Goal: Task Accomplishment & Management: Use online tool/utility

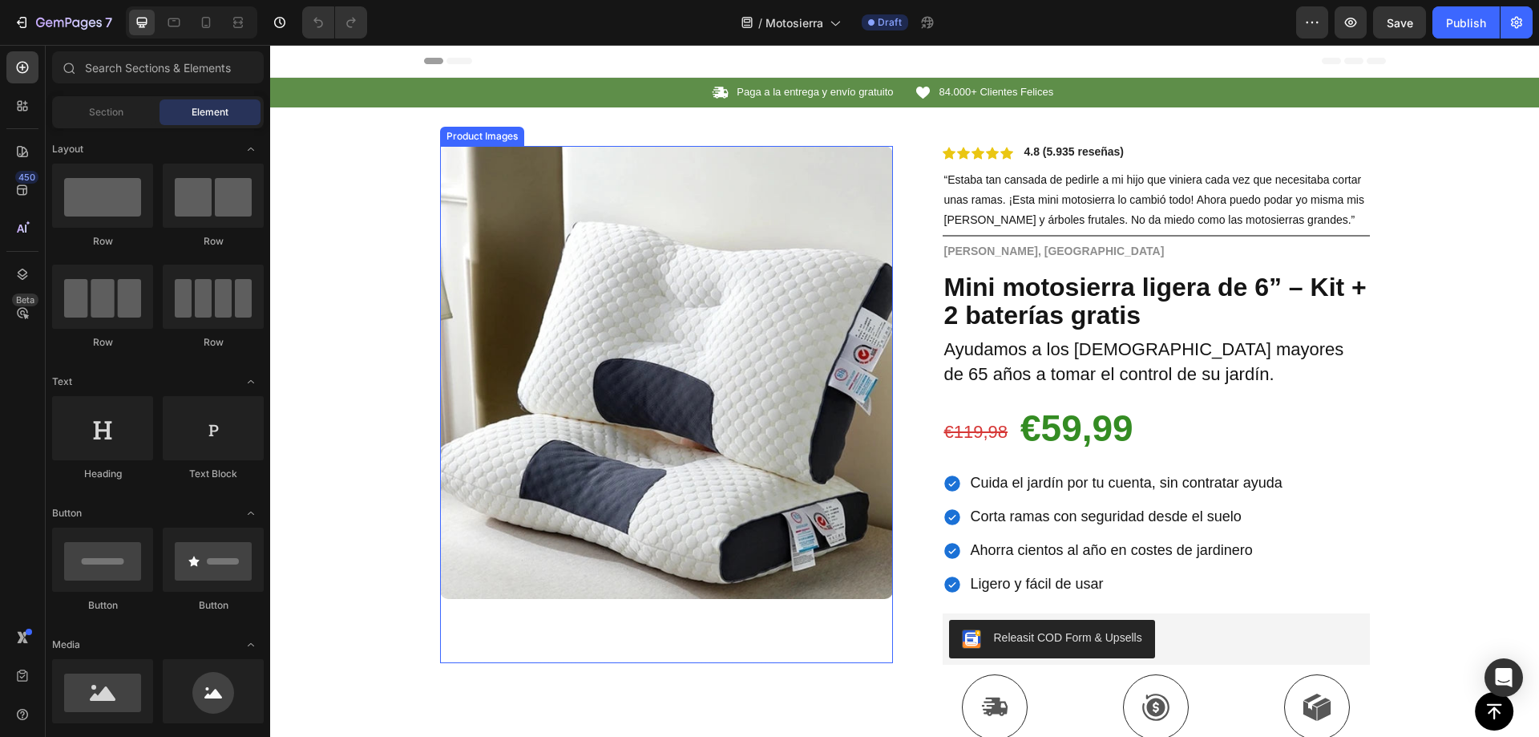
drag, startPoint x: 655, startPoint y: 323, endPoint x: 696, endPoint y: 322, distance: 40.9
click at [655, 323] on img at bounding box center [666, 372] width 453 height 453
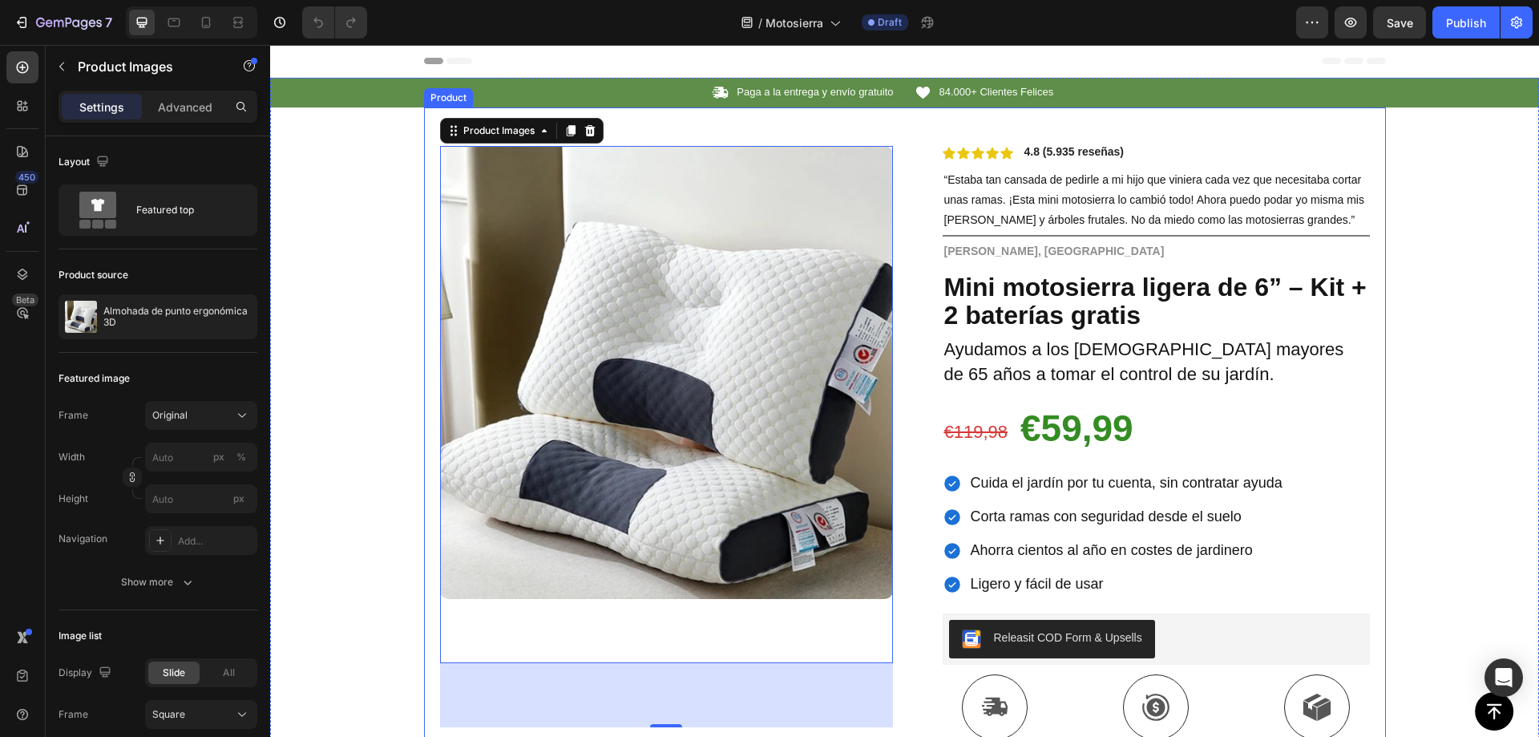
click at [907, 173] on div "Product Images 80 Row Icon Icon Icon Icon Icon Icon List 4.8 (5.935 reseñas) Te…" at bounding box center [905, 587] width 962 height 960
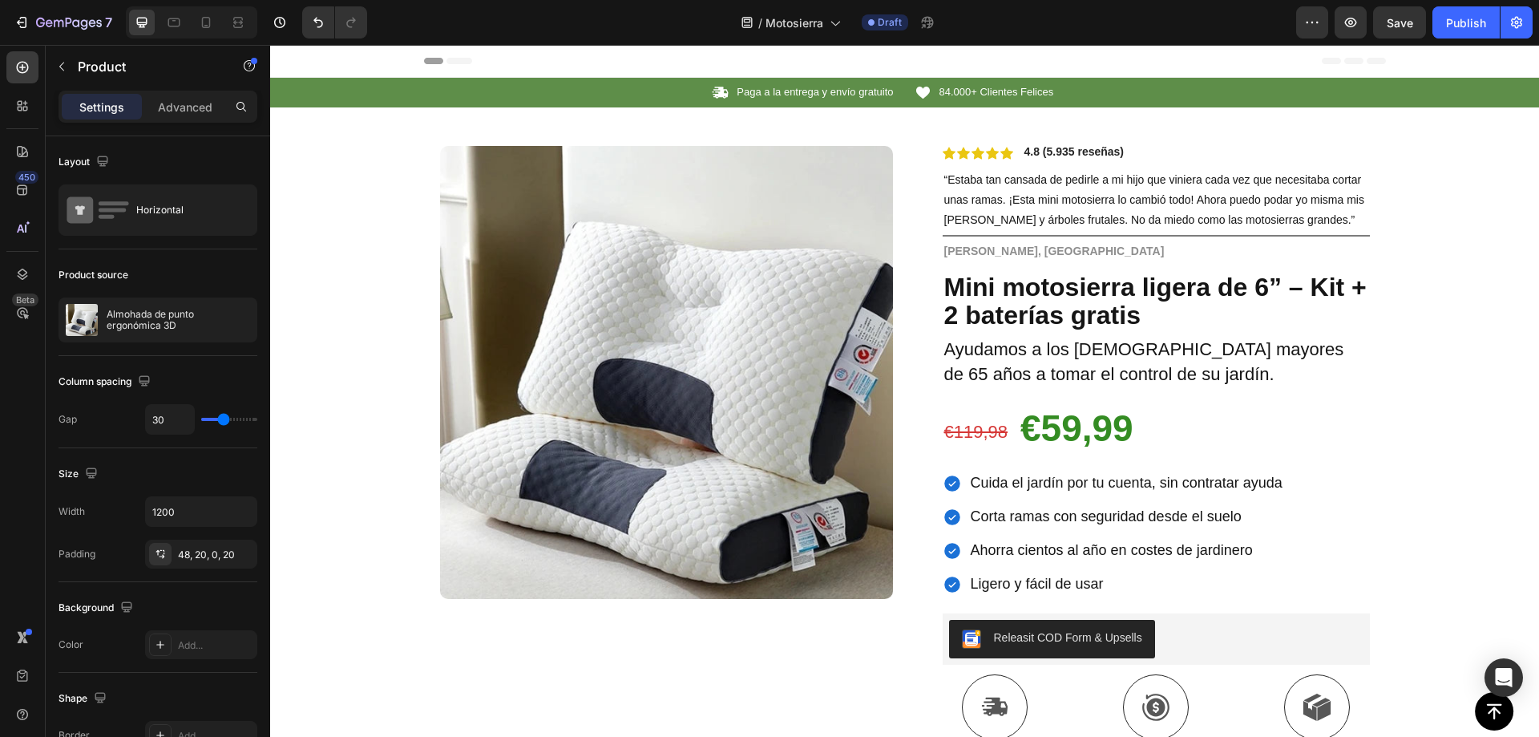
click at [903, 245] on div "Product Images Row Icon Icon Icon Icon Icon Icon List 4.8 (5.935 reseñas) Text …" at bounding box center [905, 587] width 962 height 960
click at [901, 194] on div "Product Images Row Icon Icon Icon Icon Icon Icon List 4.8 (5.935 reseñas) Text …" at bounding box center [905, 587] width 962 height 960
click at [893, 320] on div "Product Images Row Icon Icon Icon Icon Icon Icon List 4.8 (5.935 reseñas) Text …" at bounding box center [905, 587] width 962 height 960
click at [208, 320] on icon "button" at bounding box center [214, 319] width 13 height 13
click at [234, 321] on icon "button" at bounding box center [240, 319] width 13 height 13
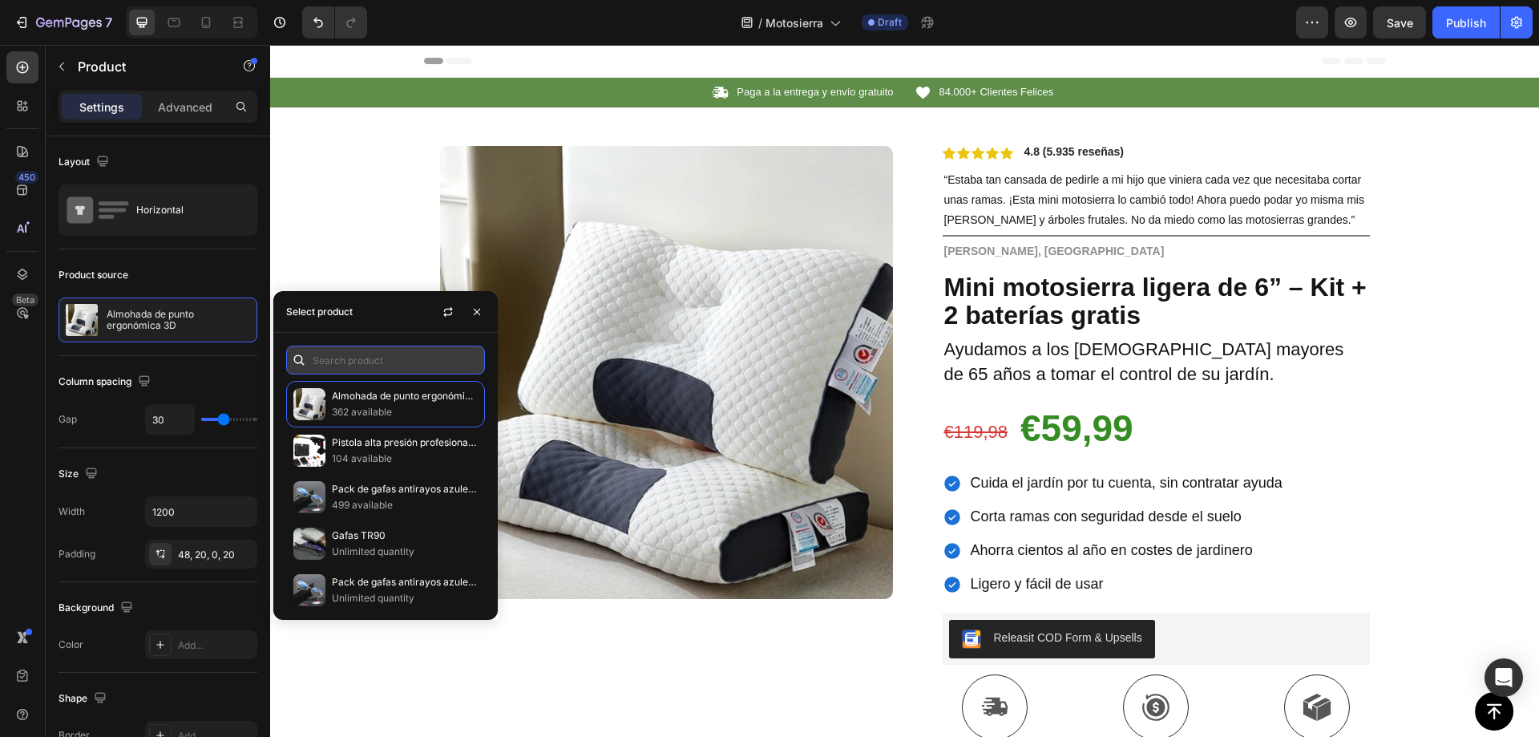
click at [394, 362] on input "text" at bounding box center [385, 360] width 199 height 29
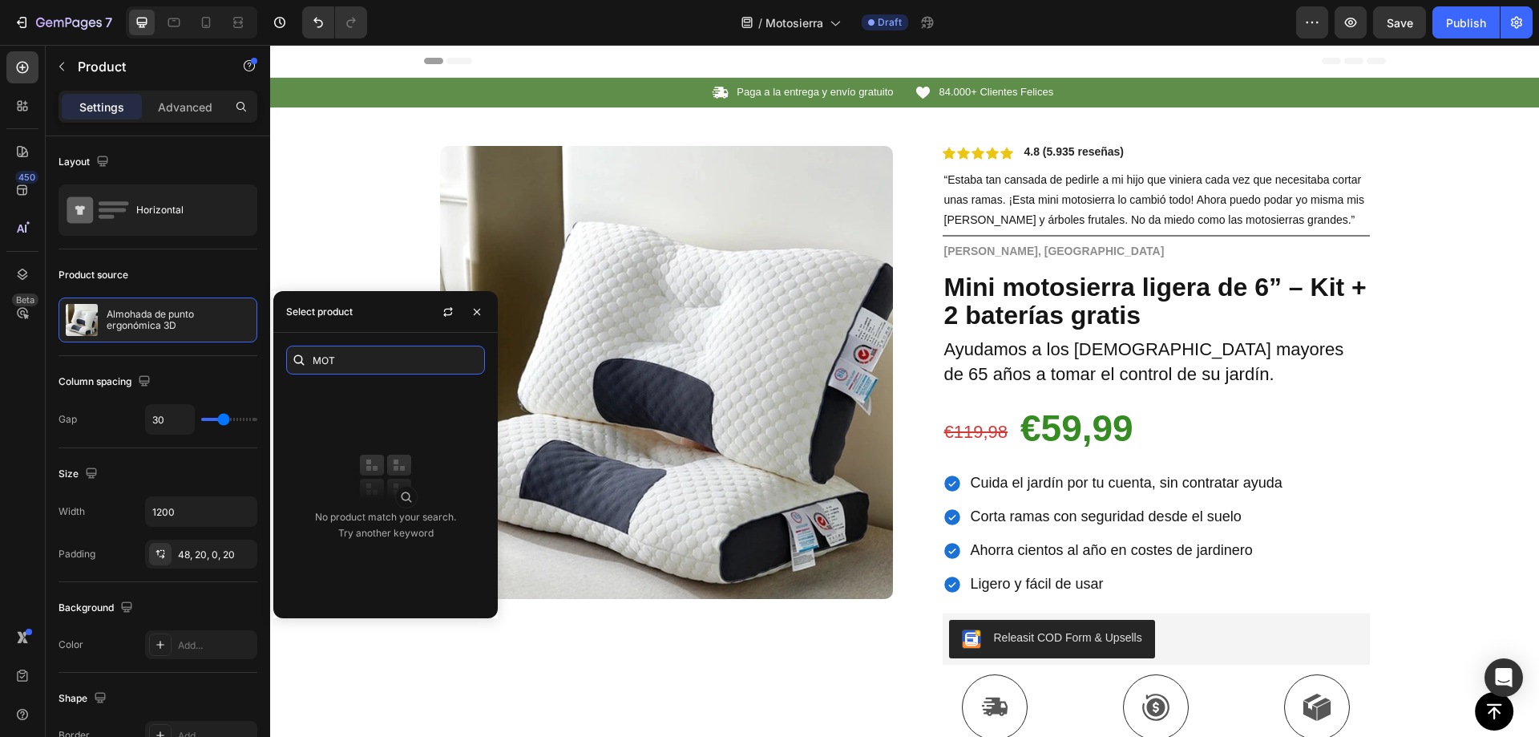
type input "MOT"
click at [475, 315] on icon "button" at bounding box center [477, 311] width 13 height 13
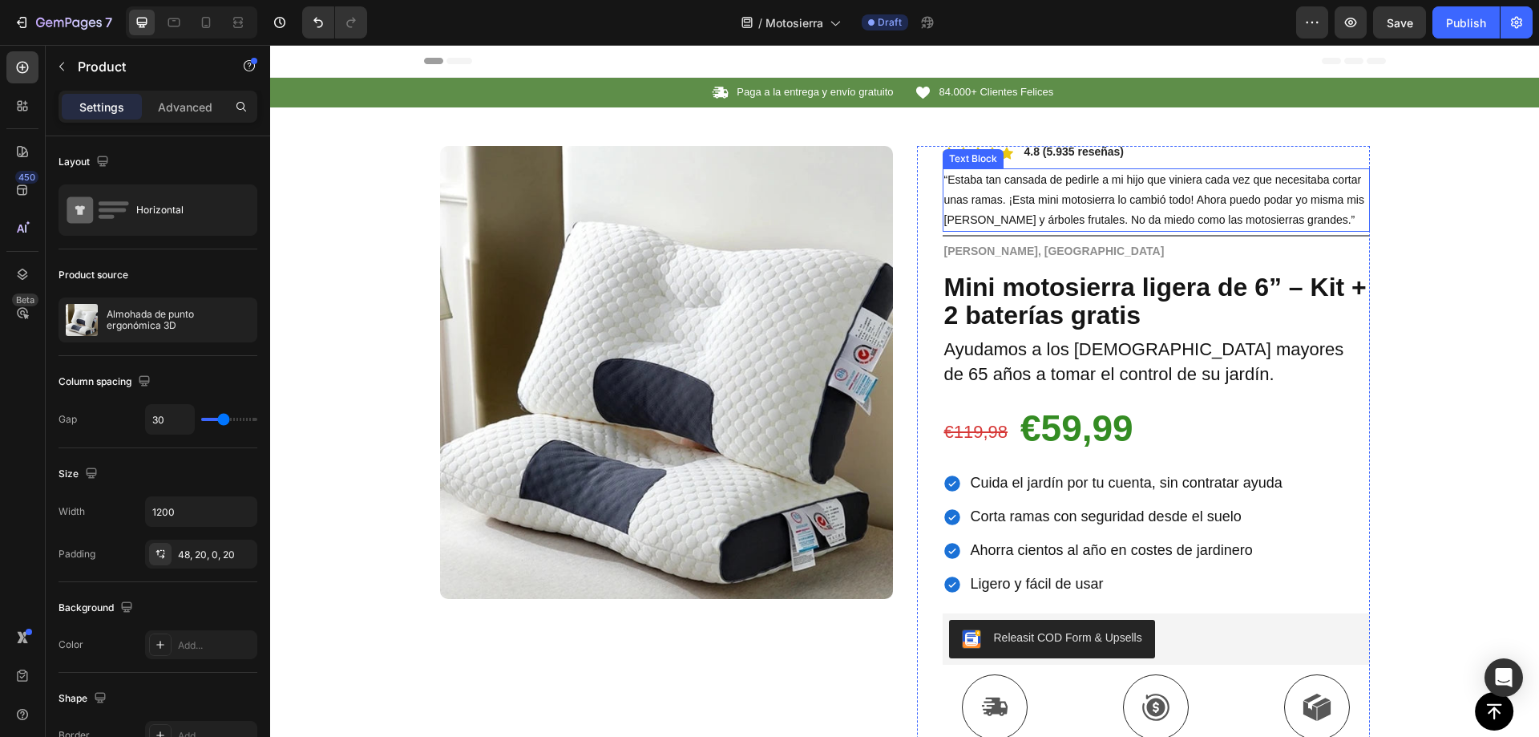
click at [1086, 195] on span "“Estaba tan cansada de pedirle a mi hijo que viniera cada vez que necesitaba co…" at bounding box center [1154, 199] width 420 height 53
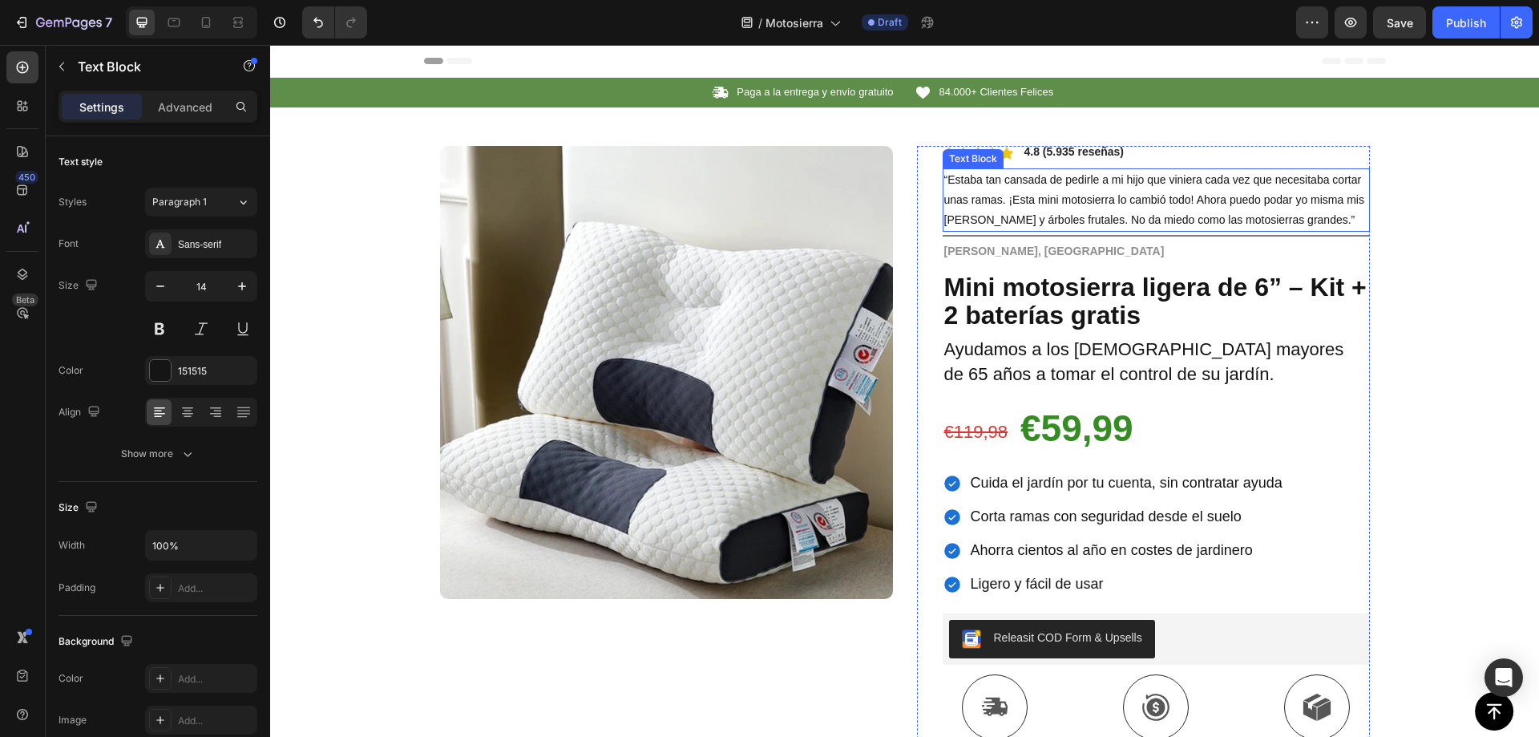
click at [1086, 195] on span "“Estaba tan cansada de pedirle a mi hijo que viniera cada vez que necesitaba co…" at bounding box center [1154, 199] width 420 height 53
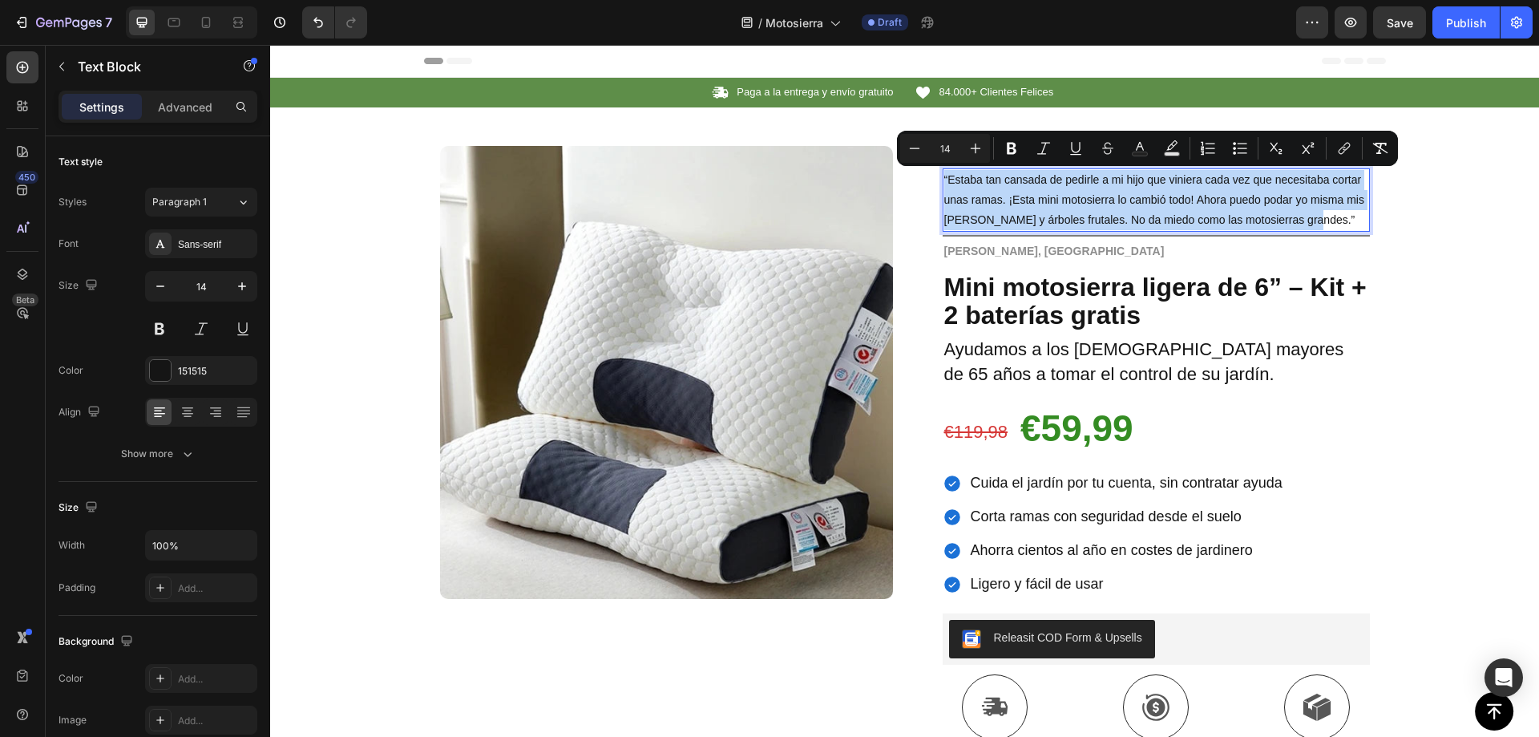
click at [1076, 151] on div at bounding box center [1076, 151] width 0 height 0
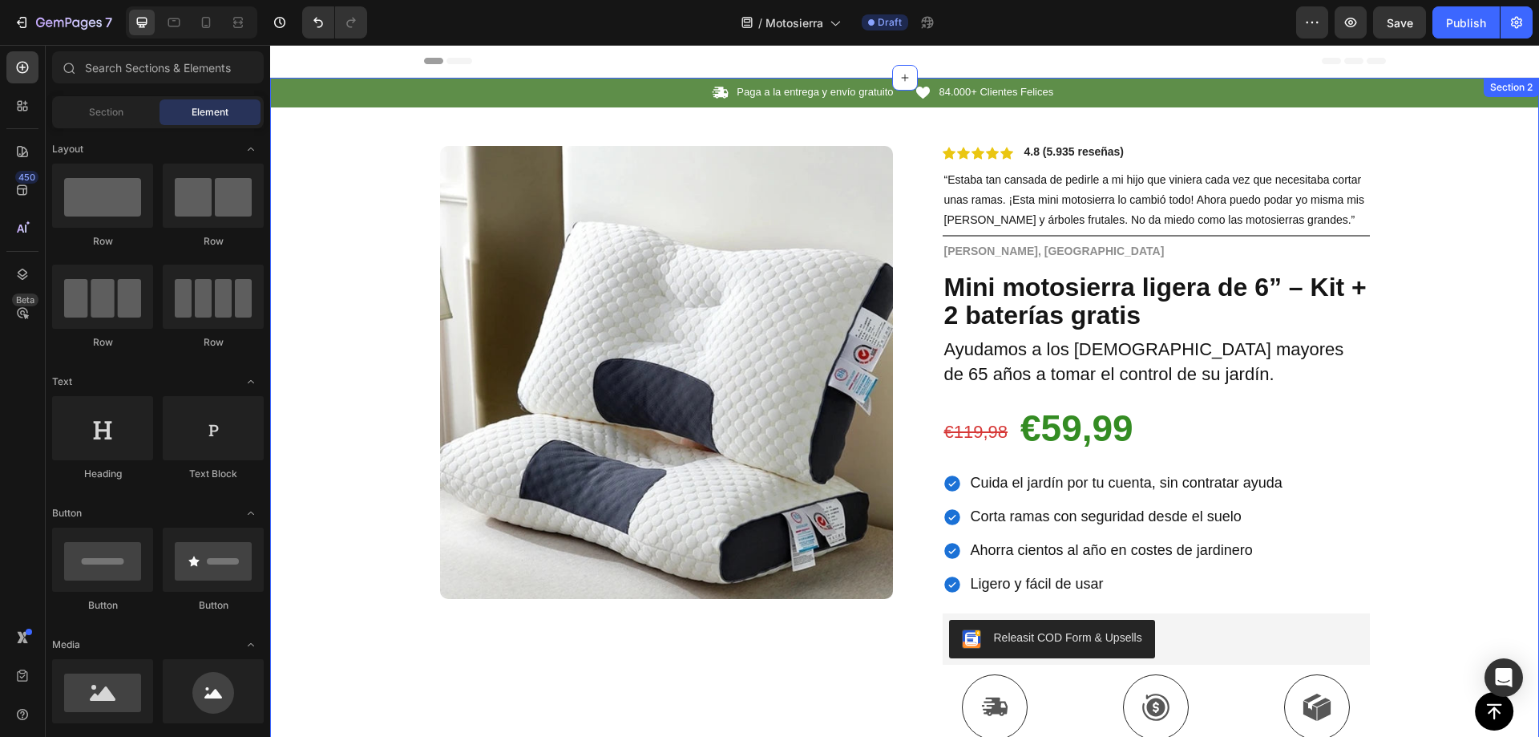
click at [1407, 127] on div "Icon Paga a la entrega y envío gratuito Text Block Row Icon 84.000+ Clientes Fe…" at bounding box center [904, 573] width 1269 height 990
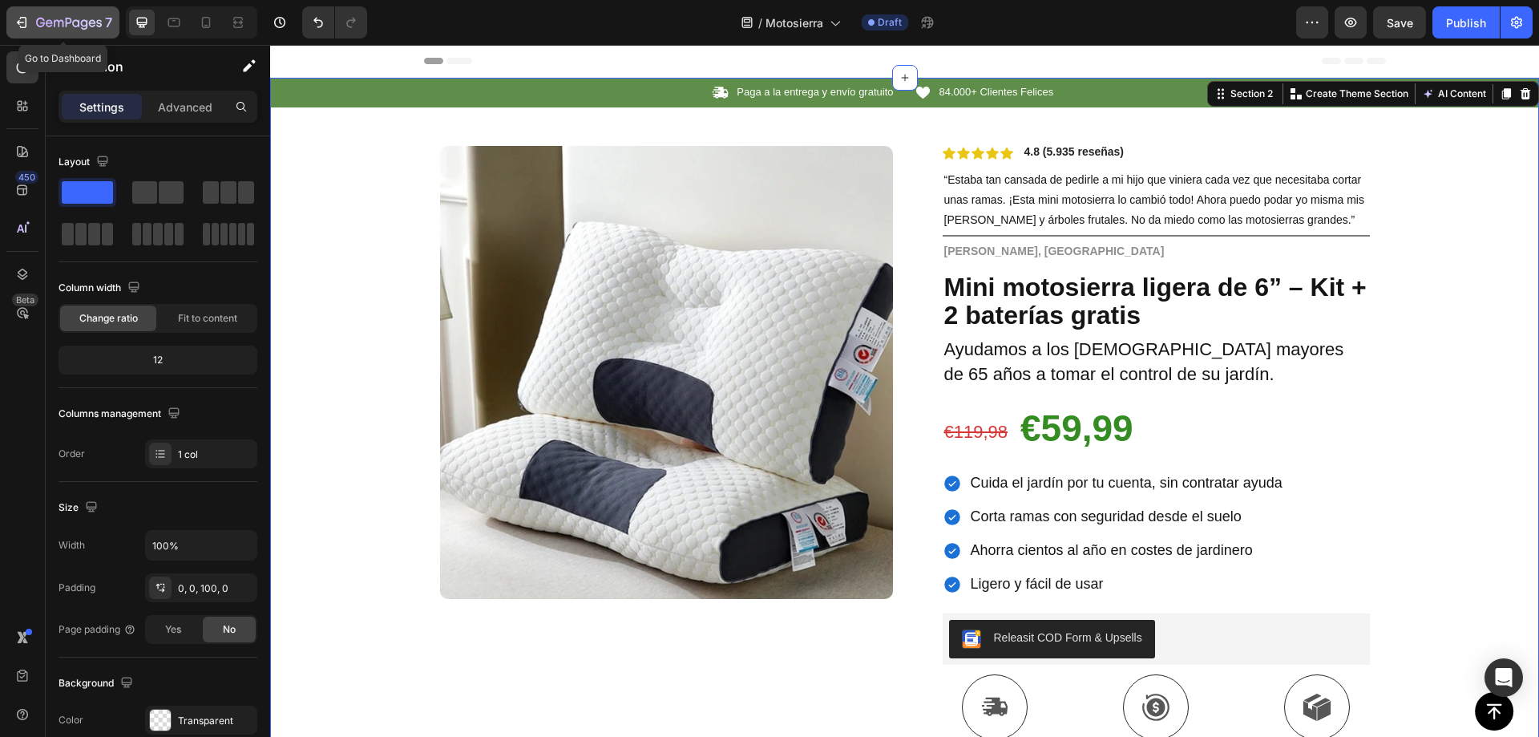
click at [67, 22] on icon "button" at bounding box center [69, 24] width 66 height 14
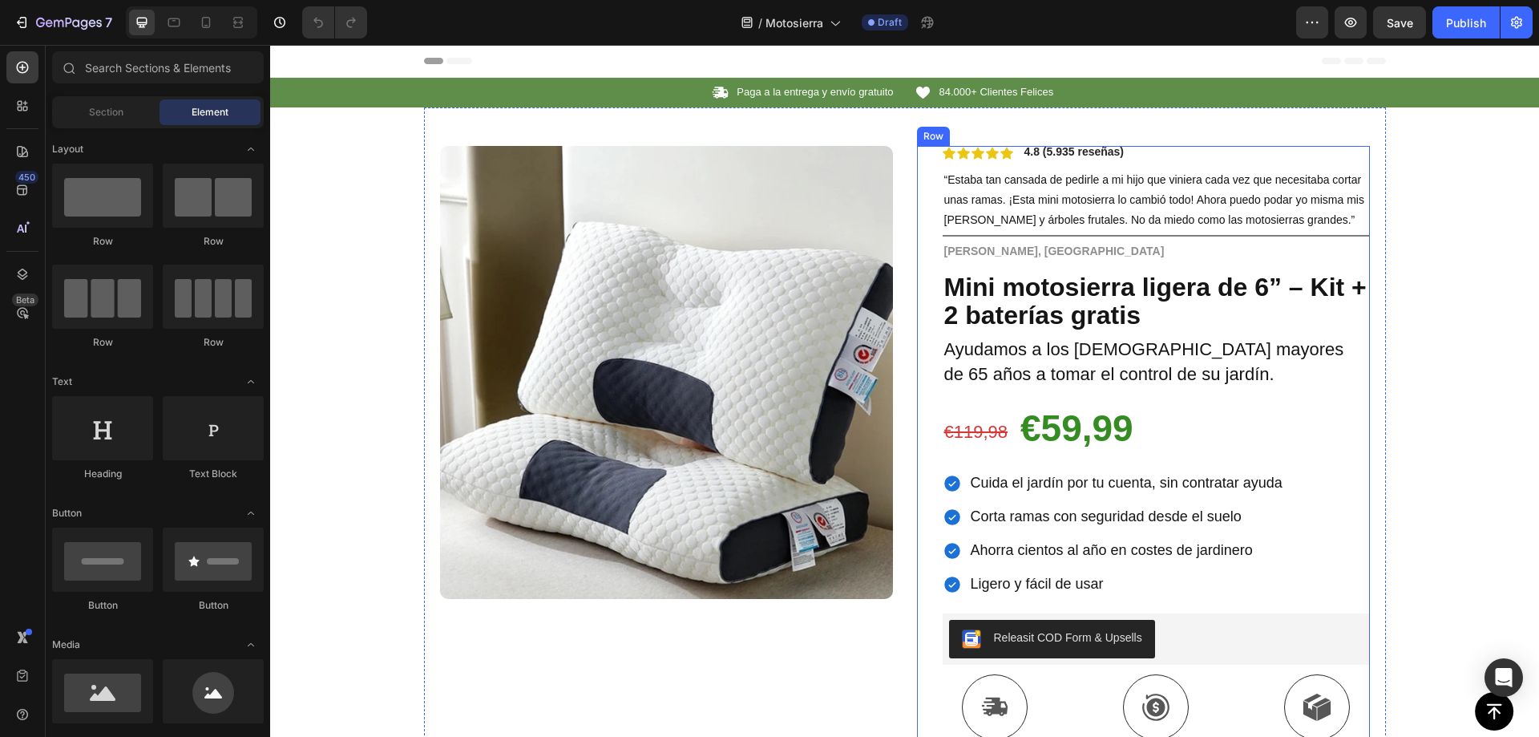
click at [917, 229] on div "Icon Icon Icon Icon Icon Icon List 4.8 (5.935 reseñas) Text Block Row “Estaba t…" at bounding box center [1143, 607] width 453 height 922
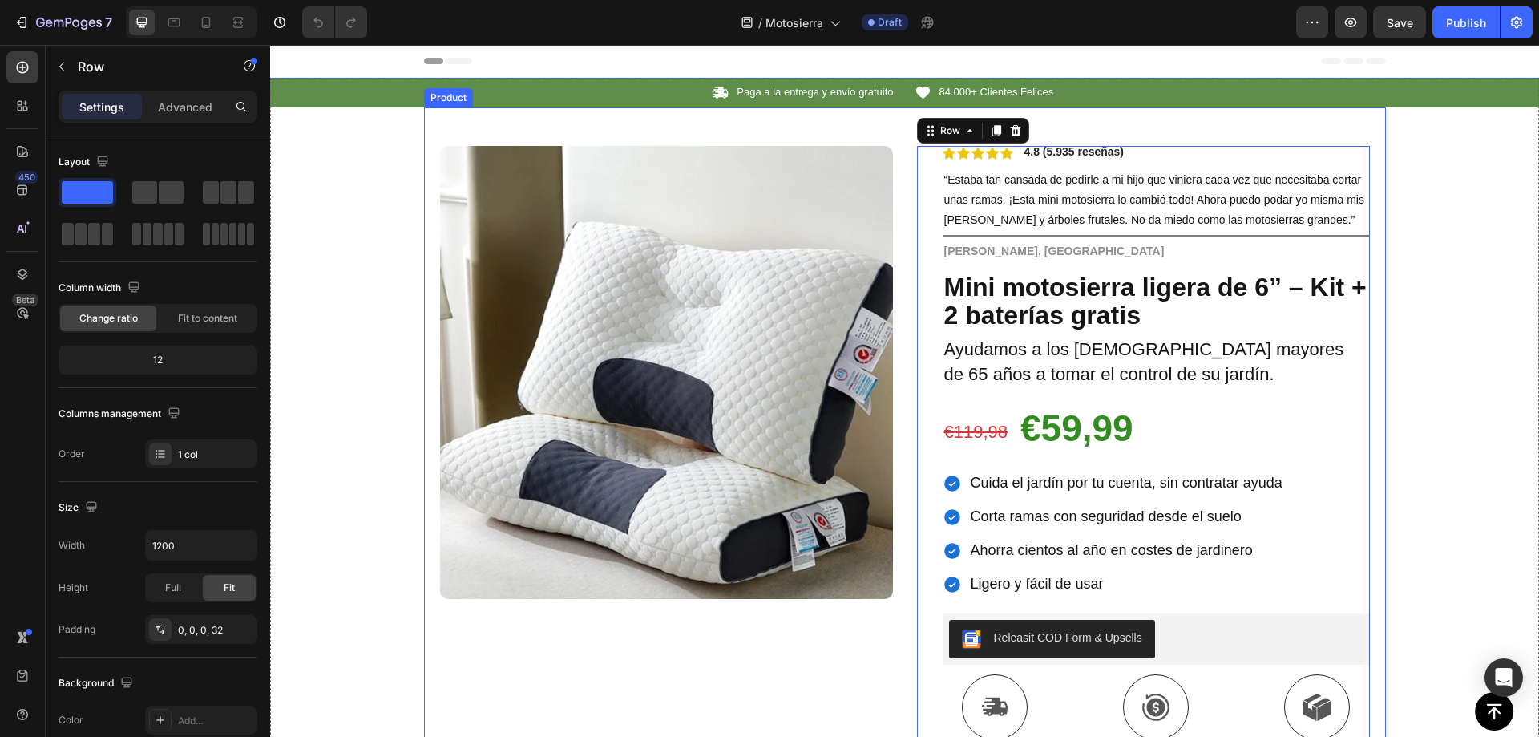
click at [902, 308] on div "Product Images Row Icon Icon Icon Icon Icon Icon List 4.8 (5.935 reseñas) Text …" at bounding box center [905, 587] width 962 height 960
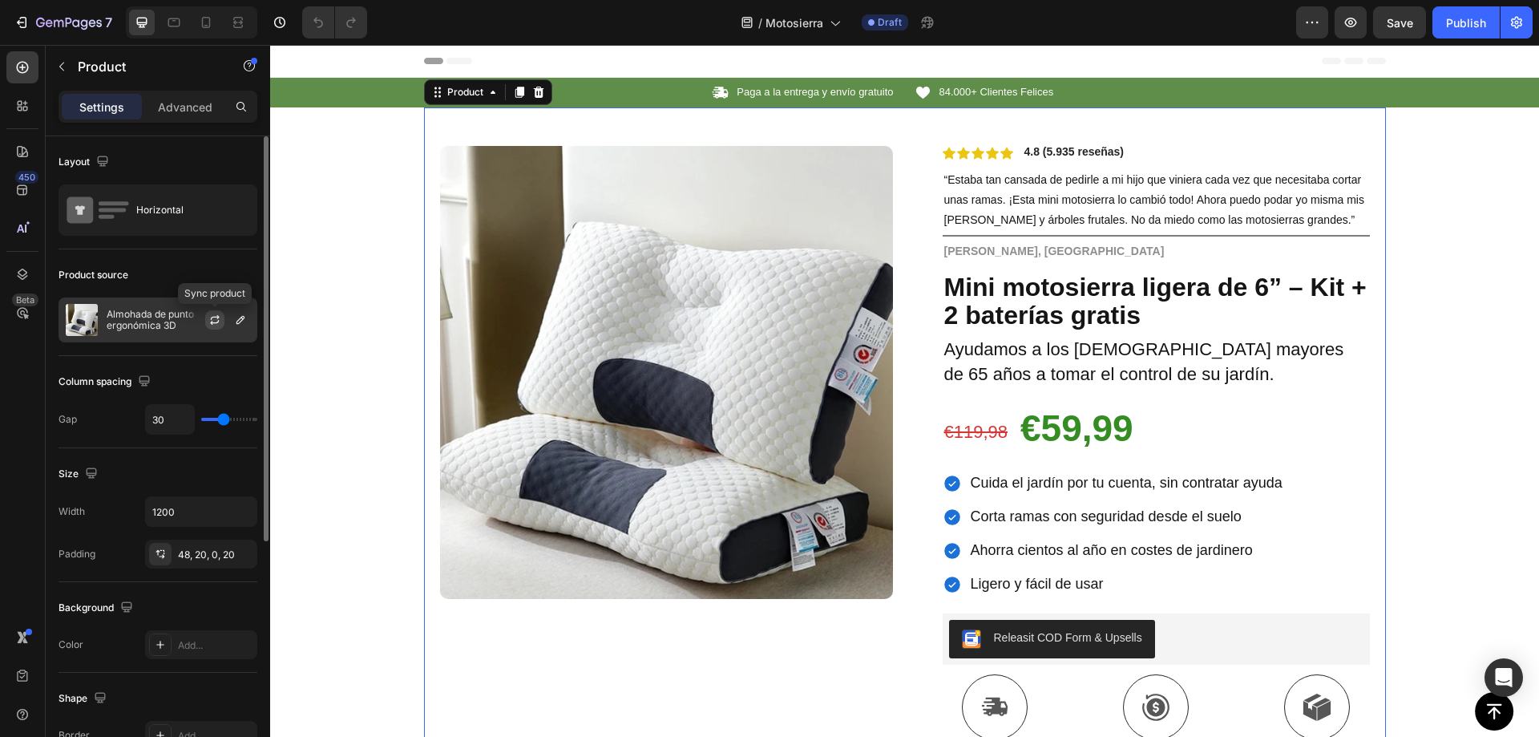
click at [206, 321] on button "button" at bounding box center [214, 319] width 19 height 19
click at [235, 319] on icon "button" at bounding box center [240, 319] width 13 height 13
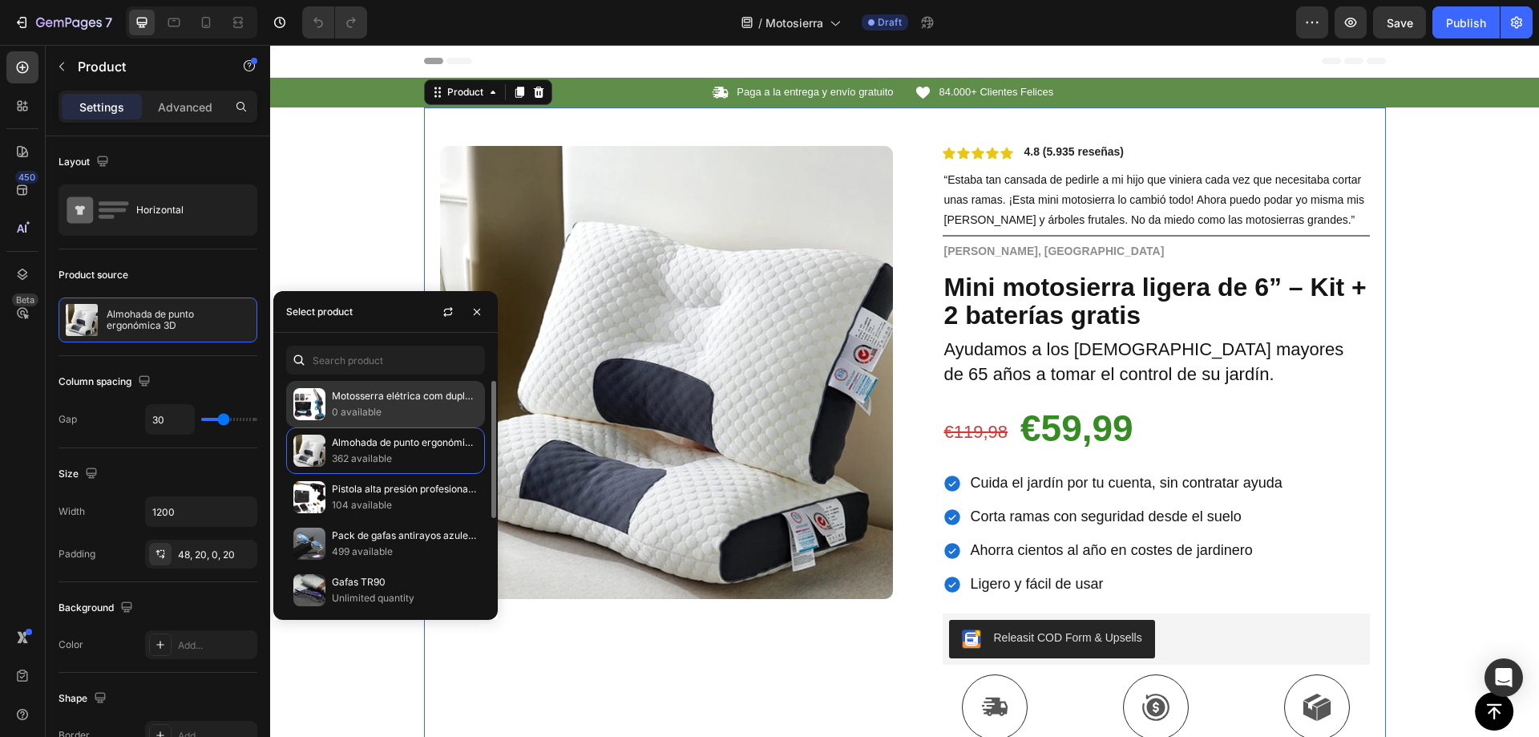
click at [364, 402] on p "Motosserra elétrica com dupla bateria" at bounding box center [405, 396] width 146 height 16
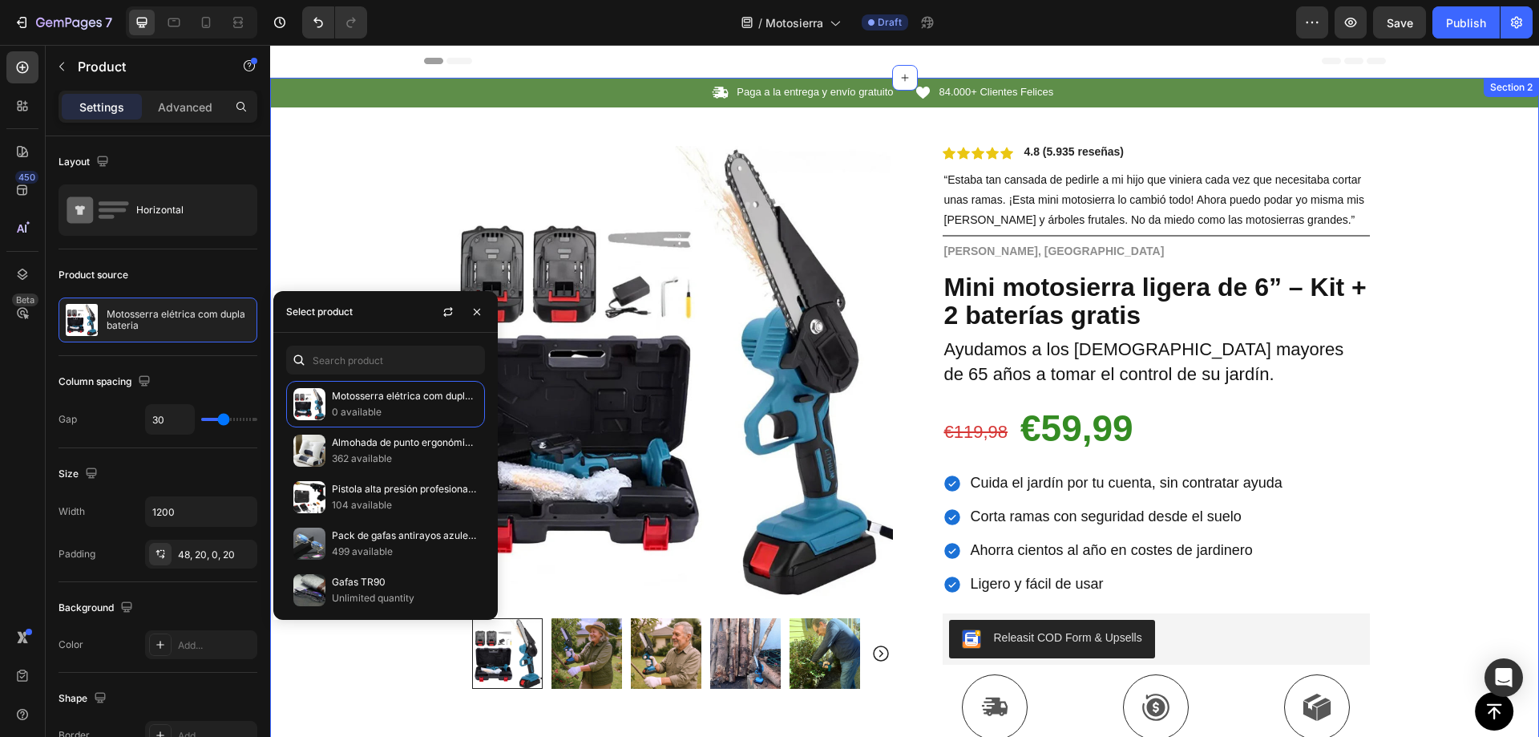
click at [1475, 288] on div "Icon Paga a la entrega y envío gratuito Text Block Row Icon 84.000+ Clientes Fe…" at bounding box center [904, 573] width 1269 height 990
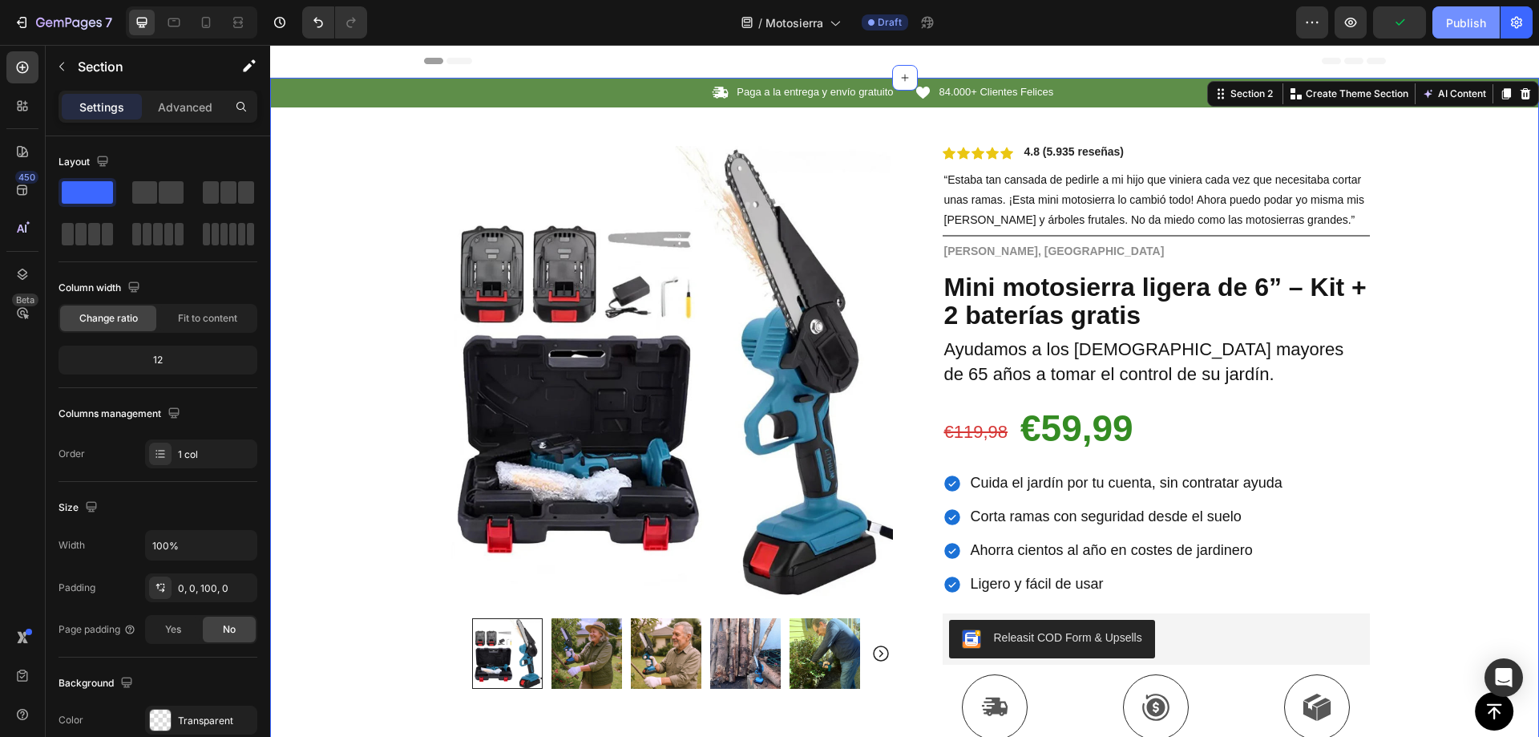
click at [1473, 18] on div "Publish" at bounding box center [1466, 22] width 40 height 17
click at [1521, 18] on icon "button" at bounding box center [1516, 23] width 11 height 12
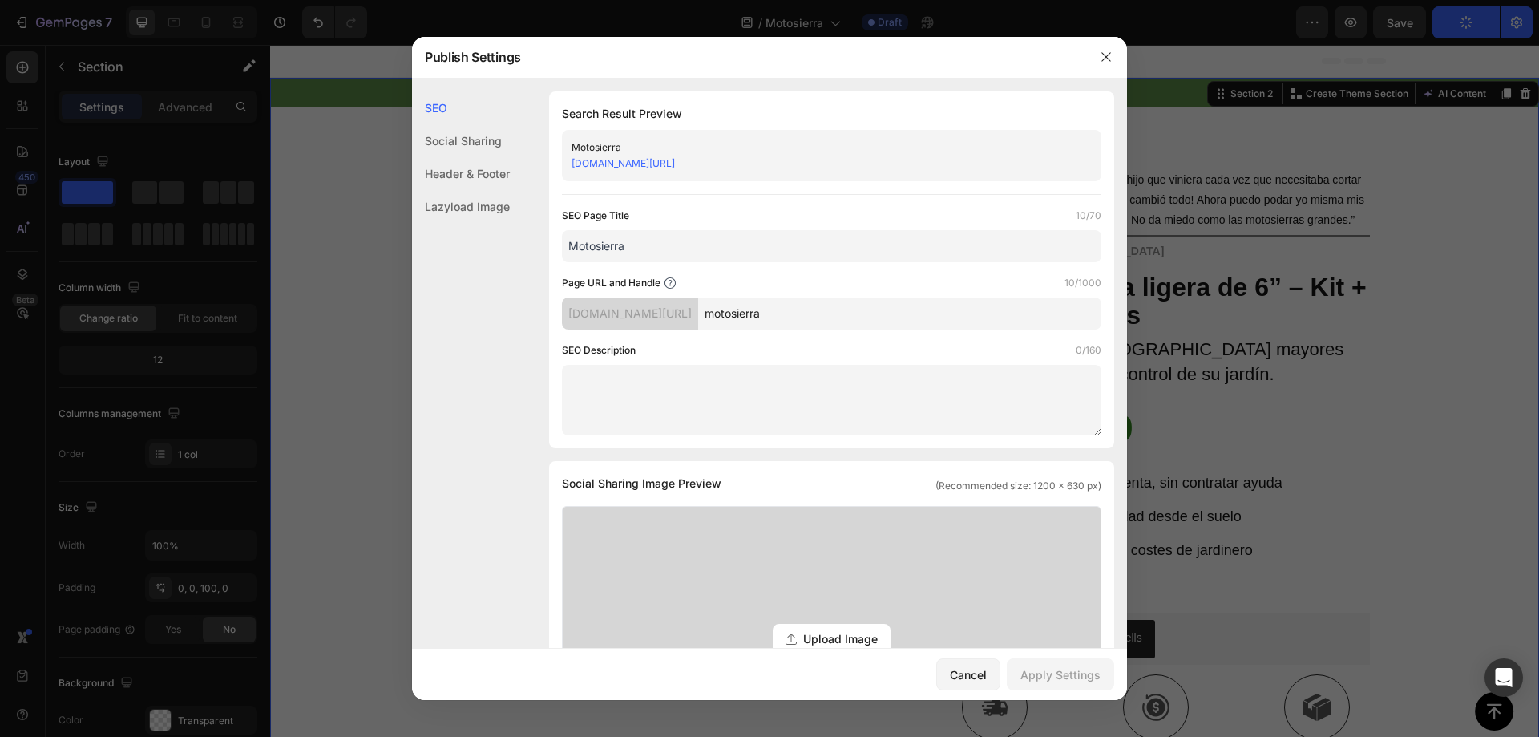
click at [675, 160] on link "3d1ga9-y5.myshopify.com/pages/motosierra" at bounding box center [623, 163] width 103 height 12
click at [1113, 60] on button "button" at bounding box center [1106, 57] width 26 height 26
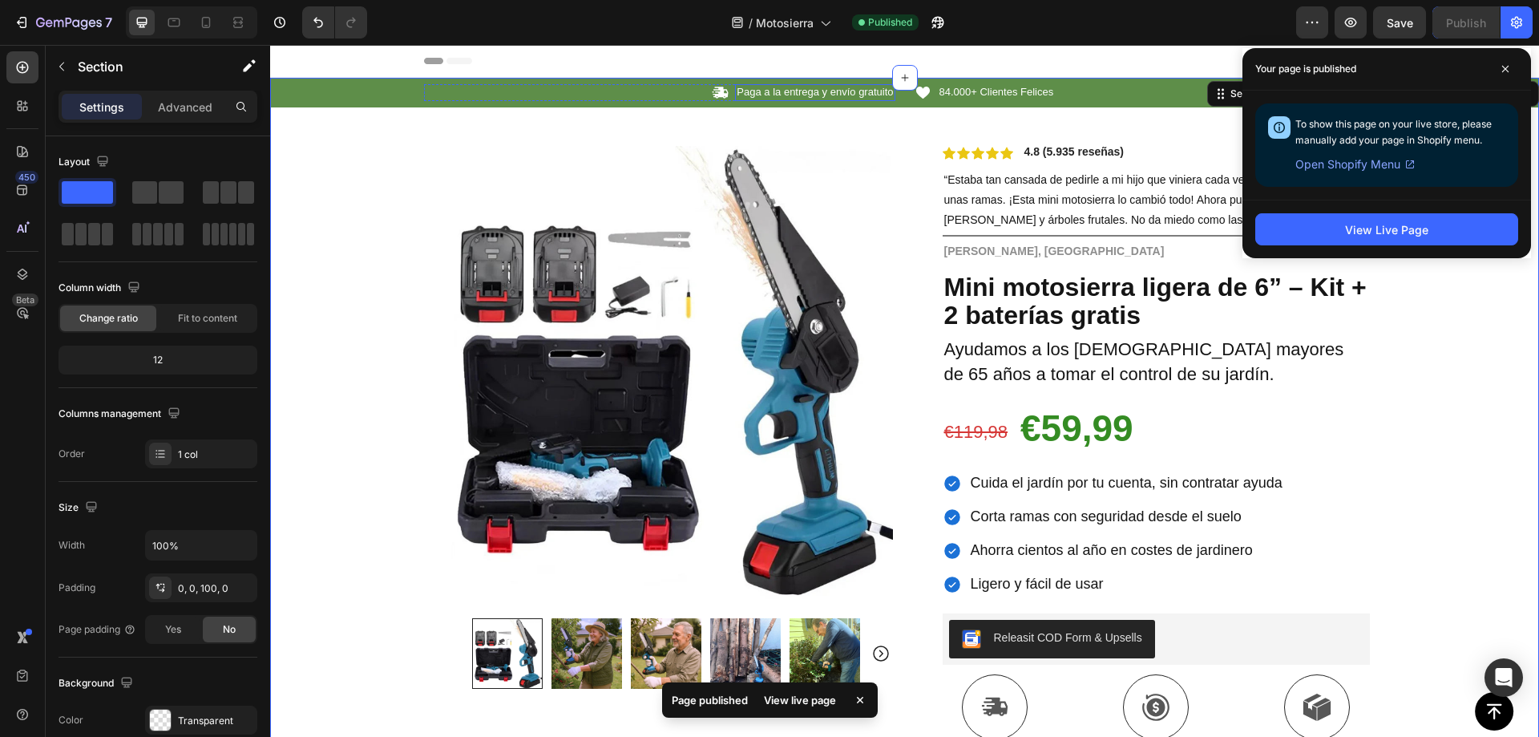
click at [787, 91] on p "Paga a la entrega y envío gratuito" at bounding box center [815, 93] width 156 height 14
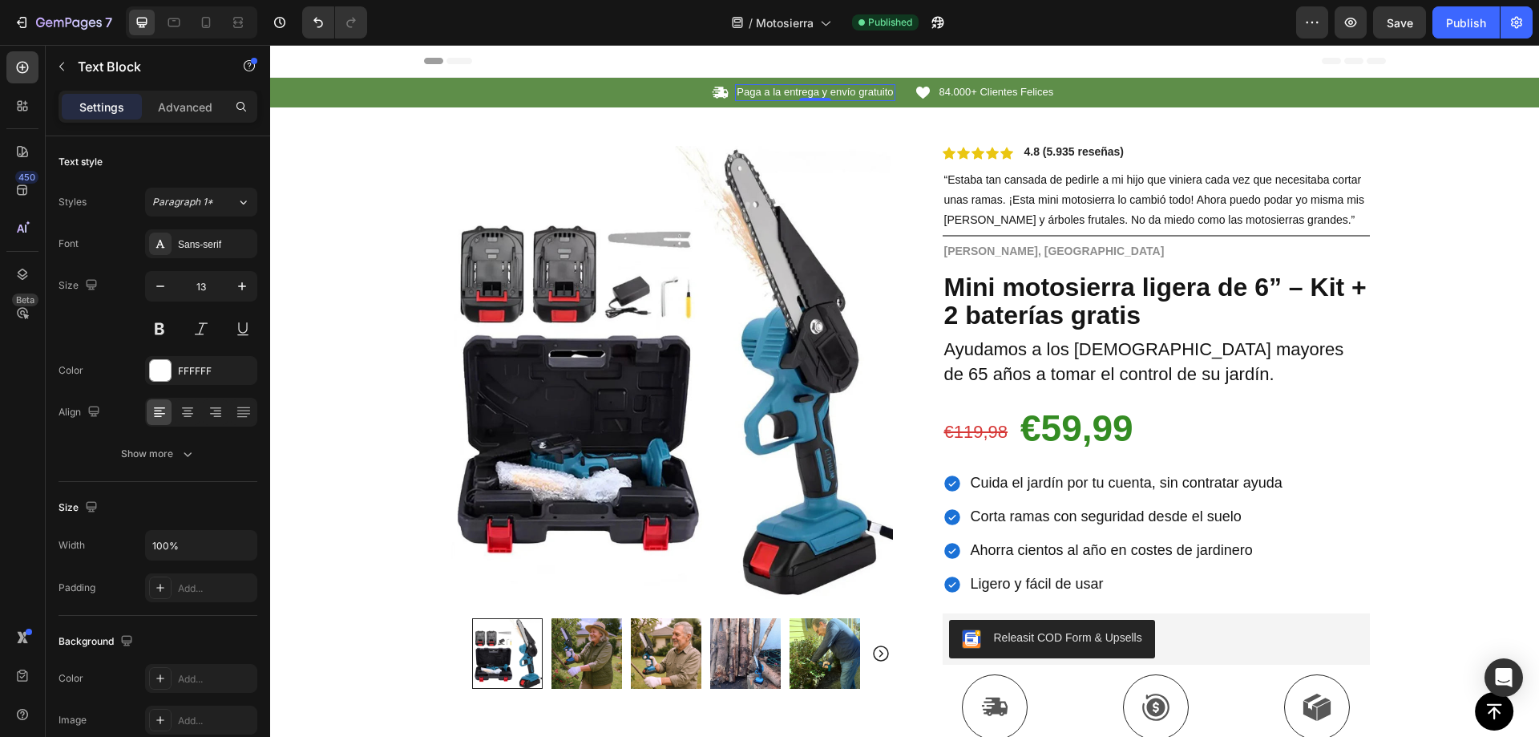
click at [820, 91] on p "Paga a la entrega y envío gratuito" at bounding box center [815, 93] width 156 height 14
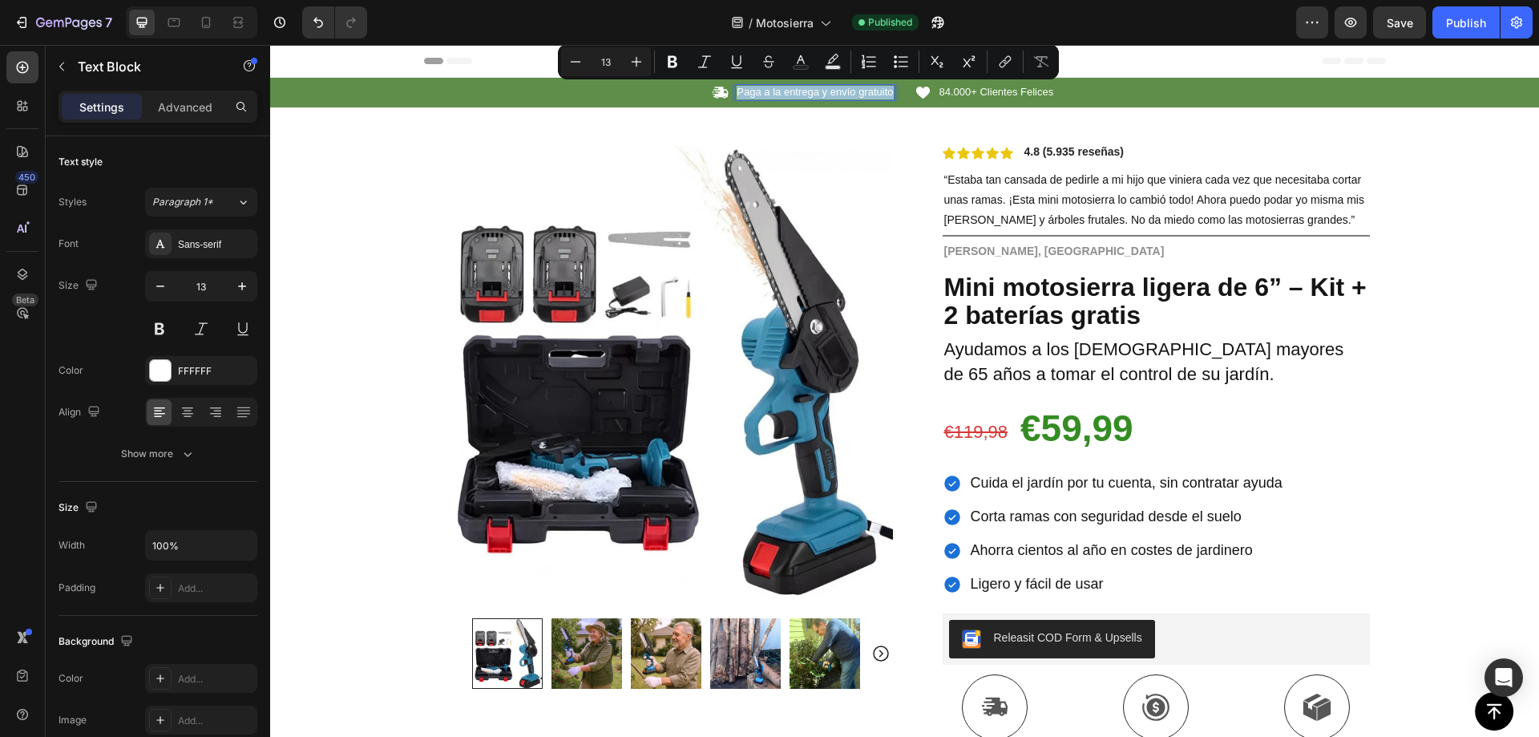
click at [810, 63] on div at bounding box center [810, 63] width 0 height 0
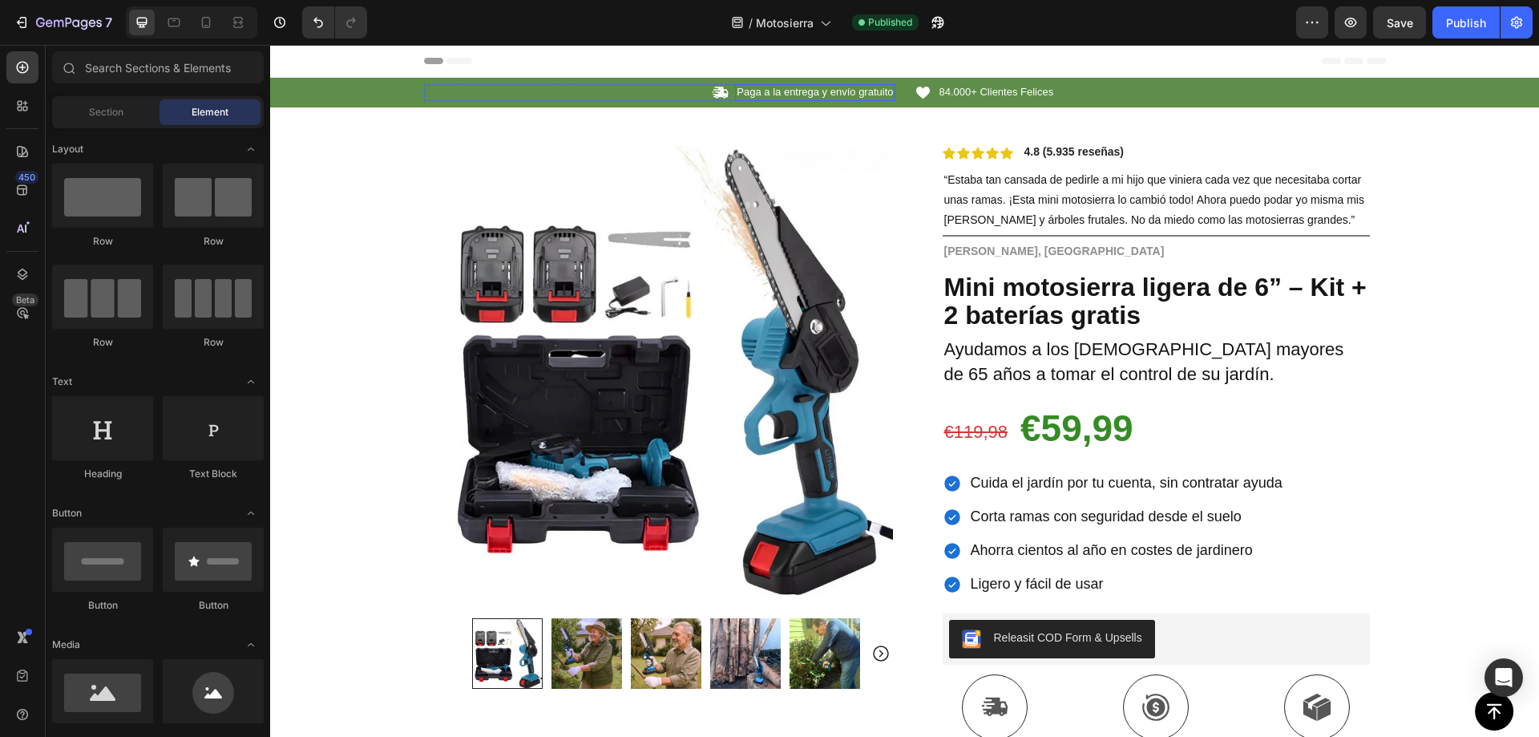
click at [802, 88] on p "Paga a la entrega y envío gratuito" at bounding box center [815, 93] width 156 height 14
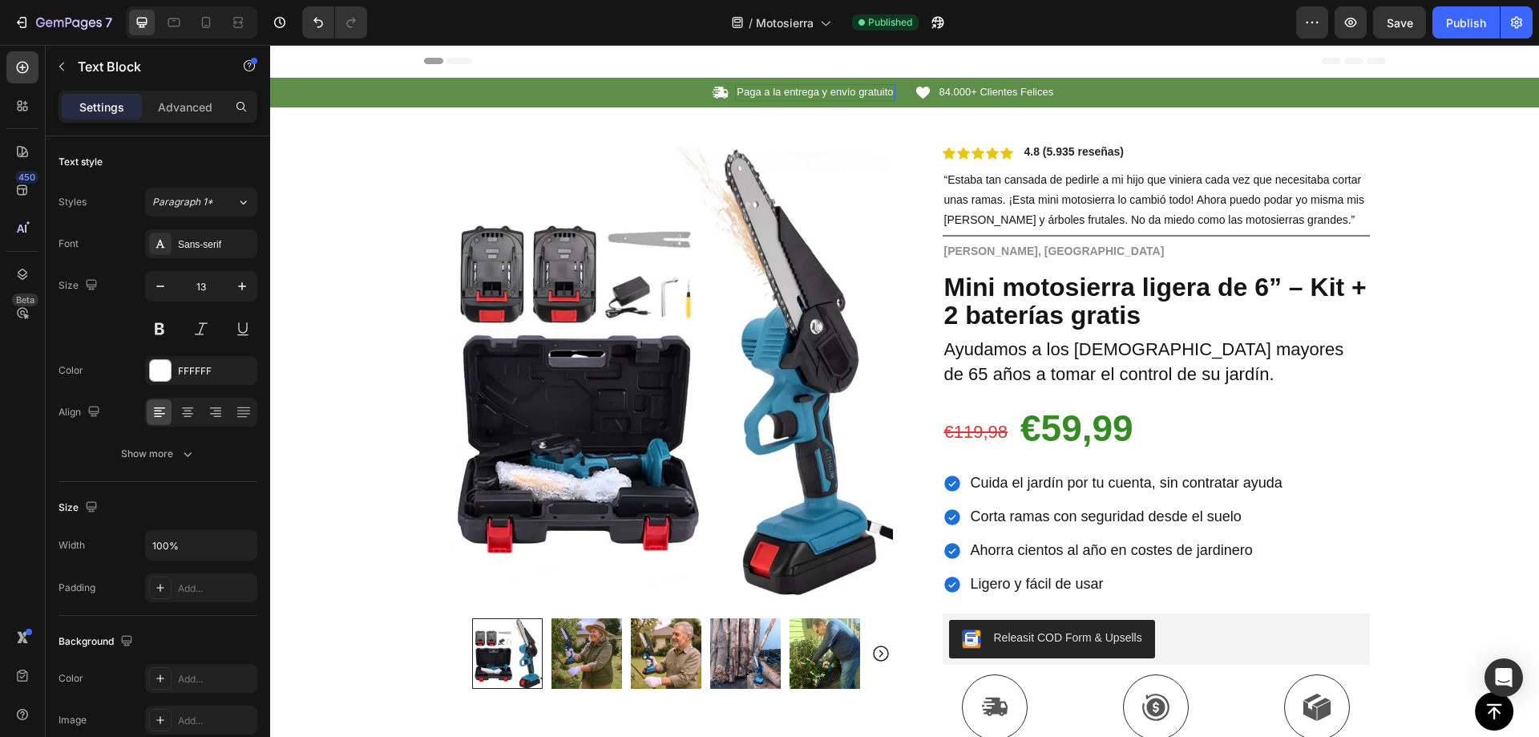
click at [802, 88] on p "Paga a la entrega y envío gratuito" at bounding box center [815, 93] width 156 height 14
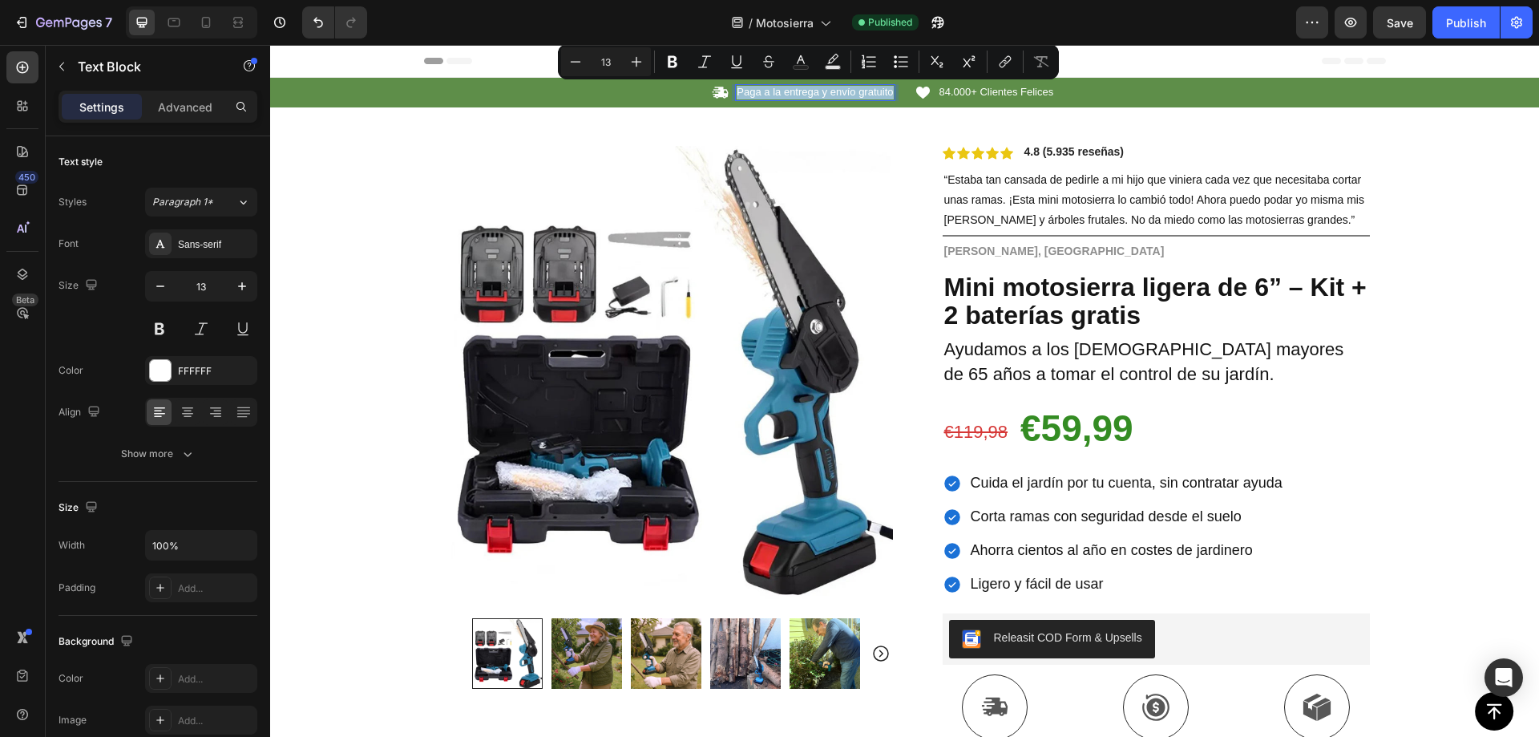
copy p "Paga a la entrega y envío gratuito"
click at [802, 99] on p "Paga a la entrega y envío gratuito" at bounding box center [815, 93] width 156 height 14
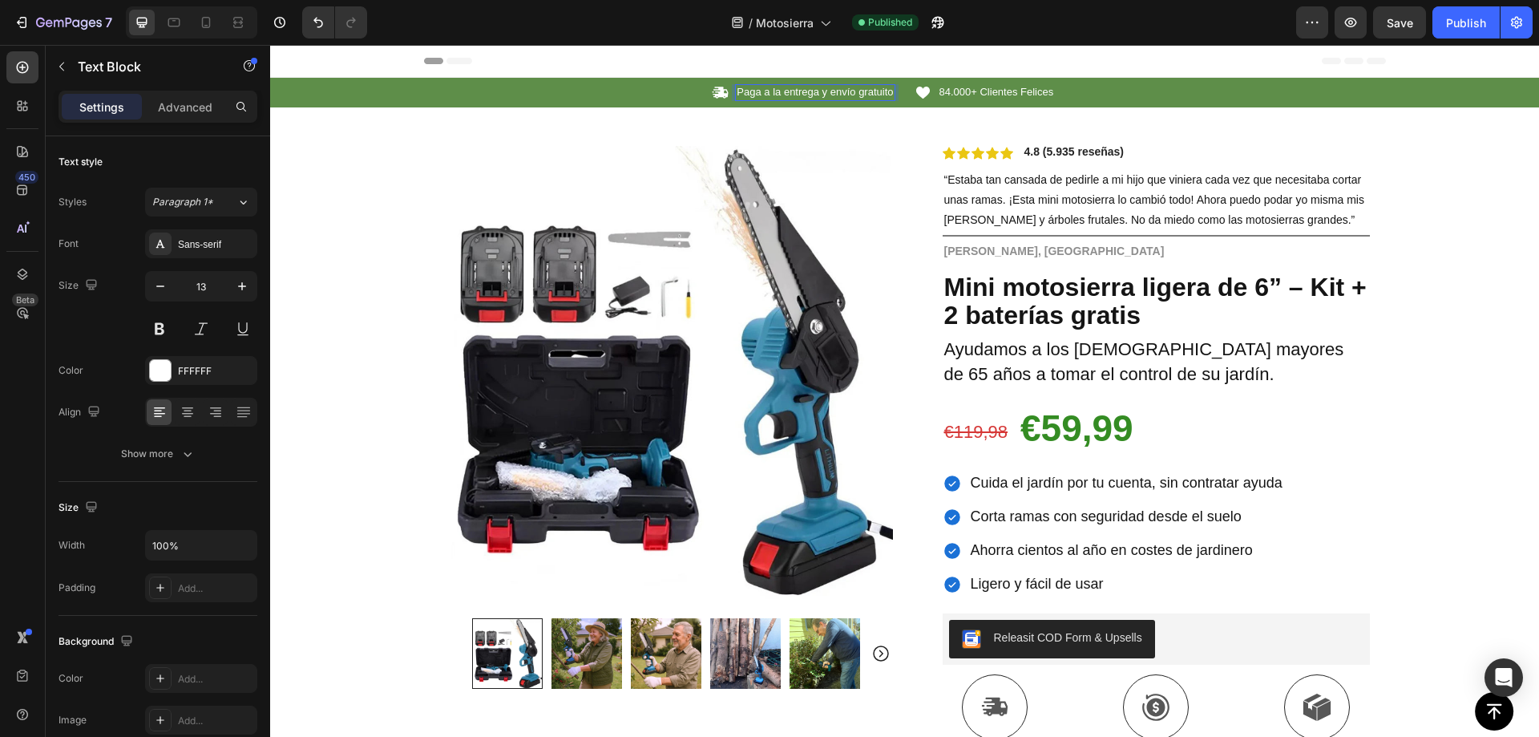
click at [809, 94] on p "Paga a la entrega y envío gratuito" at bounding box center [815, 93] width 156 height 14
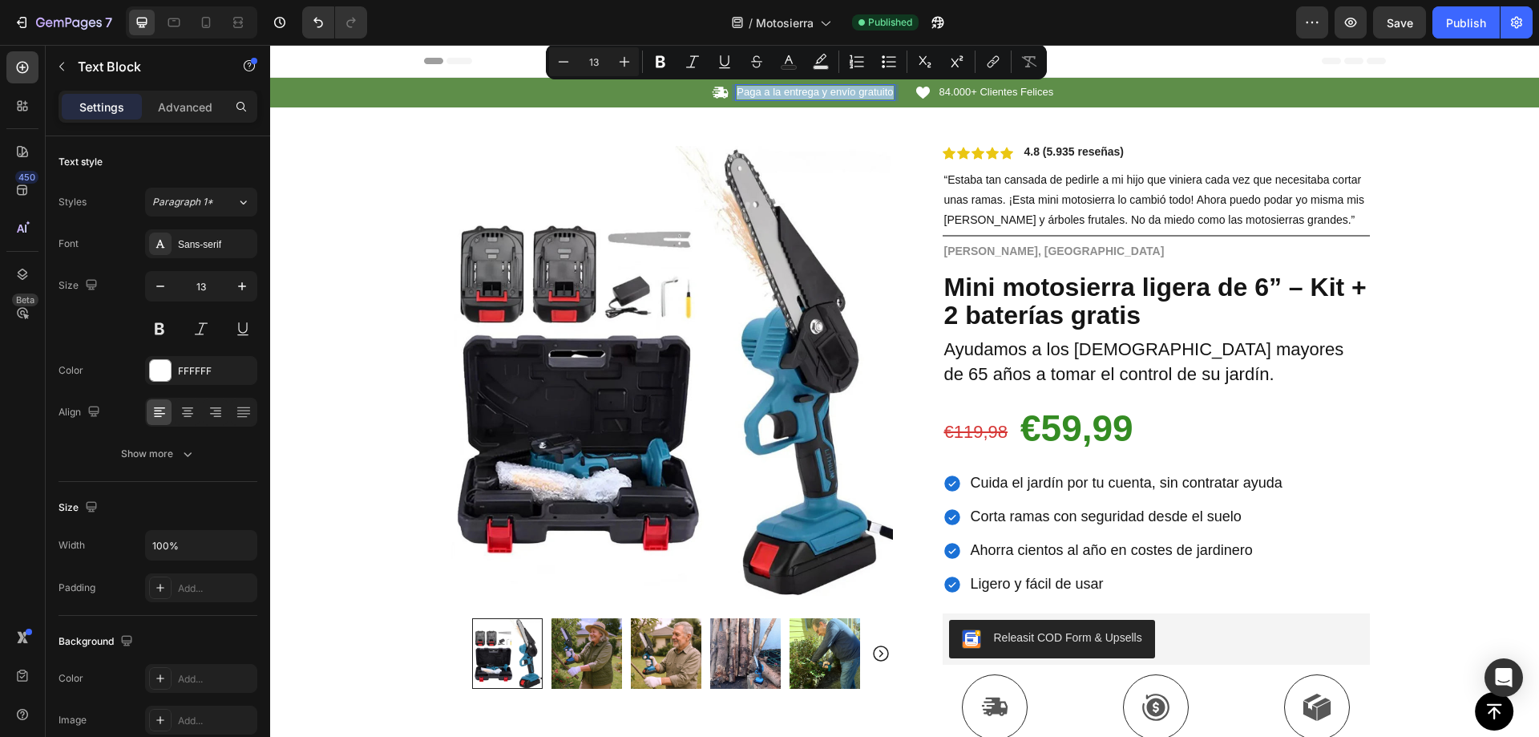
click at [809, 94] on p "Paga a la entrega y envío gratuito" at bounding box center [815, 93] width 156 height 14
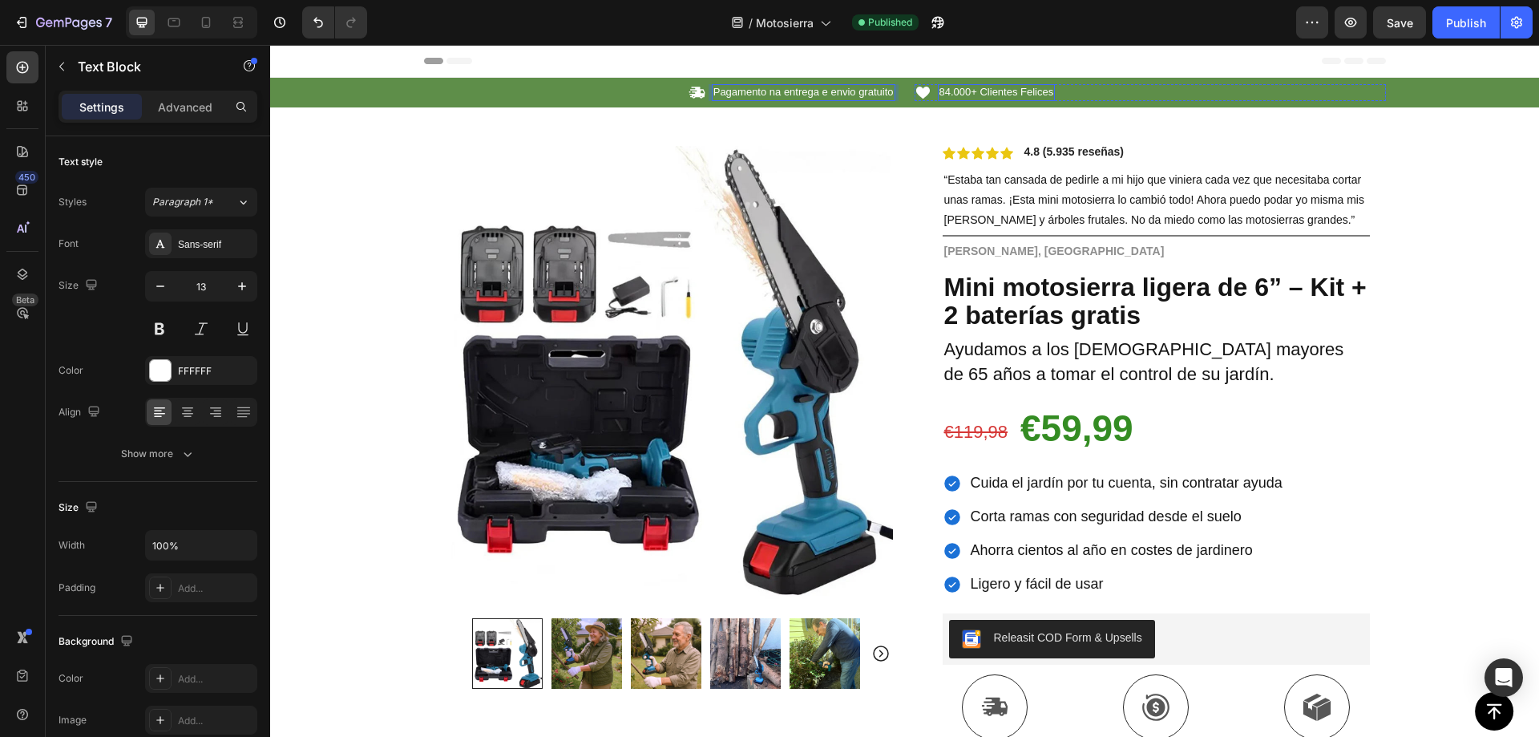
click at [988, 92] on span "84.000+ Clientes Felices" at bounding box center [997, 92] width 115 height 12
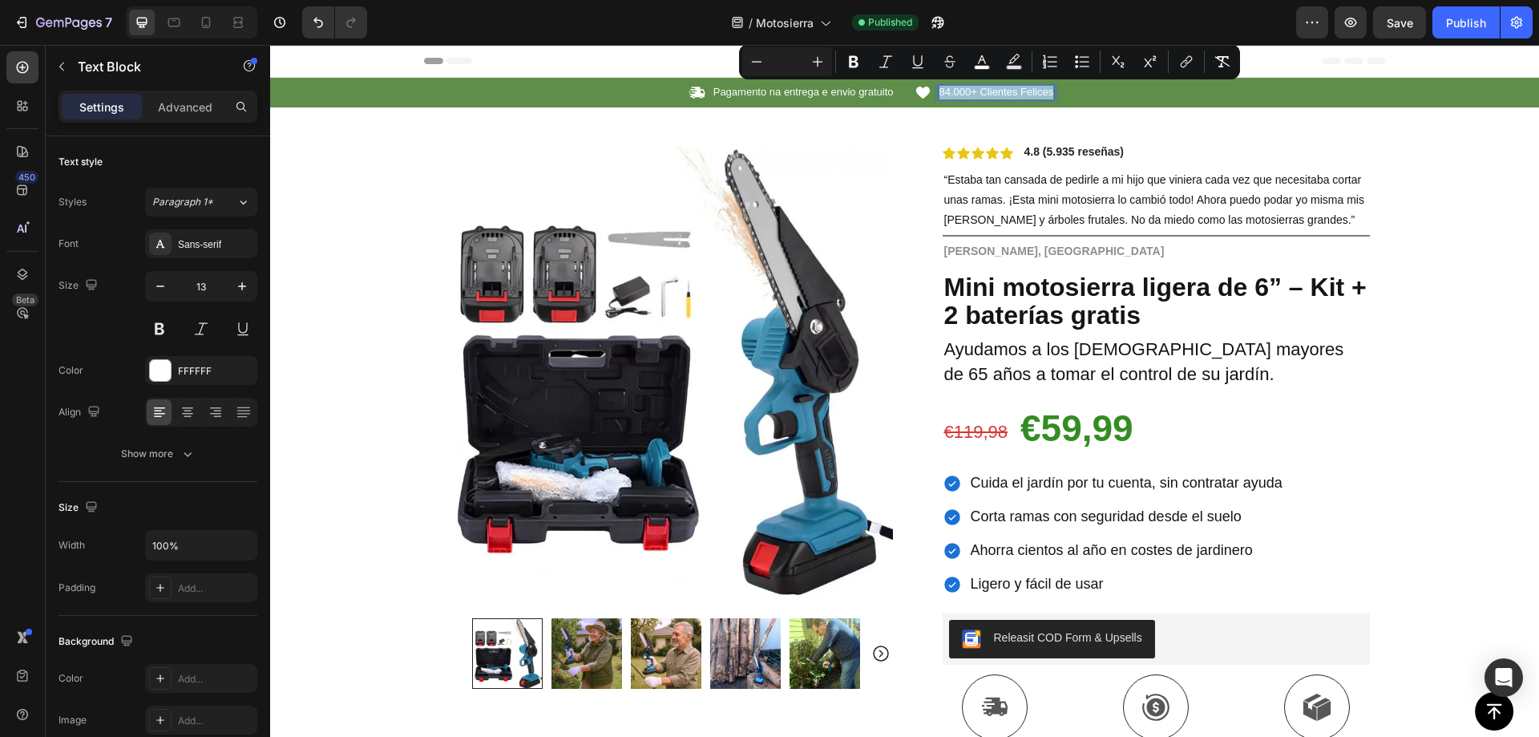
copy span "84.000+ Clientes Felices"
click at [960, 88] on span "84.000+ Clientes Felices" at bounding box center [997, 92] width 115 height 12
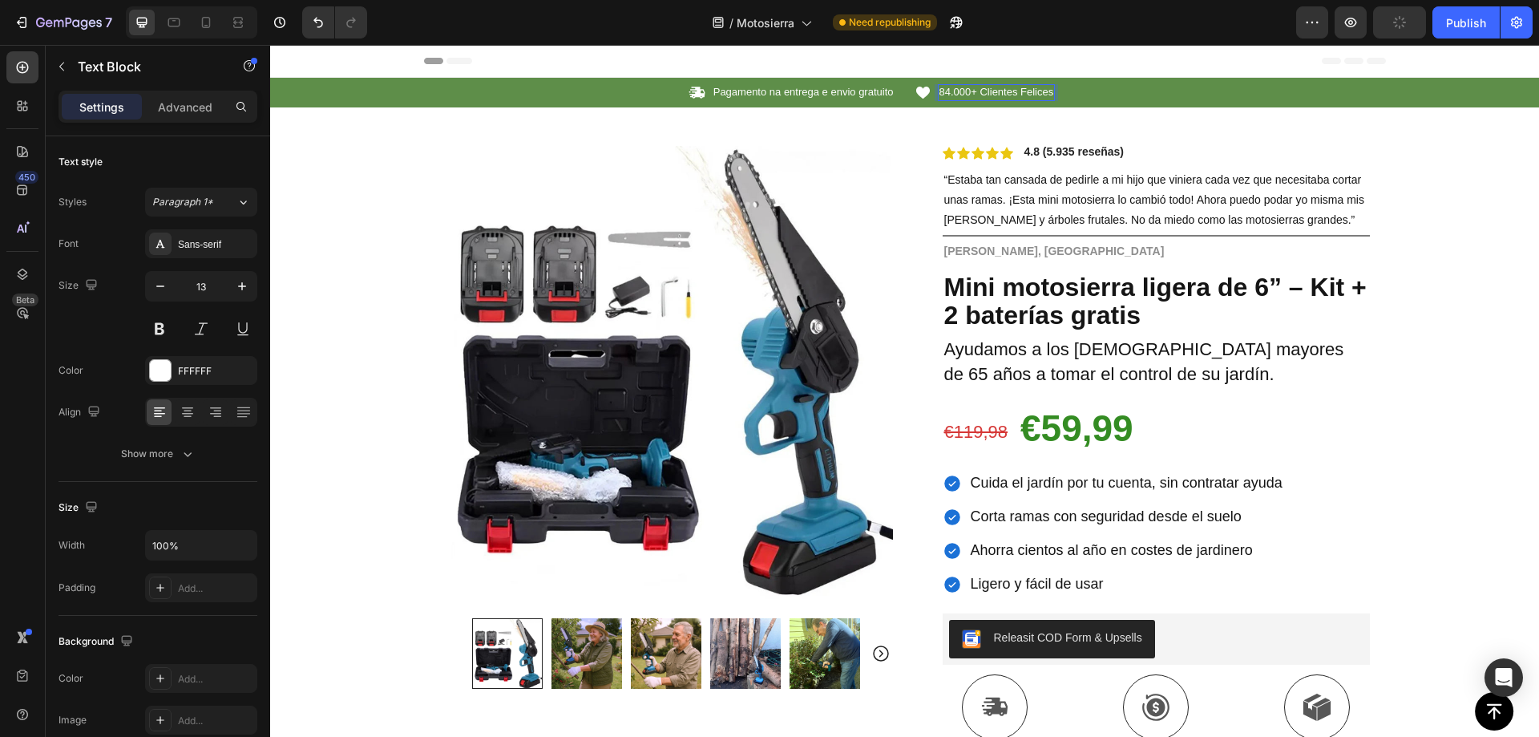
click at [964, 95] on span "84.000+ Clientes Felices" at bounding box center [997, 92] width 115 height 12
click at [967, 93] on span "84.000+ Clientes Felices" at bounding box center [997, 92] width 115 height 12
click at [967, 92] on span "84.000+ Clientes Felices" at bounding box center [997, 92] width 115 height 12
click at [968, 92] on span "84.000+ Clientes Felices" at bounding box center [997, 92] width 115 height 12
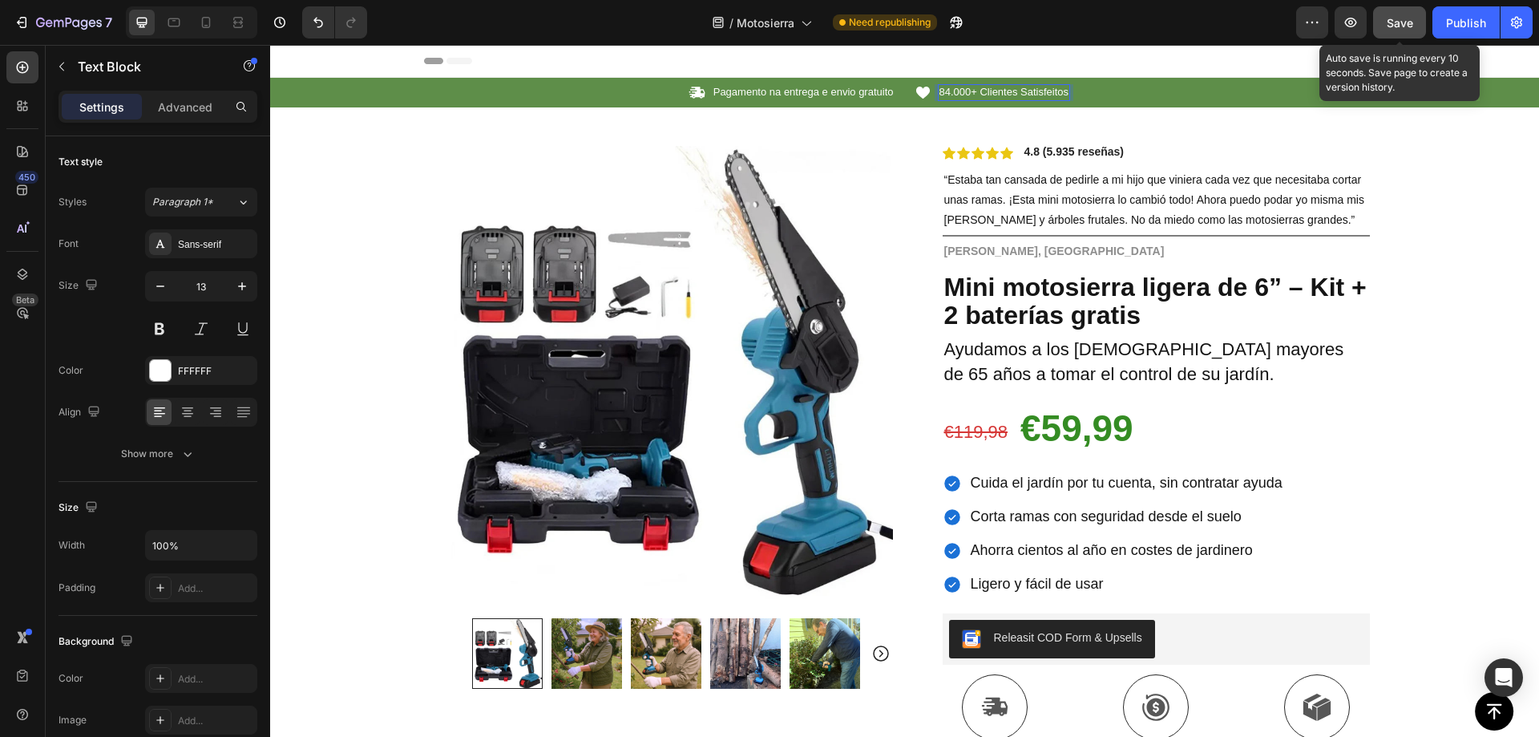
click at [1422, 28] on button "Save" at bounding box center [1399, 22] width 53 height 32
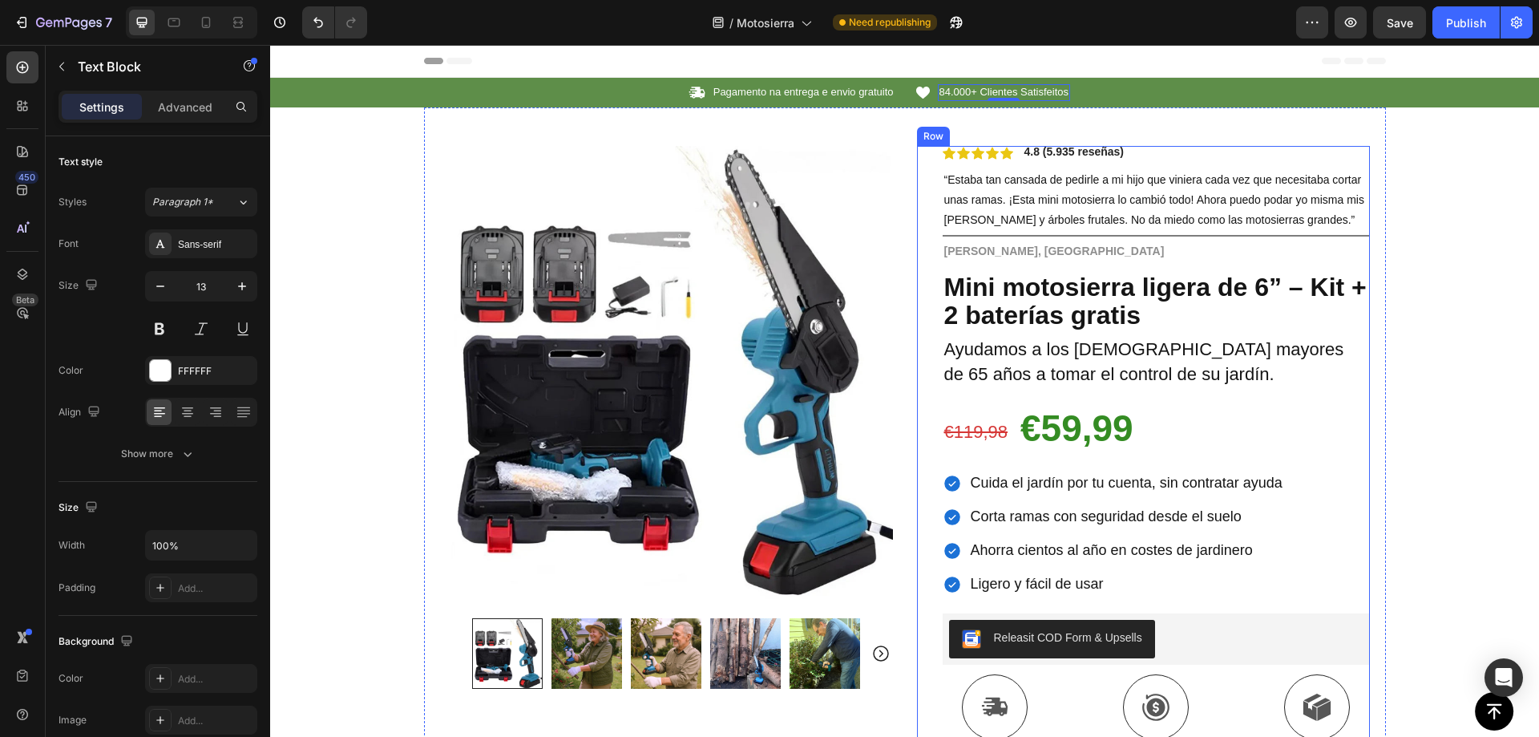
click at [920, 278] on div "Icon Icon Icon Icon Icon Icon List 4.8 (5.935 reseñas) Text Block Row “Estaba t…" at bounding box center [1143, 607] width 453 height 922
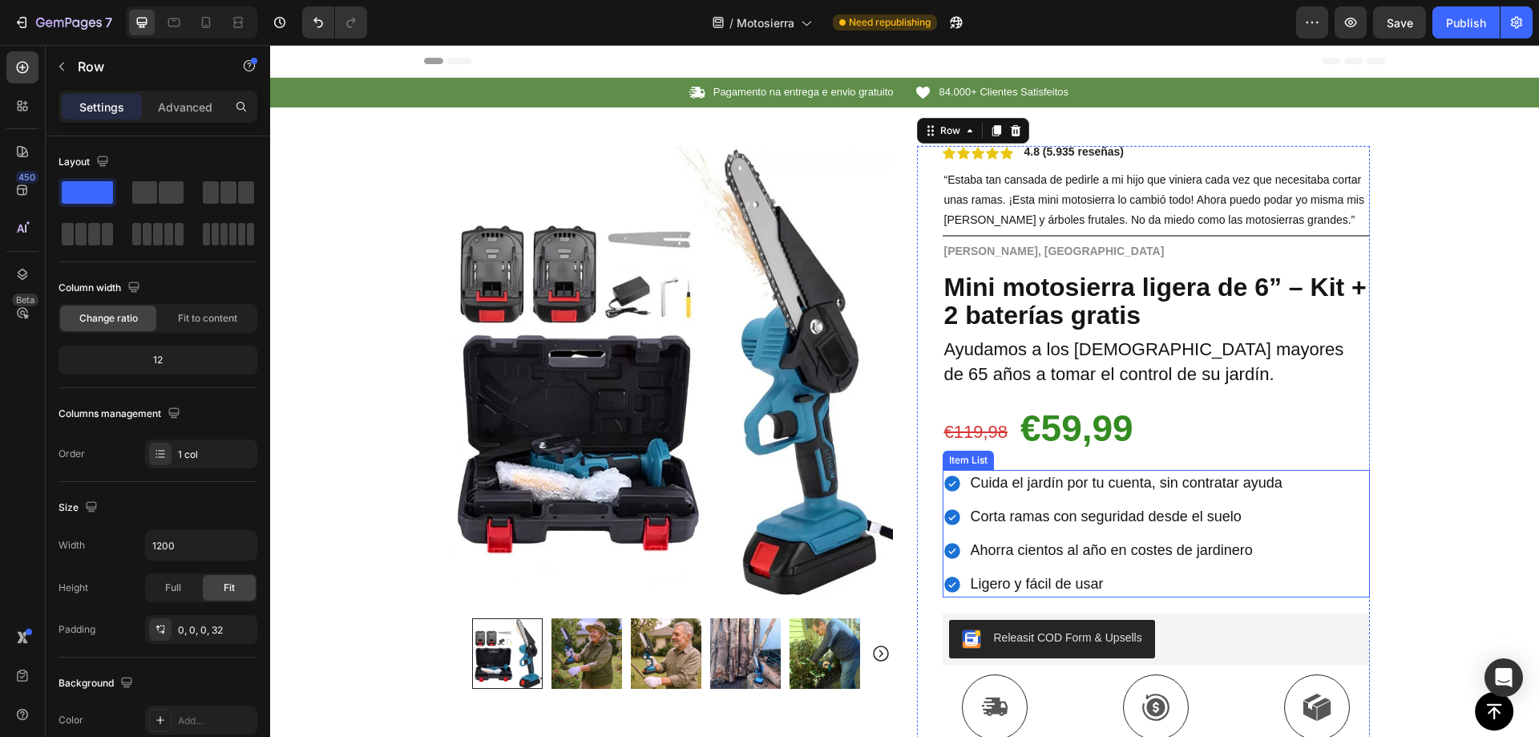
drag, startPoint x: 992, startPoint y: 500, endPoint x: 1017, endPoint y: 485, distance: 29.8
click at [992, 500] on div "Cuida el jardín por tu cuenta, sin contratar ayuda Corta ramas con seguridad de…" at bounding box center [1114, 533] width 342 height 127
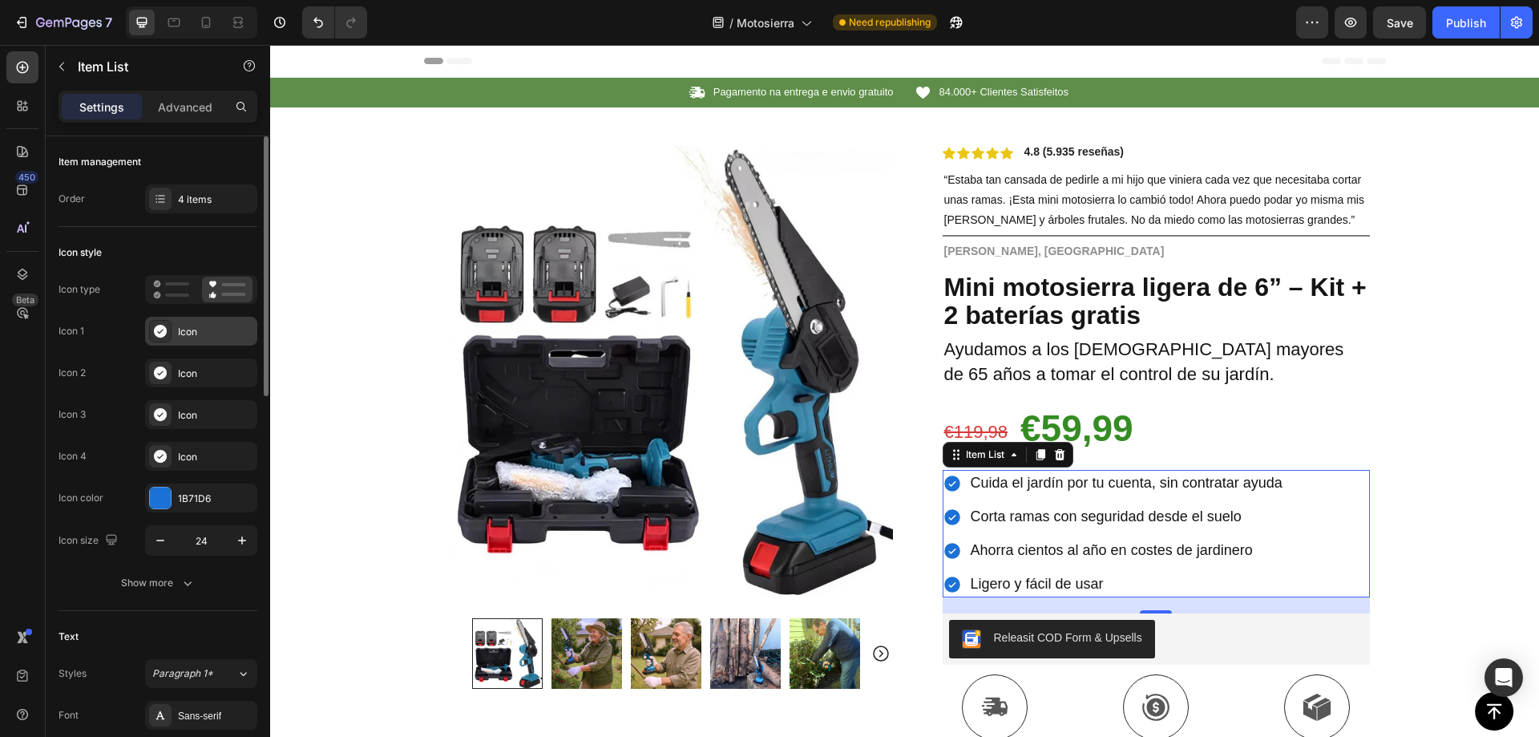
click at [189, 329] on div "Icon" at bounding box center [215, 332] width 75 height 14
click at [94, 358] on div "Icon 1 Icon" at bounding box center [158, 372] width 199 height 29
drag, startPoint x: 266, startPoint y: 310, endPoint x: 258, endPoint y: 157, distance: 153.3
click at [258, 157] on div at bounding box center [264, 459] width 12 height 646
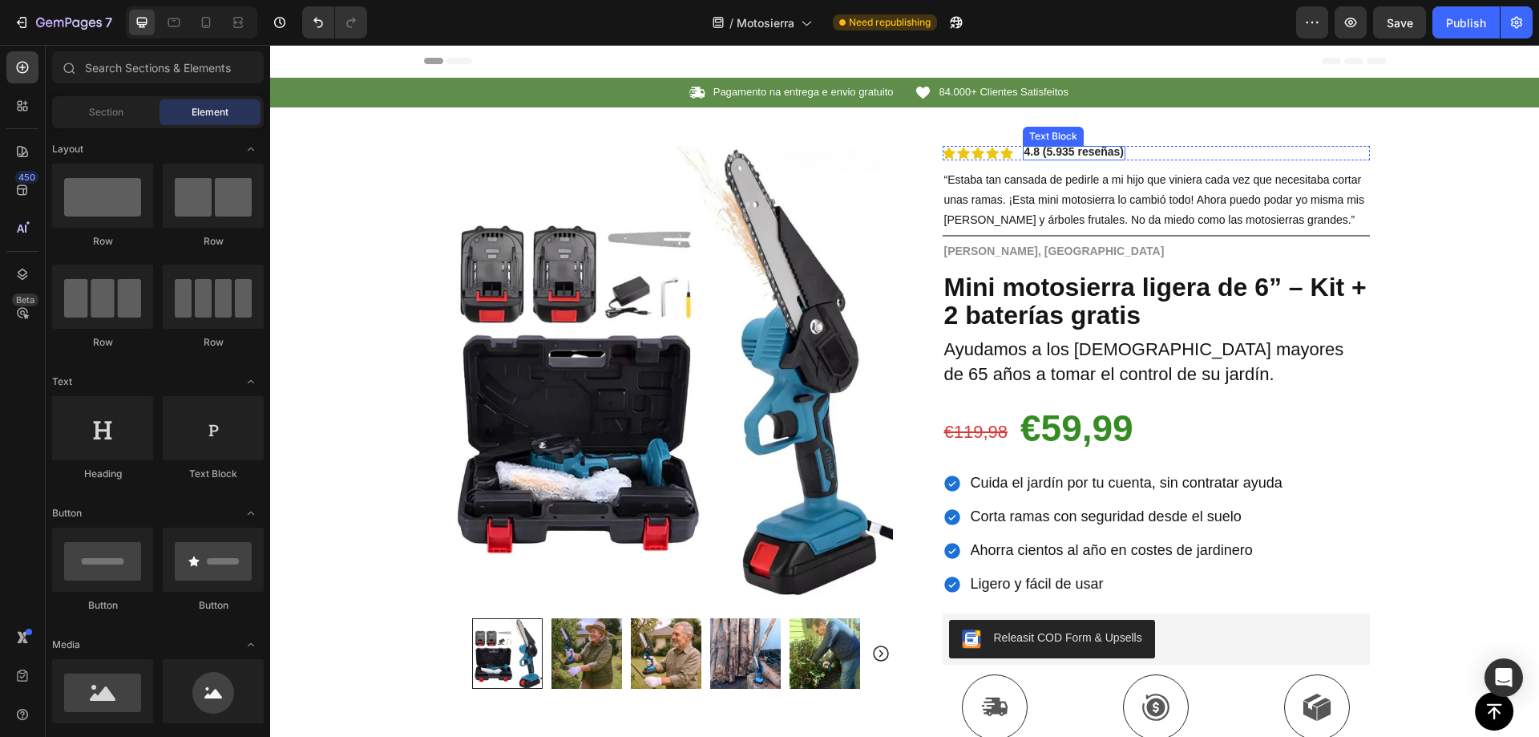
click at [1088, 151] on strong "4.8 (5.935 reseñas)" at bounding box center [1075, 151] width 100 height 13
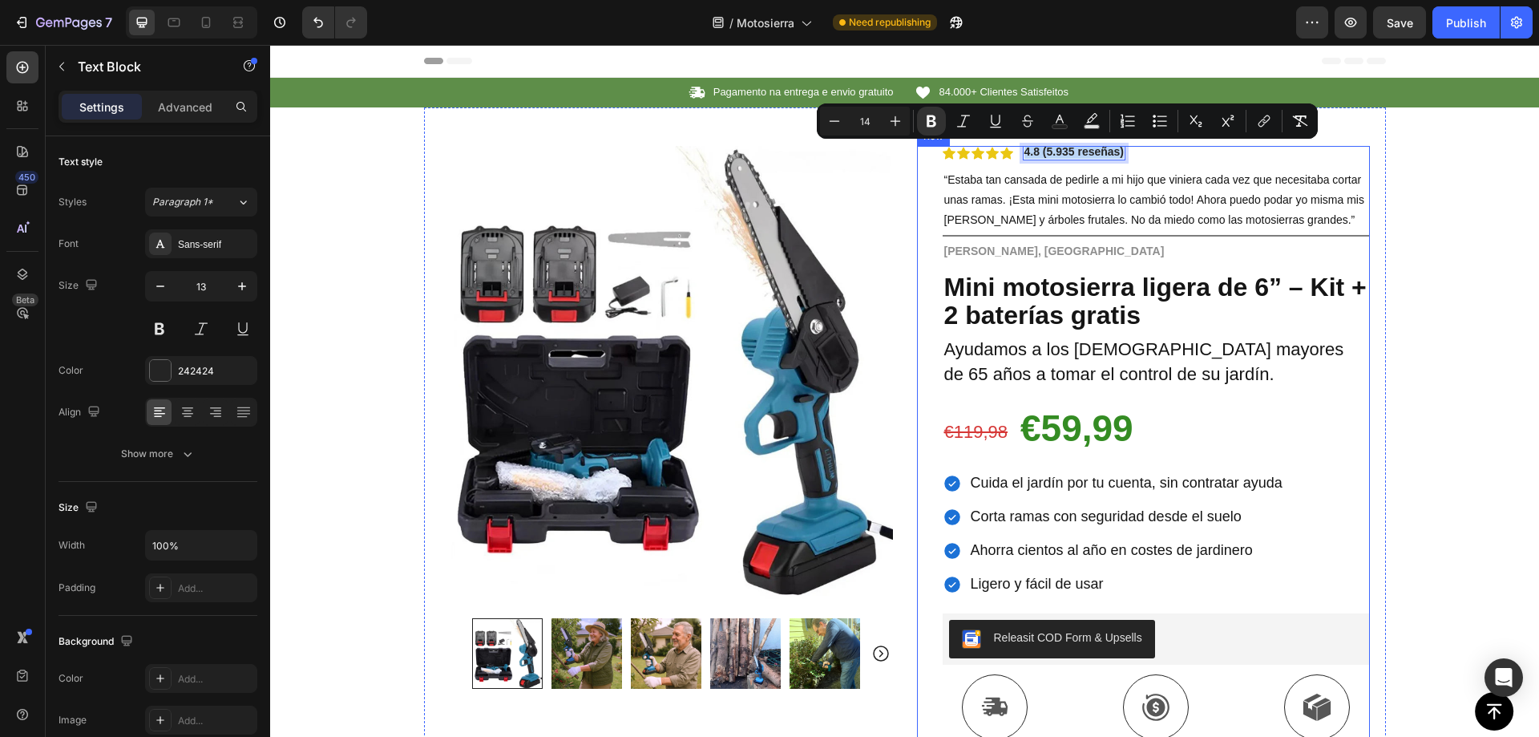
click at [1054, 149] on strong "4.8 (5.935 reseñas)" at bounding box center [1075, 151] width 100 height 13
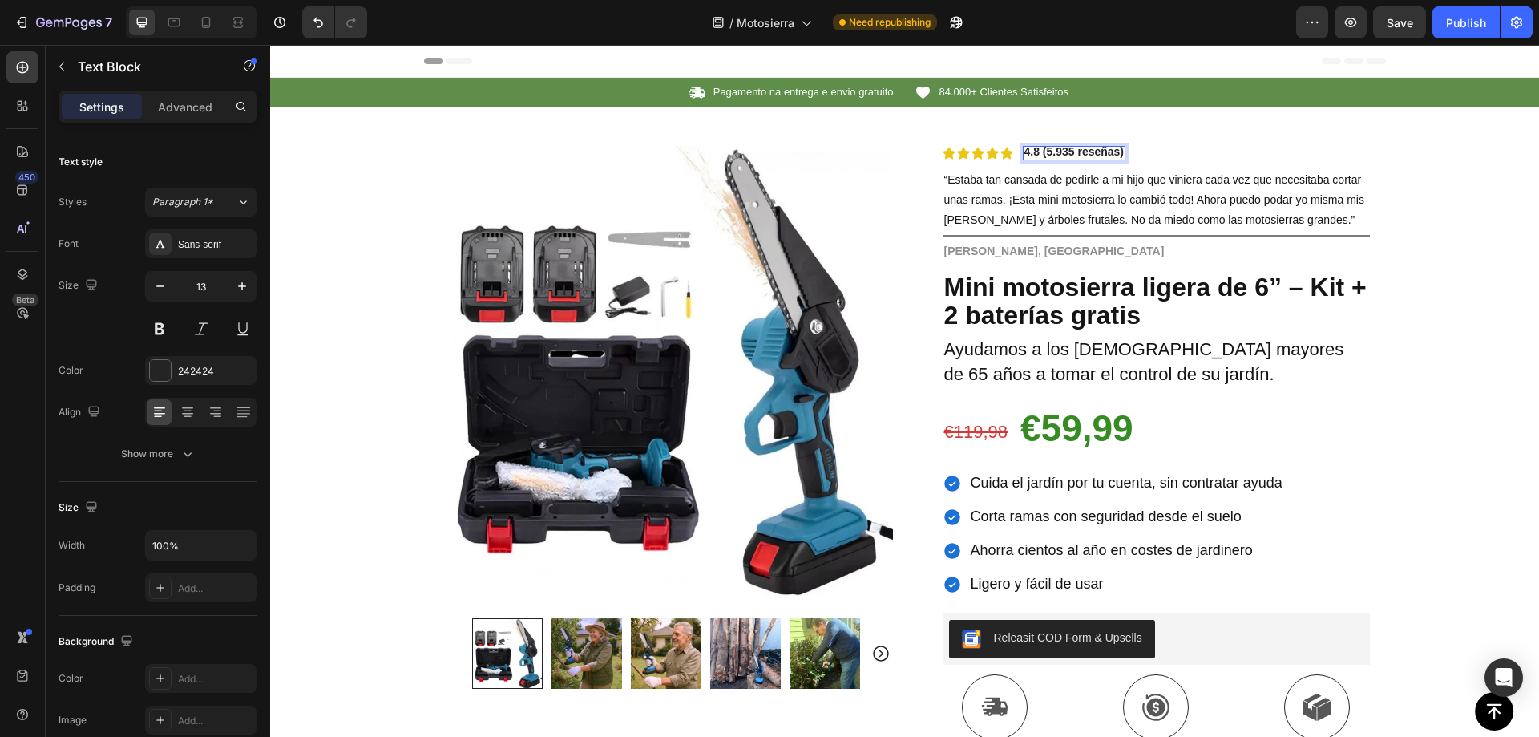
click at [1047, 150] on strong "4.8 (5.935 reseñas)" at bounding box center [1075, 151] width 100 height 13
click at [1057, 201] on span "“Estaba tan cansada de pedirle a mi hijo que viniera cada vez que necesitaba co…" at bounding box center [1154, 199] width 420 height 53
click at [1056, 201] on span "“Estaba tan cansada de pedirle a mi hijo que viniera cada vez que necesitaba co…" at bounding box center [1154, 199] width 420 height 53
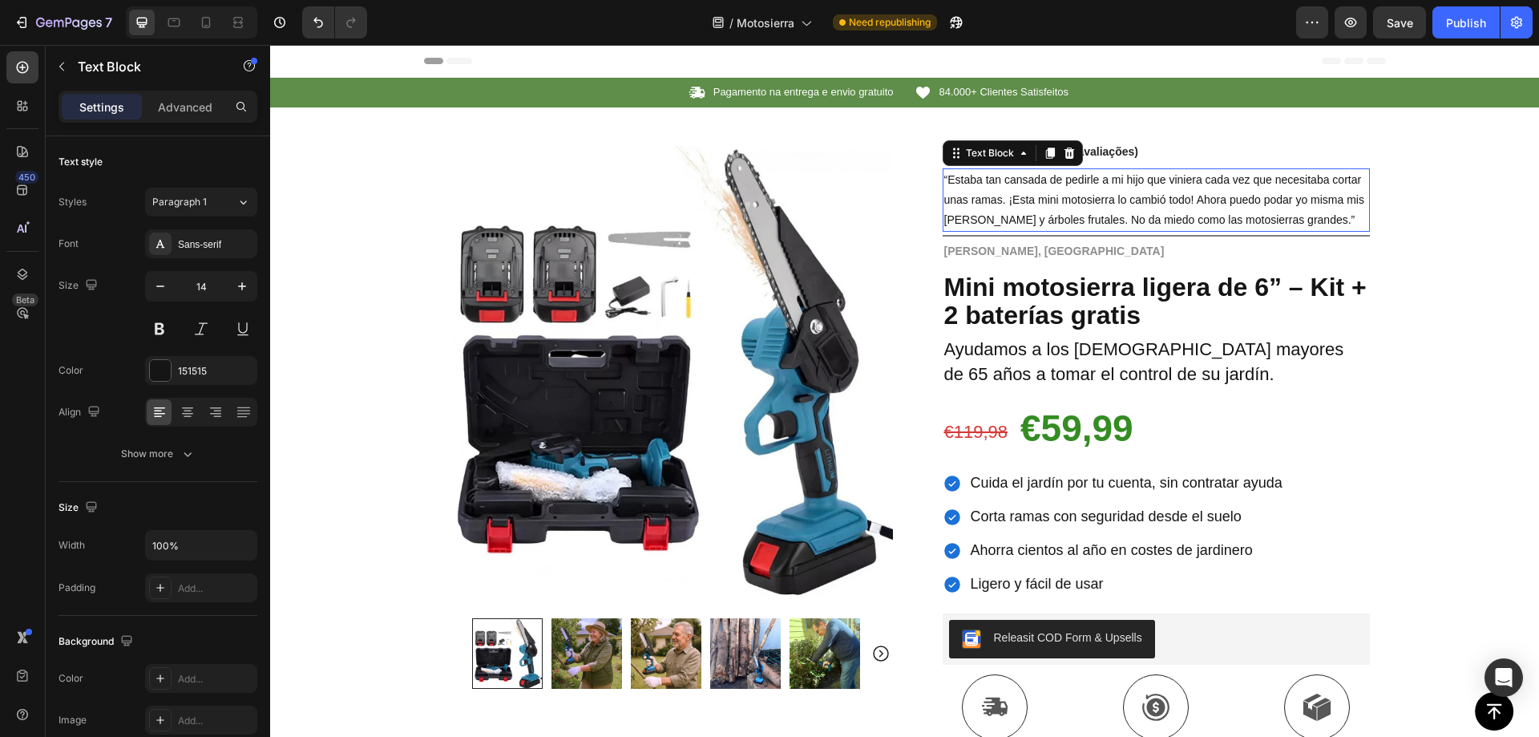
click at [1056, 201] on span "“Estaba tan cansada de pedirle a mi hijo que viniera cada vez que necesitaba co…" at bounding box center [1154, 199] width 420 height 53
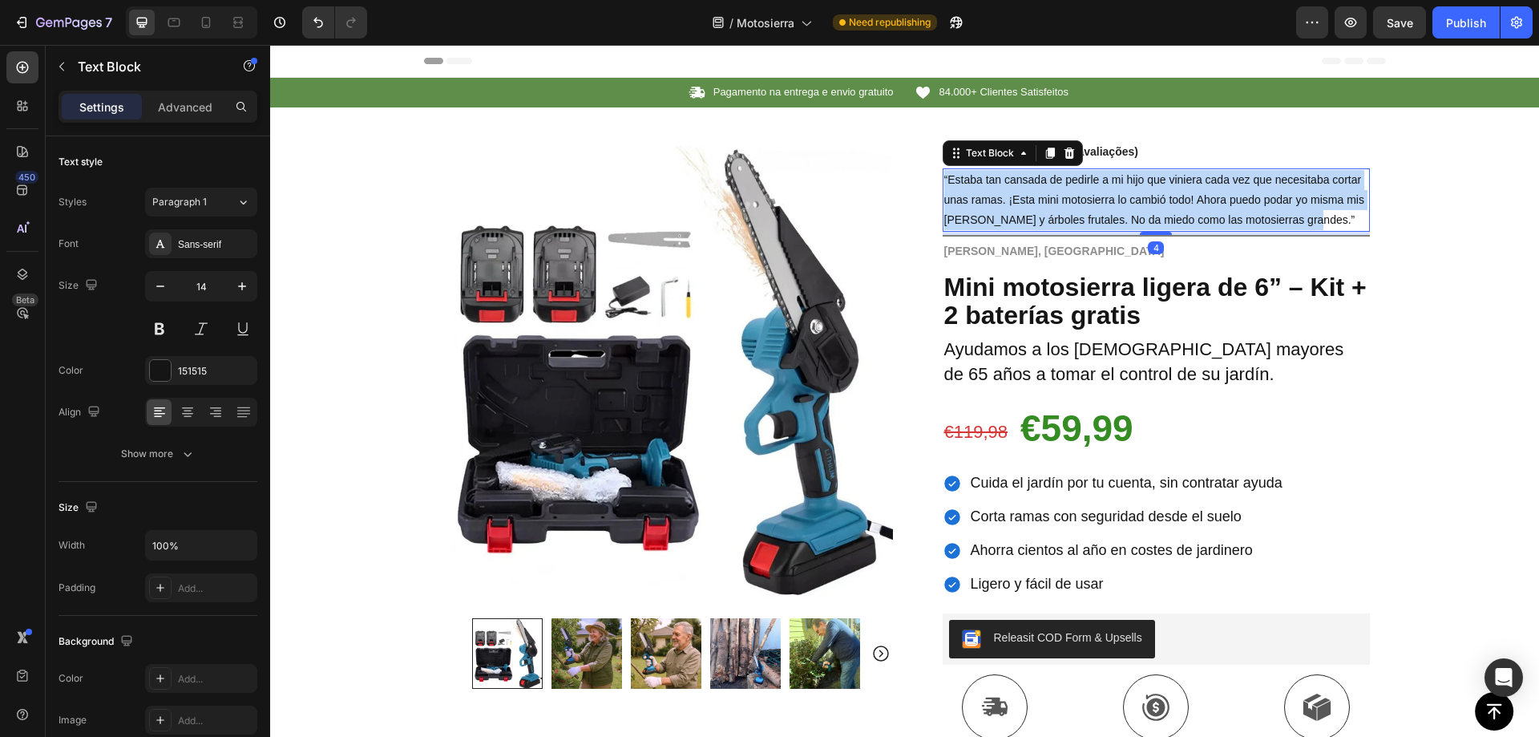
click at [1056, 201] on span "“Estaba tan cansada de pedirle a mi hijo que viniera cada vez que necesitaba co…" at bounding box center [1154, 199] width 420 height 53
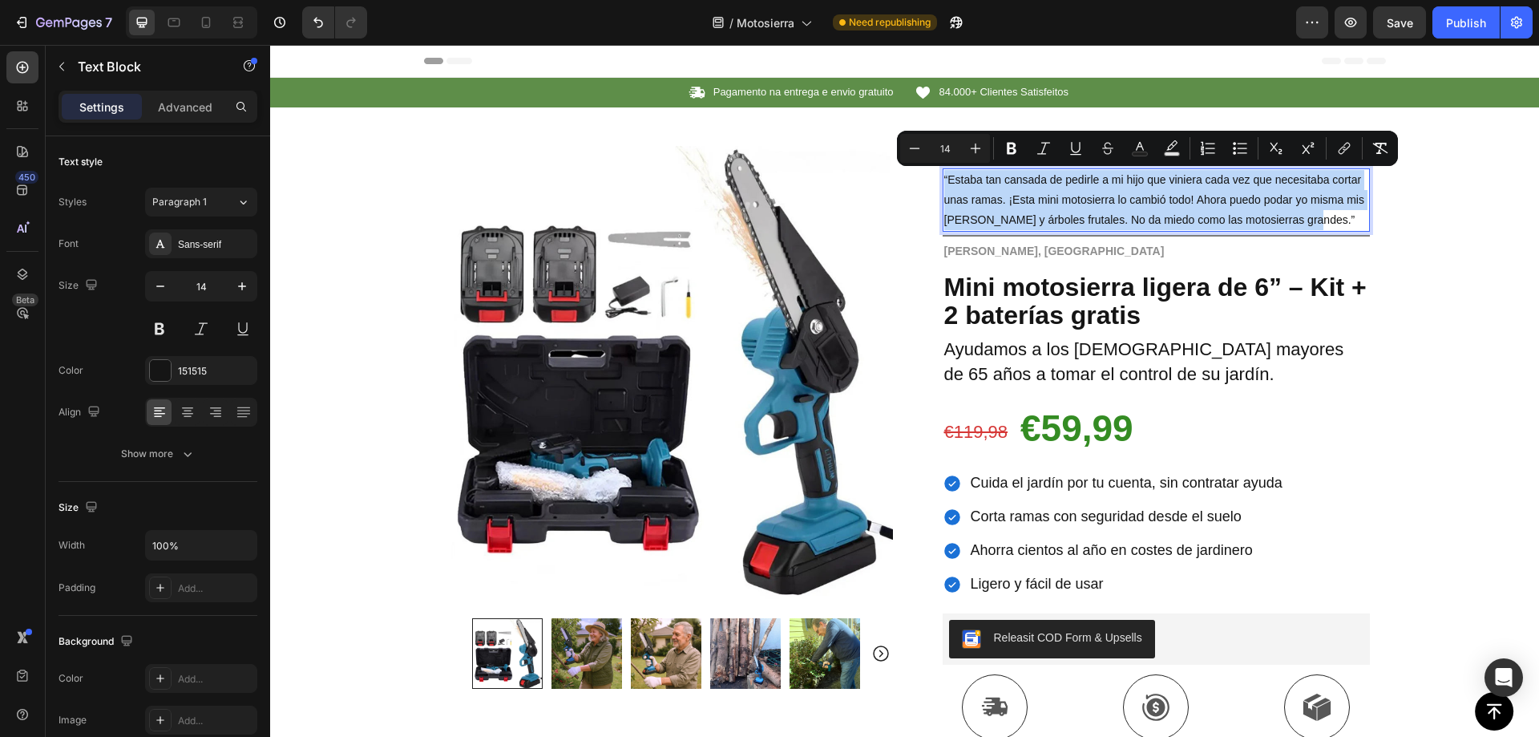
copy span "“Estaba tan cansada de pedirle a mi hijo que viniera cada vez que necesitaba co…"
click at [1215, 200] on span "“Estaba tan cansada de pedirle a mi hijo que viniera cada vez que necesitaba co…" at bounding box center [1154, 199] width 420 height 53
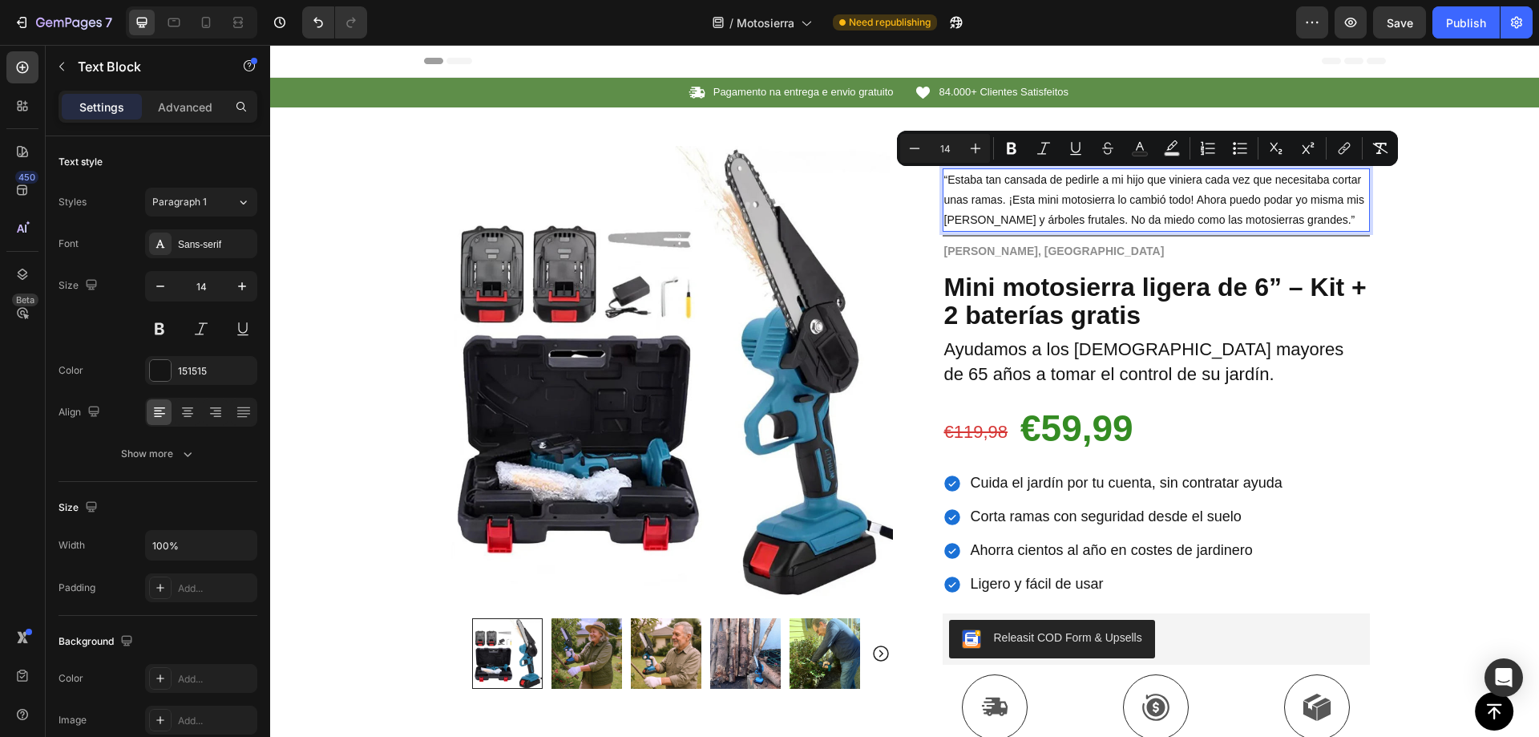
click at [1212, 199] on span "“Estaba tan cansada de pedirle a mi hijo que viniera cada vez que necesitaba co…" at bounding box center [1154, 199] width 420 height 53
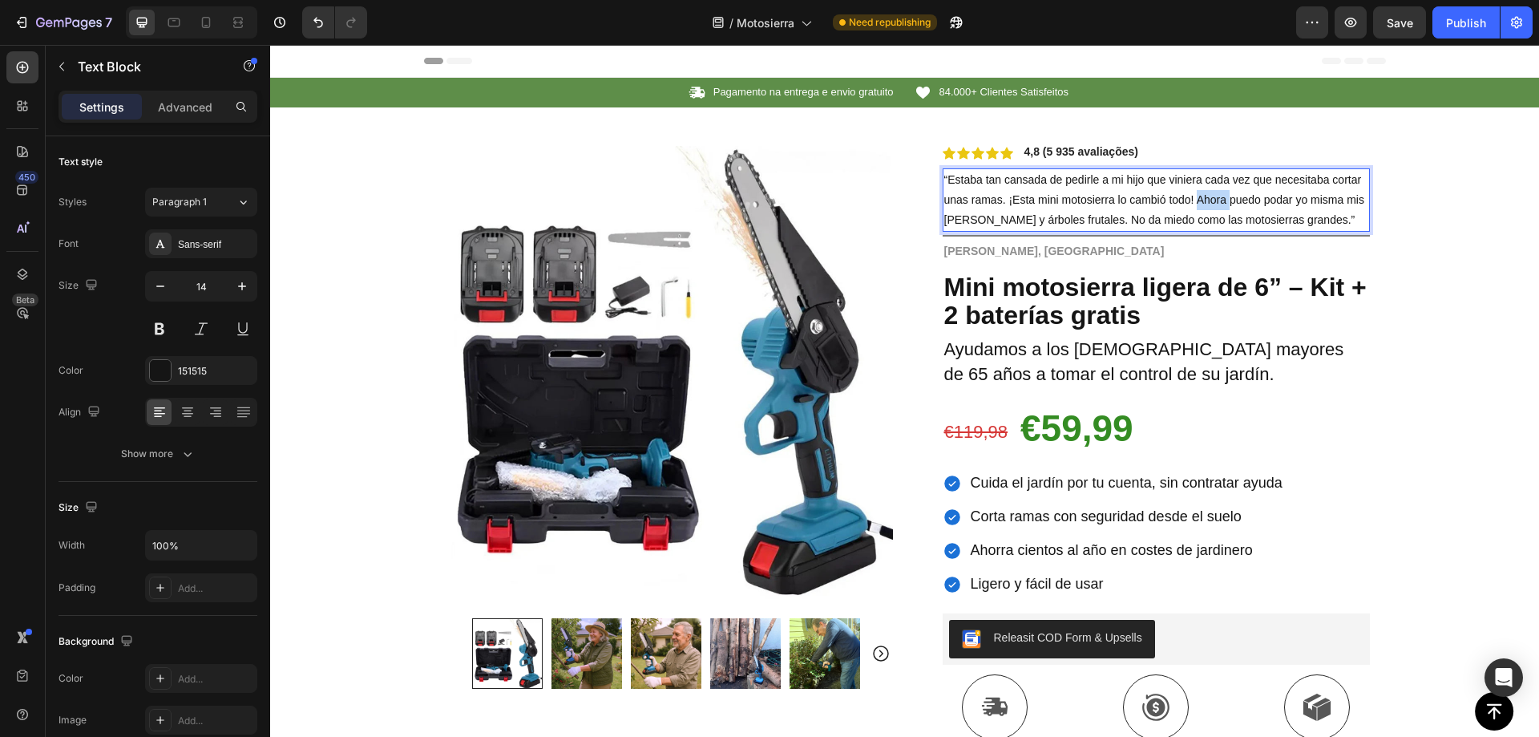
click at [1212, 198] on span "“Estaba tan cansada de pedirle a mi hijo que viniera cada vez que necesitaba co…" at bounding box center [1154, 199] width 420 height 53
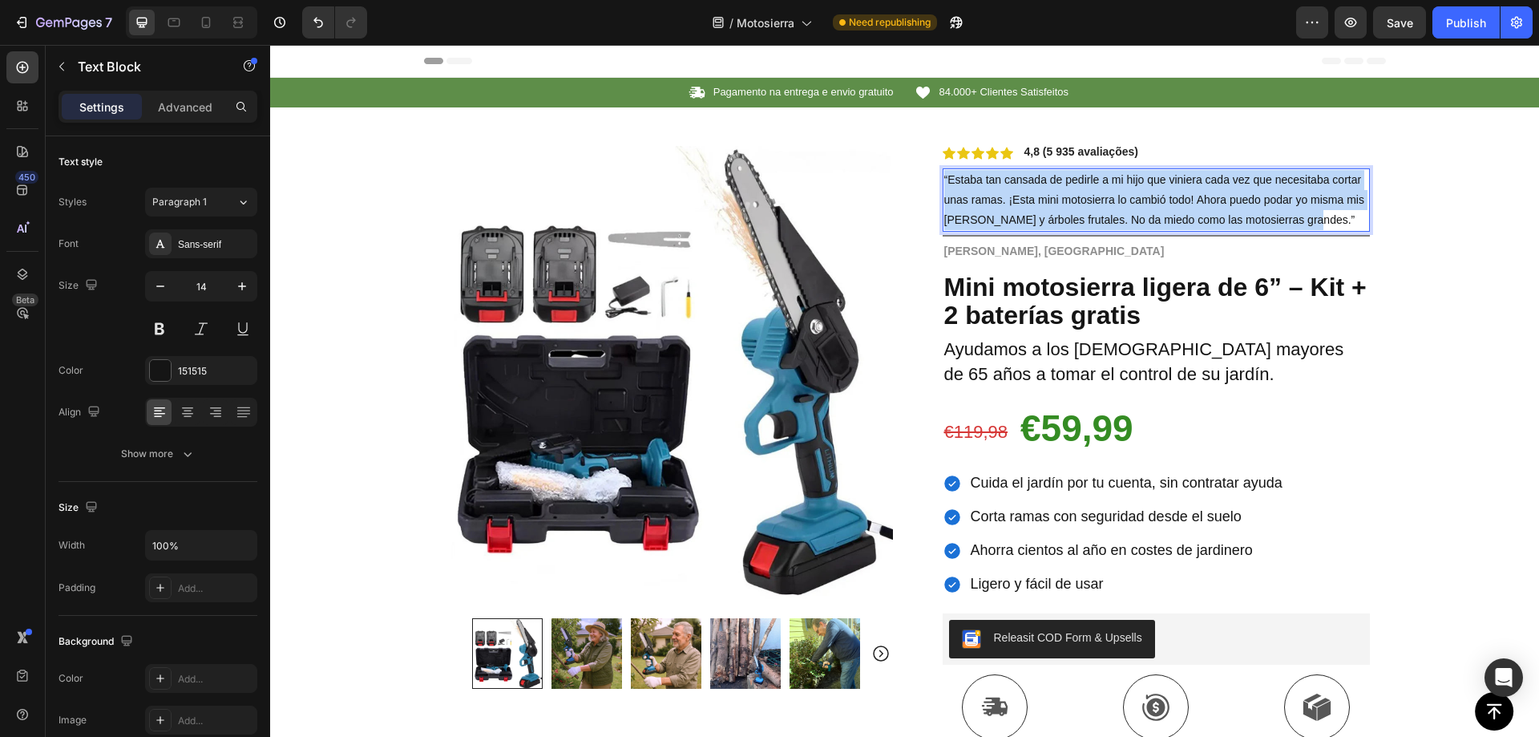
click at [1212, 198] on span "“Estaba tan cansada de pedirle a mi hijo que viniera cada vez que necesitaba co…" at bounding box center [1154, 199] width 420 height 53
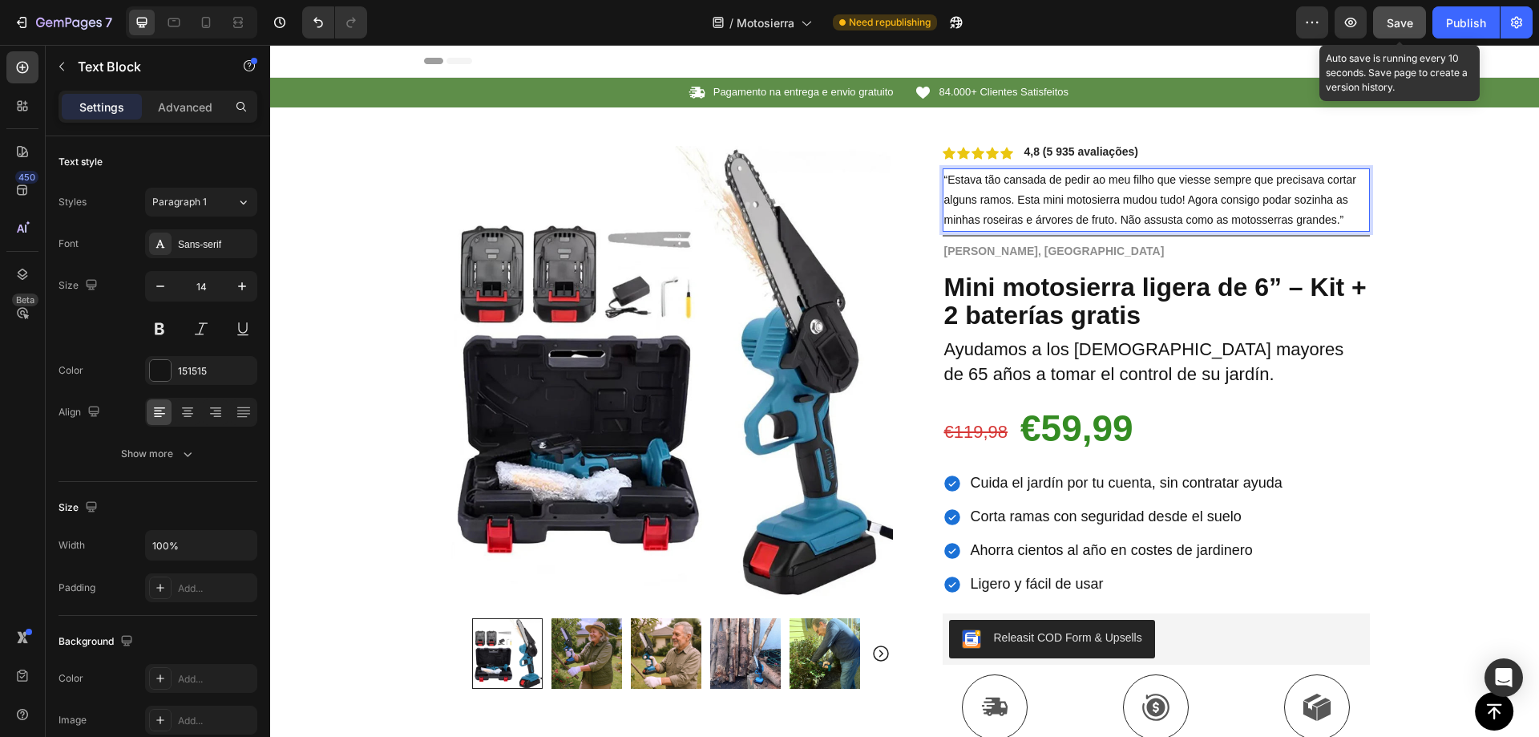
click at [1389, 18] on span "Save" at bounding box center [1400, 23] width 26 height 14
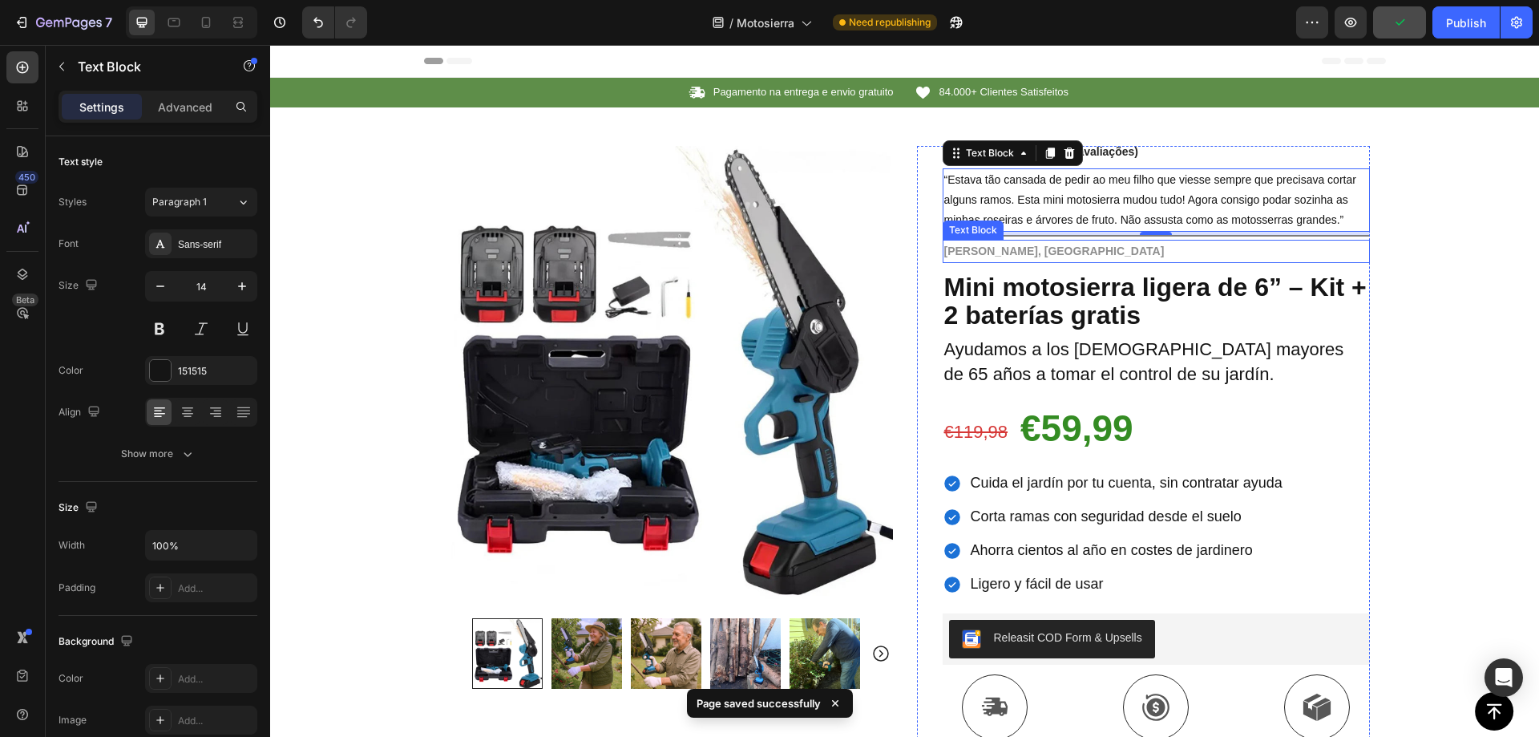
click at [971, 256] on strong "[PERSON_NAME], [GEOGRAPHIC_DATA]" at bounding box center [1054, 251] width 220 height 13
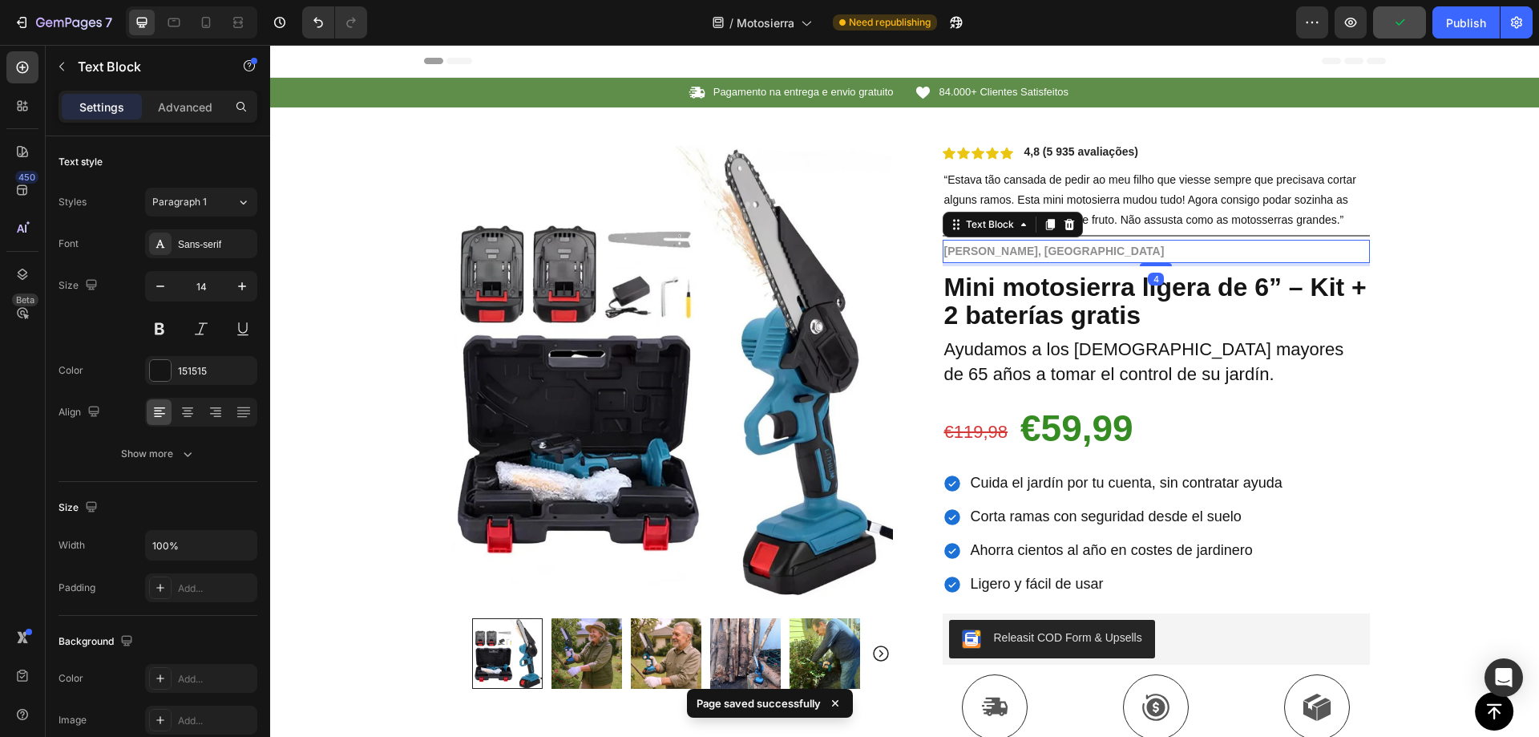
click at [976, 253] on strong "[PERSON_NAME], [GEOGRAPHIC_DATA]" at bounding box center [1054, 251] width 220 height 13
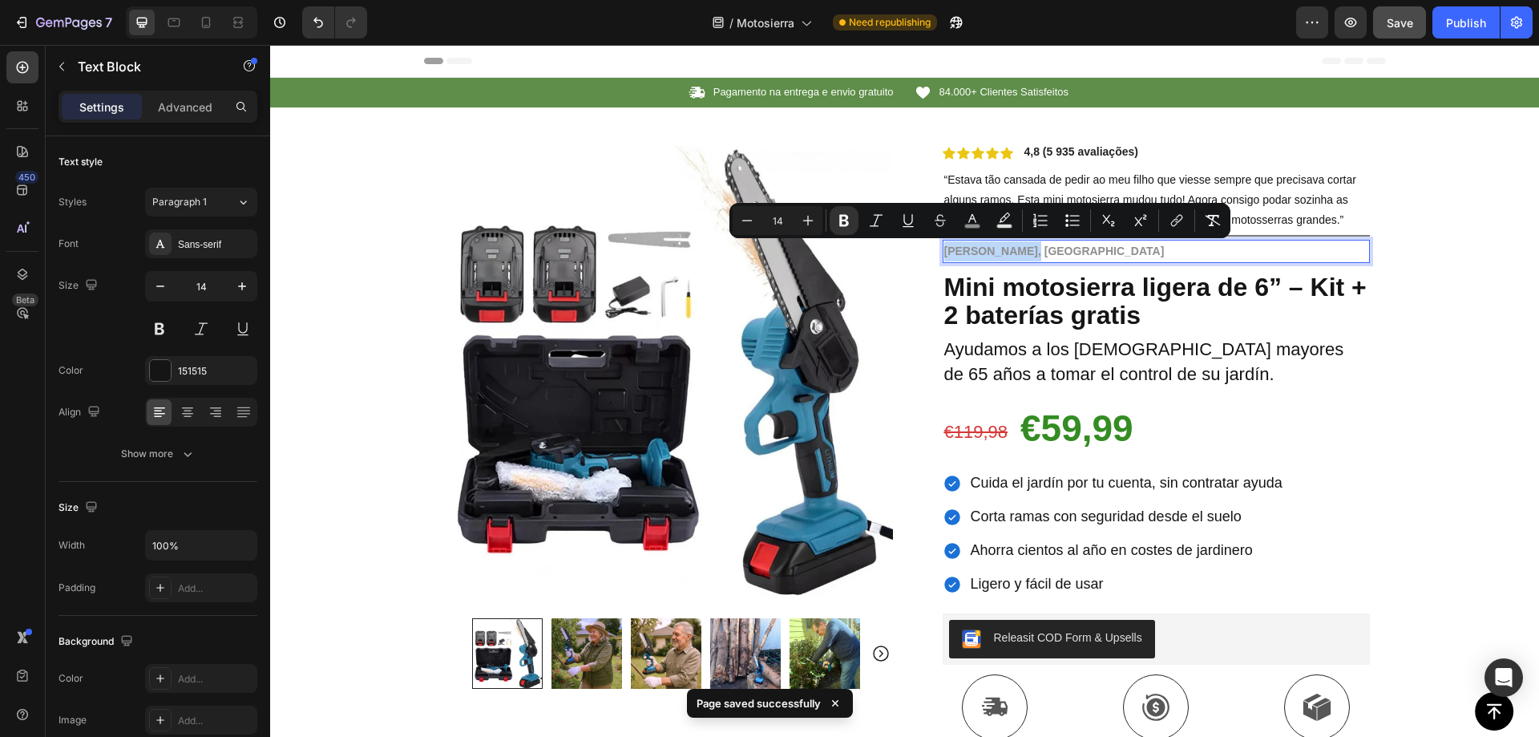
copy strong "[PERSON_NAME], [GEOGRAPHIC_DATA]"
click at [1004, 253] on strong "[PERSON_NAME], [GEOGRAPHIC_DATA]" at bounding box center [1054, 251] width 220 height 13
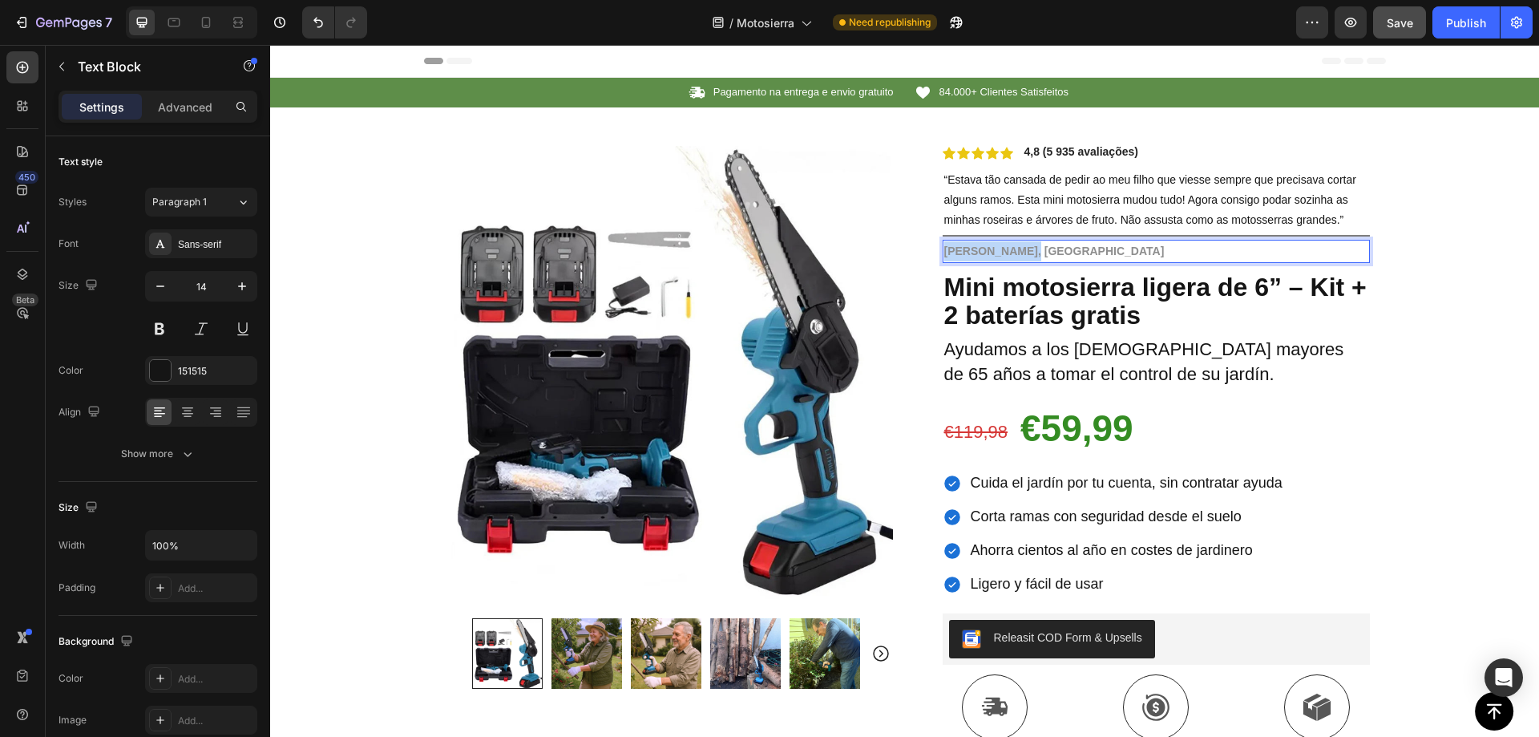
click at [1004, 253] on strong "[PERSON_NAME], [GEOGRAPHIC_DATA]" at bounding box center [1054, 251] width 220 height 13
click at [1397, 20] on span "Save" at bounding box center [1400, 23] width 26 height 14
click at [1045, 306] on strong "Mini motosierra ligera de 6” – Kit + 2 baterías gratis" at bounding box center [1155, 301] width 422 height 57
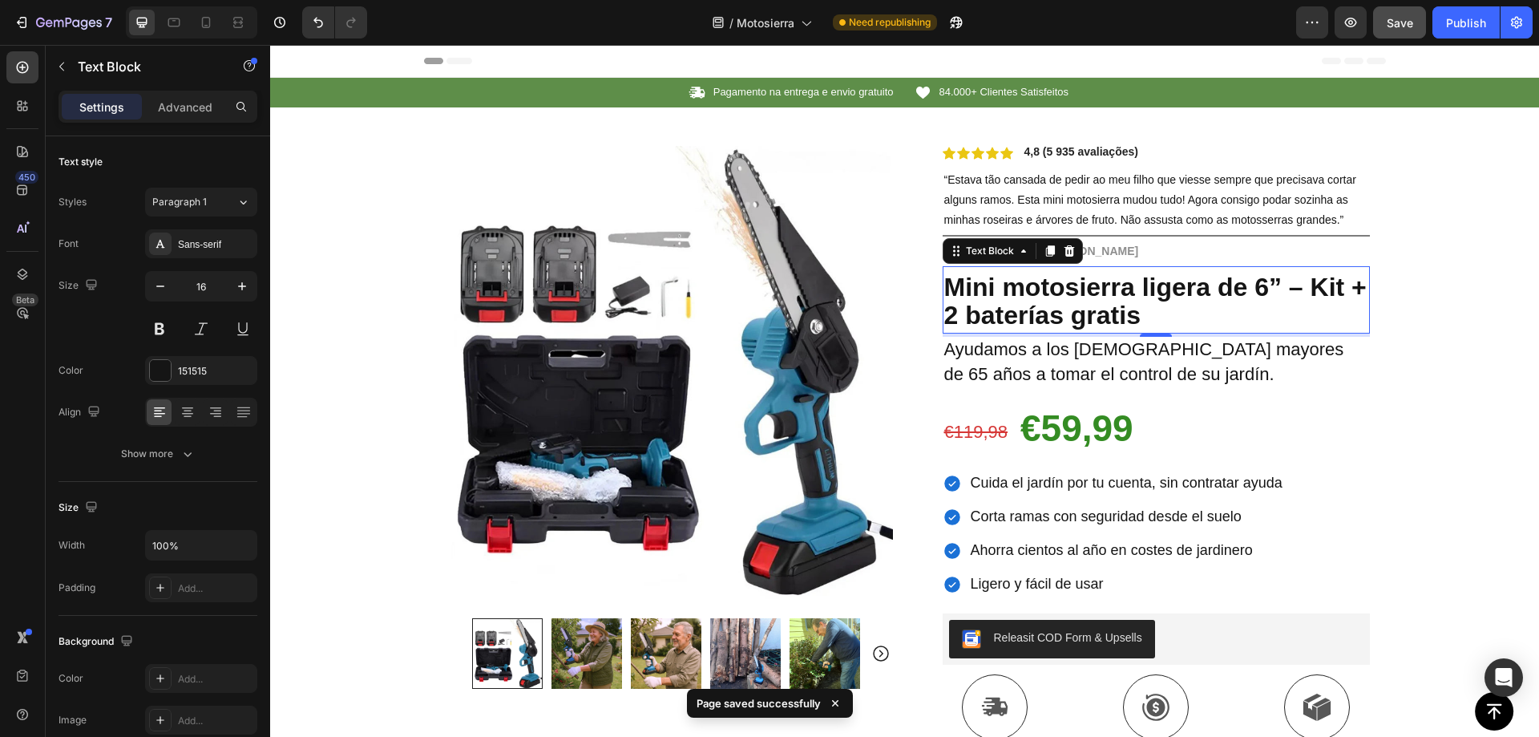
click at [1047, 301] on strong "Mini motosierra ligera de 6” – Kit + 2 baterías gratis" at bounding box center [1155, 301] width 422 height 57
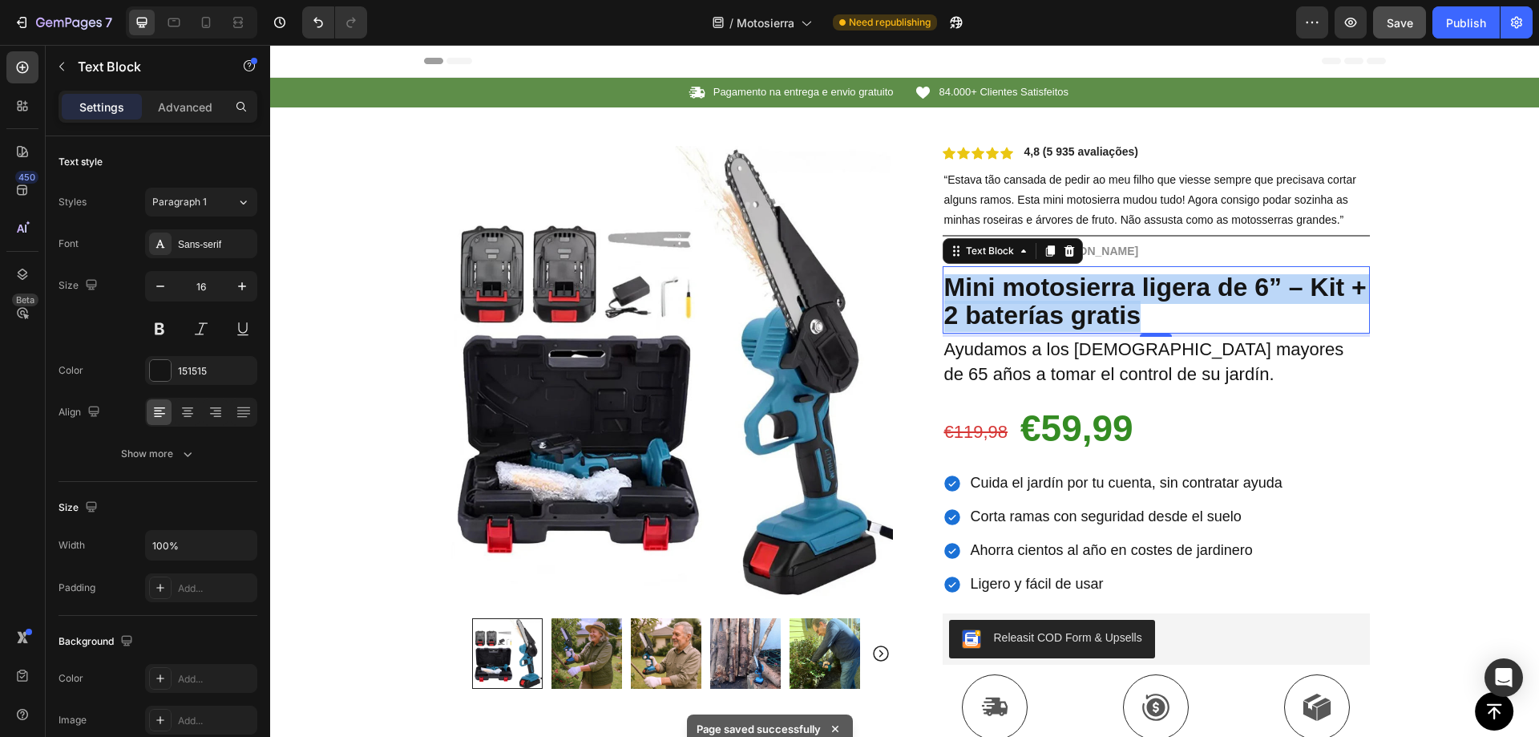
click at [1047, 301] on strong "Mini motosierra ligera de 6” – Kit + 2 baterías gratis" at bounding box center [1155, 301] width 422 height 57
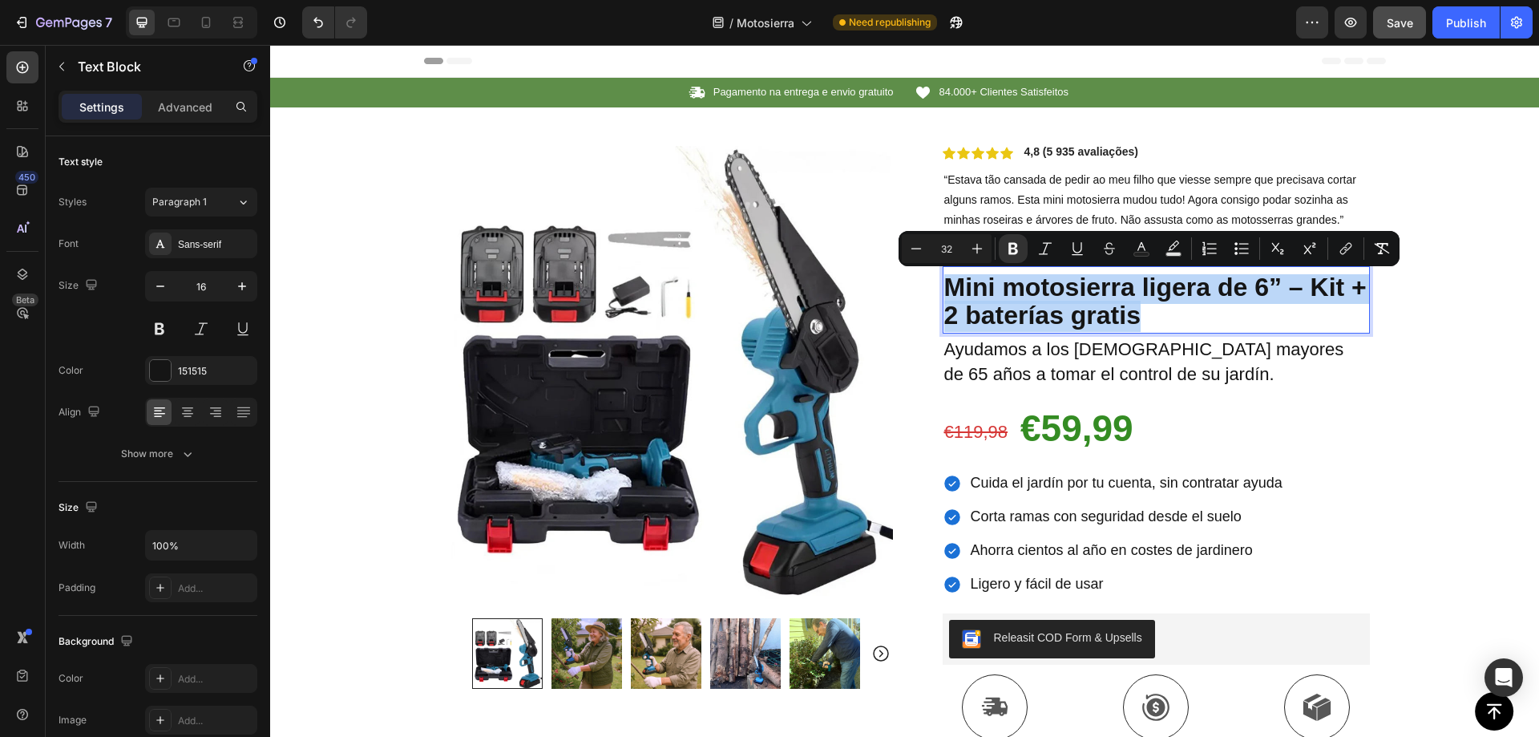
copy strong "Mini motosierra ligera de 6” – Kit + 2 baterías gratis"
click at [1043, 317] on strong "Mini motosierra ligera de 6” – Kit + 2 baterías gratis" at bounding box center [1155, 301] width 422 height 57
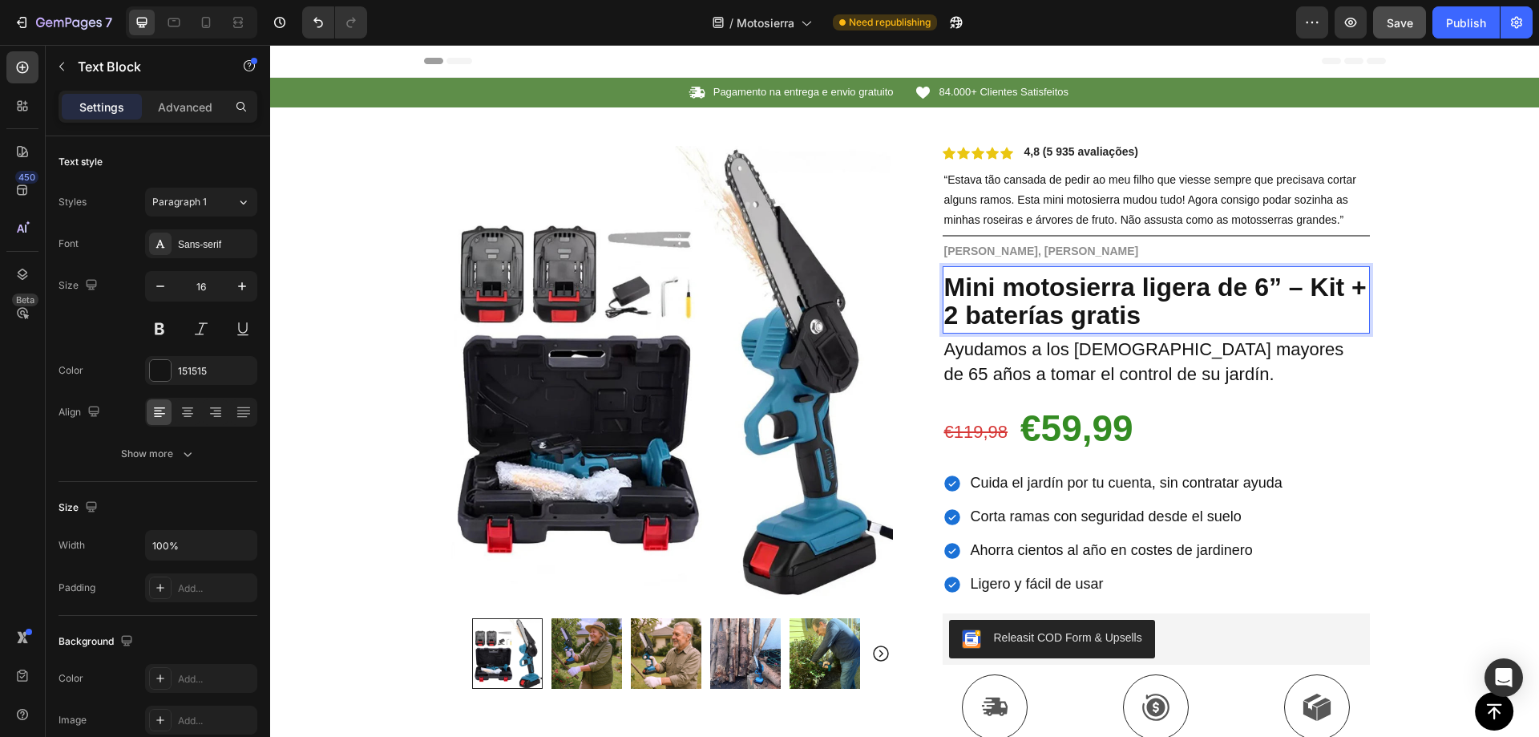
click at [1029, 305] on strong "Mini motosierra ligera de 6” – Kit + 2 baterías gratis" at bounding box center [1155, 301] width 422 height 57
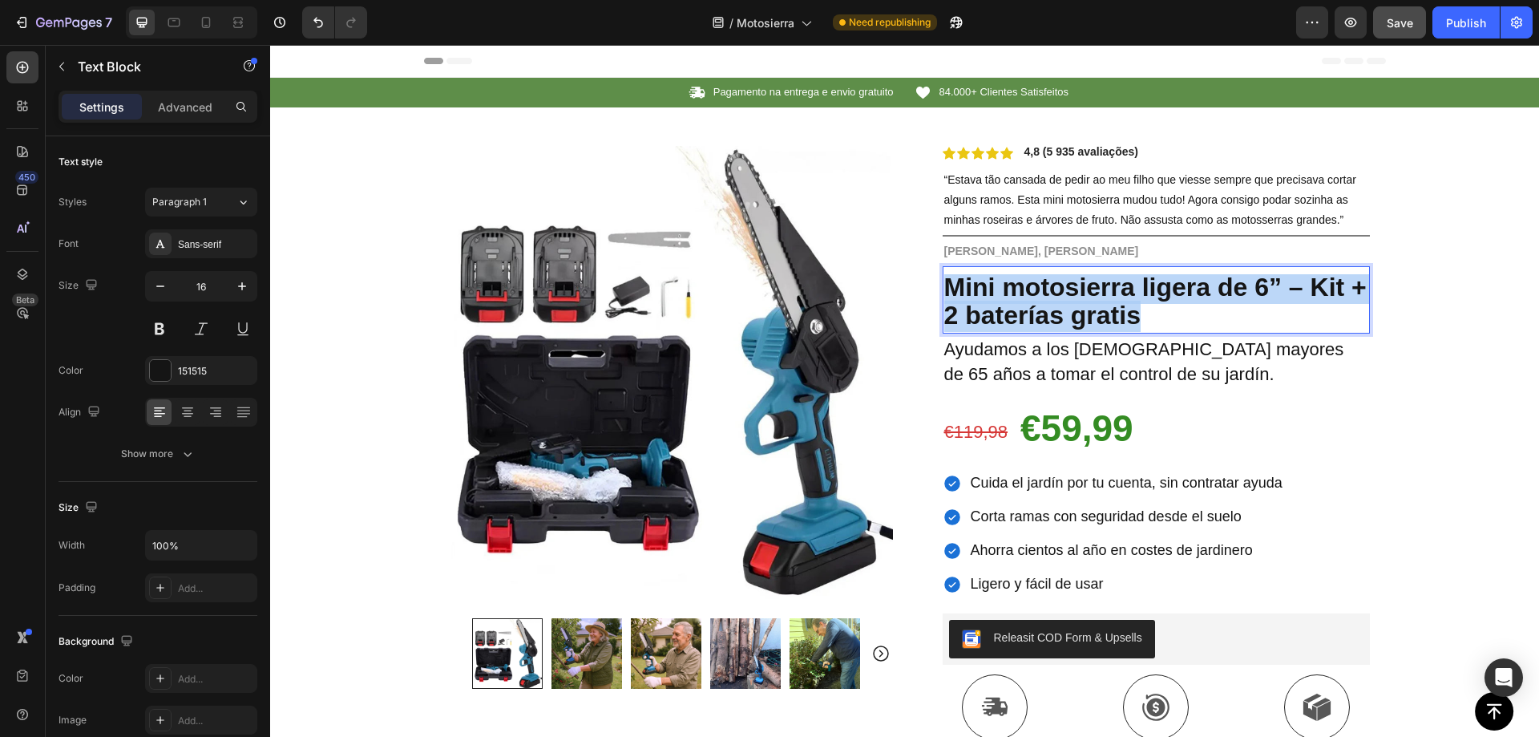
click at [1029, 305] on strong "Mini motosierra ligera de 6” – Kit + 2 baterías gratis" at bounding box center [1155, 301] width 422 height 57
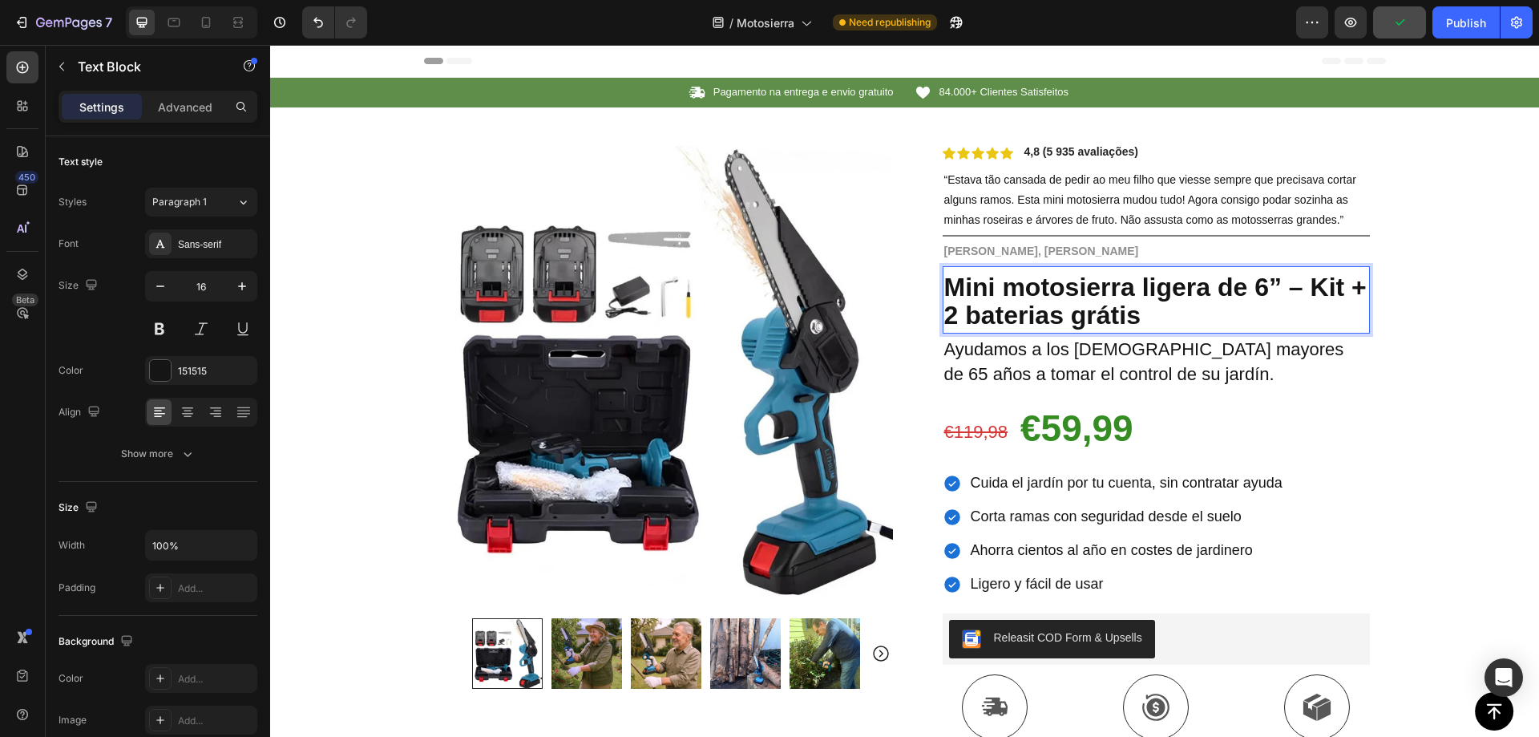
click at [1100, 301] on strong "Mini motosierra ligera de 6” – Kit + 2 baterias grátis" at bounding box center [1155, 301] width 422 height 57
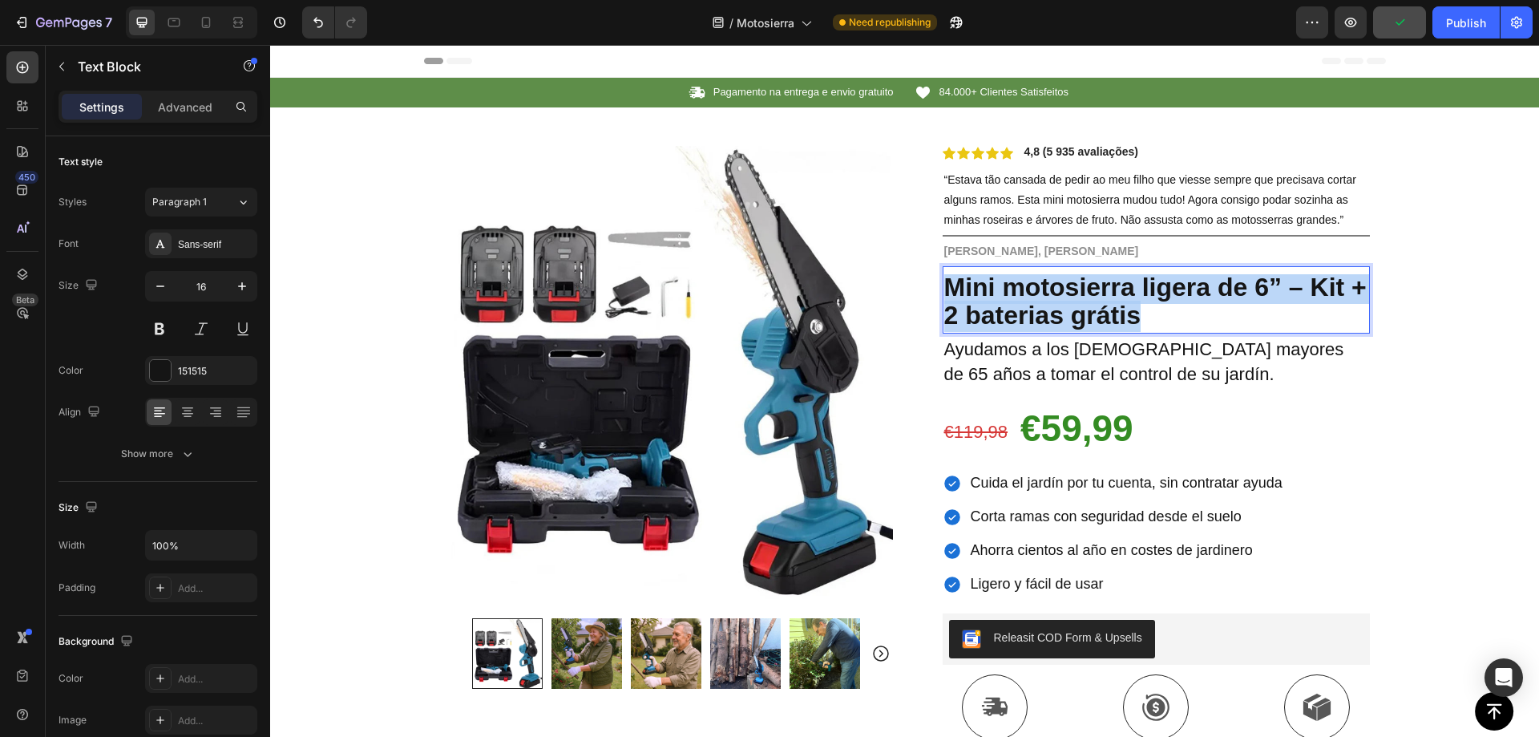
click at [1100, 301] on strong "Mini motosierra ligera de 6” – Kit + 2 baterias grátis" at bounding box center [1155, 301] width 422 height 57
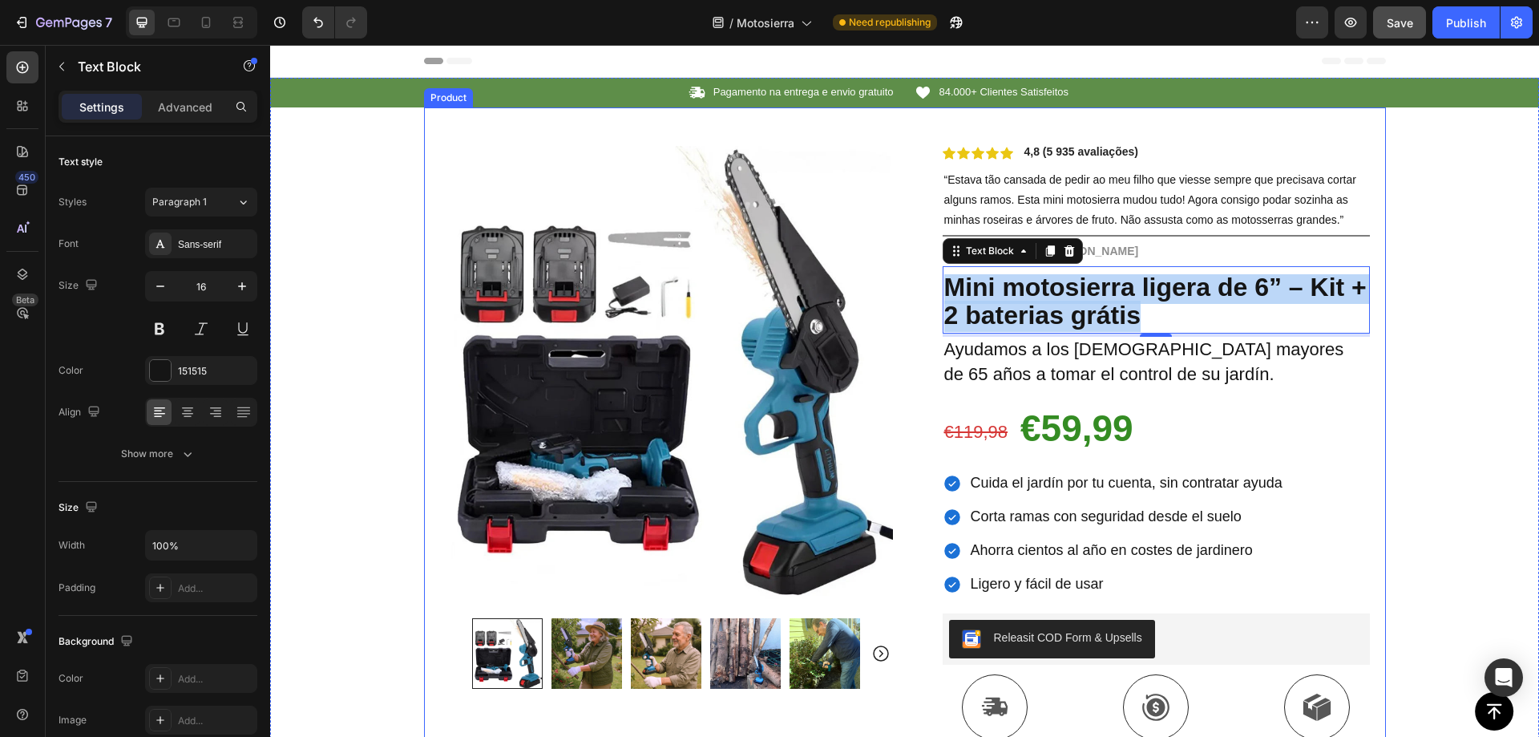
drag, startPoint x: 1318, startPoint y: 123, endPoint x: 1115, endPoint y: 274, distance: 253.2
click at [1318, 123] on div "Product Images Row Icon Icon Icon Icon Icon Icon List 4,8 (5 935 avaliações) Te…" at bounding box center [905, 587] width 962 height 960
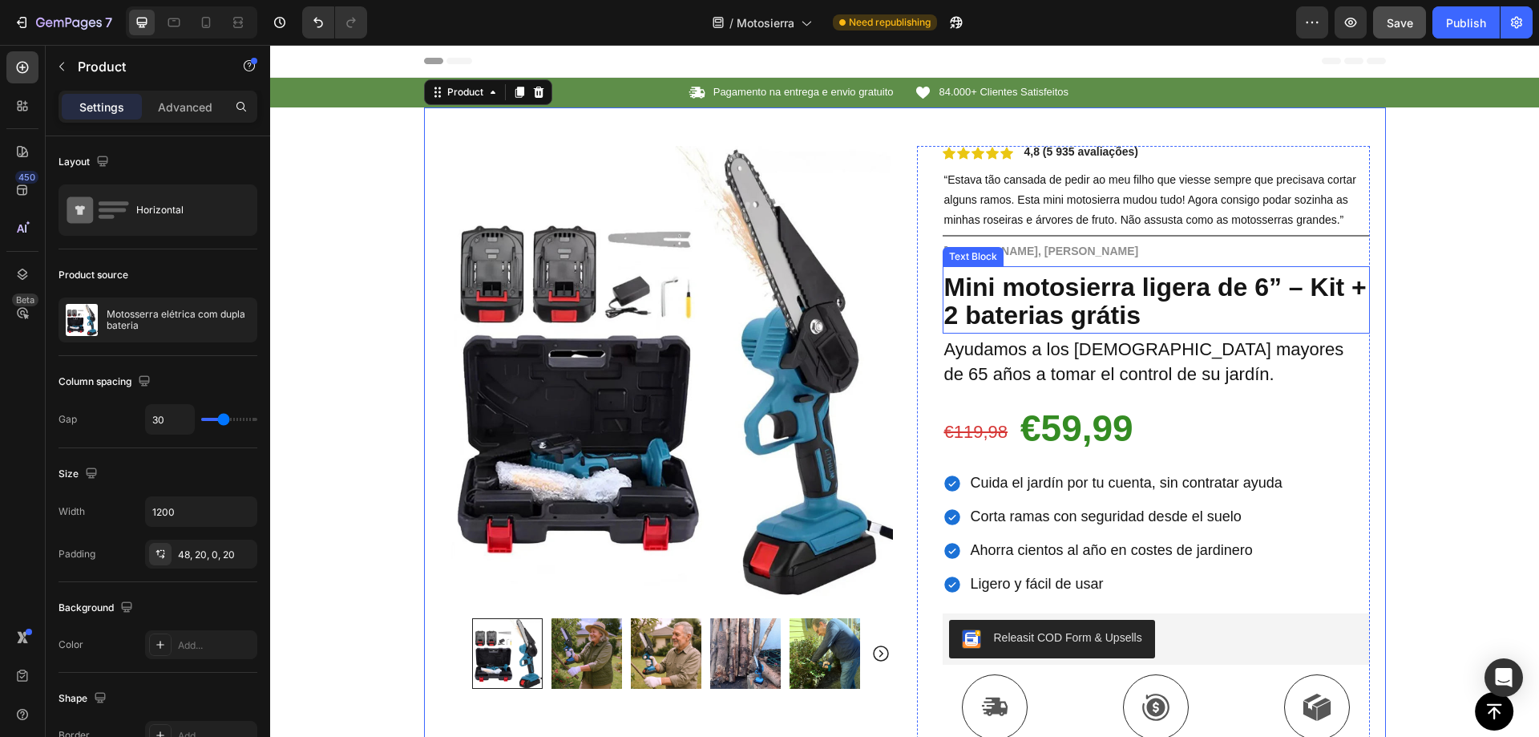
click at [1033, 285] on strong "Mini motosierra ligera de 6” – Kit + 2 baterias grátis" at bounding box center [1155, 301] width 422 height 57
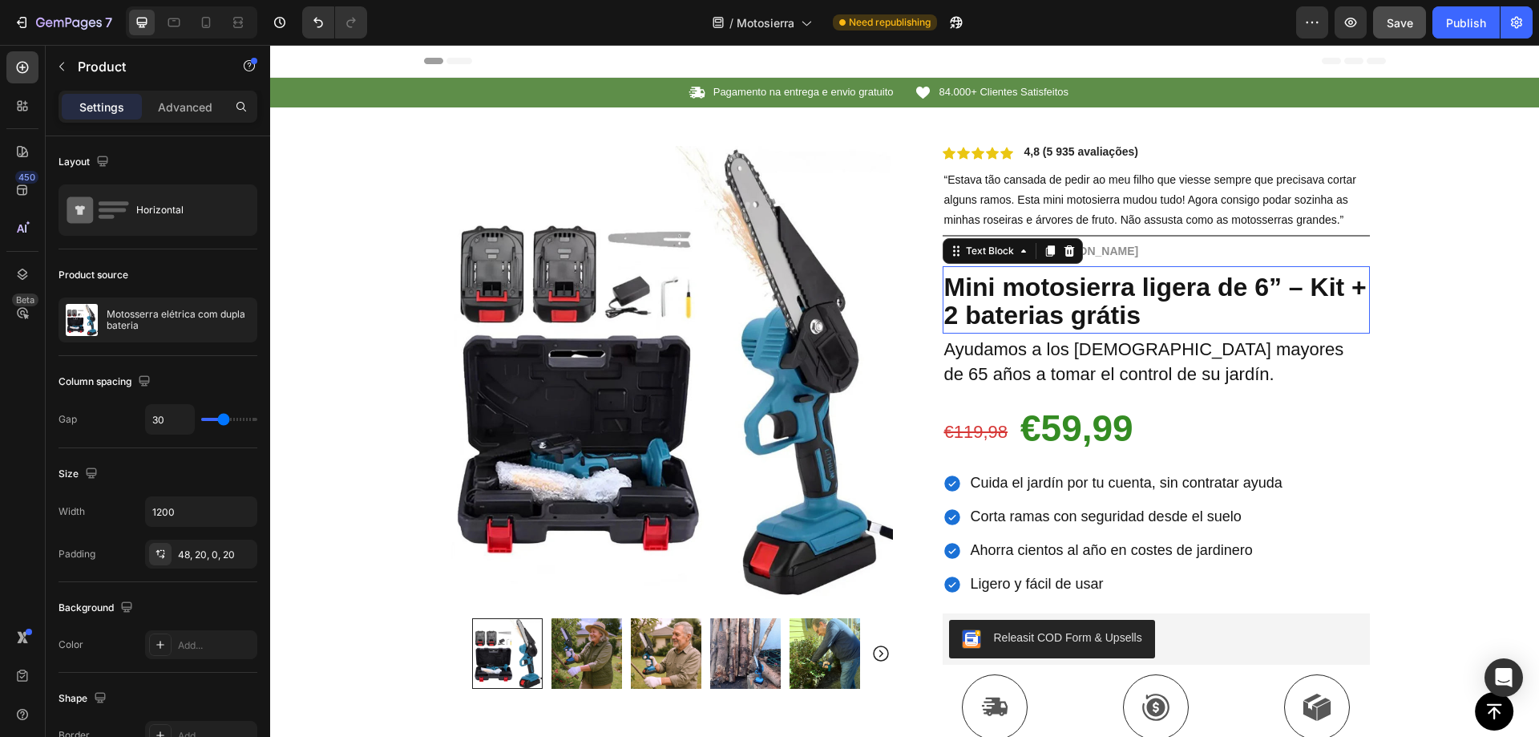
click at [1033, 286] on strong "Mini motosierra ligera de 6” – Kit + 2 baterias grátis" at bounding box center [1155, 301] width 422 height 57
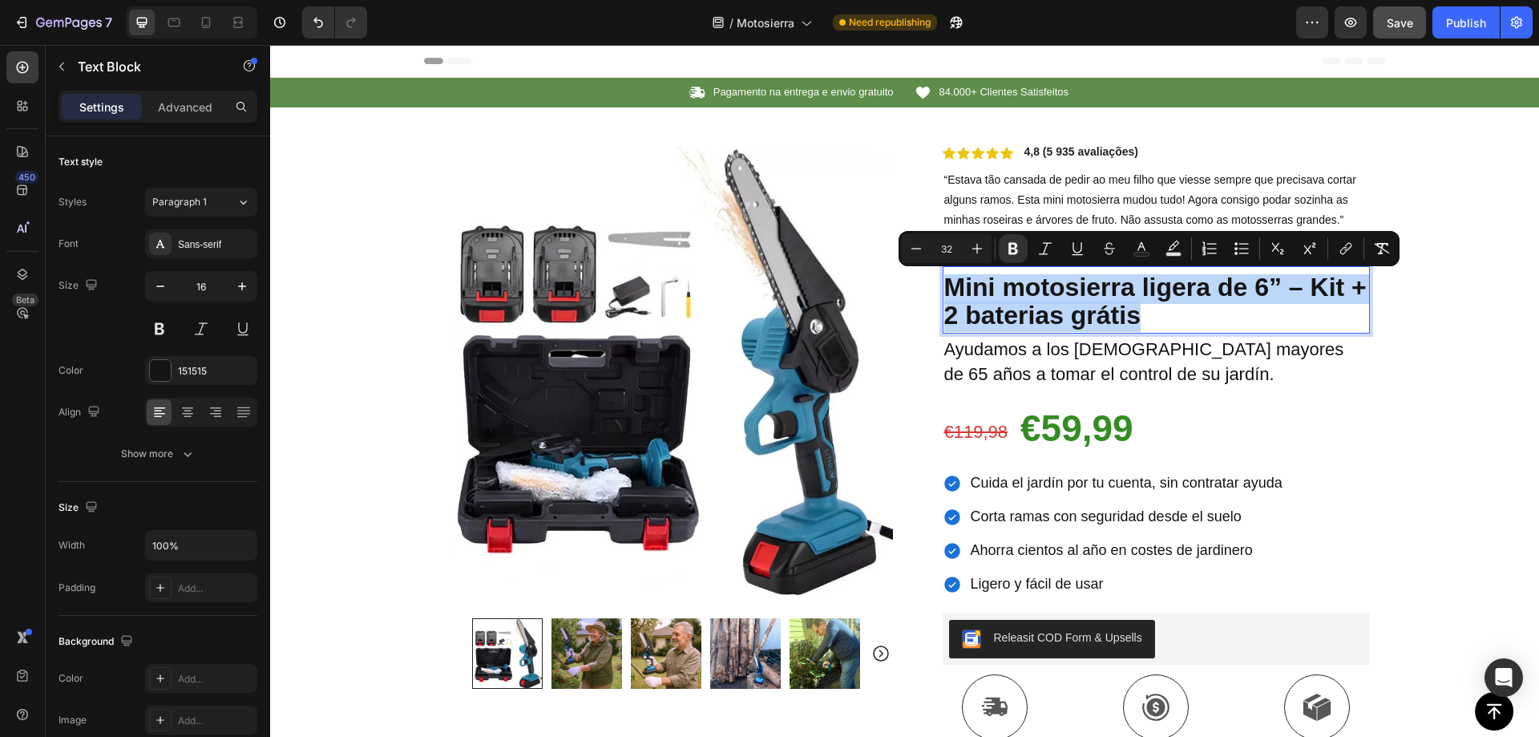
copy strong "Mini motosierra ligera de 6” – Kit + 2 baterias grátis"
click at [1077, 309] on strong "Mini motosierra ligera de 6” – Kit + 2 baterias grátis" at bounding box center [1155, 301] width 422 height 57
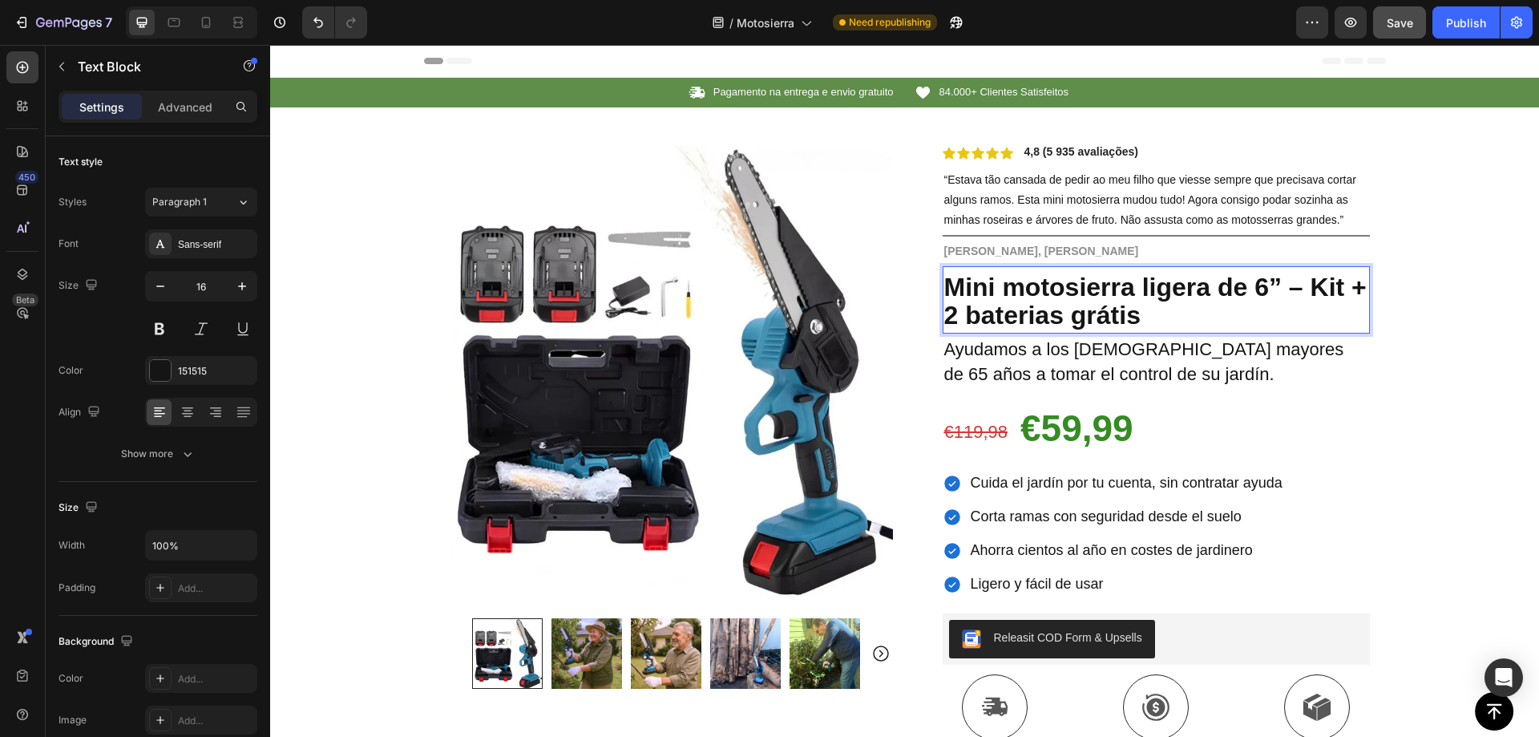
click at [1065, 293] on strong "Mini motosierra ligera de 6” – Kit + 2 baterias grátis" at bounding box center [1155, 301] width 422 height 57
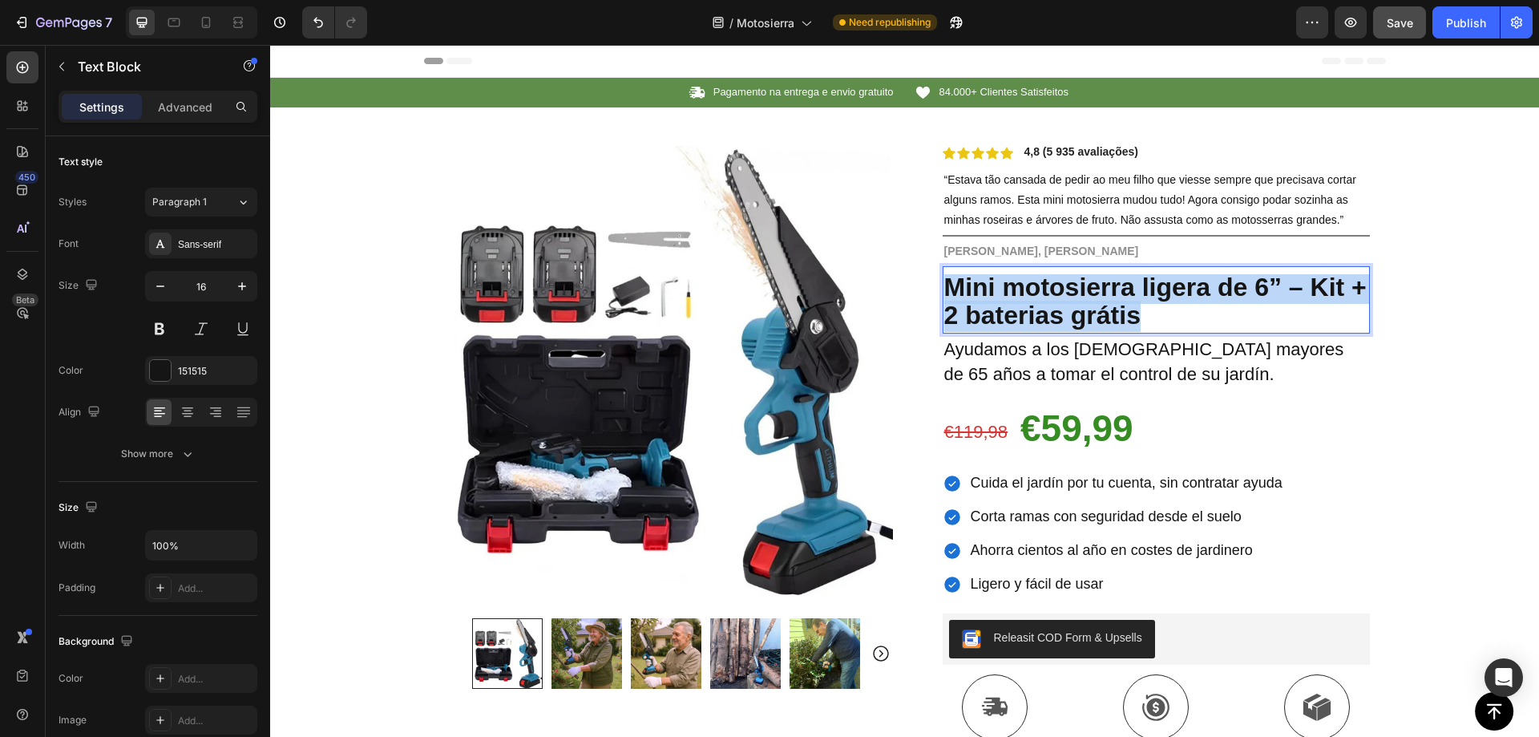
click at [1065, 293] on strong "Mini motosierra ligera de 6” – Kit + 2 baterias grátis" at bounding box center [1155, 301] width 422 height 57
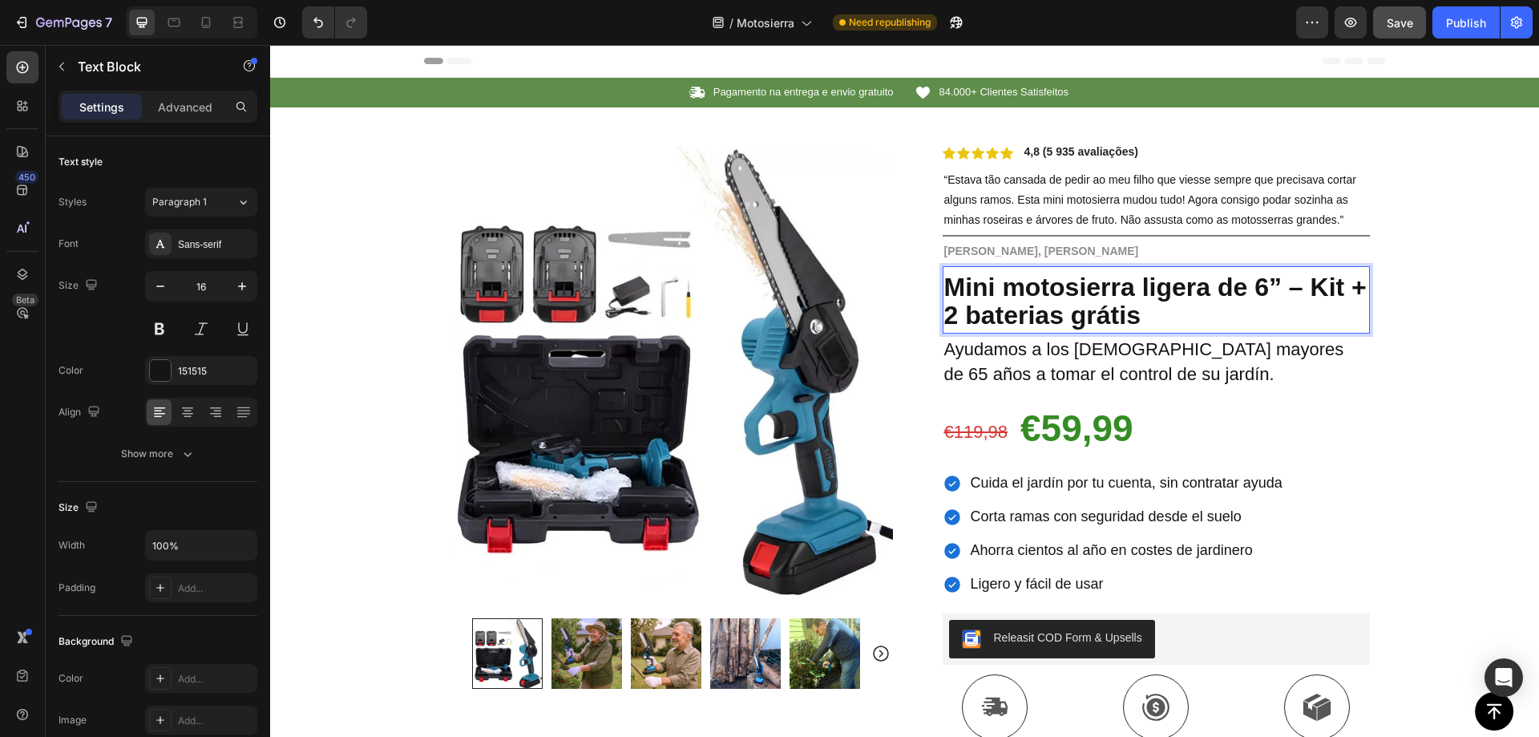
click at [1070, 309] on strong "Mini motosierra ligera de 6” – Kit + 2 baterias grátis" at bounding box center [1155, 301] width 422 height 57
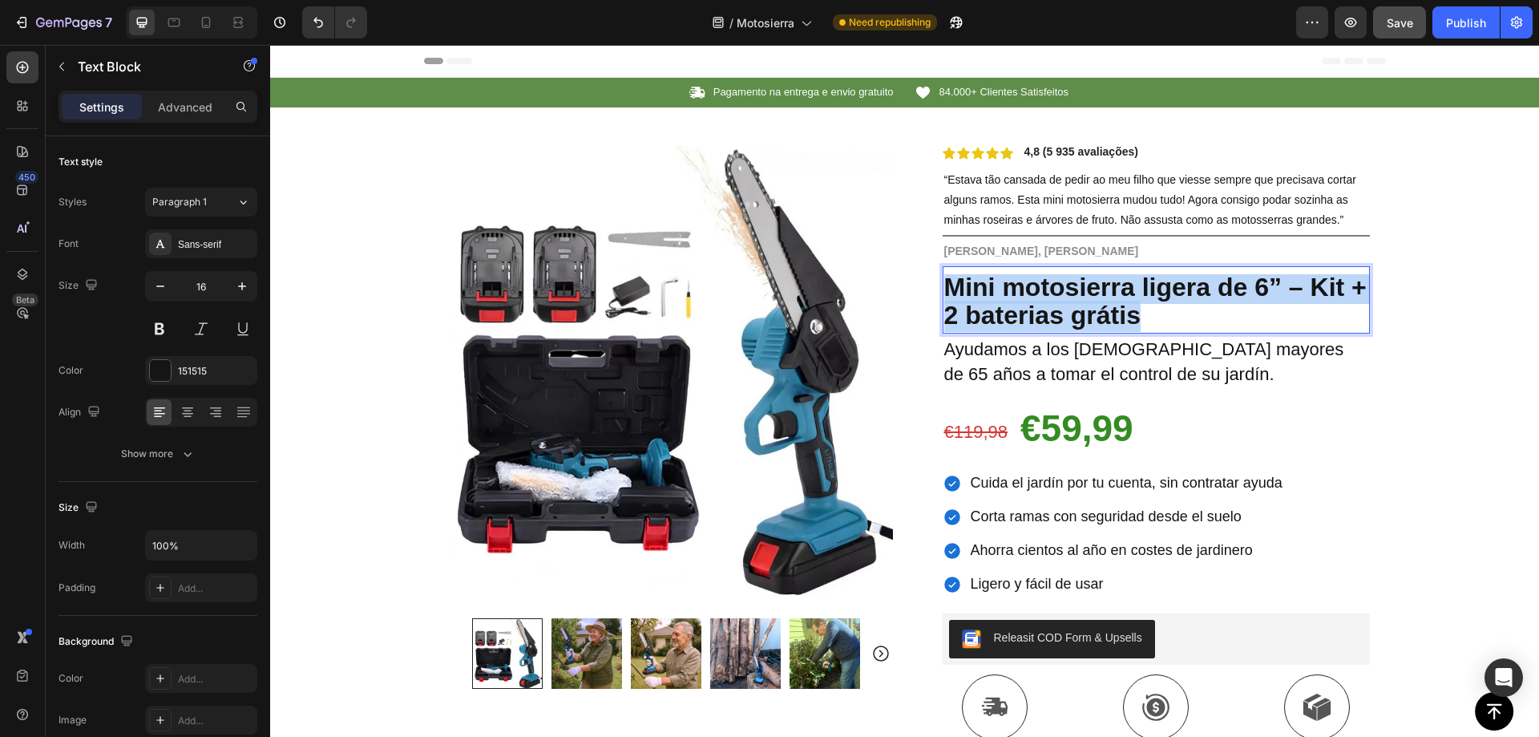
click at [1070, 309] on strong "Mini motosierra ligera de 6” – Kit + 2 baterias grátis" at bounding box center [1155, 301] width 422 height 57
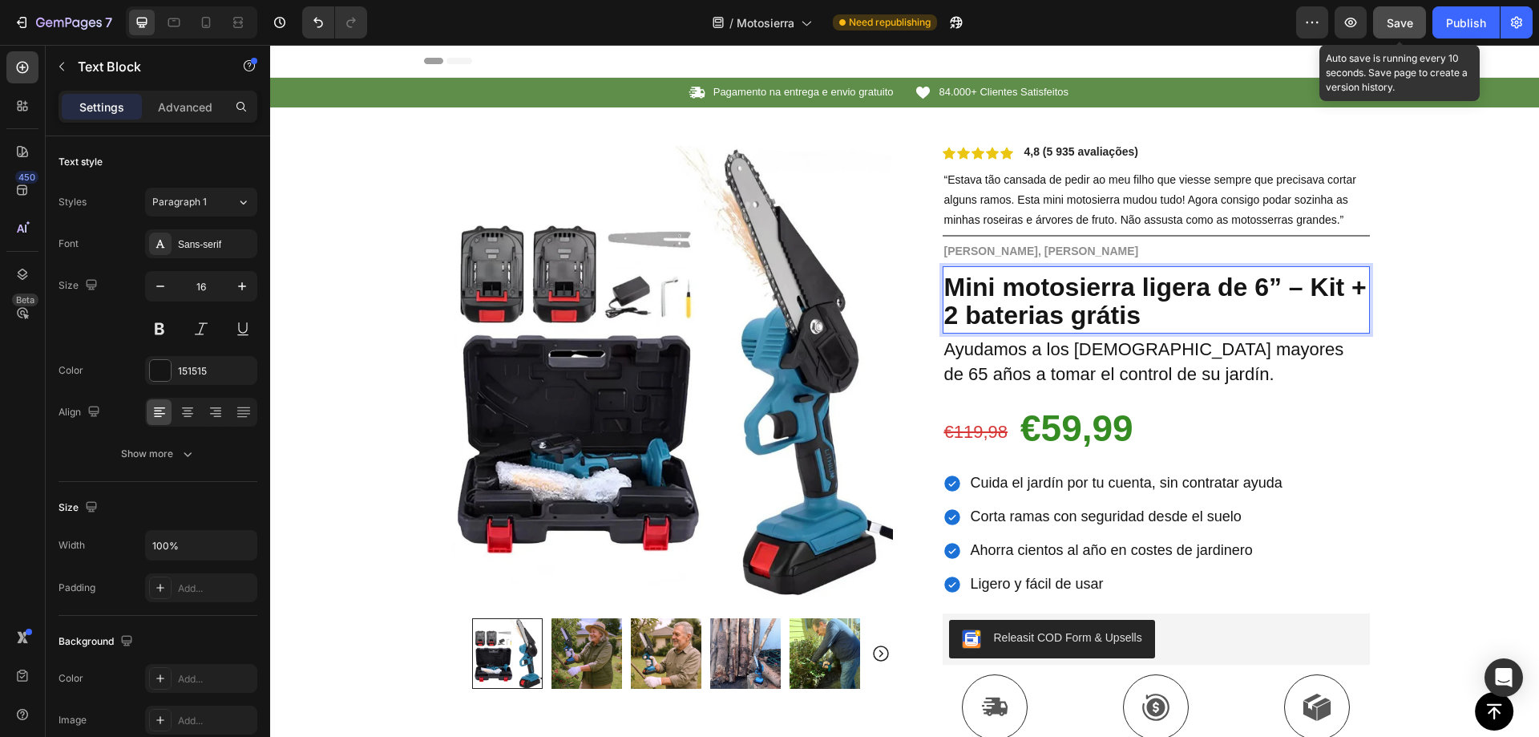
click at [1389, 24] on span "Save" at bounding box center [1400, 23] width 26 height 14
click at [1079, 296] on strong "Mini motosierra ligera de 6” – Kit + 2 baterias grátis" at bounding box center [1155, 301] width 422 height 57
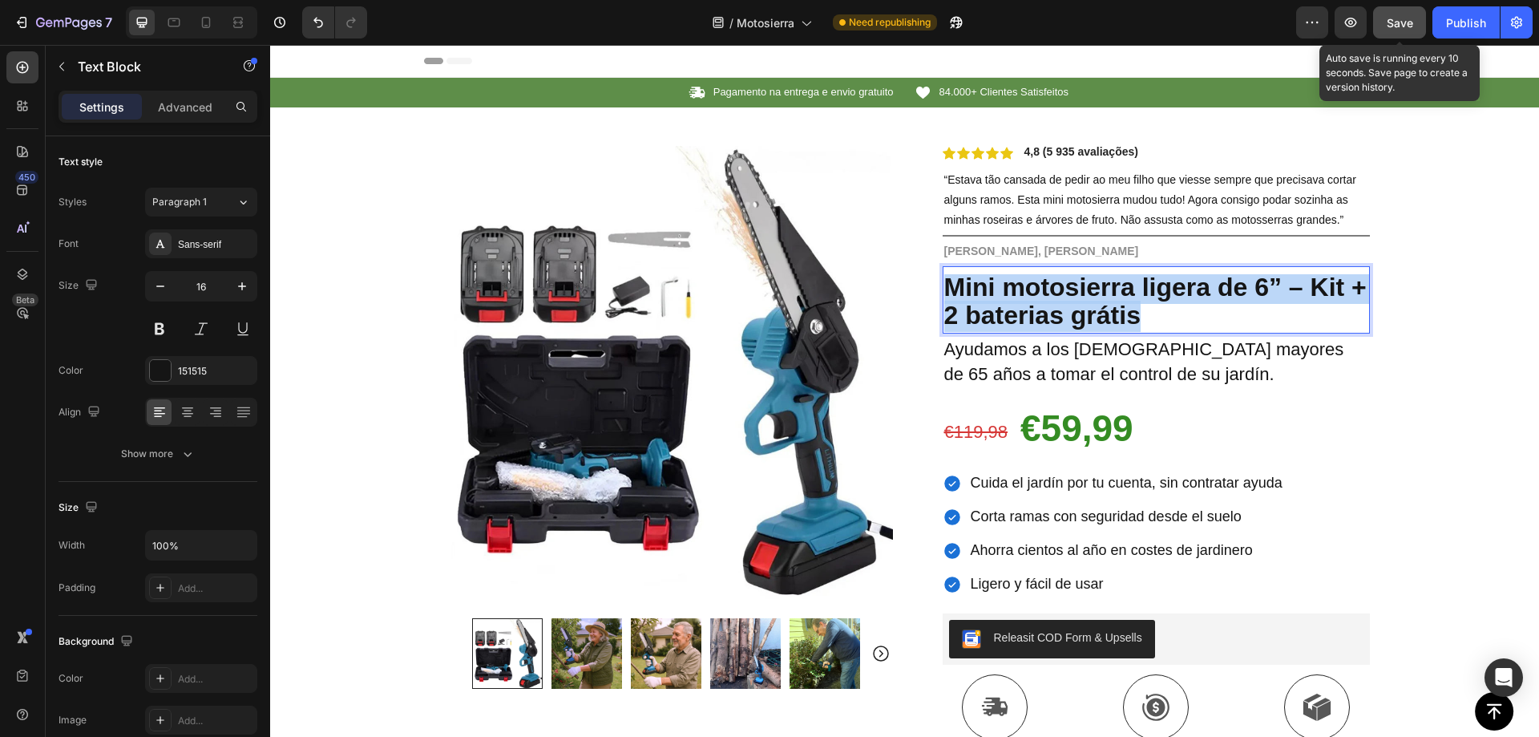
click at [1079, 296] on strong "Mini motosierra ligera de 6” – Kit + 2 baterias grátis" at bounding box center [1155, 301] width 422 height 57
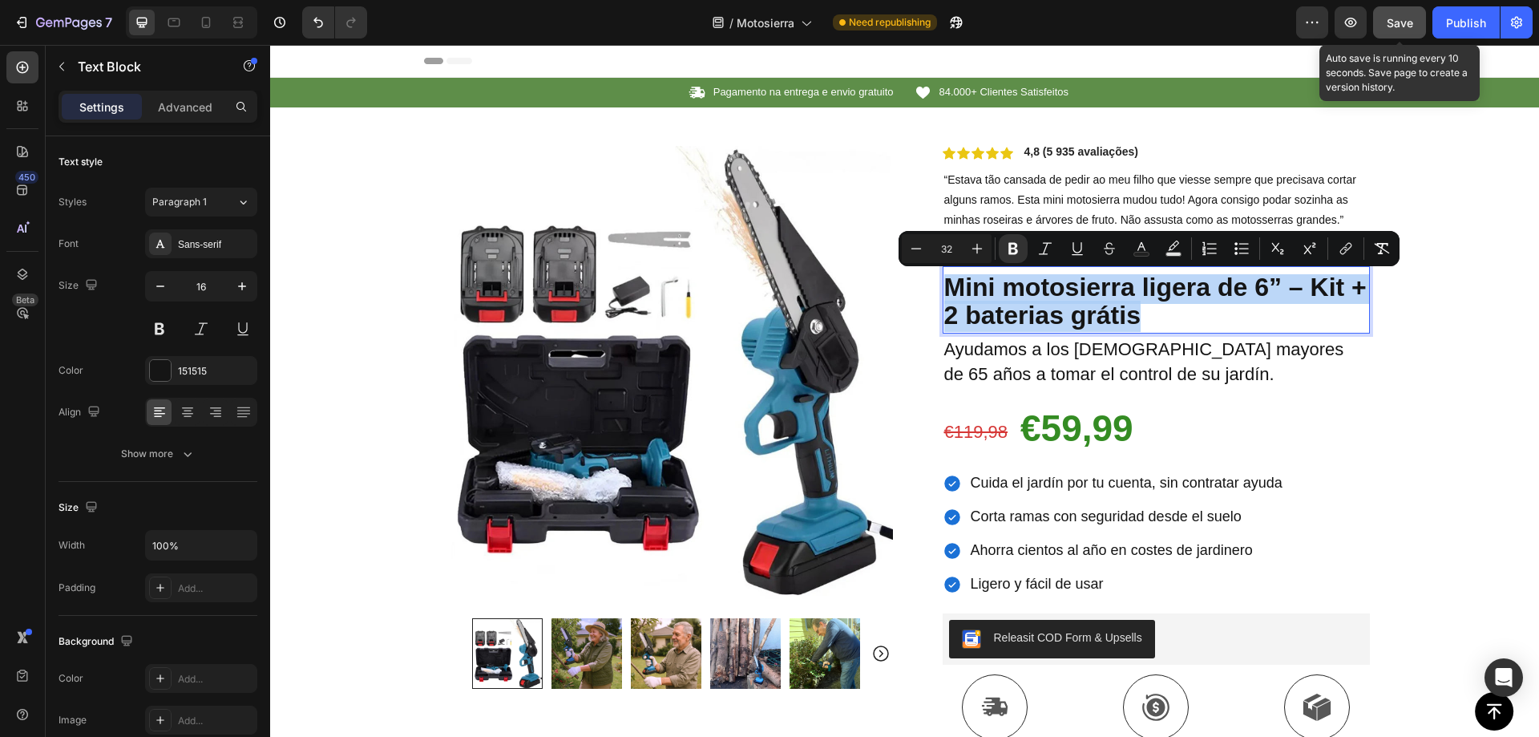
copy strong "Mini motosierra ligera de 6” – Kit + 2 baterias grátis"
click at [1055, 298] on strong "Mini motosierra ligera de 6” – Kit + 2 baterias grátis" at bounding box center [1155, 301] width 422 height 57
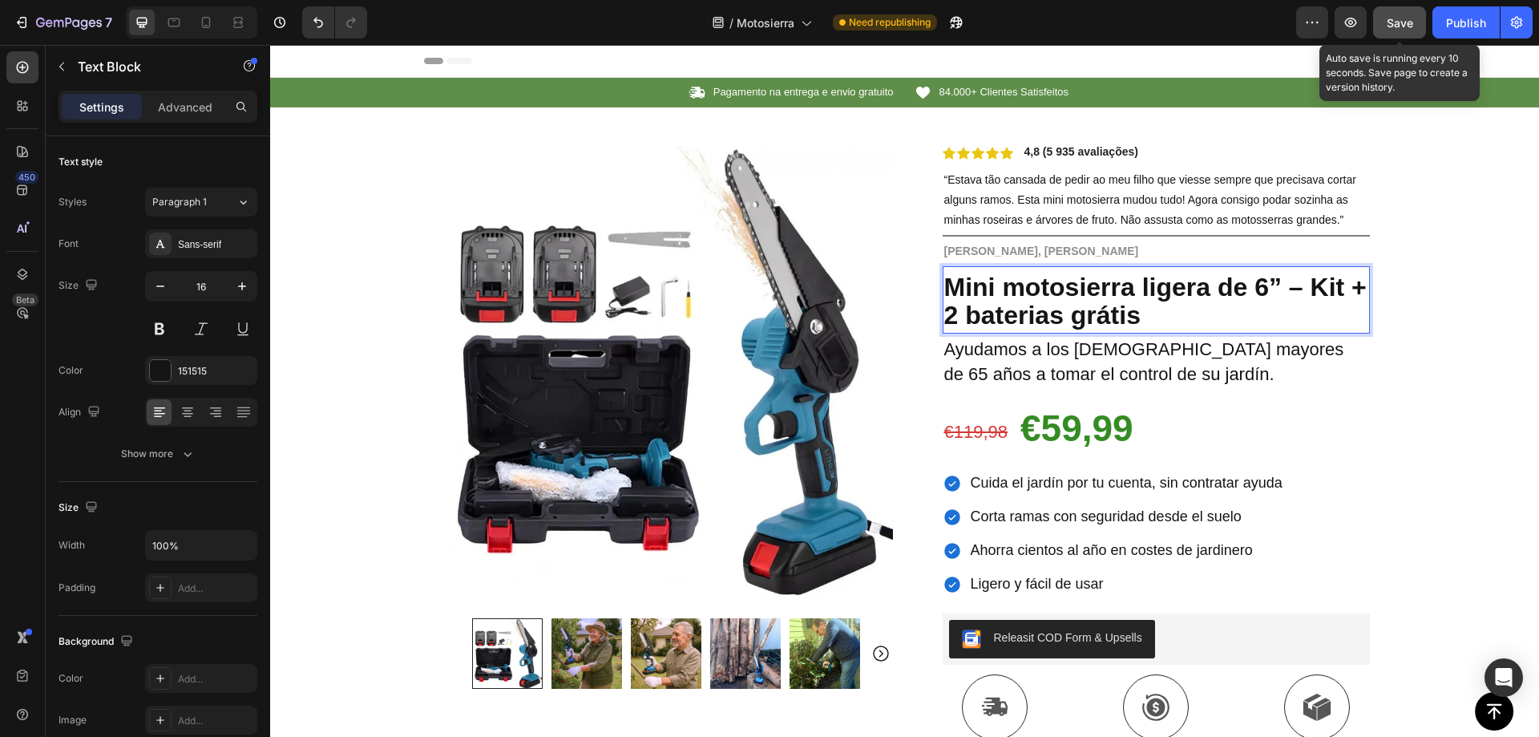
click at [1032, 305] on strong "Mini motosierra ligera de 6” – Kit + 2 baterias grátis" at bounding box center [1155, 301] width 422 height 57
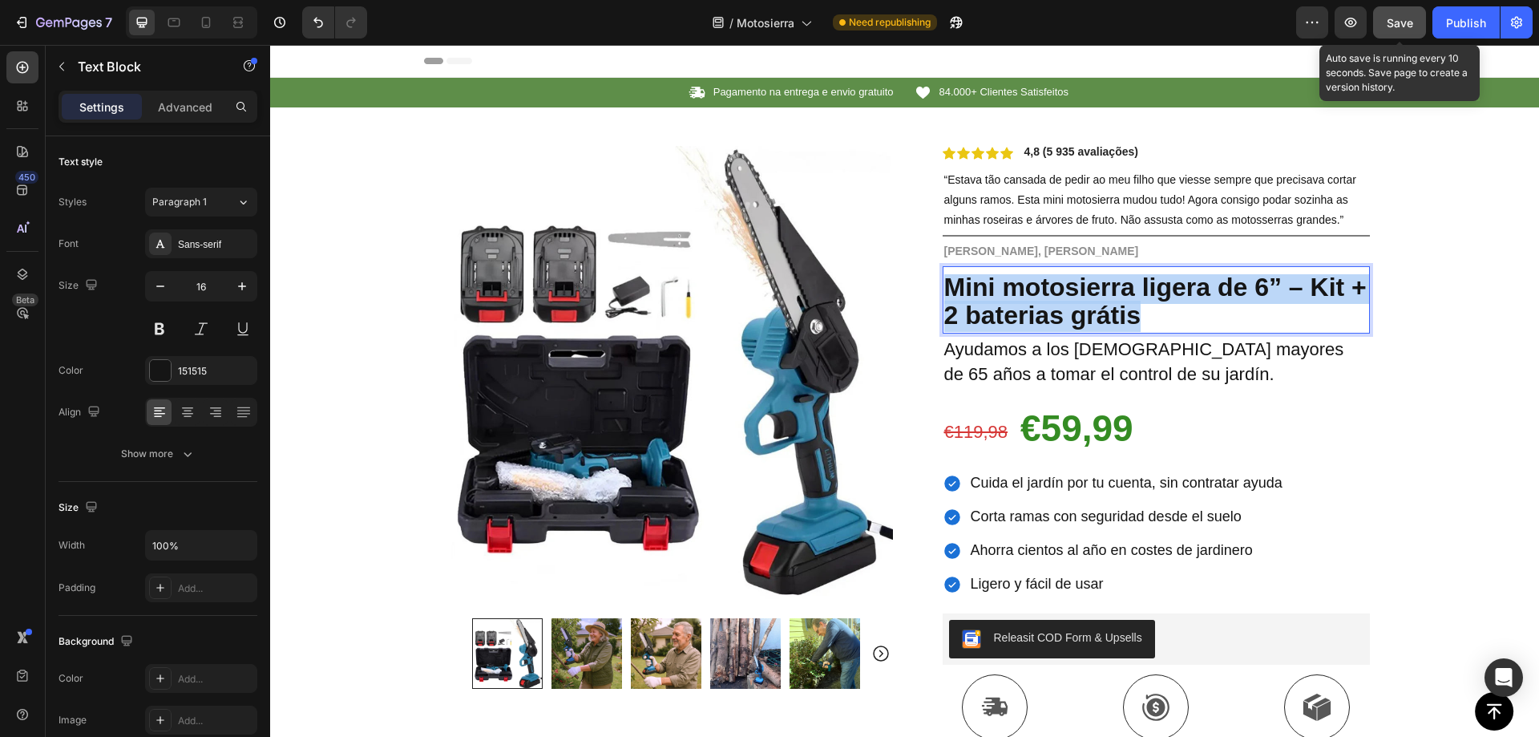
click at [1032, 305] on strong "Mini motosierra ligera de 6” – Kit + 2 baterias grátis" at bounding box center [1155, 301] width 422 height 57
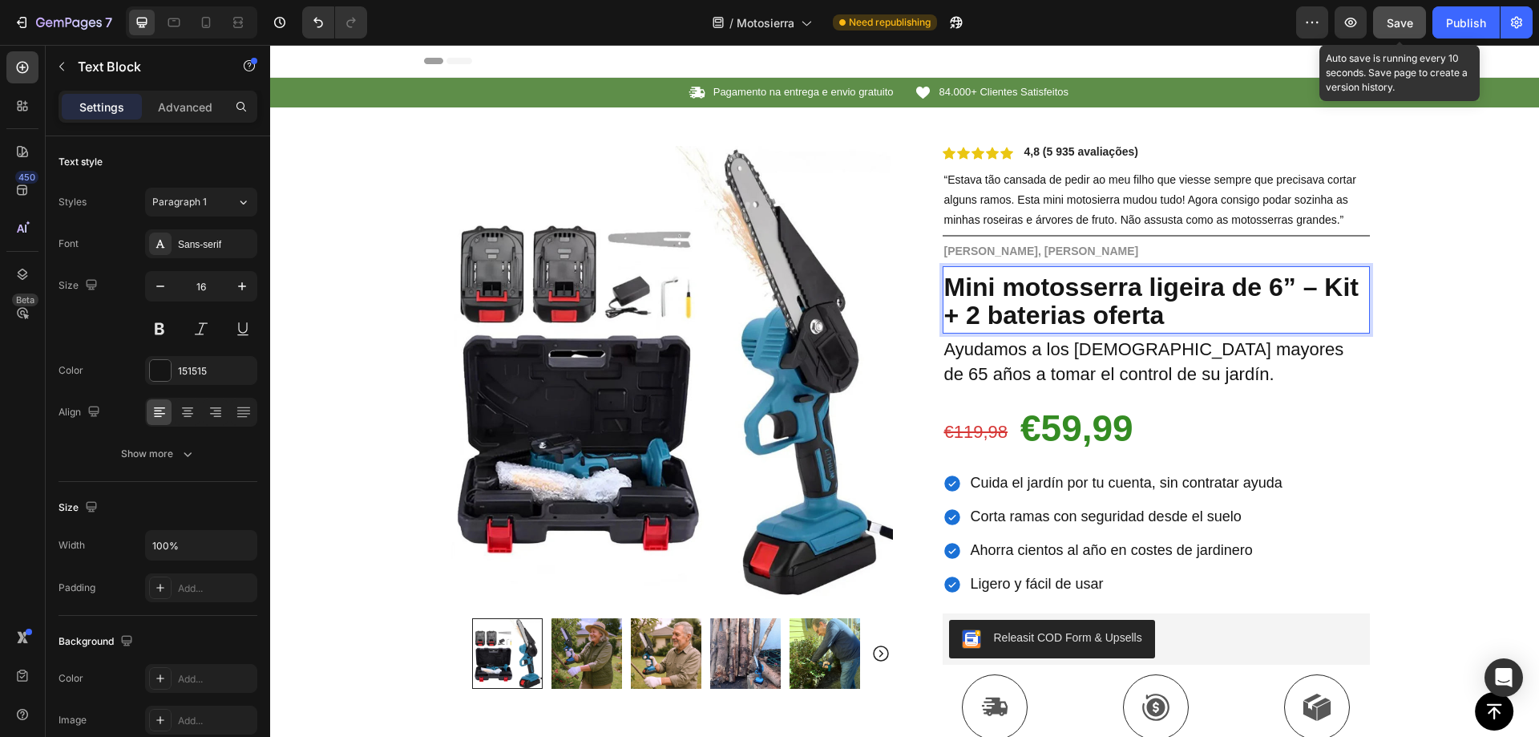
click at [1391, 26] on span "Save" at bounding box center [1400, 23] width 26 height 14
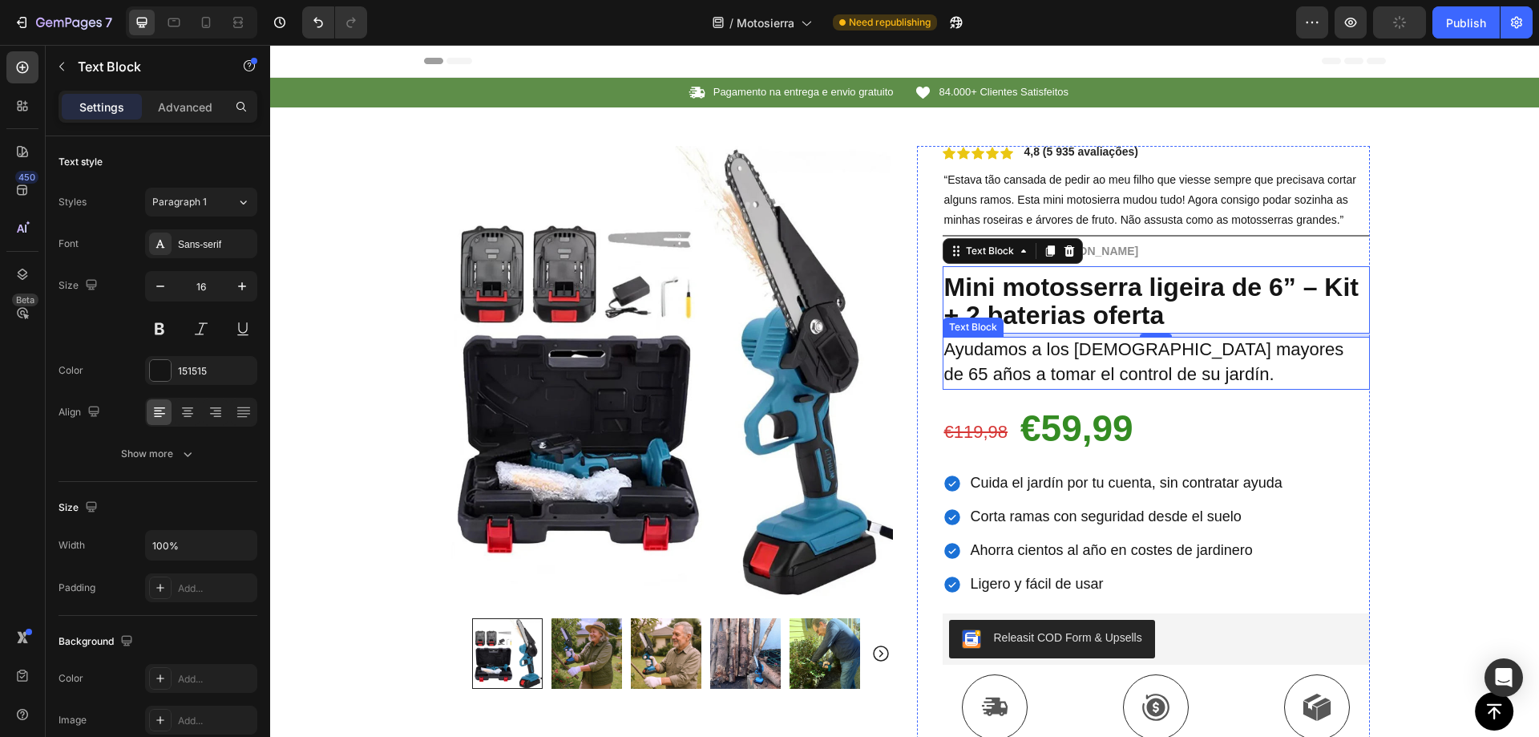
click at [1127, 363] on span "Ayudamos a los [DEMOGRAPHIC_DATA] mayores de 65 años a tomar el control de su j…" at bounding box center [1144, 361] width 400 height 45
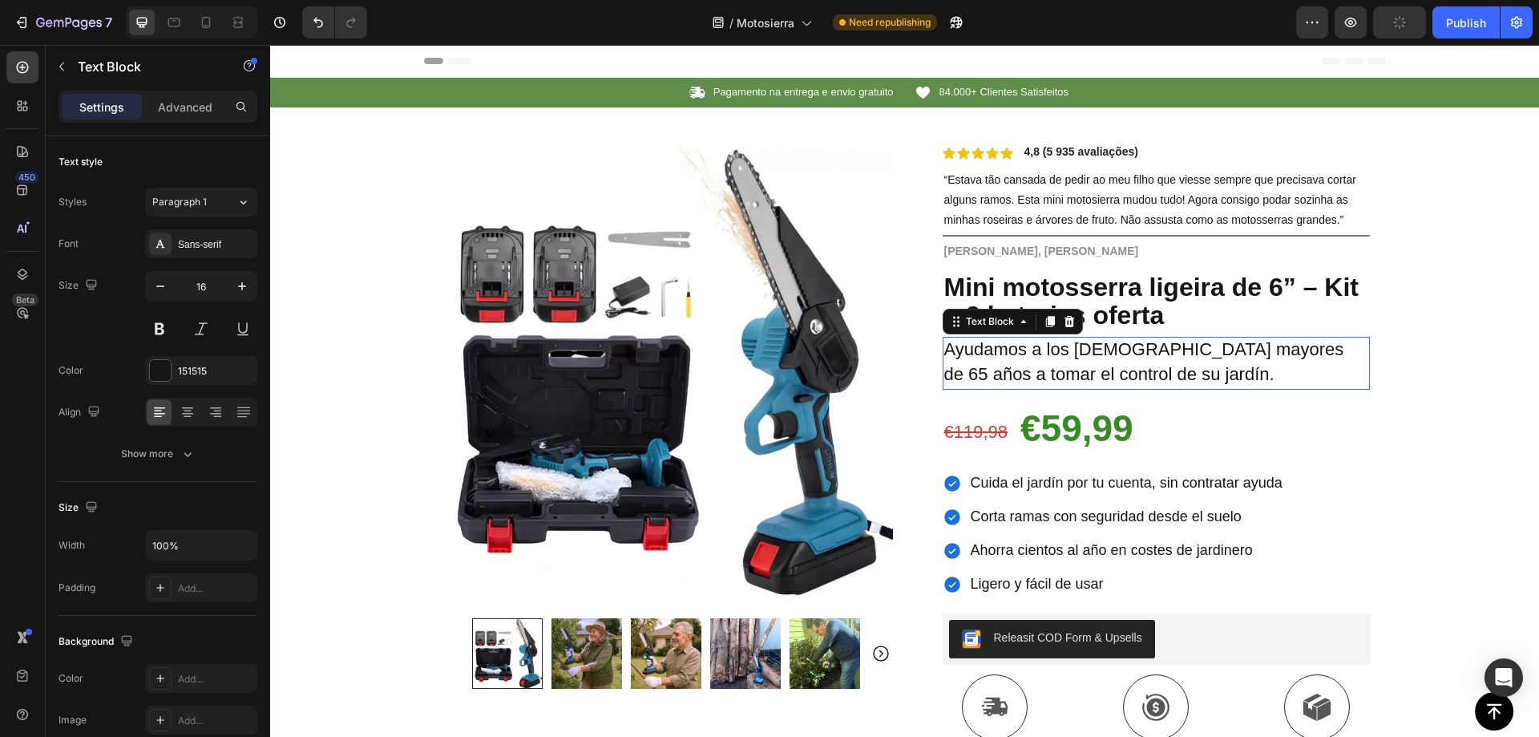
click at [1114, 363] on span "Ayudamos a los [DEMOGRAPHIC_DATA] mayores de 65 años a tomar el control de su j…" at bounding box center [1144, 361] width 400 height 45
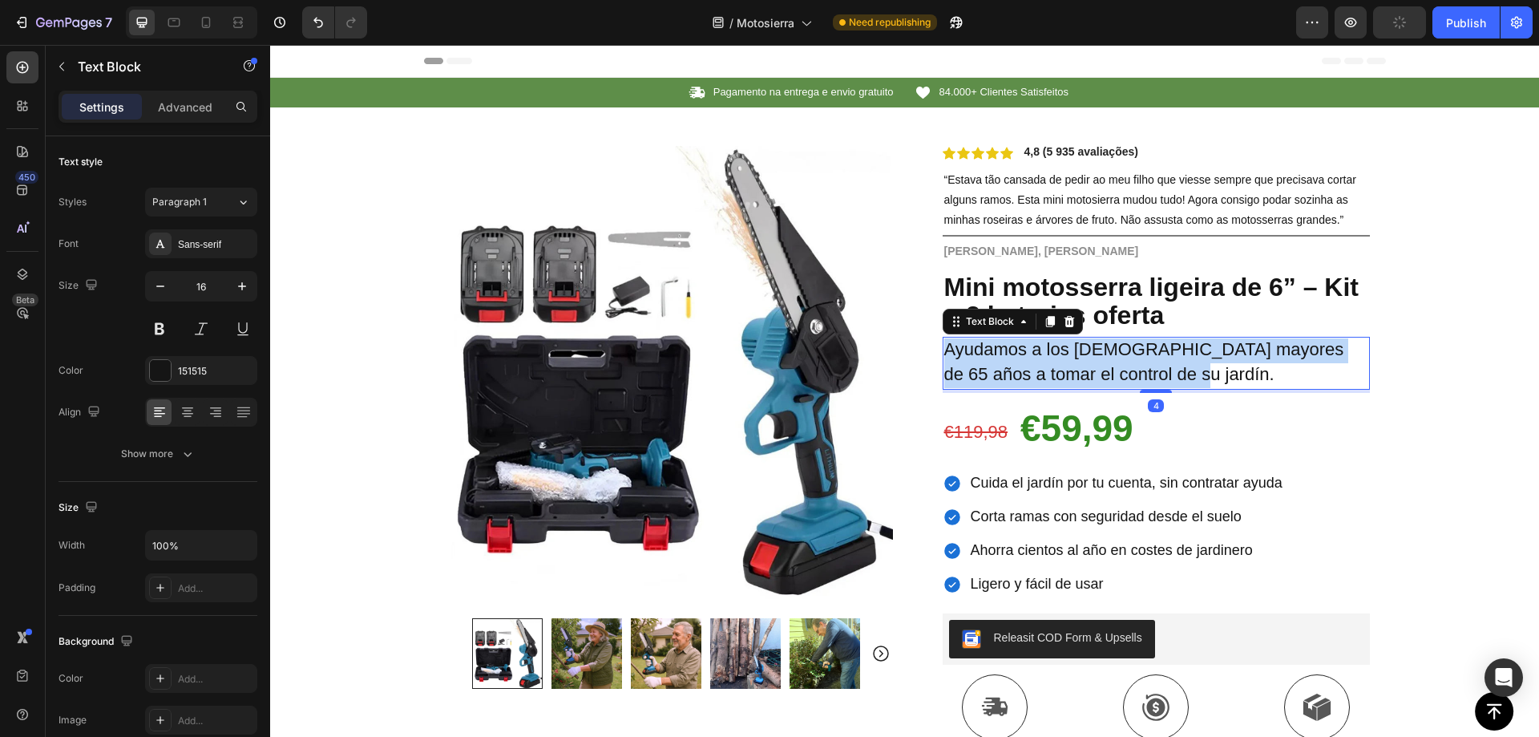
click at [1114, 363] on span "Ayudamos a los [DEMOGRAPHIC_DATA] mayores de 65 años a tomar el control de su j…" at bounding box center [1144, 361] width 400 height 45
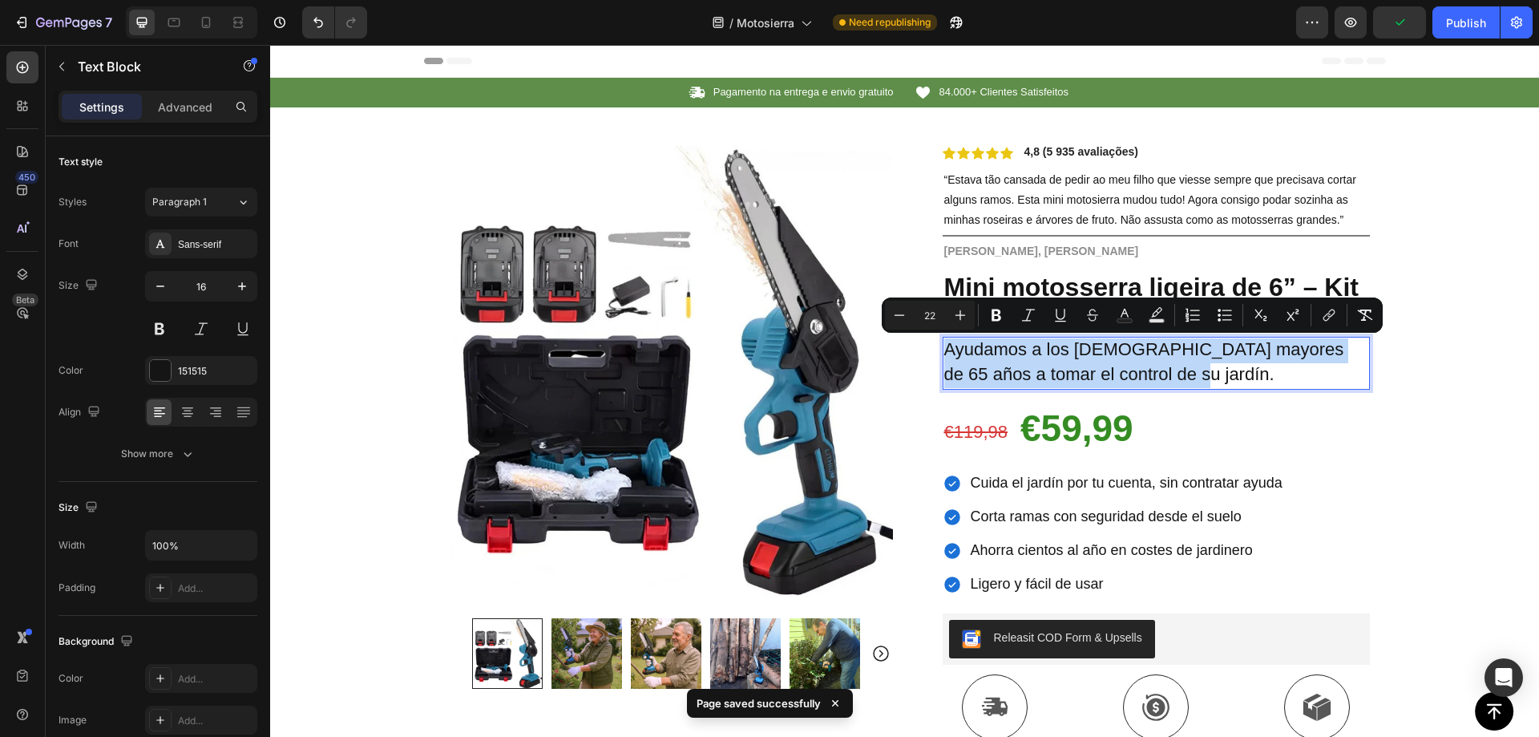
copy span "Ayudamos a los [DEMOGRAPHIC_DATA] mayores de 65 años a tomar el control de su j…"
click at [1104, 385] on div at bounding box center [1104, 385] width 0 height 0
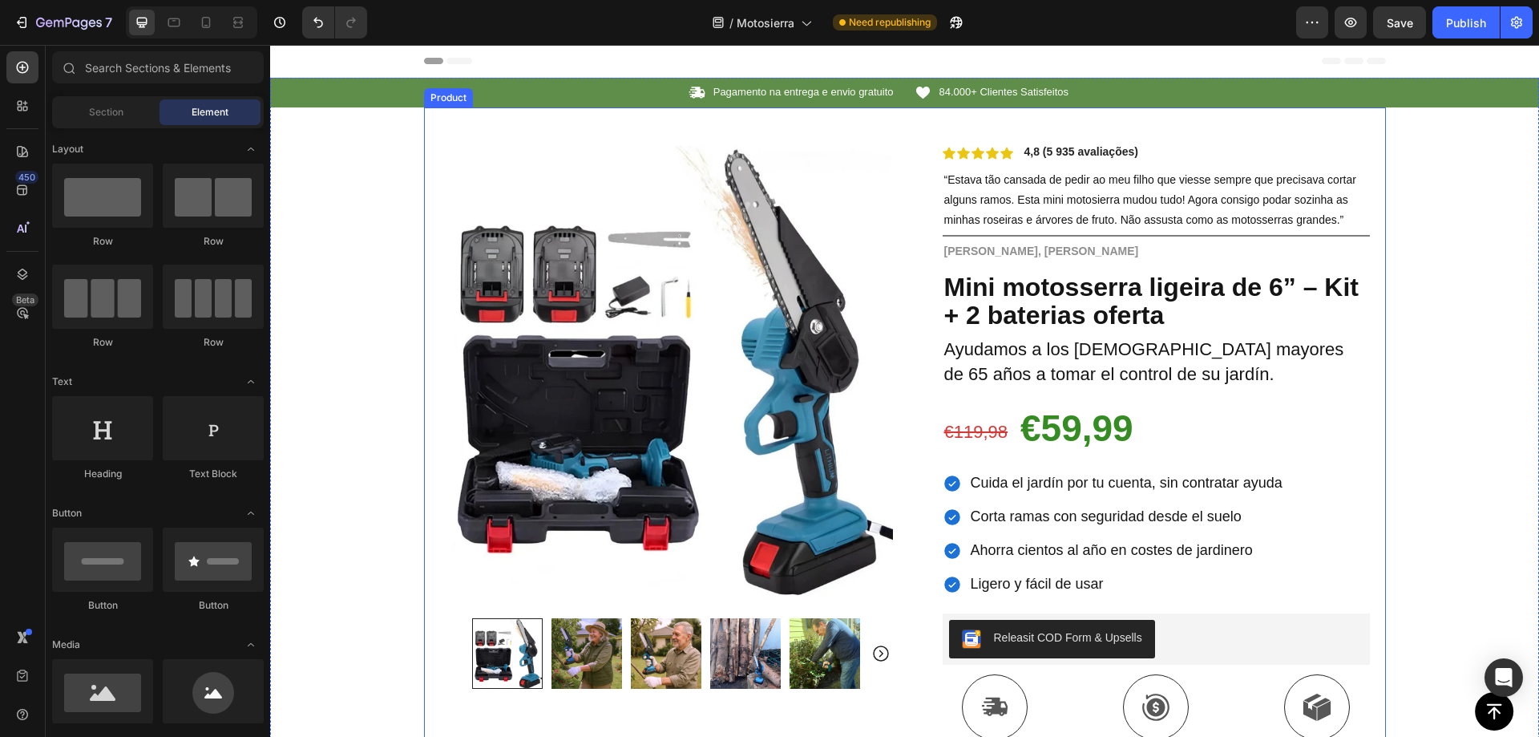
click at [1364, 350] on div "Product Images Row Icon Icon Icon Icon Icon Icon List 4,8 (5 935 avaliações) Te…" at bounding box center [905, 587] width 962 height 960
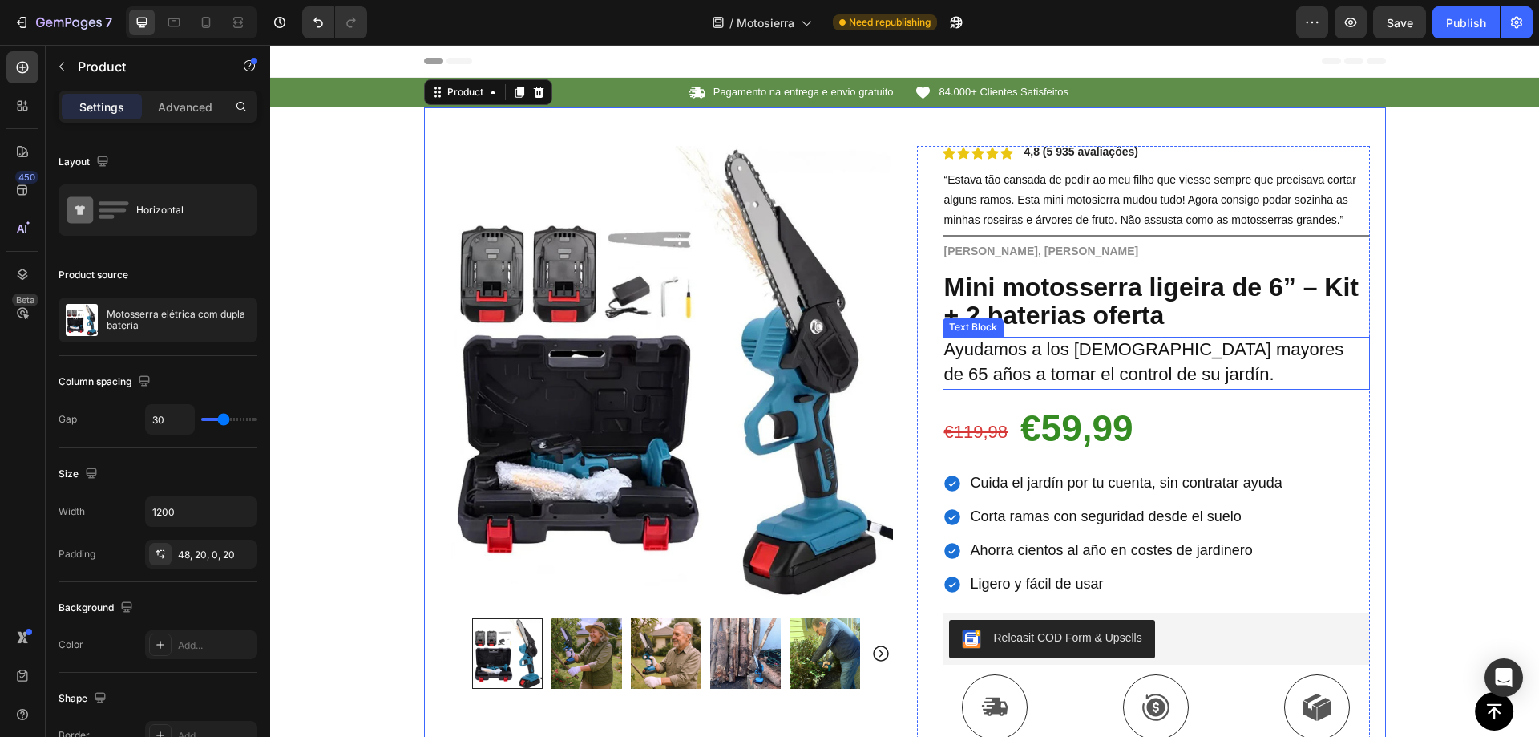
click at [1079, 356] on span "Ayudamos a los [DEMOGRAPHIC_DATA] mayores de 65 años a tomar el control de su j…" at bounding box center [1144, 361] width 400 height 45
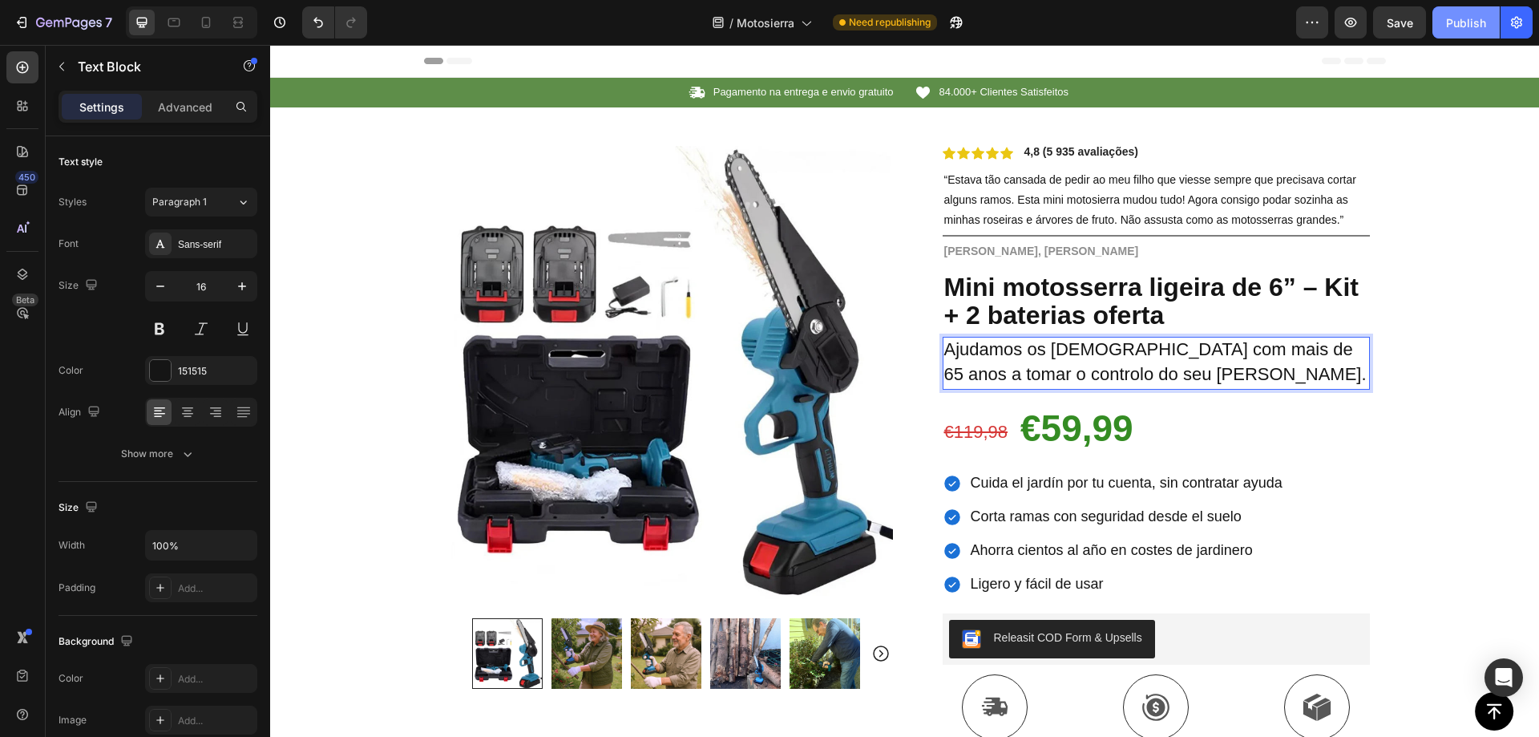
click at [1458, 23] on div "Publish" at bounding box center [1466, 22] width 40 height 17
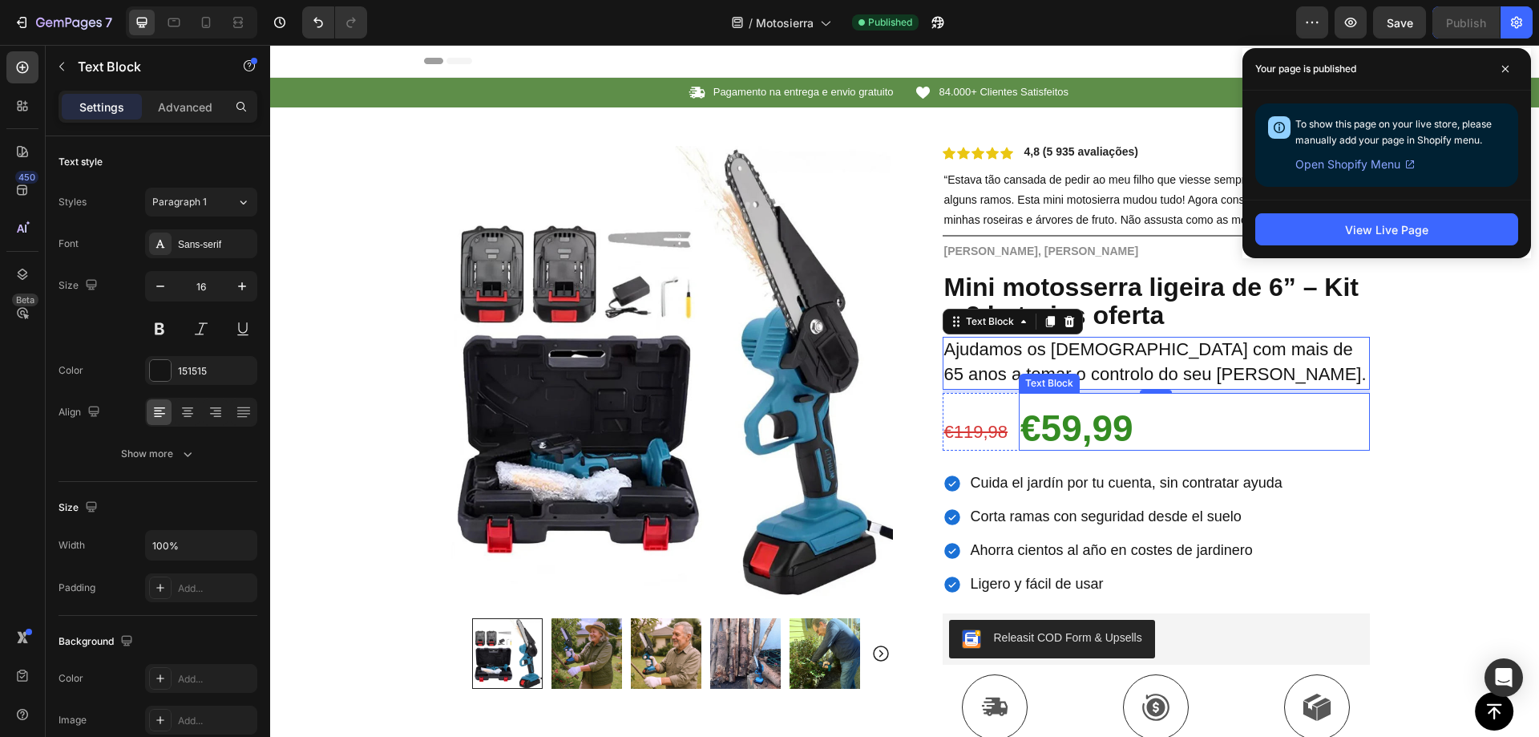
click at [1045, 434] on strong "€59,99" at bounding box center [1077, 428] width 113 height 42
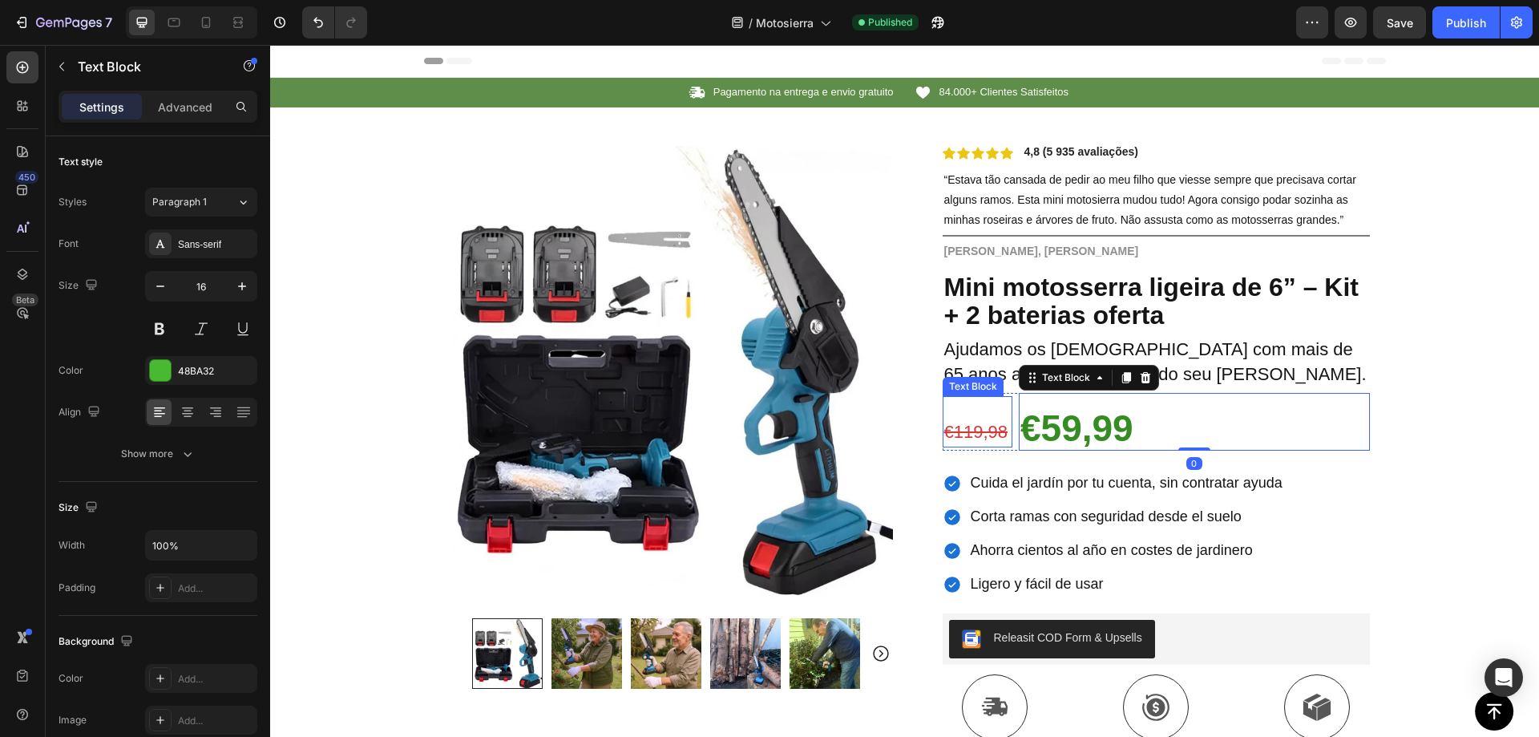
click at [972, 430] on s "€119,98" at bounding box center [976, 432] width 64 height 20
click at [944, 426] on s "€119,98" at bounding box center [976, 432] width 64 height 20
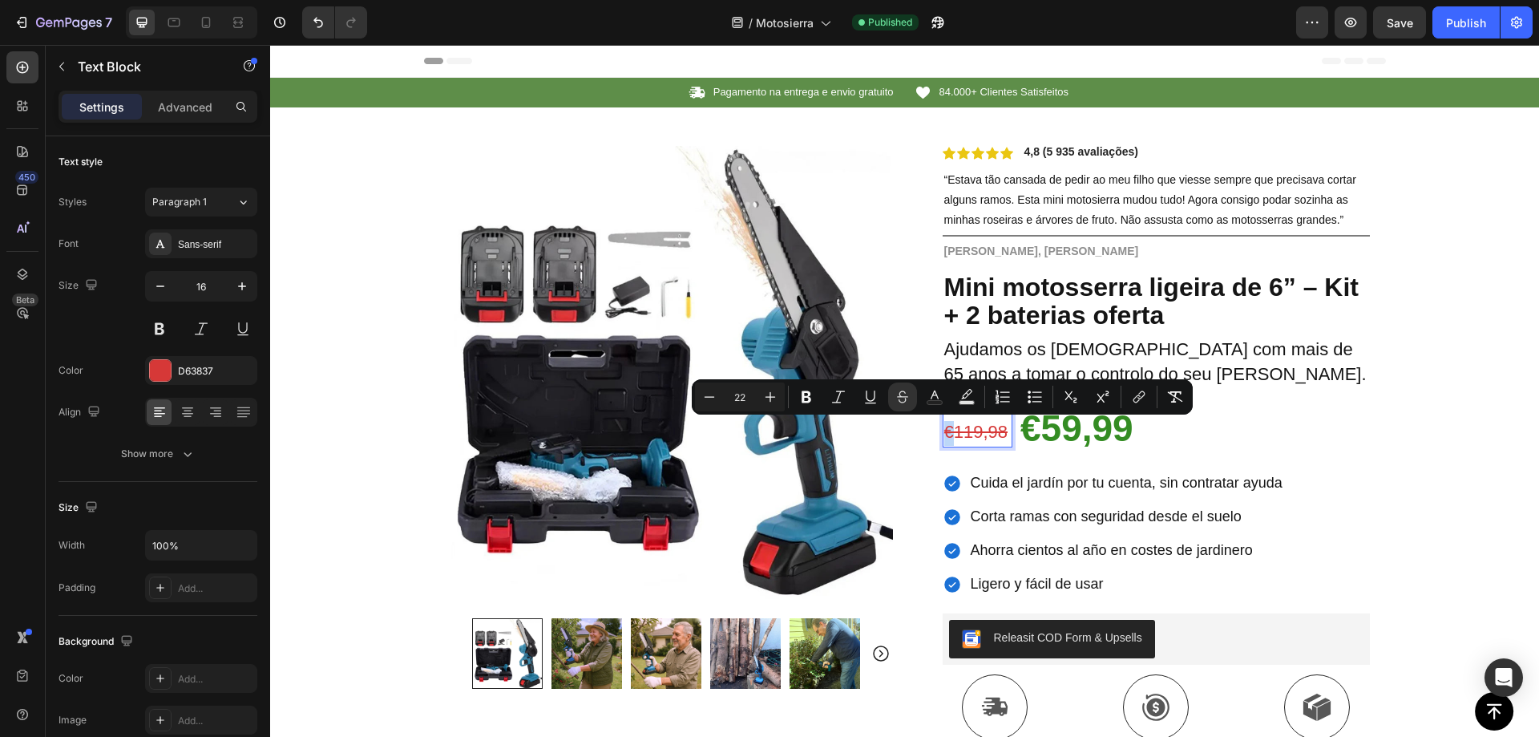
click at [944, 433] on s "€119,98" at bounding box center [976, 432] width 64 height 20
copy s "€"
click at [1001, 430] on p "€119,98" at bounding box center [977, 433] width 67 height 25
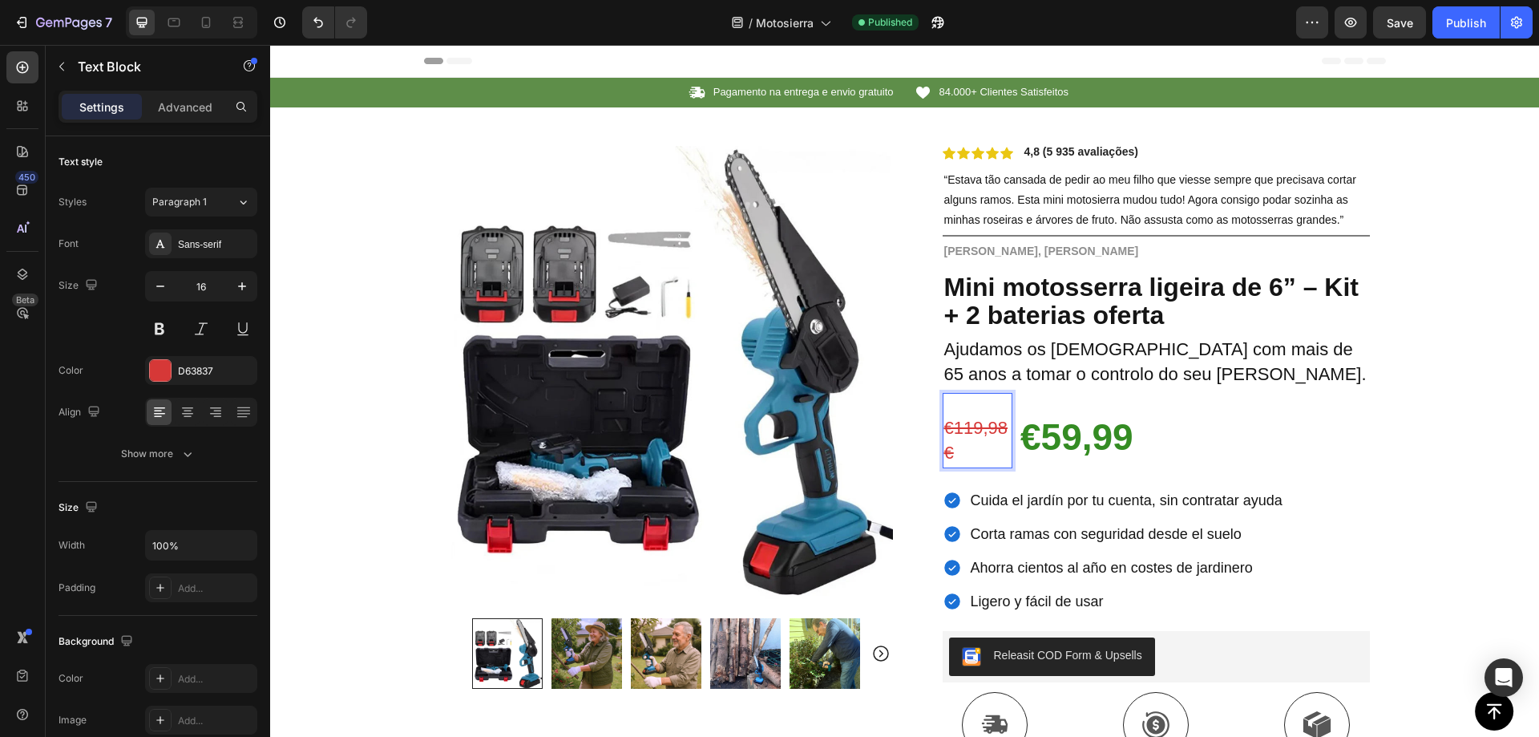
click at [952, 429] on s "€119,98€" at bounding box center [976, 440] width 64 height 45
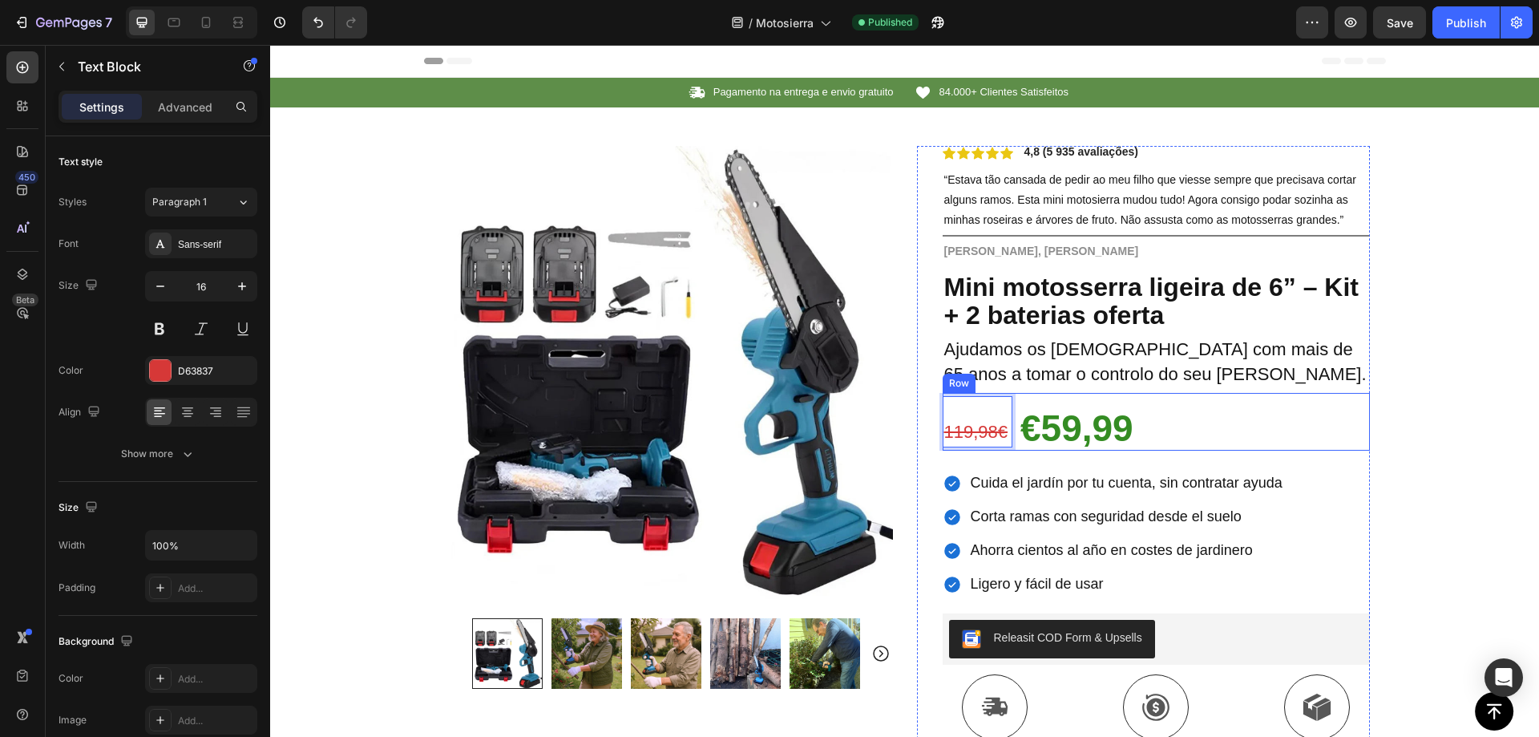
click at [1075, 426] on strong "€59,99" at bounding box center [1077, 428] width 113 height 42
click at [1025, 431] on strong "€59,99" at bounding box center [1077, 428] width 113 height 42
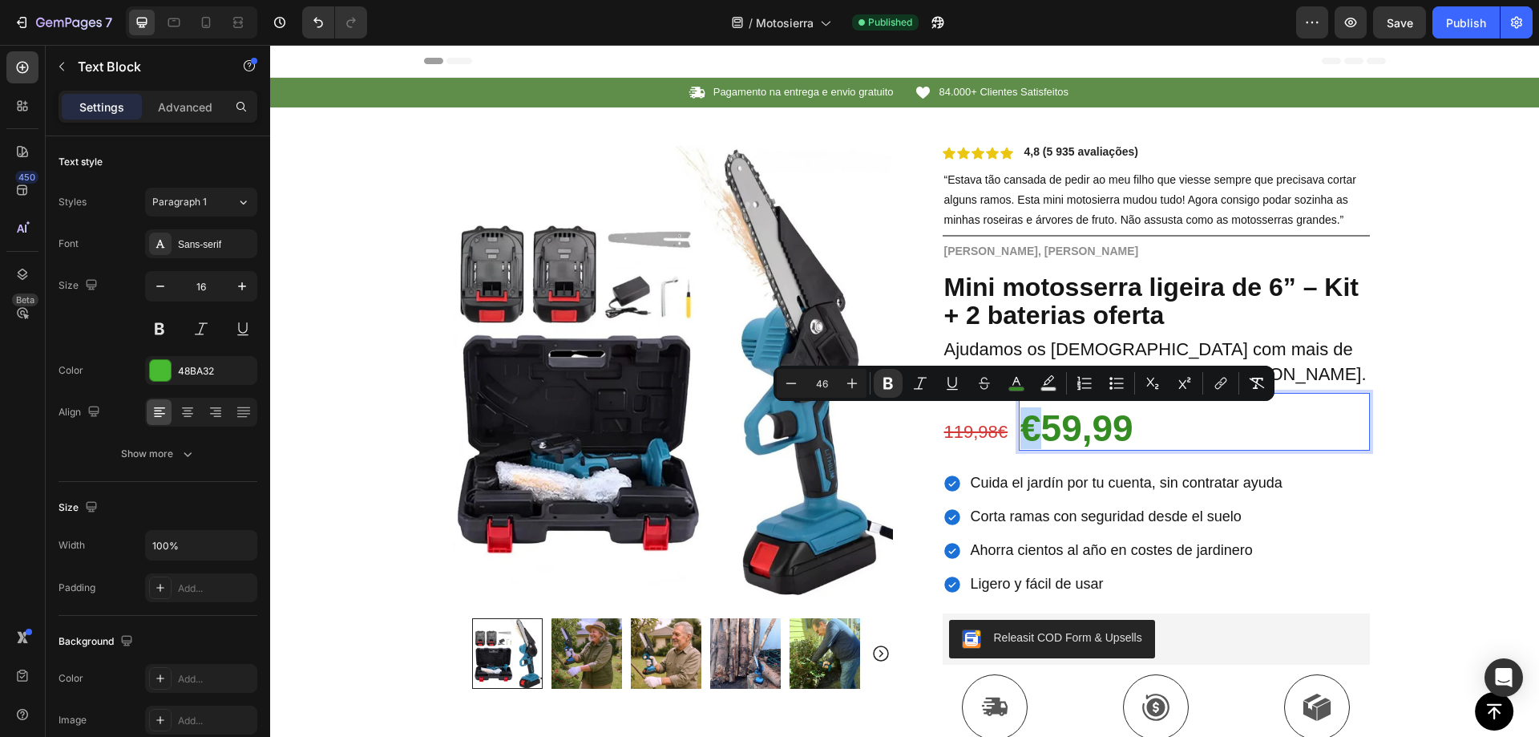
click at [1023, 433] on strong "€59,99" at bounding box center [1077, 428] width 113 height 42
copy strong "€"
click at [1184, 422] on p "€59,99" at bounding box center [1195, 433] width 348 height 32
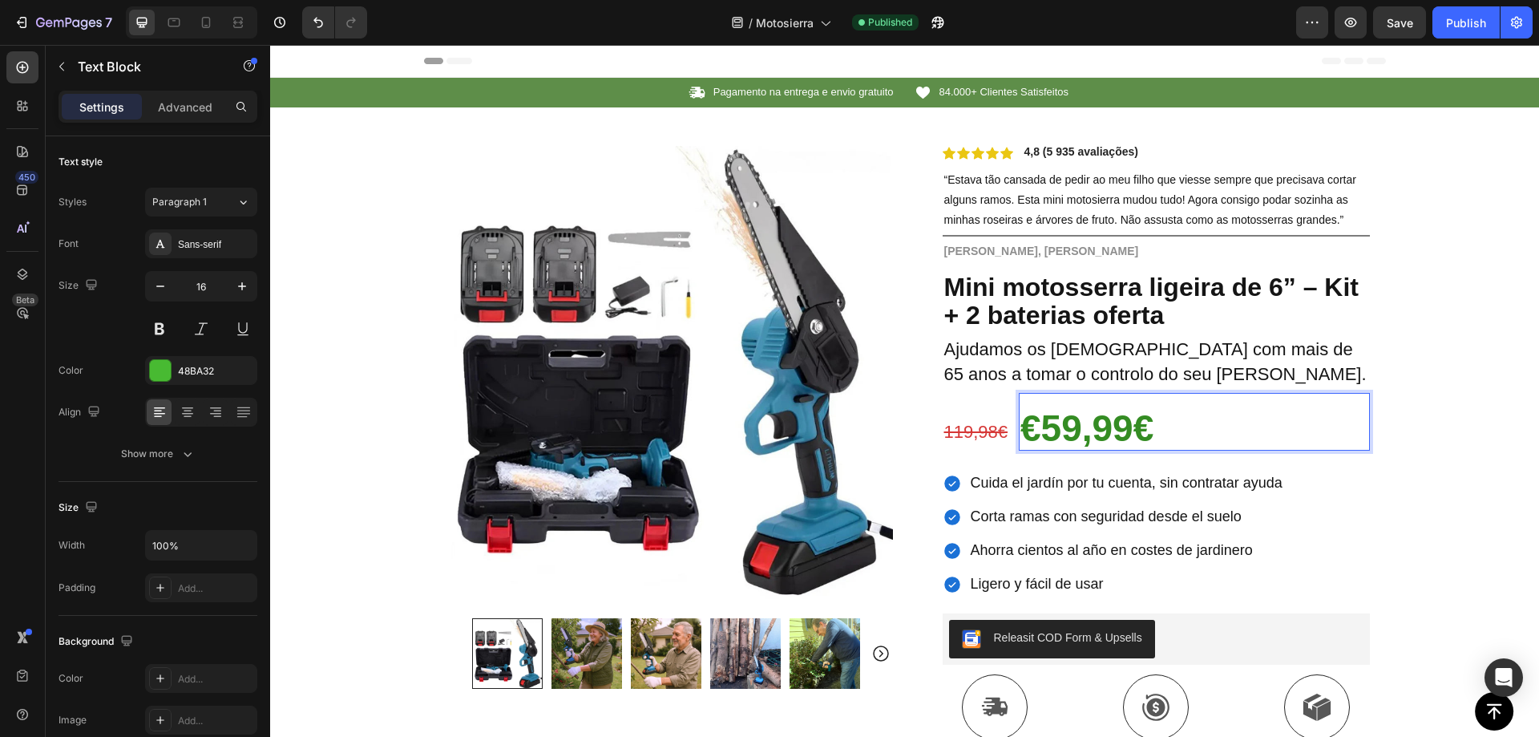
click at [1034, 421] on strong "€59,99€" at bounding box center [1087, 428] width 133 height 42
click at [1053, 484] on span "Cuida el jardín por tu cuenta, sin contratar ayuda" at bounding box center [1127, 483] width 312 height 16
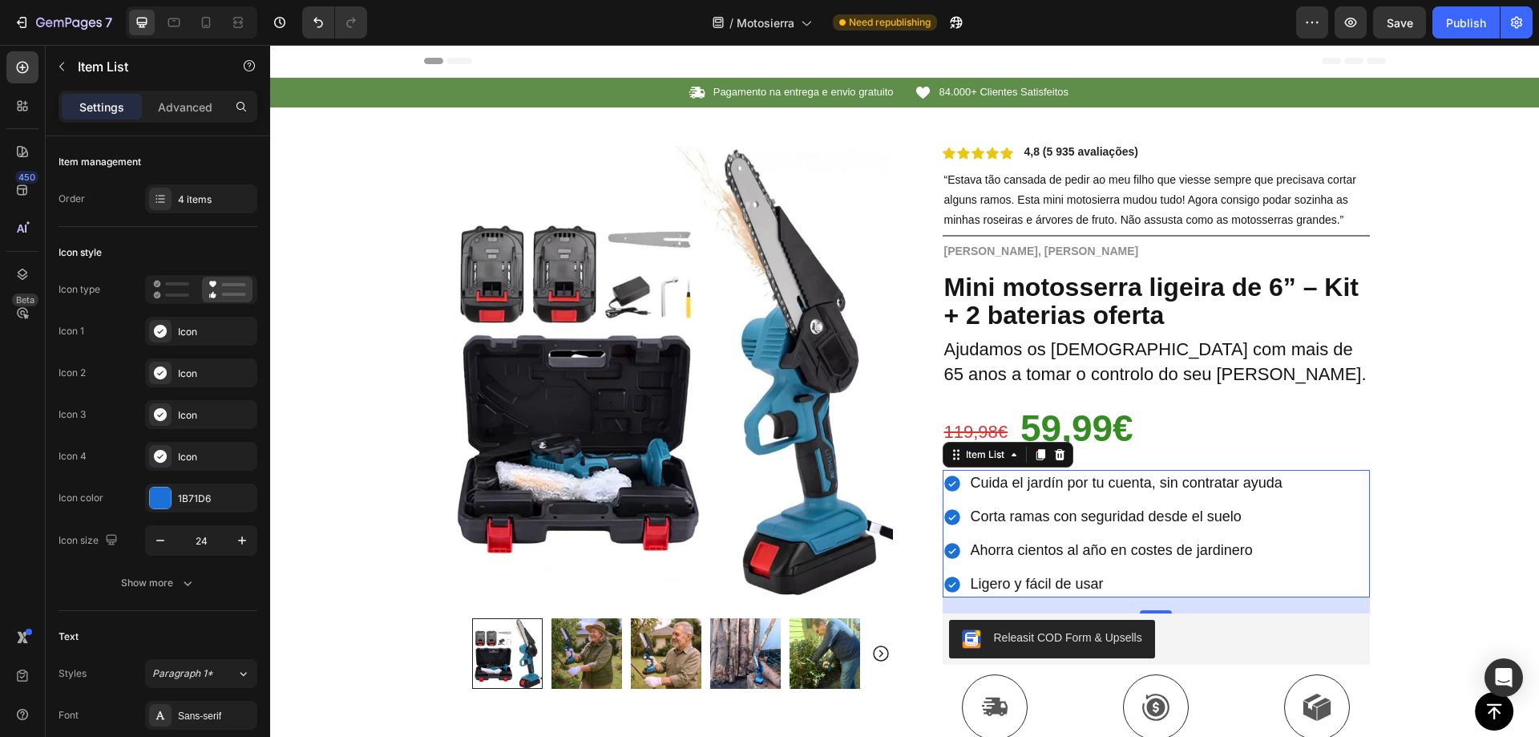
click at [1093, 479] on span "Cuida el jardín por tu cuenta, sin contratar ayuda" at bounding box center [1127, 483] width 312 height 16
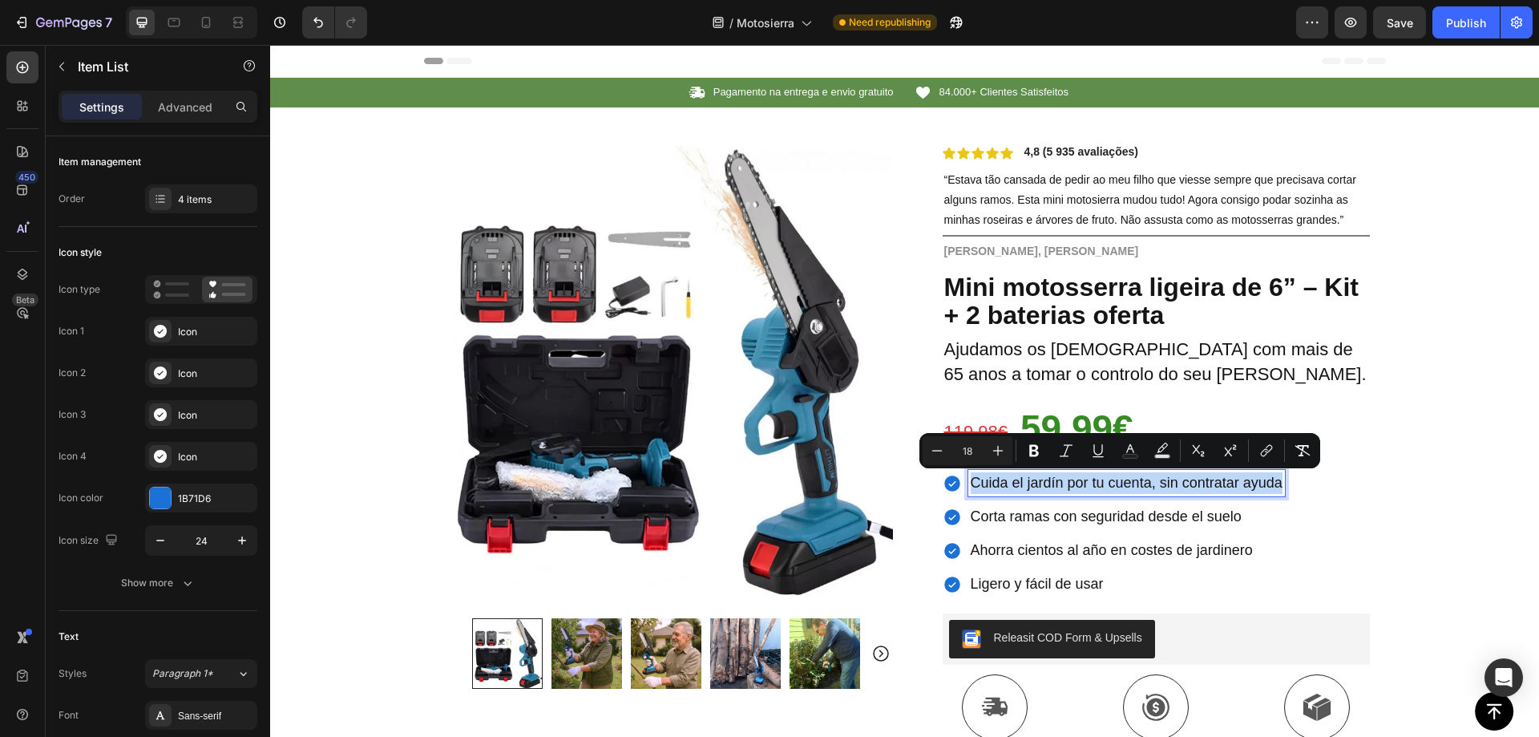
click at [1083, 452] on div at bounding box center [1083, 452] width 0 height 0
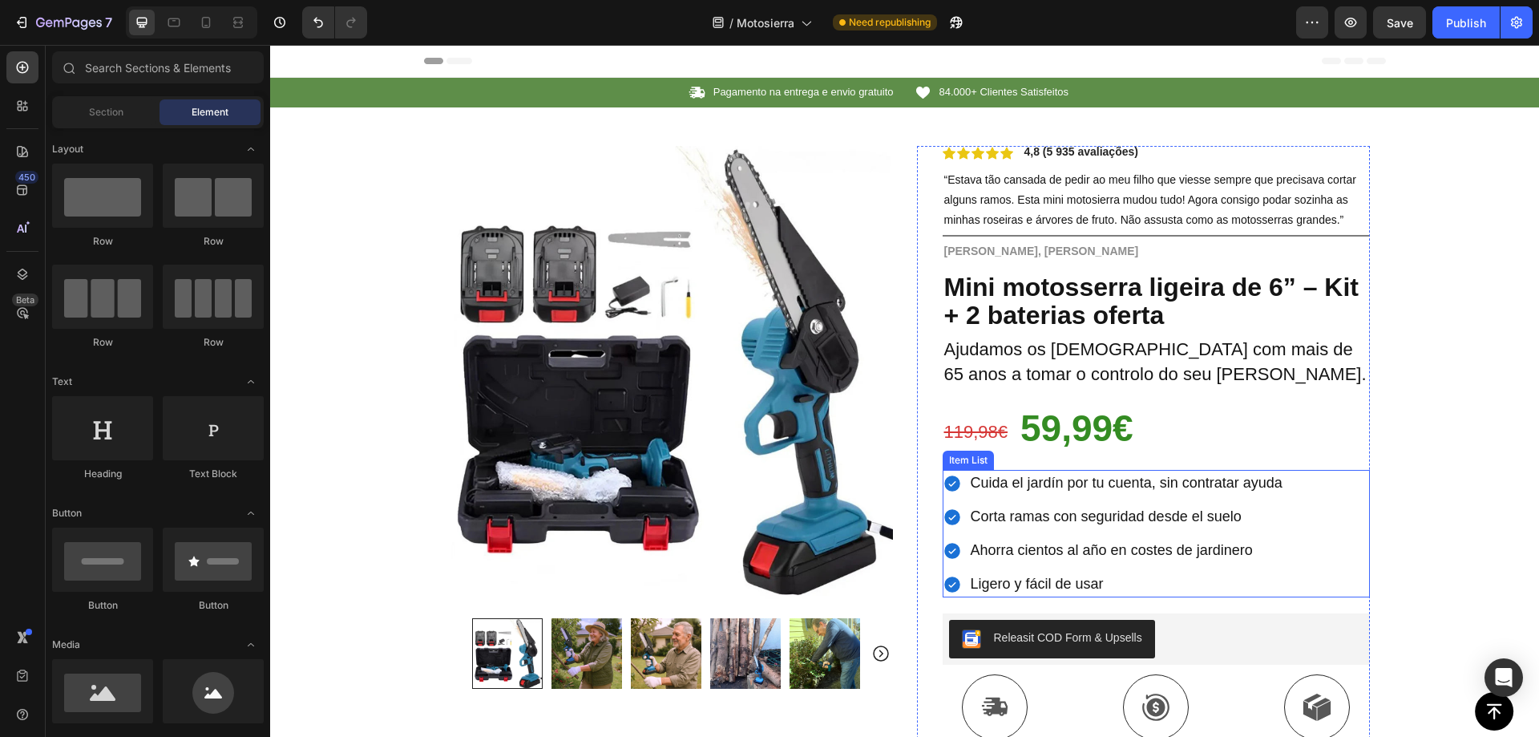
click at [1044, 483] on span "Cuida el jardín por tu cuenta, sin contratar ayuda" at bounding box center [1127, 483] width 312 height 16
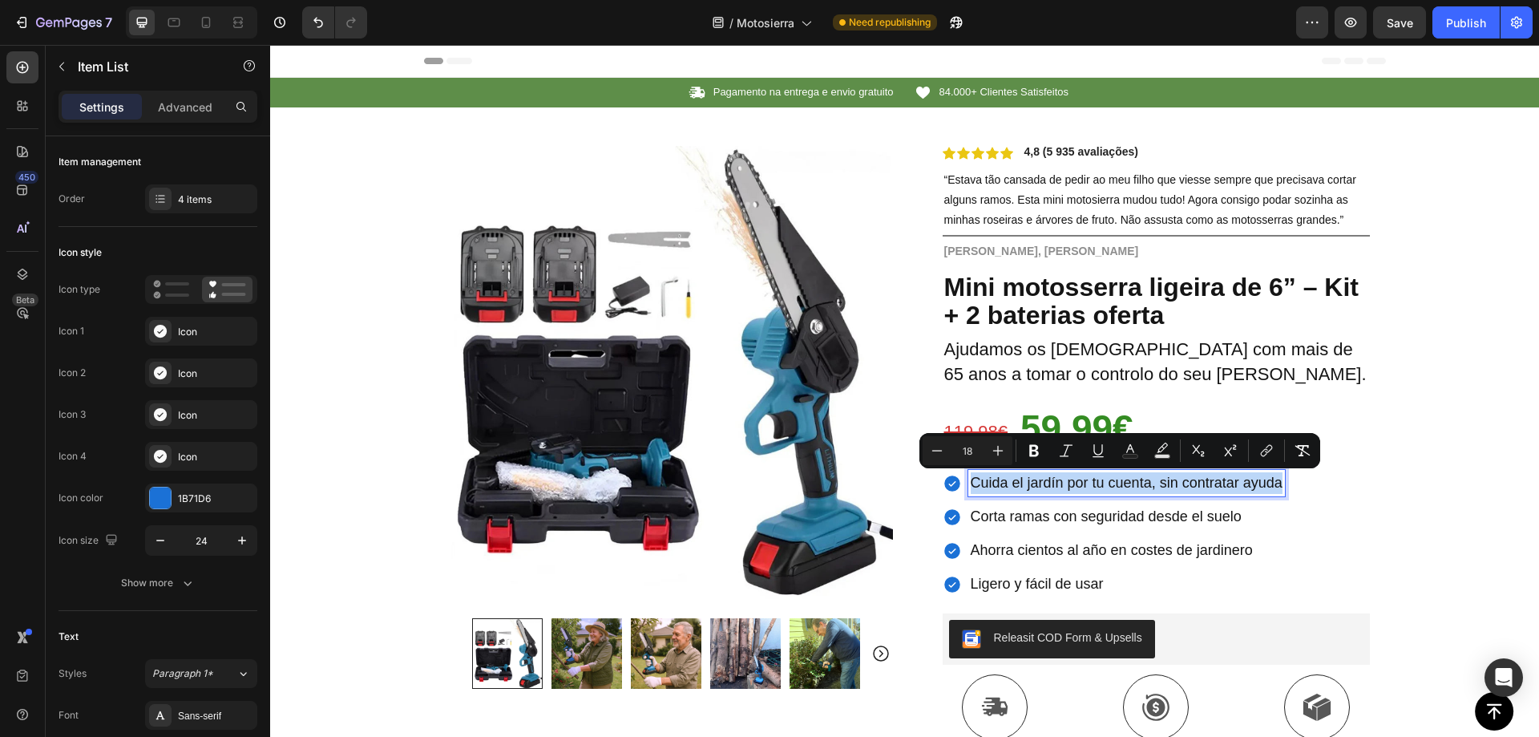
click at [1085, 482] on span "Cuida el jardín por tu cuenta, sin contratar ayuda" at bounding box center [1127, 483] width 312 height 16
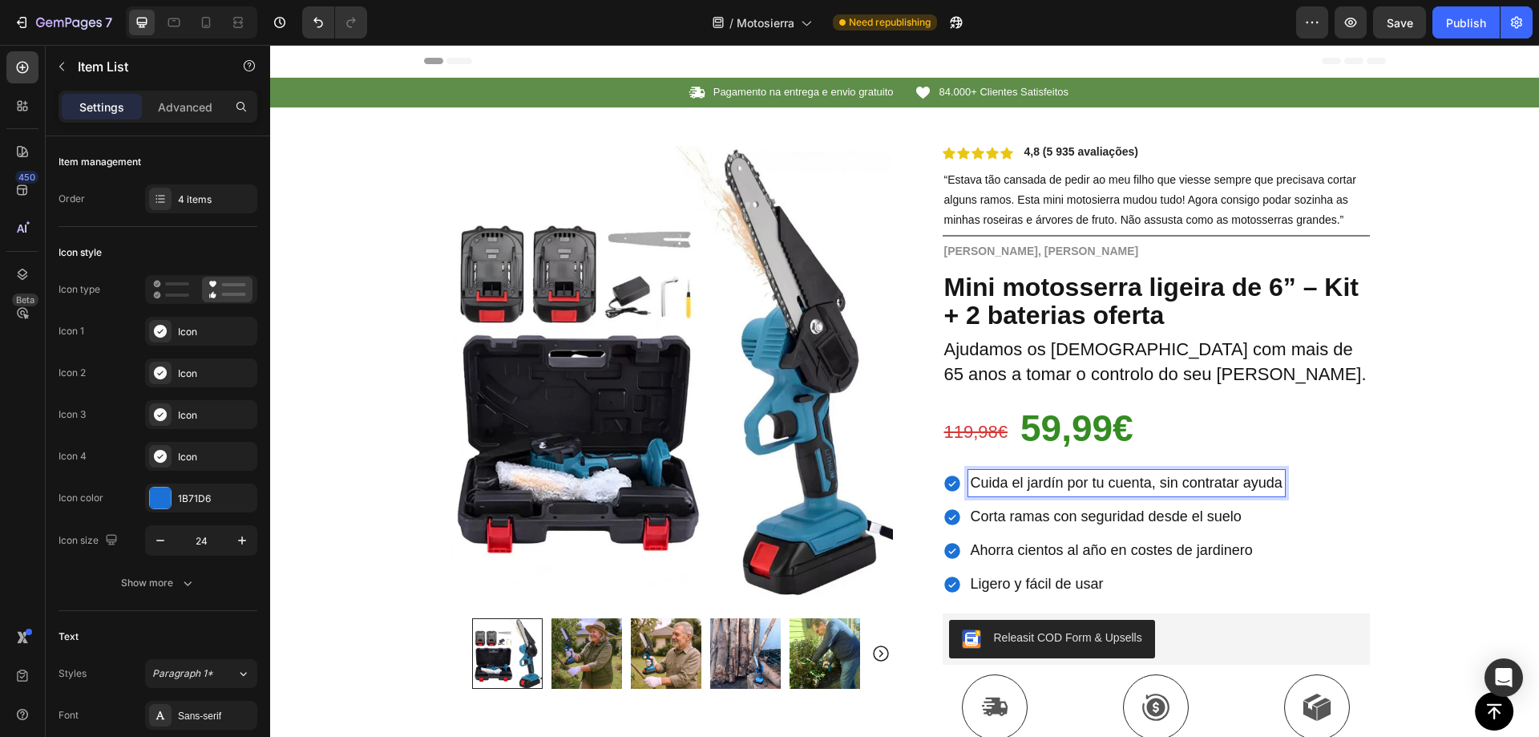
click at [1081, 486] on span "Cuida el jardín por tu cuenta, sin contratar ayuda" at bounding box center [1127, 483] width 312 height 16
click at [1081, 485] on span "Cuida el jardín por tu cuenta, sin contratar ayuda" at bounding box center [1127, 483] width 312 height 16
click at [1007, 518] on span "Corta ramas con seguridad desde el suelo" at bounding box center [1106, 516] width 271 height 16
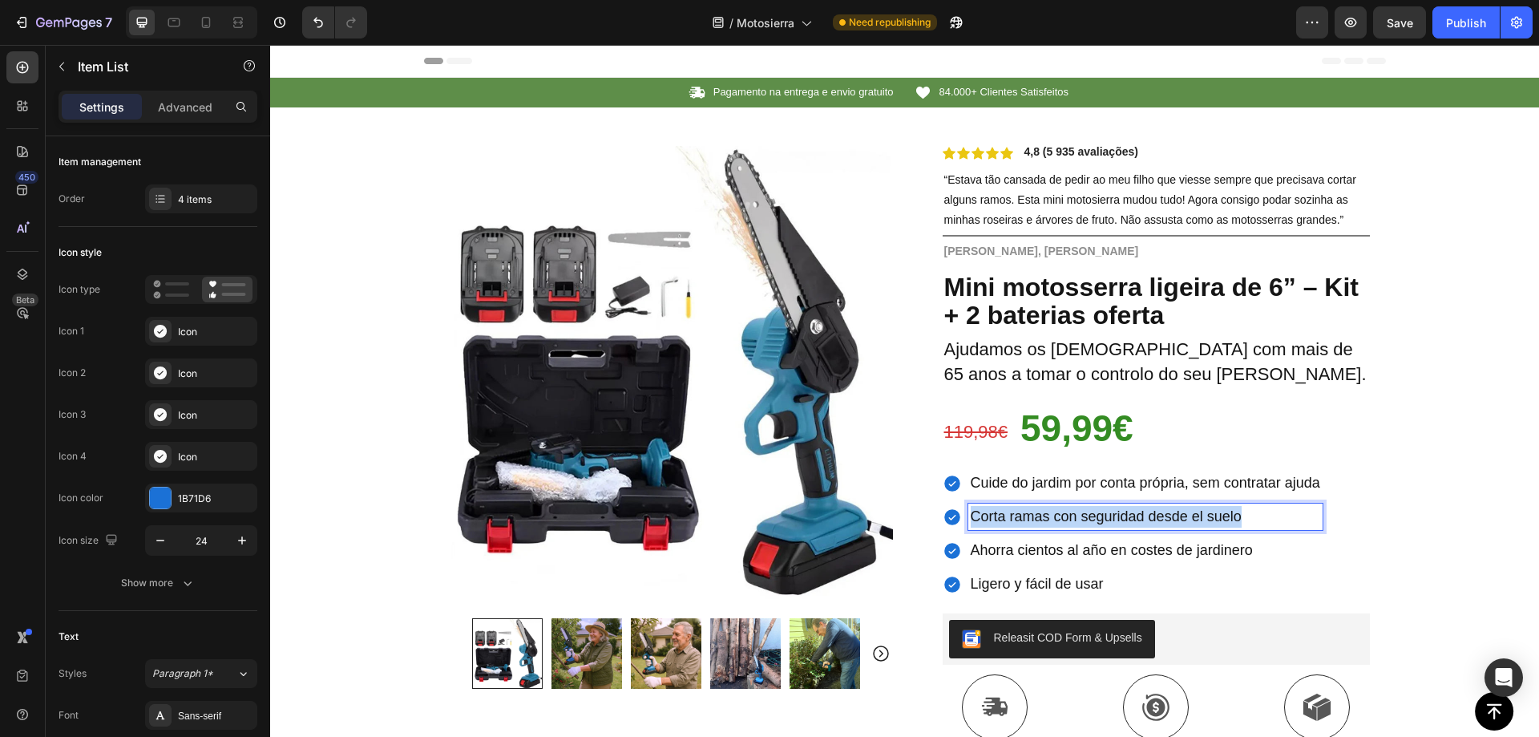
click at [1007, 518] on span "Corta ramas con seguridad desde el suelo" at bounding box center [1106, 516] width 271 height 16
click at [1088, 556] on span "Ahorra cientos al año en costes de jardinero" at bounding box center [1112, 550] width 282 height 16
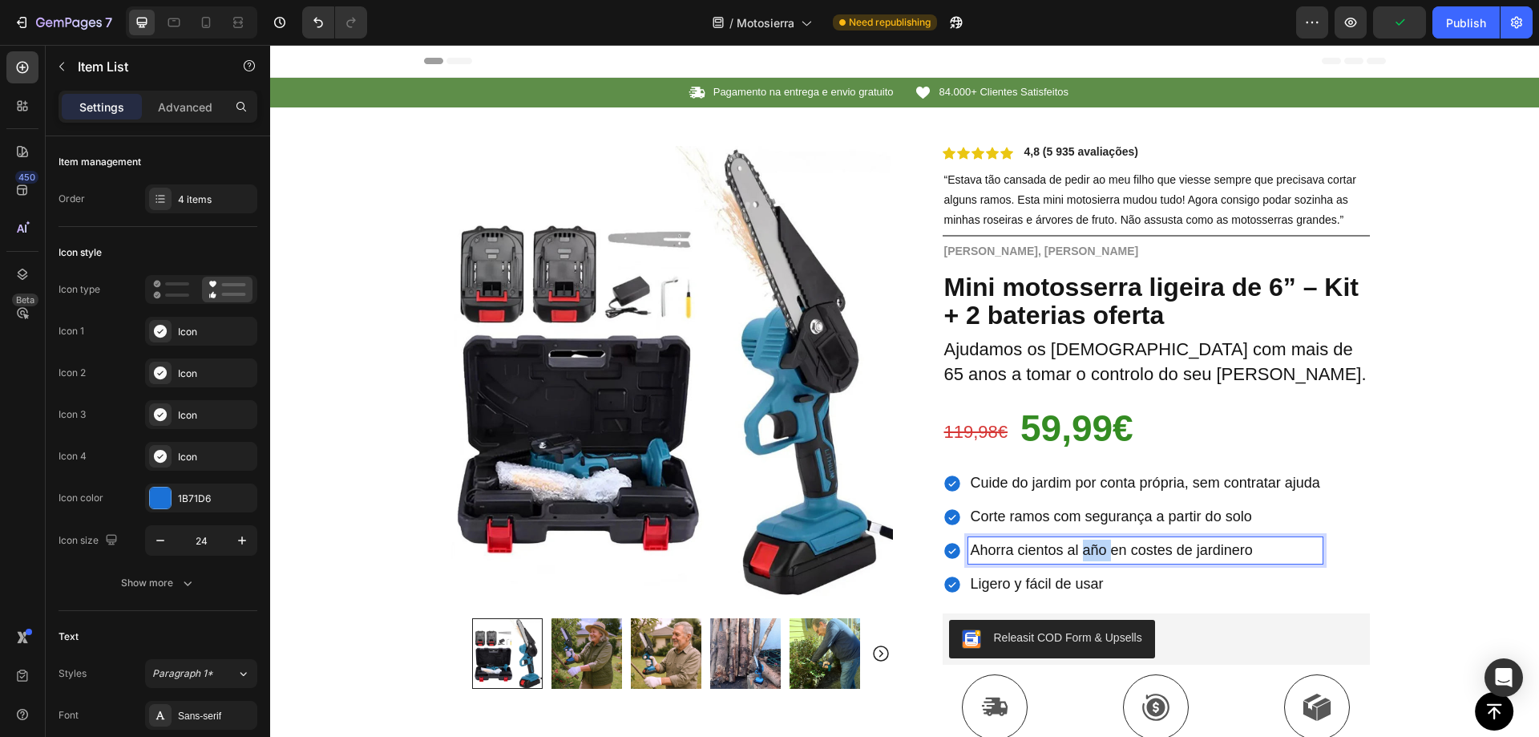
click at [1088, 556] on span "Ahorra cientos al año en costes de jardinero" at bounding box center [1112, 550] width 282 height 16
click at [1036, 580] on span "Ligero y fácil de usar" at bounding box center [1037, 584] width 133 height 16
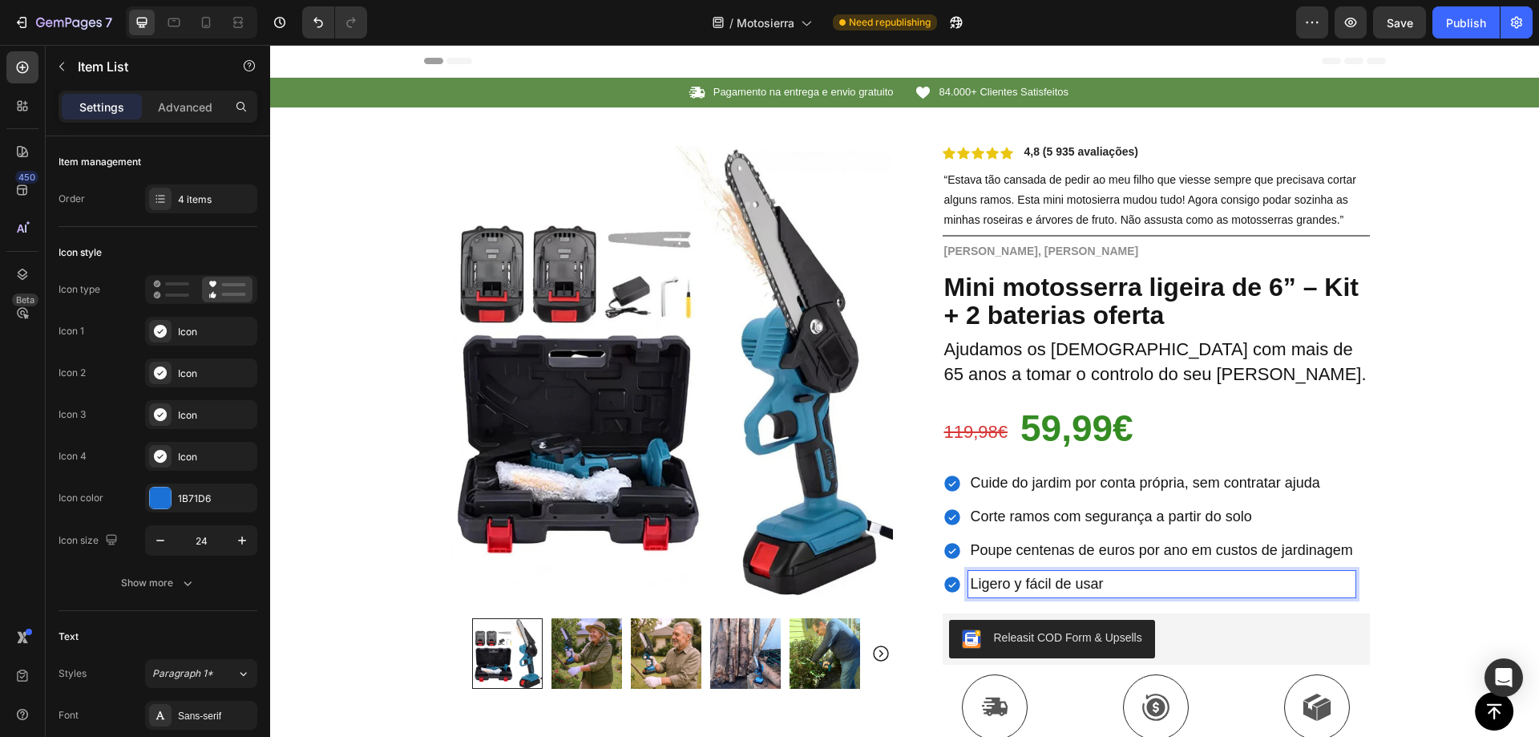
click at [1036, 580] on span "Ligero y fácil de usar" at bounding box center [1037, 584] width 133 height 16
drag, startPoint x: 1403, startPoint y: 19, endPoint x: 1192, endPoint y: 72, distance: 217.4
click at [1403, 19] on span "Save" at bounding box center [1400, 23] width 26 height 14
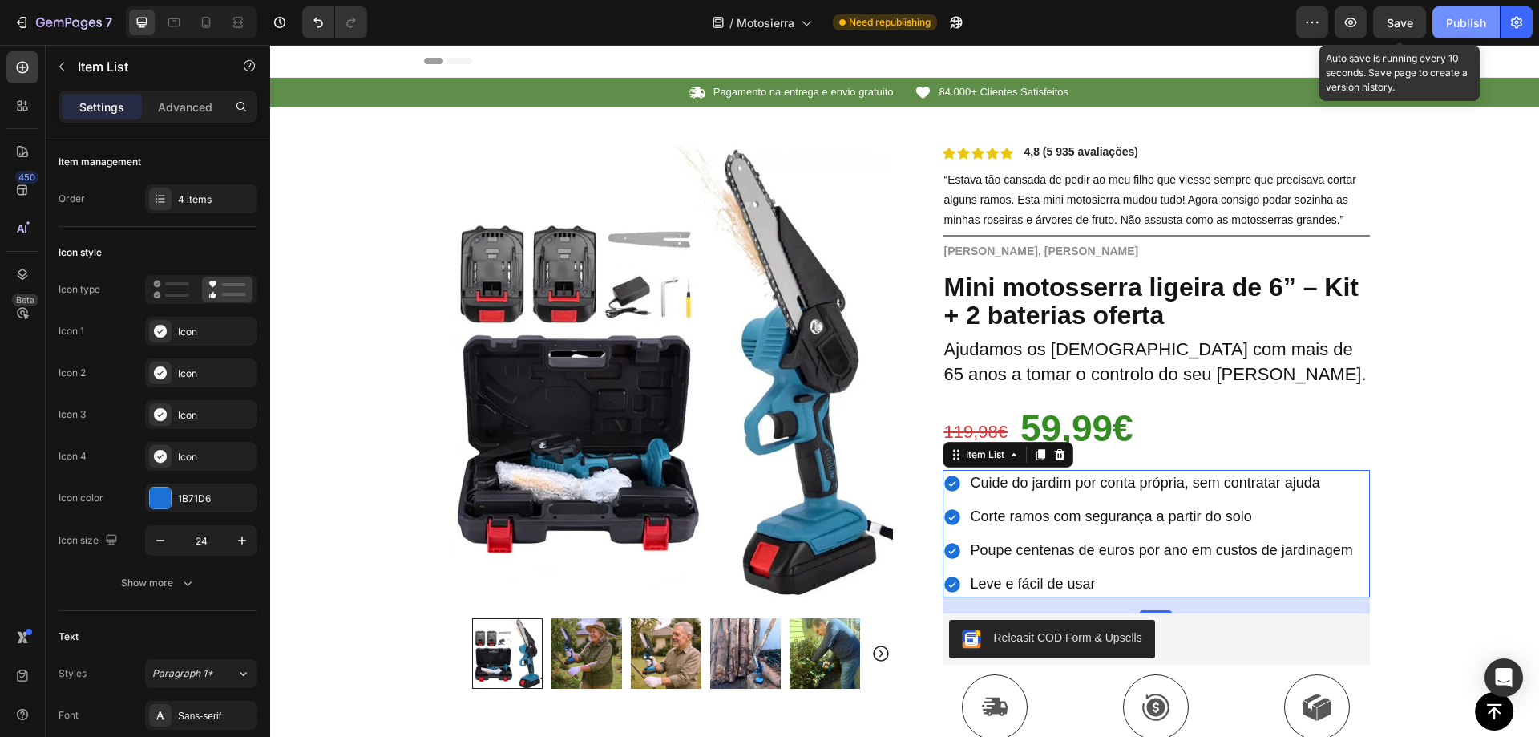
click at [1477, 23] on div "Publish" at bounding box center [1466, 22] width 40 height 17
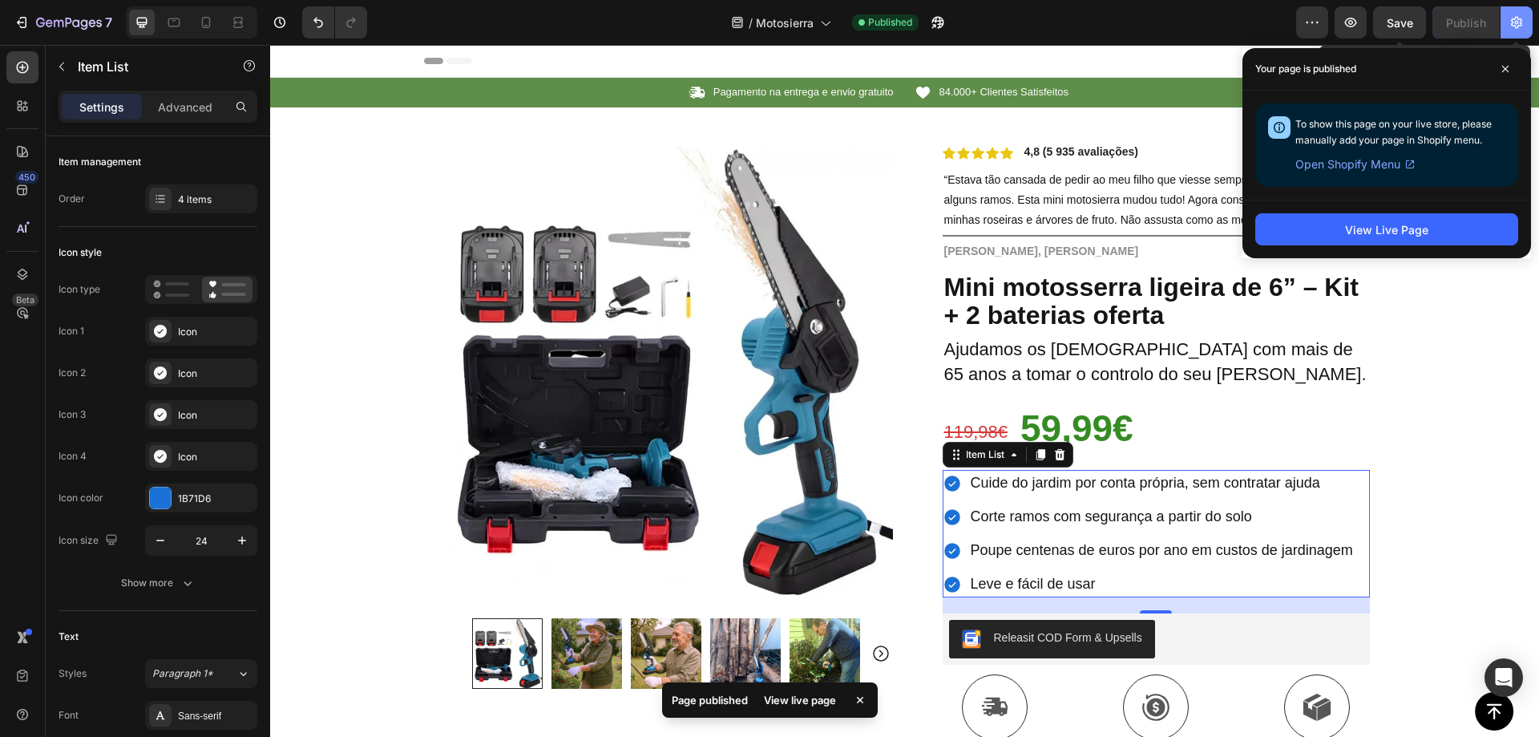
click at [1514, 26] on icon "button" at bounding box center [1516, 23] width 11 height 12
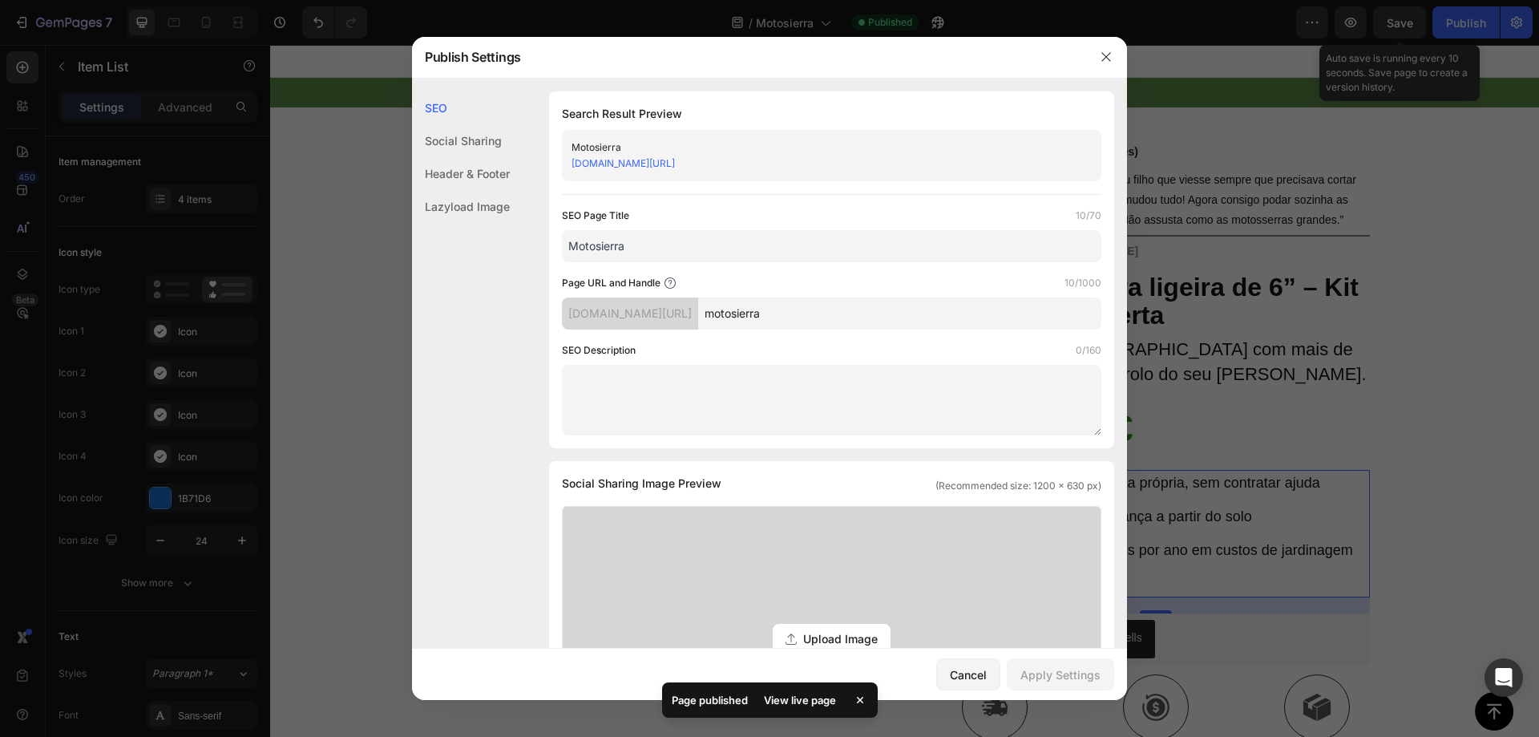
click at [675, 163] on link "3d1ga9-y5.myshopify.com/pages/motosierra" at bounding box center [623, 163] width 103 height 12
click at [1110, 55] on icon "button" at bounding box center [1106, 57] width 13 height 13
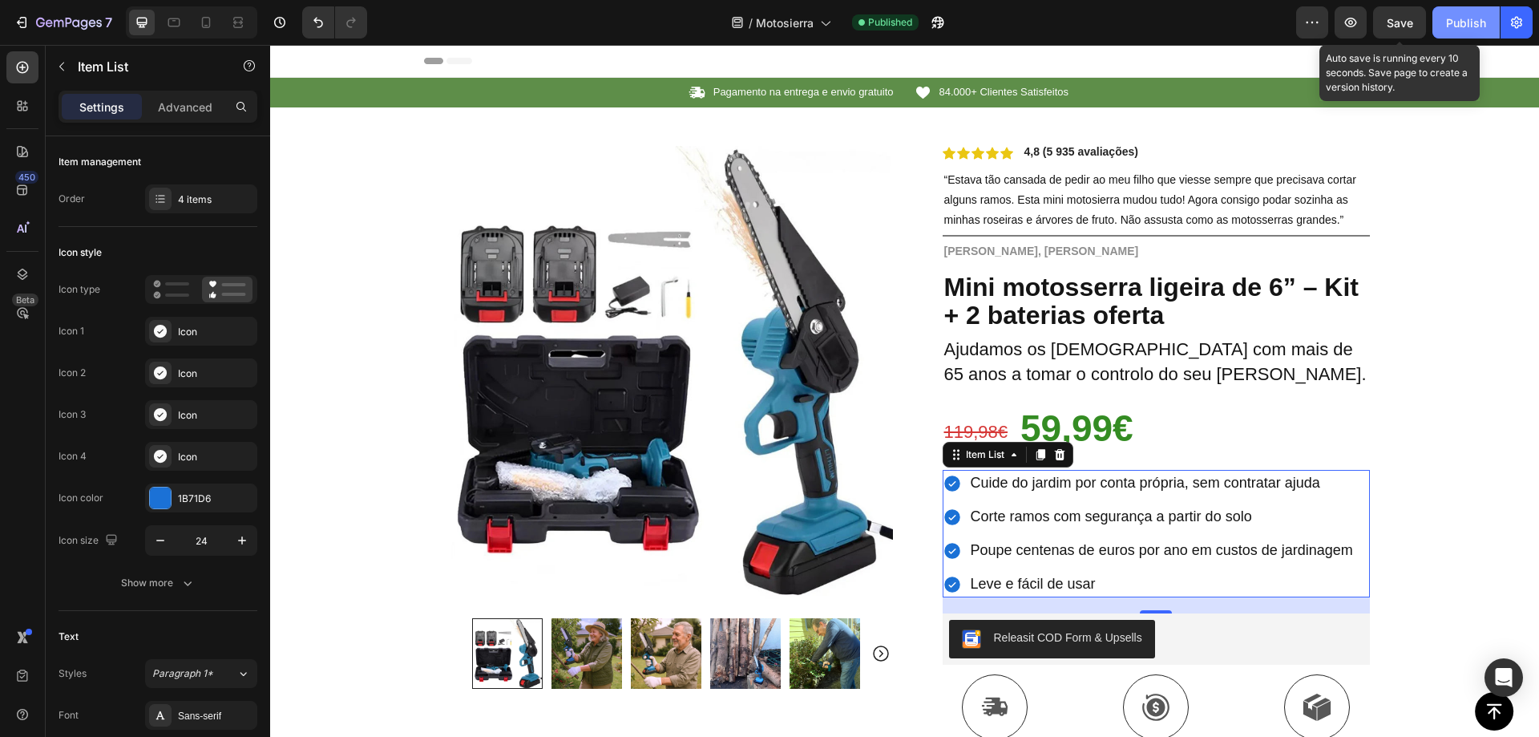
click at [1461, 17] on div "Publish" at bounding box center [1466, 22] width 40 height 17
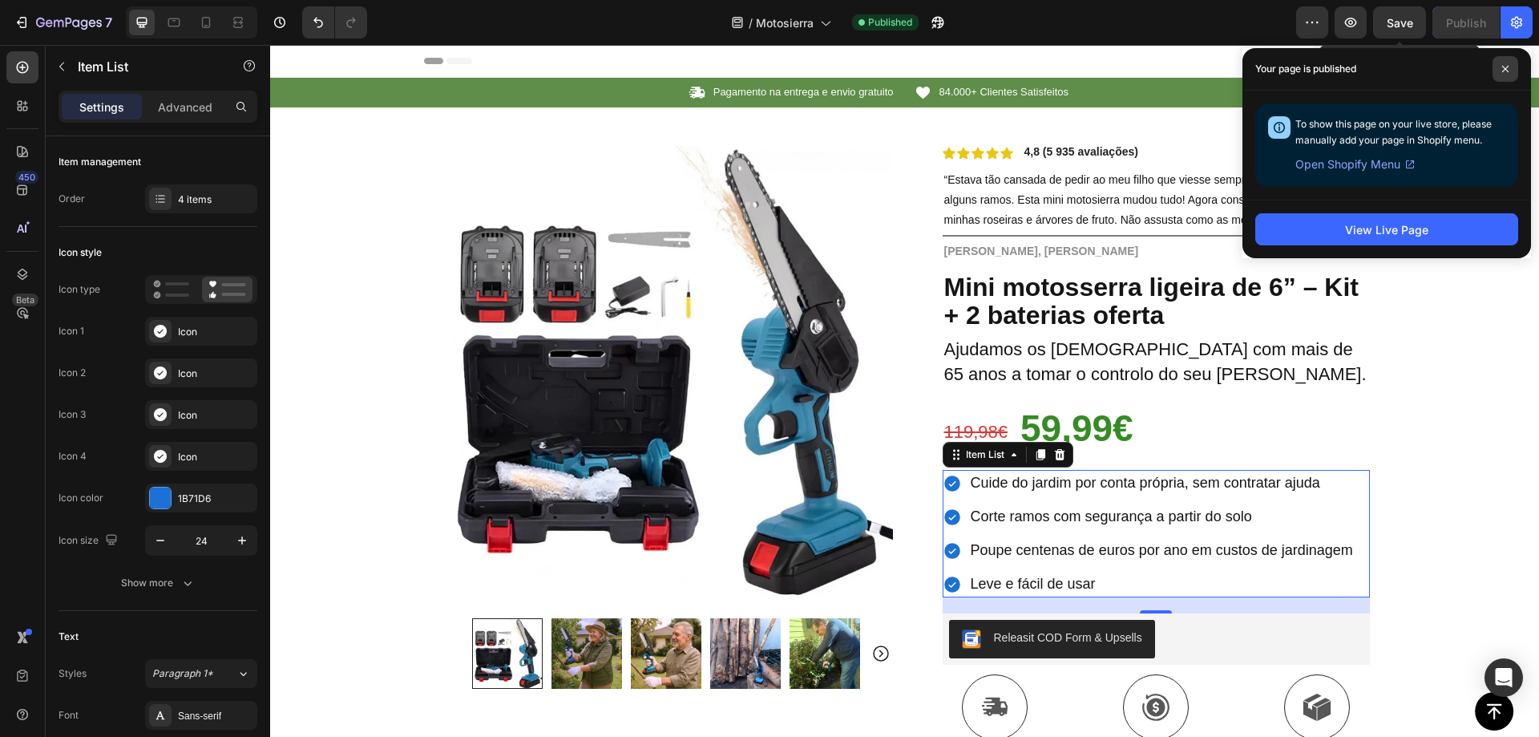
click at [1503, 69] on icon at bounding box center [1506, 69] width 8 height 8
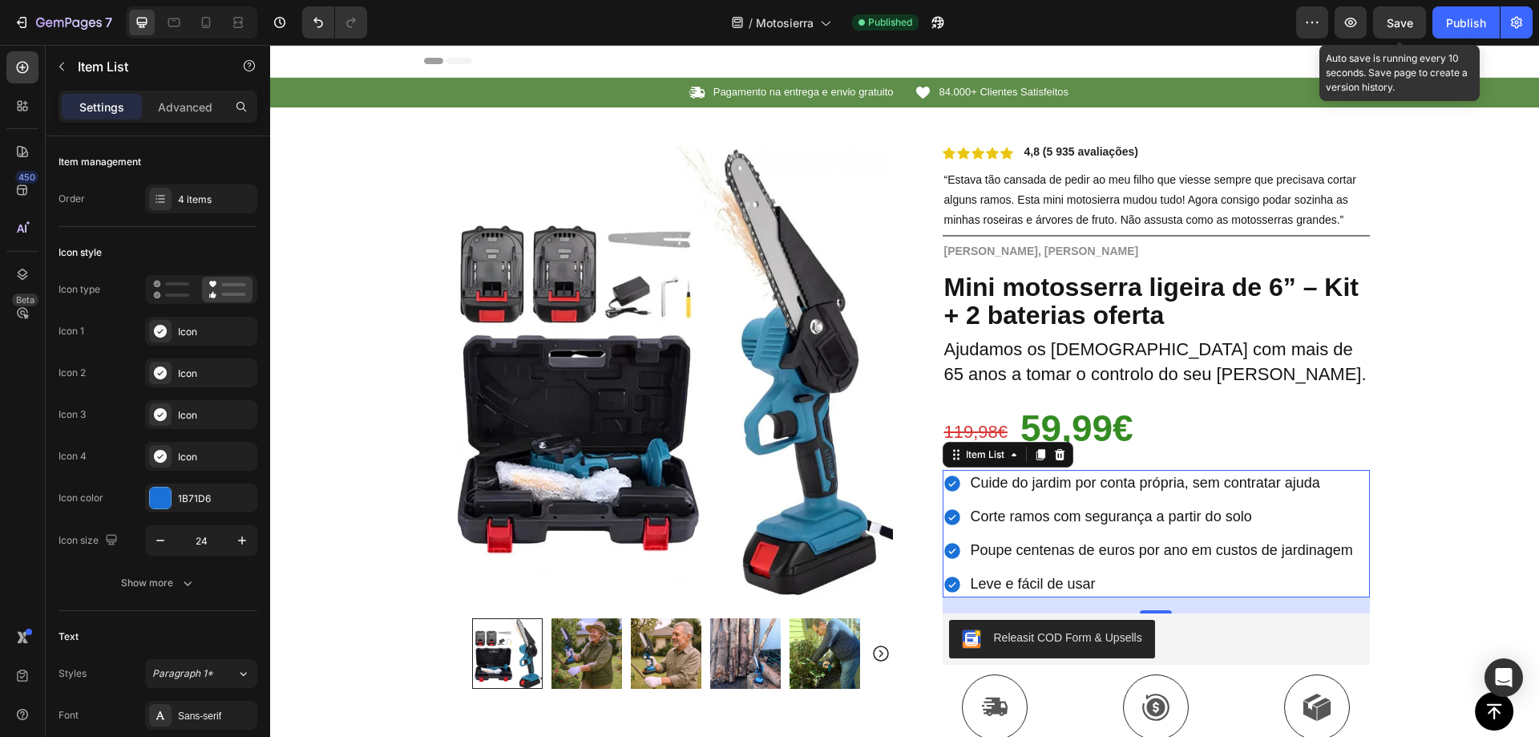
click at [284, 59] on icon at bounding box center [288, 60] width 11 height 11
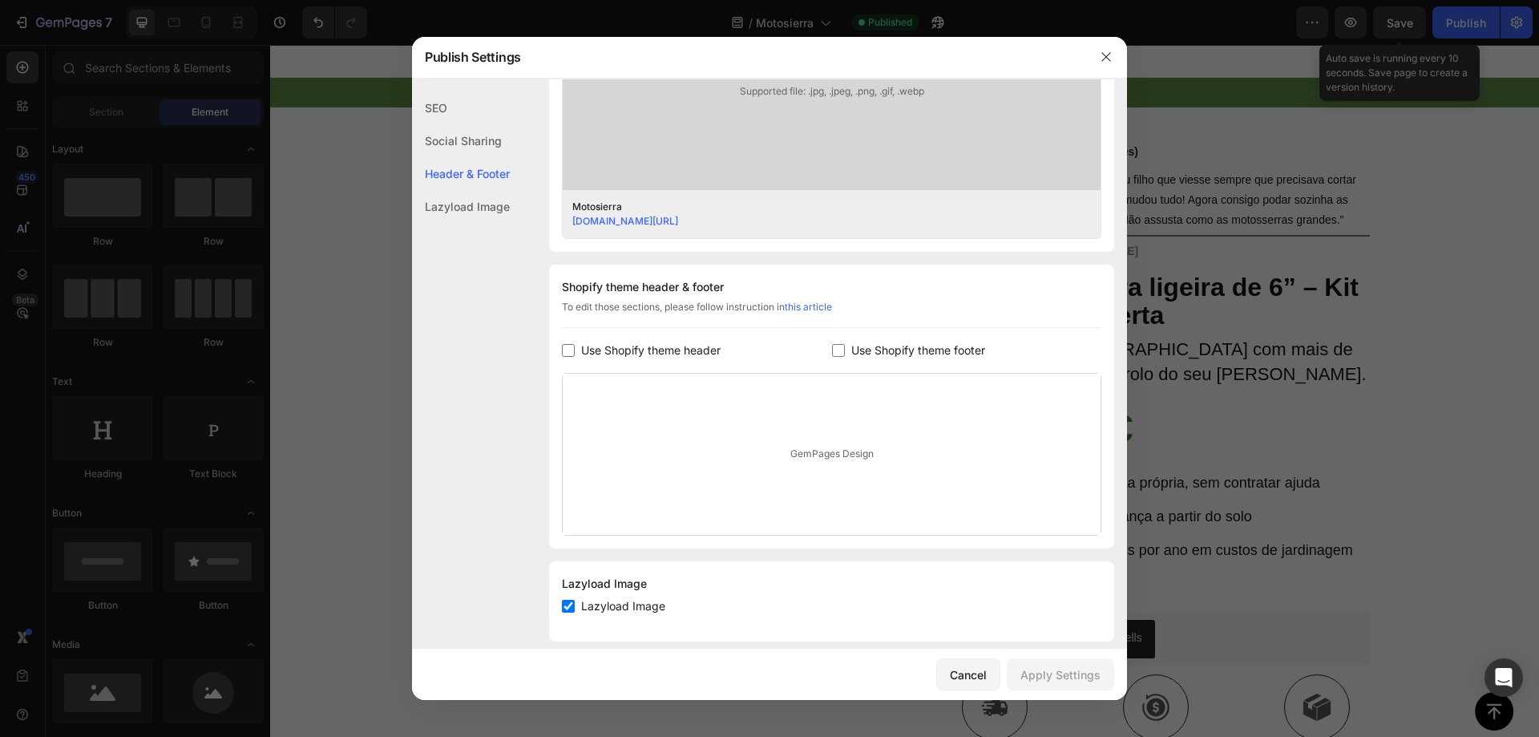
scroll to position [600, 0]
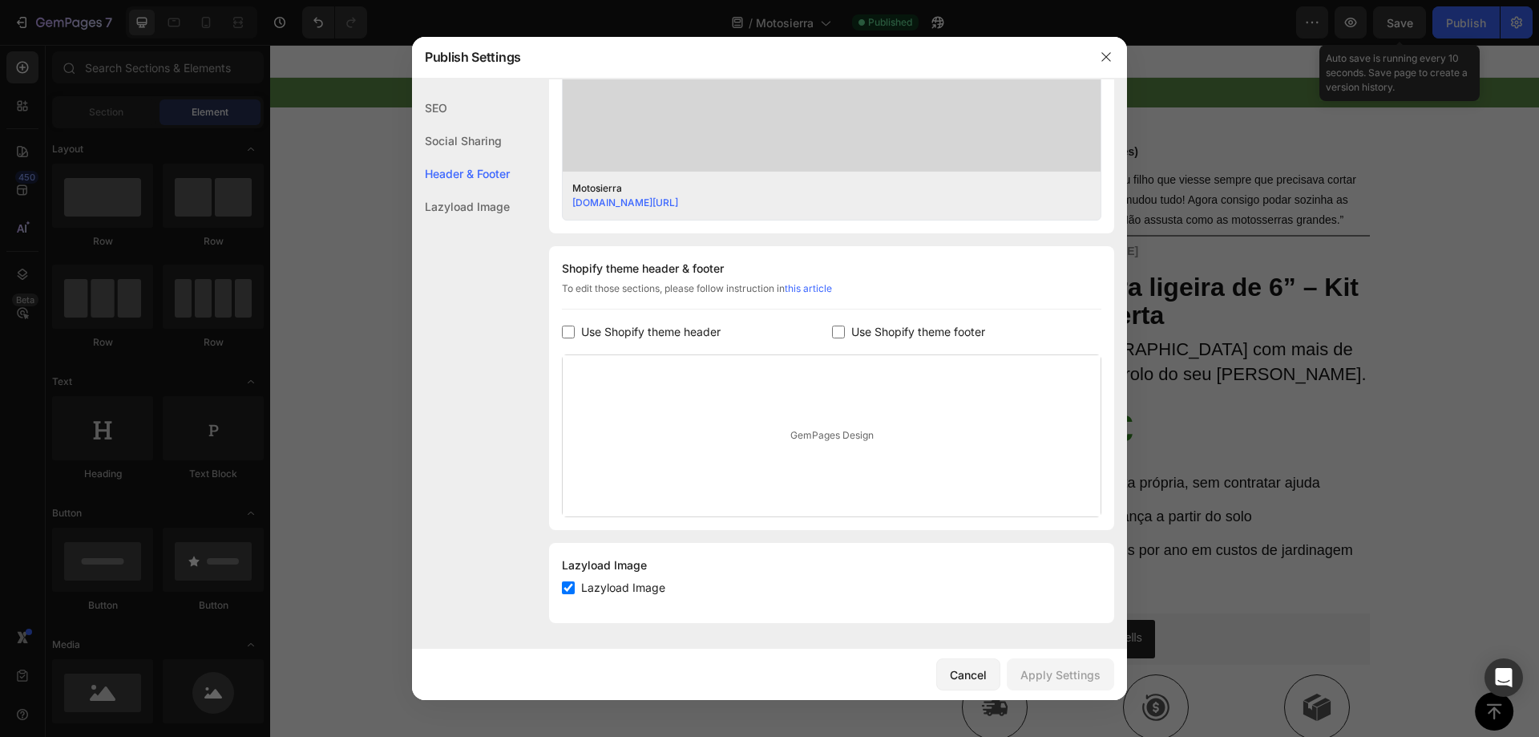
click at [851, 333] on span "Use Shopify theme footer" at bounding box center [918, 331] width 134 height 19
checkbox input "true"
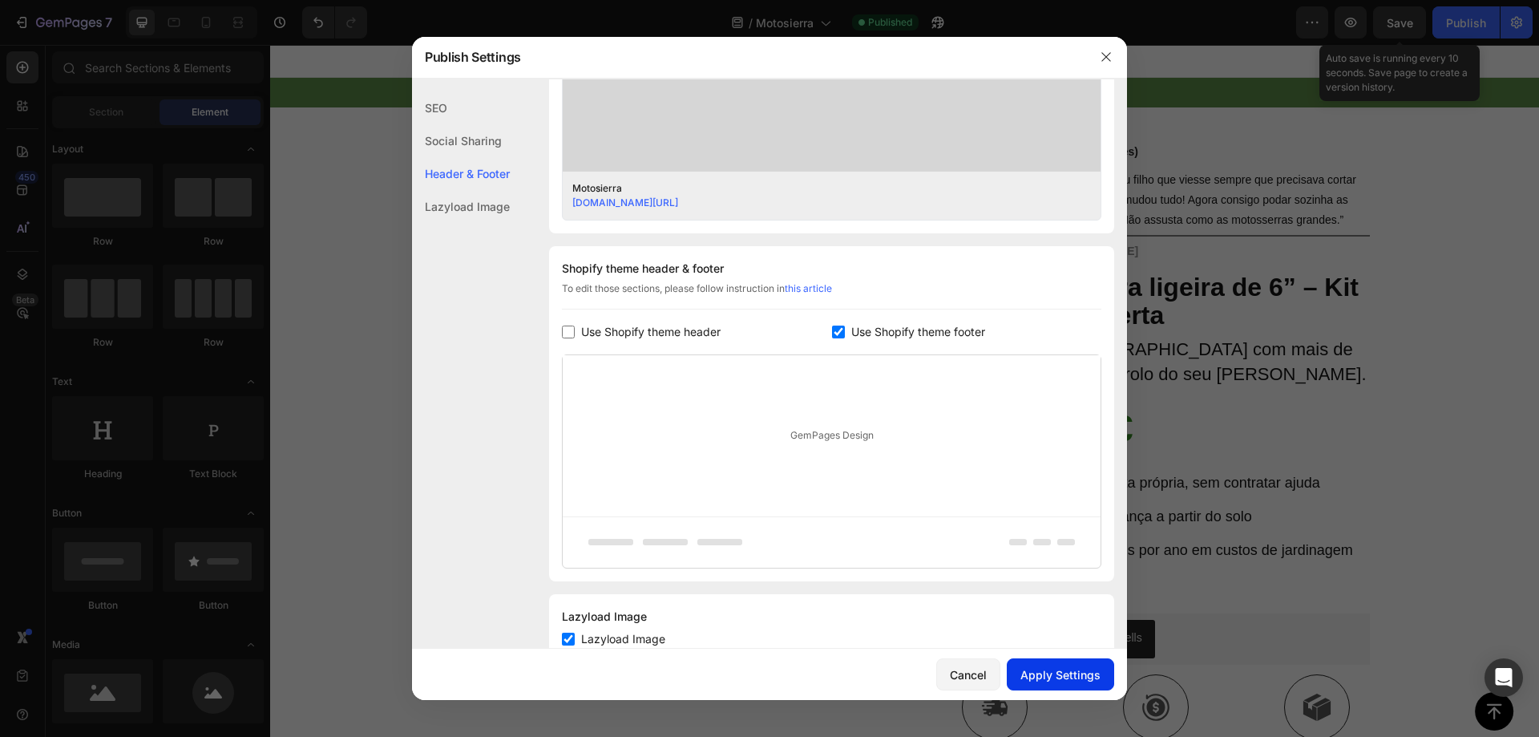
click at [1059, 672] on div "Apply Settings" at bounding box center [1061, 674] width 80 height 17
drag, startPoint x: 1105, startPoint y: 53, endPoint x: 1220, endPoint y: 18, distance: 120.7
click at [1105, 53] on icon "button" at bounding box center [1106, 57] width 13 height 13
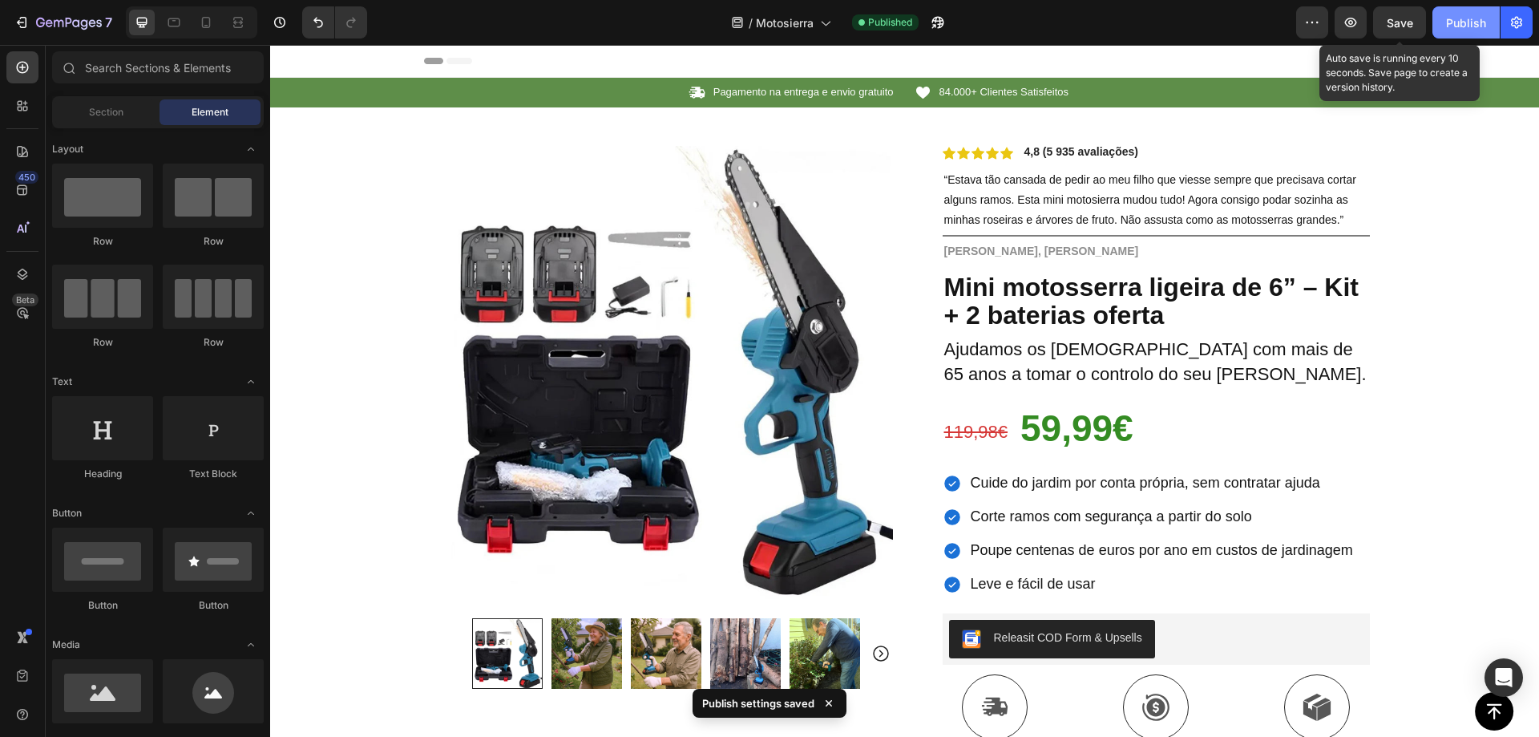
drag, startPoint x: 1468, startPoint y: 28, endPoint x: 1186, endPoint y: 15, distance: 281.7
click at [1468, 28] on div "Publish" at bounding box center [1466, 22] width 40 height 17
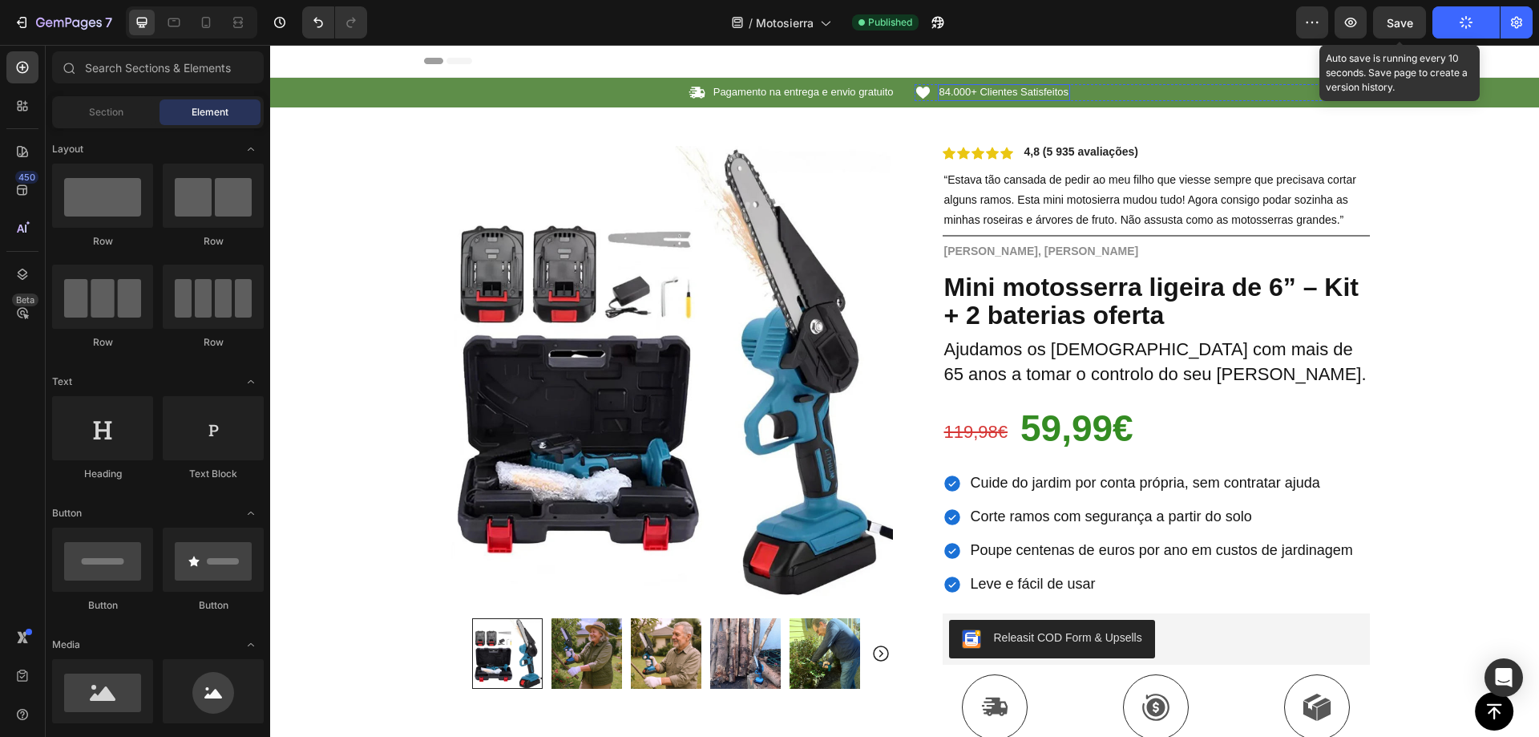
click at [992, 91] on span "84.000+ Clientes Satisfeitos" at bounding box center [1005, 92] width 130 height 12
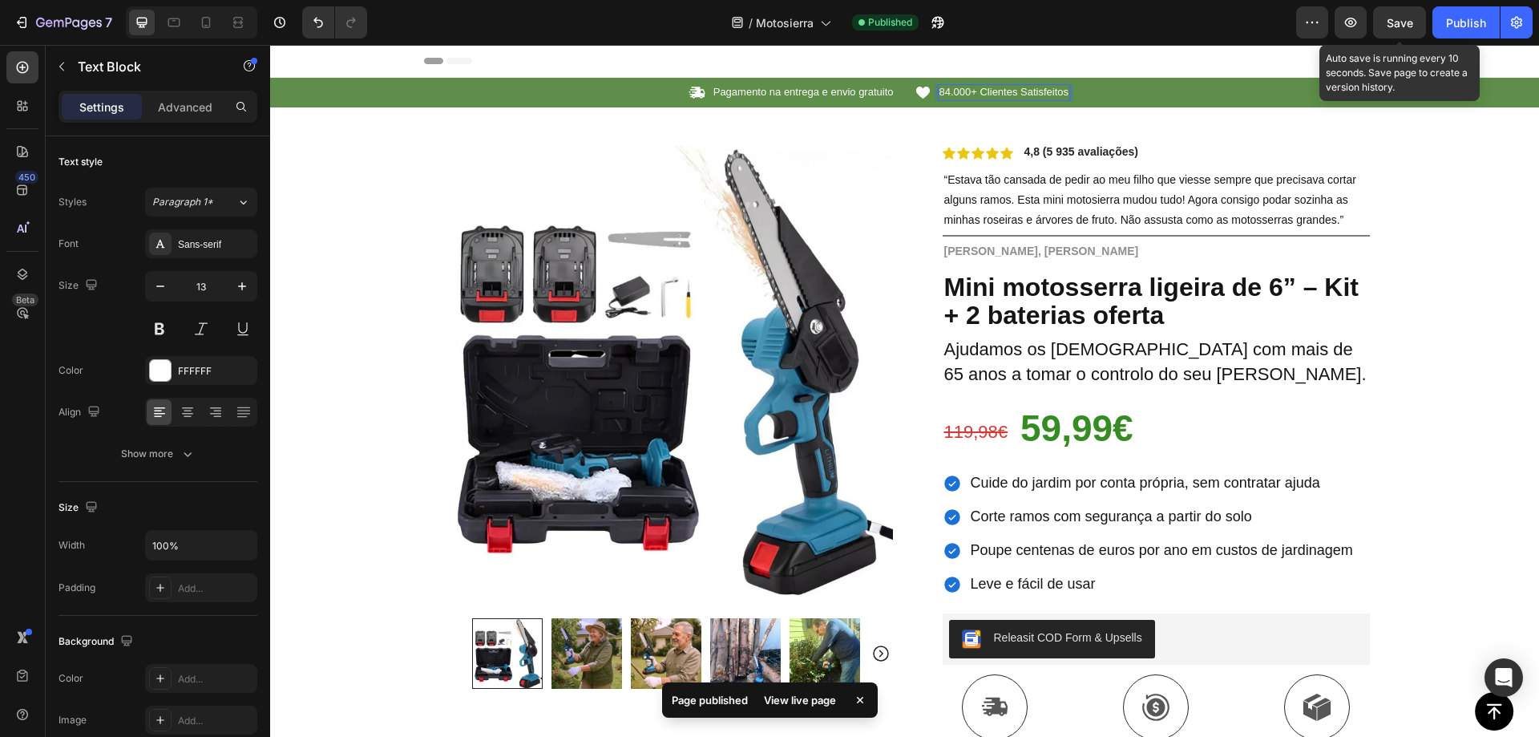
click at [1016, 88] on span "84.000+ Clientes Satisfeitos" at bounding box center [1005, 92] width 130 height 12
click at [1017, 88] on span "84.000+ Clientes Satisfeitos" at bounding box center [1005, 92] width 130 height 12
click at [1010, 91] on span "84.000+ Clientes Satisfeitos" at bounding box center [1005, 92] width 130 height 12
click at [1012, 91] on span "84.000+ Clientes Satisfeitos" at bounding box center [1005, 92] width 130 height 12
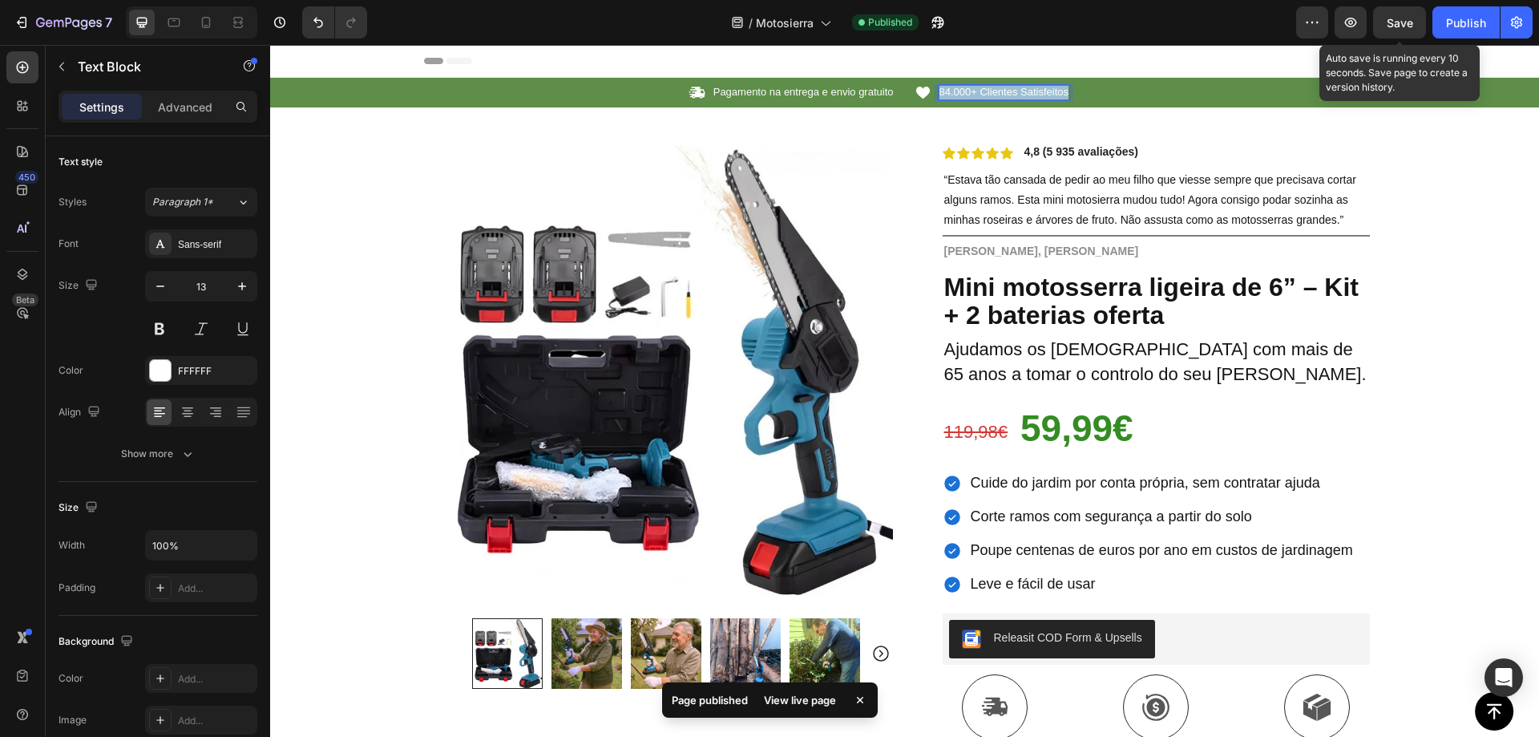
click at [1012, 91] on span "84.000+ Clientes Satisfeitos" at bounding box center [1005, 92] width 130 height 12
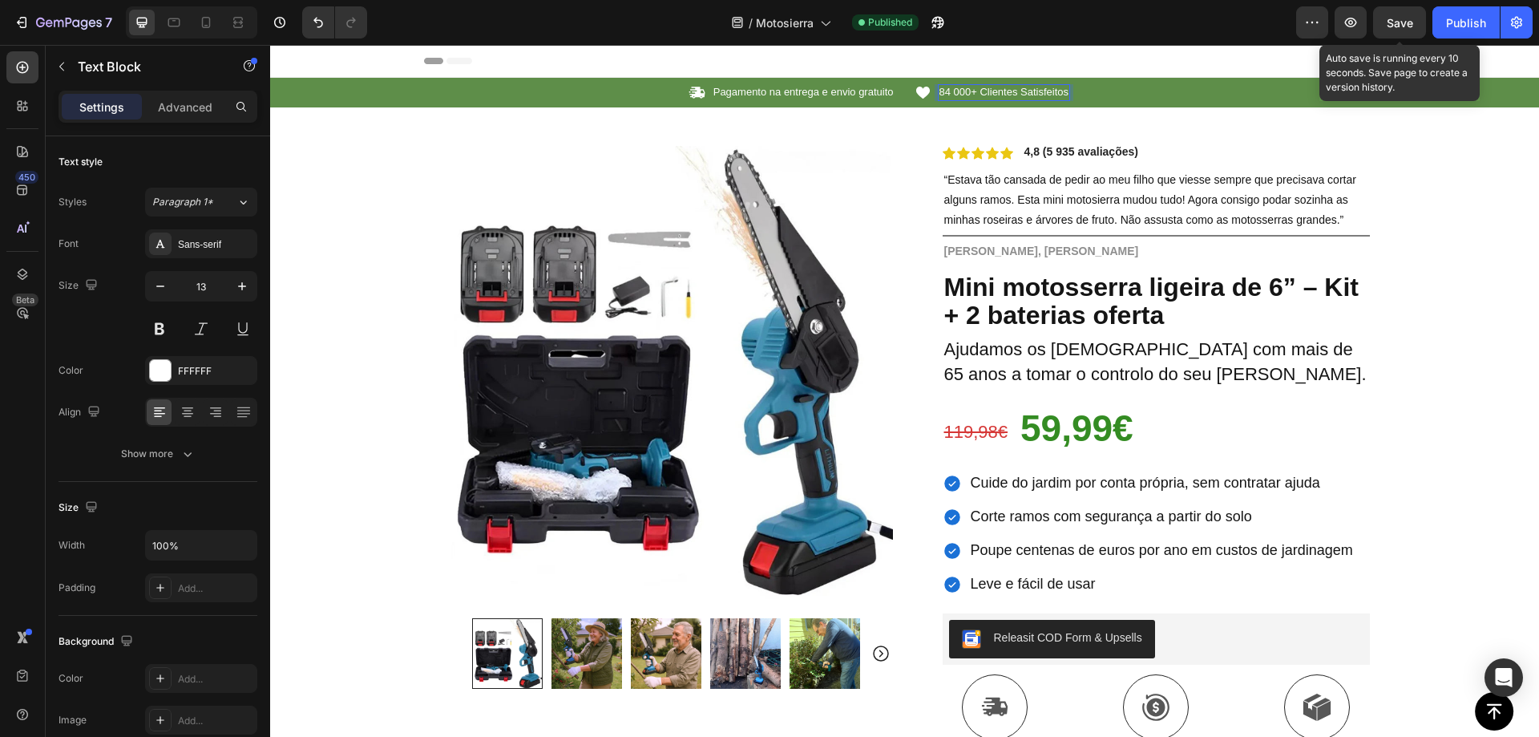
click at [1388, 24] on span "Save" at bounding box center [1400, 23] width 26 height 14
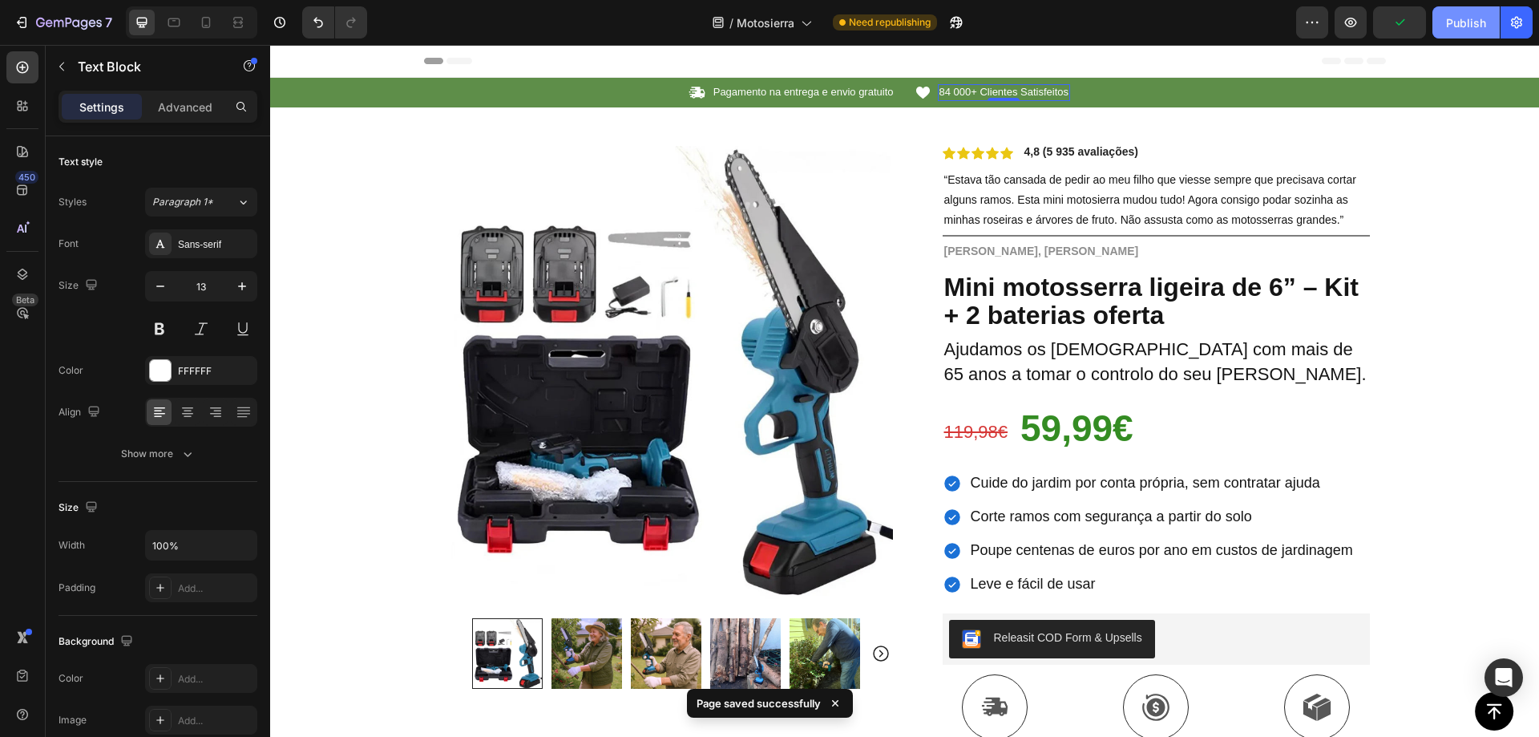
click at [1468, 22] on div "Publish" at bounding box center [1466, 22] width 40 height 17
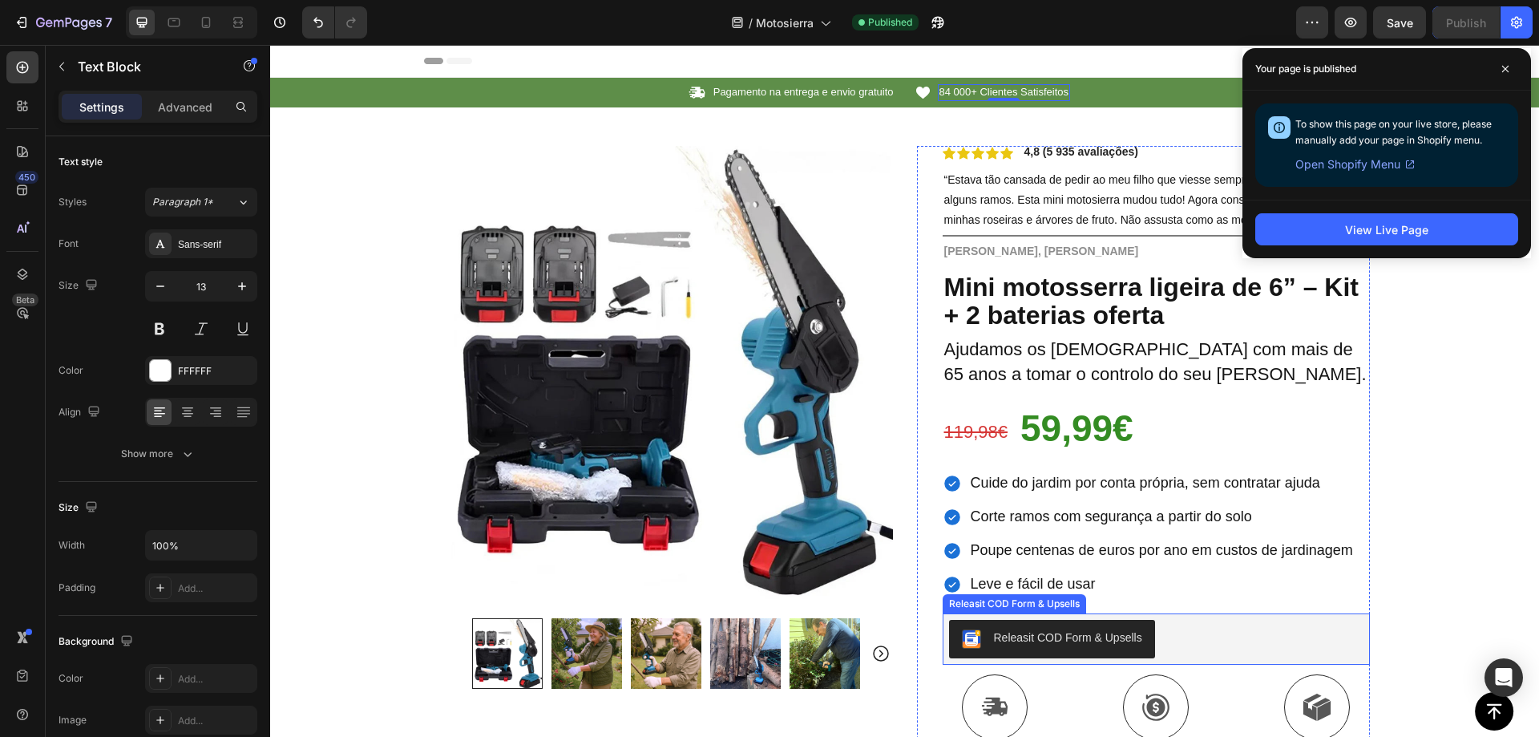
click at [1227, 632] on div "Releasit COD Form & Upsells" at bounding box center [1156, 639] width 414 height 38
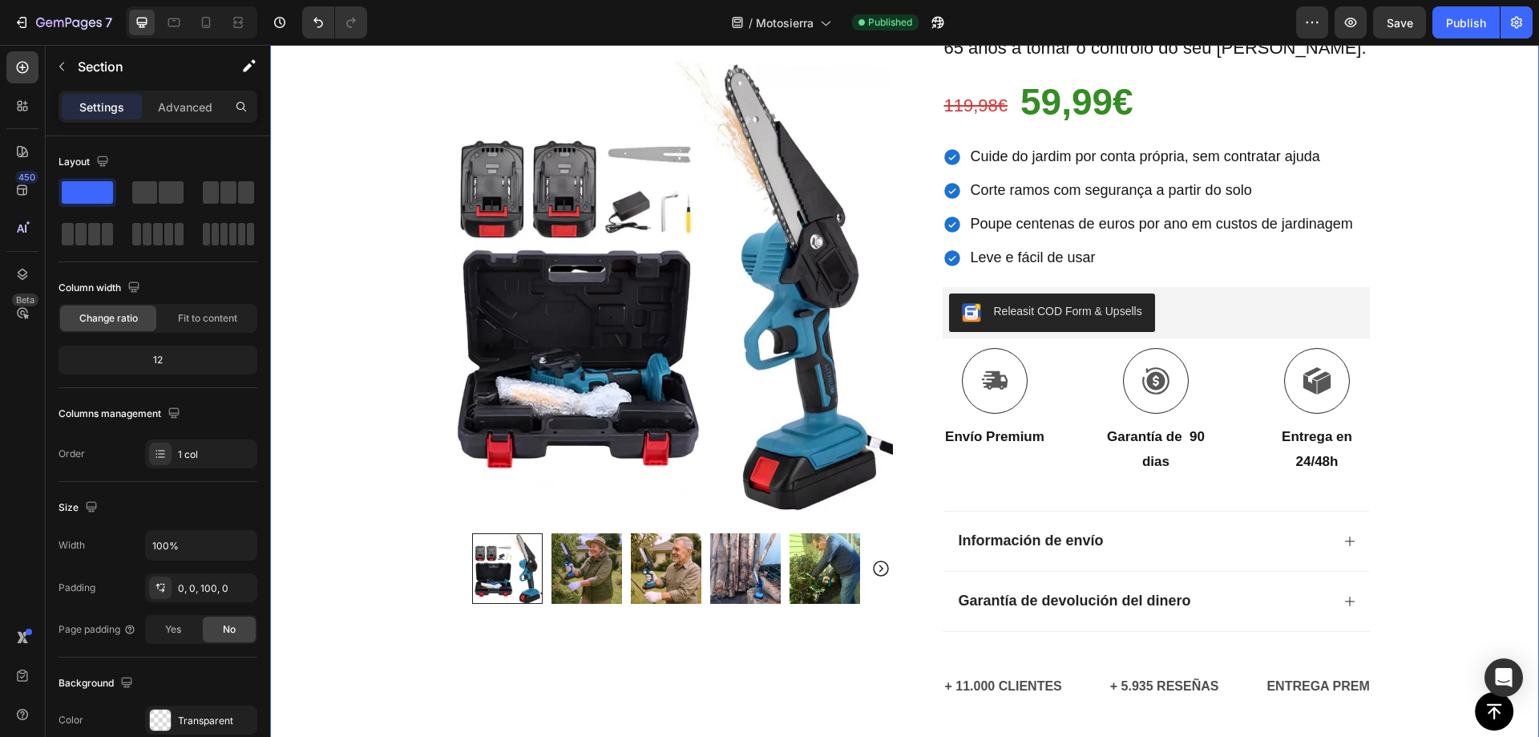
scroll to position [436, 0]
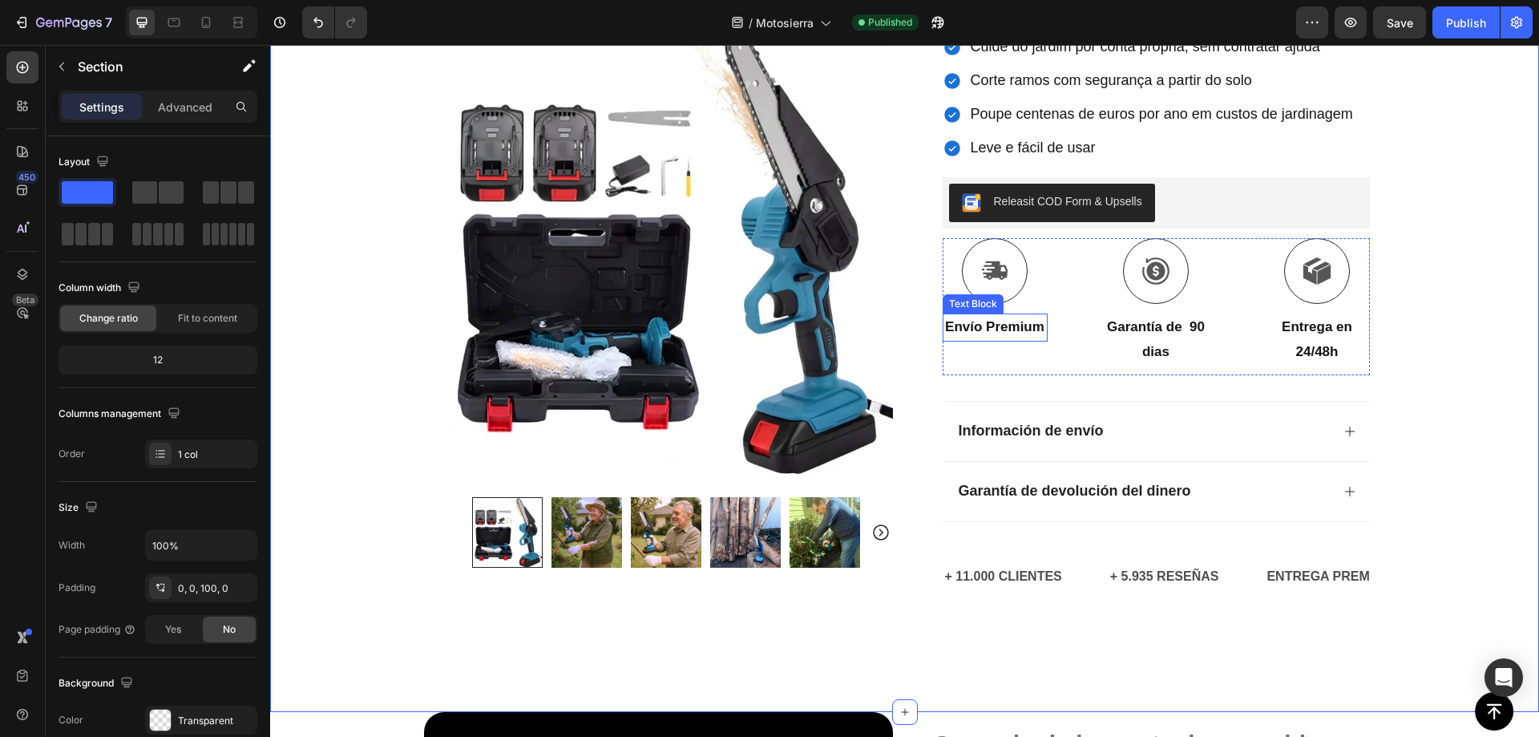
click at [993, 333] on strong "Envío Premium" at bounding box center [994, 326] width 99 height 15
click at [988, 338] on p "Envío Premium" at bounding box center [995, 327] width 102 height 25
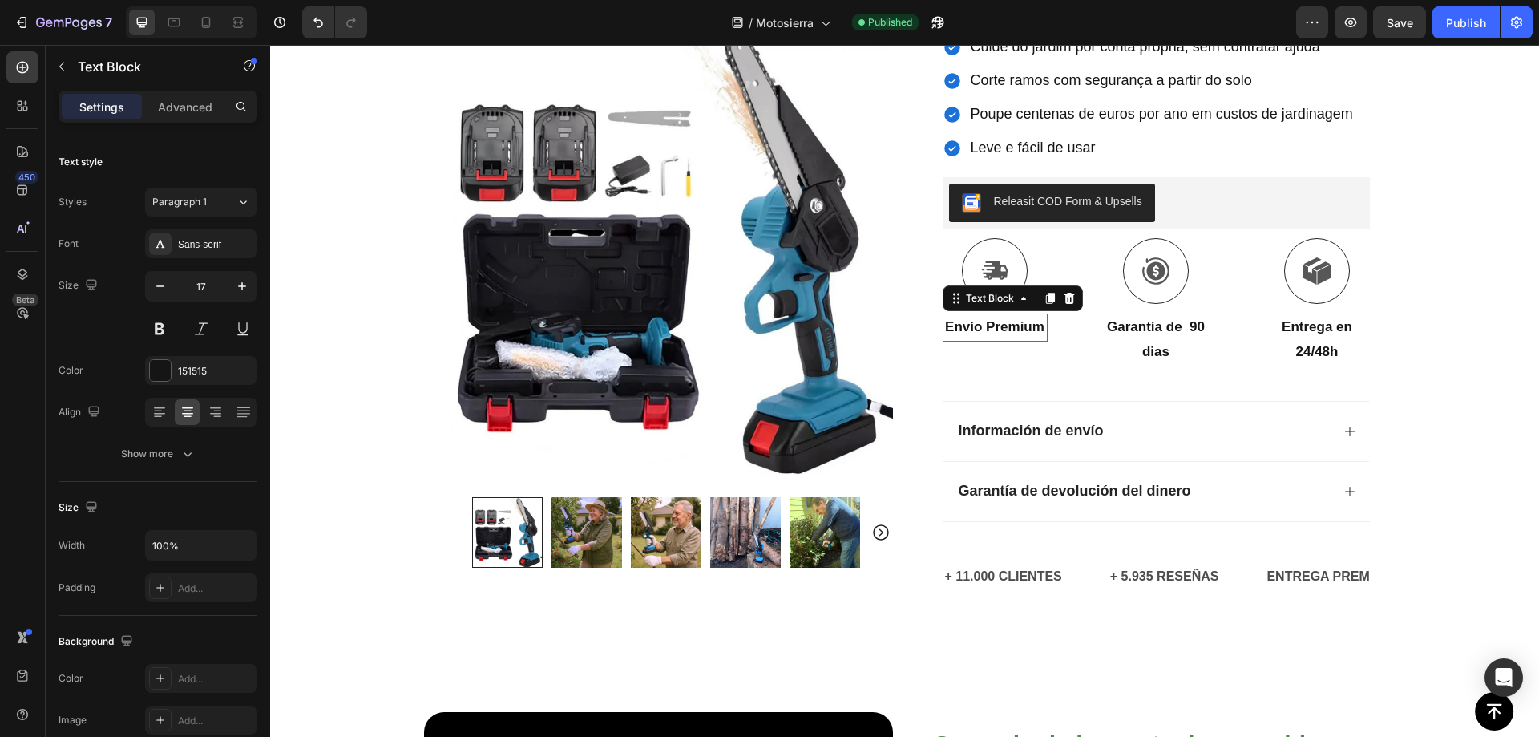
click at [988, 338] on p "Envío Premium" at bounding box center [995, 327] width 102 height 25
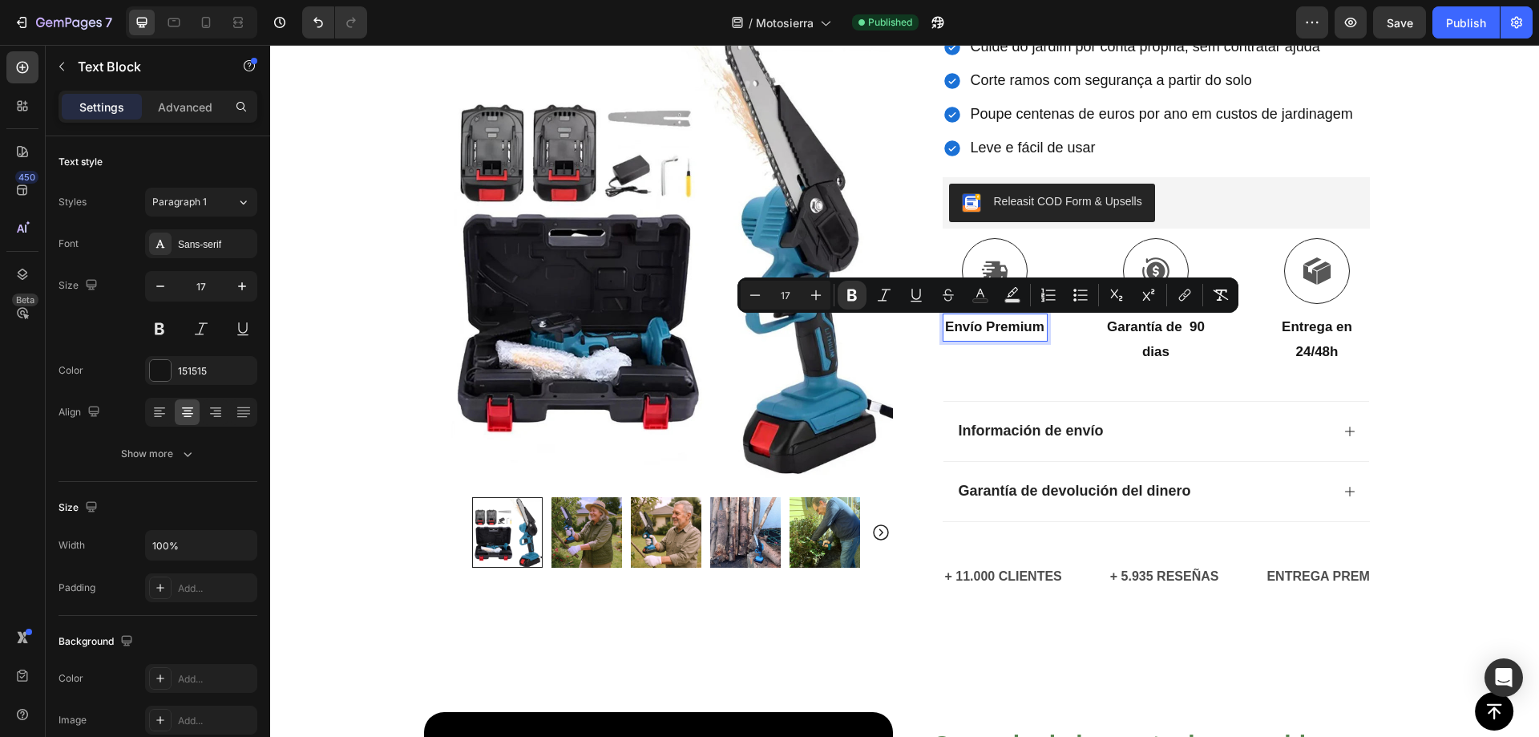
click at [978, 297] on div at bounding box center [978, 297] width 0 height 0
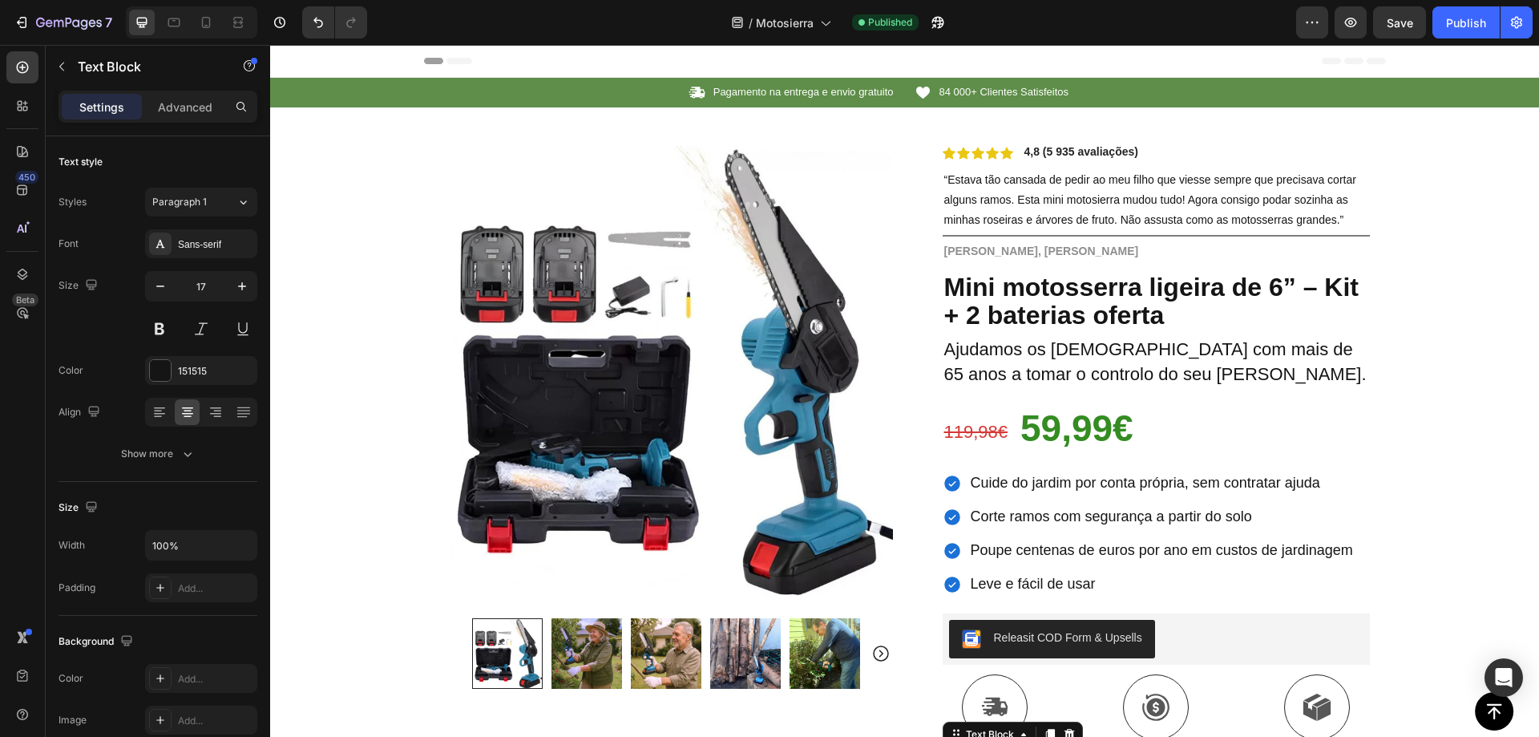
scroll to position [436, 0]
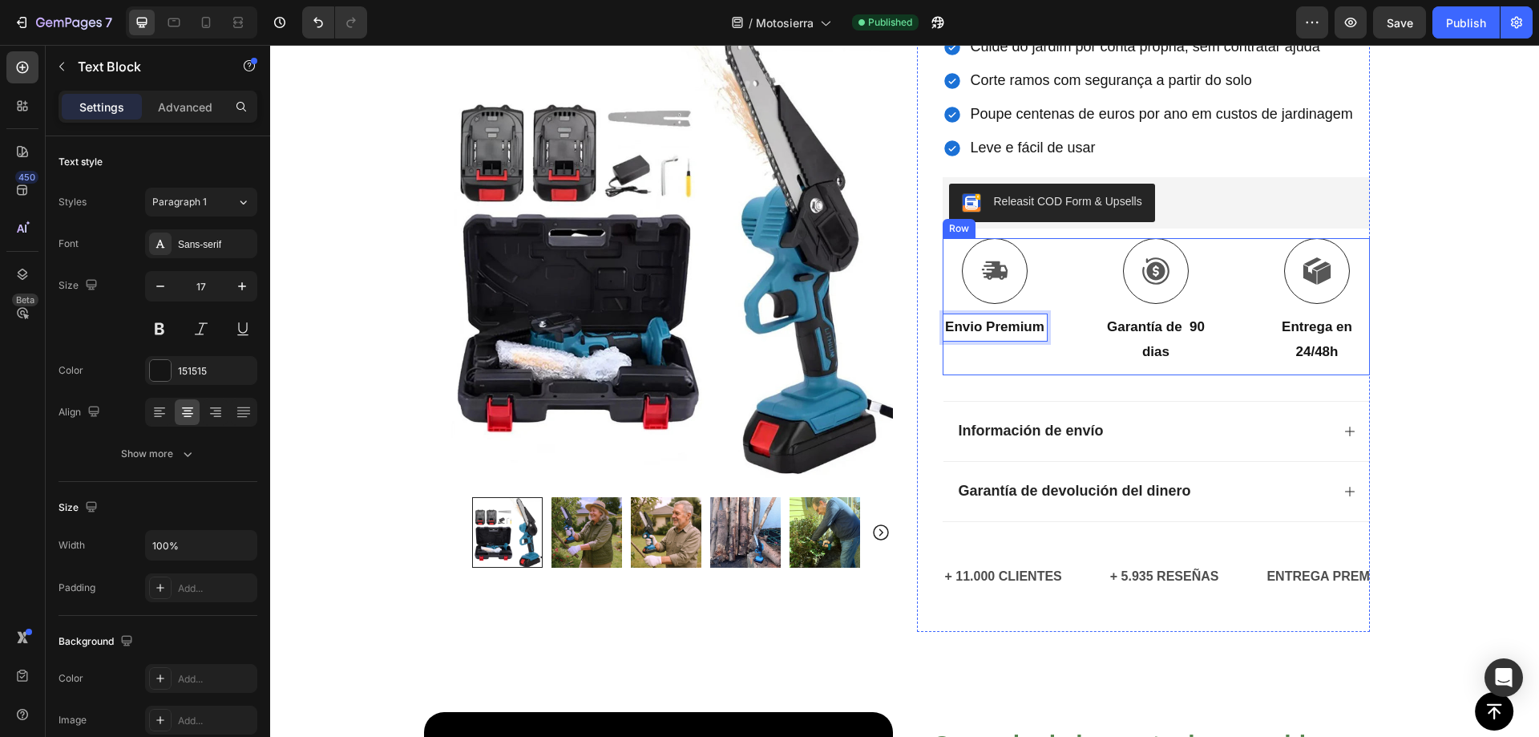
click at [1132, 334] on strong "Garantía de 90 dias" at bounding box center [1156, 339] width 98 height 40
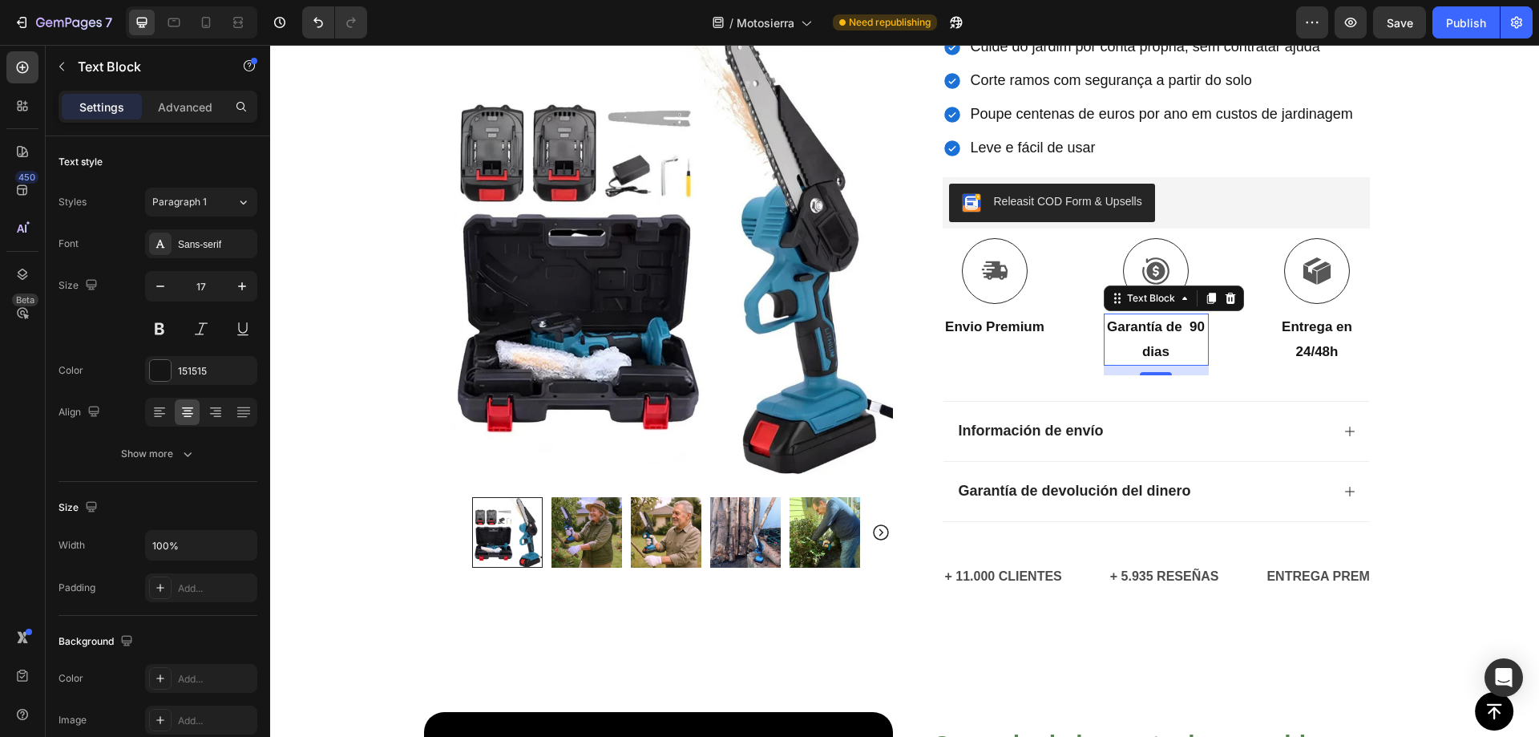
click at [1142, 334] on strong "Garantía de 90 dias" at bounding box center [1156, 339] width 98 height 40
click at [1338, 342] on p "24/48h" at bounding box center [1318, 352] width 102 height 25
click at [1310, 342] on p "24/48h" at bounding box center [1318, 352] width 102 height 25
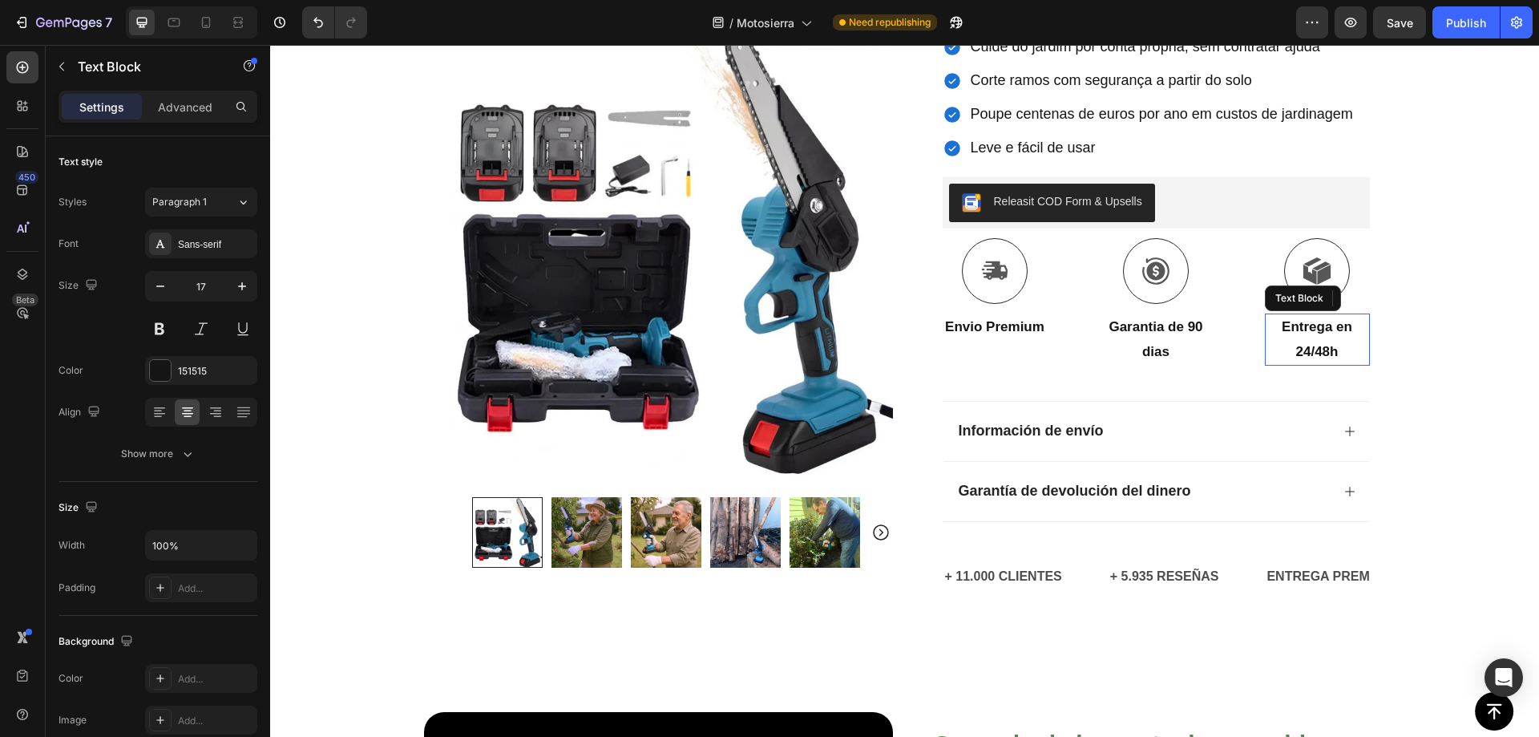
click at [1310, 342] on p "24/48h" at bounding box center [1318, 352] width 102 height 25
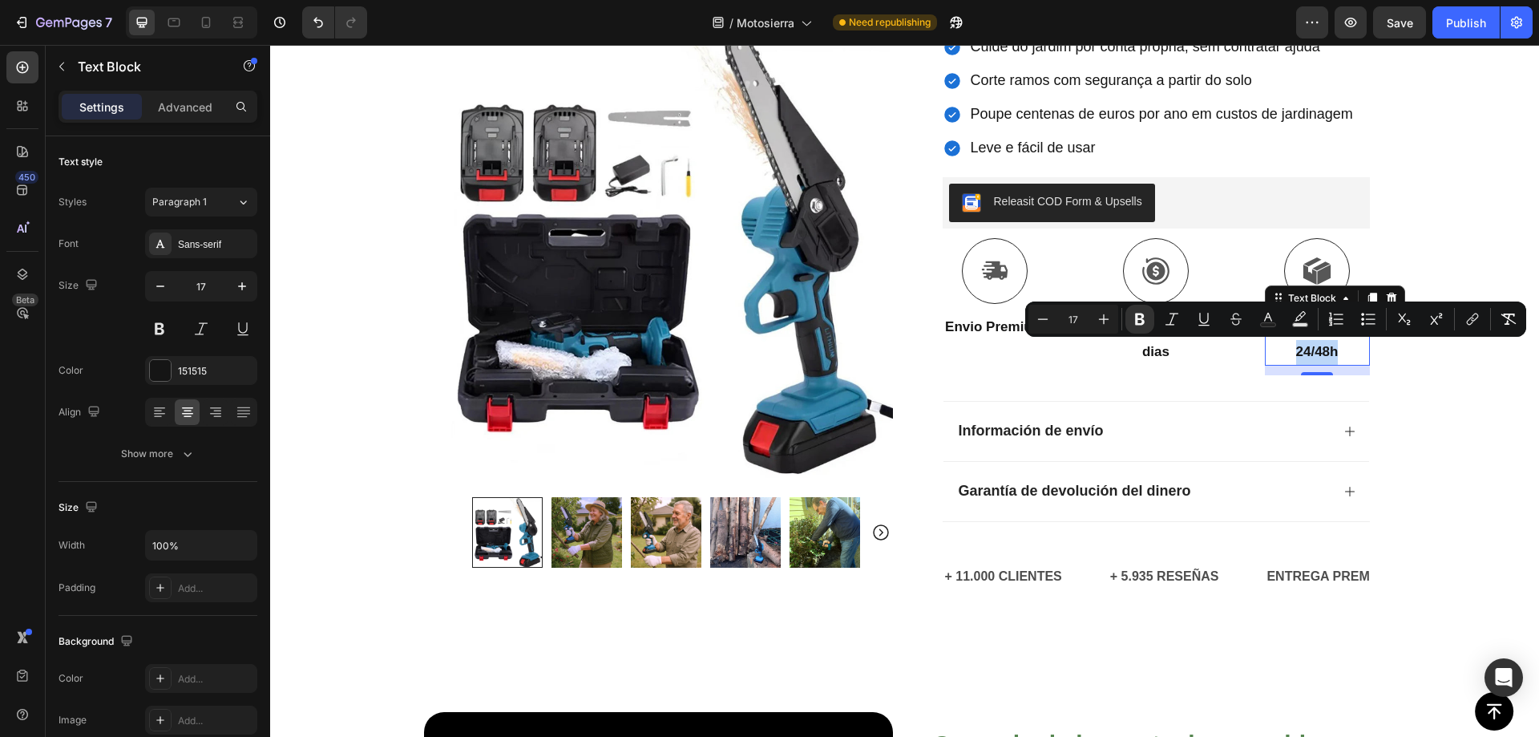
click at [1299, 321] on div at bounding box center [1299, 321] width 0 height 0
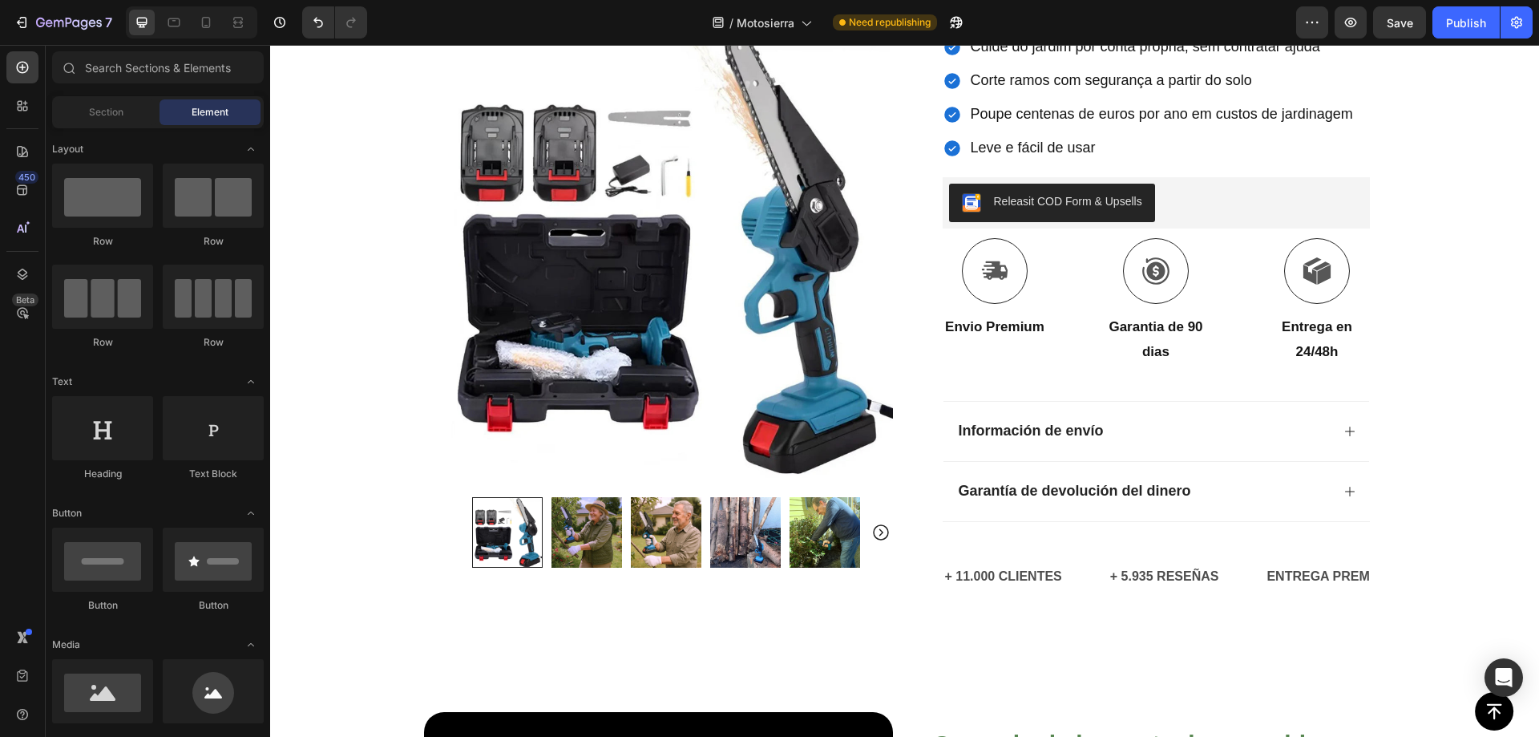
click at [1299, 321] on div at bounding box center [1299, 321] width 0 height 0
click at [1314, 346] on strong "24/48h" at bounding box center [1317, 351] width 42 height 15
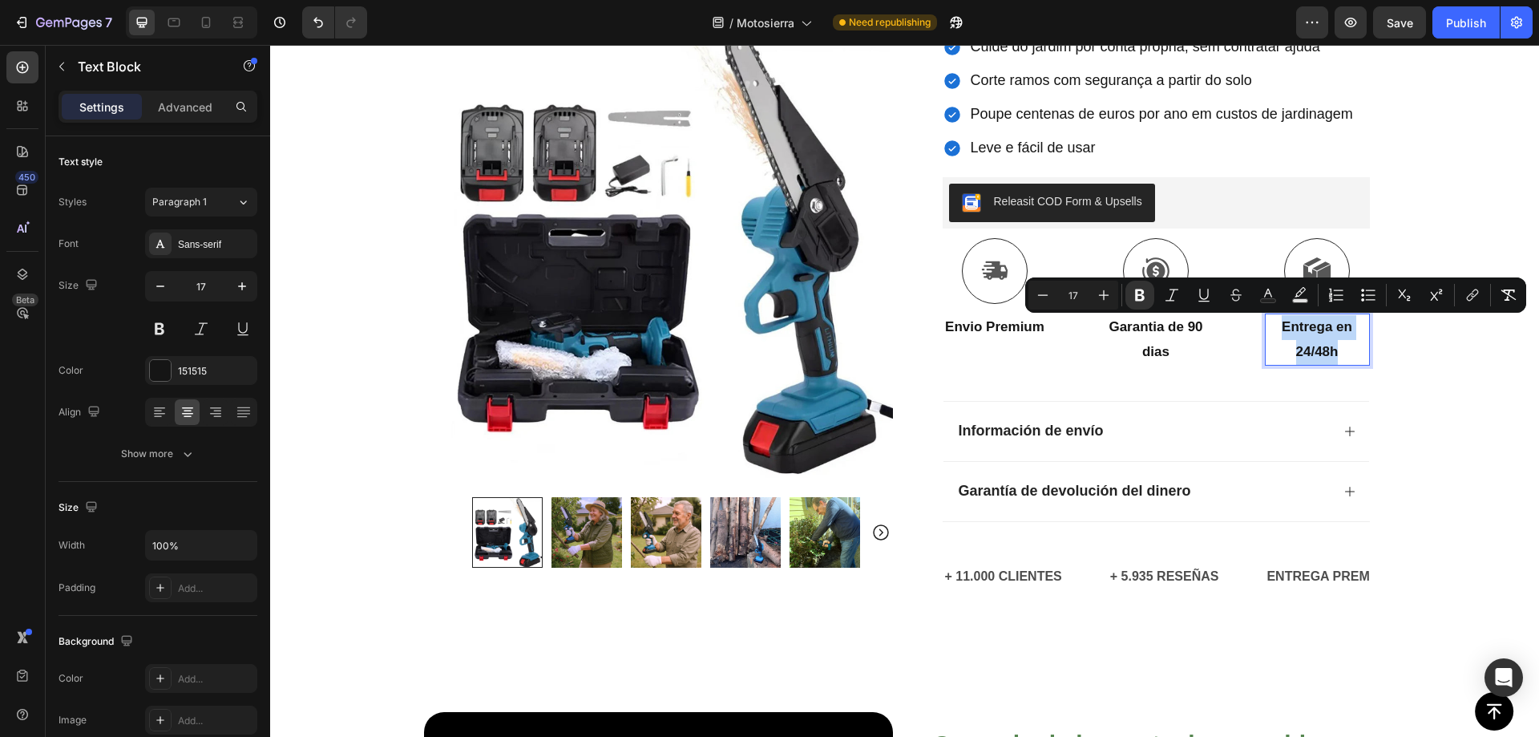
drag, startPoint x: 1338, startPoint y: 349, endPoint x: 1274, endPoint y: 333, distance: 66.1
click at [1274, 333] on div "Entrega en 24/48h" at bounding box center [1317, 339] width 105 height 52
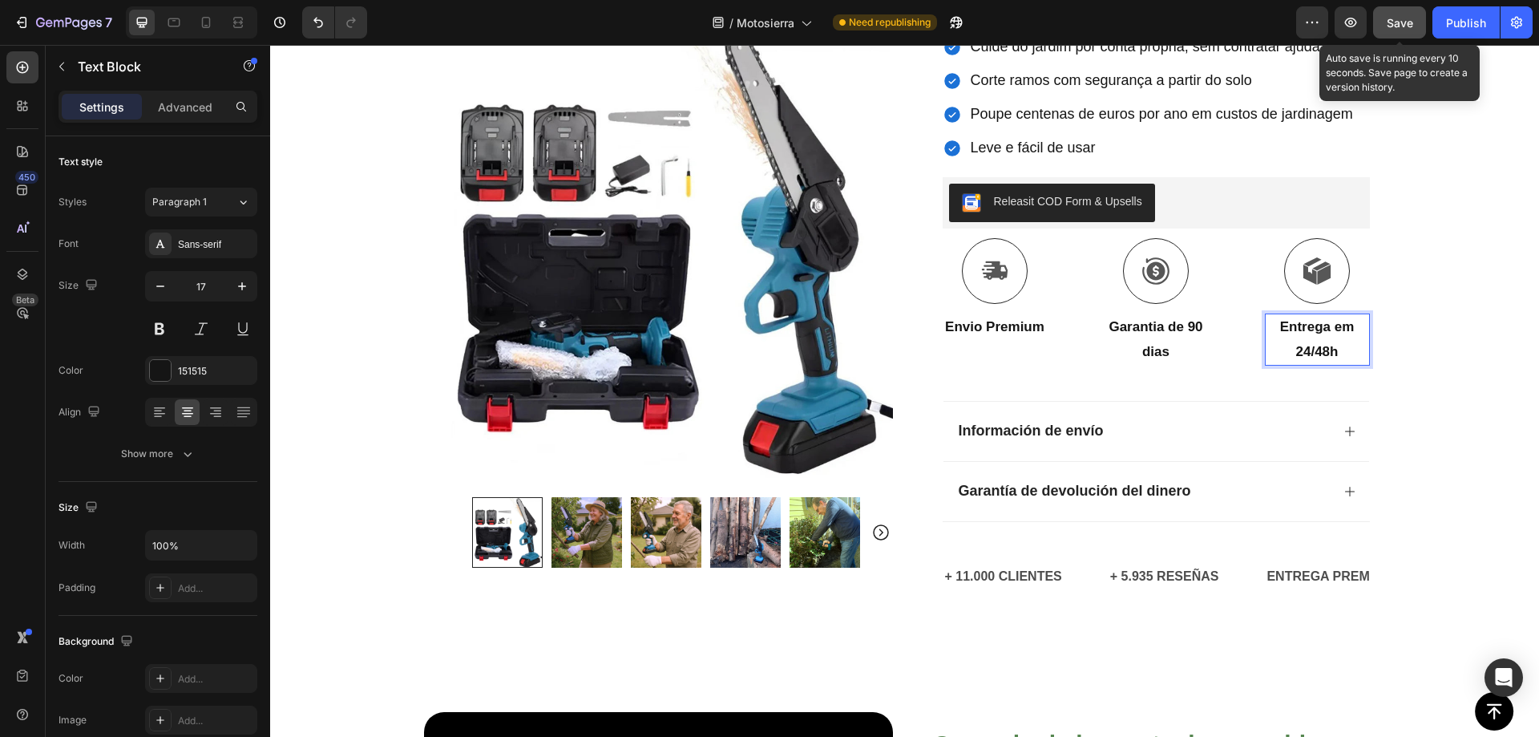
click at [1390, 29] on span "Save" at bounding box center [1400, 23] width 26 height 14
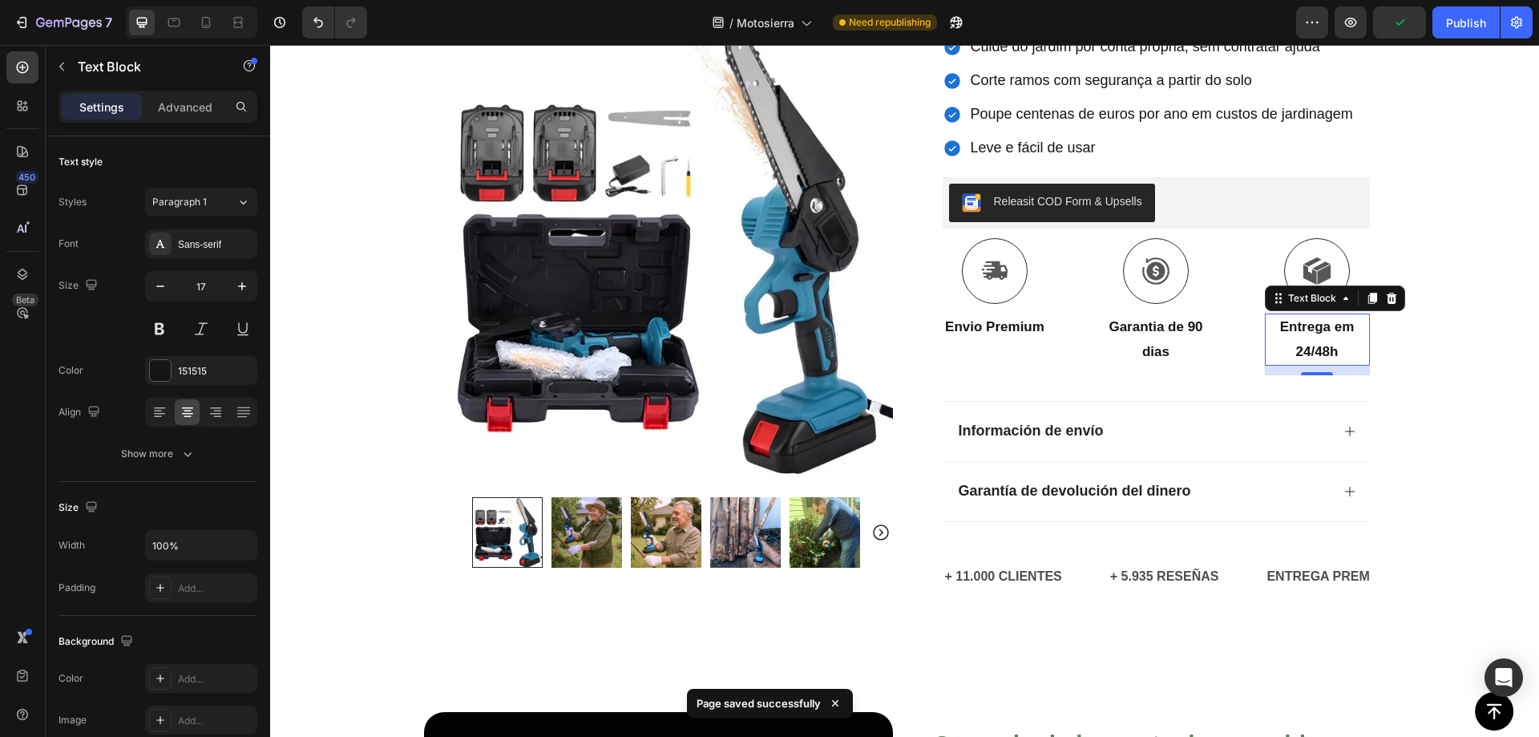
click at [1457, 23] on div "Publish" at bounding box center [1466, 22] width 40 height 17
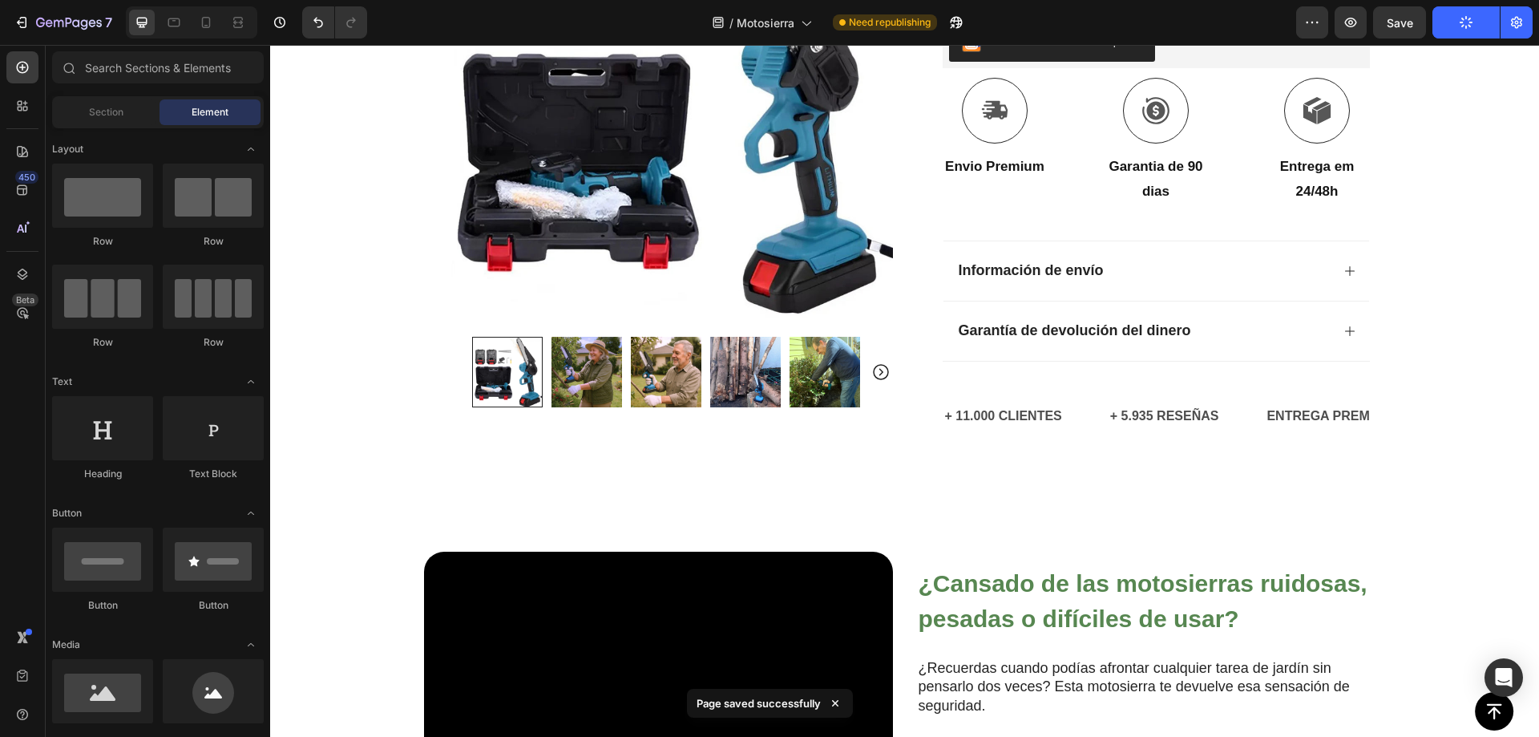
scroll to position [611, 0]
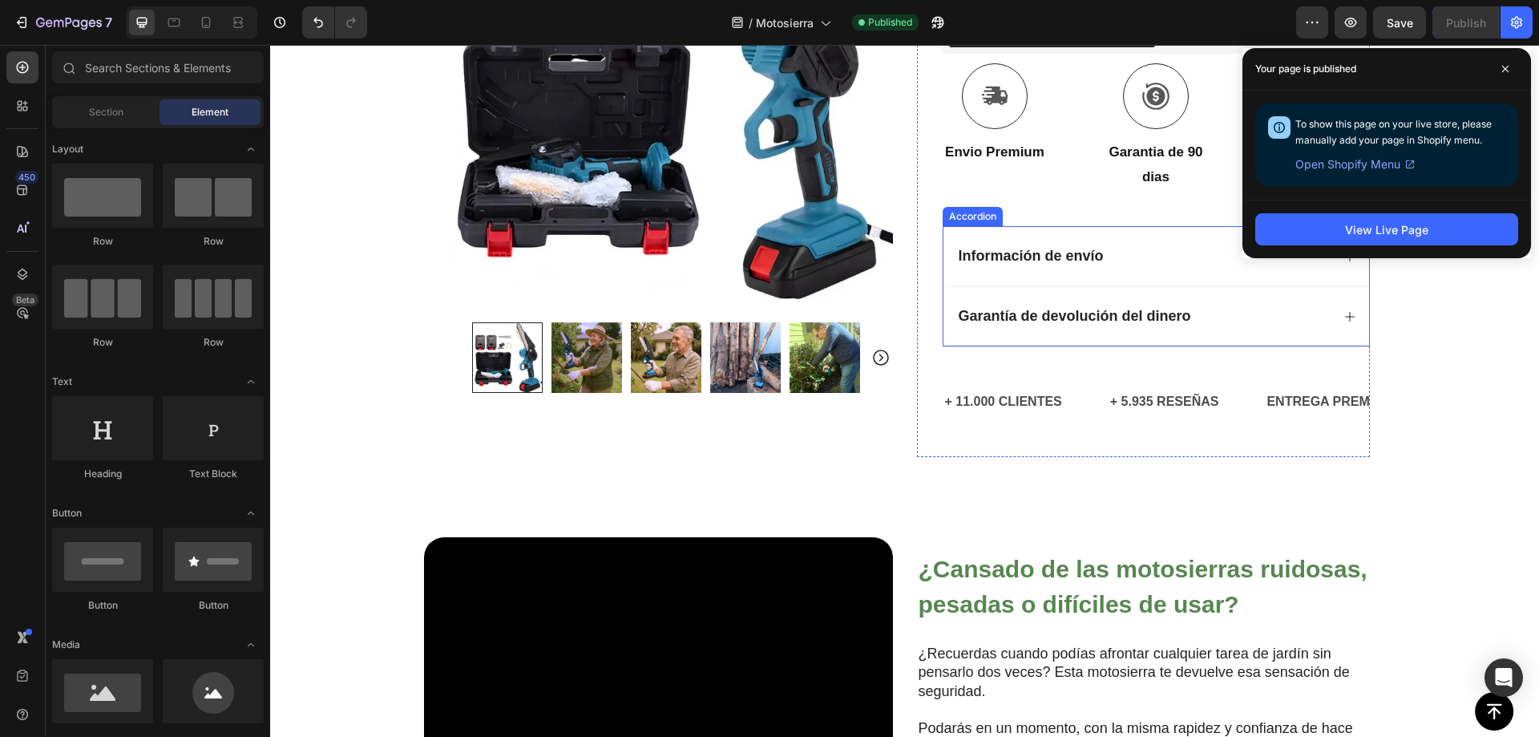
click at [1029, 255] on strong "Información de envío" at bounding box center [1031, 256] width 145 height 16
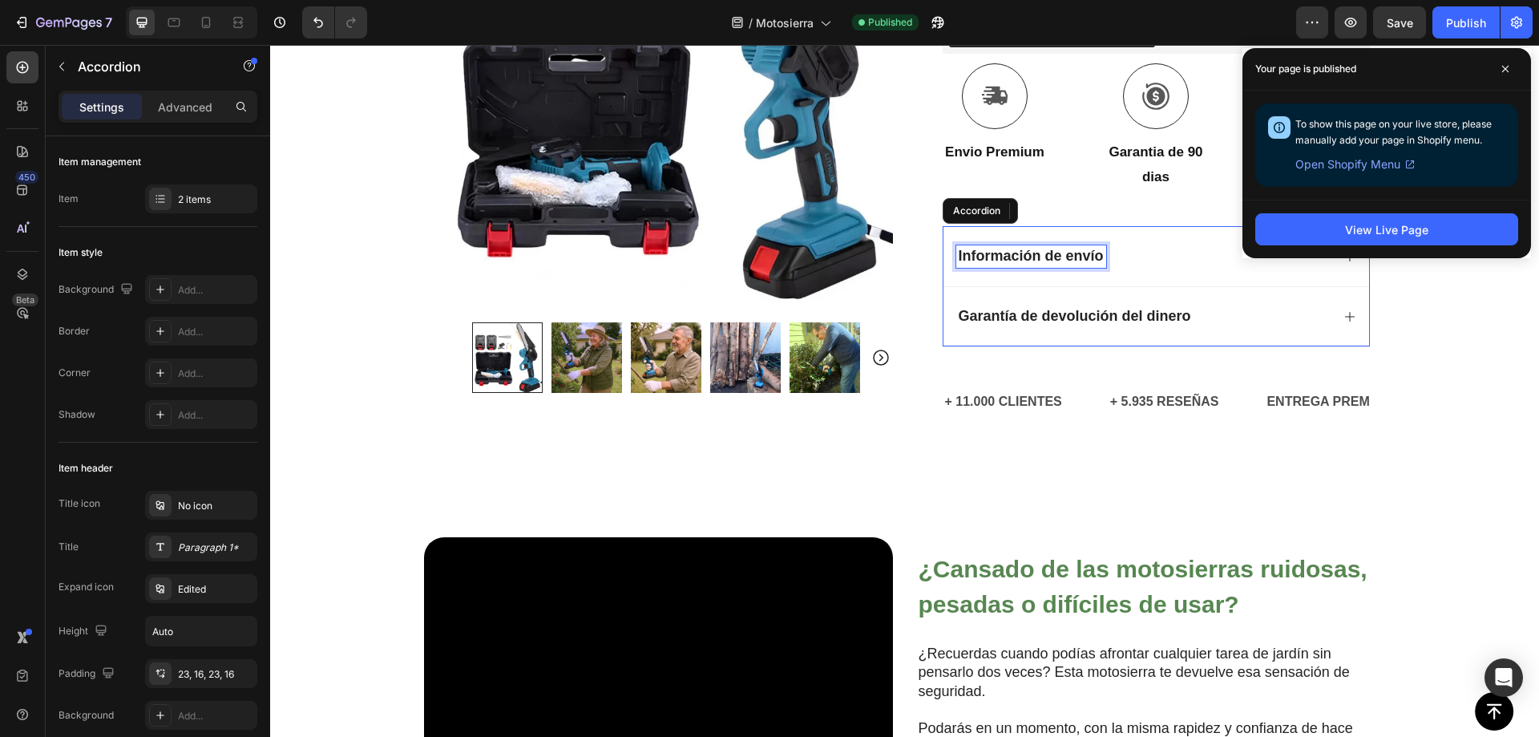
click at [1029, 257] on strong "Información de envío" at bounding box center [1031, 256] width 145 height 16
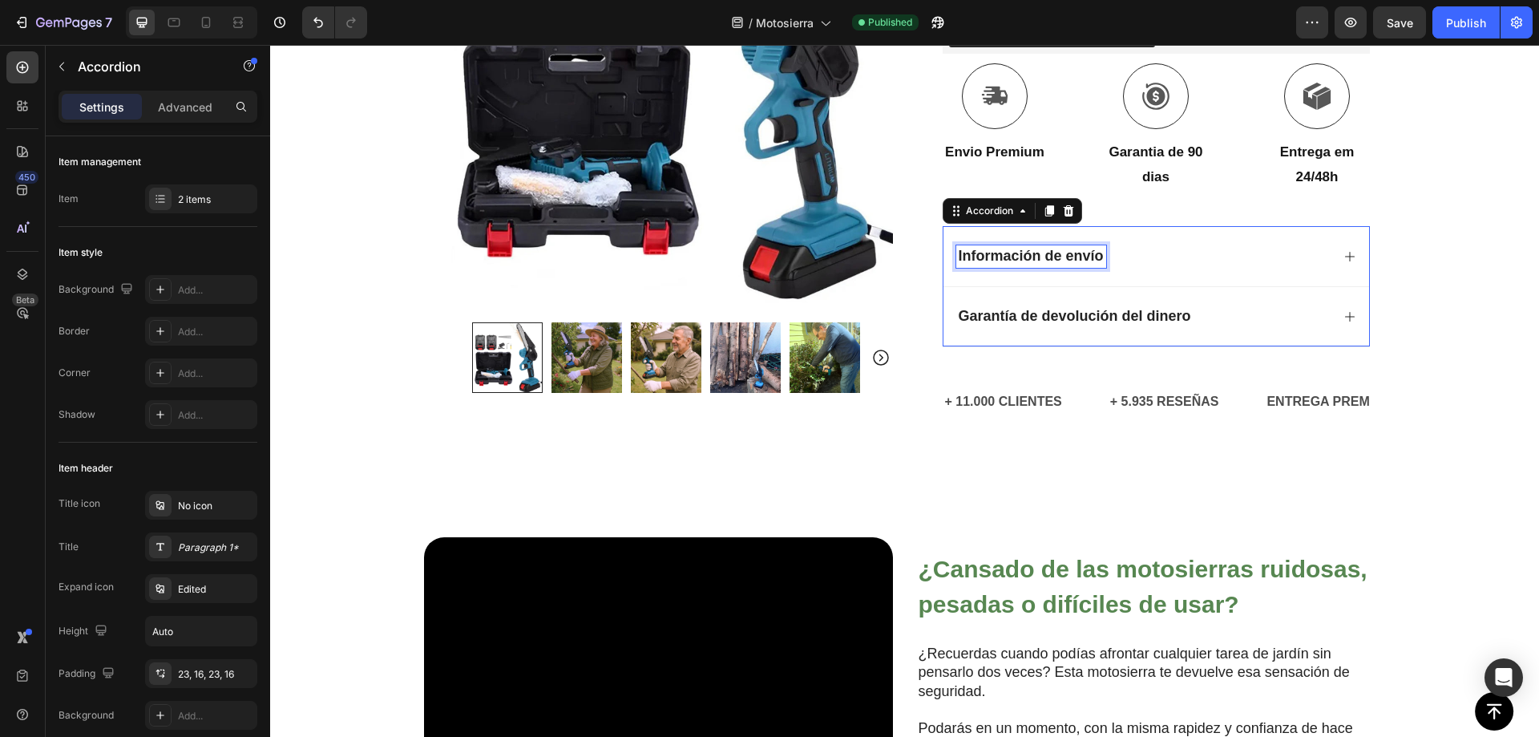
click at [1029, 257] on strong "Información de envío" at bounding box center [1031, 256] width 145 height 16
click at [1209, 263] on div "Informações de envio" at bounding box center [1143, 256] width 374 height 22
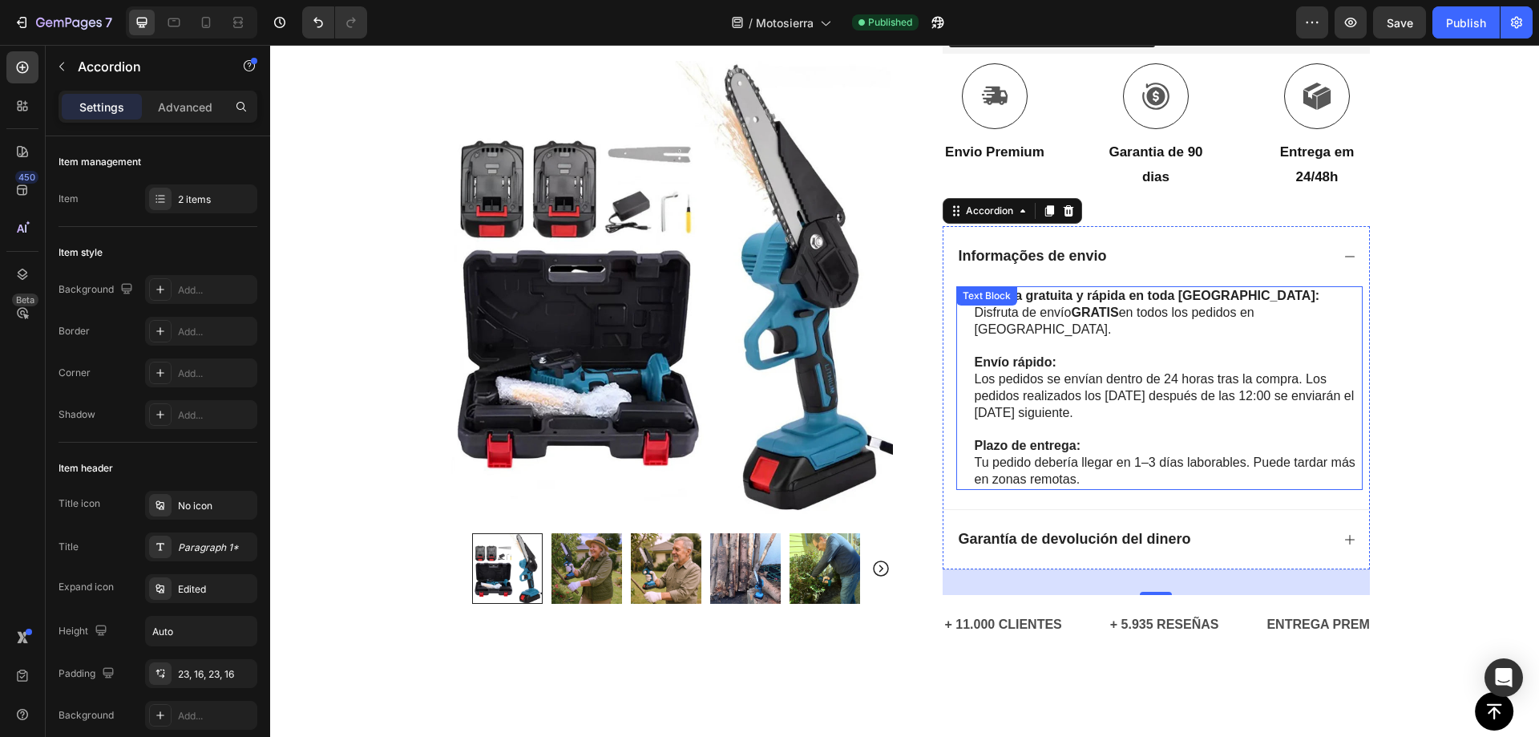
click at [1080, 371] on p "Los pedidos se envían dentro de 24 horas tras la compra. Los pedidos realizados…" at bounding box center [1168, 396] width 386 height 50
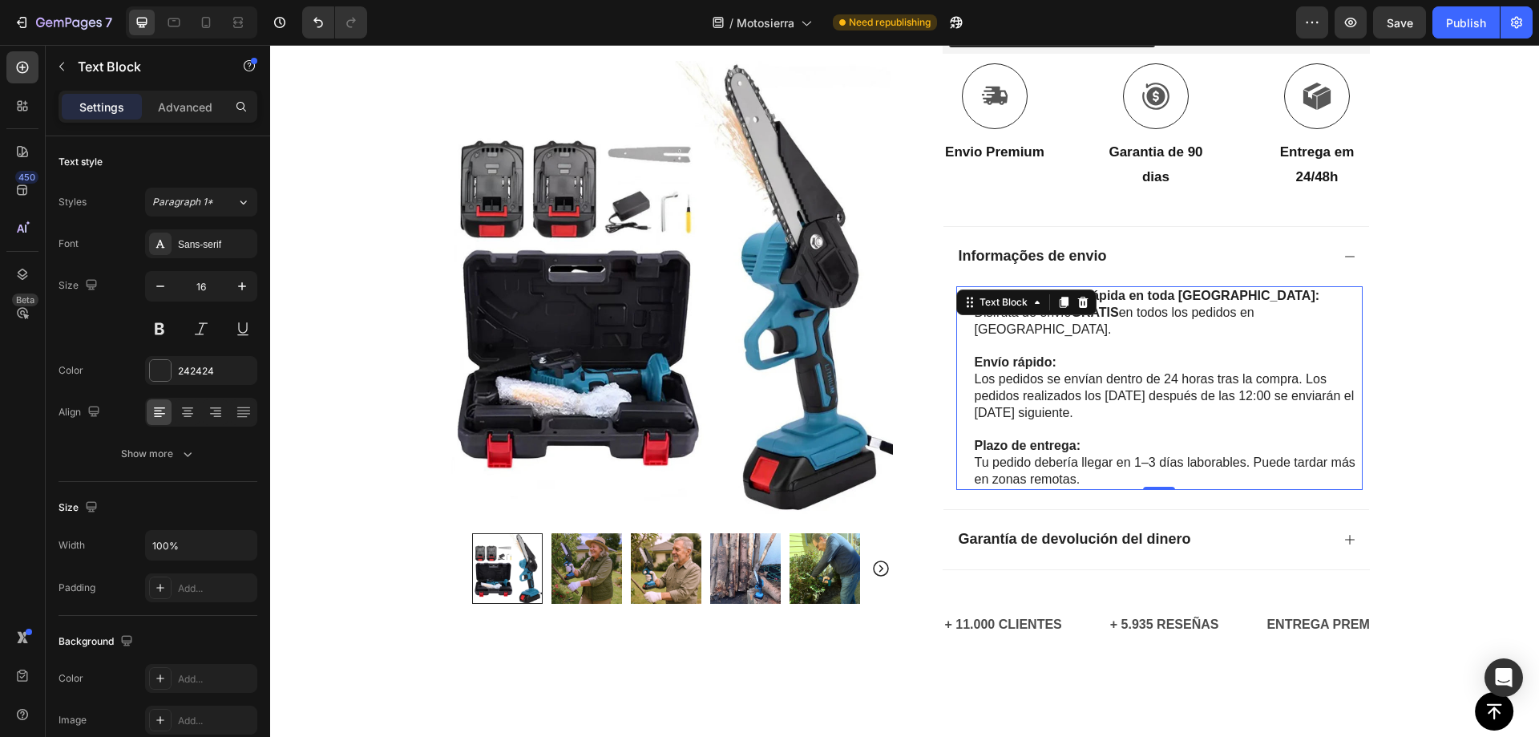
click at [1074, 386] on p "Los pedidos se envían dentro de 24 horas tras la compra. Los pedidos realizados…" at bounding box center [1168, 396] width 386 height 50
click at [1125, 422] on p "Rich Text Editor. Editing area: main" at bounding box center [1168, 430] width 386 height 17
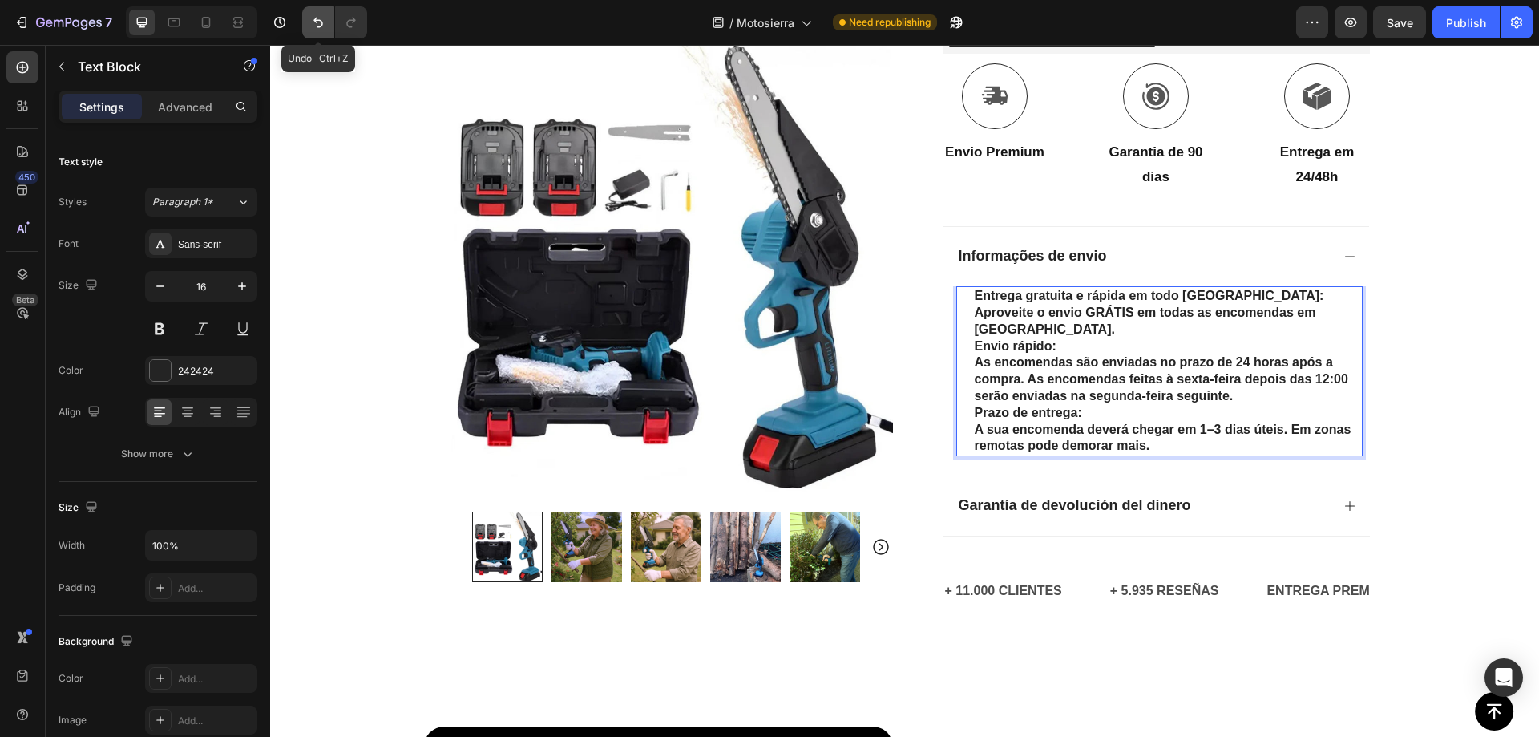
click at [317, 24] on icon "Undo/Redo" at bounding box center [318, 22] width 16 height 16
drag, startPoint x: 311, startPoint y: 14, endPoint x: 762, endPoint y: 318, distance: 543.9
click at [311, 14] on button "Undo/Redo" at bounding box center [318, 22] width 32 height 32
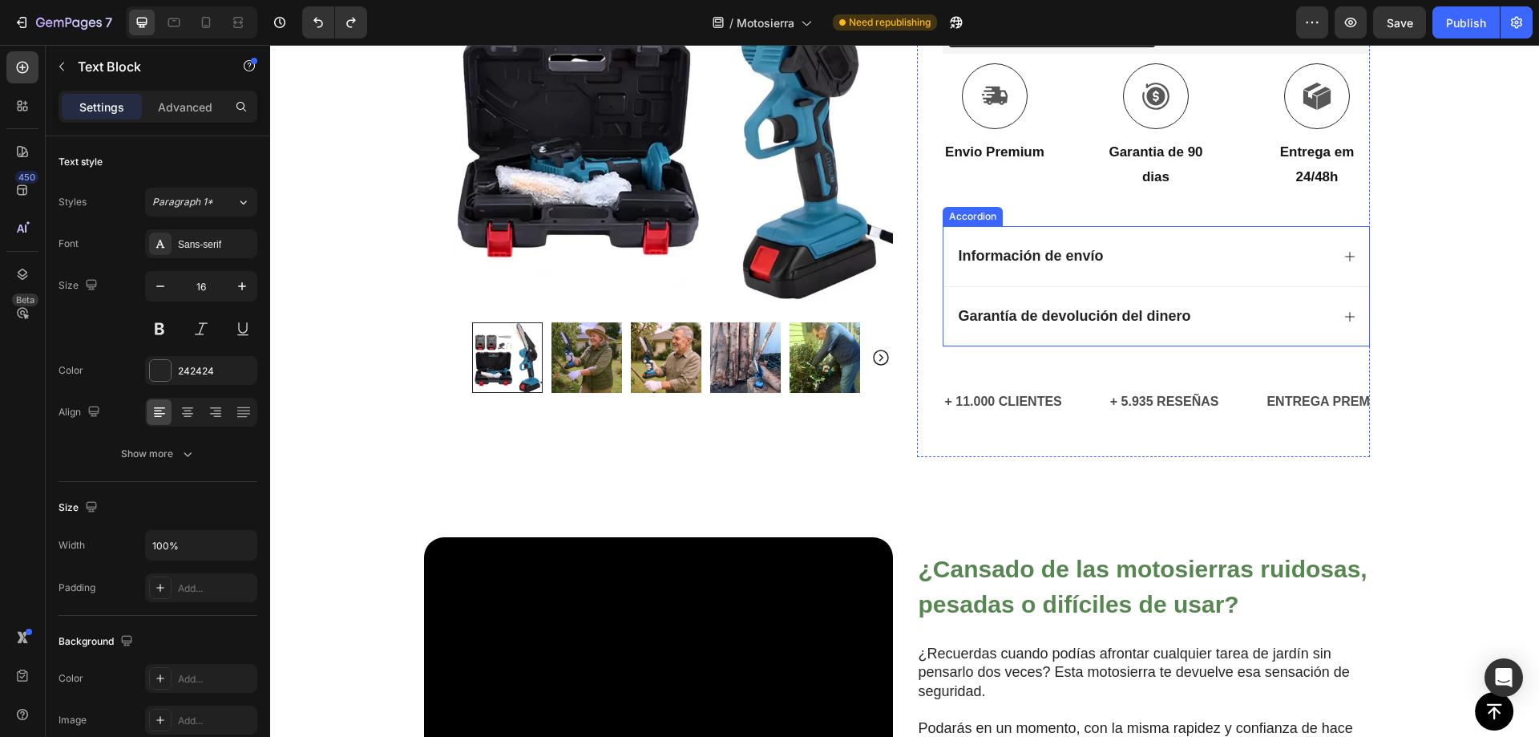
click at [1227, 272] on div "Información de envío" at bounding box center [1157, 256] width 426 height 60
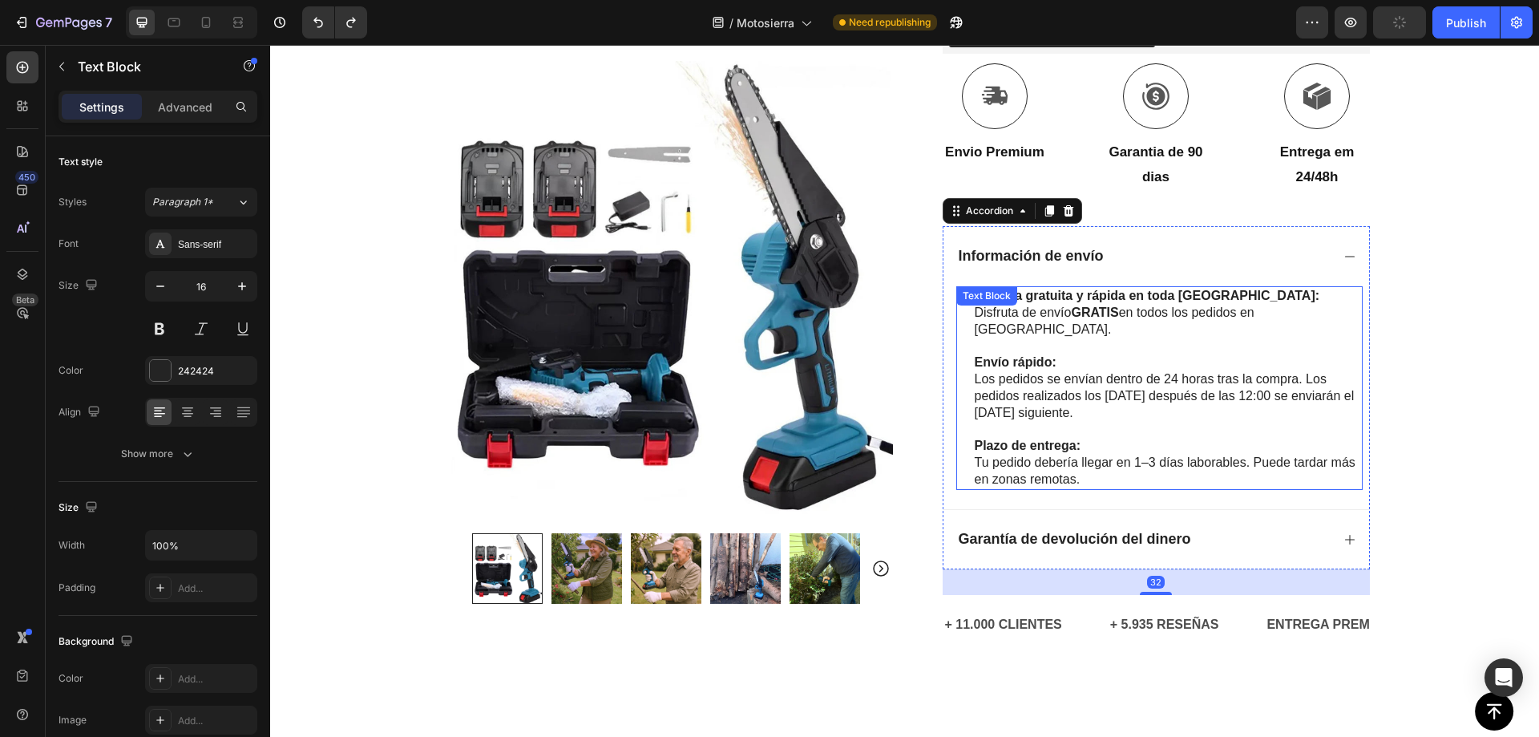
click at [1164, 380] on p "Los pedidos se envían dentro de 24 horas tras la compra. Los pedidos realizados…" at bounding box center [1168, 396] width 386 height 50
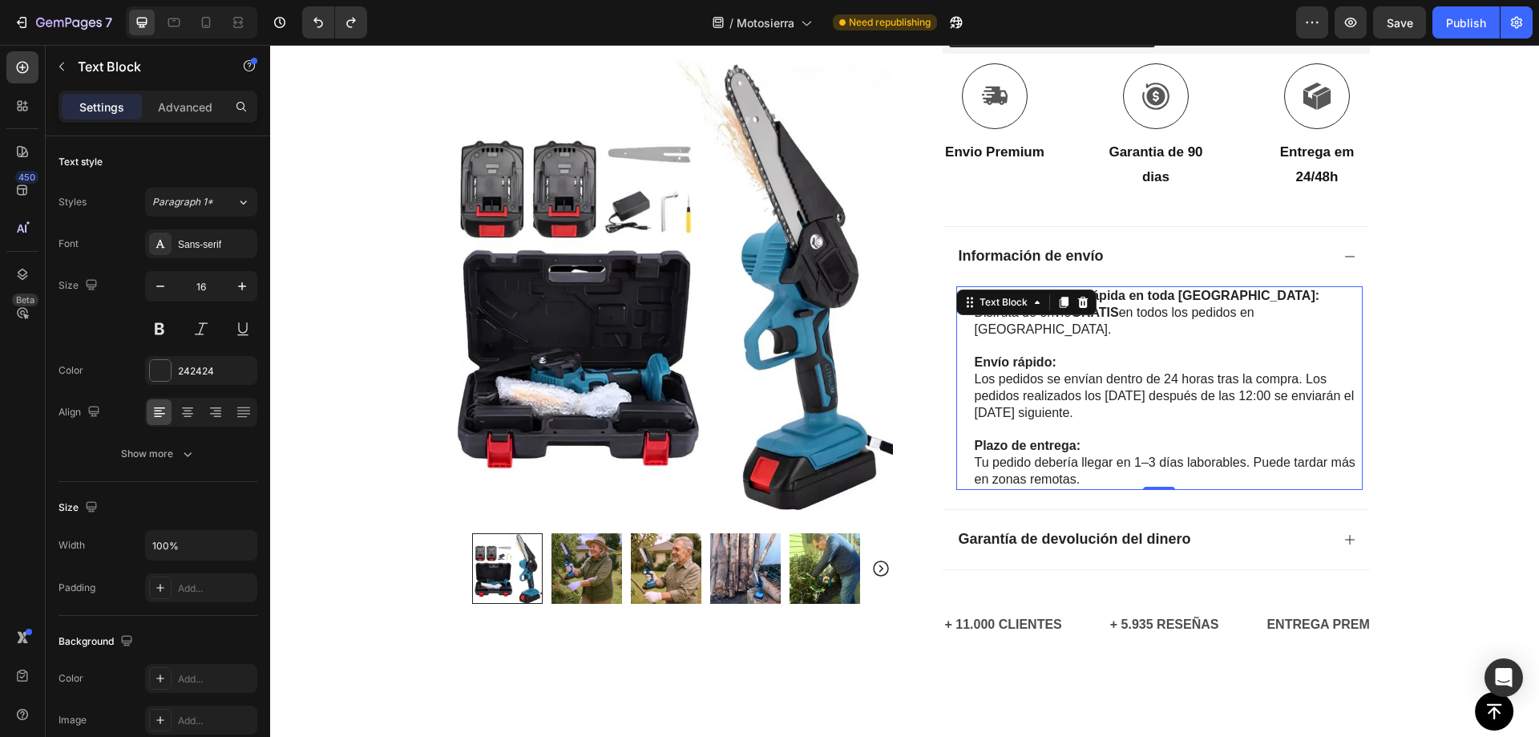
click at [1142, 297] on strong "Entrega gratuita y rápida en toda España:" at bounding box center [1148, 296] width 346 height 14
click at [1248, 309] on p "Disfruta de envío GRATIS en todos los pedidos en España." at bounding box center [1168, 322] width 386 height 34
click at [1307, 312] on p "Disfruta de envío GRATIS en todos los pedidos en España." at bounding box center [1168, 322] width 386 height 34
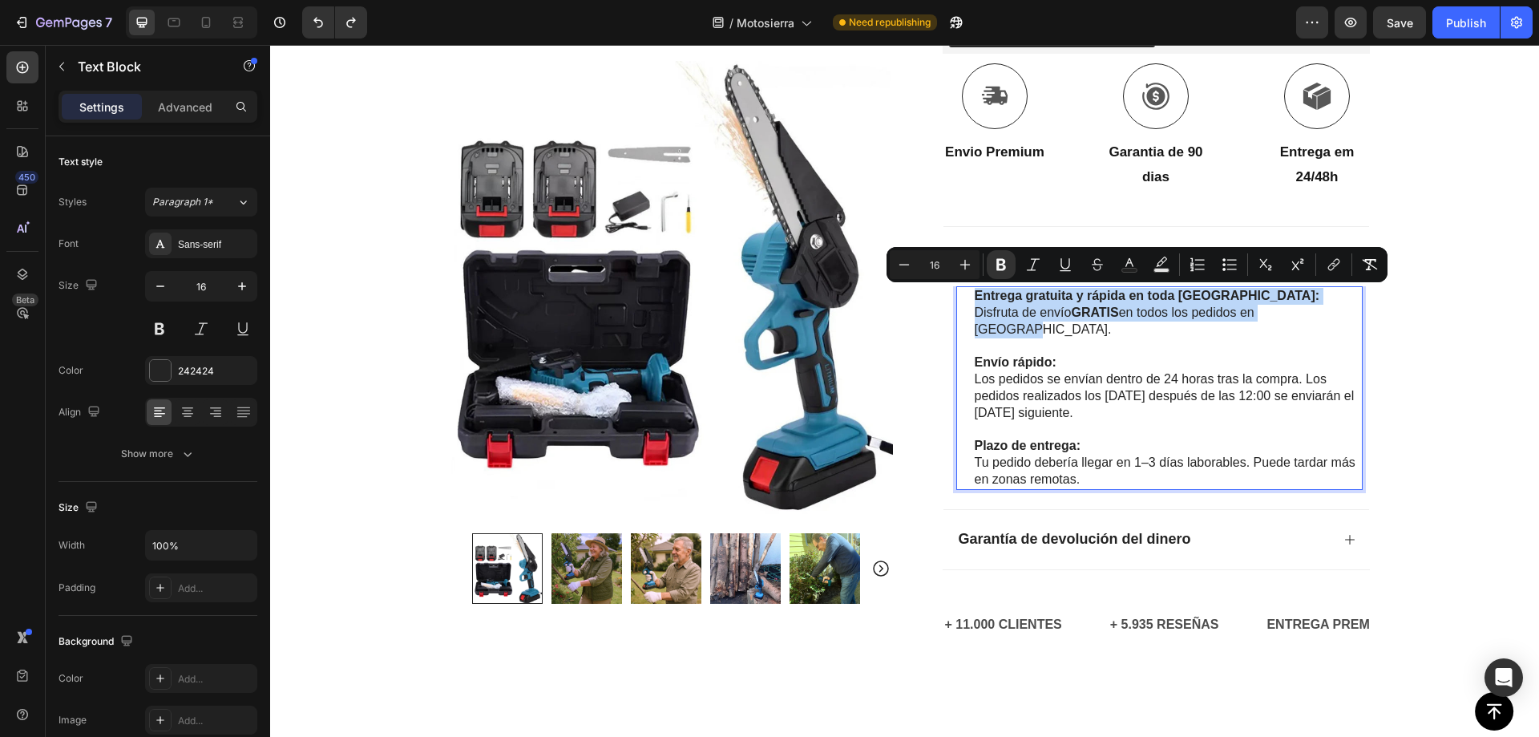
drag, startPoint x: 1320, startPoint y: 314, endPoint x: 968, endPoint y: 301, distance: 351.4
click at [973, 301] on div "Entrega gratuita y rápida en toda España: Disfruta de envío GRATIS en todos los…" at bounding box center [1168, 388] width 390 height 204
drag, startPoint x: 1049, startPoint y: 331, endPoint x: 967, endPoint y: 299, distance: 87.8
click at [973, 299] on div "Entrega gratuita e rápida em todo Portugal: Aproveite o ENVIO GRÁTIS em todas a…" at bounding box center [1168, 388] width 390 height 204
click at [1003, 265] on icon "Editor contextual toolbar" at bounding box center [1006, 265] width 10 height 12
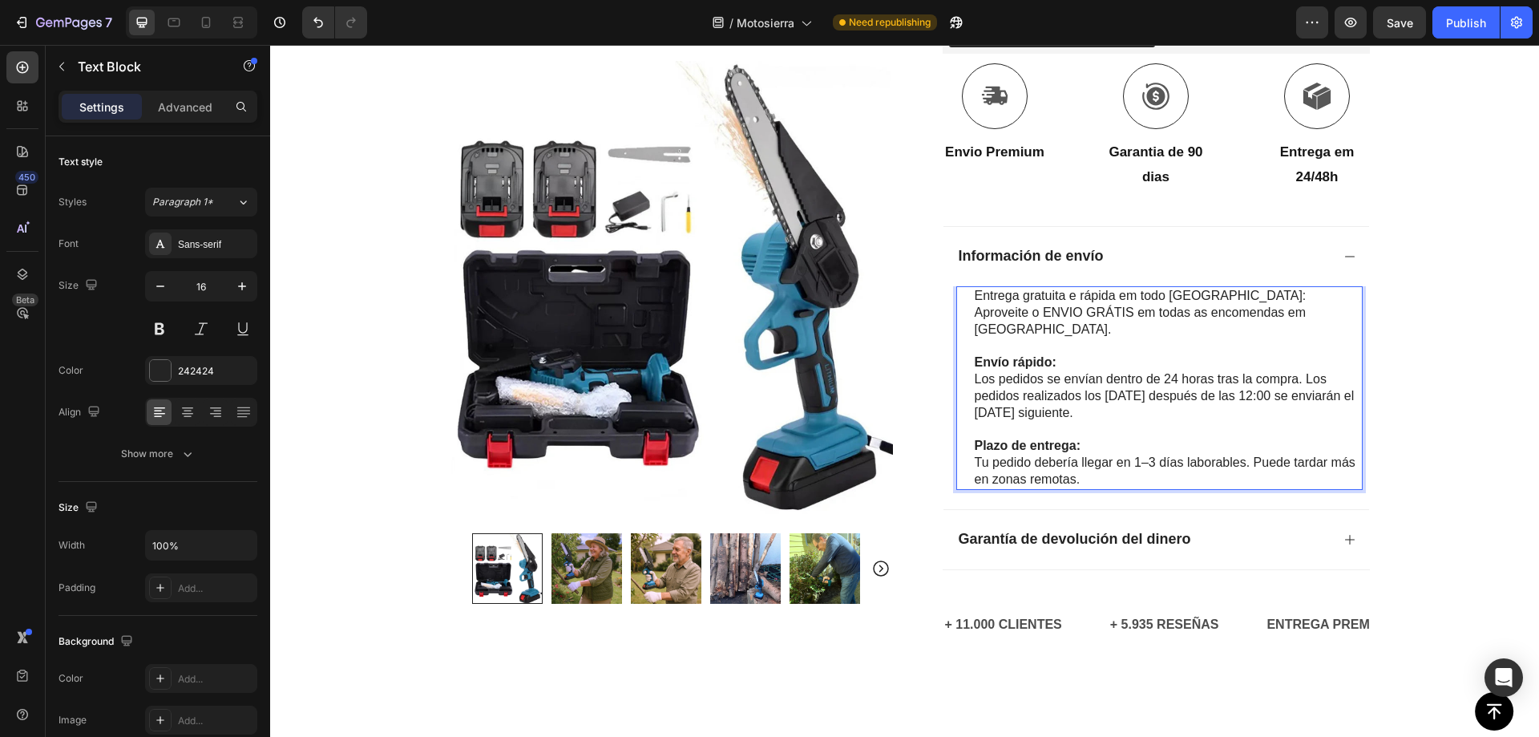
click at [1046, 313] on p "Entrega gratuita e rápida em todo Portugal: Aproveite o ENVIO GRÁTIS em todas a…" at bounding box center [1168, 313] width 386 height 50
click at [1219, 297] on p "Entrega gratuita e rápida em todo Portugal: Aproveite o ENVIO GRÁTIS em todas a…" at bounding box center [1168, 313] width 386 height 50
click at [975, 293] on p "Entrega gratuita e rápida em todo Portugal: Aproveite o ENVIO GRÁTIS em todas a…" at bounding box center [1168, 313] width 386 height 50
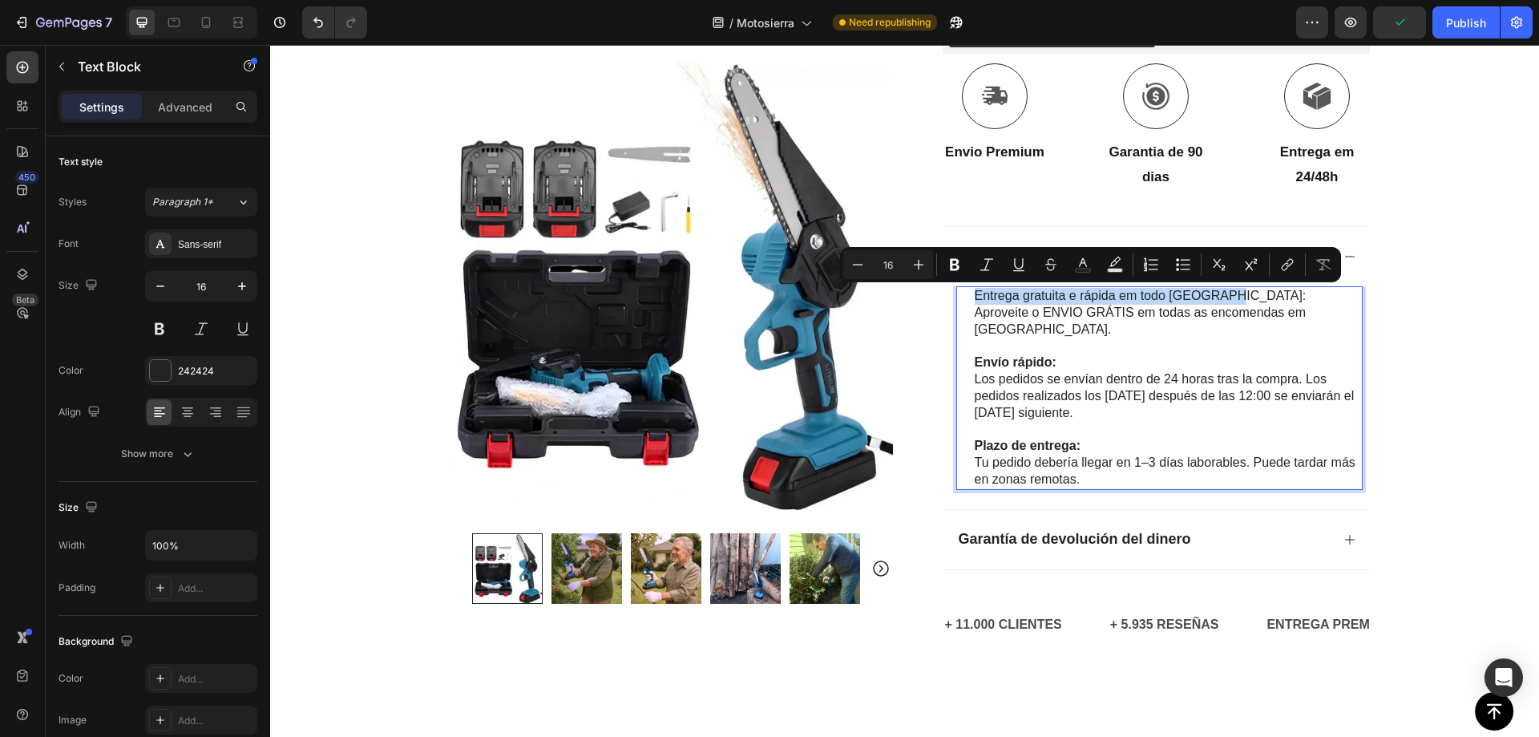
drag, startPoint x: 970, startPoint y: 293, endPoint x: 1213, endPoint y: 298, distance: 243.0
click at [1215, 296] on p "Entrega gratuita e rápida em todo Portugal: Aproveite o ENVIO GRÁTIS em todas a…" at bounding box center [1168, 313] width 386 height 50
drag, startPoint x: 955, startPoint y: 267, endPoint x: 818, endPoint y: 269, distance: 137.1
click at [955, 267] on icon "Editor contextual toolbar" at bounding box center [955, 265] width 16 height 16
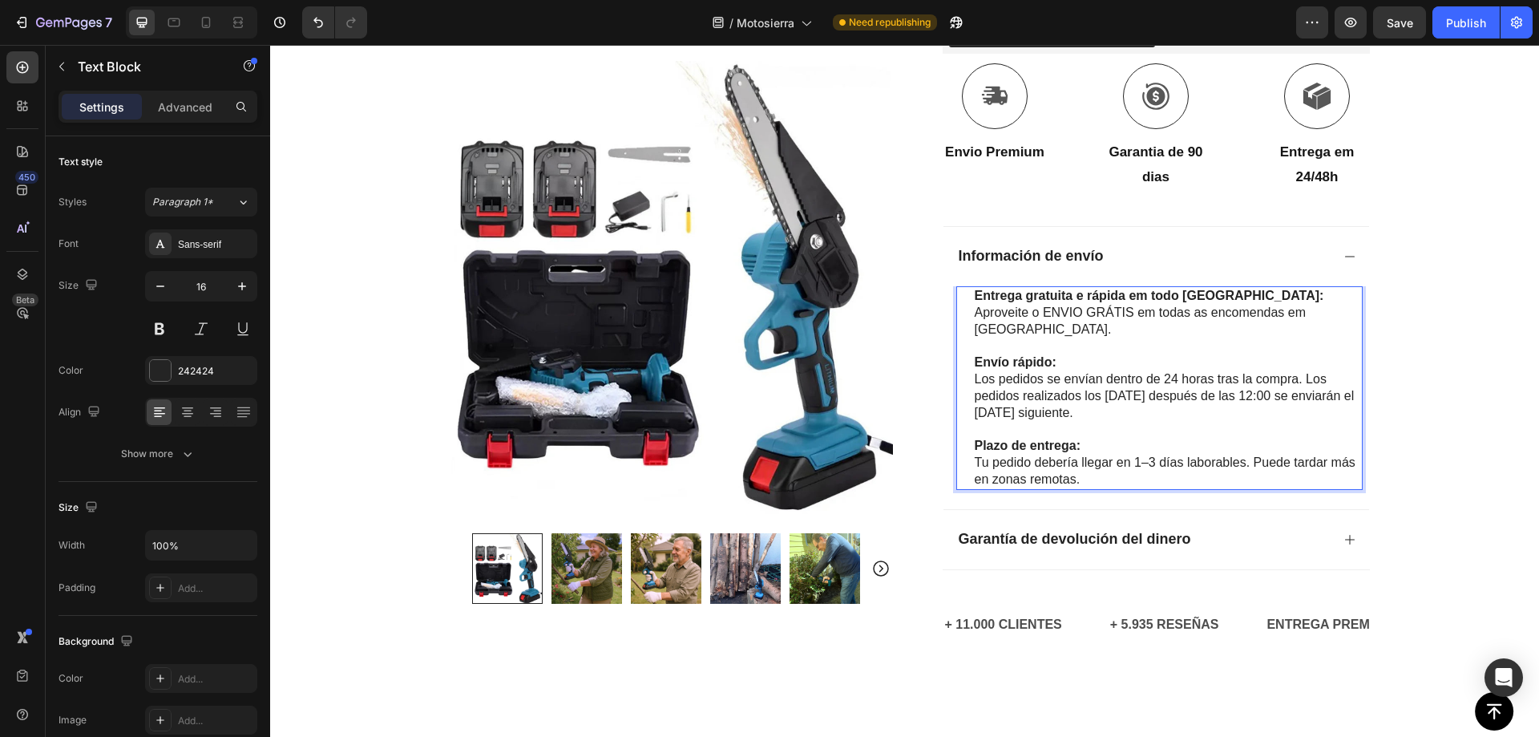
click at [1111, 313] on p "Entrega gratuita e rápida em todo Portugal: Aproveite o ENVIO GRÁTIS em todas a…" at bounding box center [1168, 313] width 386 height 50
click at [1180, 338] on p "Rich Text Editor. Editing area: main" at bounding box center [1168, 346] width 386 height 17
click at [1094, 310] on p "Entrega gratuita e rápida em todo Portugal: Aproveite o ENVIO GRÁTIS em todas a…" at bounding box center [1168, 313] width 386 height 50
drag, startPoint x: 1081, startPoint y: 310, endPoint x: 1125, endPoint y: 316, distance: 43.7
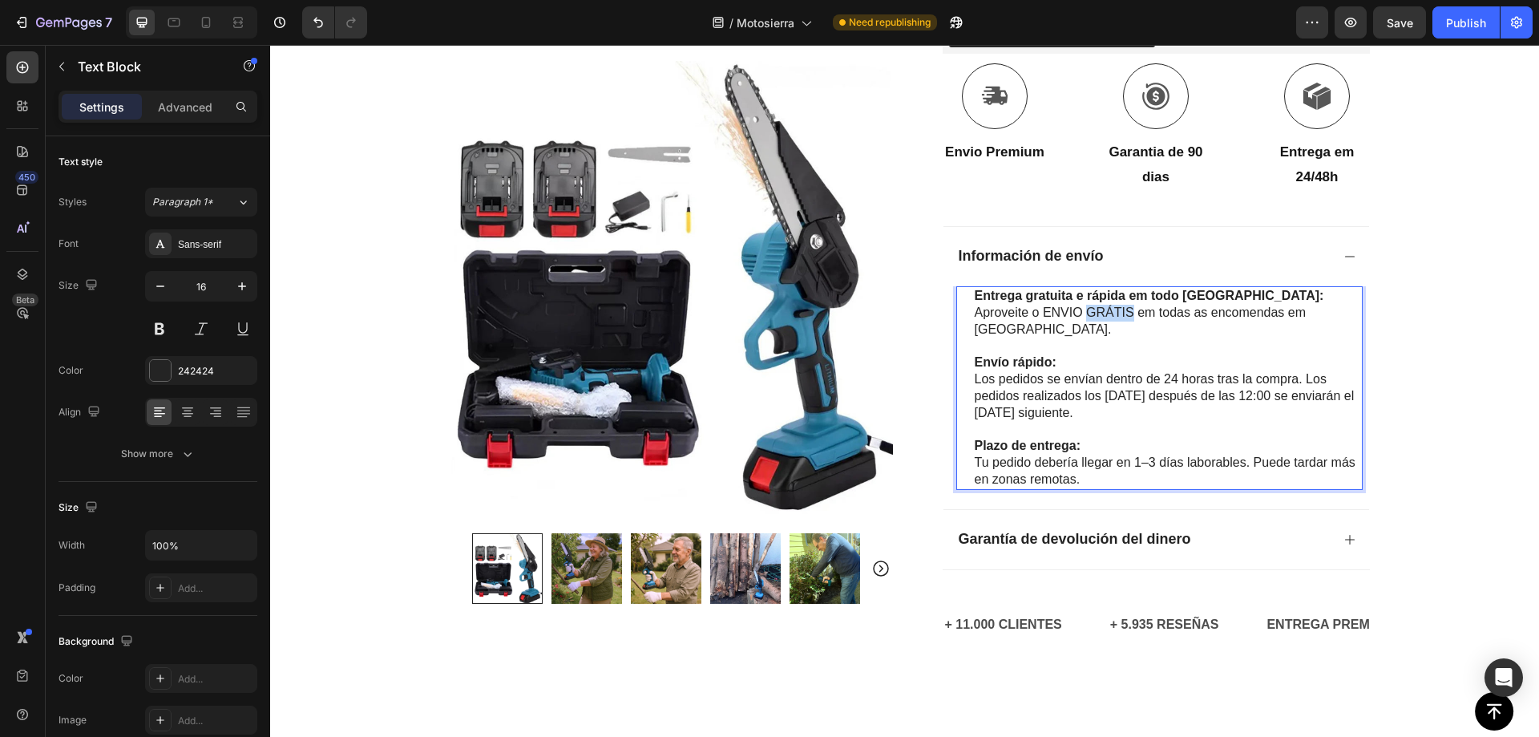
click at [1125, 316] on p "Entrega gratuita e rápida em todo Portugal: Aproveite o ENVIO GRÁTIS em todas a…" at bounding box center [1168, 313] width 386 height 50
click at [1416, 317] on div "Icon Pagamento na entrega e envio gratuito Text Block Row Icon 84 000+ Clientes…" at bounding box center [904, 73] width 1269 height 1212
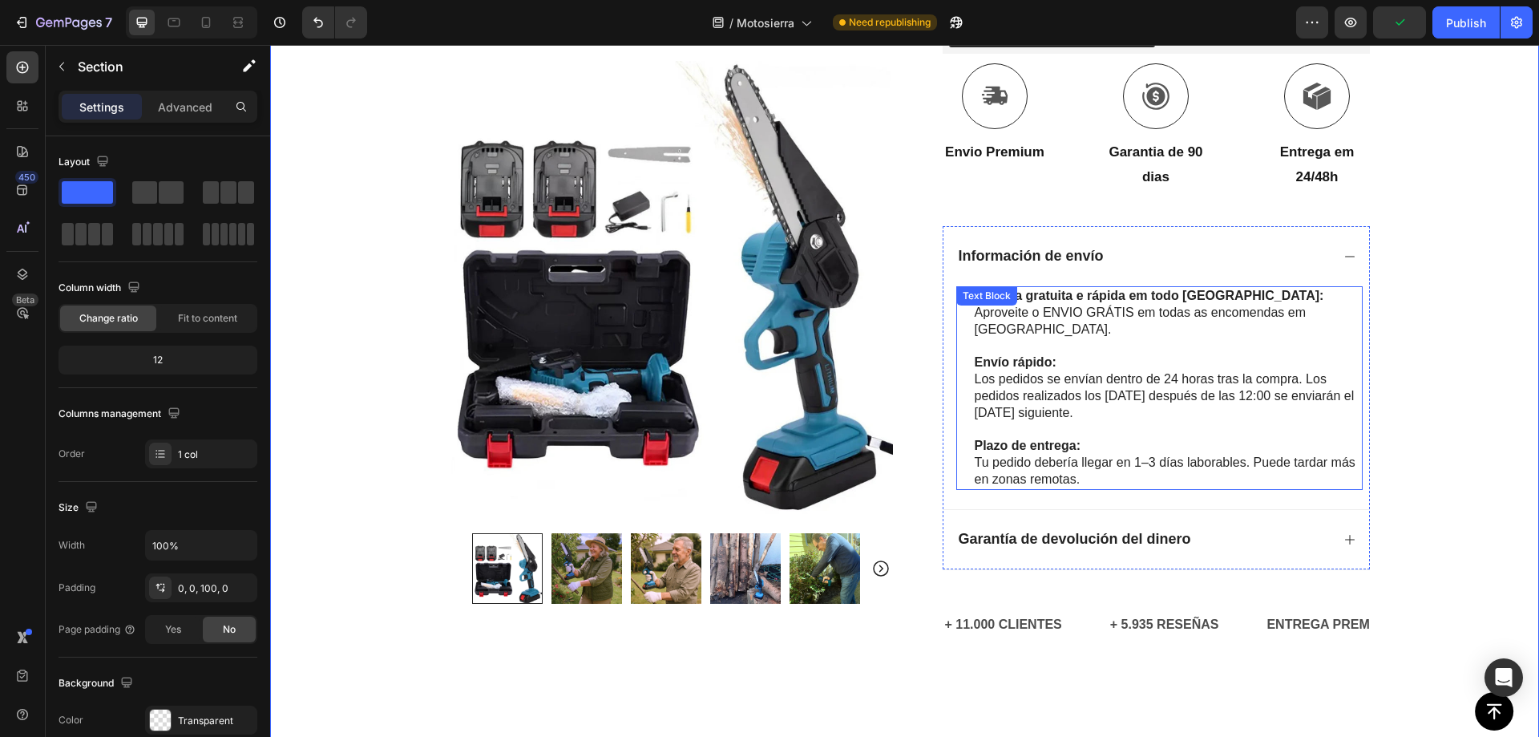
click at [1210, 310] on p "Entrega gratuita e rápida em todo Portugal: Aproveite o ENVIO GRÁTIS em todas a…" at bounding box center [1168, 313] width 386 height 50
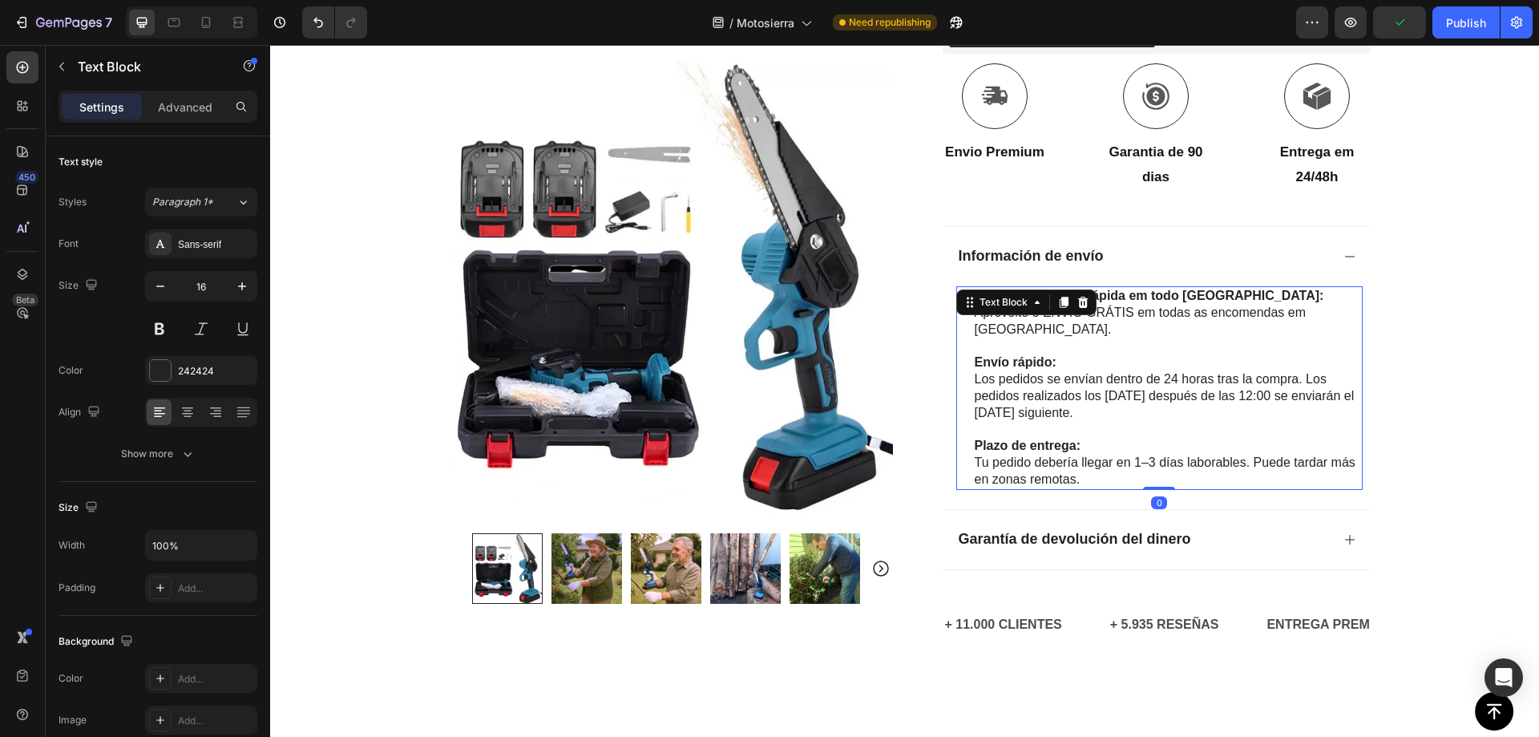
click at [1115, 311] on p "Entrega gratuita e rápida em todo Portugal: Aproveite o ENVIO GRÁTIS em todas a…" at bounding box center [1168, 313] width 386 height 50
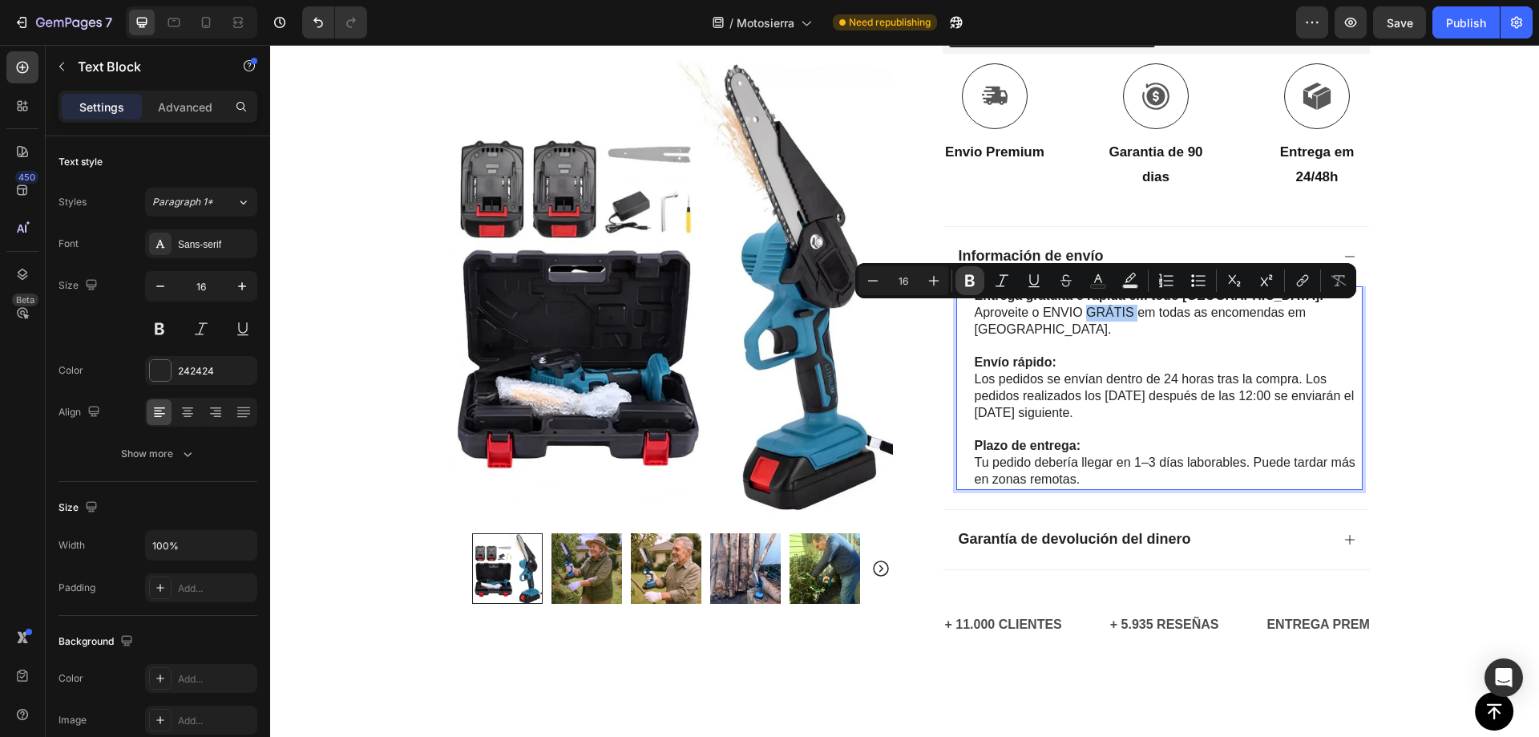
click at [966, 280] on icon "Editor contextual toolbar" at bounding box center [970, 281] width 10 height 12
click at [1414, 308] on div "Icon Pagamento na entrega e envio gratuito Text Block Row Icon 84 000+ Clientes…" at bounding box center [904, 73] width 1269 height 1212
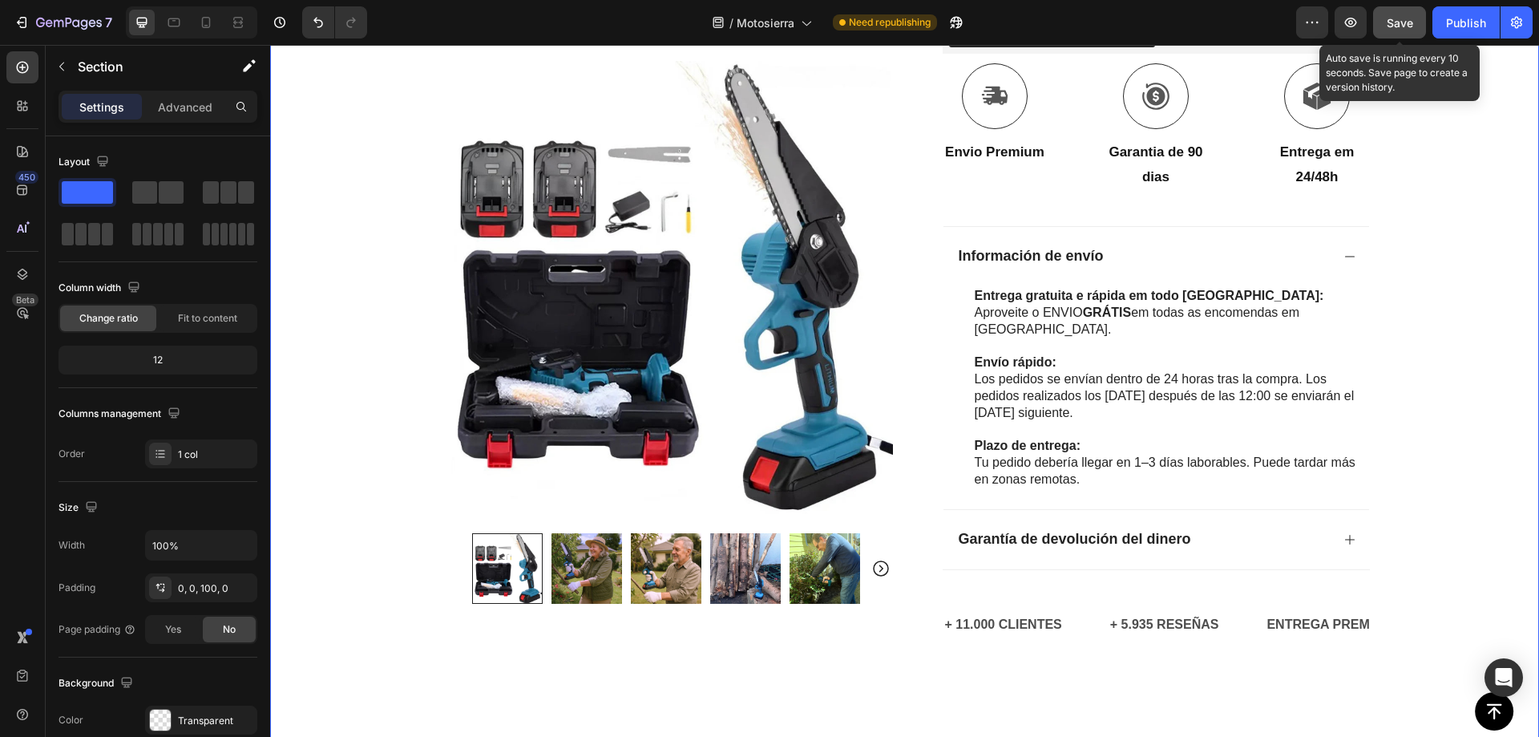
drag, startPoint x: 1384, startPoint y: 23, endPoint x: 1147, endPoint y: 79, distance: 243.1
click at [1384, 23] on button "Save" at bounding box center [1399, 22] width 53 height 32
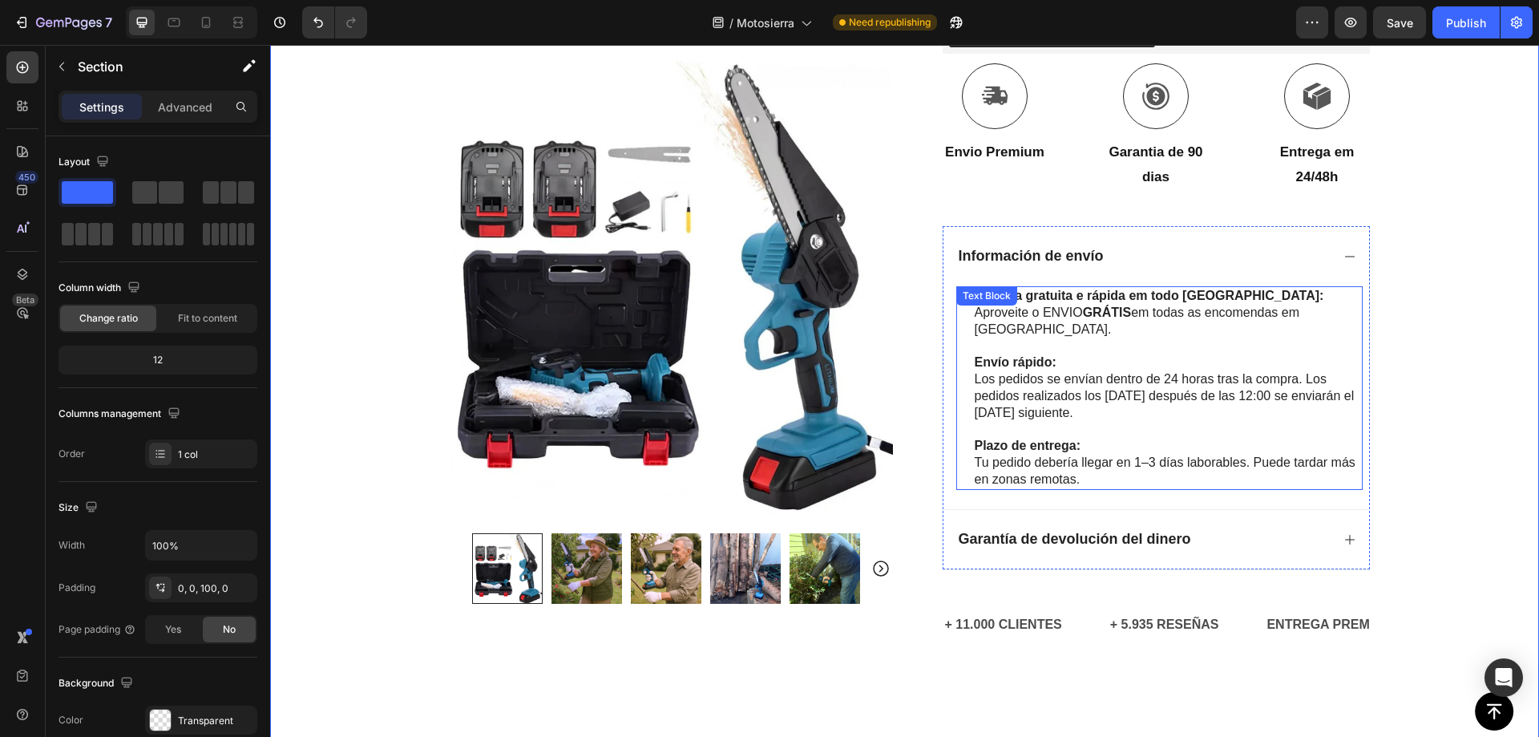
click at [1037, 378] on p "Los pedidos se envían dentro de 24 horas tras la compra. Los pedidos realizados…" at bounding box center [1168, 396] width 386 height 50
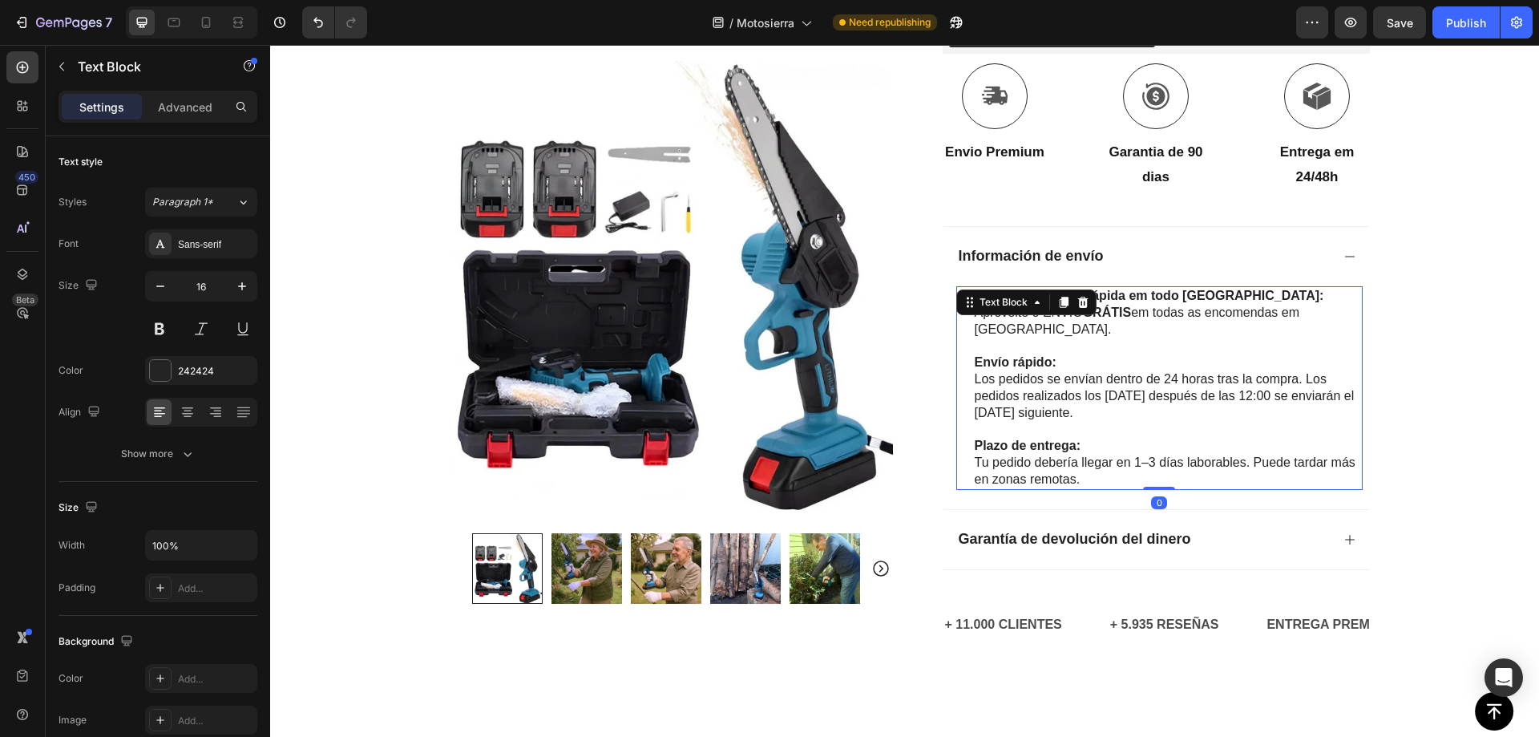
click at [1064, 414] on p "Los pedidos se envían dentro de 24 horas tras la compra. Los pedidos realizados…" at bounding box center [1168, 396] width 386 height 50
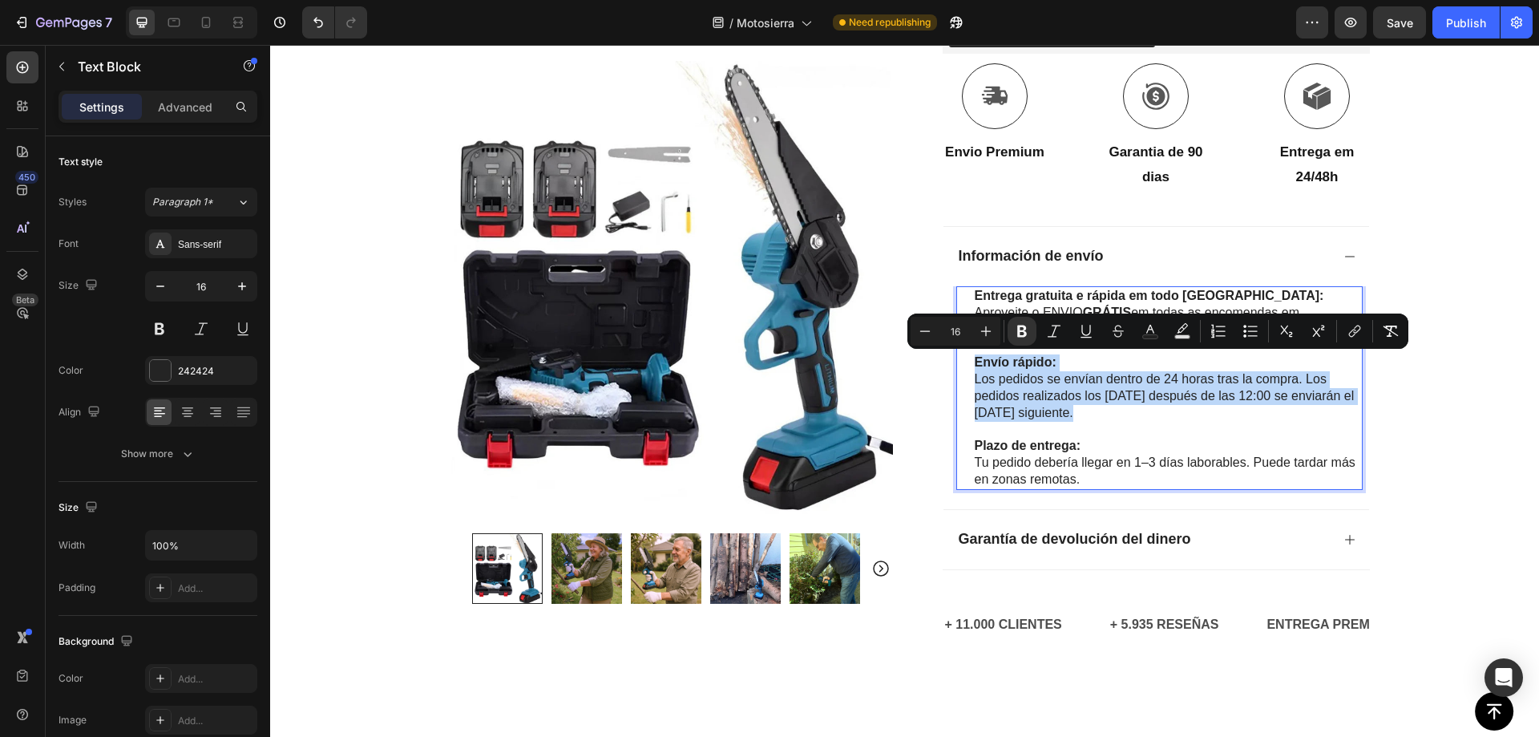
drag, startPoint x: 1069, startPoint y: 415, endPoint x: 969, endPoint y: 367, distance: 110.4
click at [973, 367] on div "Entrega gratuita e rápida em todo Portugal: Aproveite o ENVIO GRÁTIS em todas a…" at bounding box center [1168, 388] width 390 height 204
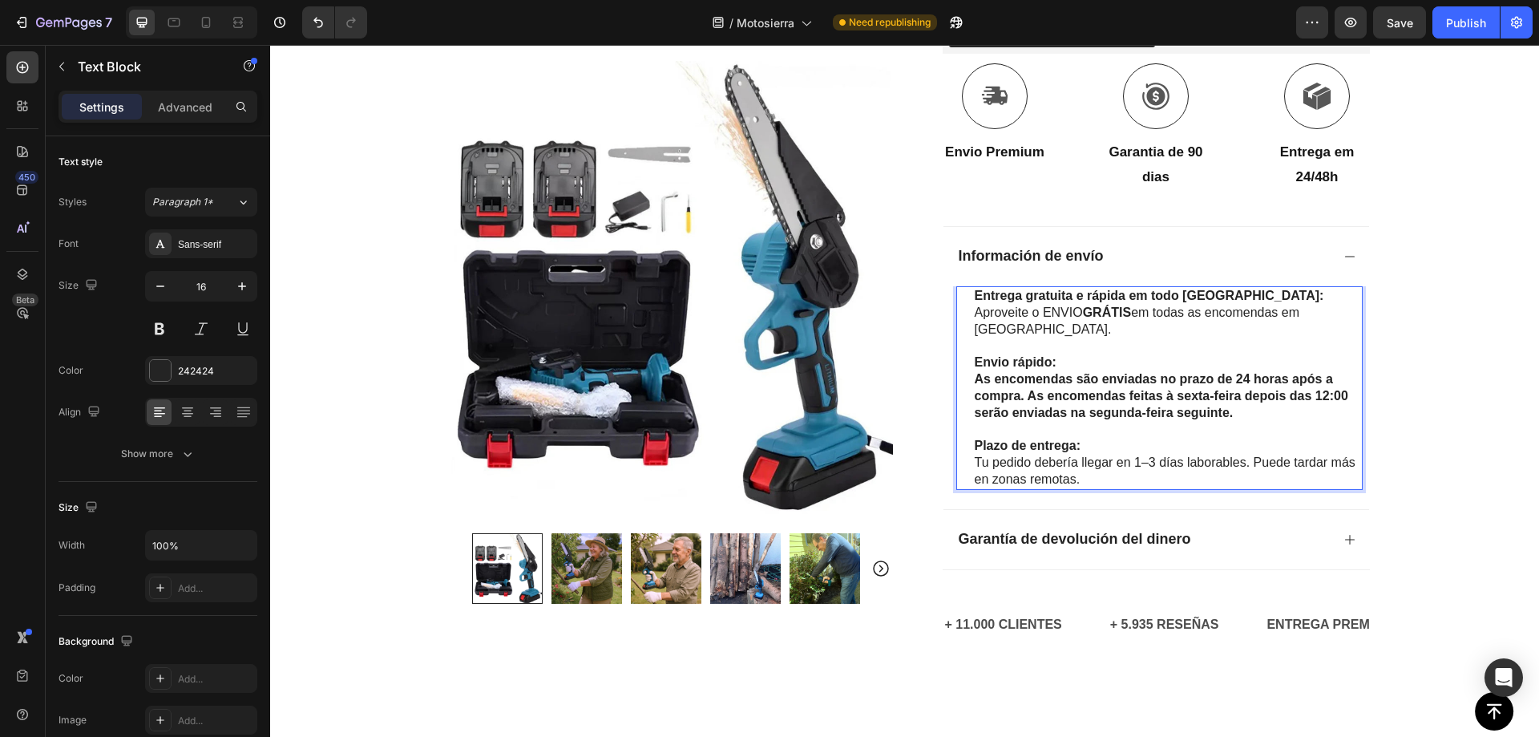
click at [1246, 416] on p "Envio rápido: As encomendas são enviadas no prazo de 24 horas após a compra. As…" at bounding box center [1168, 387] width 386 height 67
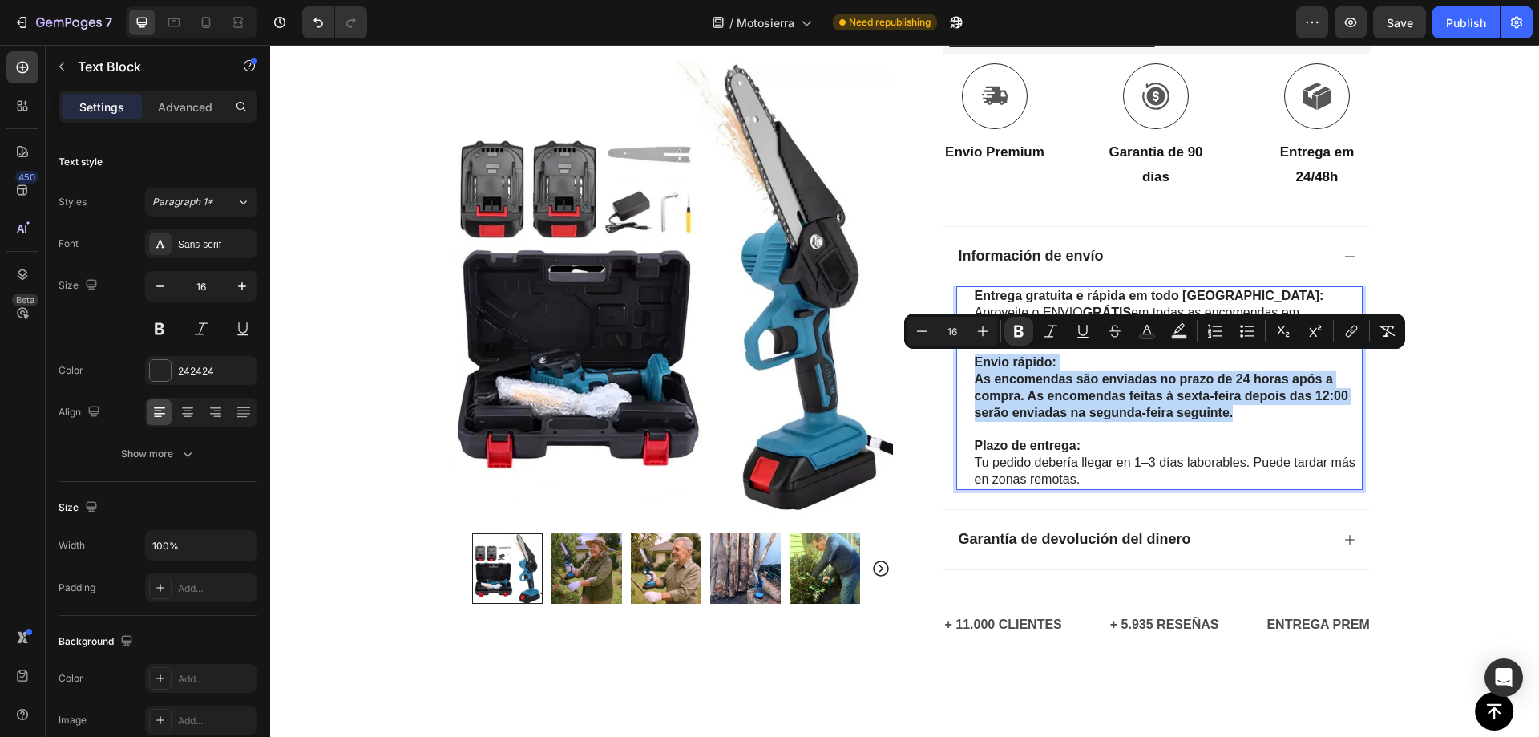
drag, startPoint x: 1152, startPoint y: 411, endPoint x: 967, endPoint y: 361, distance: 191.9
click at [973, 361] on div "Entrega gratuita e rápida em todo Portugal: Aproveite o ENVIO GRÁTIS em todas a…" at bounding box center [1168, 388] width 390 height 204
click at [1016, 326] on icon "Editor contextual toolbar" at bounding box center [1019, 331] width 10 height 12
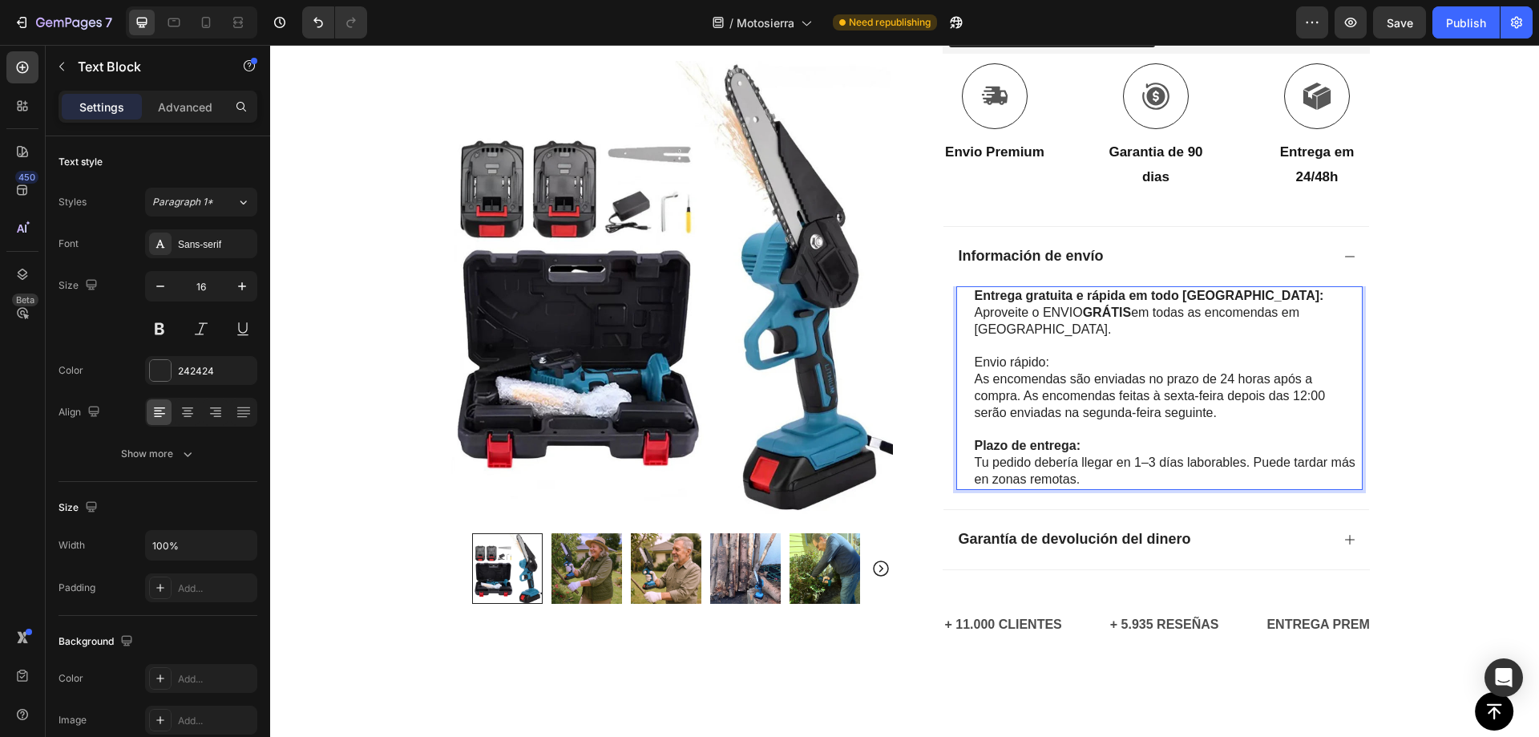
click at [1082, 393] on p "Envio rápido: As encomendas são enviadas no prazo de 24 horas após a compra. As…" at bounding box center [1168, 387] width 386 height 67
click at [1002, 362] on p "Envio rápido: As encomendas são enviadas no prazo de 24 horas após a compra. As…" at bounding box center [1168, 387] width 386 height 67
click at [1110, 385] on p "Envio rápido: As encomendas são enviadas no prazo de 24 horas após a compra. As…" at bounding box center [1168, 387] width 386 height 67
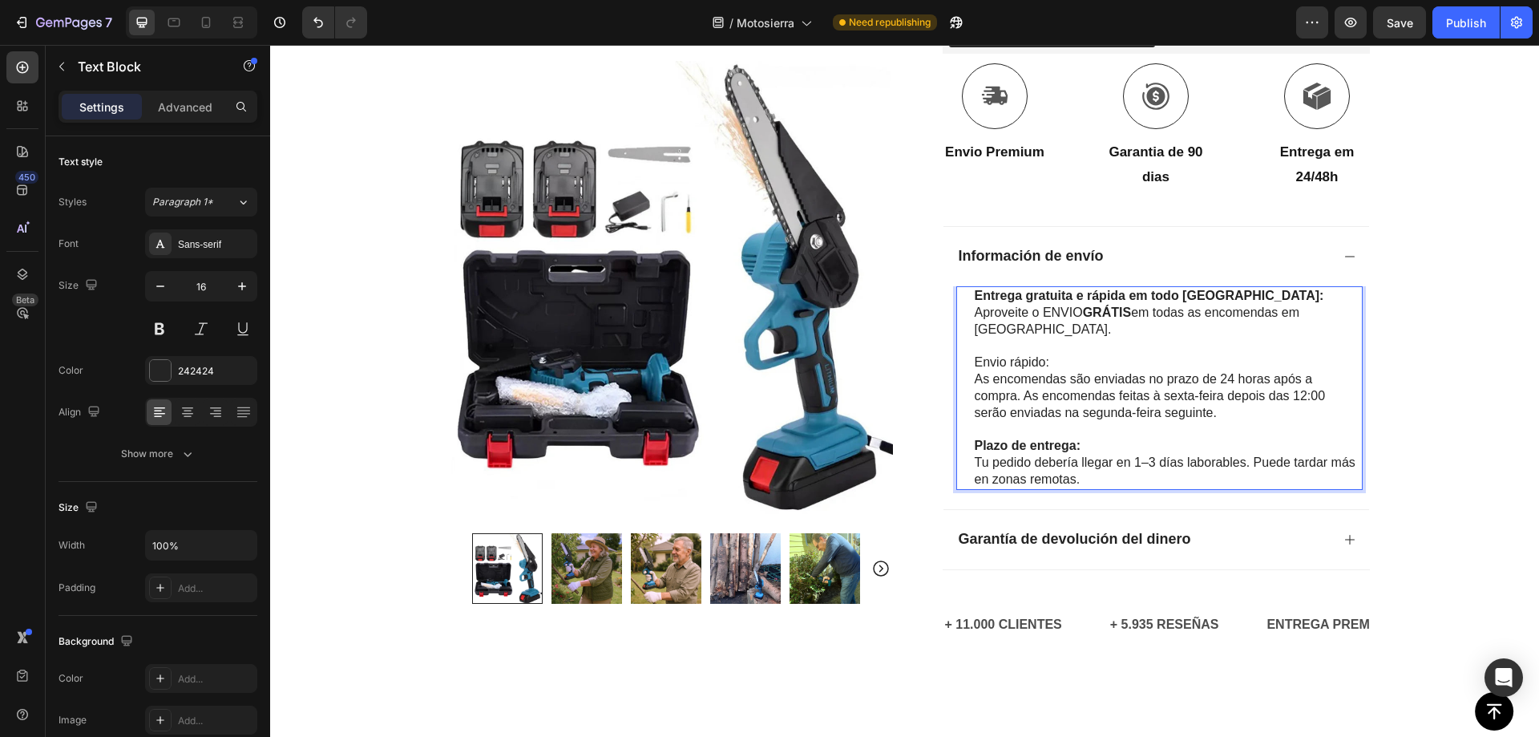
click at [1086, 396] on p "Envio rápido: As encomendas são enviadas no prazo de 24 horas após a compra. As…" at bounding box center [1168, 387] width 386 height 67
click at [1013, 359] on p "Envio rápido: As encomendas são enviadas no prazo de 24 horas após a compra. As…" at bounding box center [1168, 387] width 386 height 67
click at [1125, 388] on p "Envio rápido: As encomendas são enviadas no prazo de 24 horas após a compra. As…" at bounding box center [1168, 387] width 386 height 67
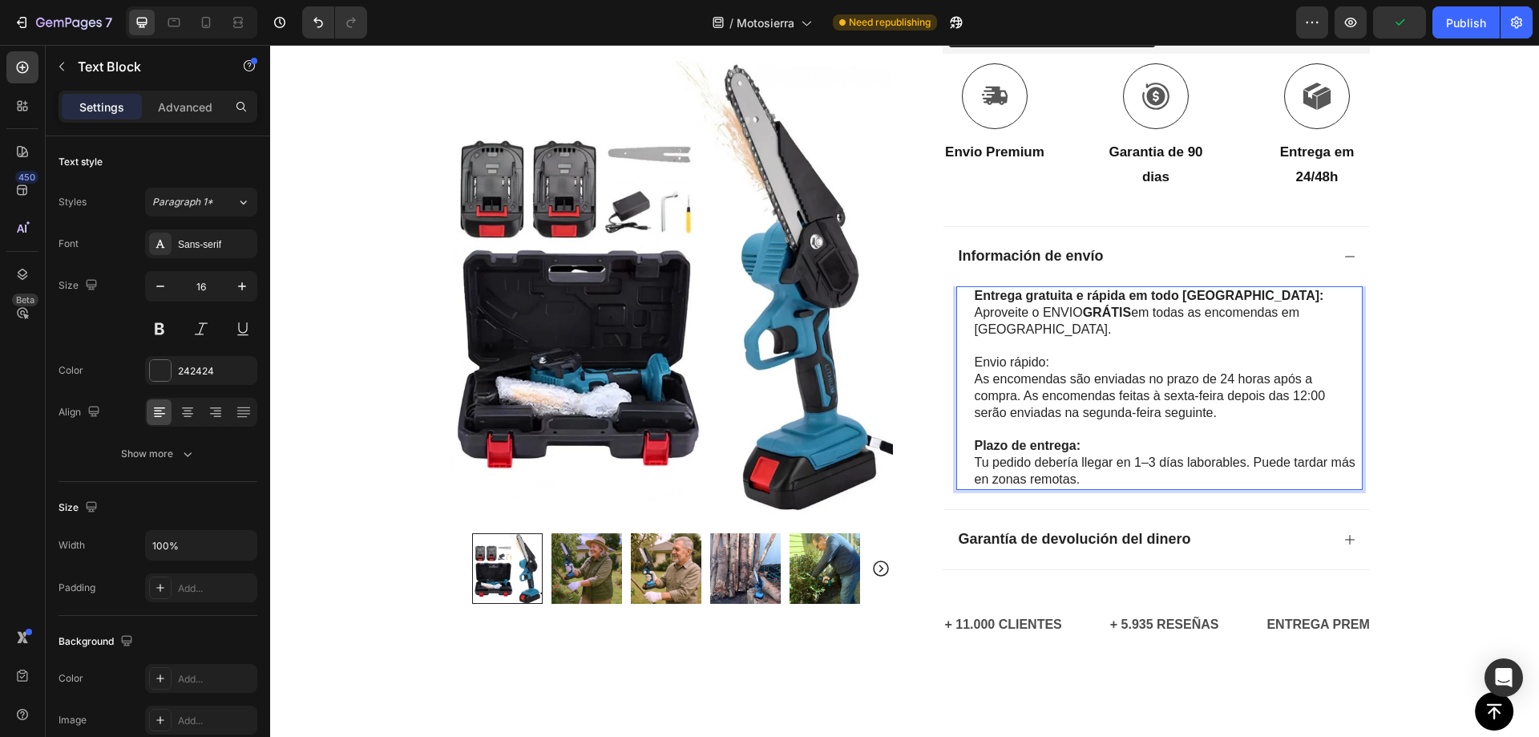
click at [1201, 407] on p "Envio rápido: As encomendas são enviadas no prazo de 24 horas após a compra. As…" at bounding box center [1168, 387] width 386 height 67
click at [1222, 410] on p "Envio rápido: As encomendas são enviadas no prazo de 24 horas após a compra. As…" at bounding box center [1168, 387] width 386 height 67
click at [1155, 402] on p "Envio rápido: As encomendas são enviadas no prazo de 24 horas após a compra. As…" at bounding box center [1168, 387] width 386 height 67
click at [1256, 406] on p "Envio rápido: As encomendas são enviadas no prazo de 24 horas após a compra. As…" at bounding box center [1168, 387] width 386 height 67
click at [1015, 360] on p "Envio rápido: As encomendas são enviadas no prazo de 24 horas após a compra. As…" at bounding box center [1168, 387] width 386 height 67
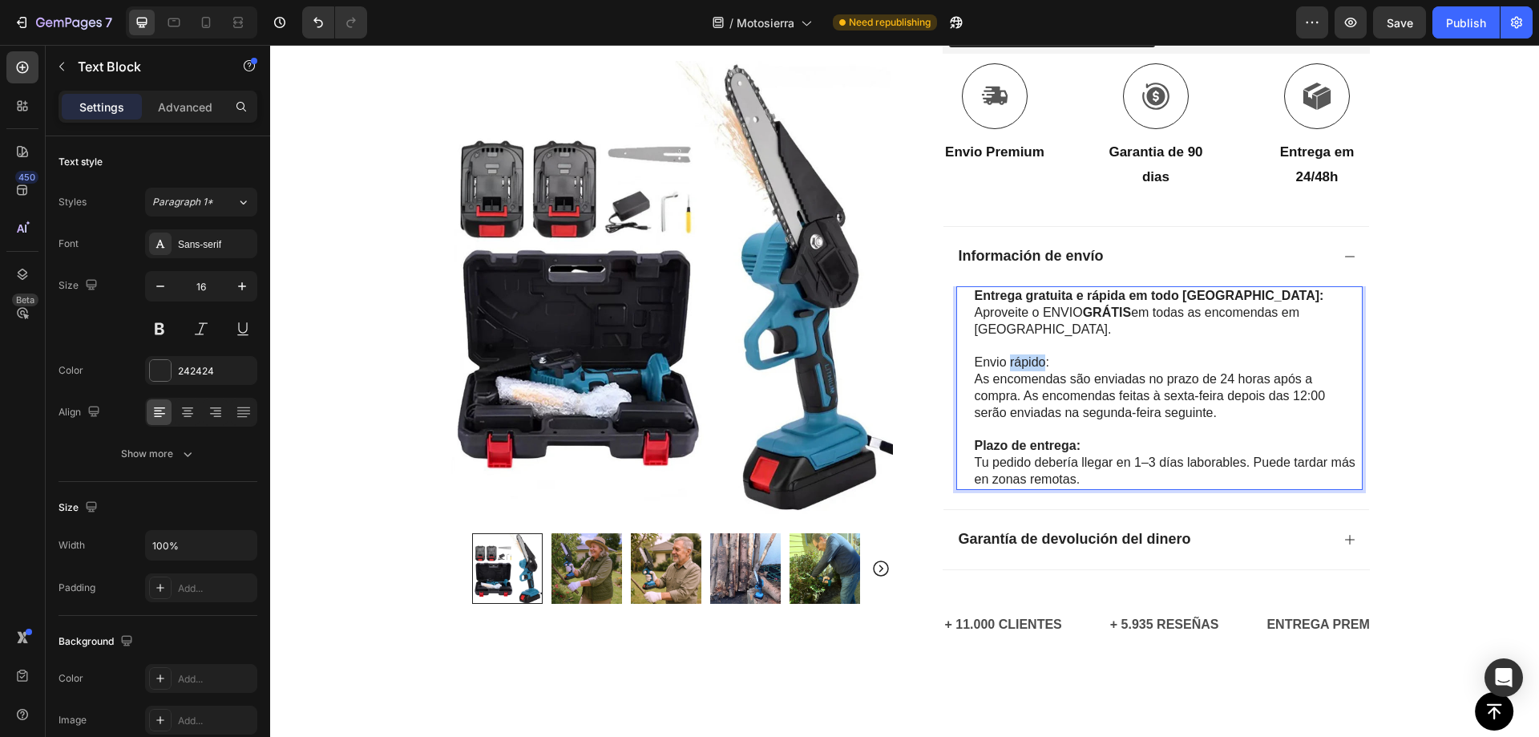
click at [1015, 360] on p "Envio rápido: As encomendas são enviadas no prazo de 24 horas após a compra. As…" at bounding box center [1168, 387] width 386 height 67
click at [1150, 402] on p "Envio rápido: As encomendas são enviadas no prazo de 24 horas após a compra. As…" at bounding box center [1168, 387] width 386 height 67
click at [1004, 354] on p "Envio rápido: As encomendas são enviadas no prazo de 24 horas após a compra. As…" at bounding box center [1168, 387] width 386 height 67
click at [1003, 365] on p "Envio rápido: As encomendas são enviadas no prazo de 24 horas após a compra. As…" at bounding box center [1168, 387] width 386 height 67
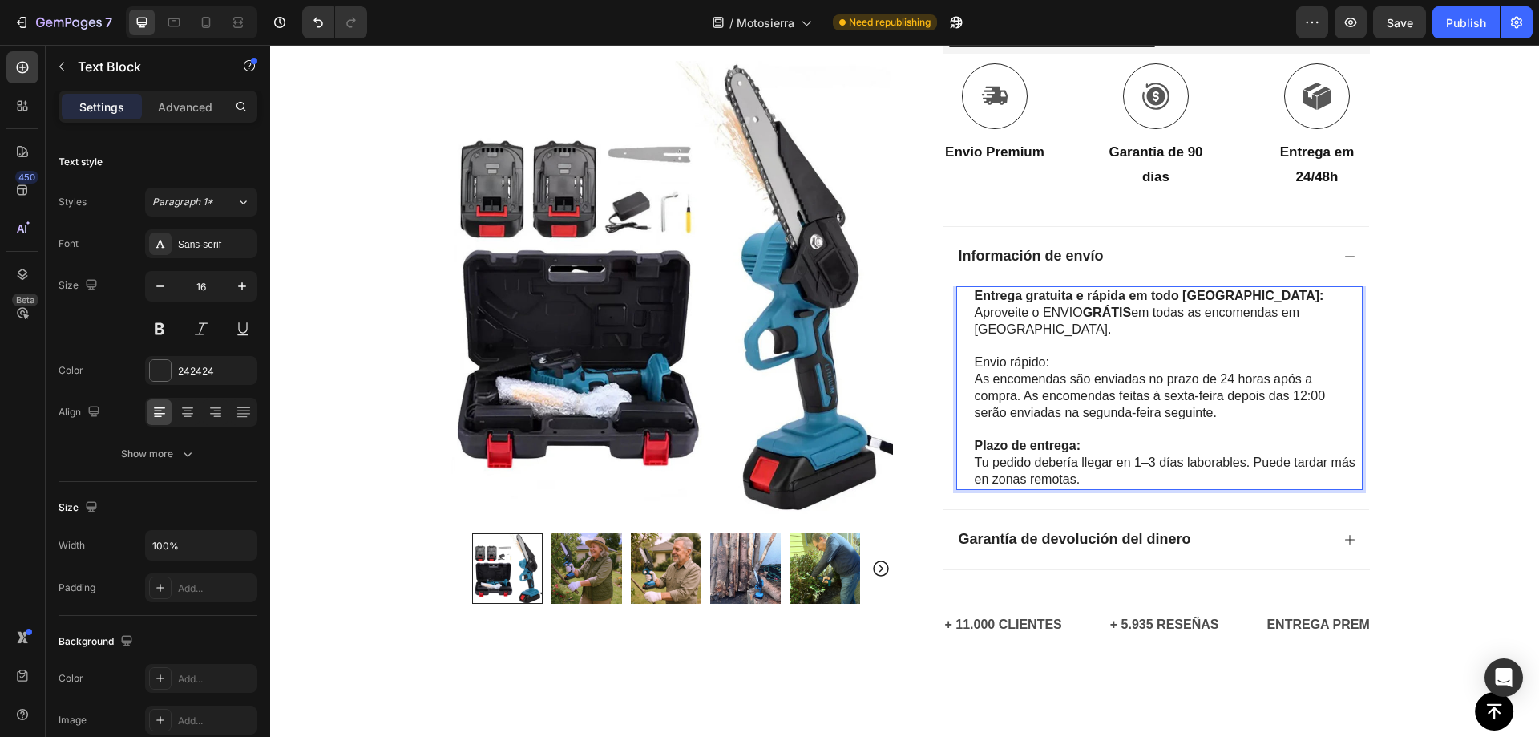
click at [1003, 365] on p "Envio rápido: As encomendas são enviadas no prazo de 24 horas após a compra. As…" at bounding box center [1168, 387] width 386 height 67
click at [1105, 394] on p "Envio rápido: As encomendas são enviadas no prazo de 24 horas após a compra. As…" at bounding box center [1168, 387] width 386 height 67
click at [1435, 283] on div "Icon Pagamento na entrega e envio gratuito Text Block Row Icon 84 000+ Clientes…" at bounding box center [904, 73] width 1269 height 1212
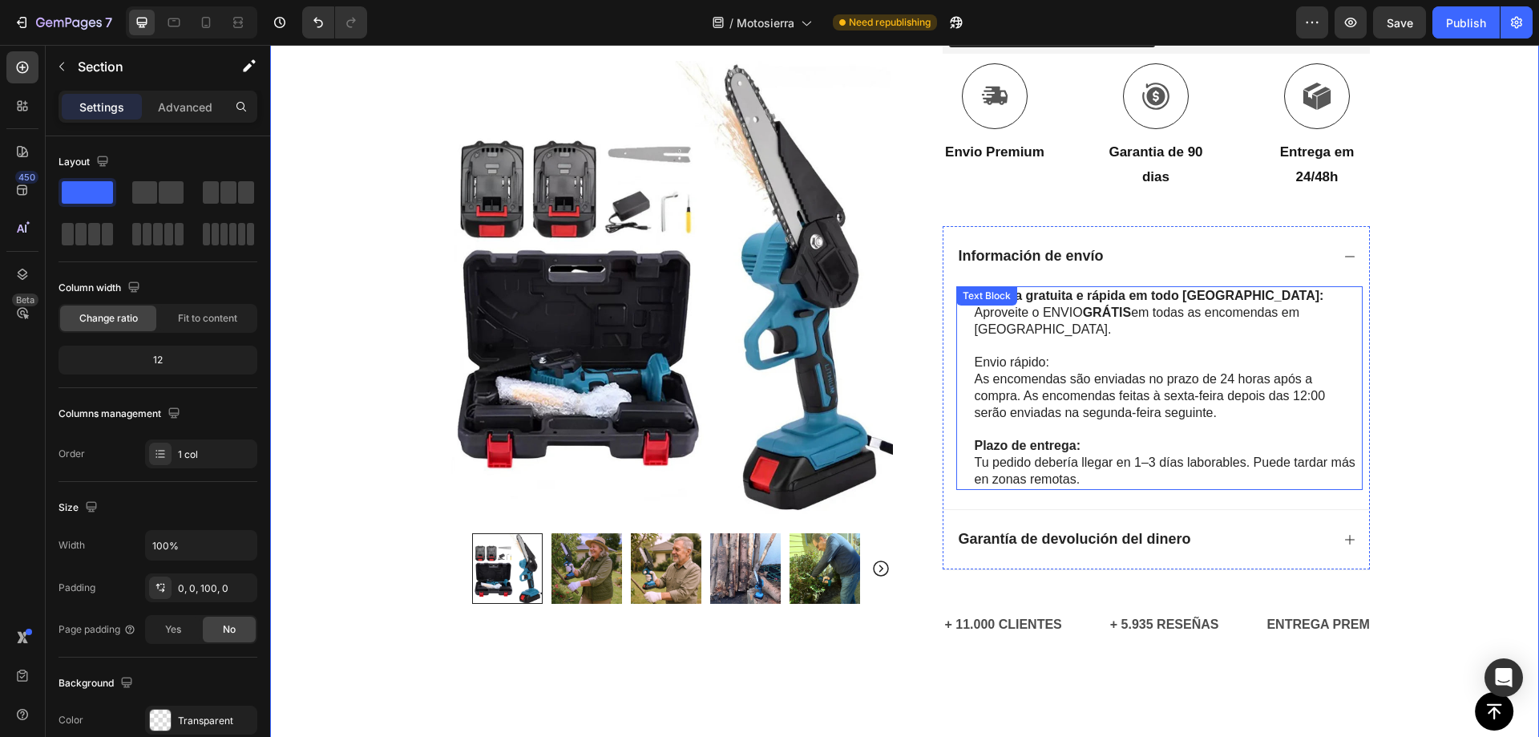
click at [1162, 345] on p "Rich Text Editor. Editing area: main" at bounding box center [1168, 346] width 386 height 17
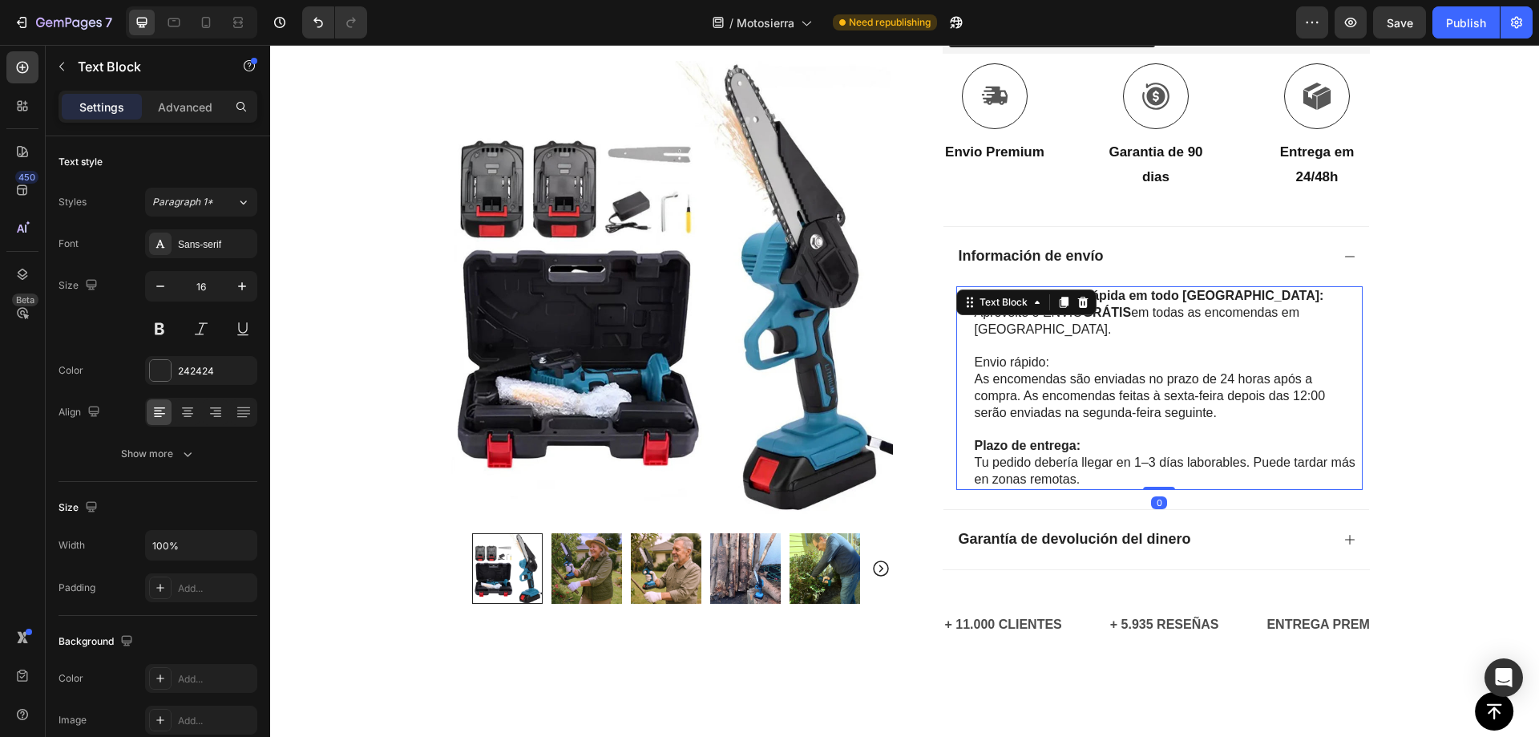
click at [1021, 366] on p "Envio rápido: As encomendas são enviadas no prazo de 24 horas após a compra. As…" at bounding box center [1168, 387] width 386 height 67
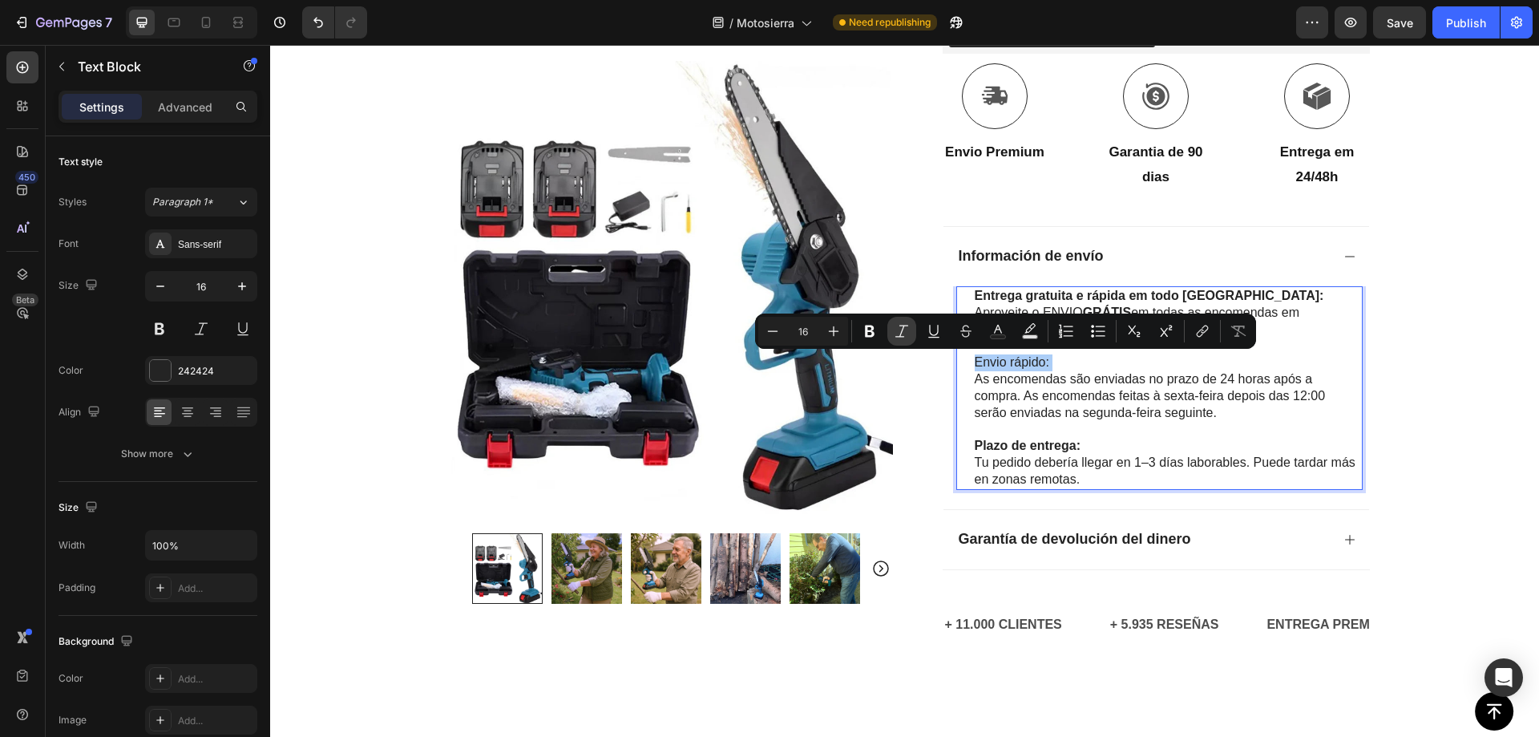
click at [875, 330] on icon "Editor contextual toolbar" at bounding box center [870, 331] width 16 height 16
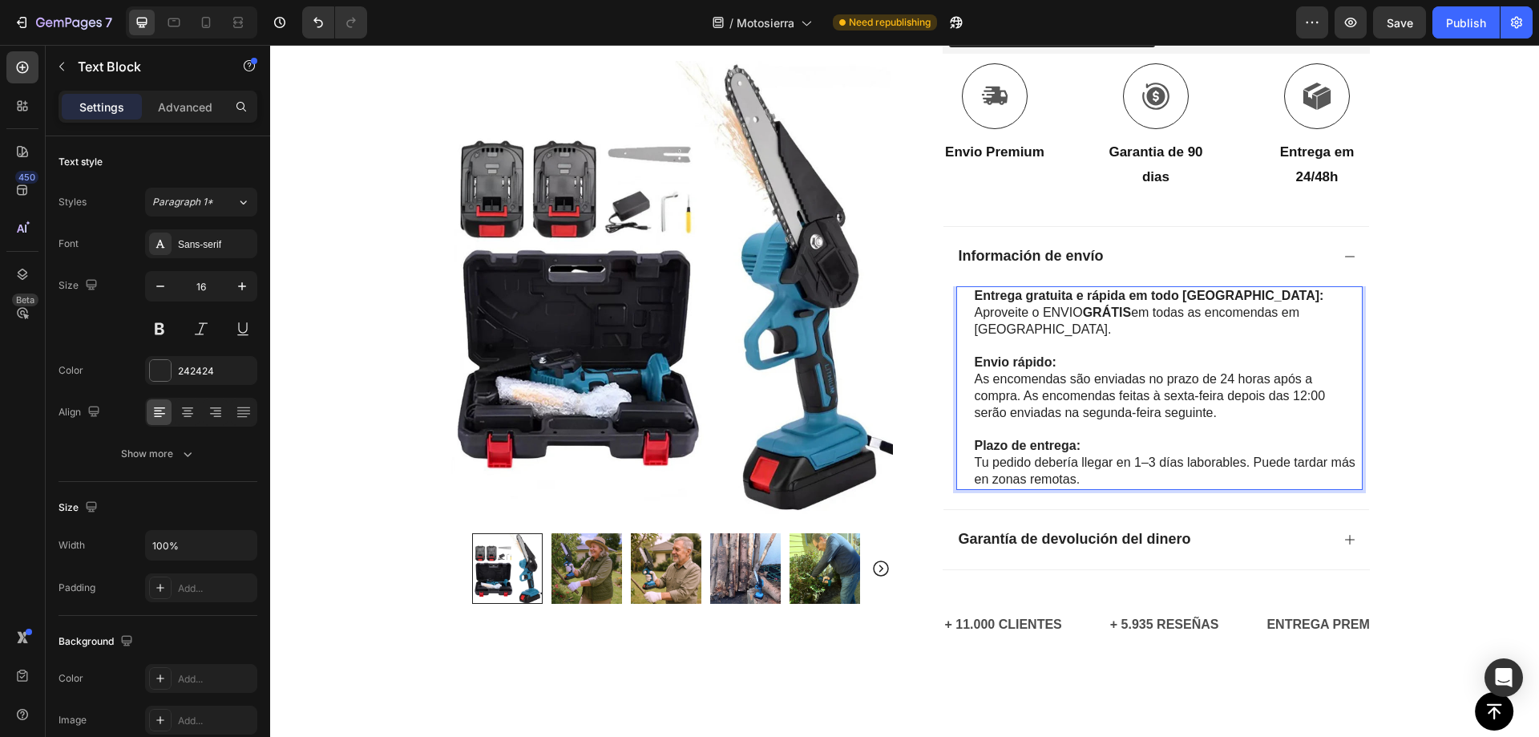
click at [1070, 451] on strong "Plazo de entrega:" at bounding box center [1028, 446] width 106 height 14
click at [1076, 478] on p "Tu pedido debería llegar en 1–3 días laborables. Puede tardar más en zonas remo…" at bounding box center [1168, 472] width 386 height 34
drag, startPoint x: 1105, startPoint y: 482, endPoint x: 967, endPoint y: 454, distance: 141.5
click at [973, 454] on div "Entrega gratuita e rápida em todo Portugal: Aproveite o ENVIO GRÁTIS em todas a…" at bounding box center [1168, 388] width 390 height 204
click at [1095, 396] on p "Envio rápido: As encomendas são enviadas no prazo de 24 horas após a compra. As…" at bounding box center [1168, 387] width 386 height 67
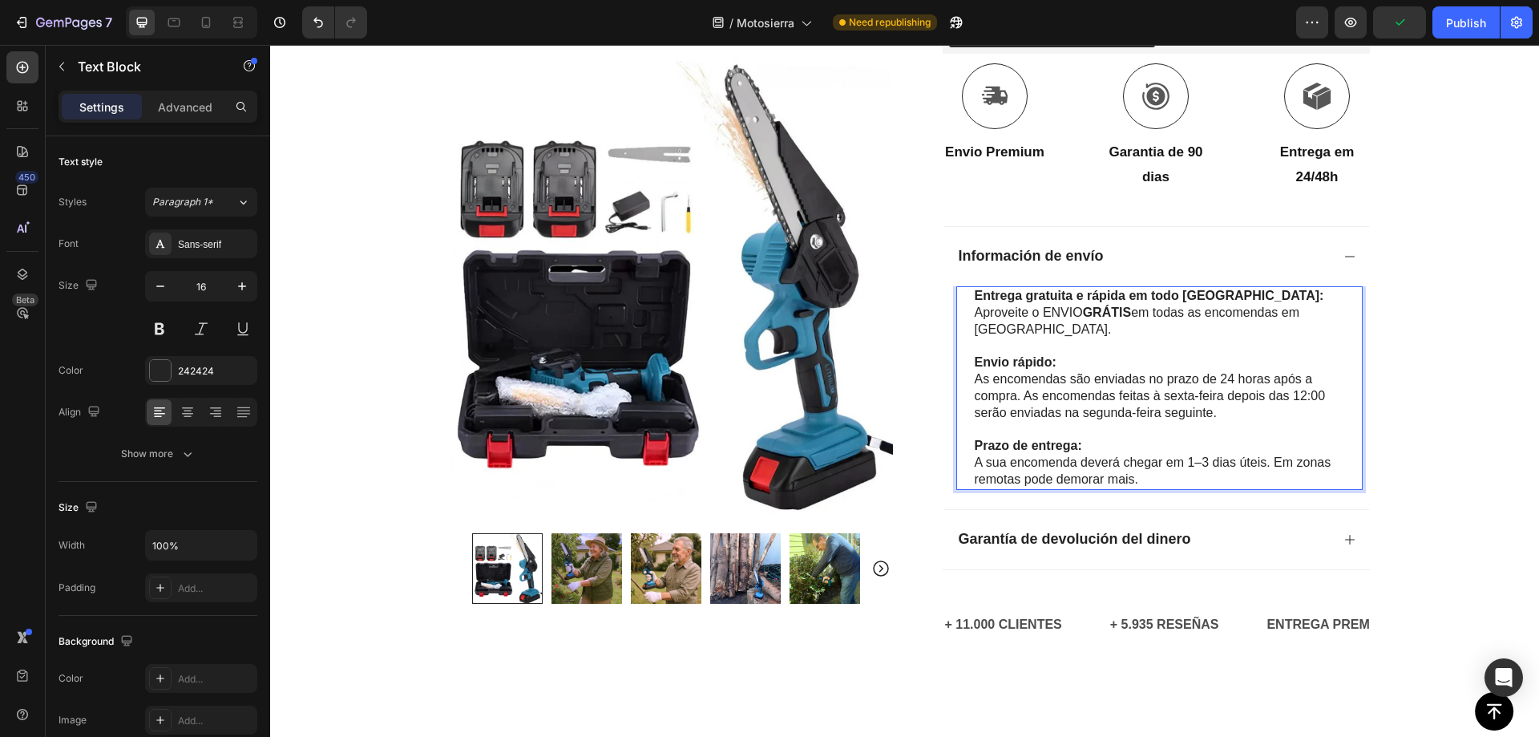
click at [1120, 443] on p "Prazo de entrega: A sua encomenda deverá chegar em 1–3 dias úteis. Em zonas rem…" at bounding box center [1168, 463] width 386 height 50
click at [1130, 467] on p "Prazo de entrega: A sua encomenda deverá chegar em 1–3 dias úteis. Em zonas rem…" at bounding box center [1168, 463] width 386 height 50
click at [1138, 487] on p "Prazo de entrega: A sua encomenda deverá chegar em 1–3 dias úteis. Em zonas rem…" at bounding box center [1168, 463] width 386 height 50
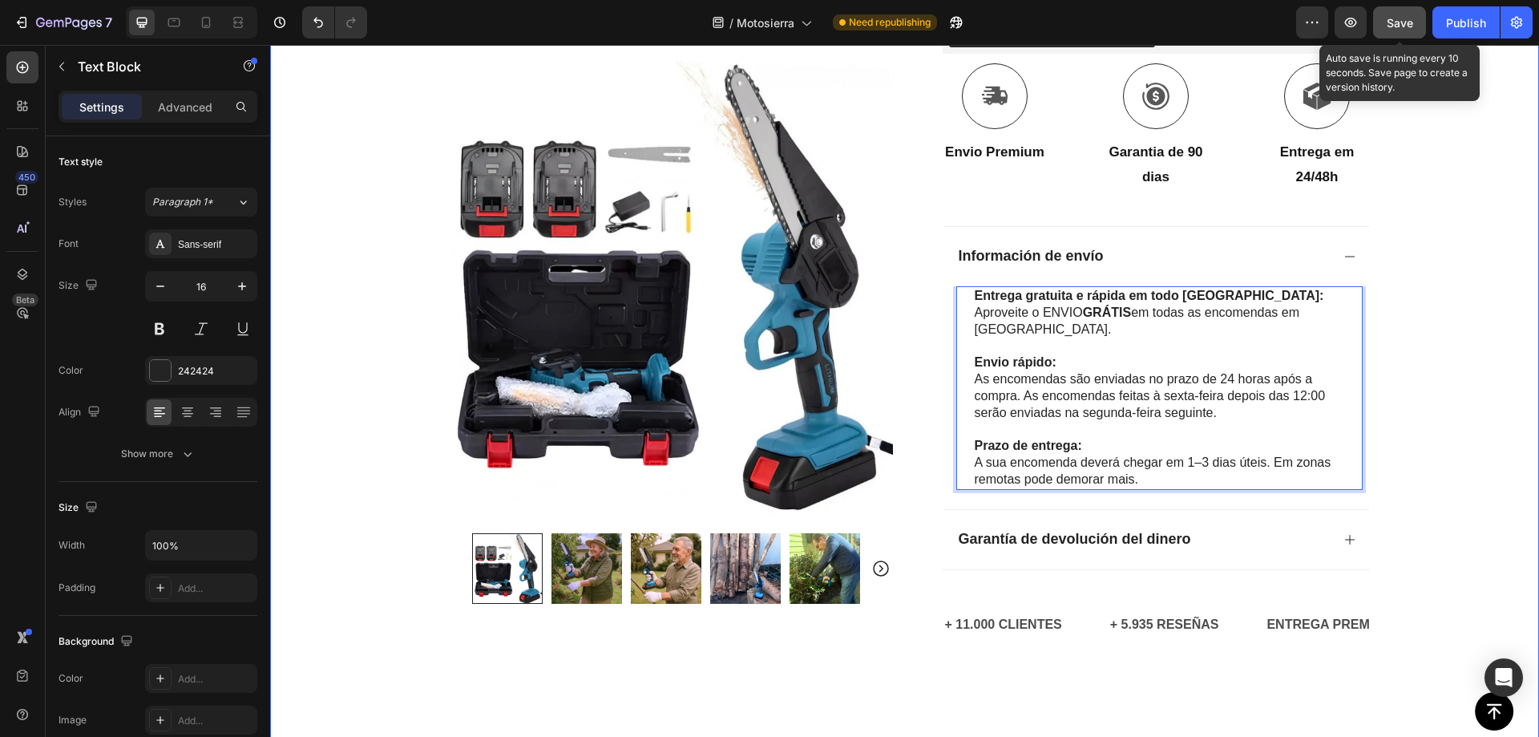
click at [1385, 26] on button "Save" at bounding box center [1399, 22] width 53 height 32
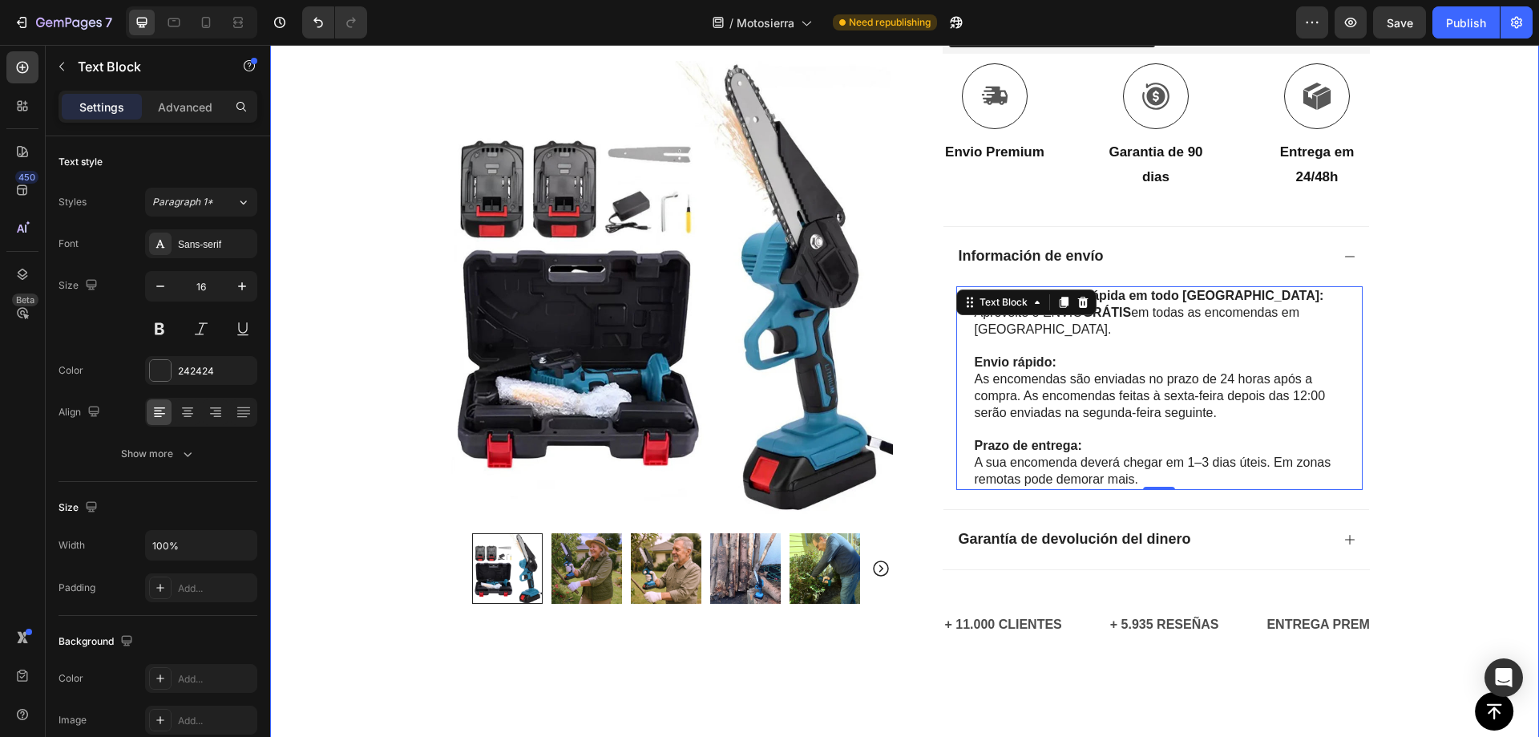
click at [1415, 228] on div "Icon Pagamento na entrega e envio gratuito Text Block Row Icon 84 000+ Clientes…" at bounding box center [904, 73] width 1269 height 1212
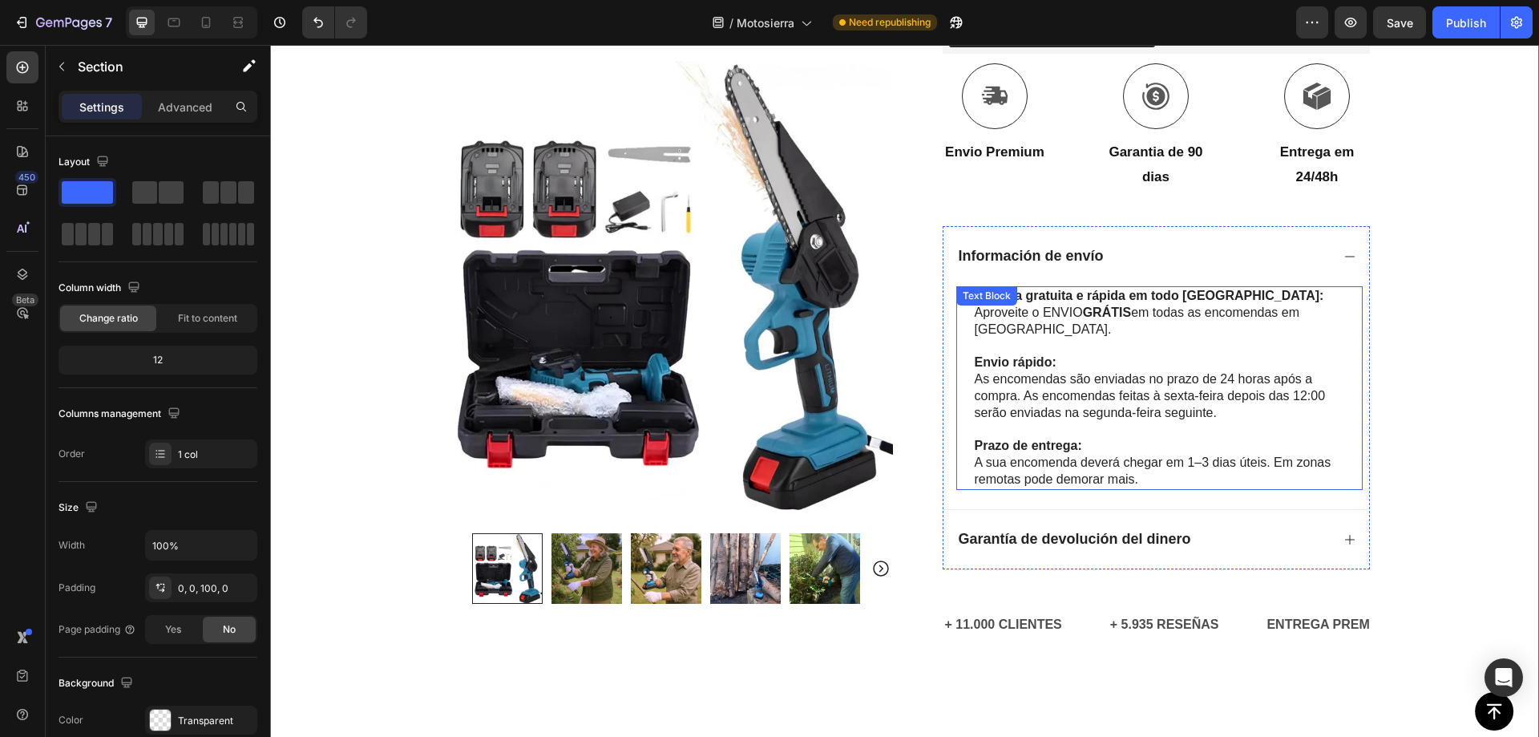
click at [1161, 338] on p "Rich Text Editor. Editing area: main" at bounding box center [1168, 346] width 386 height 17
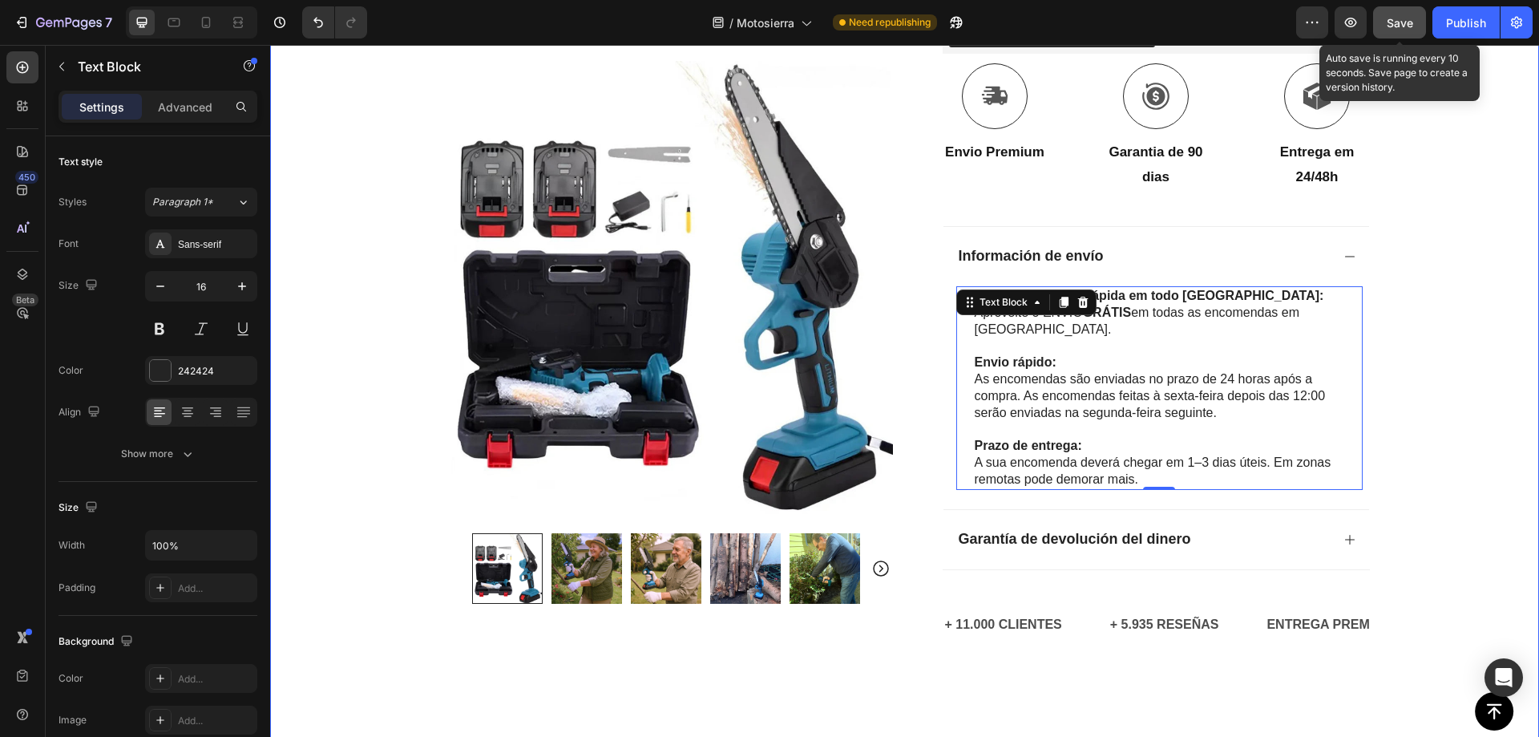
click at [1397, 27] on span "Save" at bounding box center [1400, 23] width 26 height 14
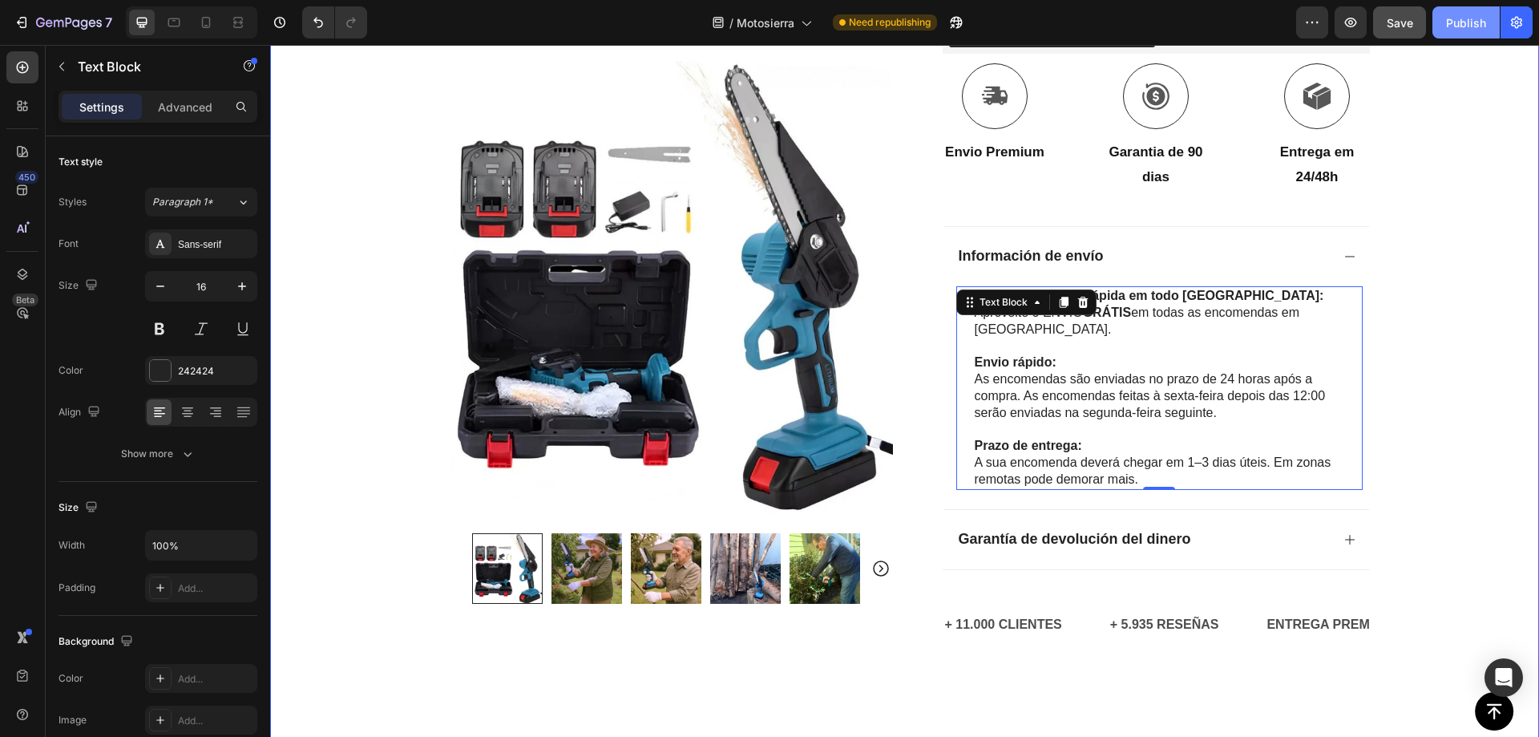
click at [1463, 26] on div "Publish" at bounding box center [1466, 22] width 40 height 17
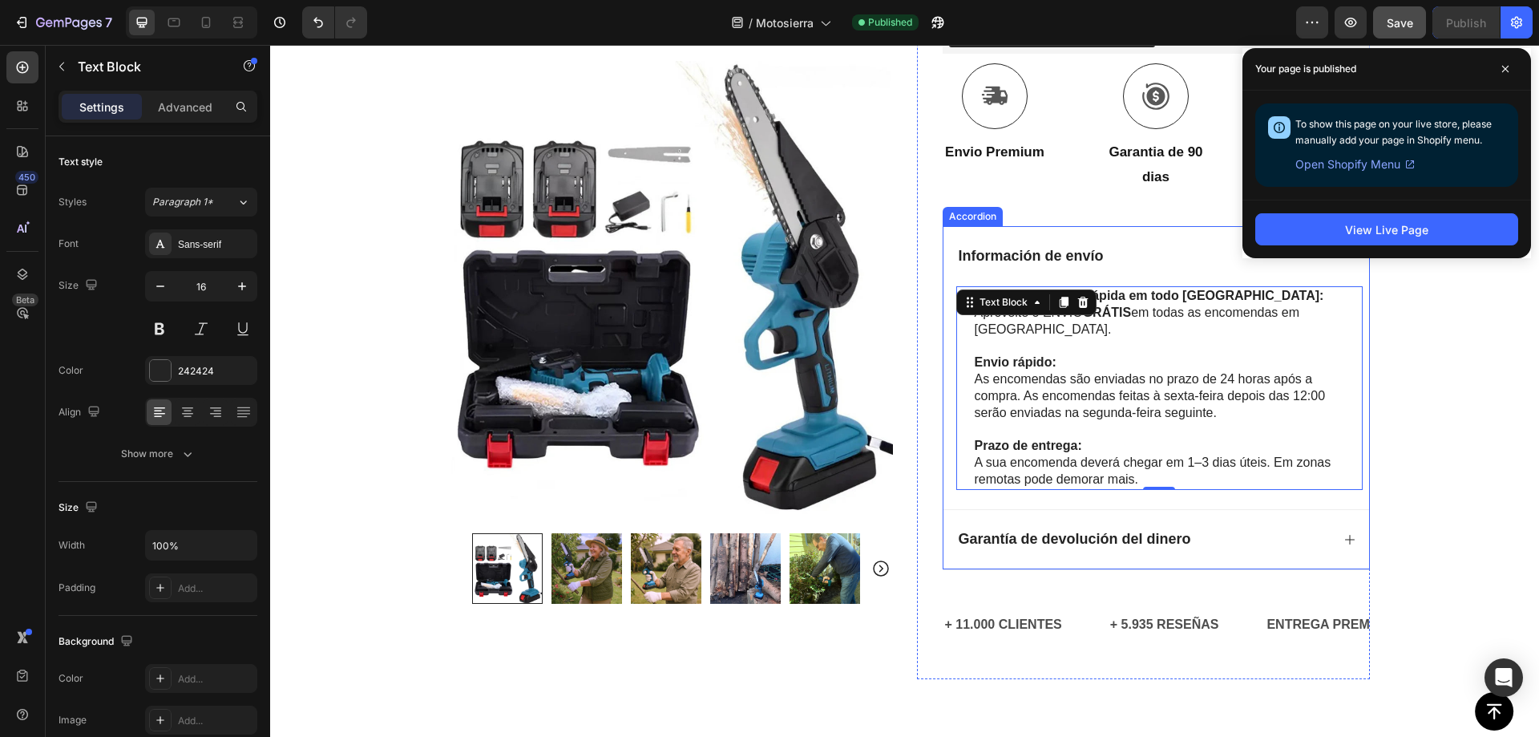
click at [1025, 544] on strong "Garantía de devolución del dinero" at bounding box center [1075, 539] width 232 height 16
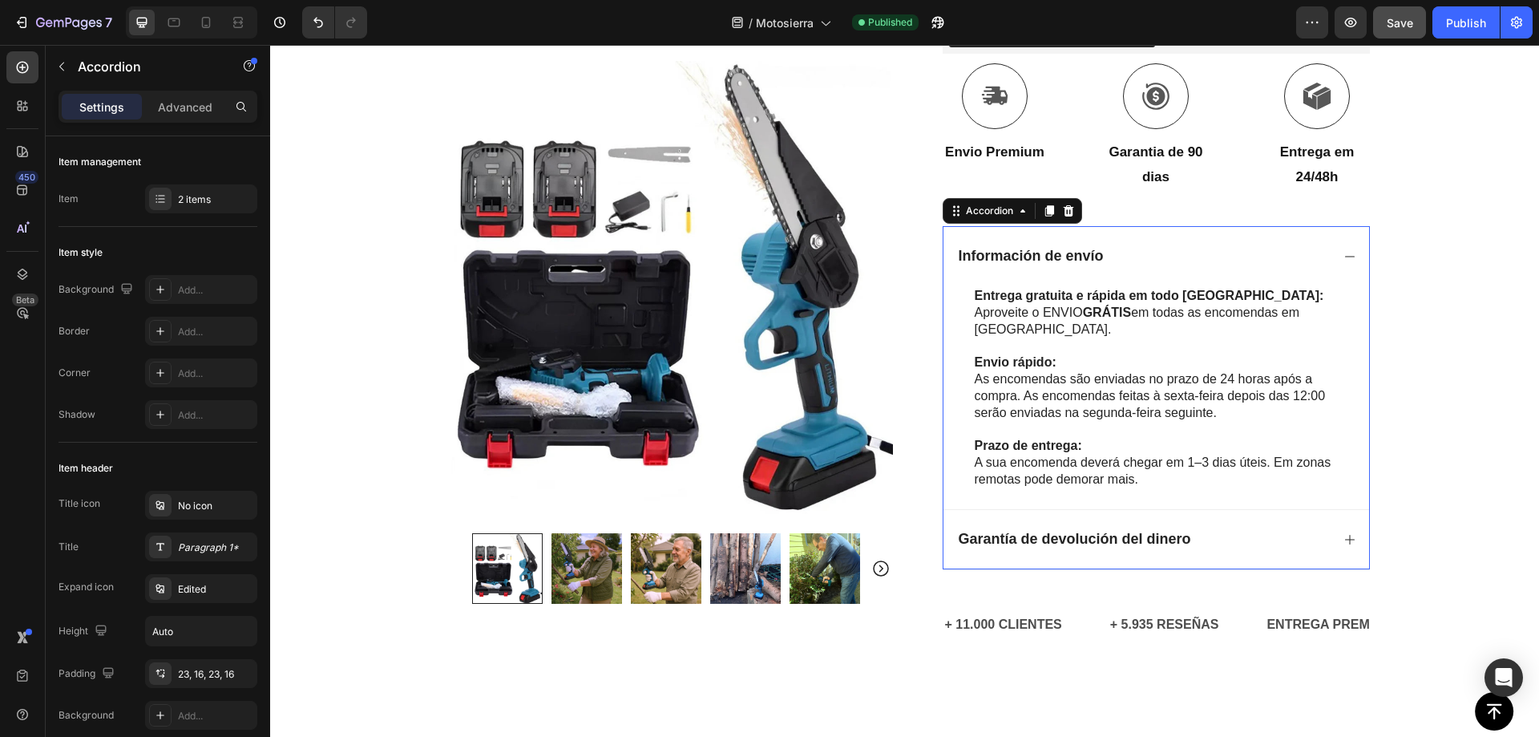
click at [1042, 540] on strong "Garantía de devolución del dinero" at bounding box center [1075, 539] width 232 height 16
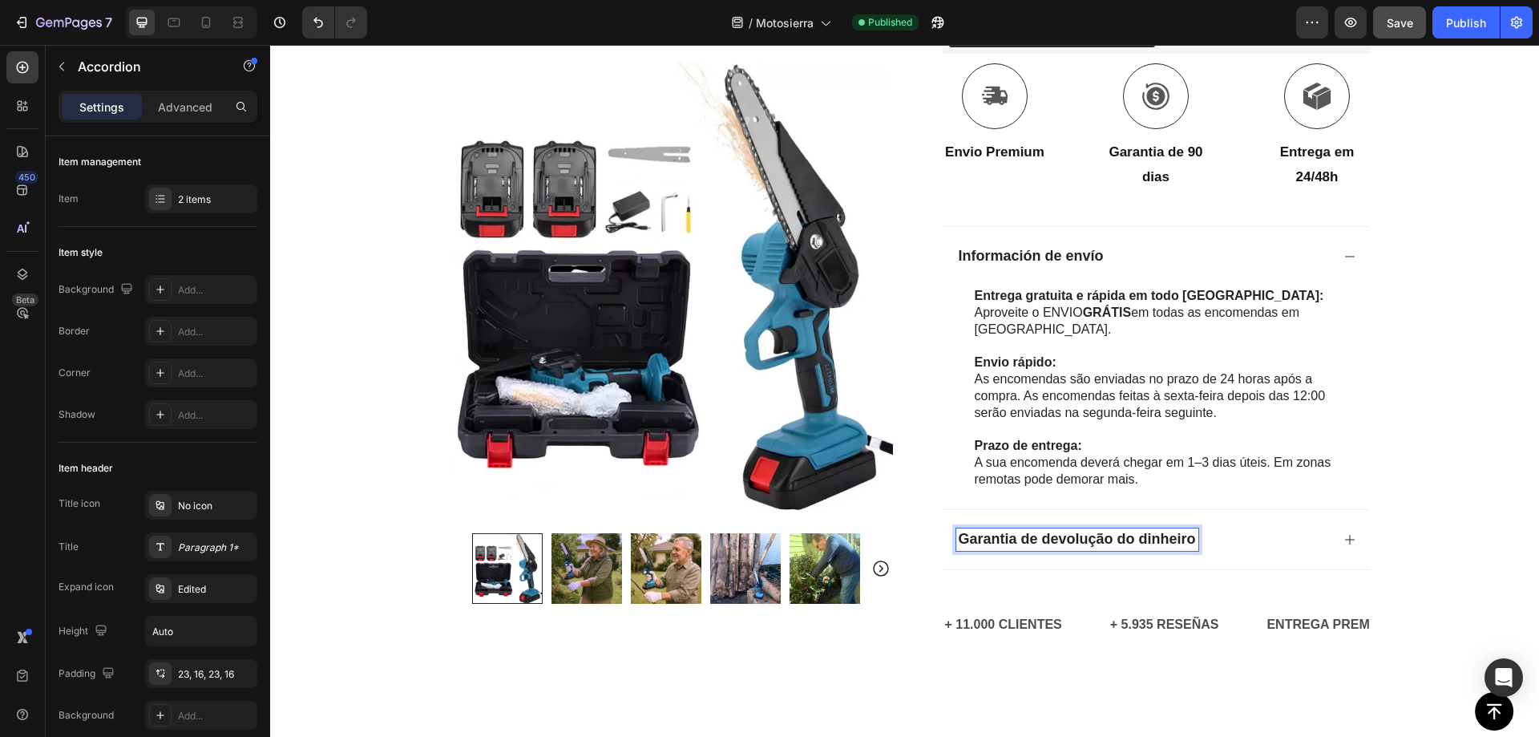
click at [1093, 539] on strong "Garantia de devolução do dinheiro" at bounding box center [1077, 539] width 237 height 16
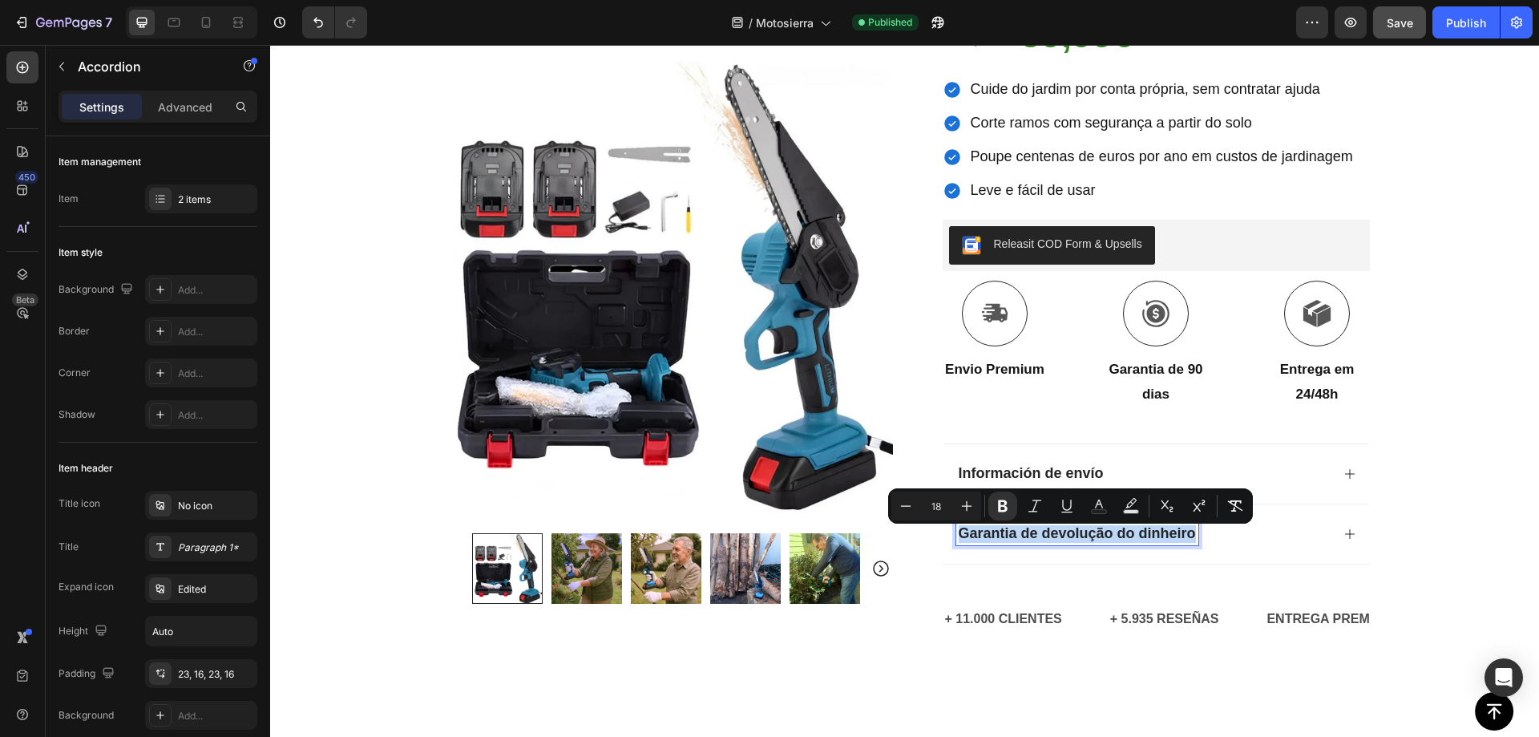
scroll to position [388, 0]
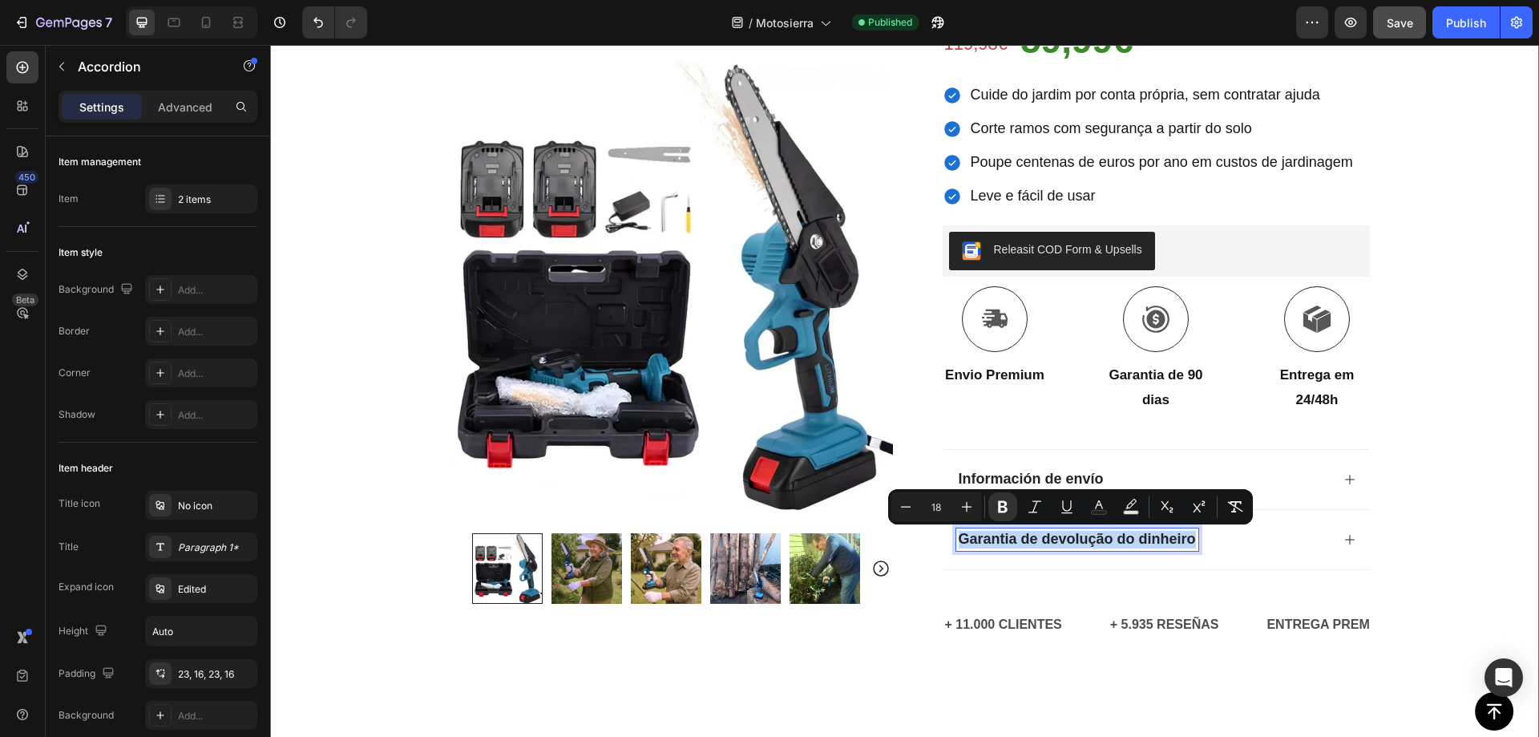
click at [1432, 388] on div "Icon Pagamento na entrega e envio gratuito Text Block Row Icon 84 000+ Clientes…" at bounding box center [904, 185] width 1269 height 990
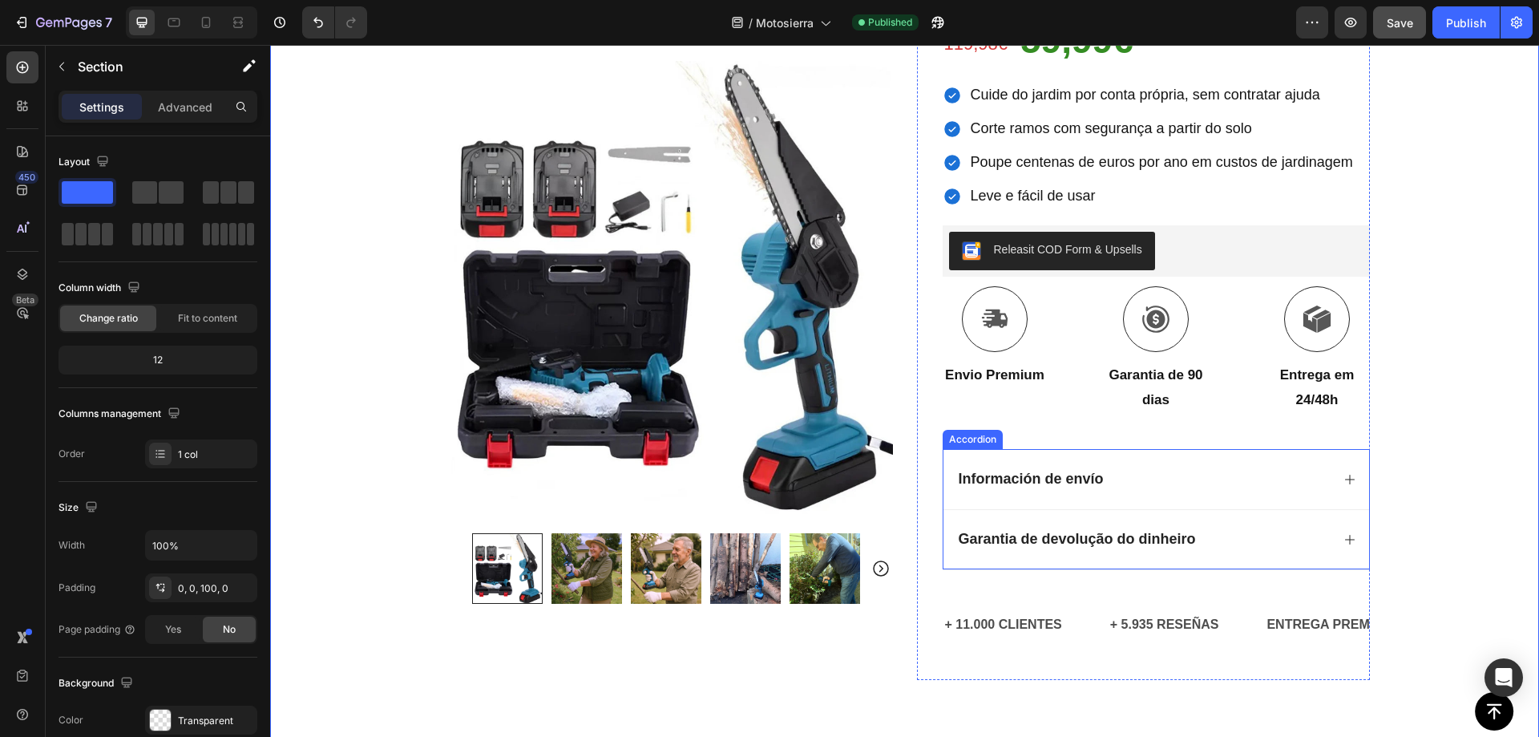
click at [1223, 539] on div "Garantia de devolução do dinheiro" at bounding box center [1143, 539] width 374 height 22
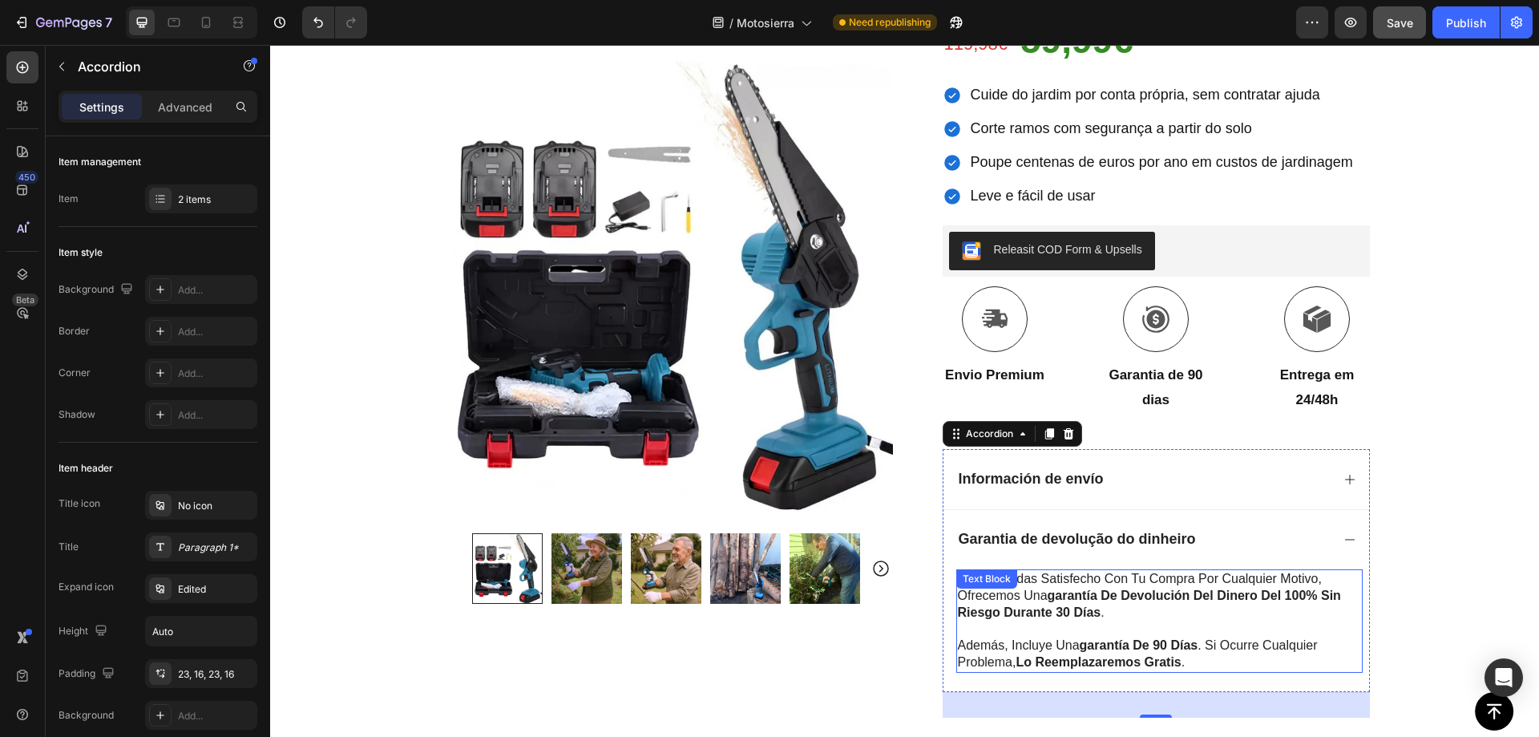
click at [1117, 595] on strong "garantía de devolución del dinero del 100% sin riesgo durante 30 días" at bounding box center [1149, 603] width 383 height 30
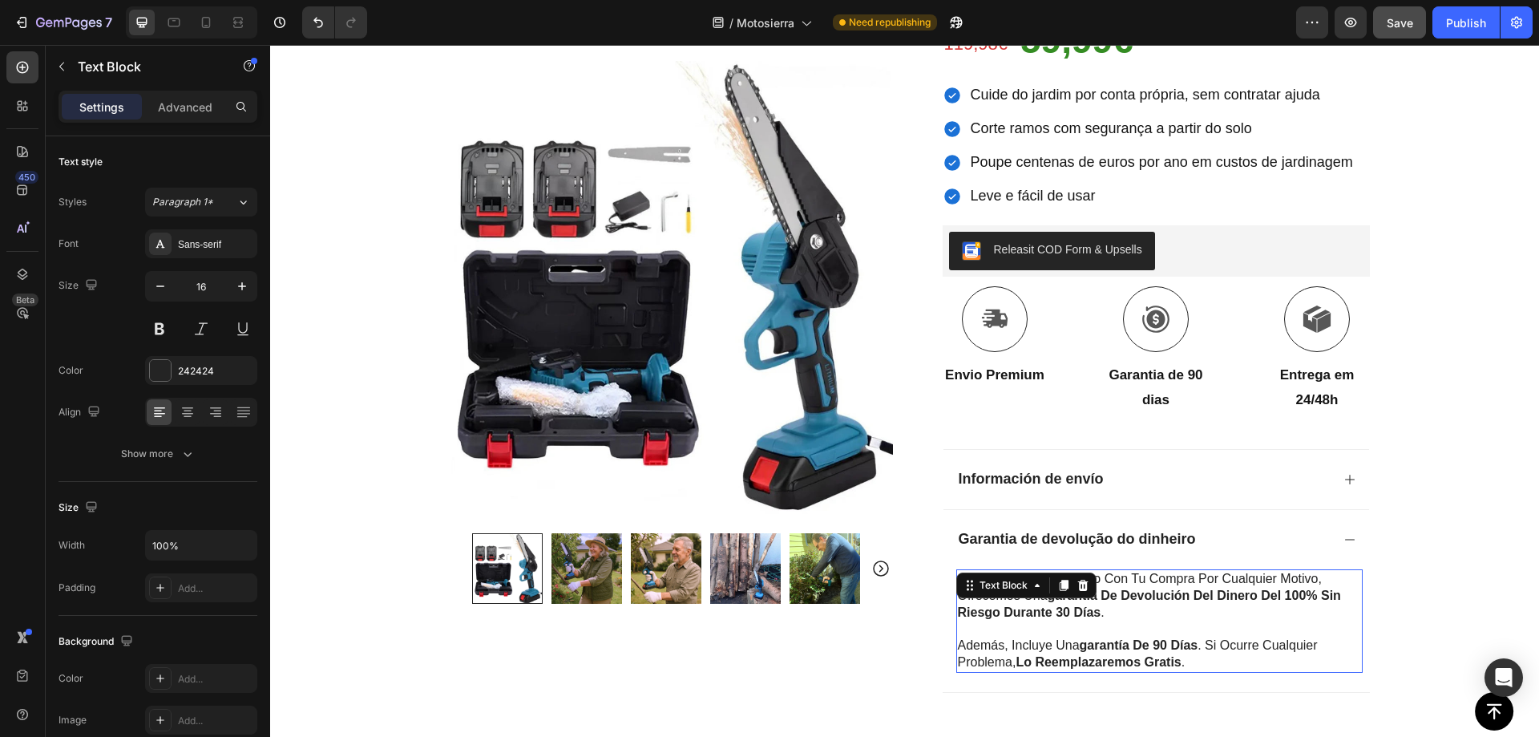
click at [1101, 613] on p "si no quedas satisfecho con tu compra por cualquier motivo, ofrecemos una garan…" at bounding box center [1159, 596] width 403 height 50
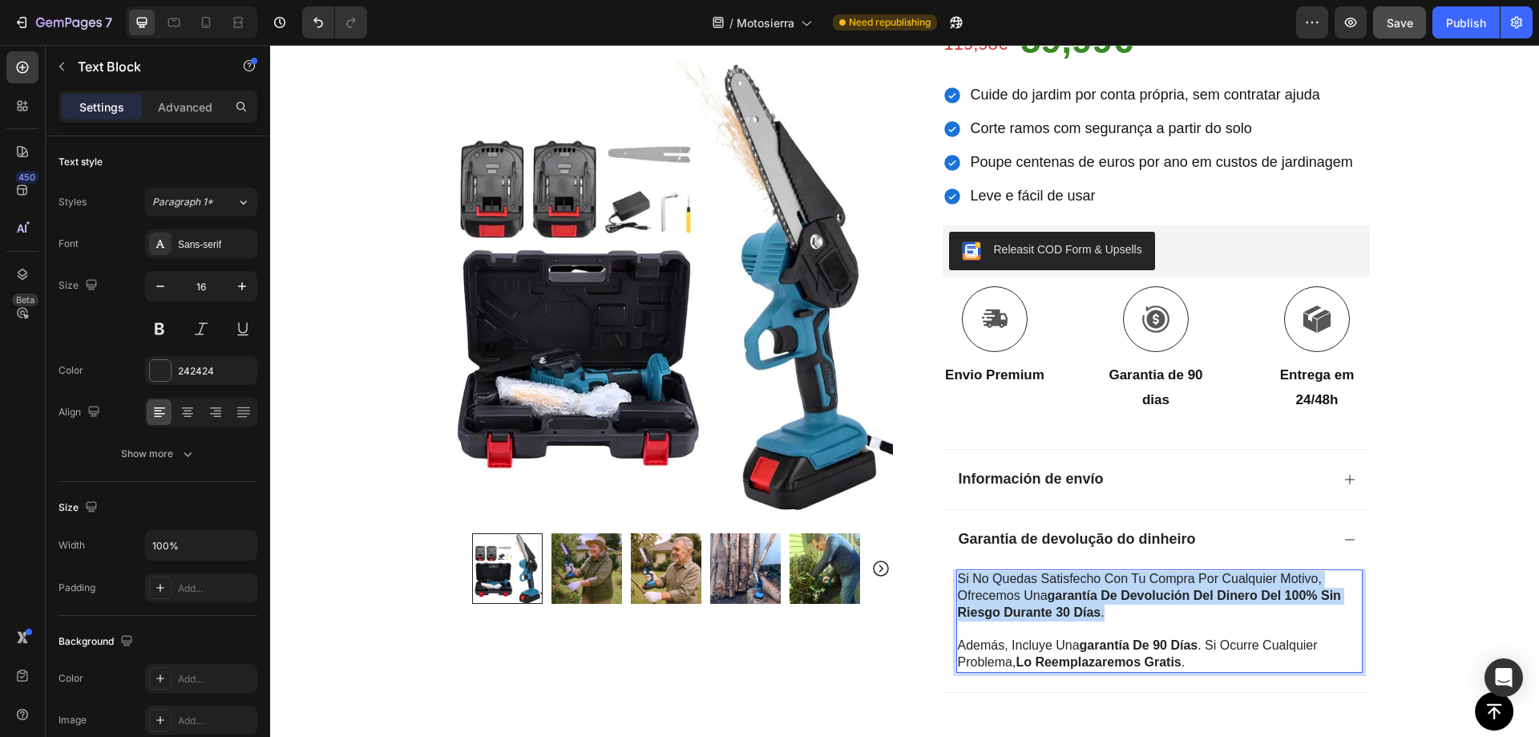
drag, startPoint x: 1119, startPoint y: 613, endPoint x: 954, endPoint y: 581, distance: 168.2
click at [958, 581] on p "si no quedas satisfecho con tu compra por cualquier motivo, ofrecemos una garan…" at bounding box center [1159, 596] width 403 height 50
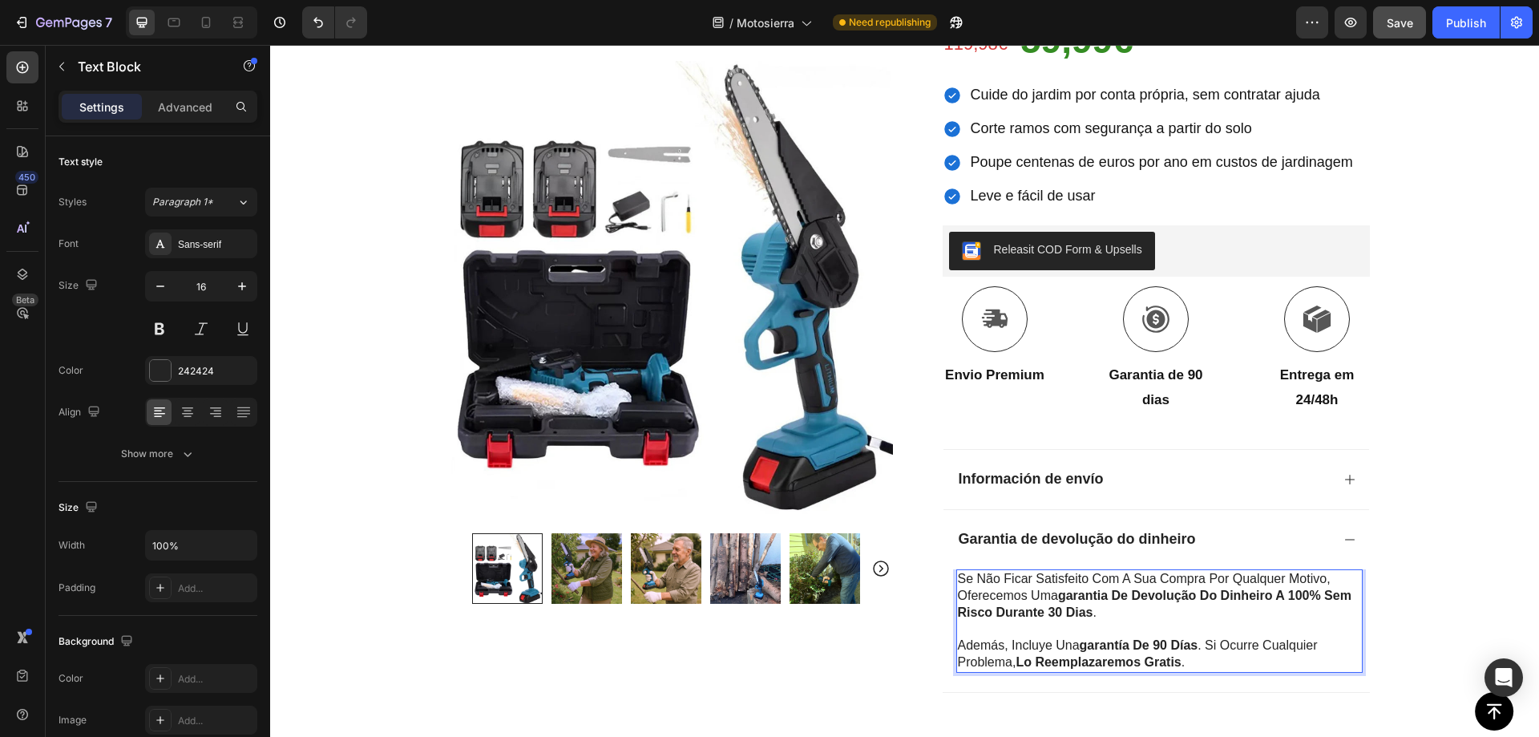
click at [1172, 650] on strong "garantía de 90 días" at bounding box center [1139, 645] width 119 height 14
click at [1206, 661] on p "además, incluye una garantía de 90 días . si ocurre cualquier problema, lo reem…" at bounding box center [1159, 654] width 403 height 34
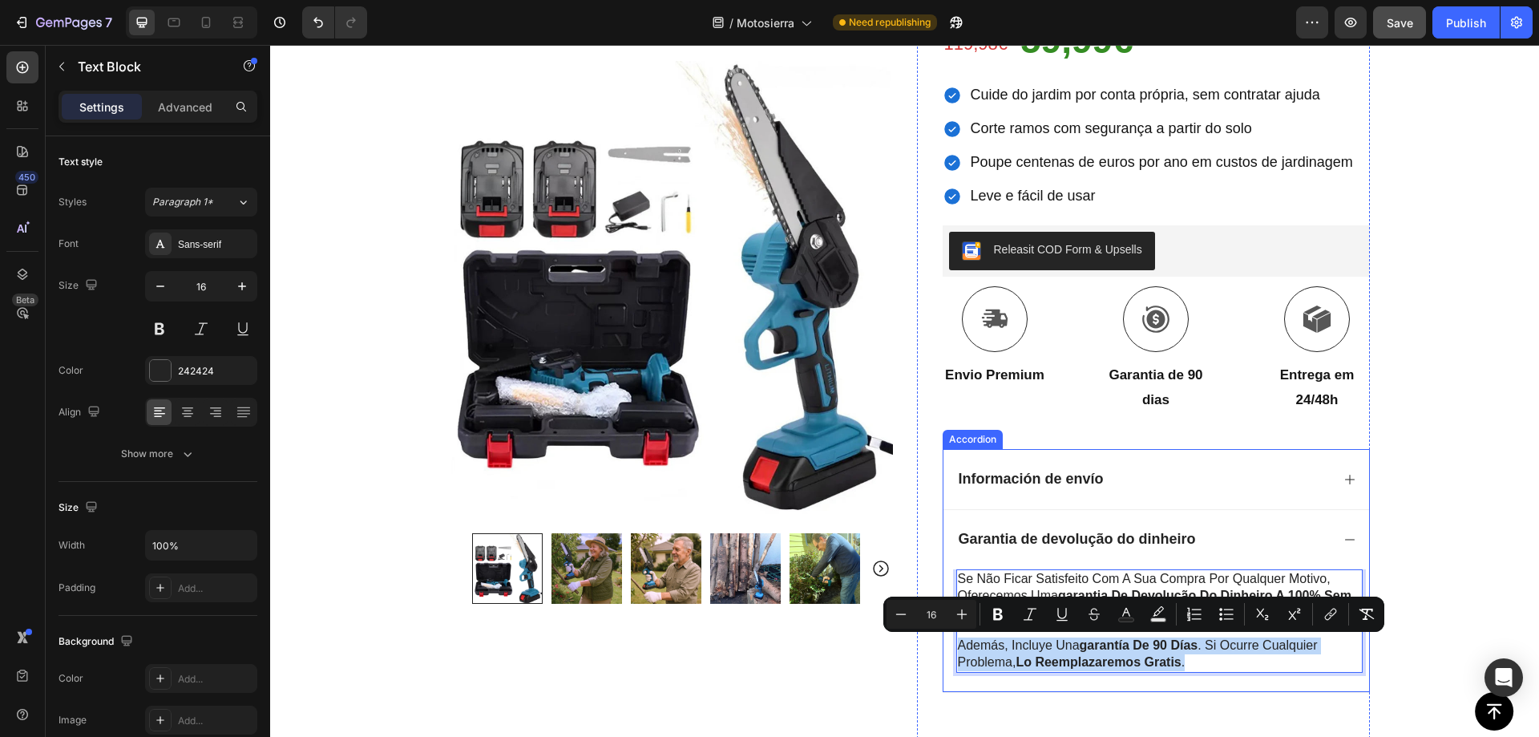
drag, startPoint x: 1206, startPoint y: 662, endPoint x: 948, endPoint y: 649, distance: 259.3
click at [948, 649] on div "Se não ficar satisfeito com a sua compra por qualquer motivo, oferecemos uma ga…" at bounding box center [1157, 630] width 426 height 123
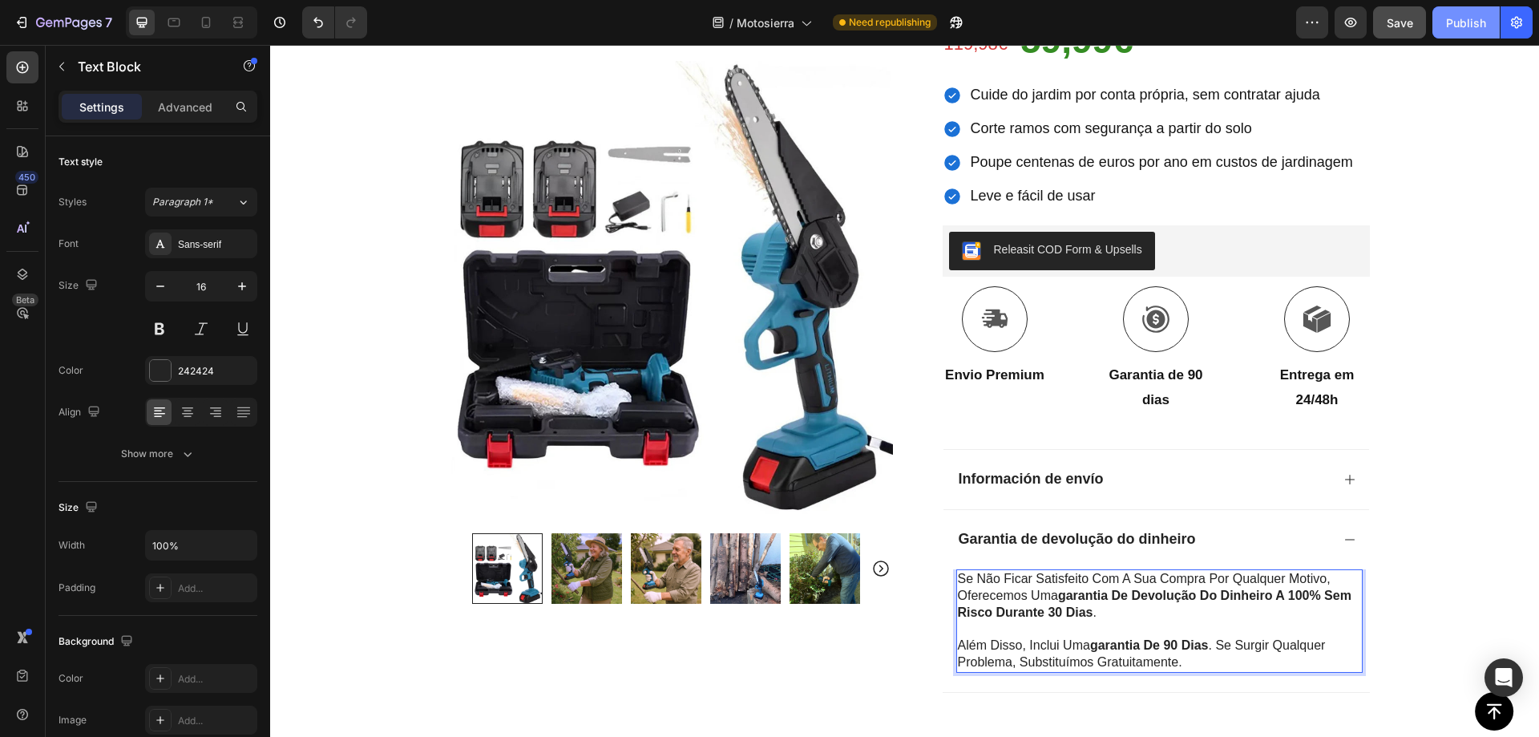
click at [1451, 19] on div "Publish" at bounding box center [1466, 22] width 40 height 17
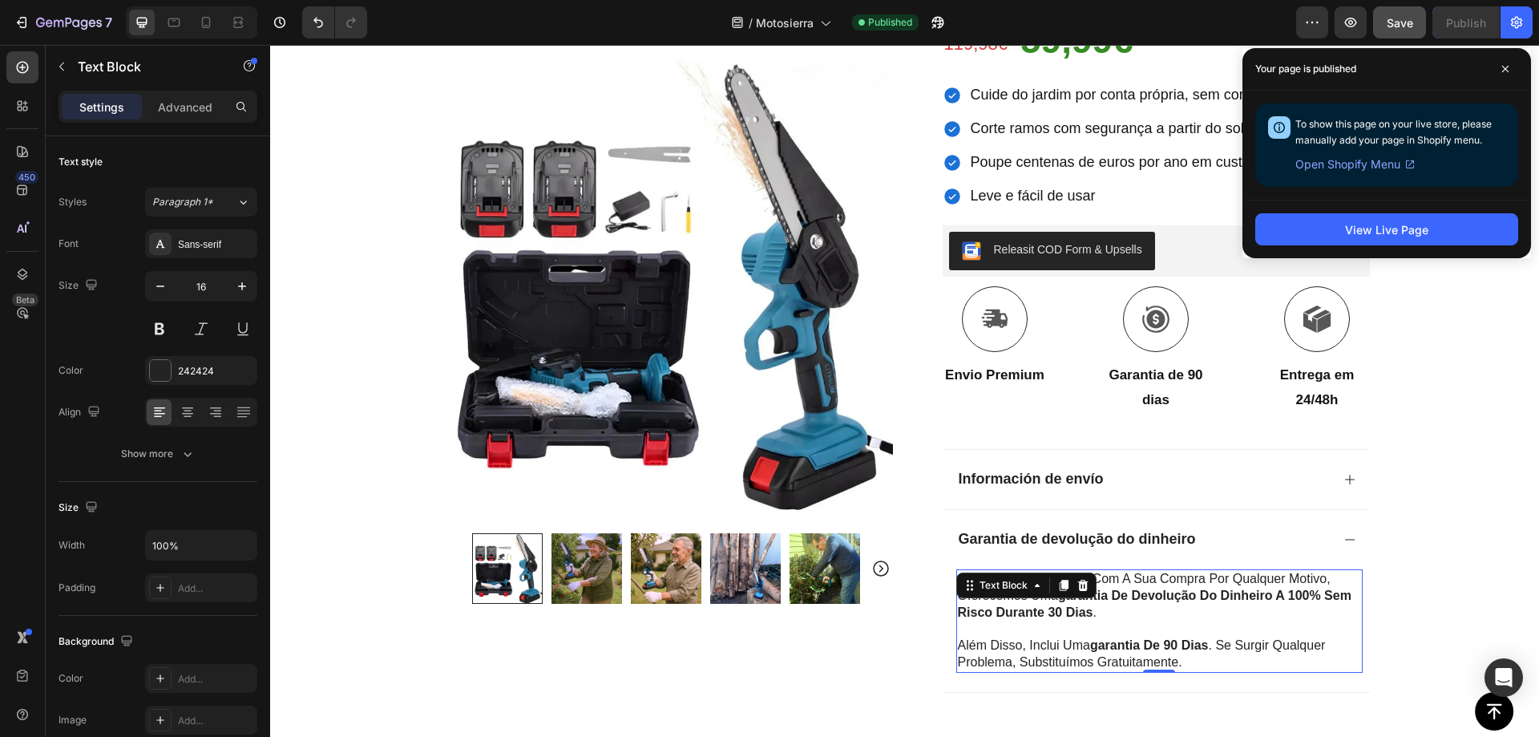
drag, startPoint x: 1162, startPoint y: 663, endPoint x: 1068, endPoint y: 661, distance: 93.8
click at [1162, 662] on p "Além disso, inclui uma garantia de 90 dias . Se surgir qualquer problema, subst…" at bounding box center [1159, 654] width 403 height 34
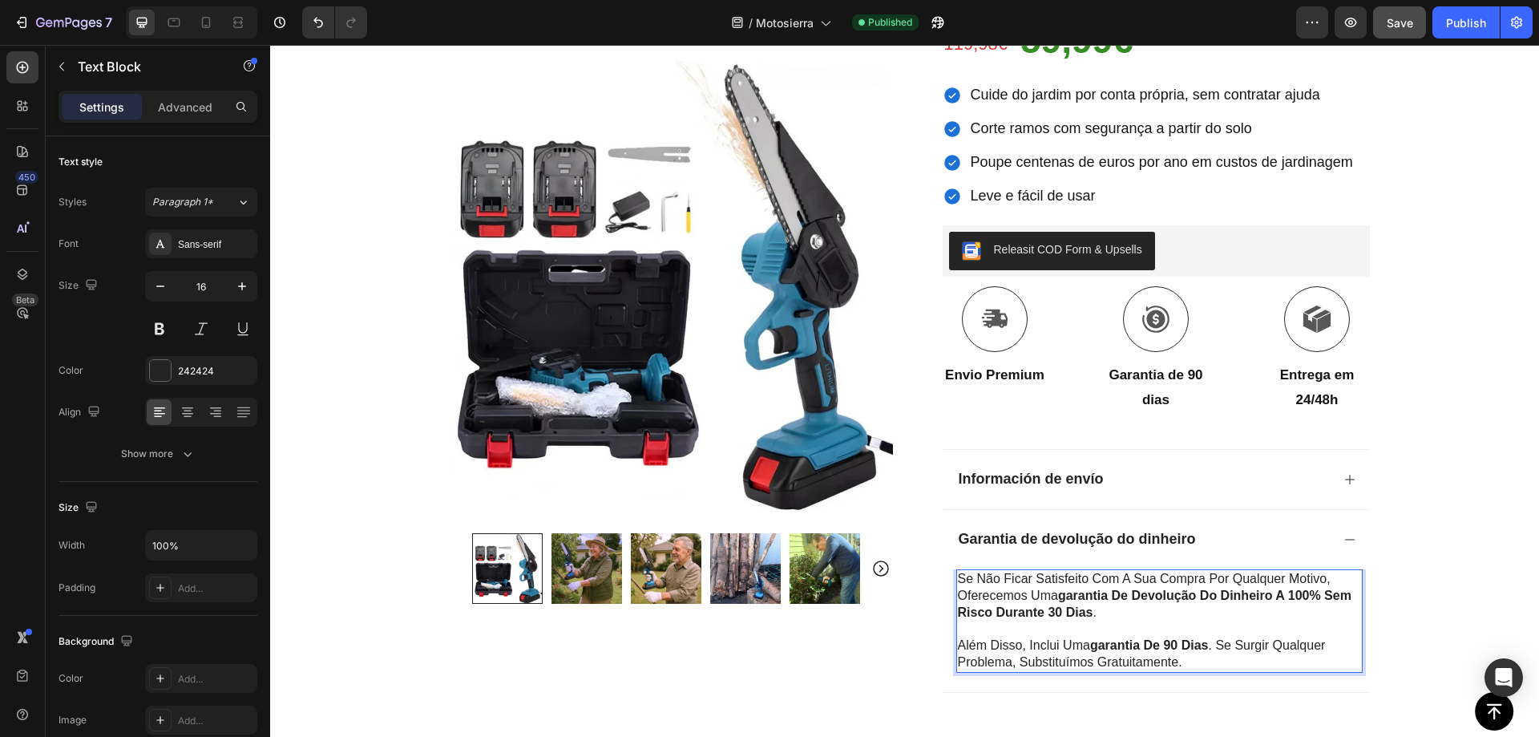
click at [1017, 662] on p "Além disso, inclui uma garantia de 90 dias . Se surgir qualquer problema, subst…" at bounding box center [1159, 654] width 403 height 34
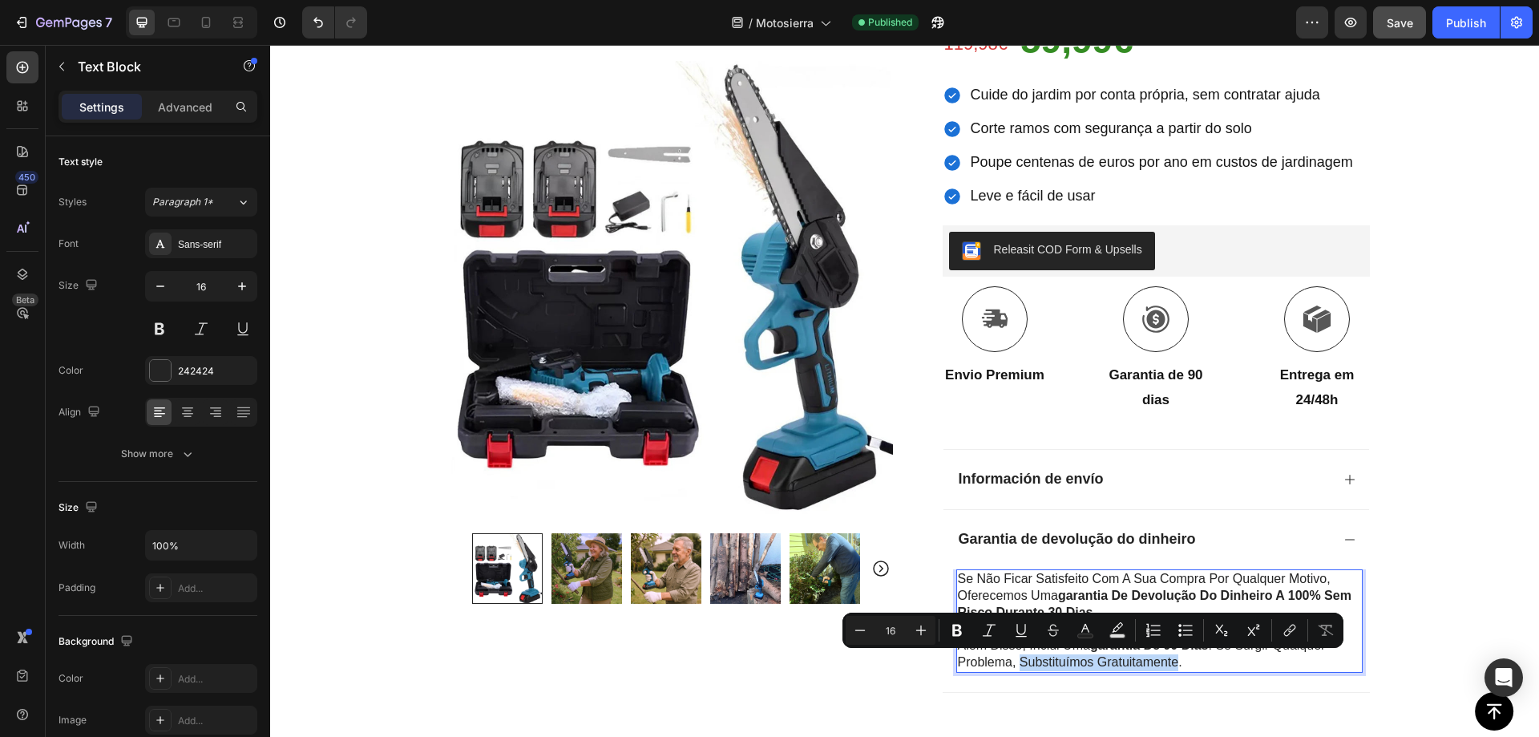
drag, startPoint x: 1017, startPoint y: 662, endPoint x: 1170, endPoint y: 662, distance: 153.1
click at [1170, 662] on p "Além disso, inclui uma garantia de 90 dias . Se surgir qualquer problema, subst…" at bounding box center [1159, 654] width 403 height 34
click at [1159, 669] on div at bounding box center [1159, 669] width 0 height 0
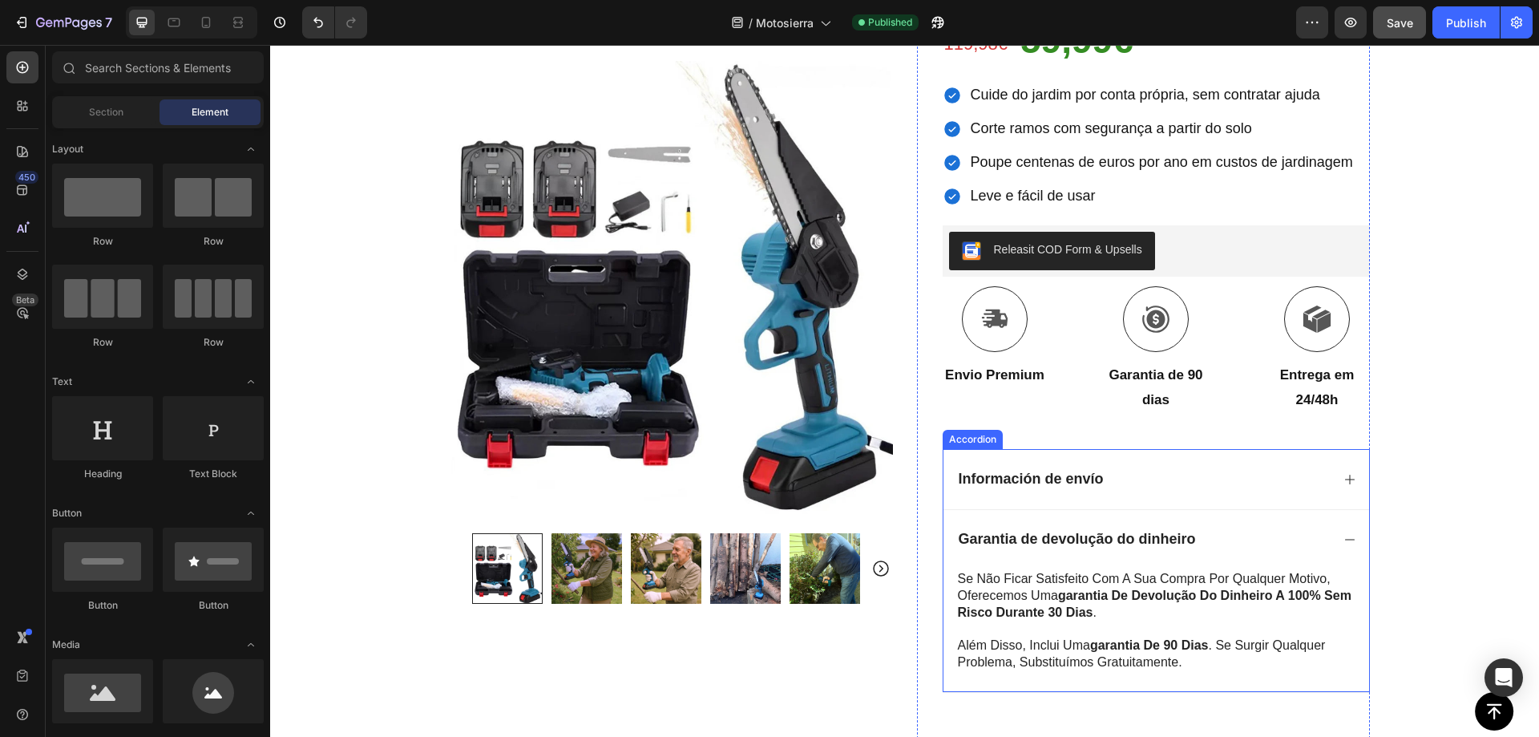
click at [1226, 661] on p "Além disso, inclui uma garantia de 90 dias . Se surgir qualquer problema, subst…" at bounding box center [1159, 654] width 403 height 34
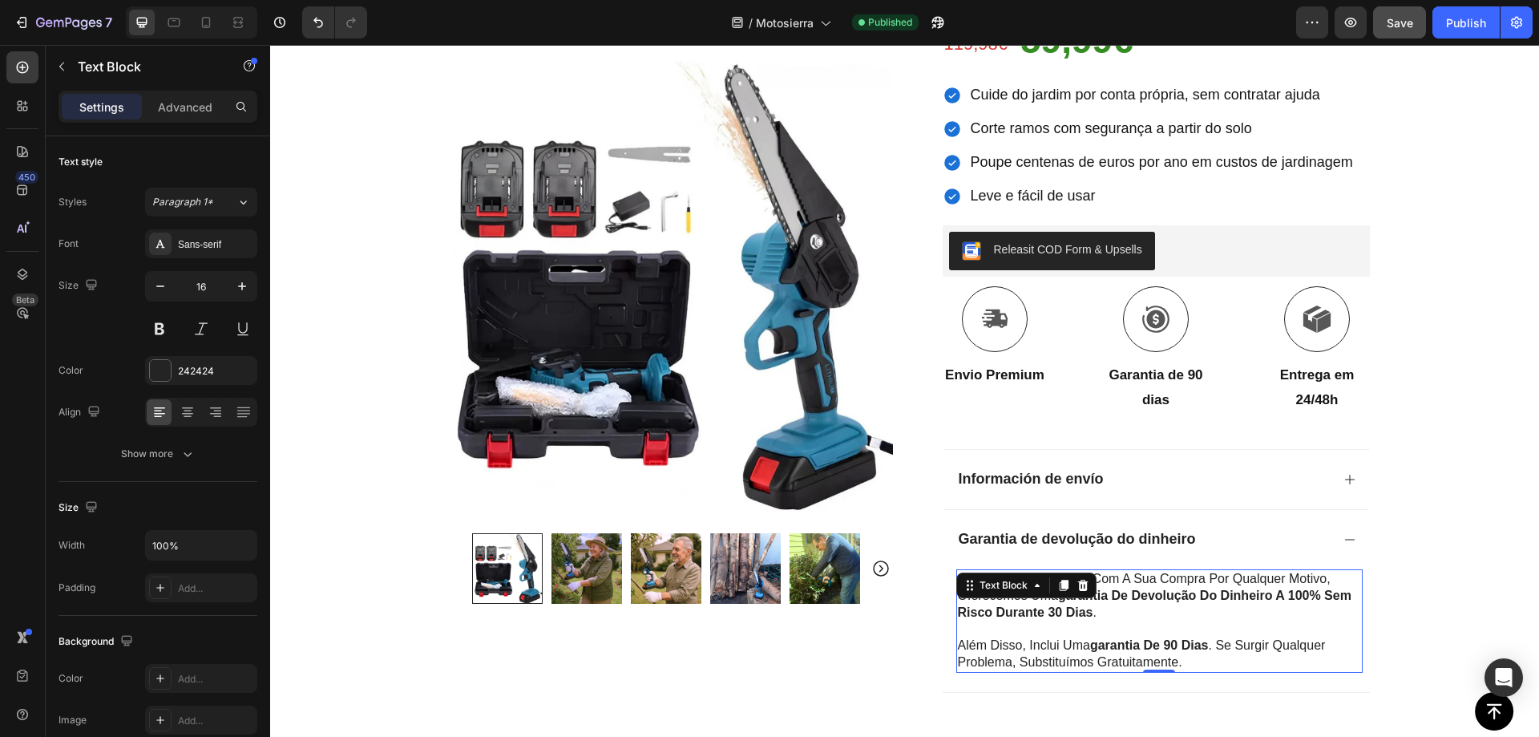
click at [1143, 670] on div at bounding box center [1159, 670] width 32 height 3
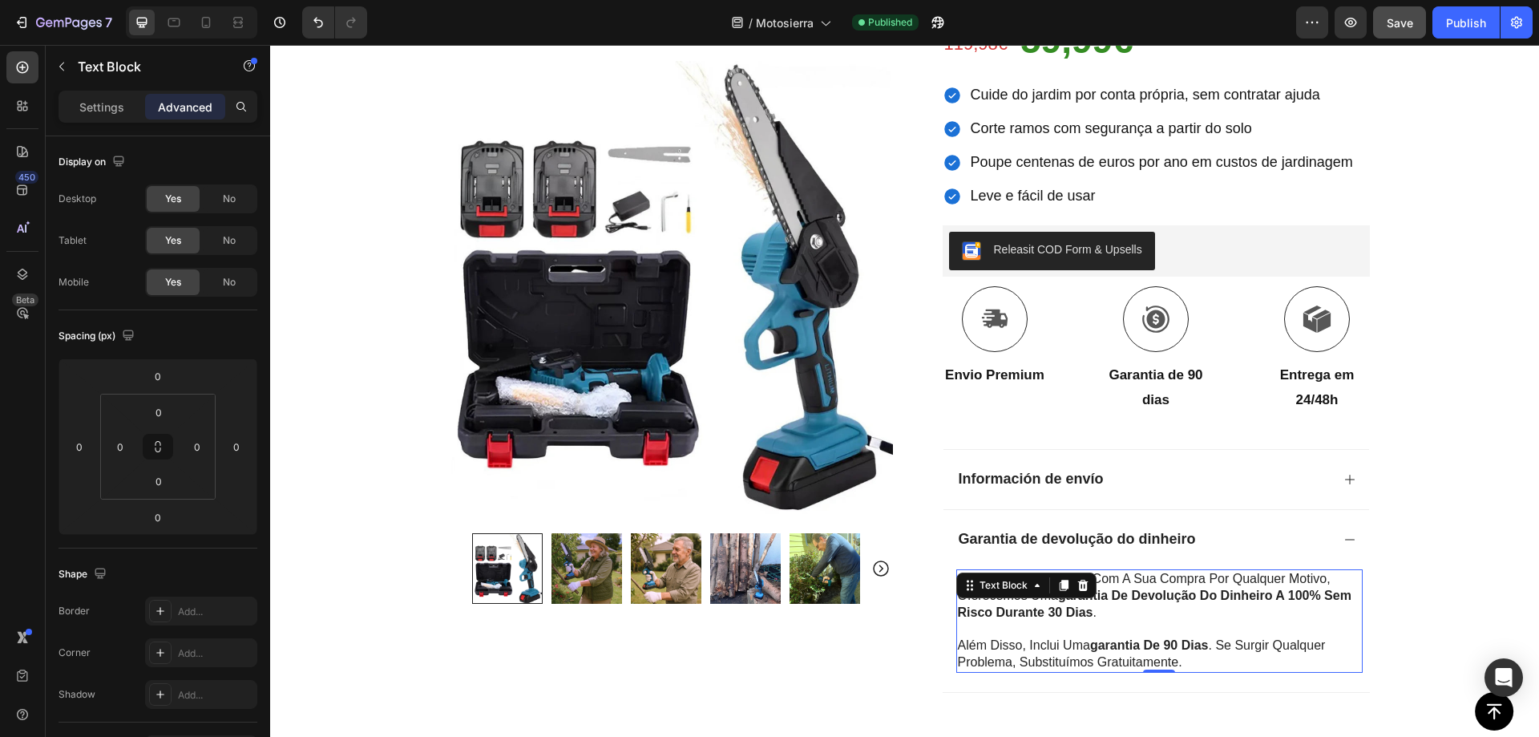
click at [1019, 665] on p "Além disso, inclui uma garantia de 90 dias . Se surgir qualquer problema, subst…" at bounding box center [1159, 654] width 403 height 34
click at [1017, 663] on p "Além disso, inclui uma garantia de 90 dias . Se surgir qualquer problema, subst…" at bounding box center [1159, 654] width 403 height 34
click at [1014, 661] on p "Além disso, inclui uma garantia de 90 dias . Se surgir qualquer problema, subst…" at bounding box center [1159, 654] width 403 height 34
drag, startPoint x: 1015, startPoint y: 661, endPoint x: 1179, endPoint y: 668, distance: 164.5
click at [1185, 668] on p "Além disso, inclui uma garantia de 90 dias . Se surgir qualquer problema, subst…" at bounding box center [1159, 654] width 403 height 34
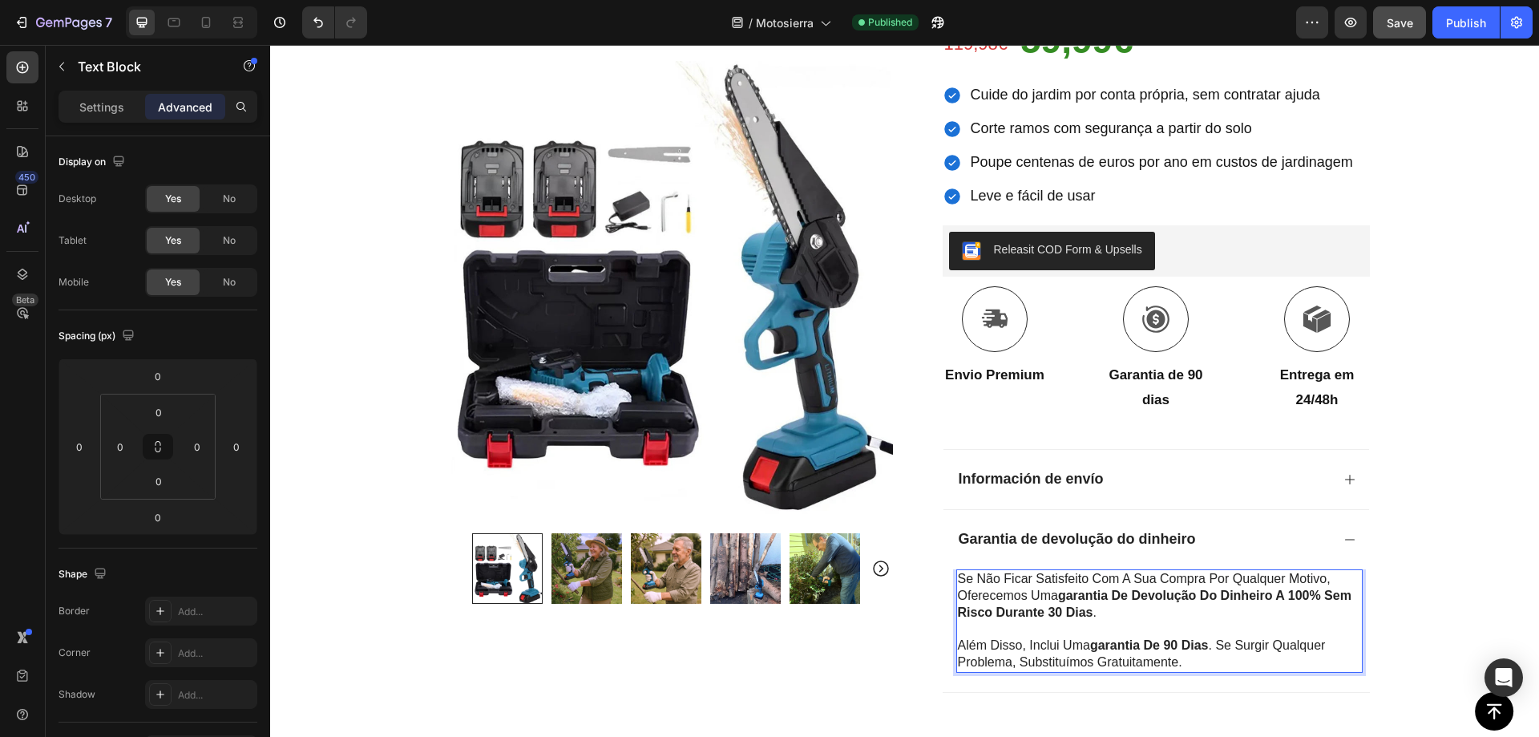
click at [1064, 668] on p "Além disso, inclui uma garantia de 90 dias . Se surgir qualquer problema, subst…" at bounding box center [1159, 654] width 403 height 34
click at [1016, 664] on p "Além disso, inclui uma garantia de 90 dias . Se surgir qualquer problema, subst…" at bounding box center [1159, 654] width 403 height 34
click at [1015, 661] on p "Além disso, inclui uma garantia de 90 dias . Se surgir qualquer problema, subst…" at bounding box center [1159, 654] width 403 height 34
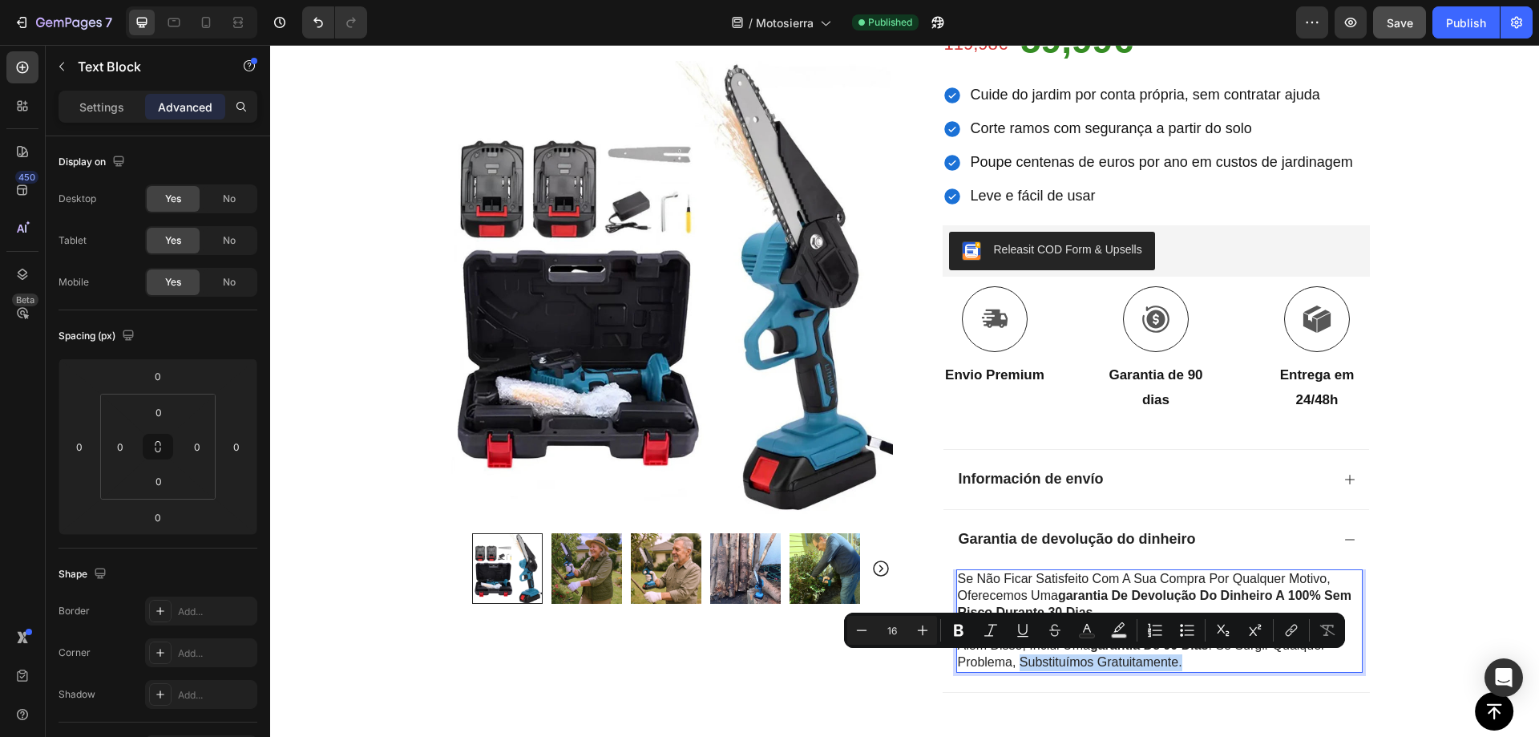
drag, startPoint x: 1015, startPoint y: 661, endPoint x: 1178, endPoint y: 662, distance: 163.5
click at [1178, 662] on p "Além disso, inclui uma garantia de 90 dias . Se surgir qualquer problema, subst…" at bounding box center [1159, 654] width 403 height 34
click at [957, 629] on icon "Editor contextual toolbar" at bounding box center [959, 630] width 10 height 12
click at [1422, 386] on div "Icon Pagamento na entrega e envio gratuito Text Block Row Icon 84 000+ Clientes…" at bounding box center [904, 246] width 1269 height 1113
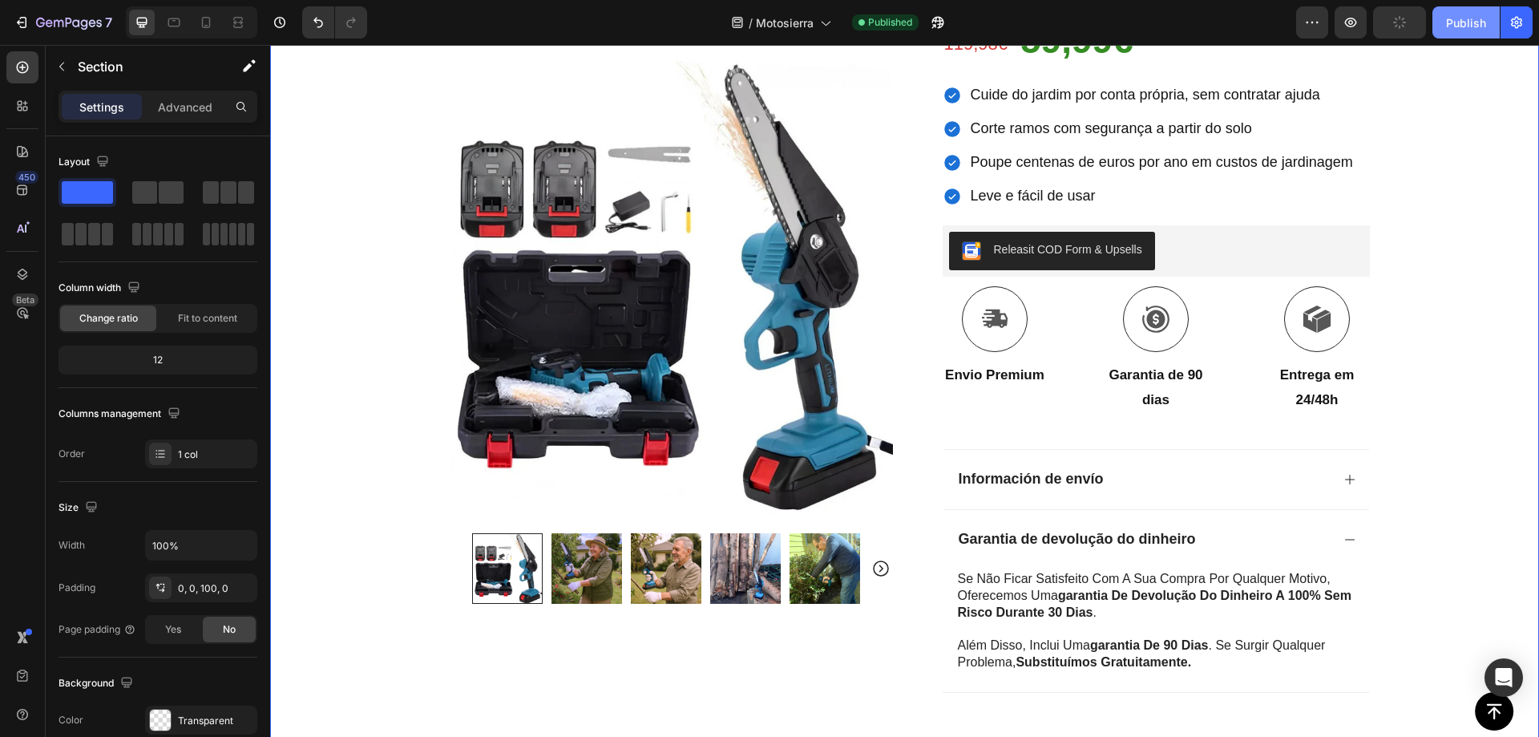
click at [1458, 31] on button "Publish" at bounding box center [1466, 22] width 67 height 32
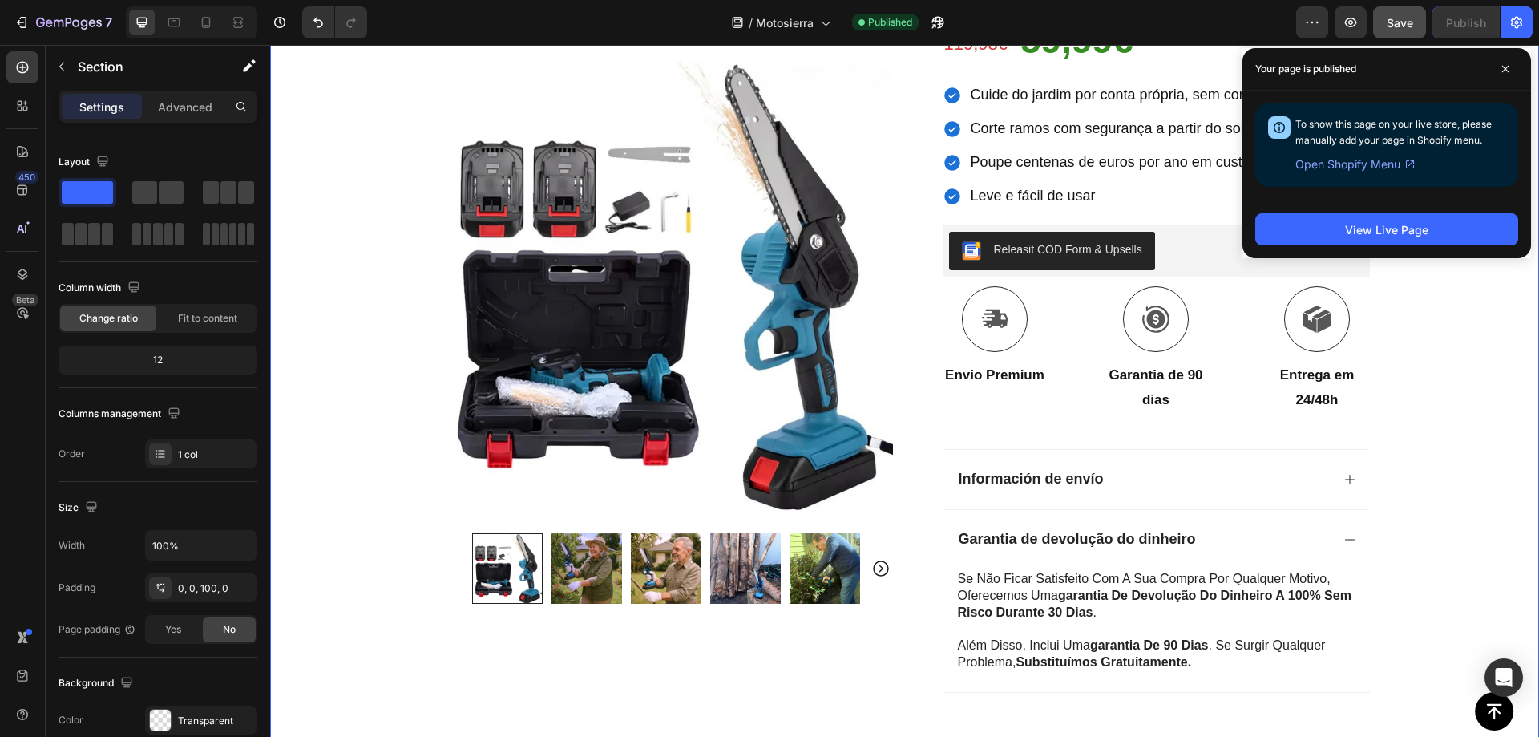
click at [1481, 404] on div "Icon Pagamento na entrega e envio gratuito Text Block Row Icon 84 000+ Clientes…" at bounding box center [904, 246] width 1269 height 1113
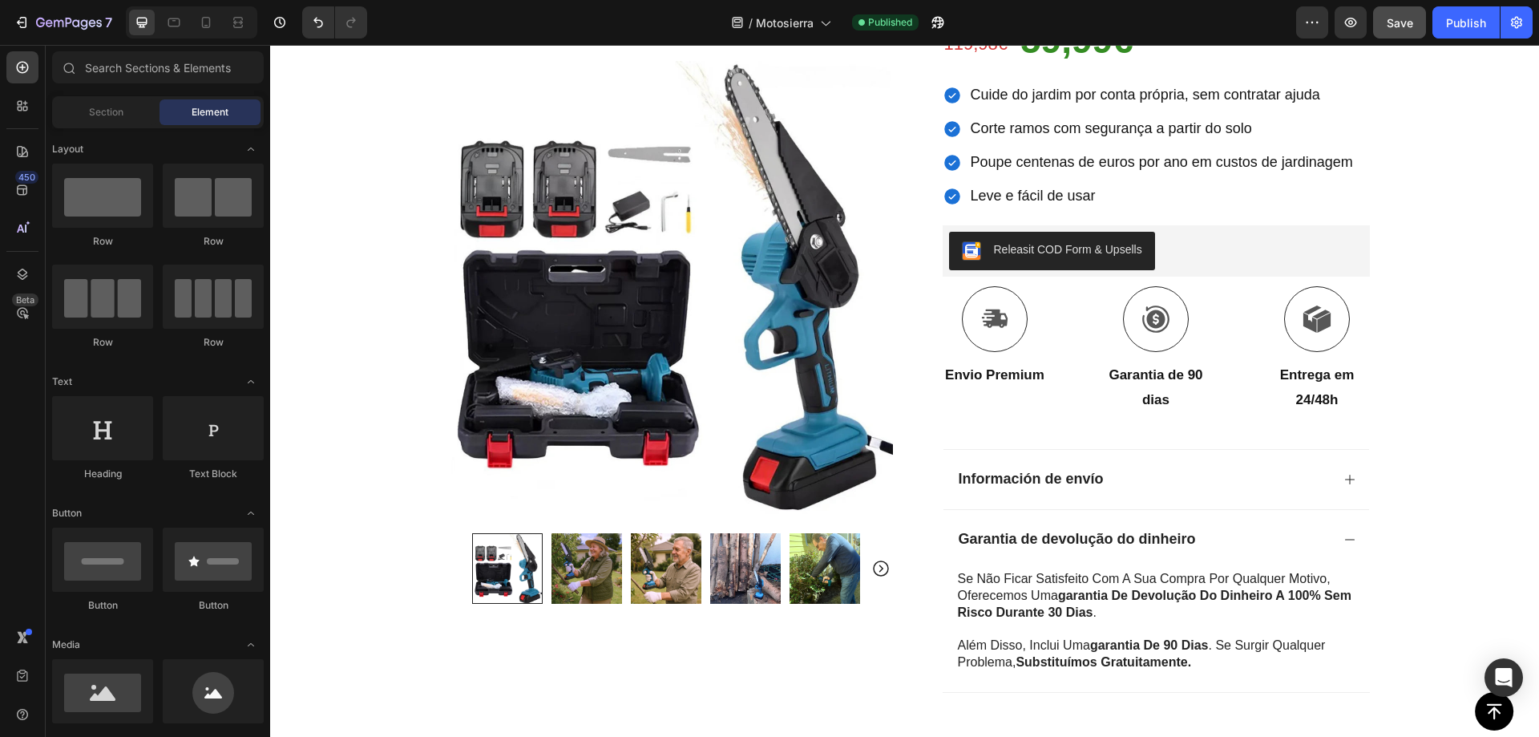
scroll to position [861, 0]
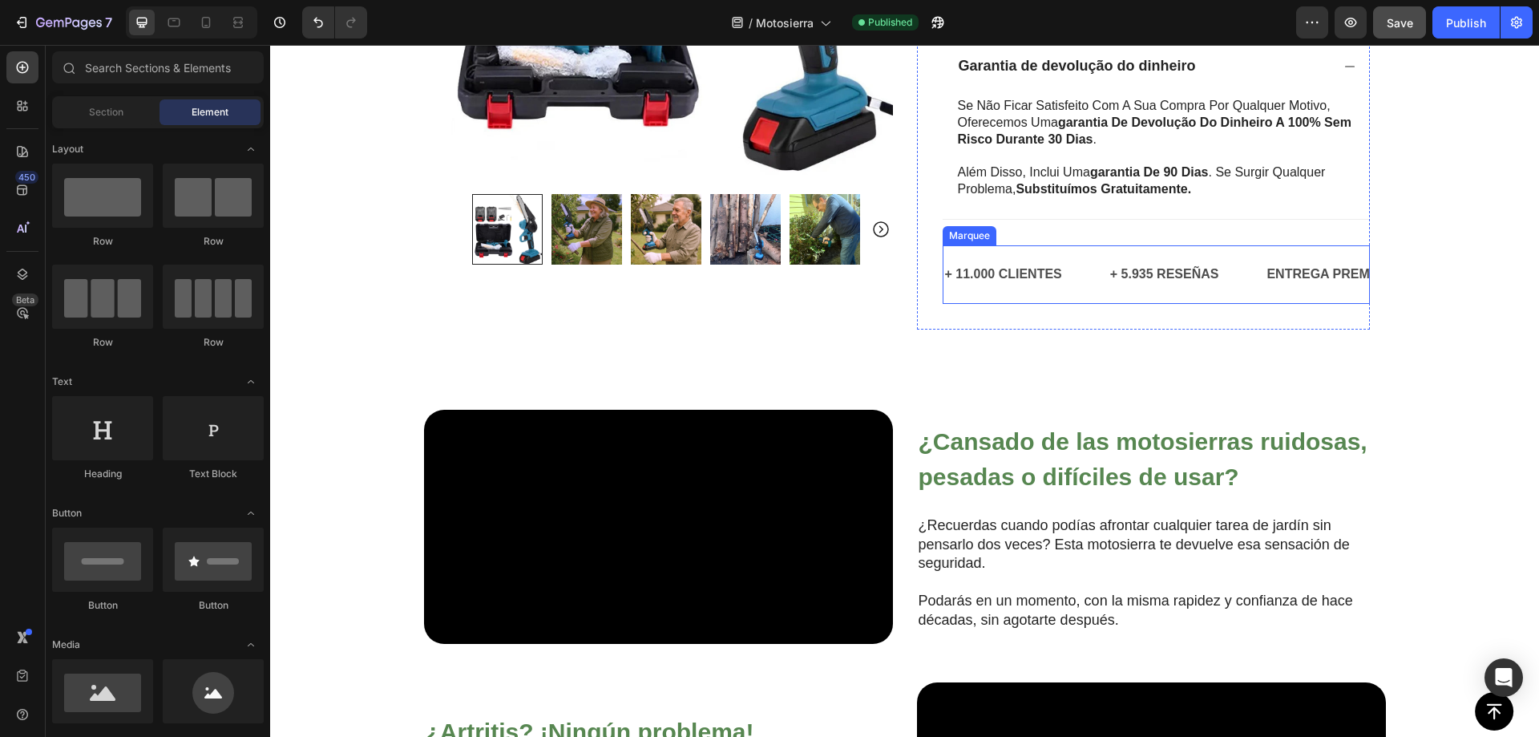
click at [1082, 283] on div "+ 11.000 CLIENTES Text" at bounding box center [1026, 274] width 165 height 39
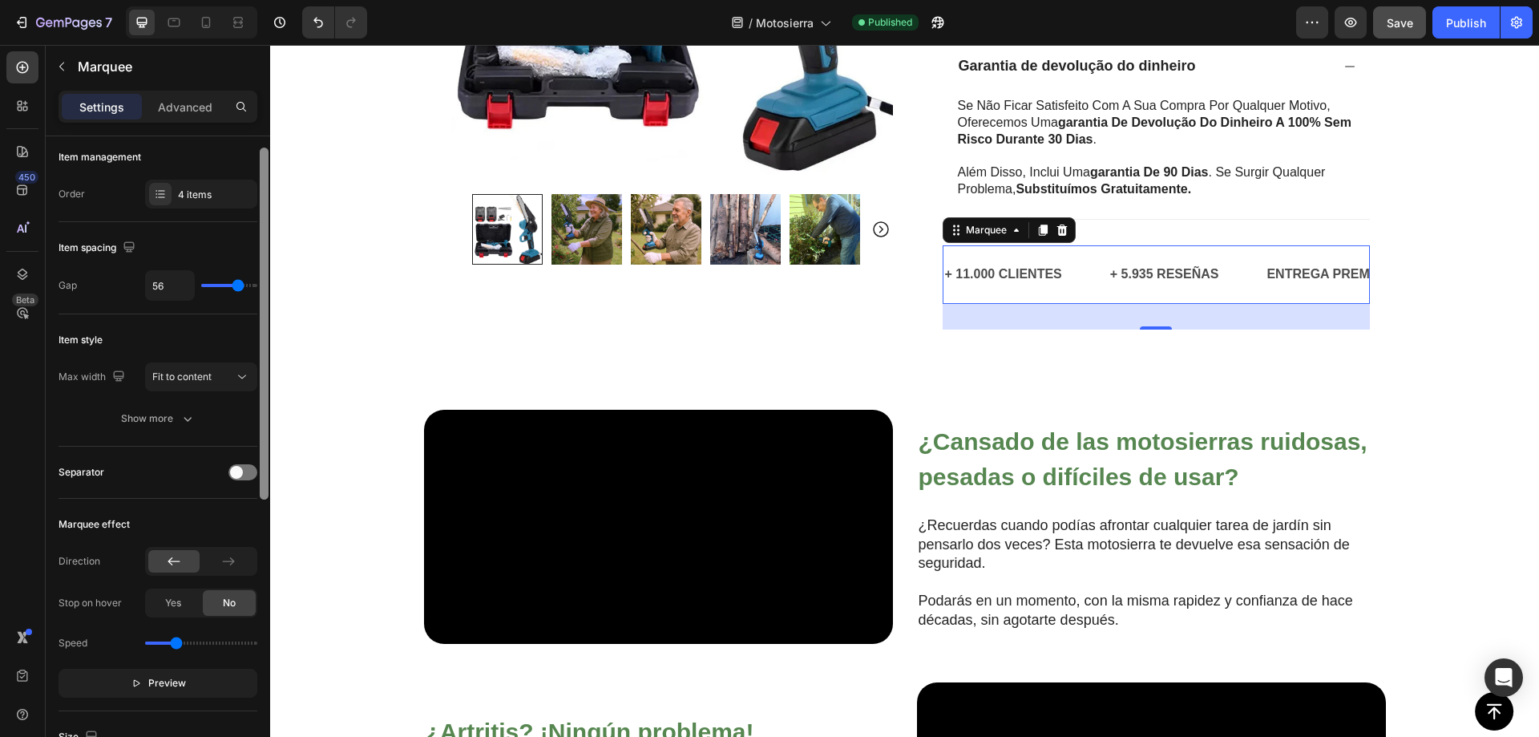
scroll to position [0, 0]
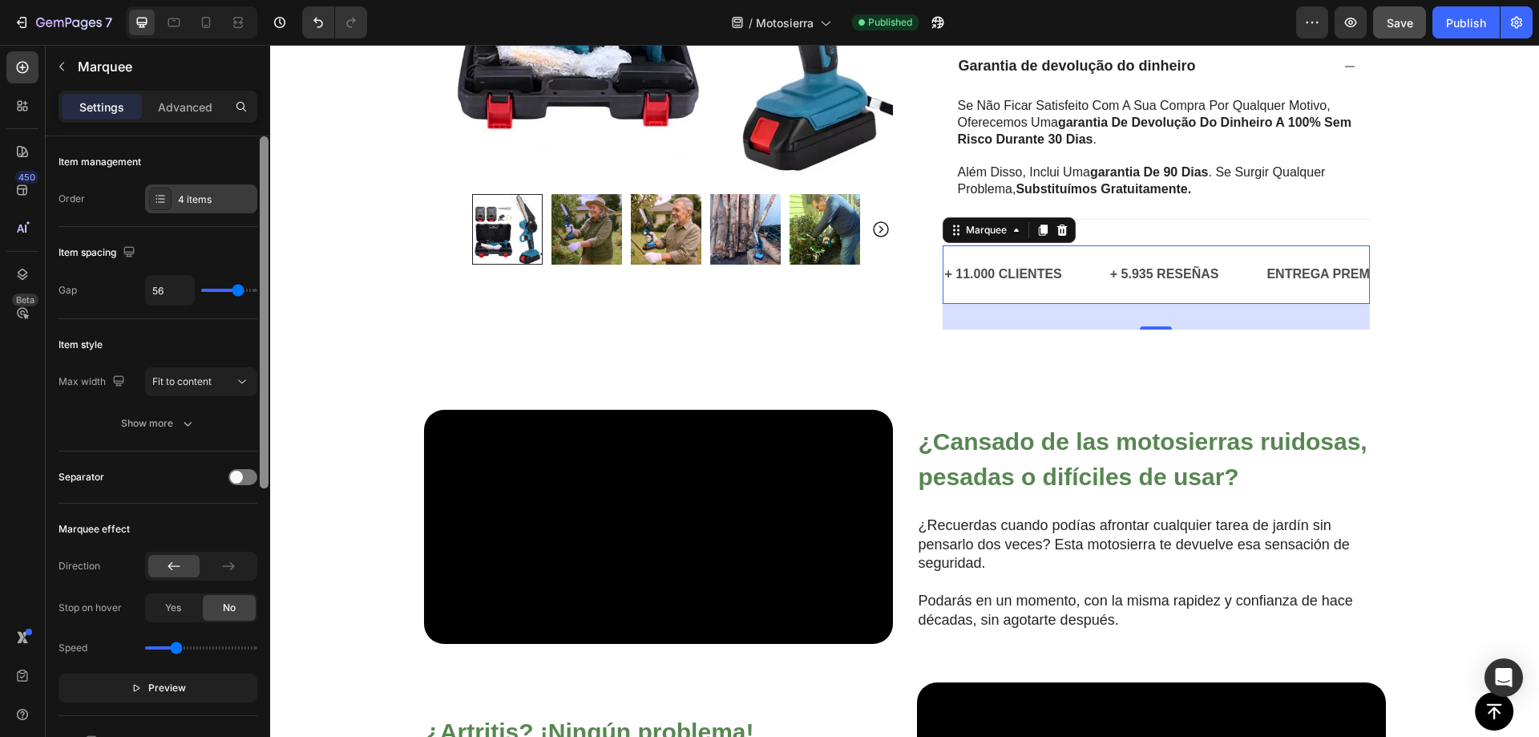
drag, startPoint x: 267, startPoint y: 290, endPoint x: 197, endPoint y: 198, distance: 115.6
click at [269, 184] on div at bounding box center [264, 459] width 12 height 646
click at [190, 199] on div "4 items" at bounding box center [215, 199] width 75 height 14
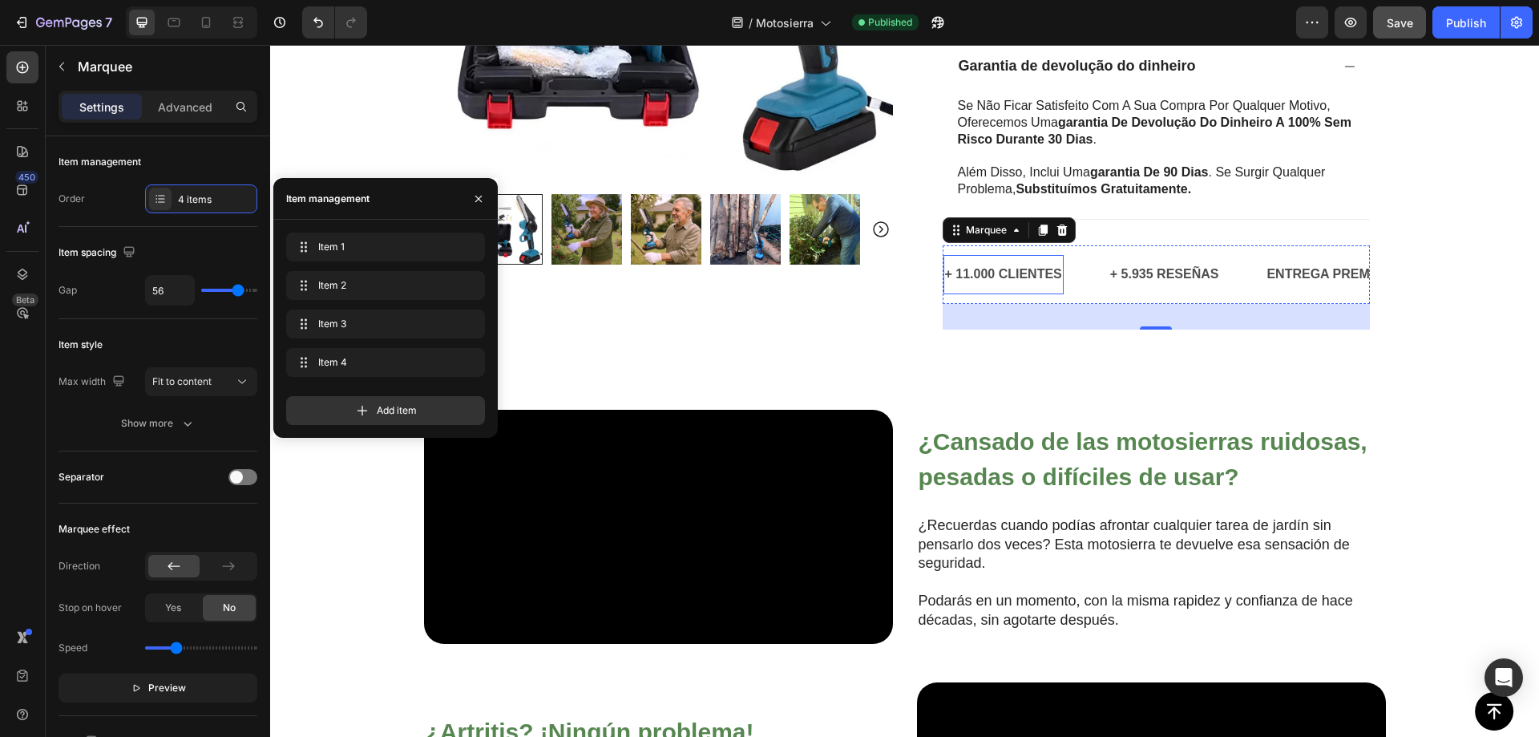
click at [1002, 274] on p "+ 11.000 CLIENTES" at bounding box center [1003, 274] width 117 height 23
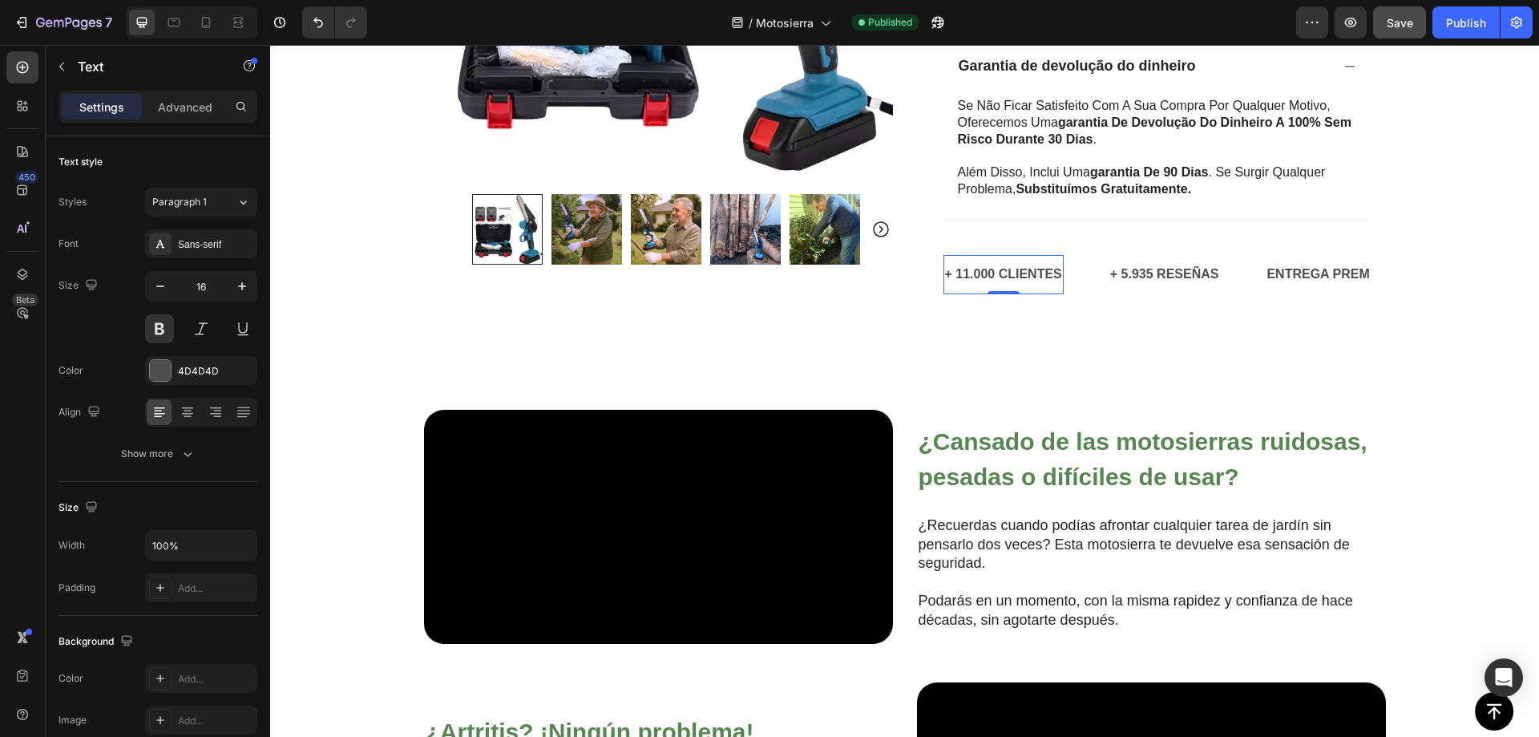
click at [991, 272] on p "+ 11.000 CLIENTES" at bounding box center [1003, 274] width 117 height 23
click at [991, 270] on p "+ 11.000 CLIENTES" at bounding box center [1003, 274] width 117 height 23
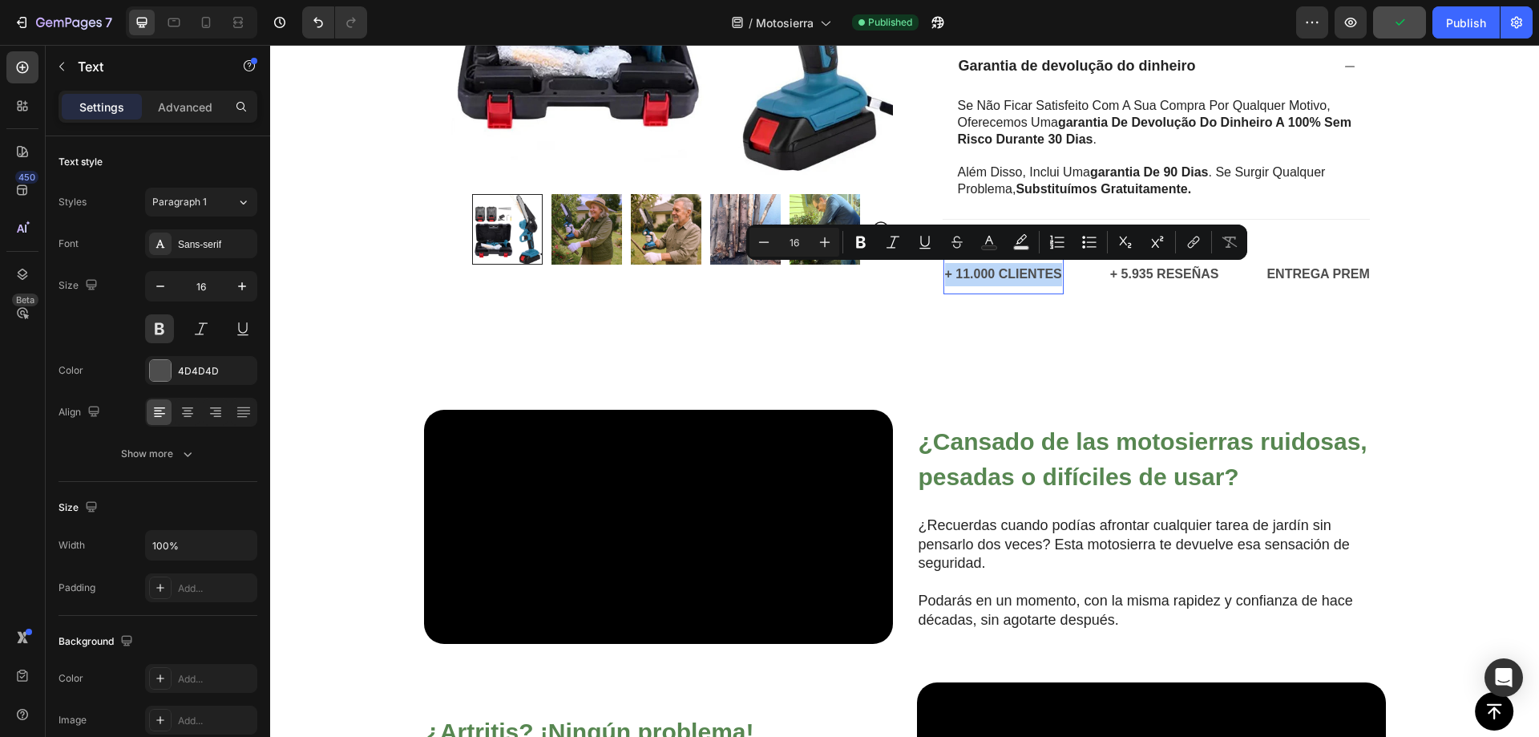
copy p "+ 11.000 CLIENTES"
click at [980, 274] on p "+ 11.000 CLIENTES" at bounding box center [1003, 274] width 117 height 23
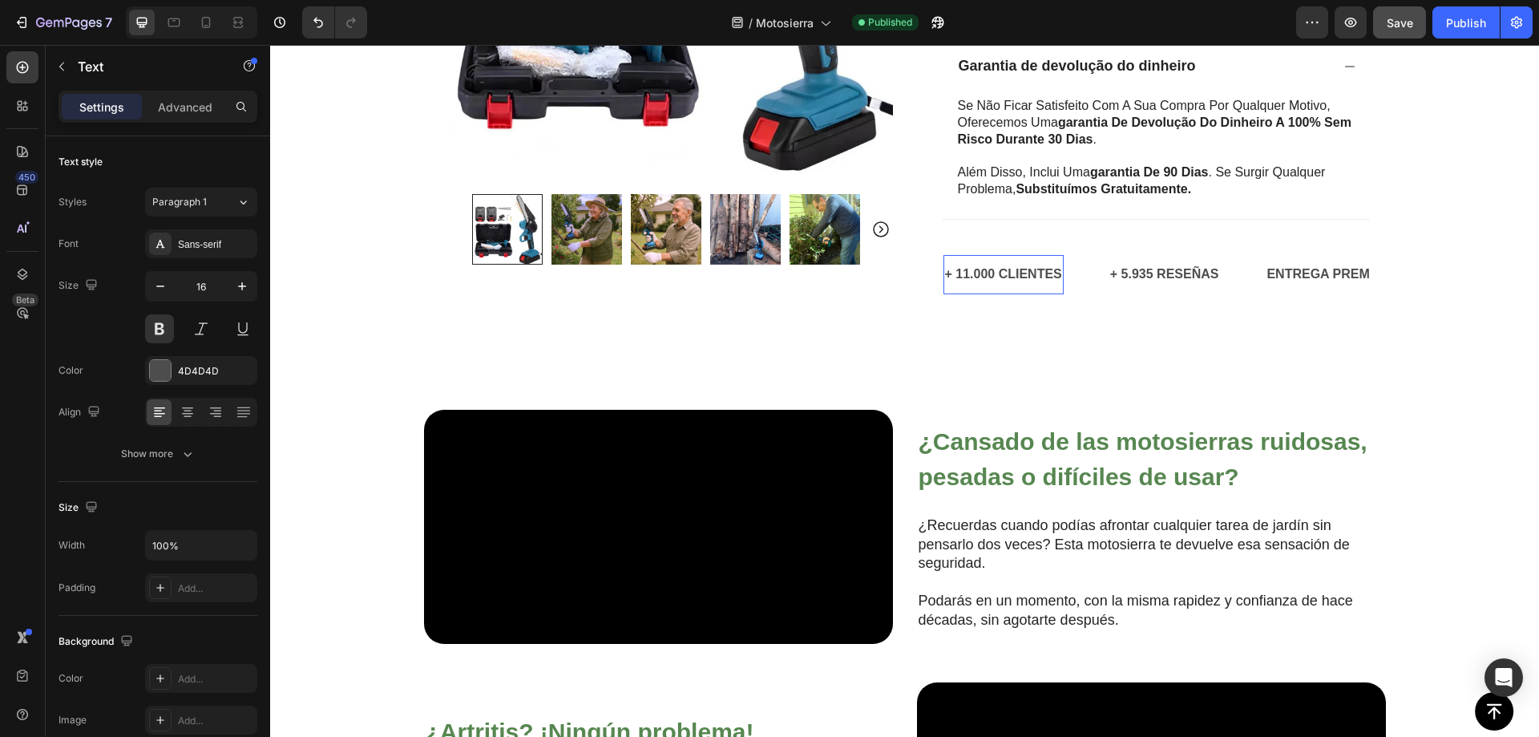
click at [984, 275] on p "+ 11.000 CLIENTES" at bounding box center [1003, 274] width 117 height 23
click at [1164, 280] on p "+ 5.935 RESEÑAS" at bounding box center [1164, 274] width 109 height 23
click at [1154, 276] on p "+ 5.935 RESEÑAS" at bounding box center [1164, 274] width 109 height 23
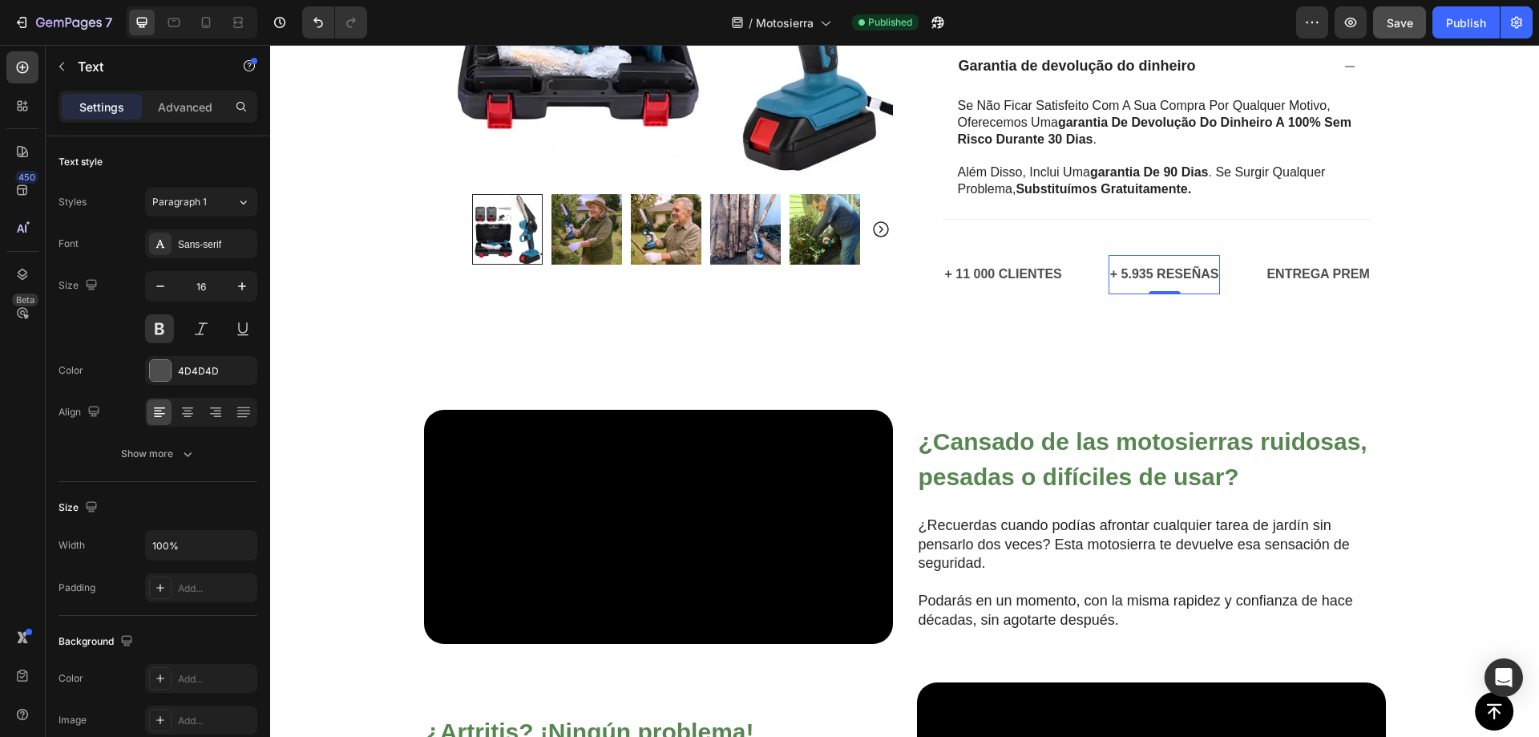
click at [1154, 276] on p "+ 5.935 RESEÑAS" at bounding box center [1164, 274] width 109 height 23
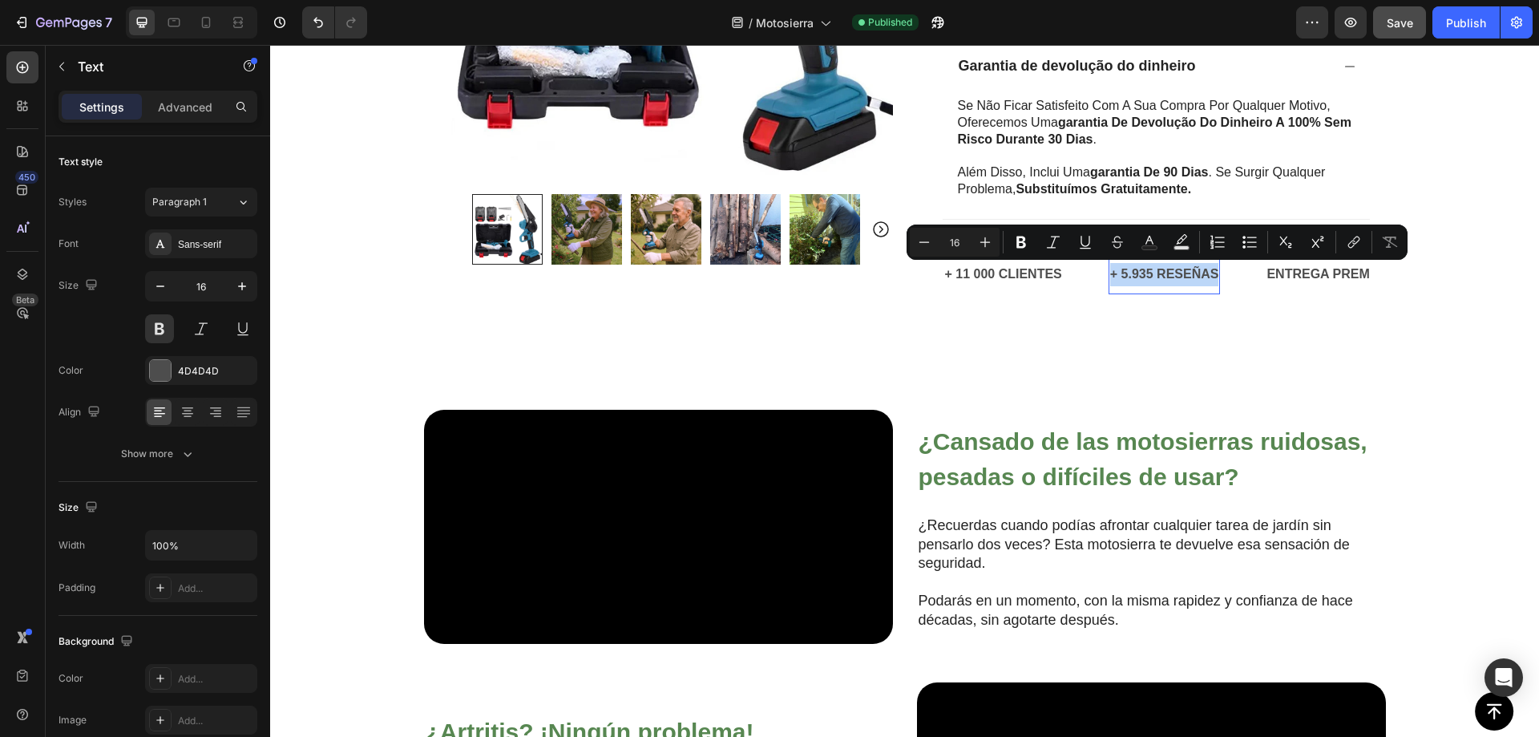
copy p "+ 5.935 RESEÑAS"
click at [1161, 277] on p "+ 5.935 RESEÑAS" at bounding box center [1164, 274] width 109 height 23
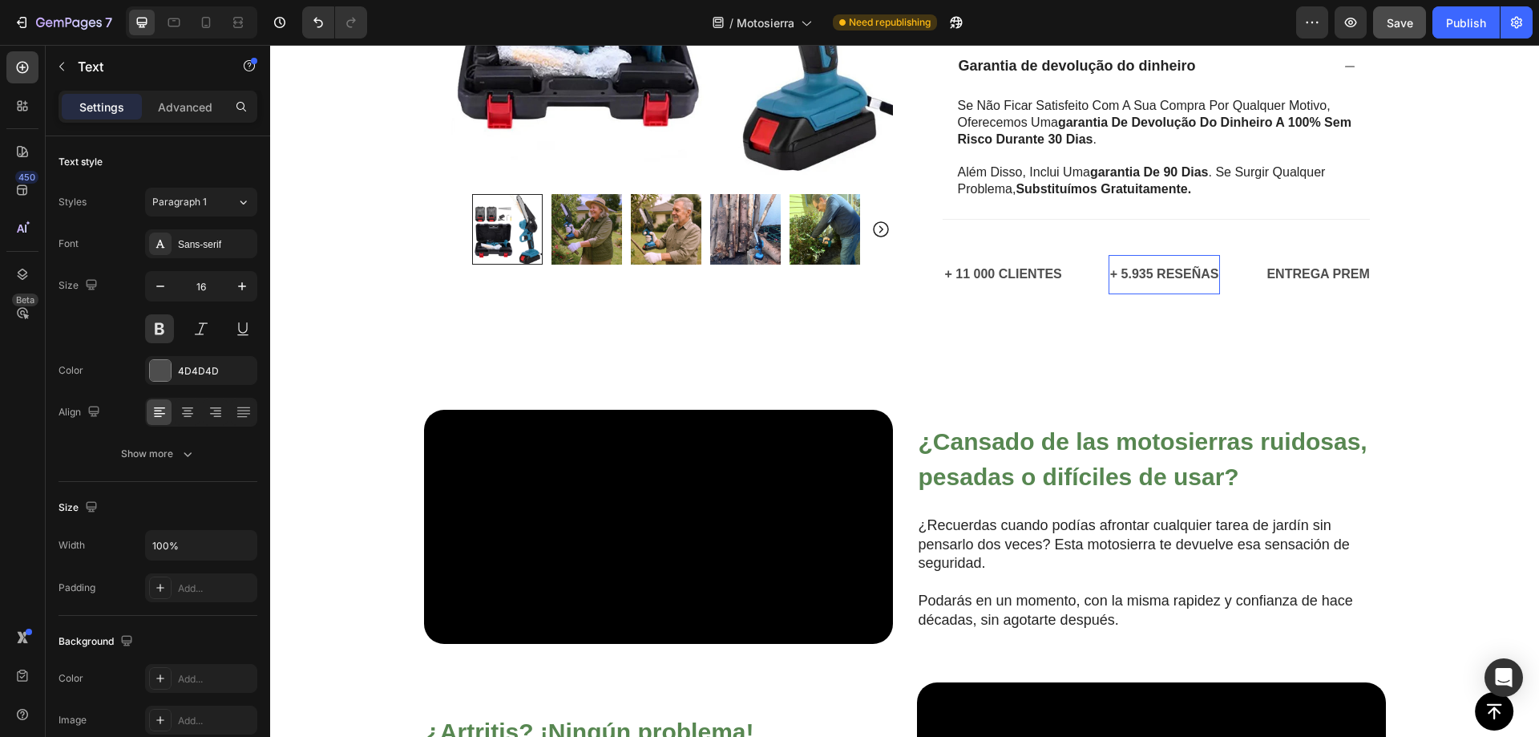
click at [1158, 277] on p "+ 5.935 RESEÑAS" at bounding box center [1164, 274] width 109 height 23
click at [1159, 277] on p "+ 5.935 RESEÑAS" at bounding box center [1164, 274] width 109 height 23
click at [1313, 277] on p "ENTREGA PREMIUM GRATIS" at bounding box center [1375, 274] width 177 height 23
click at [1315, 275] on p "ENTREGA PREMIUM GRATIS" at bounding box center [1375, 274] width 177 height 23
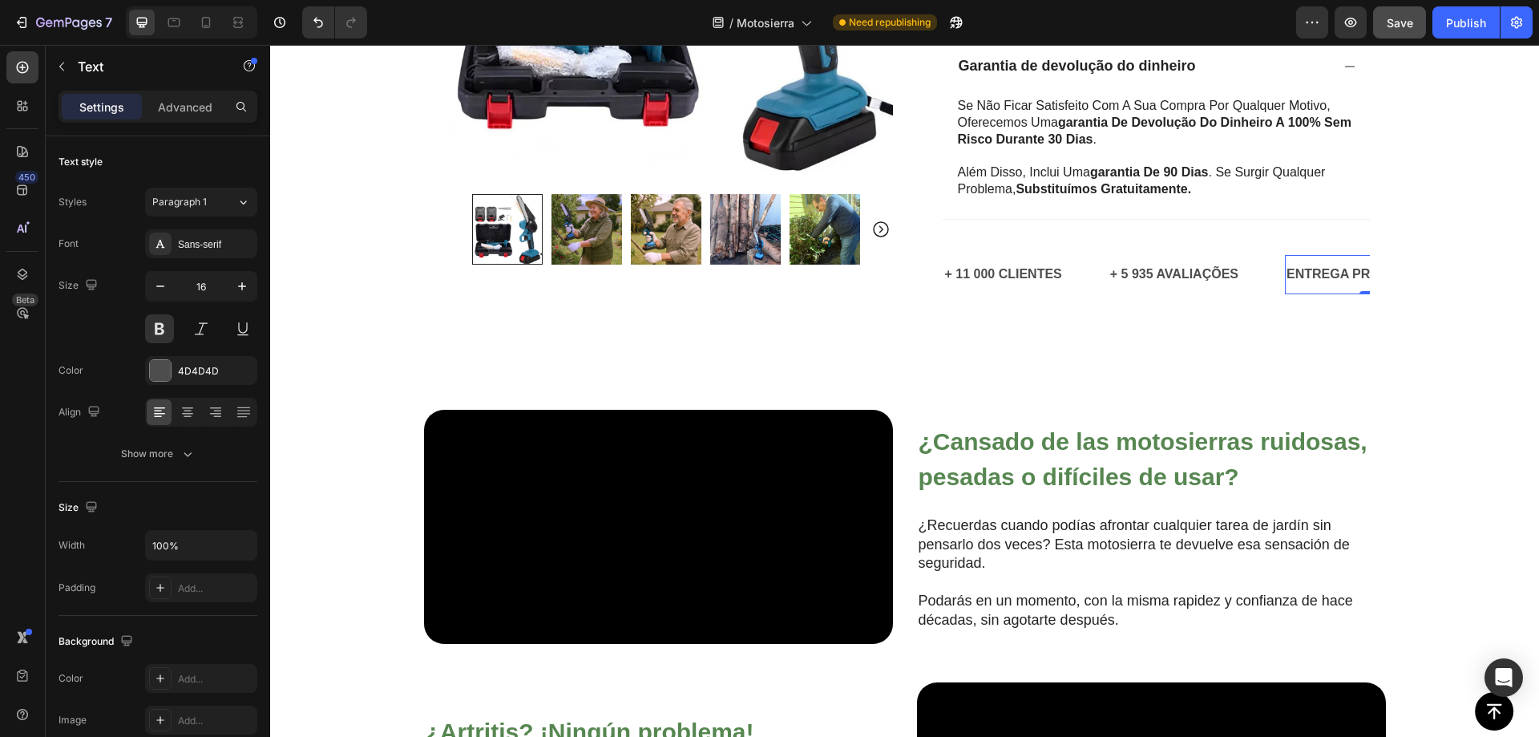
click at [1315, 275] on p "ENTREGA PREMIUM GRATIS" at bounding box center [1375, 274] width 177 height 23
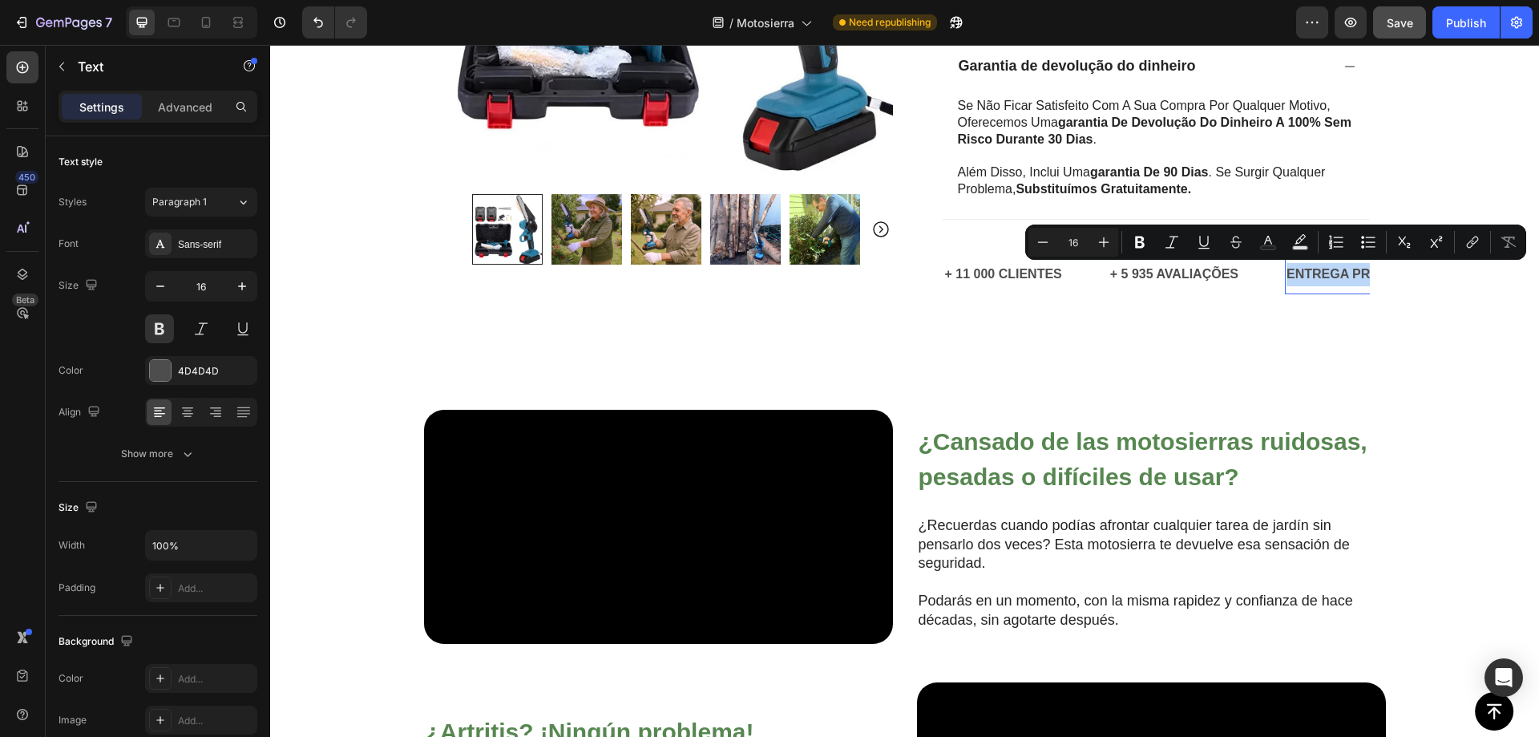
copy p "ENTREGA PREMIUM GRATIS"
click at [1296, 277] on p "ENTREGA PREMIUM GRATIS" at bounding box center [1375, 274] width 177 height 23
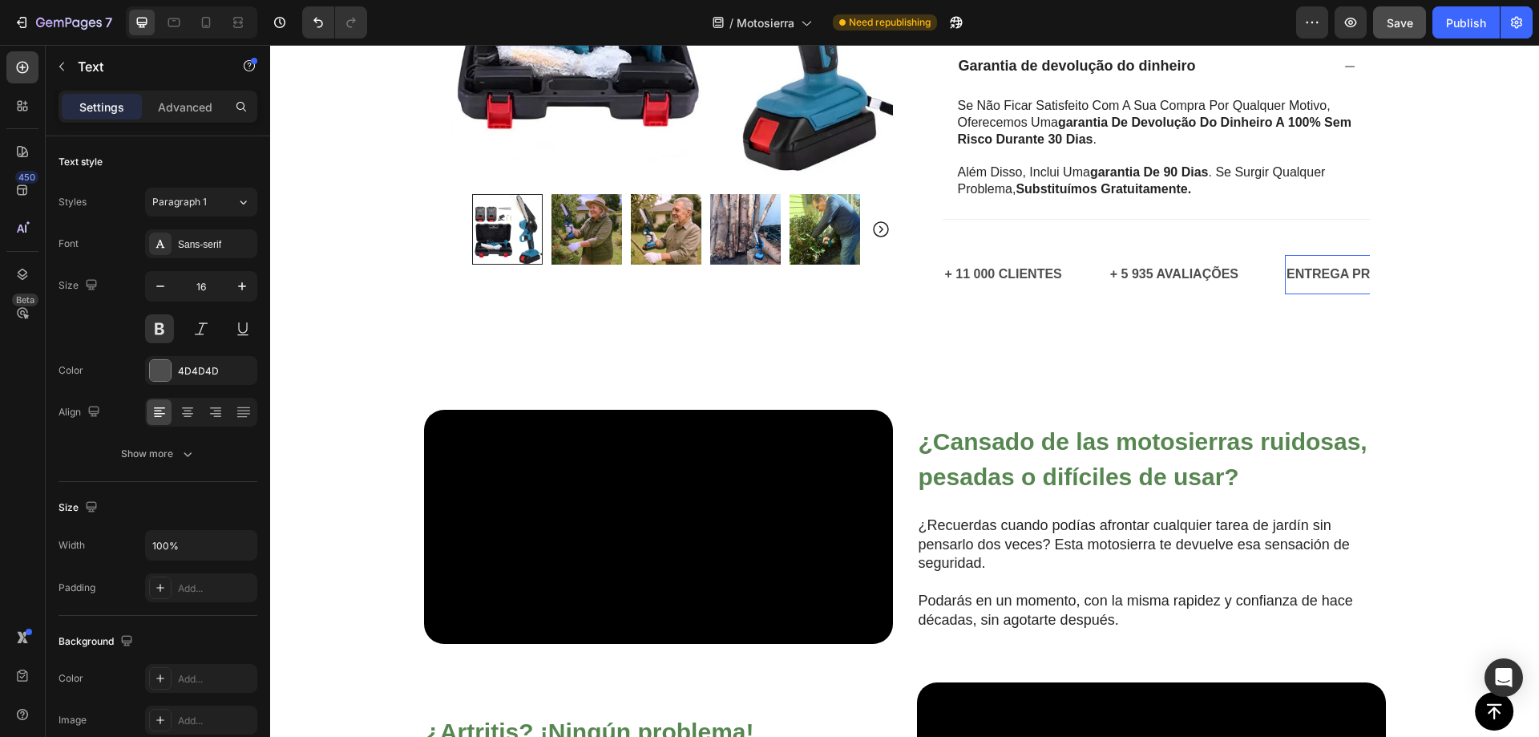
click at [1297, 277] on p "ENTREGA PREMIUM GRATIS" at bounding box center [1375, 274] width 177 height 23
click at [1297, 276] on p "ENTREGA PREMIUM GRATIS" at bounding box center [1375, 274] width 177 height 23
click at [1296, 275] on p "ENTREGA PREMIUM GRATIS" at bounding box center [1375, 274] width 177 height 23
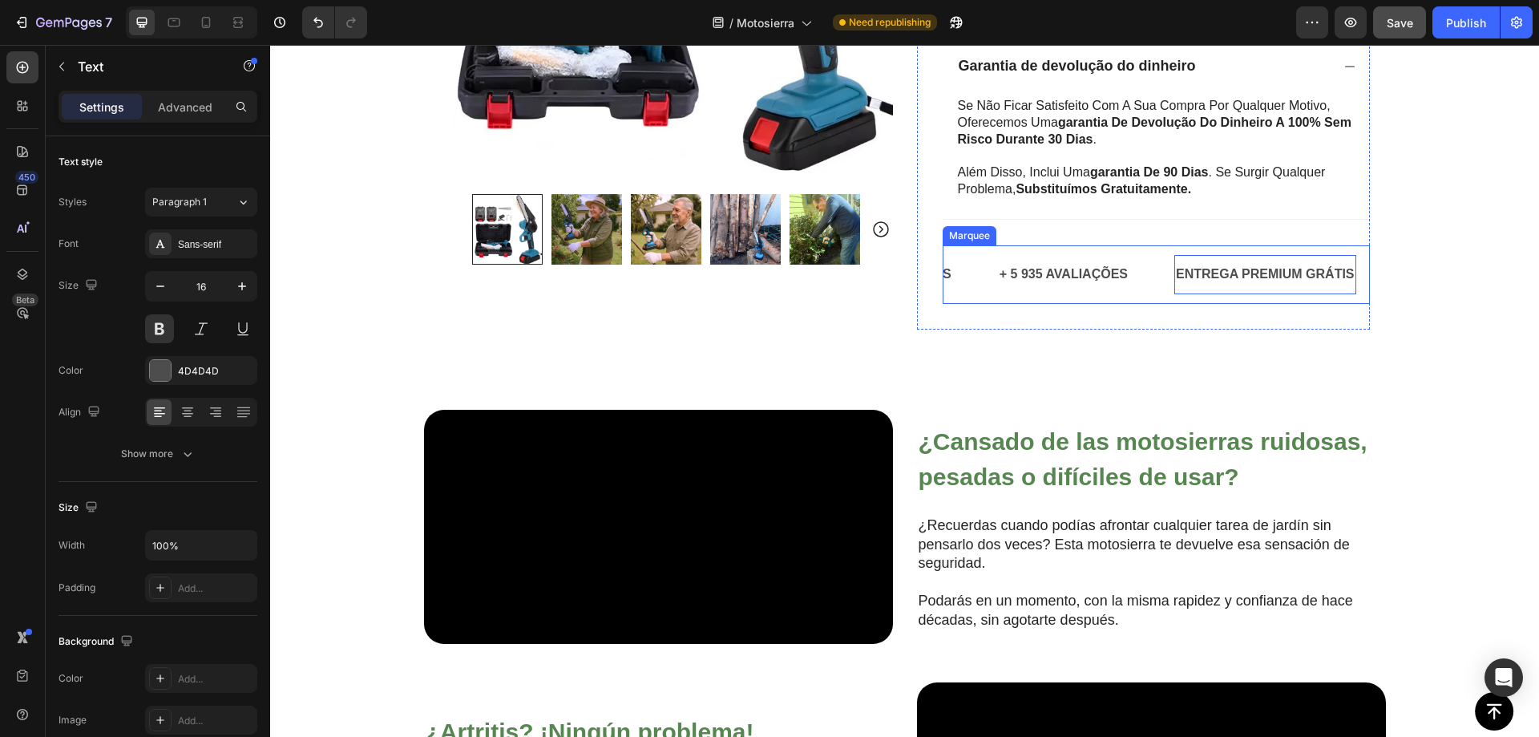
scroll to position [850, 0]
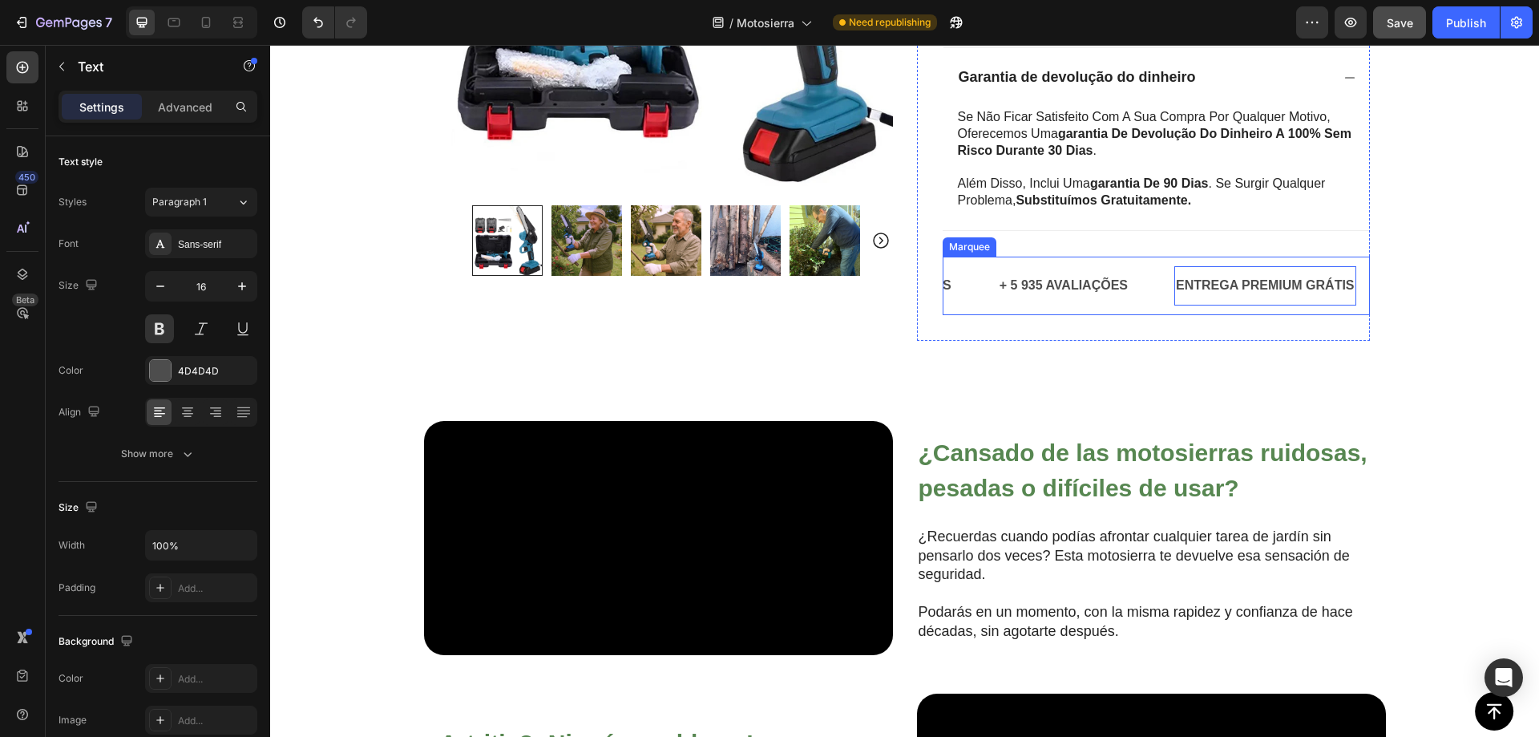
drag, startPoint x: 1154, startPoint y: 288, endPoint x: 1123, endPoint y: 294, distance: 31.9
click at [1153, 288] on div "+ 5 935 AVALIAÇÕES Text" at bounding box center [1086, 285] width 176 height 39
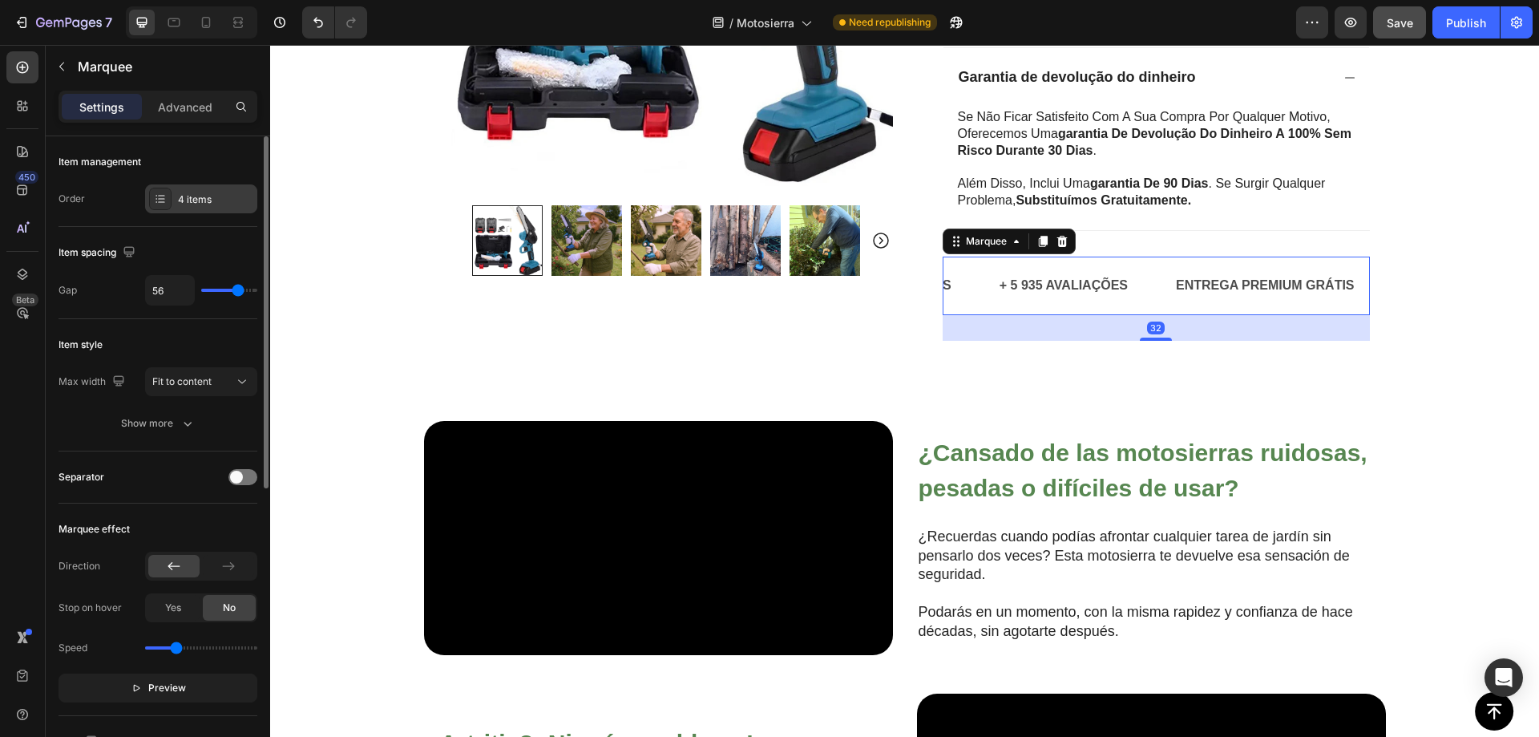
click at [171, 204] on div at bounding box center [160, 199] width 22 height 22
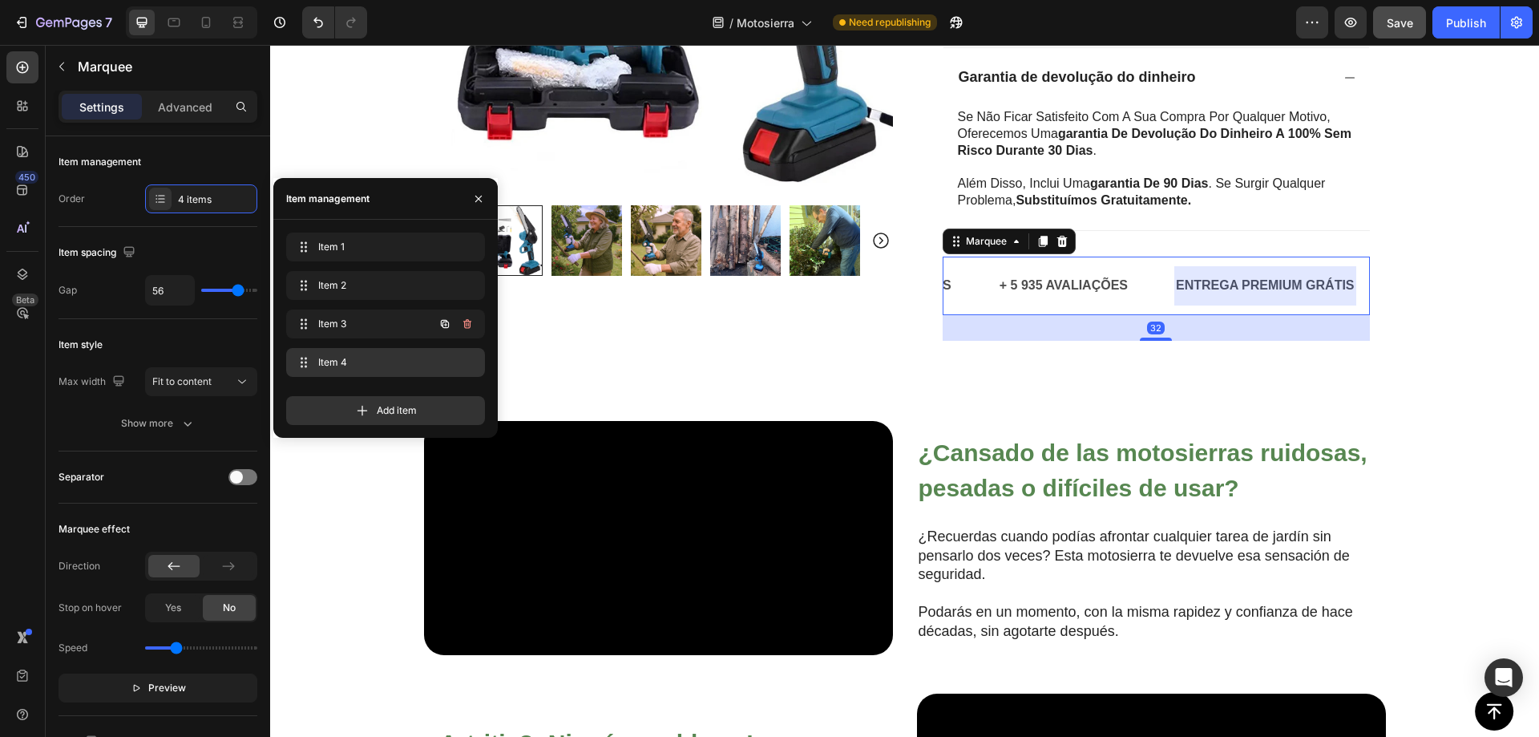
click at [334, 360] on span "Item 4" at bounding box center [382, 362] width 128 height 14
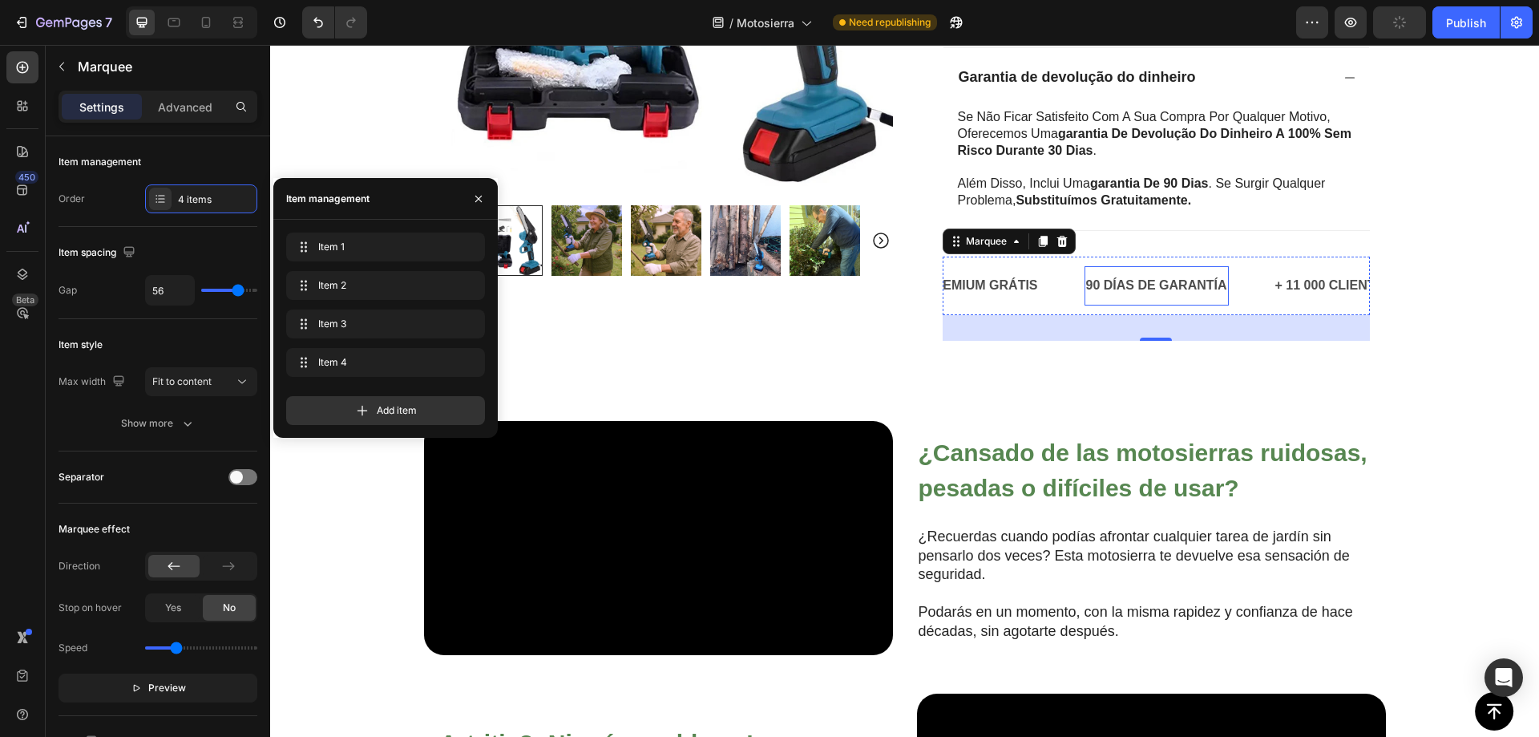
click at [1153, 287] on p "90 DÍAS DE GARANTÍA" at bounding box center [1156, 285] width 141 height 23
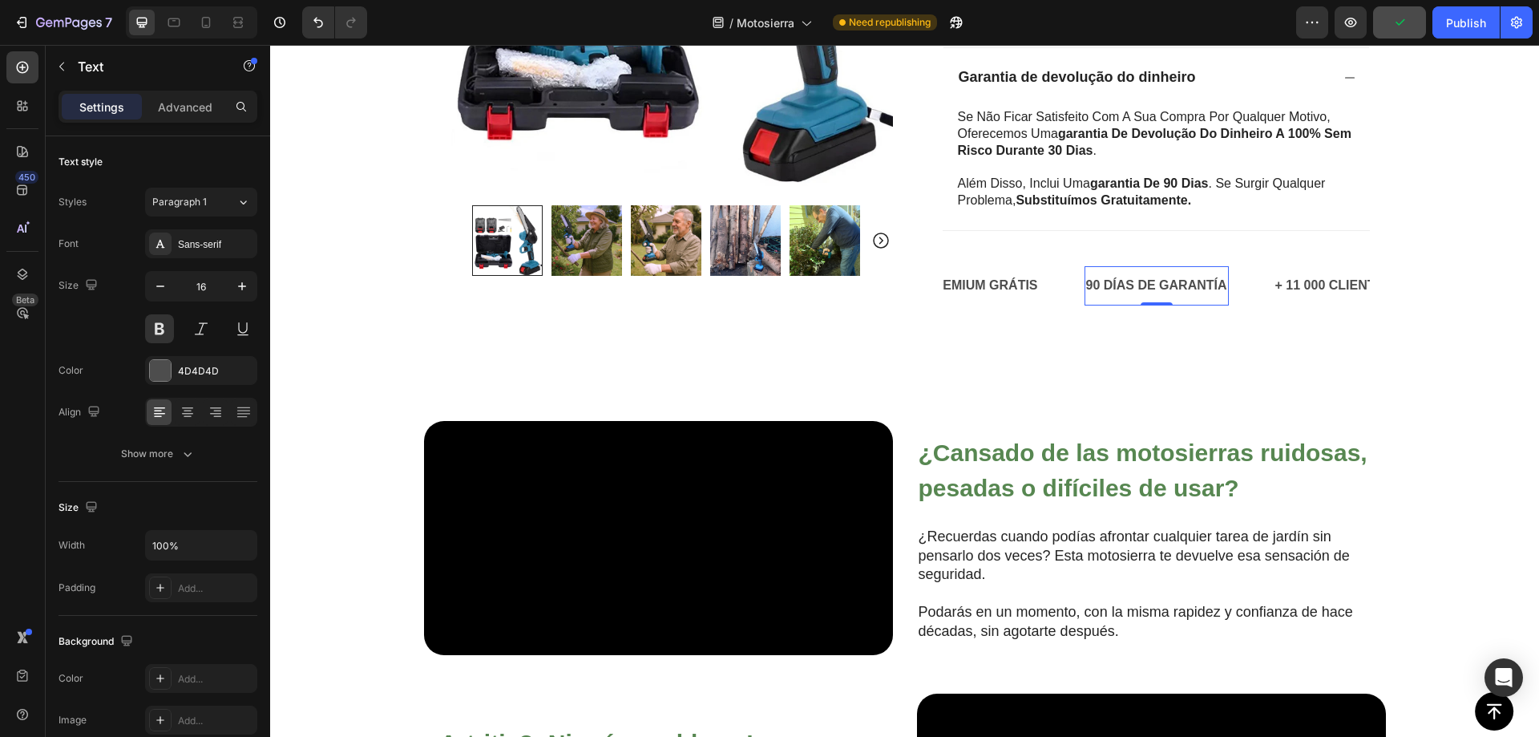
click at [1141, 288] on p "90 DÍAS DE GARANTÍA" at bounding box center [1156, 285] width 141 height 23
click at [1142, 288] on p "90 DÍAS DE GARANTÍA" at bounding box center [1156, 285] width 141 height 23
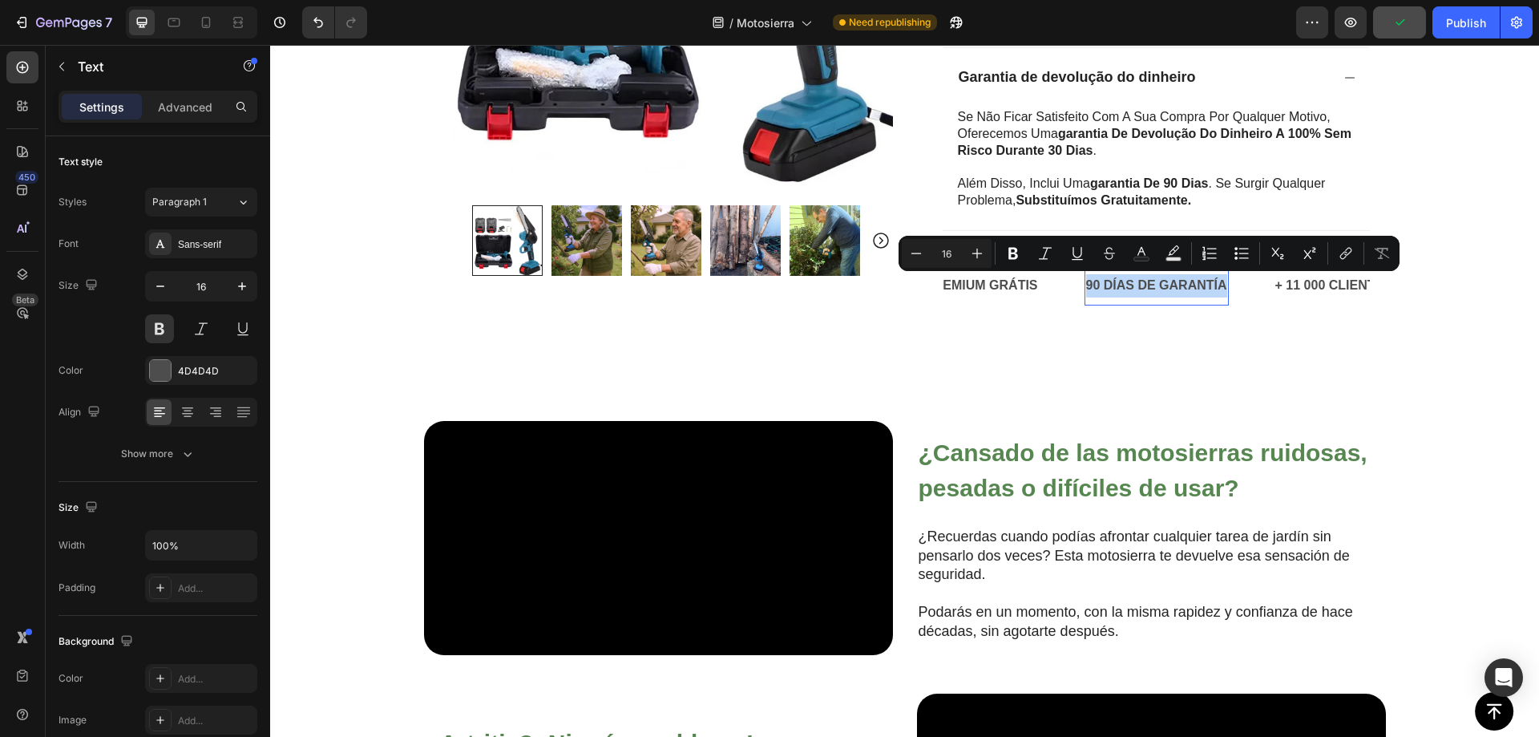
click at [1131, 293] on div at bounding box center [1131, 293] width 0 height 0
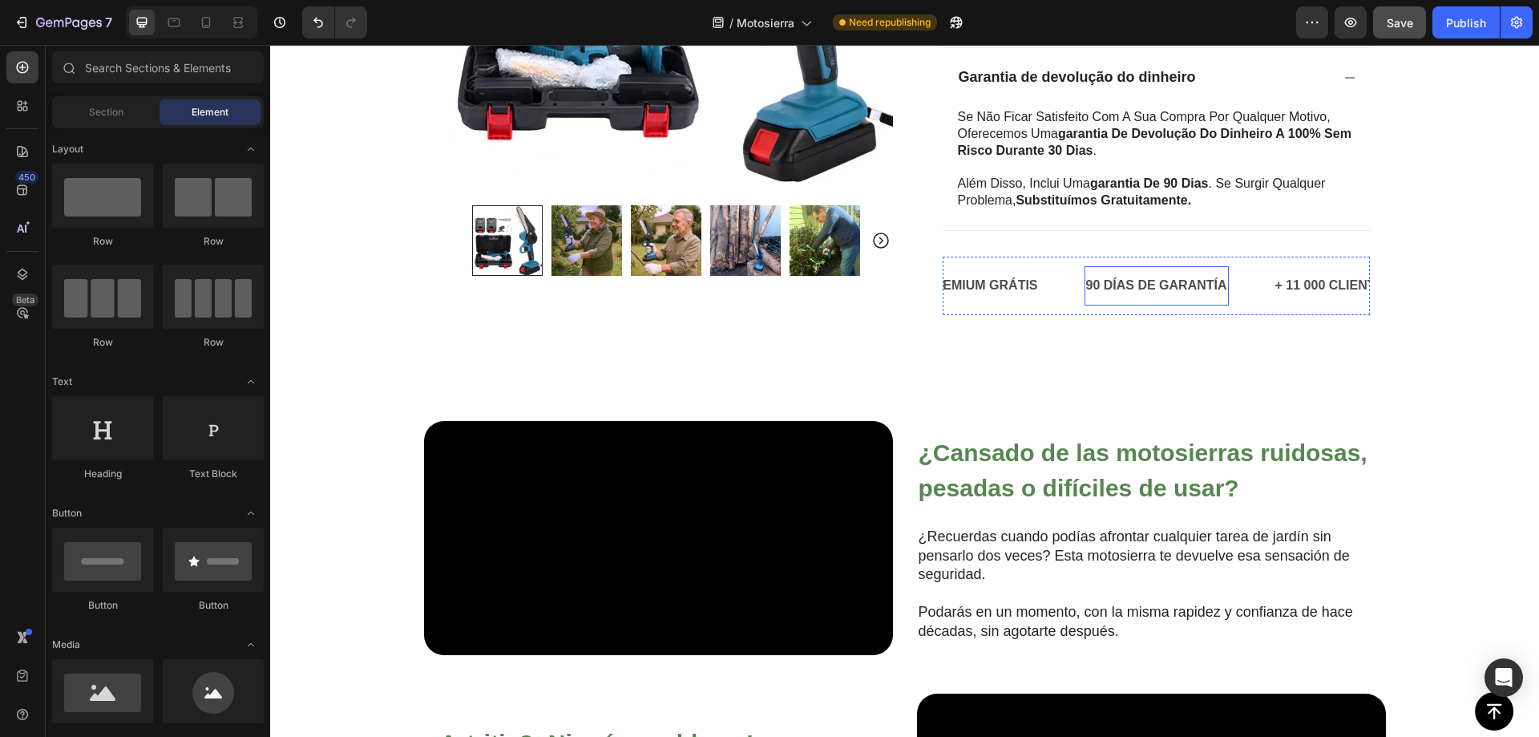
click at [1138, 282] on p "90 DÍAS DE GARANTÍA" at bounding box center [1156, 285] width 141 height 23
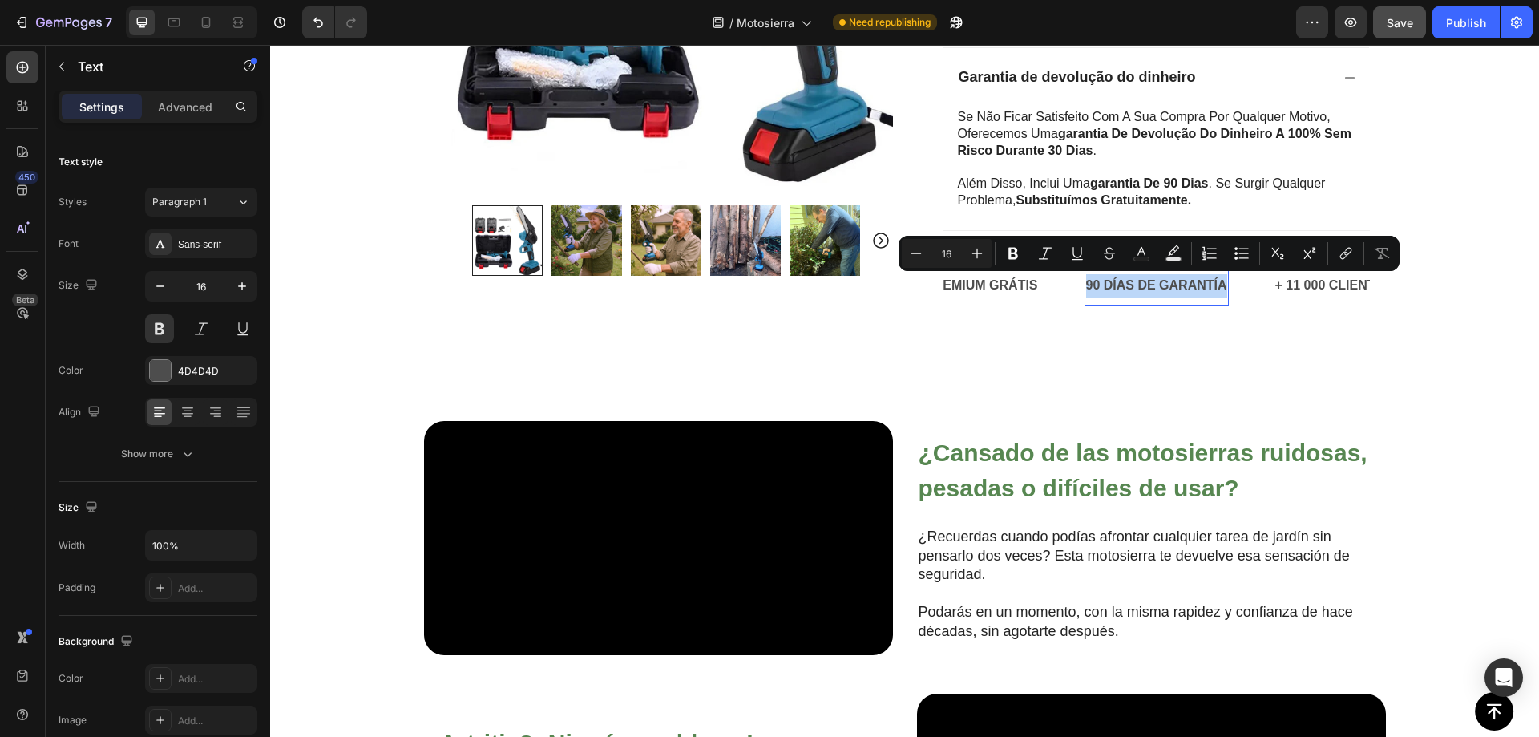
click at [1143, 287] on p "90 DÍAS DE GARANTÍA" at bounding box center [1156, 285] width 141 height 23
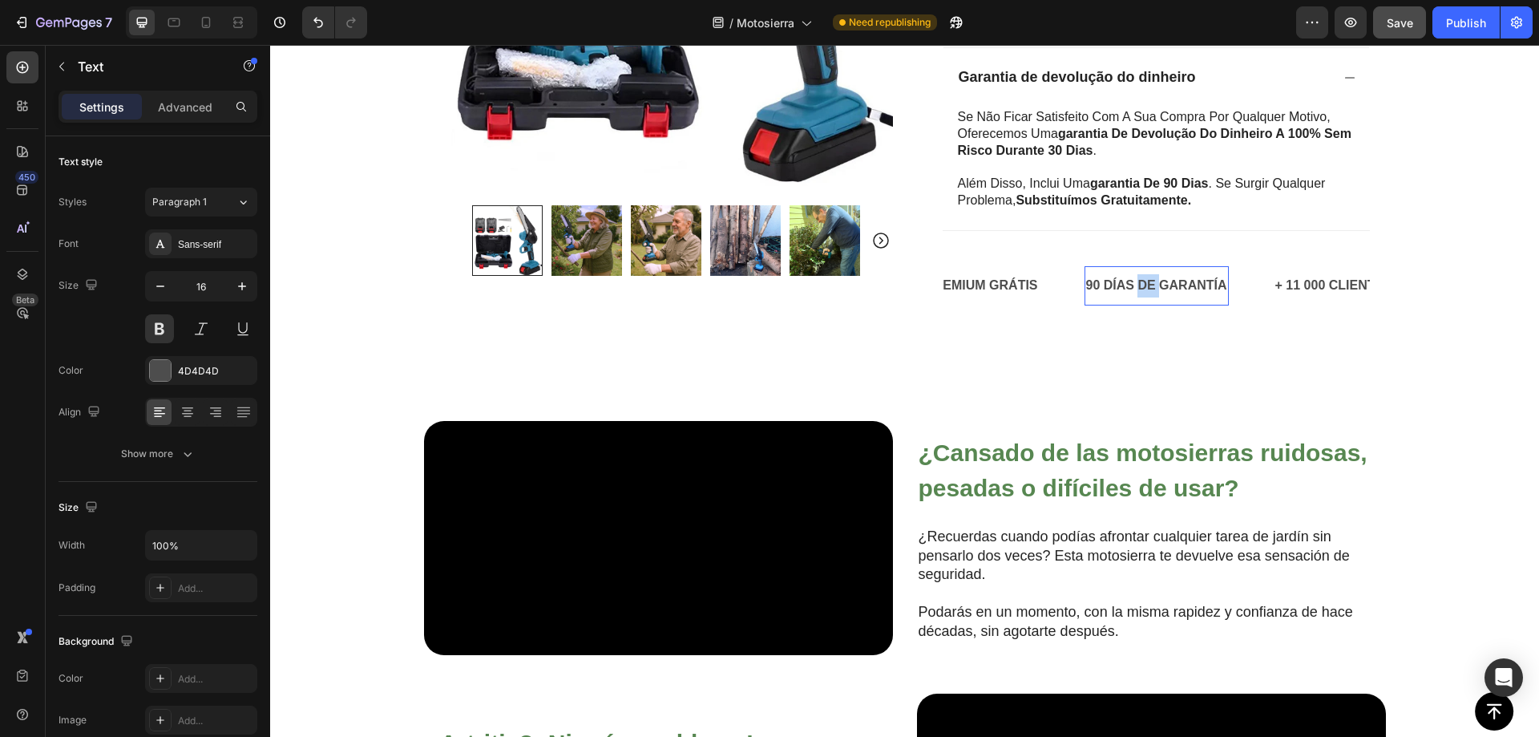
click at [1143, 286] on p "90 DÍAS DE GARANTÍA" at bounding box center [1156, 285] width 141 height 23
click at [1449, 17] on div "Publish" at bounding box center [1466, 22] width 40 height 17
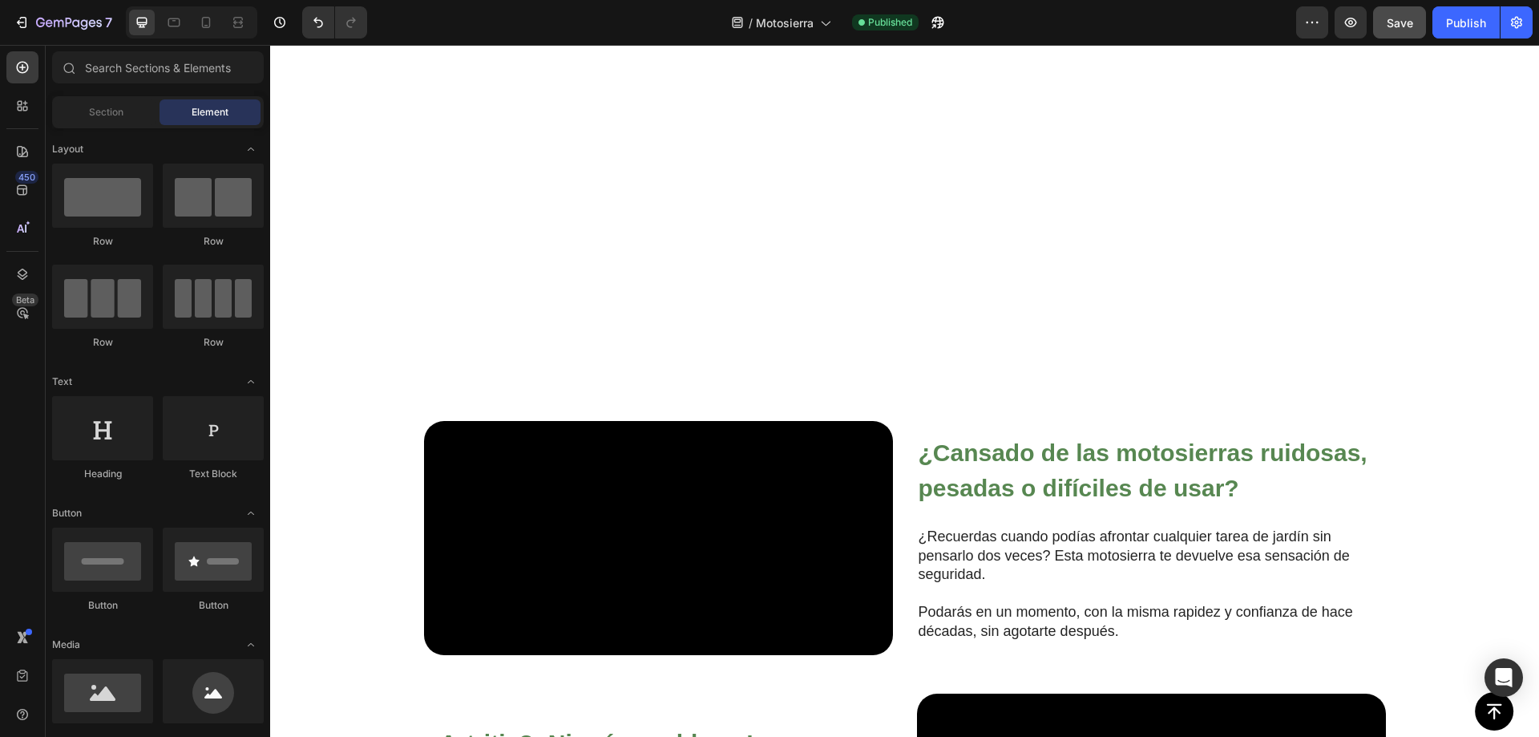
scroll to position [1228, 0]
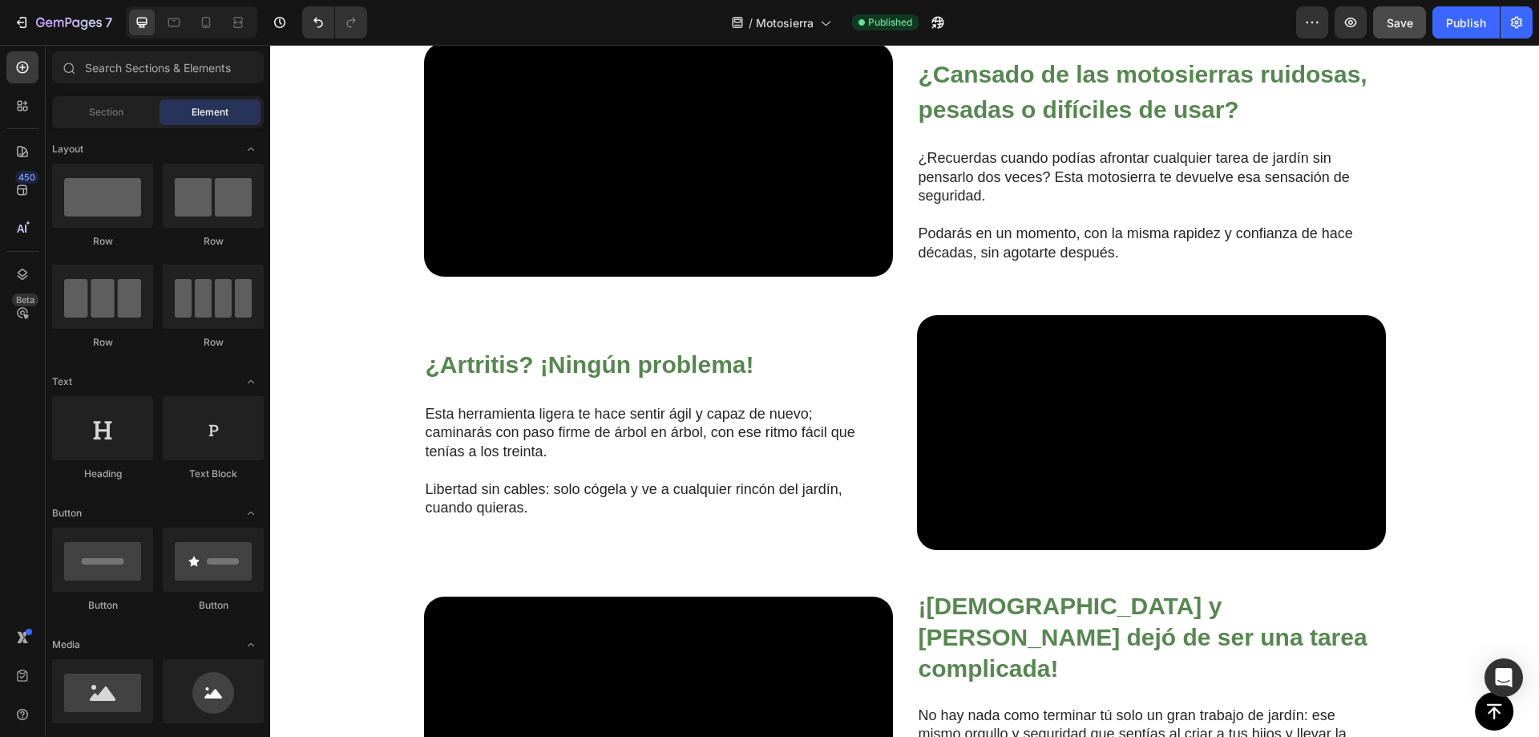
click at [962, 277] on div "¿Cansado de las motosierras ruidosas, pesadas o difíciles de usar? Heading ¿Rec…" at bounding box center [1151, 159] width 469 height 235
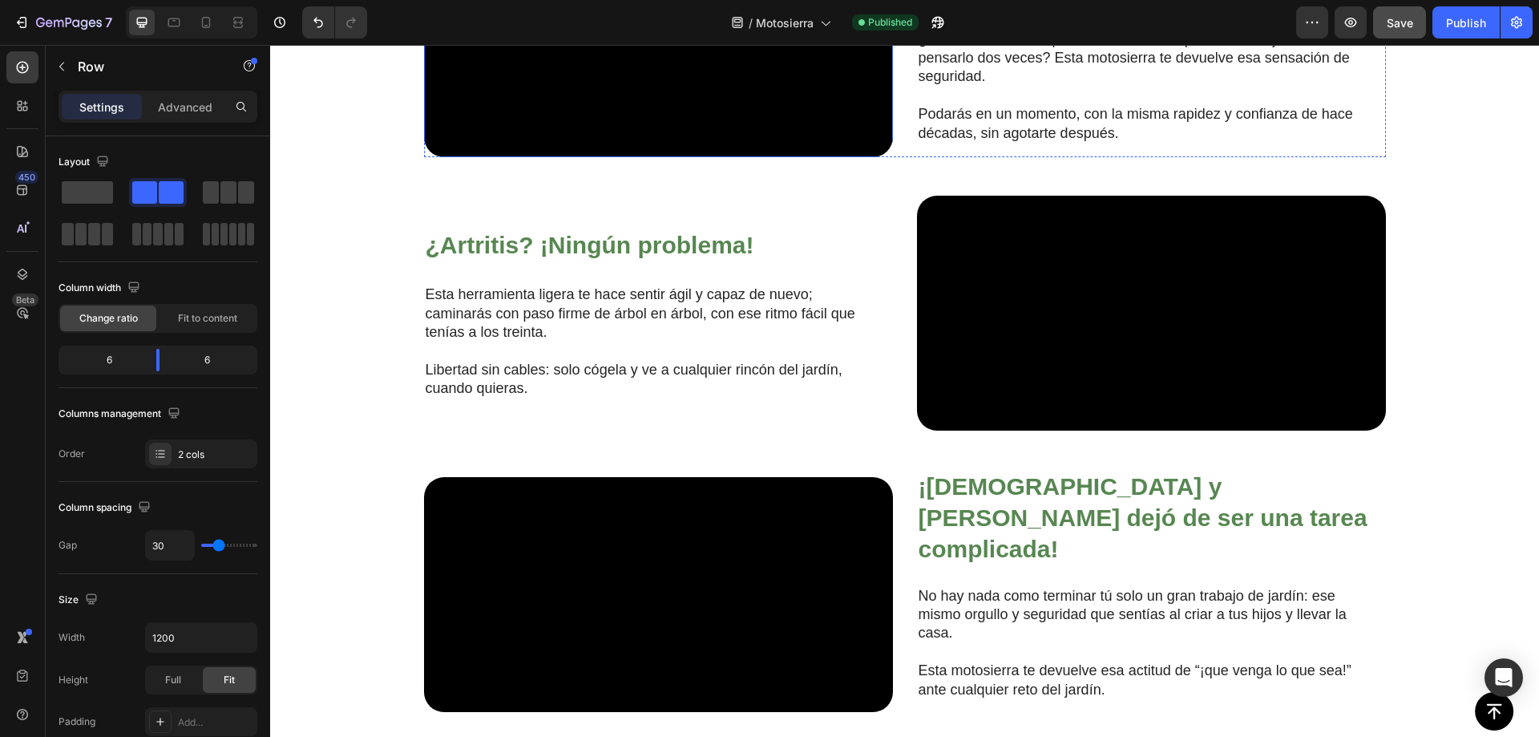
click at [887, 158] on div "Video ¿Cansado de las motosierras ruidosas, pesadas o difíciles de usar? Headin…" at bounding box center [905, 40] width 962 height 235
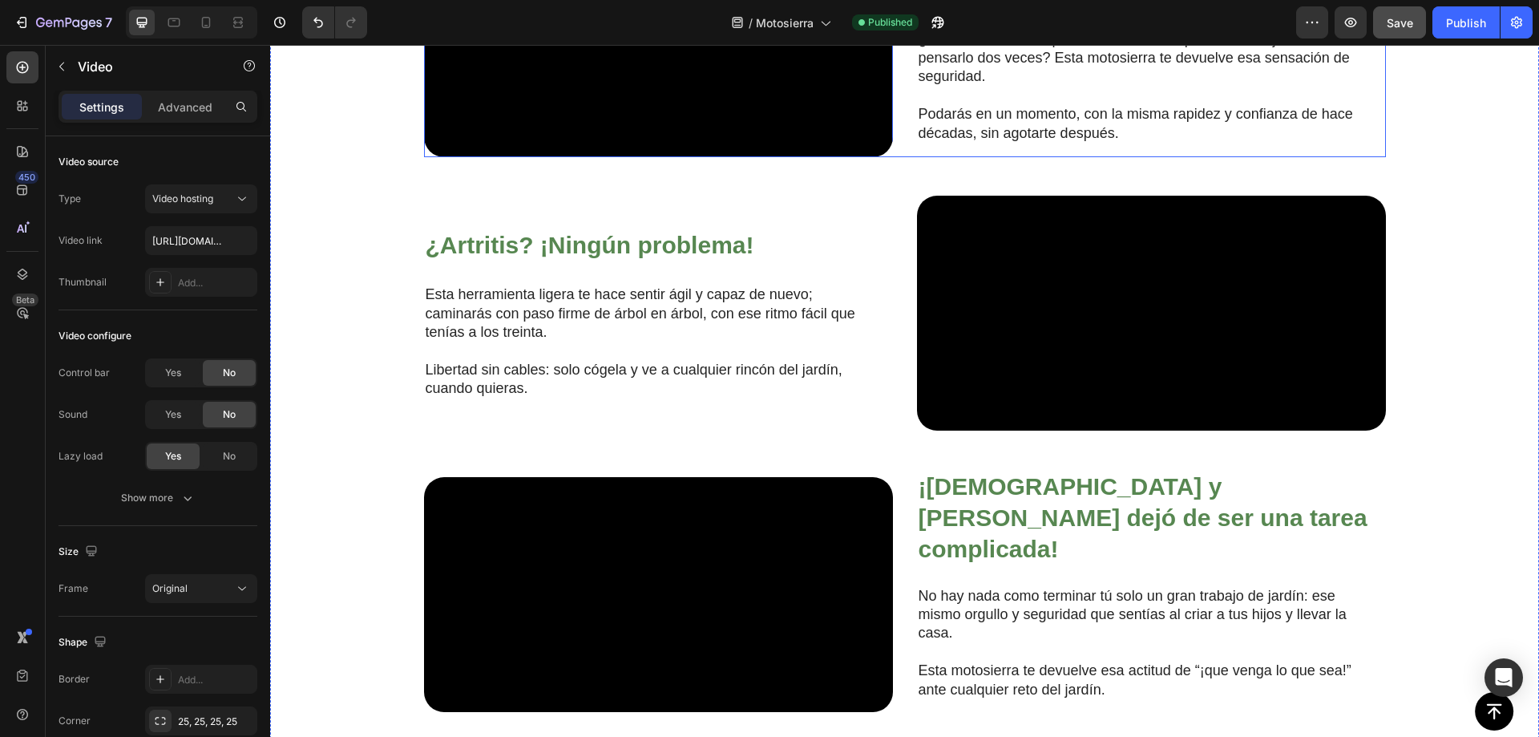
click at [917, 158] on div "¿Cansado de las motosierras ruidosas, pesadas o difíciles de usar? Heading ¿Rec…" at bounding box center [1151, 40] width 469 height 235
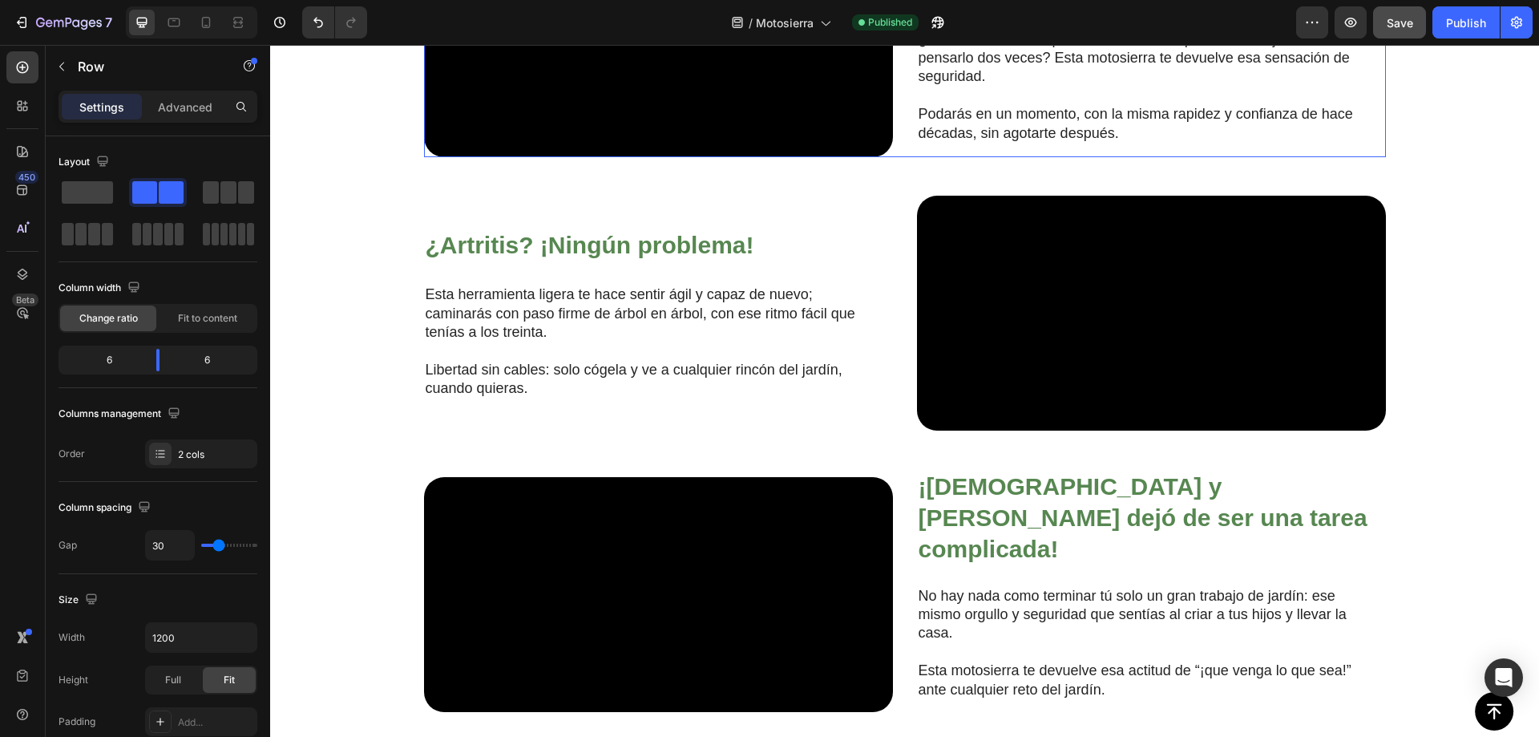
scroll to position [983, 0]
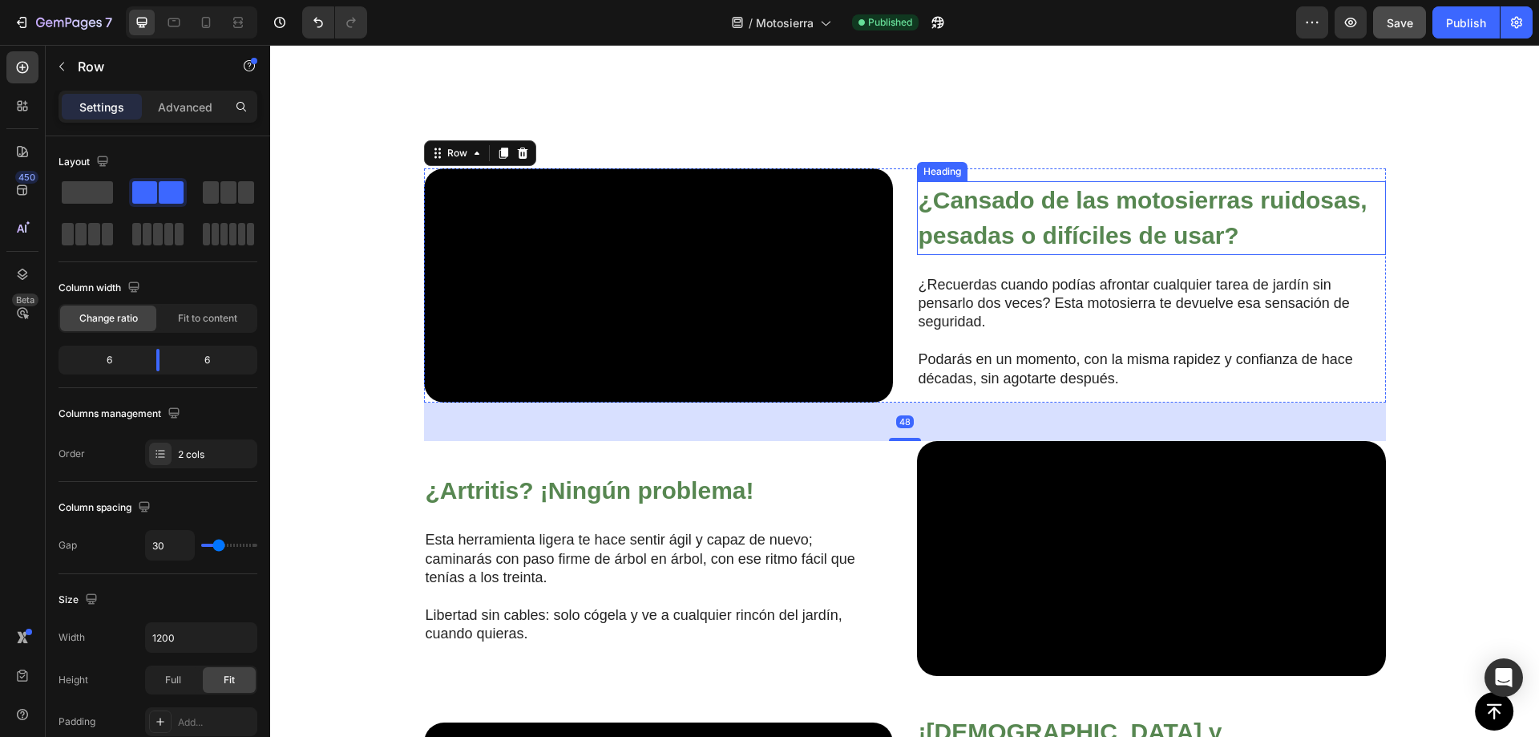
click at [1056, 249] on strong "¿Cansado de las motosierras ruidosas, pesadas o difíciles de usar?" at bounding box center [1143, 218] width 449 height 62
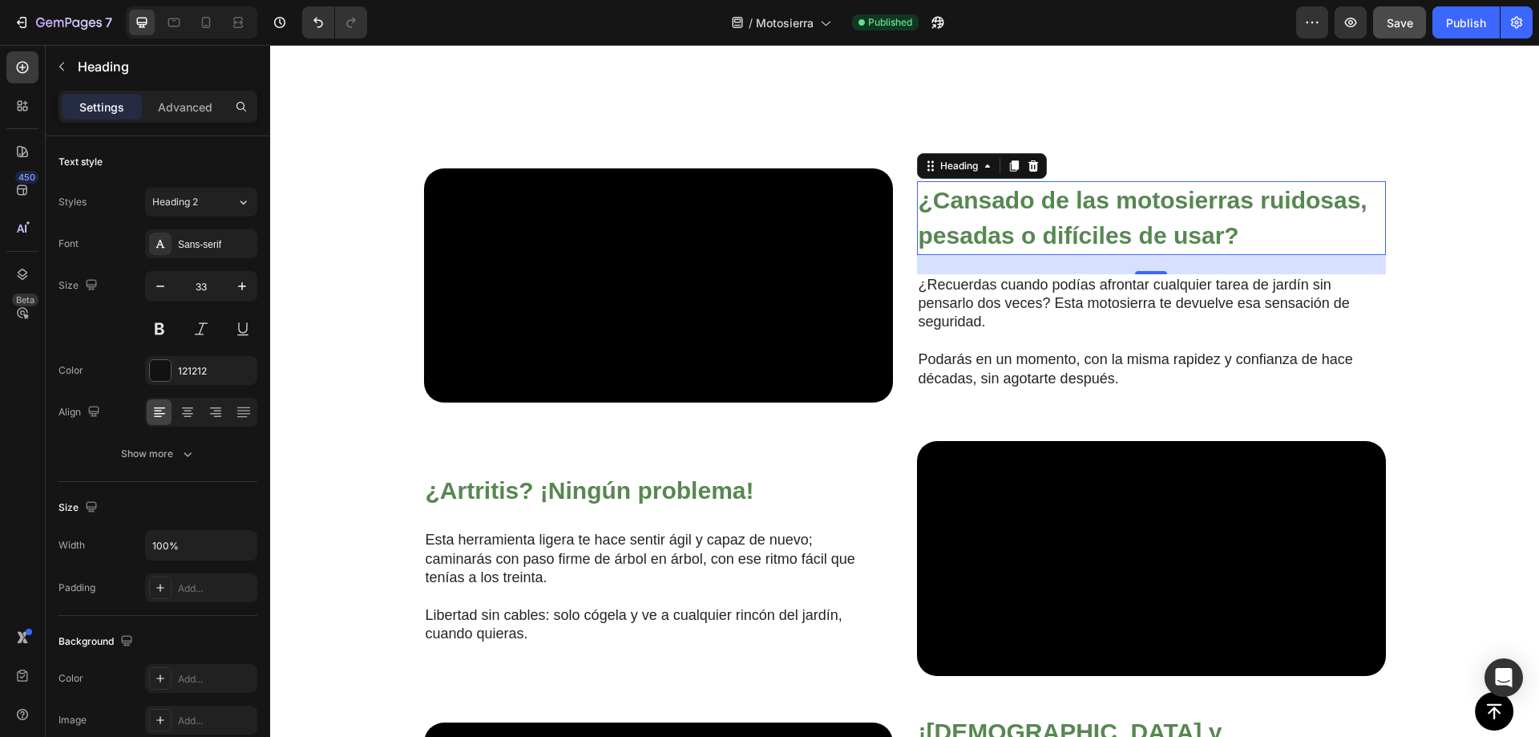
click at [1078, 255] on h2 "¿Cansado de las motosierras ruidosas, pesadas o difíciles de usar?" at bounding box center [1151, 218] width 469 height 74
click at [1077, 253] on p "¿Cansado de las motosierras ruidosas, pesadas o difíciles de usar?" at bounding box center [1152, 218] width 466 height 71
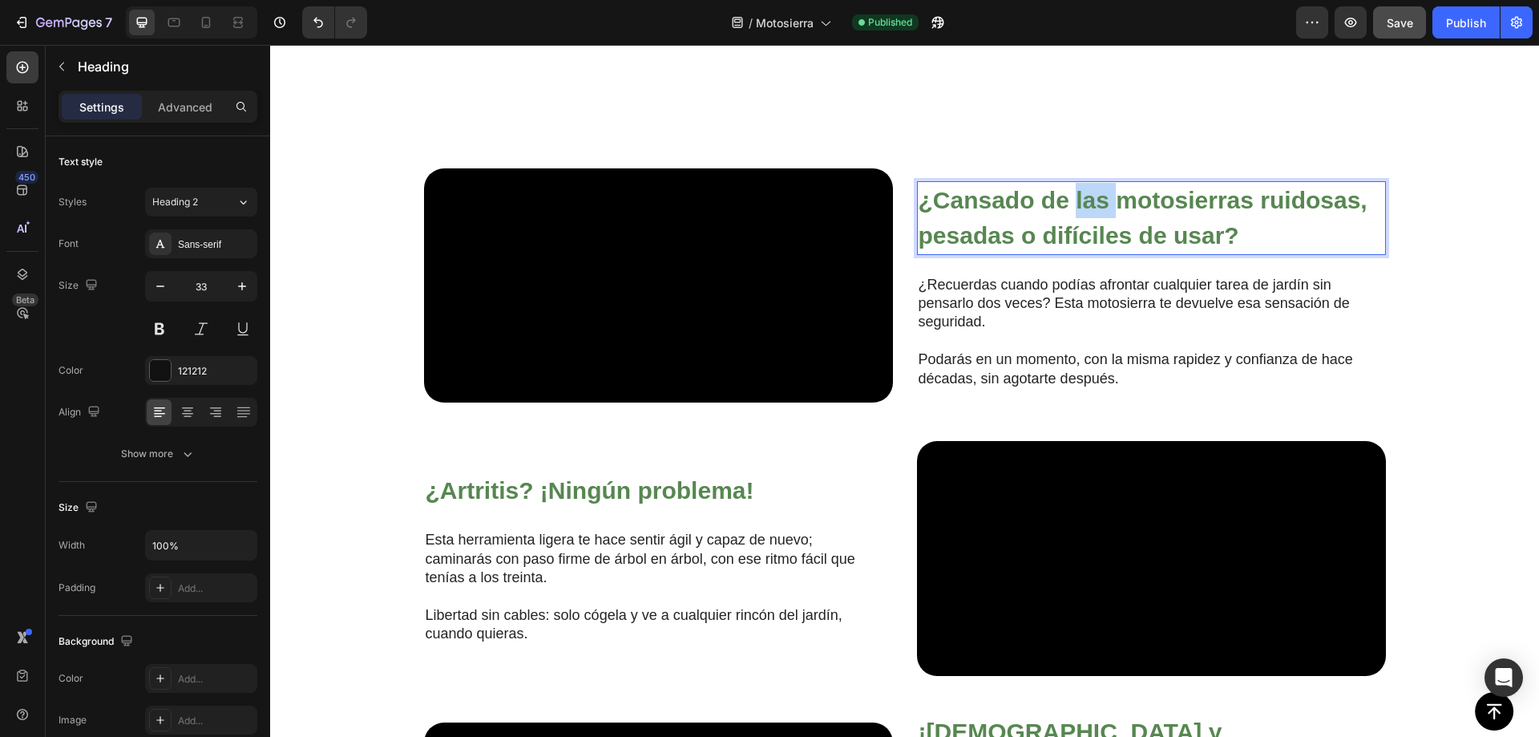
click at [1077, 253] on p "¿Cansado de las motosierras ruidosas, pesadas o difíciles de usar?" at bounding box center [1152, 218] width 466 height 71
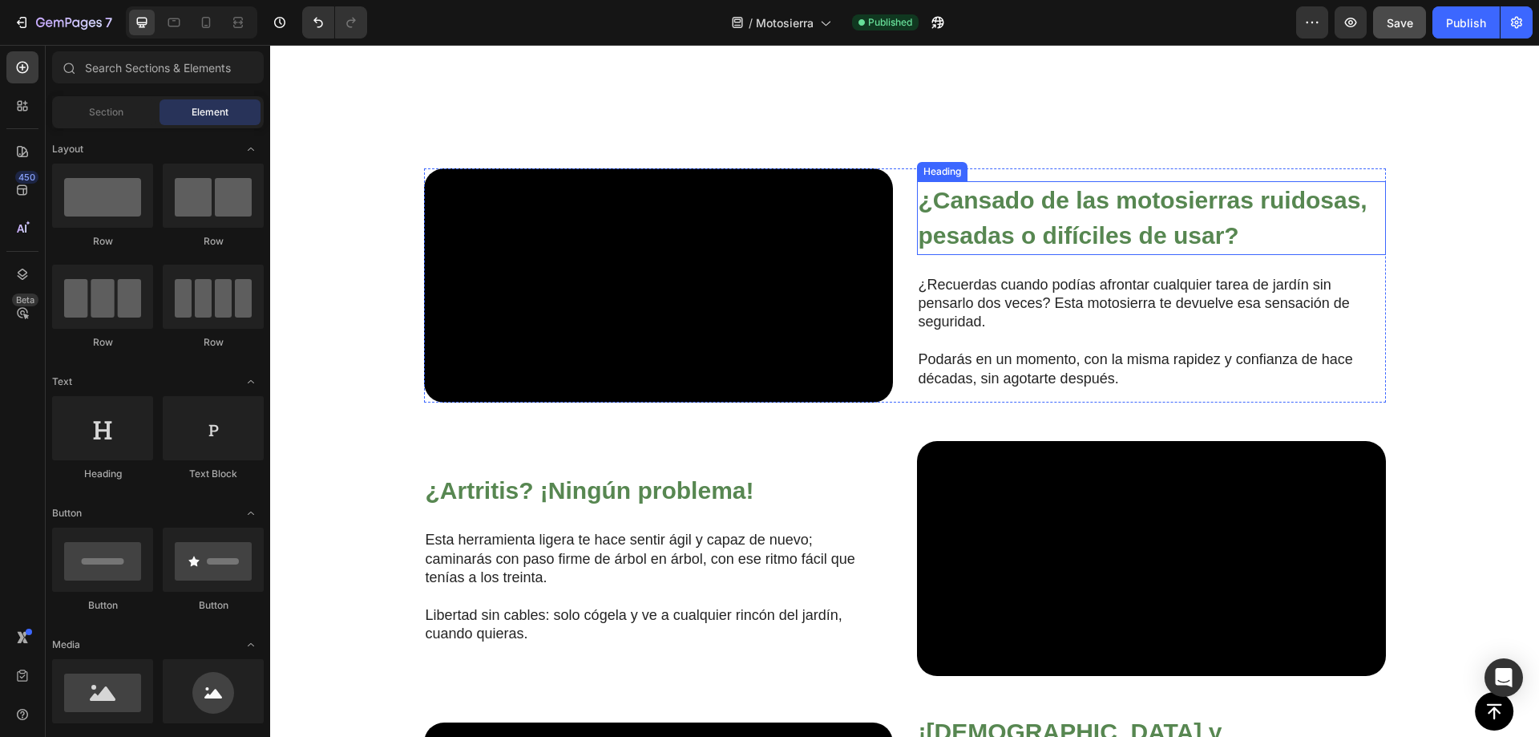
click at [1087, 247] on strong "¿Cansado de las motosierras ruidosas, pesadas o difíciles de usar?" at bounding box center [1143, 218] width 449 height 62
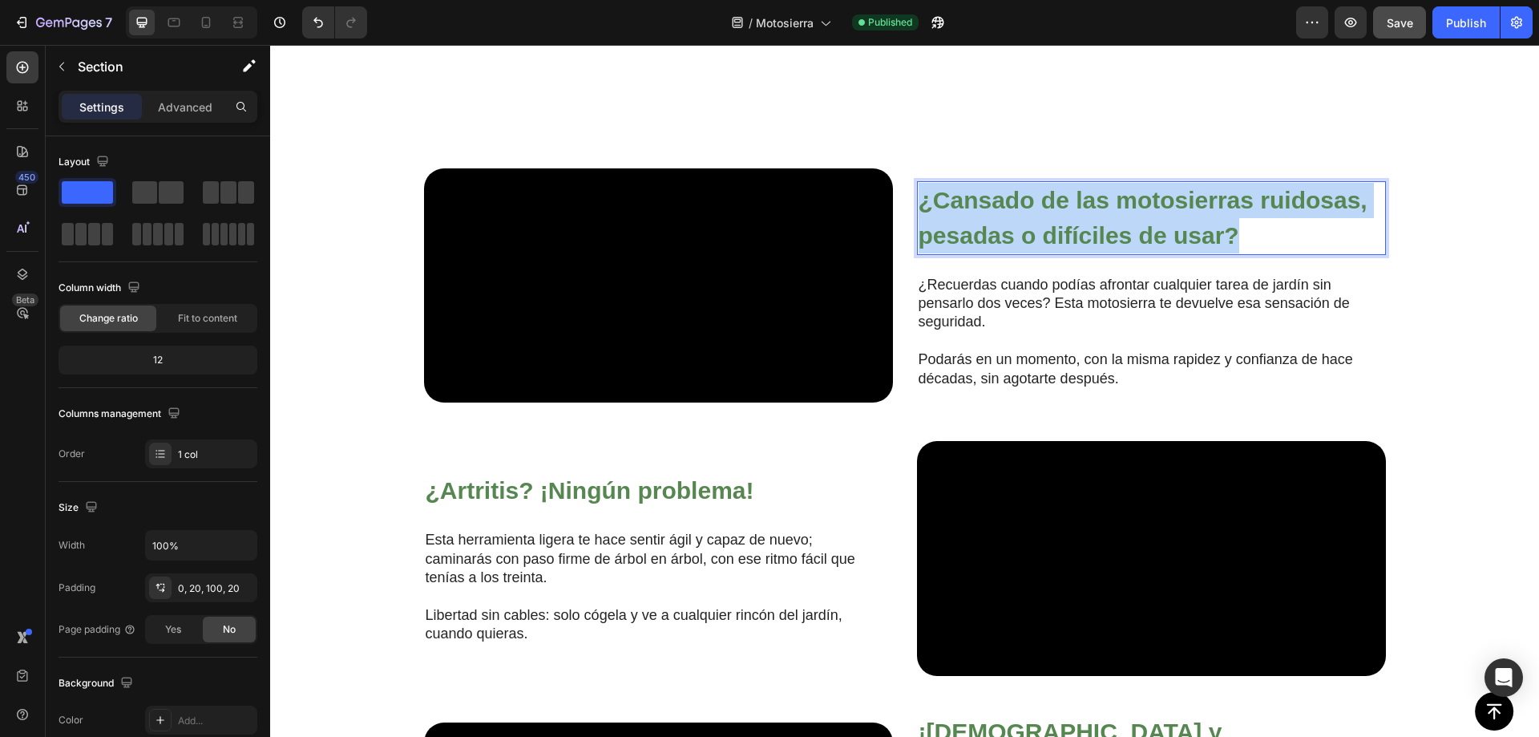
click at [1463, 205] on div "Video ¿Cansado de las motosierras ruidosas, pesadas o difíciles de usar? Headin…" at bounding box center [904, 585] width 1237 height 835
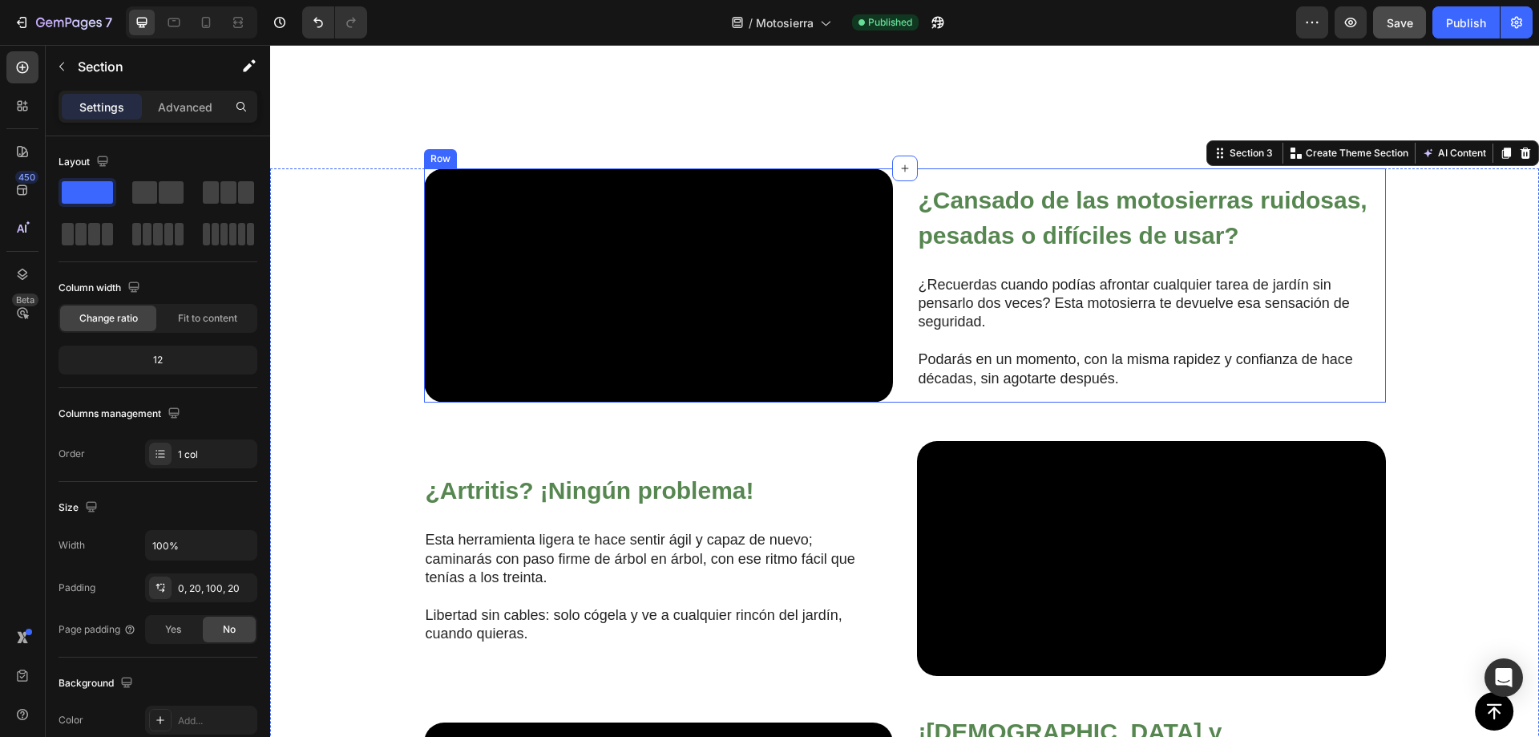
click at [1037, 180] on div "⁠⁠⁠⁠⁠⁠⁠ ¿Cansado de las motosierras ruidosas, pesadas o difíciles de usar? Head…" at bounding box center [1151, 285] width 469 height 235
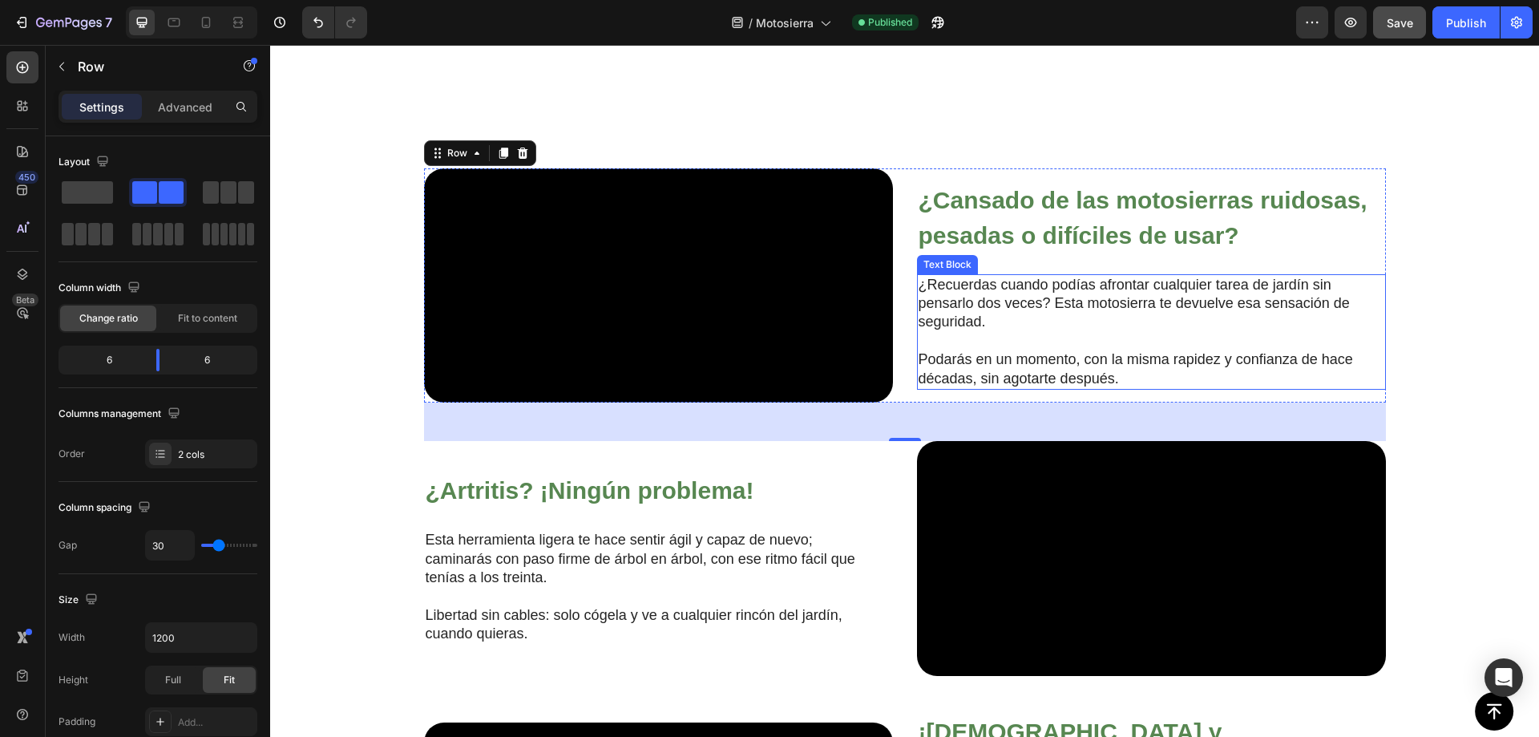
click at [999, 332] on p "¿Recuerdas cuando podías afrontar cualquier tarea de jardín sin pensarlo dos ve…" at bounding box center [1139, 304] width 440 height 56
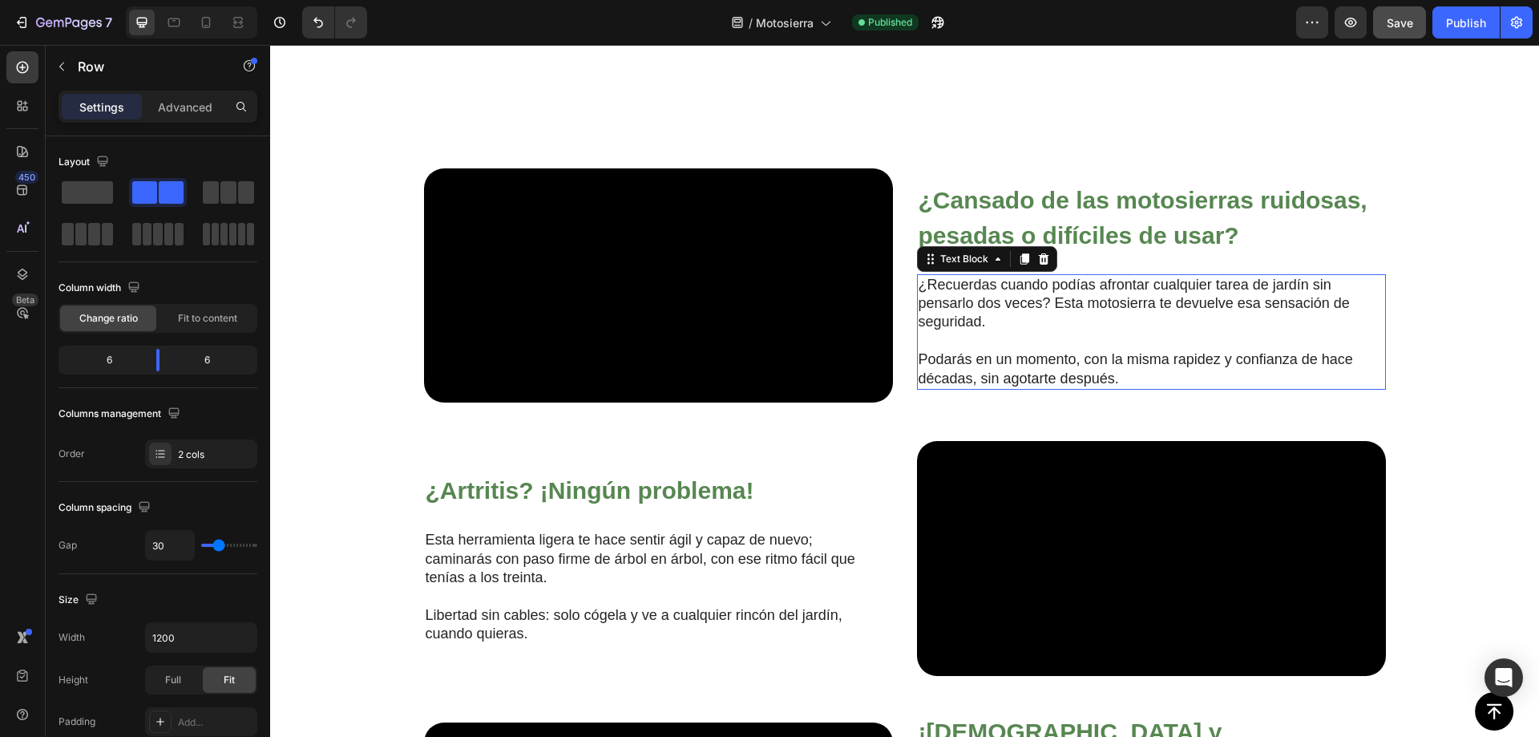
click at [958, 332] on p "¿Recuerdas cuando podías afrontar cualquier tarea de jardín sin pensarlo dos ve…" at bounding box center [1139, 304] width 440 height 56
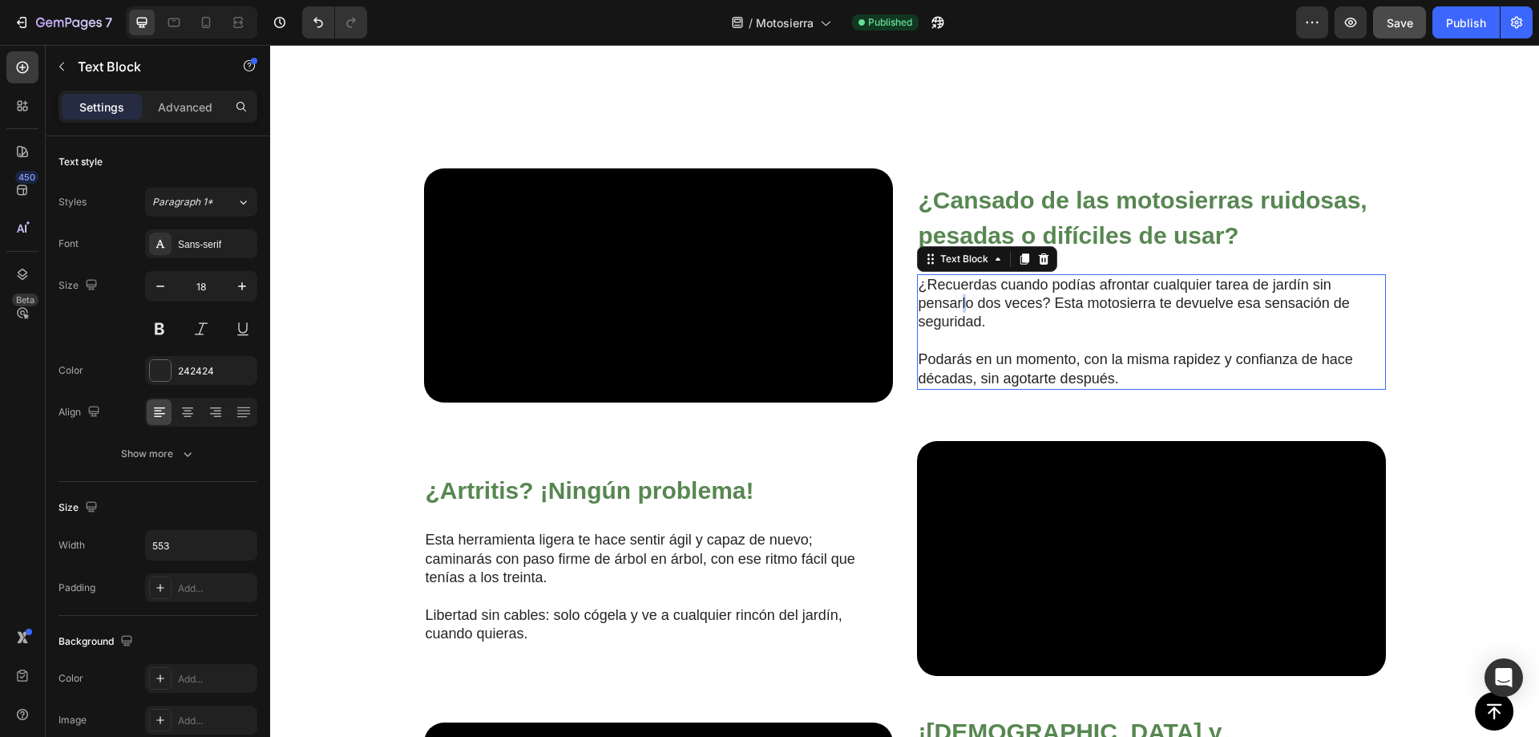
click at [958, 332] on p "¿Recuerdas cuando podías afrontar cualquier tarea de jardín sin pensarlo dos ve…" at bounding box center [1139, 304] width 440 height 56
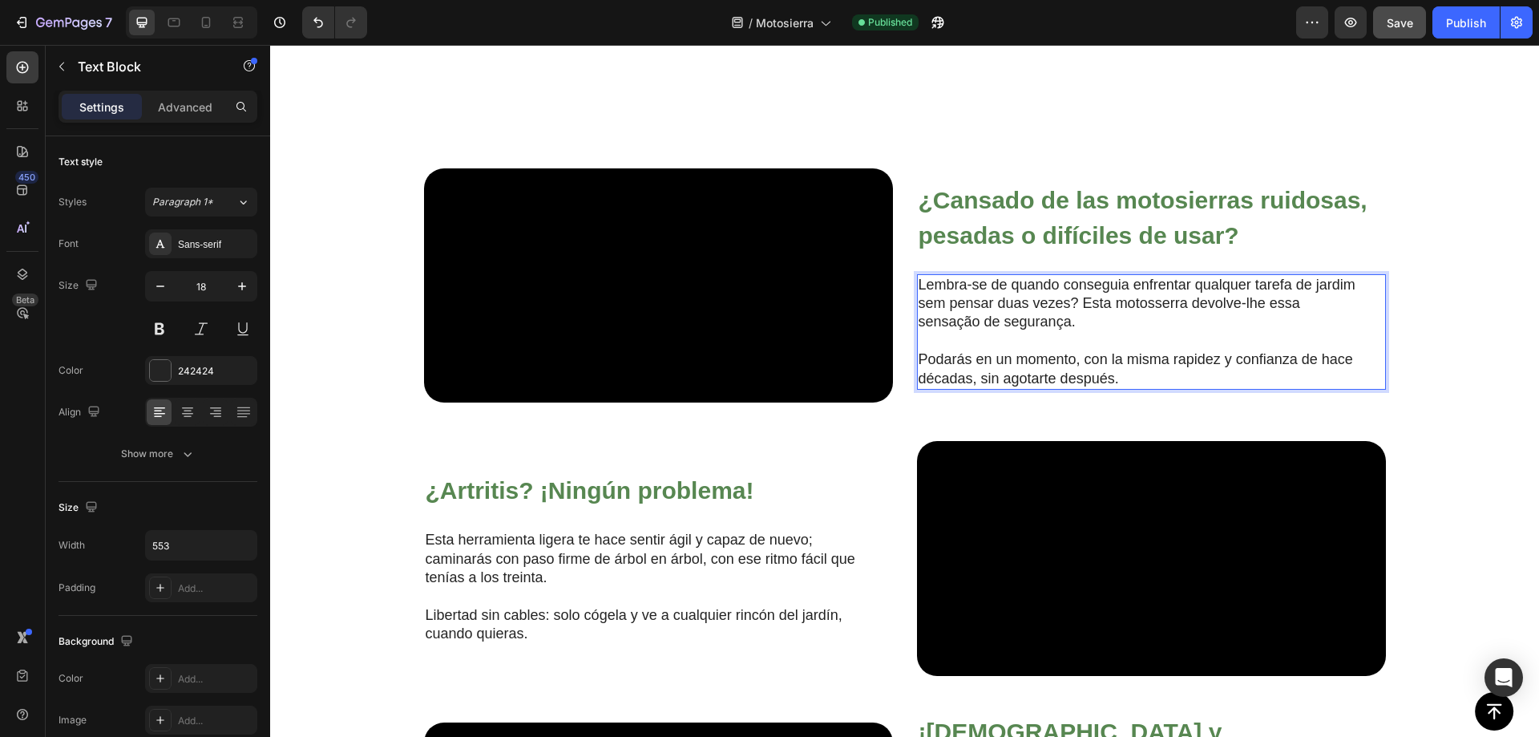
click at [1017, 388] on p "Podarás en un momento, con la misma rapidez y confianza de hace décadas, sin ag…" at bounding box center [1139, 369] width 440 height 38
click at [1401, 27] on span "Save" at bounding box center [1400, 23] width 26 height 14
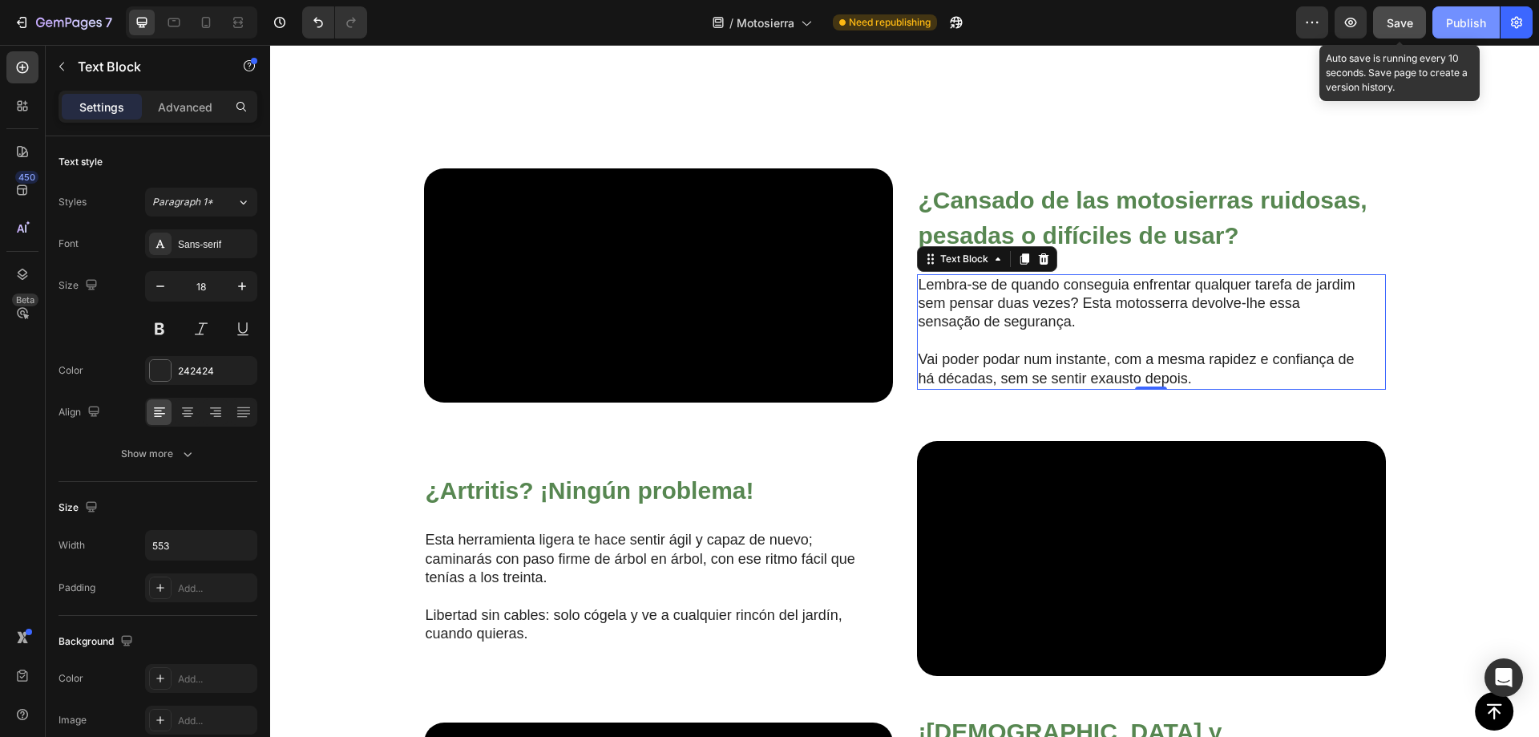
click at [1448, 24] on div "Publish" at bounding box center [1466, 22] width 40 height 17
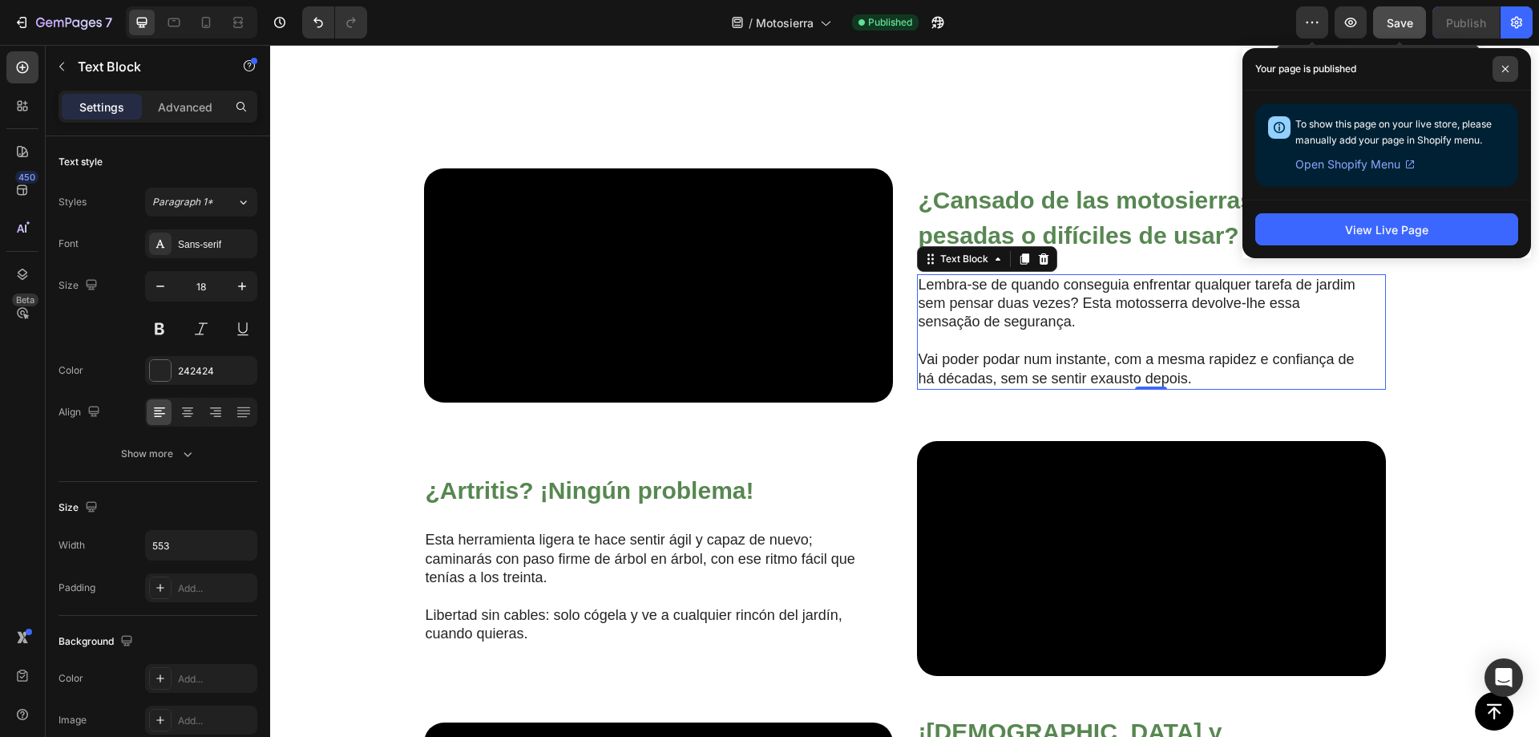
click at [1496, 67] on span at bounding box center [1506, 69] width 26 height 26
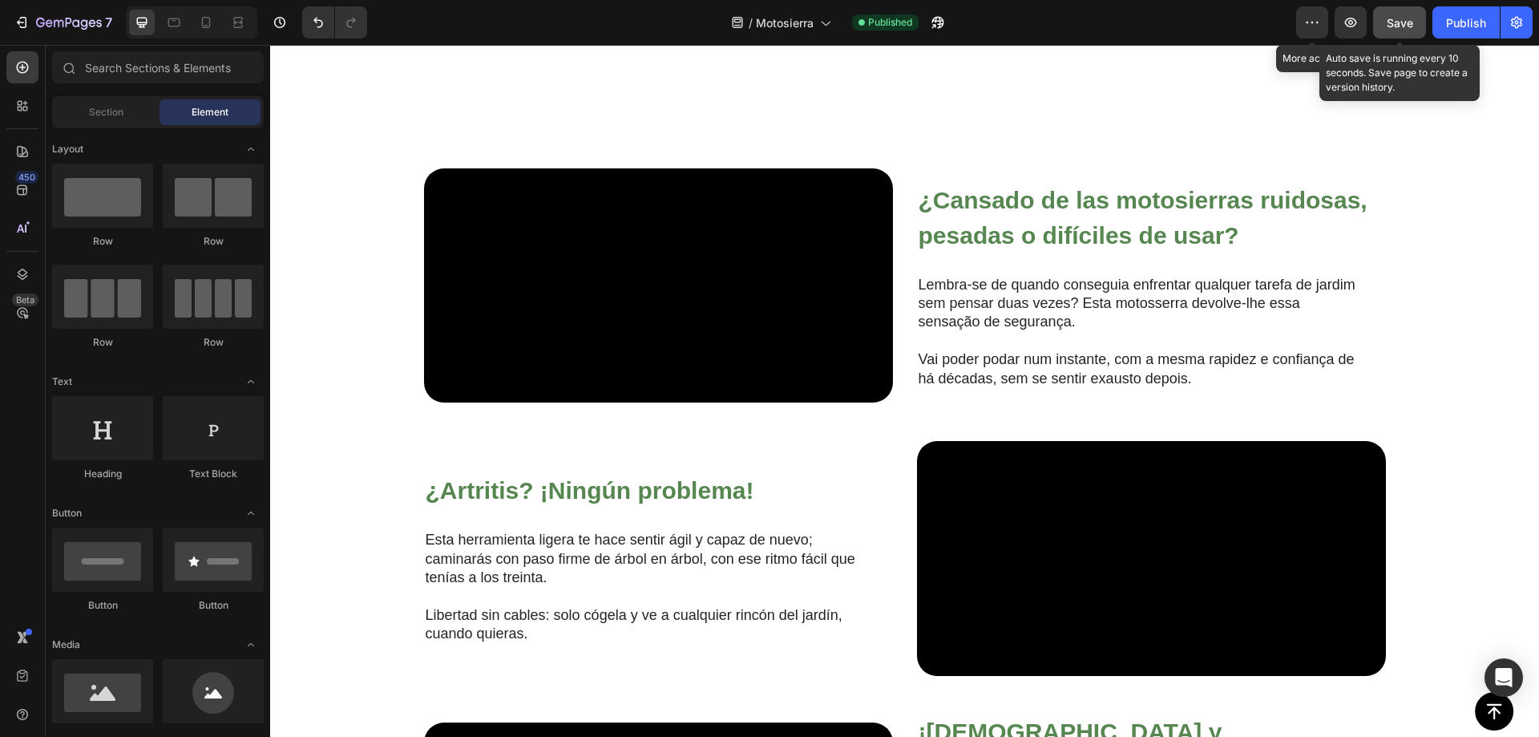
scroll to position [1457, 0]
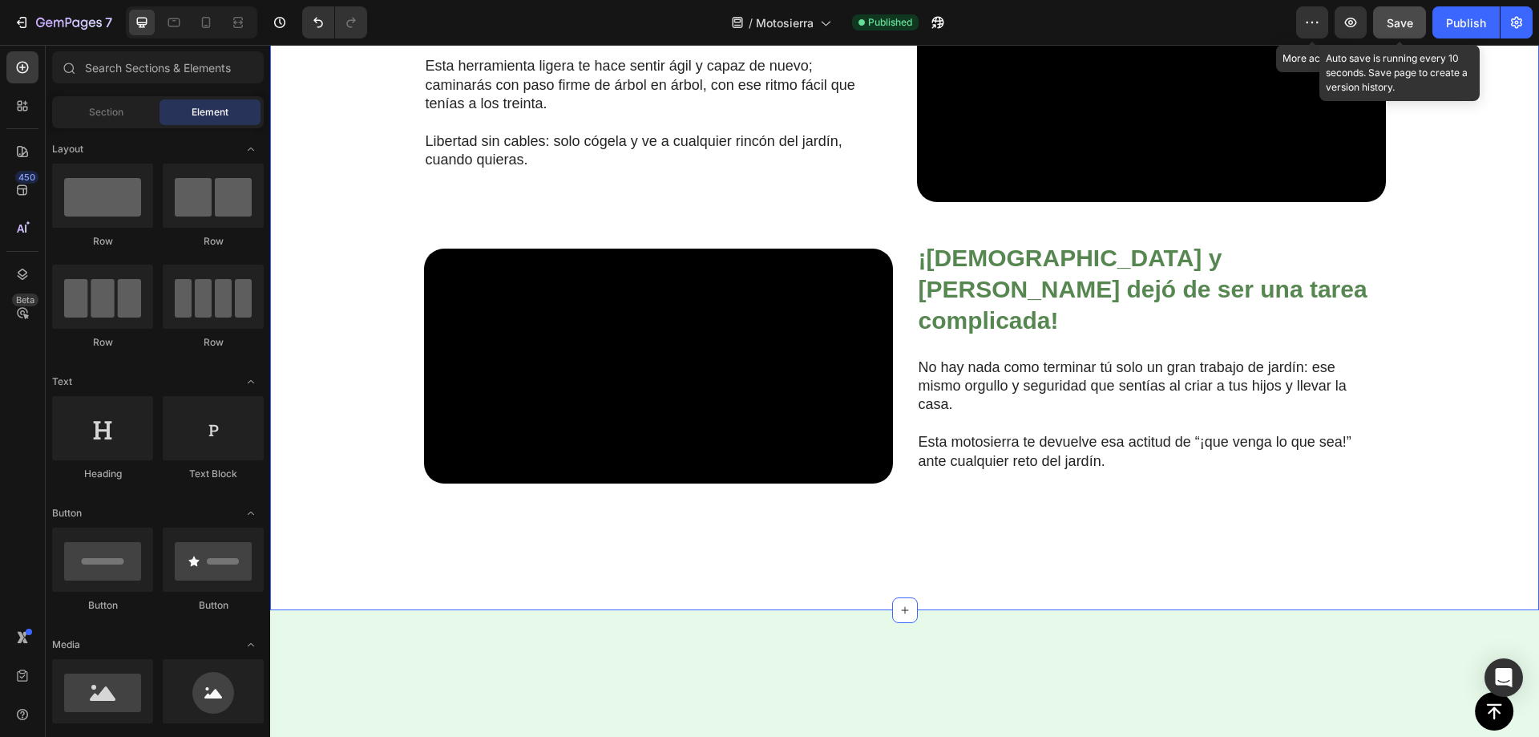
click at [530, 30] on strong "¿Artritis? ¡Ningún problema!" at bounding box center [590, 16] width 329 height 26
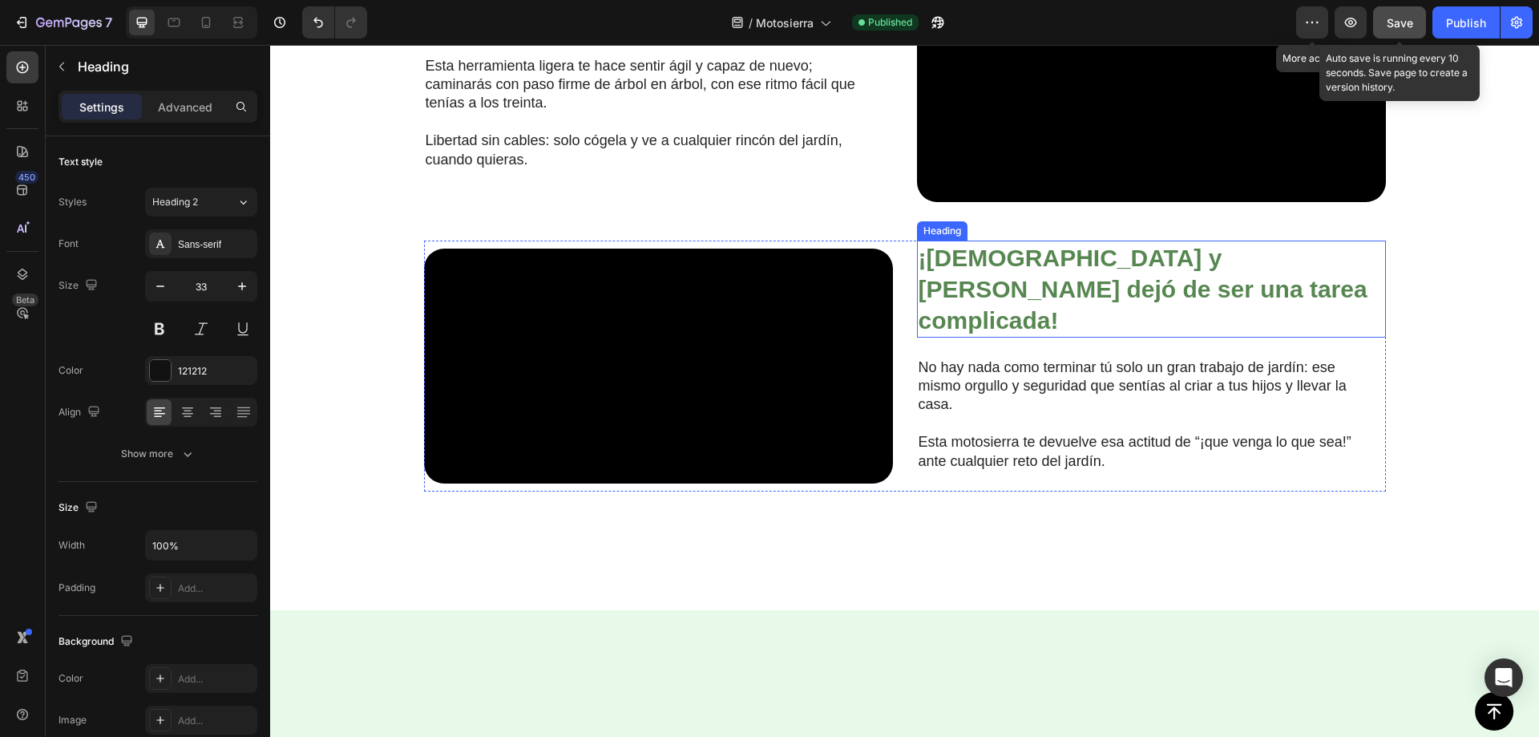
click at [1022, 333] on strong "¡[DEMOGRAPHIC_DATA] y [PERSON_NAME] dejó de ser una tarea complicada!" at bounding box center [1143, 289] width 449 height 89
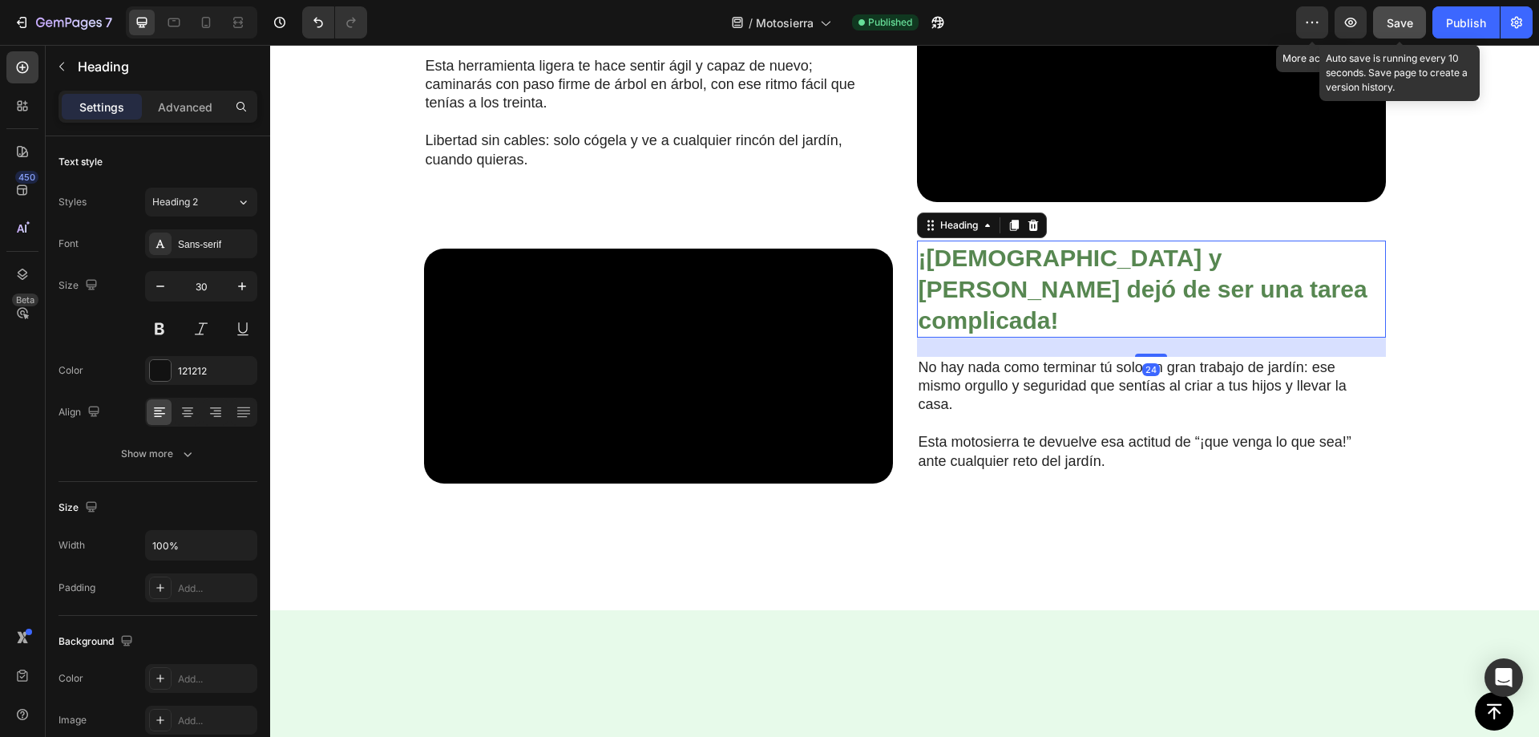
click at [1022, 333] on strong "¡[DEMOGRAPHIC_DATA] y [PERSON_NAME] dejó de ser una tarea complicada!" at bounding box center [1143, 289] width 449 height 89
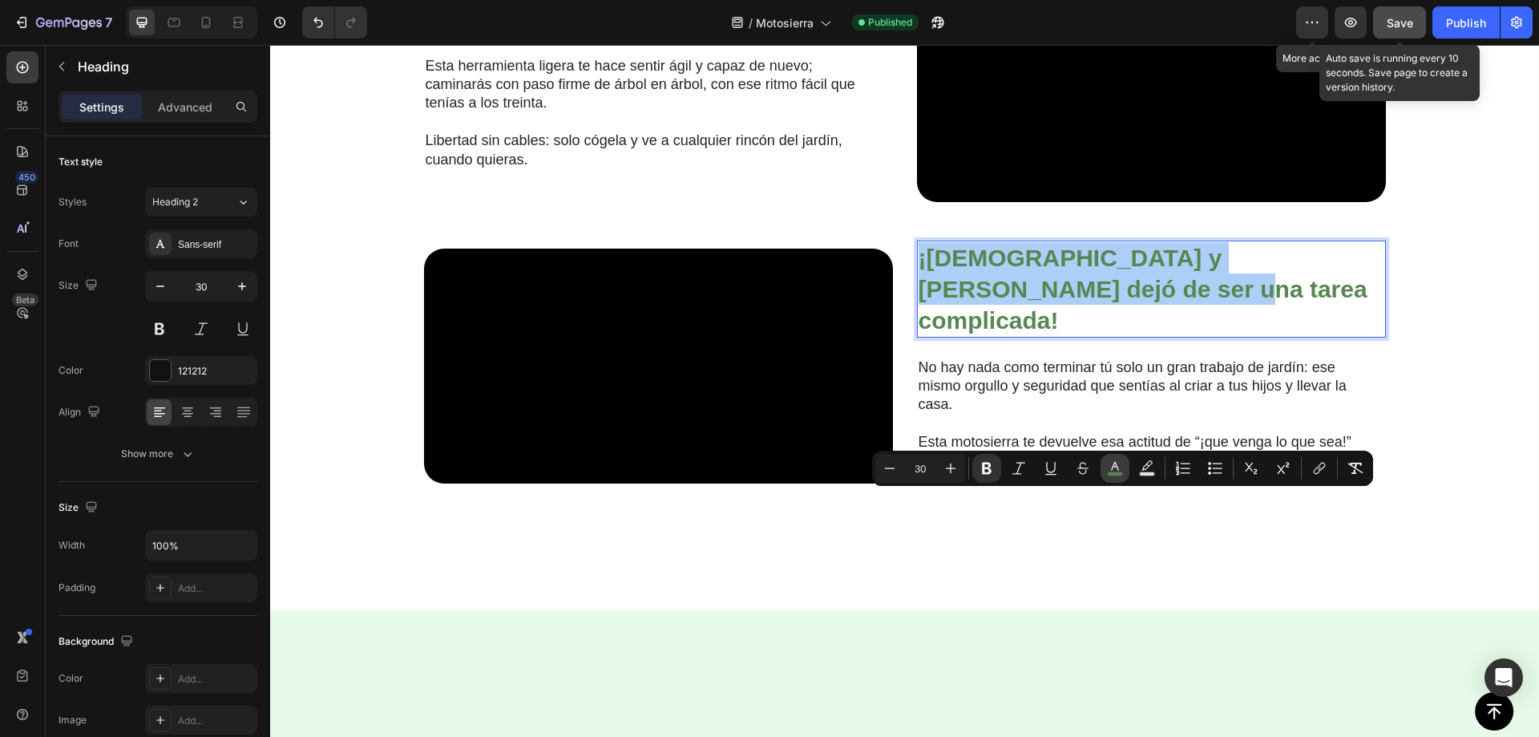
click at [1118, 469] on icon "Editor contextual toolbar" at bounding box center [1115, 468] width 16 height 16
type input "578751"
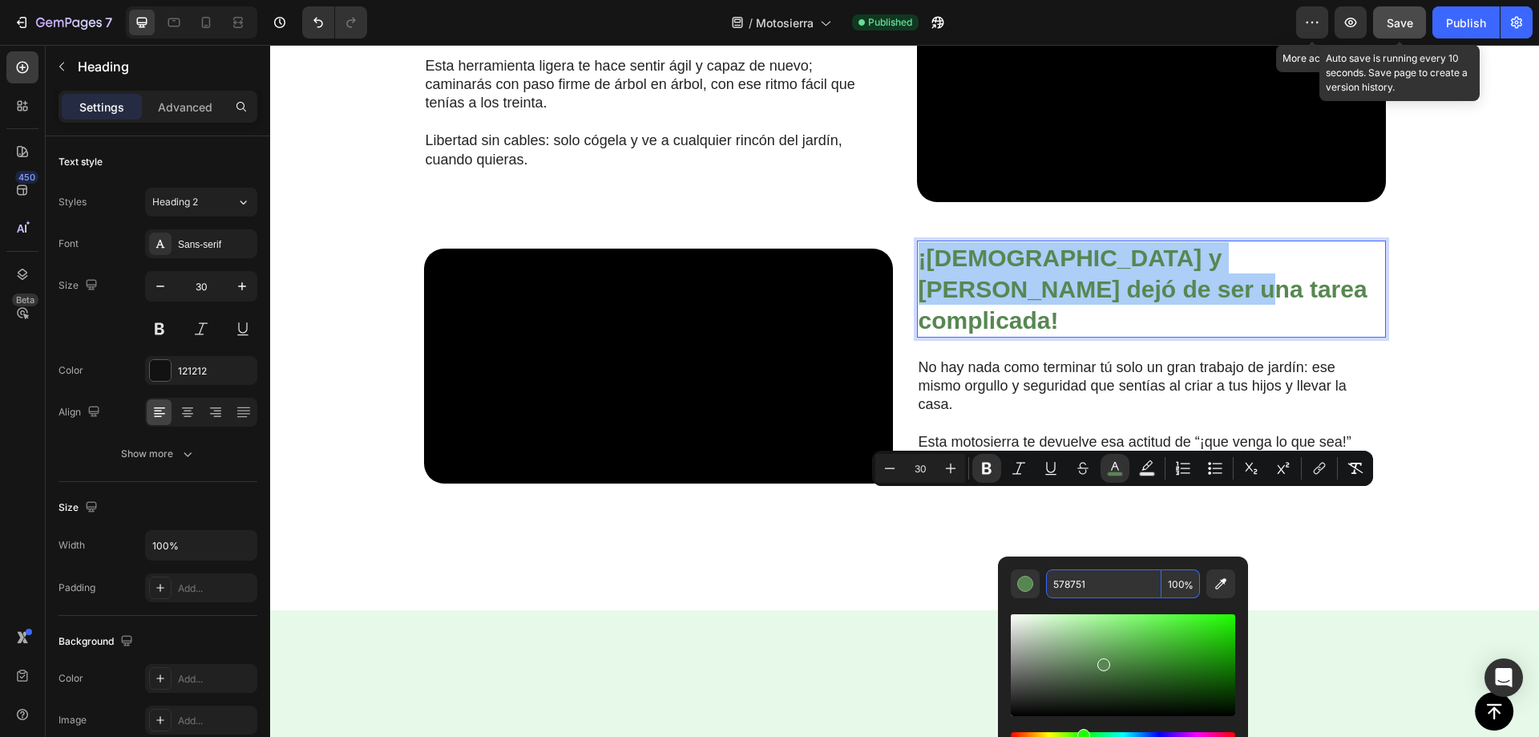
click at [1063, 581] on input "578751" at bounding box center [1103, 583] width 115 height 29
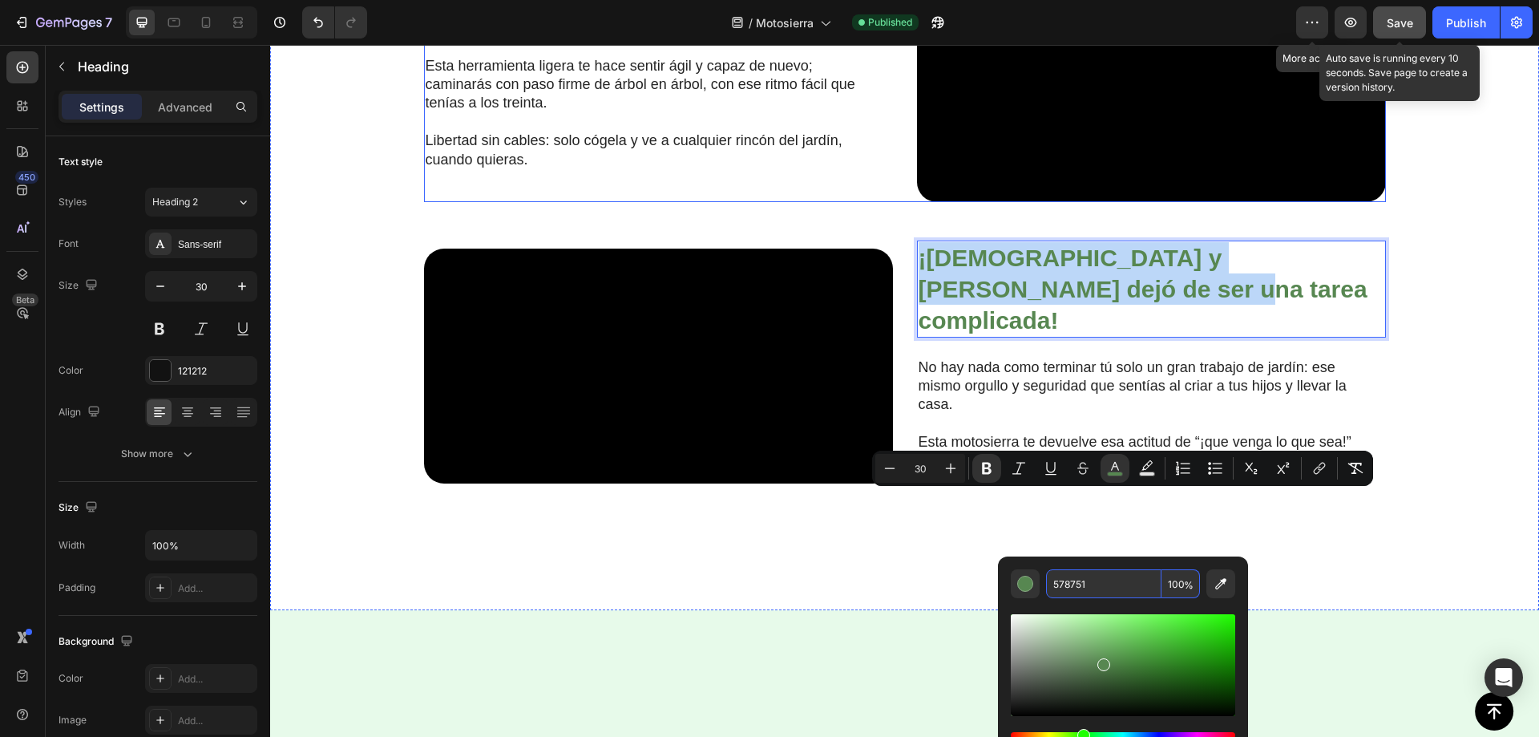
click at [587, 31] on strong "Artrite? Nenhum problema!" at bounding box center [598, 17] width 344 height 30
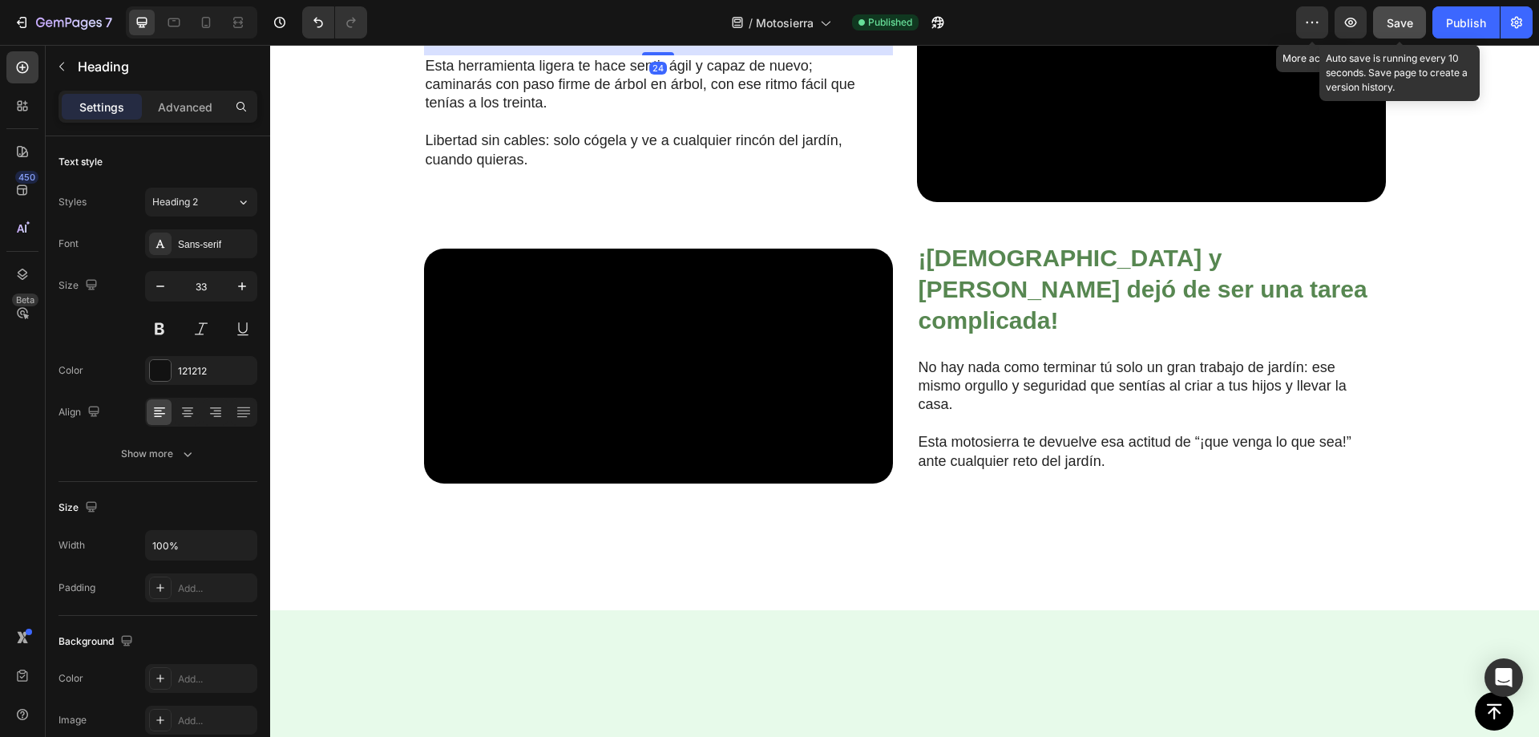
click at [578, 31] on strong "Artrite? Nenhum problema!" at bounding box center [598, 17] width 344 height 30
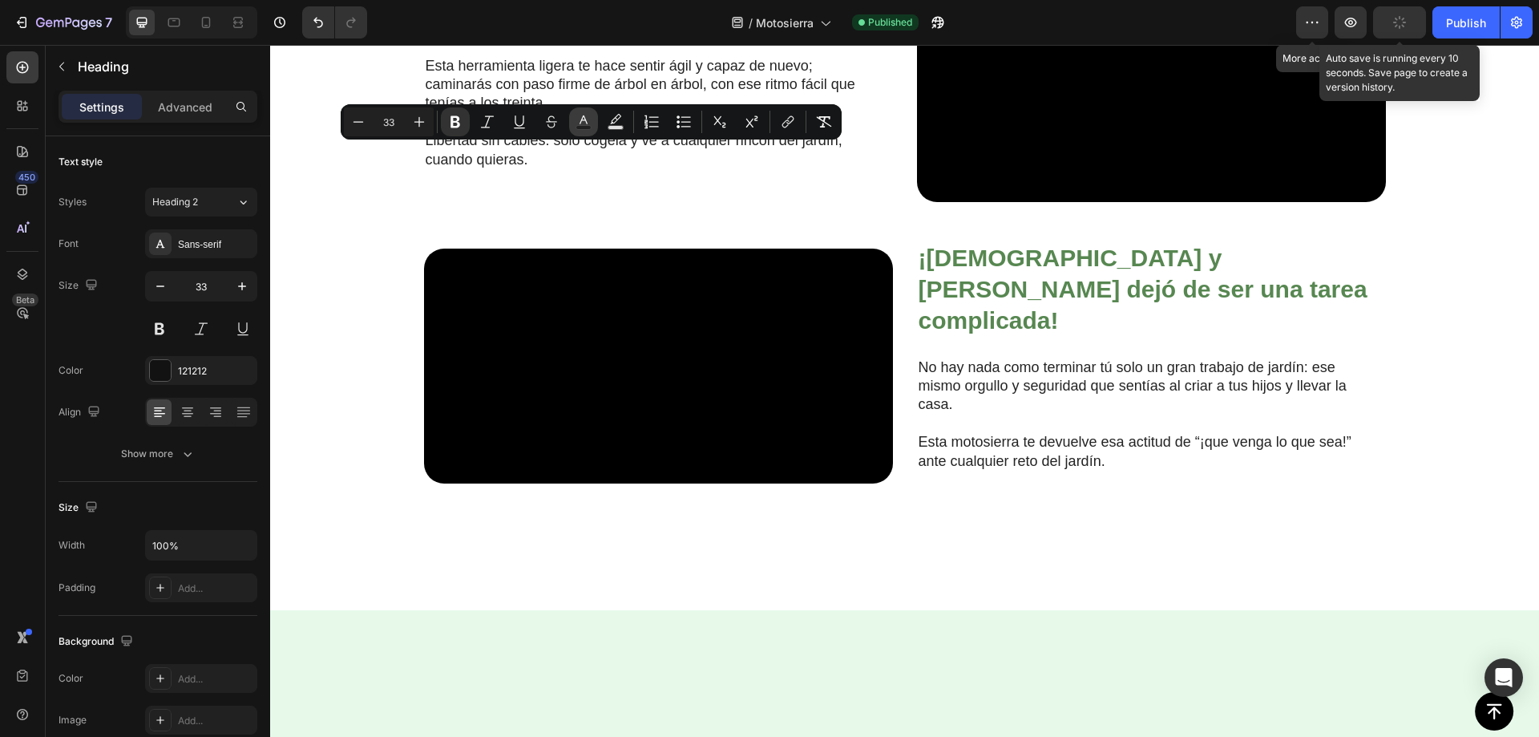
click at [590, 127] on rect "Editor contextual toolbar" at bounding box center [583, 128] width 15 height 4
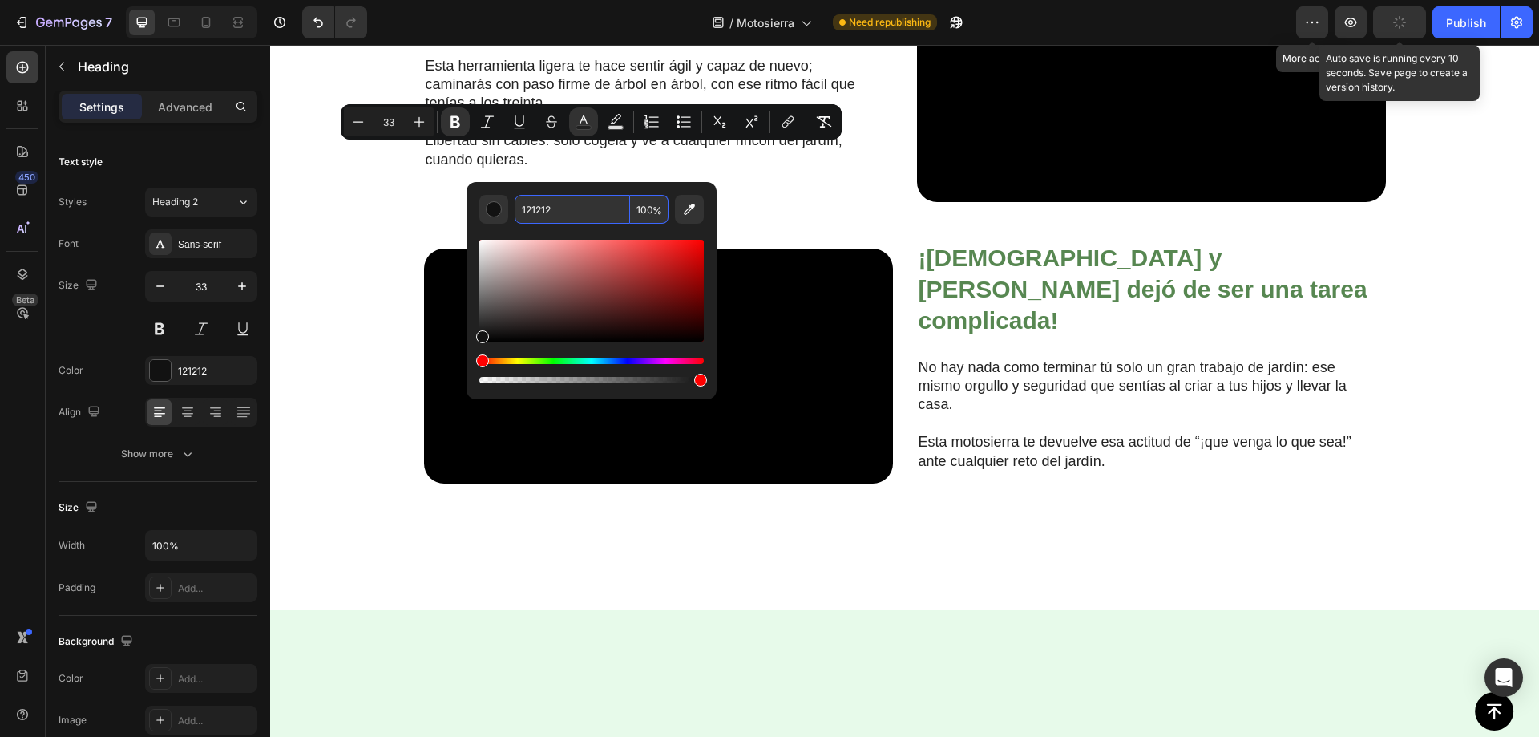
click at [576, 219] on input "121212" at bounding box center [572, 209] width 115 height 29
paste input "578751"
type input "578751"
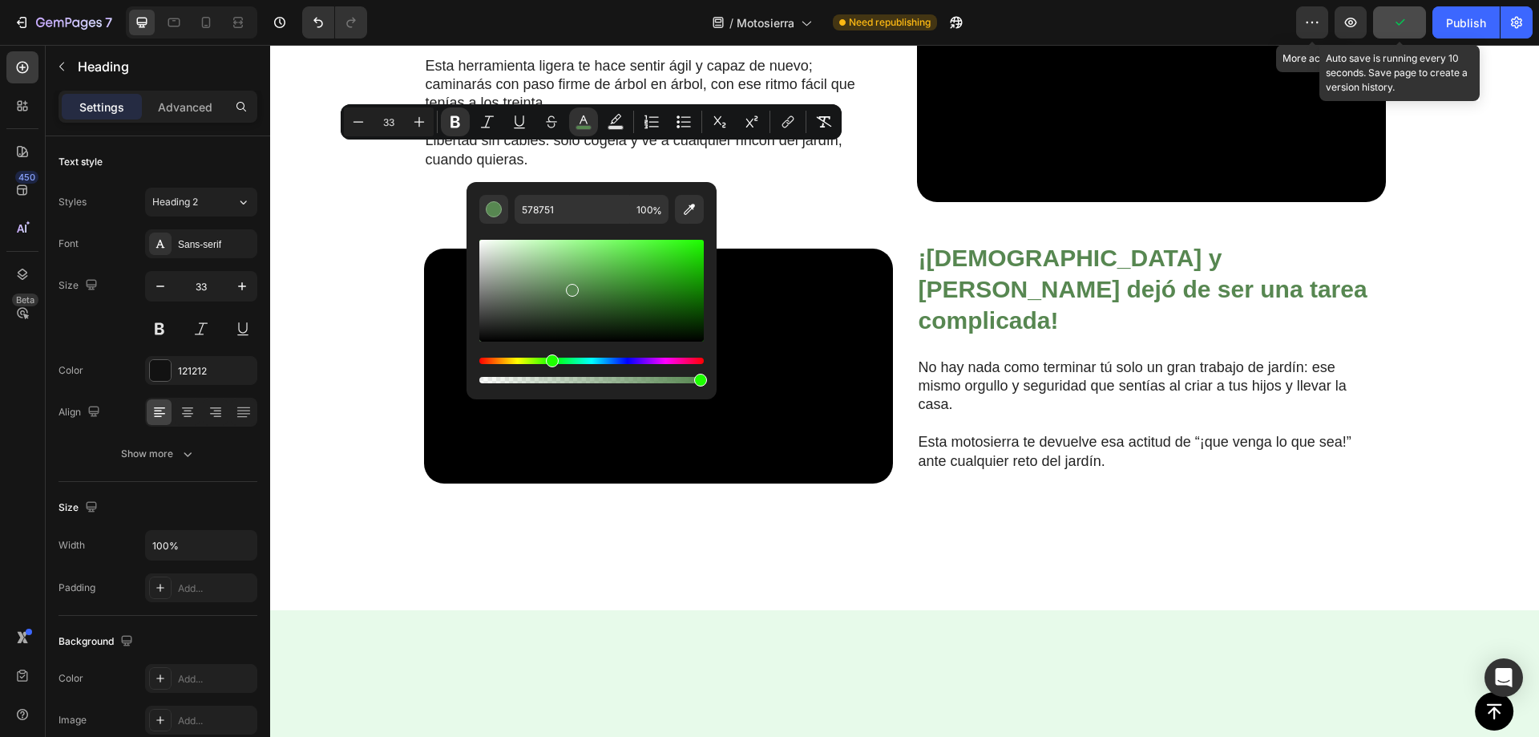
click at [343, 240] on div "Video ⁠⁠⁠⁠⁠⁠⁠ ¿Cansado de las motosierras ruidosas, pesadas o difíciles de usar…" at bounding box center [904, 112] width 1237 height 835
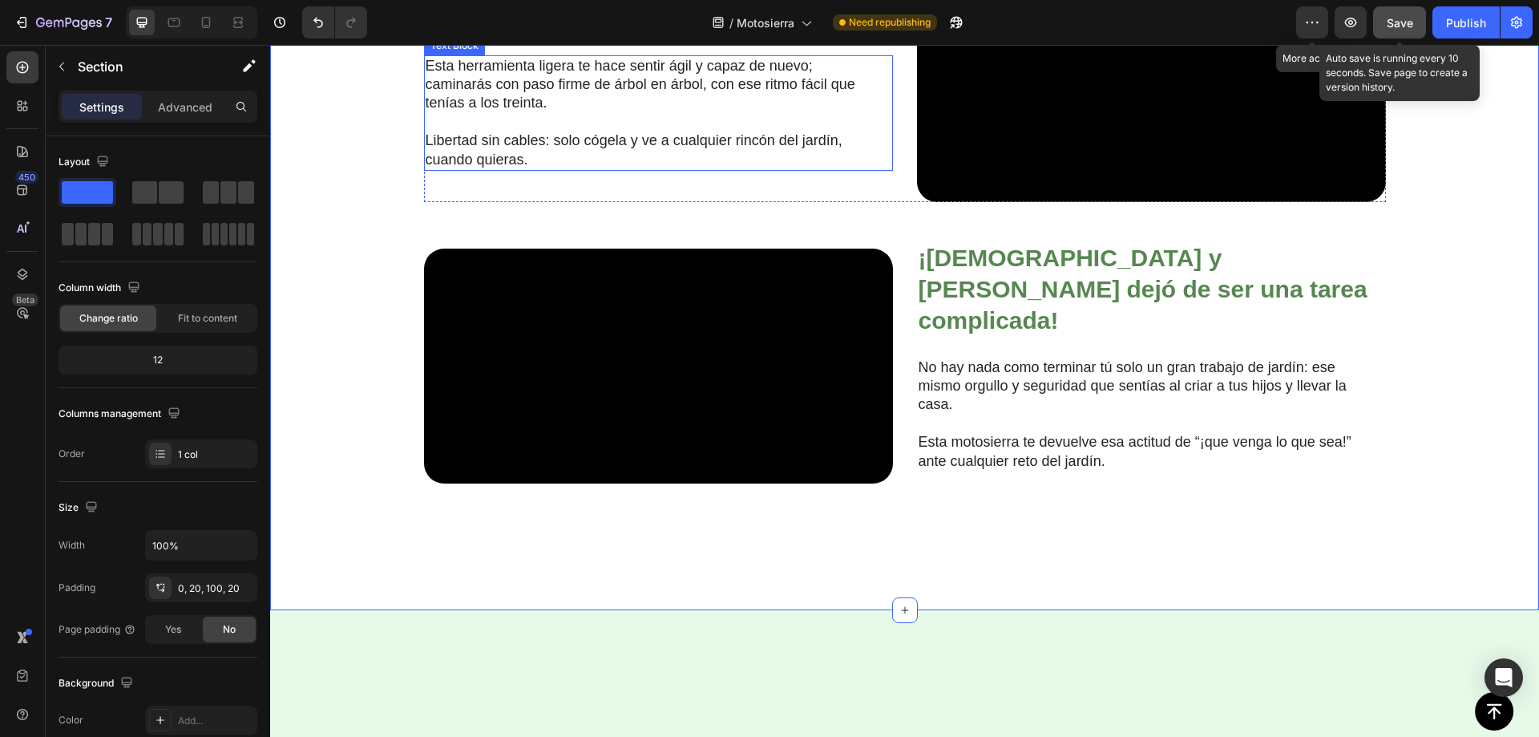
click at [585, 113] on p "Esta herramienta ligera te hace sentir ágil y capaz de nuevo; caminarás con pas…" at bounding box center [646, 85] width 440 height 56
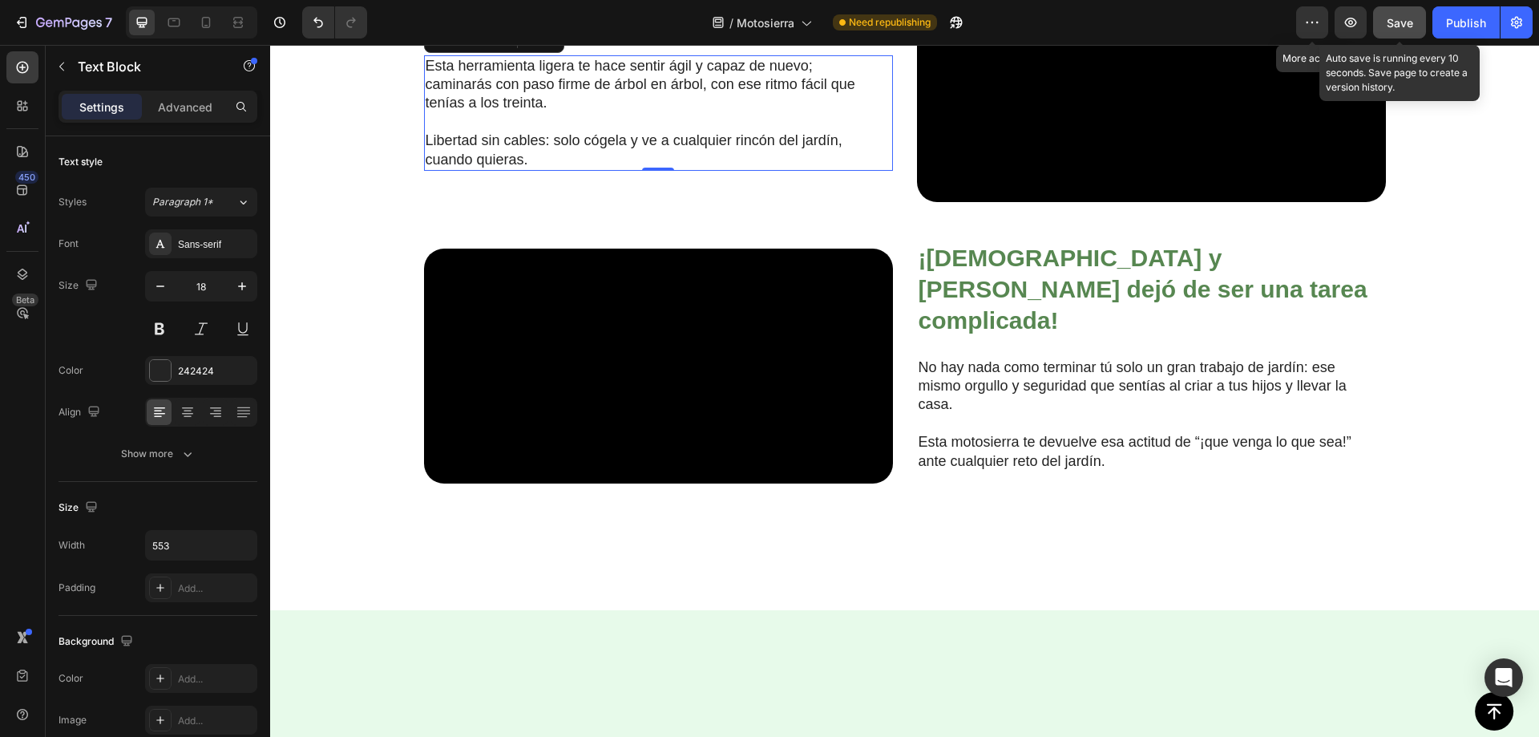
click at [547, 113] on p "Esta herramienta ligera te hace sentir ágil y capaz de nuevo; caminarás con pas…" at bounding box center [646, 85] width 440 height 56
click at [484, 169] on p "Libertad sin cables: solo cógela y ve a cualquier rincón del jardín, cuando qui…" at bounding box center [646, 150] width 440 height 38
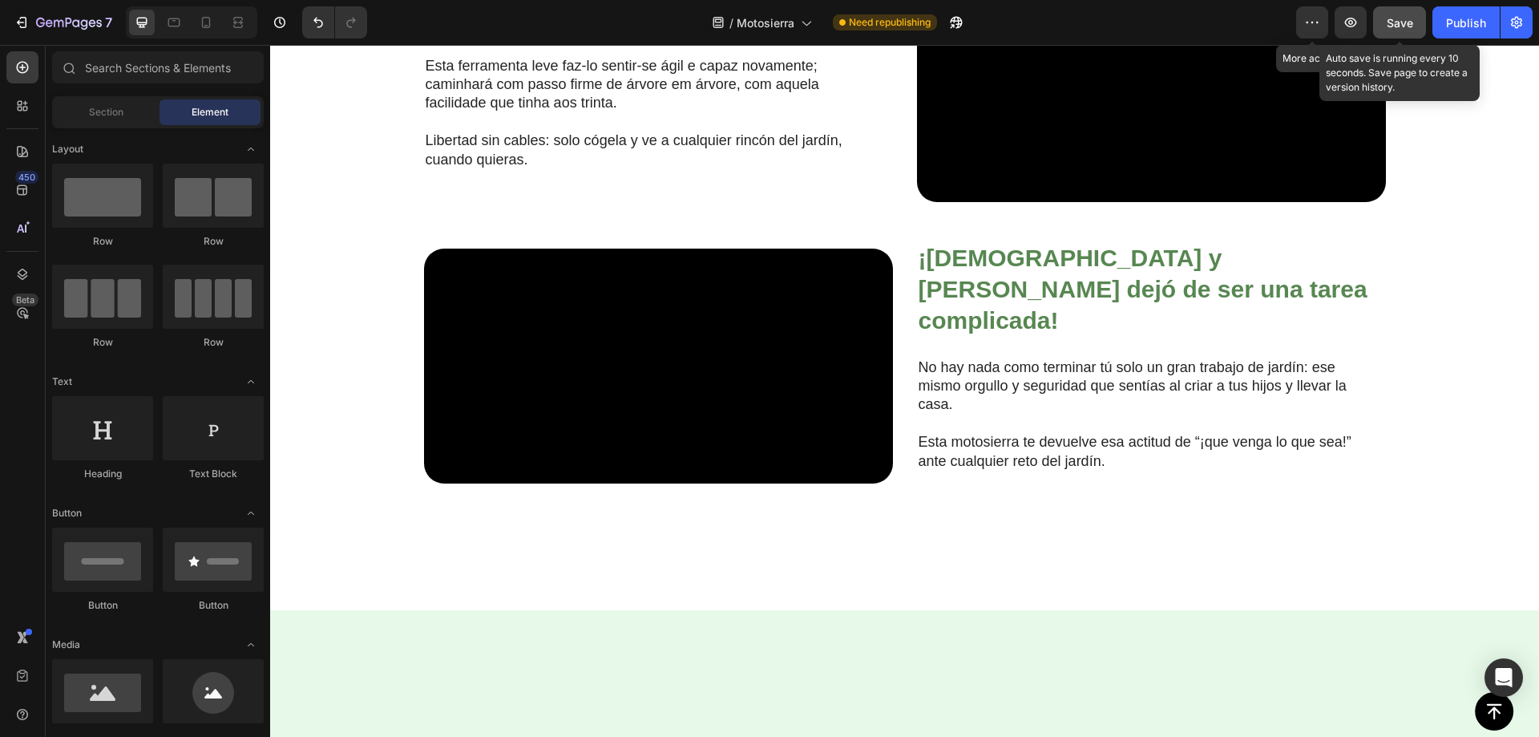
click at [482, 169] on p "Libertad sin cables: solo cógela y ve a cualquier rincón del jardín, cuando qui…" at bounding box center [646, 150] width 440 height 38
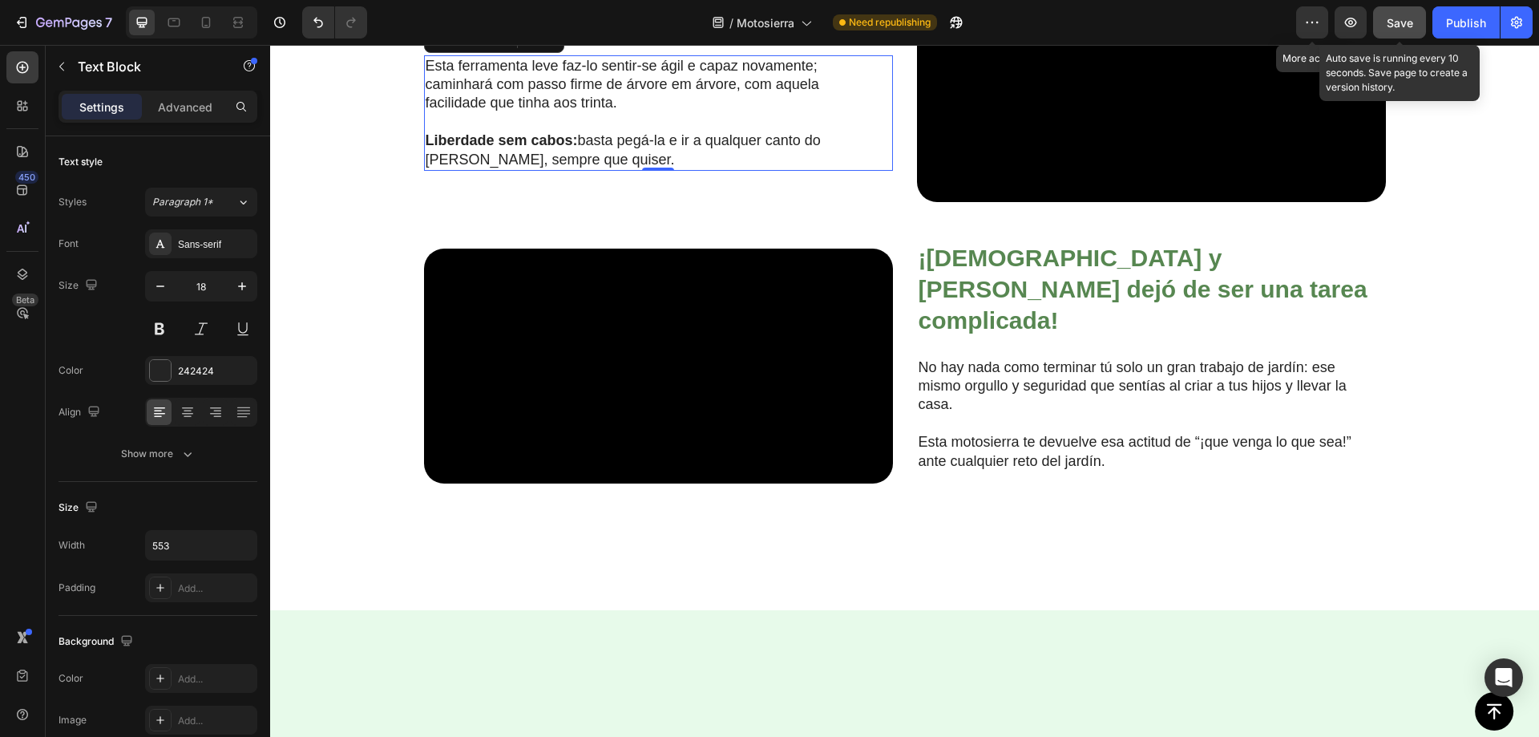
click at [553, 148] on strong "Liberdade sem cabos:" at bounding box center [502, 140] width 152 height 16
click at [552, 148] on strong "Liberdade sem cabos:" at bounding box center [502, 140] width 152 height 16
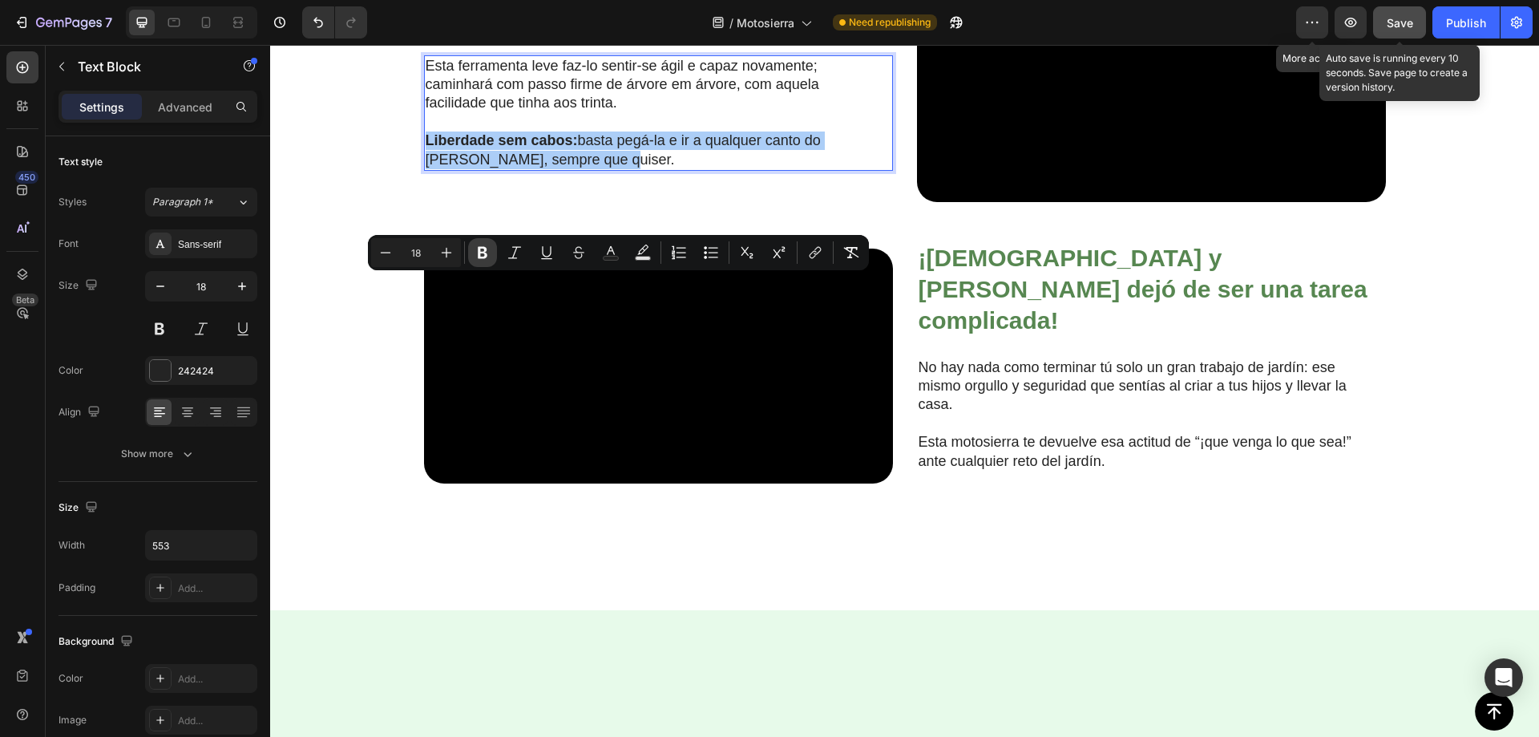
click at [477, 253] on icon "Editor contextual toolbar" at bounding box center [483, 253] width 16 height 16
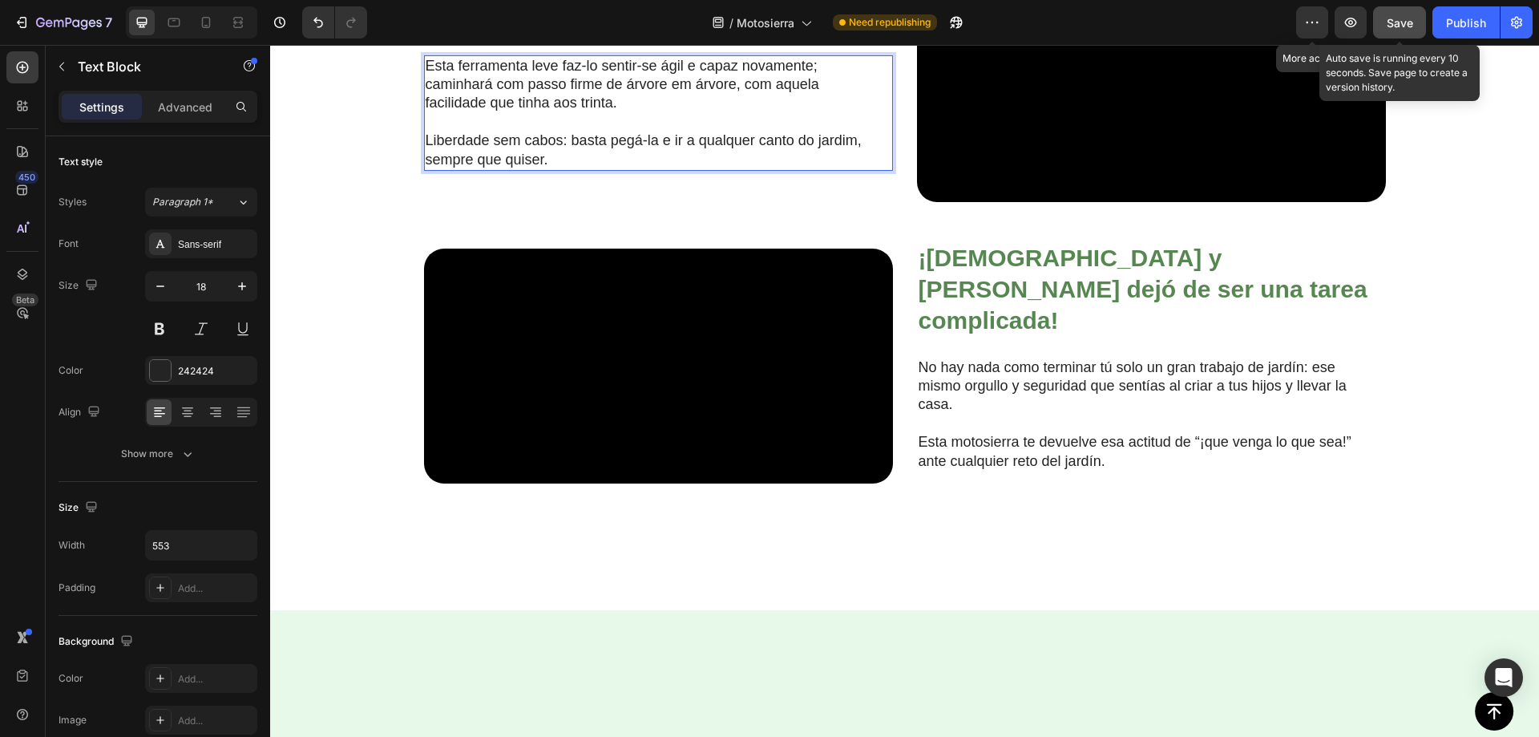
click at [1409, 19] on span "Save" at bounding box center [1400, 23] width 26 height 14
click at [1409, 20] on span "Save" at bounding box center [1400, 23] width 26 height 14
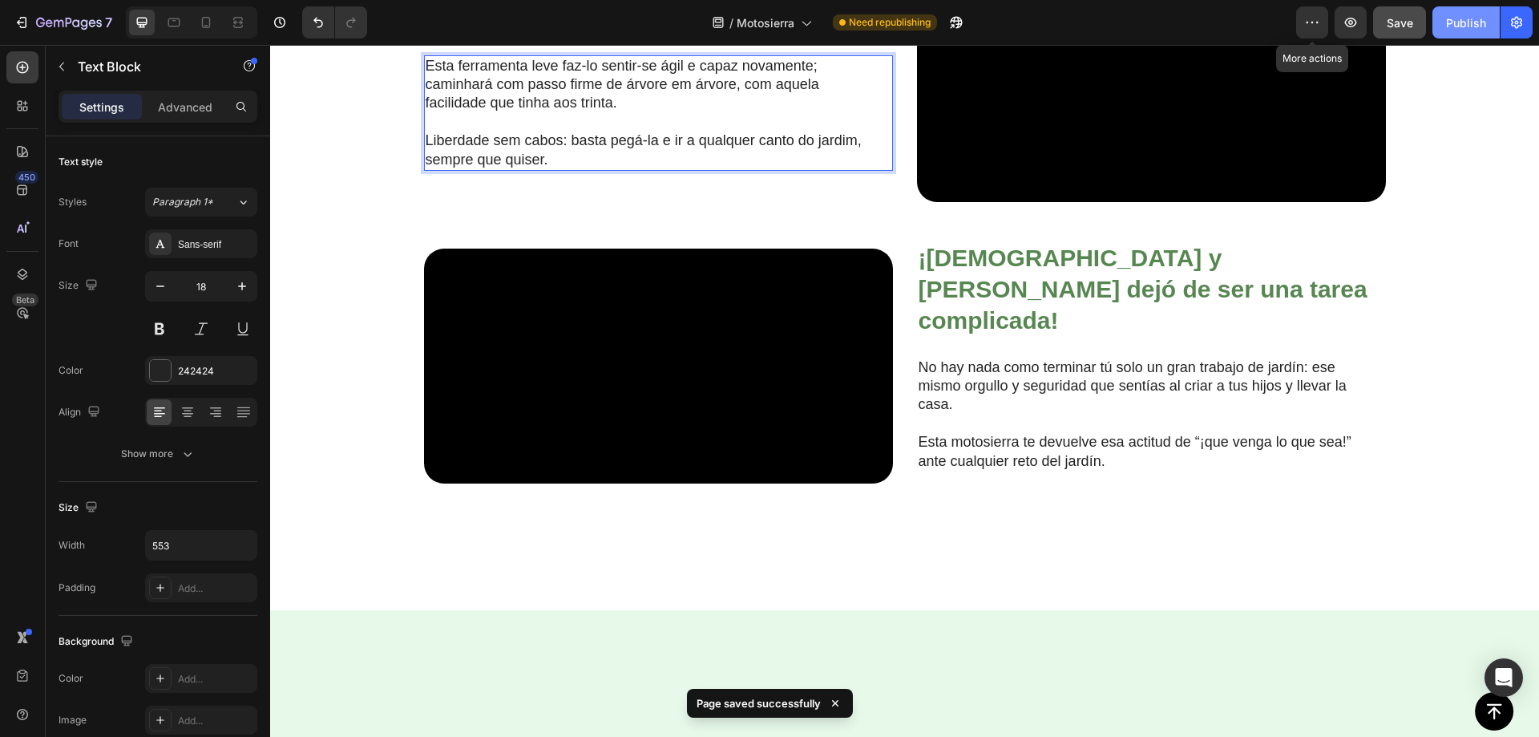
click at [1461, 16] on div "Publish" at bounding box center [1466, 22] width 40 height 17
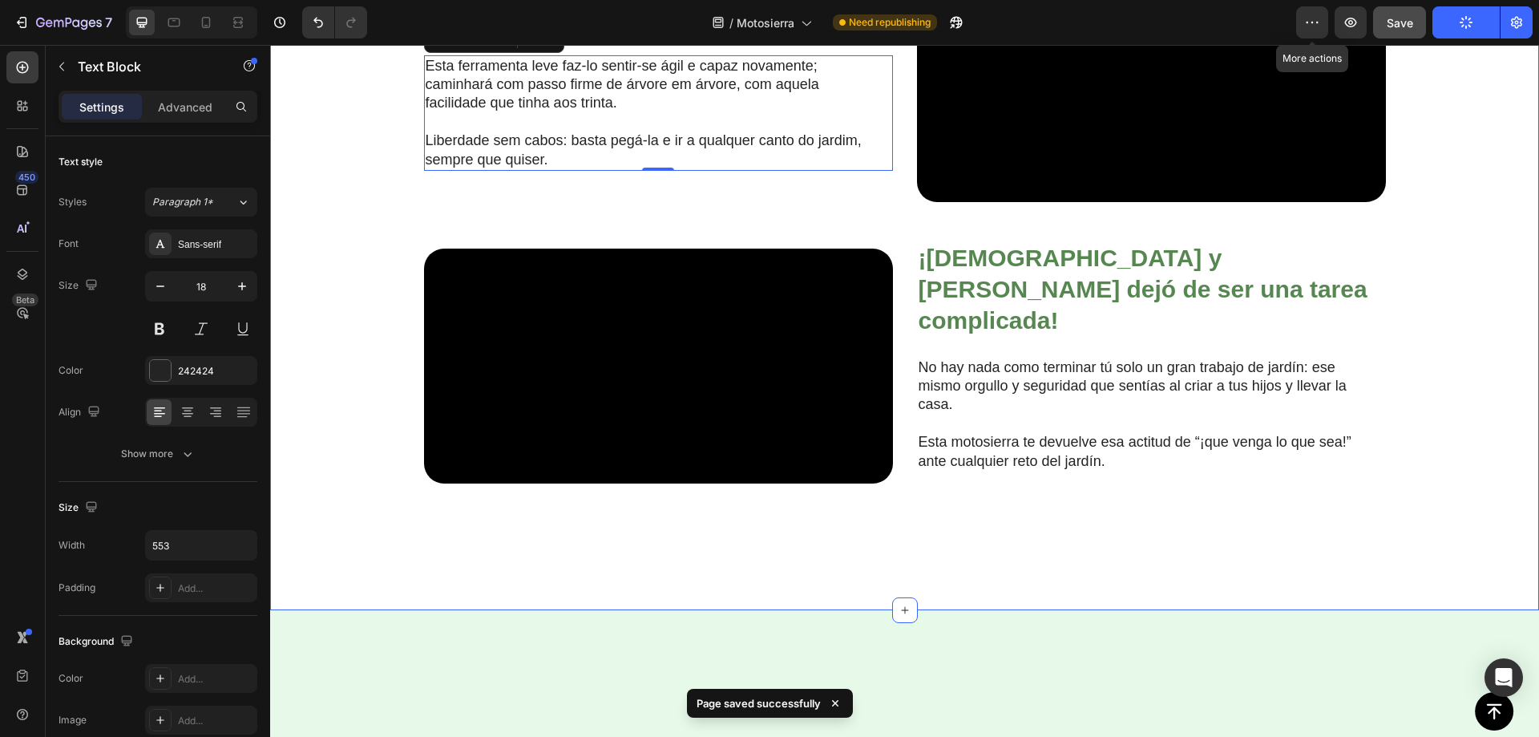
click at [351, 148] on div "Video ⁠⁠⁠⁠⁠⁠⁠ ¿Cansado de las motosierras ruidosas, pesadas o difíciles de usar…" at bounding box center [904, 112] width 1237 height 835
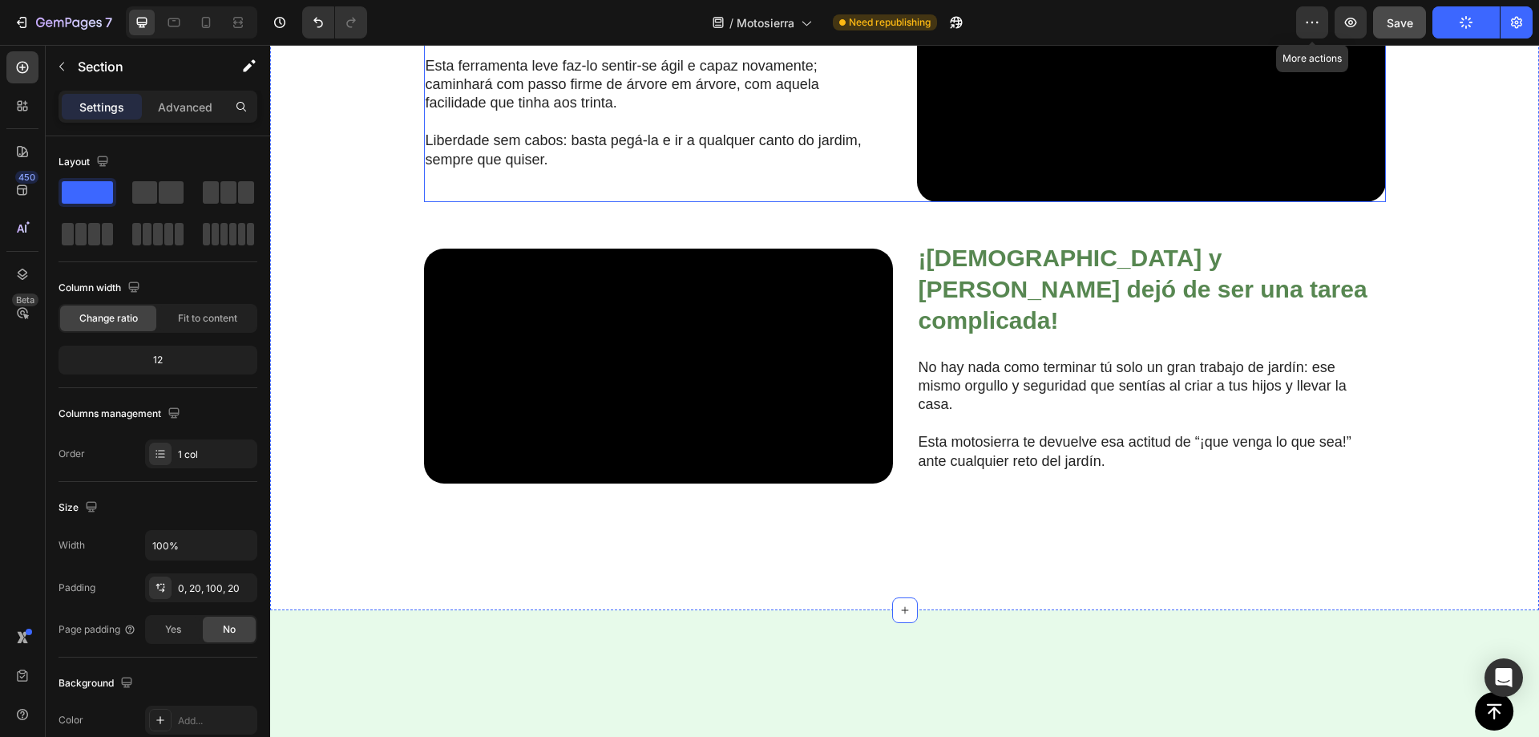
click at [566, 130] on div "⁠⁠⁠⁠⁠⁠⁠ Artrite? Nenhum problema! Heading Esta ferramenta leve faz-lo sentir-se…" at bounding box center [658, 84] width 469 height 235
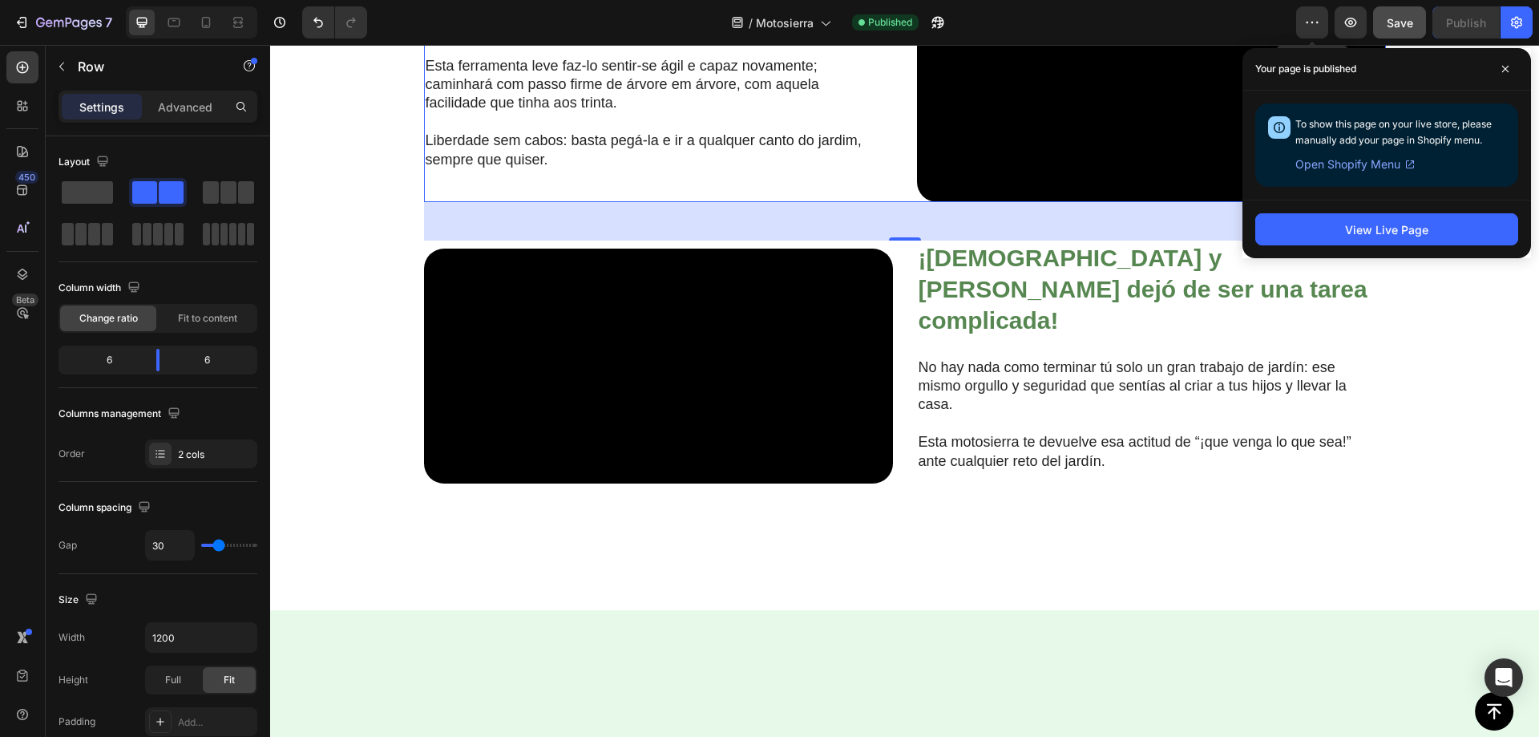
click at [375, 160] on div "Video ⁠⁠⁠⁠⁠⁠⁠ ¿Cansado de las motosierras ruidosas, pesadas o difíciles de usar…" at bounding box center [904, 112] width 1237 height 835
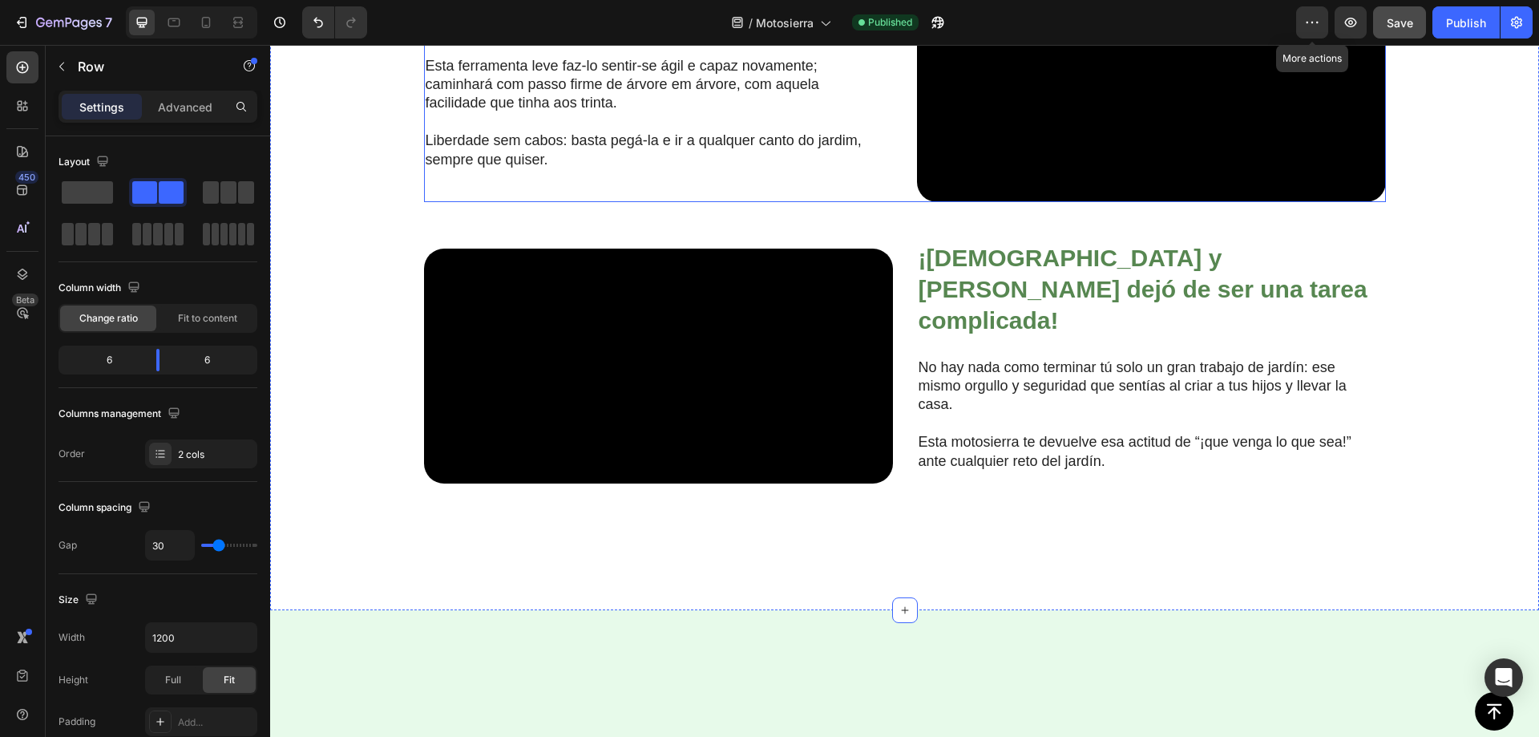
click at [838, 139] on div "⁠⁠⁠⁠⁠⁠⁠ Artrite? Nenhum problema! Heading Esta ferramenta leve faz-lo sentir-se…" at bounding box center [658, 84] width 469 height 235
click at [860, 126] on div "⁠⁠⁠⁠⁠⁠⁠ Artrite? Nenhum problema! Heading Esta ferramenta leve faz-lo sentir-se…" at bounding box center [658, 84] width 469 height 235
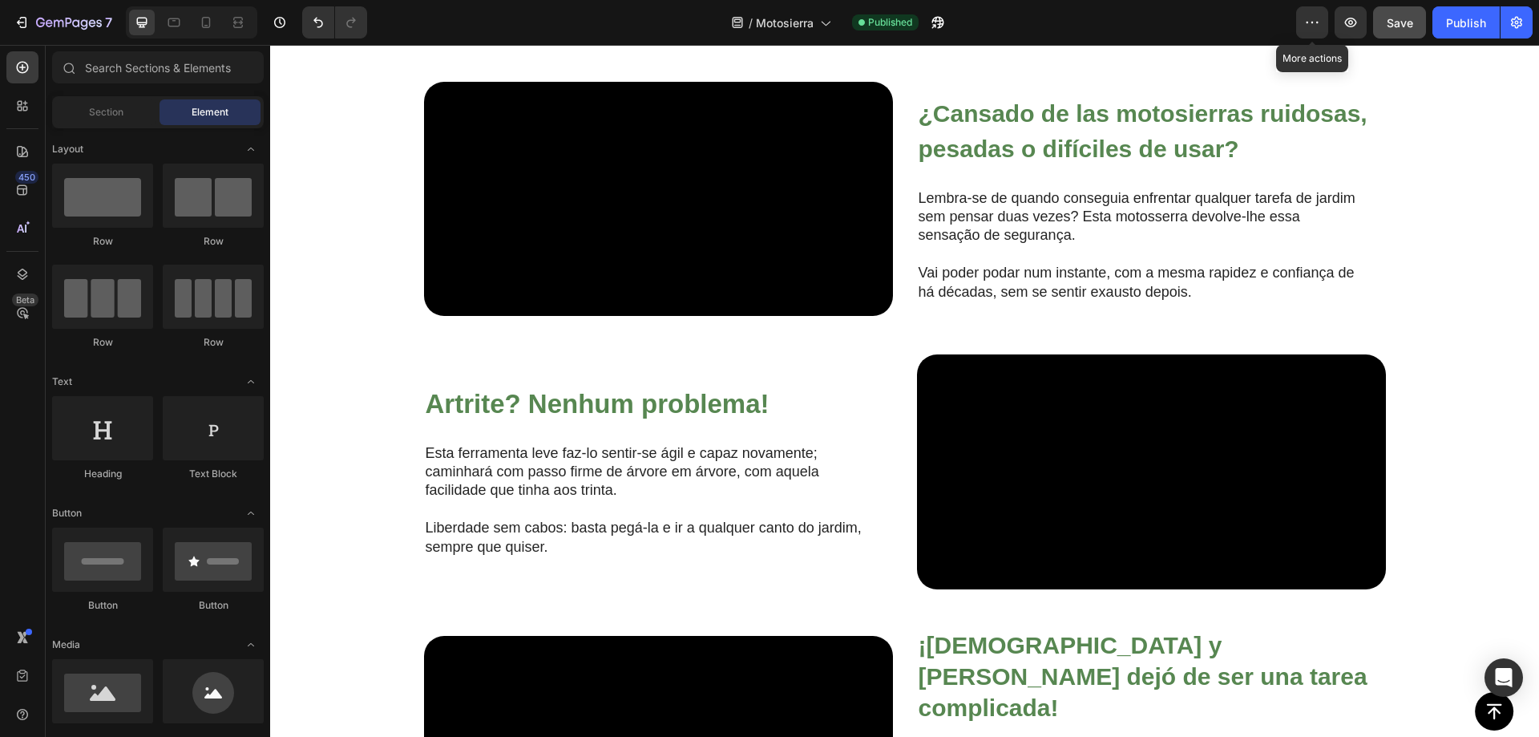
scroll to position [1339, 0]
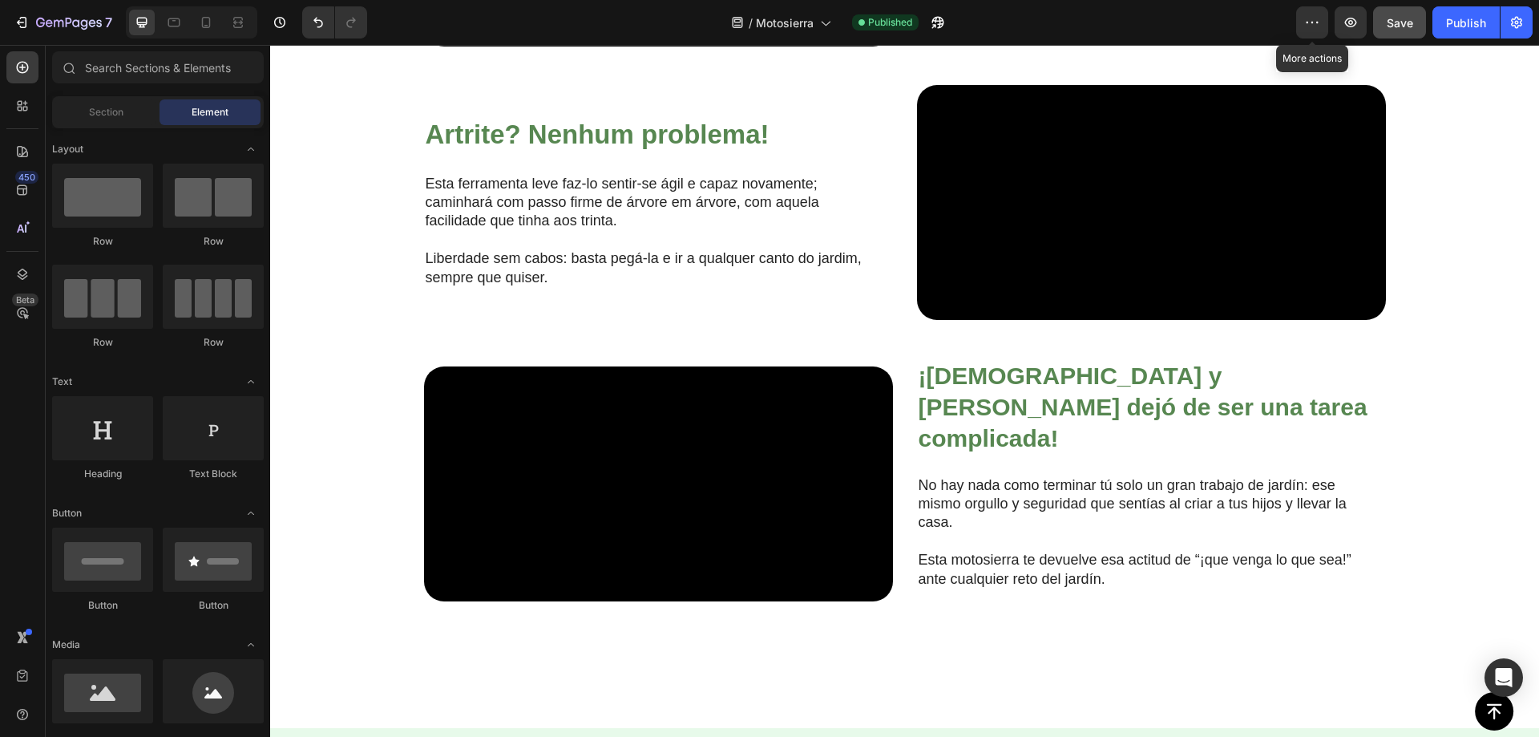
drag, startPoint x: 1538, startPoint y: 228, endPoint x: 329, endPoint y: 282, distance: 1210.1
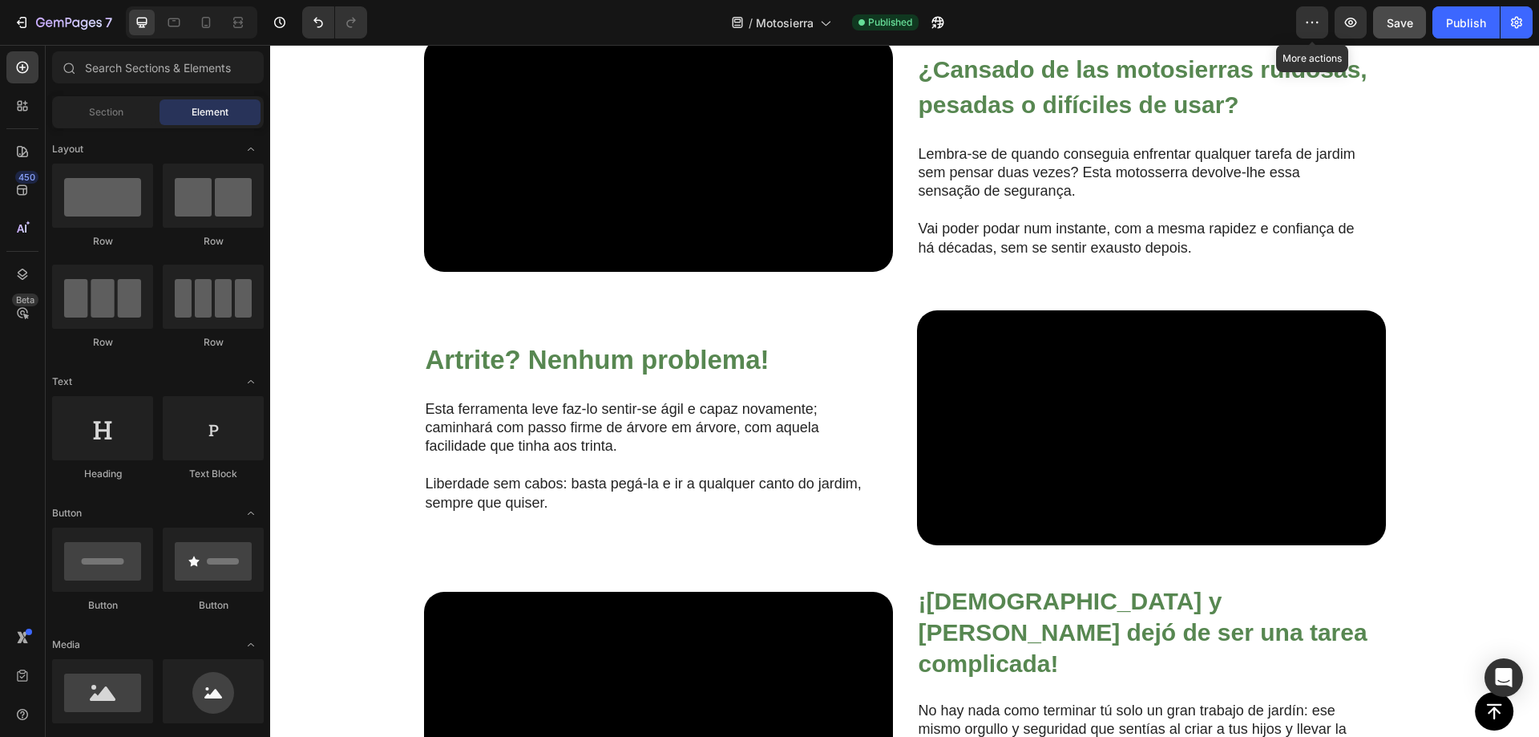
scroll to position [1259, 0]
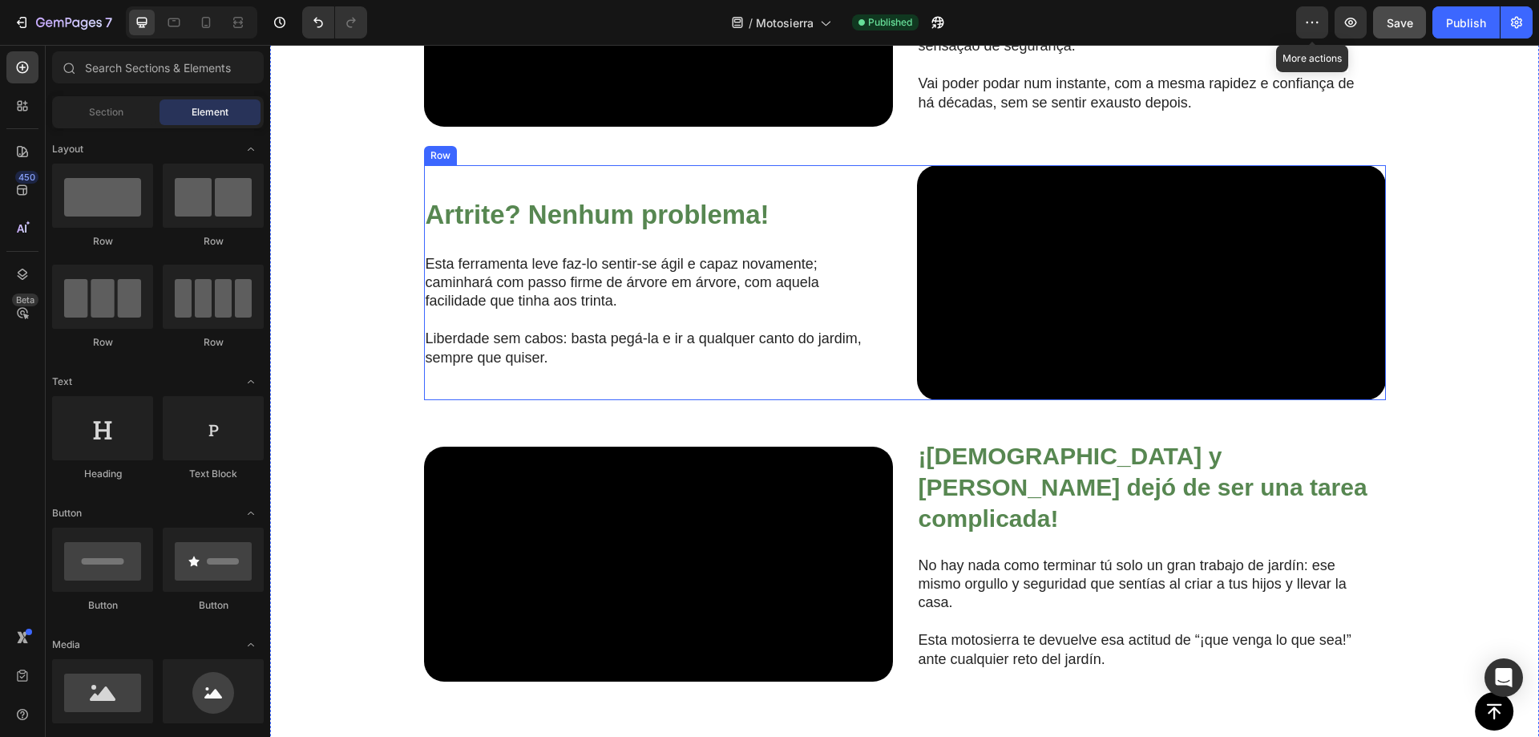
click at [658, 229] on strong "Artrite? Nenhum problema!" at bounding box center [598, 215] width 344 height 30
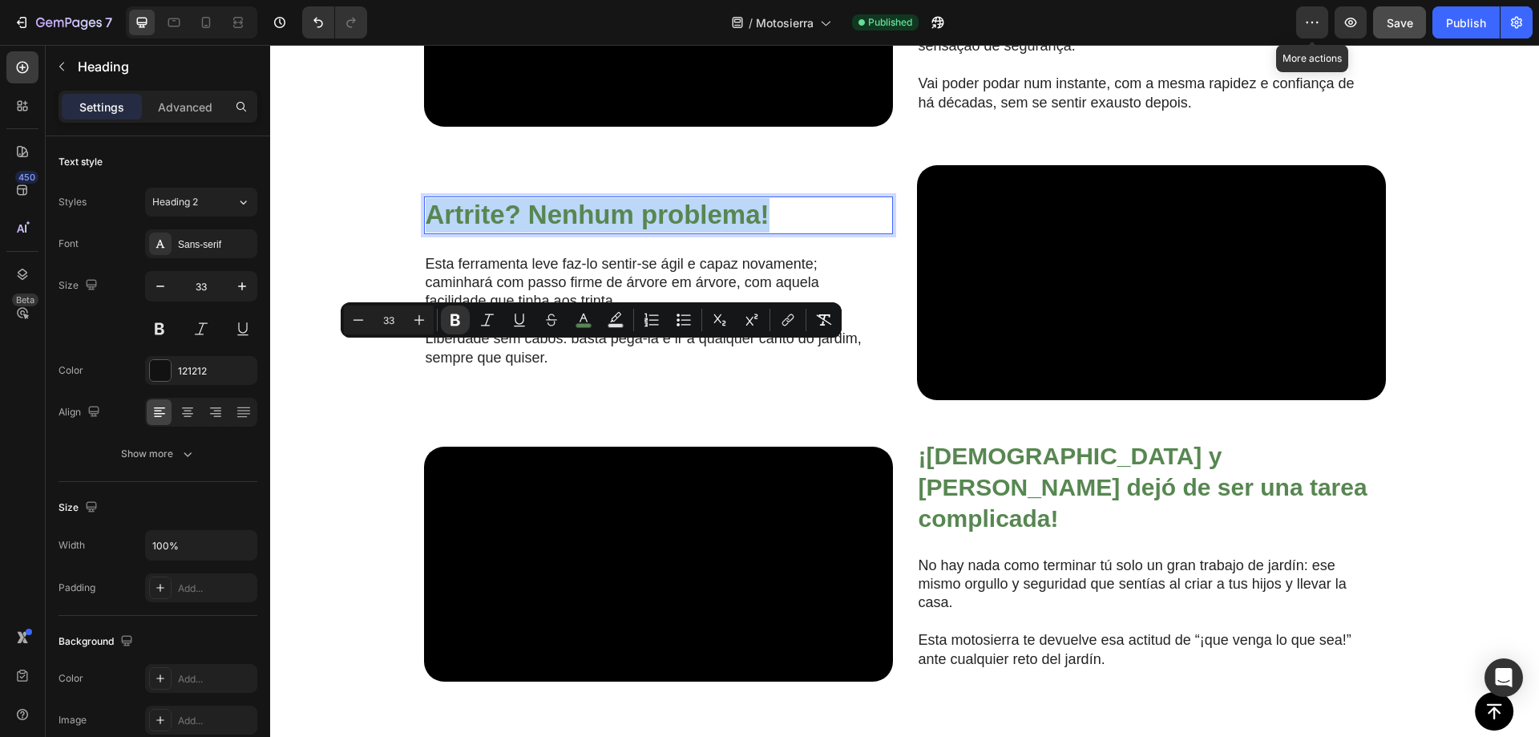
drag, startPoint x: 656, startPoint y: 372, endPoint x: 576, endPoint y: 366, distance: 80.4
click at [584, 229] on strong "Artrite? Nenhum problema!" at bounding box center [598, 215] width 344 height 30
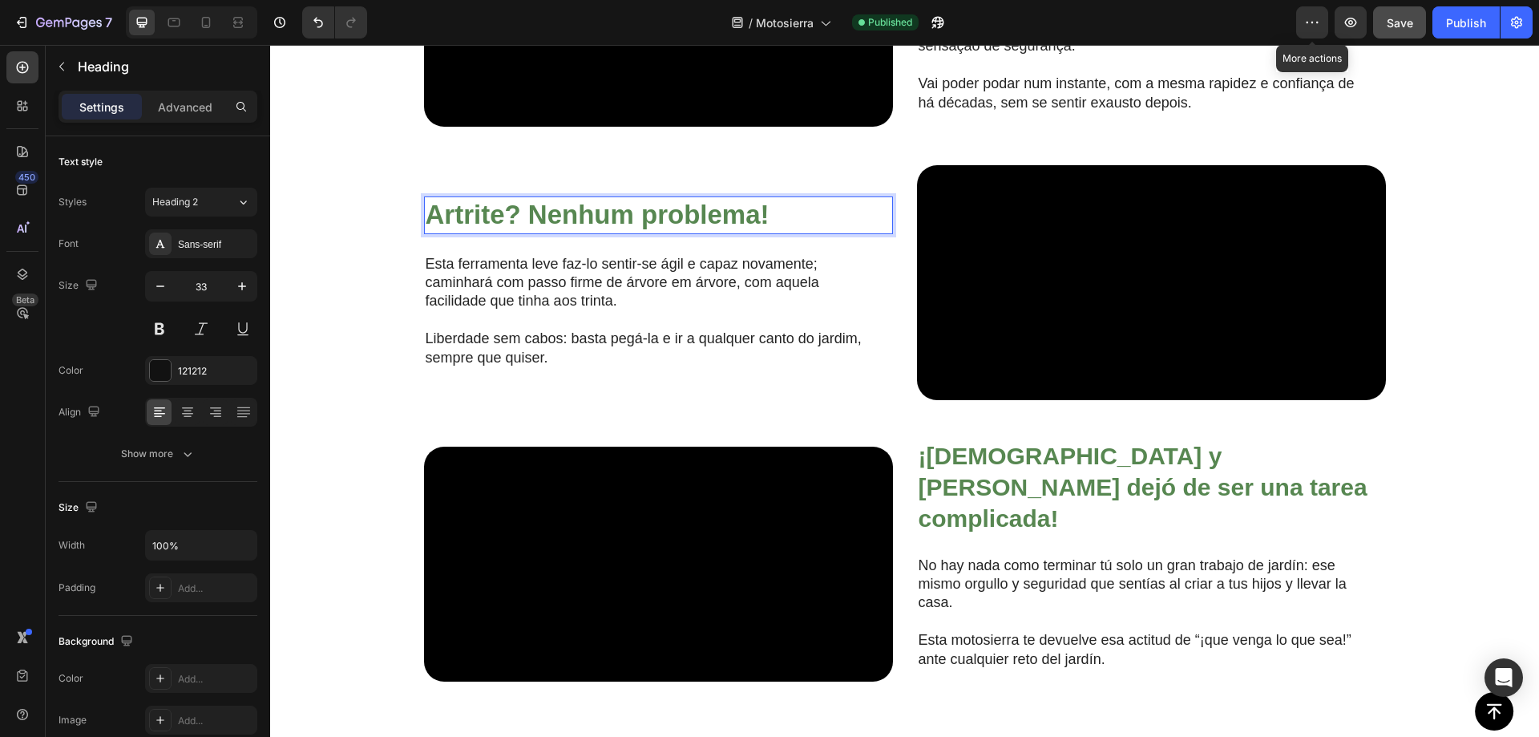
click at [568, 229] on strong "Artrite? Nenhum problema!" at bounding box center [598, 215] width 344 height 30
click at [669, 311] on p "Esta ferramenta leve faz-lo sentir-se ágil e capaz novamente; caminhará com pas…" at bounding box center [646, 283] width 440 height 56
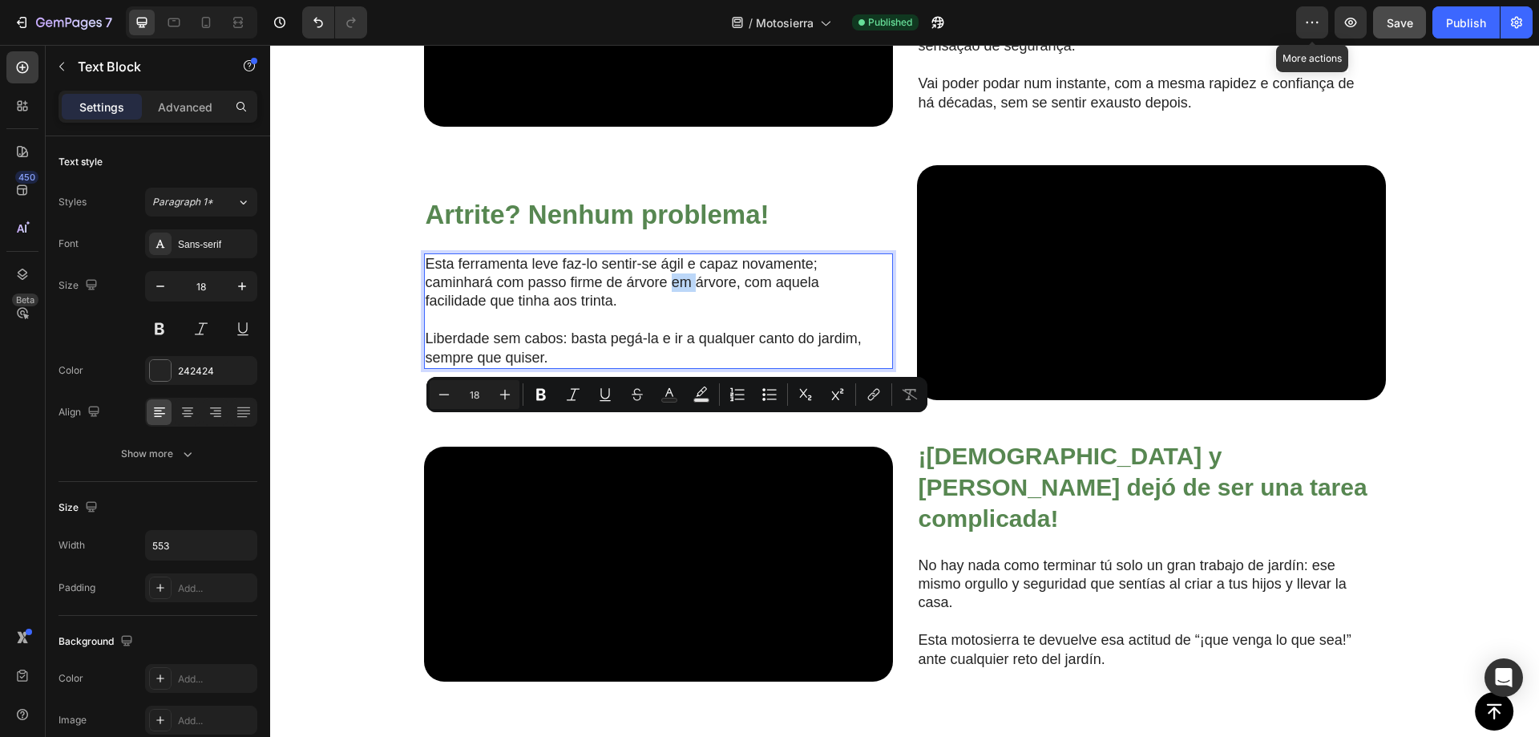
click at [593, 311] on p "Esta ferramenta leve faz-lo sentir-se ágil e capaz novamente; caminhará com pas…" at bounding box center [646, 283] width 440 height 56
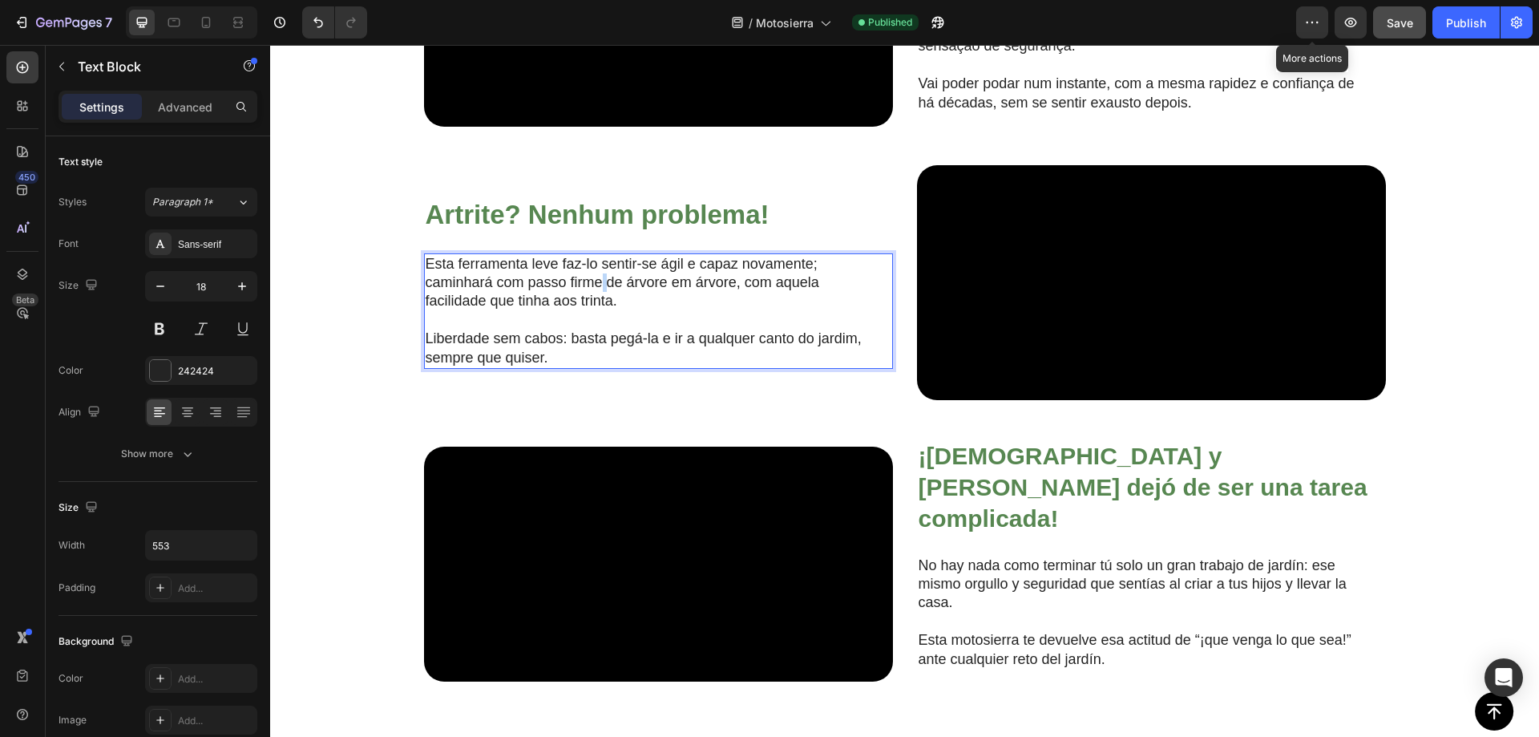
click at [593, 311] on p "Esta ferramenta leve faz-lo sentir-se ágil e capaz novamente; caminhará com pas…" at bounding box center [646, 283] width 440 height 56
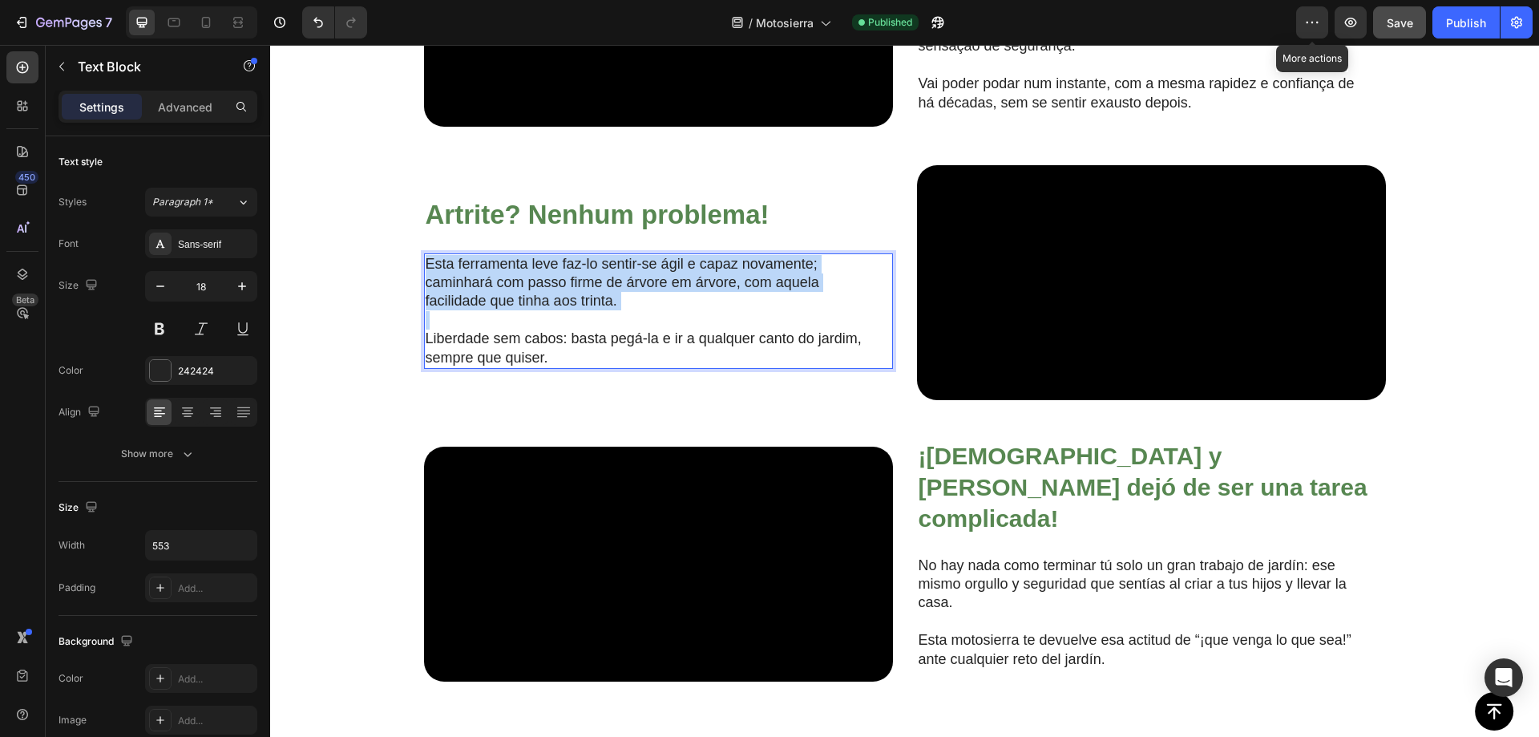
click at [593, 311] on p "Esta ferramenta leve faz-lo sentir-se ágil e capaz novamente; caminhará com pas…" at bounding box center [646, 283] width 440 height 56
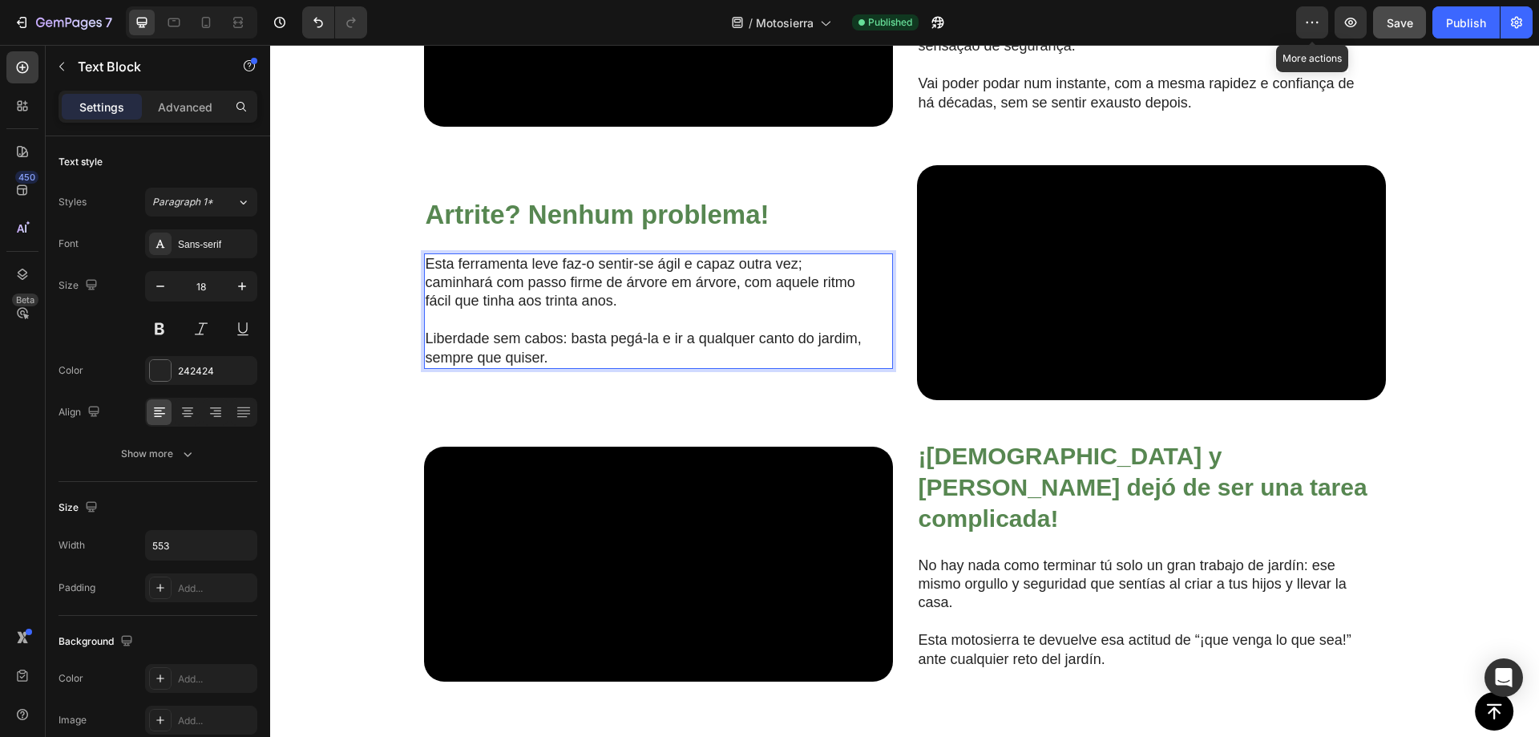
click at [649, 367] on p "Liberdade sem cabos: basta pegá-la e ir a qualquer canto do jardim, sempre que …" at bounding box center [646, 348] width 440 height 38
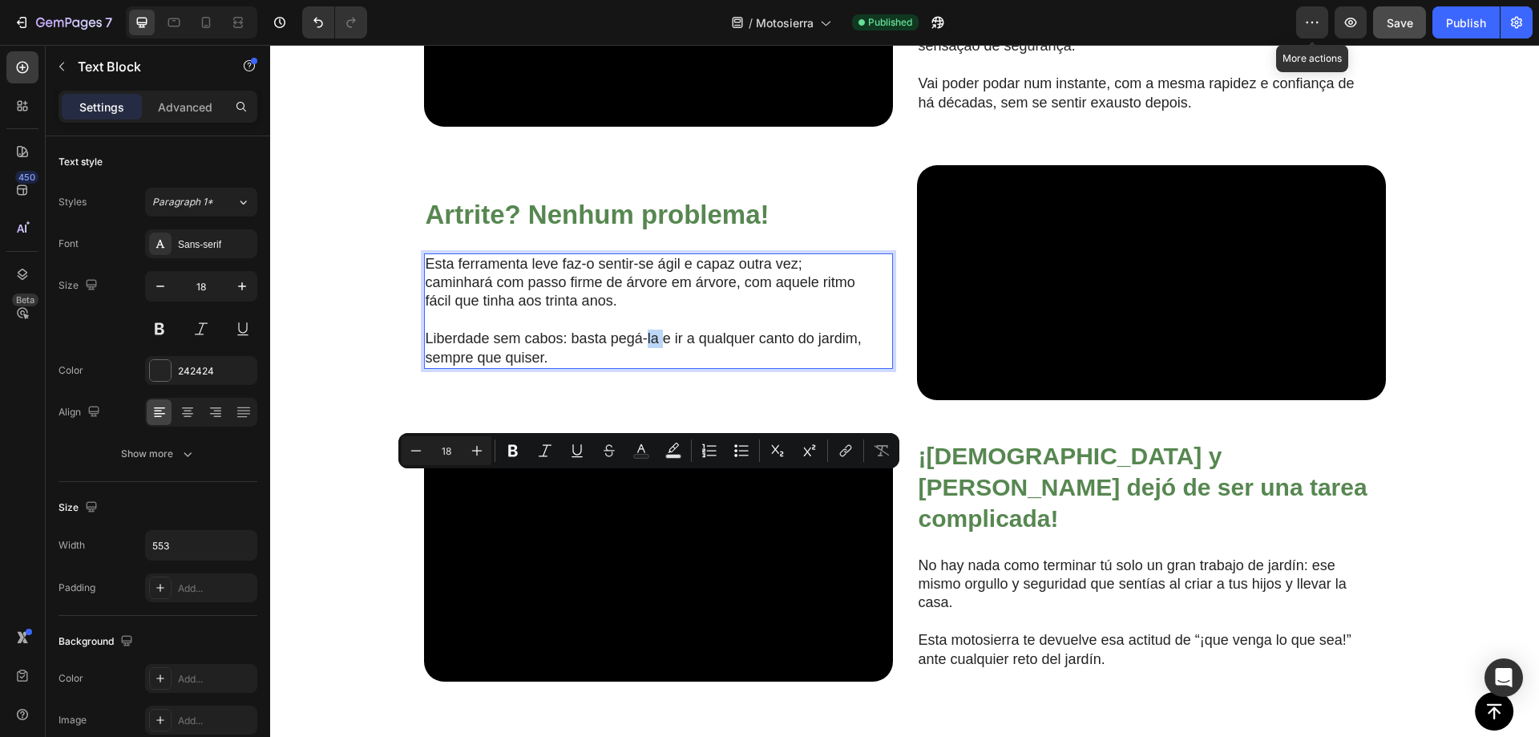
click at [649, 367] on p "Liberdade sem cabos: basta pegá-la e ir a qualquer canto do jardim, sempre que …" at bounding box center [646, 348] width 440 height 38
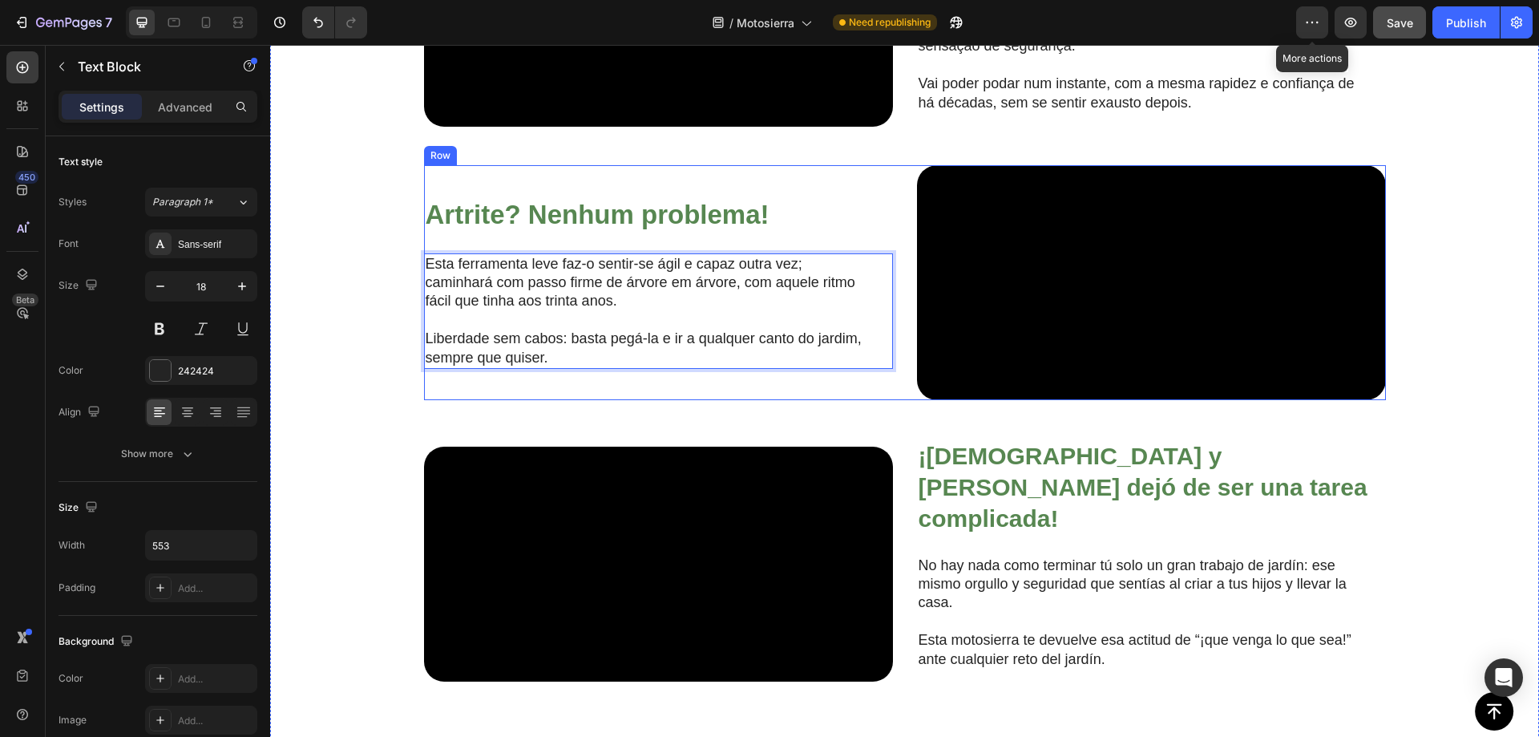
click at [614, 290] on div "⁠⁠⁠⁠⁠⁠⁠ Artrite? Nenhum problema! Heading Esta ferramenta leve faz-o sentir-se …" at bounding box center [658, 282] width 469 height 235
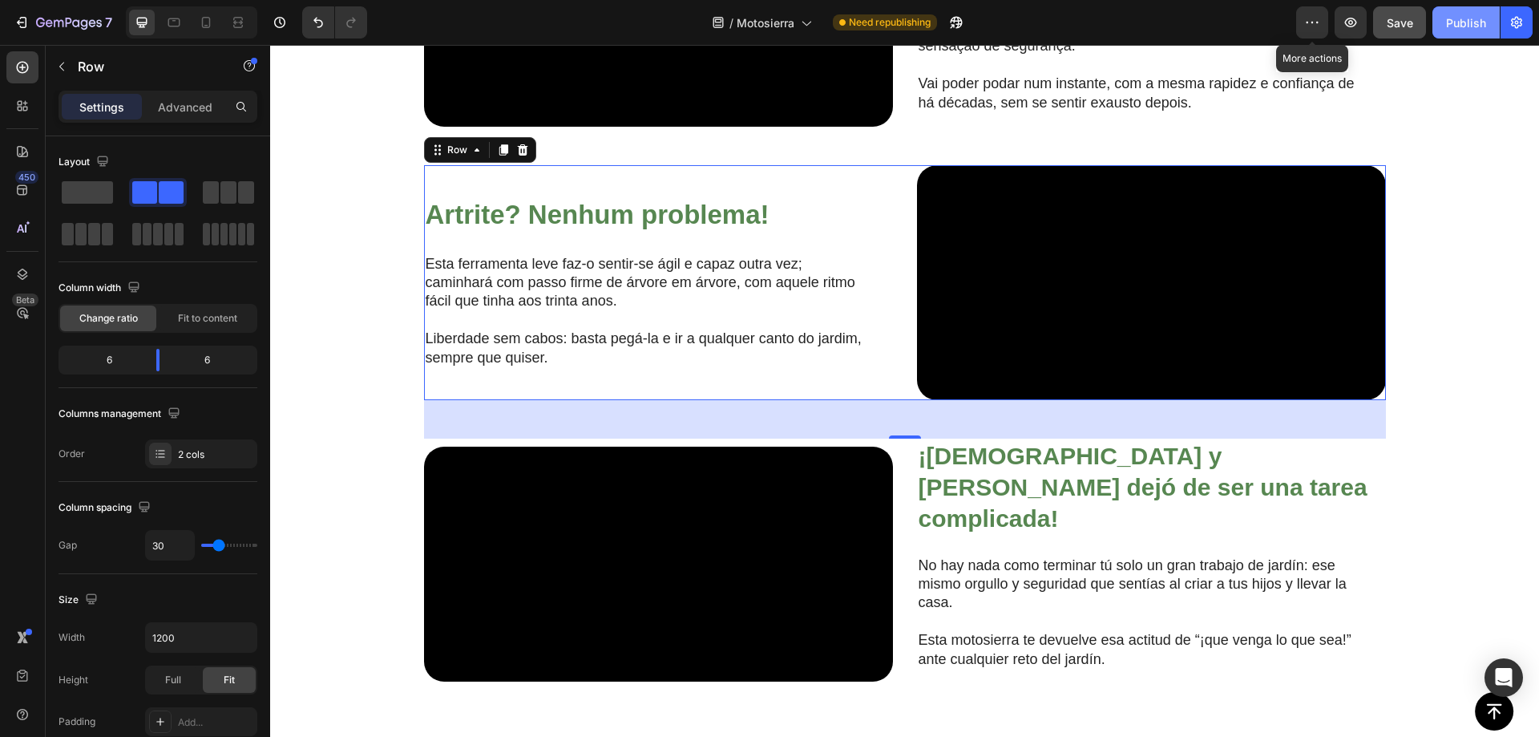
click at [1449, 18] on div "Publish" at bounding box center [1466, 22] width 40 height 17
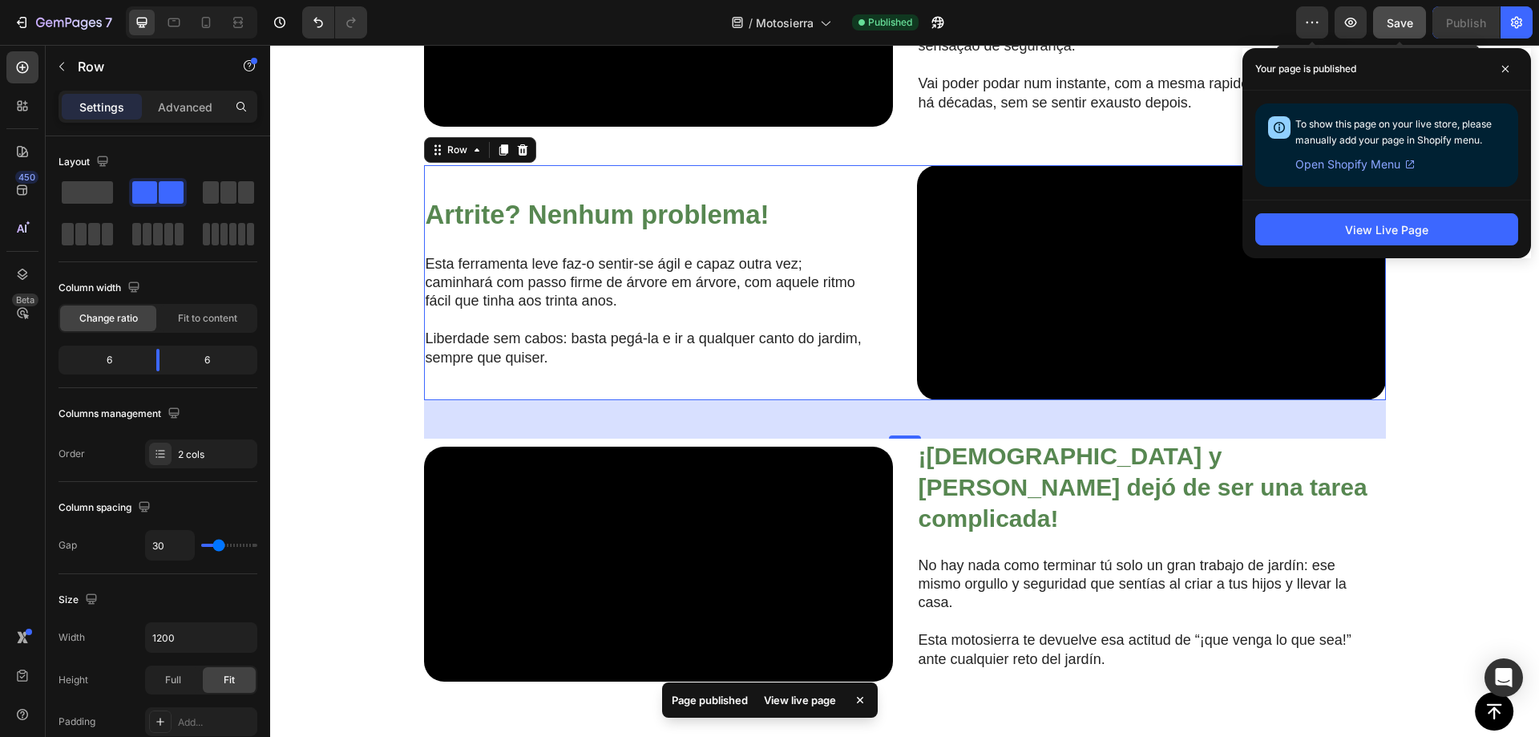
drag, startPoint x: 1146, startPoint y: 1, endPoint x: 1404, endPoint y: 28, distance: 259.6
click at [1404, 28] on span "Save" at bounding box center [1400, 23] width 26 height 14
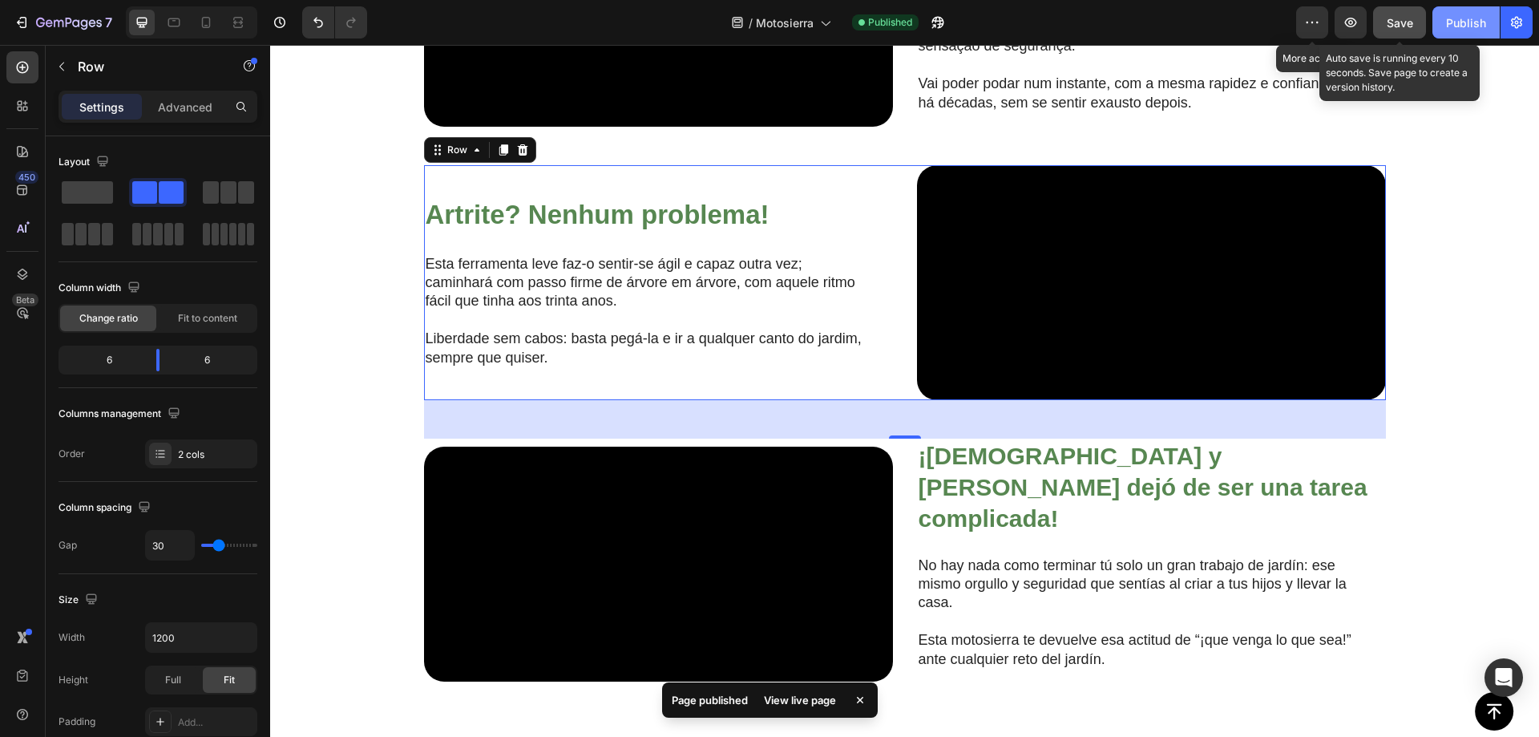
click at [1464, 26] on div "Publish" at bounding box center [1466, 22] width 40 height 17
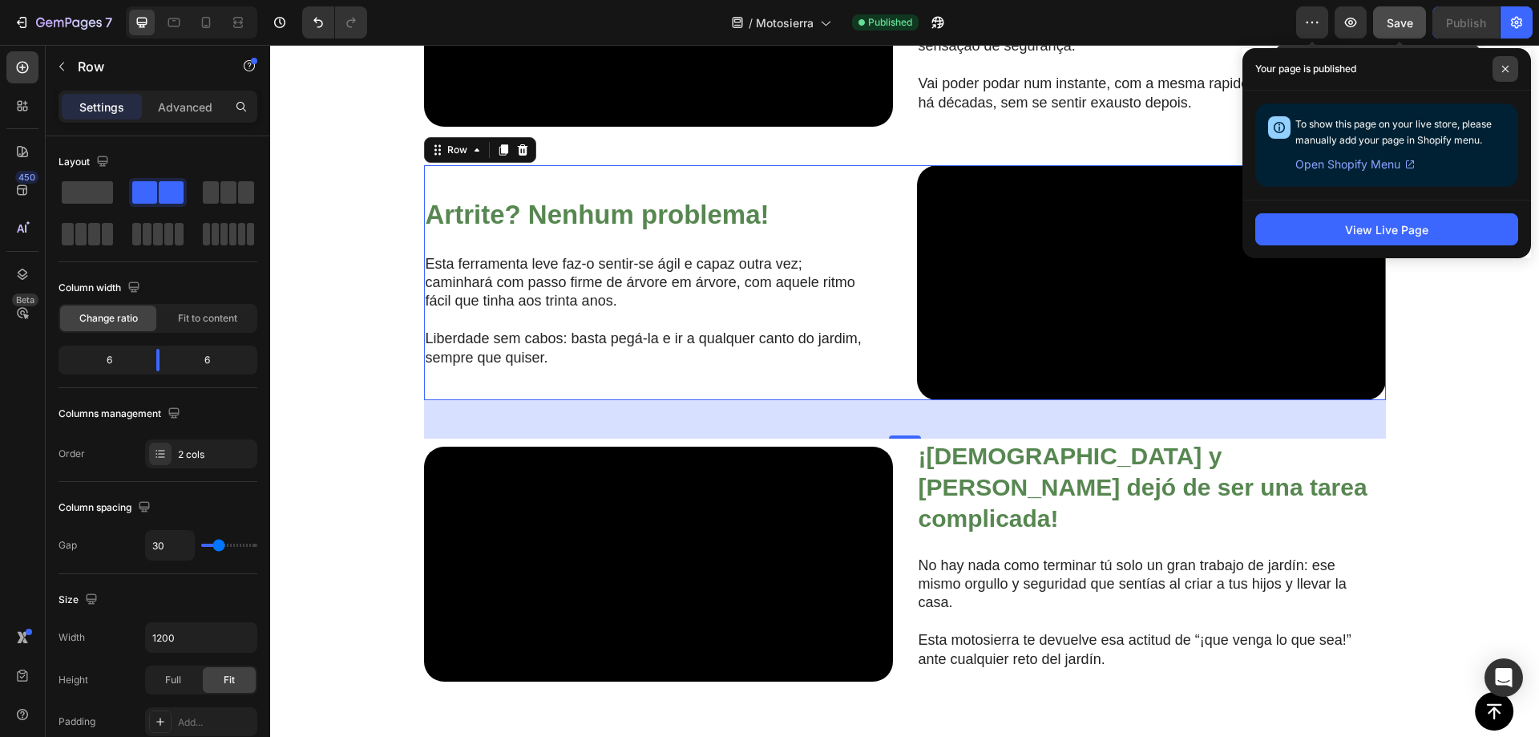
click at [1511, 66] on span at bounding box center [1506, 69] width 26 height 26
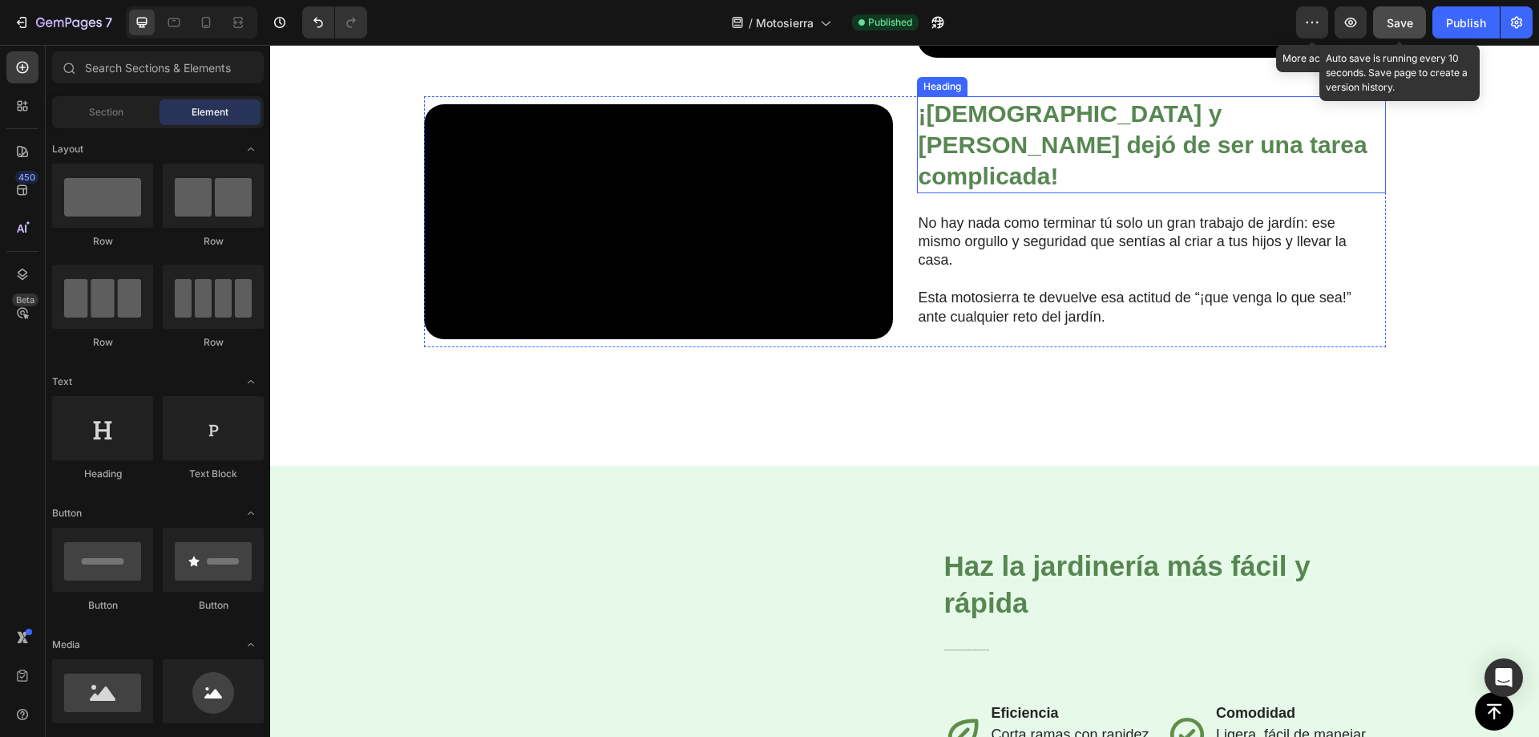
scroll to position [1696, 0]
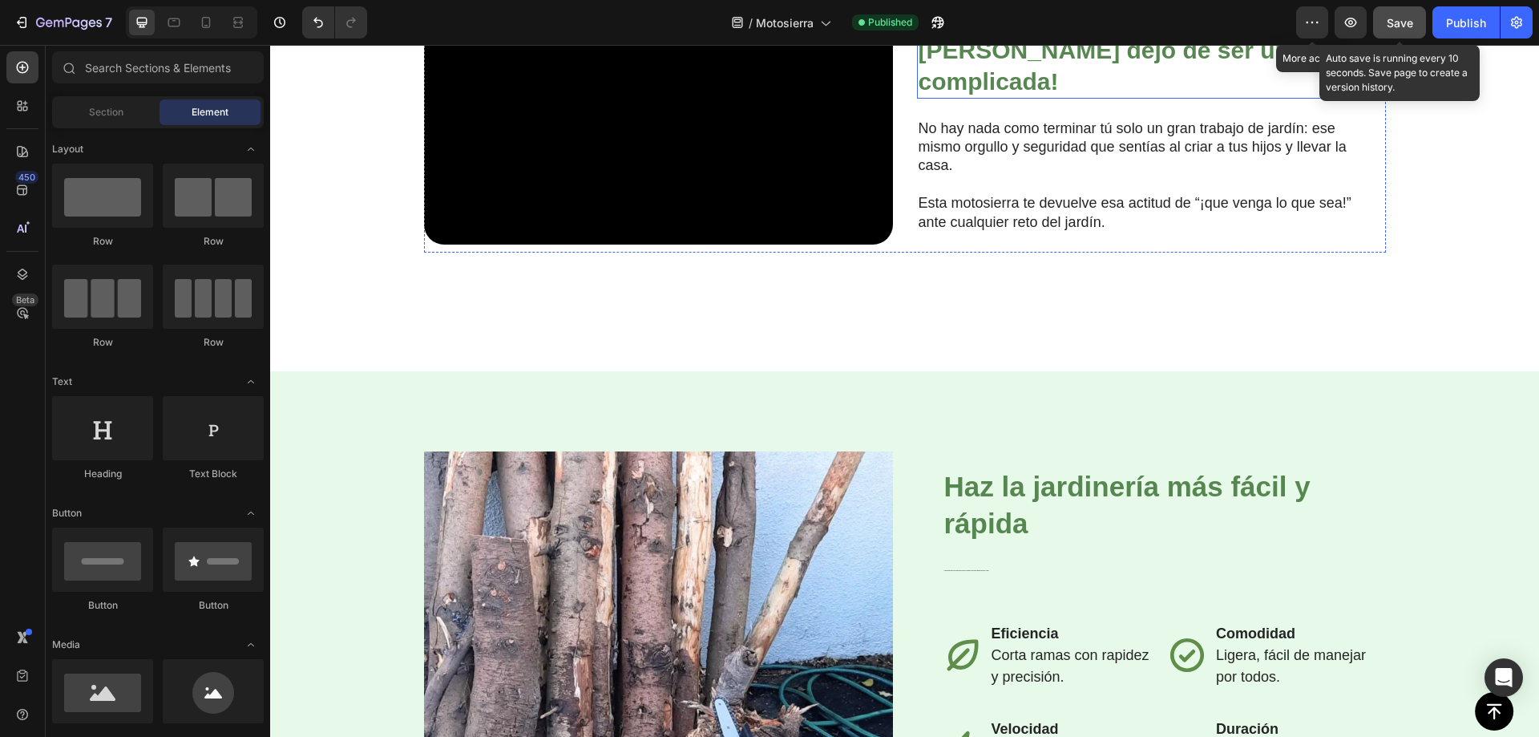
click at [990, 95] on strong "¡[DEMOGRAPHIC_DATA] y [PERSON_NAME] dejó de ser una tarea complicada!" at bounding box center [1143, 50] width 449 height 89
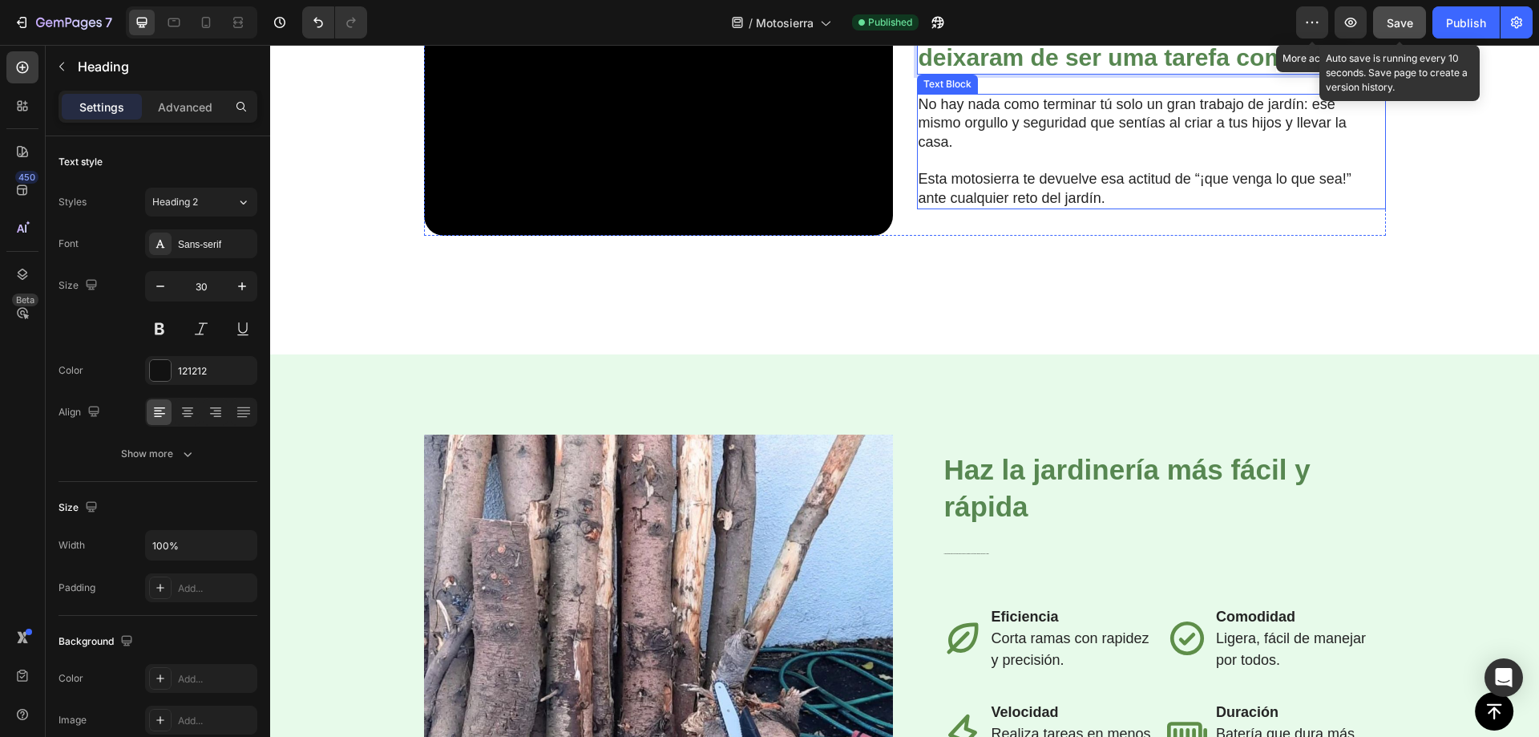
click at [952, 152] on p "No hay nada como terminar tú solo un gran trabajo de jardín: ese mismo orgullo …" at bounding box center [1139, 123] width 440 height 56
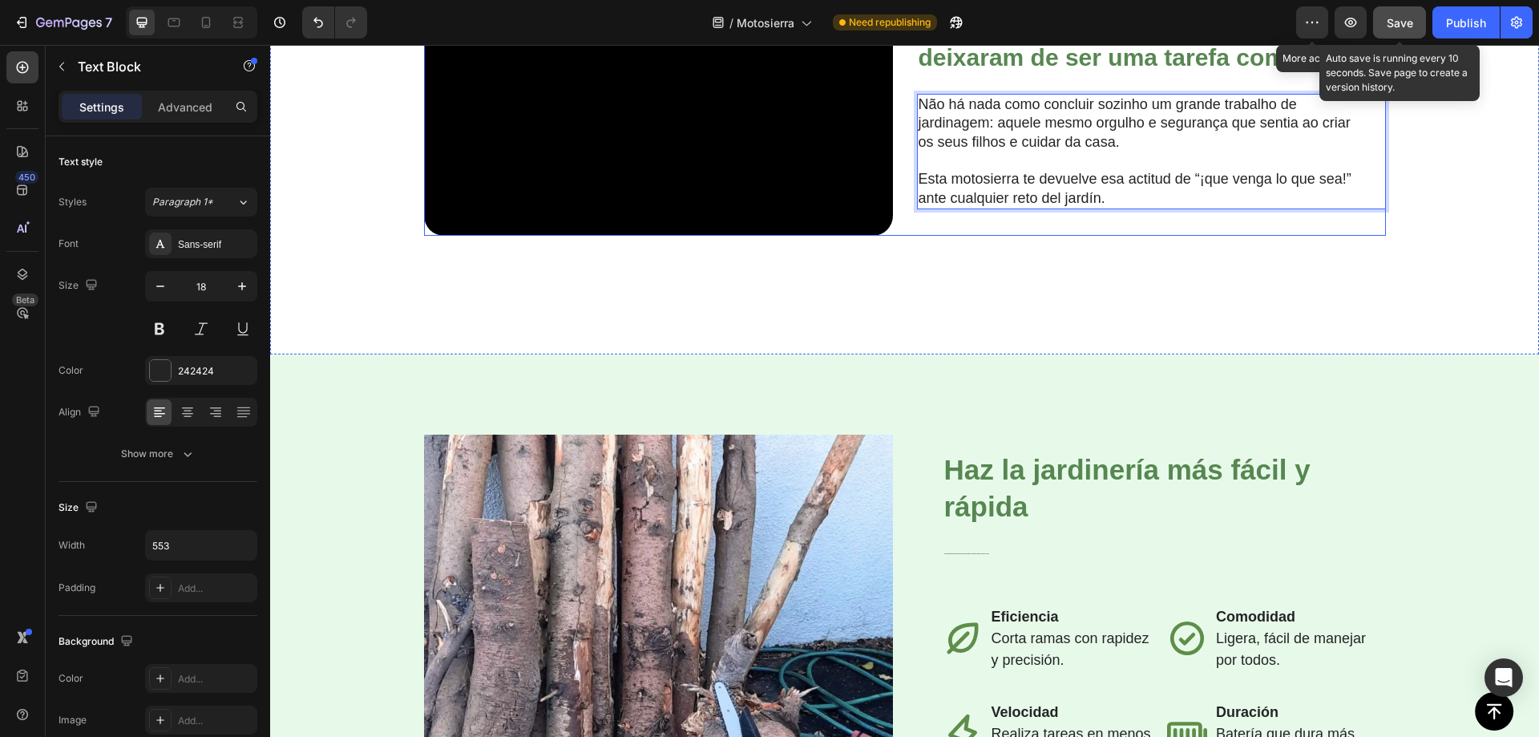
click at [964, 208] on p "Esta motosierra te devuelve esa actitud de “¡que venga lo que sea!” ante cualqu…" at bounding box center [1139, 189] width 440 height 38
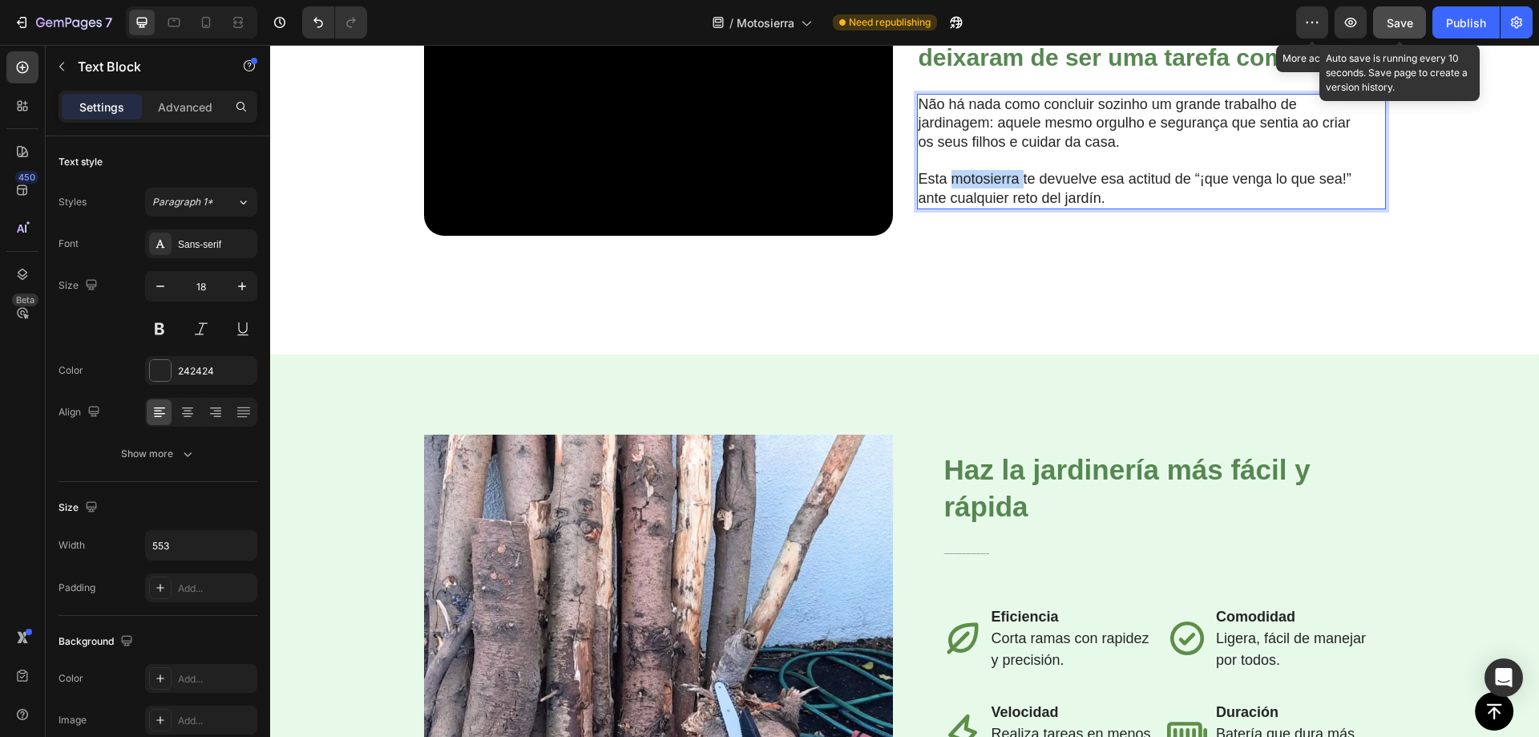
click at [964, 208] on p "Esta motosierra te devuelve esa actitud de “¡que venga lo que sea!” ante cualqu…" at bounding box center [1139, 189] width 440 height 38
click at [1393, 19] on span "Save" at bounding box center [1400, 23] width 26 height 14
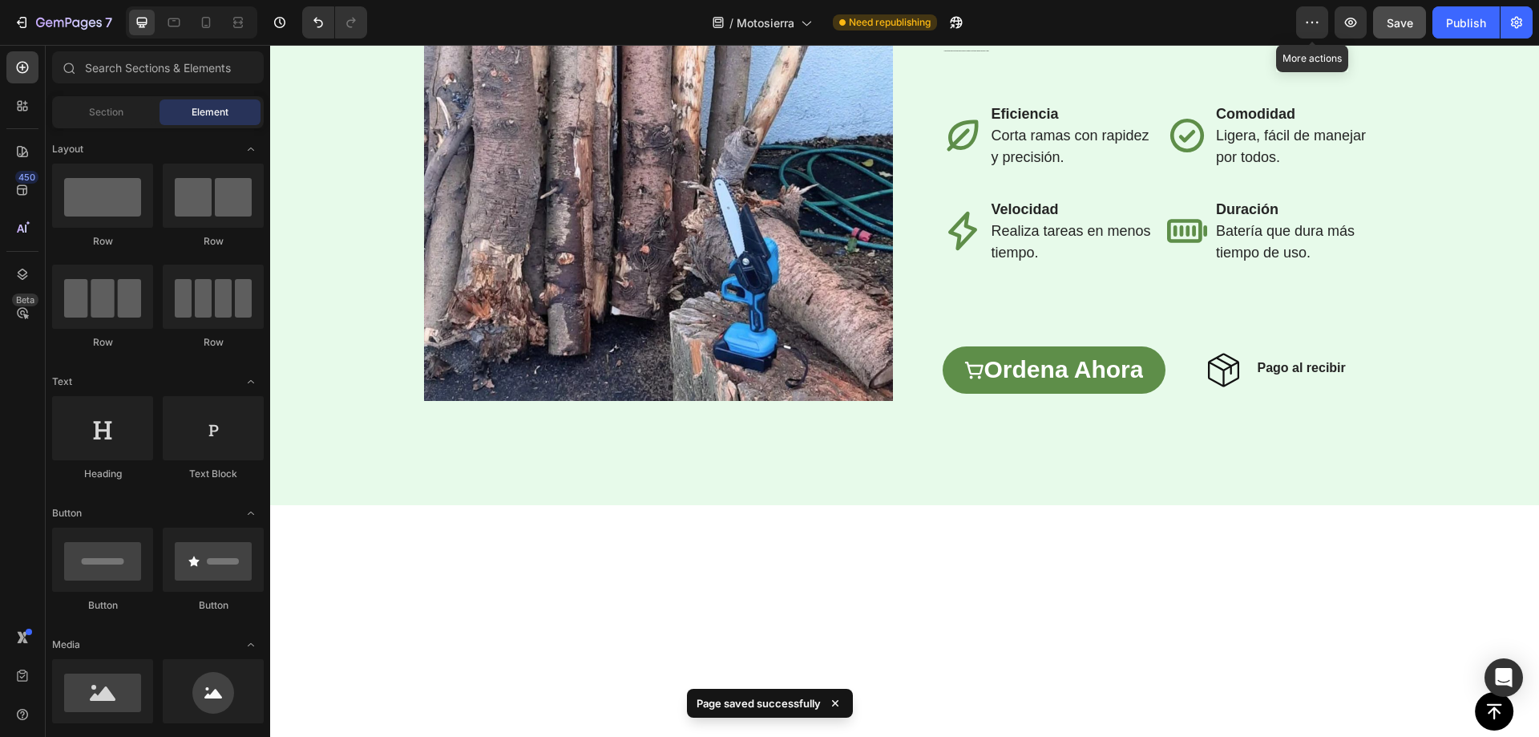
scroll to position [2213, 0]
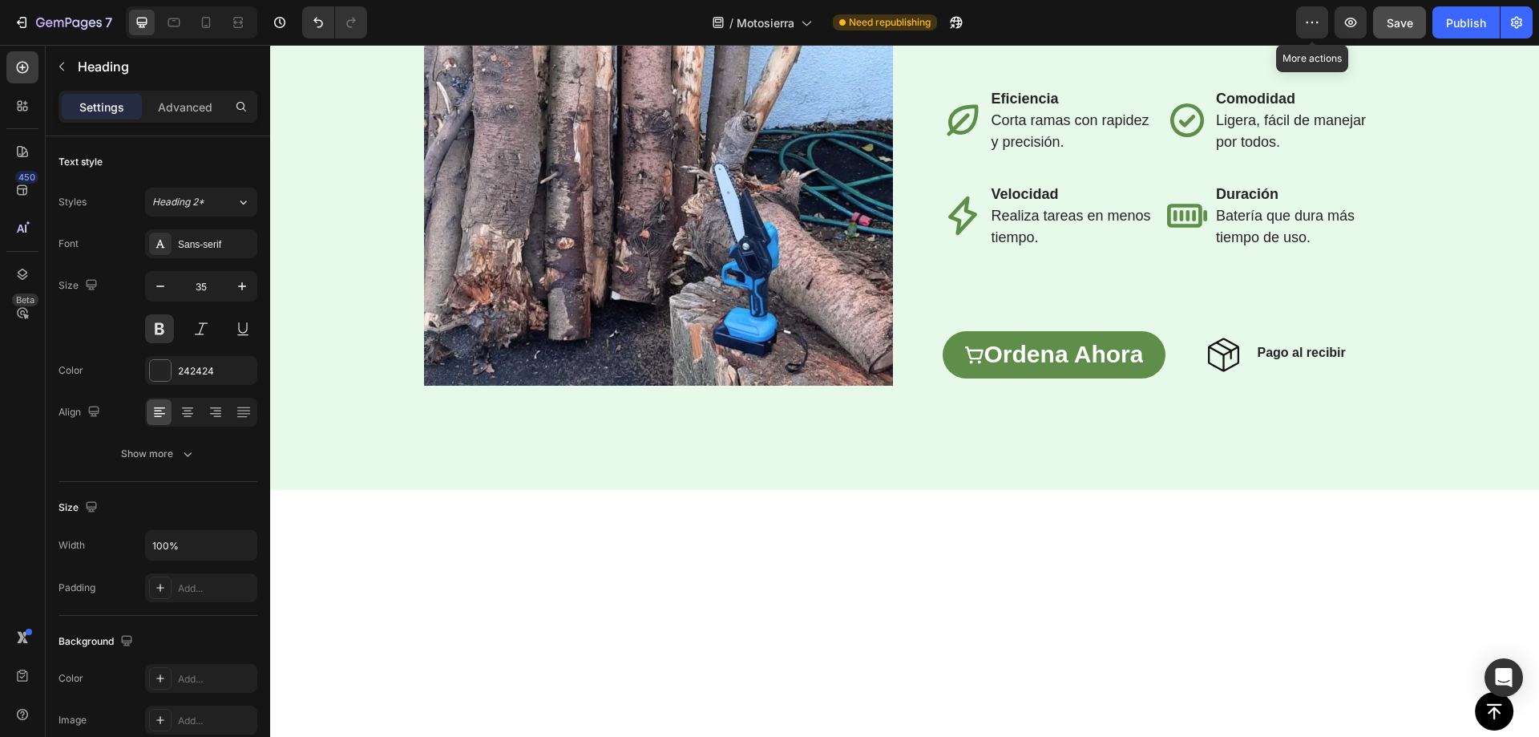
click at [992, 261] on body "Header Button Sticky Video ¿Cansado de las motosierras ruidosas, pesadas o difí…" at bounding box center [904, 698] width 1269 height 5733
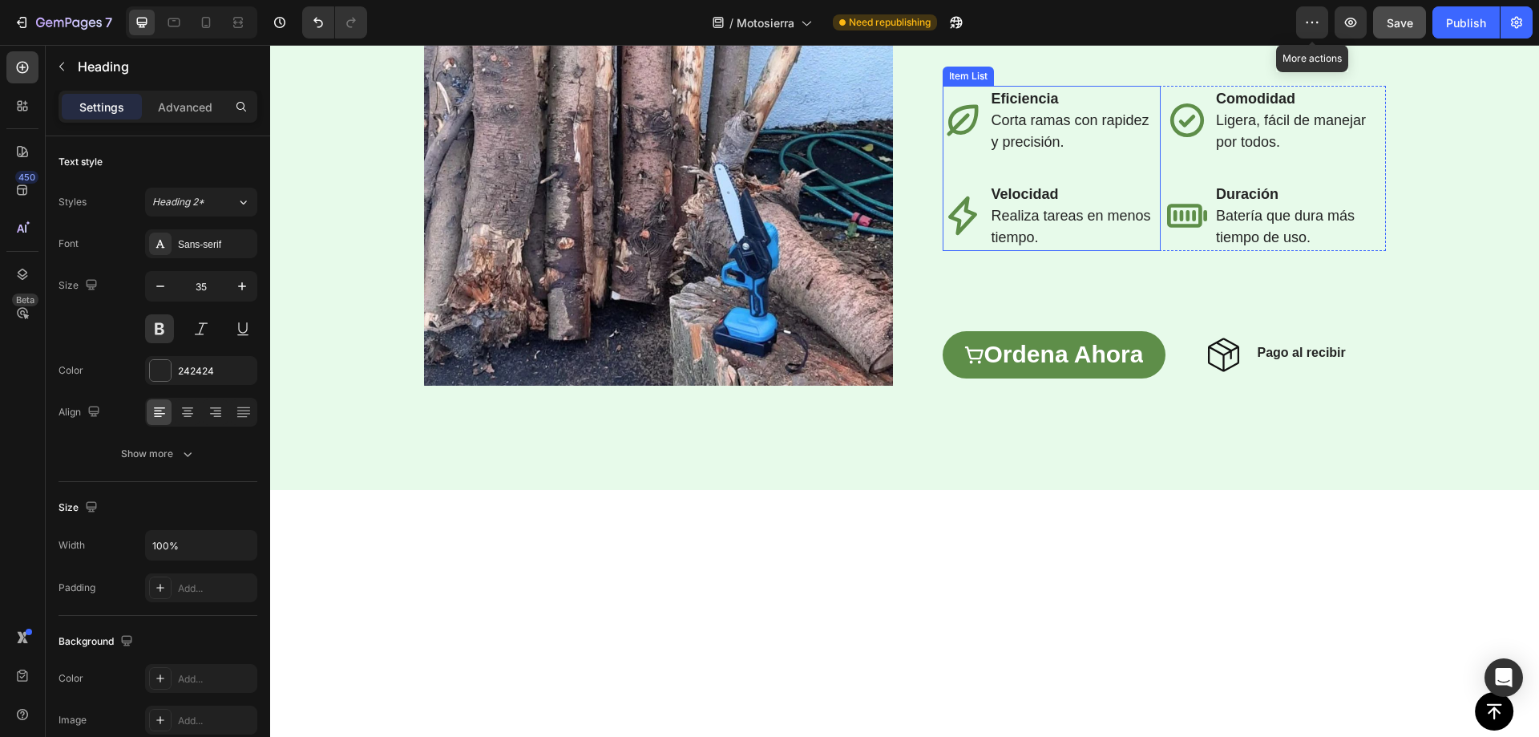
click at [1015, 107] on strong "Eficiencia" at bounding box center [1025, 99] width 67 height 16
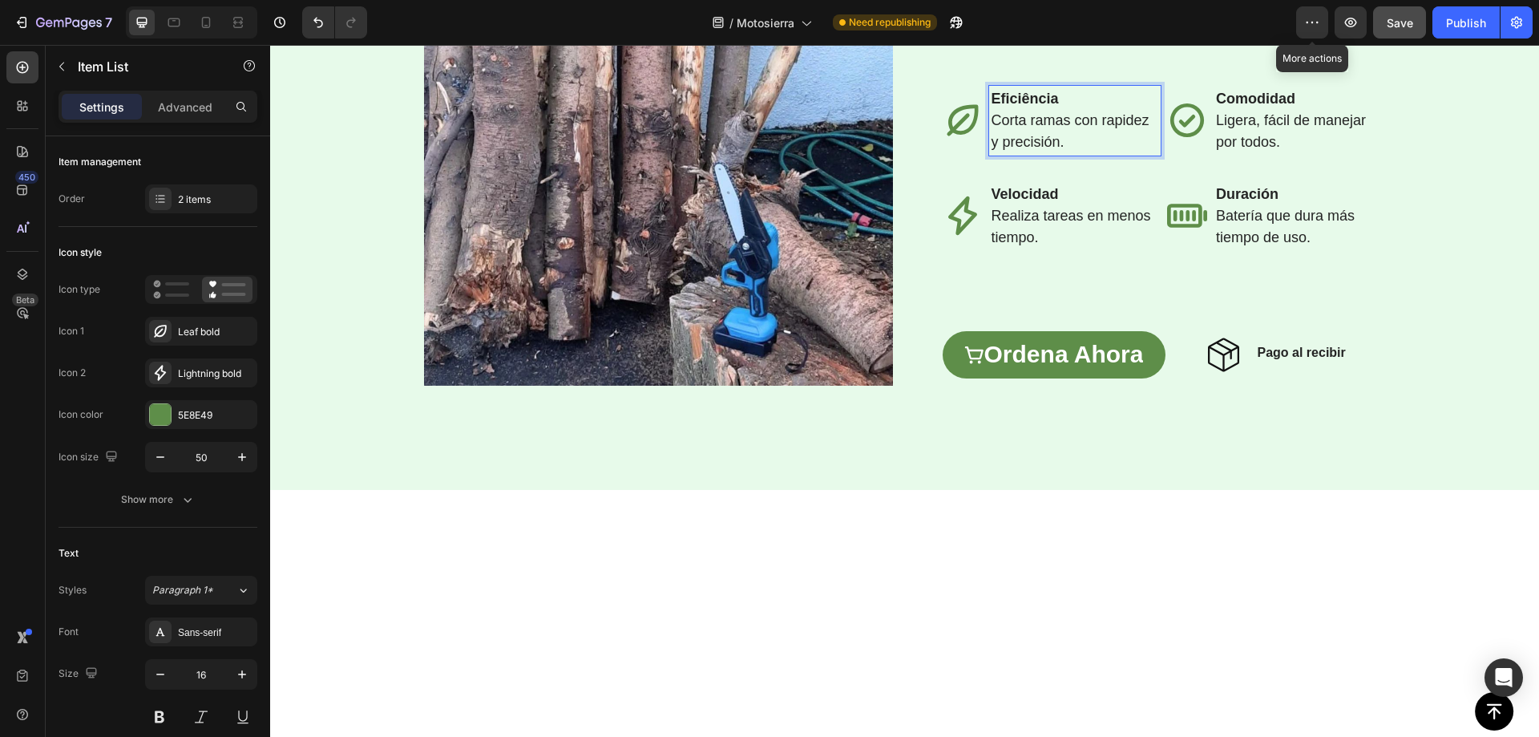
click at [1057, 150] on span "Corta ramas con rapidez y precisión." at bounding box center [1071, 131] width 158 height 38
click at [1044, 153] on p "Corta ramas con rapidez y precisión." at bounding box center [1076, 131] width 168 height 43
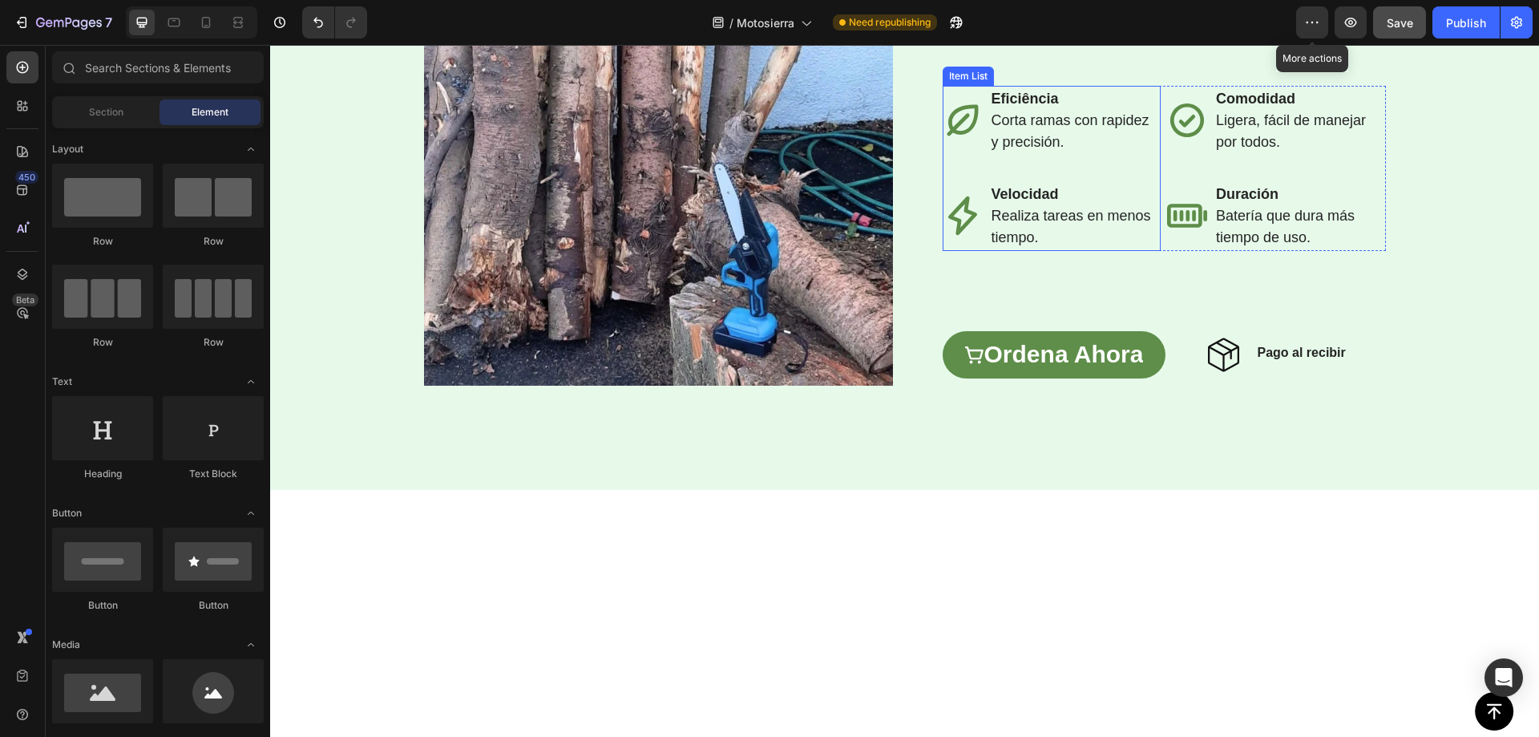
click at [1045, 150] on span "Corta ramas con rapidez y precisión." at bounding box center [1071, 131] width 158 height 38
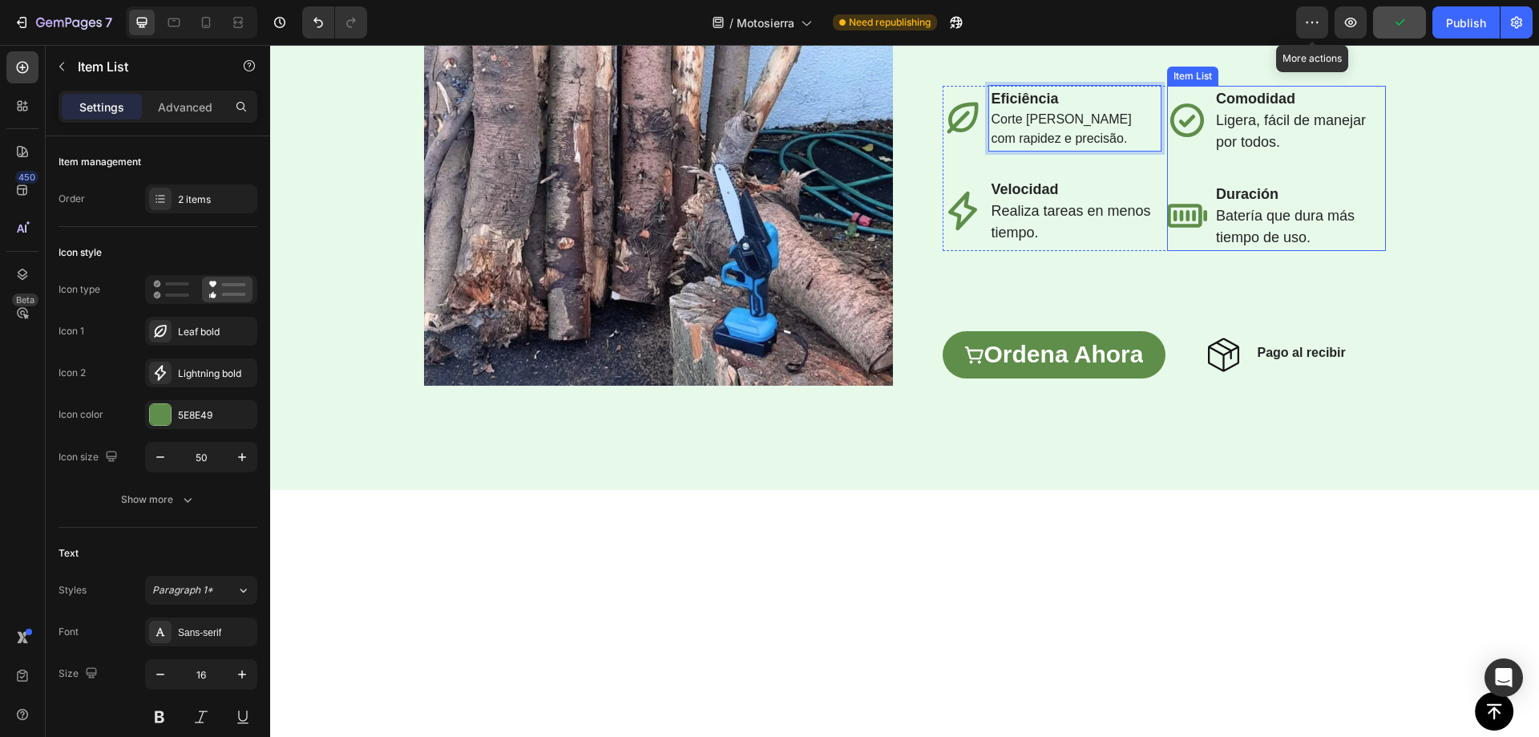
click at [1221, 153] on p "Comodidad Ligera, fácil de manejar por todos." at bounding box center [1300, 120] width 168 height 65
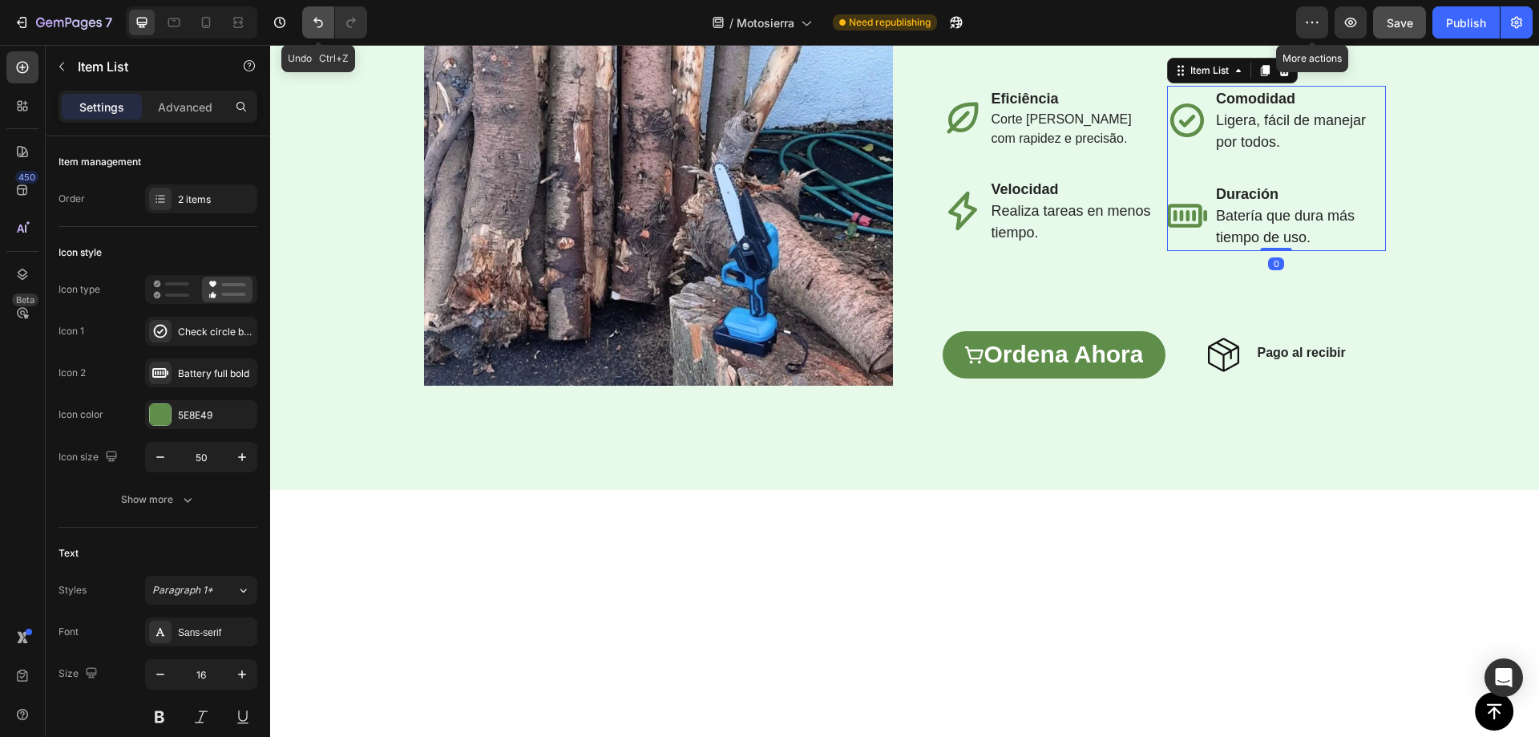
click at [314, 24] on icon "Undo/Redo" at bounding box center [318, 22] width 16 height 16
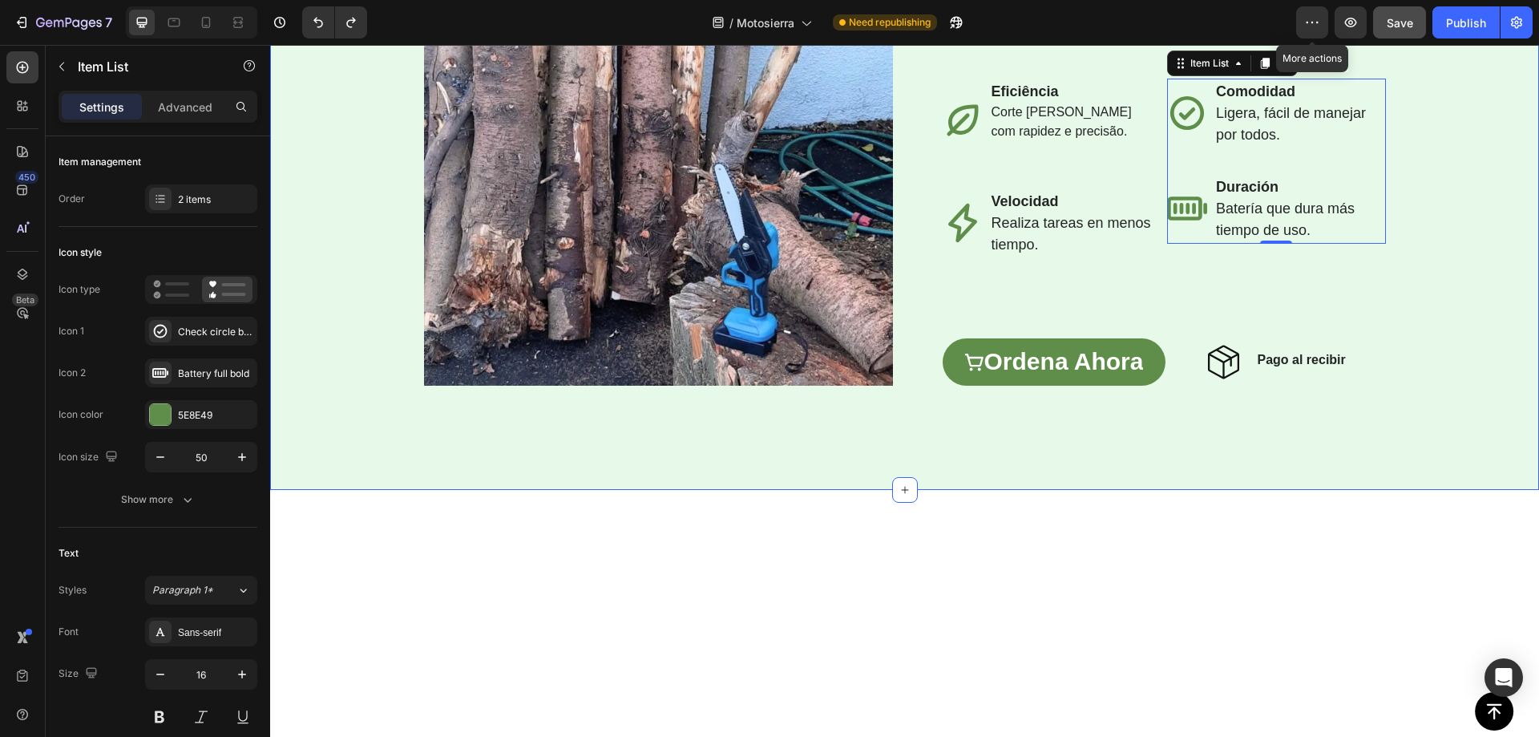
click at [345, 137] on div "Image Row ⁠⁠⁠⁠⁠⁠⁠ Torne a jardinagem mais fácil e rápida Heading La mini motosi…" at bounding box center [904, 162] width 1269 height 653
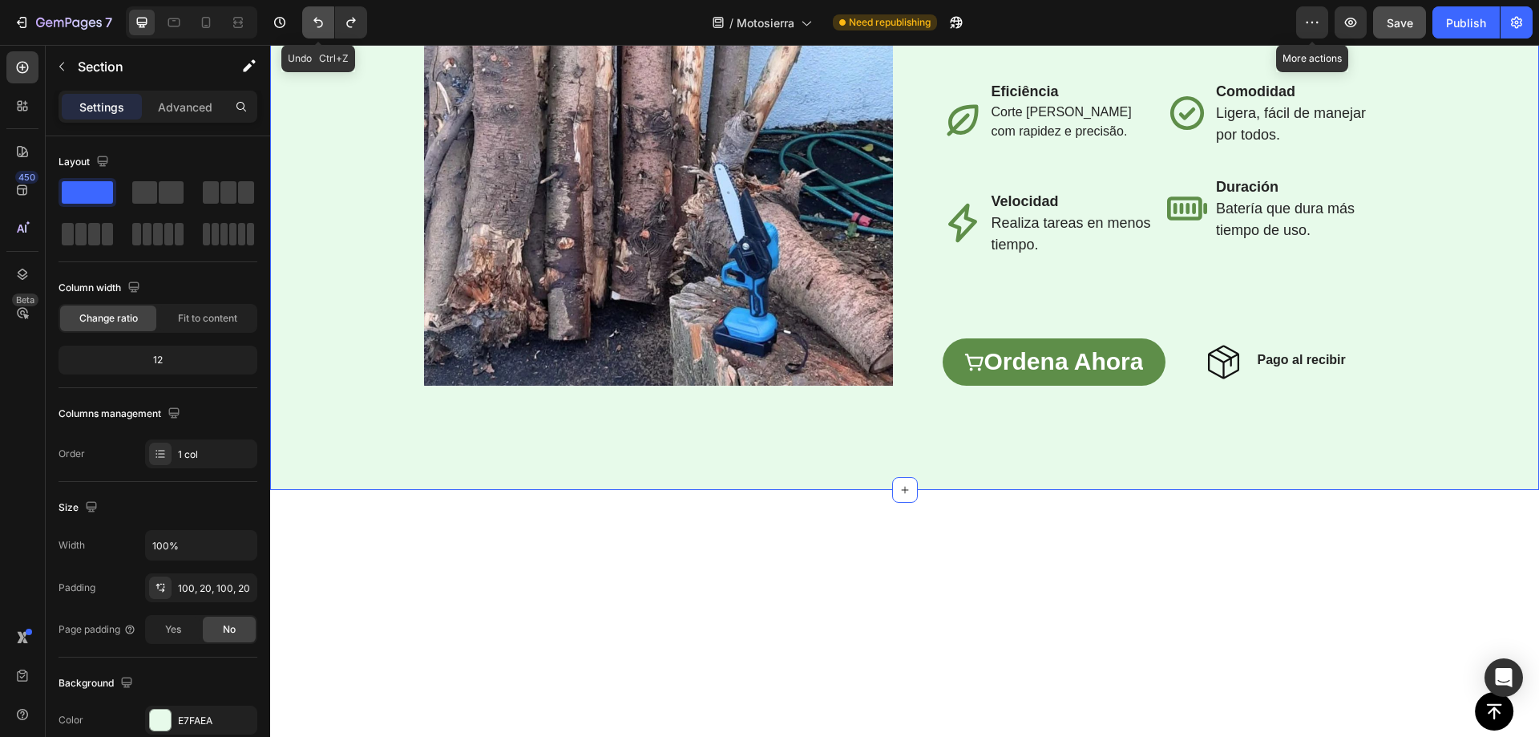
click at [318, 18] on icon "Undo/Redo" at bounding box center [318, 22] width 16 height 16
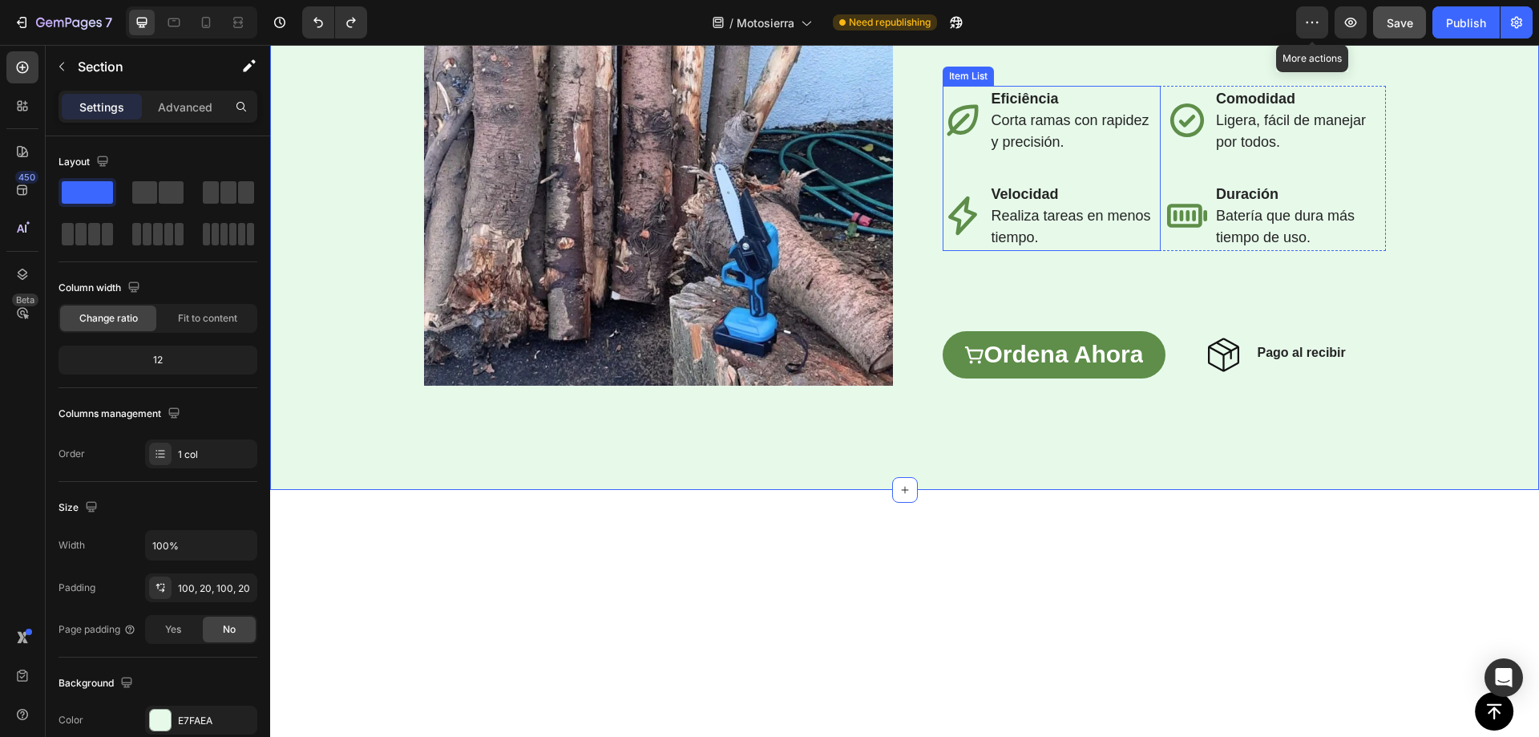
click at [1033, 153] on p "Corta ramas con rapidez y precisión." at bounding box center [1076, 131] width 168 height 43
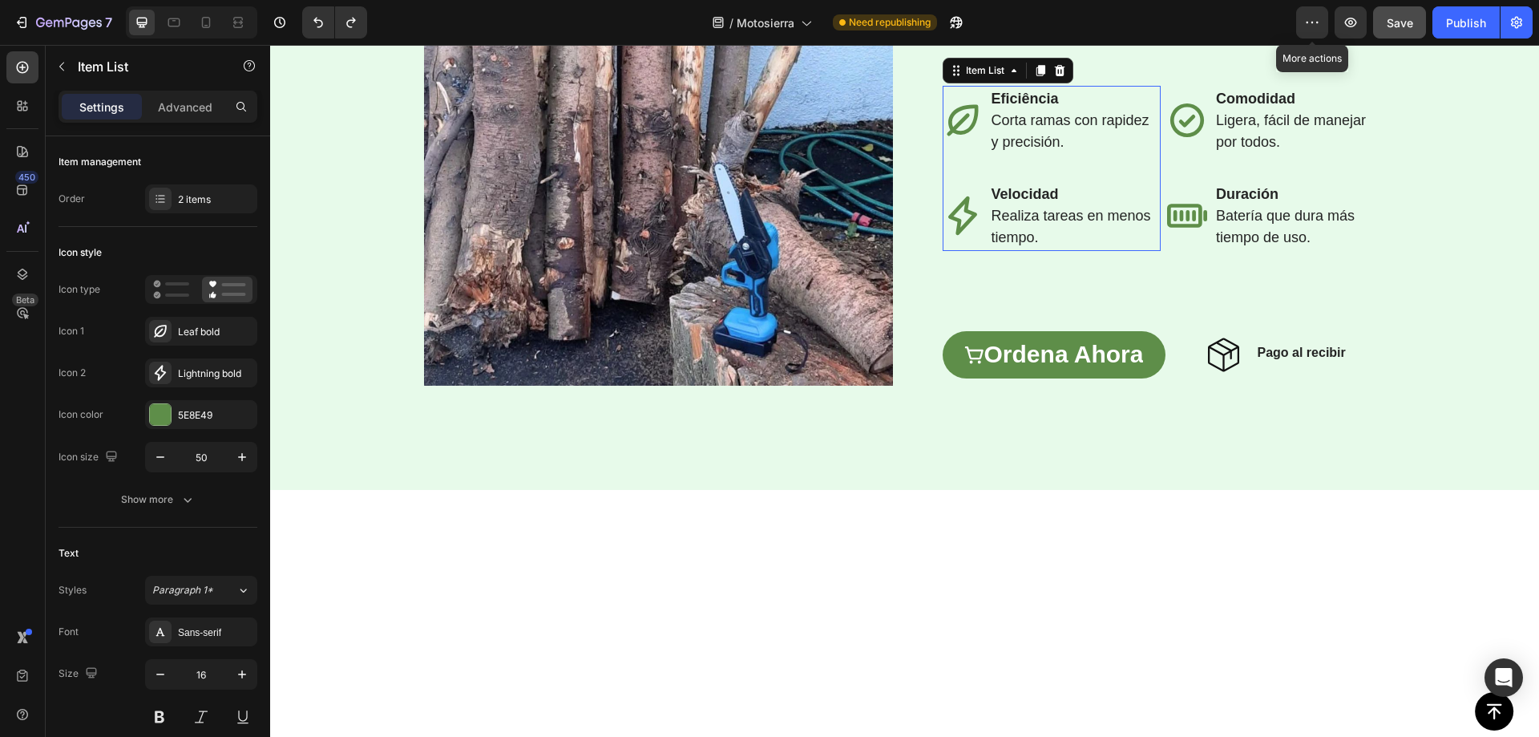
click at [1018, 150] on span "Corta ramas con rapidez y precisión." at bounding box center [1071, 131] width 158 height 38
click at [1006, 202] on strong "Velocidad" at bounding box center [1025, 194] width 67 height 16
click at [1007, 245] on span "Realiza tareas en menos tiempo." at bounding box center [1072, 227] width 160 height 38
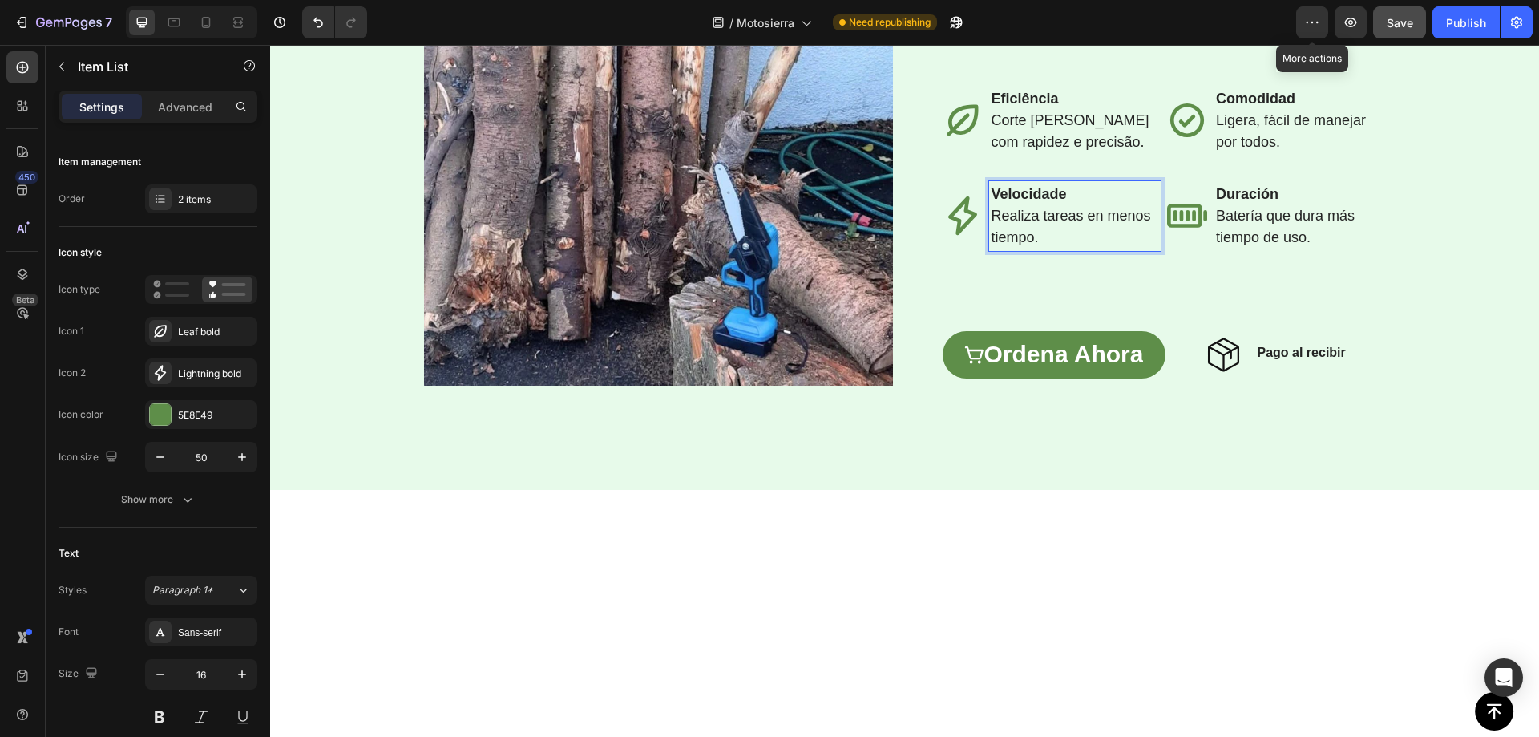
click at [1007, 245] on span "Realiza tareas en menos tiempo." at bounding box center [1072, 227] width 160 height 38
click at [1248, 107] on strong "Comodidad" at bounding box center [1255, 99] width 79 height 16
click at [1247, 107] on strong "Comodidad" at bounding box center [1255, 99] width 79 height 16
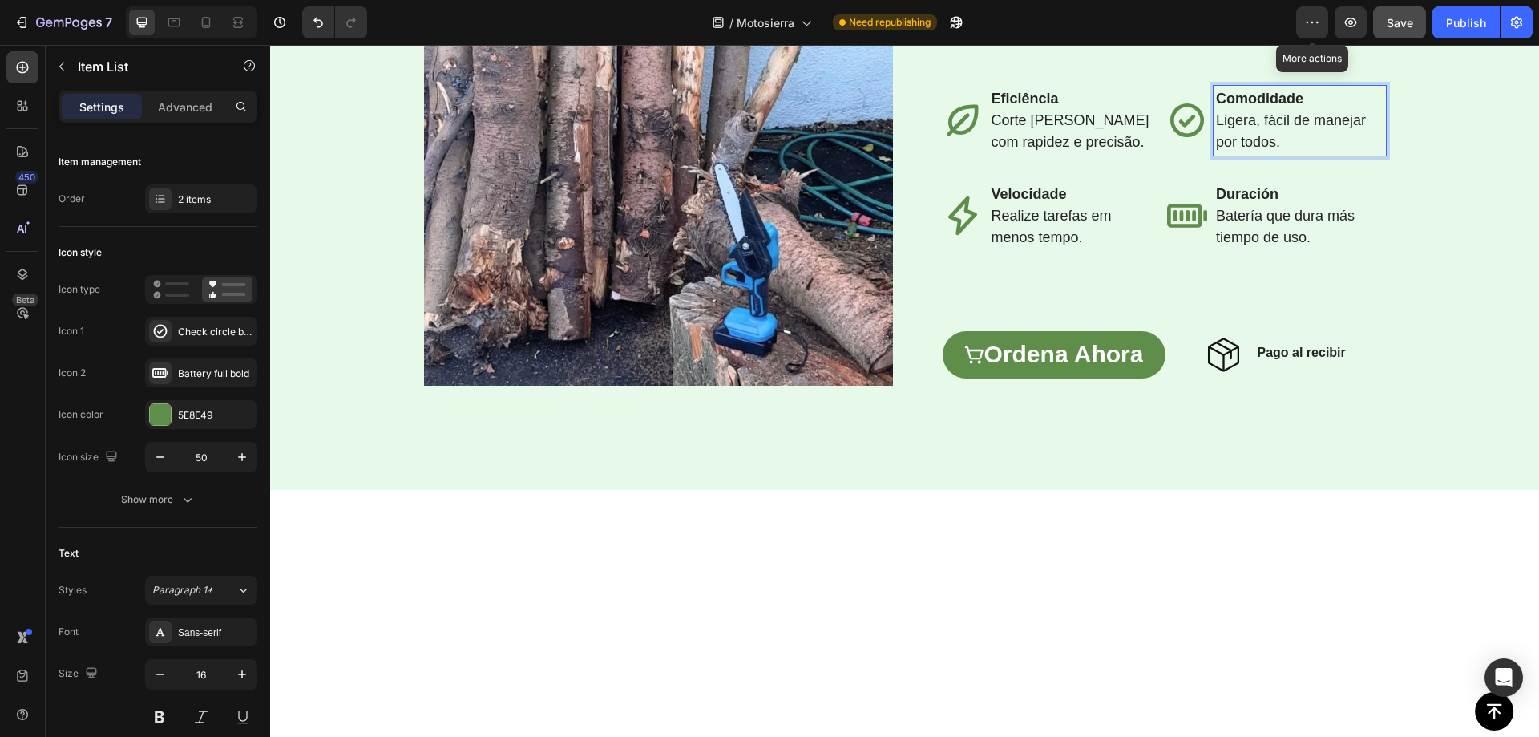
click at [1299, 150] on span "⁠⁠⁠⁠⁠⁠⁠ Ligera, fácil de manejar por todos." at bounding box center [1291, 131] width 150 height 38
click at [1299, 150] on span "Ligera, fácil de manejar por todos." at bounding box center [1291, 131] width 150 height 38
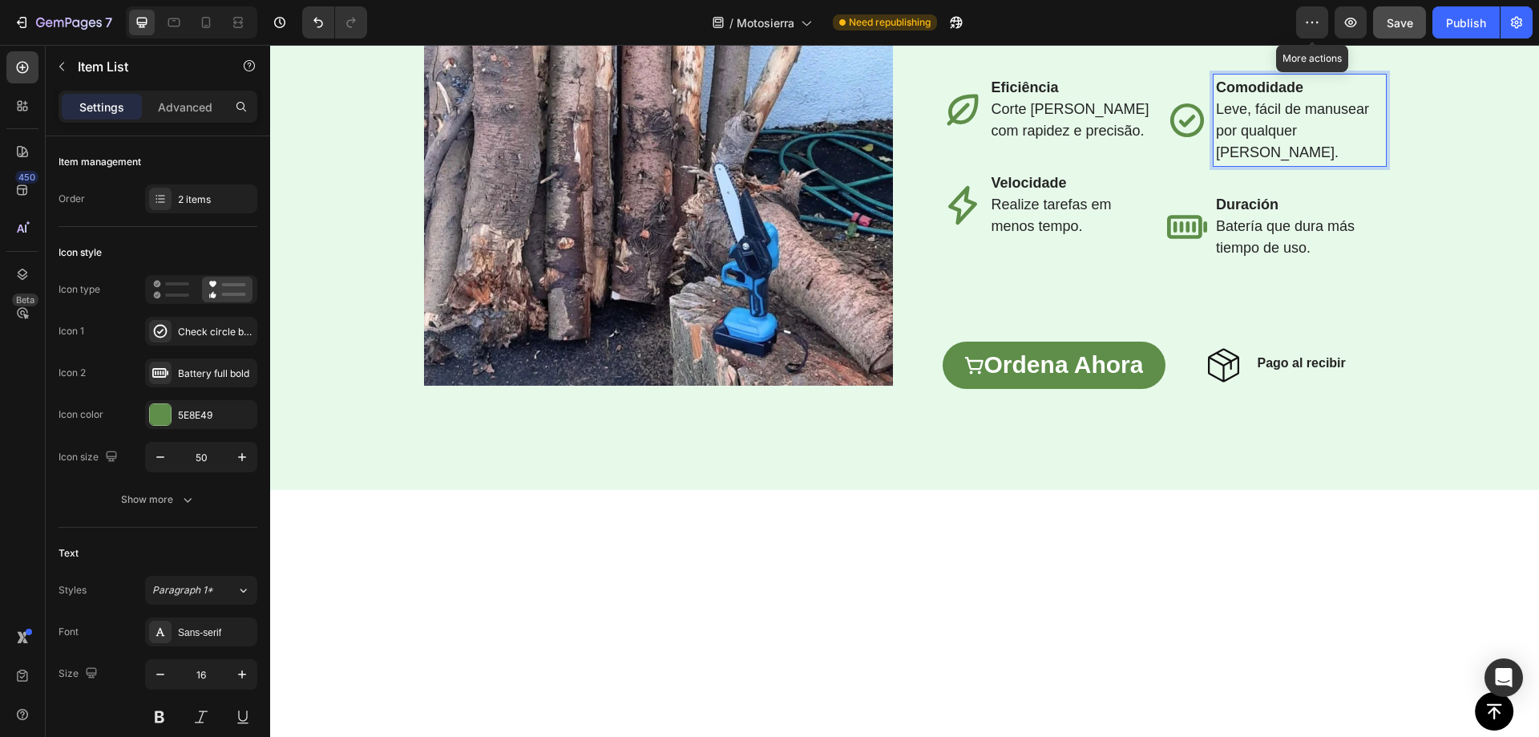
click at [1262, 212] on strong "Duración" at bounding box center [1247, 204] width 63 height 16
click at [1261, 212] on strong "Duración" at bounding box center [1247, 204] width 63 height 16
click at [1258, 259] on p "⁠⁠⁠⁠⁠⁠⁠ Batería que dura más tiempo de uso." at bounding box center [1300, 237] width 168 height 43
click at [1258, 259] on p "Batería que dura más tiempo de uso." at bounding box center [1300, 237] width 168 height 43
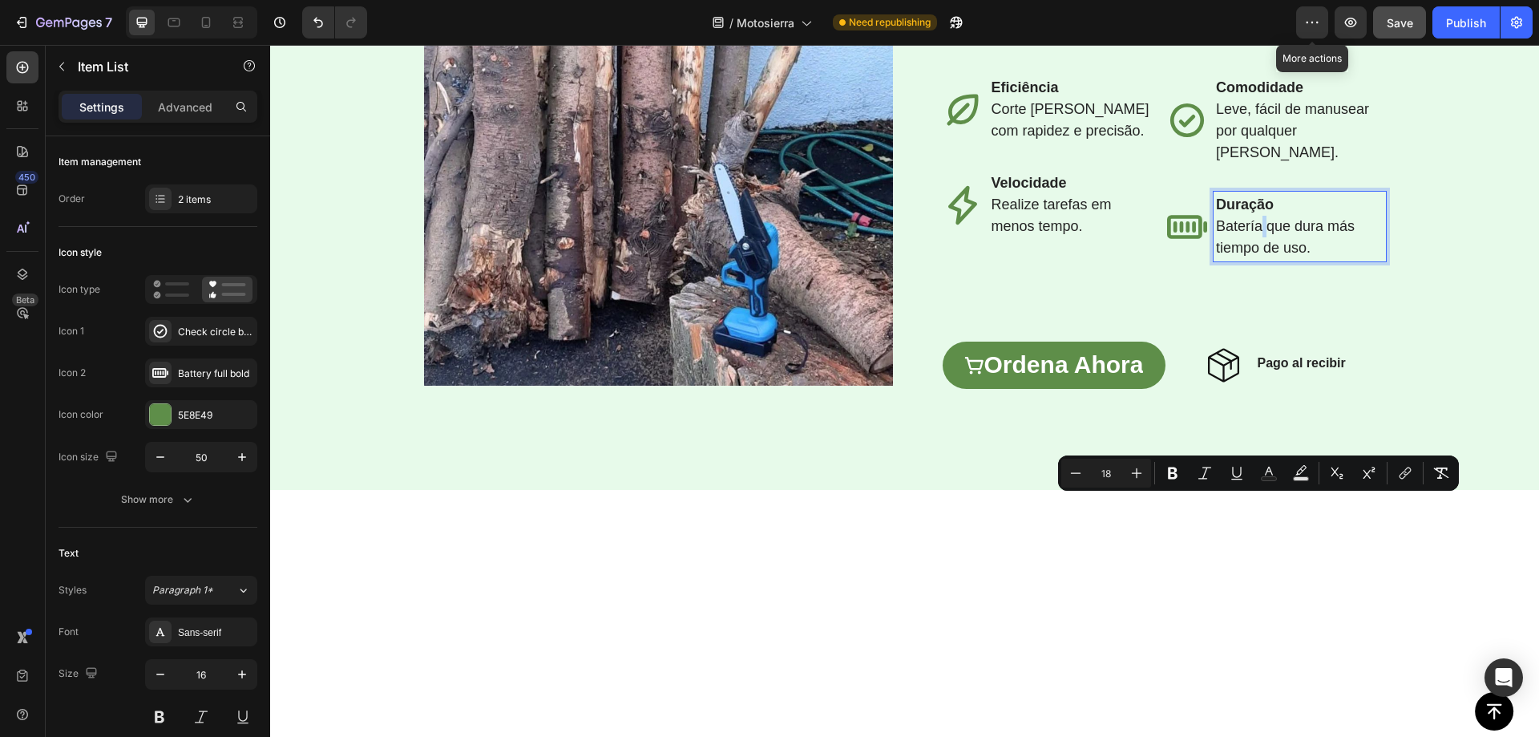
click at [1258, 259] on p "Batería que dura más tiempo de uso." at bounding box center [1300, 237] width 168 height 43
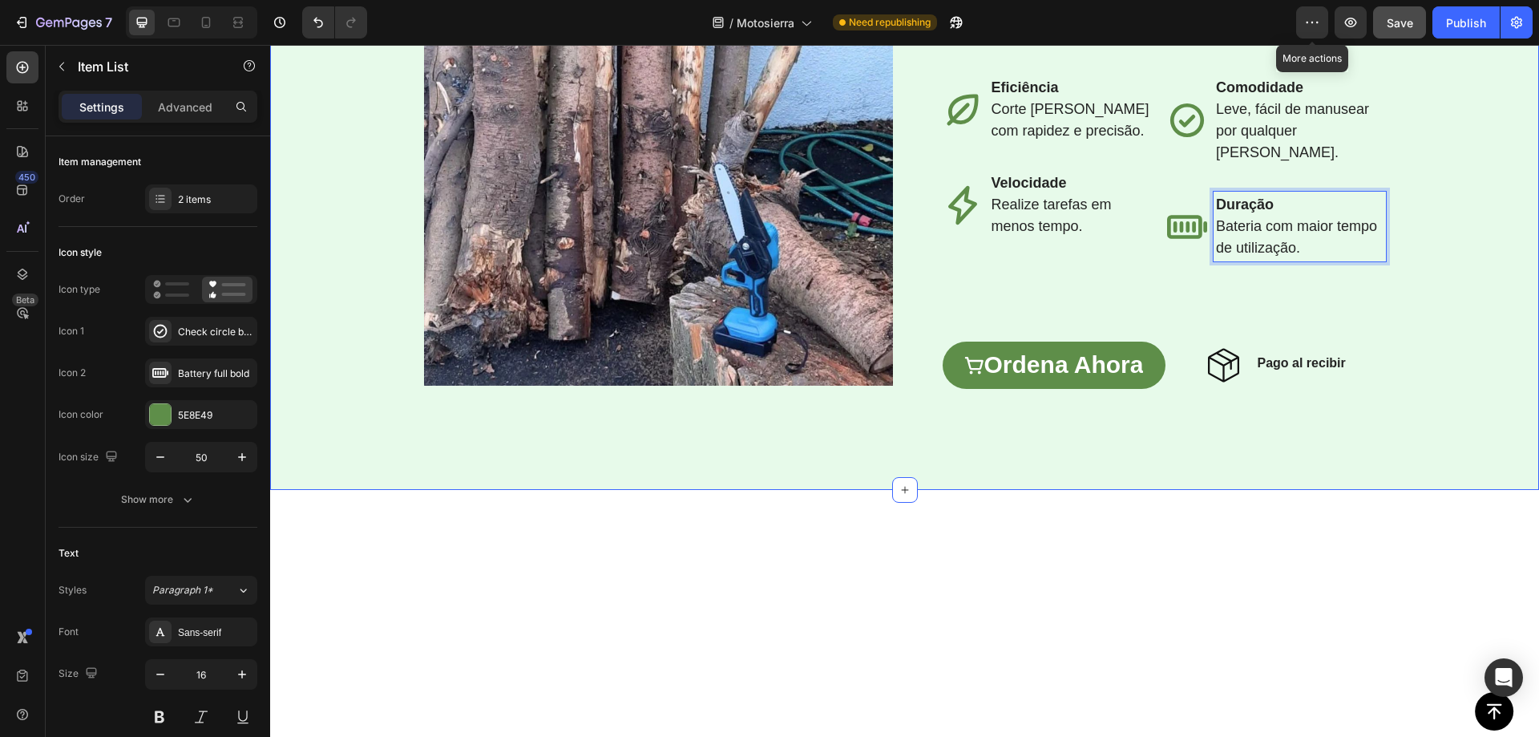
click at [1412, 161] on div "Image Row ⁠⁠⁠⁠⁠⁠⁠ Torne a jardinagem mais fácil e rápida Heading La mini motosi…" at bounding box center [904, 162] width 1269 height 653
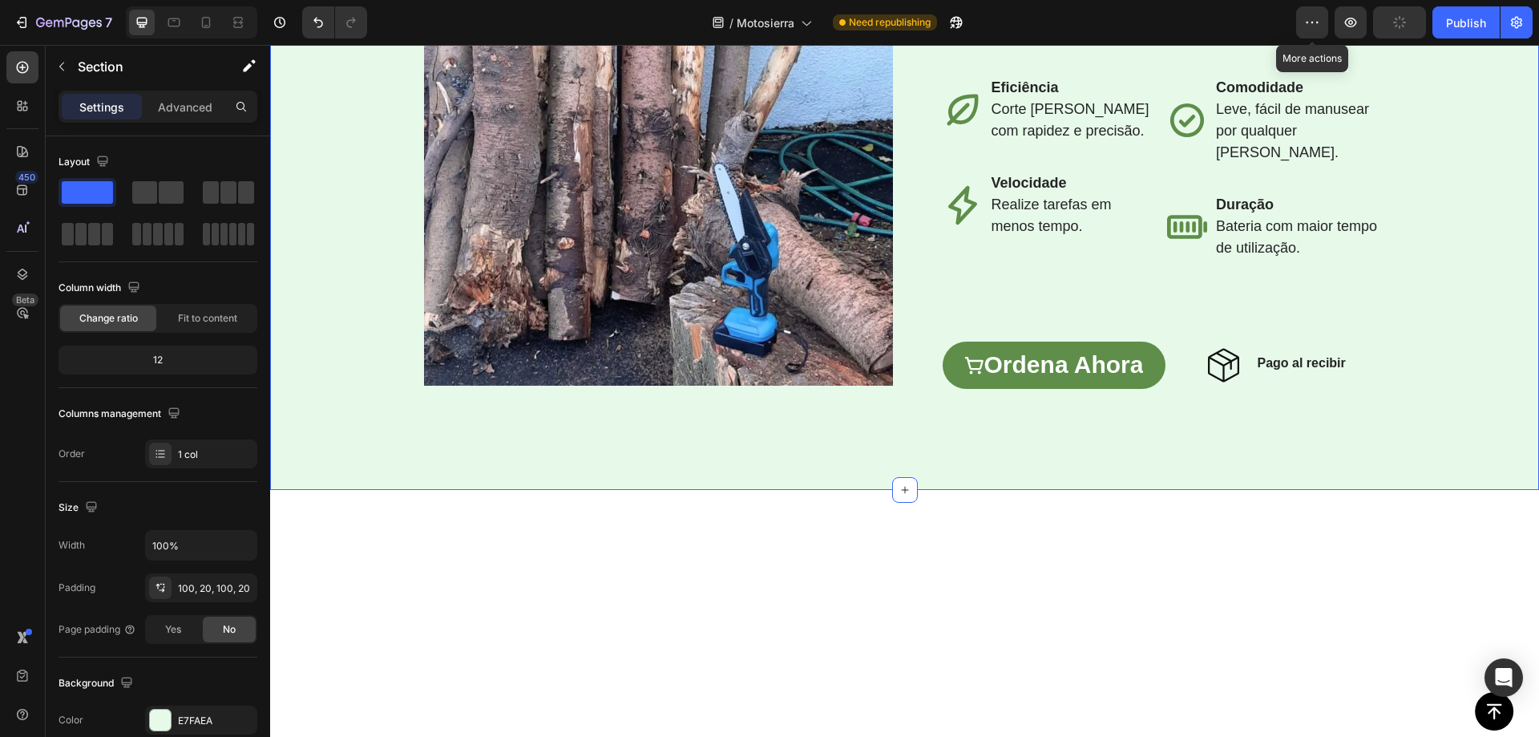
click at [1411, 28] on button "button" at bounding box center [1399, 22] width 53 height 32
click at [1461, 15] on div "Publish" at bounding box center [1466, 22] width 40 height 17
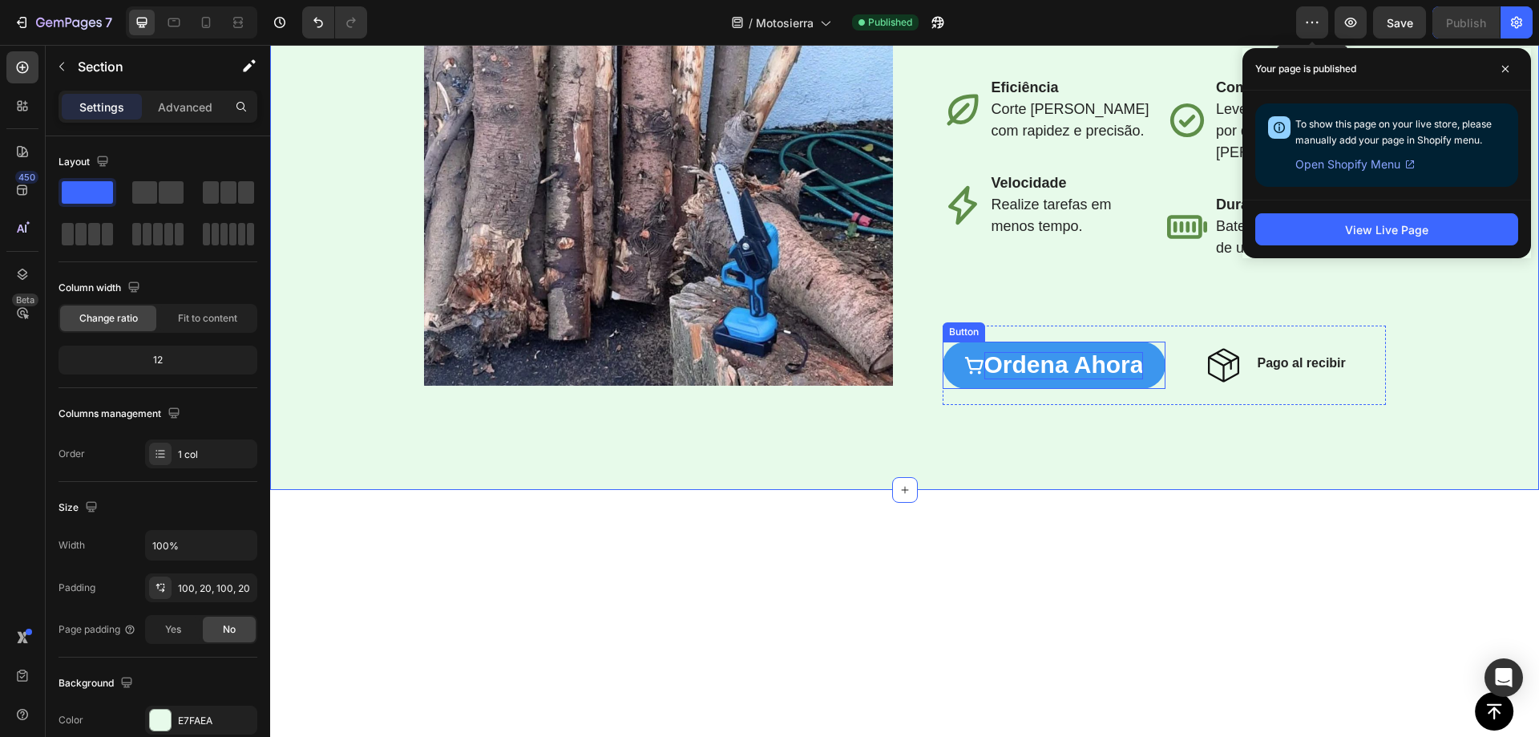
click at [1037, 378] on span "ordena ahora" at bounding box center [1064, 364] width 160 height 26
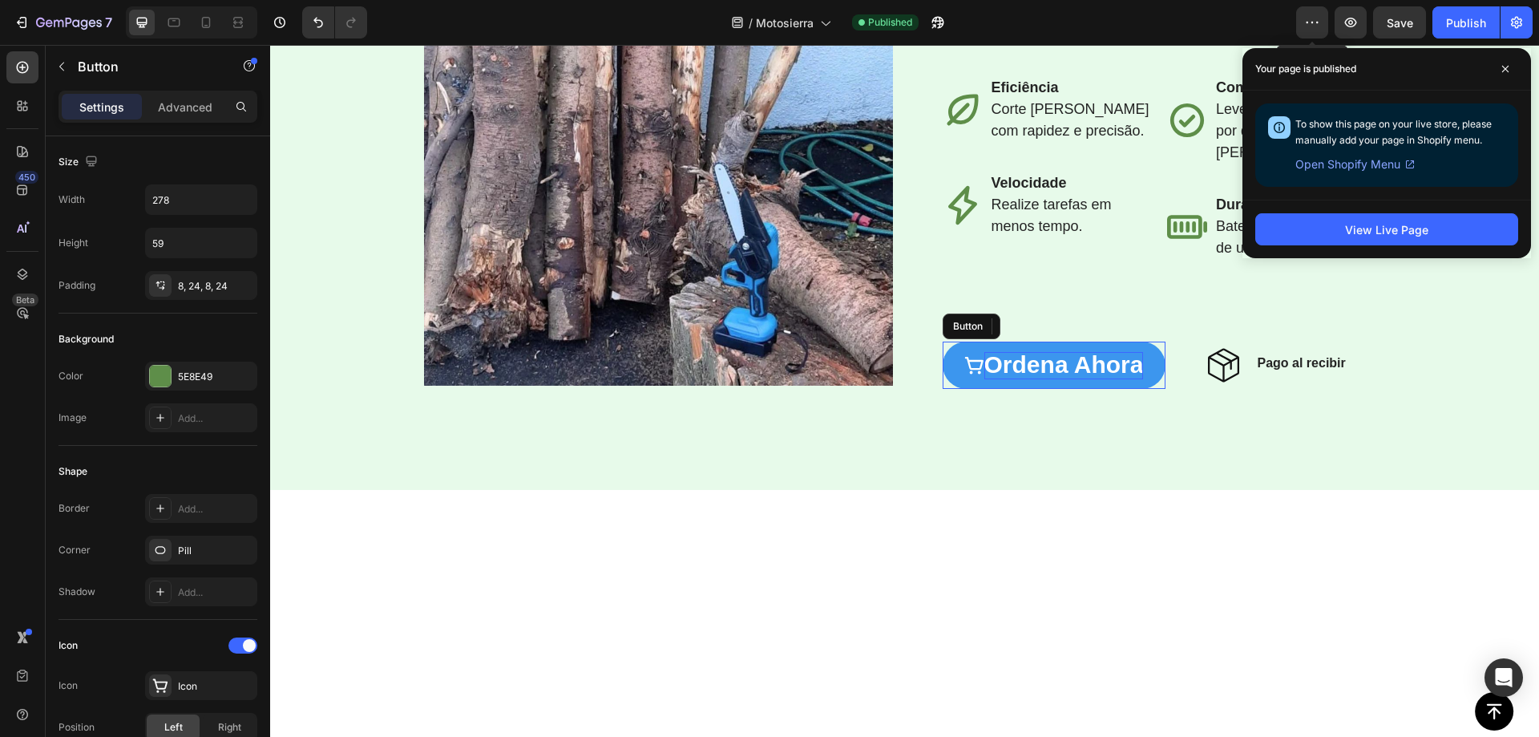
click at [1049, 378] on span "ordena ahora" at bounding box center [1064, 364] width 160 height 26
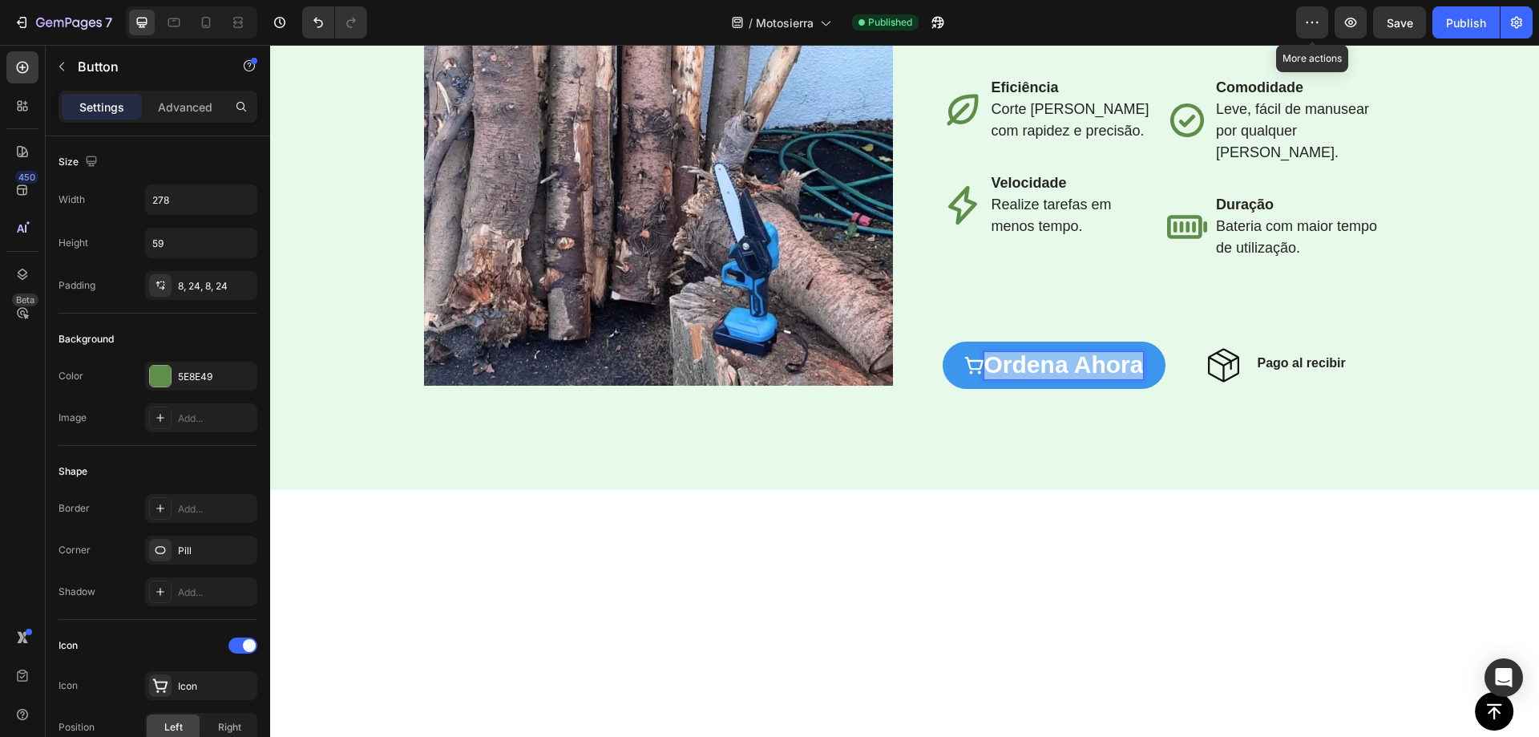
scroll to position [2200, 0]
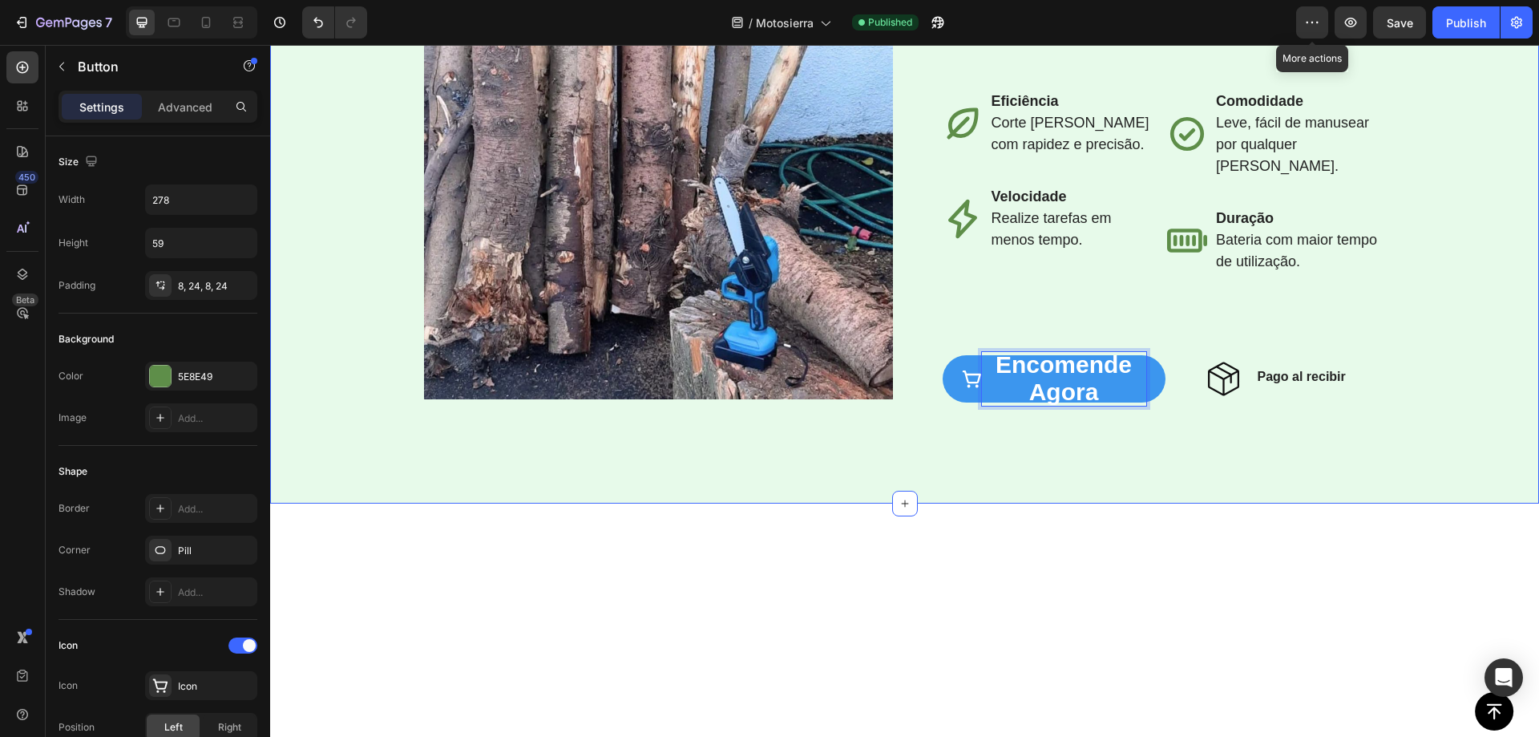
click at [1455, 324] on div "Image Row ⁠⁠⁠⁠⁠⁠⁠ Torne a jardinagem mais fácil e rápida Heading La mini motosi…" at bounding box center [904, 176] width 1237 height 493
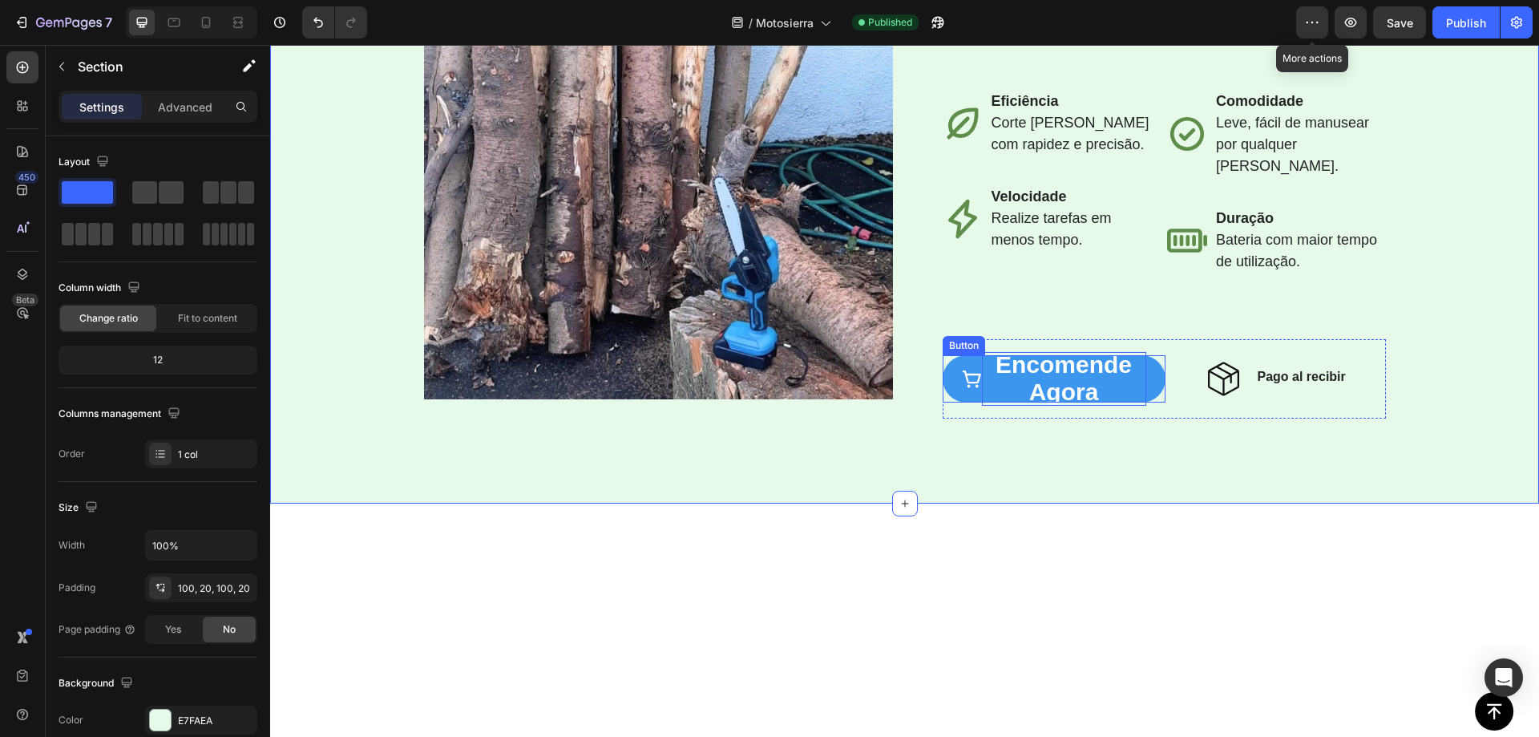
click at [1053, 405] on span "Encomende agora" at bounding box center [1064, 378] width 136 height 54
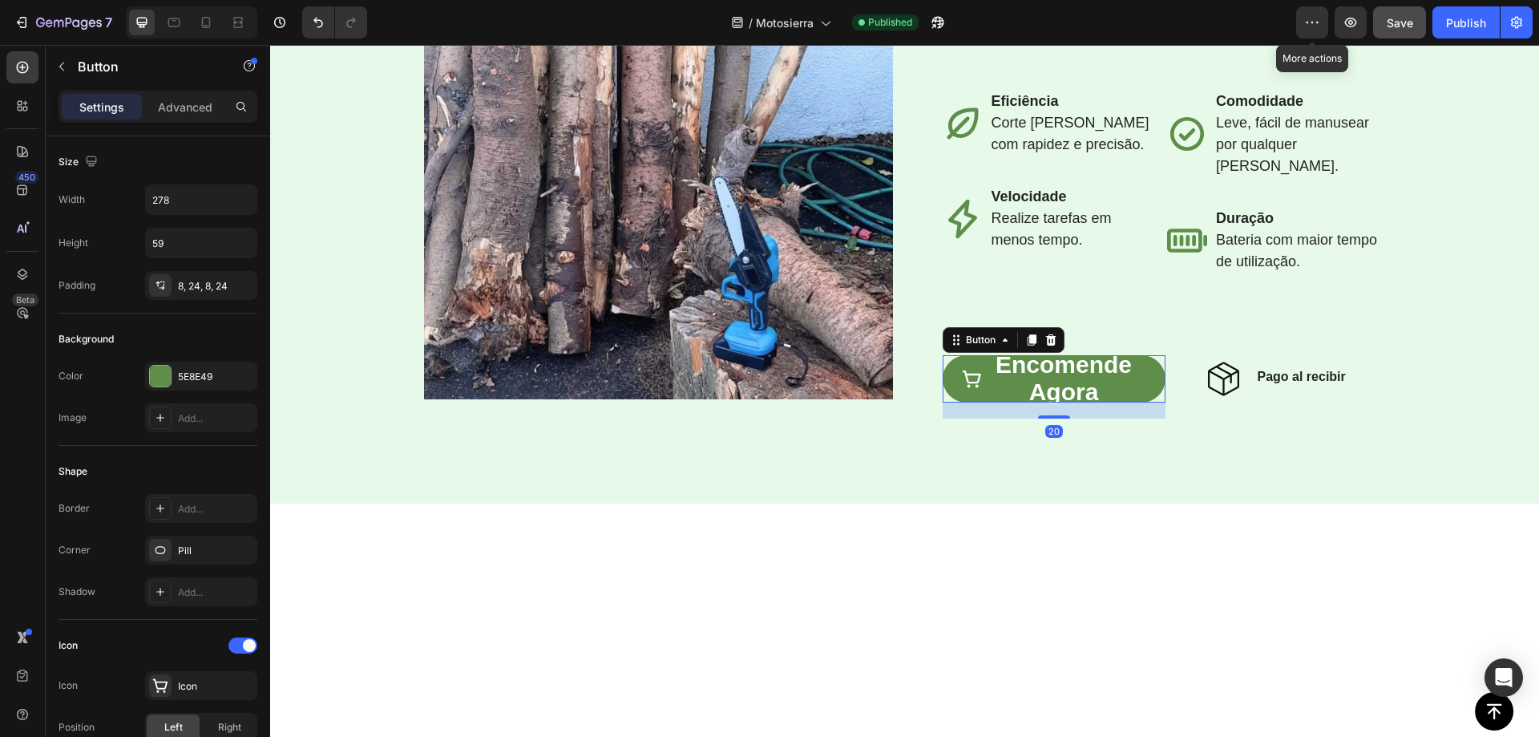
click at [1404, 34] on button "Save" at bounding box center [1399, 22] width 53 height 32
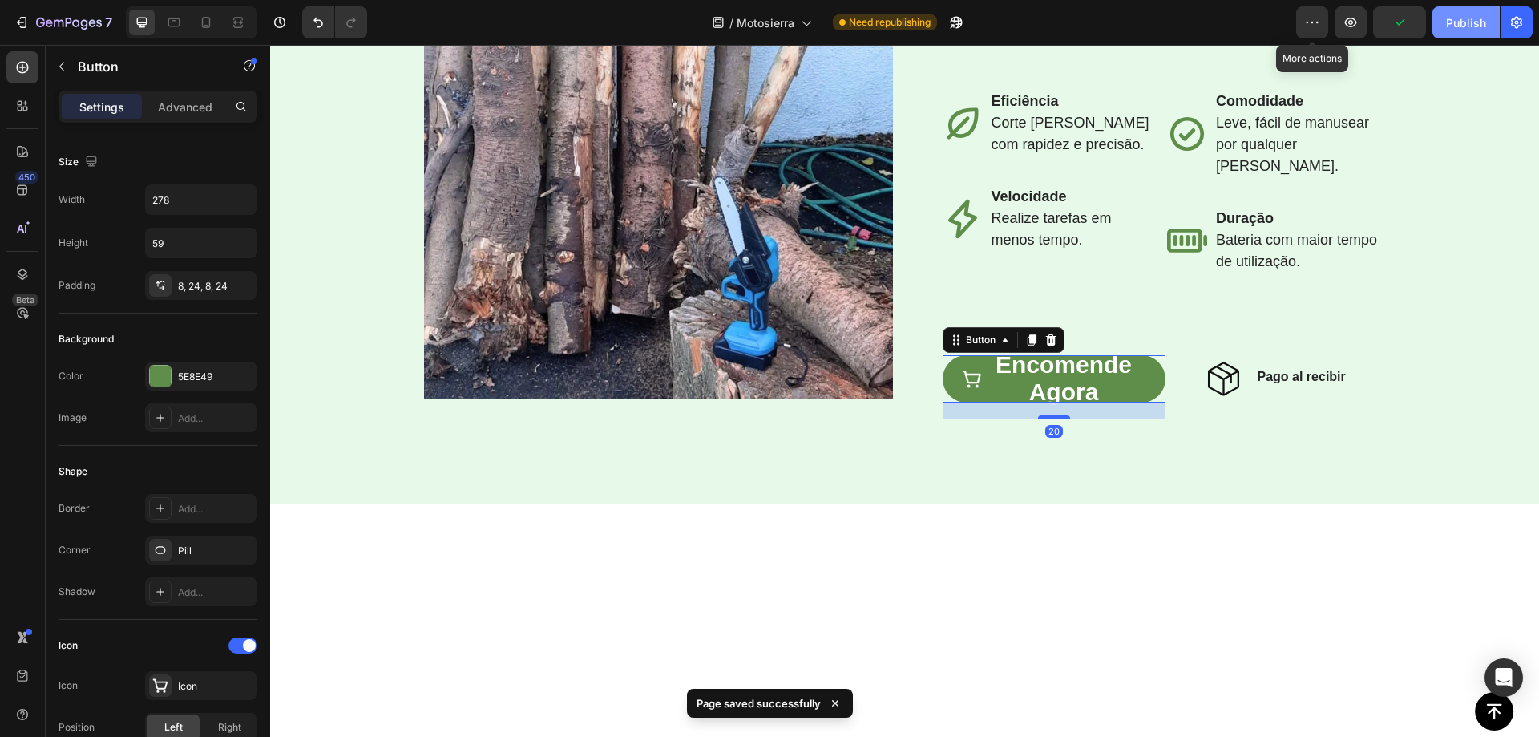
drag, startPoint x: 1205, startPoint y: 164, endPoint x: 1469, endPoint y: 19, distance: 301.3
click at [1469, 19] on div "Publish" at bounding box center [1466, 22] width 40 height 17
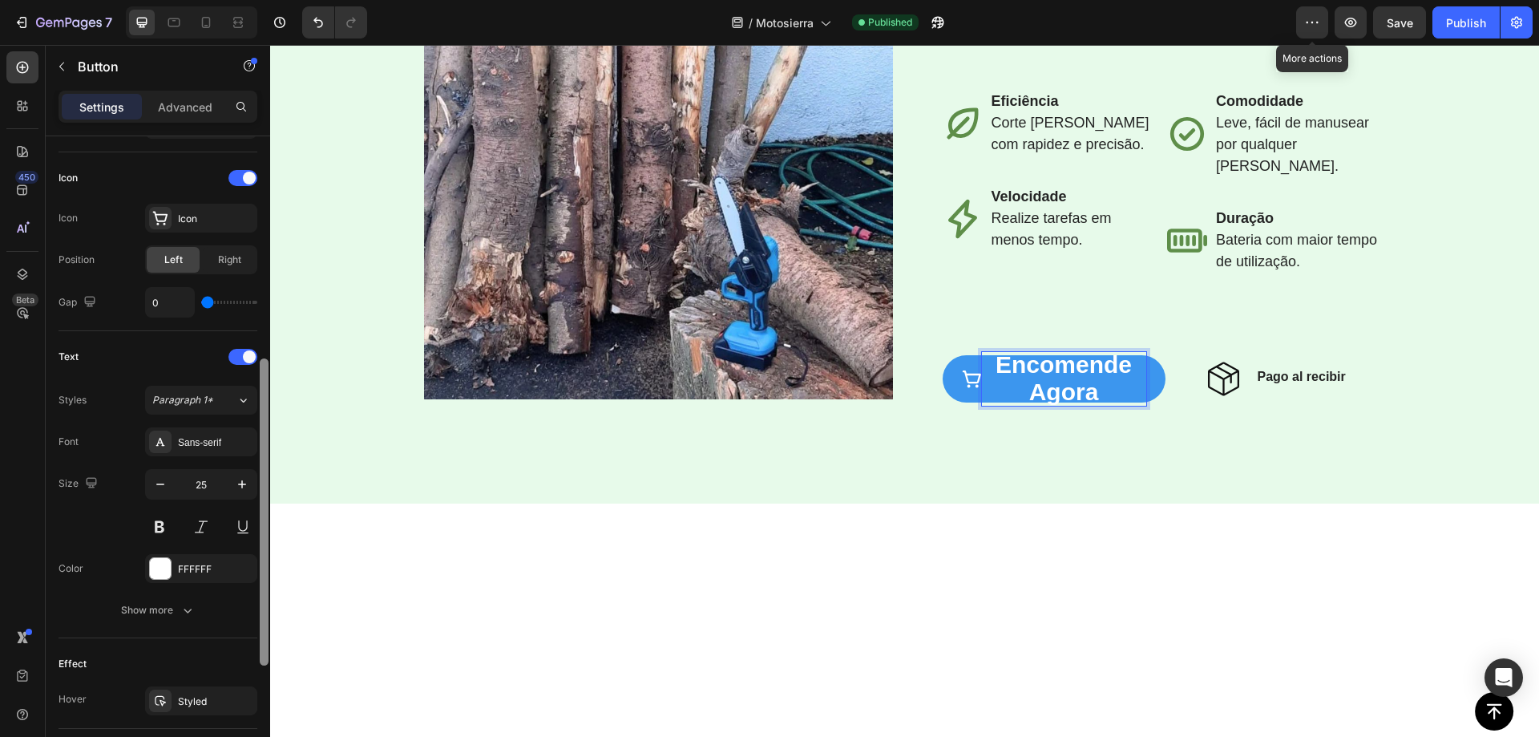
scroll to position [471, 0]
drag, startPoint x: 266, startPoint y: 365, endPoint x: 262, endPoint y: 588, distance: 223.7
click at [262, 588] on div at bounding box center [264, 508] width 9 height 307
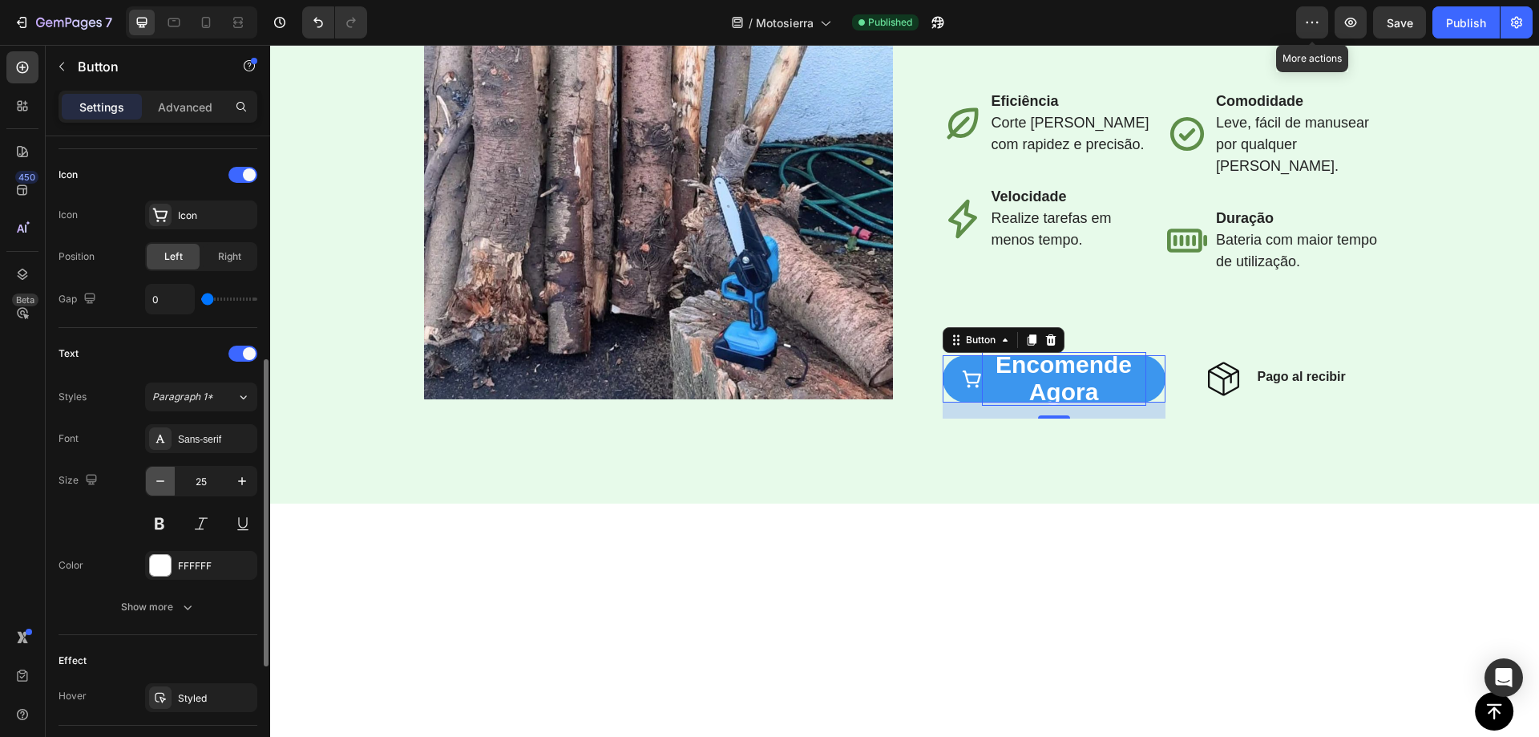
click at [164, 487] on icon "button" at bounding box center [160, 481] width 16 height 16
click at [165, 487] on icon "button" at bounding box center [160, 481] width 16 height 16
click at [240, 481] on icon "button" at bounding box center [242, 481] width 8 height 8
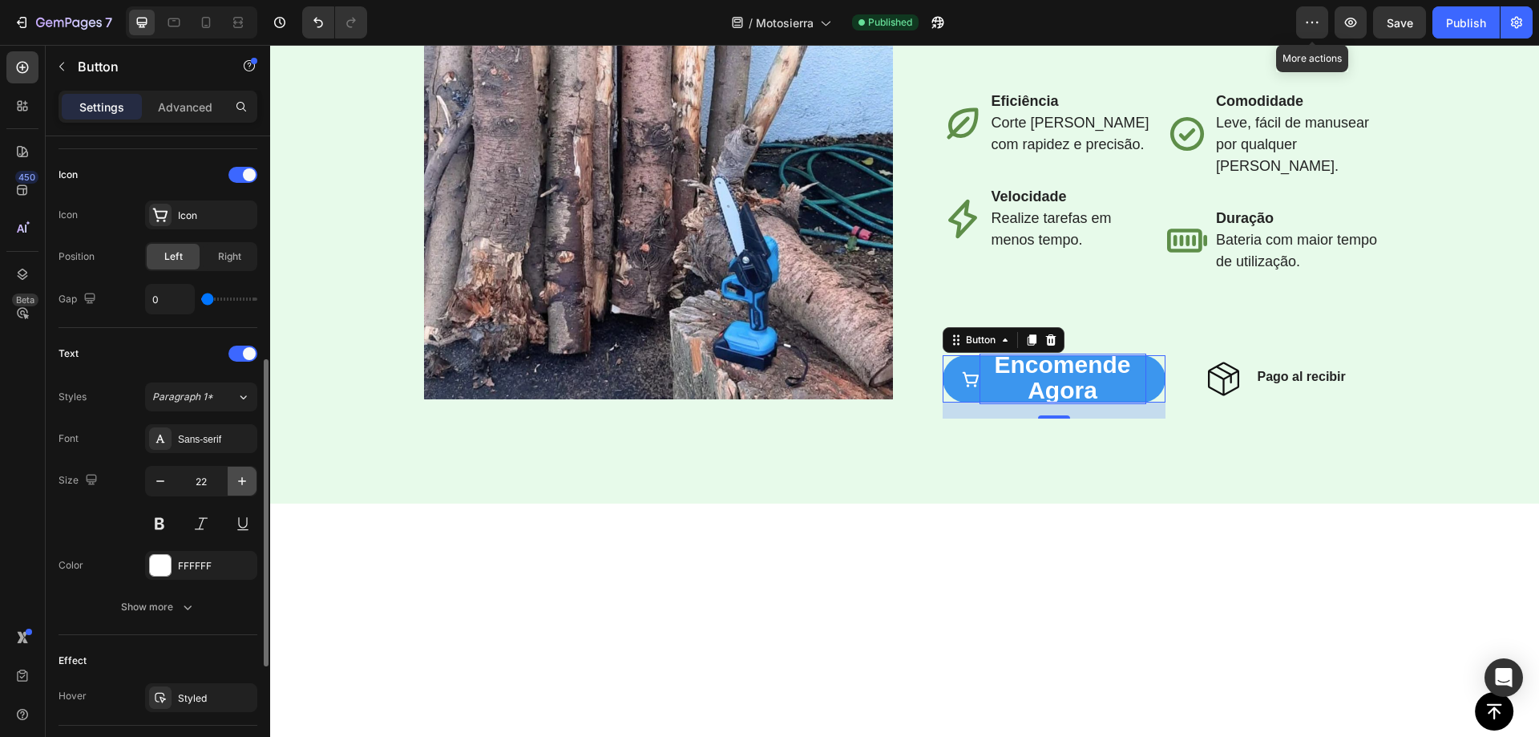
click at [240, 481] on icon "button" at bounding box center [242, 481] width 8 height 8
type input "25"
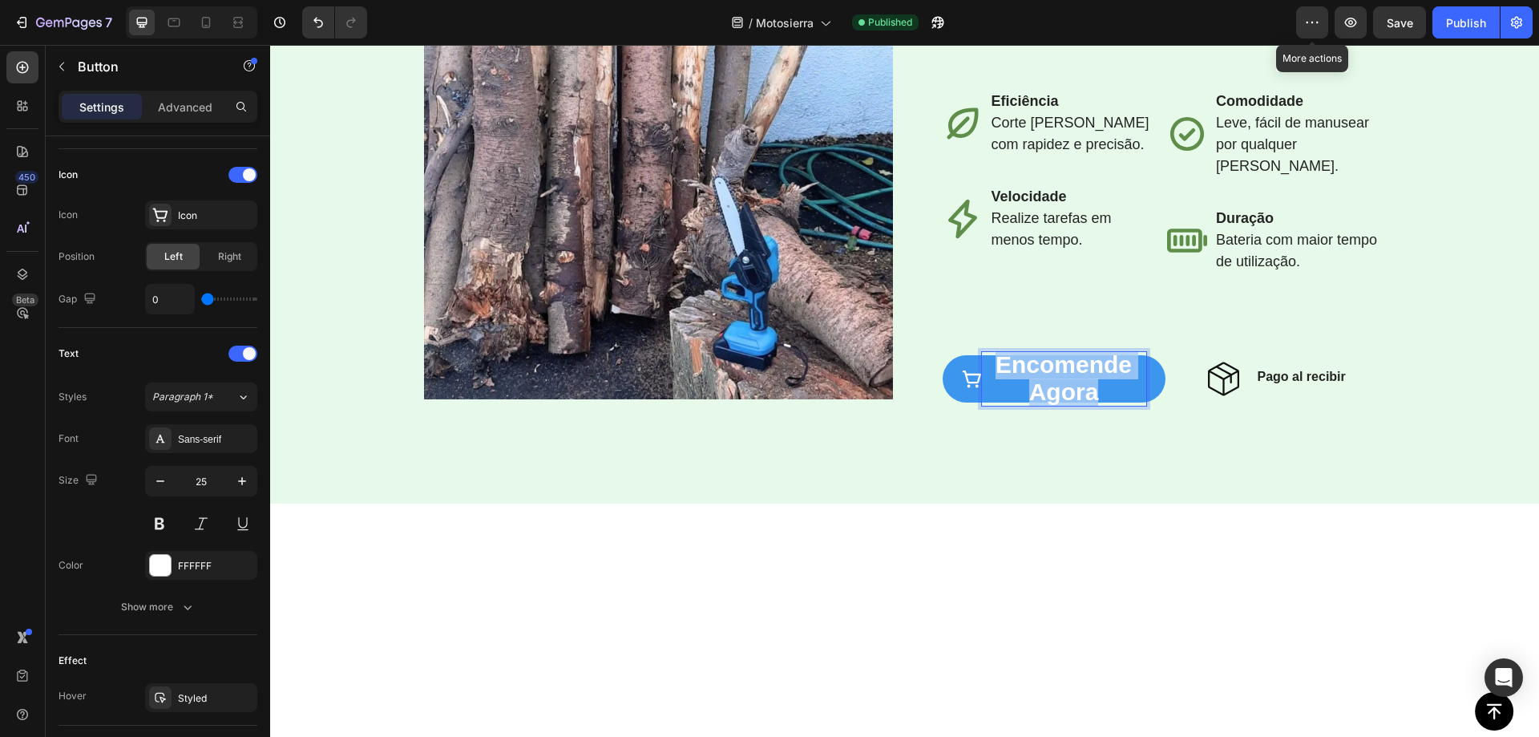
click at [1052, 405] on span "Encomende agora" at bounding box center [1064, 378] width 136 height 54
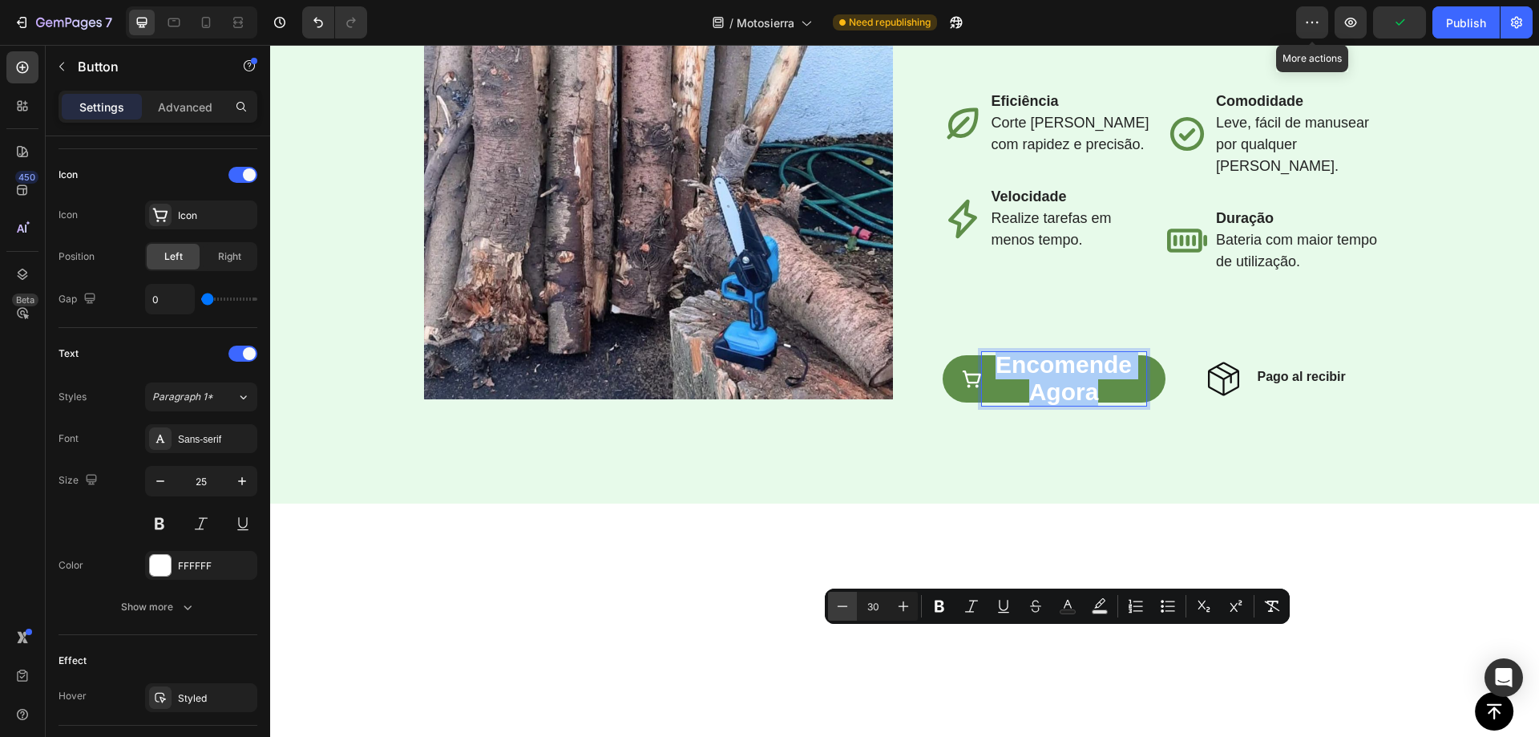
click at [846, 607] on icon "Editor contextual toolbar" at bounding box center [843, 606] width 16 height 16
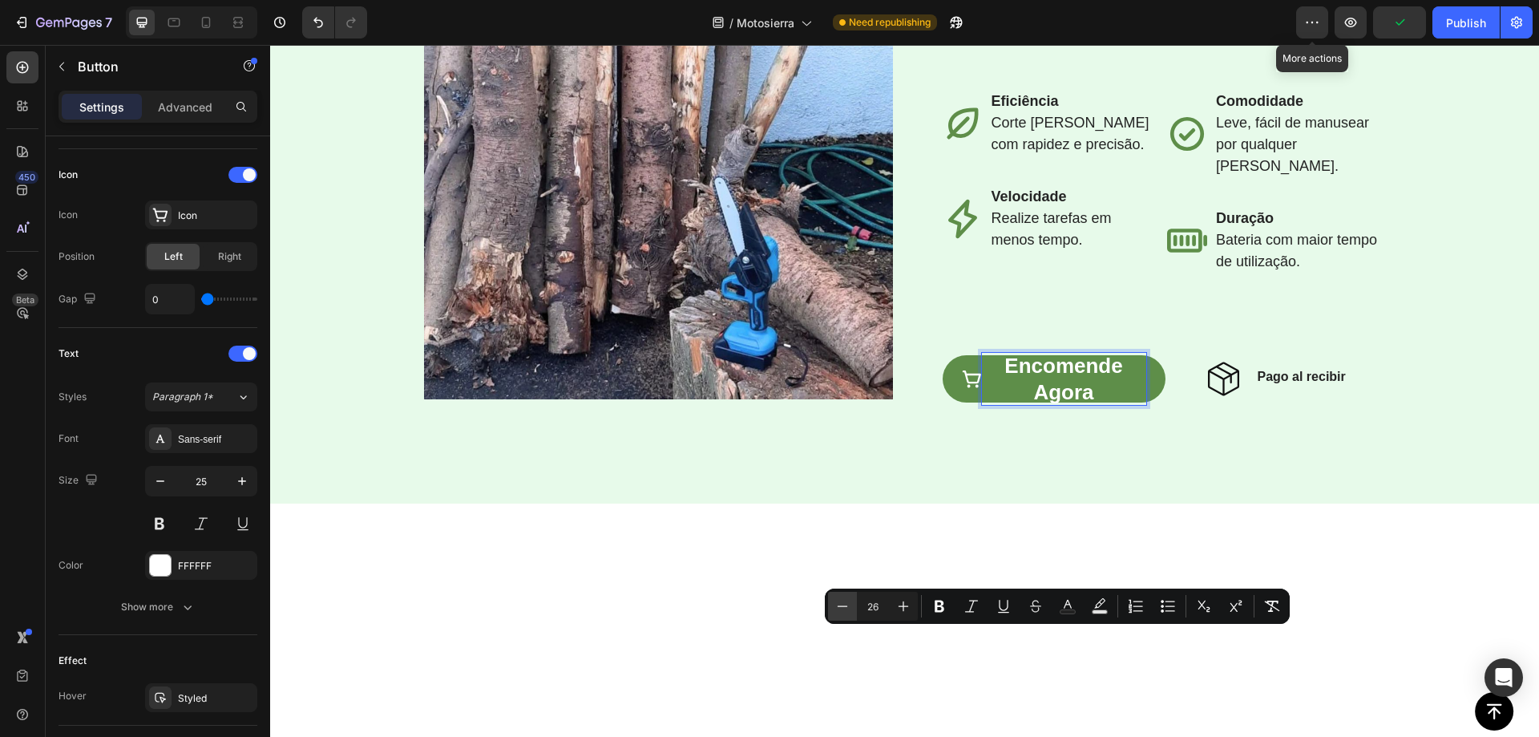
type input "25"
click at [1419, 423] on div "Image Row ⁠⁠⁠⁠⁠⁠⁠ Torne a jardinagem mais fácil e rápida Heading La mini motosi…" at bounding box center [904, 176] width 1237 height 493
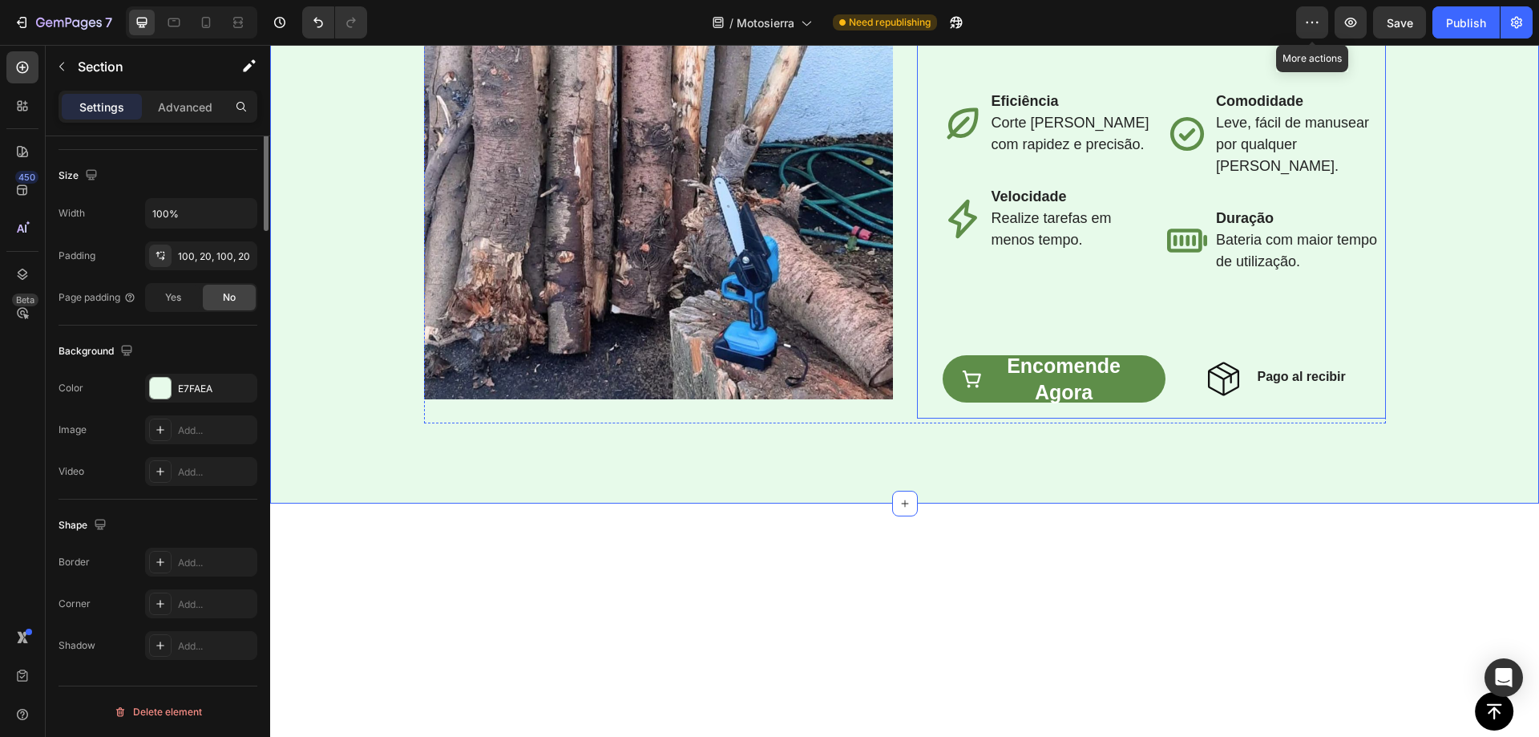
scroll to position [0, 0]
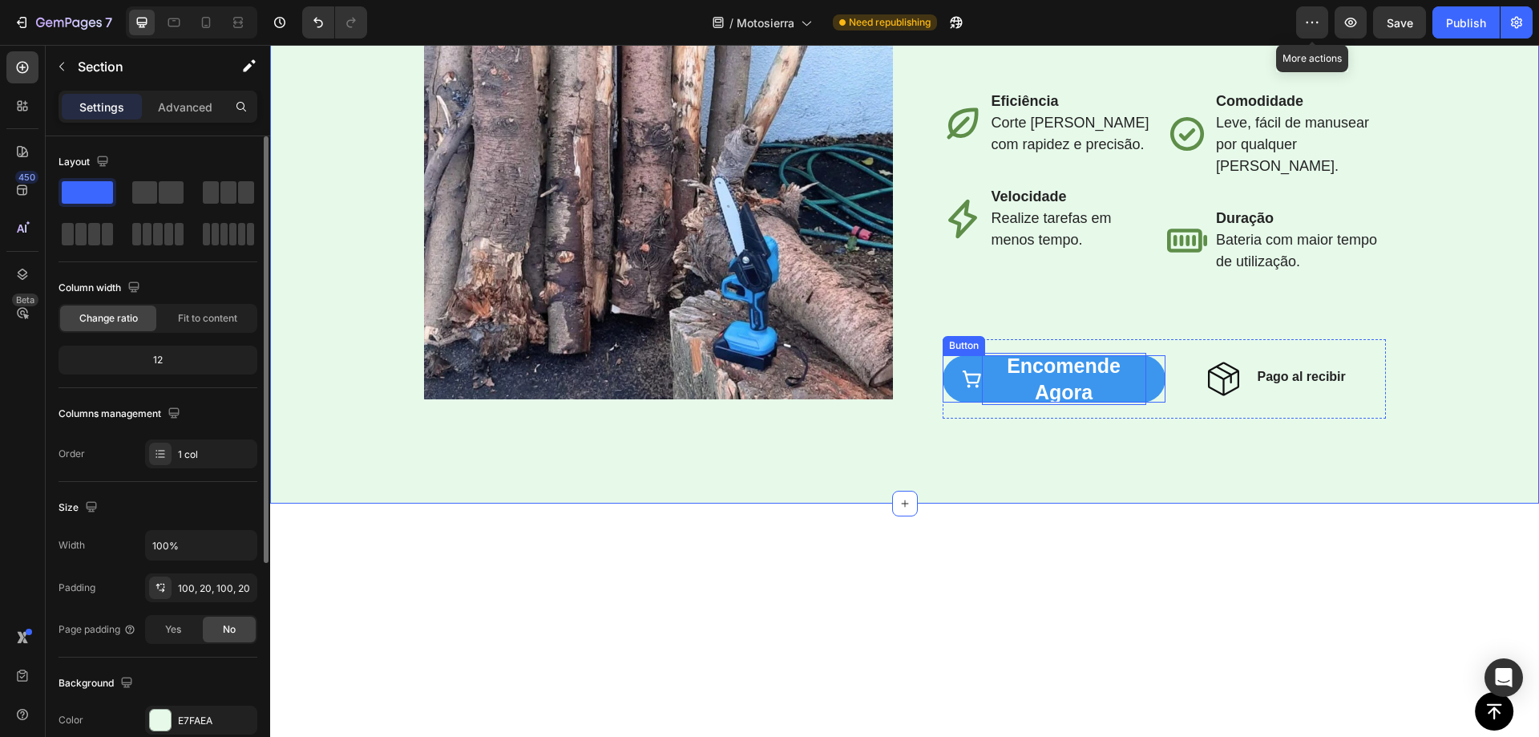
click at [1076, 403] on span "Encomende agora" at bounding box center [1064, 378] width 114 height 49
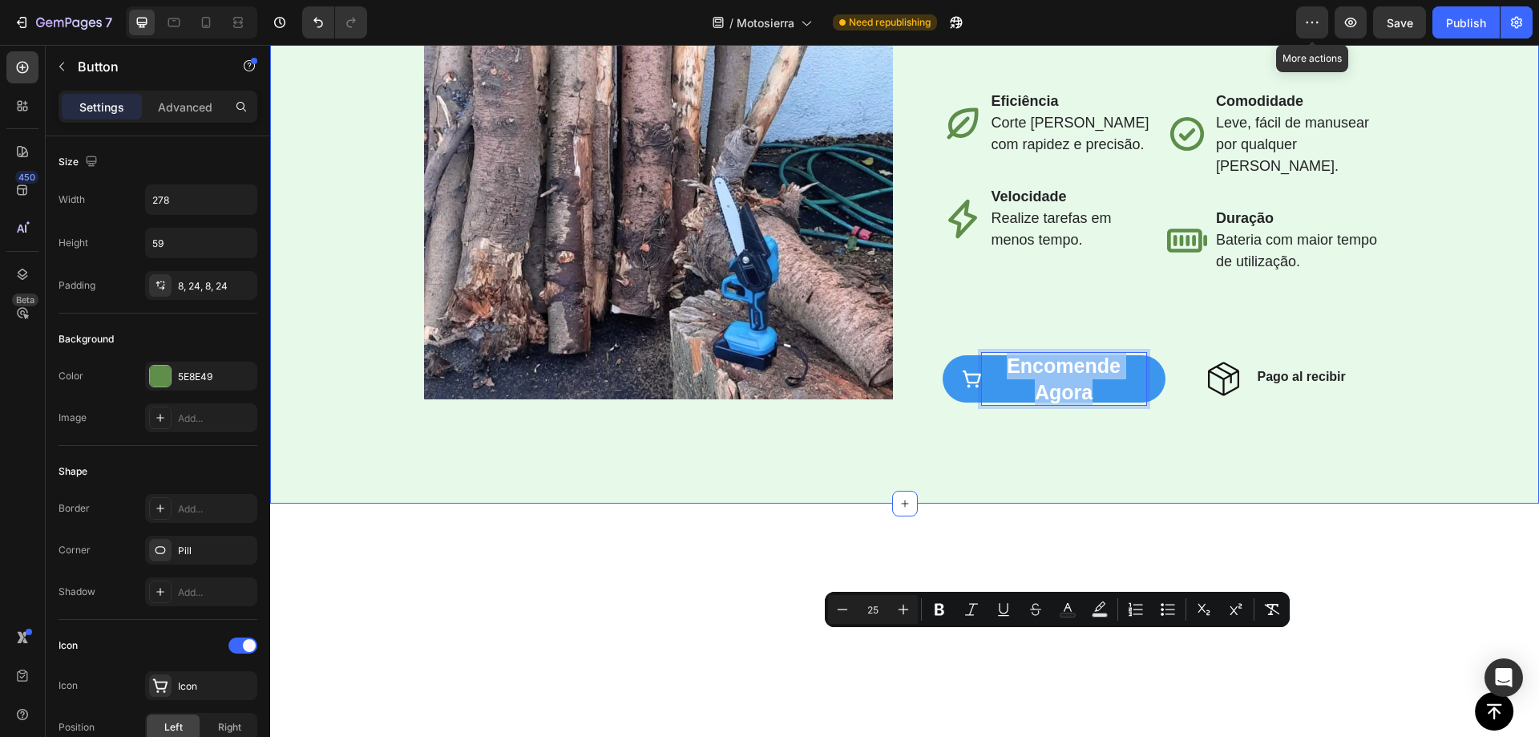
drag, startPoint x: 1433, startPoint y: 463, endPoint x: 1262, endPoint y: 554, distance: 193.3
click at [1433, 423] on div "Image Row ⁠⁠⁠⁠⁠⁠⁠ Torne a jardinagem mais fácil e rápida Heading La mini motosi…" at bounding box center [904, 176] width 1237 height 493
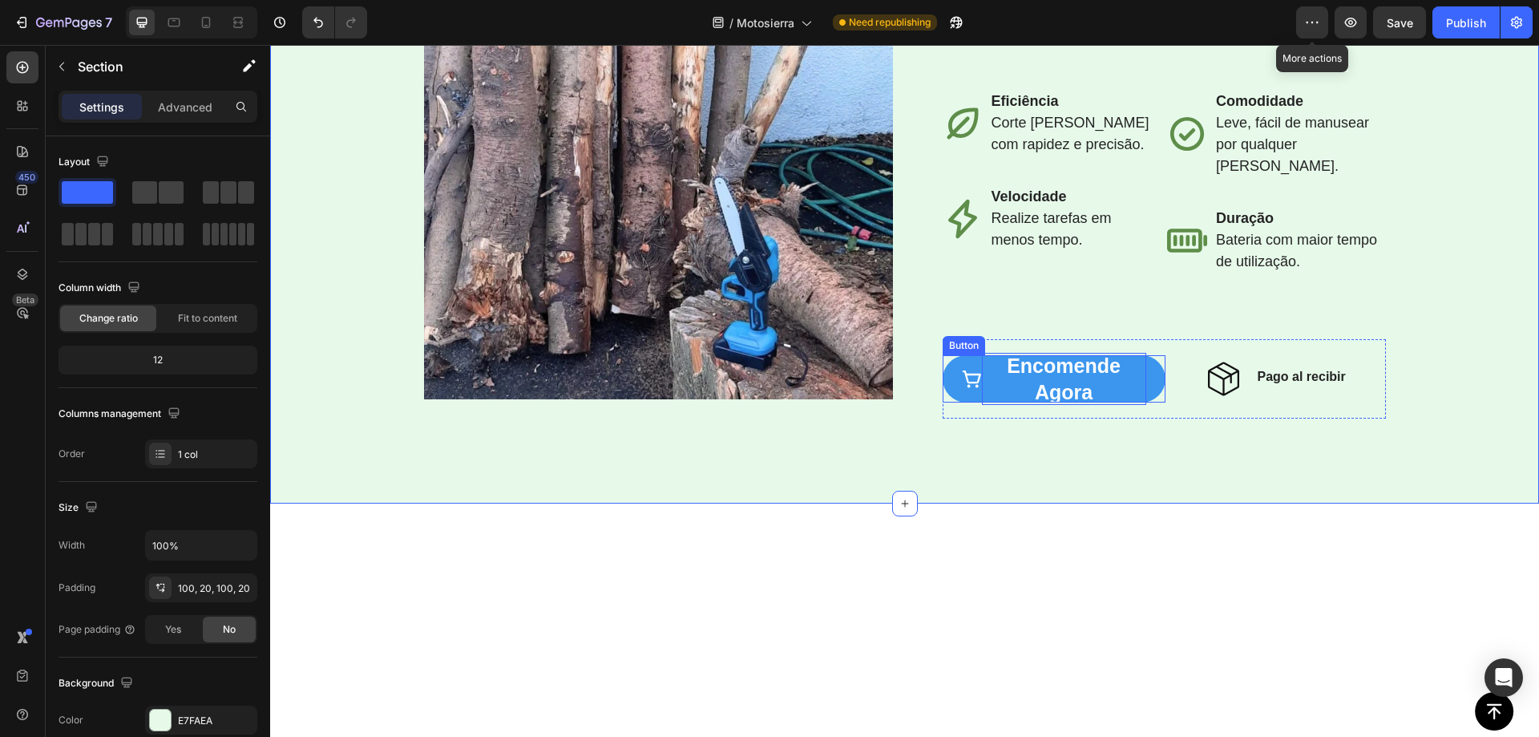
click at [1038, 403] on span "Encomende agora" at bounding box center [1064, 378] width 114 height 49
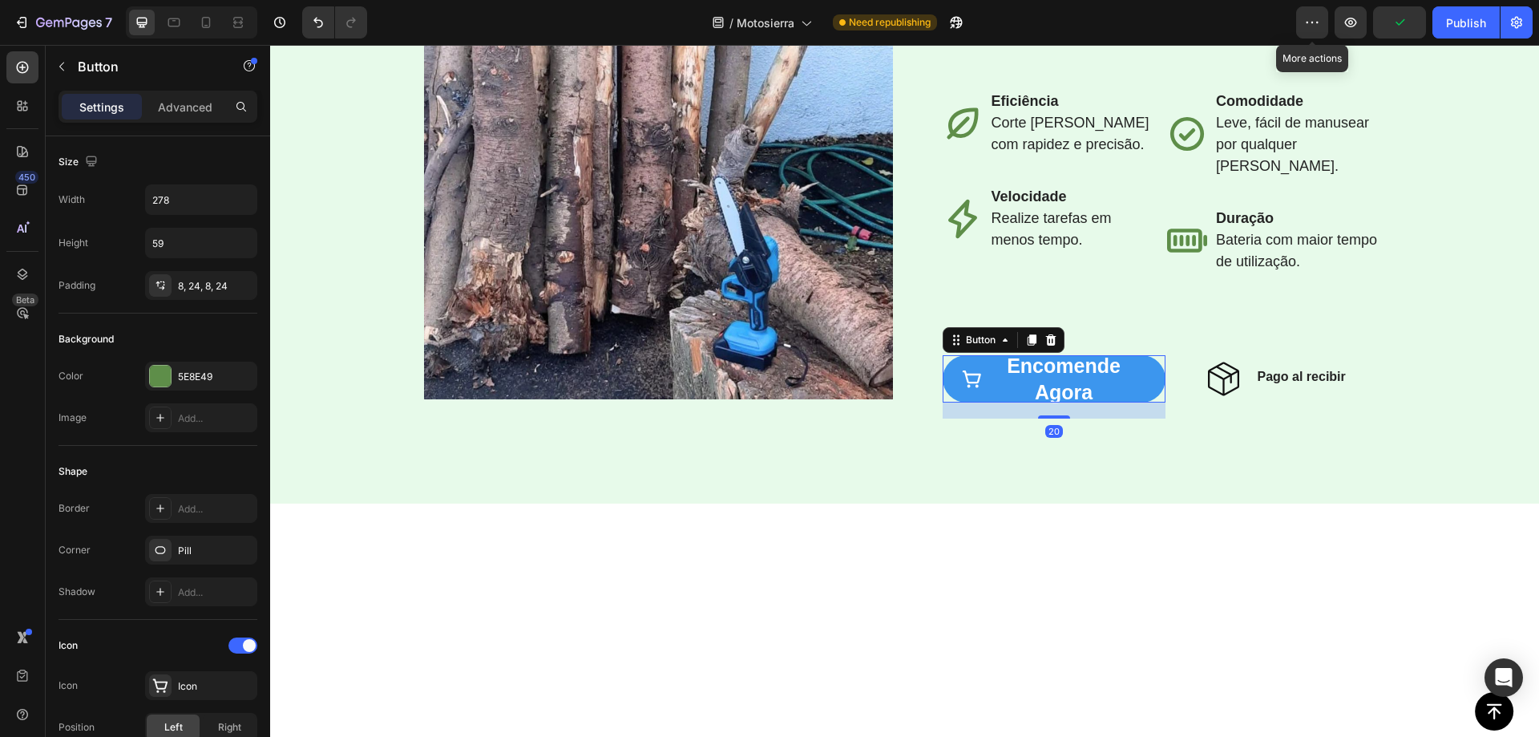
click at [962, 405] on span at bounding box center [972, 379] width 20 height 52
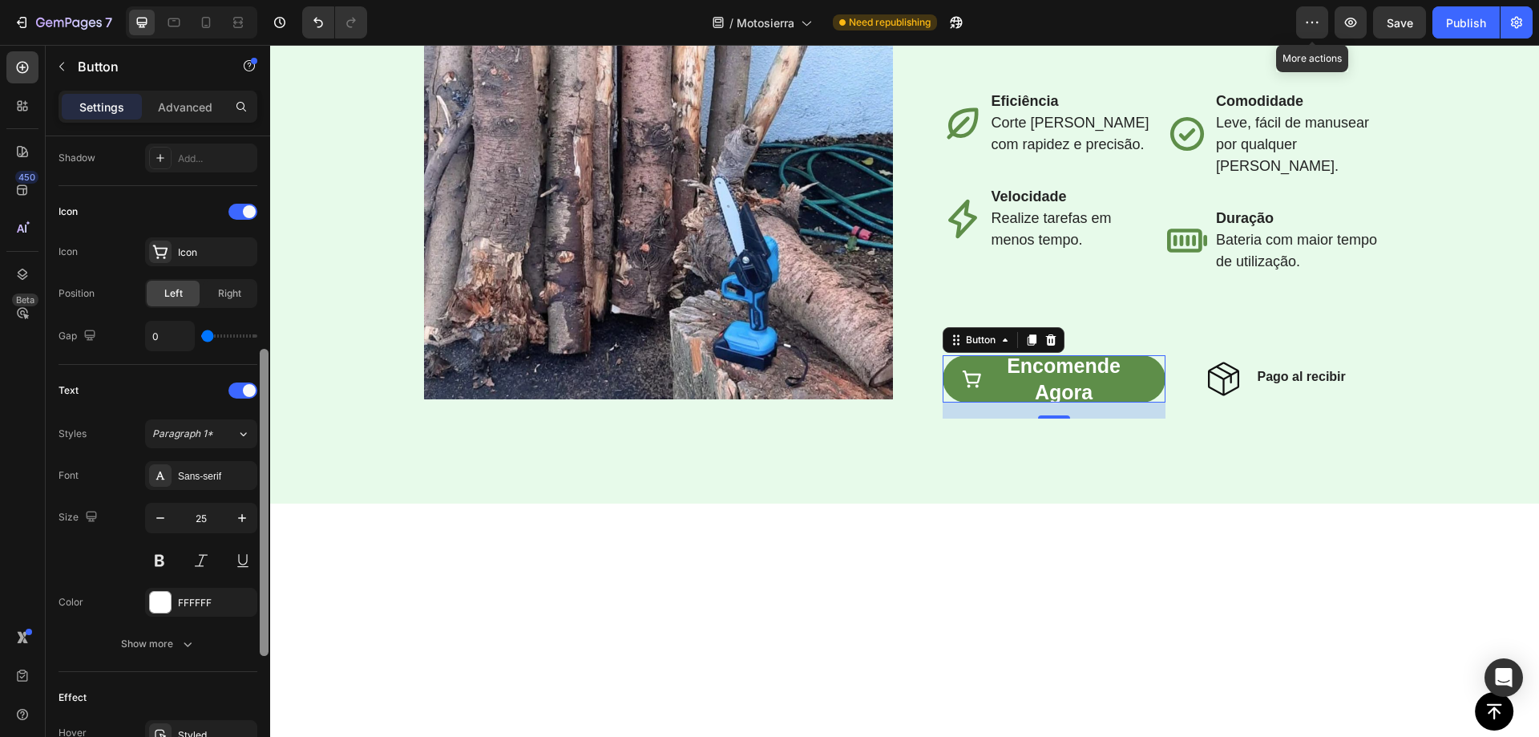
scroll to position [439, 0]
drag, startPoint x: 265, startPoint y: 405, endPoint x: 259, endPoint y: 608, distance: 203.7
click at [259, 608] on div at bounding box center [264, 459] width 12 height 646
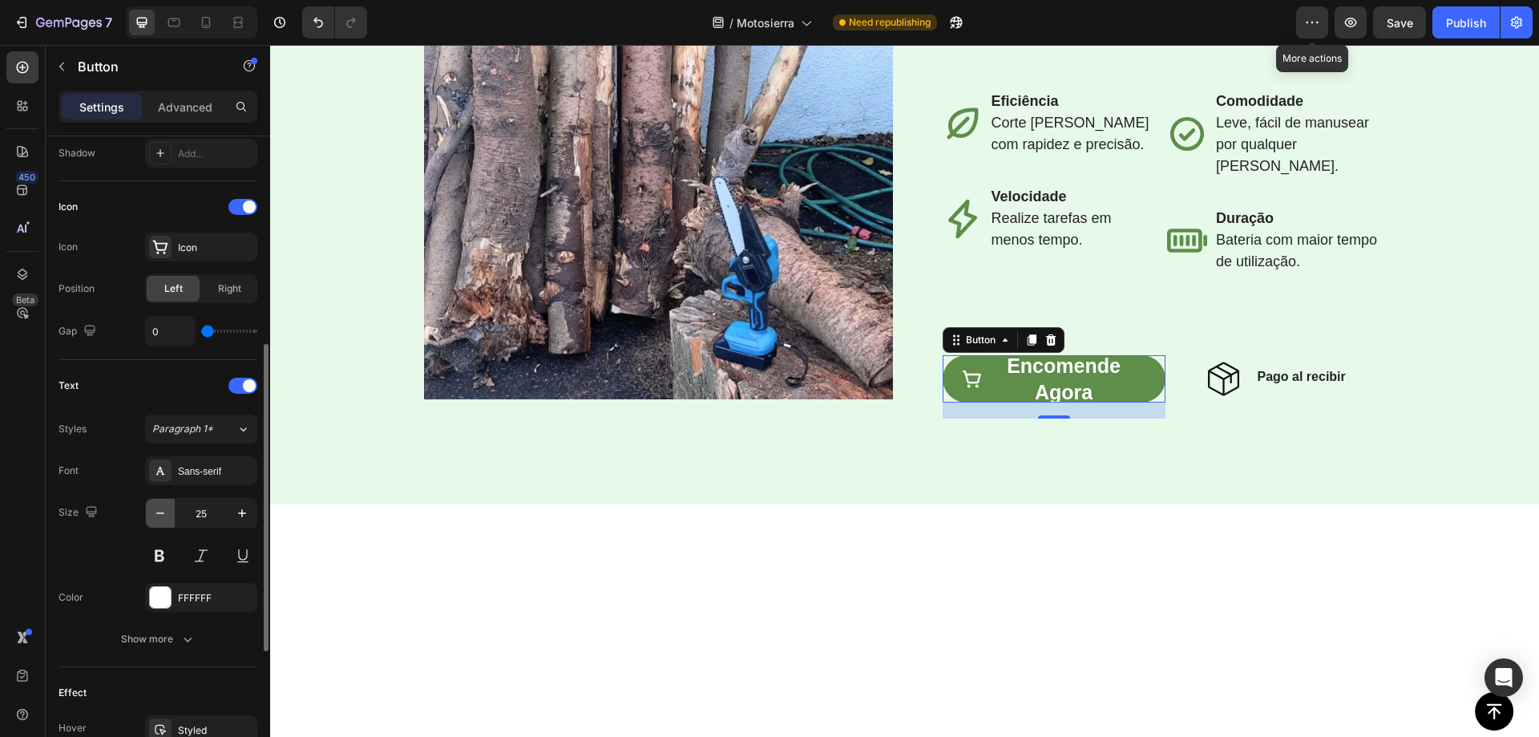
click at [161, 515] on icon "button" at bounding box center [160, 513] width 16 height 16
click at [162, 515] on icon "button" at bounding box center [160, 513] width 16 height 16
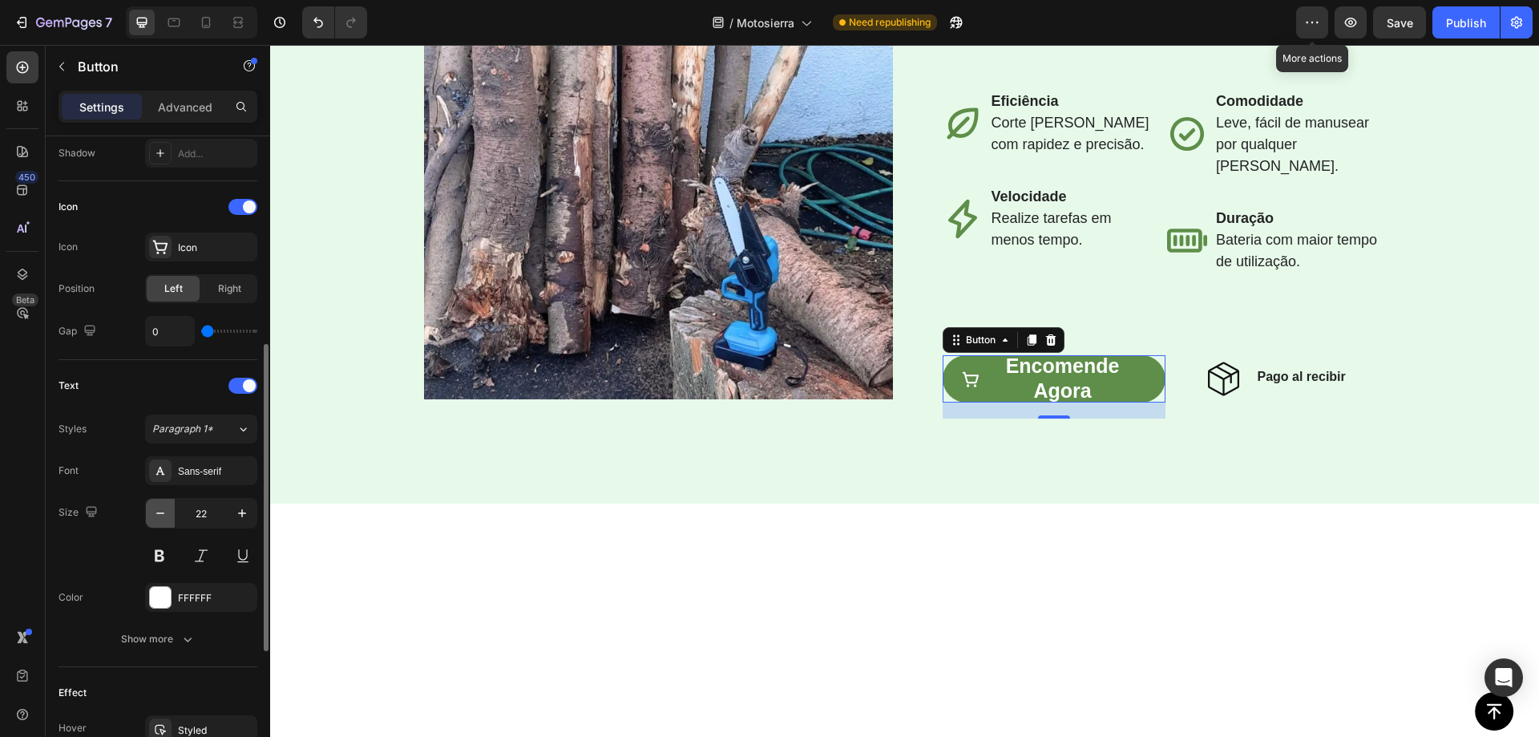
click at [162, 515] on icon "button" at bounding box center [160, 513] width 16 height 16
click at [163, 515] on icon "button" at bounding box center [160, 513] width 16 height 16
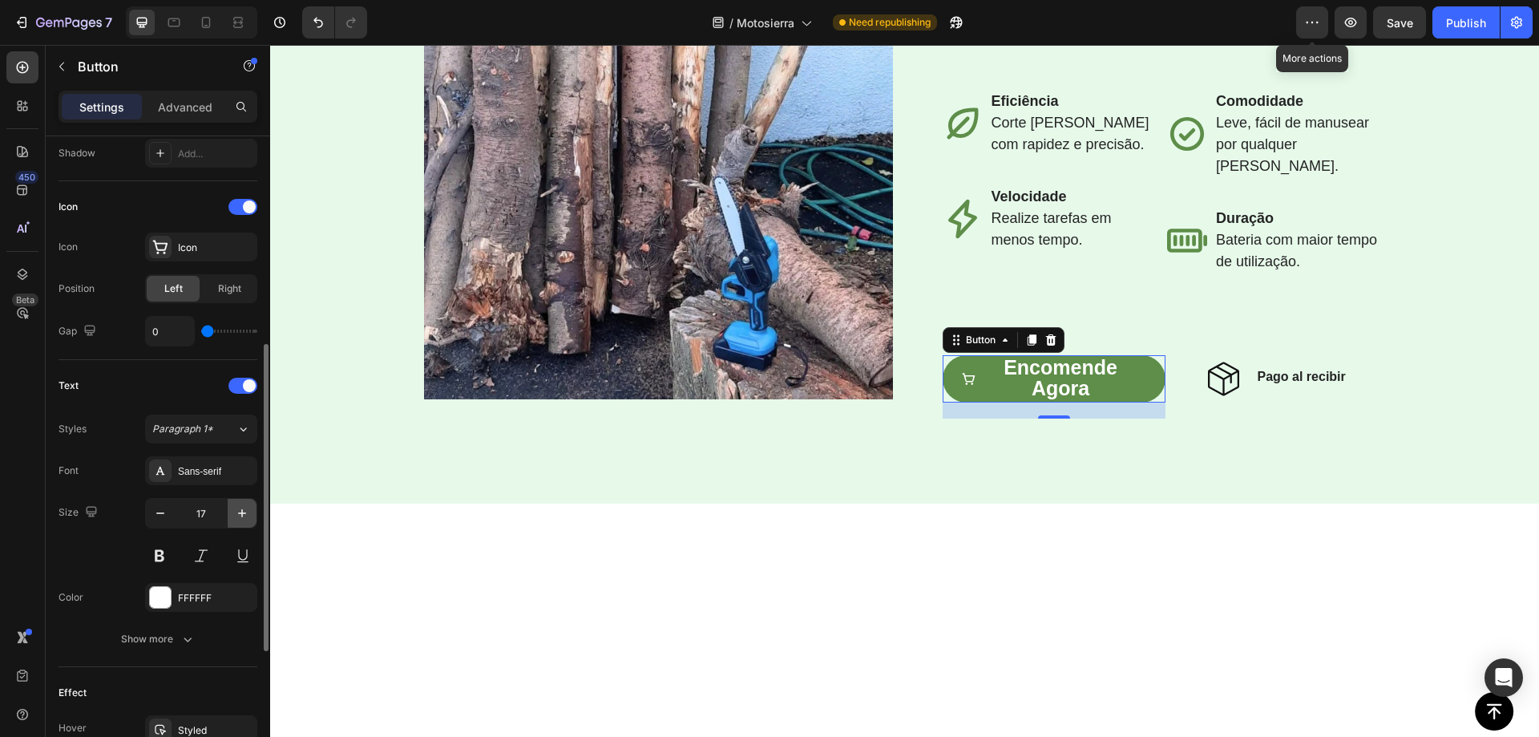
click at [232, 512] on button "button" at bounding box center [242, 513] width 29 height 29
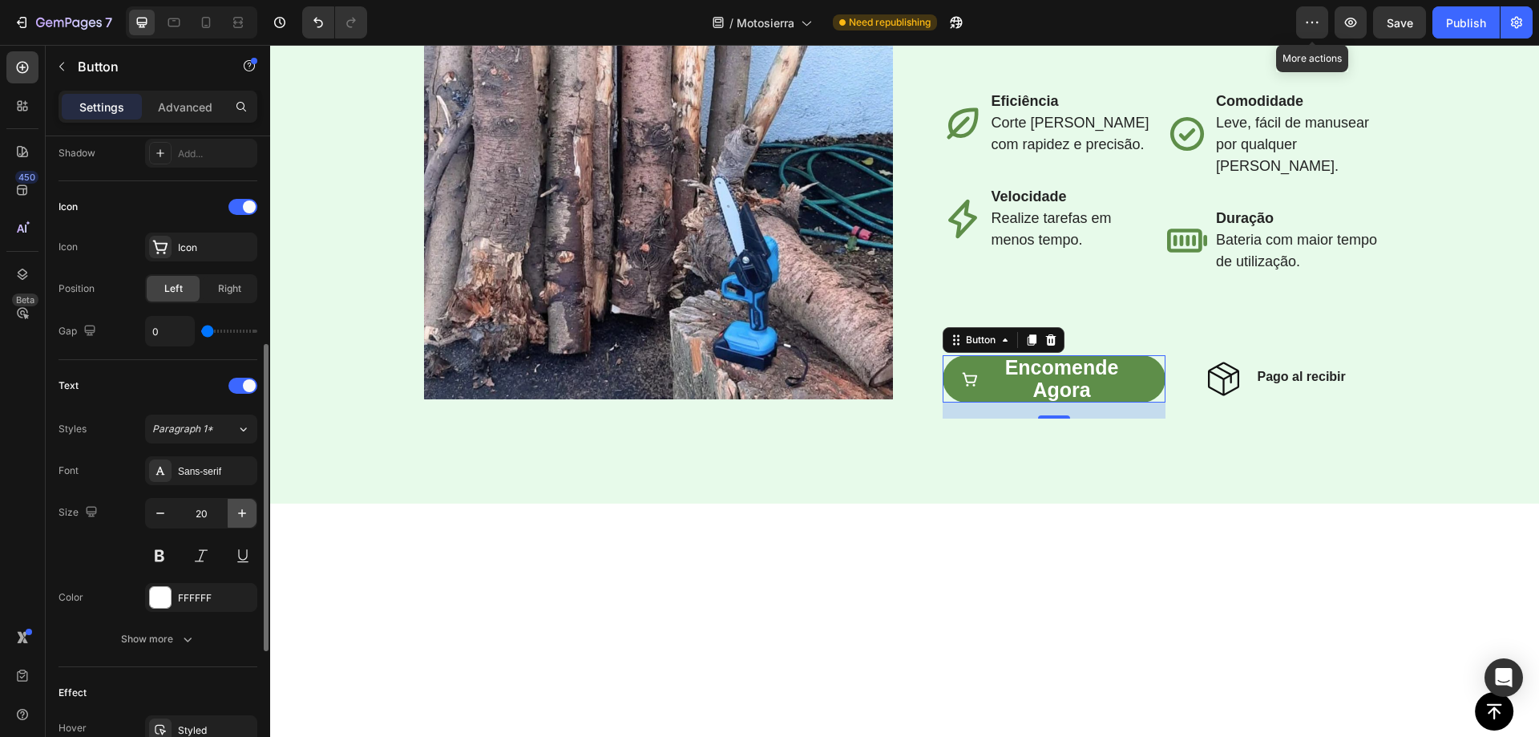
click at [236, 511] on icon "button" at bounding box center [242, 513] width 16 height 16
click at [235, 511] on icon "button" at bounding box center [242, 513] width 16 height 16
click at [237, 511] on icon "button" at bounding box center [242, 513] width 16 height 16
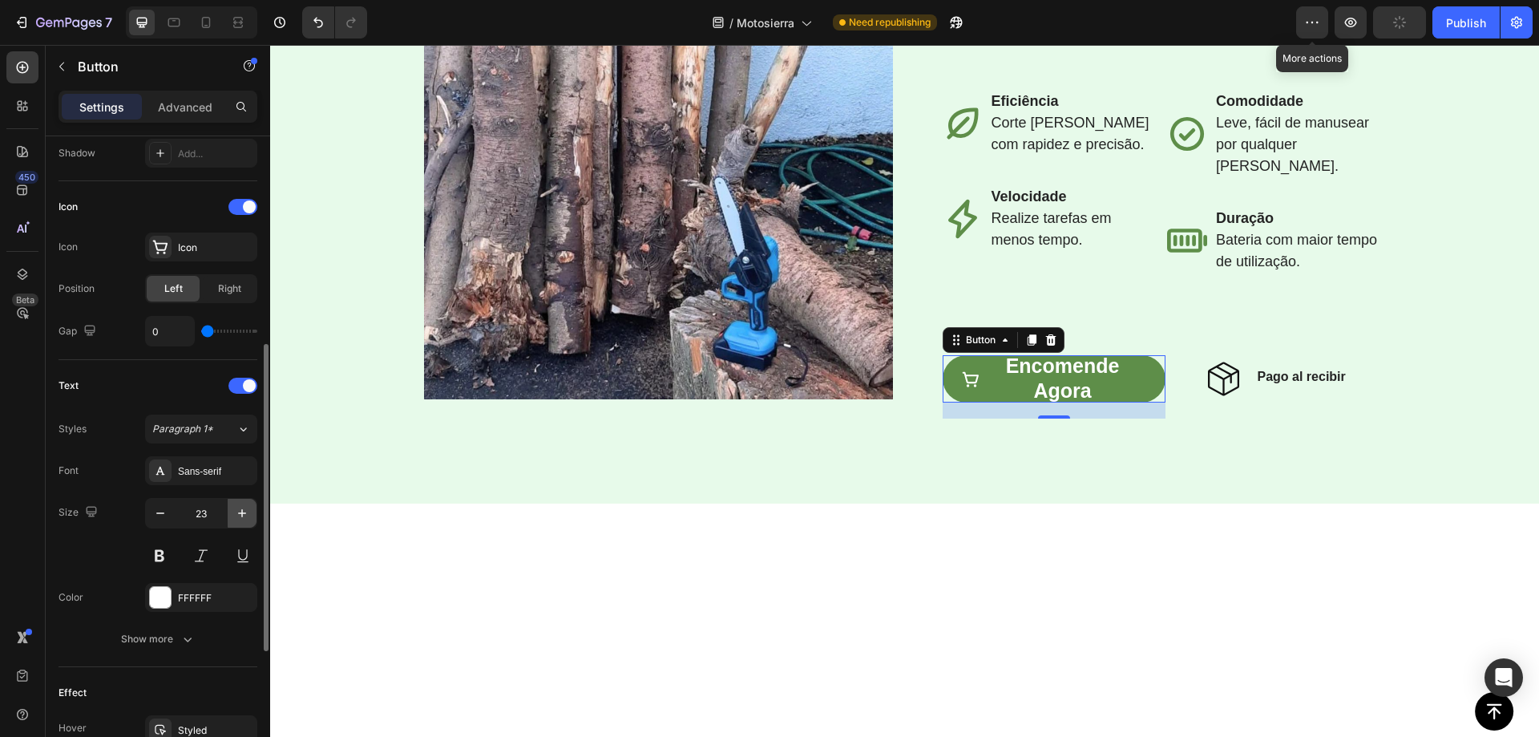
click at [242, 512] on icon "button" at bounding box center [242, 513] width 8 height 8
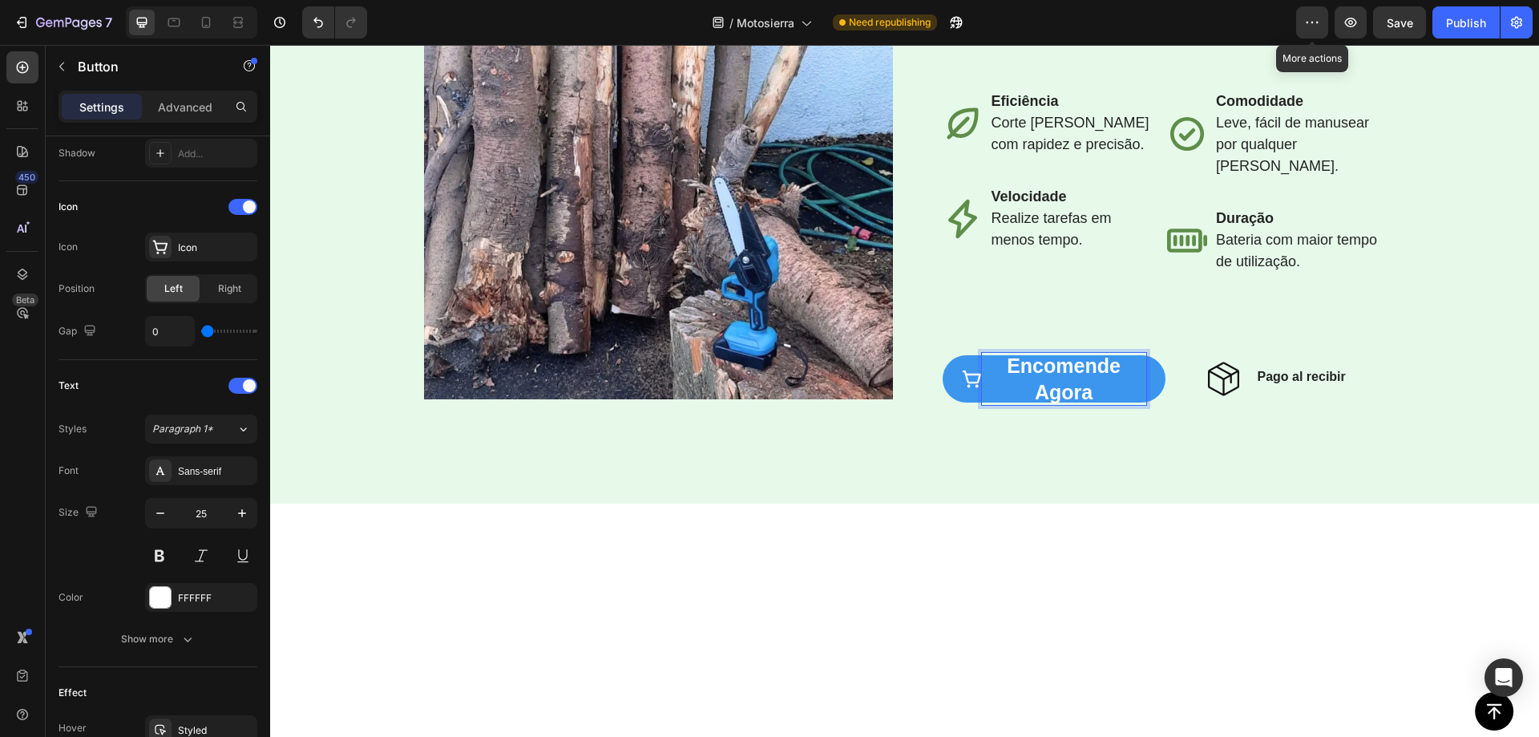
click at [1055, 403] on span "Encomende agora" at bounding box center [1064, 378] width 114 height 49
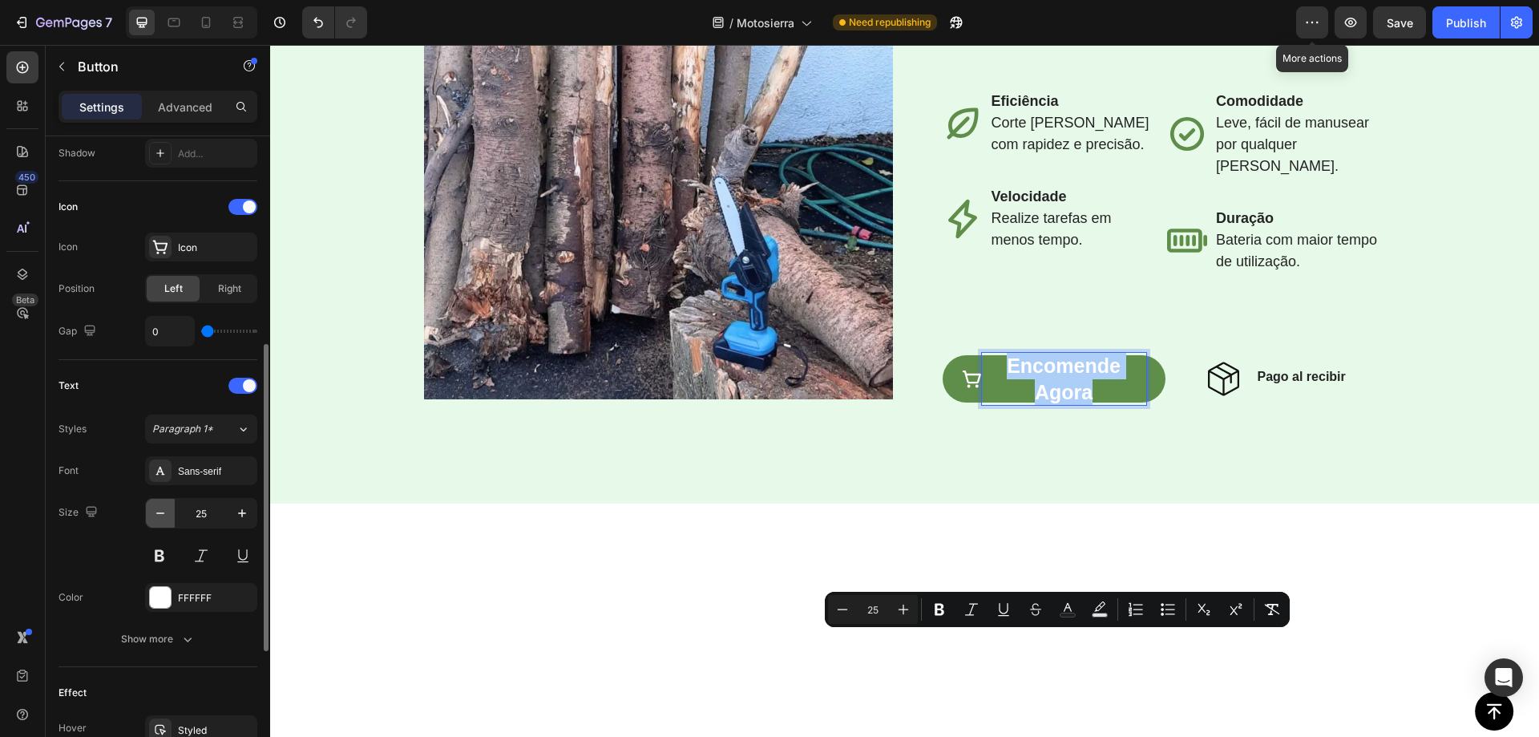
click at [168, 516] on button "button" at bounding box center [160, 513] width 29 height 29
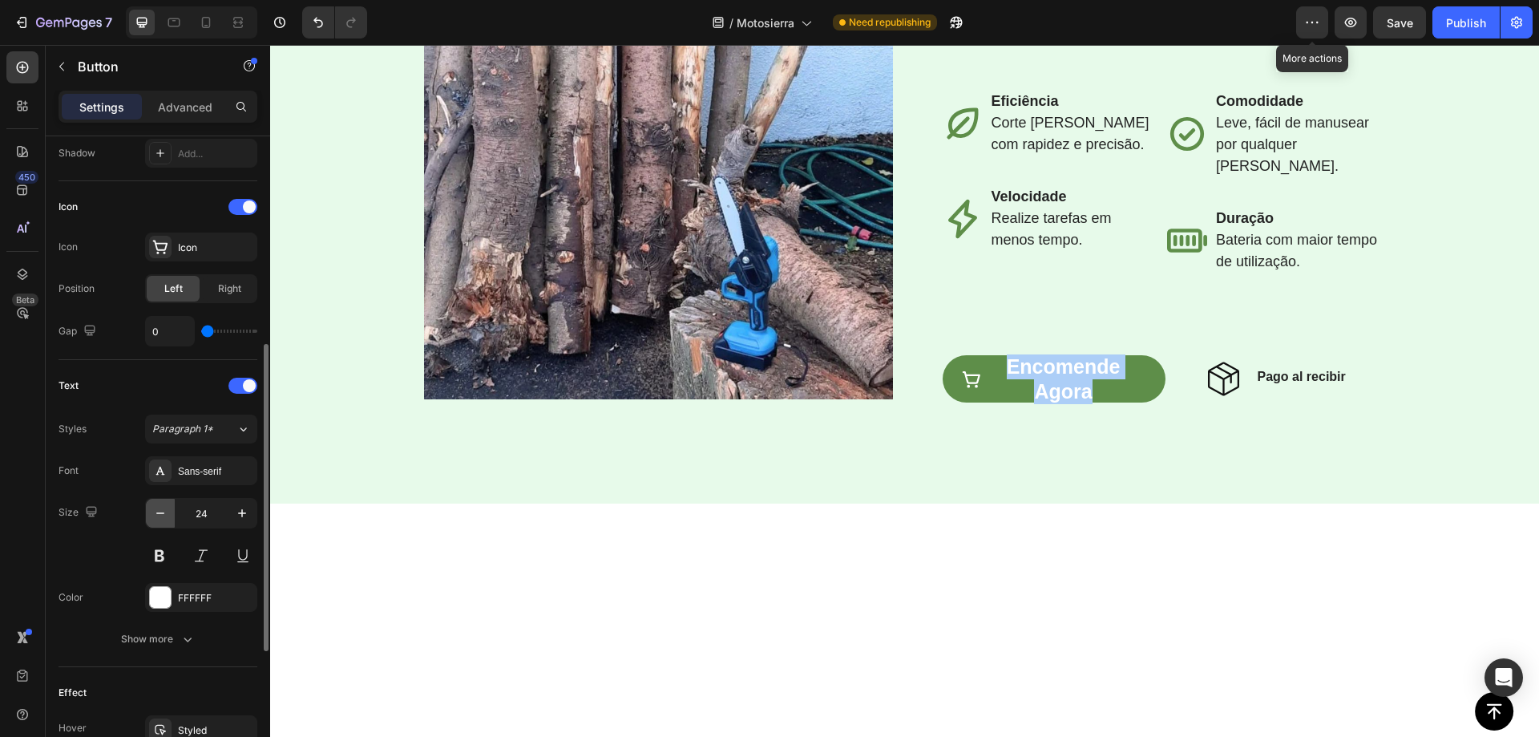
click at [168, 516] on button "button" at bounding box center [160, 513] width 29 height 29
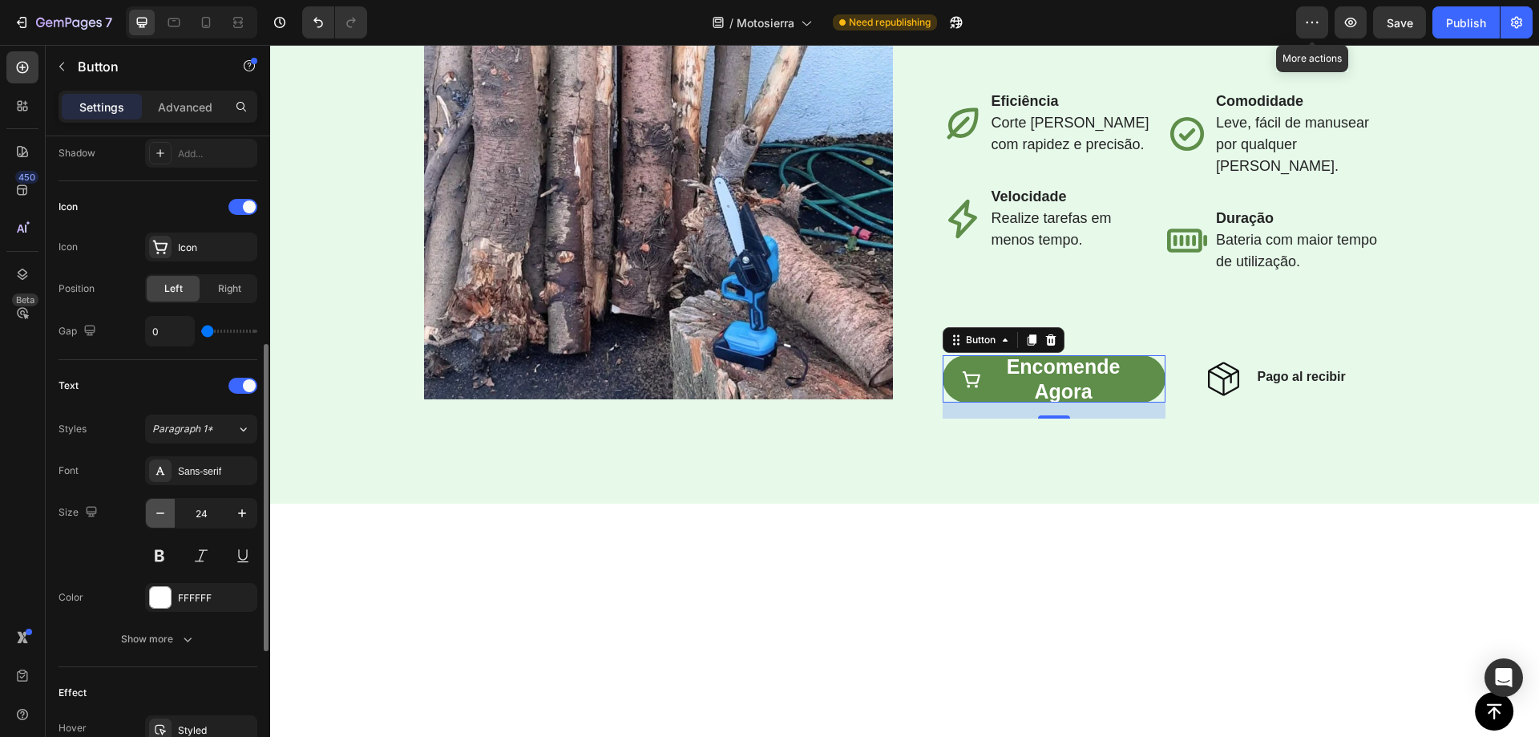
click at [169, 517] on button "button" at bounding box center [160, 513] width 29 height 29
click at [169, 516] on button "button" at bounding box center [160, 513] width 29 height 29
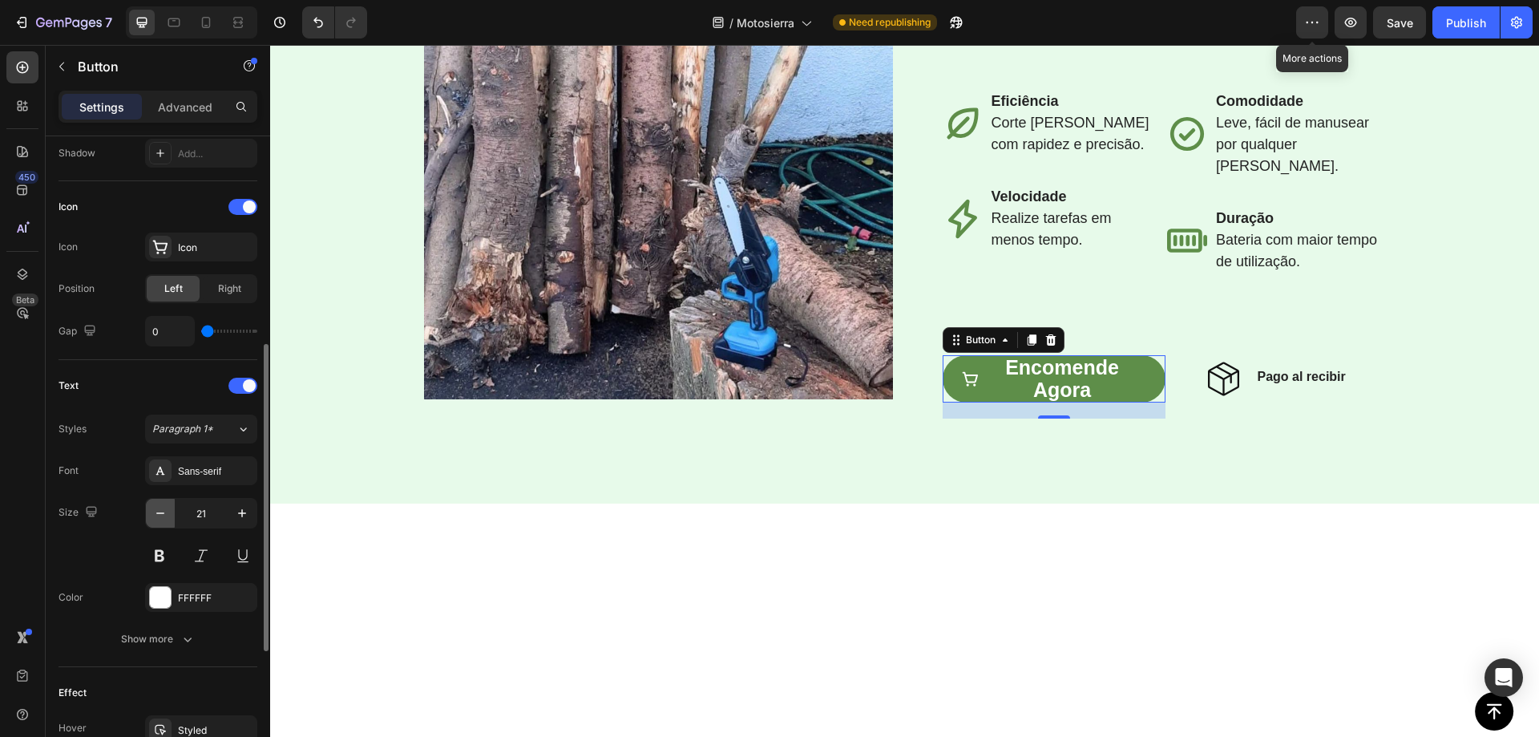
click at [172, 516] on button "button" at bounding box center [160, 513] width 29 height 29
click at [173, 516] on button "button" at bounding box center [160, 513] width 29 height 29
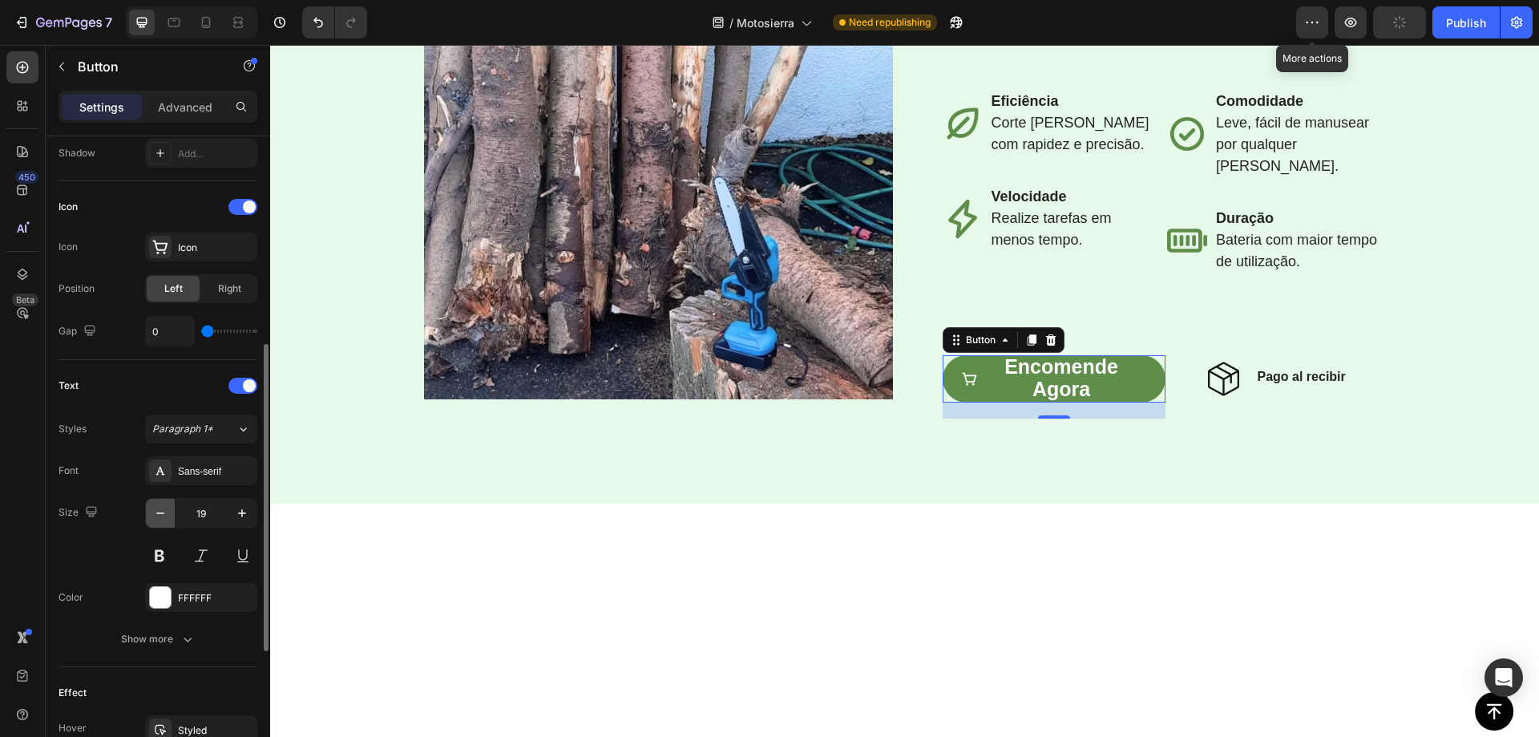
click at [173, 516] on button "button" at bounding box center [160, 513] width 29 height 29
click at [219, 516] on input "18" at bounding box center [201, 513] width 53 height 29
type input "25"
click at [1397, 321] on div "Image Row ⁠⁠⁠⁠⁠⁠⁠ Torne a jardinagem mais fácil e rápida Heading La mini motosi…" at bounding box center [904, 176] width 1237 height 493
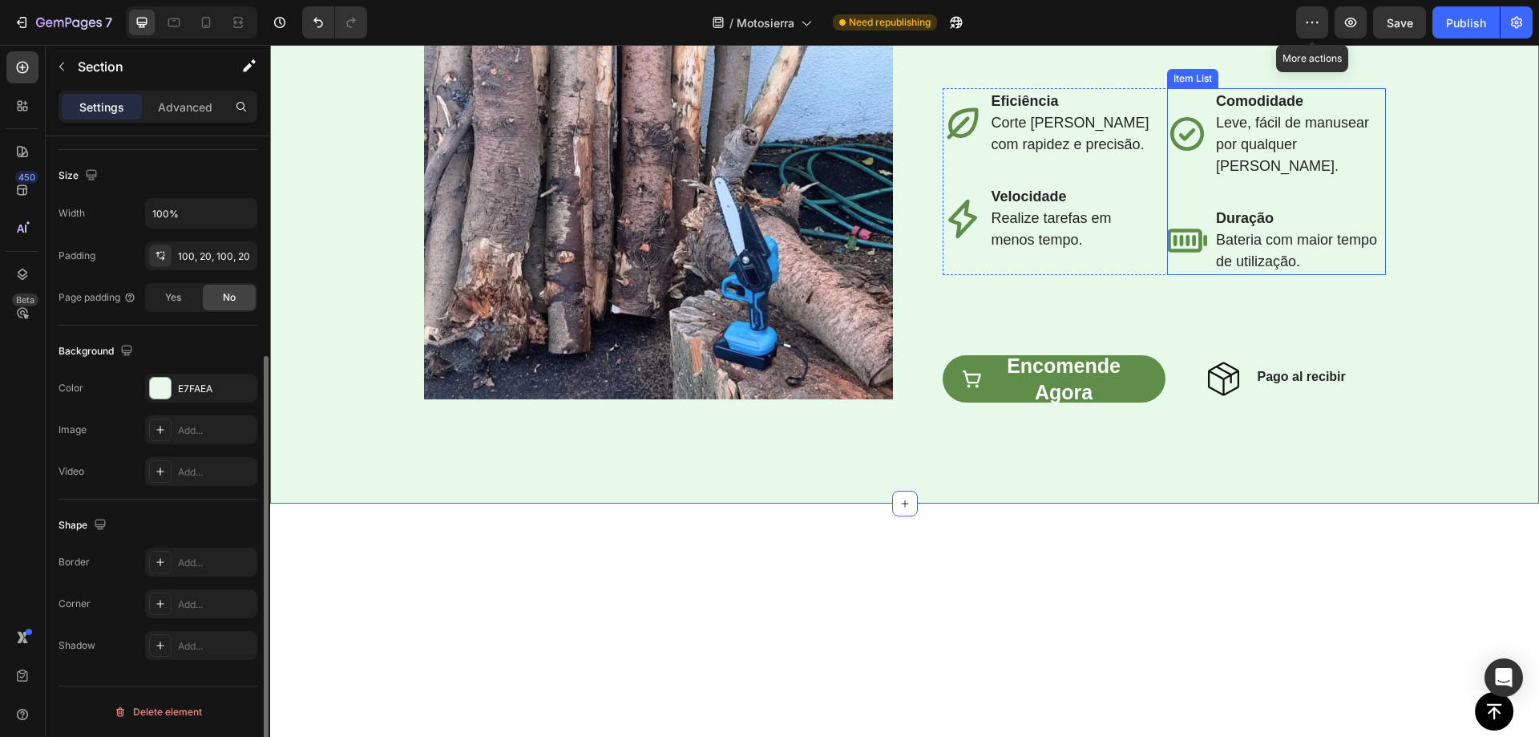
scroll to position [0, 0]
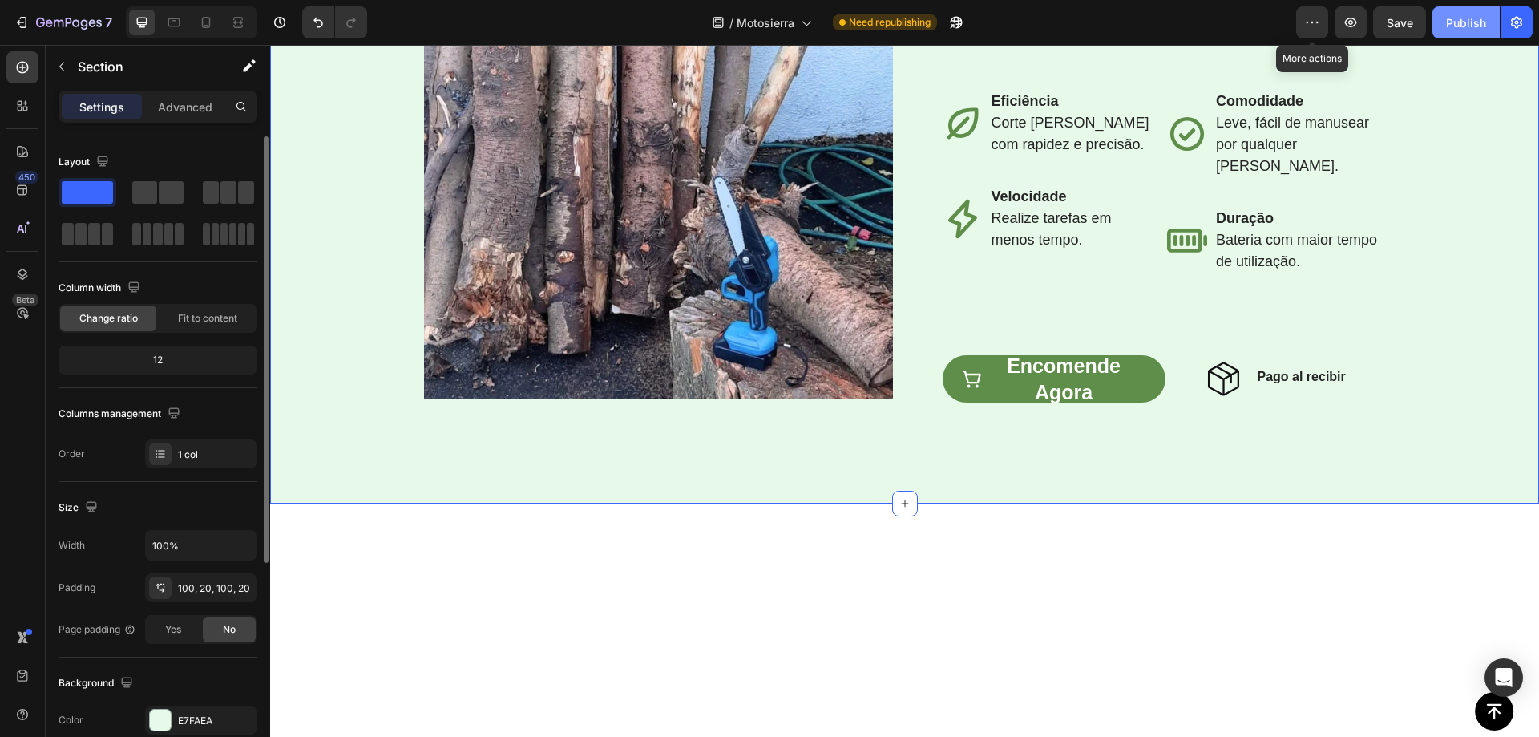
click at [1458, 30] on div "Publish" at bounding box center [1466, 22] width 40 height 17
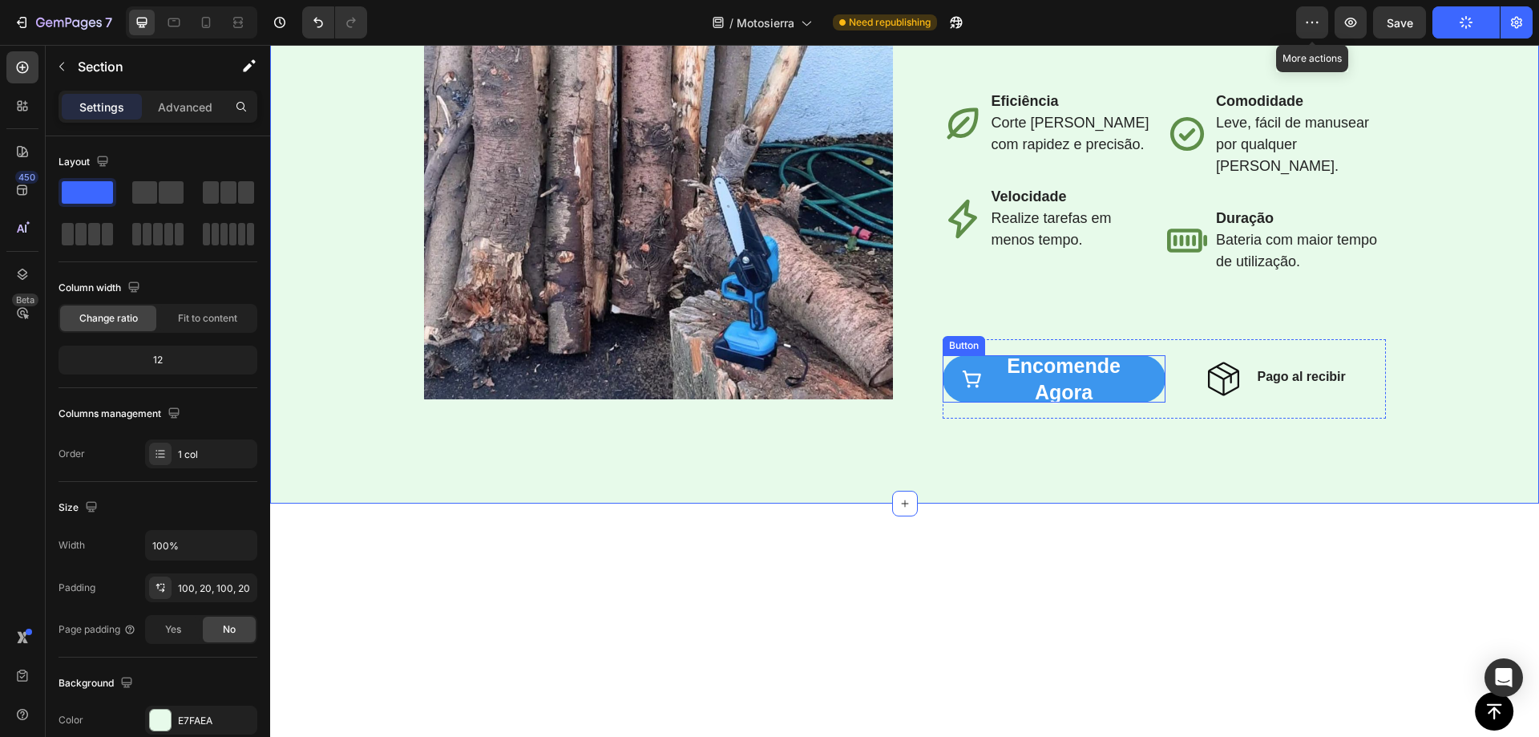
click at [1142, 402] on link "Encomende agora" at bounding box center [1054, 378] width 223 height 47
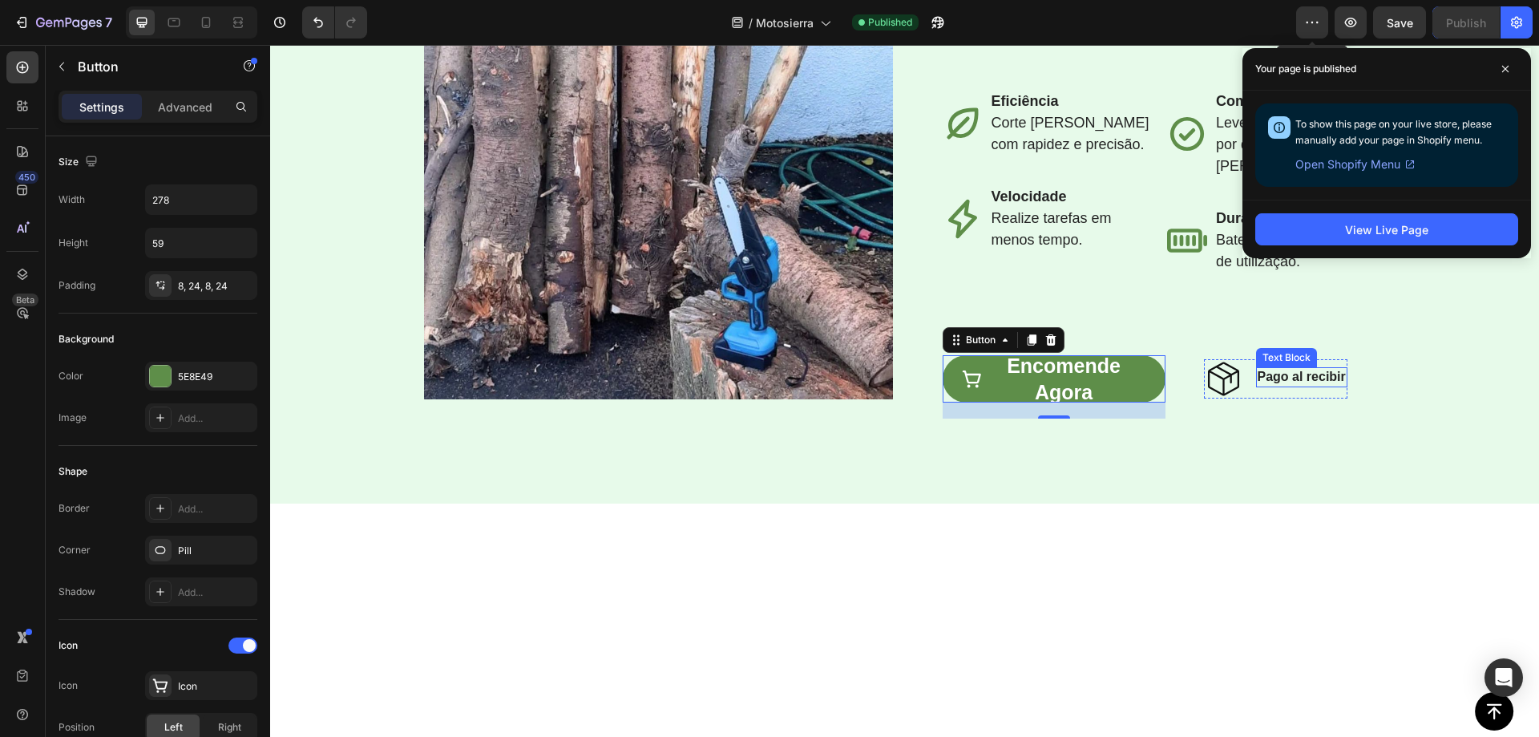
click at [1286, 383] on strong "Pago al recibir" at bounding box center [1302, 377] width 88 height 14
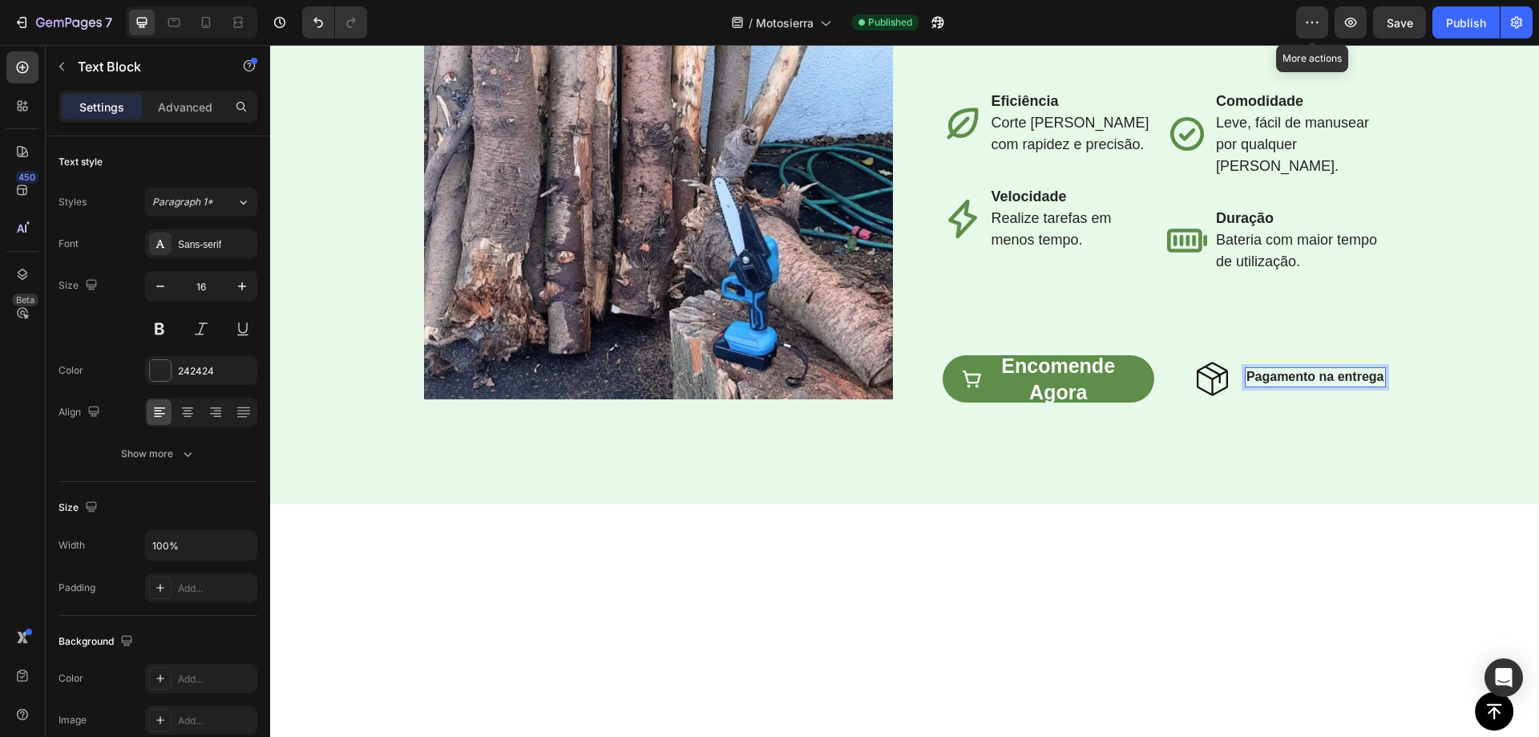
click at [1388, 21] on span "Save" at bounding box center [1400, 23] width 26 height 14
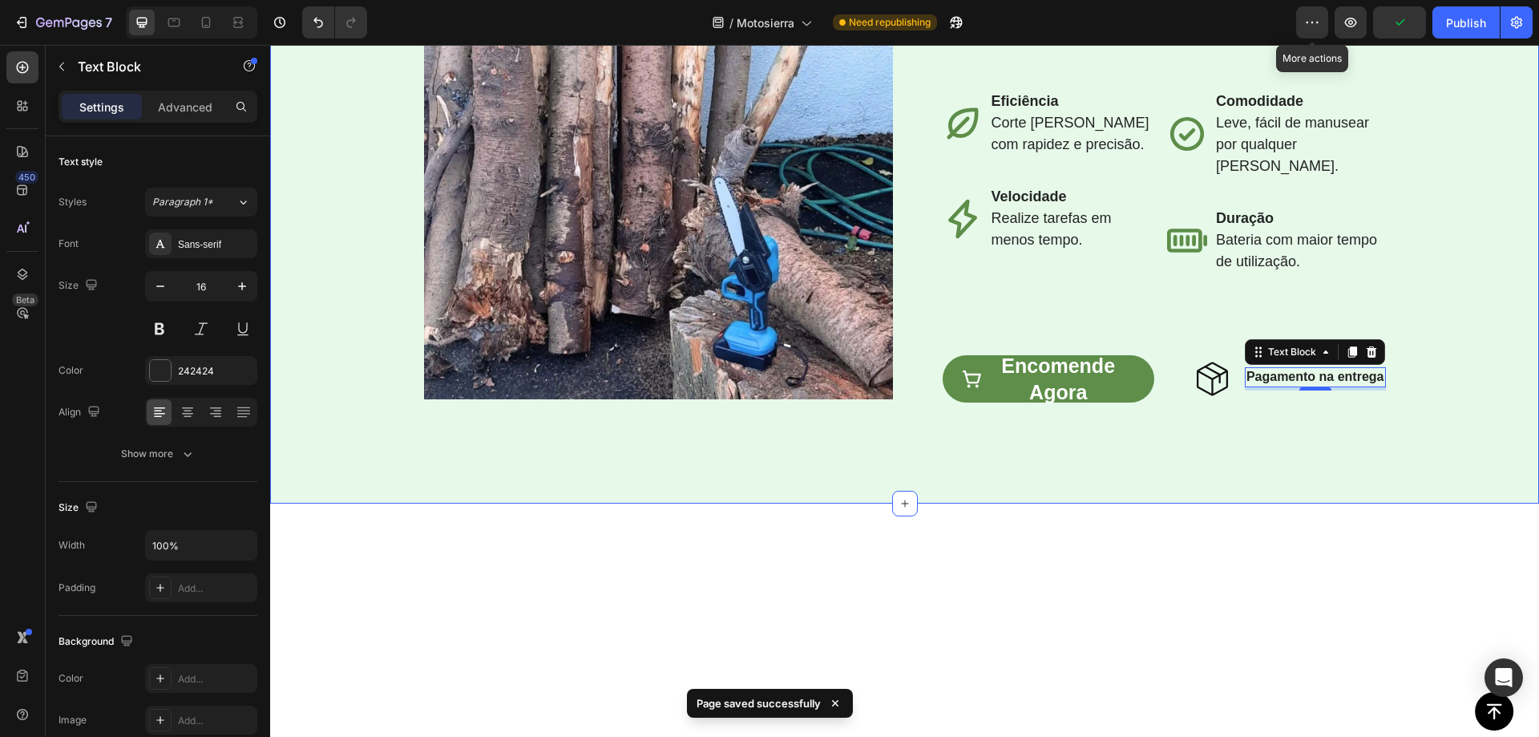
drag, startPoint x: 532, startPoint y: 157, endPoint x: 1522, endPoint y: 320, distance: 1003.3
click at [532, 157] on div "Image Row ⁠⁠⁠⁠⁠⁠⁠ Torne a jardinagem mais fácil e rápida Heading La mini motosi…" at bounding box center [904, 176] width 1269 height 653
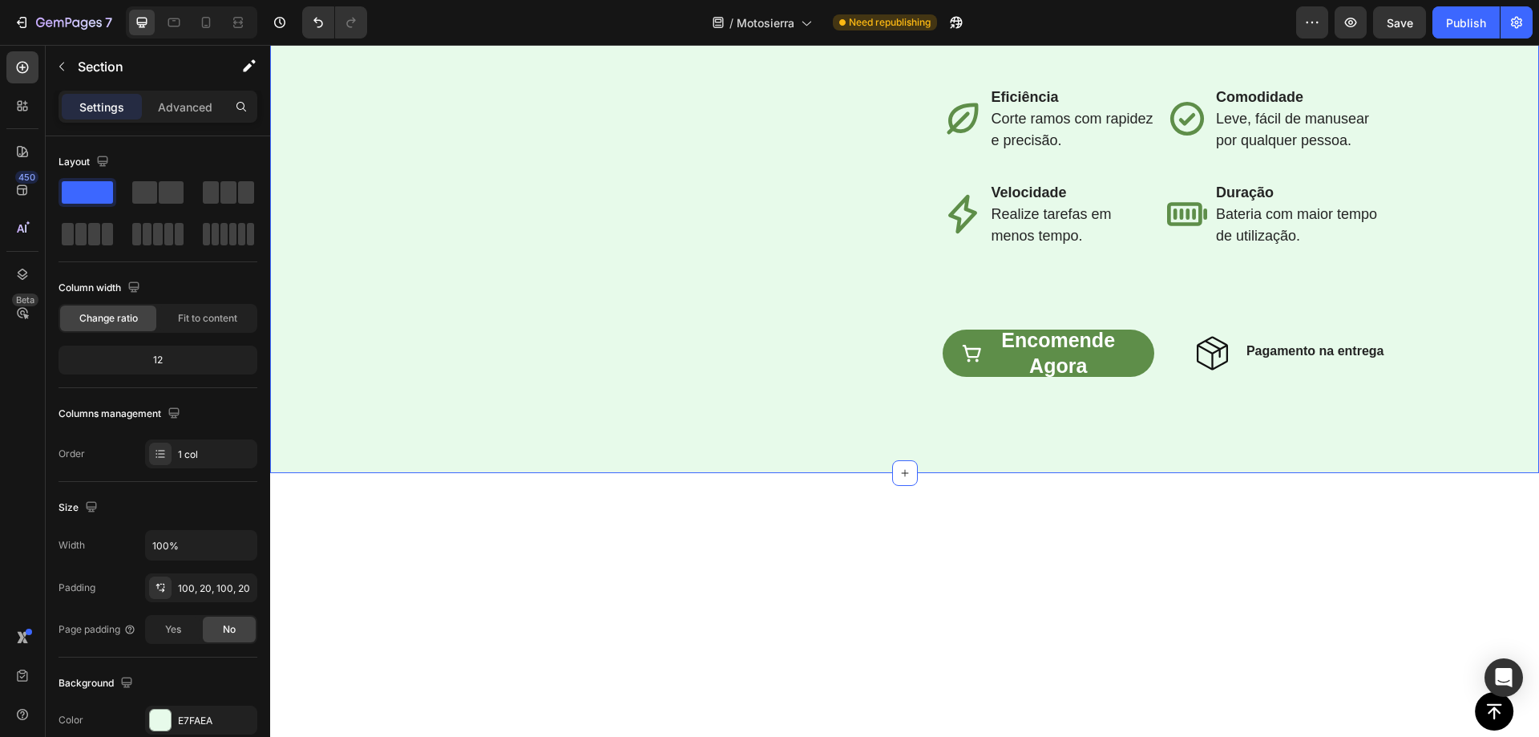
scroll to position [2200, 0]
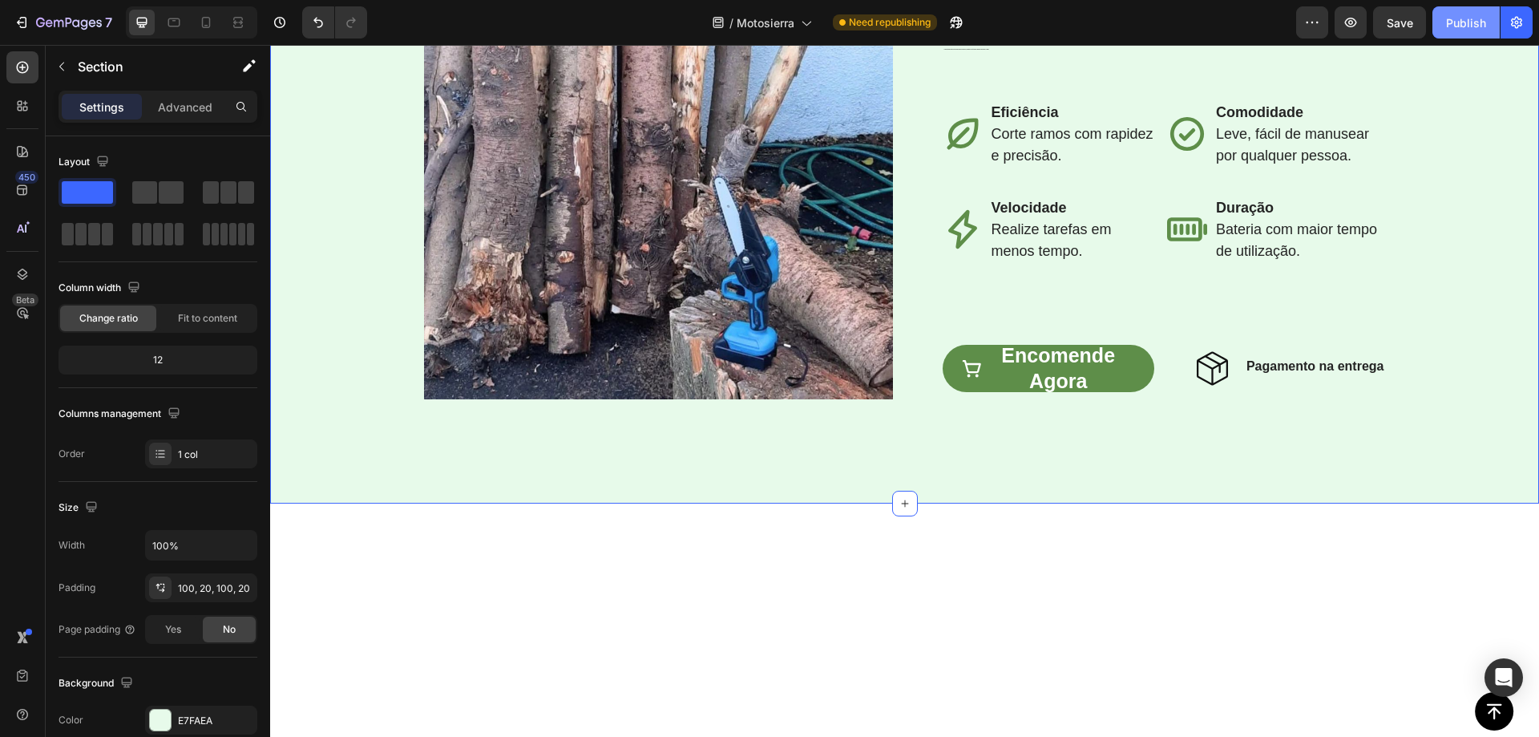
click at [1452, 26] on div "Publish" at bounding box center [1466, 22] width 40 height 17
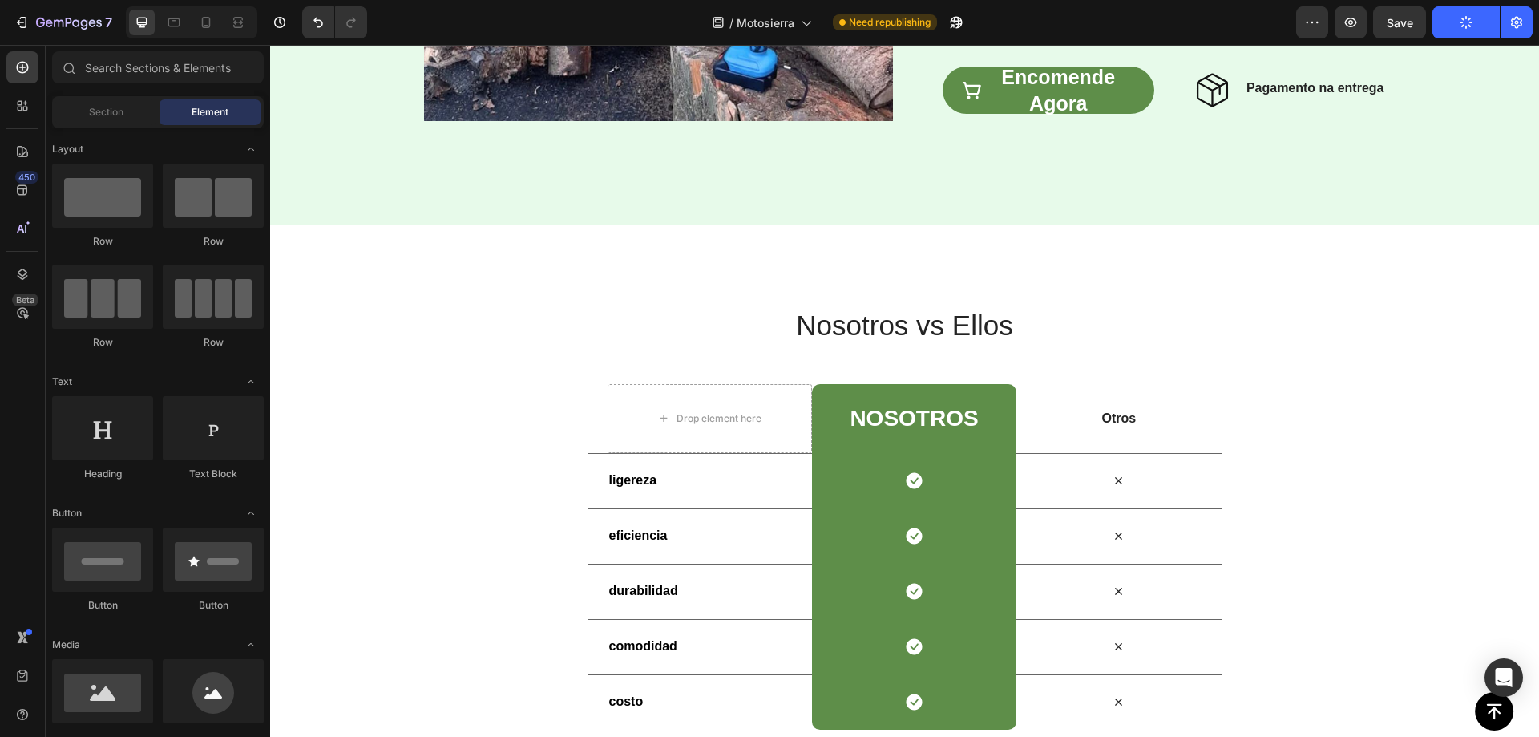
scroll to position [2811, 0]
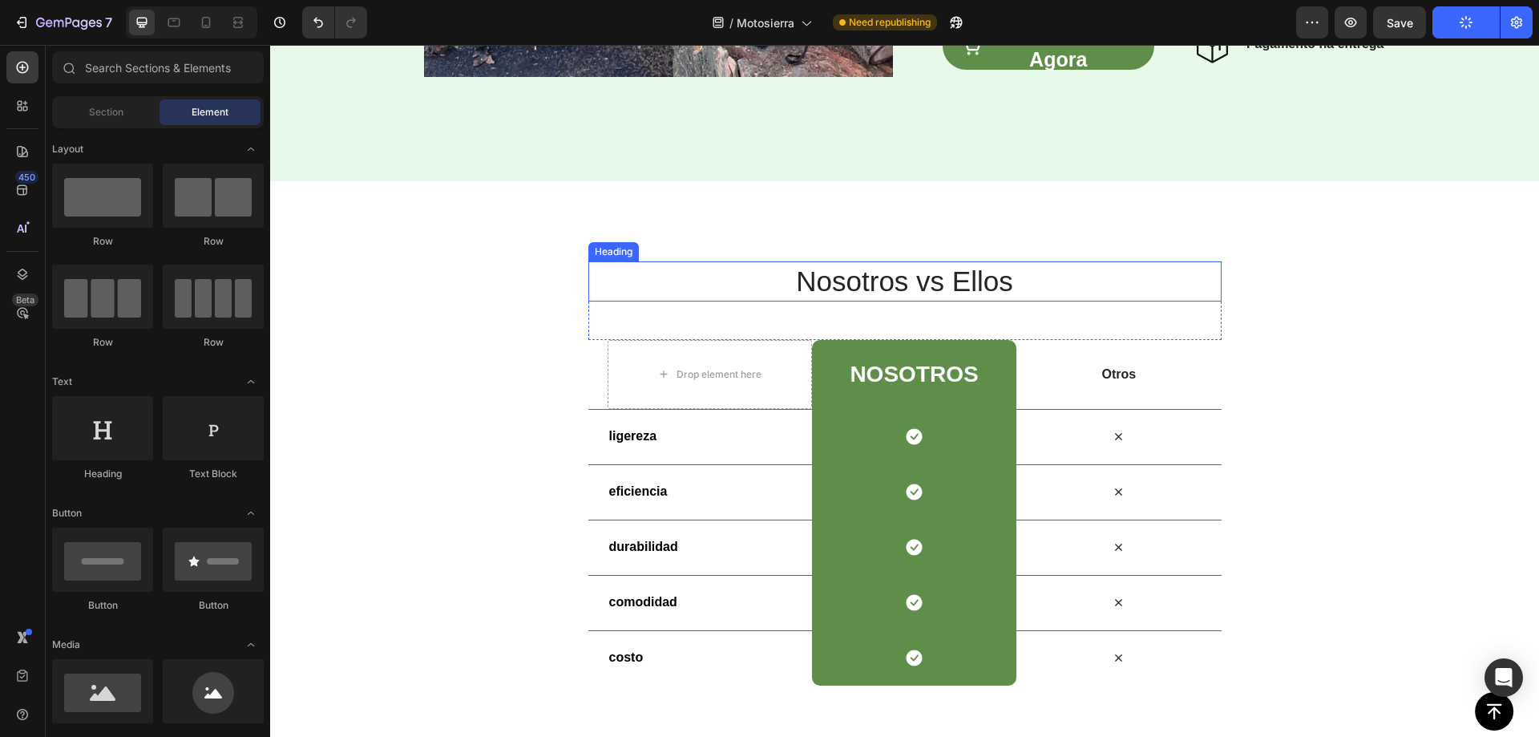
click at [915, 277] on h2 "Nosotros vs Ellos" at bounding box center [904, 281] width 633 height 40
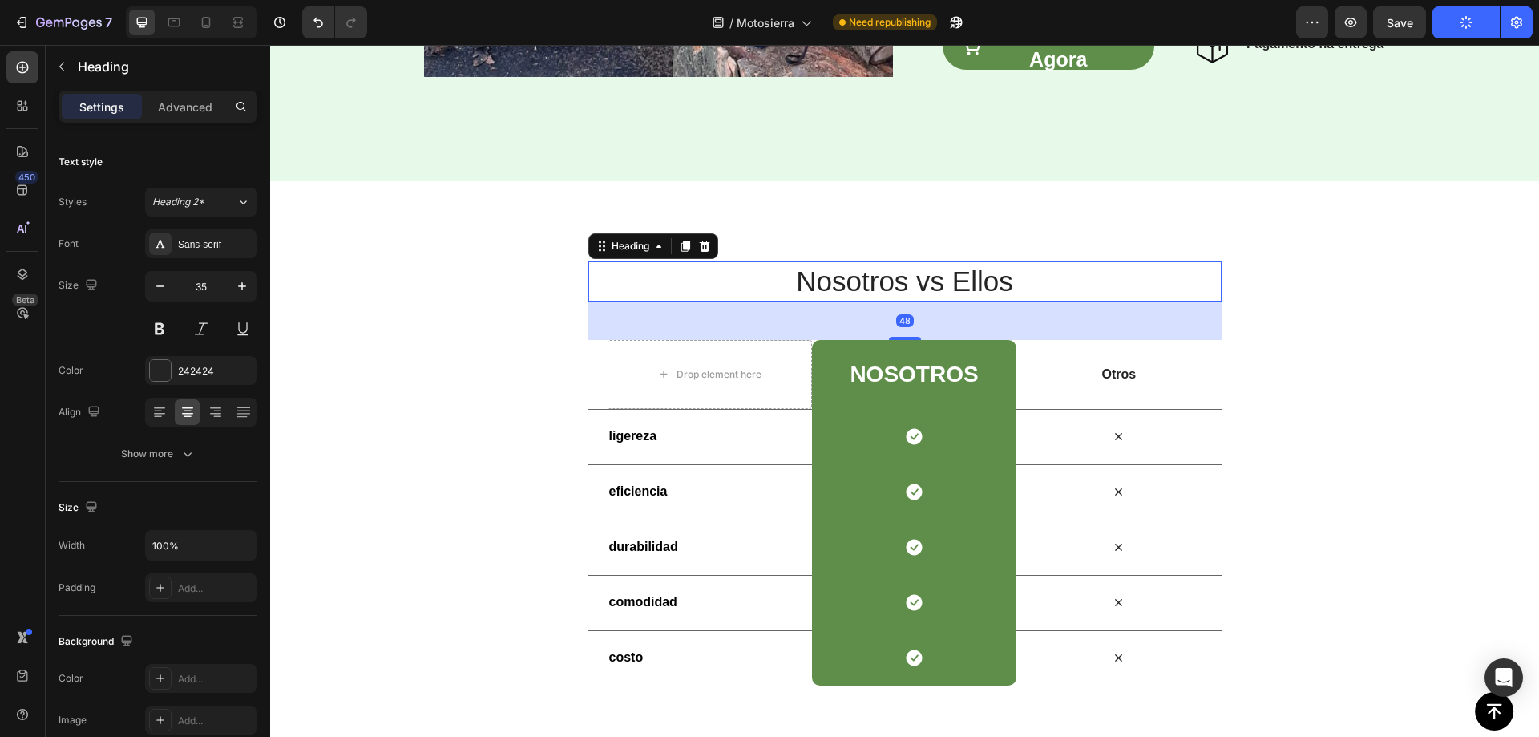
click at [895, 281] on h2 "Nosotros vs Ellos" at bounding box center [904, 281] width 633 height 40
click at [895, 281] on p "Nosotros vs Ellos" at bounding box center [905, 281] width 630 height 37
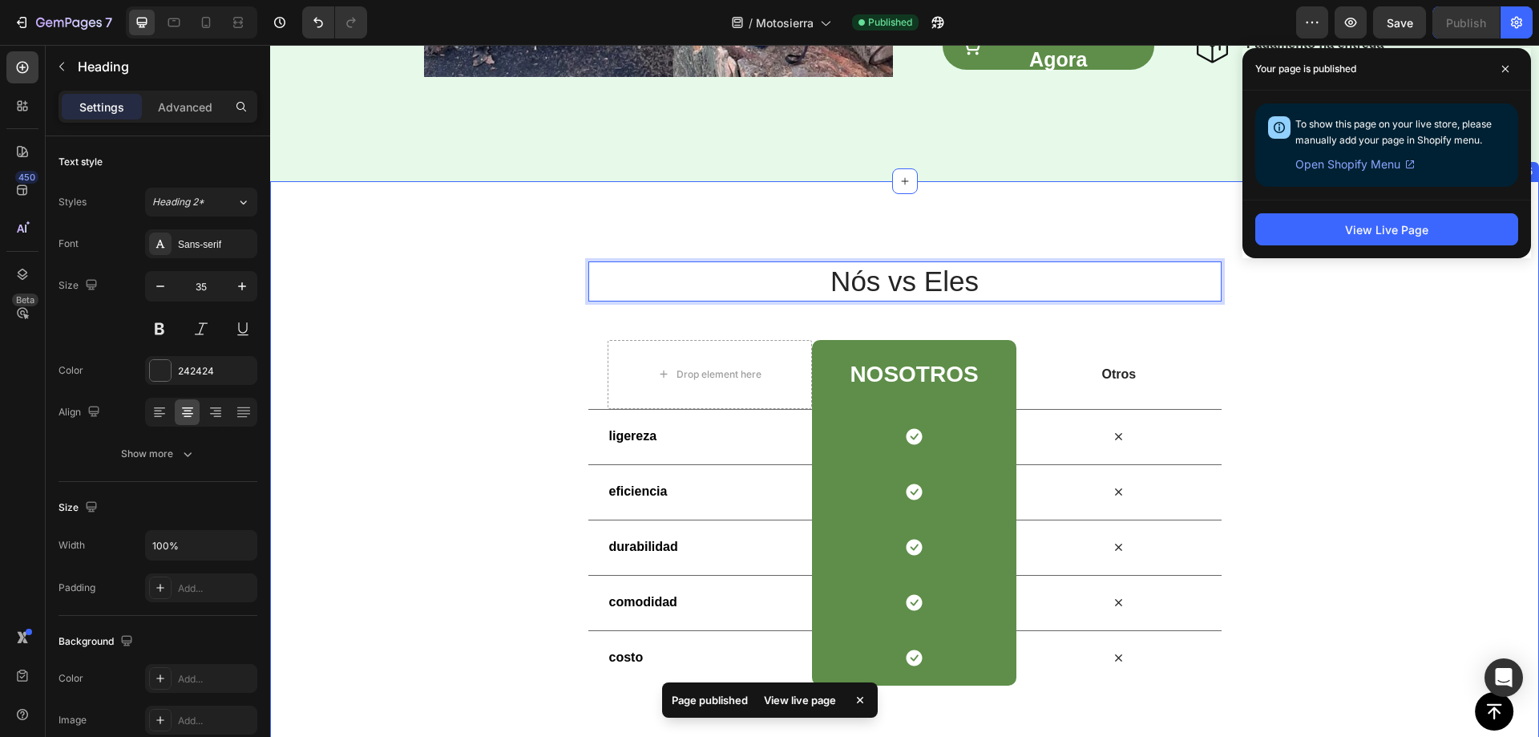
click at [779, 220] on div "Nós vs Eles Heading 48 Row Drop element here NoSotros Heading Row Otros Text Bl…" at bounding box center [904, 473] width 1269 height 584
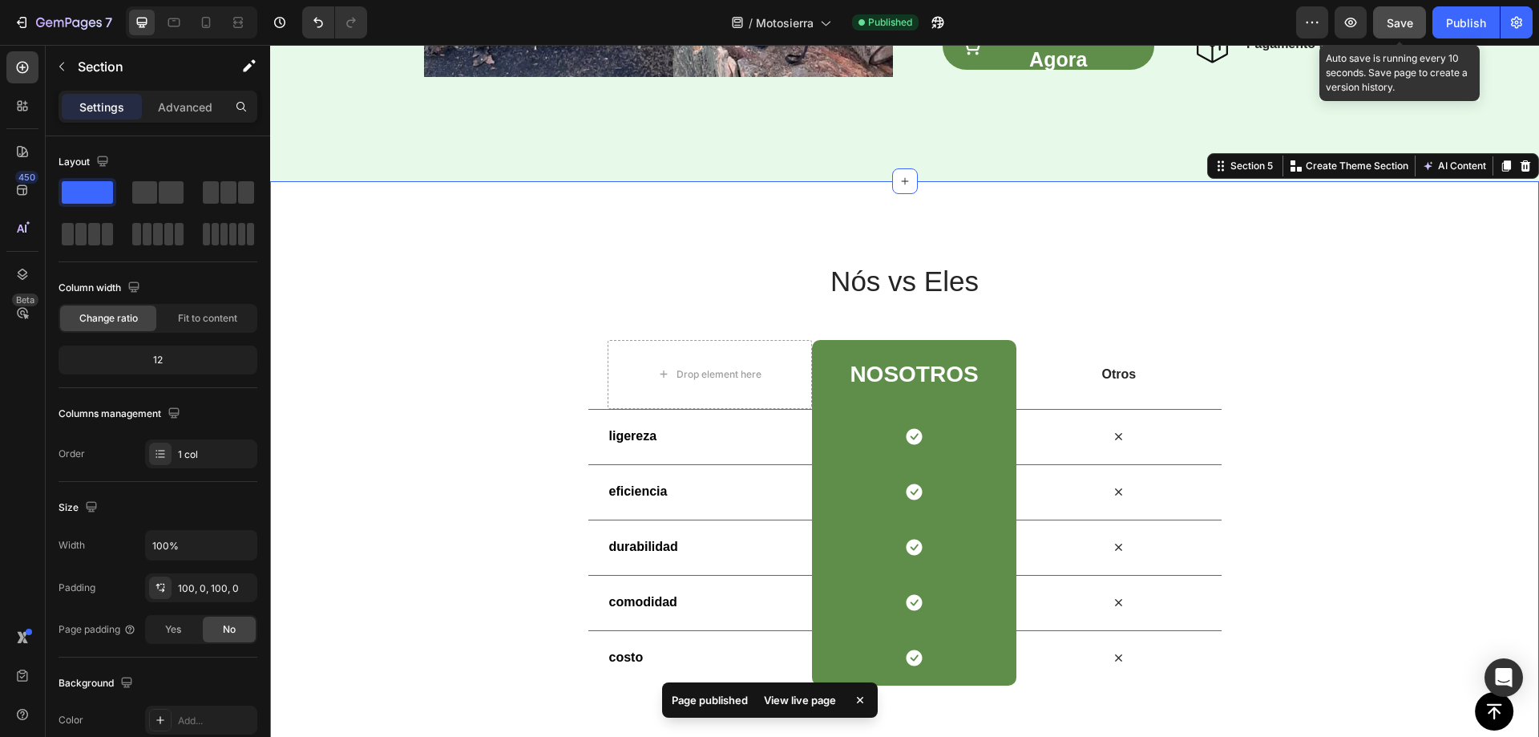
drag, startPoint x: 1396, startPoint y: 15, endPoint x: 1180, endPoint y: 87, distance: 227.9
click at [1396, 16] on span "Save" at bounding box center [1400, 23] width 26 height 14
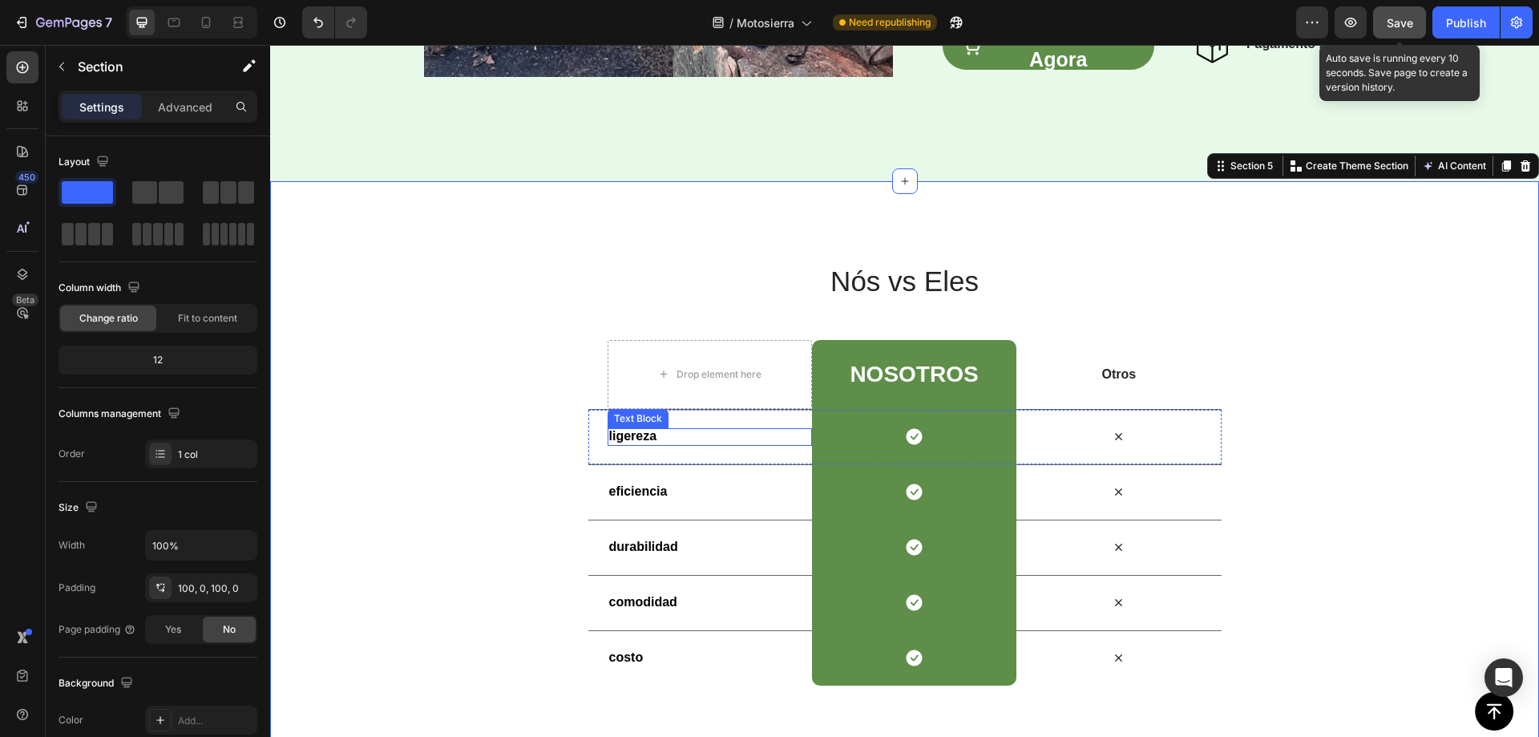
click at [614, 439] on strong "ligereza" at bounding box center [633, 436] width 48 height 14
click at [615, 439] on strong "ligereza" at bounding box center [633, 436] width 48 height 14
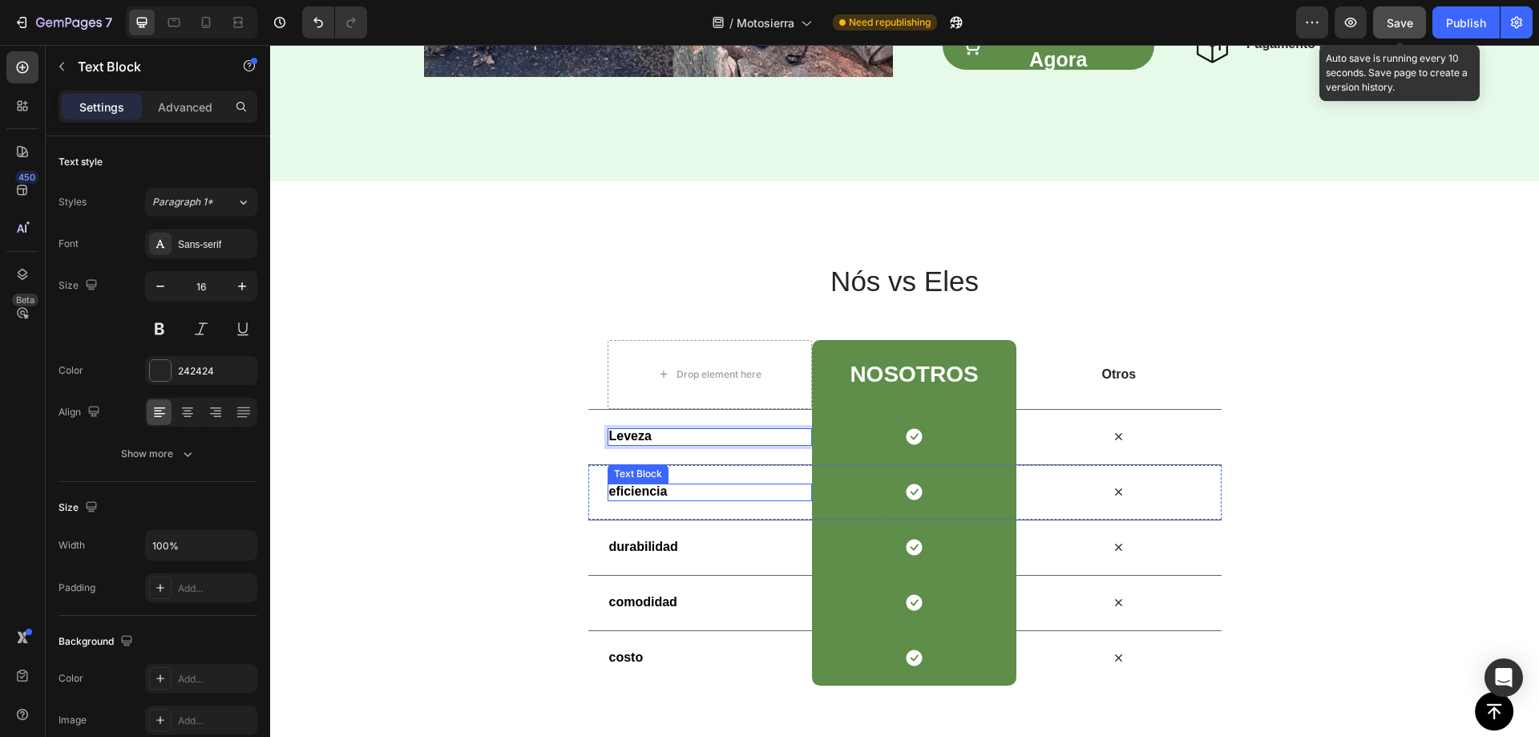
click at [632, 492] on strong "eficiencia" at bounding box center [638, 491] width 59 height 14
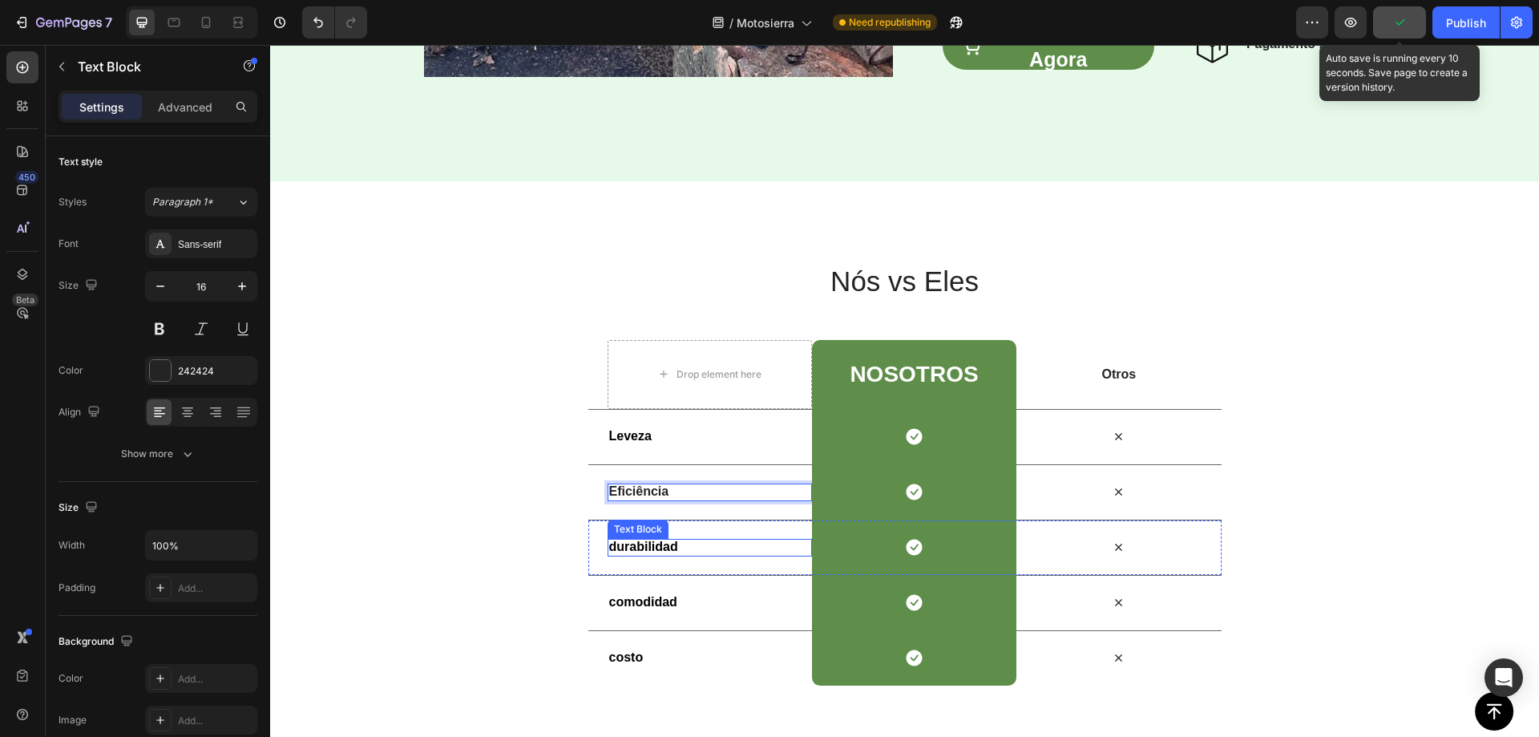
click at [646, 542] on strong "durabilidad" at bounding box center [643, 547] width 69 height 14
click at [635, 552] on strong "durabilidad" at bounding box center [643, 547] width 69 height 14
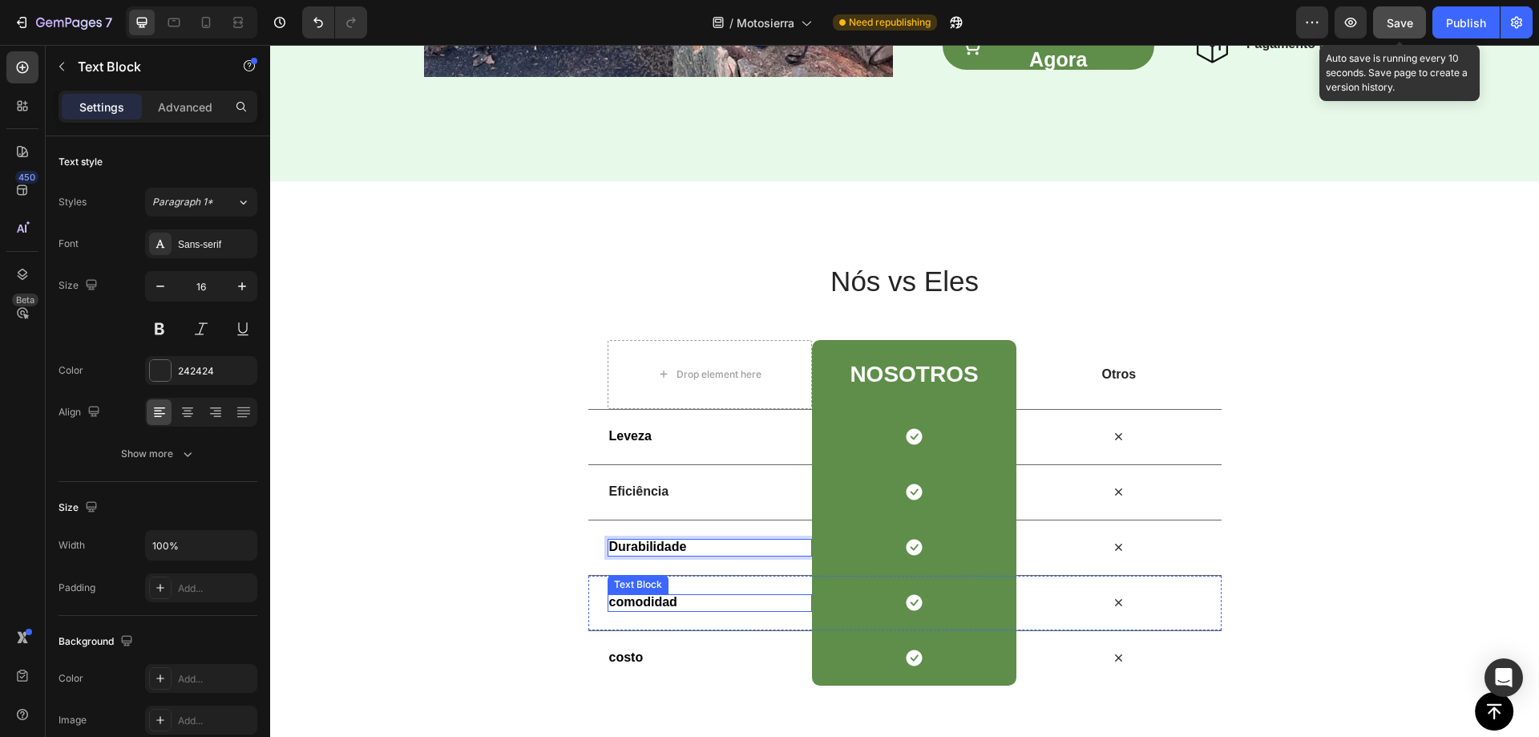
click at [637, 604] on strong "comodidad" at bounding box center [643, 602] width 68 height 14
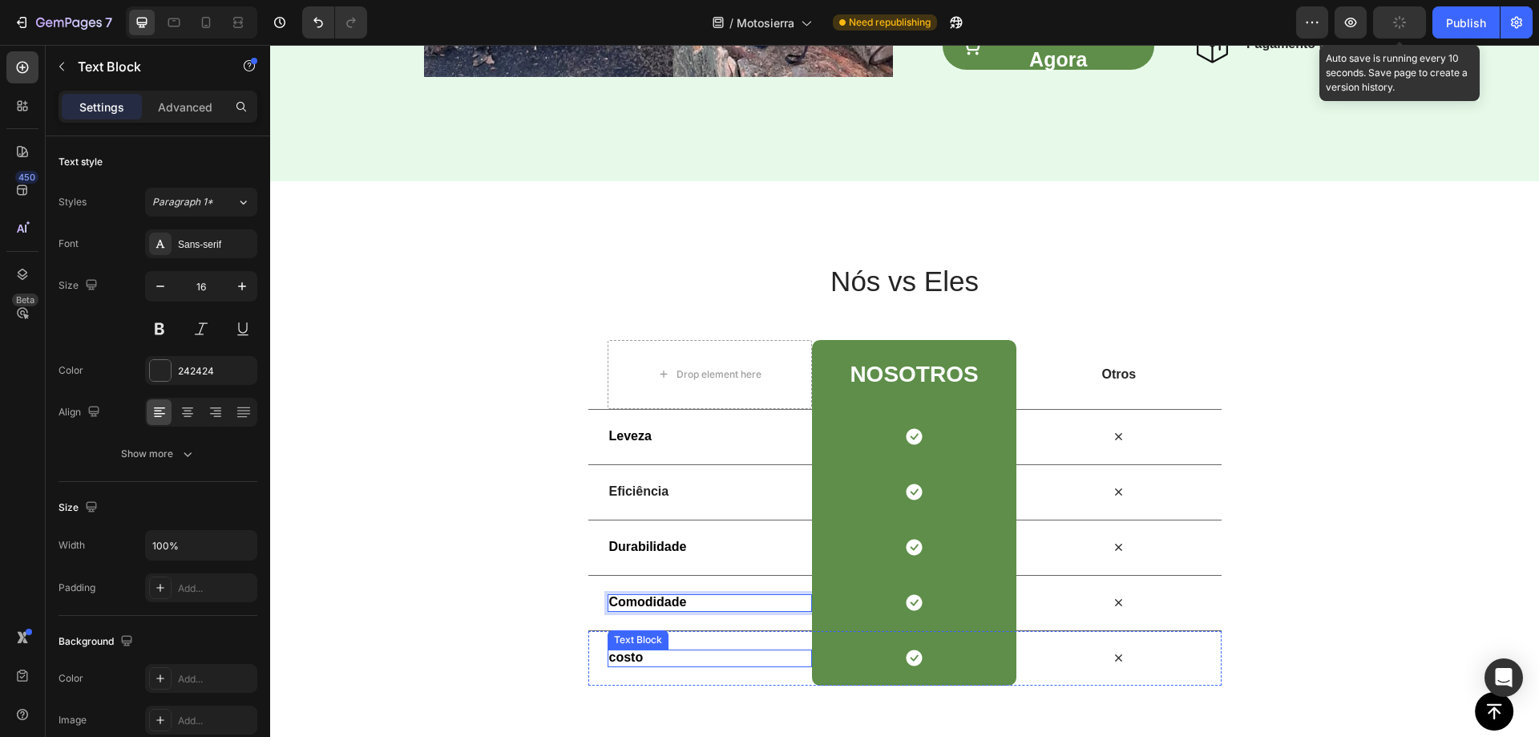
click at [618, 659] on strong "costo" at bounding box center [626, 657] width 34 height 14
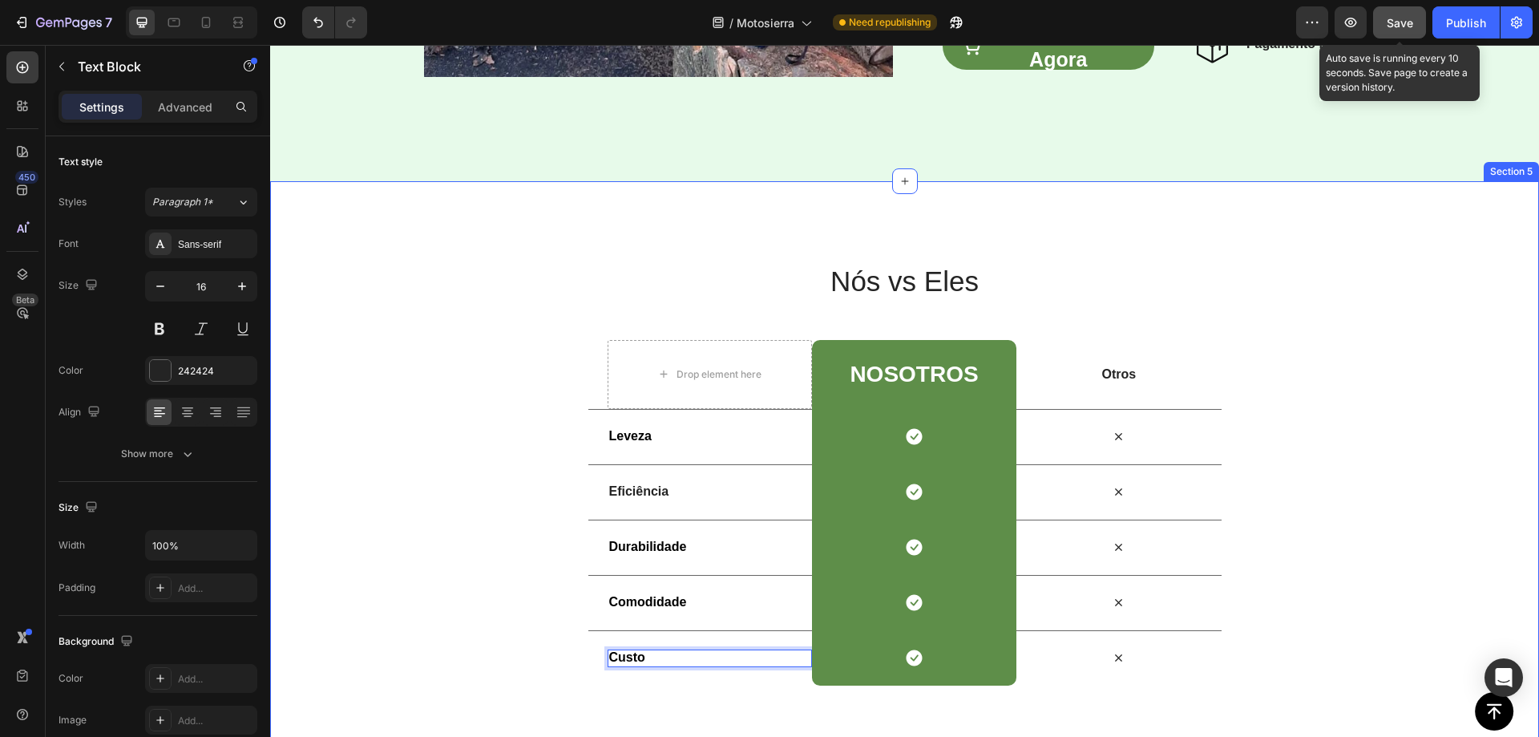
click at [1099, 224] on div "Nós vs Eles Heading Row Drop element here NoSotros Heading Row Otros Text Block…" at bounding box center [904, 473] width 1269 height 584
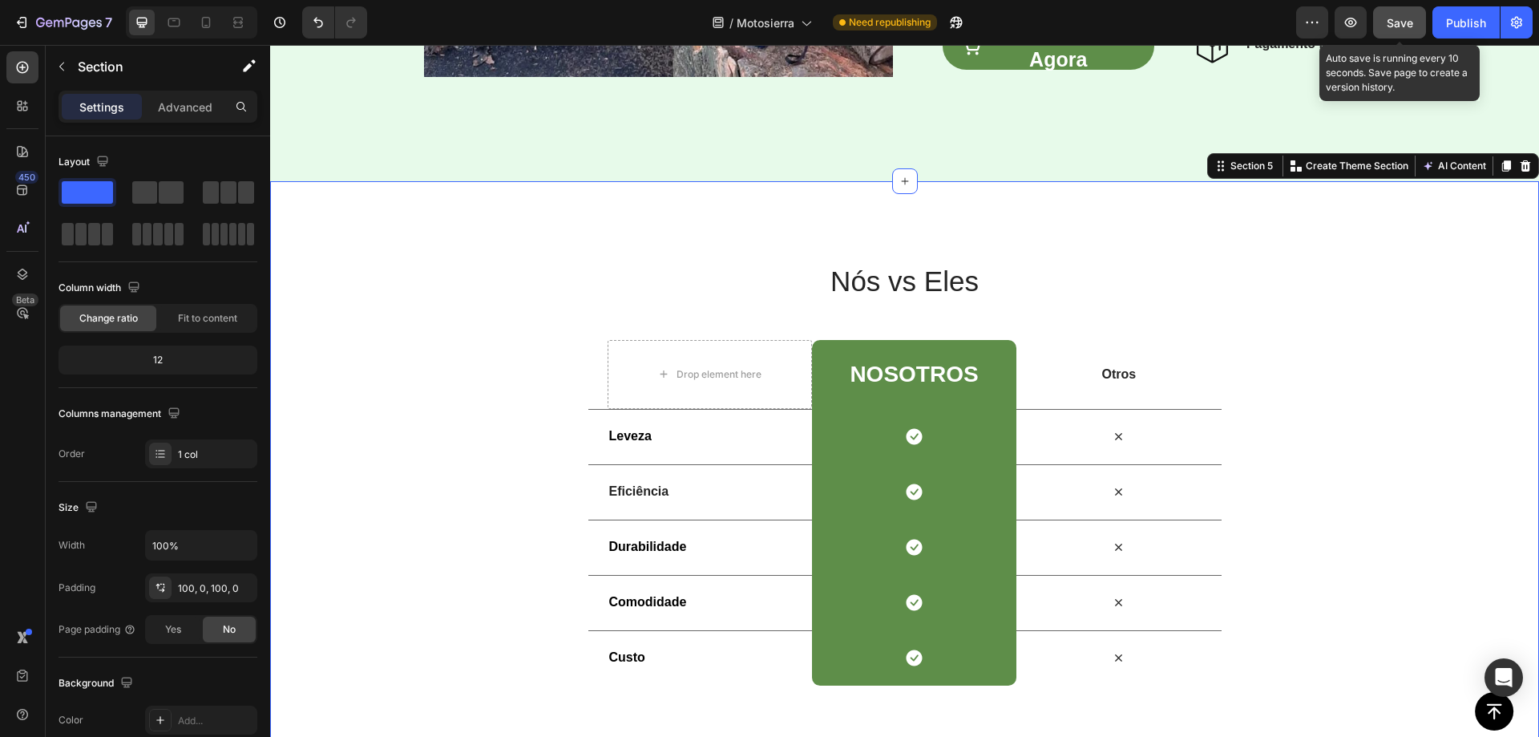
click at [1398, 21] on span "Save" at bounding box center [1400, 23] width 26 height 14
click at [1061, 216] on div "Nós vs Eles Heading Row Drop element here NoSotros Heading Row Otros Text Block…" at bounding box center [904, 473] width 1269 height 584
click at [1119, 377] on p "Otros" at bounding box center [1118, 374] width 201 height 17
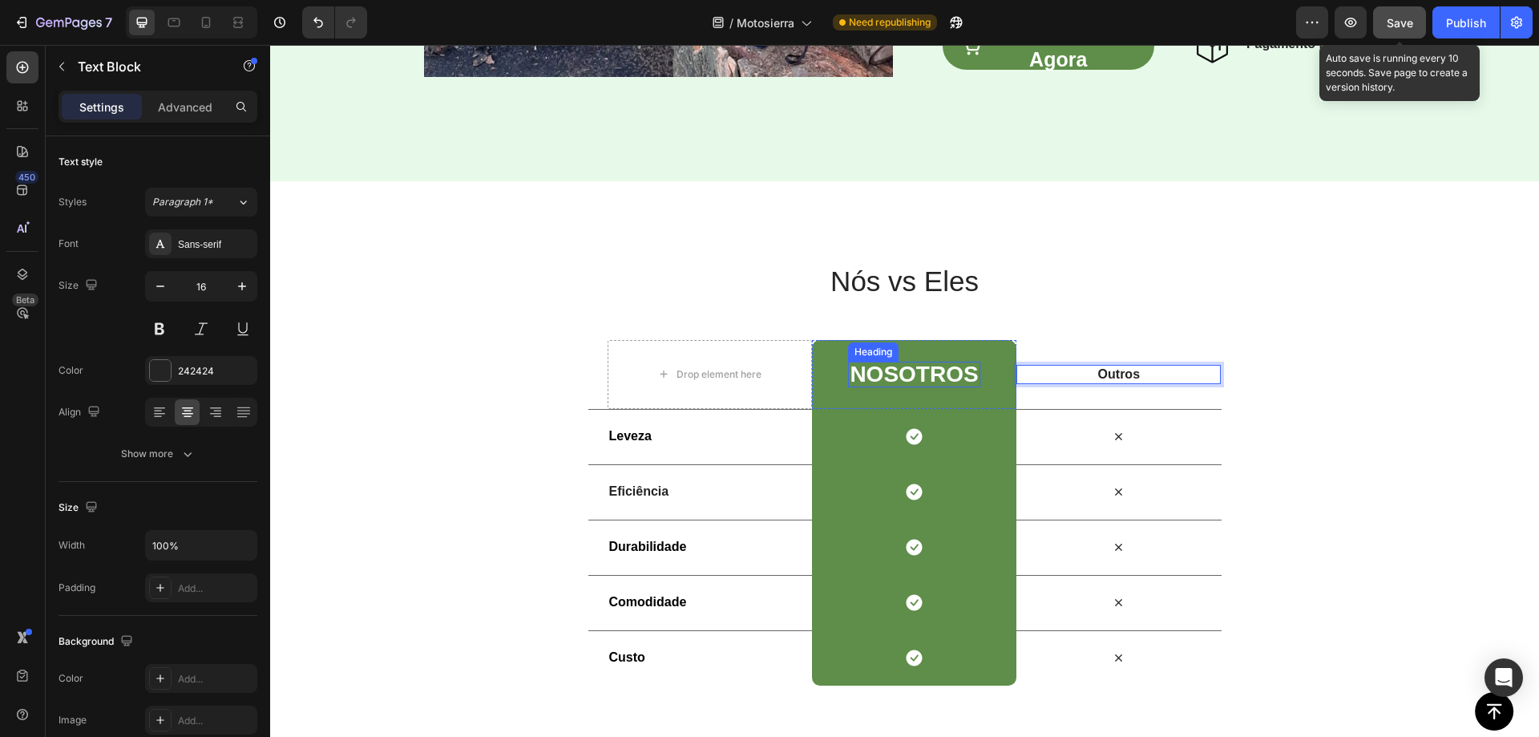
click at [887, 370] on h2 "NoSotros" at bounding box center [913, 375] width 131 height 26
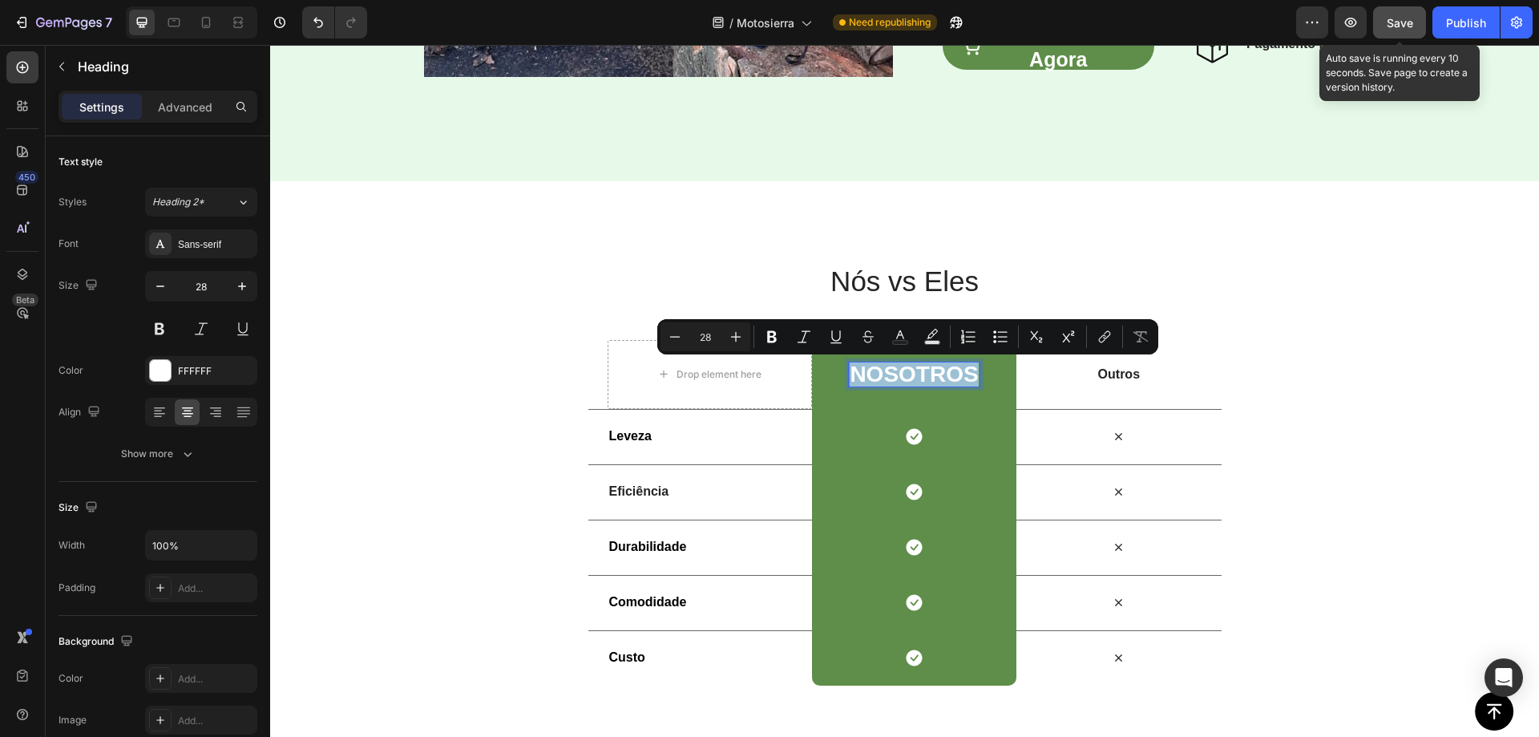
copy p "NoSotros"
click at [921, 379] on p "NoSotros" at bounding box center [914, 374] width 128 height 22
click at [922, 376] on p "NoSotros" at bounding box center [914, 374] width 128 height 22
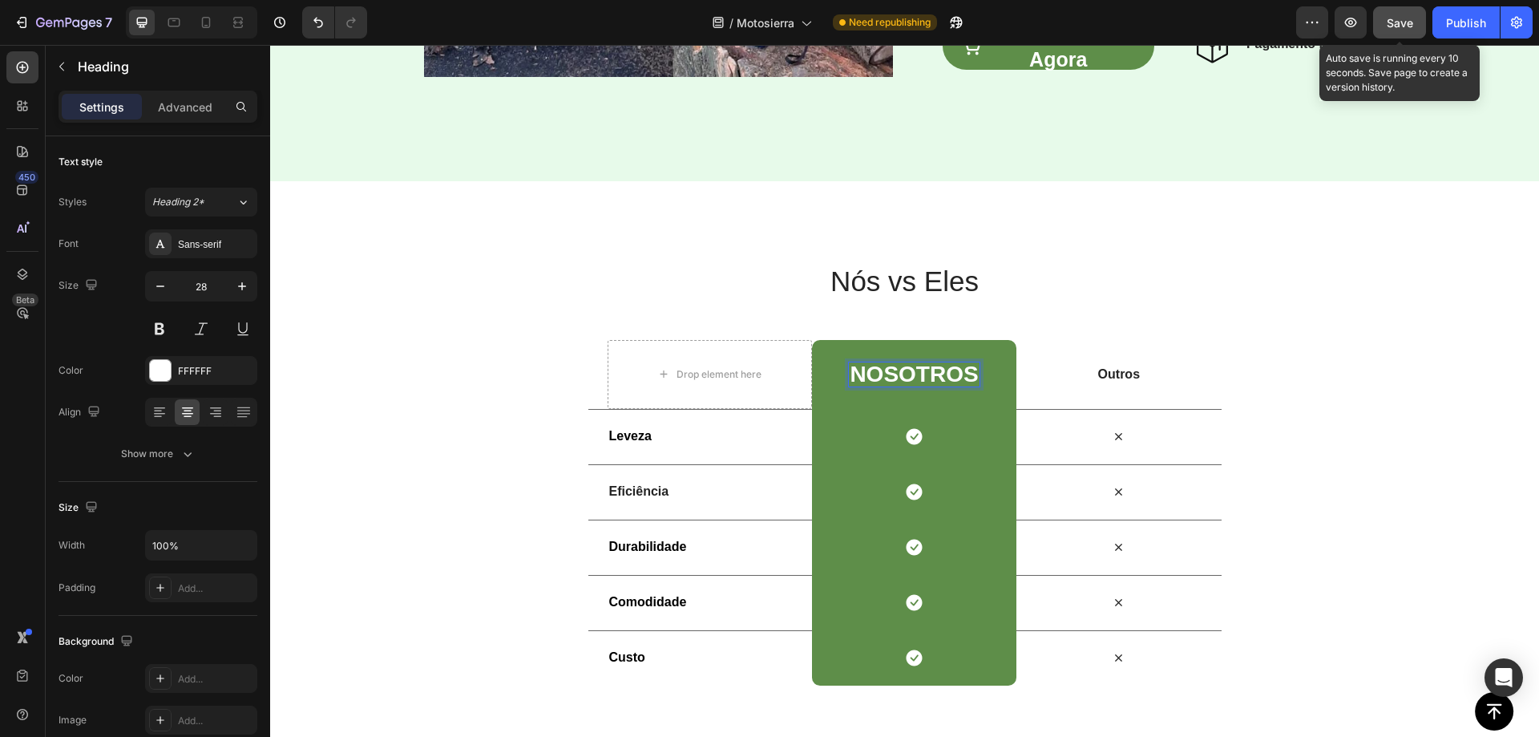
click at [915, 373] on p "NoSotros" at bounding box center [914, 374] width 128 height 22
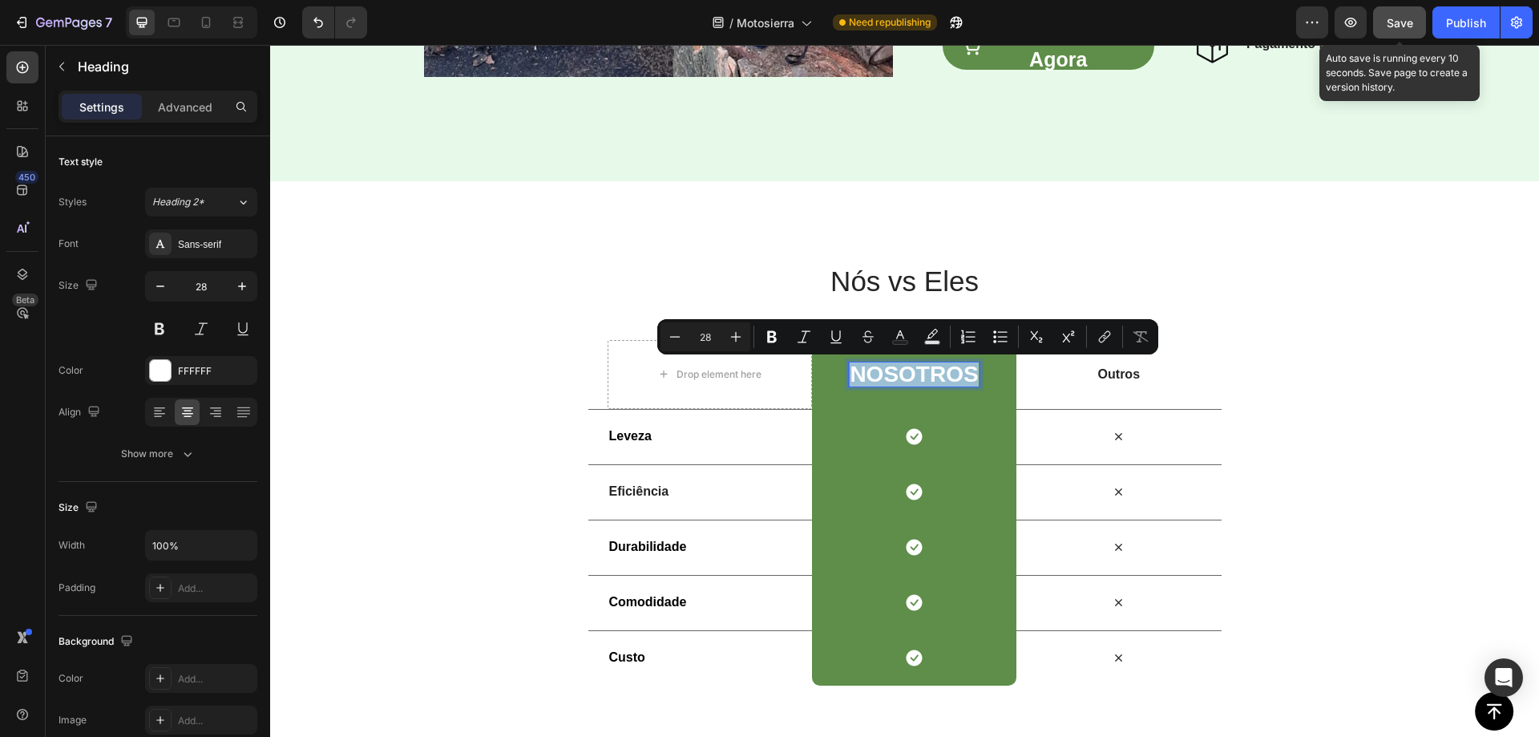
click at [904, 377] on p "NoSotros" at bounding box center [914, 374] width 128 height 22
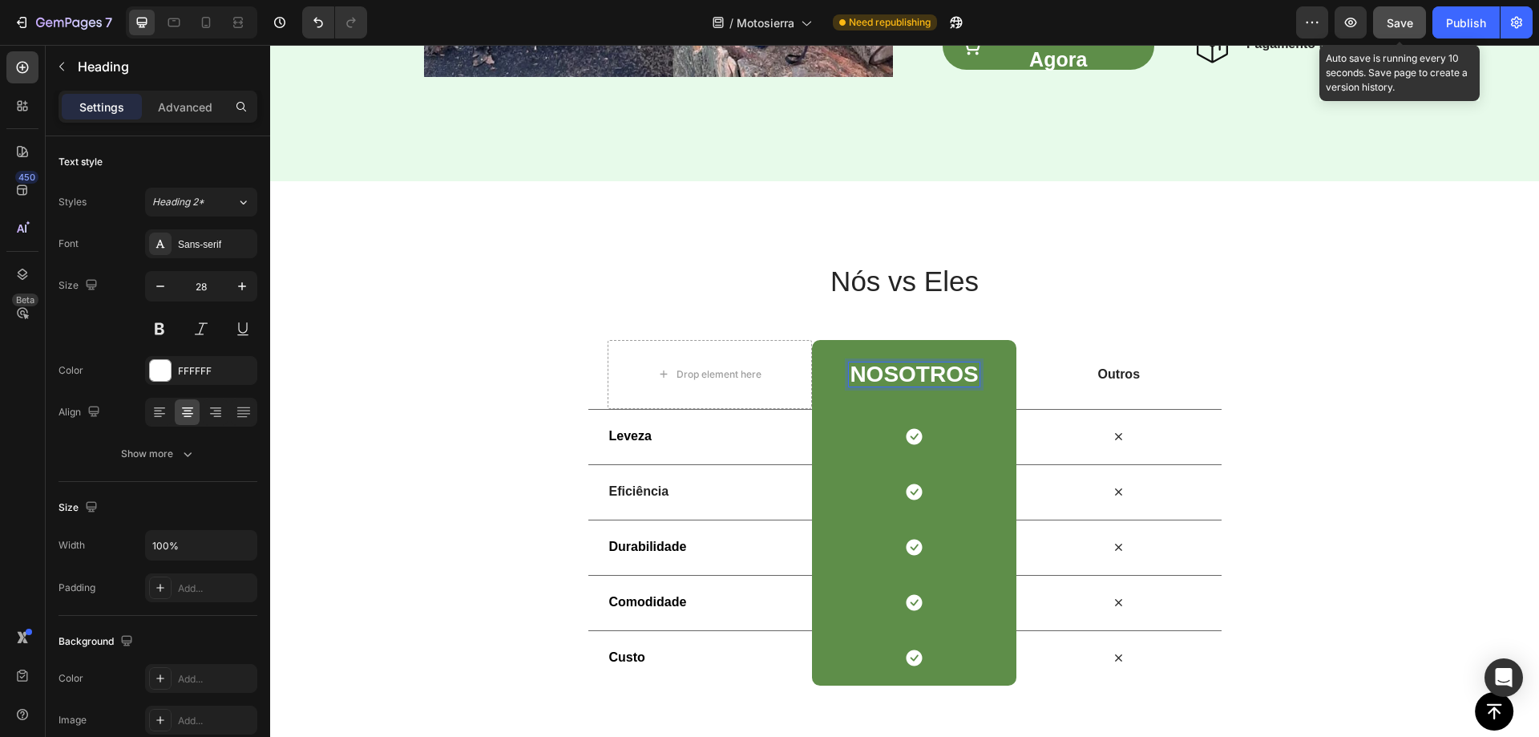
click at [901, 376] on p "NoSotros" at bounding box center [914, 374] width 128 height 22
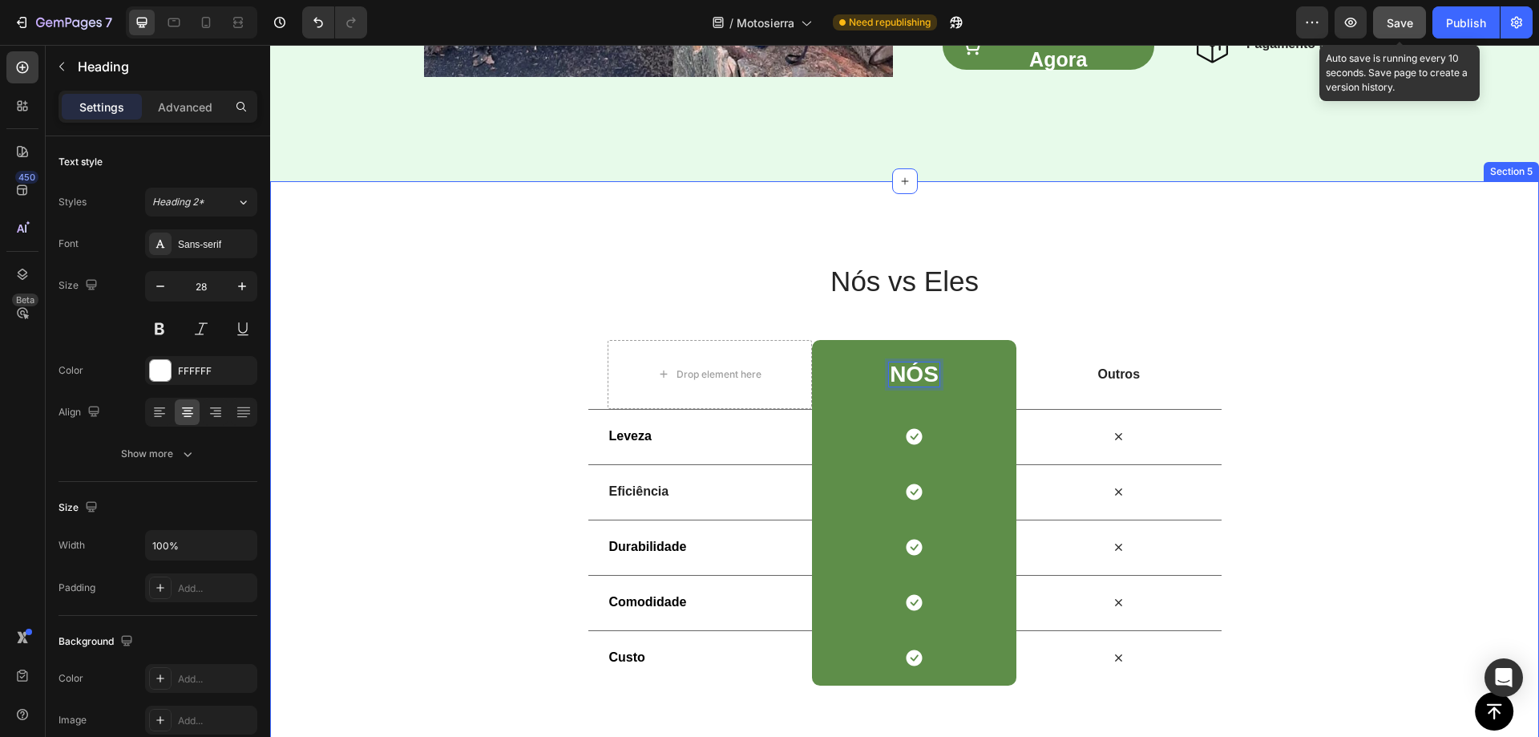
click at [775, 216] on div "Nós vs Eles Heading Row Drop element here NóS Heading 0 Row Outros Text Block R…" at bounding box center [904, 473] width 1269 height 584
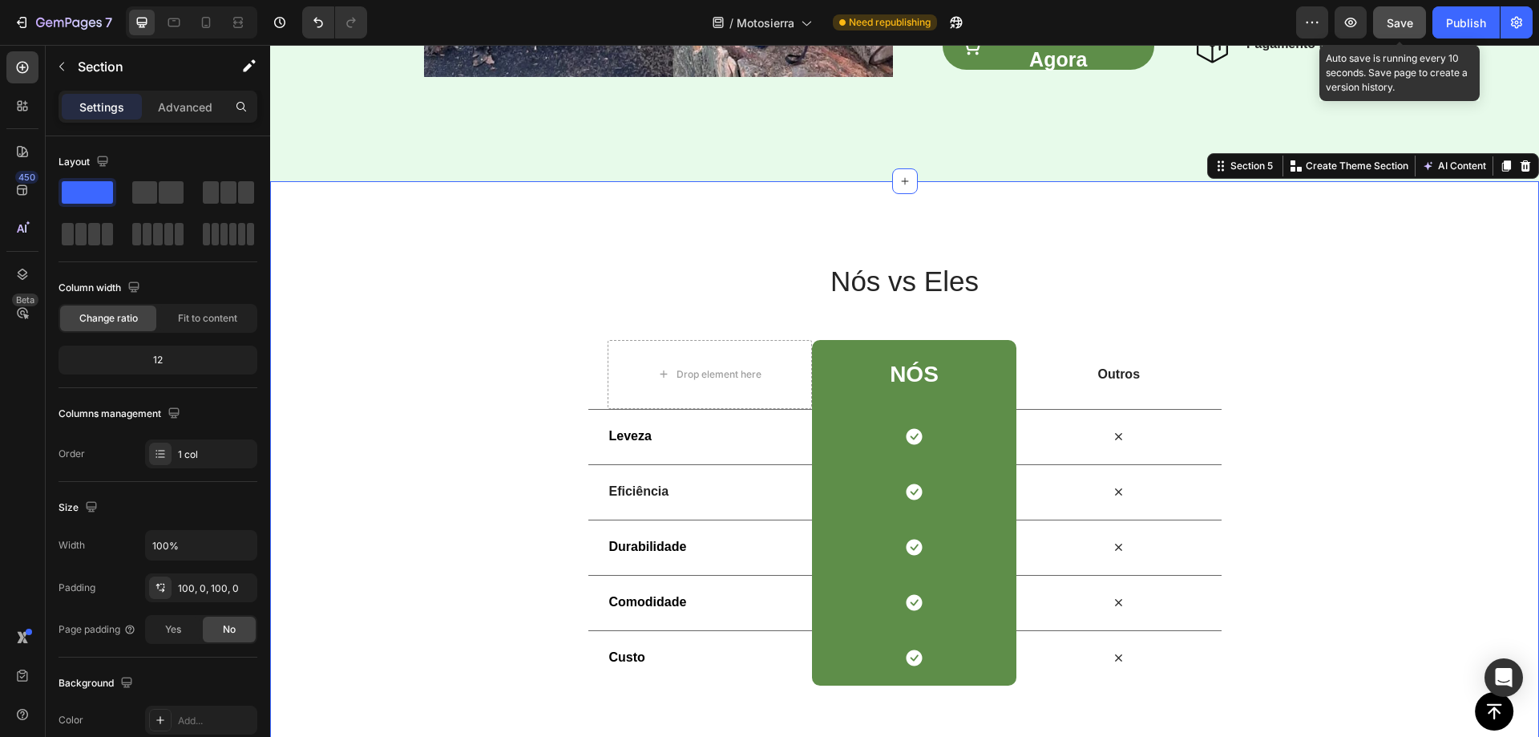
click at [1406, 24] on span "Save" at bounding box center [1400, 23] width 26 height 14
click at [1392, 18] on span "Save" at bounding box center [1400, 23] width 26 height 14
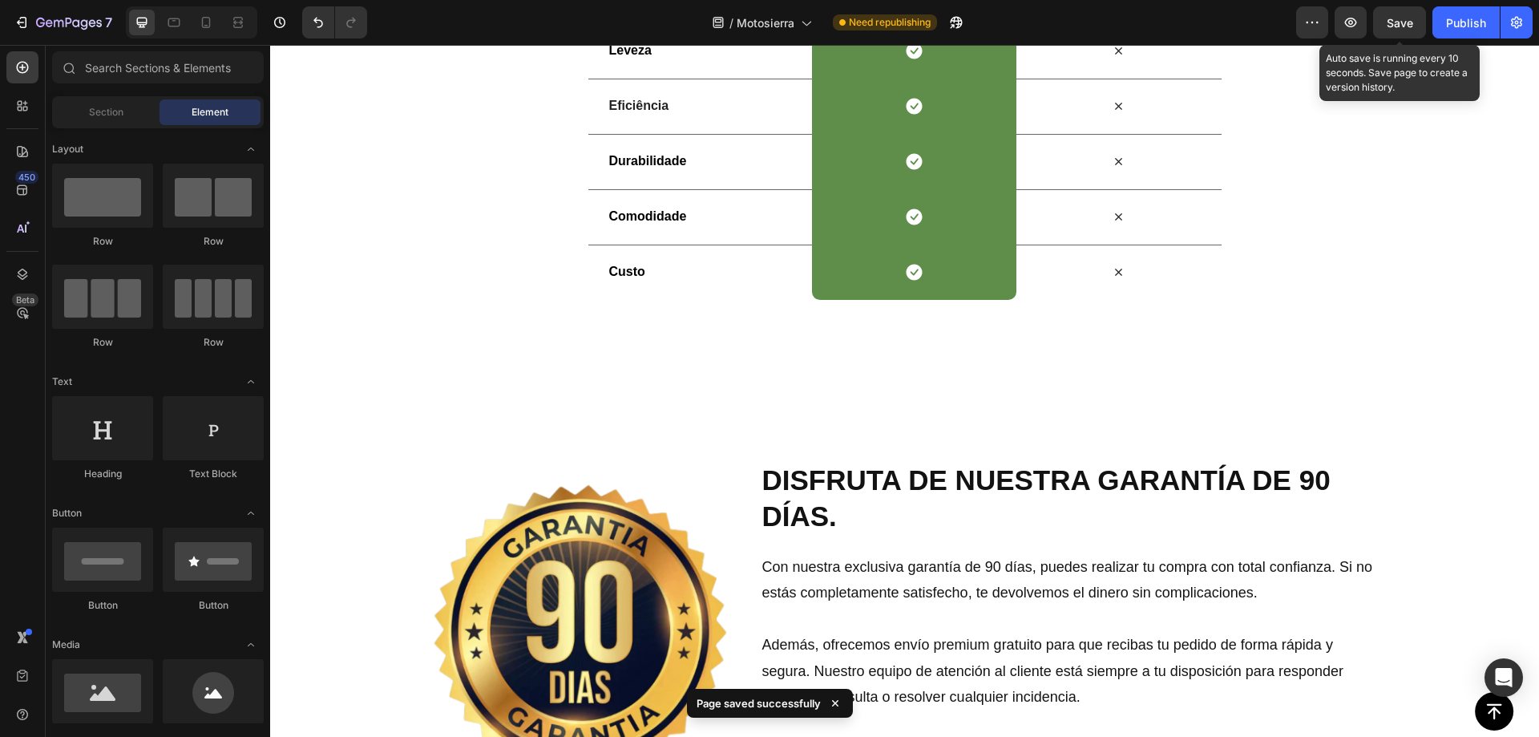
scroll to position [3277, 0]
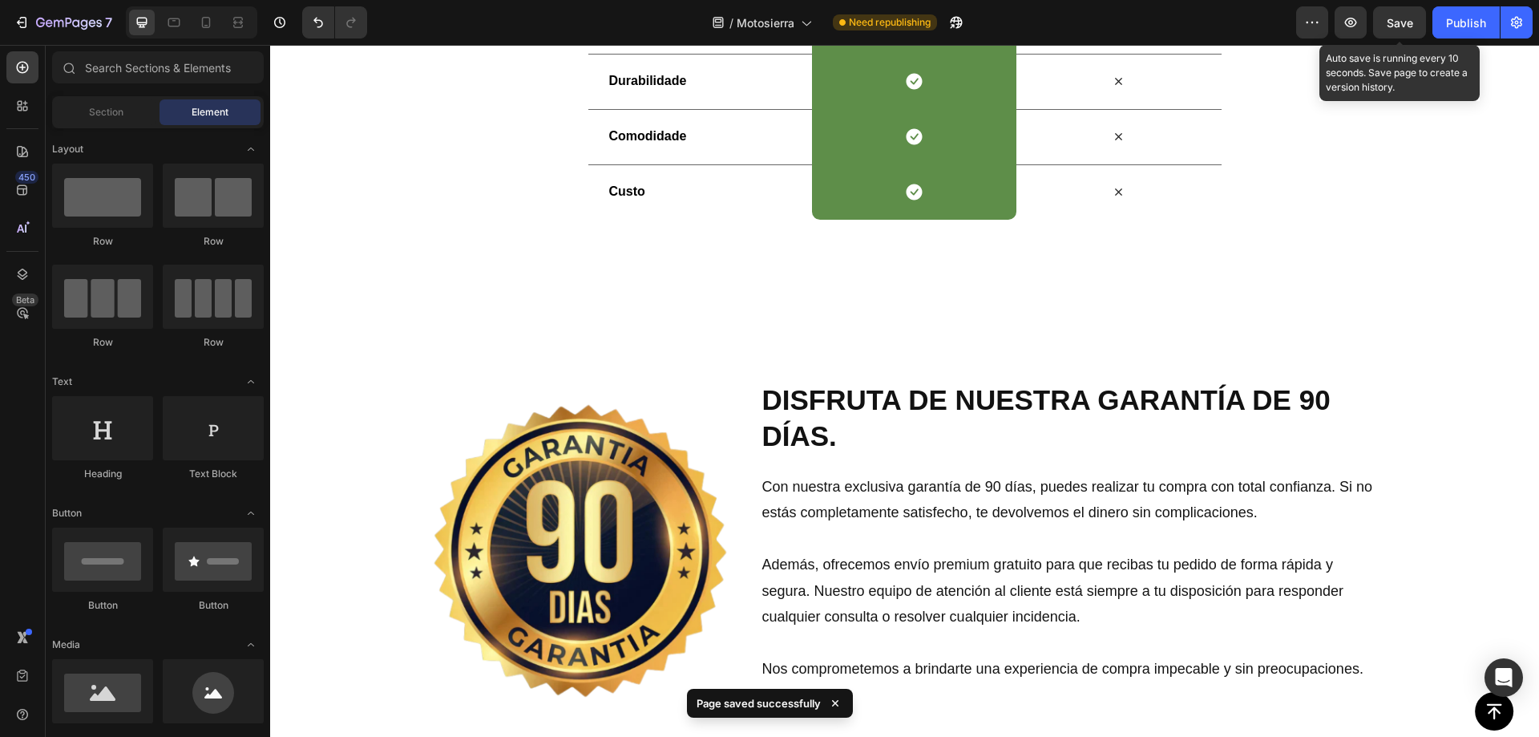
drag, startPoint x: 1538, startPoint y: 392, endPoint x: 357, endPoint y: 430, distance: 1182.2
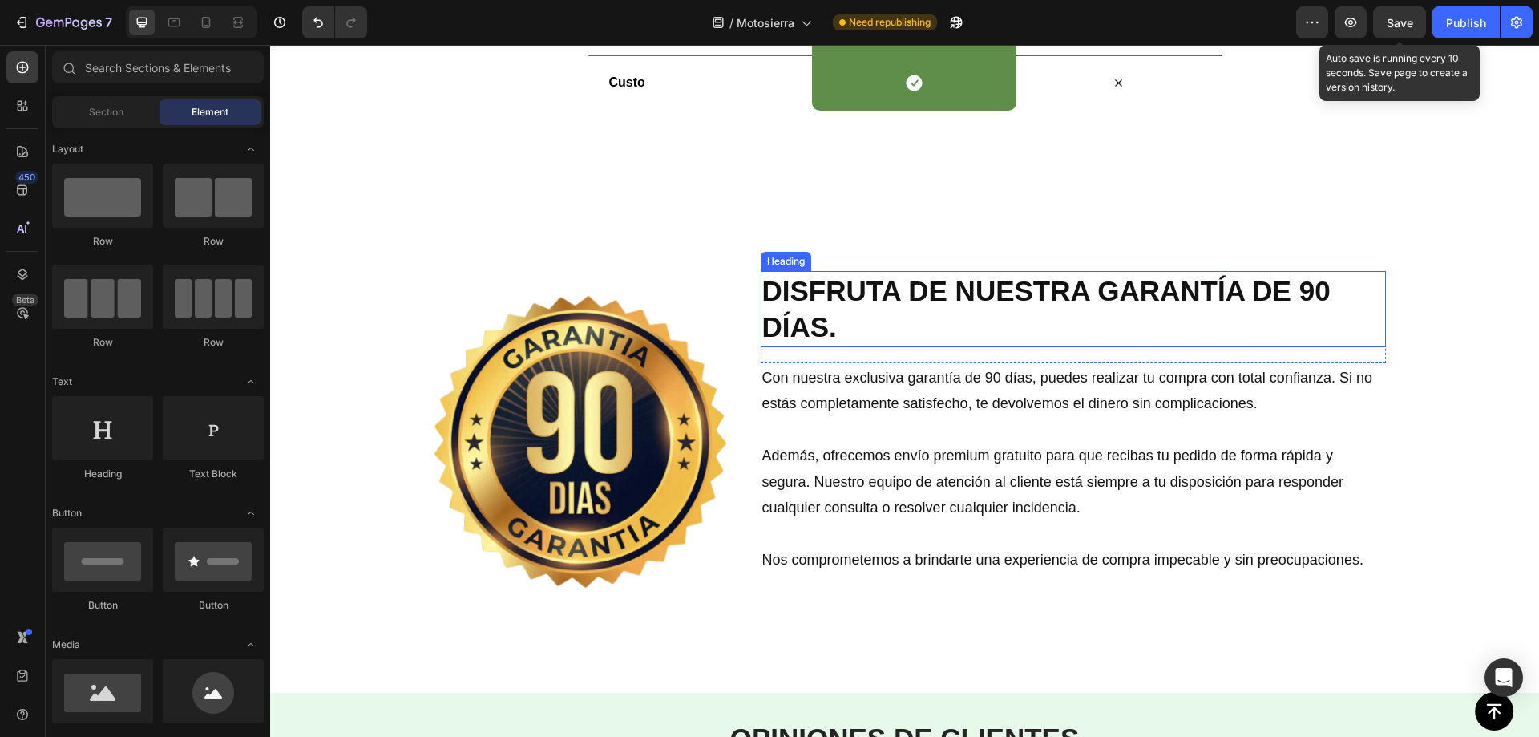
click at [786, 289] on h2 "DISFRUTA DE NUESTRA GARANTÍA DE 90 DÍAS." at bounding box center [1073, 309] width 625 height 76
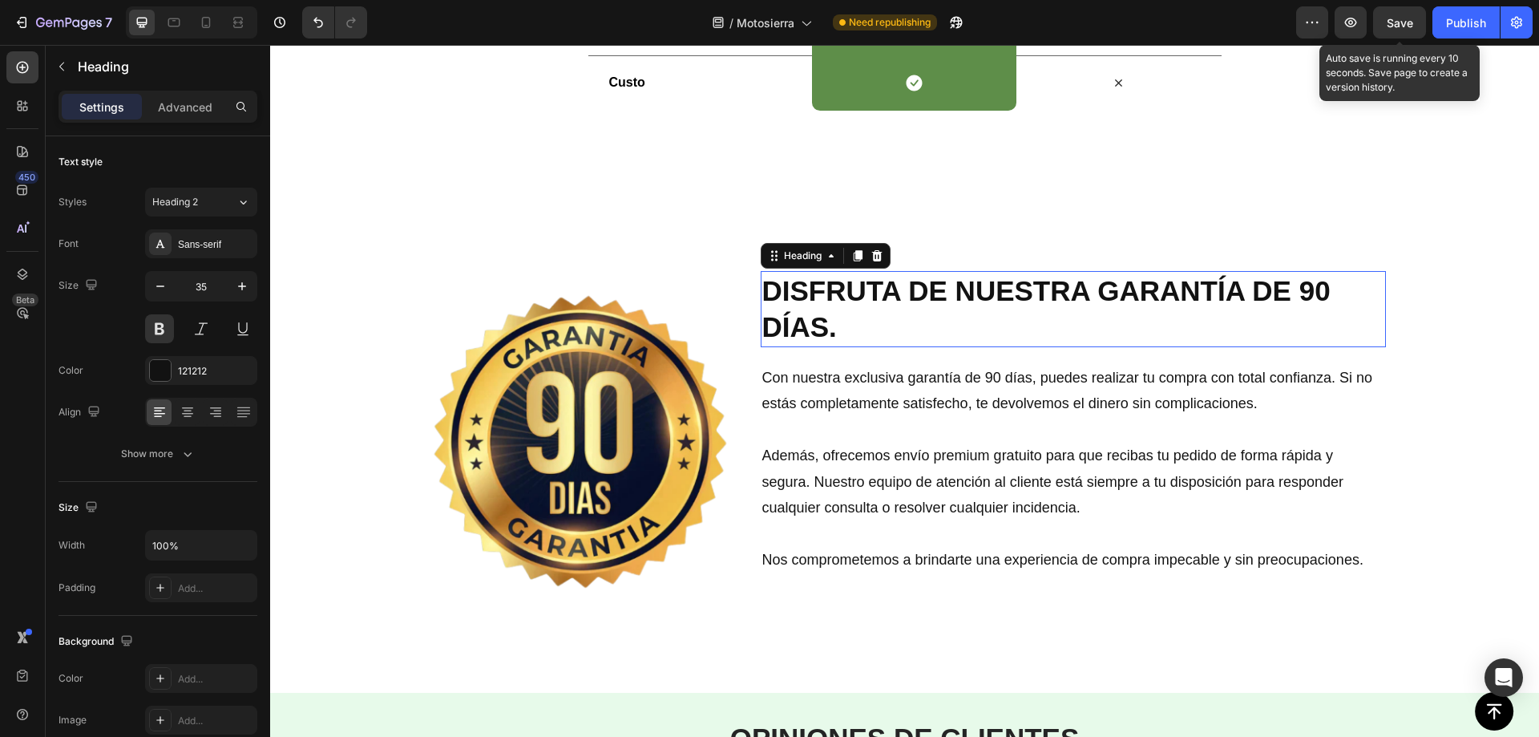
click at [796, 305] on h2 "DISFRUTA DE NUESTRA GARANTÍA DE 90 DÍAS." at bounding box center [1073, 309] width 625 height 76
click at [796, 305] on p "DISFRUTA DE NUESTRA GARANTÍA DE 90 DÍAS." at bounding box center [1073, 309] width 622 height 73
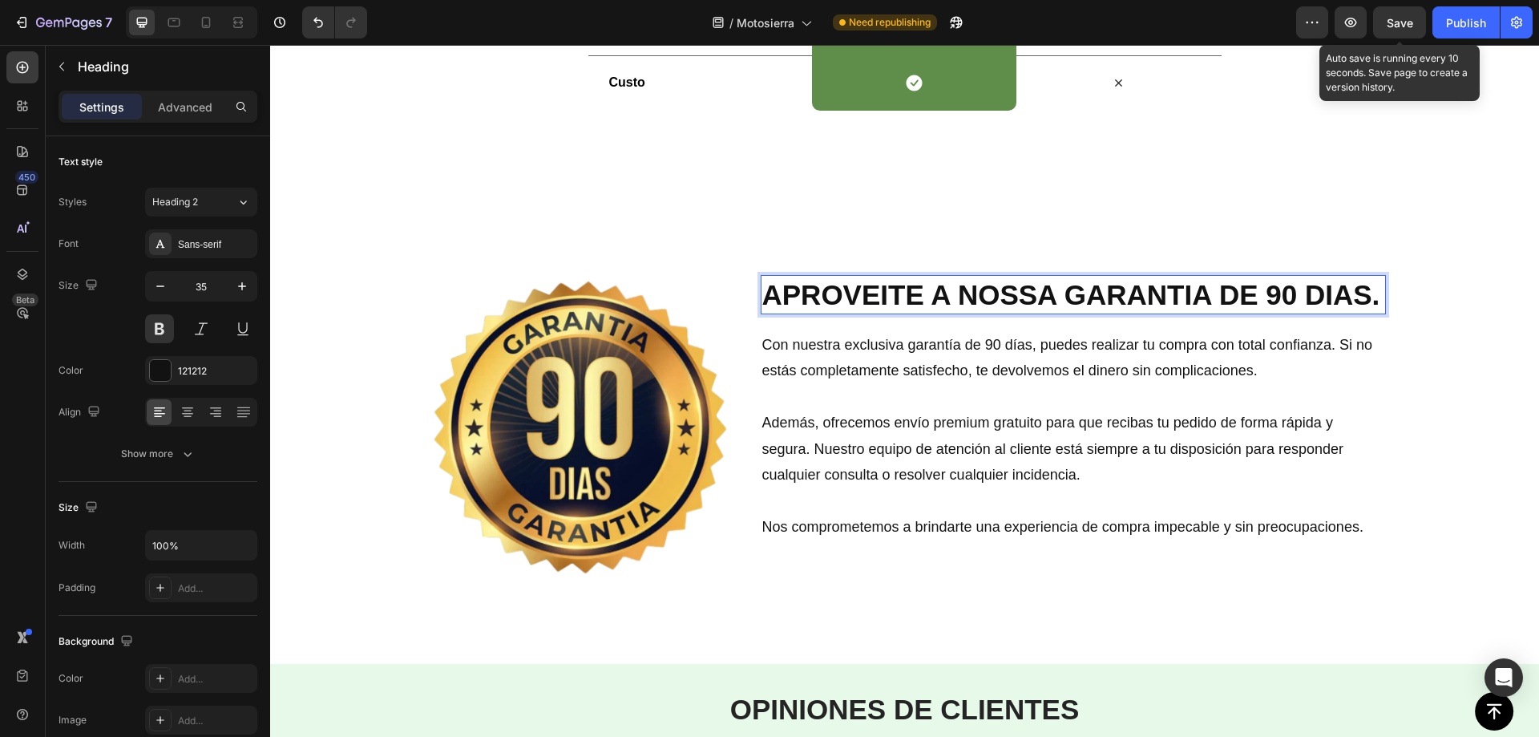
scroll to position [3390, 0]
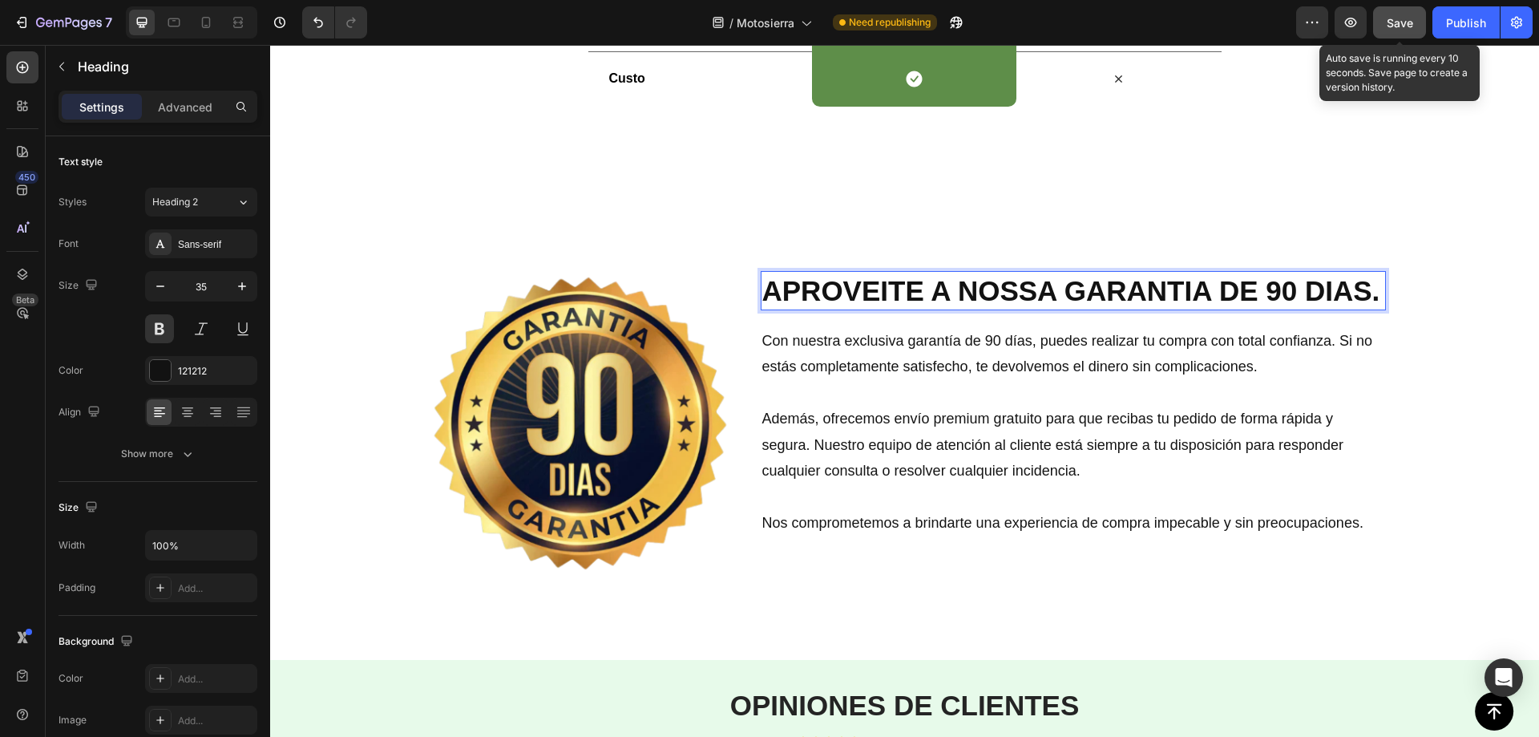
click at [1380, 32] on button "Save" at bounding box center [1399, 22] width 53 height 32
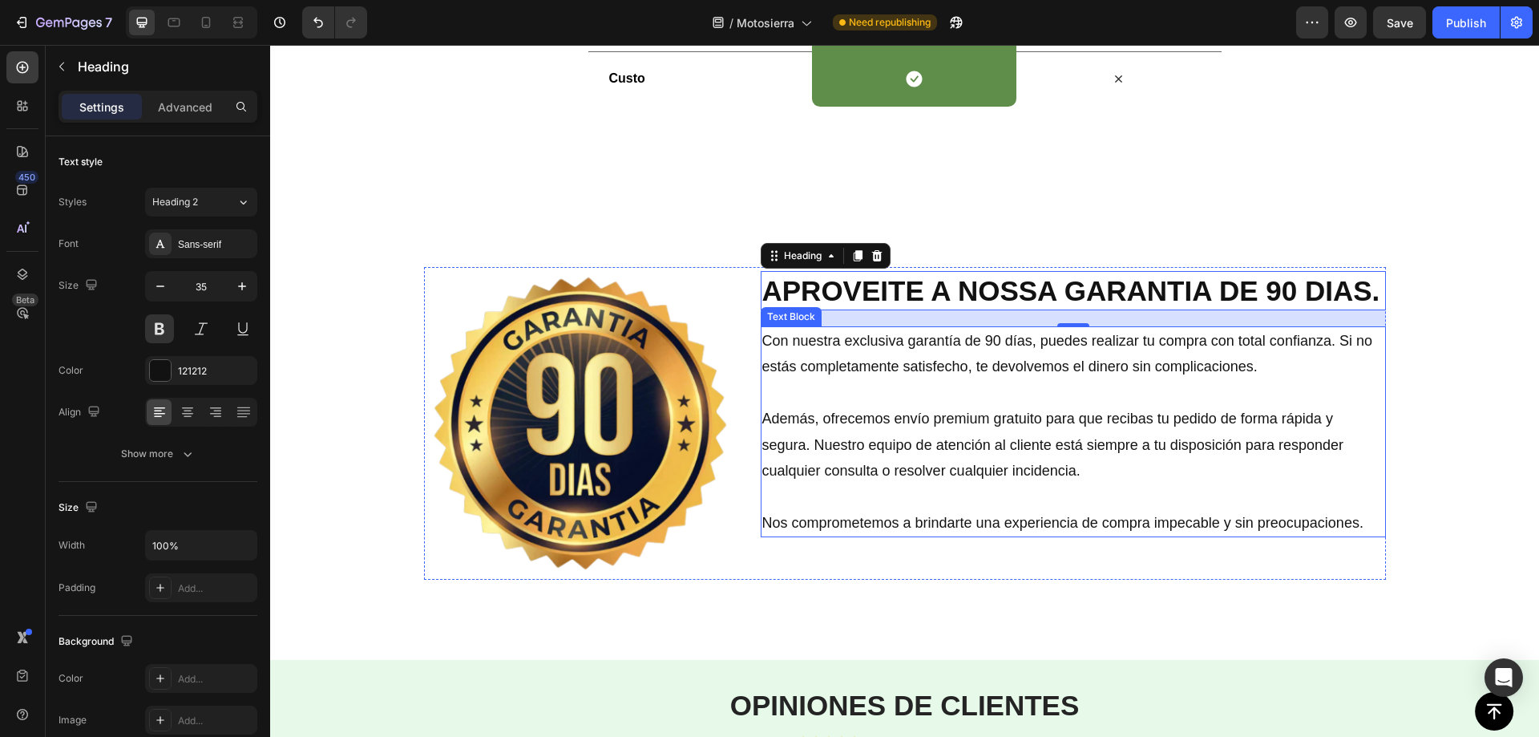
click at [864, 347] on p "Con nuestra exclusiva garantía de 90 días, puedes realizar tu compra con total …" at bounding box center [1073, 354] width 622 height 52
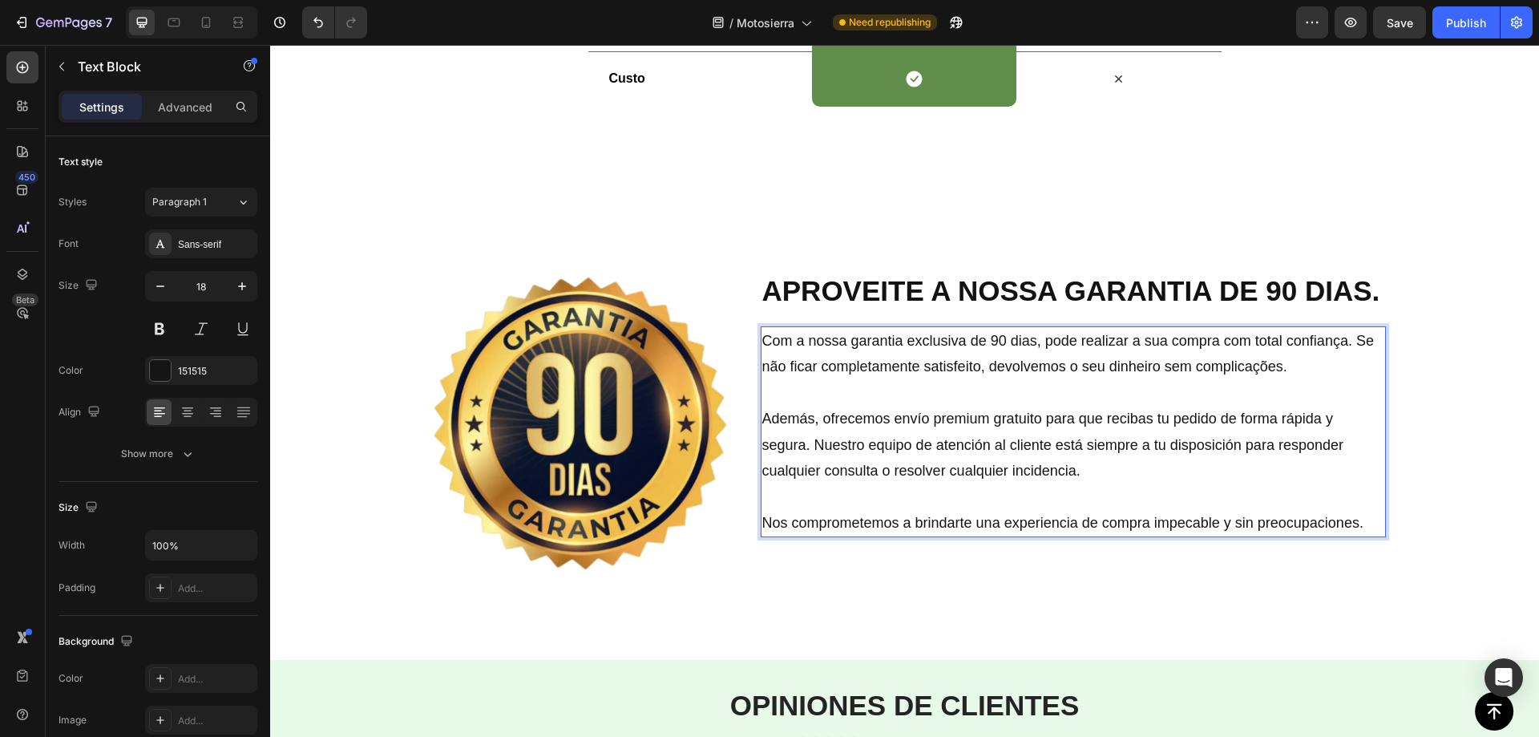
click at [843, 428] on p "Además, ofrecemos envío premium gratuito para que recibas tu pedido de forma rá…" at bounding box center [1073, 445] width 622 height 78
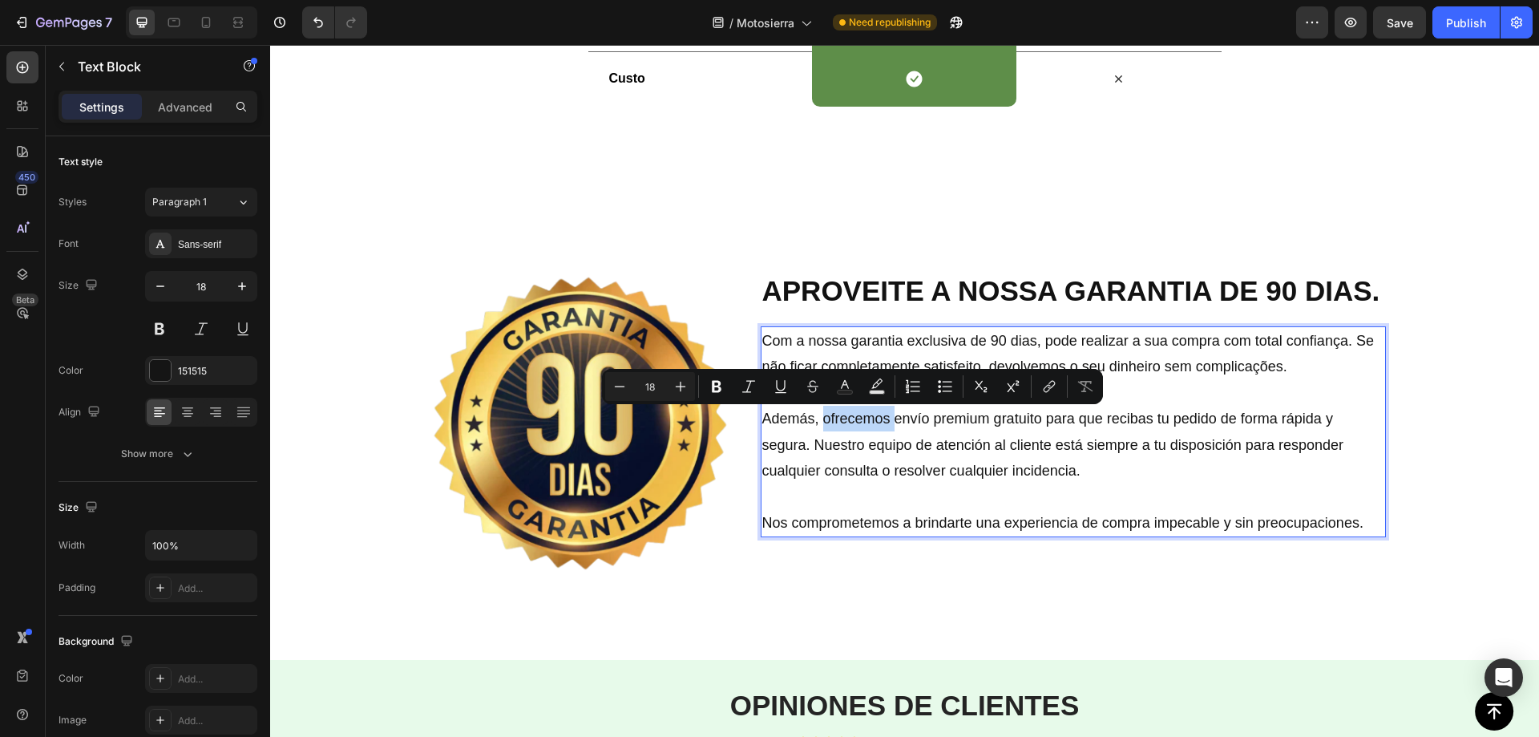
click at [832, 427] on div at bounding box center [832, 427] width 0 height 0
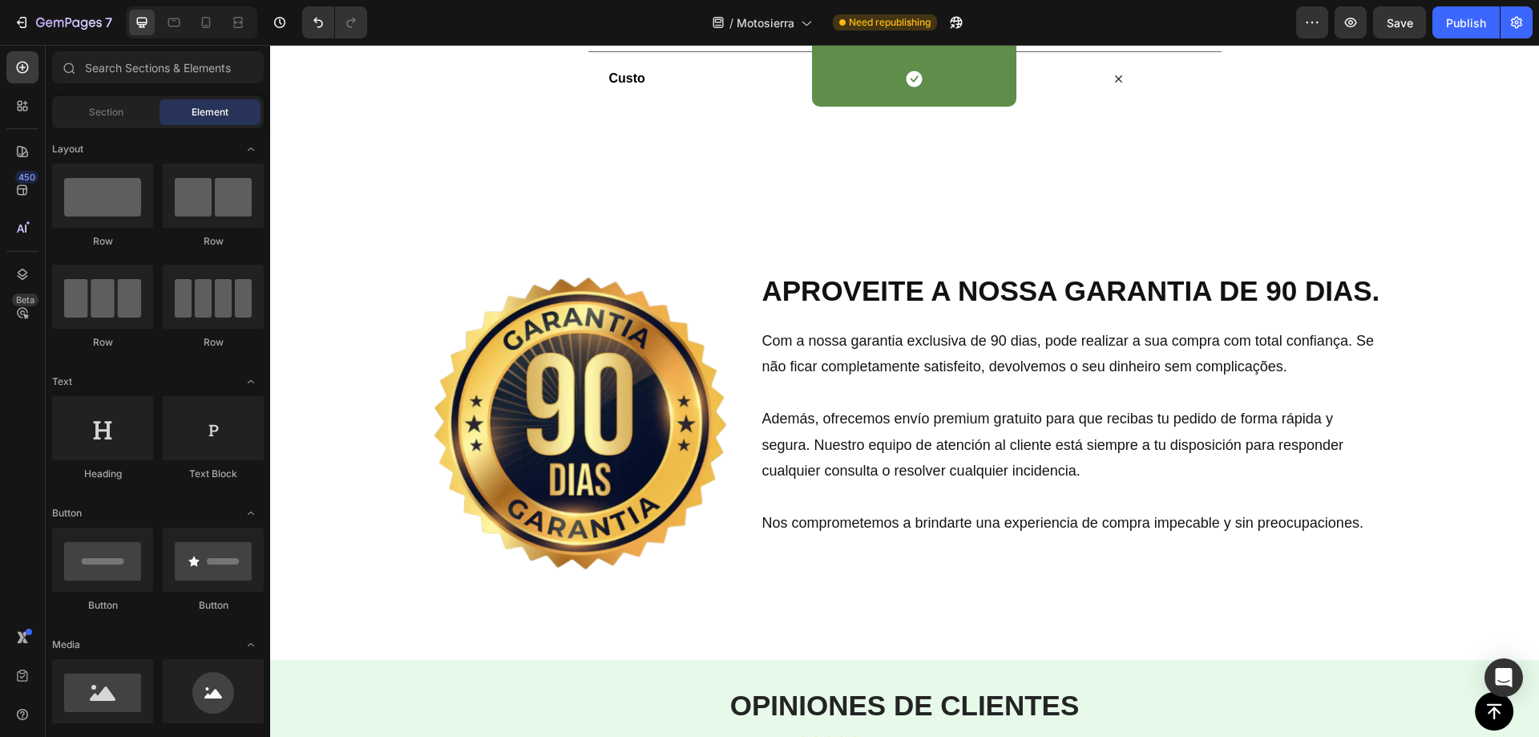
click at [927, 439] on p "Además, ofrecemos envío premium gratuito para que recibas tu pedido de forma rá…" at bounding box center [1073, 445] width 622 height 78
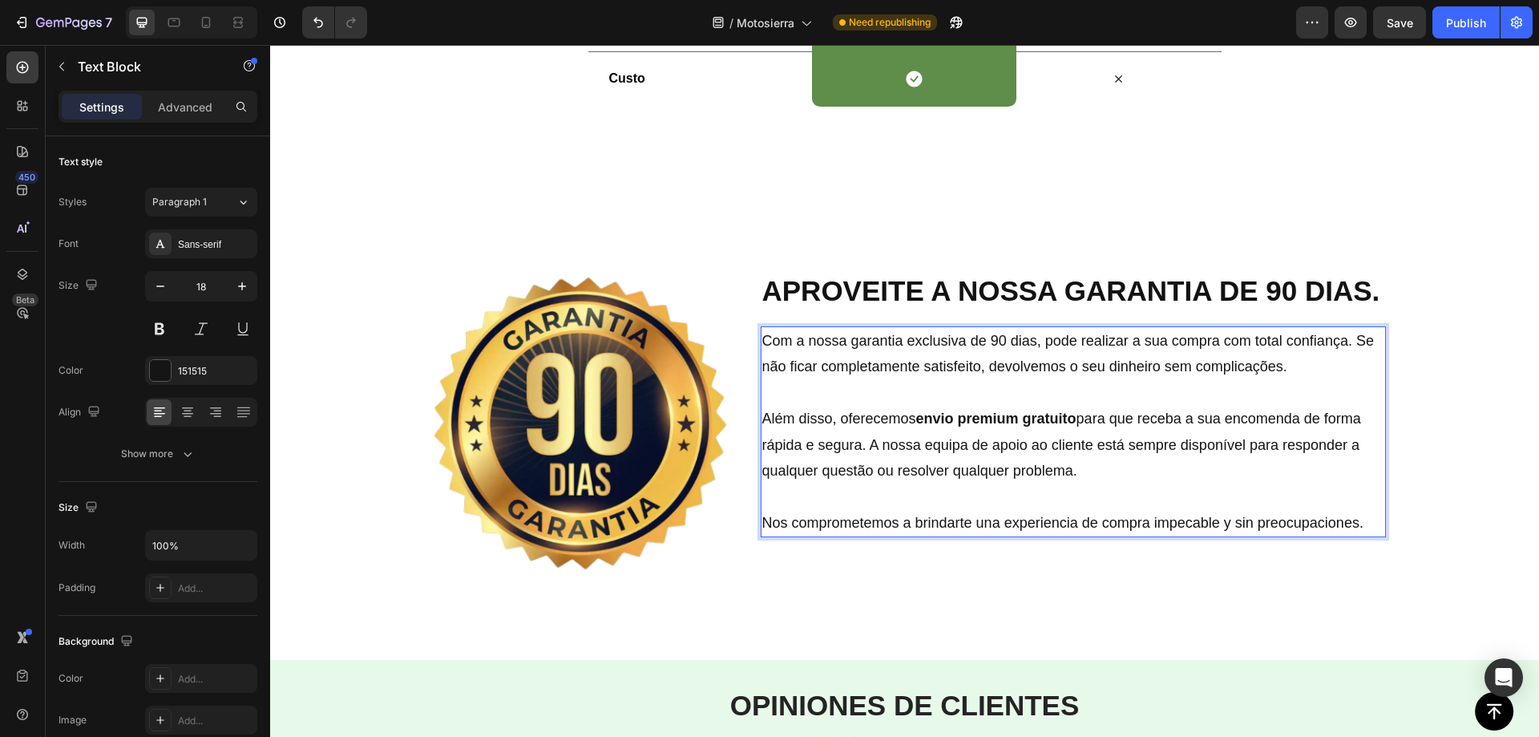
click at [969, 519] on p "Nos comprometemos a brindarte una experiencia de compra impecable y sin preocup…" at bounding box center [1073, 523] width 622 height 26
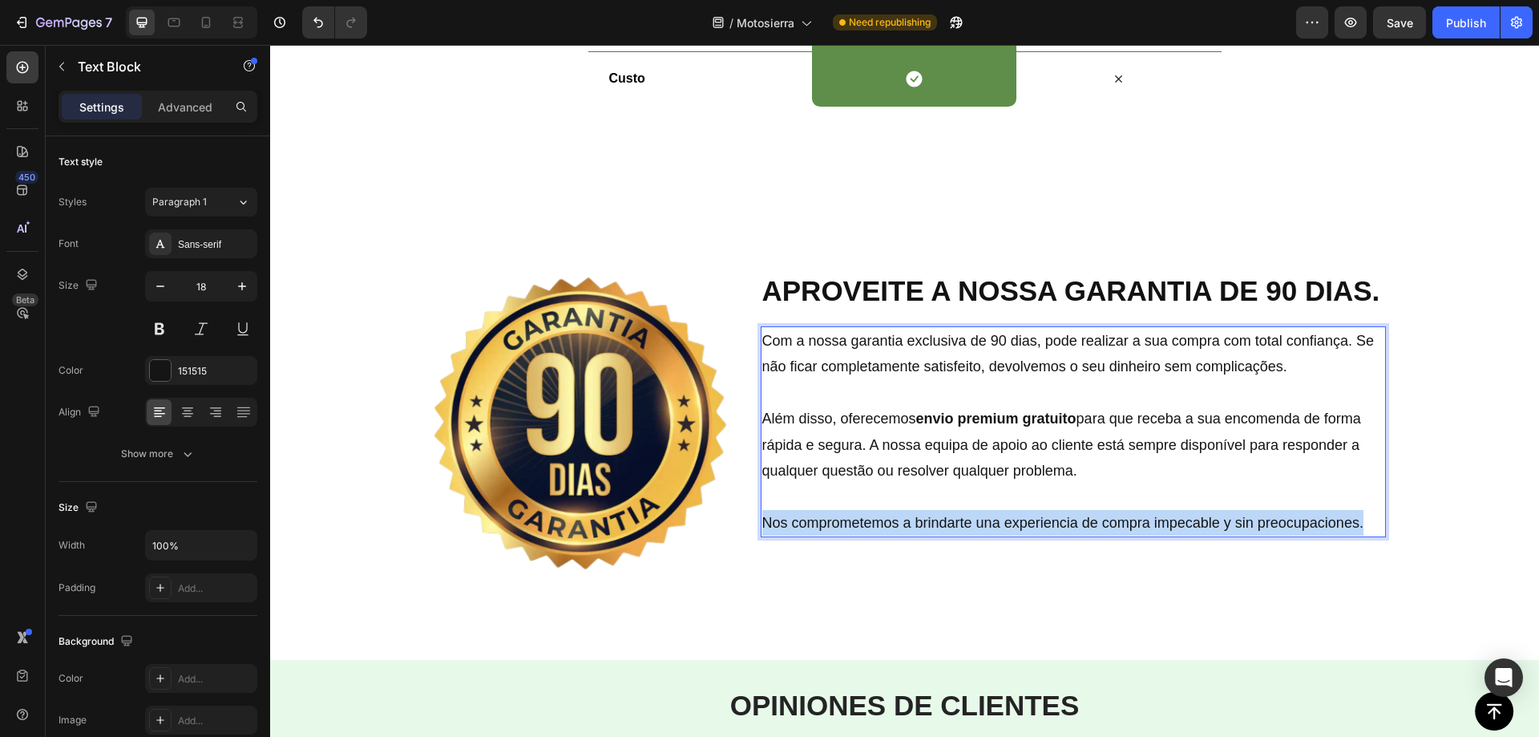
click at [969, 519] on p "Nos comprometemos a brindarte una experiencia de compra impecable y sin preocup…" at bounding box center [1073, 523] width 622 height 26
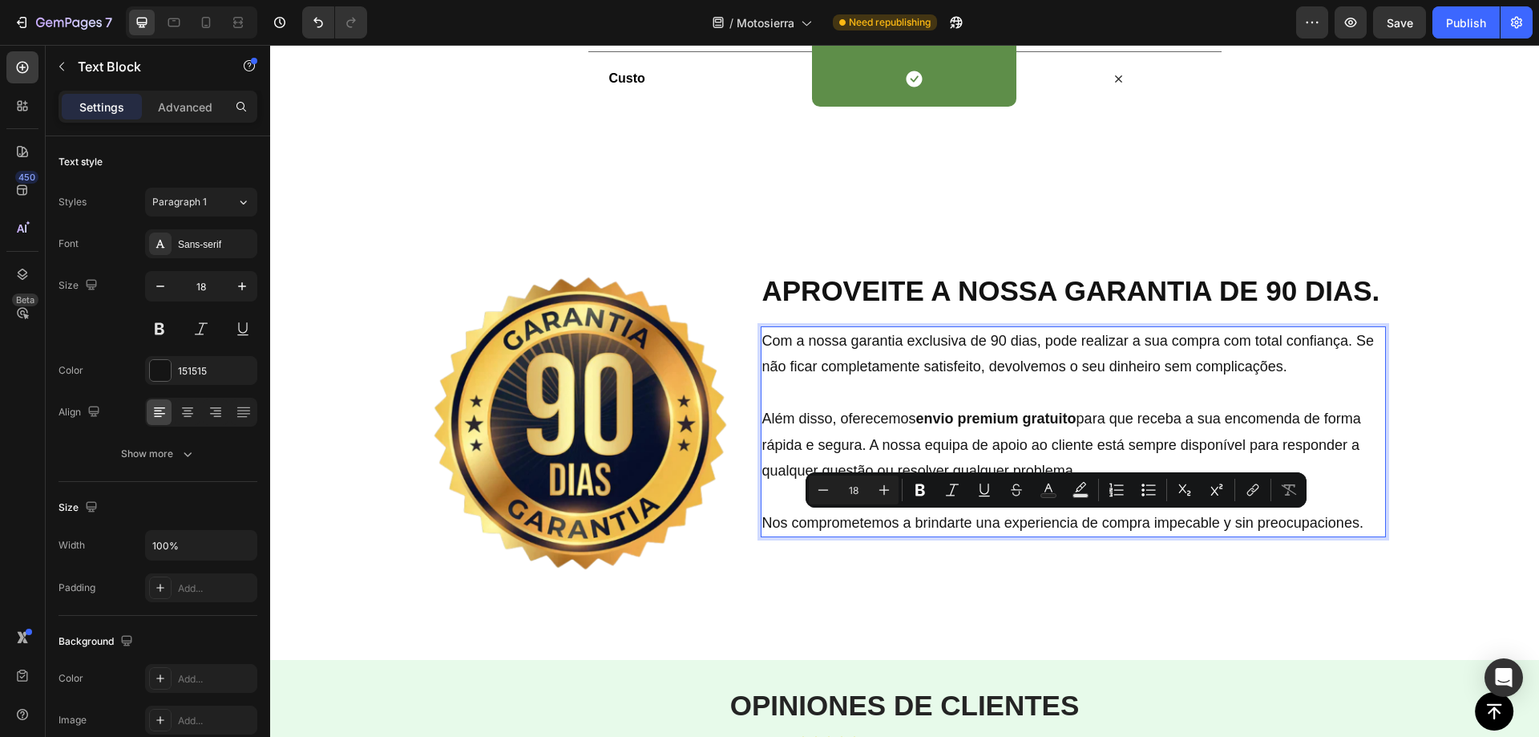
scroll to position [3386, 0]
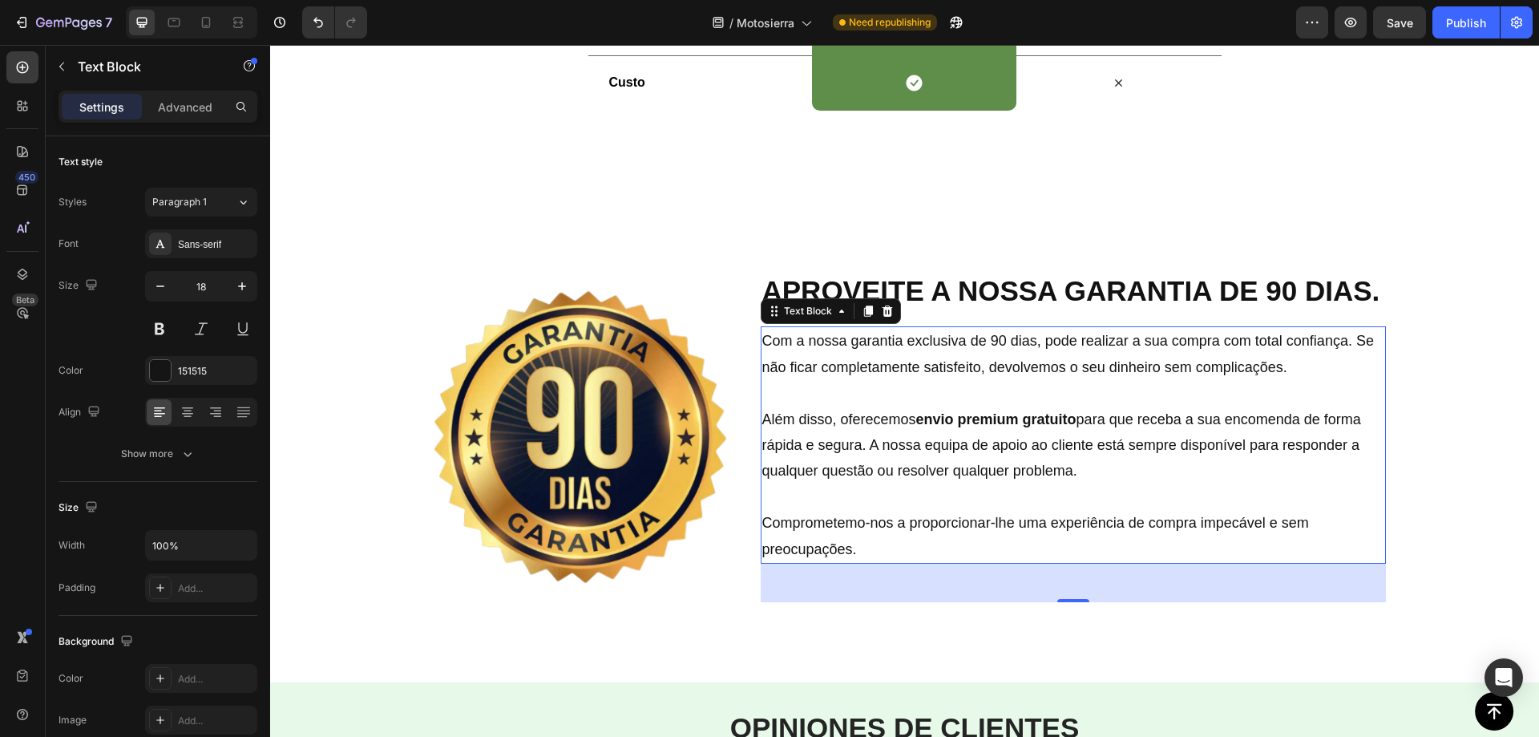
click at [931, 420] on strong "envio premium gratuito" at bounding box center [996, 419] width 160 height 16
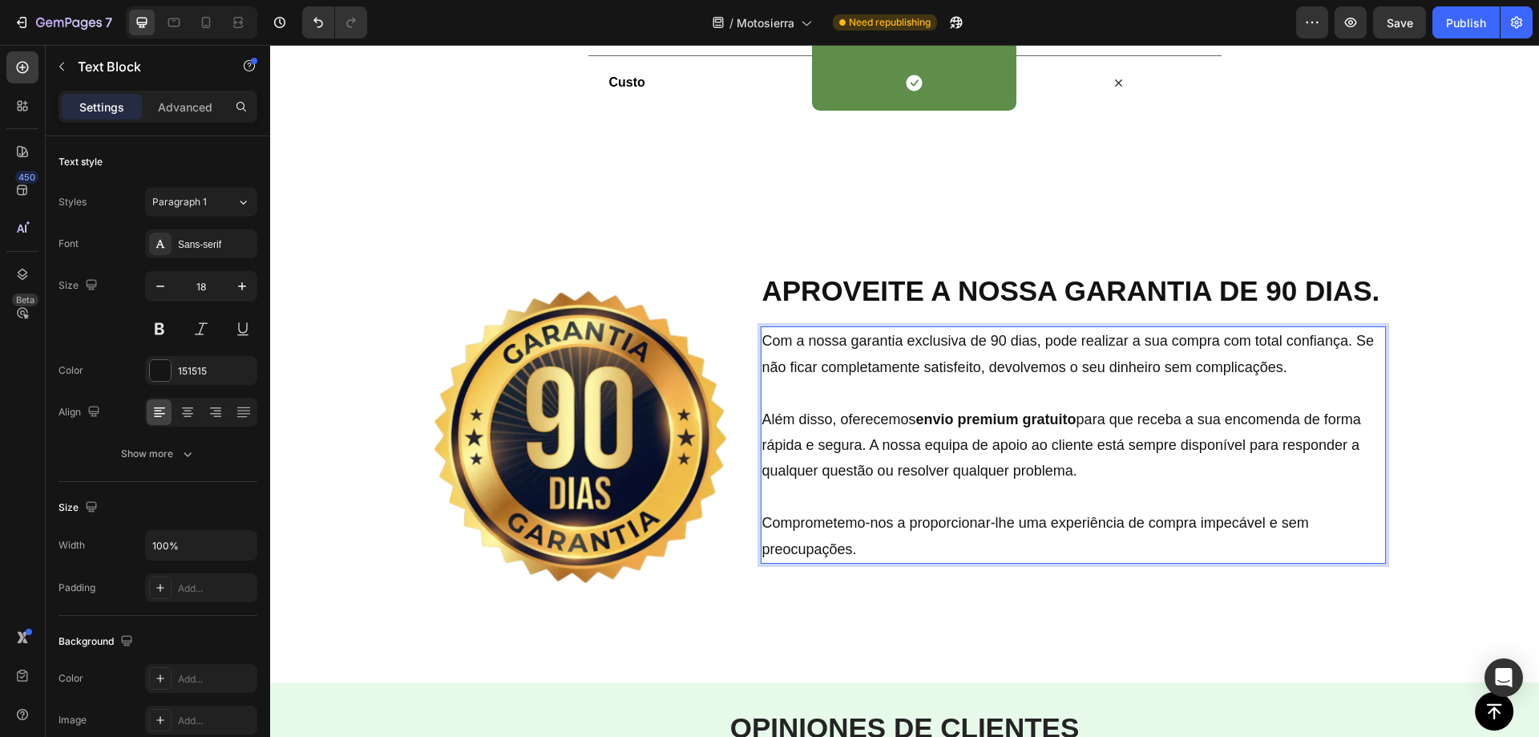
click at [916, 420] on strong "envio premium gratuito" at bounding box center [996, 419] width 160 height 16
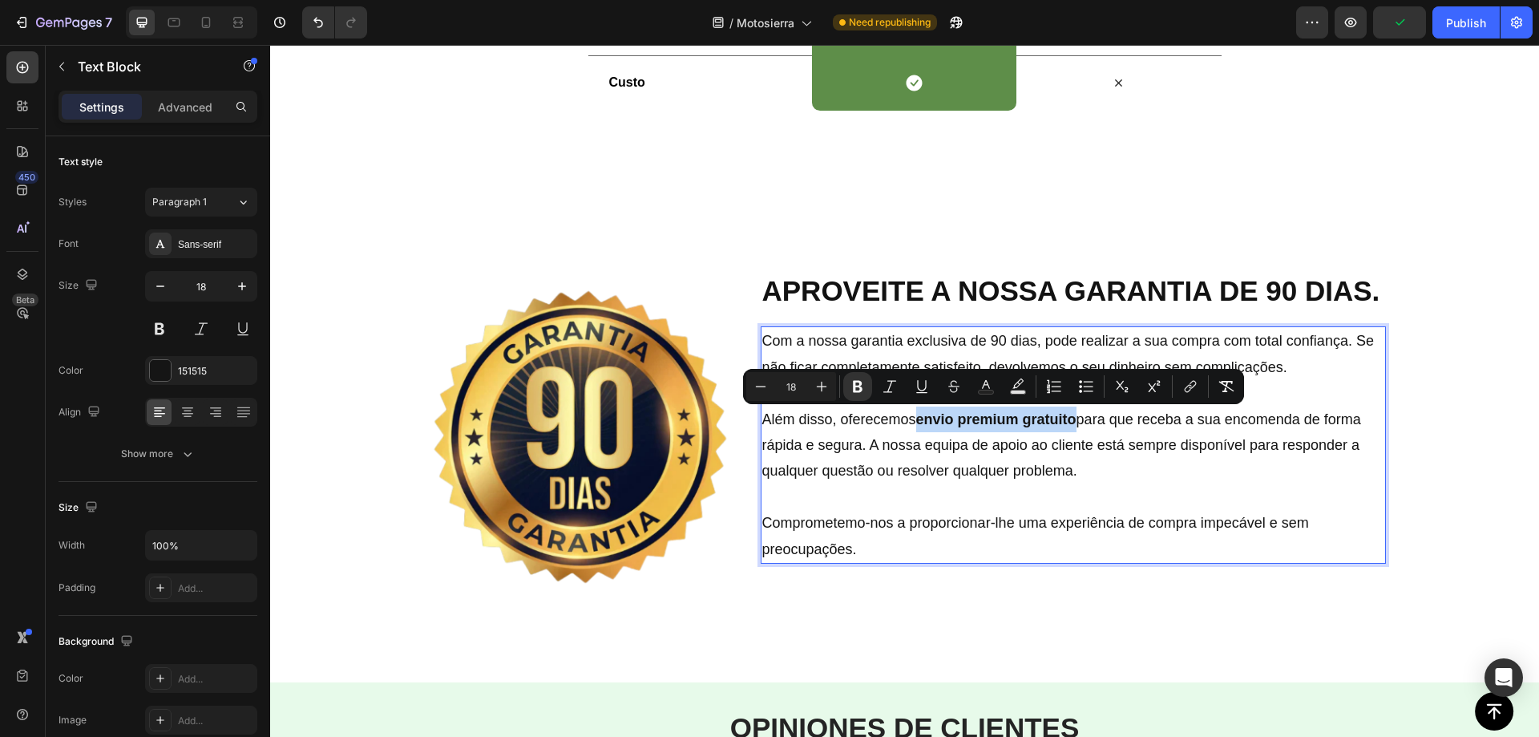
drag, startPoint x: 915, startPoint y: 417, endPoint x: 1073, endPoint y: 418, distance: 158.7
click at [1073, 418] on strong "envio premium gratuito" at bounding box center [996, 419] width 160 height 16
click at [863, 386] on icon "Editor contextual toolbar" at bounding box center [858, 386] width 16 height 16
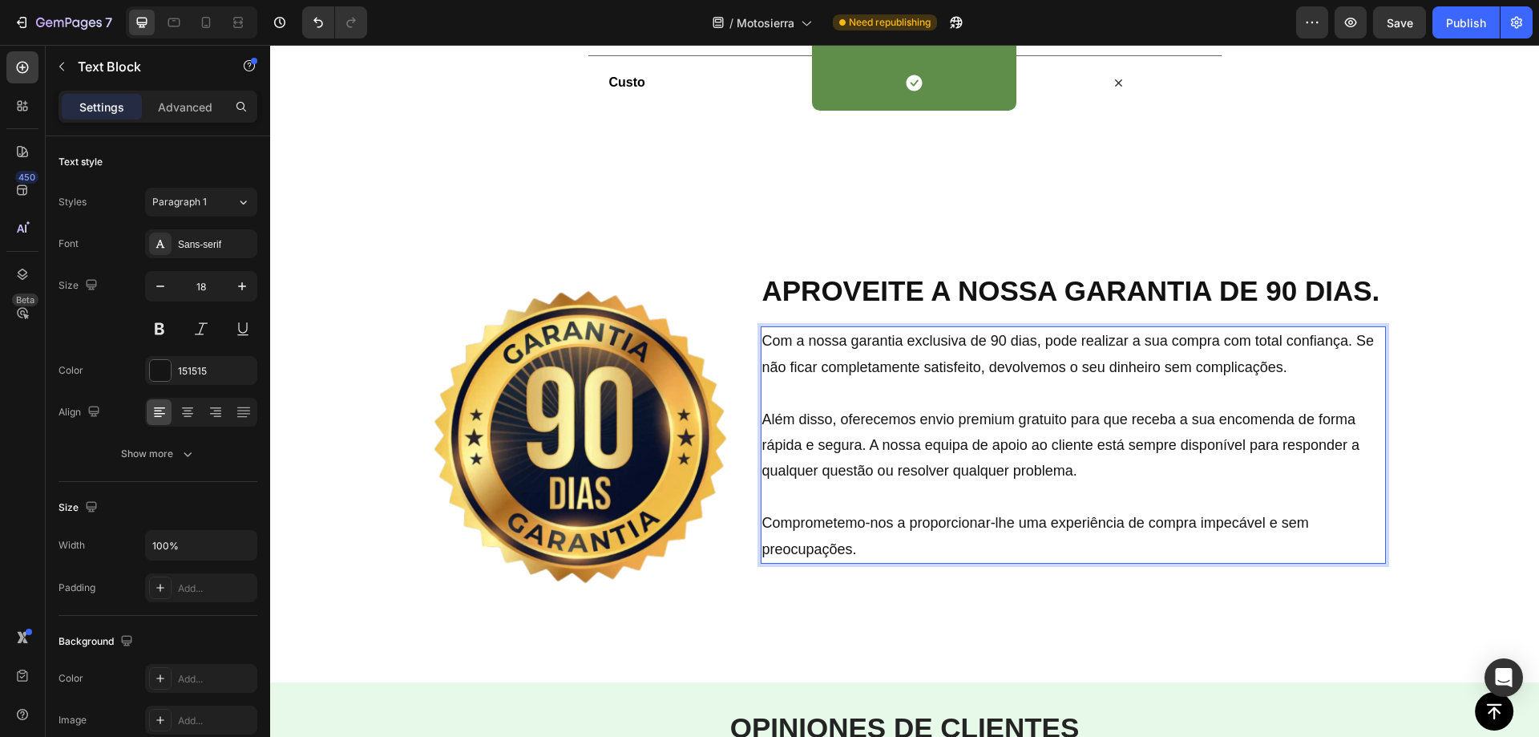
click at [1118, 509] on p "Rich Text Editor. Editing area: main" at bounding box center [1073, 497] width 622 height 26
click at [1042, 546] on p "Comprometemo-nos a proporcionar-lhe uma experiência de compra impecável e sem p…" at bounding box center [1073, 536] width 622 height 52
click at [964, 454] on p "Além disso, oferecemos envio premium gratuito para que receba a sua encomenda d…" at bounding box center [1073, 445] width 622 height 78
drag, startPoint x: 1396, startPoint y: 22, endPoint x: 1156, endPoint y: 137, distance: 266.4
click at [1396, 22] on span "Save" at bounding box center [1400, 23] width 26 height 14
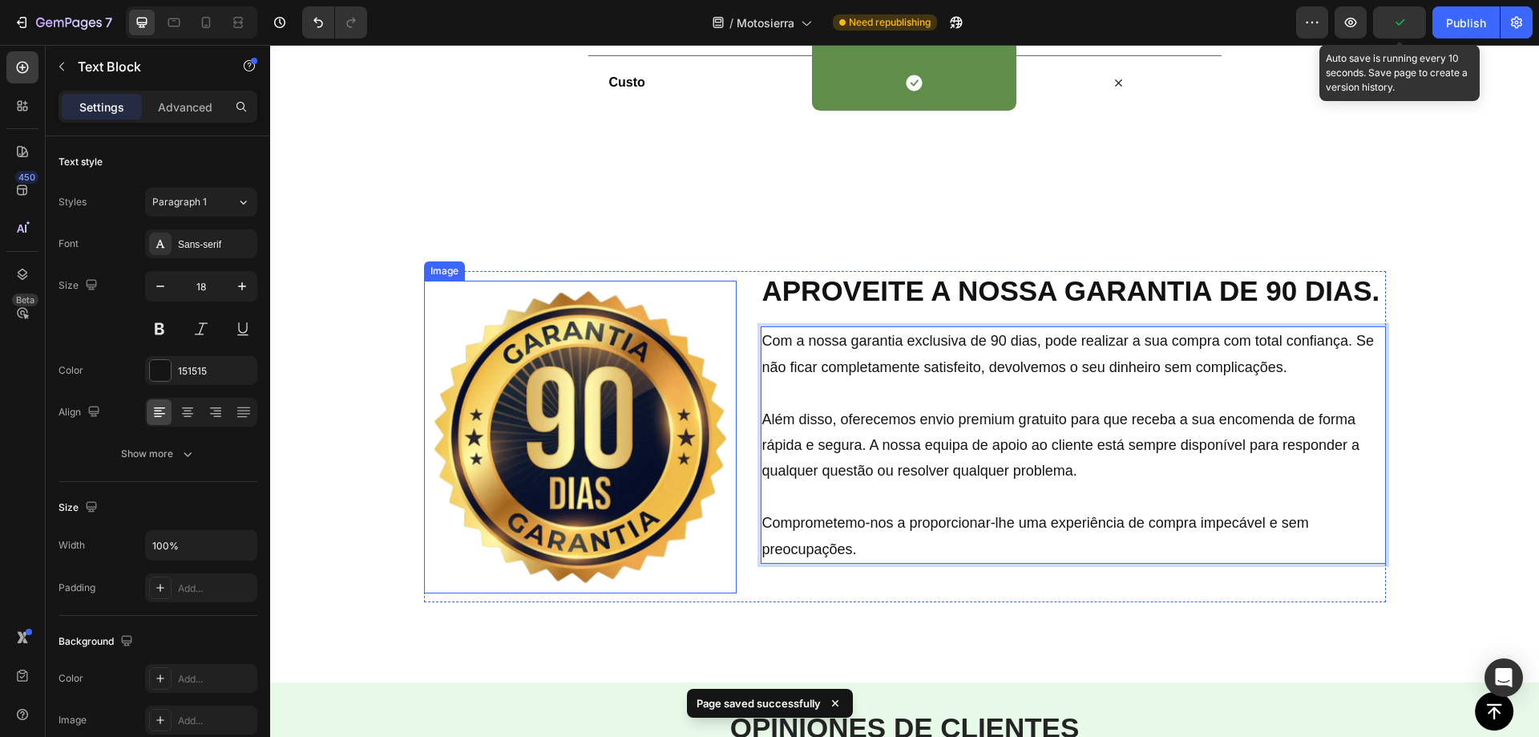
click at [580, 446] on img at bounding box center [580, 437] width 313 height 313
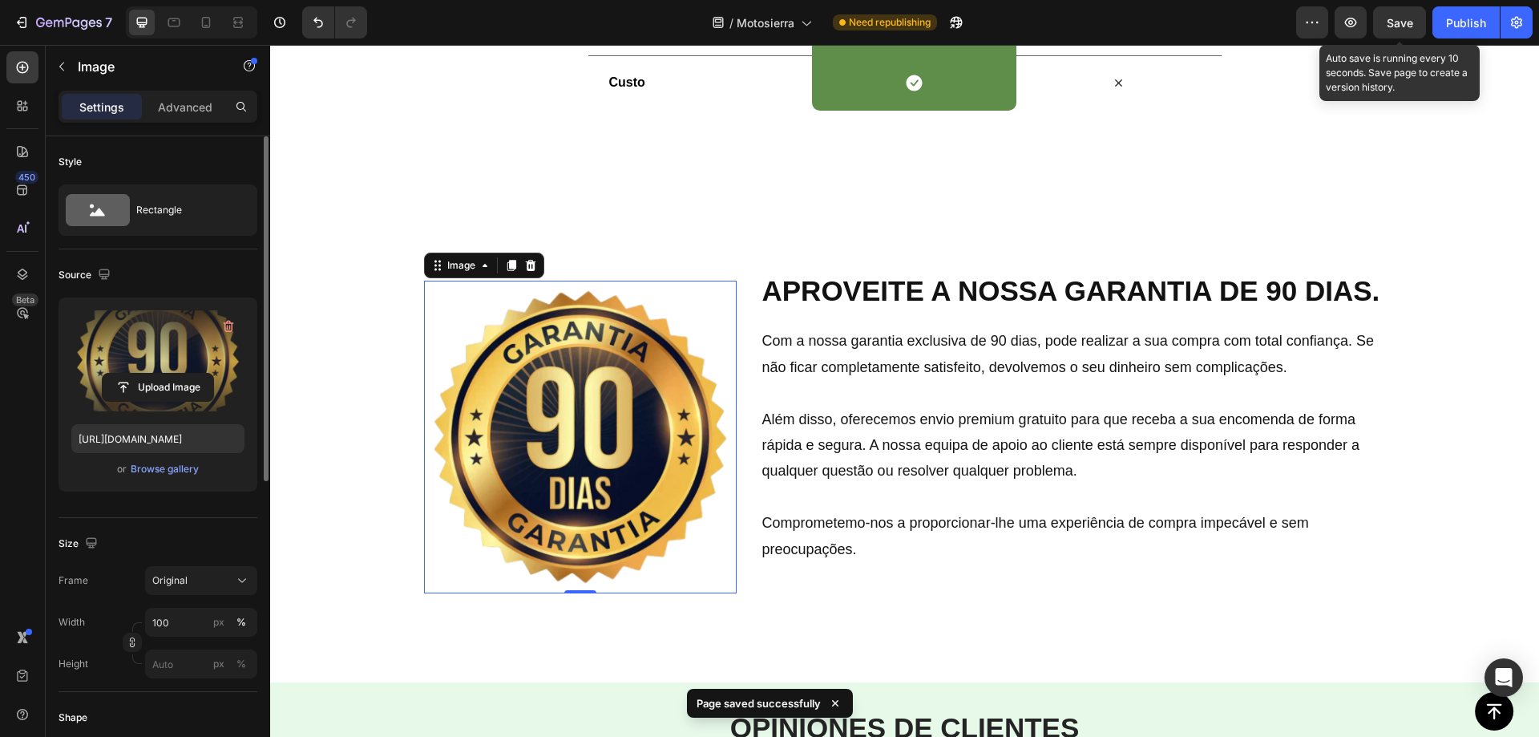
click at [182, 350] on label at bounding box center [157, 360] width 173 height 101
click at [182, 374] on input "file" at bounding box center [158, 387] width 111 height 27
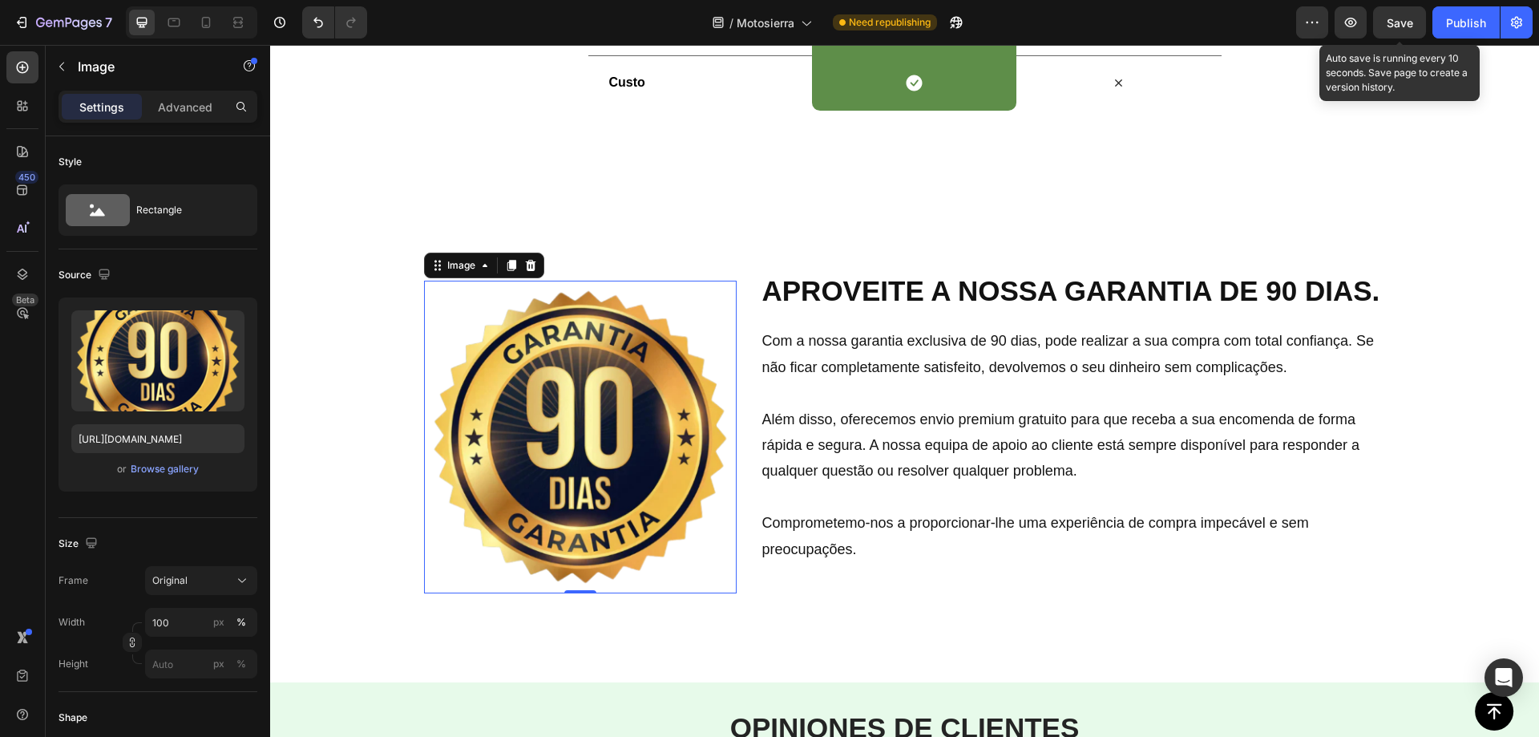
click at [1390, 29] on span "Save" at bounding box center [1400, 23] width 26 height 14
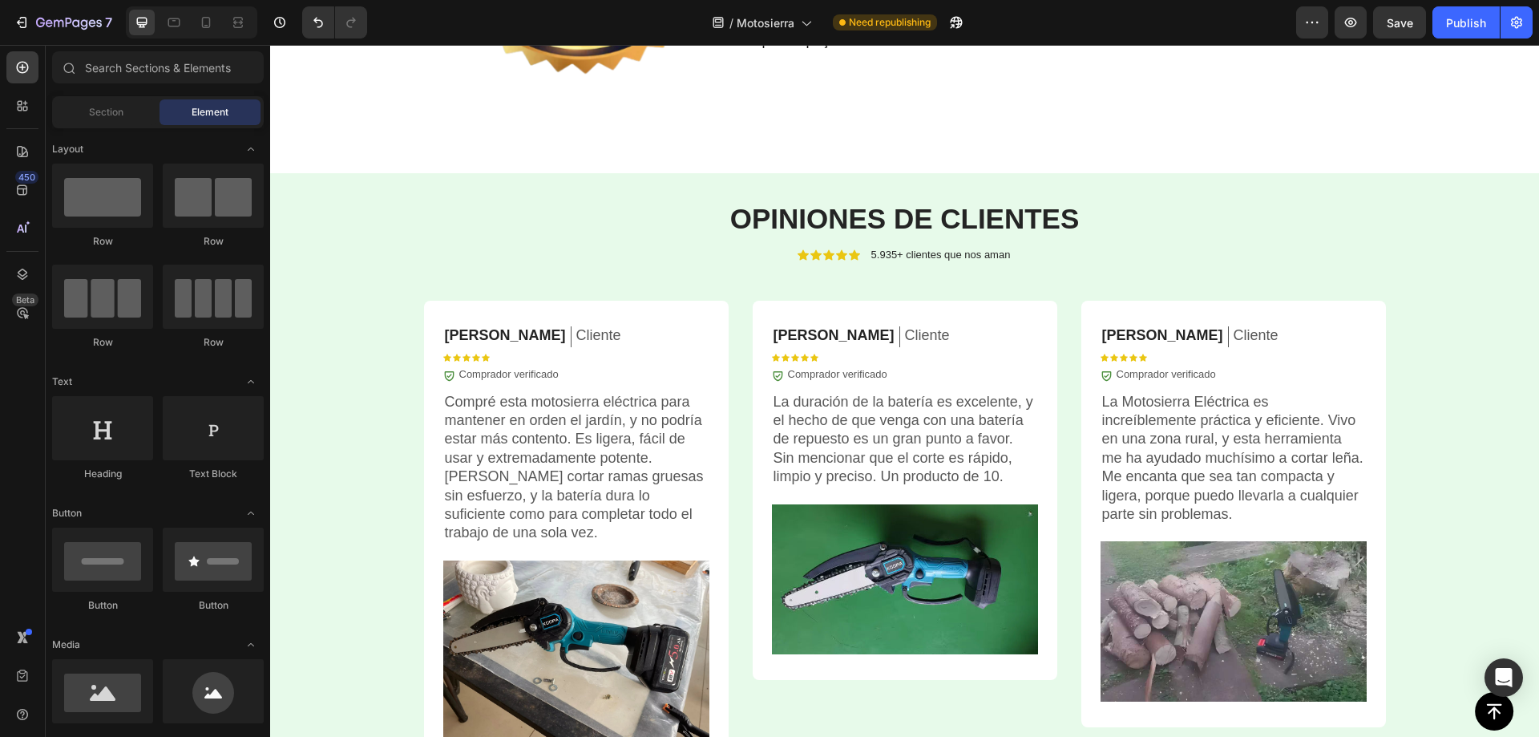
scroll to position [3910, 0]
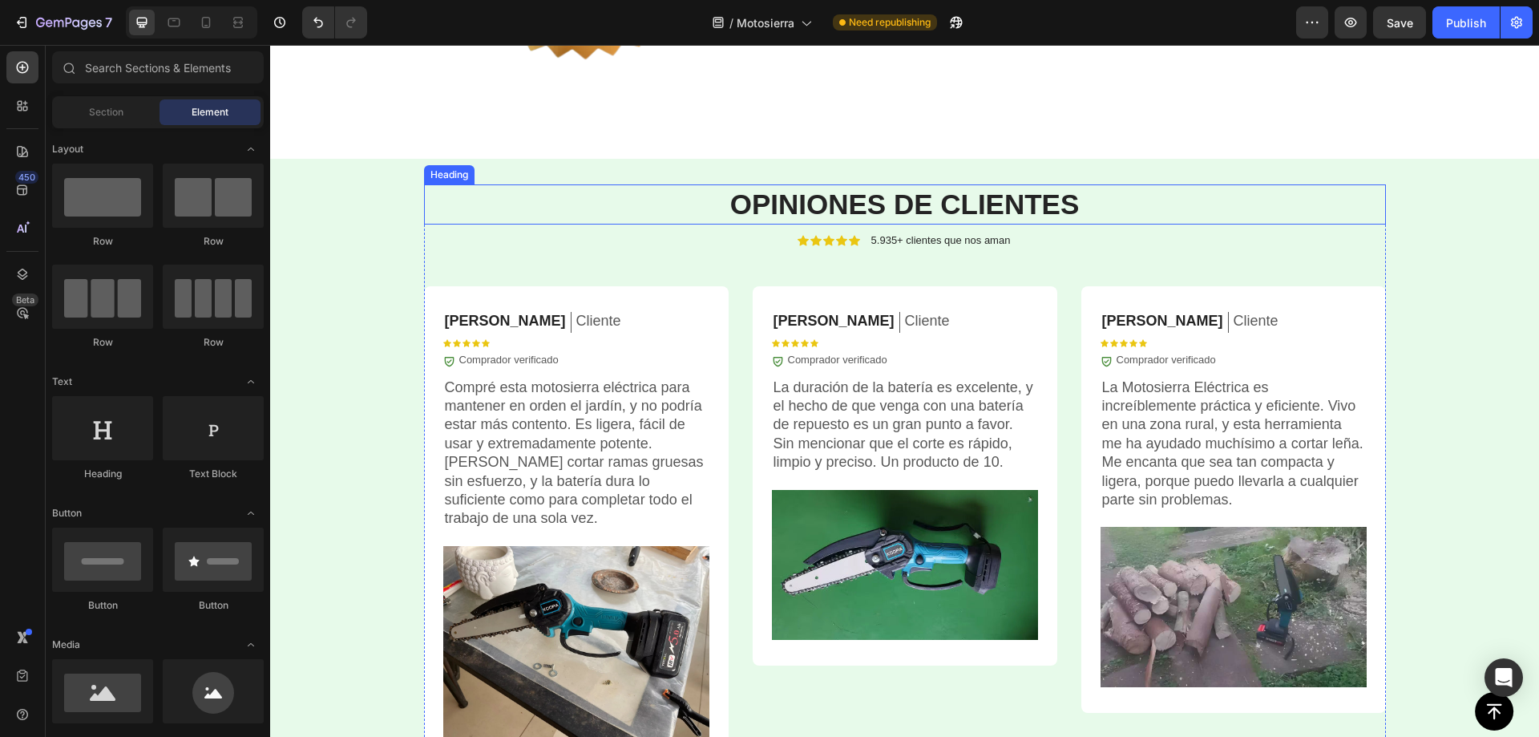
click at [834, 201] on strong "OPINIONES DE CLIENTES" at bounding box center [905, 203] width 350 height 31
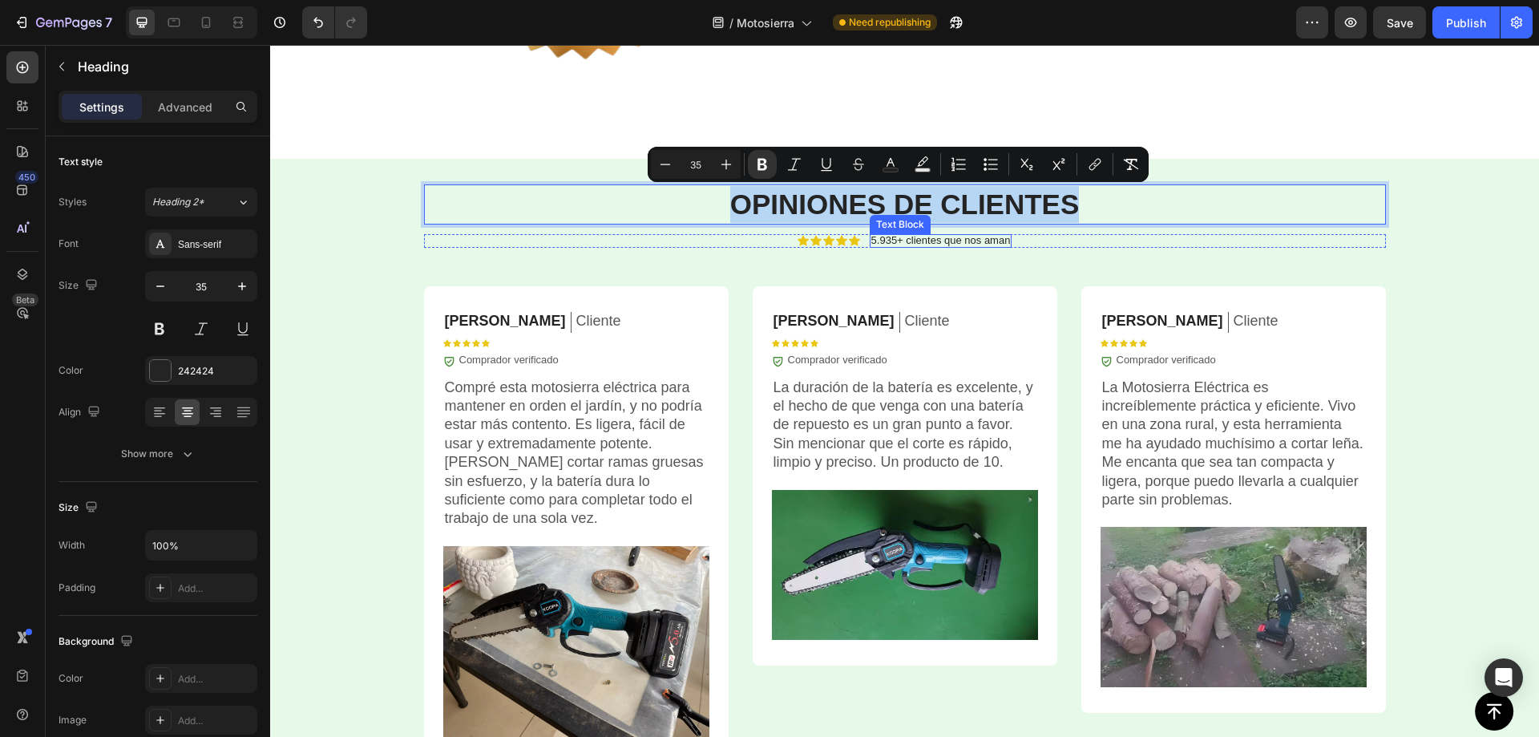
click at [855, 194] on strong "OPINIONES DE CLIENTES" at bounding box center [905, 203] width 350 height 31
click at [855, 204] on strong "OPINIONES DE CLIENTES" at bounding box center [905, 203] width 350 height 31
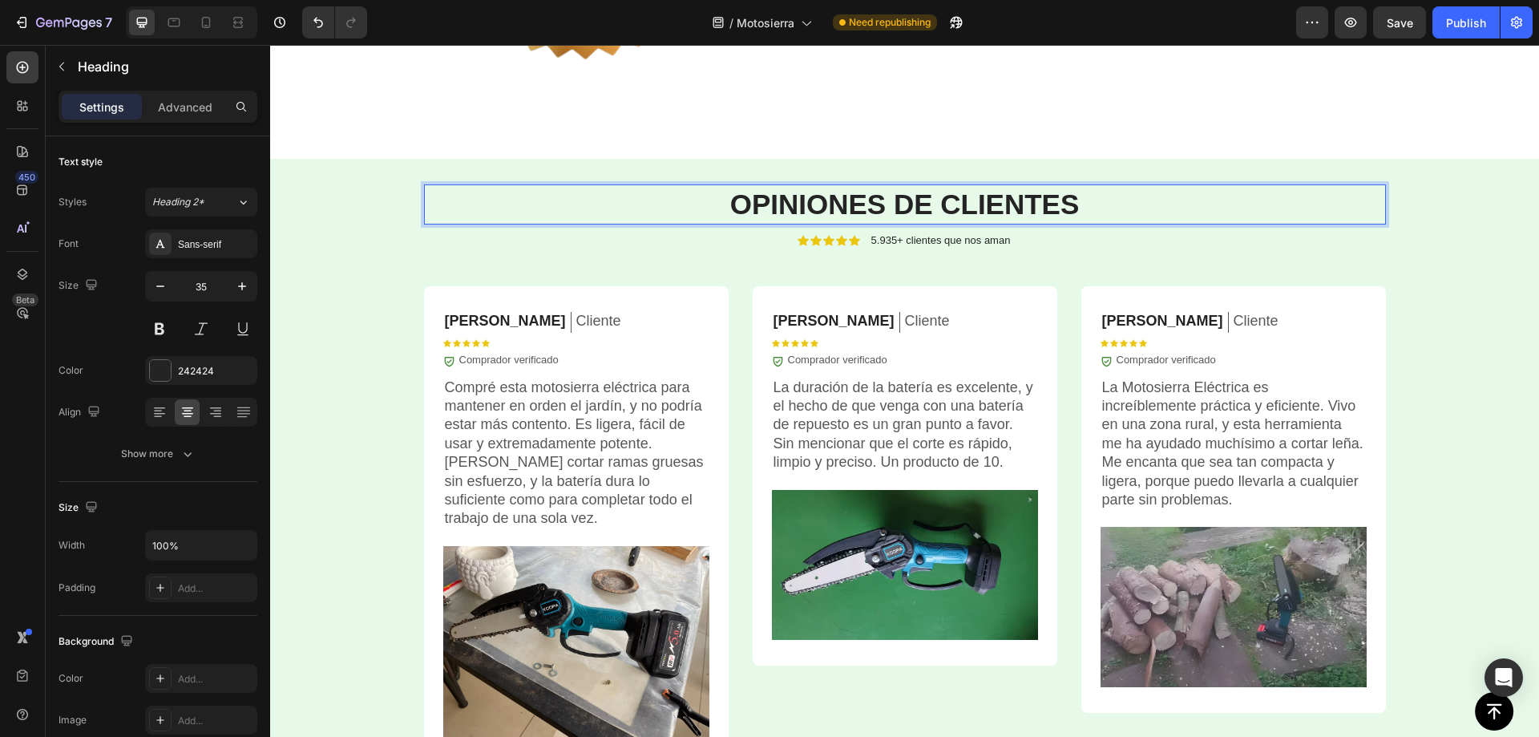
click at [879, 204] on strong "OPINIONES DE CLIENTES" at bounding box center [905, 203] width 350 height 31
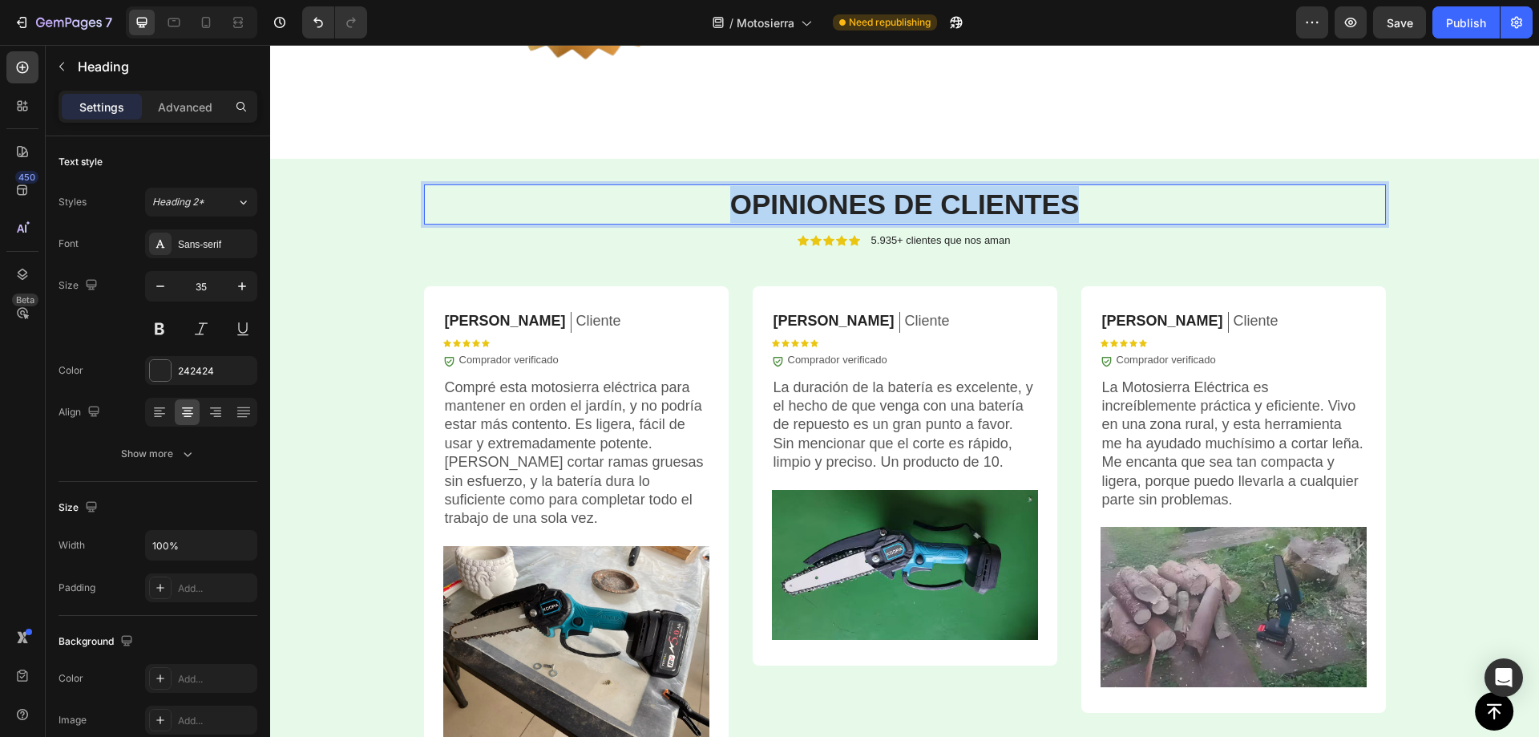
click at [879, 204] on strong "OPINIONES DE CLIENTES" at bounding box center [905, 203] width 350 height 31
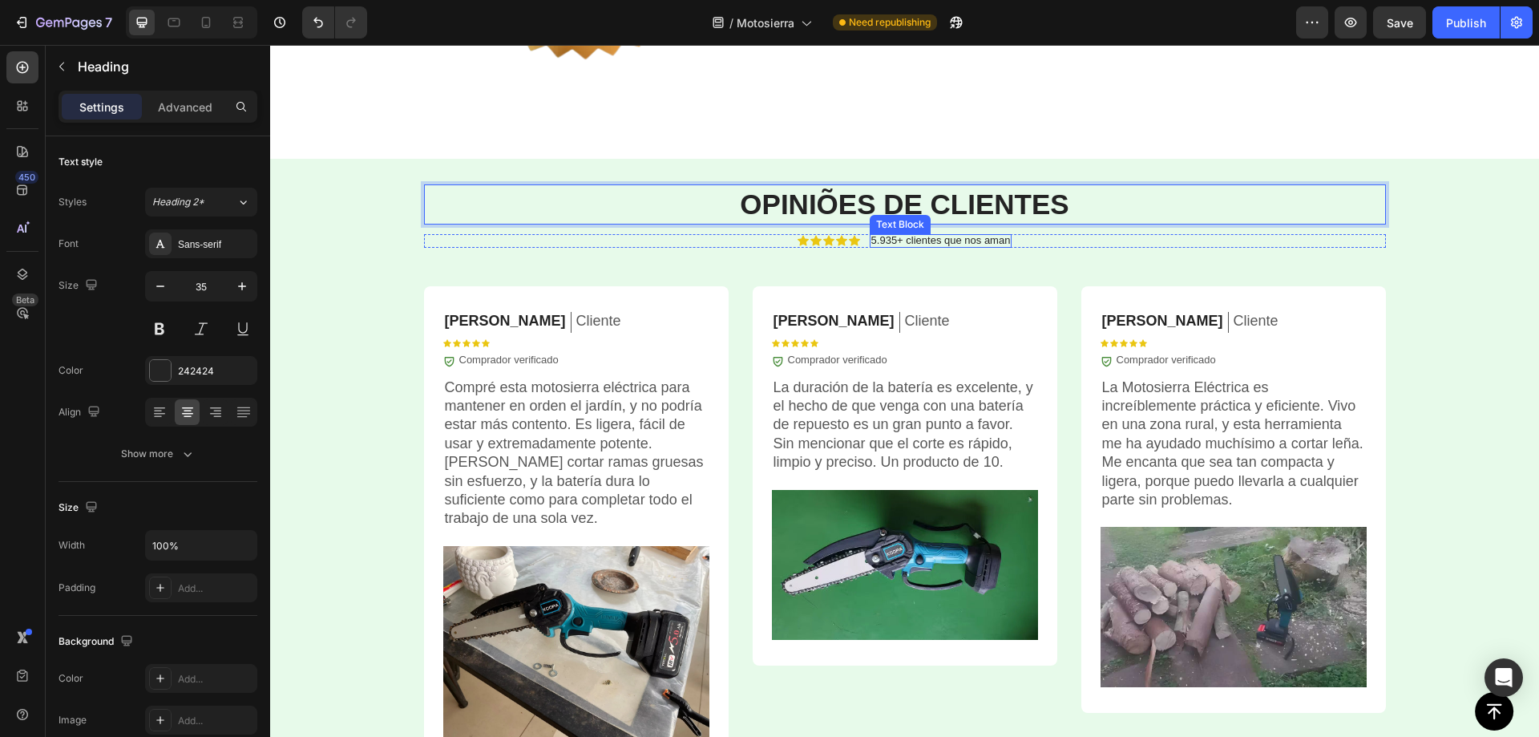
click at [922, 240] on p "5.935+ clientes que nos aman" at bounding box center [940, 240] width 139 height 13
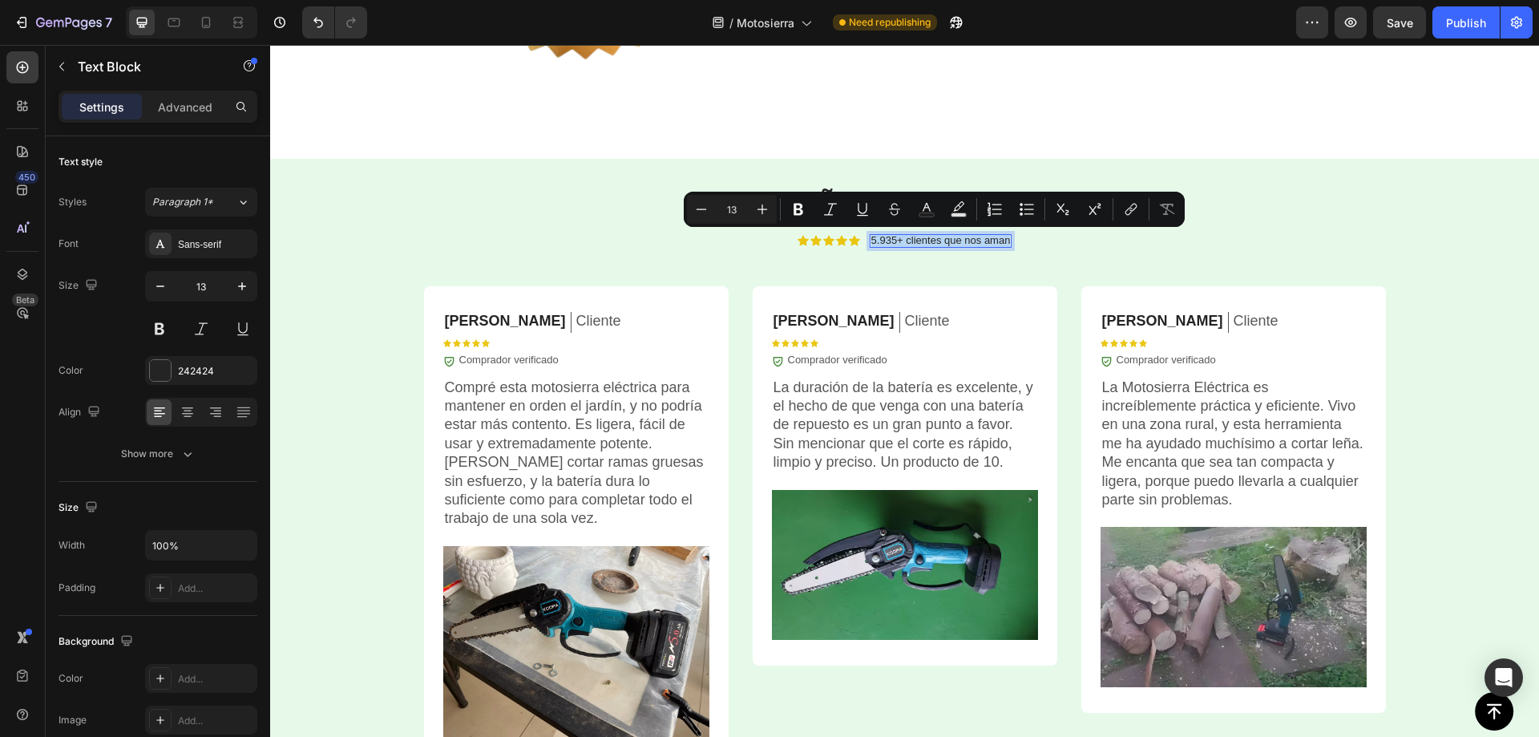
copy p "5.935+ clientes que nos aman"
click at [925, 245] on p "5.935+ clientes que nos aman" at bounding box center [940, 240] width 139 height 13
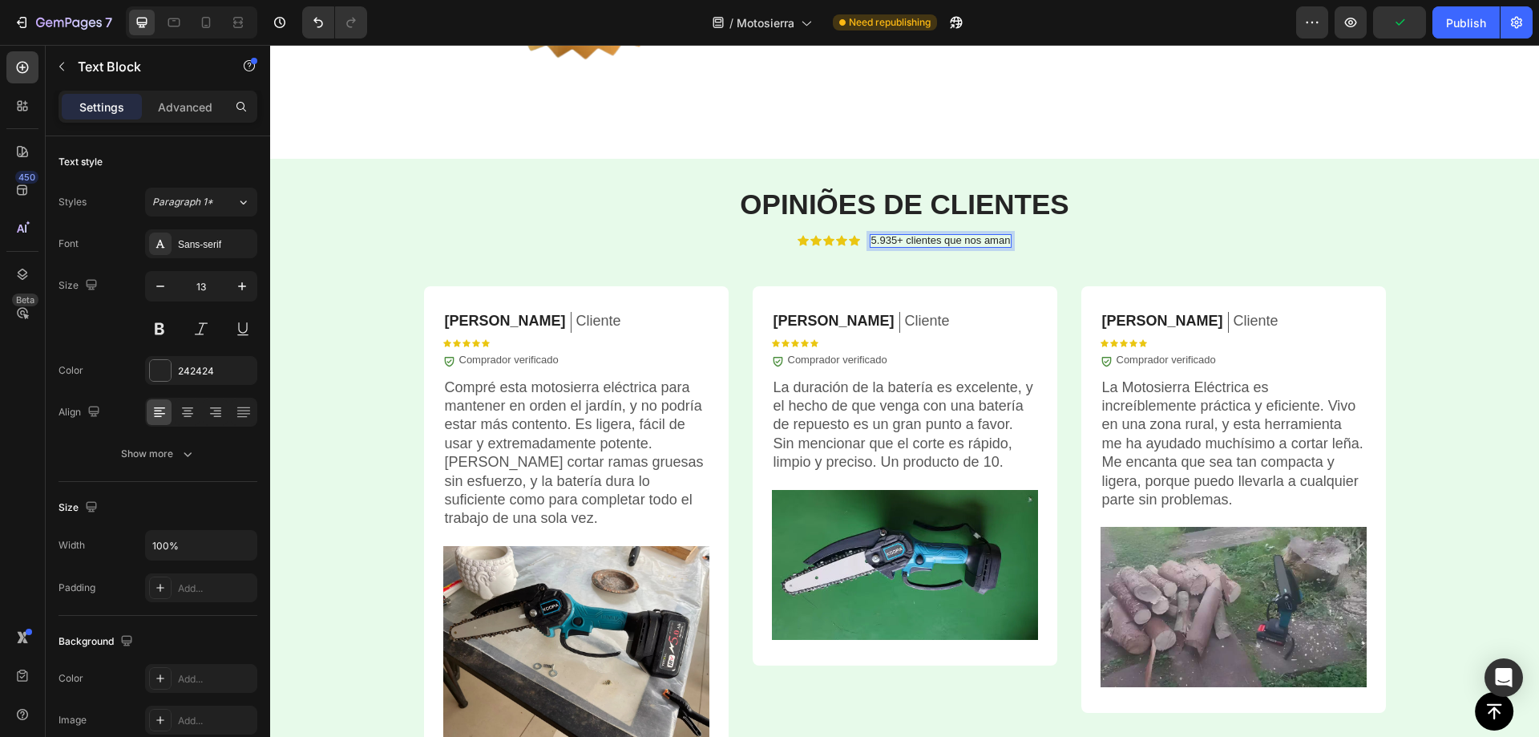
click at [937, 243] on p "5.935+ clientes que nos aman" at bounding box center [940, 240] width 139 height 13
click at [937, 242] on p "5.935+ clientes que nos aman" at bounding box center [940, 240] width 139 height 13
click at [1398, 31] on button "Save" at bounding box center [1399, 22] width 53 height 32
click at [576, 318] on p "Cliente" at bounding box center [598, 321] width 45 height 18
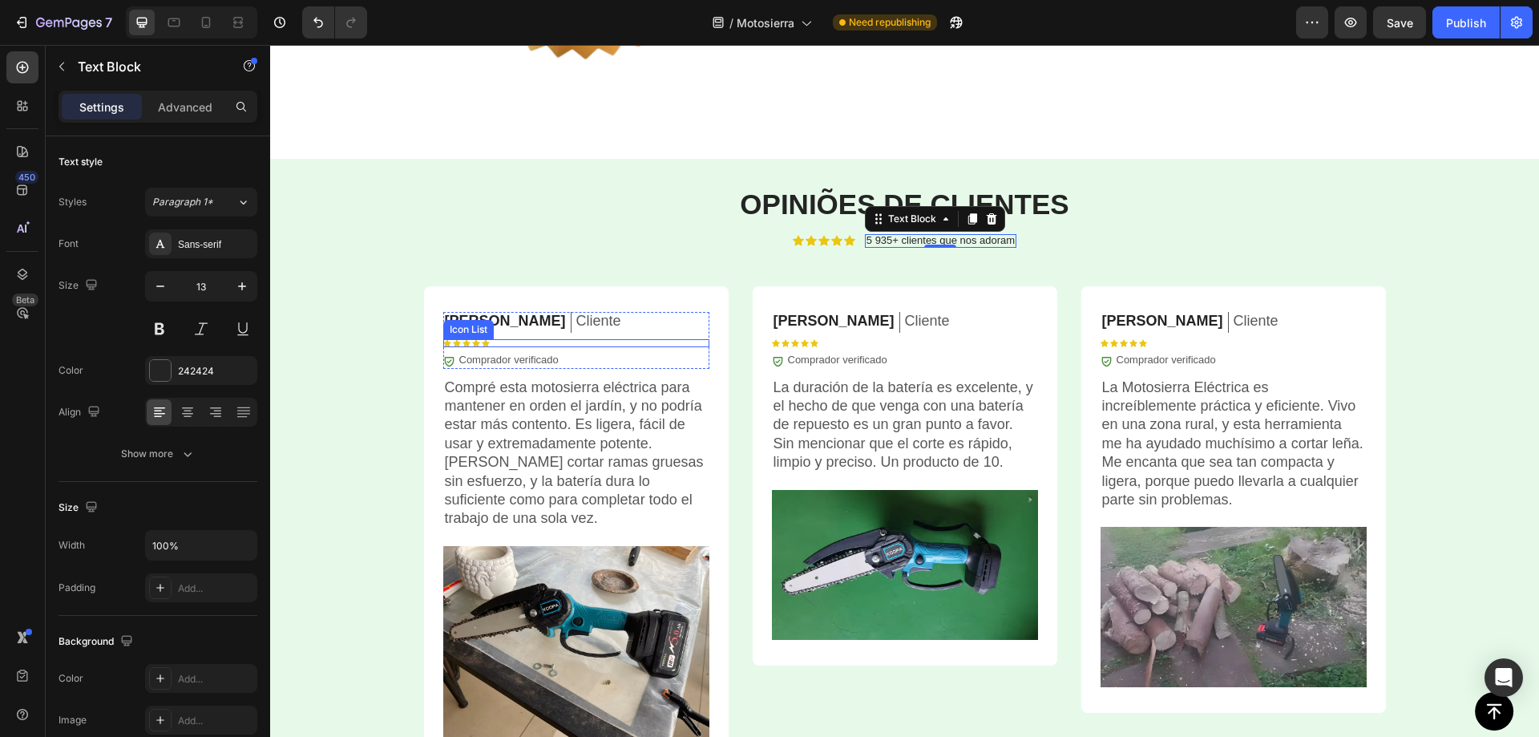
click at [576, 318] on p "Cliente" at bounding box center [598, 321] width 45 height 18
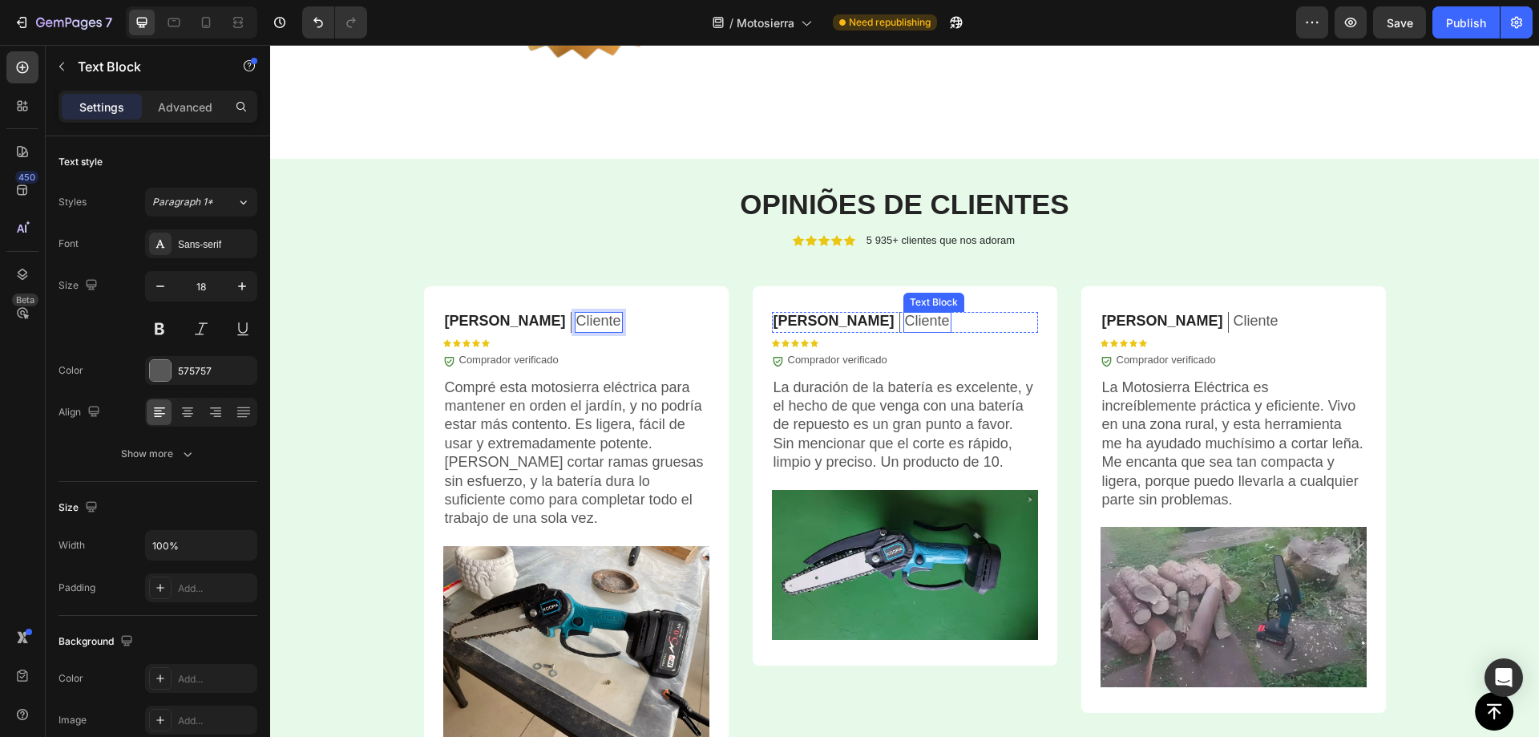
click at [905, 321] on p "Cliente" at bounding box center [927, 321] width 45 height 18
click at [1234, 321] on p "Cliente" at bounding box center [1256, 321] width 45 height 18
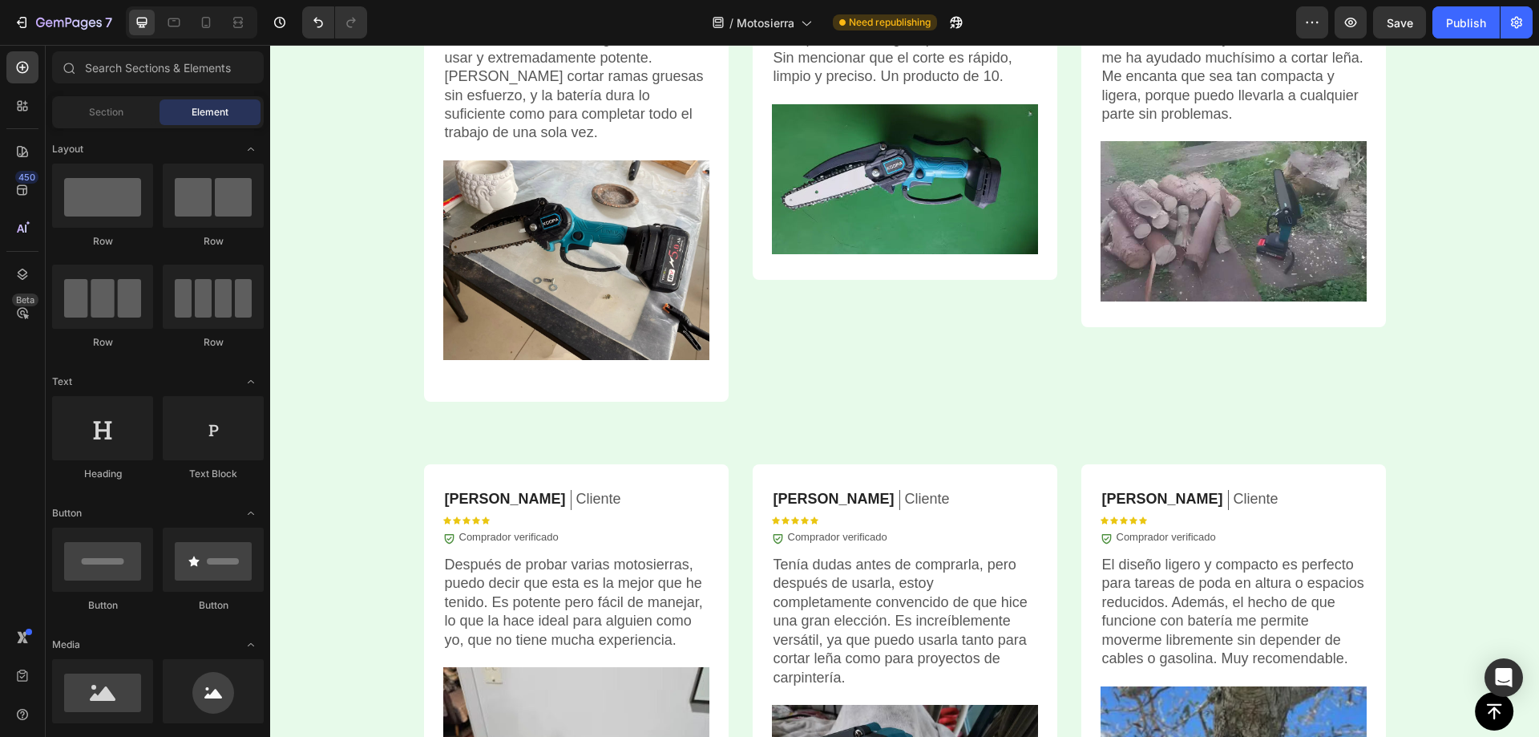
scroll to position [4360, 0]
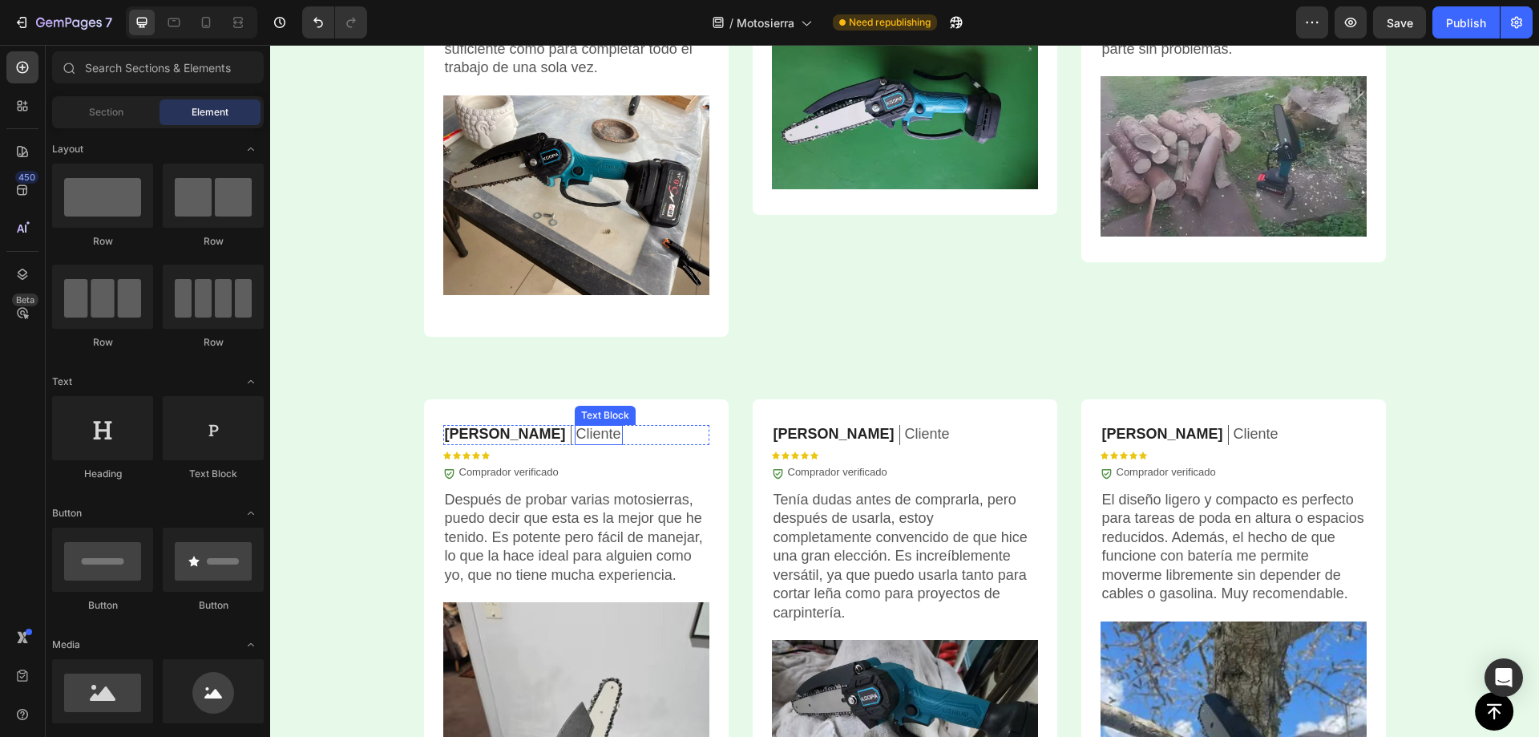
click at [576, 432] on p "Cliente" at bounding box center [598, 434] width 45 height 18
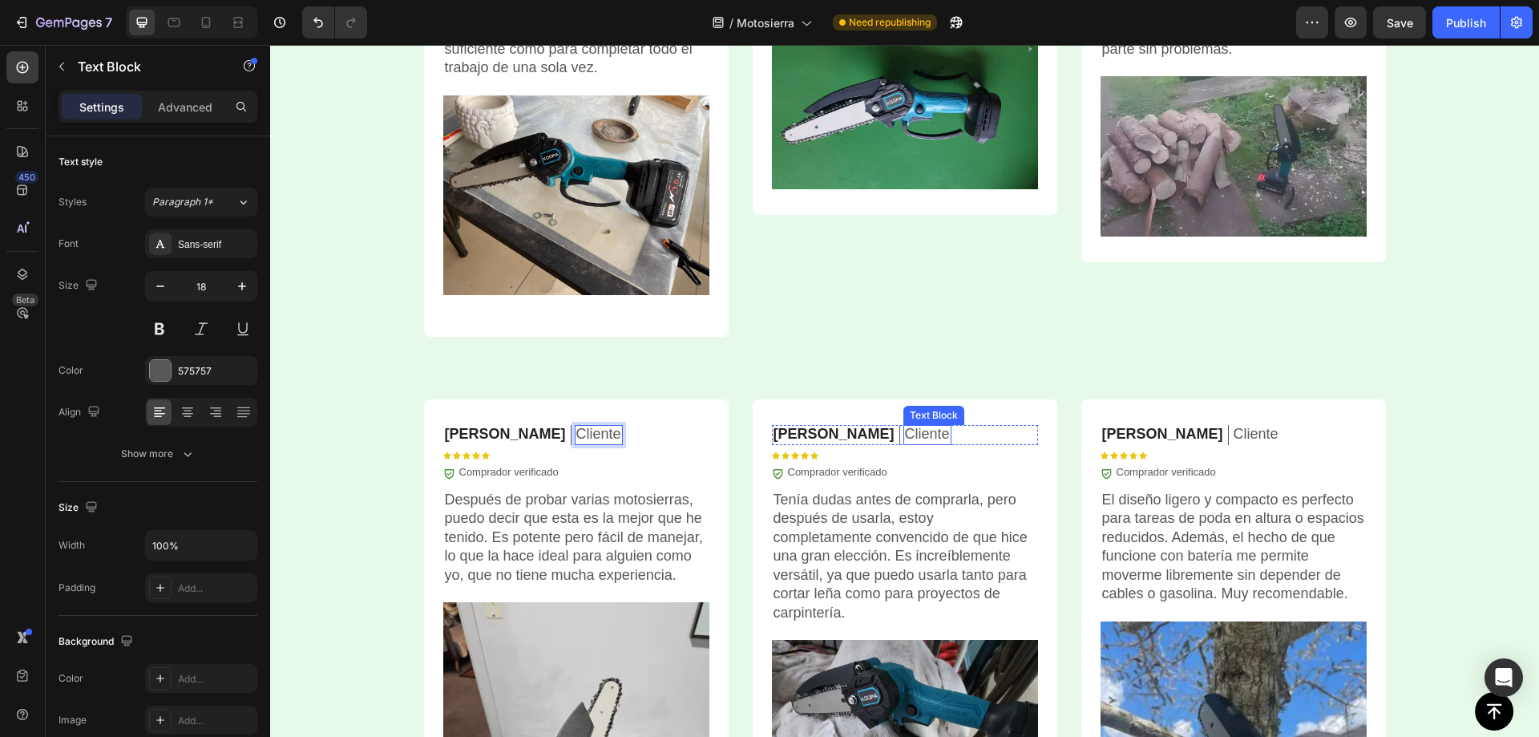
click at [905, 434] on p "Cliente" at bounding box center [927, 434] width 45 height 18
click at [1234, 431] on p "Cliente" at bounding box center [1256, 434] width 45 height 18
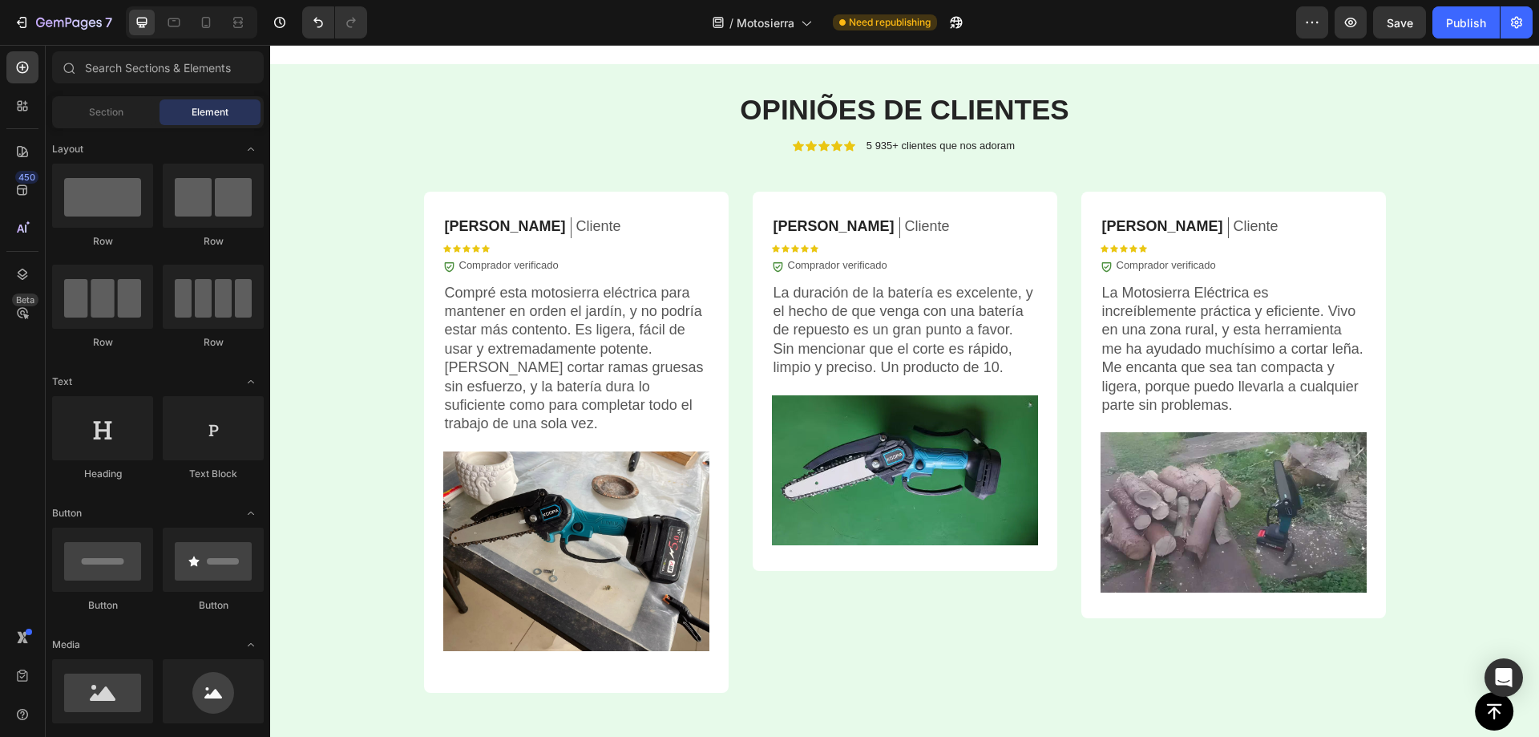
scroll to position [3931, 0]
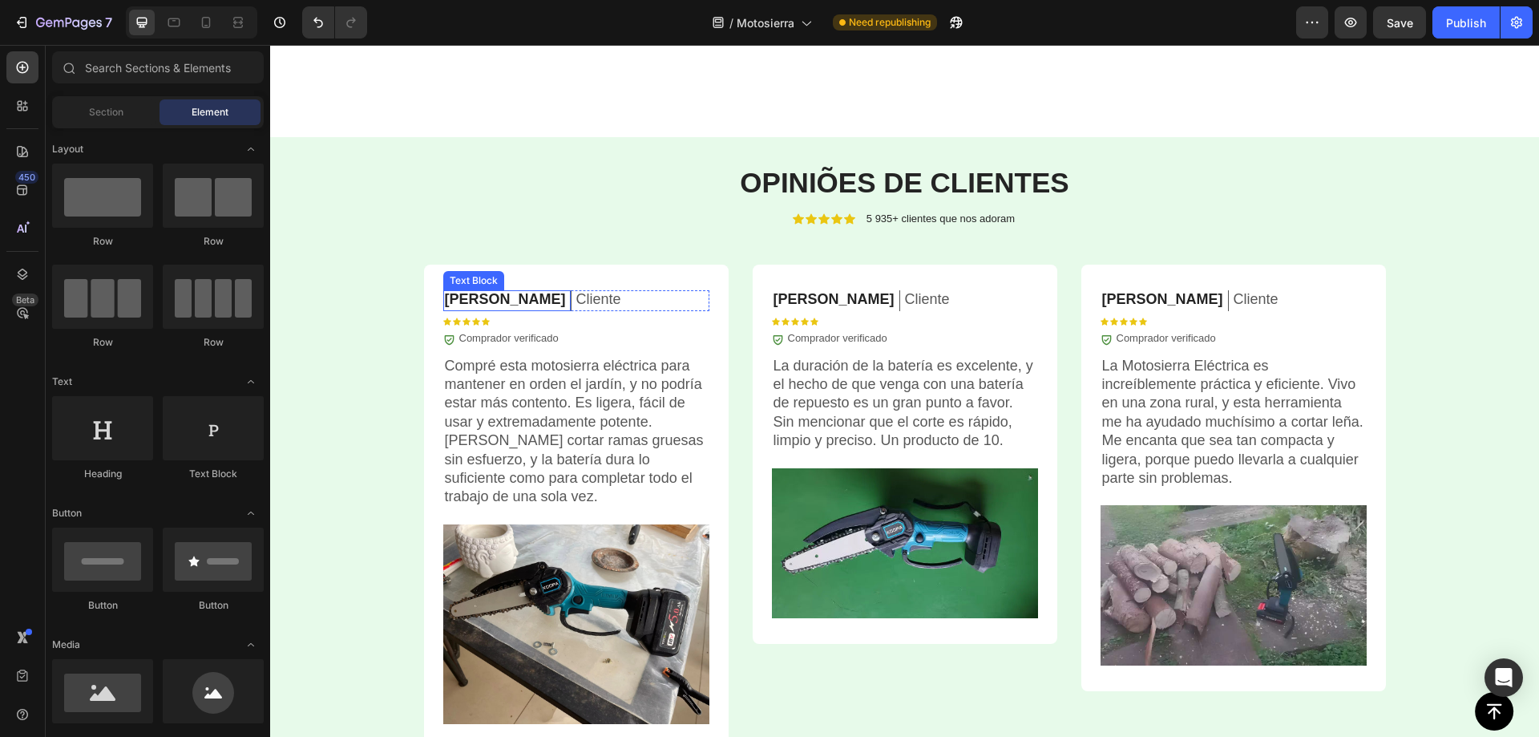
click at [476, 299] on p "[PERSON_NAME]" at bounding box center [505, 299] width 121 height 18
click at [476, 297] on p "[PERSON_NAME]" at bounding box center [505, 299] width 121 height 18
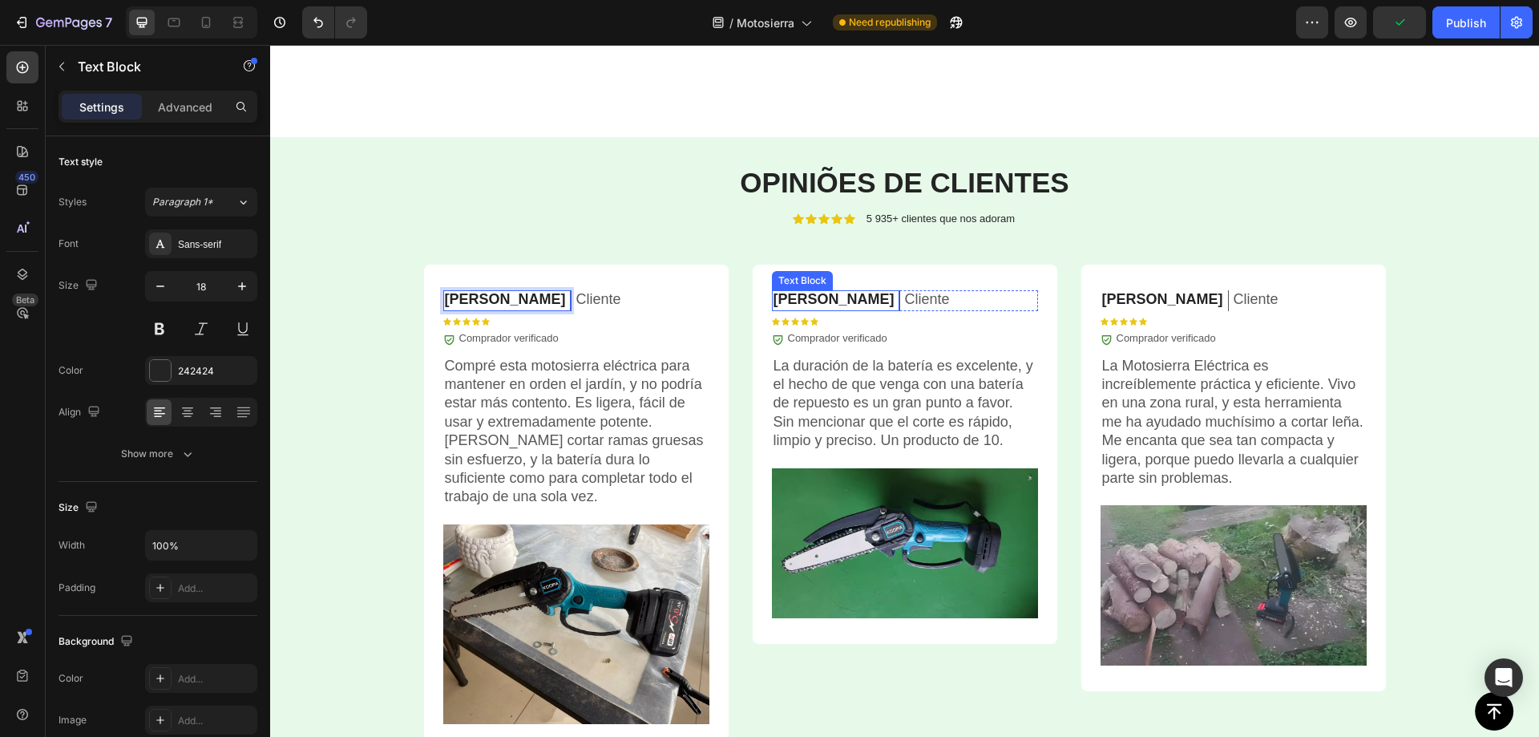
click at [799, 298] on p "[PERSON_NAME]" at bounding box center [834, 299] width 121 height 18
click at [1138, 297] on p "[PERSON_NAME]" at bounding box center [1162, 299] width 121 height 18
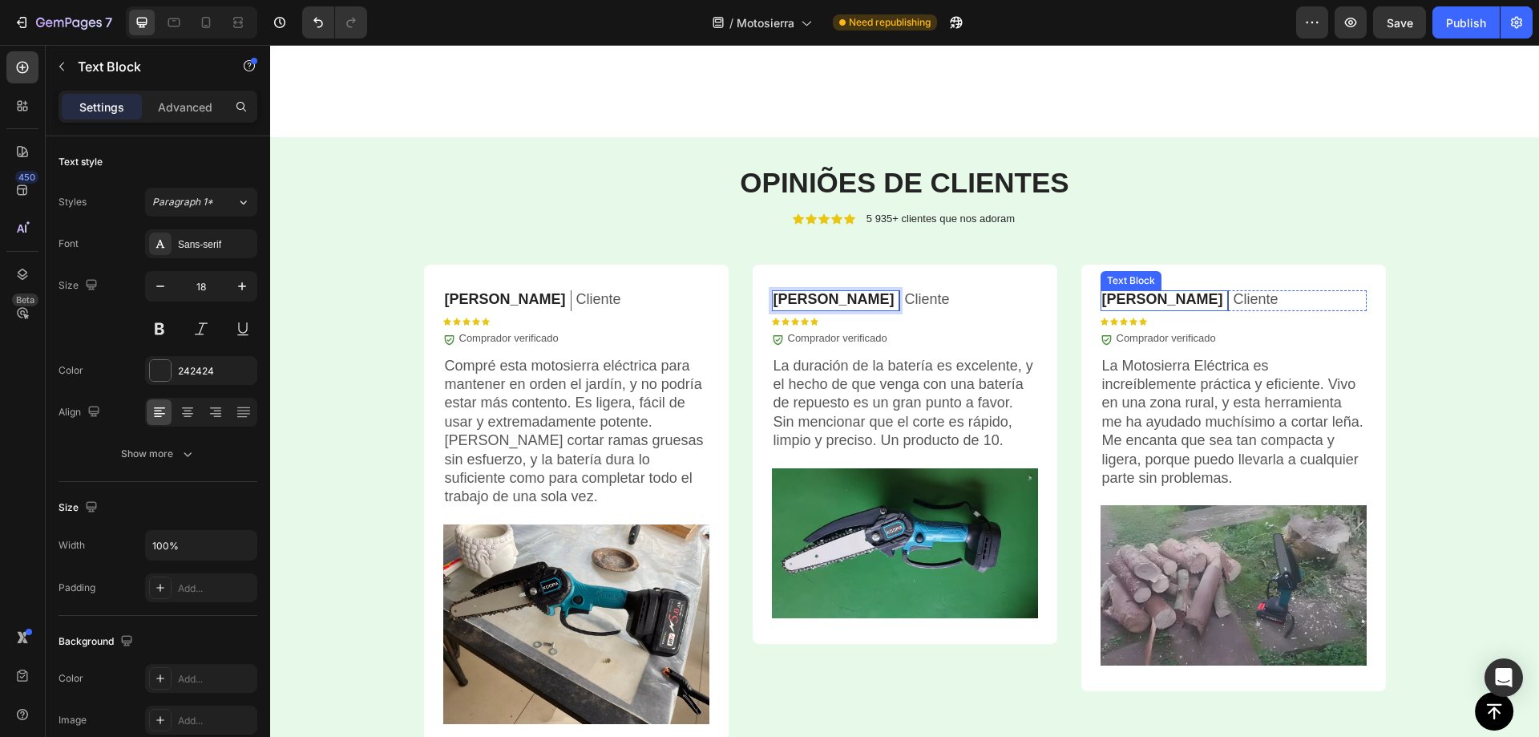
click at [1138, 296] on p "[PERSON_NAME]" at bounding box center [1162, 299] width 121 height 18
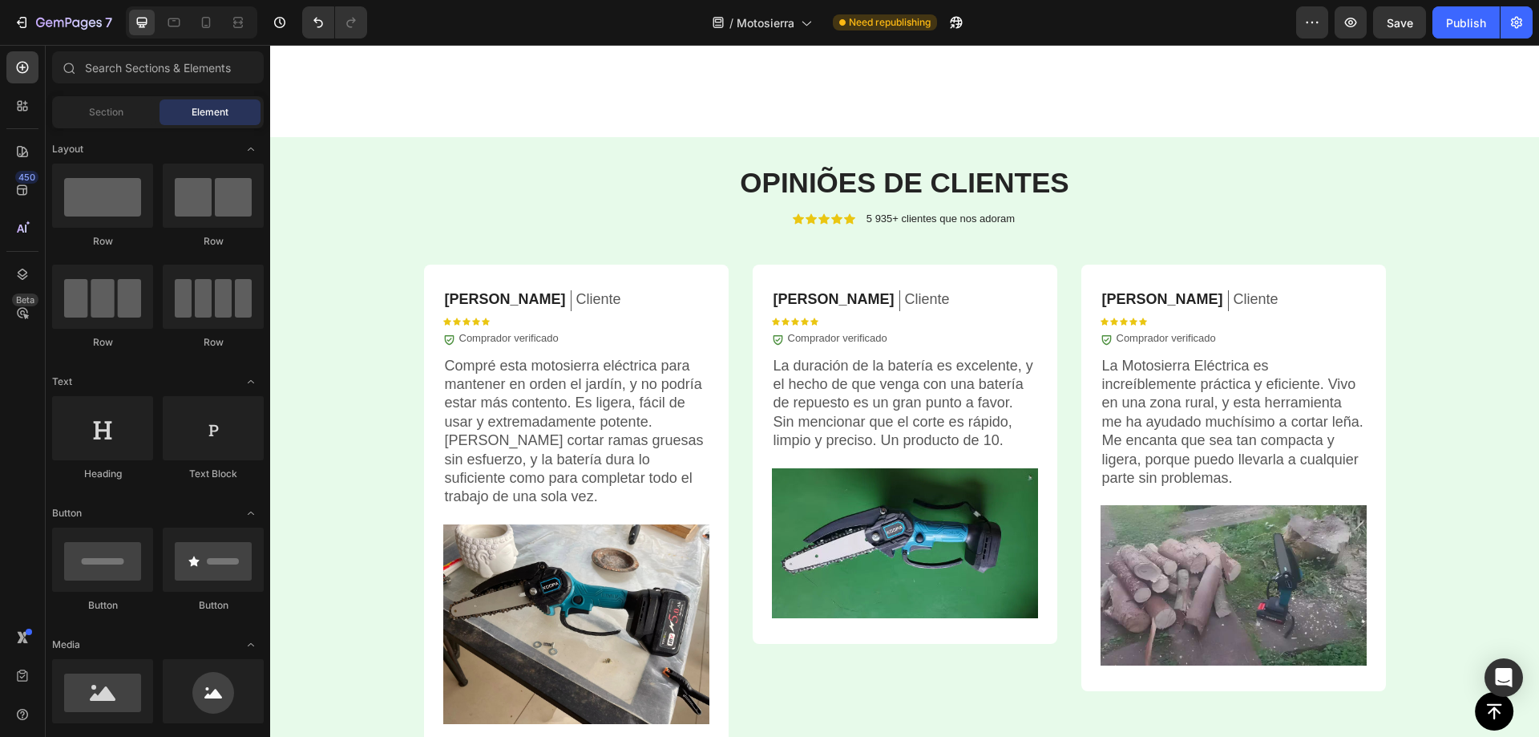
scroll to position [3983, 0]
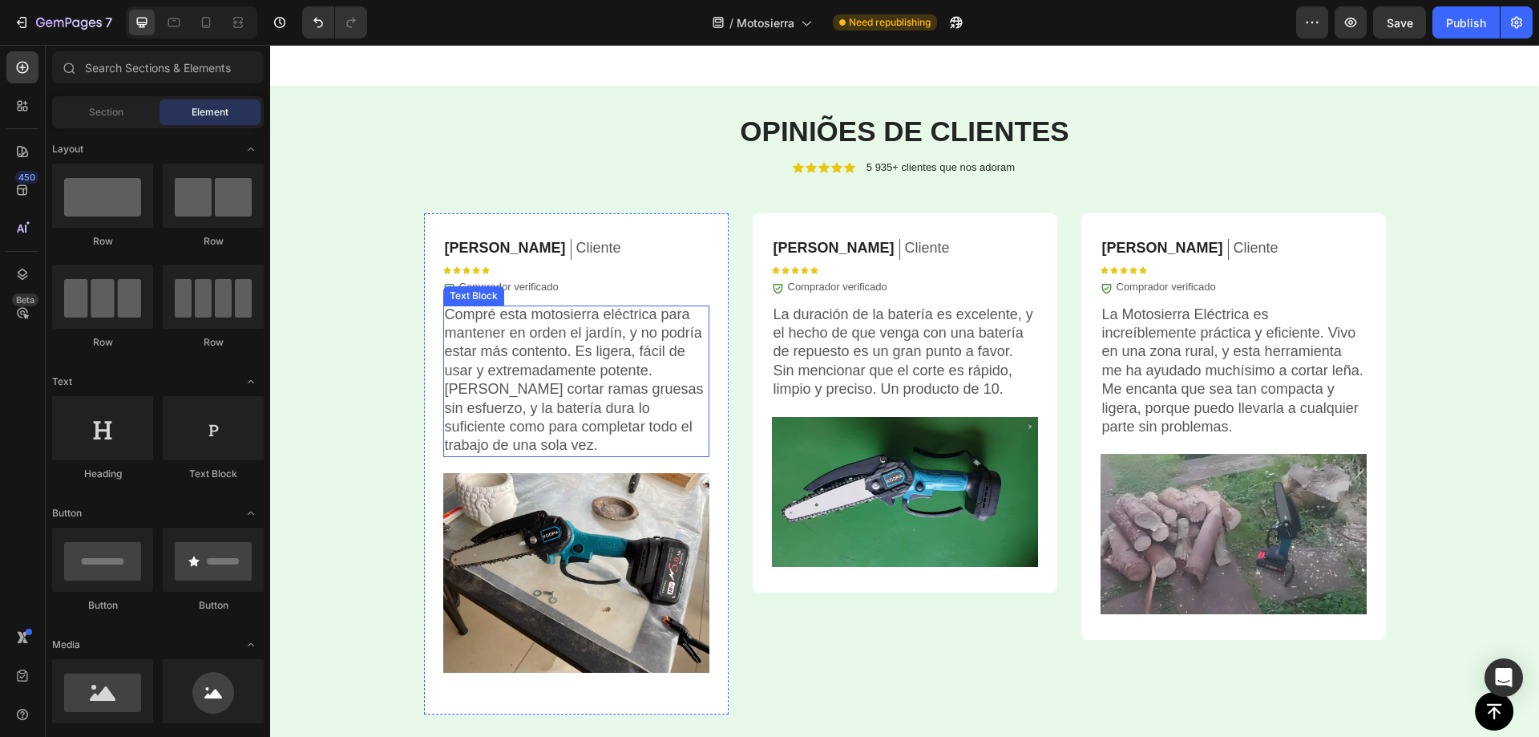
click at [555, 343] on p "Compré esta motosierra eléctrica para mantener en orden el jardín, y no podría …" at bounding box center [576, 380] width 263 height 150
click at [555, 342] on p "Compré esta motosierra eléctrica para mantener en orden el jardín, y no podría …" at bounding box center [576, 380] width 263 height 150
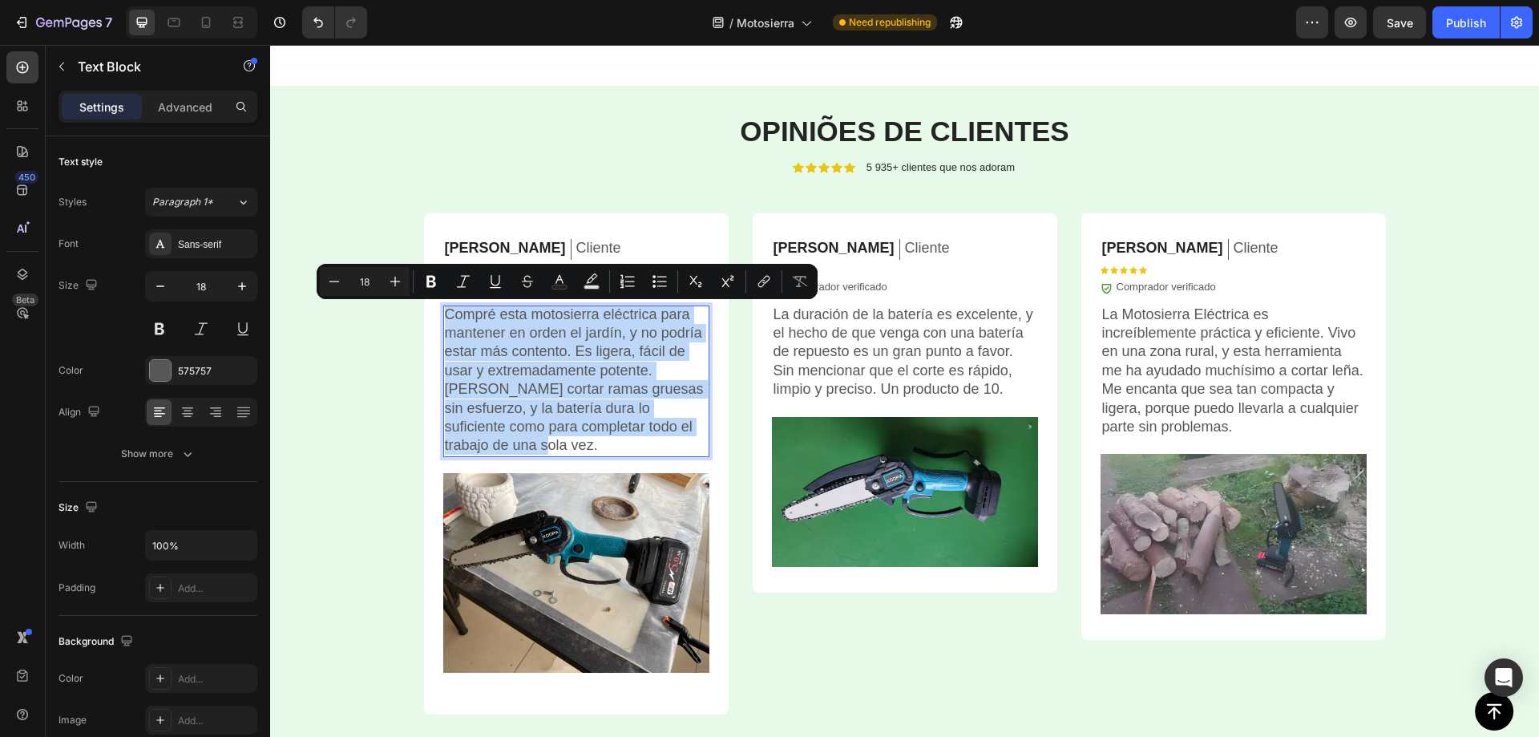
click at [536, 370] on p "Compré esta motosierra eléctrica para mantener en orden el jardín, y no podría …" at bounding box center [576, 380] width 263 height 150
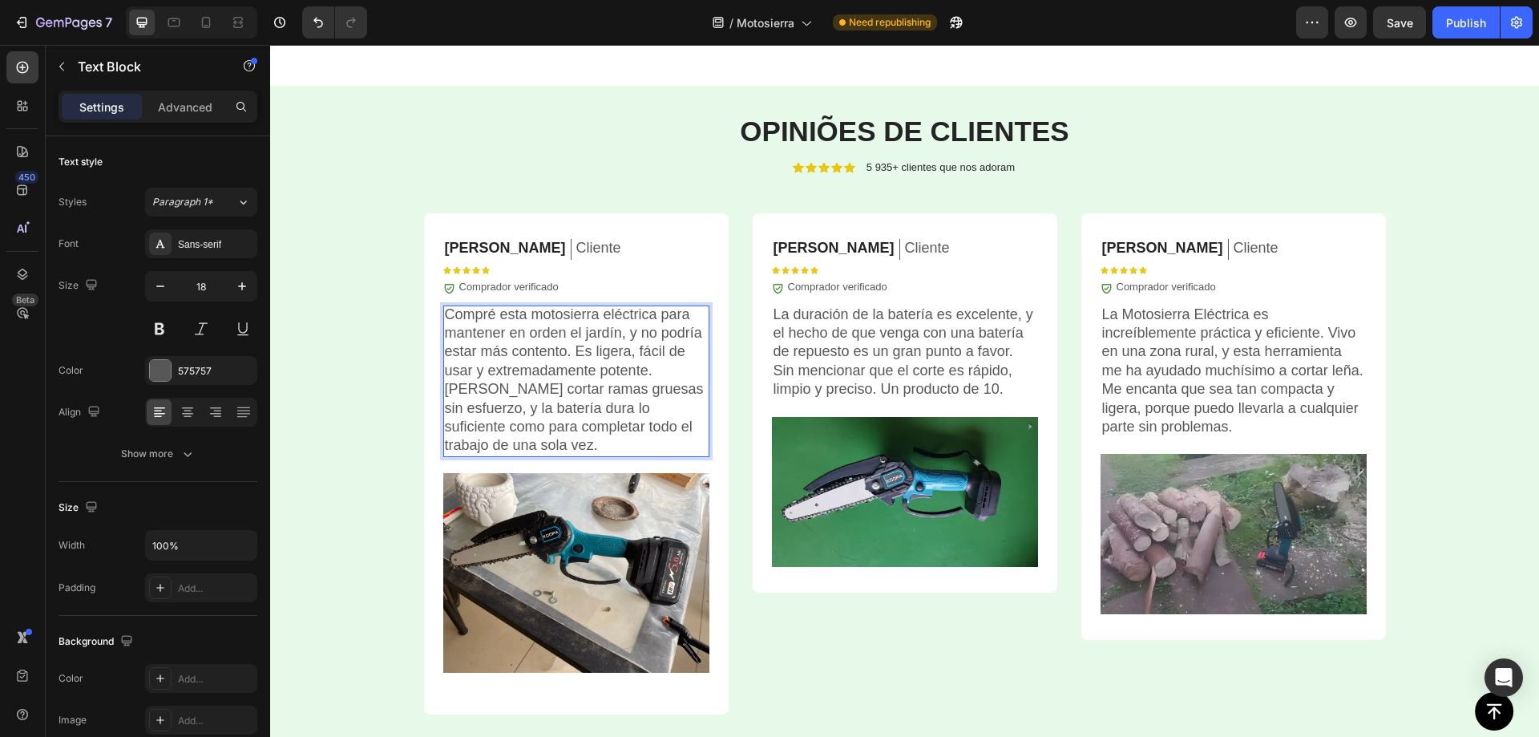
click at [568, 360] on p "Compré esta motosierra eléctrica para mantener en orden el jardín, y no podría …" at bounding box center [576, 380] width 263 height 150
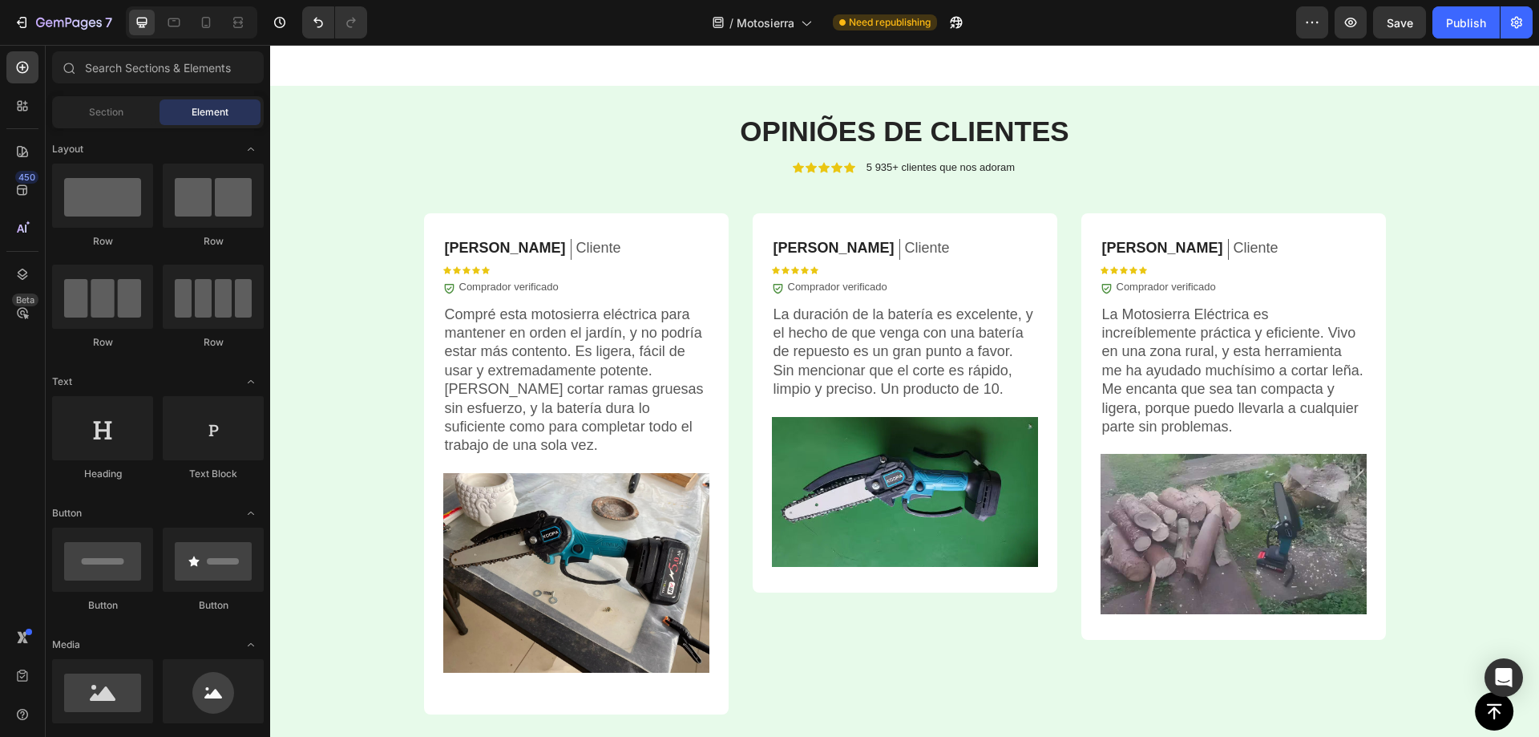
click at [591, 343] on p "Compré esta motosierra eléctrica para mantener en orden el jardín, y no podría …" at bounding box center [576, 380] width 263 height 150
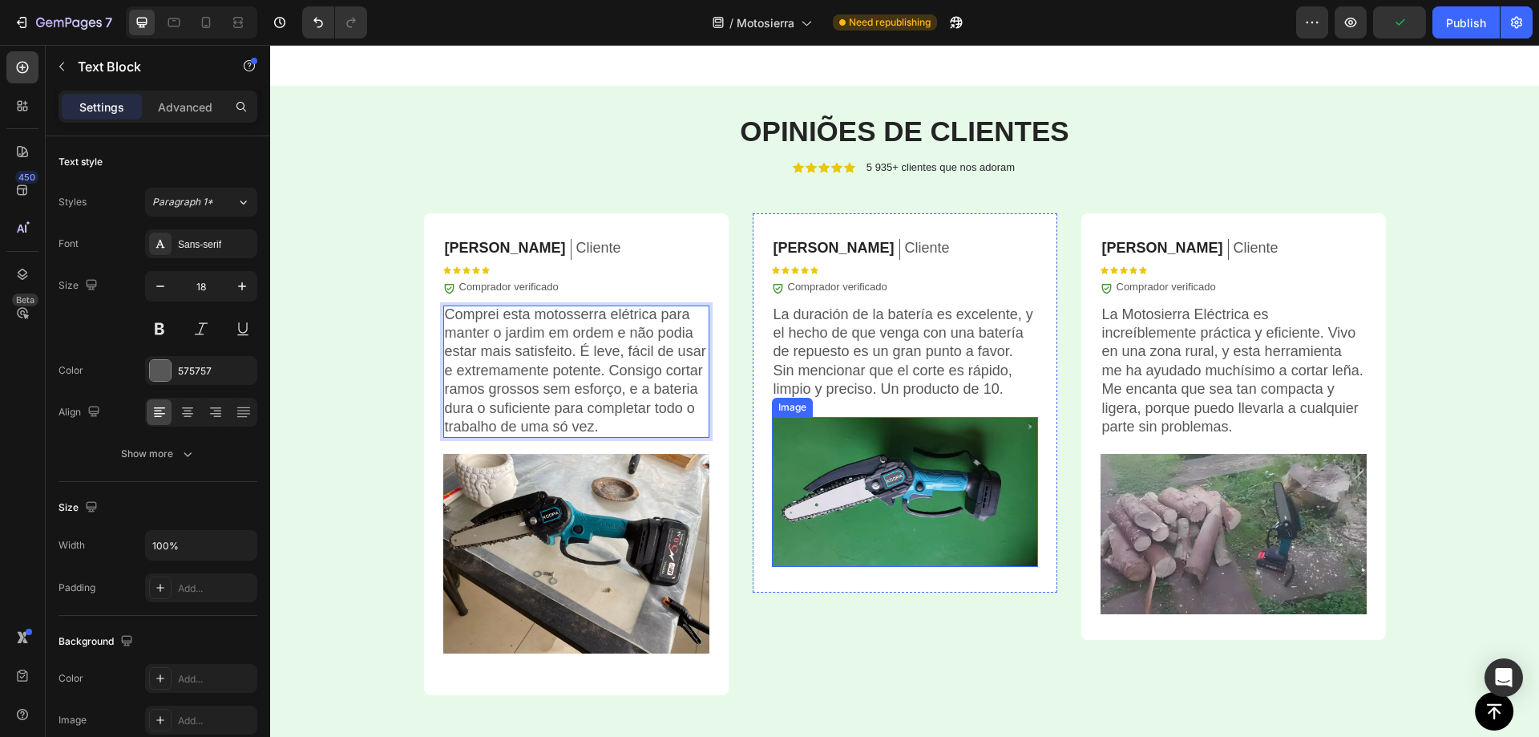
click at [887, 358] on p "La duración de la batería es excelente, y el hecho de que venga con una batería…" at bounding box center [905, 352] width 263 height 94
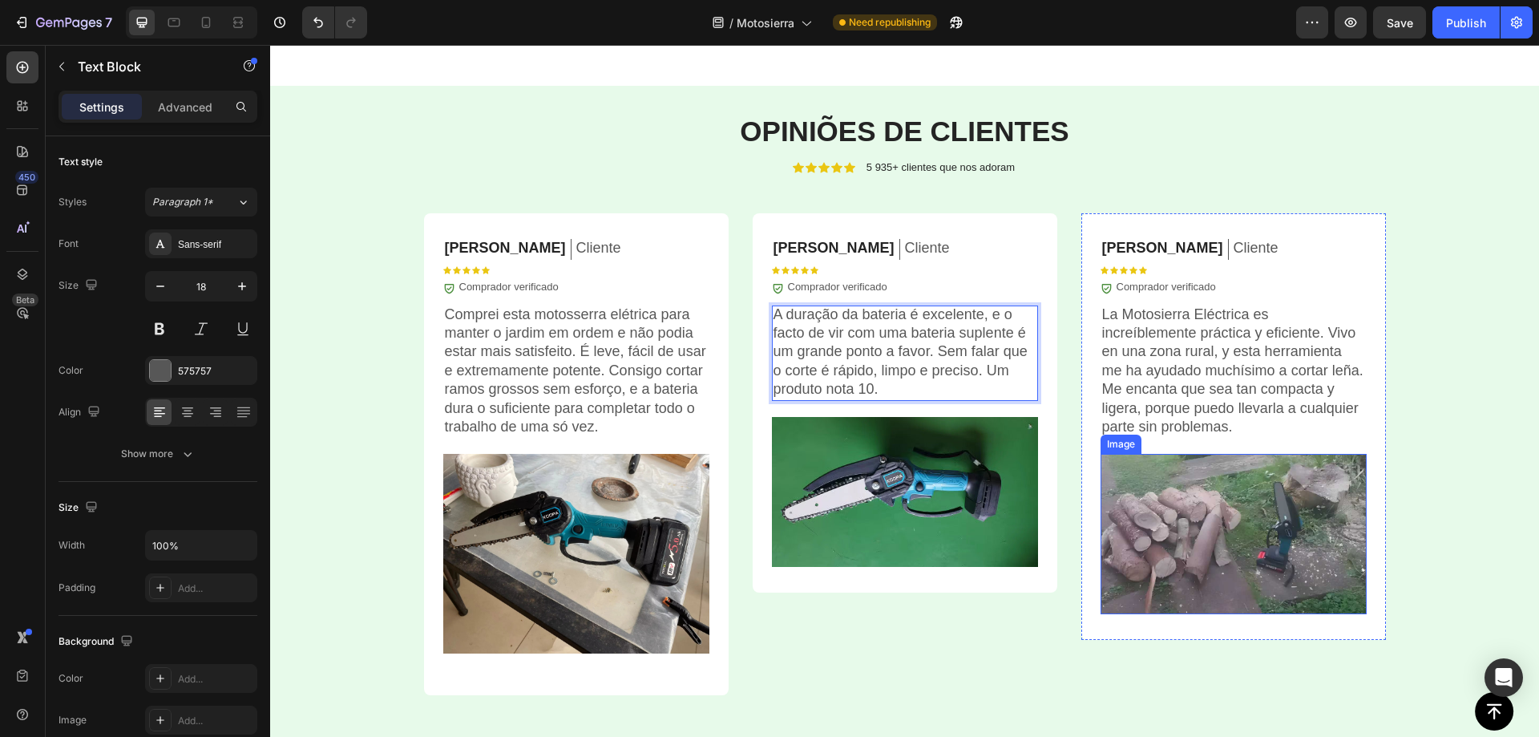
click at [1180, 368] on p "La Motosierra Eléctrica es increíblemente práctica y eficiente. Vivo en una zon…" at bounding box center [1233, 370] width 263 height 131
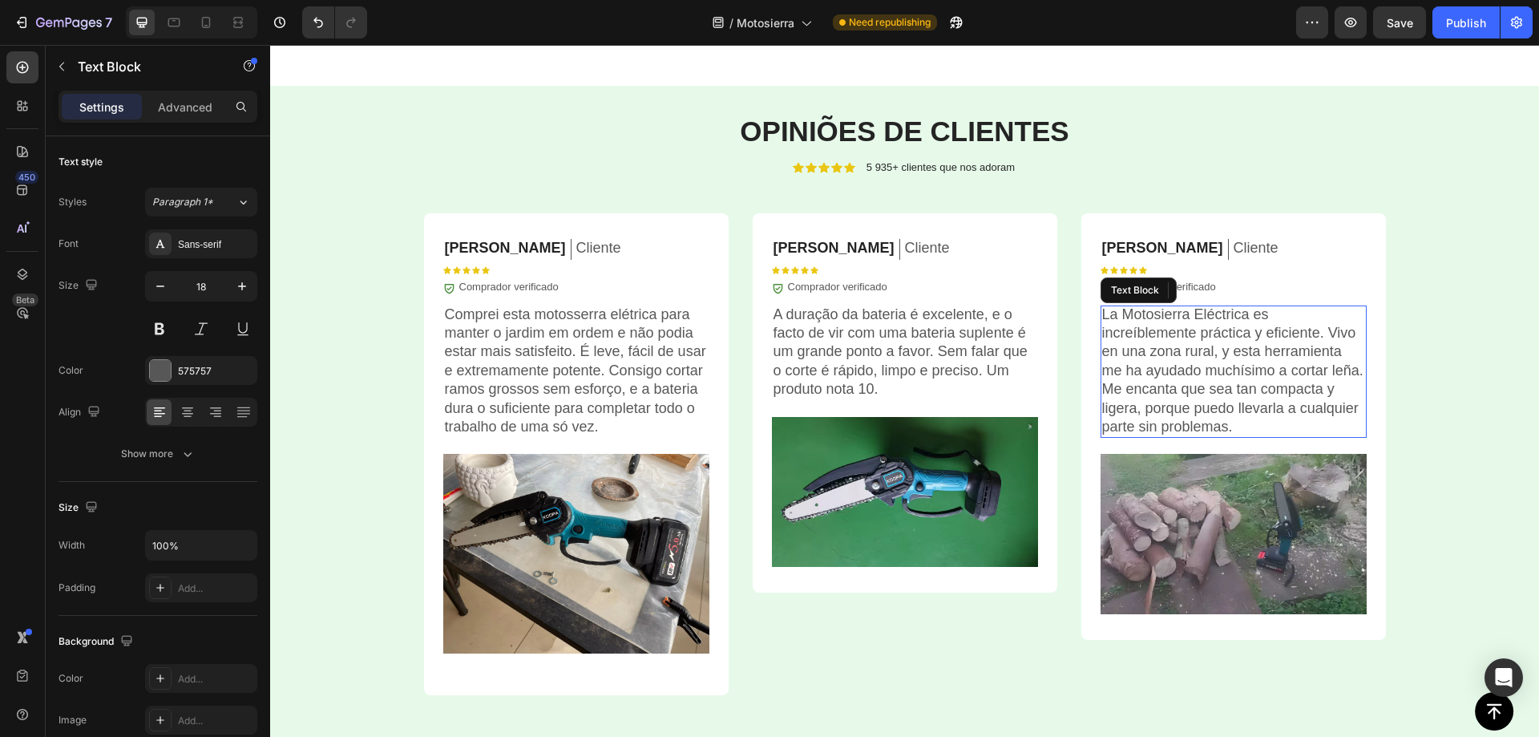
click at [1172, 369] on p "La Motosierra Eléctrica es increíblemente práctica y eficiente. Vivo en una zon…" at bounding box center [1233, 370] width 263 height 131
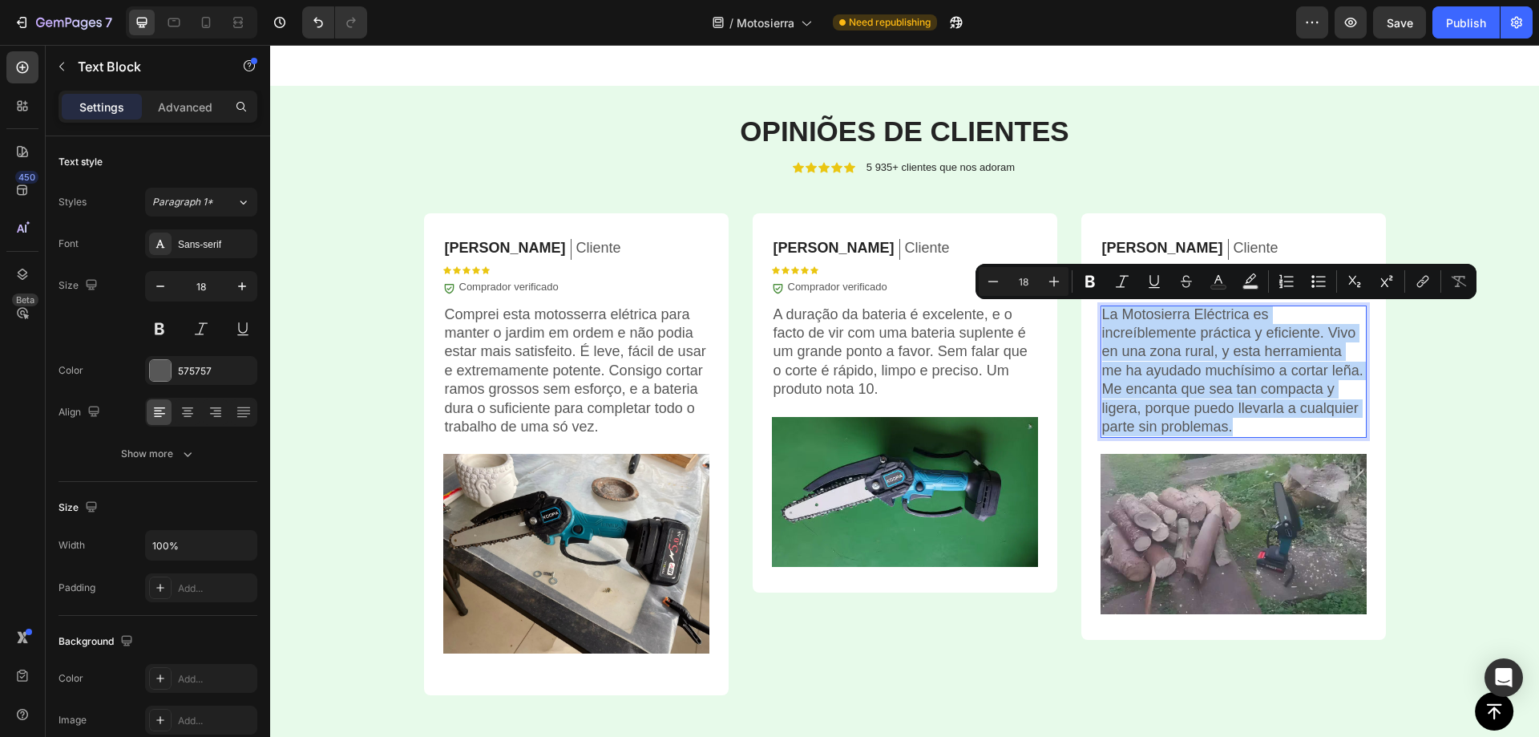
click at [1182, 381] on p "La Motosierra Eléctrica es increíblemente práctica y eficiente. Vivo en una zon…" at bounding box center [1233, 370] width 263 height 131
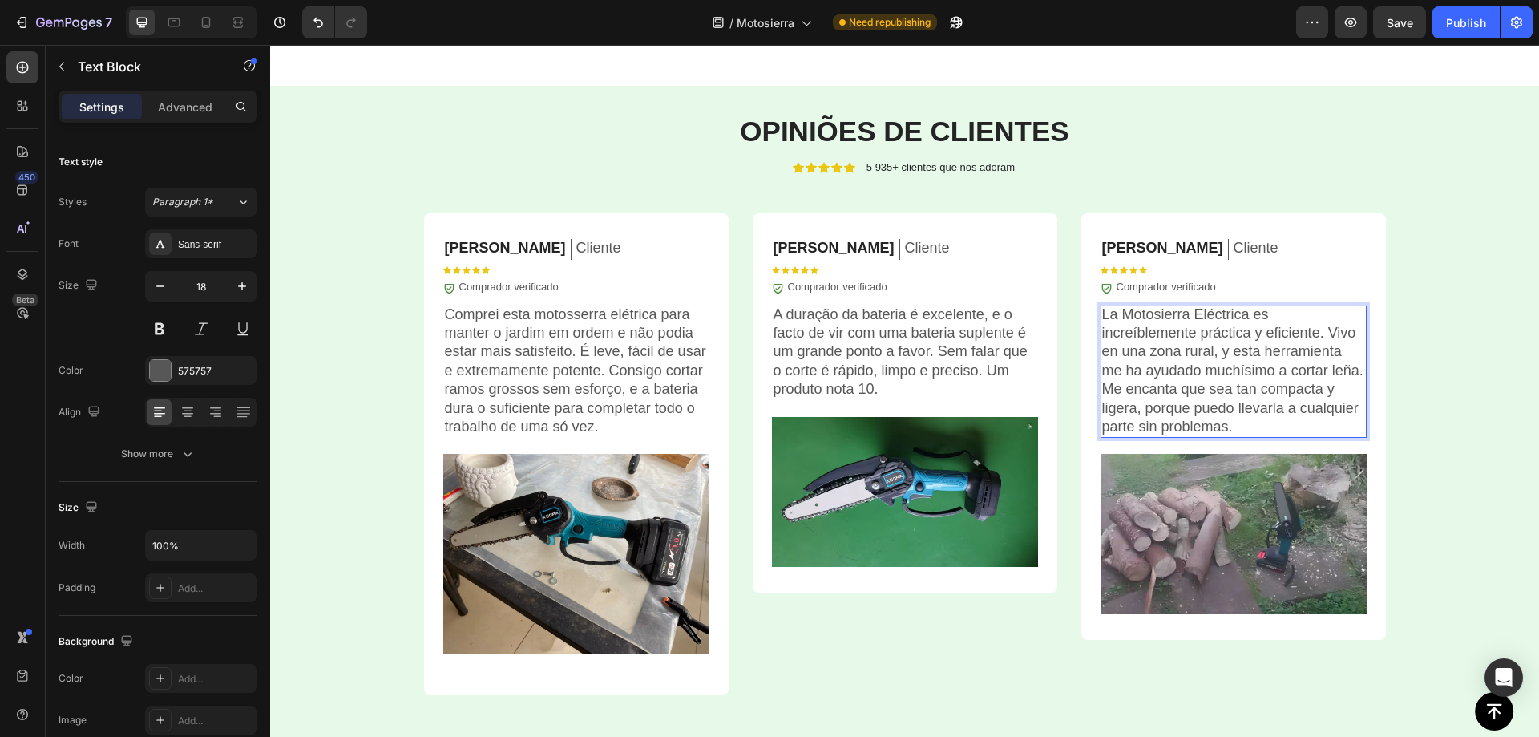
click at [1169, 356] on p "La Motosierra Eléctrica es increíblemente práctica y eficiente. Vivo en una zon…" at bounding box center [1233, 370] width 263 height 131
click at [1169, 357] on p "La Motosierra Eléctrica es increíblemente práctica y eficiente. Vivo en una zon…" at bounding box center [1233, 370] width 263 height 131
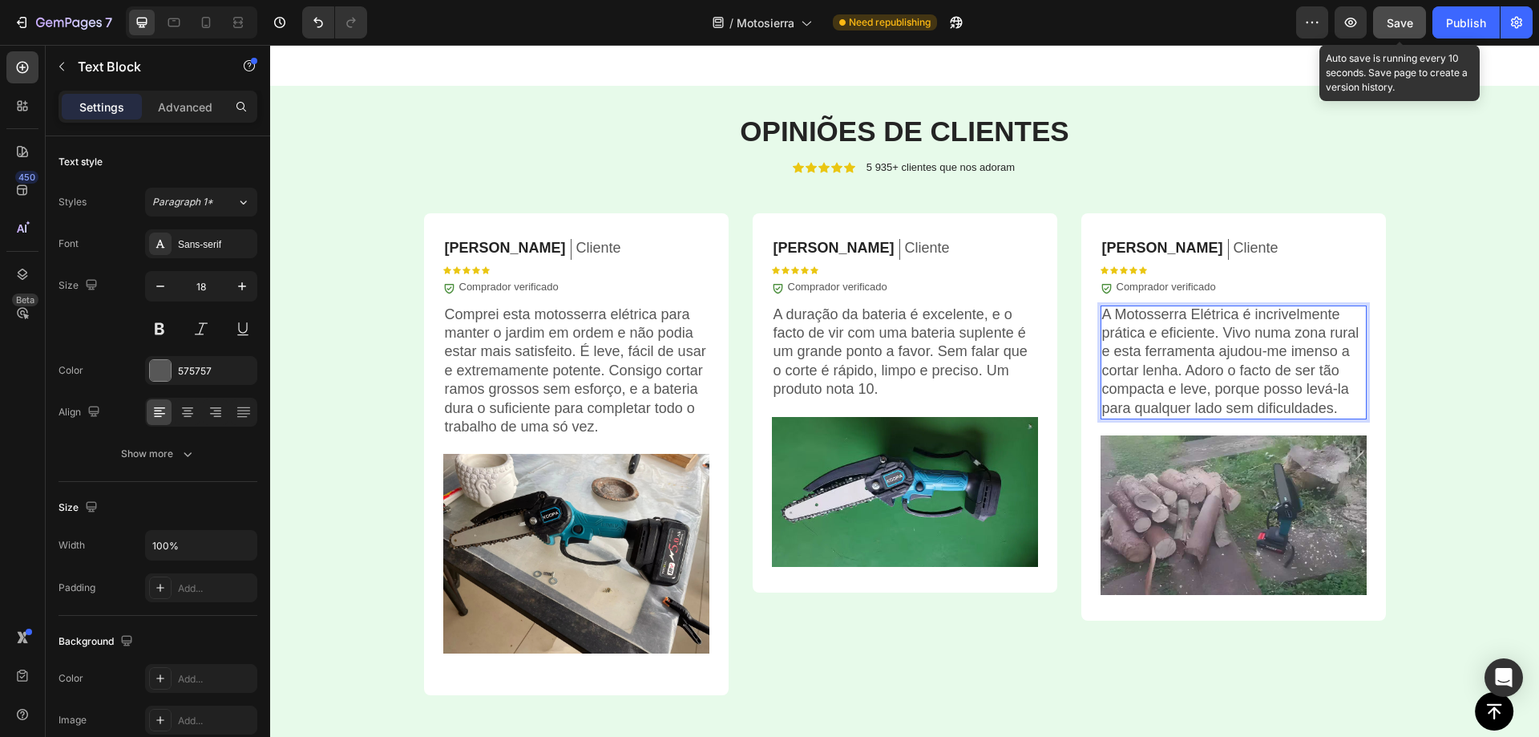
click at [1401, 21] on span "Save" at bounding box center [1400, 23] width 26 height 14
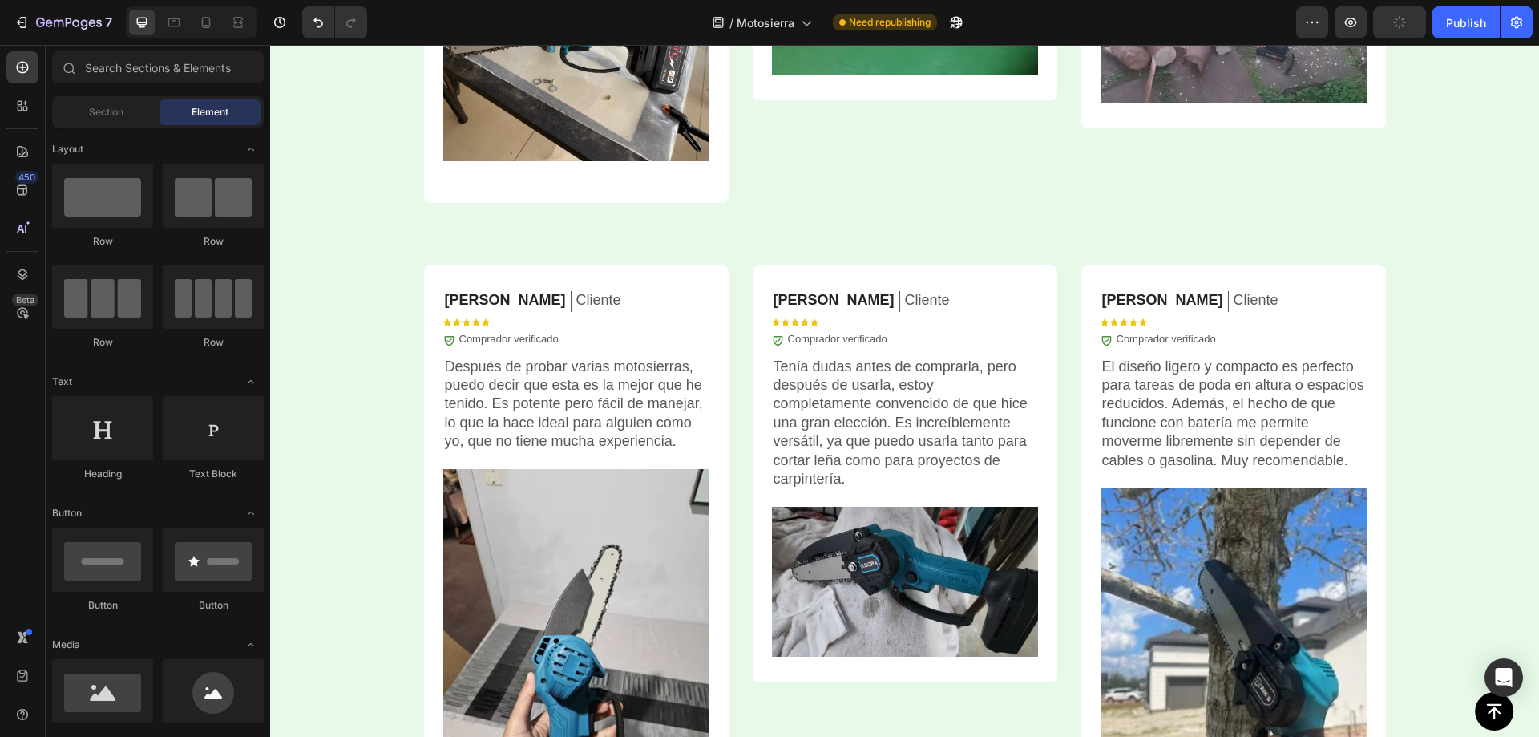
scroll to position [4591, 0]
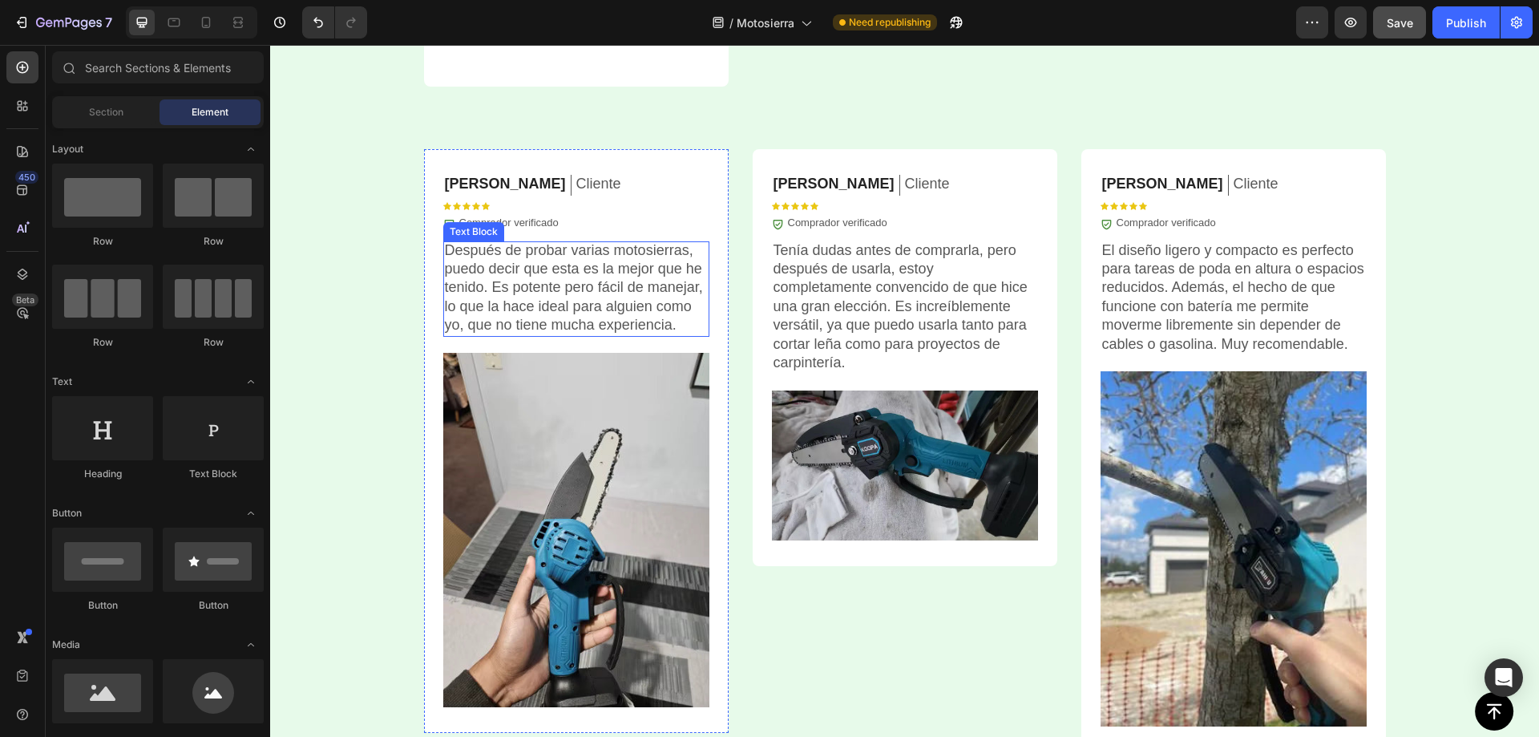
click at [546, 274] on p "Después de probar varias motosierras, puedo decir que esta es la mejor que he t…" at bounding box center [576, 288] width 263 height 94
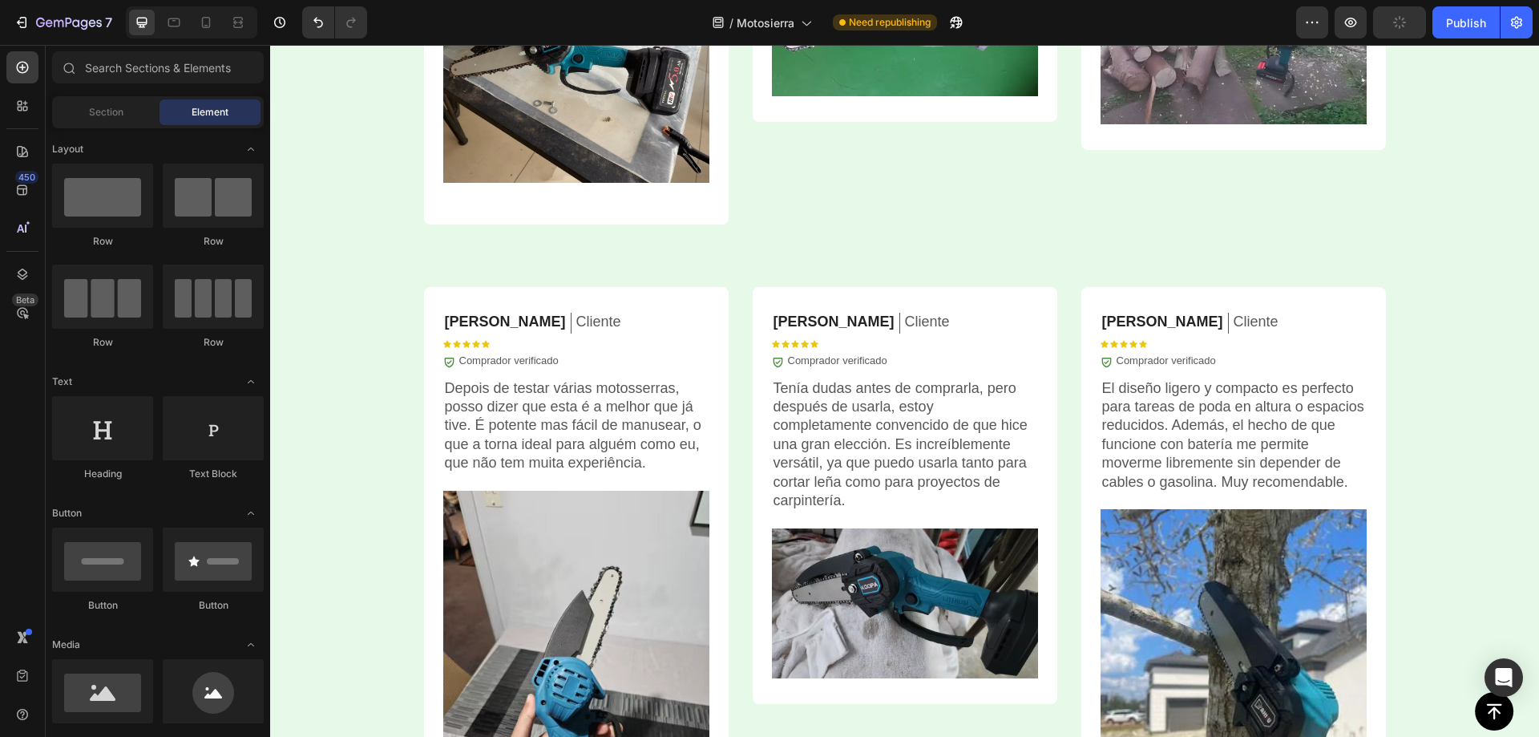
scroll to position [4548, 0]
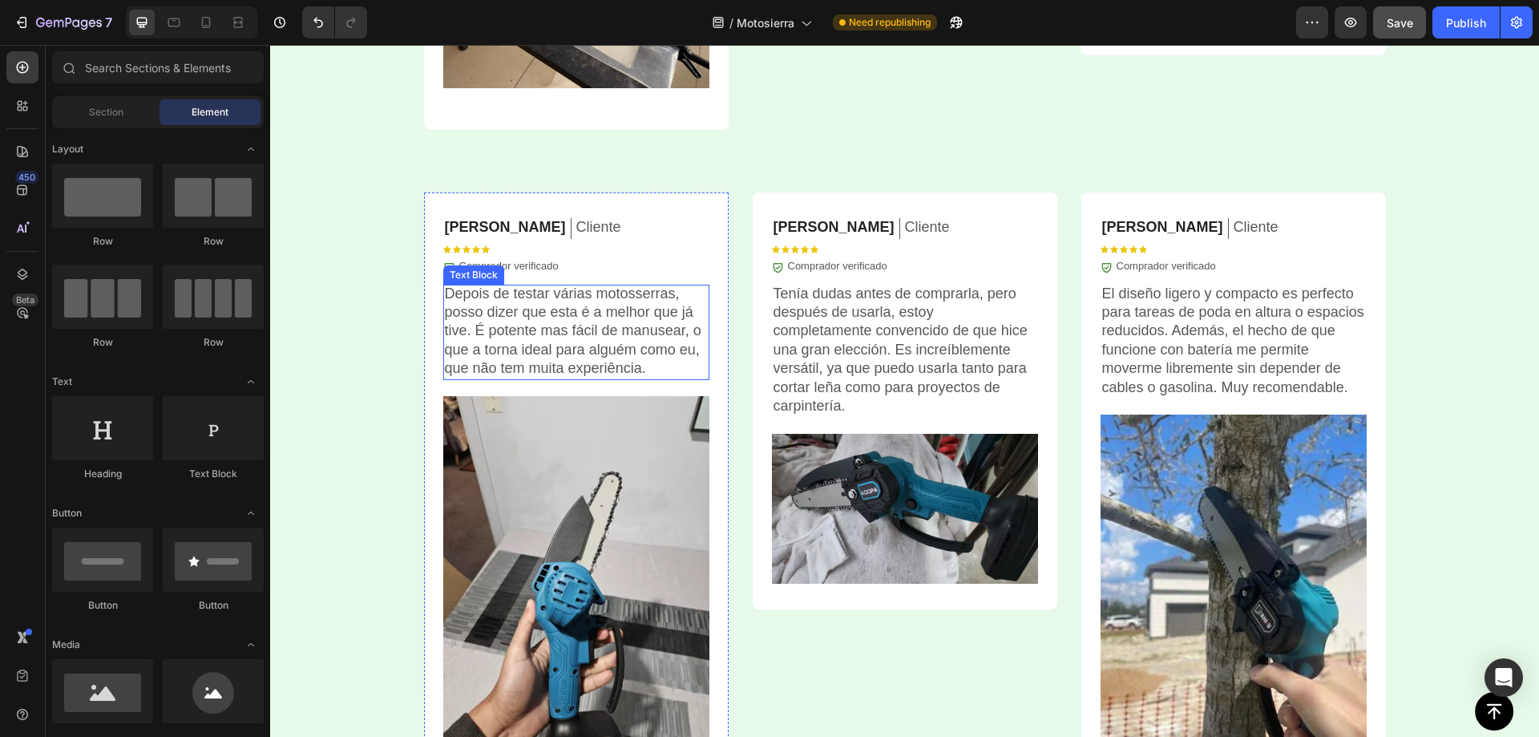
click at [537, 322] on p "Depois de testar várias motosserras, posso dizer que esta é a melhor que já tiv…" at bounding box center [576, 332] width 263 height 94
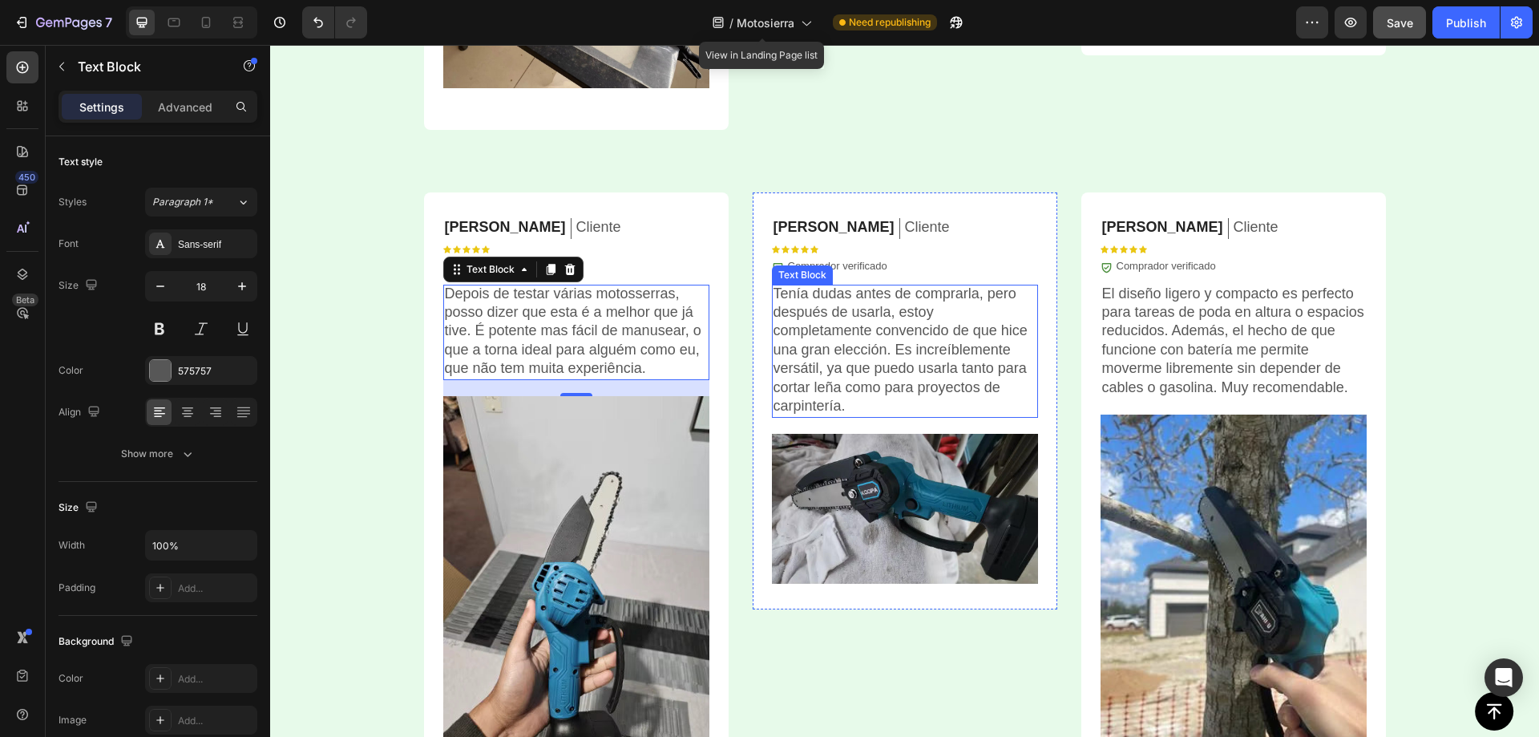
click at [833, 354] on p "Tenía dudas antes de comprarla, pero después de usarla, estoy completamente con…" at bounding box center [905, 350] width 263 height 131
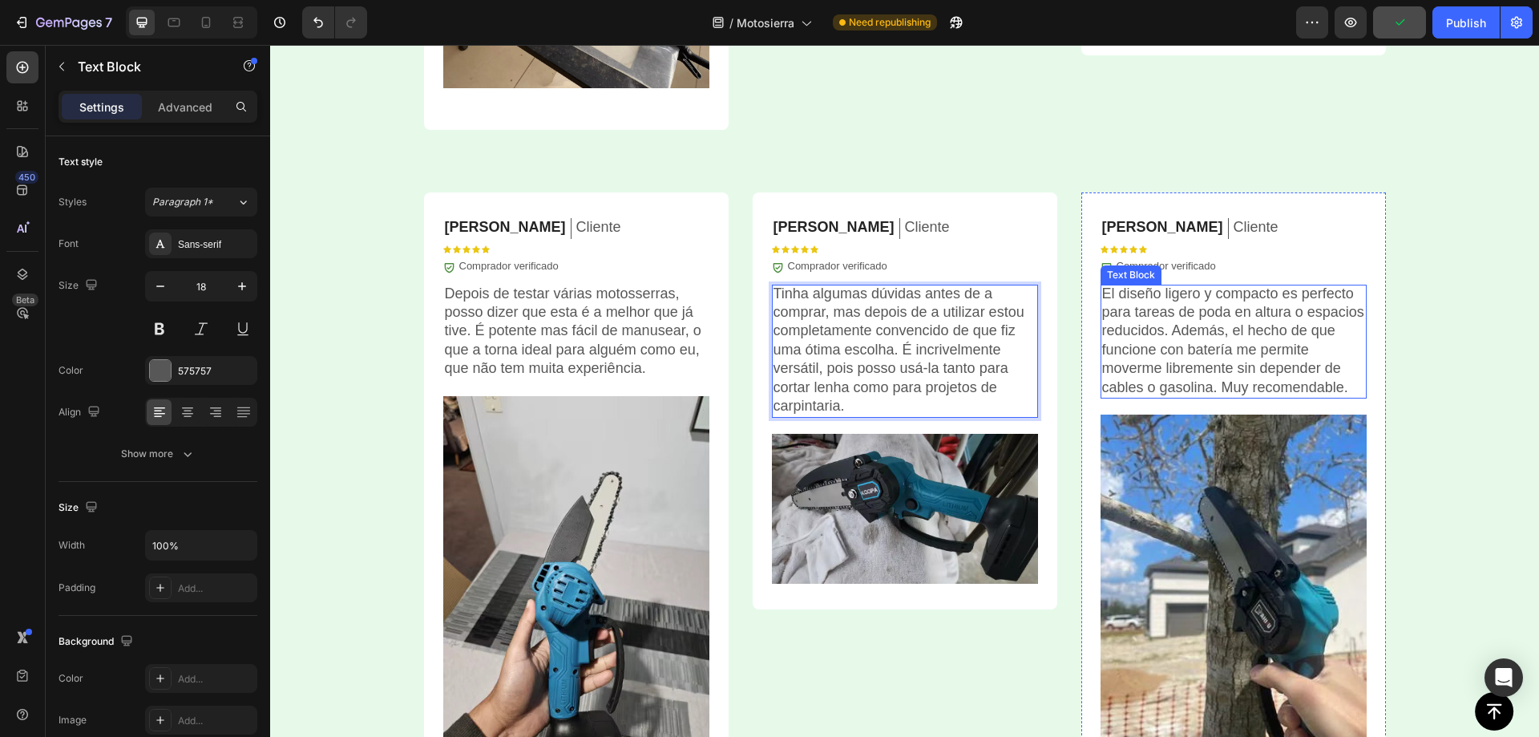
click at [1189, 350] on p "El diseño ligero y compacto es perfecto para tareas de poda en altura o espacio…" at bounding box center [1233, 341] width 263 height 112
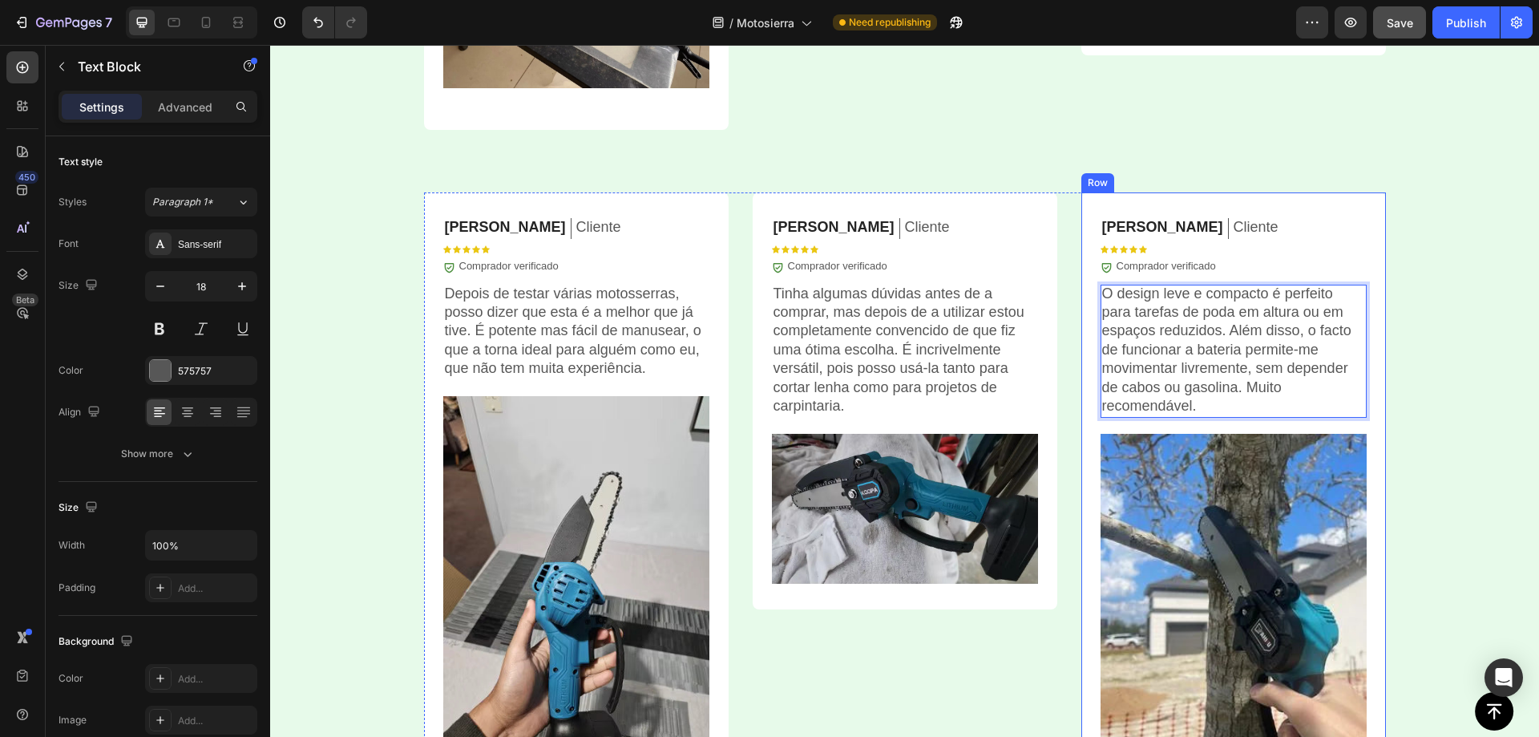
click at [1202, 205] on div "Carlos F. Text Block Cliente Text Block Row Icon Icon Icon Icon Icon Icon List …" at bounding box center [1233, 502] width 305 height 621
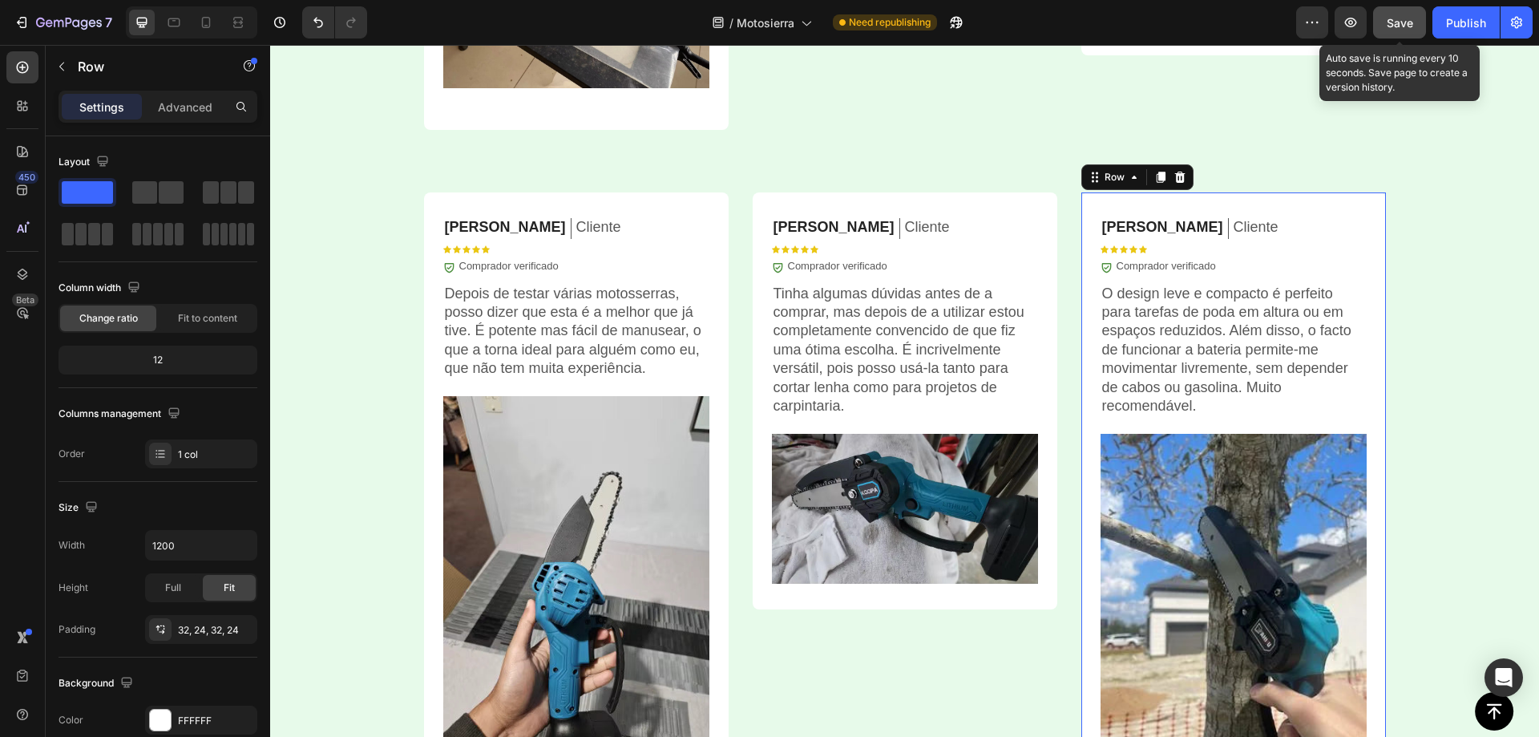
click at [1401, 23] on span "Save" at bounding box center [1400, 23] width 26 height 14
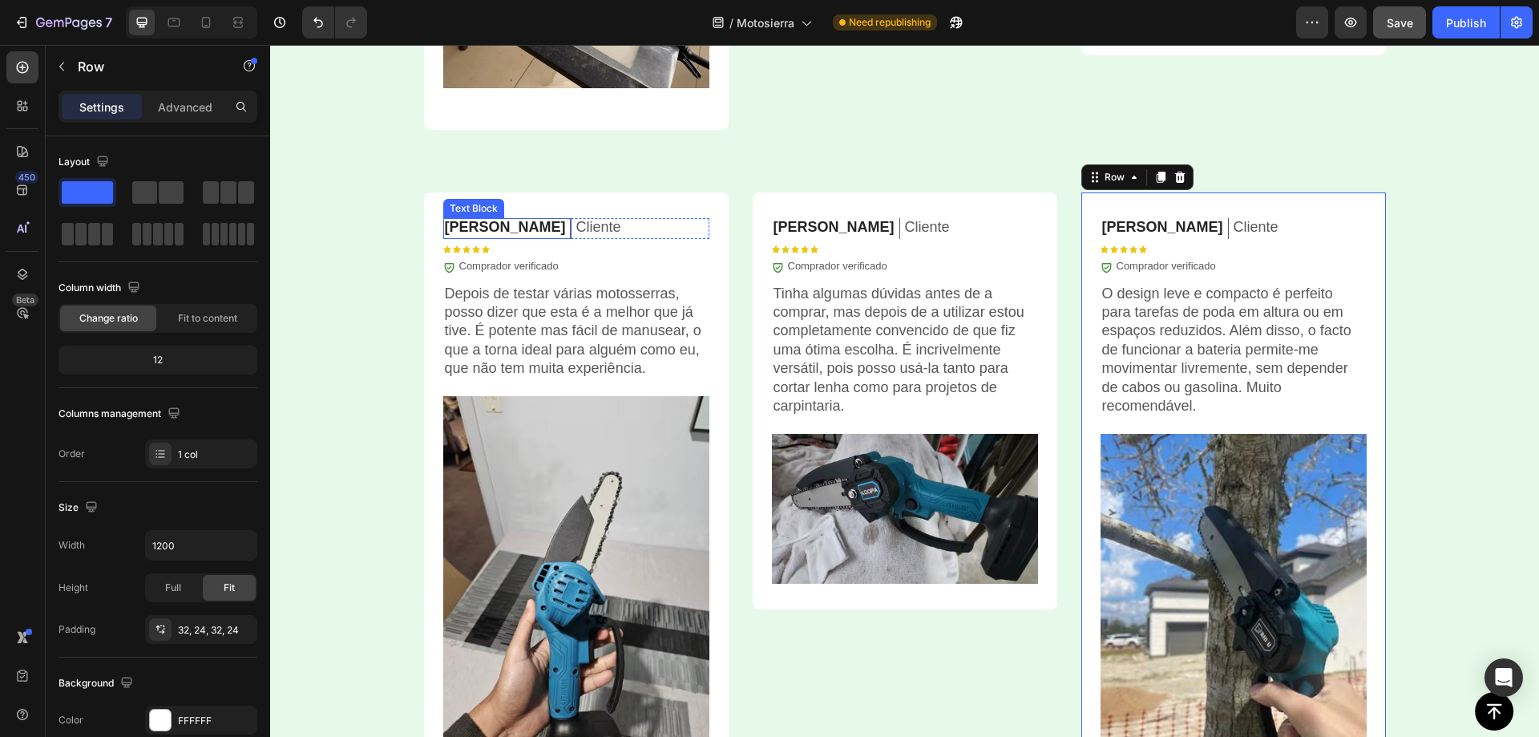
click at [486, 224] on p "[PERSON_NAME]" at bounding box center [505, 227] width 121 height 18
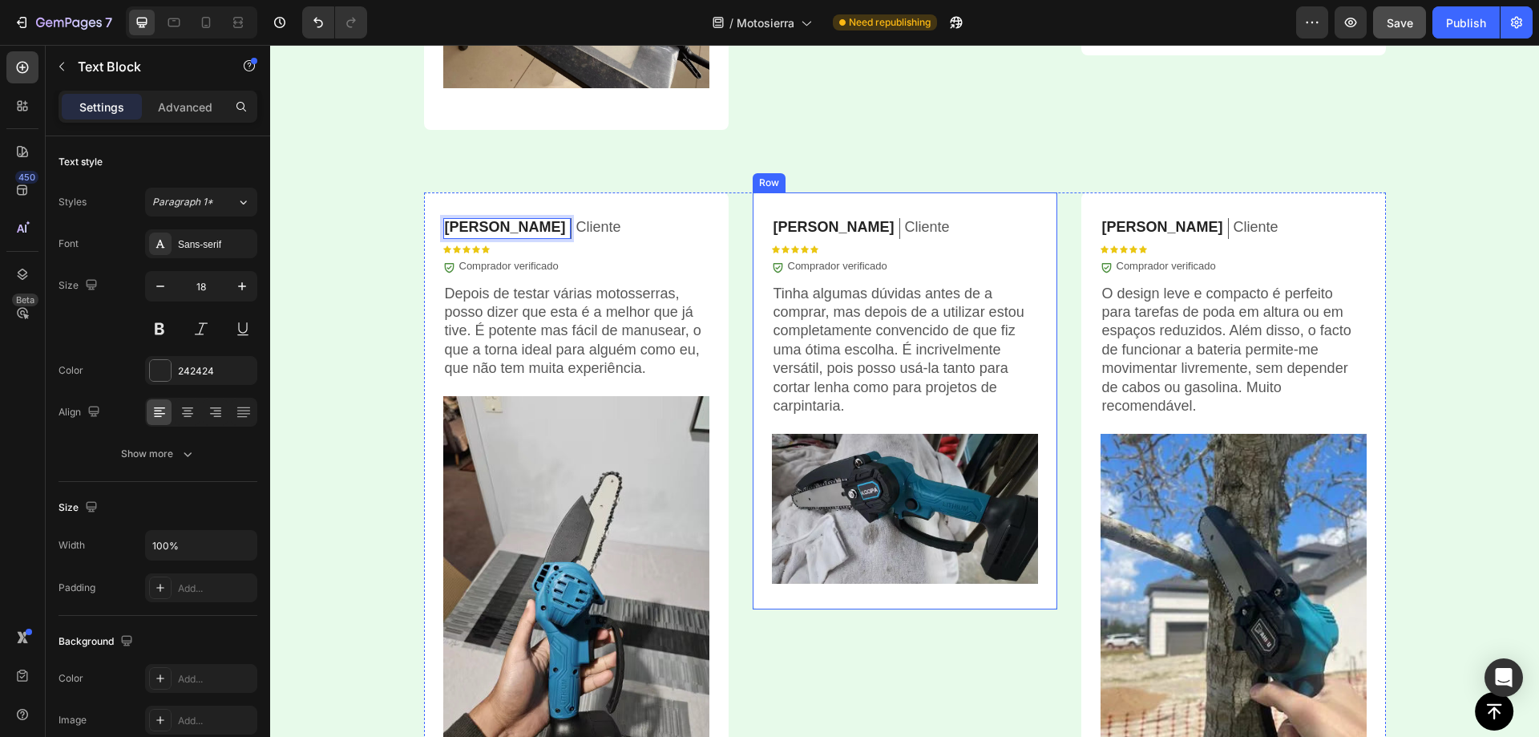
click at [813, 223] on p "[PERSON_NAME]" at bounding box center [834, 227] width 121 height 18
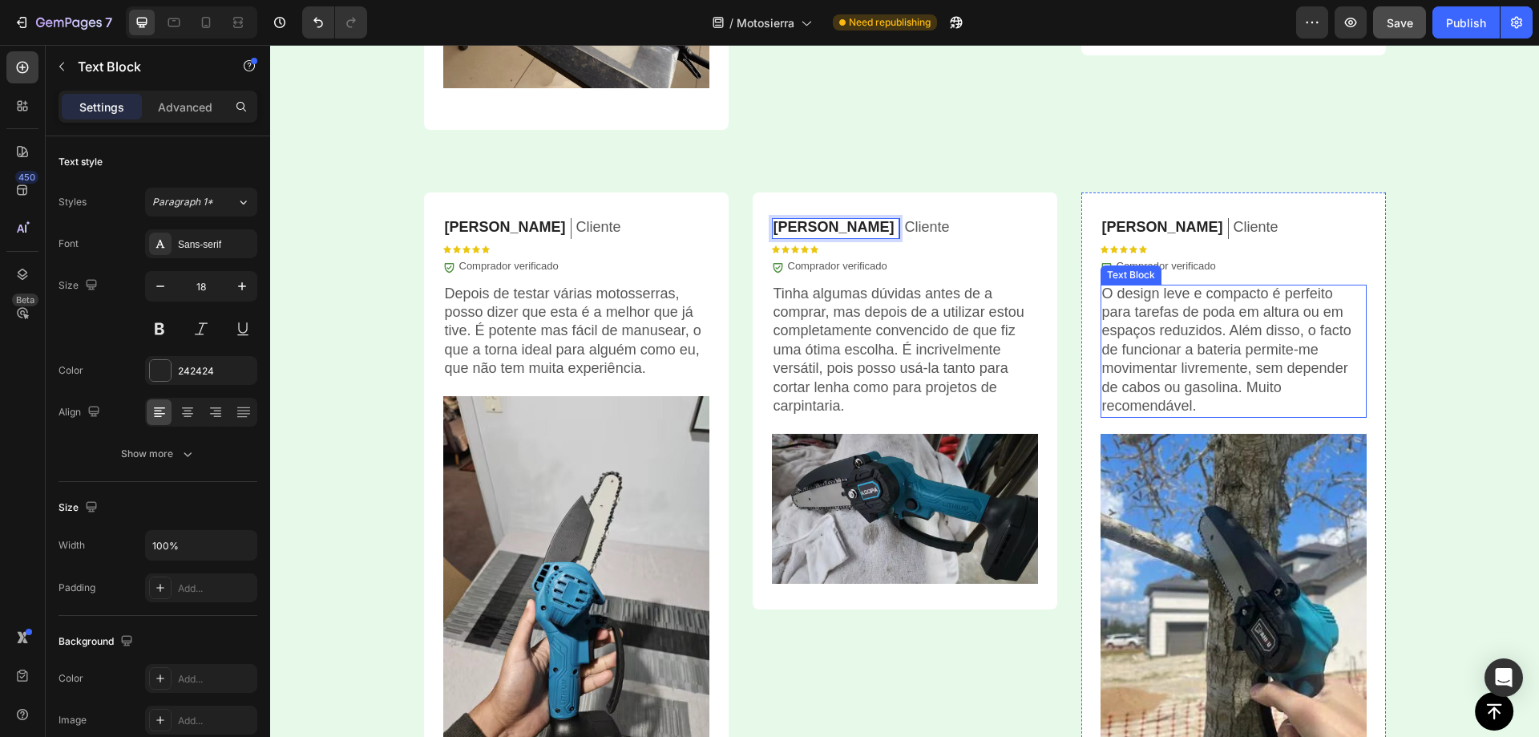
click at [1125, 222] on p "[PERSON_NAME]" at bounding box center [1162, 227] width 121 height 18
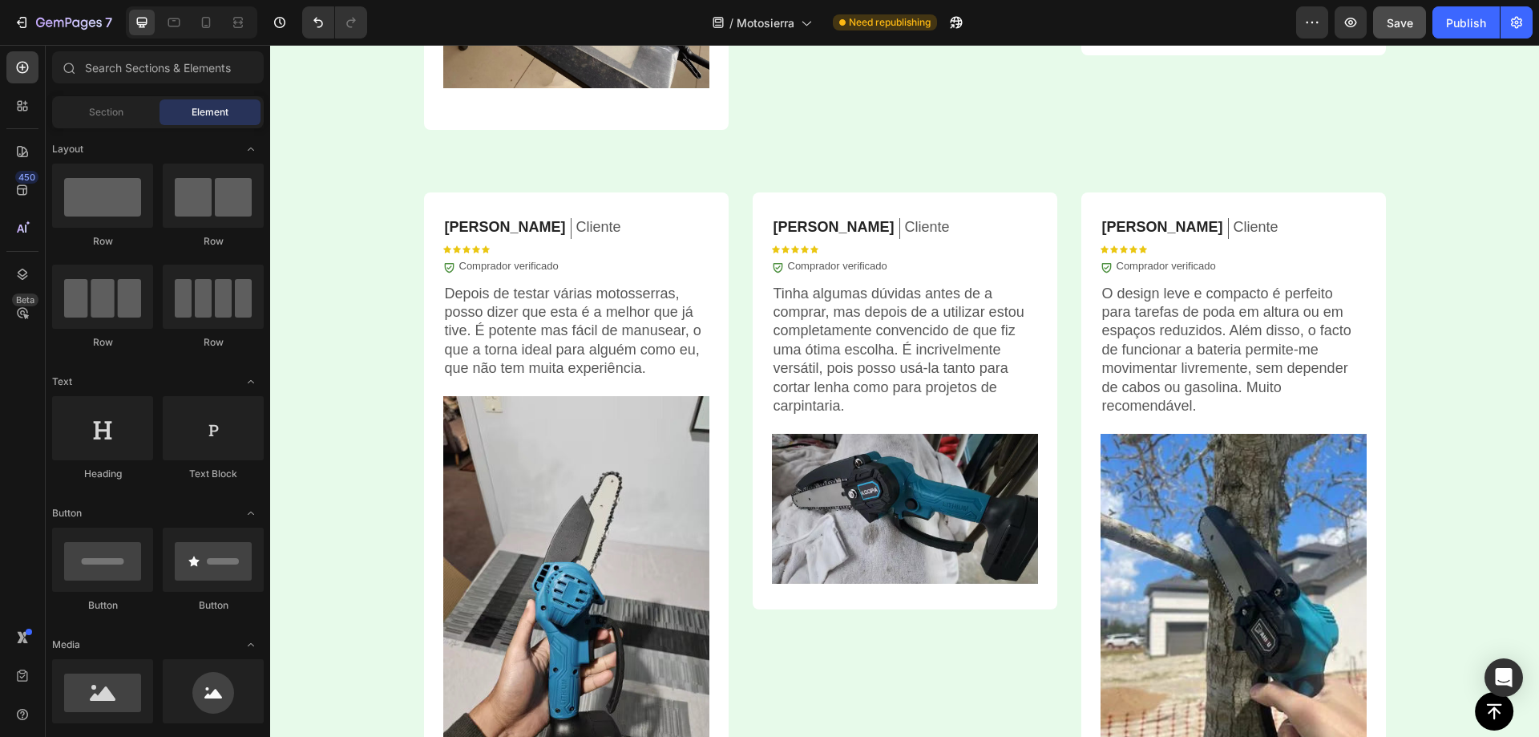
scroll to position [4489, 0]
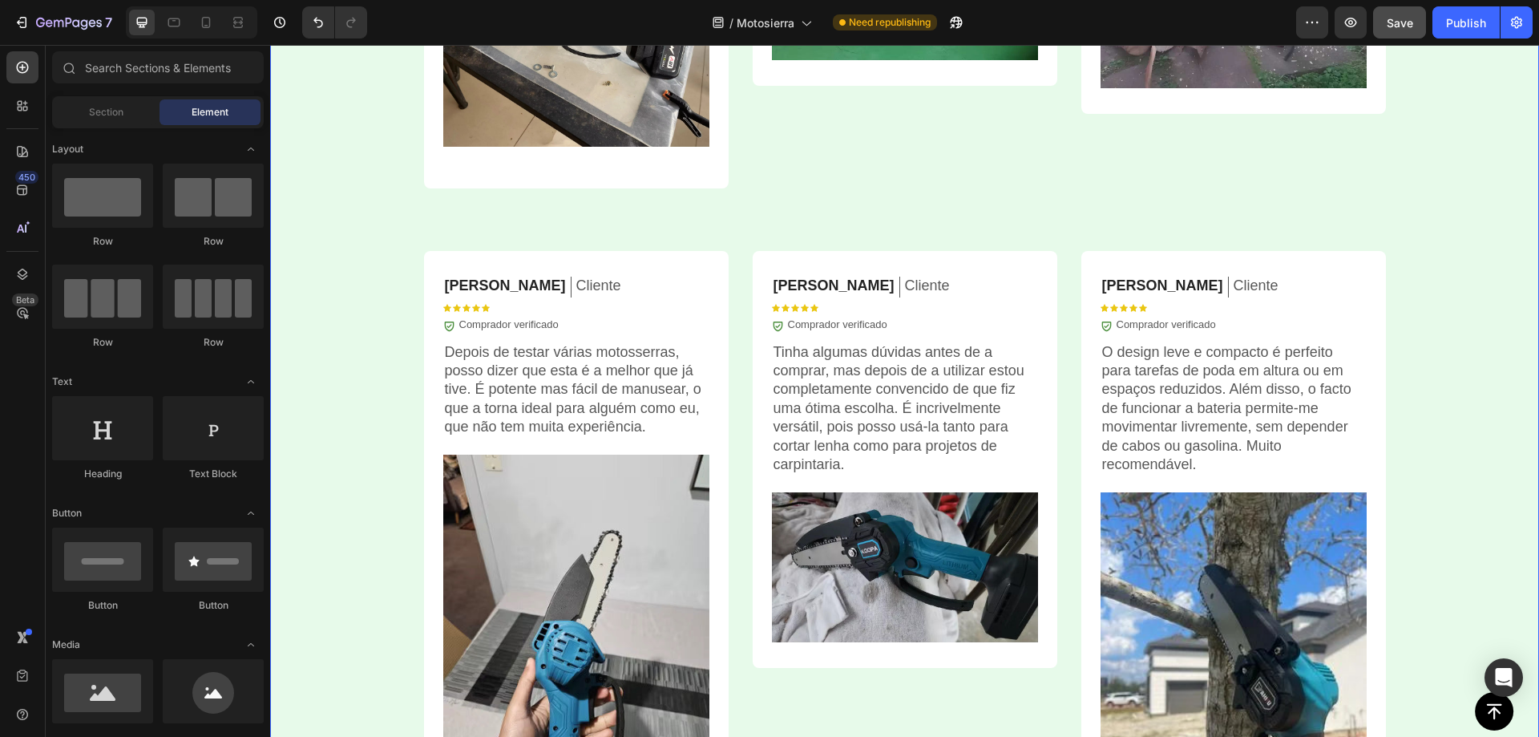
click at [386, 224] on div "⁠⁠⁠⁠⁠⁠⁠ OPINIÕES DE CLIENTES Heading Icon Icon Icon Icon Icon Icon List 5 935+ …" at bounding box center [904, 264] width 1269 height 1319
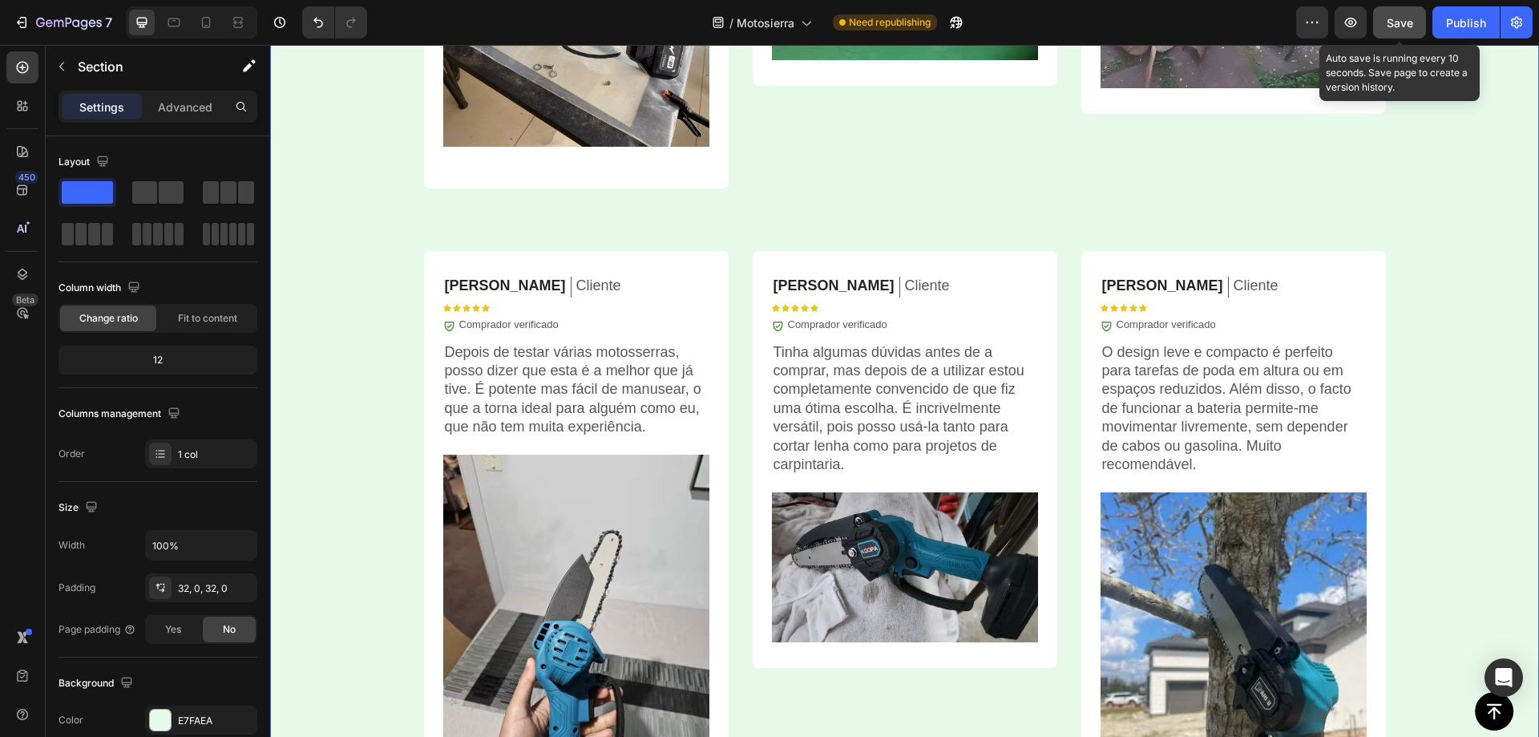
click at [1397, 18] on span "Save" at bounding box center [1400, 23] width 26 height 14
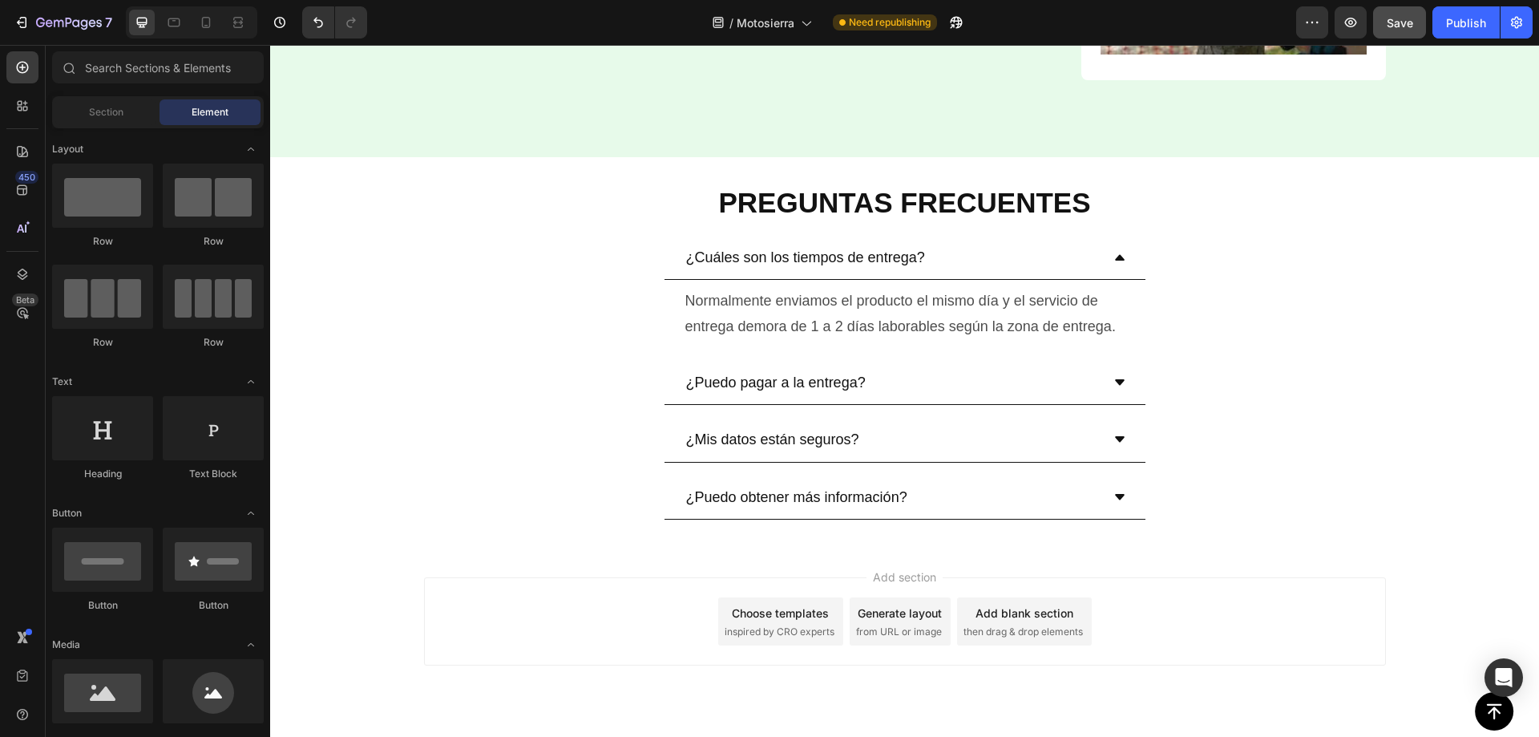
scroll to position [5289, 0]
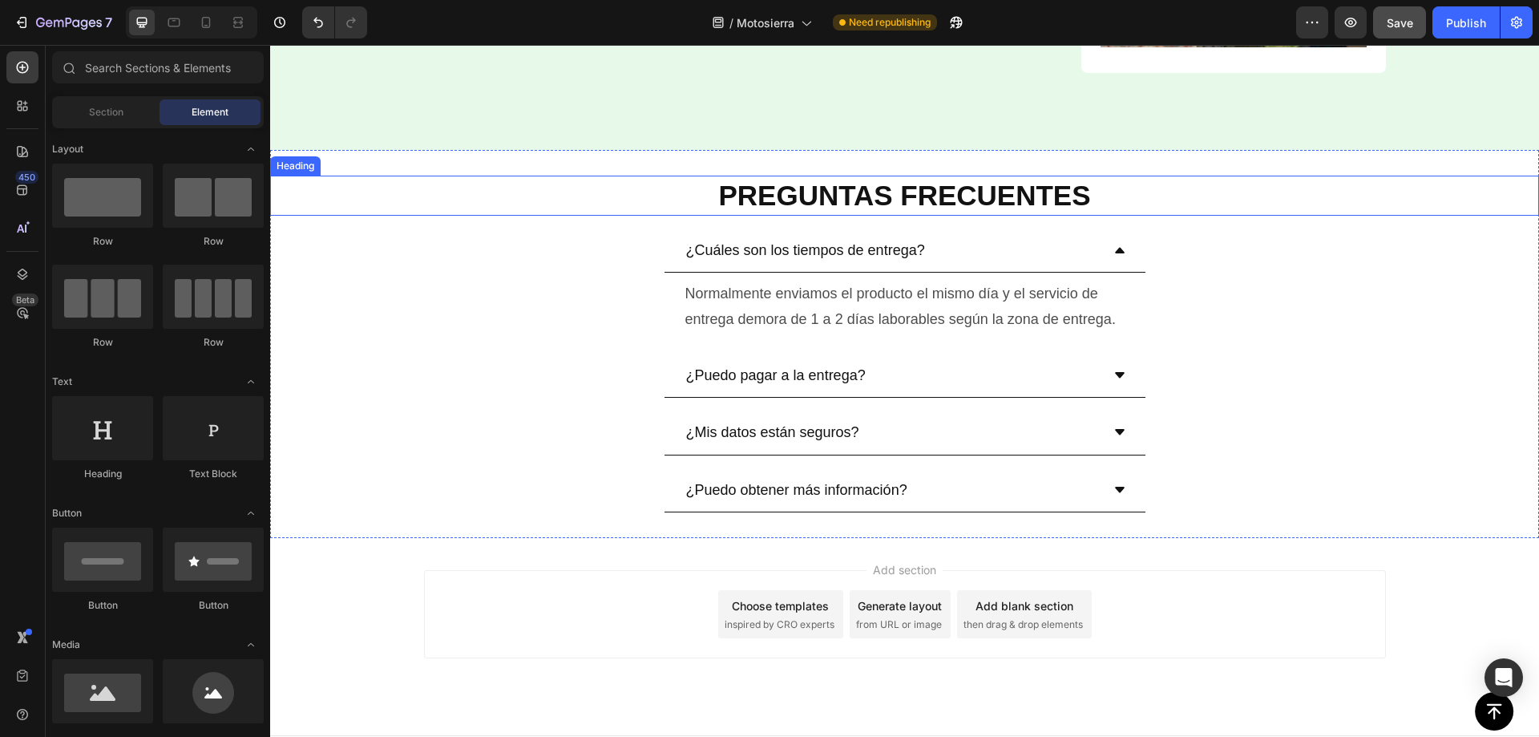
click at [826, 199] on strong "PREGUNTAS FRECUENTES" at bounding box center [904, 195] width 372 height 31
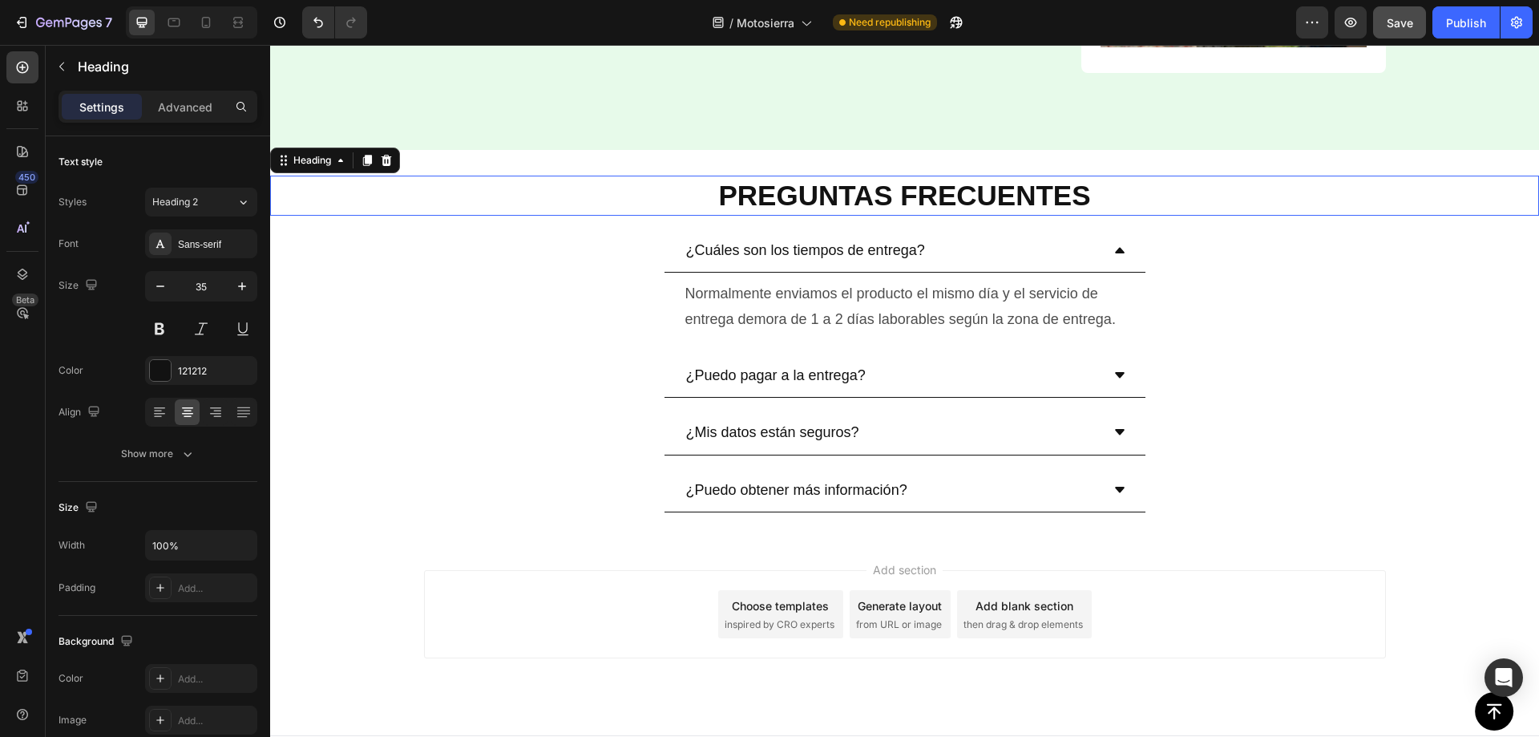
click at [850, 197] on strong "PREGUNTAS FRECUENTES" at bounding box center [904, 195] width 372 height 31
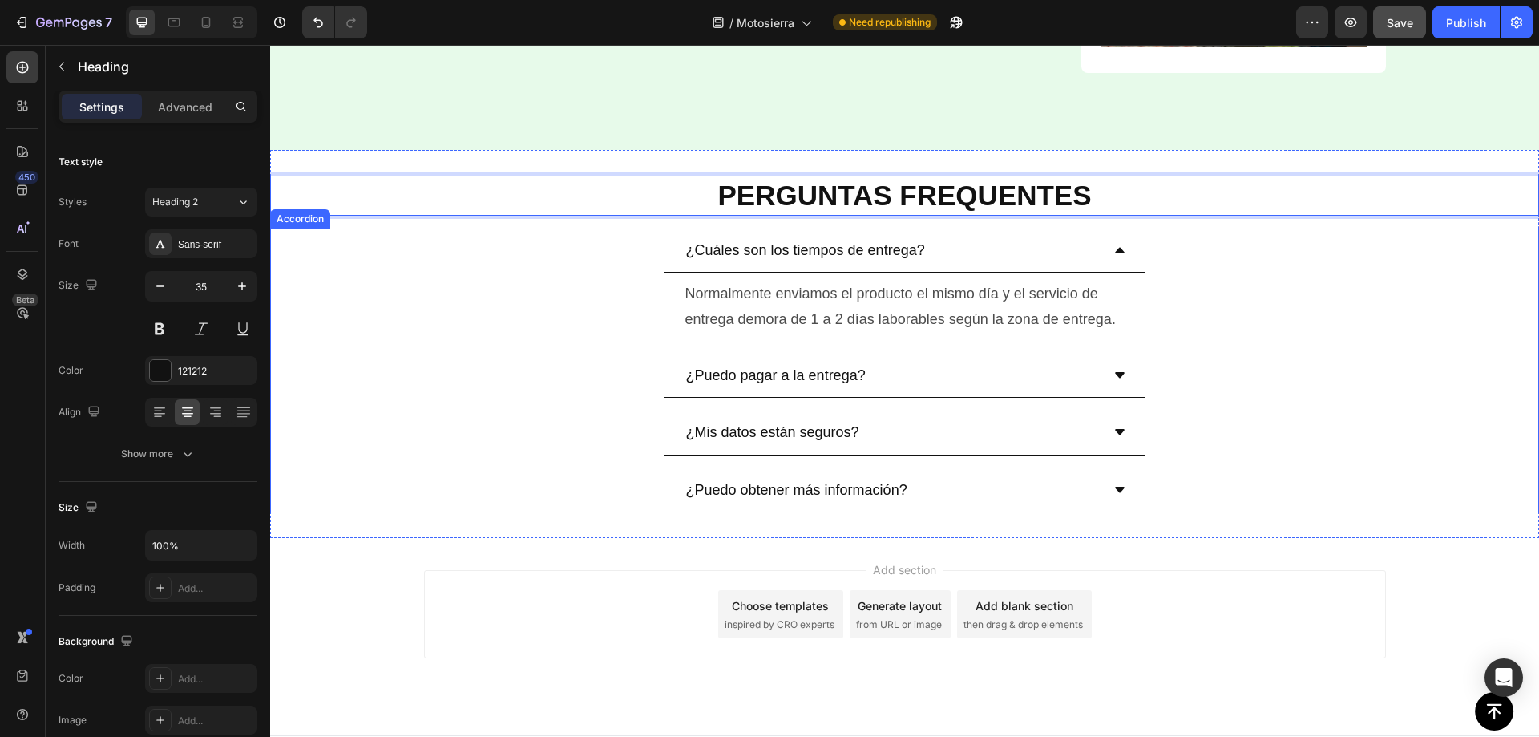
click at [790, 251] on p "¿Cuáles son los tiempos de entrega?" at bounding box center [805, 250] width 239 height 26
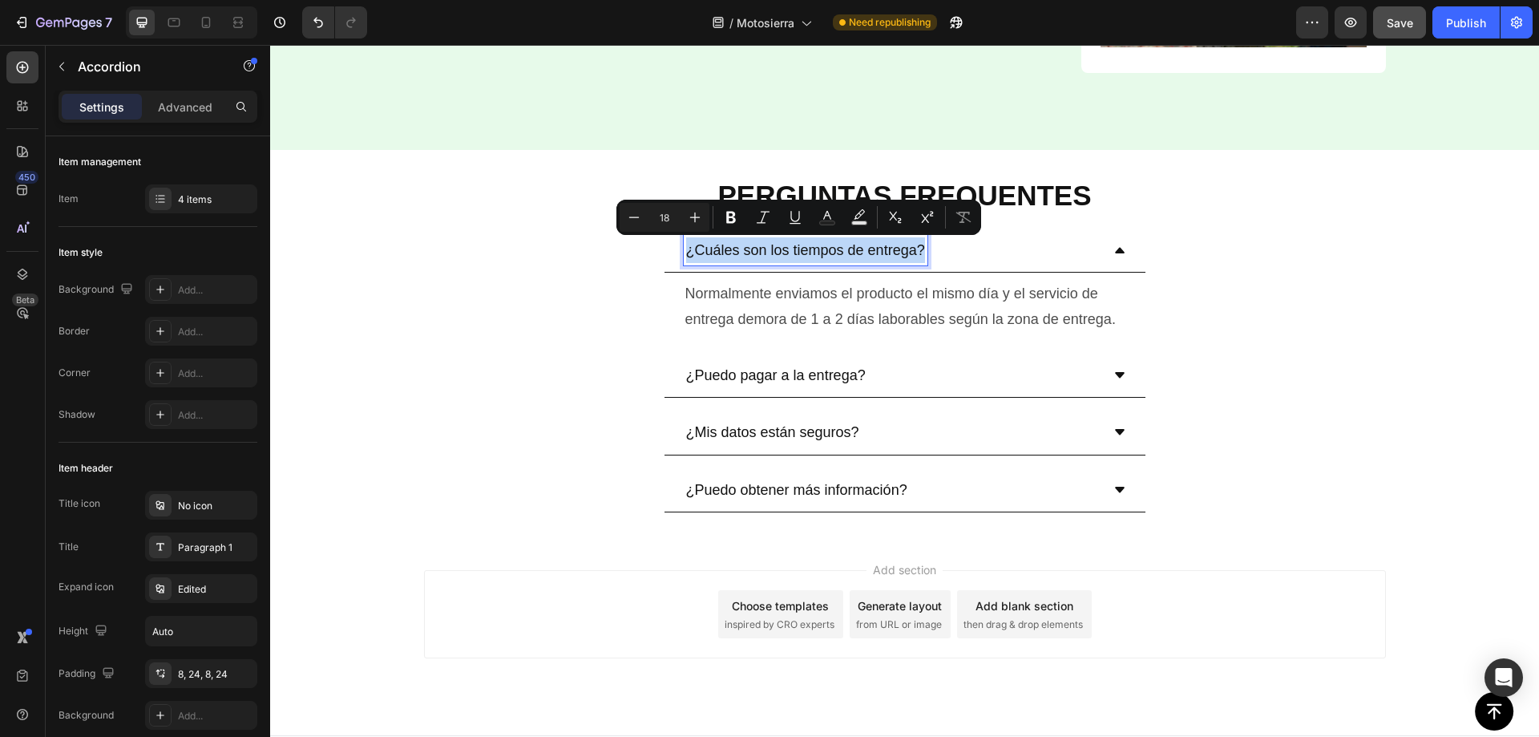
copy p "¿Cuáles son los tiempos de entrega?"
click at [838, 250] on p "¿Cuáles son los tiempos de entrega?" at bounding box center [805, 250] width 239 height 26
click at [1247, 261] on div "¿Cuáles son los tiempos de entrega? Normalmente enviamos el producto el mismo d…" at bounding box center [904, 284] width 1267 height 112
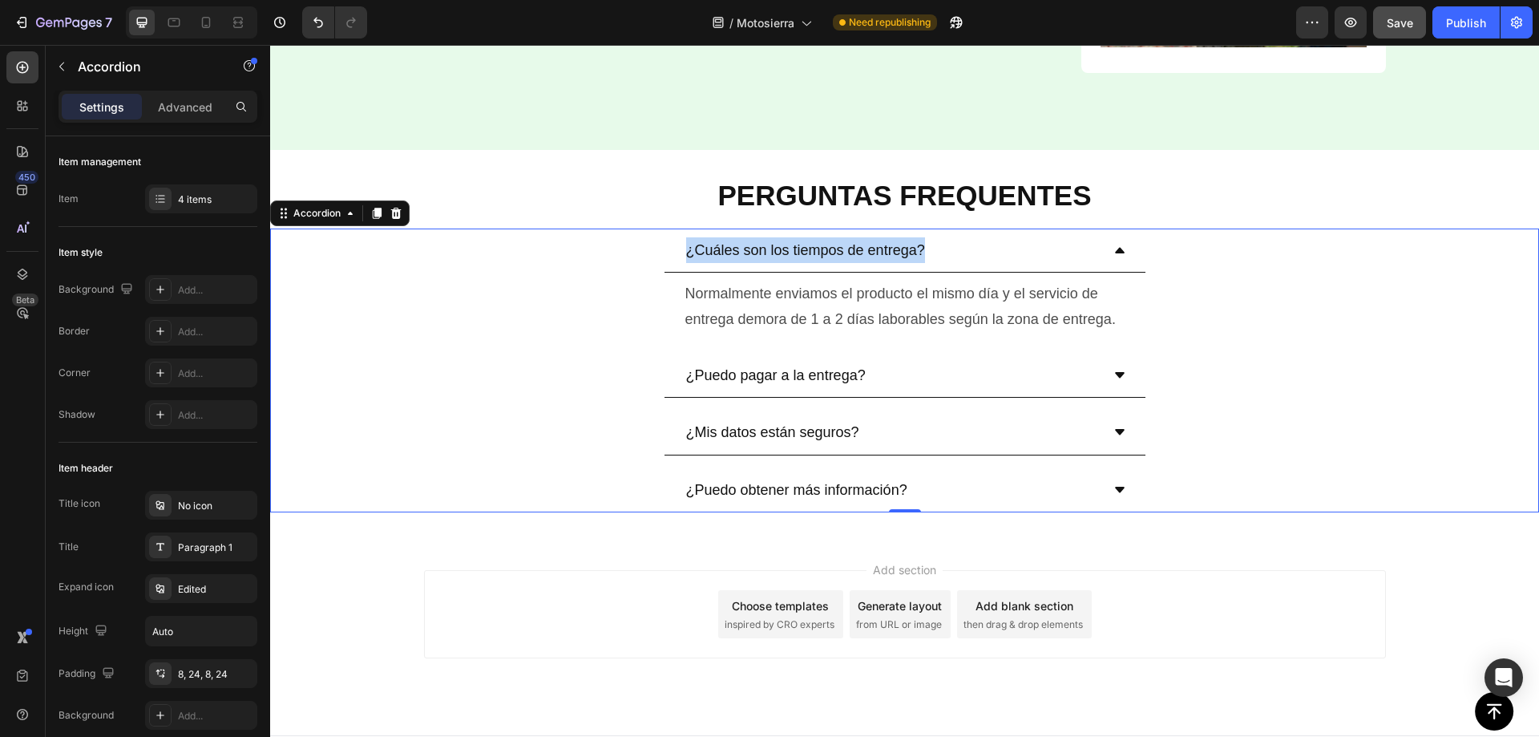
click at [798, 249] on p "¿Cuáles son los tiempos de entrega?" at bounding box center [805, 250] width 239 height 26
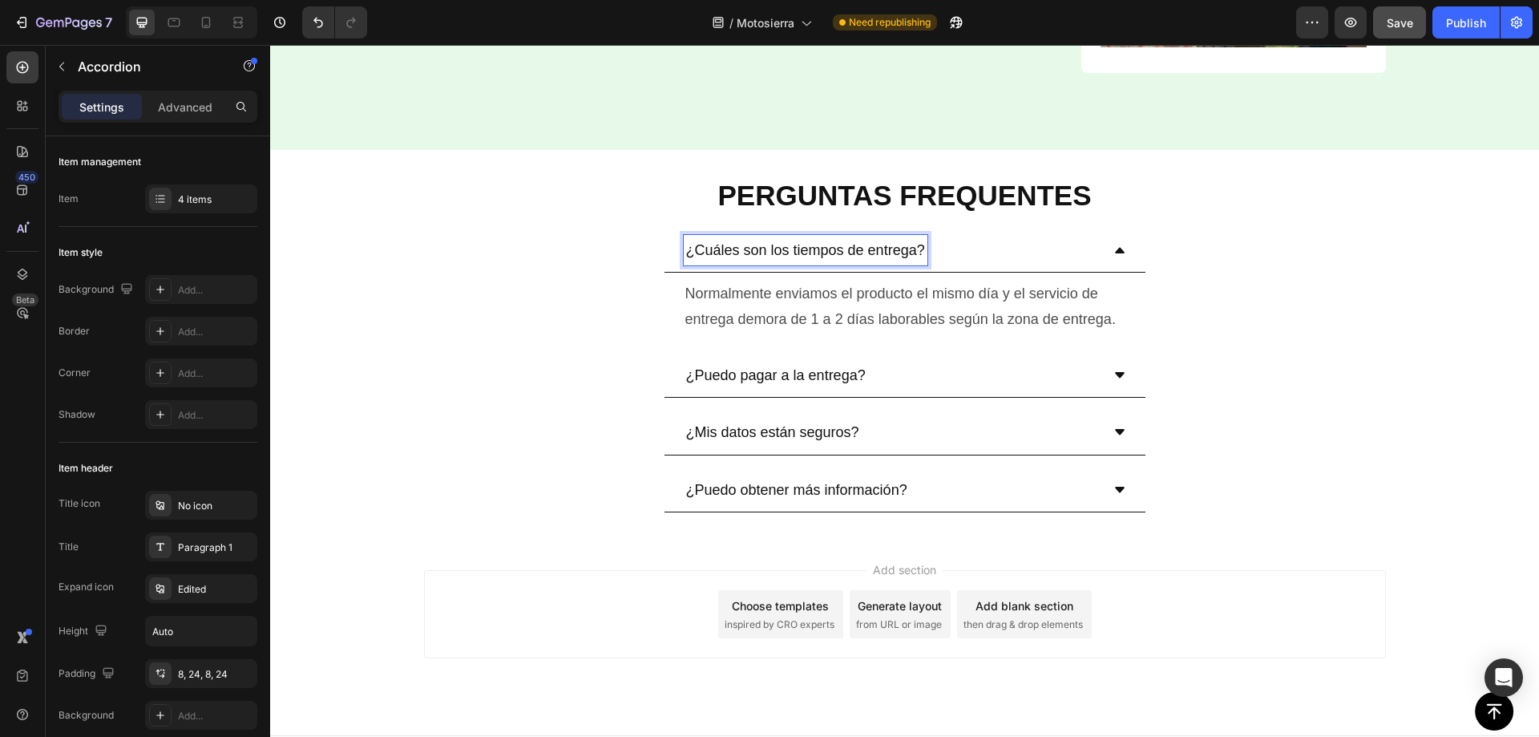
click at [774, 249] on p "¿Cuáles son los tiempos de entrega?" at bounding box center [805, 250] width 239 height 26
click at [831, 319] on p "Normalmente enviamos el producto el mismo día y el servicio de entrega demora d…" at bounding box center [904, 307] width 439 height 52
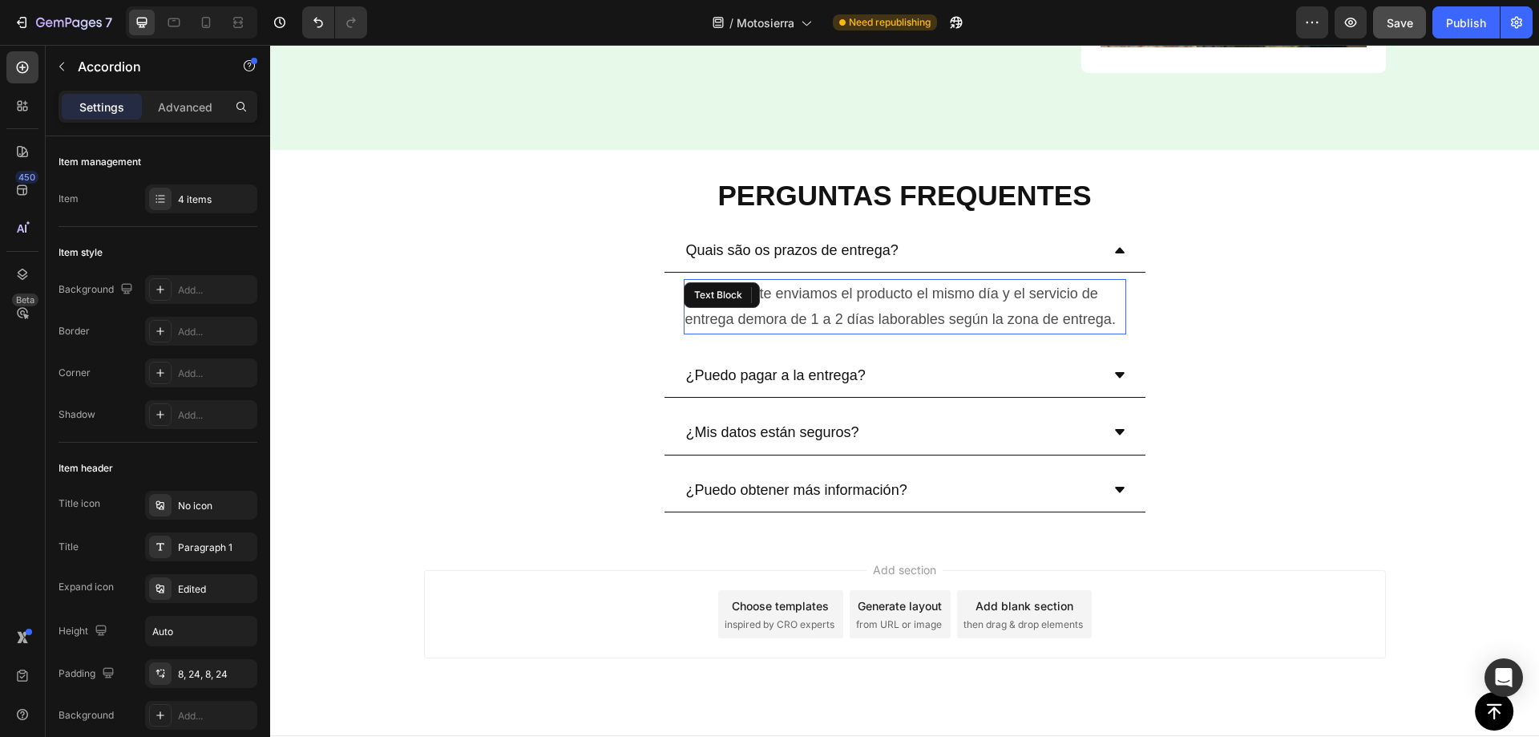
click at [831, 319] on p "Normalmente enviamos el producto el mismo día y el servicio de entrega demora d…" at bounding box center [904, 307] width 439 height 52
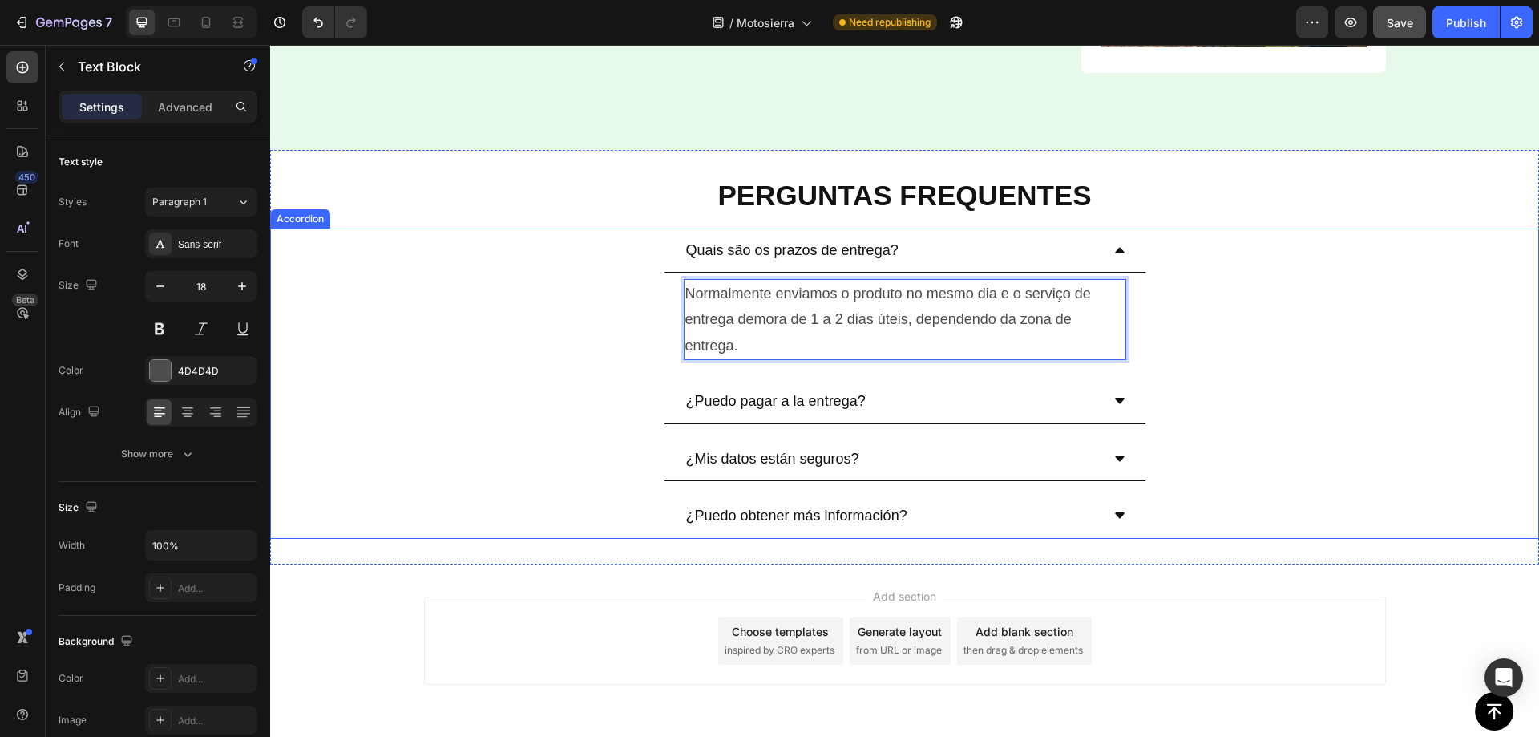
click at [815, 398] on p "¿Puedo pagar a la entrega?" at bounding box center [776, 401] width 180 height 26
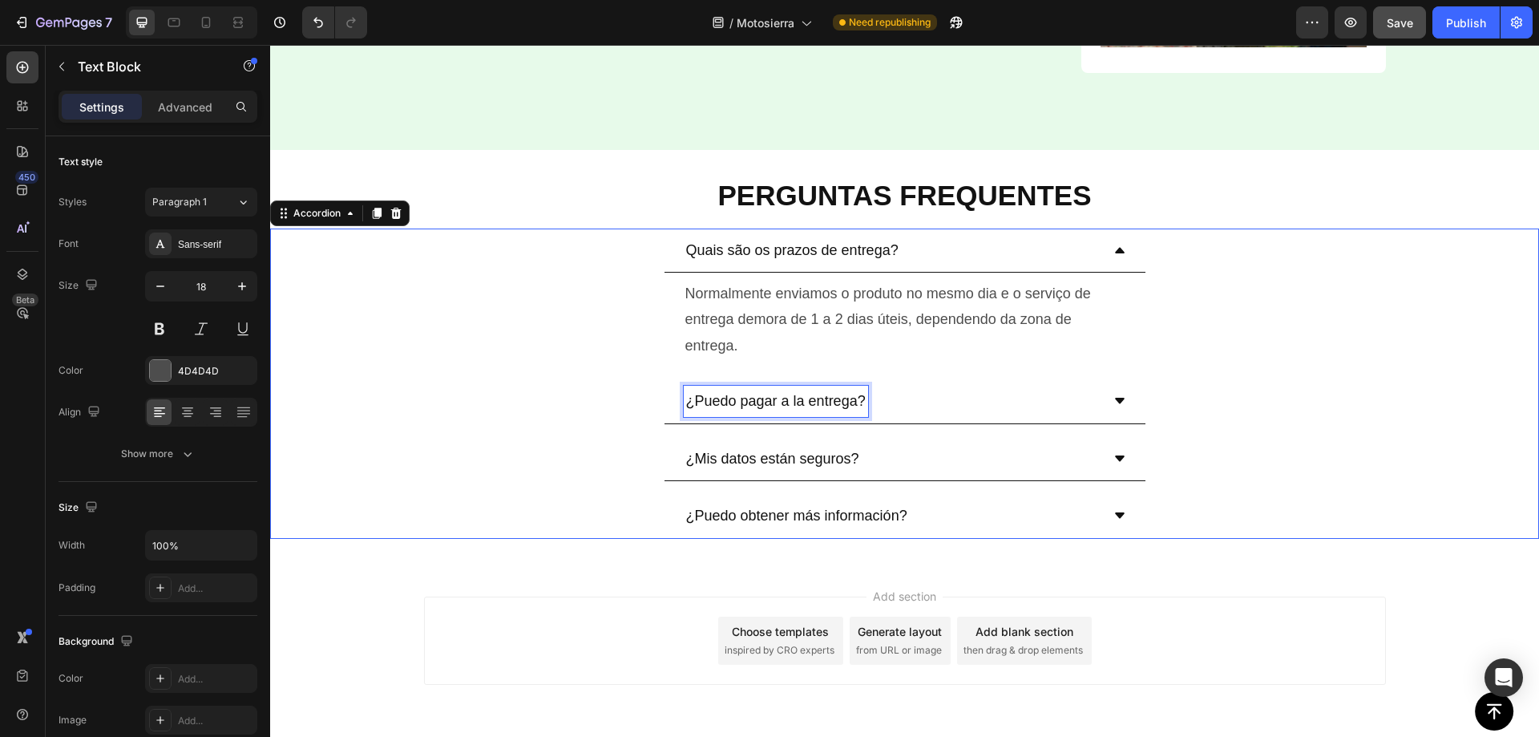
drag, startPoint x: 815, startPoint y: 398, endPoint x: 806, endPoint y: 398, distance: 8.9
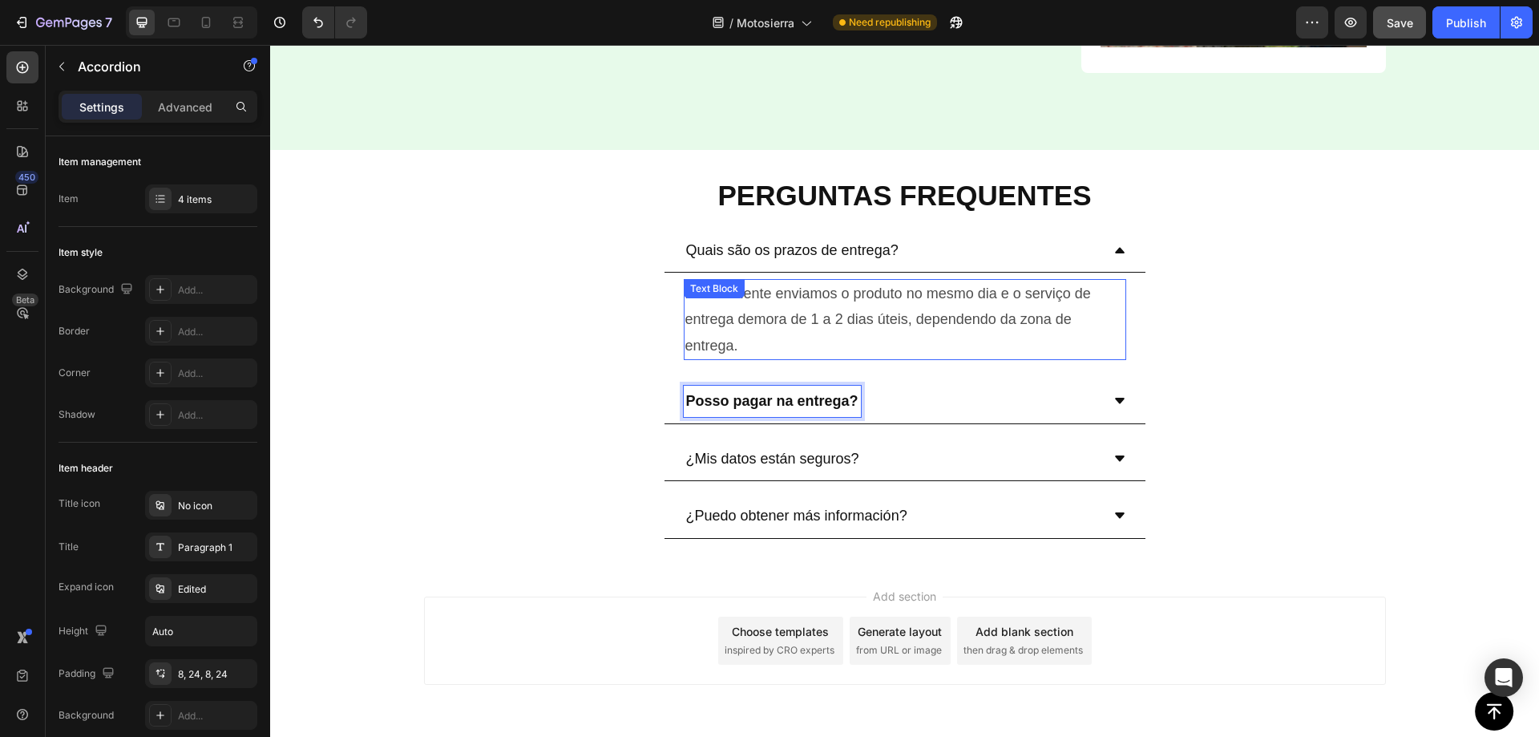
click at [746, 400] on strong "Posso pagar na entrega?" at bounding box center [772, 401] width 172 height 16
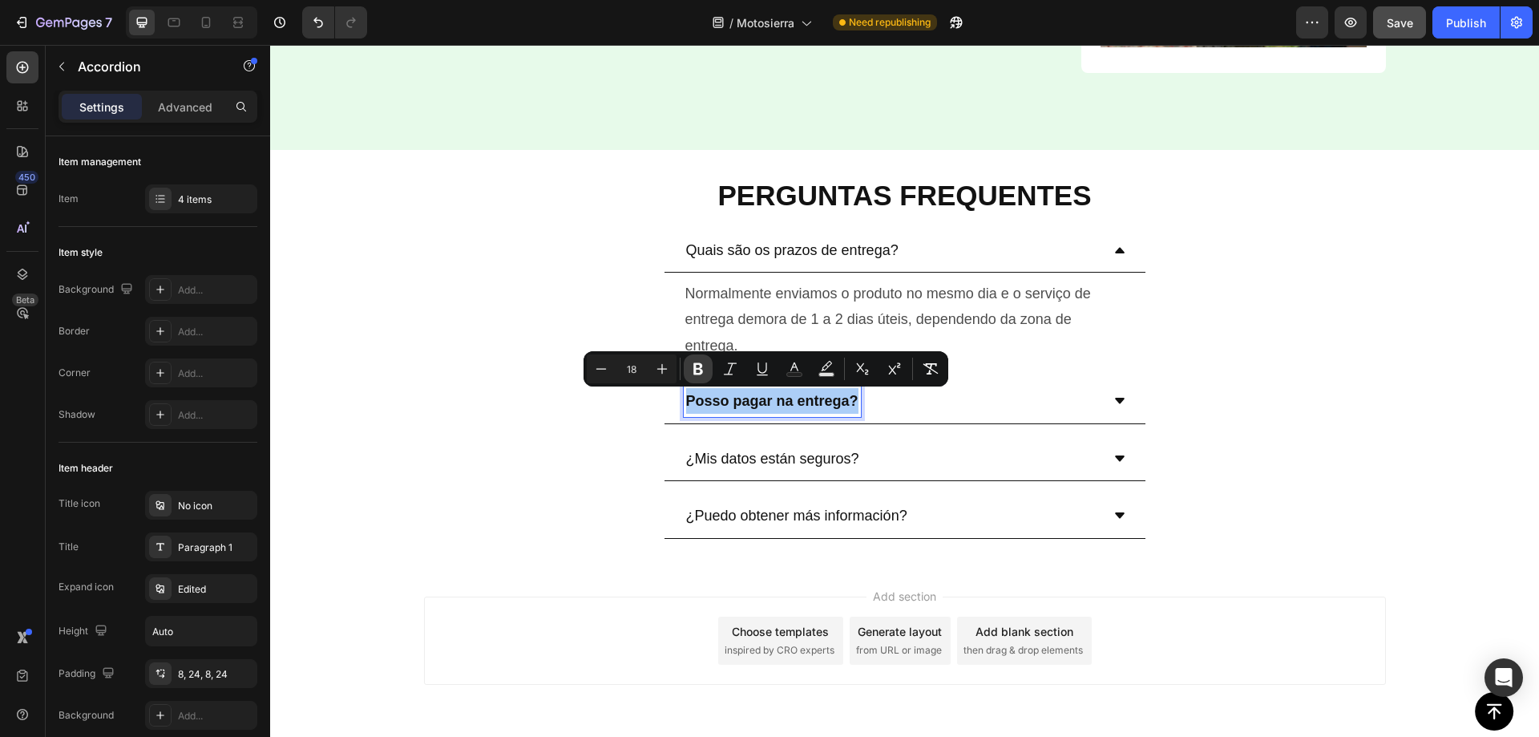
click at [699, 364] on icon "Editor contextual toolbar" at bounding box center [698, 369] width 10 height 12
click at [1073, 395] on div "Posso pagar na entrega?" at bounding box center [892, 401] width 417 height 30
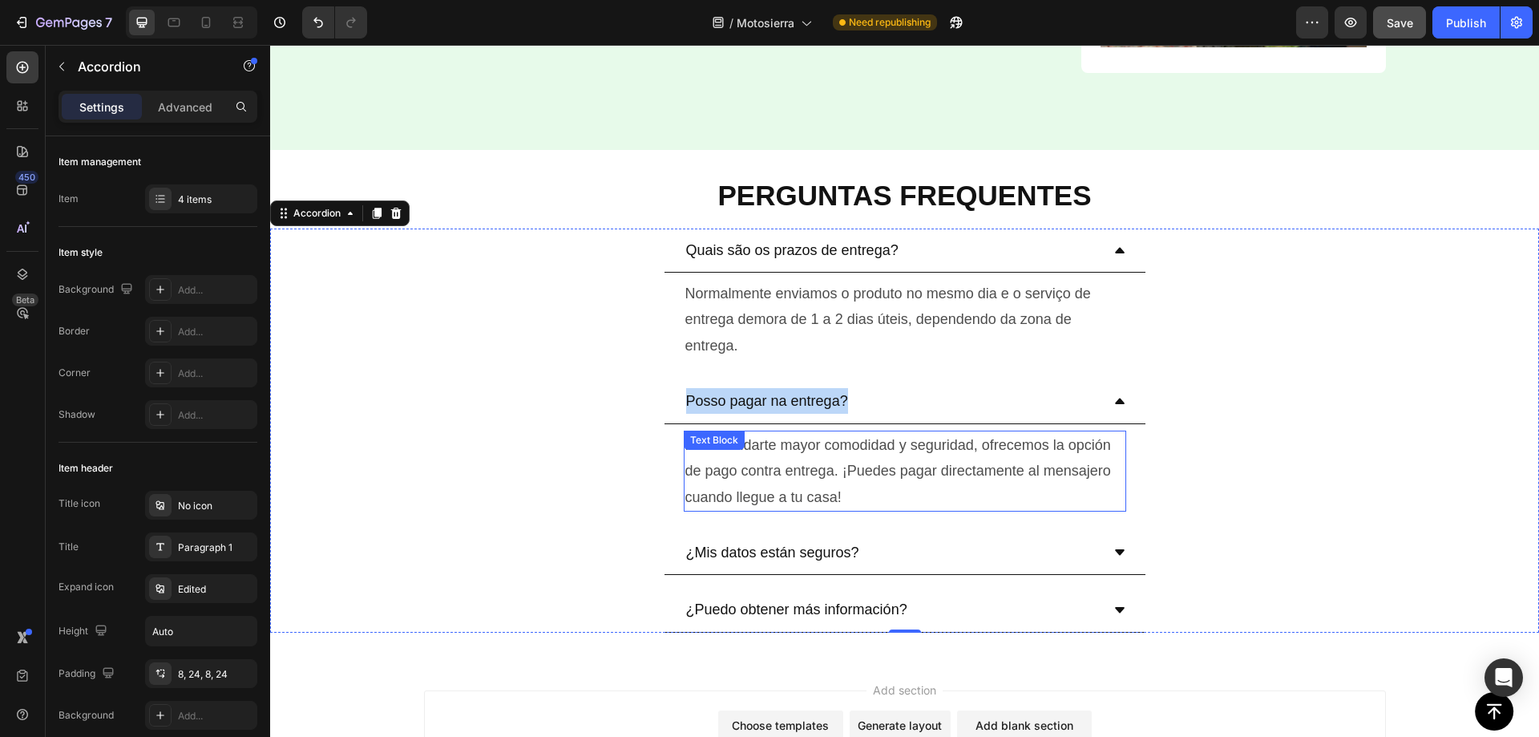
drag, startPoint x: 815, startPoint y: 461, endPoint x: 802, endPoint y: 463, distance: 13.1
click at [815, 463] on p "Para brindarte mayor comodidad y seguridad, ofrecemos la opción de pago contra …" at bounding box center [904, 471] width 439 height 78
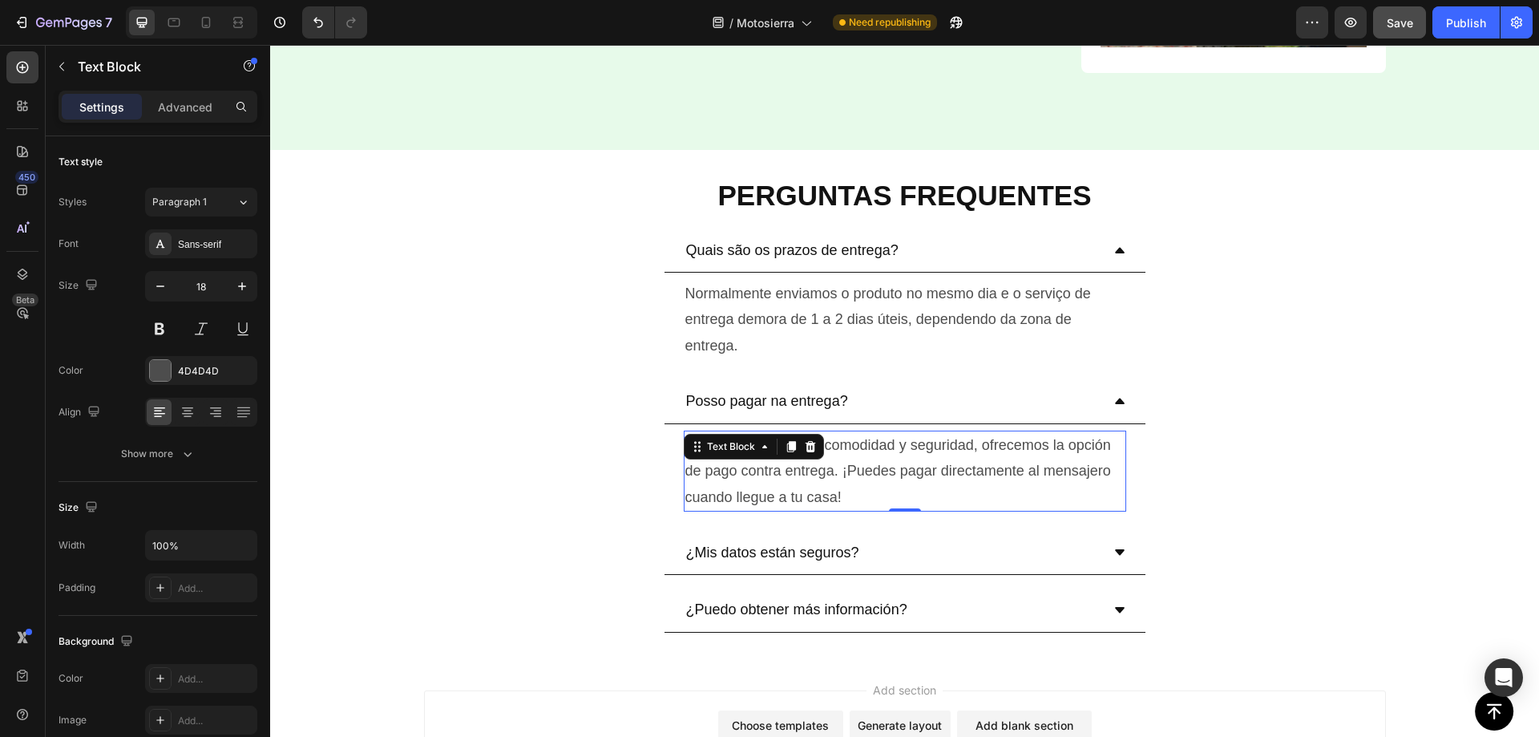
click at [802, 463] on p "Para brindarte mayor comodidad y seguridad, ofrecemos la opción de pago contra …" at bounding box center [904, 471] width 439 height 78
click at [831, 468] on p "Para brindarte mayor comodidad y seguridad, ofrecemos la opción de pago contra …" at bounding box center [904, 471] width 439 height 78
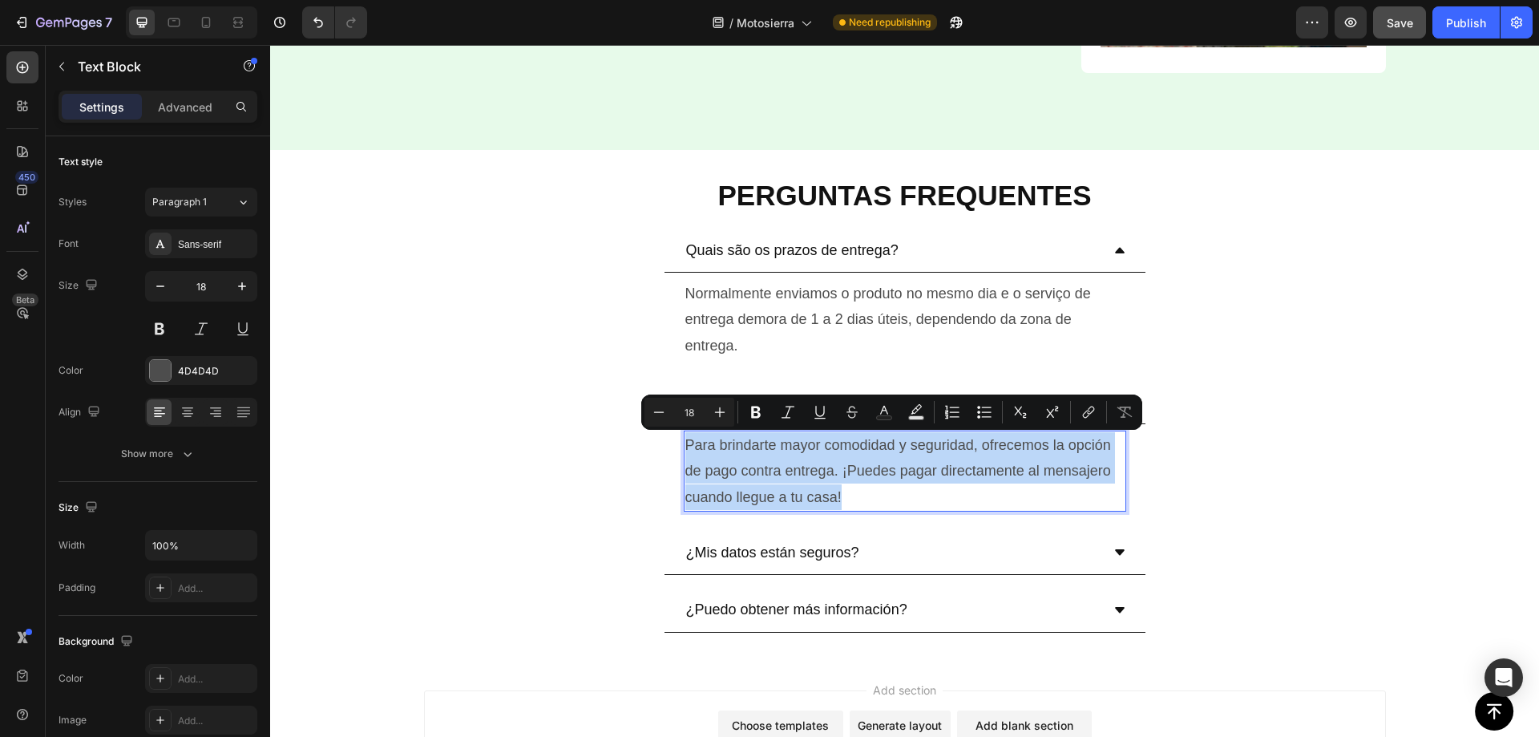
copy p "Para brindarte mayor comodidad y seguridad, ofrecemos la opción de pago contra …"
click at [784, 455] on p "Para brindarte mayor comodidad y seguridad, ofrecemos la opción de pago contra …" at bounding box center [904, 471] width 439 height 78
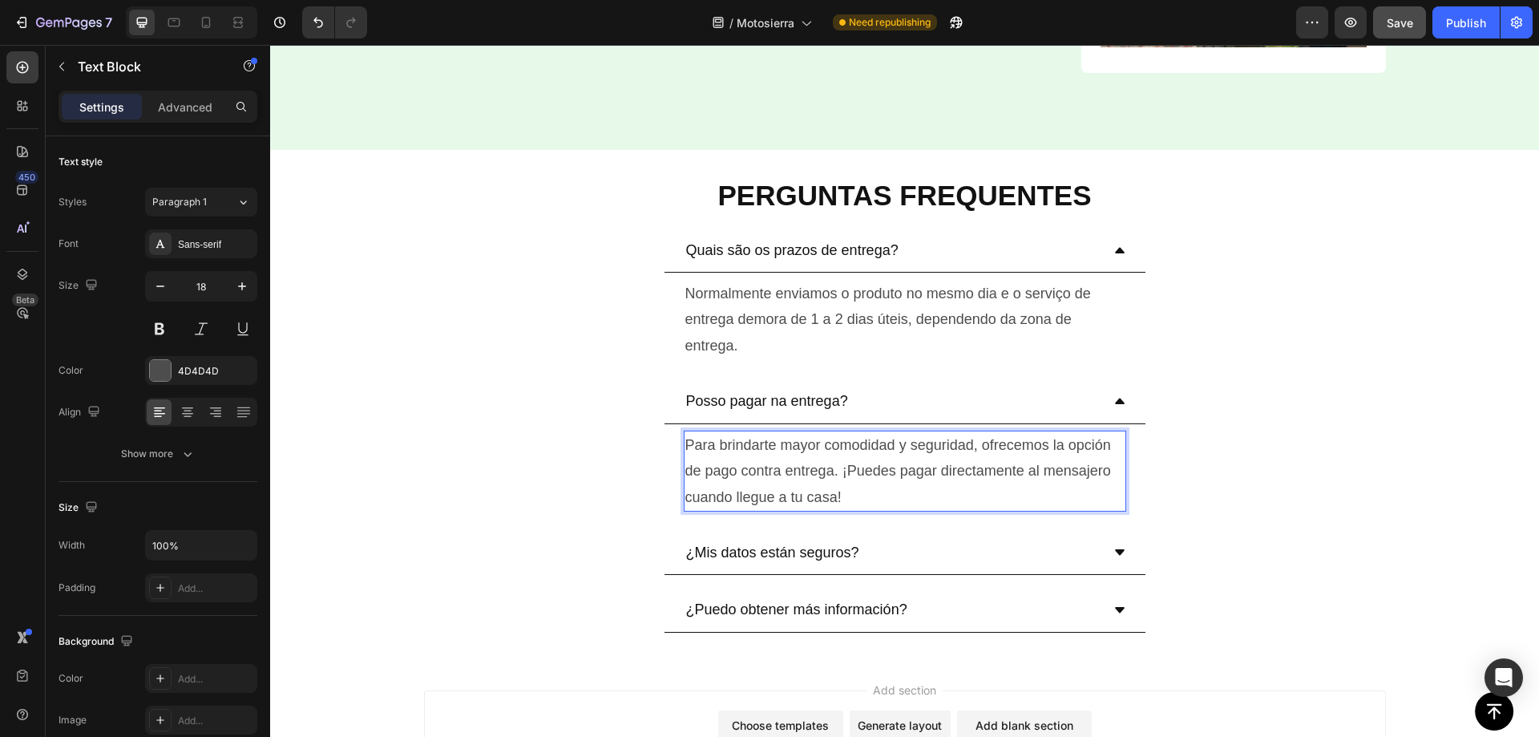
click at [784, 463] on p "Para brindarte mayor comodidad y seguridad, ofrecemos la opción de pago contra …" at bounding box center [904, 471] width 439 height 78
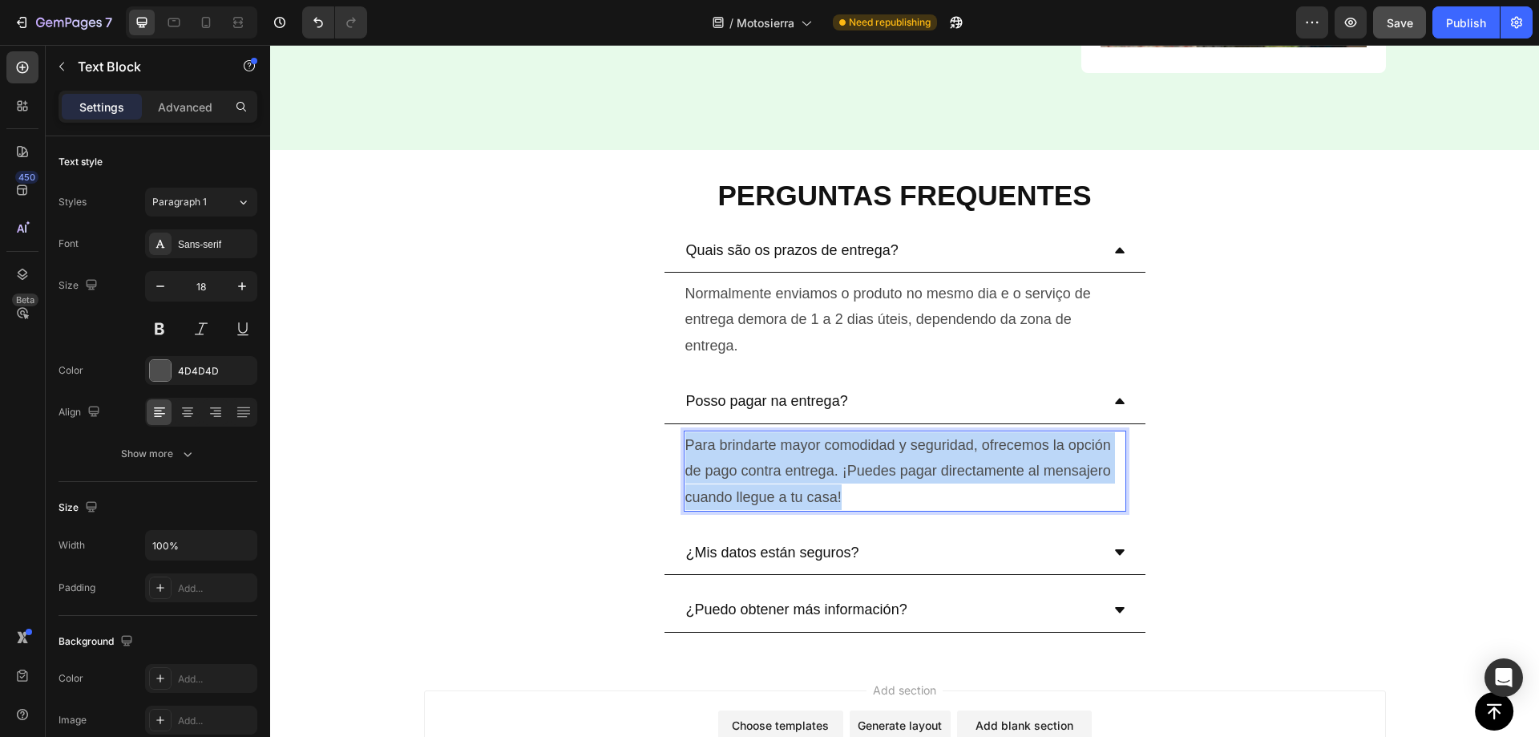
click at [784, 463] on p "Para brindarte mayor comodidad y seguridad, ofrecemos la opción de pago contra …" at bounding box center [904, 471] width 439 height 78
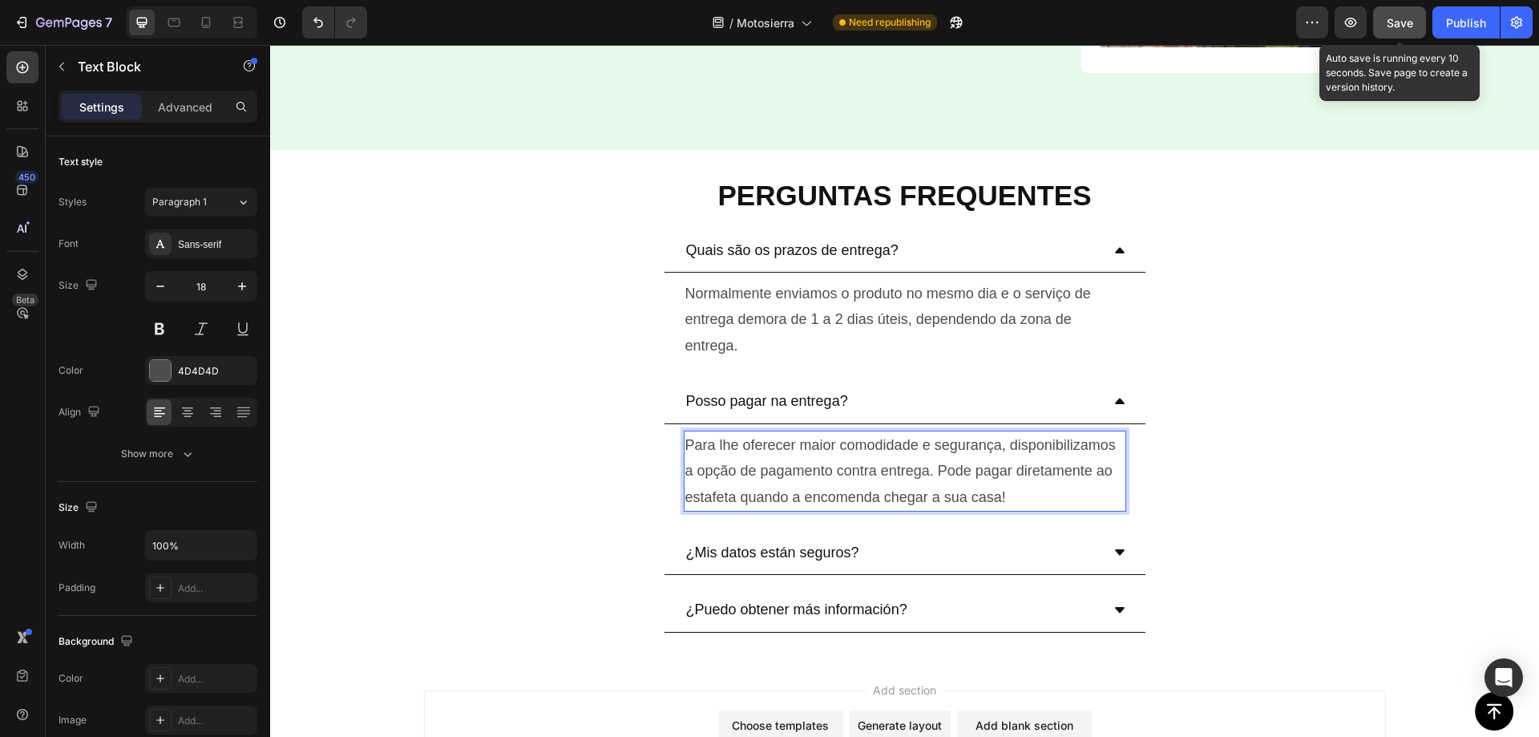
click at [1405, 28] on span "Save" at bounding box center [1400, 23] width 26 height 14
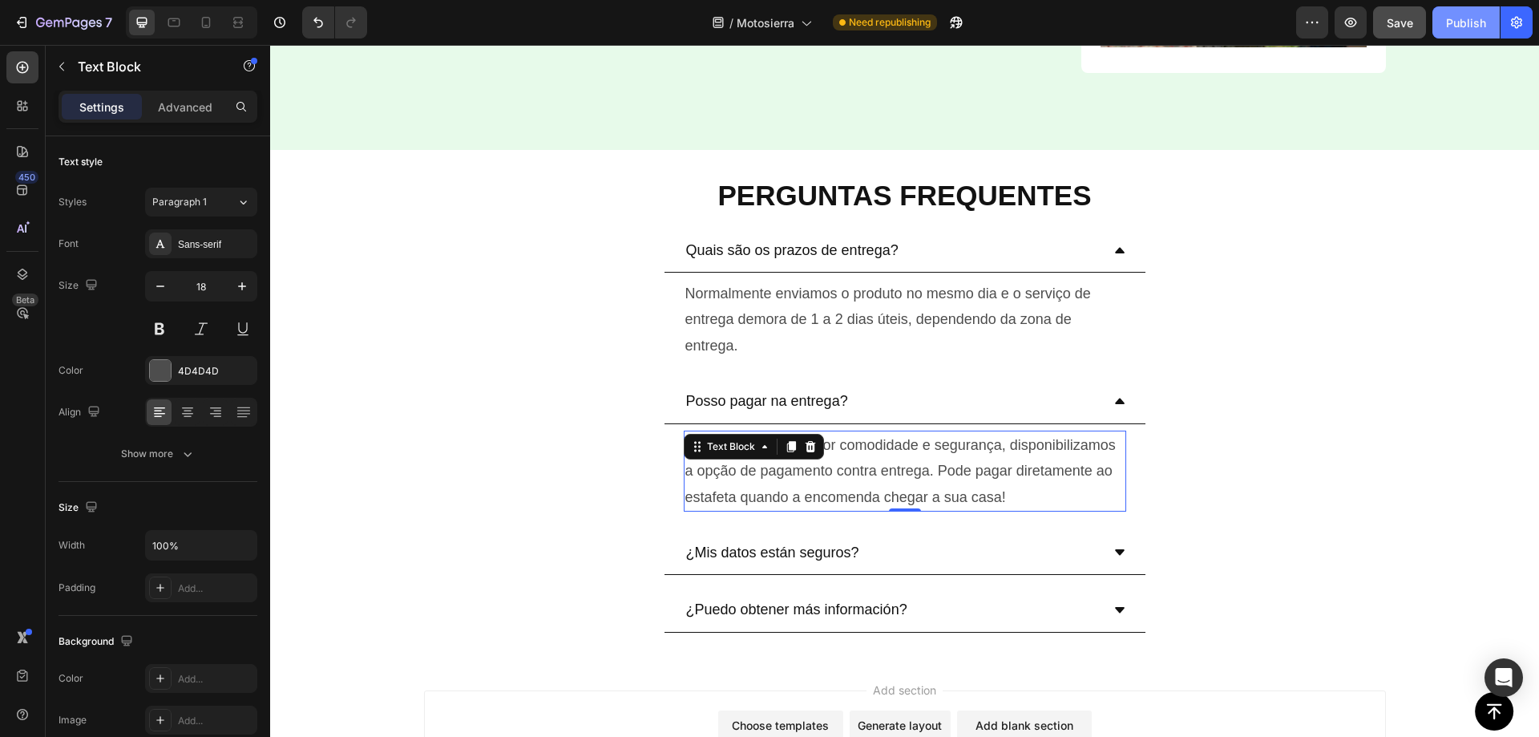
drag, startPoint x: 1464, startPoint y: 15, endPoint x: 1158, endPoint y: 150, distance: 333.8
click at [1464, 15] on div "Publish" at bounding box center [1466, 22] width 40 height 17
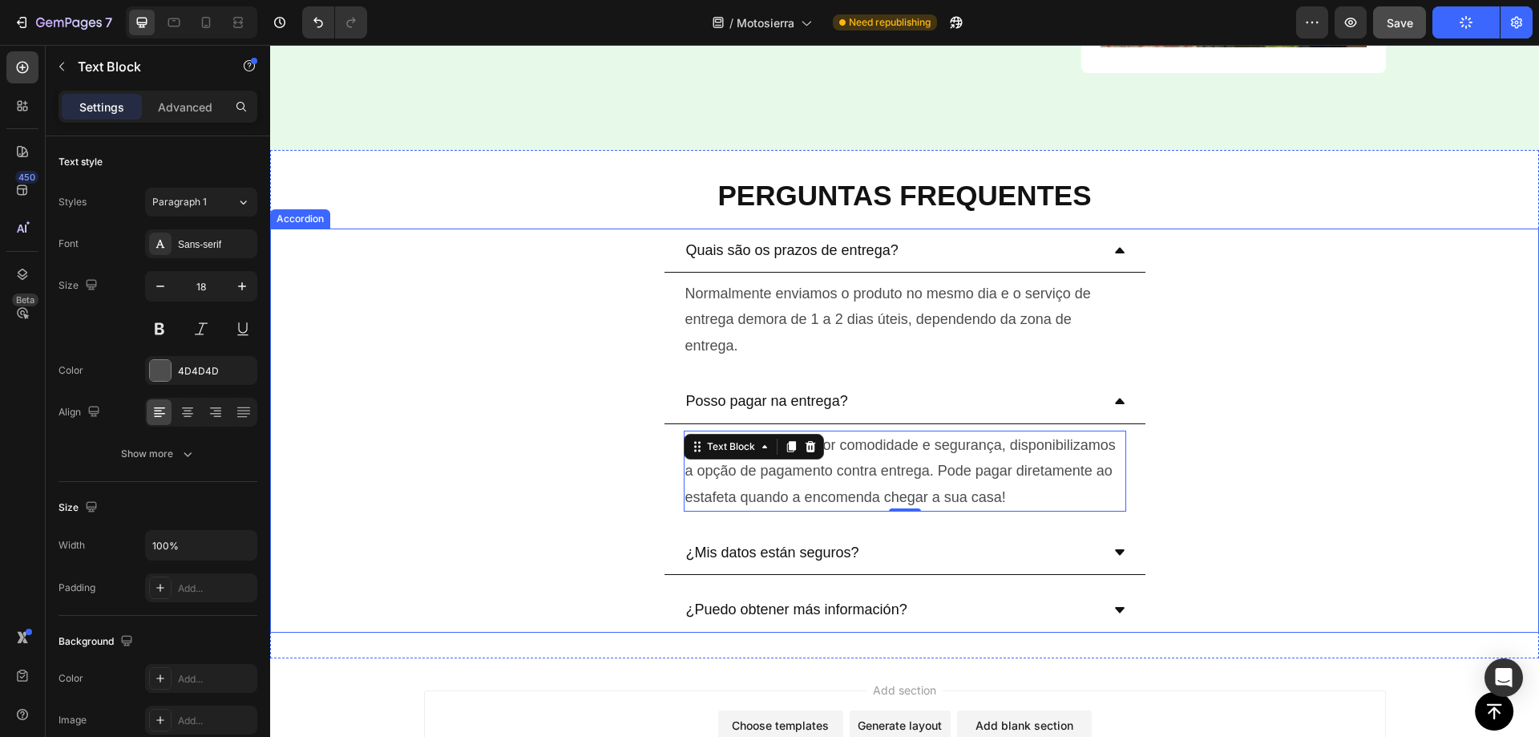
click at [751, 548] on p "¿Mis datos están seguros?" at bounding box center [772, 553] width 173 height 26
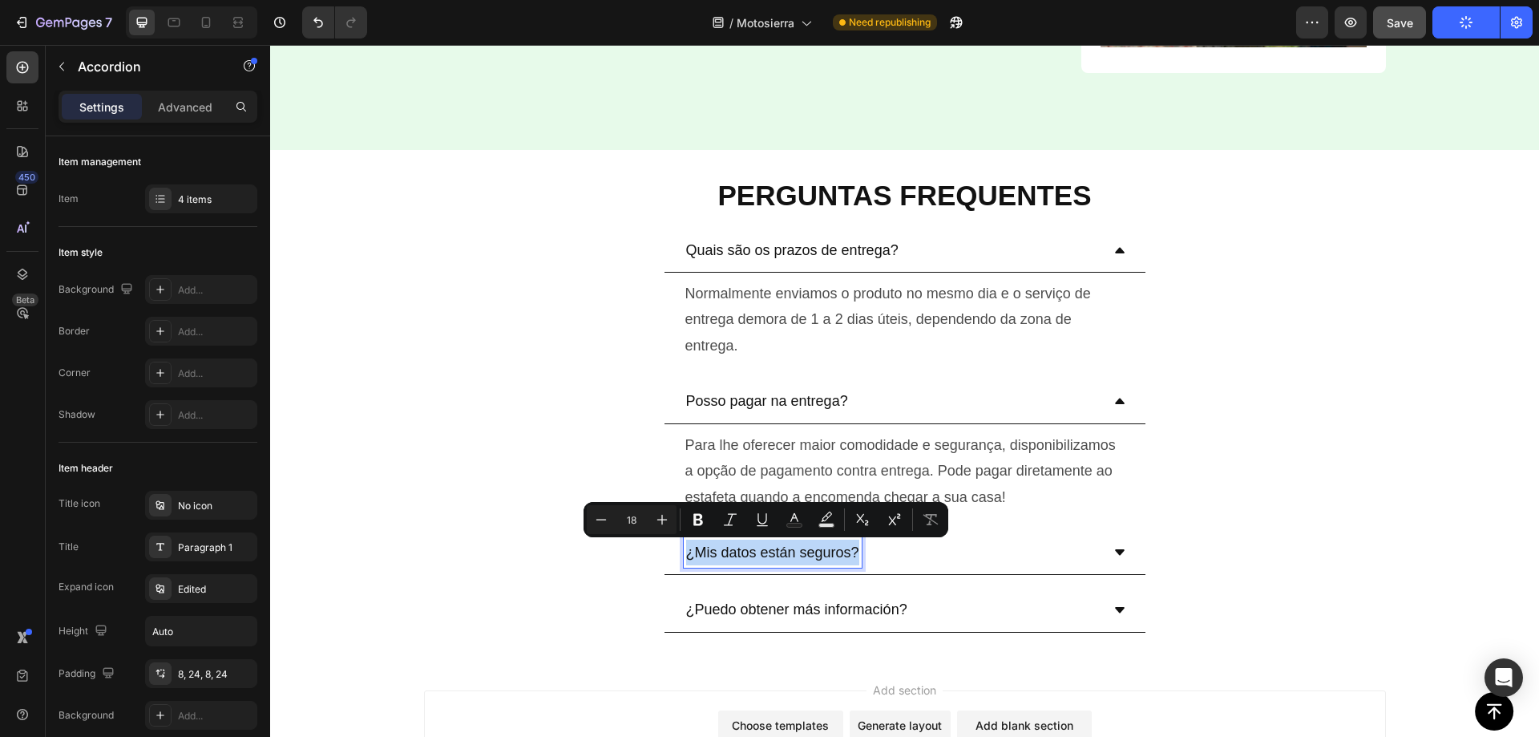
copy p "¿Mis datos están seguros?"
click at [773, 548] on p "¿Mis datos están seguros?" at bounding box center [772, 553] width 173 height 26
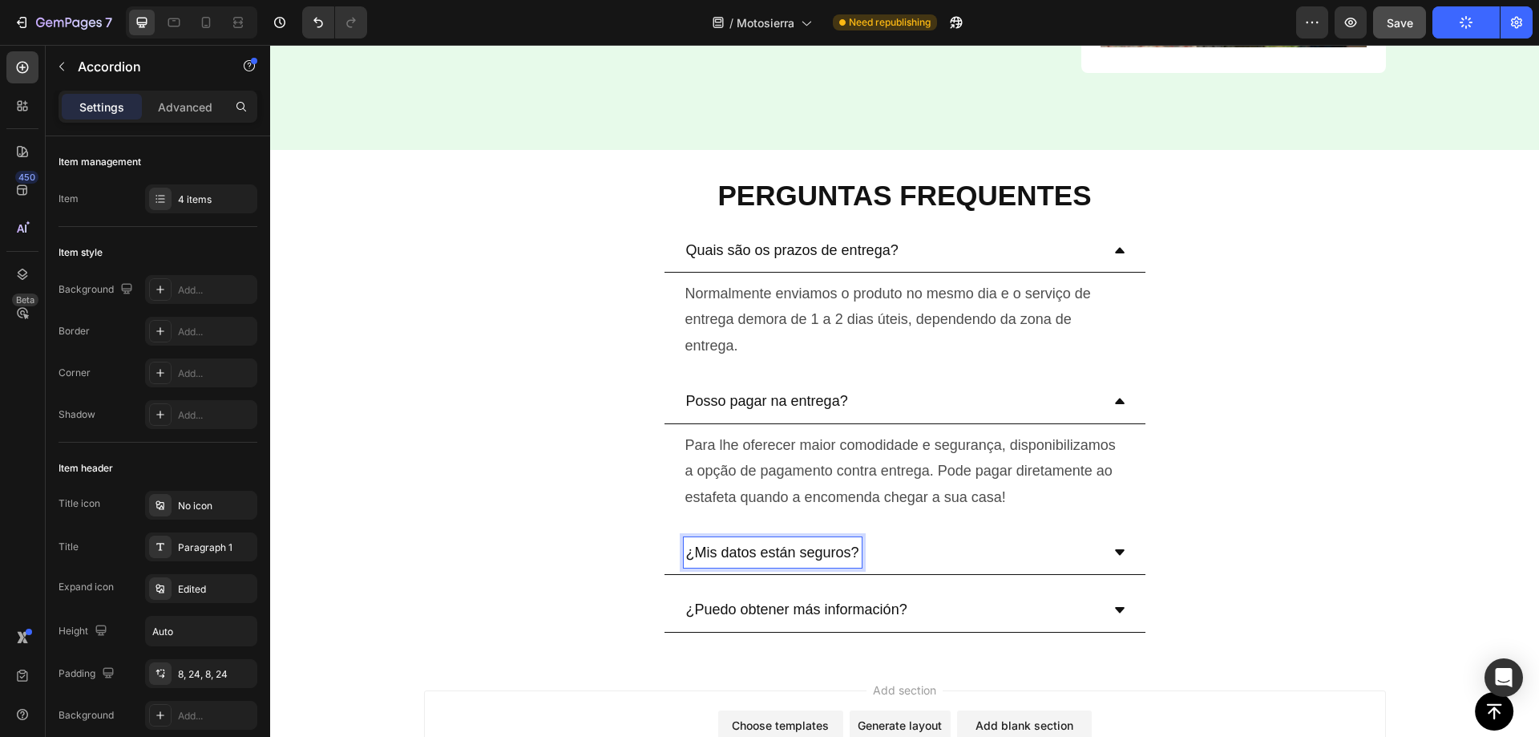
click at [765, 555] on p "¿Mis datos están seguros?" at bounding box center [772, 553] width 173 height 26
click at [765, 554] on p "¿Mis datos están seguros?" at bounding box center [772, 553] width 173 height 26
click at [980, 538] on div "Os meus dados estão seguros?" at bounding box center [892, 552] width 417 height 30
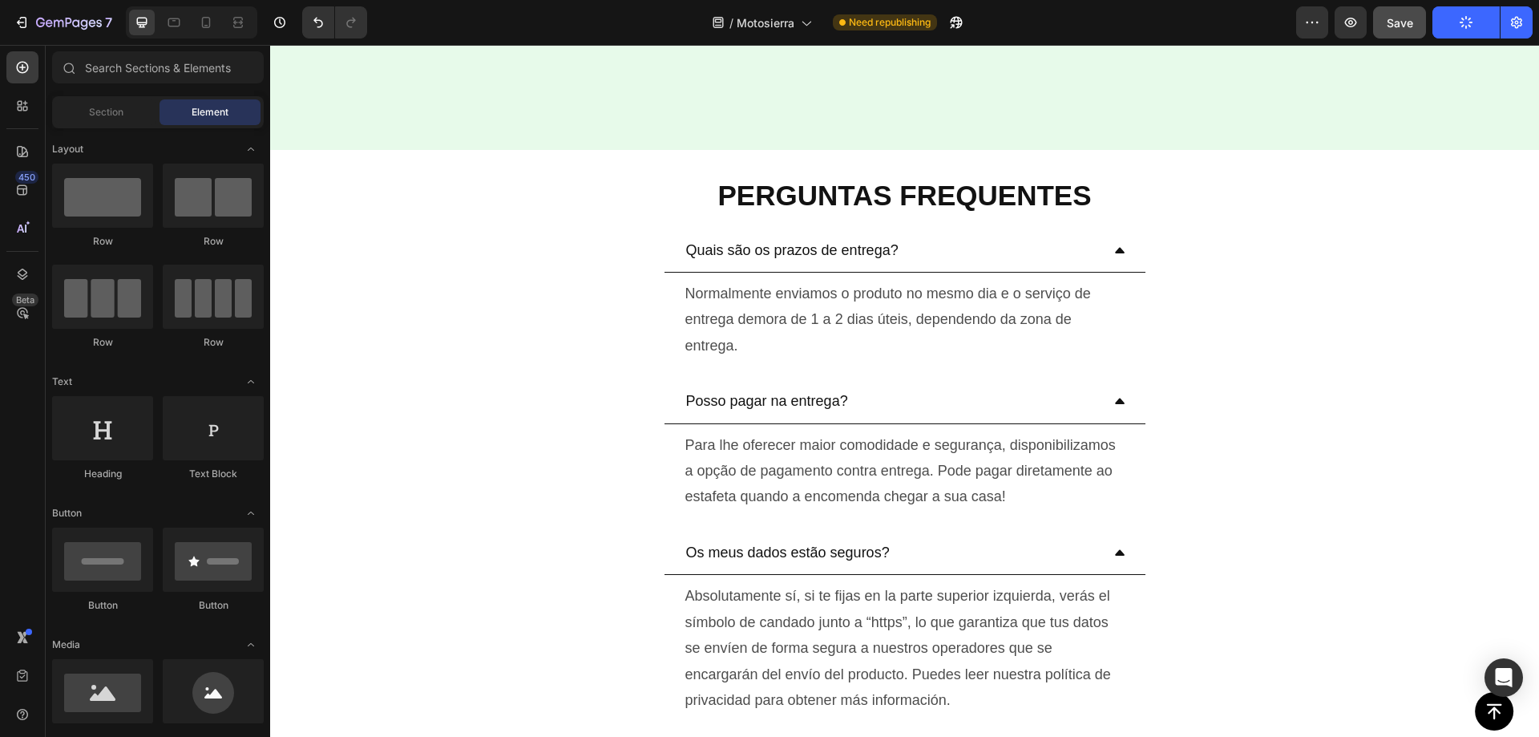
scroll to position [5519, 0]
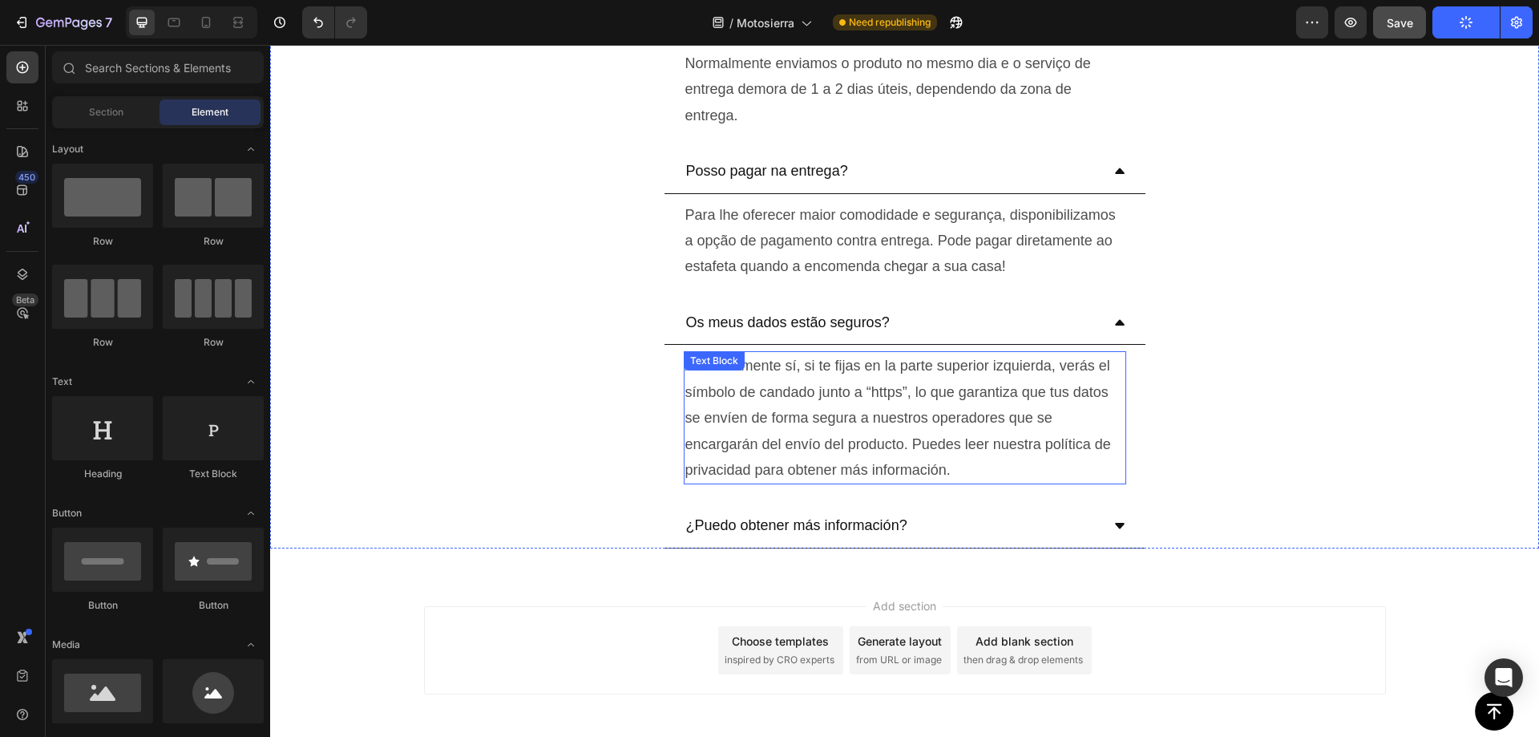
click at [813, 414] on p "Absolutamente sí, si te fijas en la parte superior izquierda, verás el símbolo …" at bounding box center [904, 418] width 439 height 130
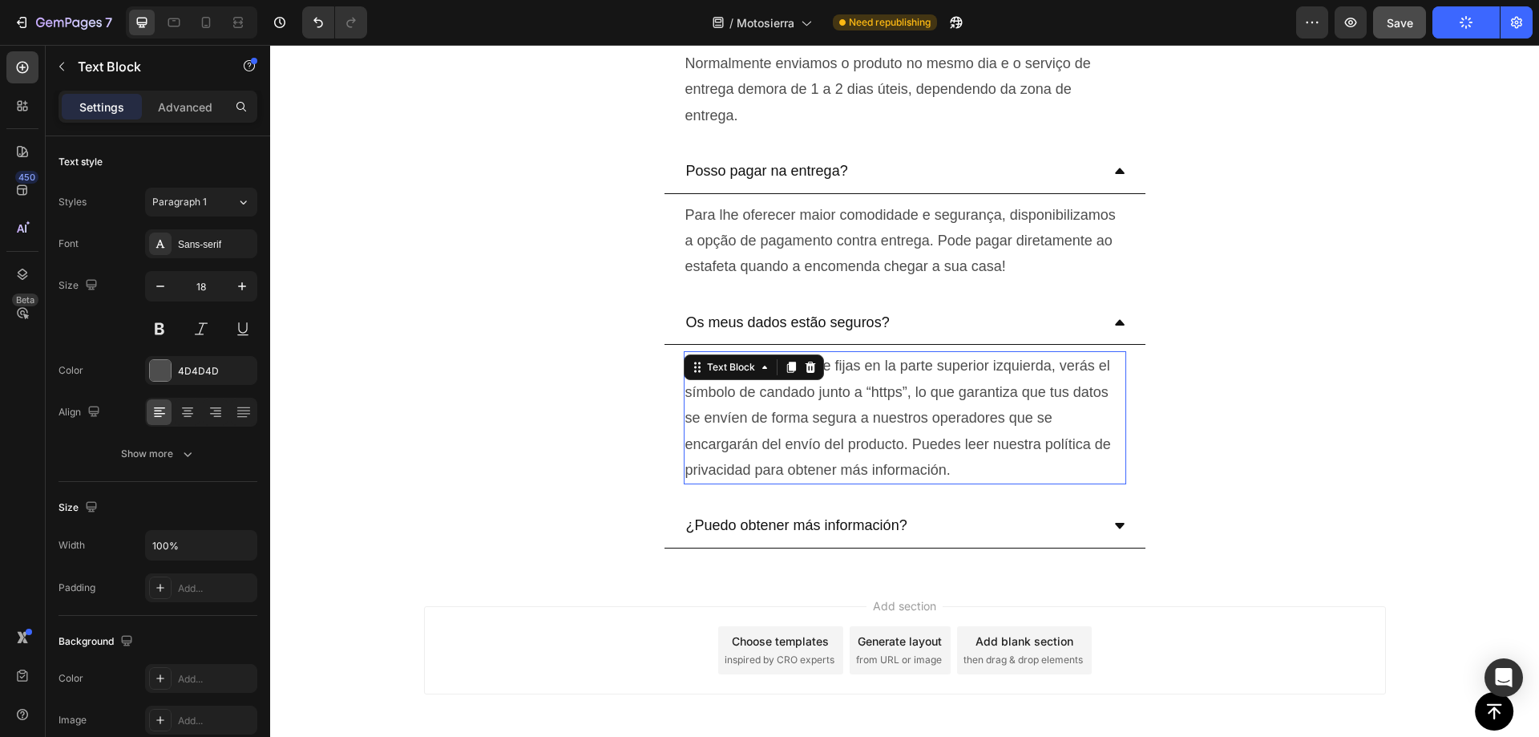
click at [835, 393] on p "Absolutamente sí, si te fijas en la parte superior izquierda, verás el símbolo …" at bounding box center [904, 418] width 439 height 130
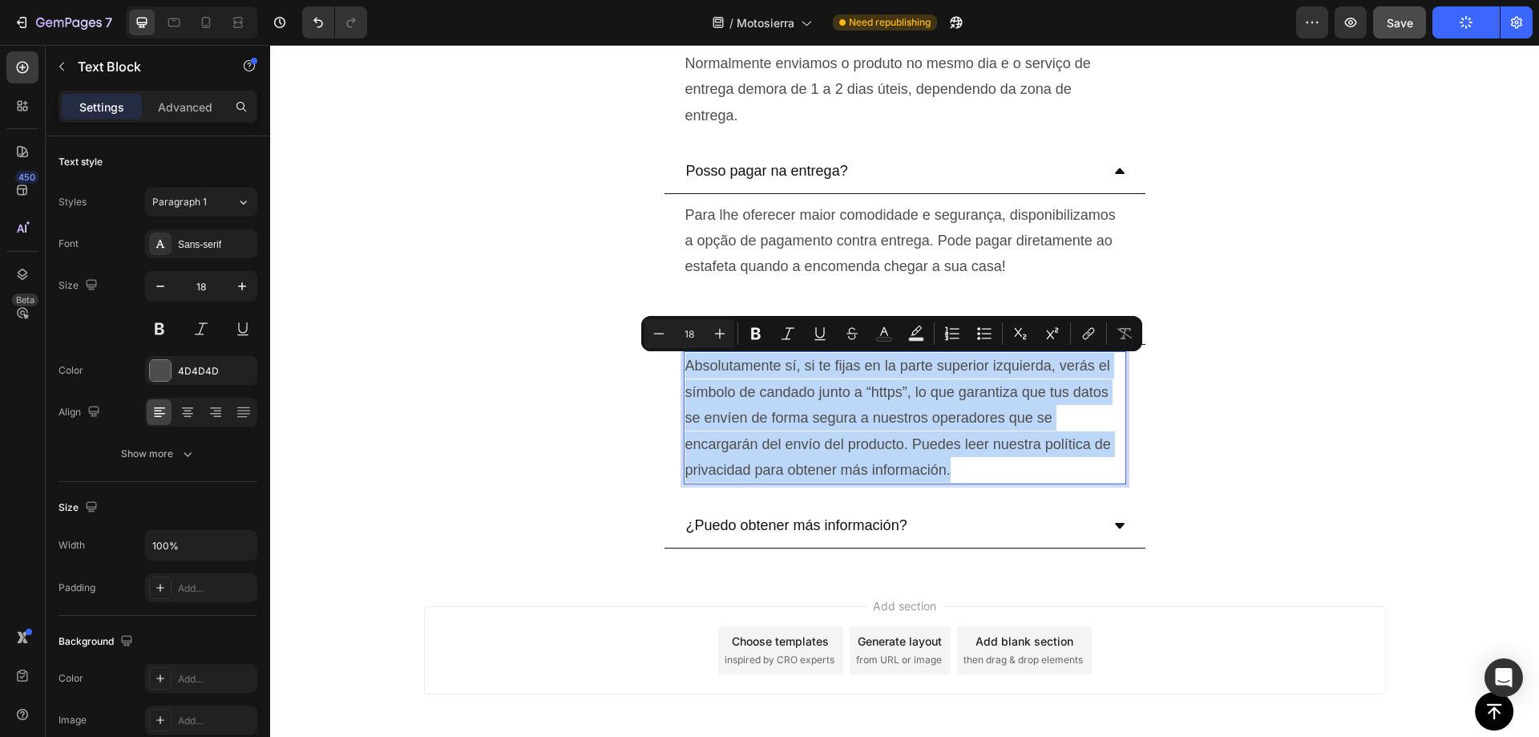
copy p "Absolutamente sí, si te fijas en la parte superior izquierda, verás el símbolo …"
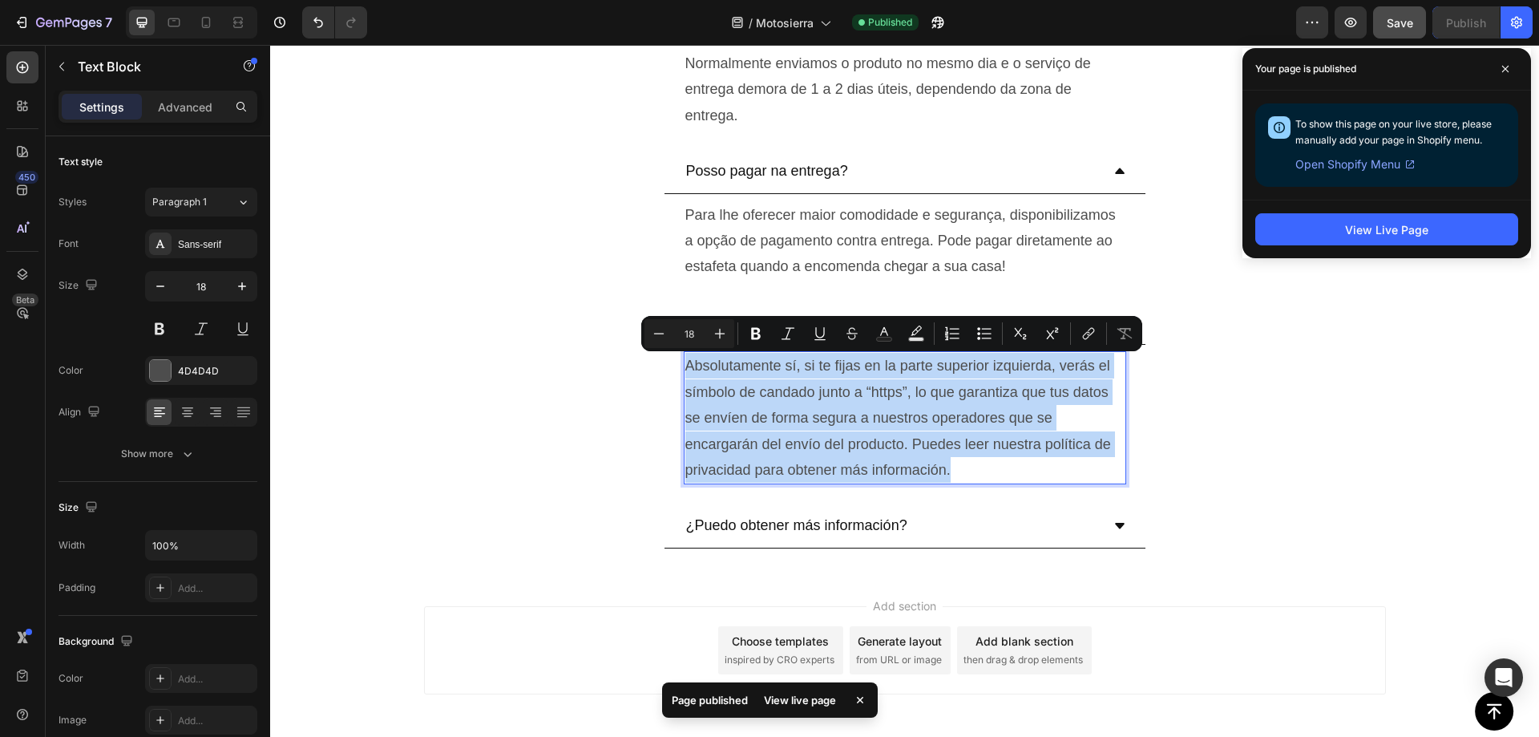
click at [867, 402] on p "Absolutamente sí, si te fijas en la parte superior izquierda, verás el símbolo …" at bounding box center [904, 418] width 439 height 130
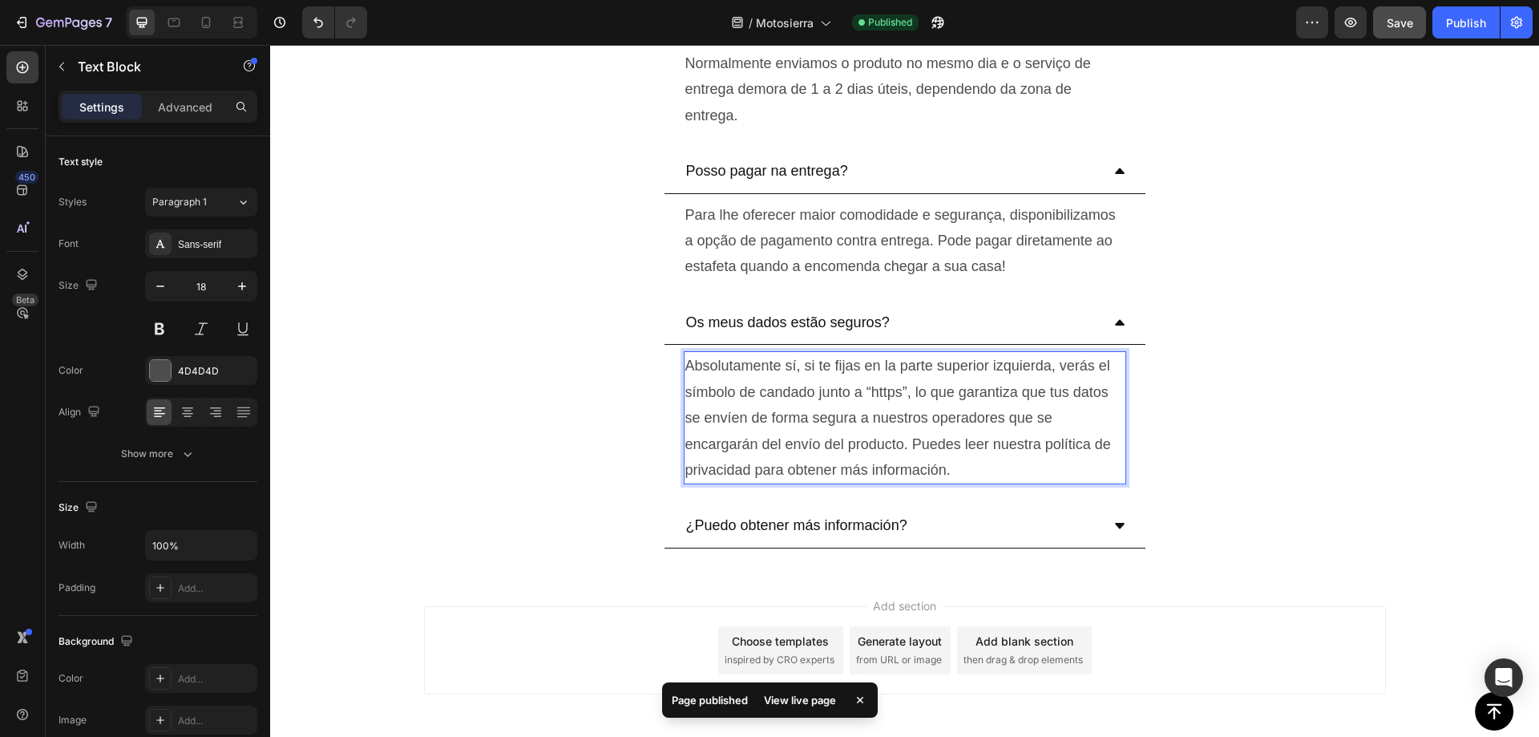
click at [863, 402] on p "Absolutamente sí, si te fijas en la parte superior izquierda, verás el símbolo …" at bounding box center [904, 418] width 439 height 130
click at [853, 401] on div at bounding box center [853, 401] width 0 height 0
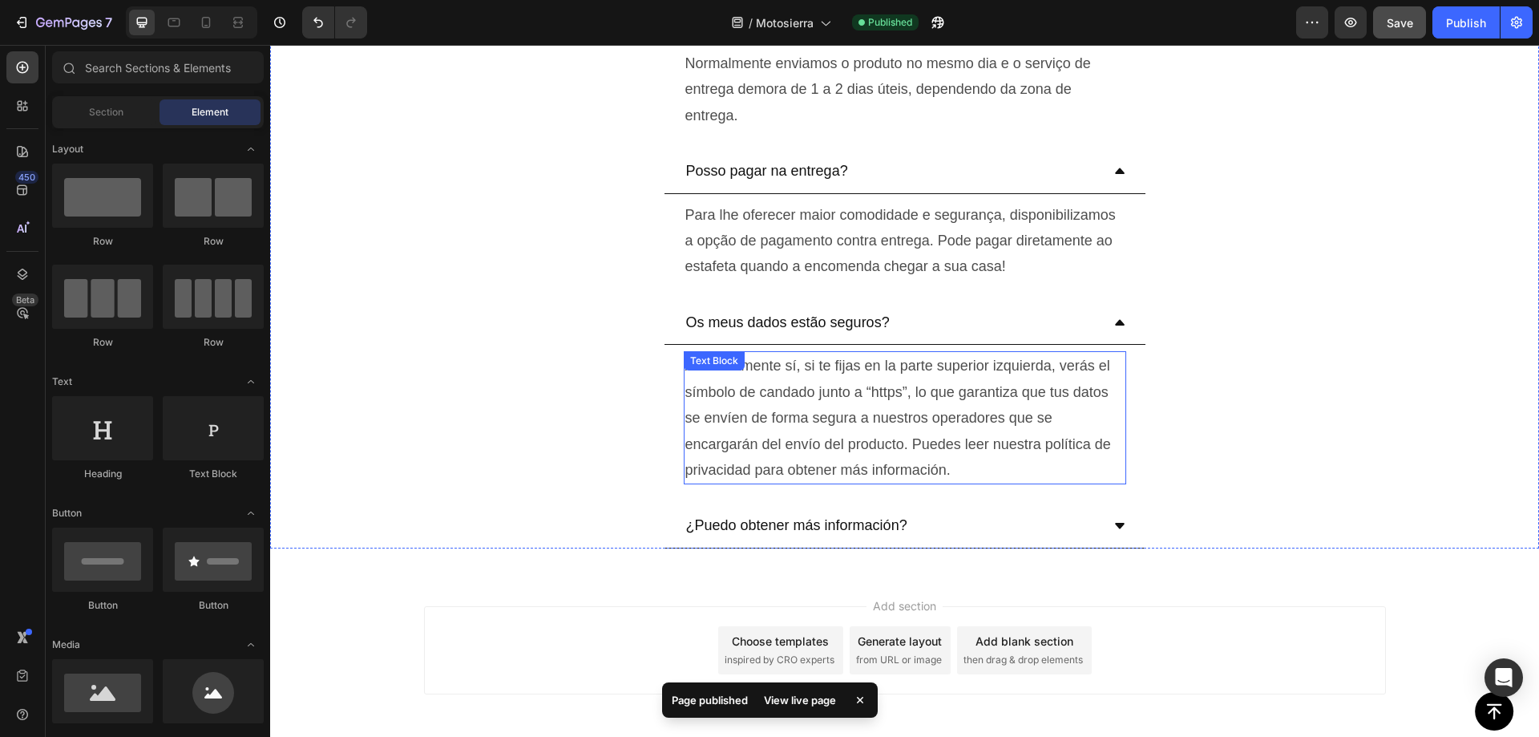
click at [922, 402] on p "Absolutamente sí, si te fijas en la parte superior izquierda, verás el símbolo …" at bounding box center [904, 418] width 439 height 130
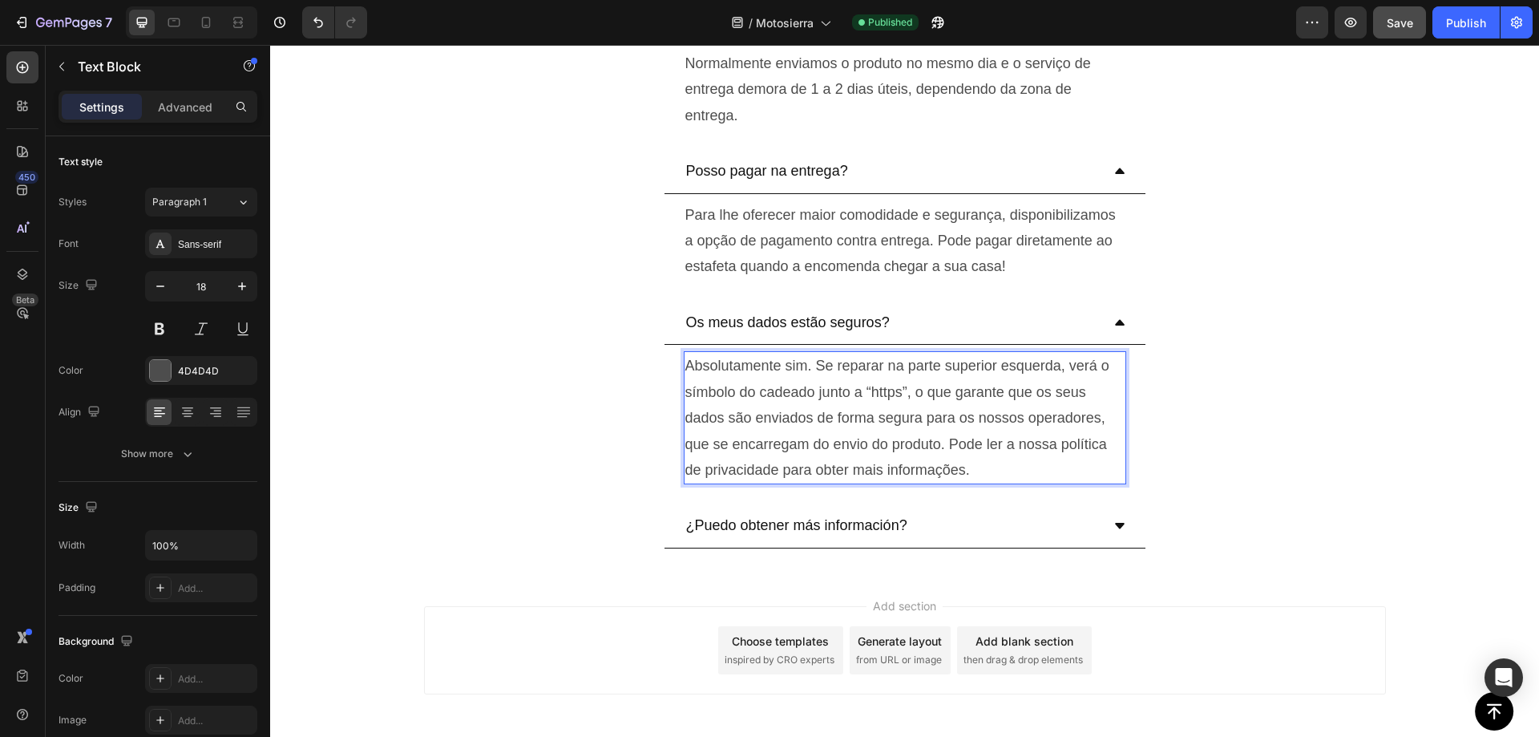
click at [920, 411] on p "Absolutamente sim. Se reparar na parte superior esquerda, verá o símbolo do cad…" at bounding box center [904, 418] width 439 height 130
click at [833, 528] on p "¿Puedo obtener más información?" at bounding box center [796, 525] width 221 height 26
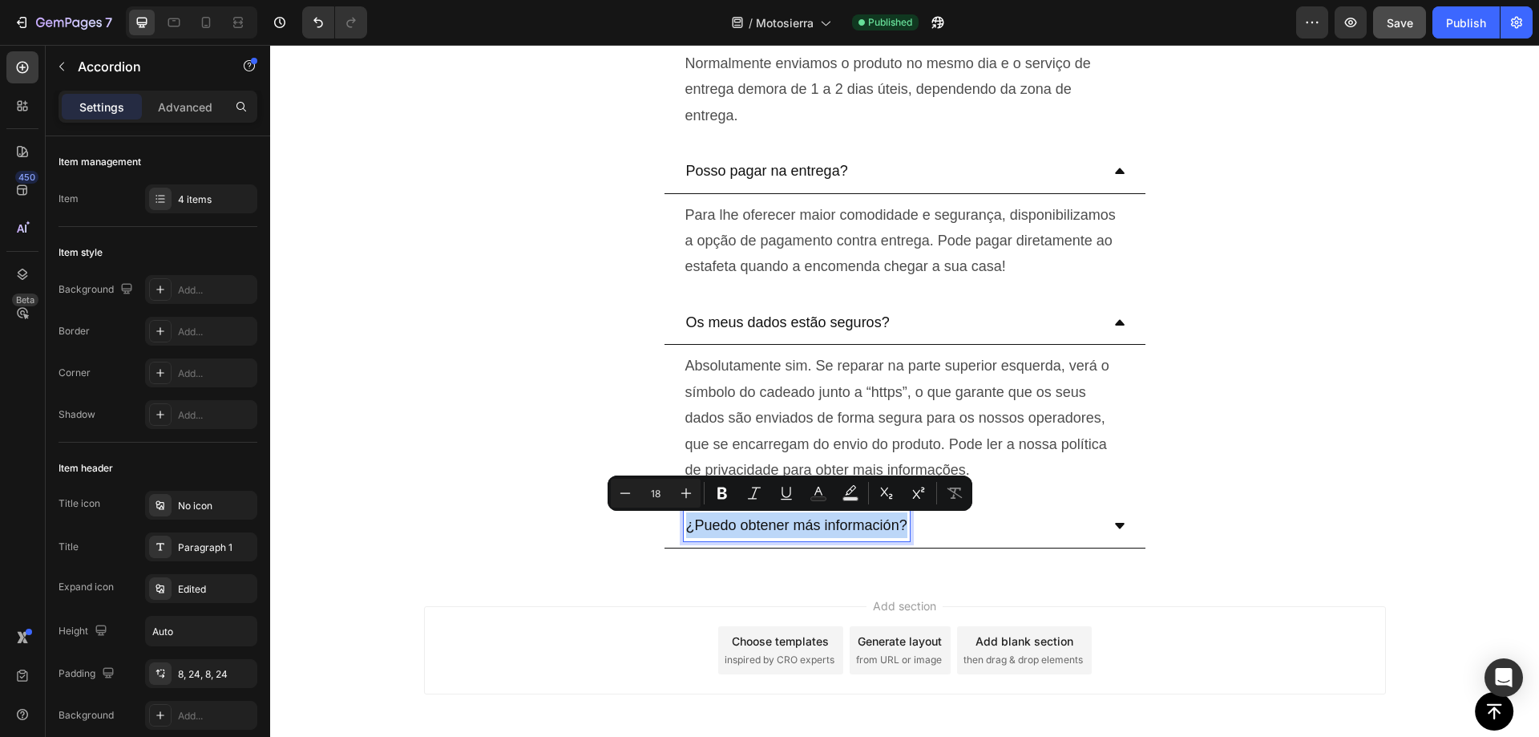
copy p "¿Puedo obtener más información?"
click at [824, 526] on p "¿Puedo obtener más información?" at bounding box center [796, 525] width 221 height 26
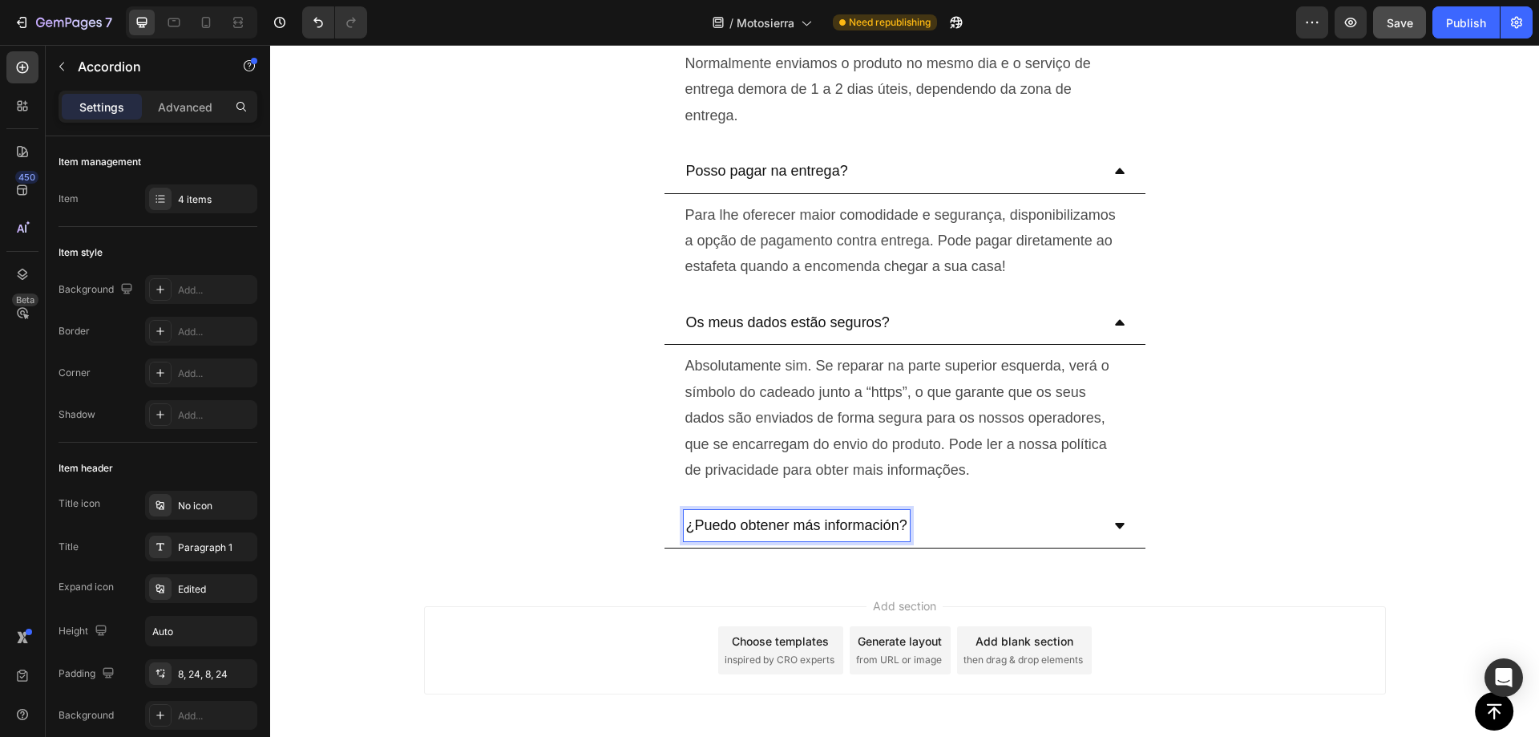
click at [836, 528] on p "¿Puedo obtener más información?" at bounding box center [796, 525] width 221 height 26
click at [811, 523] on strong "Posso obter mais informações?" at bounding box center [795, 525] width 219 height 16
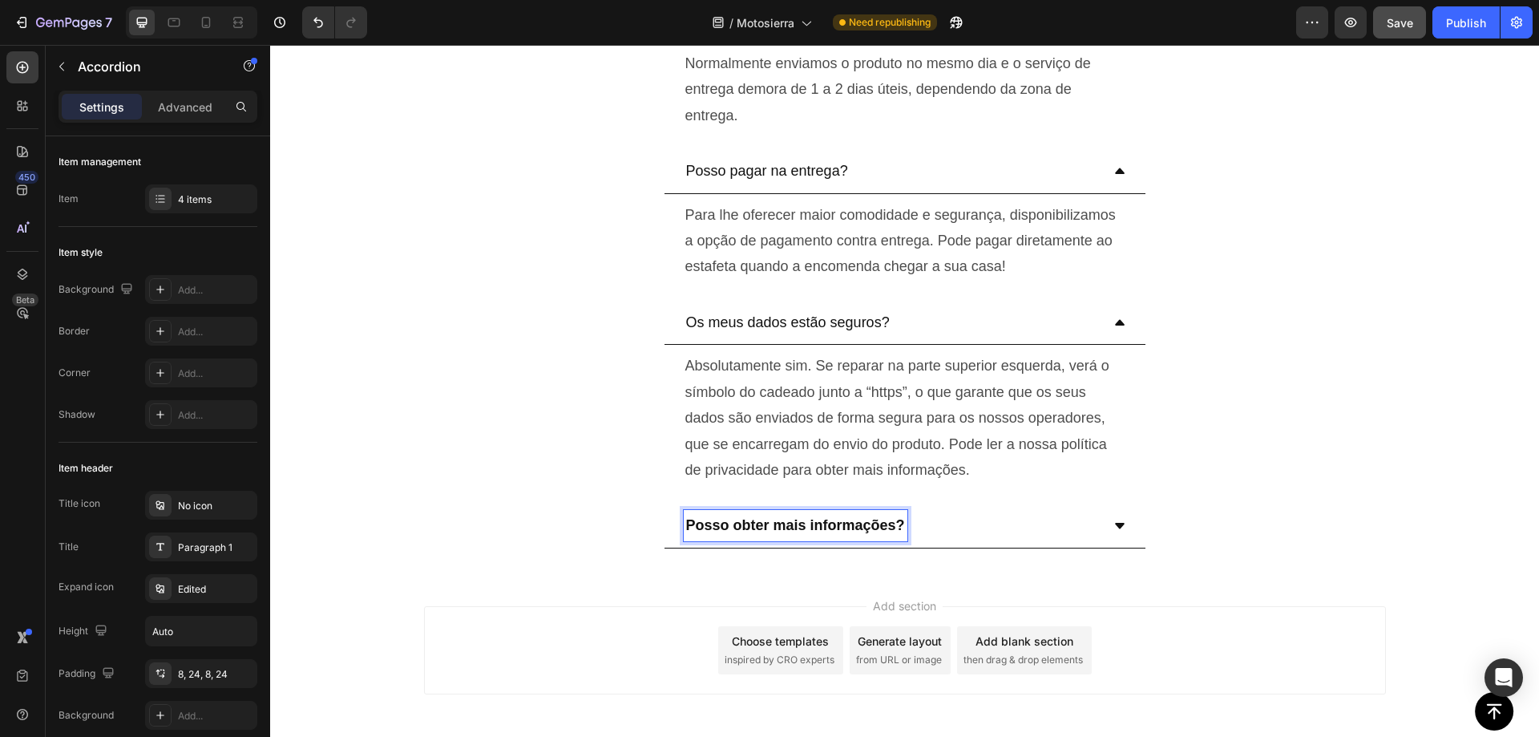
click at [811, 523] on strong "Posso obter mais informações?" at bounding box center [795, 525] width 219 height 16
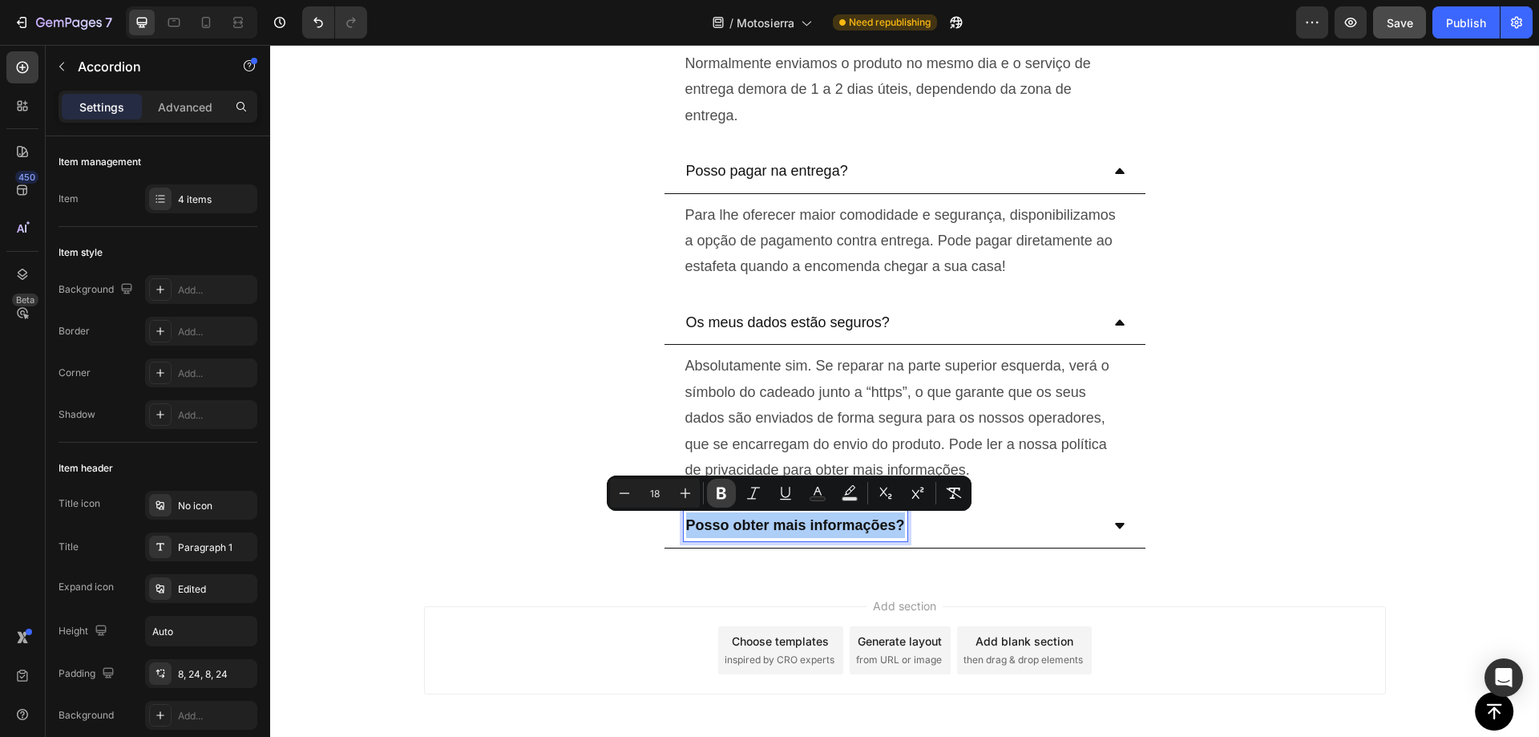
click at [726, 495] on icon "Editor contextual toolbar" at bounding box center [722, 493] width 10 height 12
click at [1051, 519] on div "Posso obter mais informações?" at bounding box center [892, 525] width 417 height 30
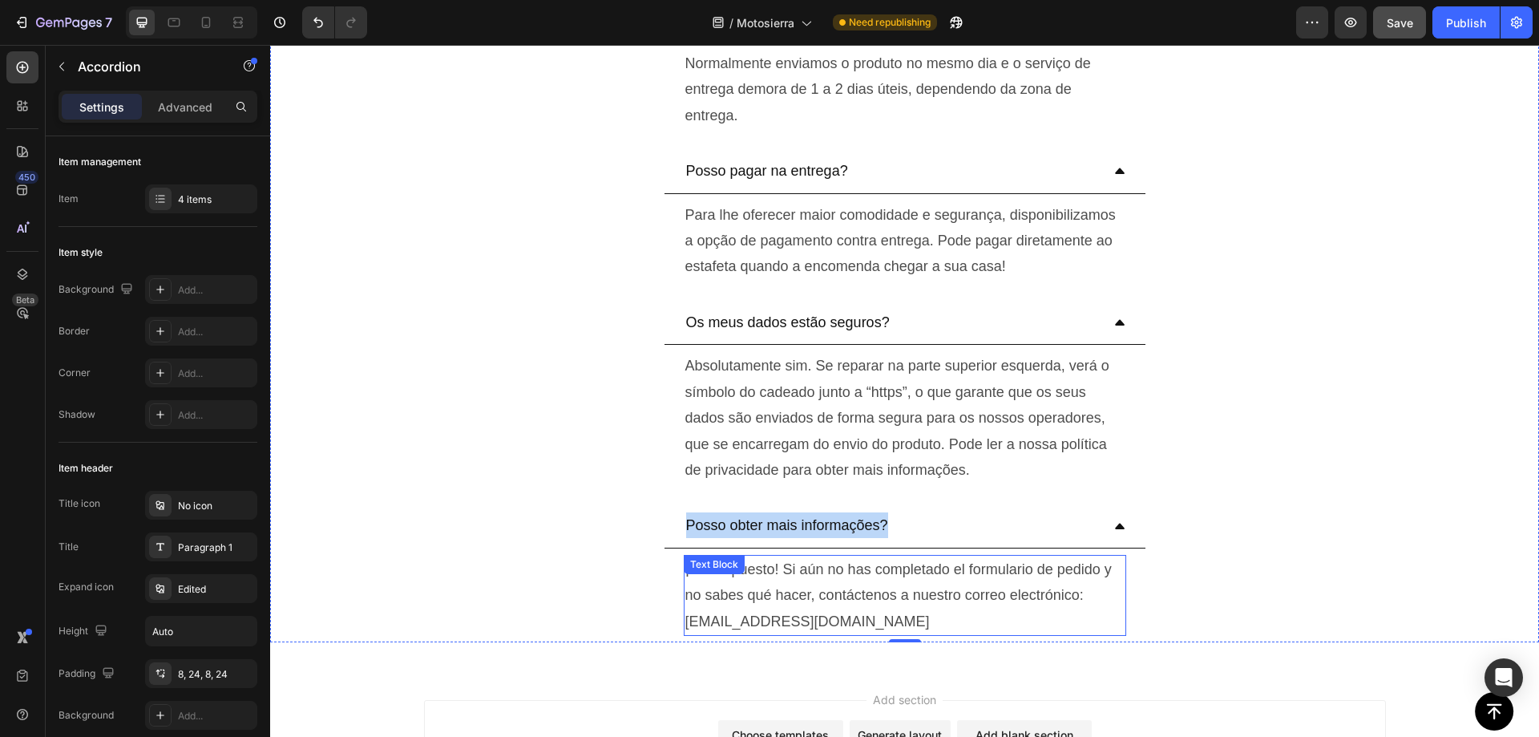
click at [810, 592] on p "¡Por supuesto! Si aún no has completado el formulario de pedido y no sabes qué …" at bounding box center [904, 595] width 439 height 78
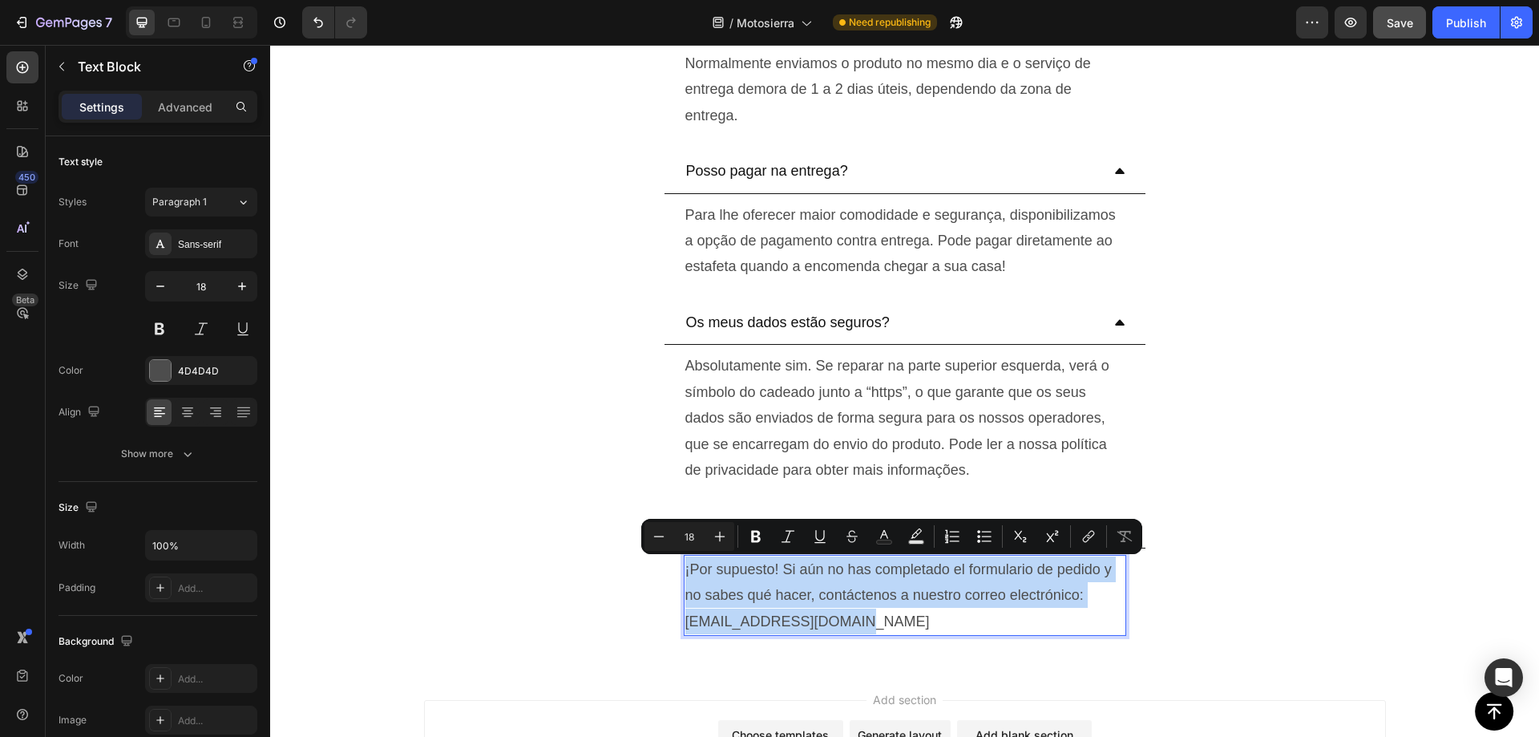
click at [828, 609] on p "¡Por supuesto! Si aún no has completado el formulario de pedido y no sabes qué …" at bounding box center [904, 595] width 439 height 78
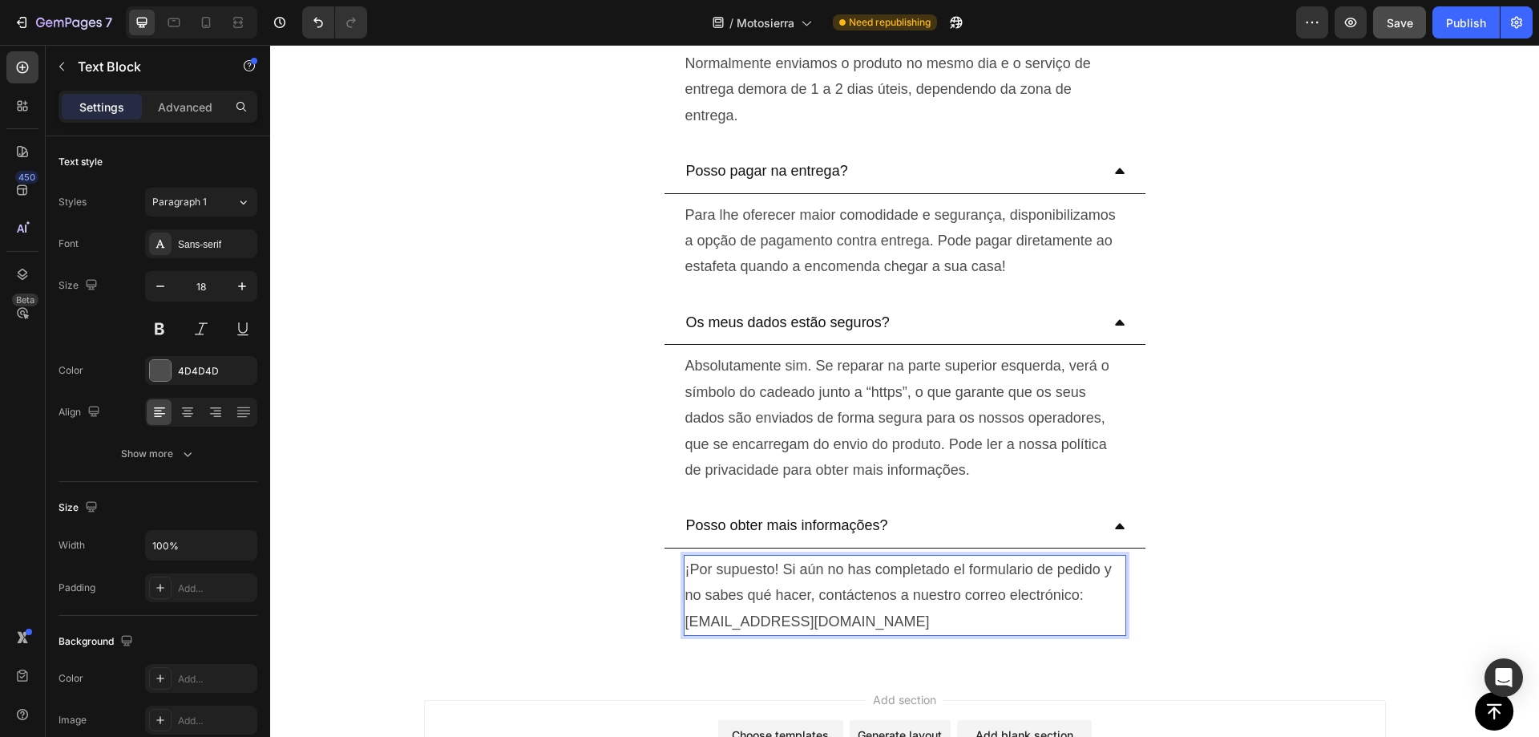
click at [799, 602] on p "¡Por supuesto! Si aún no has completado el formulario de pedido y no sabes qué …" at bounding box center [904, 595] width 439 height 78
click at [889, 612] on p "Claro que sim! Se ainda não completou o formulário de encomenda e não sabe o qu…" at bounding box center [904, 595] width 439 height 78
click at [753, 620] on p "Claro que sim! Se ainda não completou o formulário de encomenda e não sabe o qu…" at bounding box center [904, 595] width 439 height 78
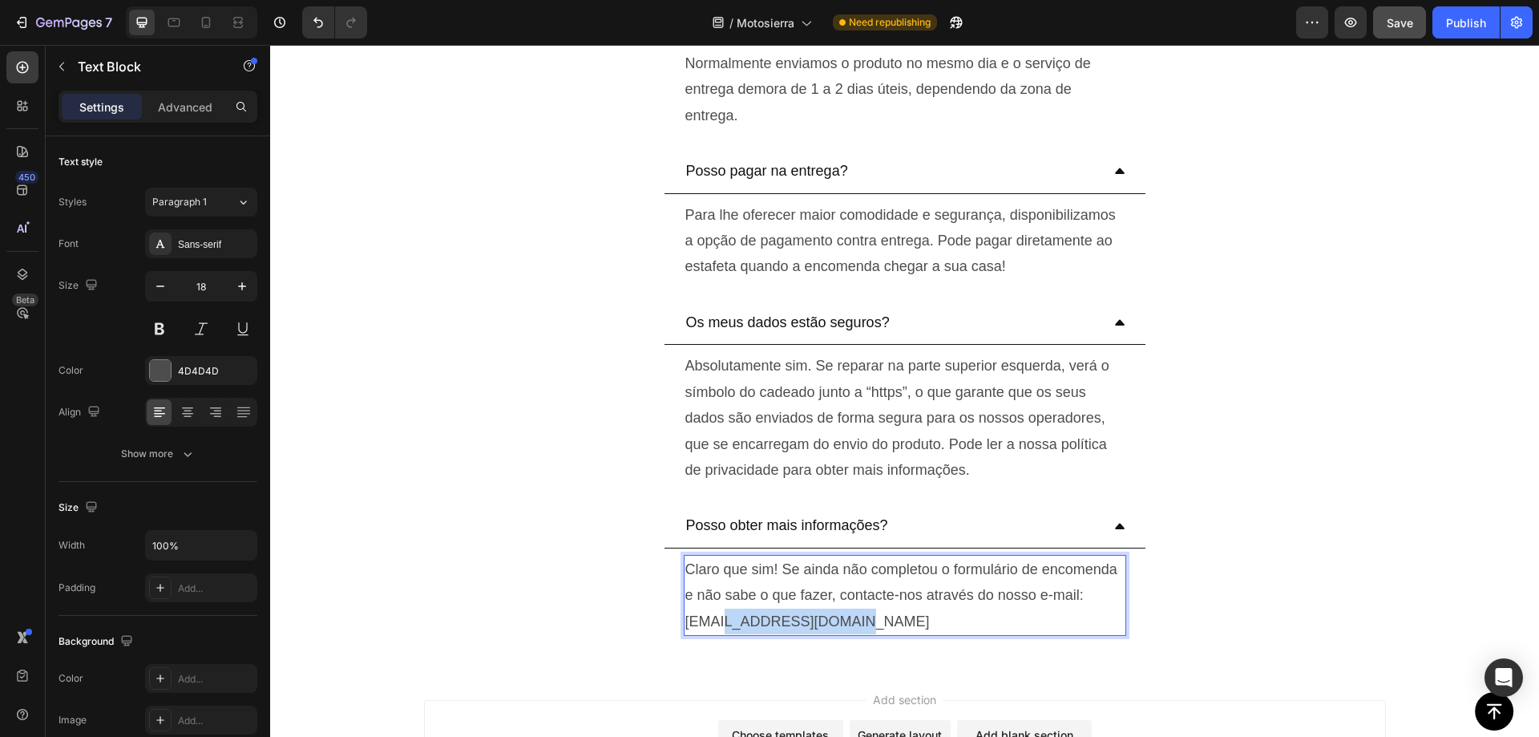
drag, startPoint x: 718, startPoint y: 624, endPoint x: 838, endPoint y: 632, distance: 119.7
click at [838, 632] on p "Claro que sim! Se ainda não completou o formulário de encomenda e não sabe o qu…" at bounding box center [904, 595] width 439 height 78
click at [830, 625] on p "Claro que sim! Se ainda não completou o formulário de encomenda e não sabe o qu…" at bounding box center [904, 595] width 439 height 78
click at [1390, 24] on span "Save" at bounding box center [1400, 23] width 26 height 14
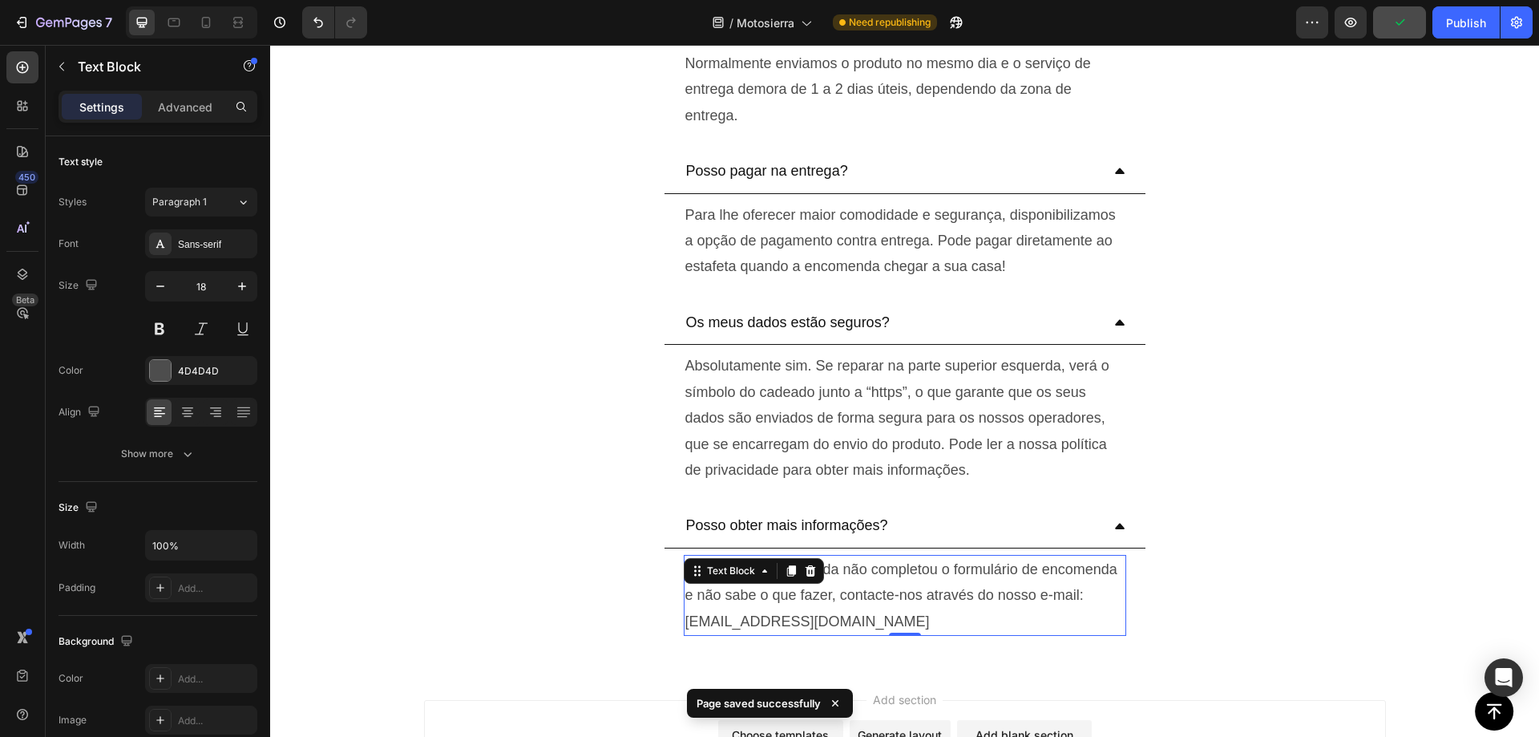
drag, startPoint x: 1203, startPoint y: 50, endPoint x: 1473, endPoint y: 38, distance: 270.4
click at [1470, 19] on div "Publish" at bounding box center [1466, 22] width 40 height 17
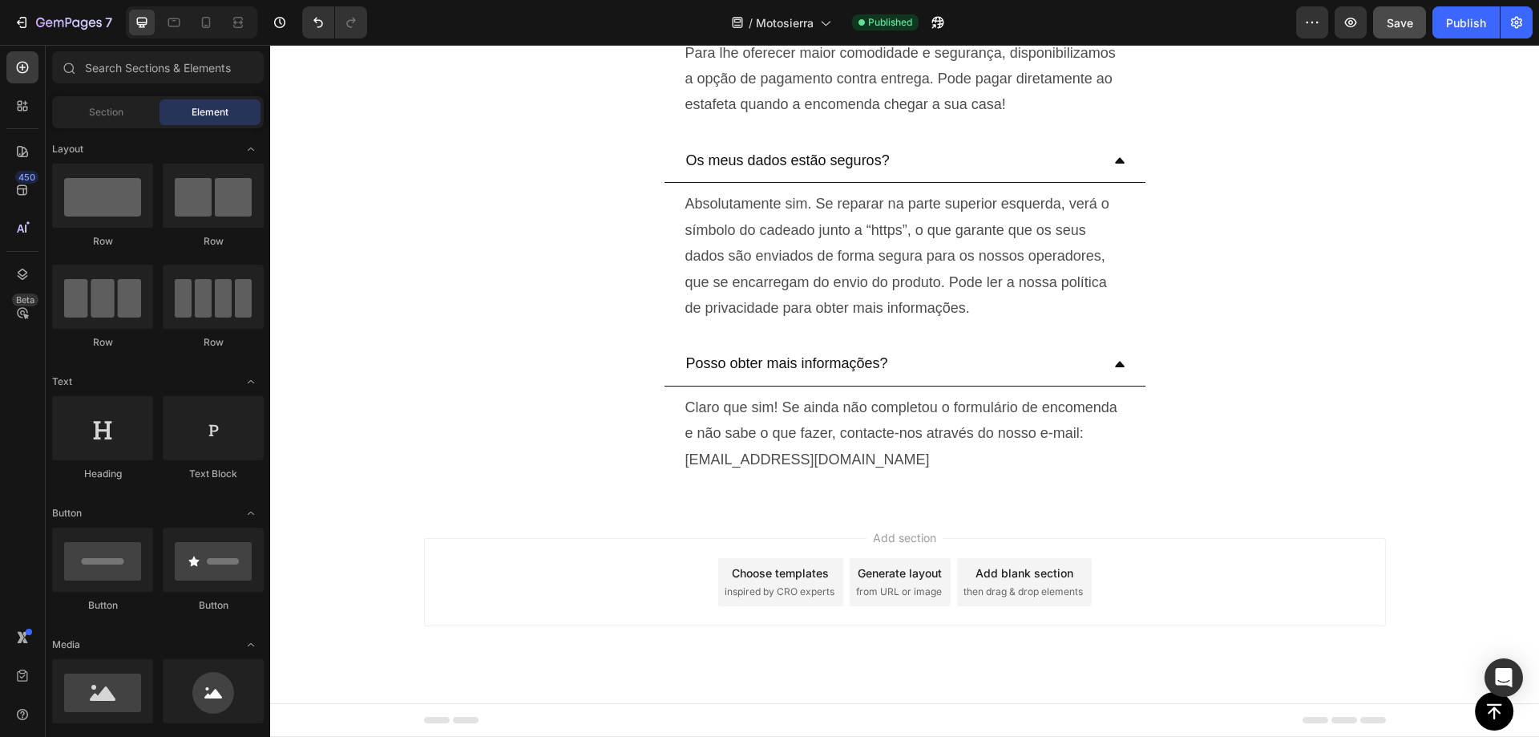
scroll to position [4463, 0]
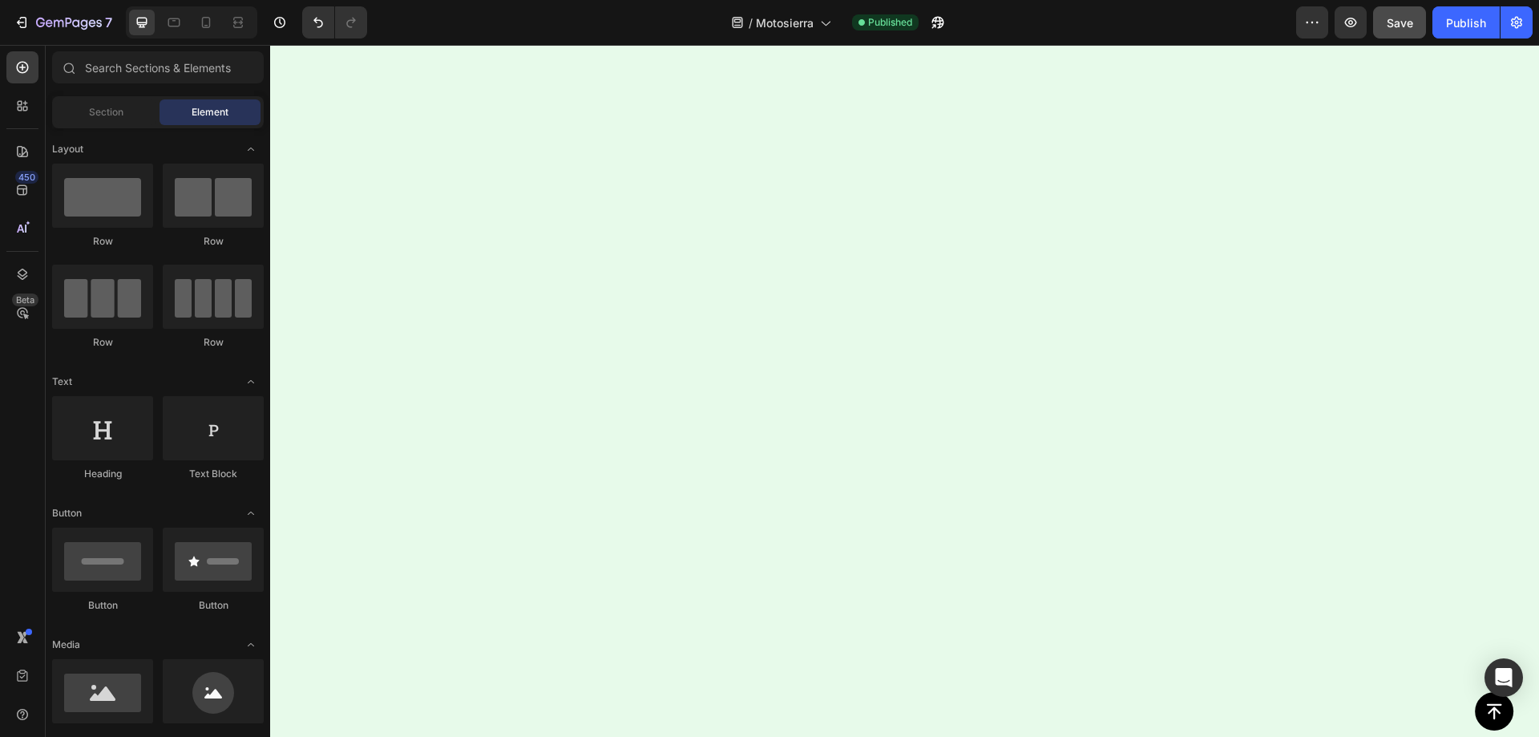
drag, startPoint x: 1538, startPoint y: 669, endPoint x: 1489, endPoint y: 45, distance: 626.5
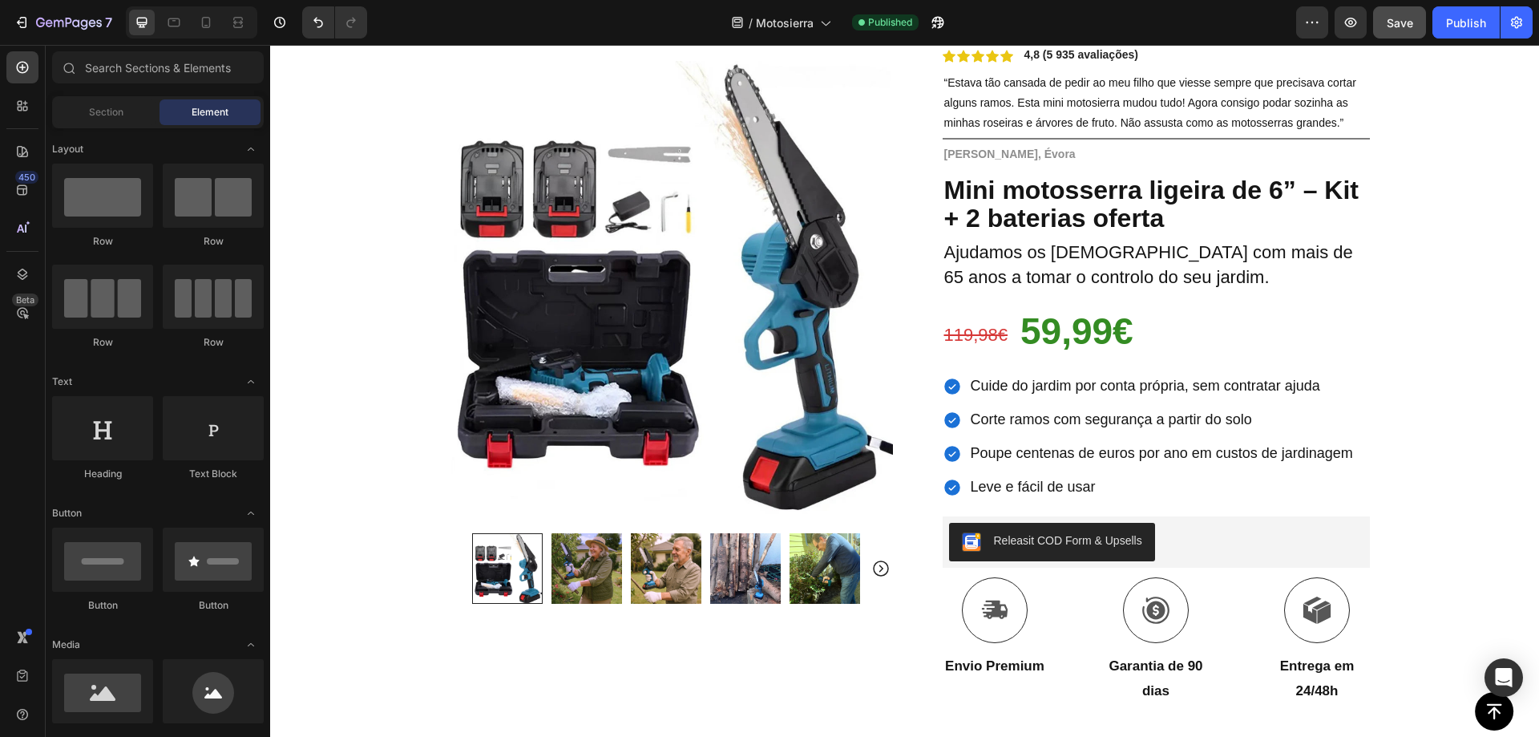
scroll to position [0, 0]
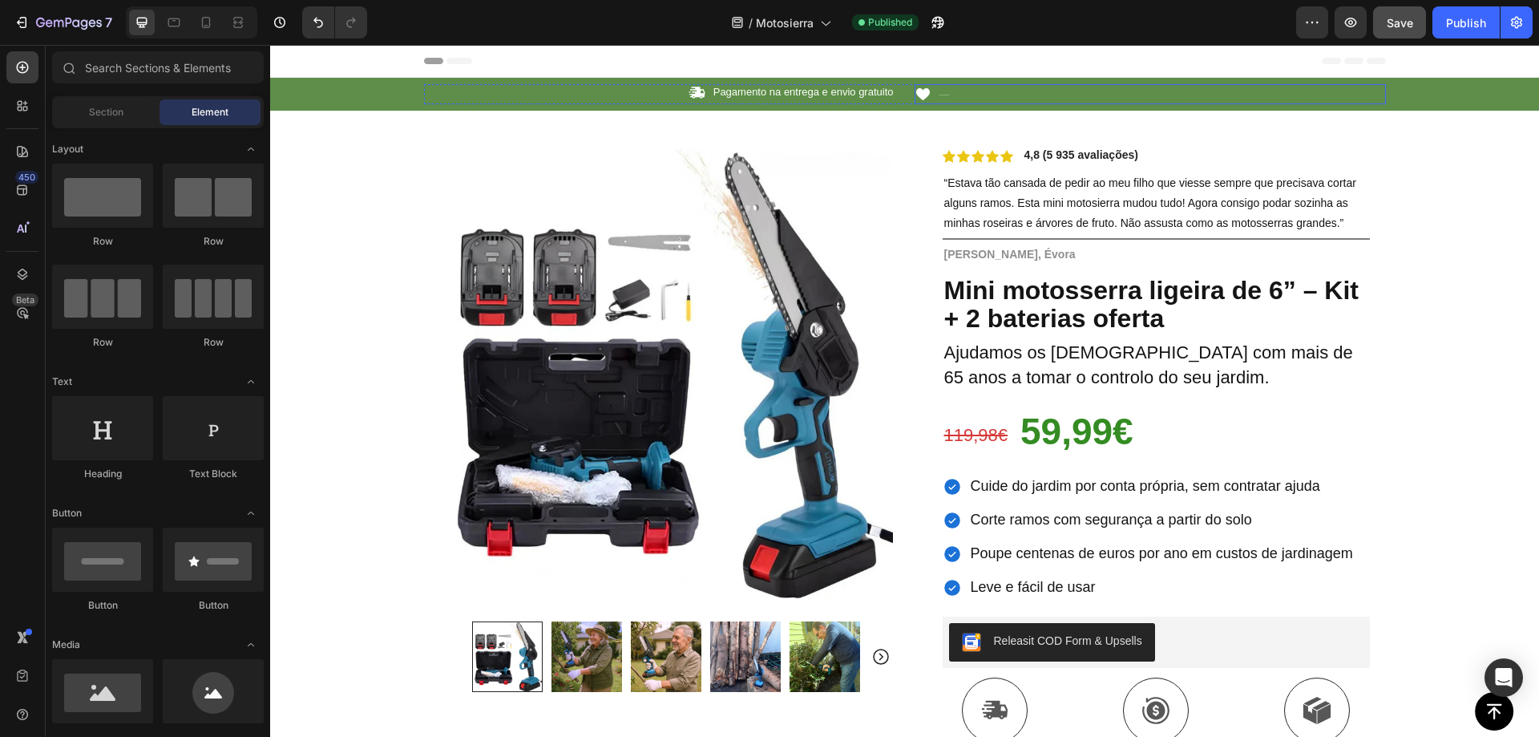
click at [973, 92] on div "Icon 84 000+ Clientes Satisfeitos Text Block Row" at bounding box center [1150, 94] width 471 height 20
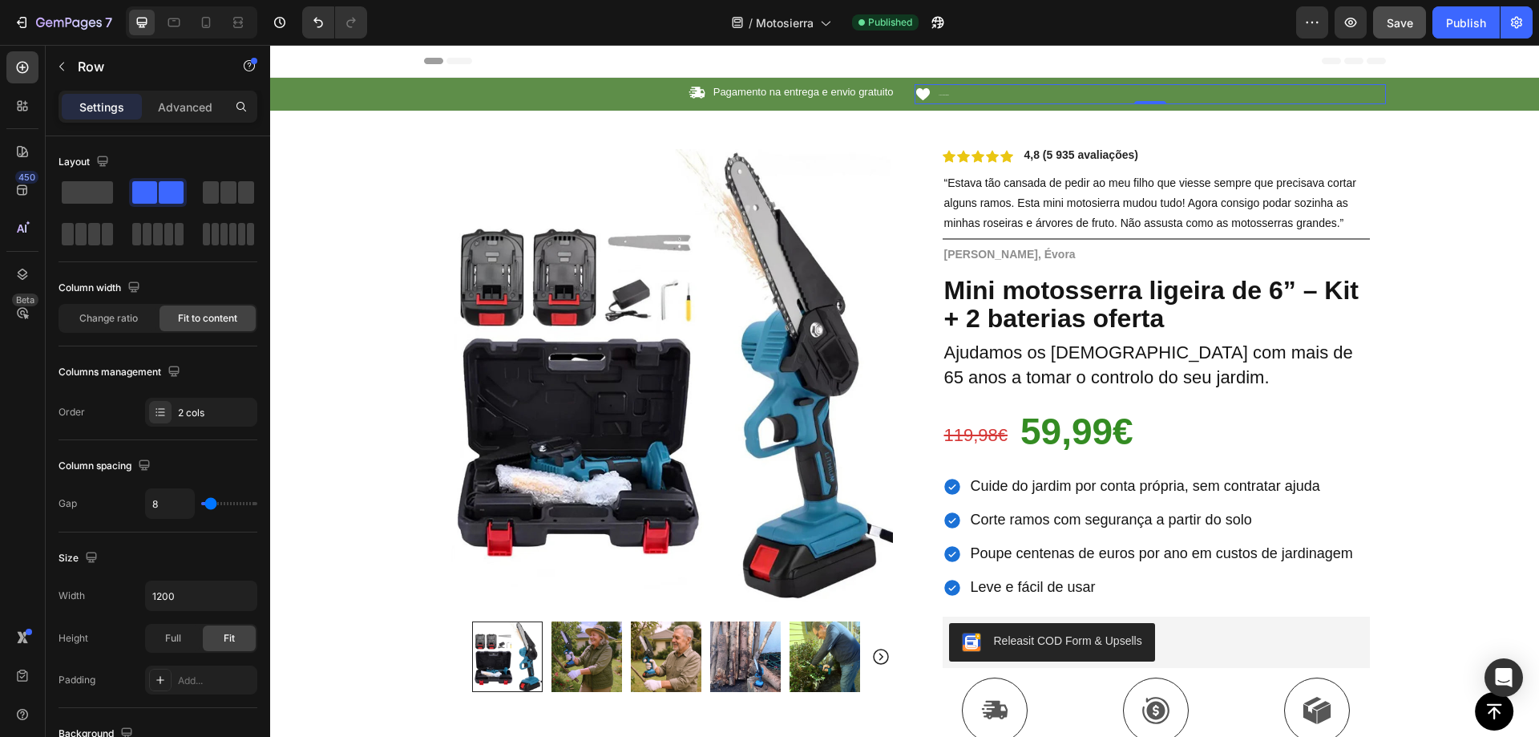
click at [956, 92] on div "Icon 84 000+ Clientes Satisfeitos Text Block Row 0" at bounding box center [1150, 94] width 471 height 20
click at [940, 93] on p "84 000+ Clientes Satisfeitos" at bounding box center [945, 94] width 10 height 17
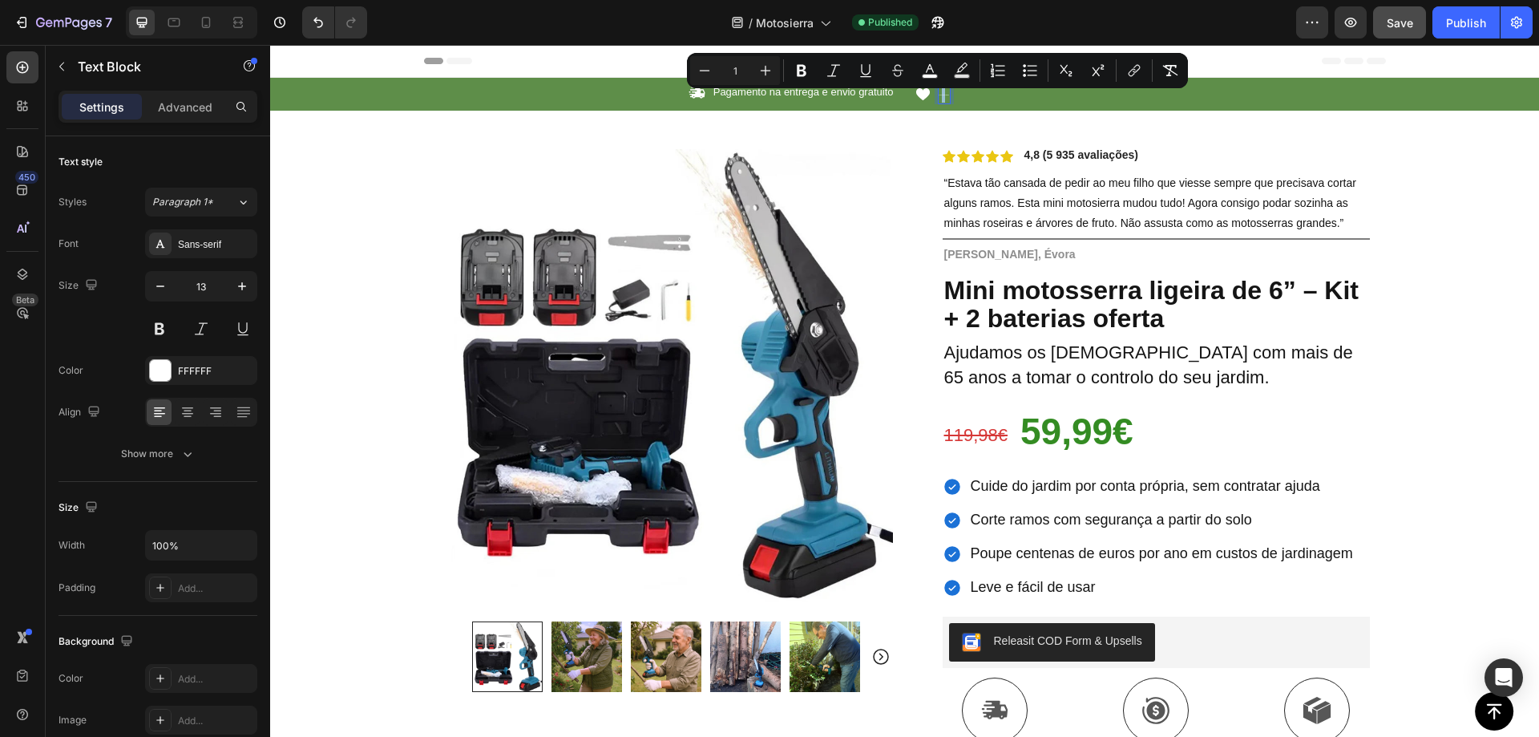
click at [928, 72] on div at bounding box center [928, 72] width 0 height 0
click at [967, 93] on div "Icon 84 000+ Clientes Satisfeitos Text Block 0 Row" at bounding box center [1150, 94] width 471 height 20
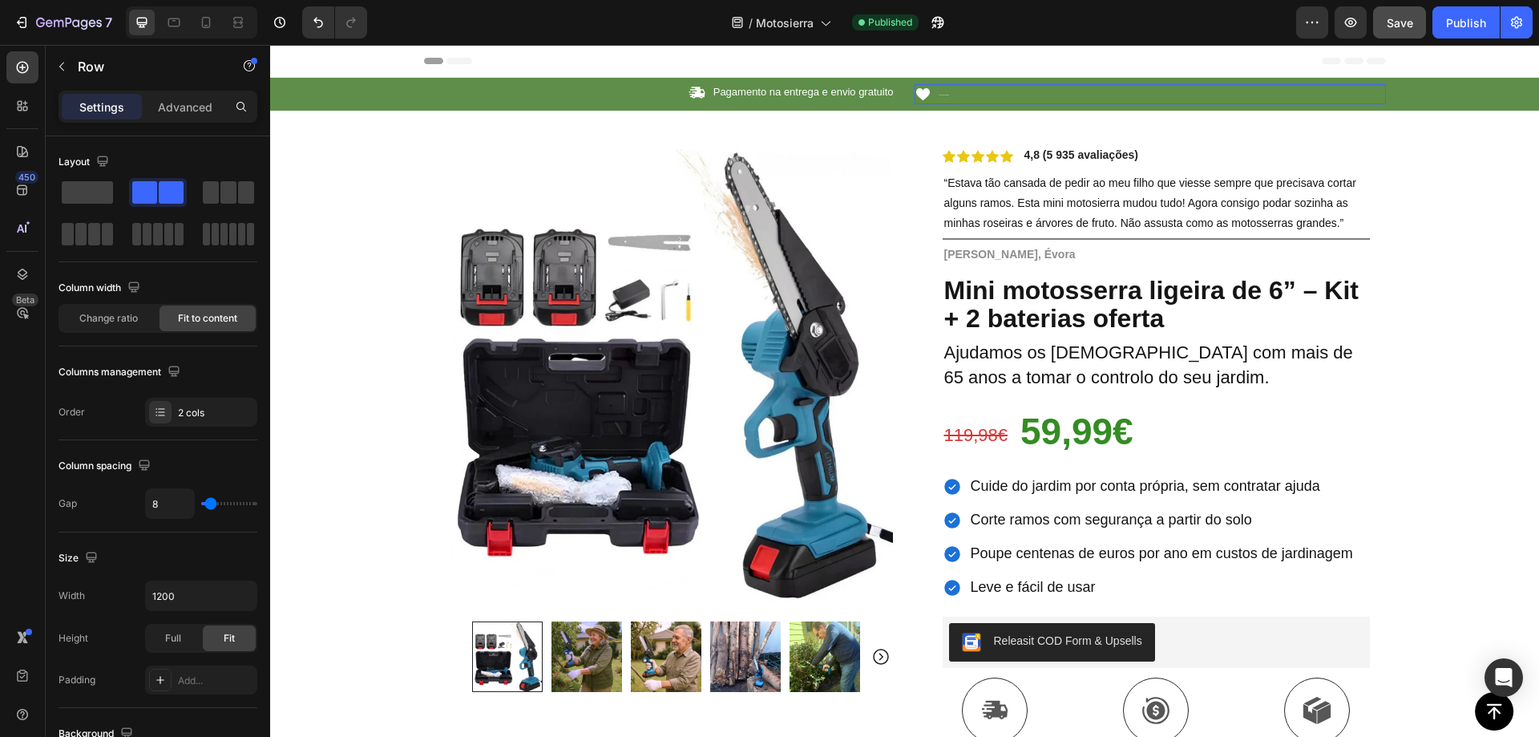
click at [956, 97] on div "Icon 84 000+ Clientes Satisfeitos Text Block 0 Row" at bounding box center [1150, 94] width 471 height 20
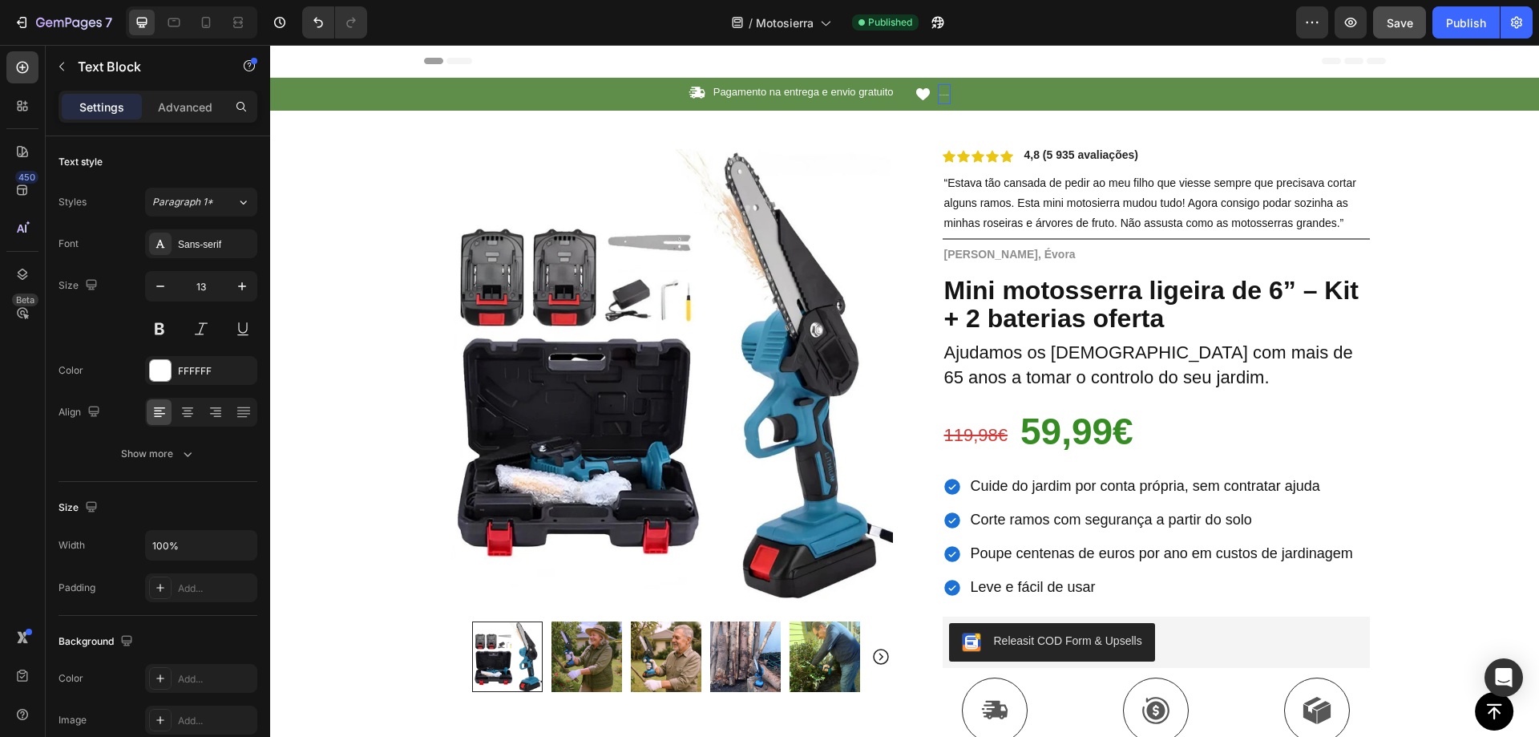
click at [940, 91] on p "84 000+ Clientes Satisfeitos" at bounding box center [945, 94] width 10 height 17
click at [940, 95] on p "84.000+ Clientes Satisfeitos" at bounding box center [945, 94] width 10 height 17
click at [993, 104] on div "Icon Pagamento na entrega e envio gratuito Text Block Row Icon 84.000+ Clientes…" at bounding box center [904, 94] width 1269 height 33
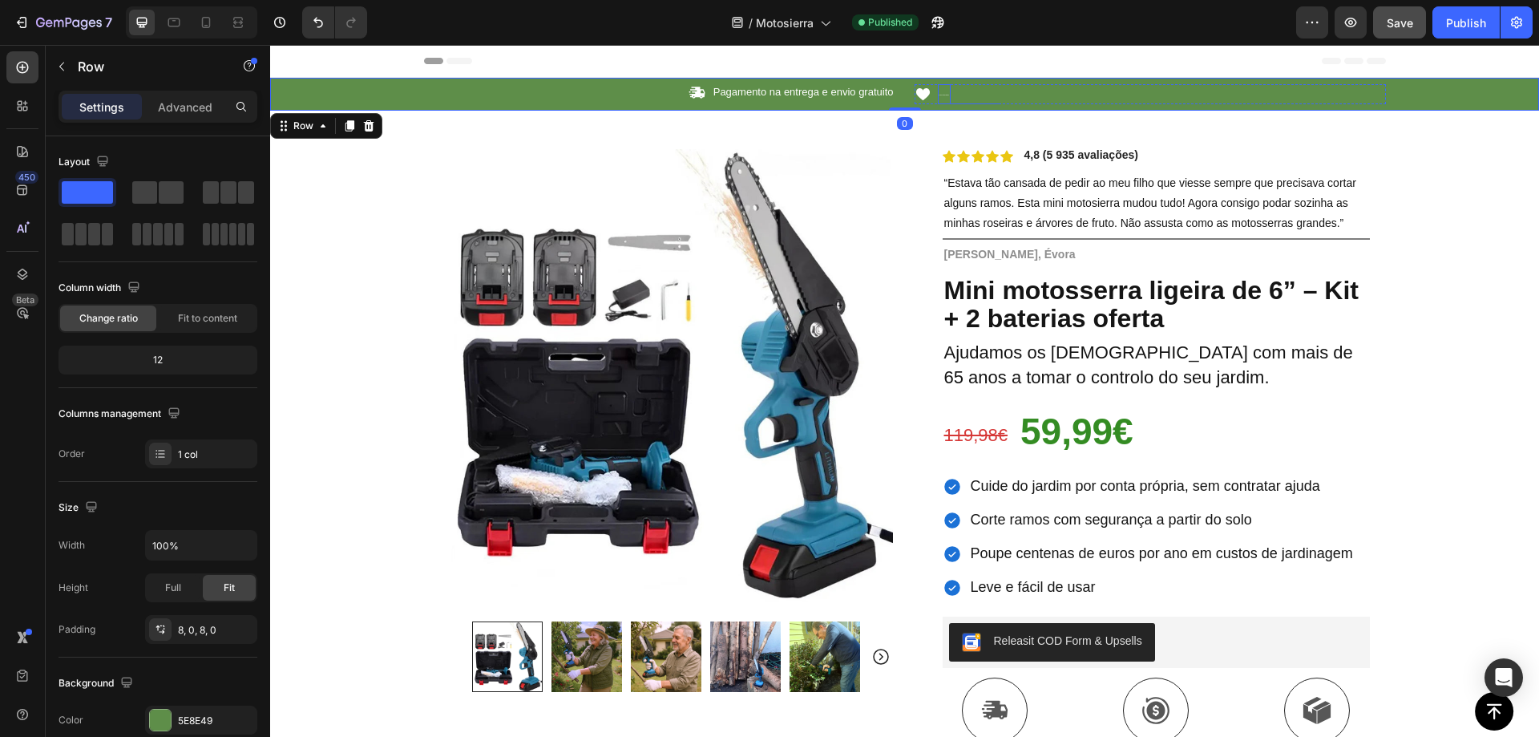
click at [940, 91] on p "84.000+ Clientes Satisfeitos" at bounding box center [945, 94] width 10 height 17
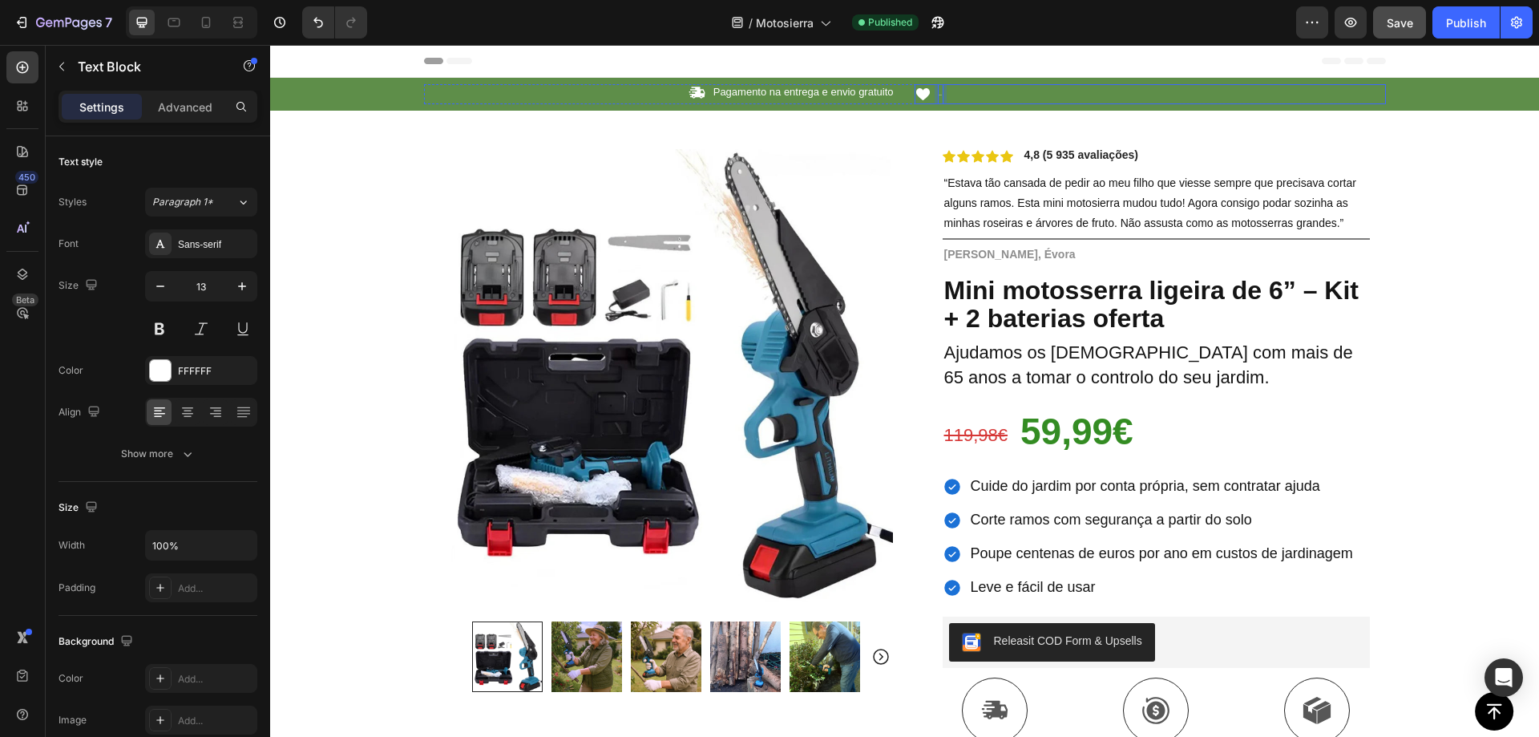
click at [1024, 90] on div "Icon dddddd Text Block 0 Row" at bounding box center [1150, 94] width 471 height 20
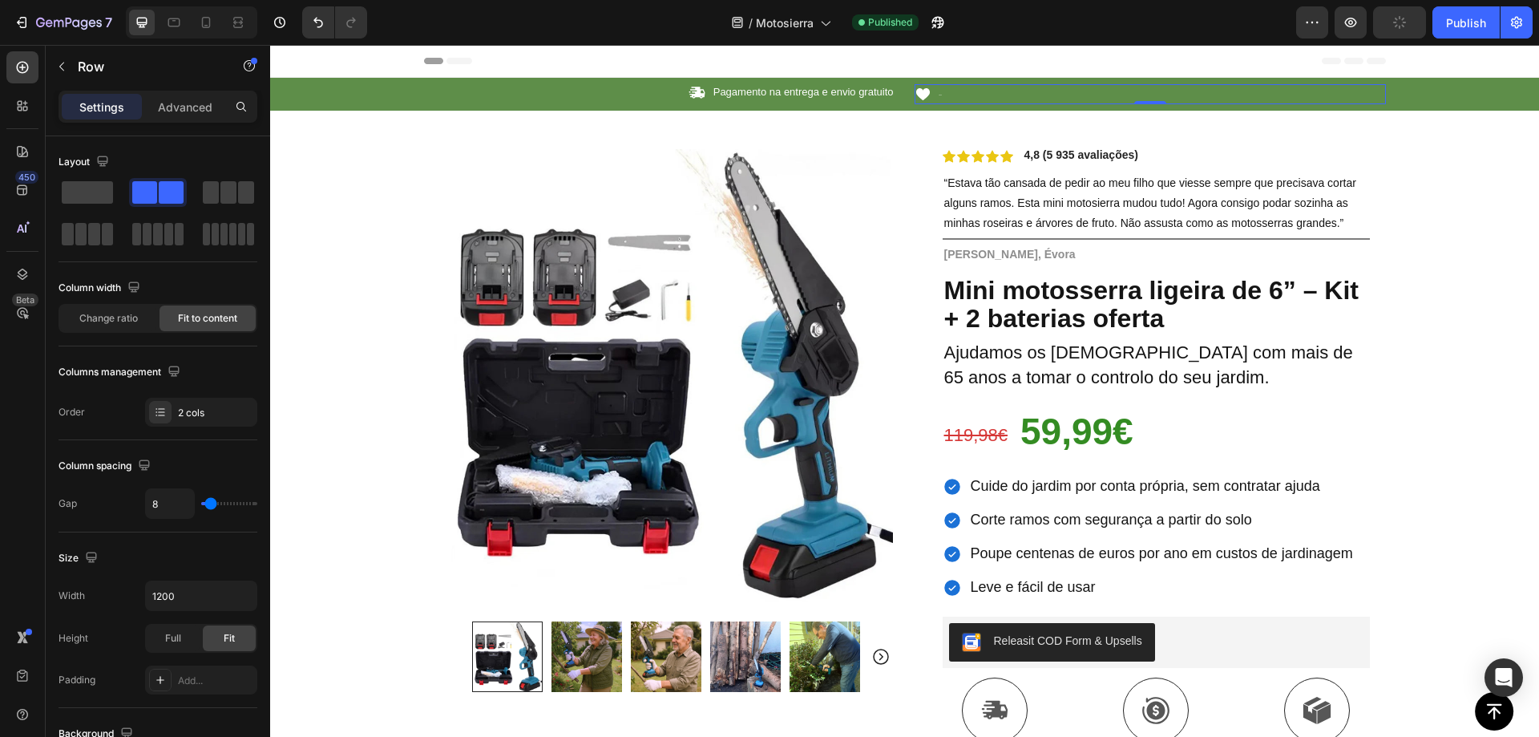
click at [999, 88] on div "Icon dddddd Text Block Row 0" at bounding box center [1150, 94] width 471 height 20
click at [612, 86] on div "Icon Pagamento na entrega e envio gratuito Text Block Row" at bounding box center [659, 92] width 471 height 17
click at [972, 85] on div "Icon dddddd Text Block Row" at bounding box center [1150, 94] width 471 height 20
click at [940, 95] on span "dddddd" at bounding box center [941, 95] width 2 height 1
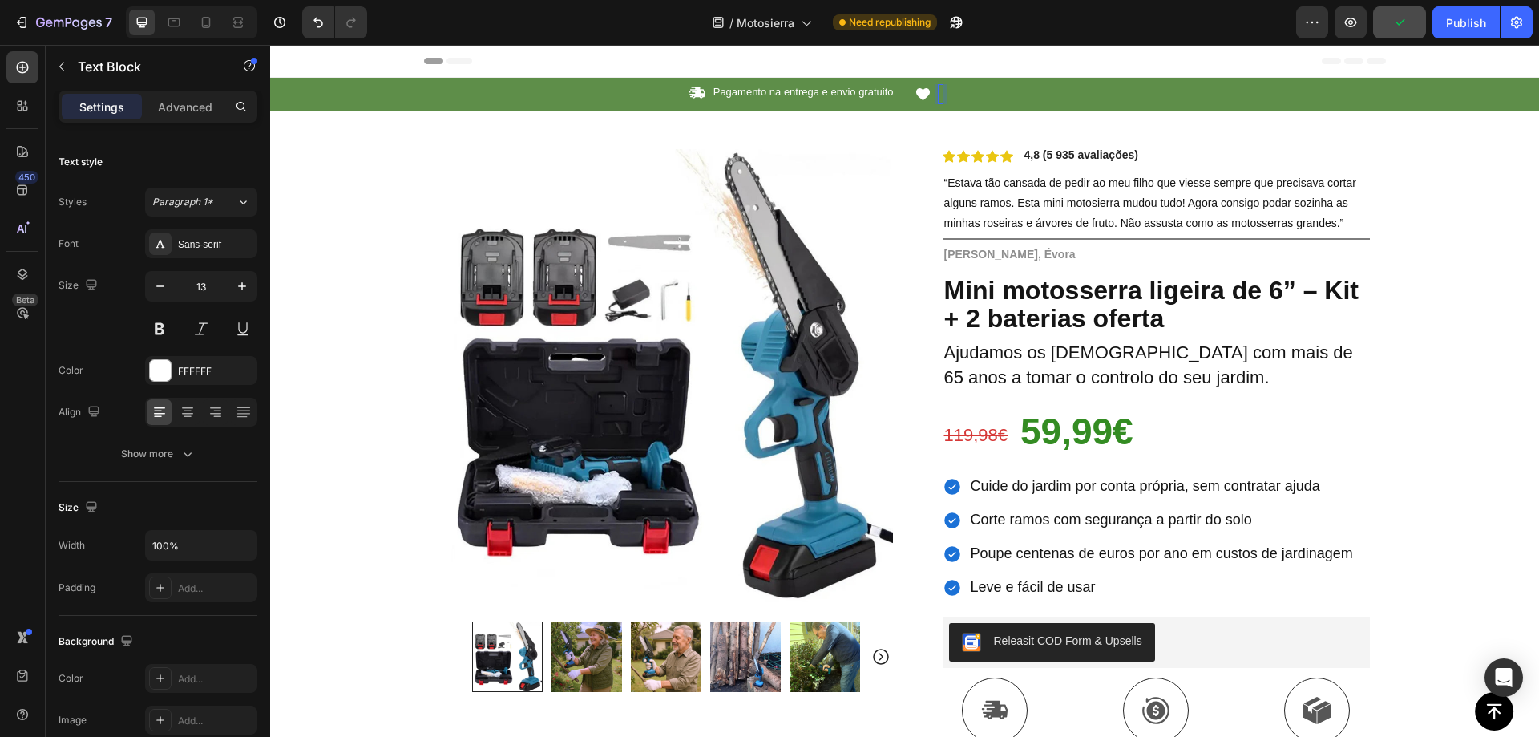
click at [940, 95] on p "dddddd" at bounding box center [941, 94] width 2 height 17
click at [1032, 93] on div "Icon hello Text Block 0 Row" at bounding box center [1150, 94] width 471 height 20
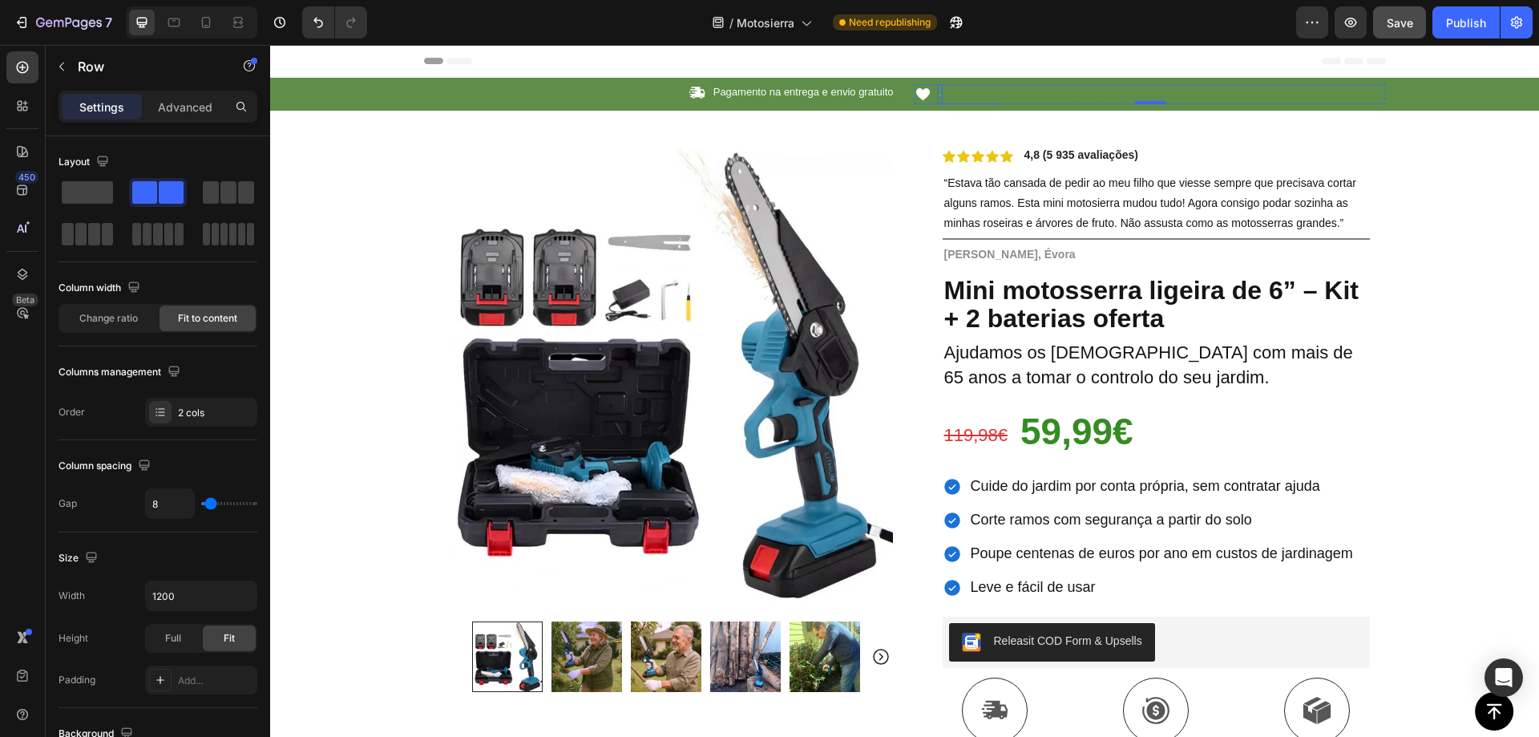
click at [940, 94] on p "hello" at bounding box center [941, 94] width 2 height 17
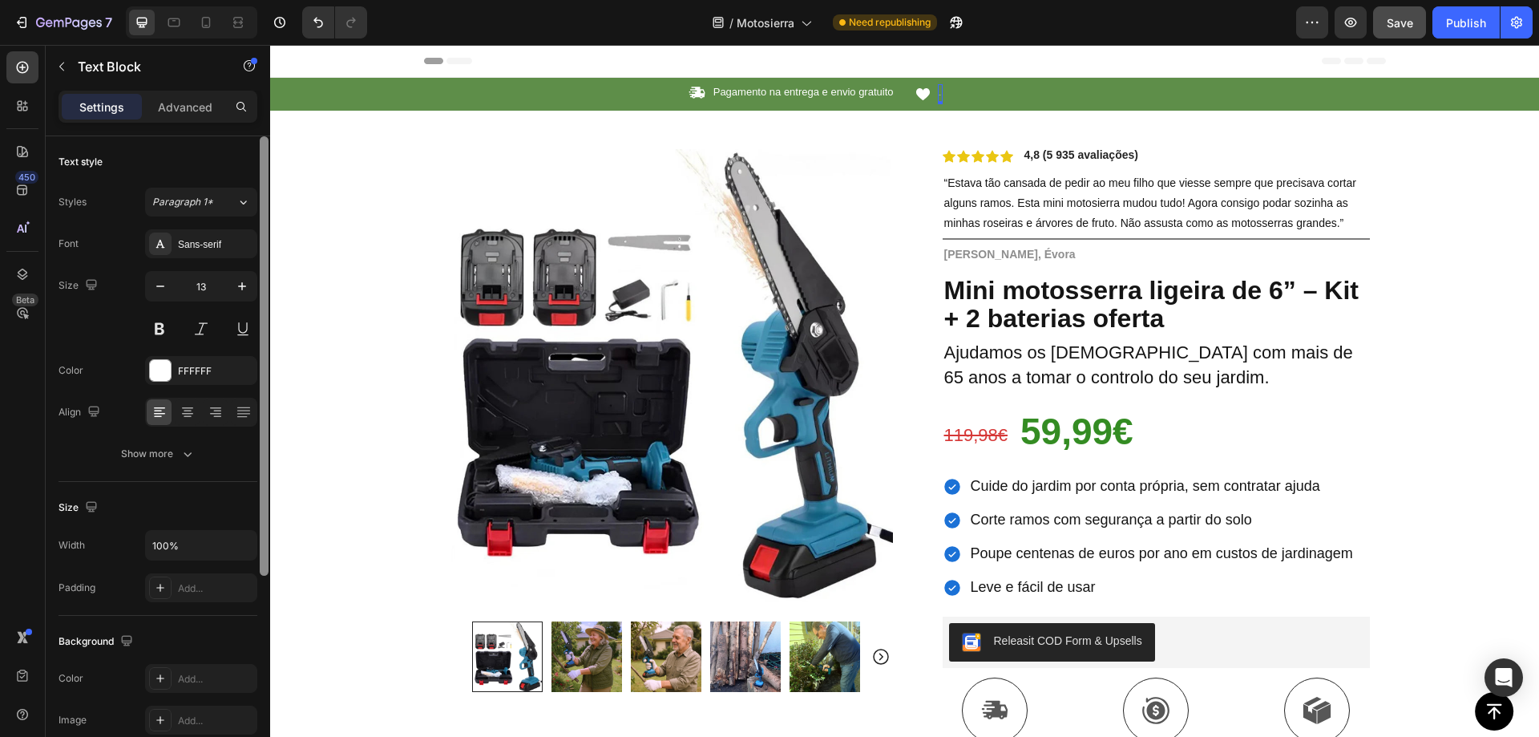
scroll to position [35, 0]
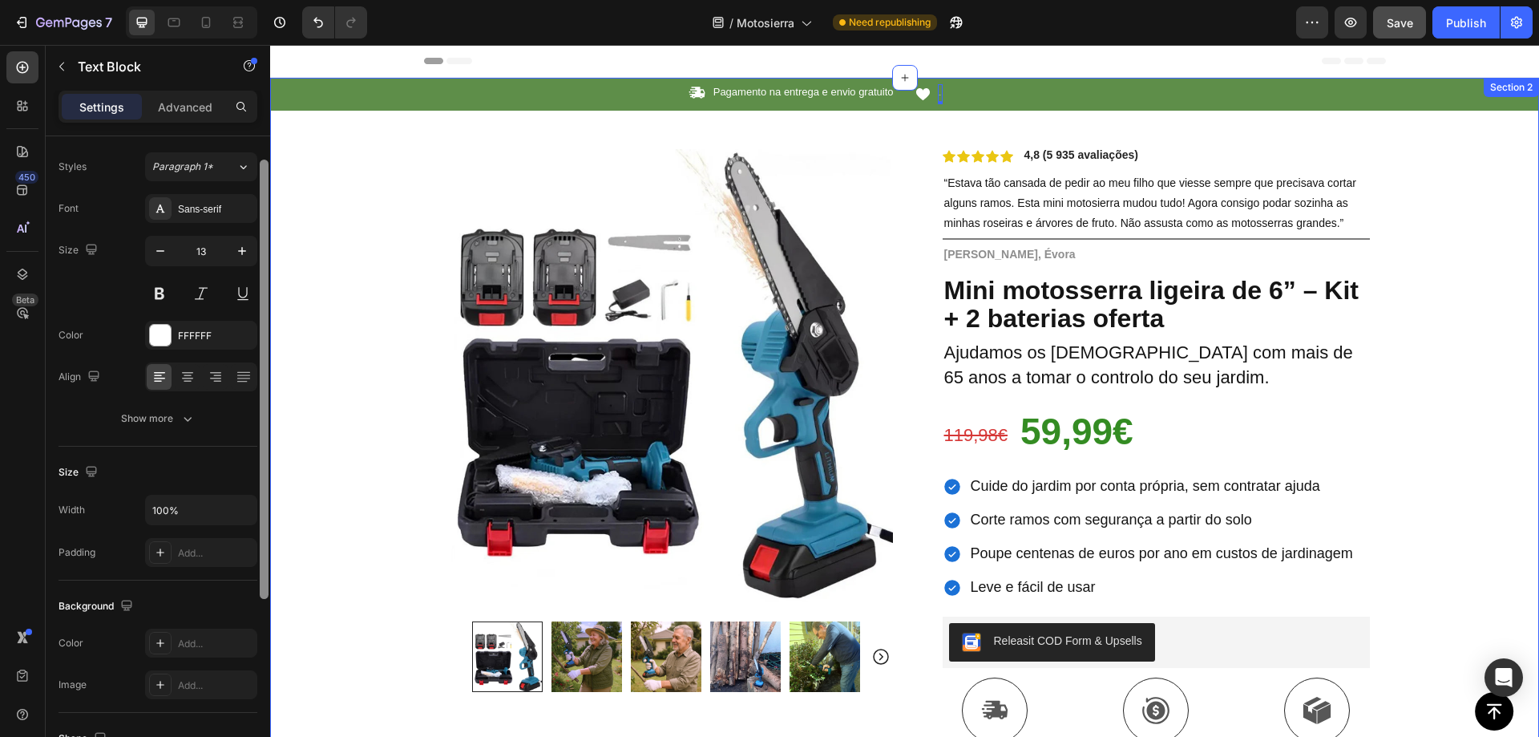
drag, startPoint x: 540, startPoint y: 414, endPoint x: 284, endPoint y: 320, distance: 272.7
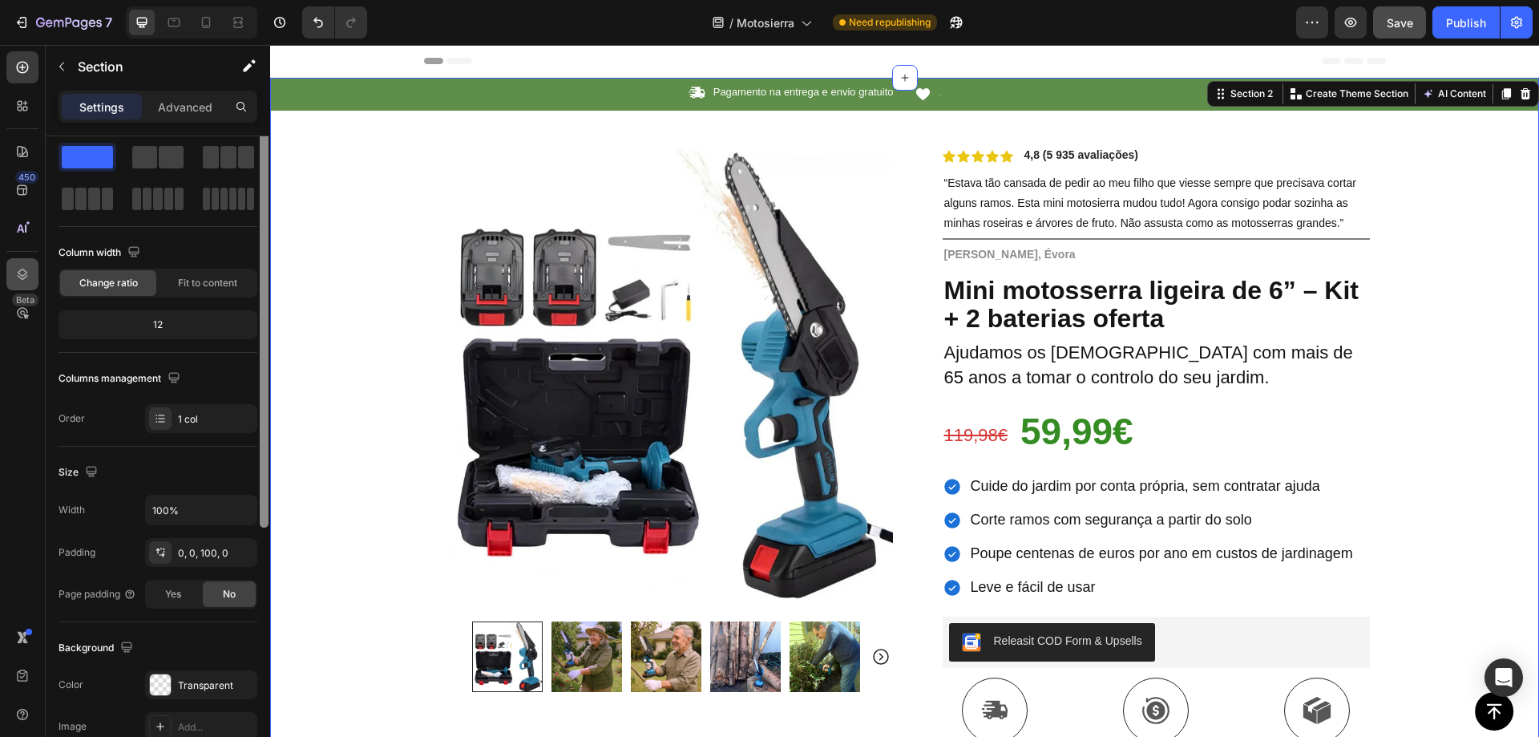
scroll to position [0, 0]
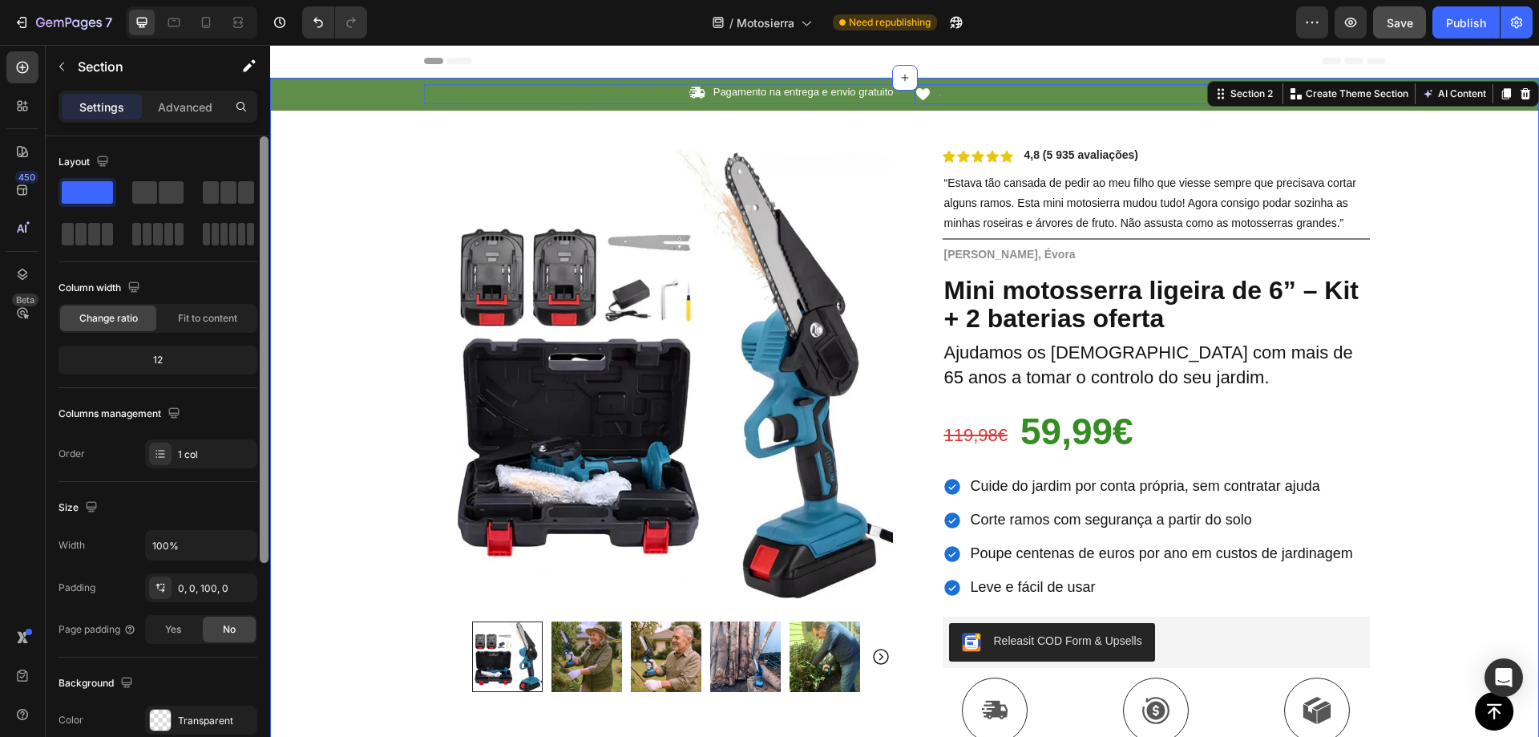
click at [976, 100] on div "Icon hello Text Block Row" at bounding box center [1150, 94] width 471 height 20
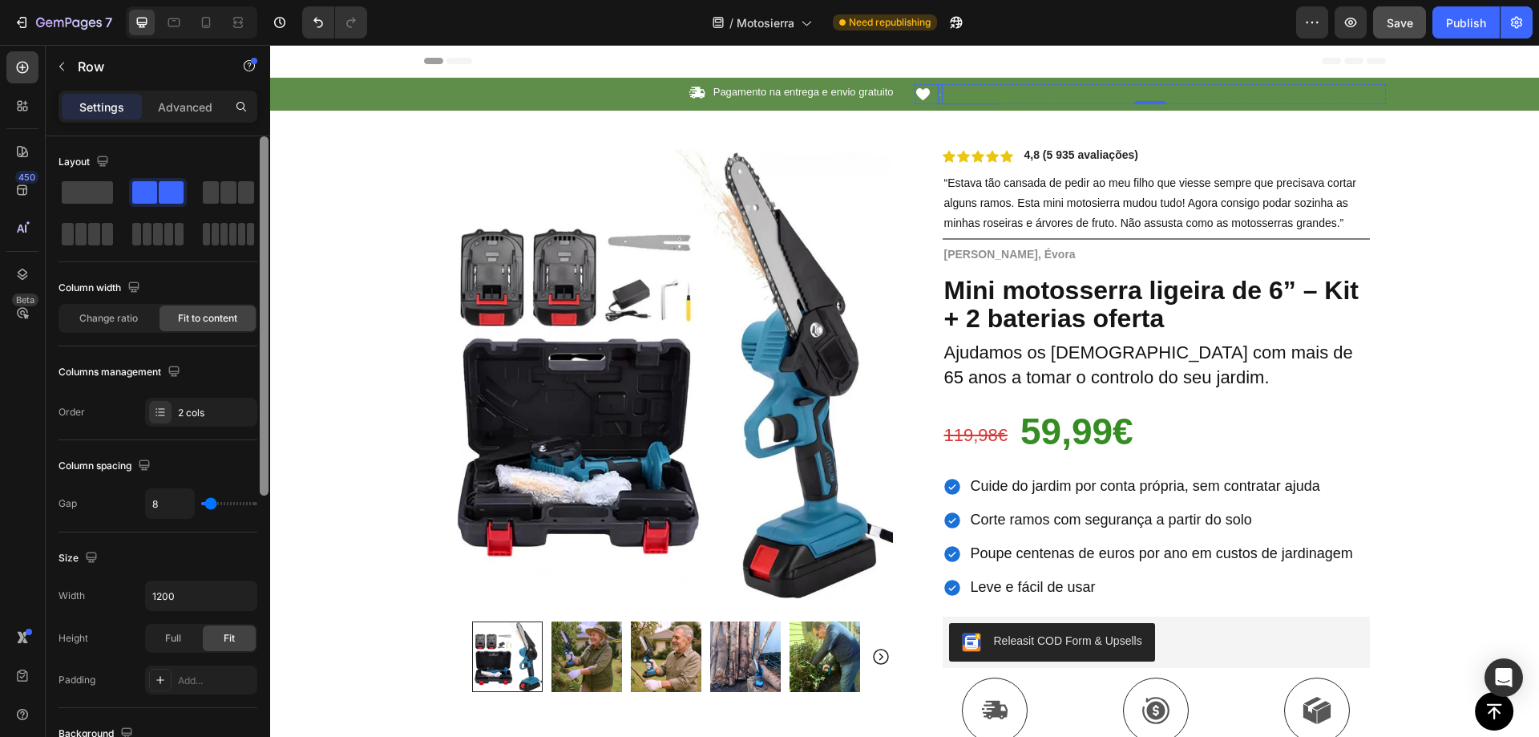
click at [938, 95] on div "hello" at bounding box center [940, 94] width 5 height 20
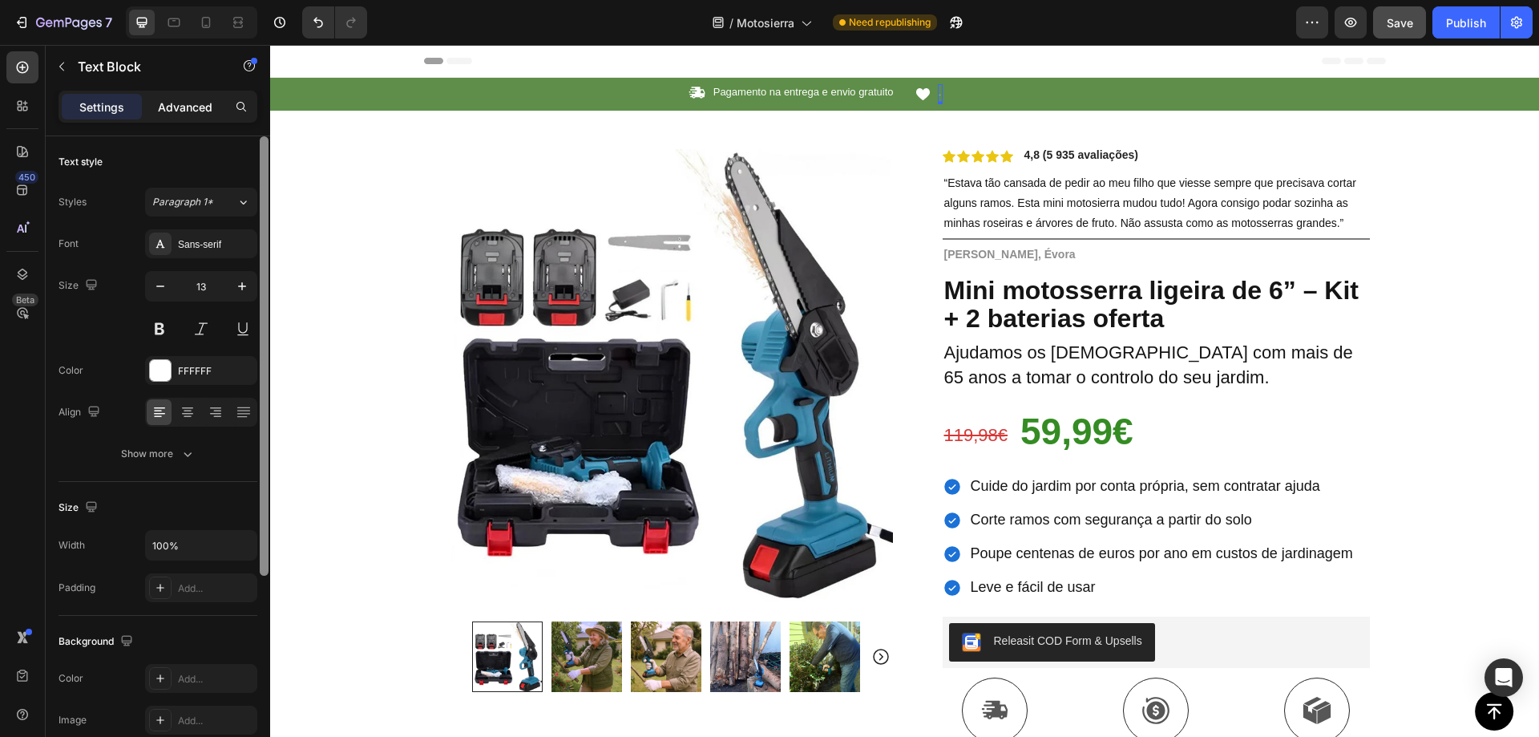
click at [183, 103] on p "Advanced" at bounding box center [185, 107] width 55 height 17
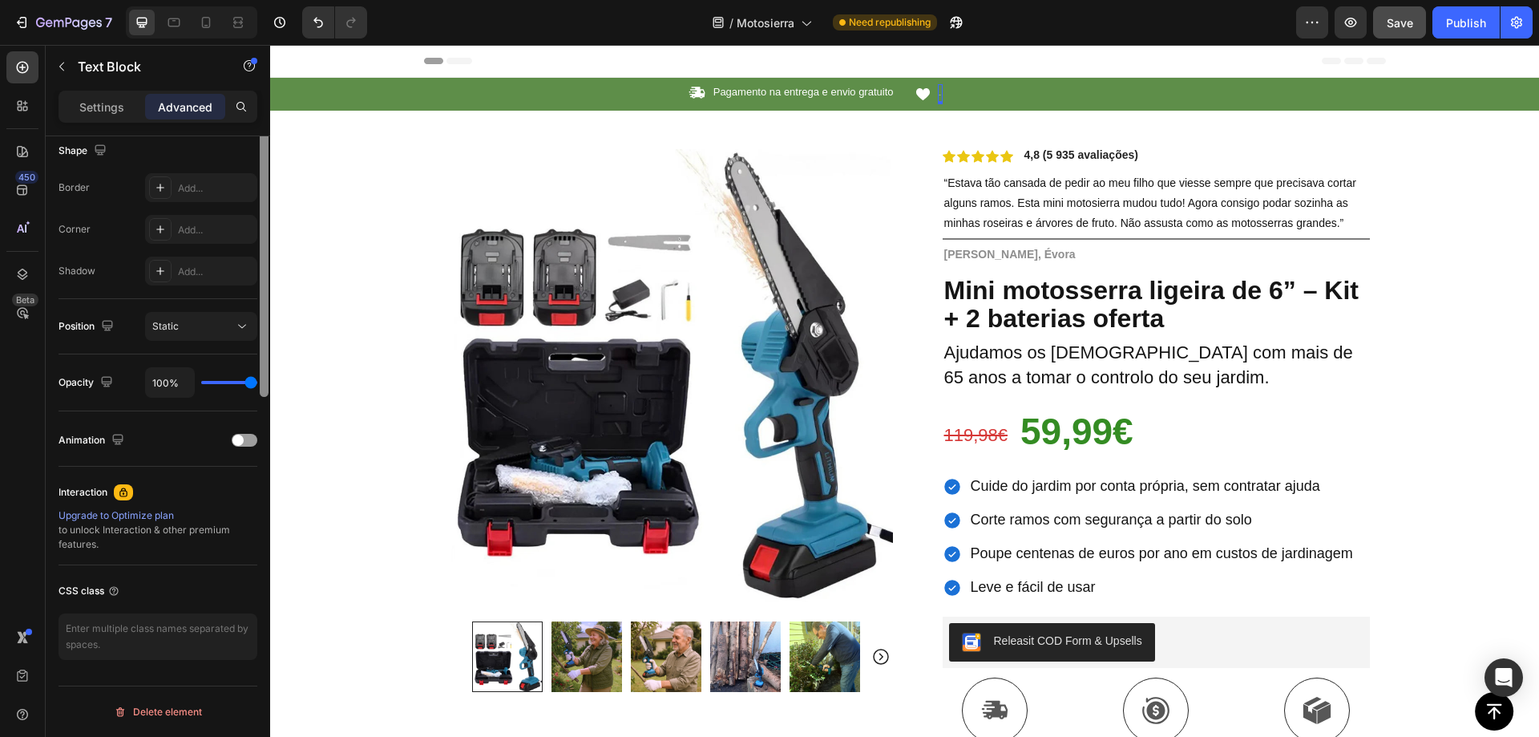
scroll to position [116, 0]
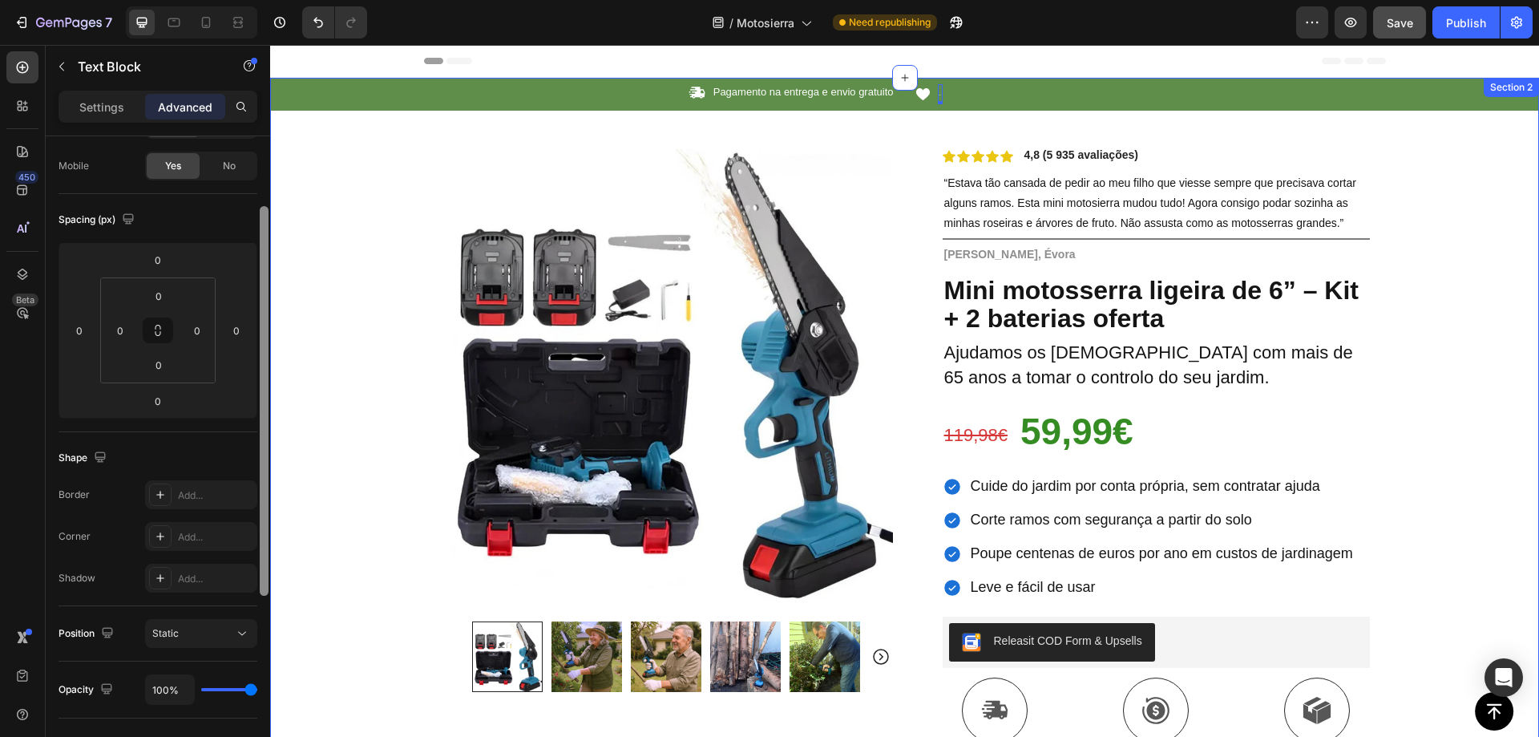
drag, startPoint x: 539, startPoint y: 305, endPoint x: 274, endPoint y: 141, distance: 311.0
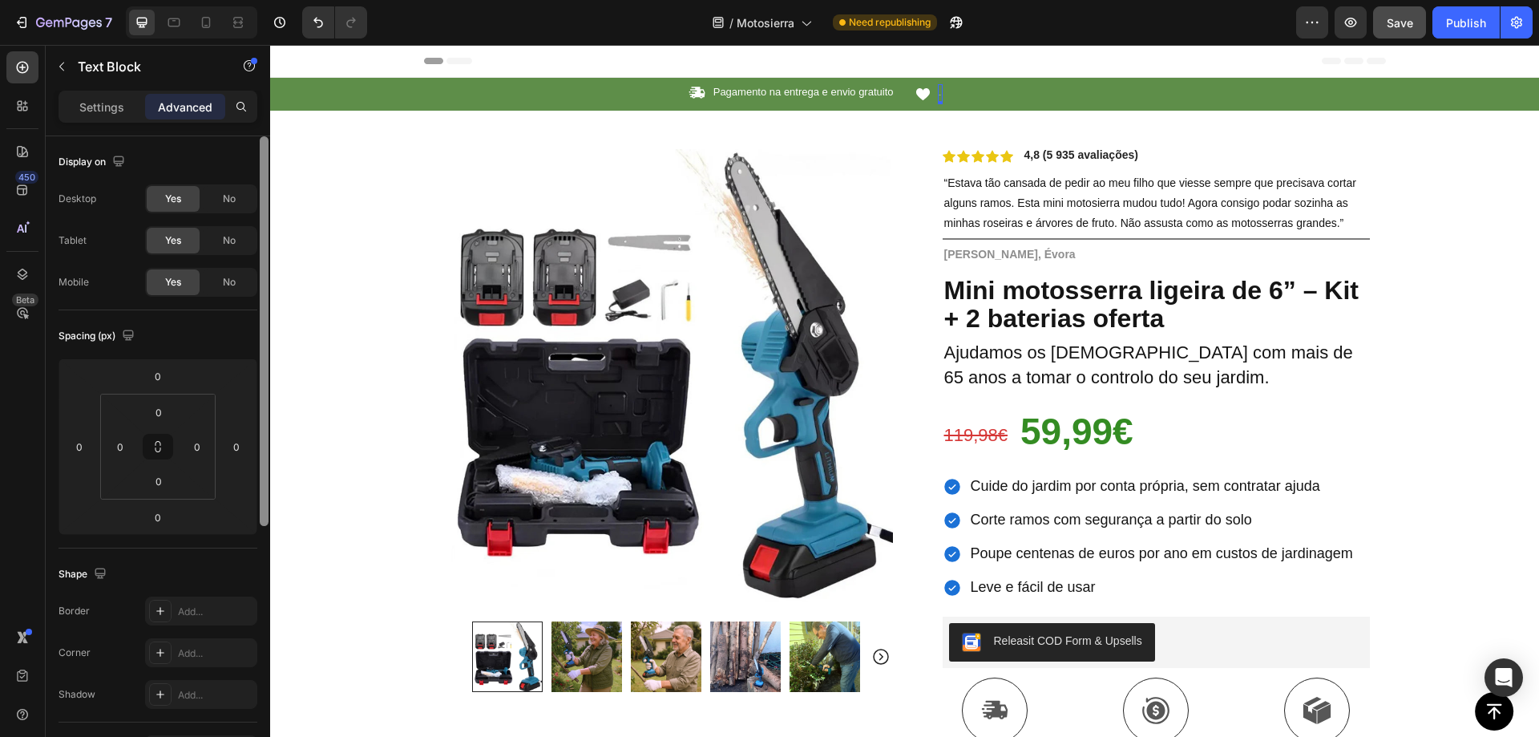
click at [86, 99] on p "Settings" at bounding box center [101, 107] width 45 height 17
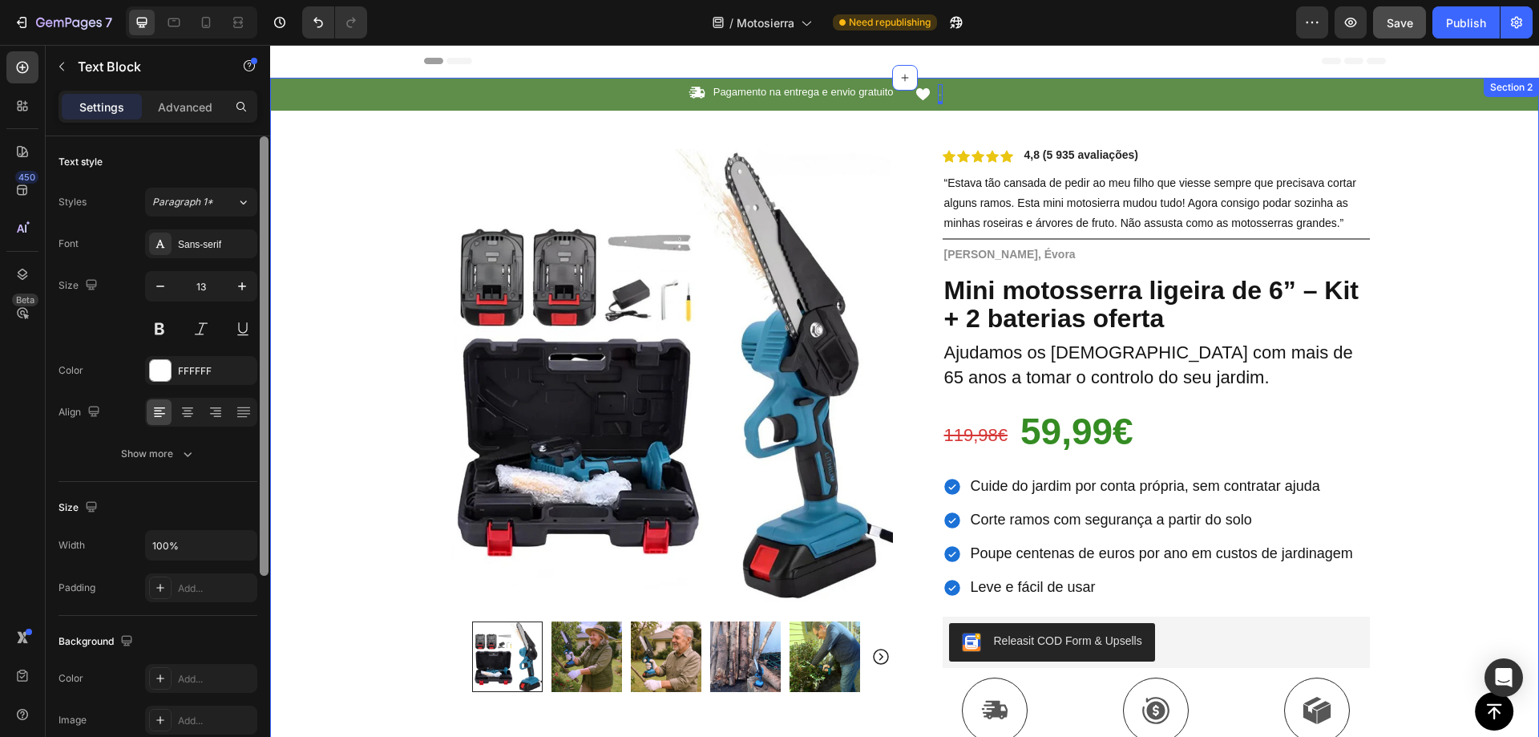
drag, startPoint x: 536, startPoint y: 317, endPoint x: 272, endPoint y: 198, distance: 290.3
click at [265, 156] on div at bounding box center [264, 355] width 9 height 439
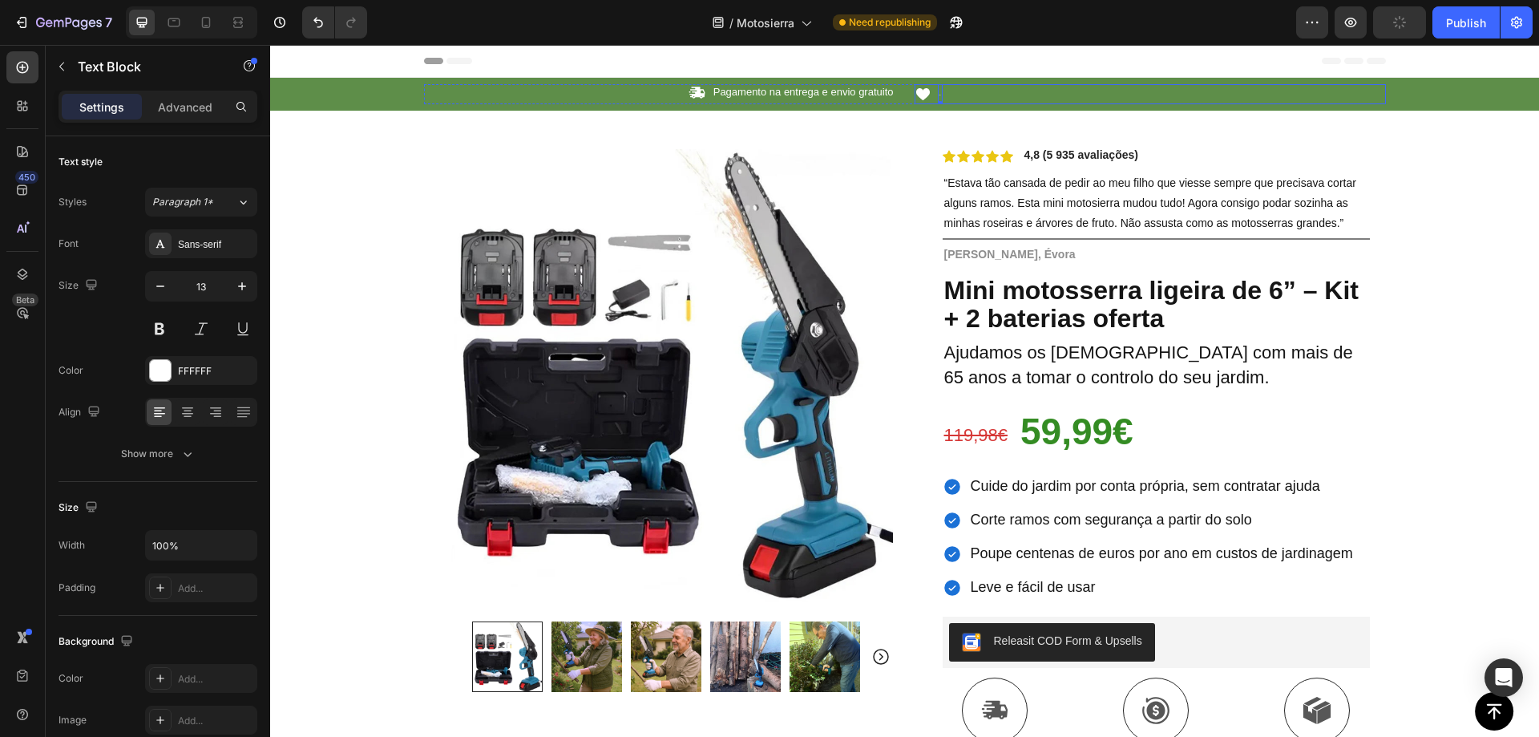
click at [951, 95] on div "Icon hello Text Block 0 Row" at bounding box center [1150, 94] width 471 height 20
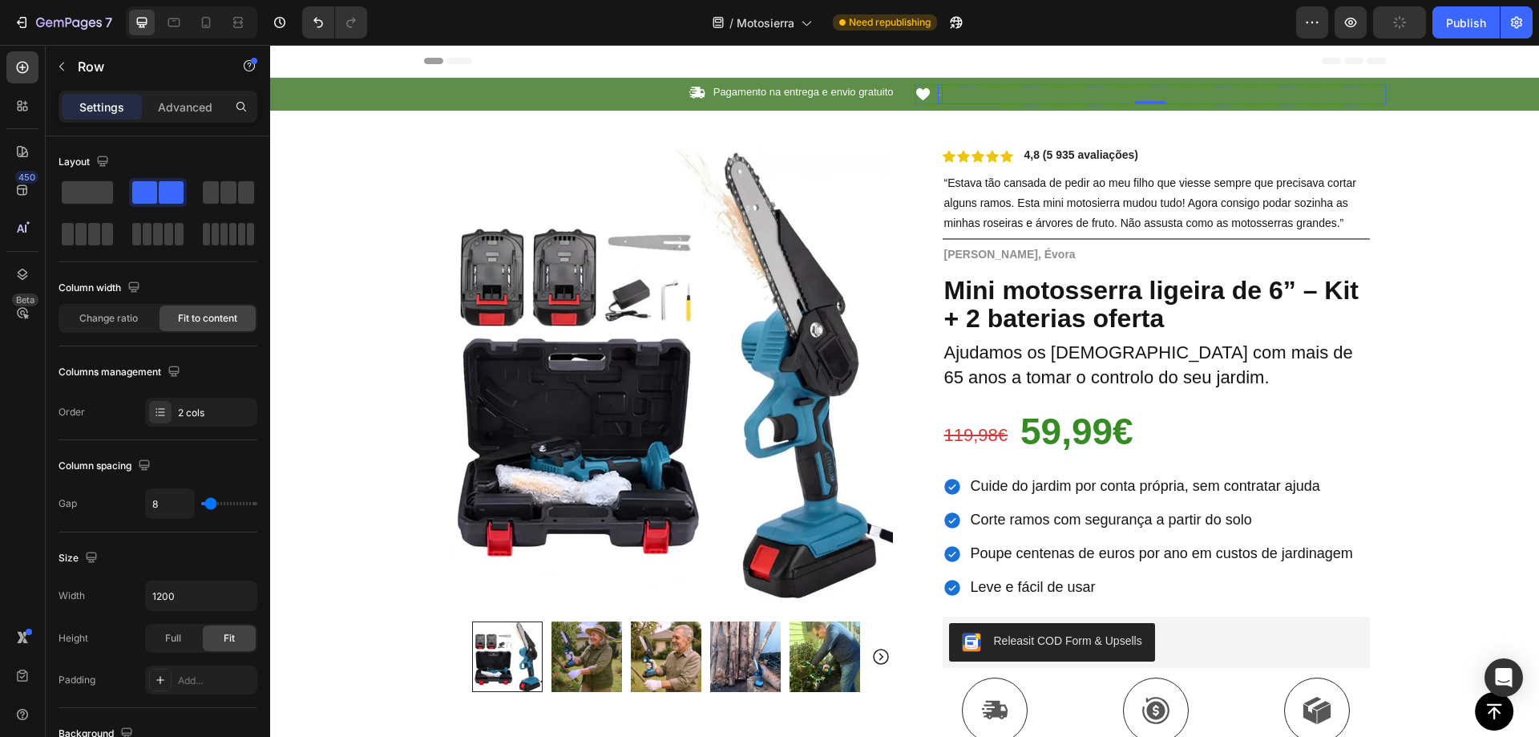
click at [938, 94] on div "hello" at bounding box center [940, 94] width 5 height 20
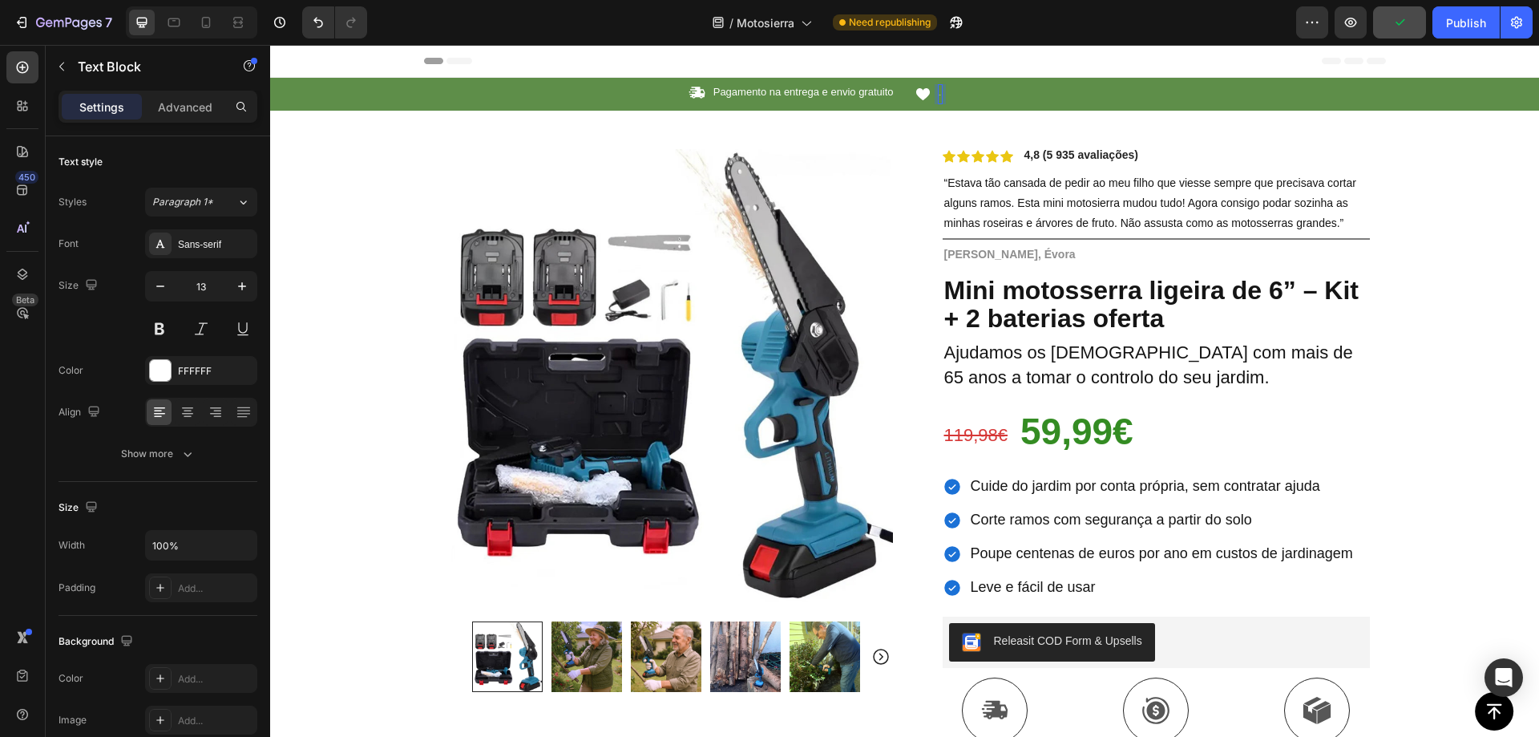
click at [940, 97] on p "hello" at bounding box center [941, 94] width 2 height 17
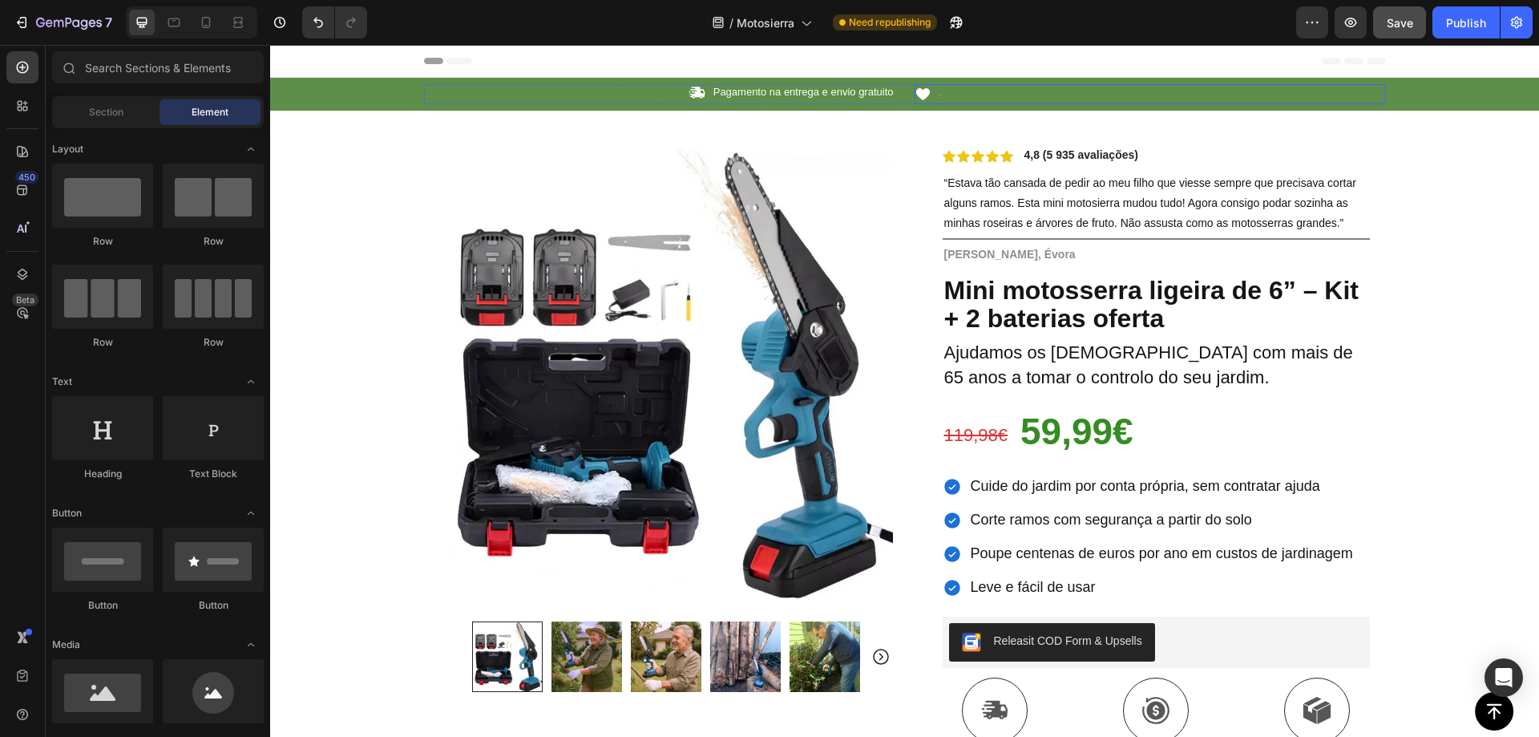
click at [986, 90] on div "Icon hello Text Block Row" at bounding box center [1150, 94] width 471 height 20
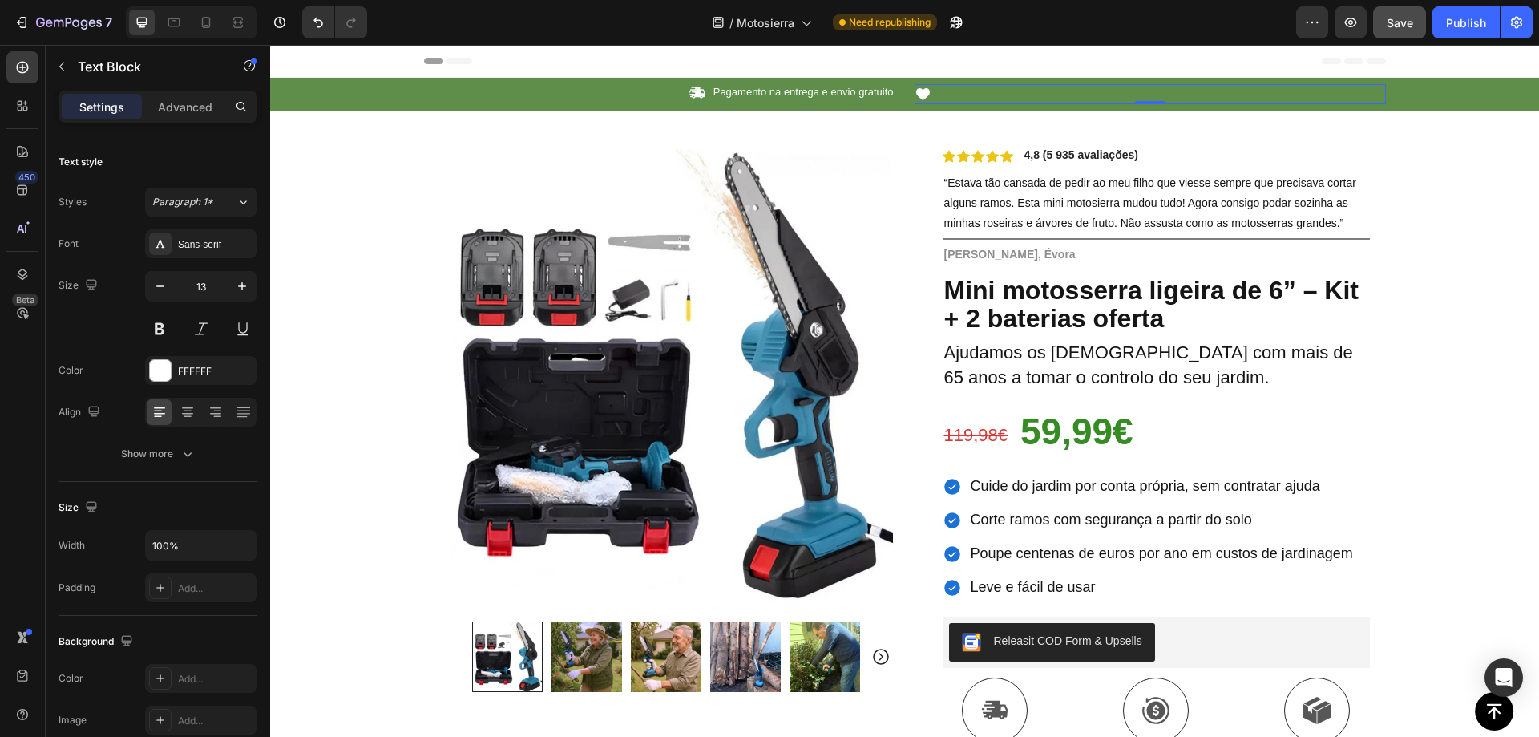
click at [940, 95] on p "hello" at bounding box center [941, 94] width 2 height 17
click at [924, 99] on icon at bounding box center [923, 94] width 17 height 17
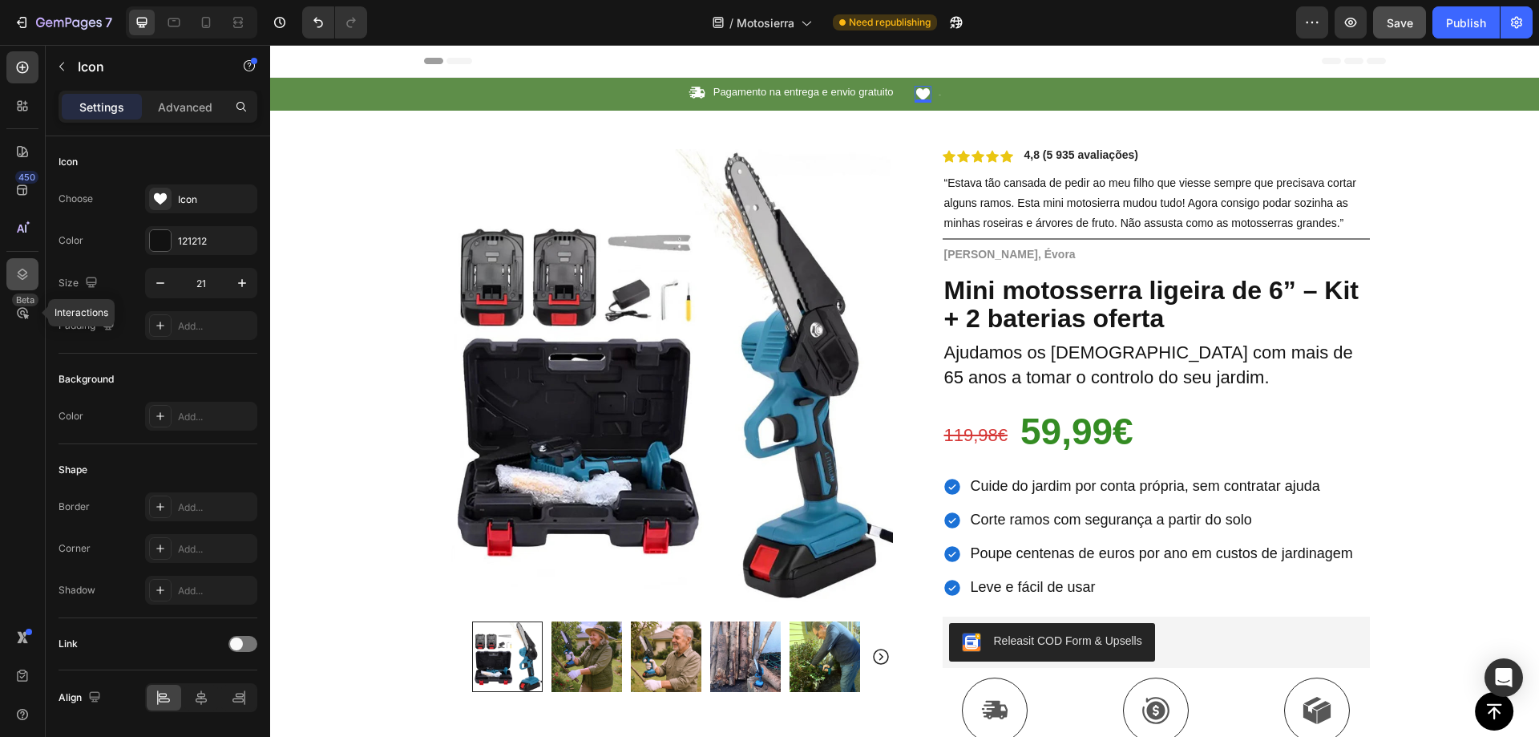
click at [18, 273] on icon at bounding box center [23, 274] width 10 height 11
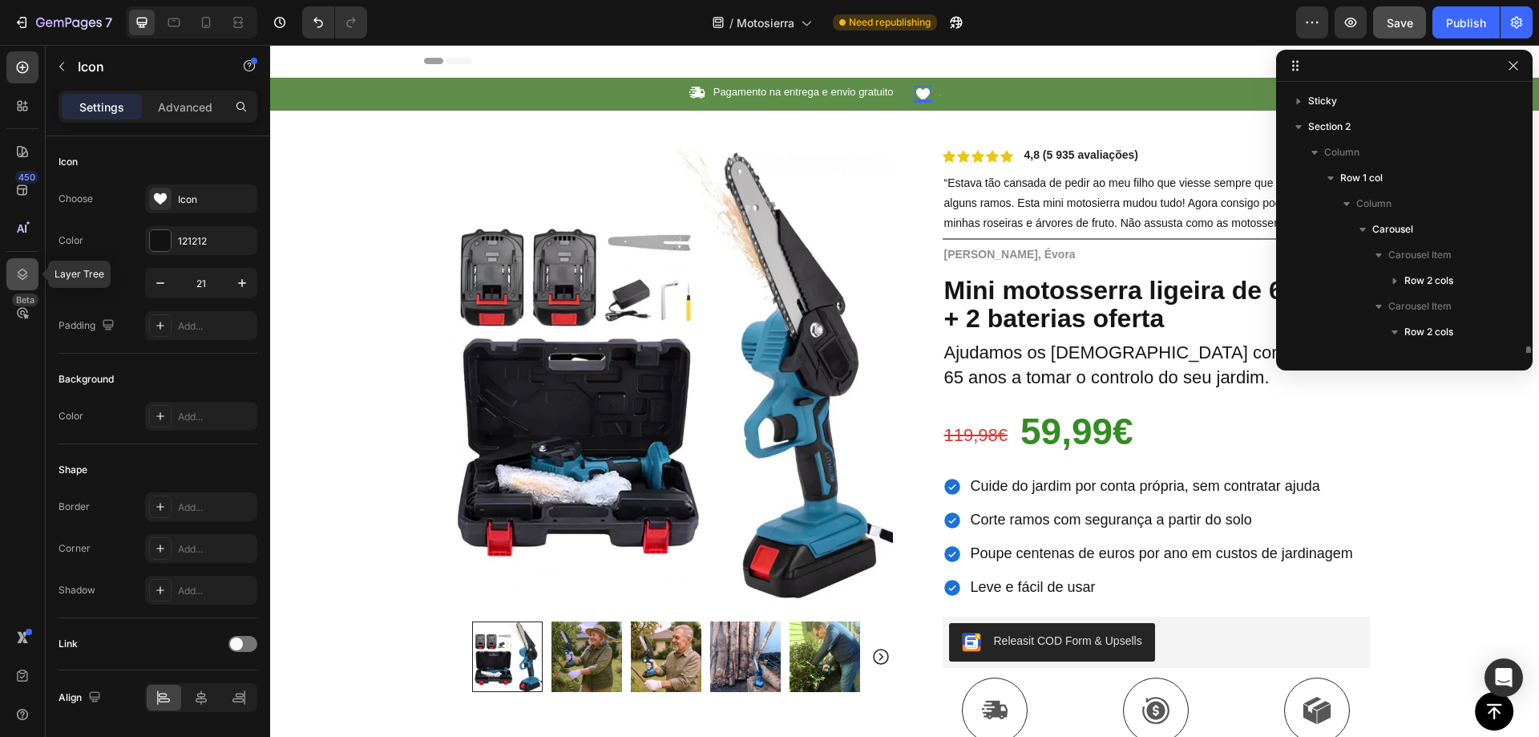
scroll to position [176, 0]
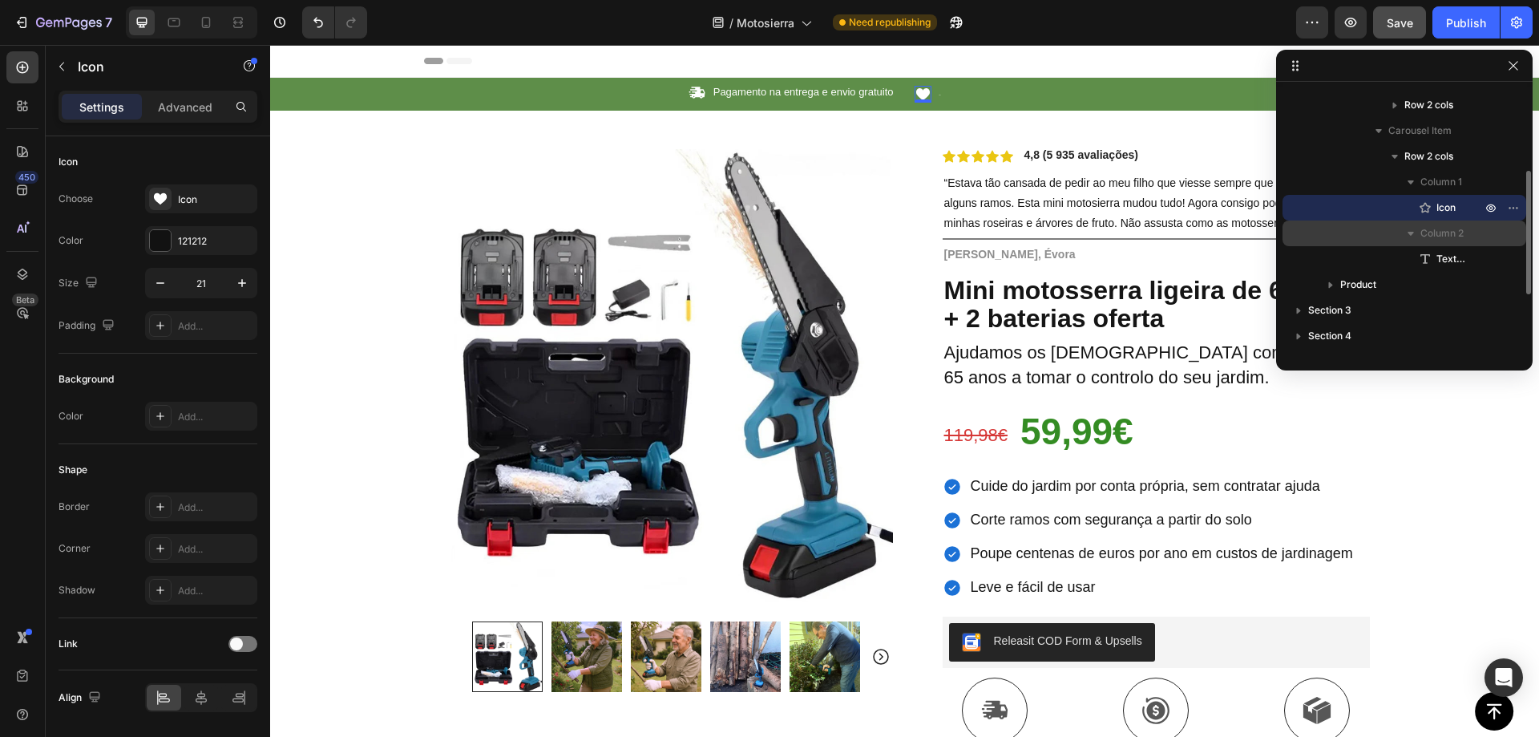
click at [1453, 231] on span "Column 2" at bounding box center [1442, 233] width 43 height 16
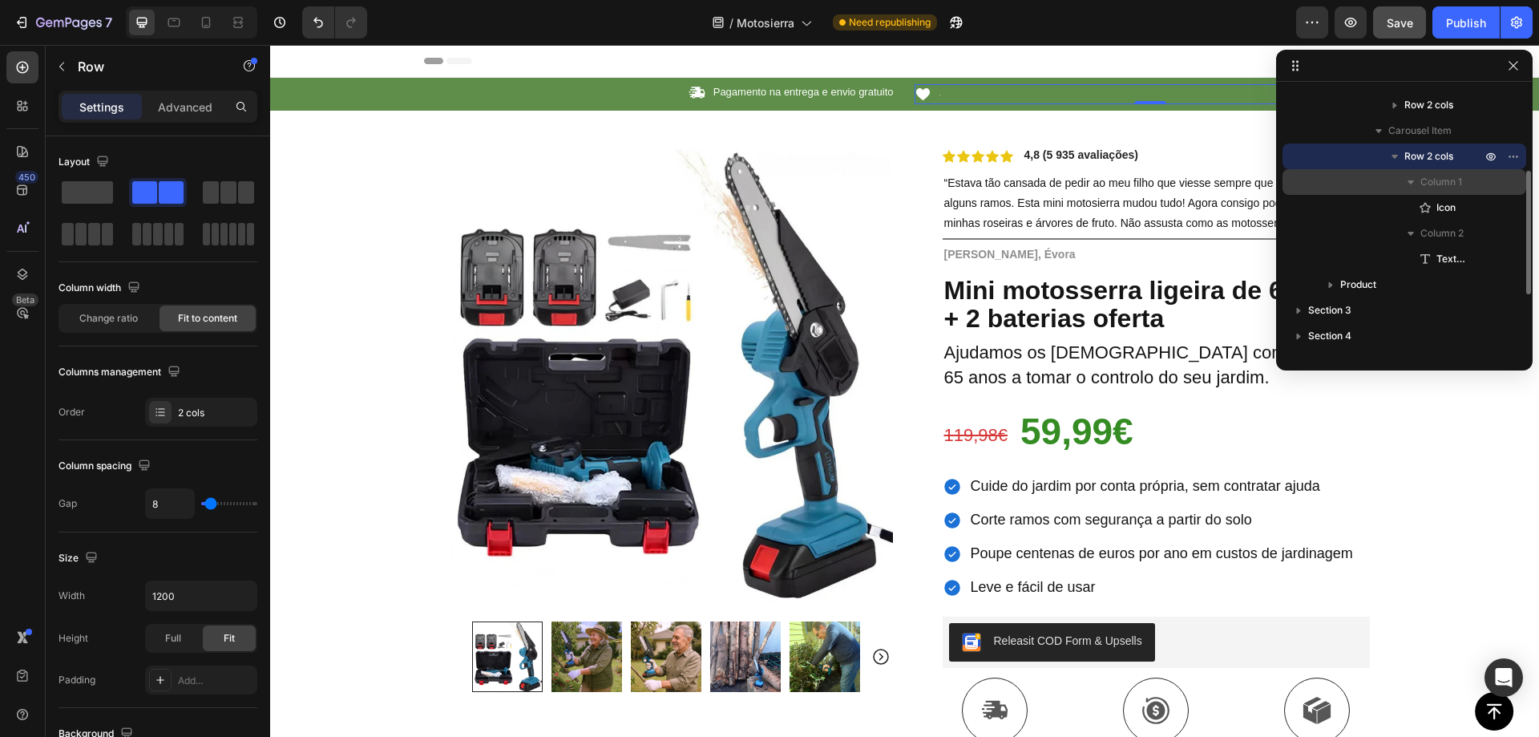
click at [1443, 189] on span "Column 1" at bounding box center [1442, 182] width 42 height 16
click at [1437, 159] on span "Row 2 cols" at bounding box center [1429, 156] width 49 height 16
click at [1425, 153] on span "Row 2 cols" at bounding box center [1429, 156] width 49 height 16
click at [1460, 181] on span "Column 1" at bounding box center [1442, 182] width 42 height 16
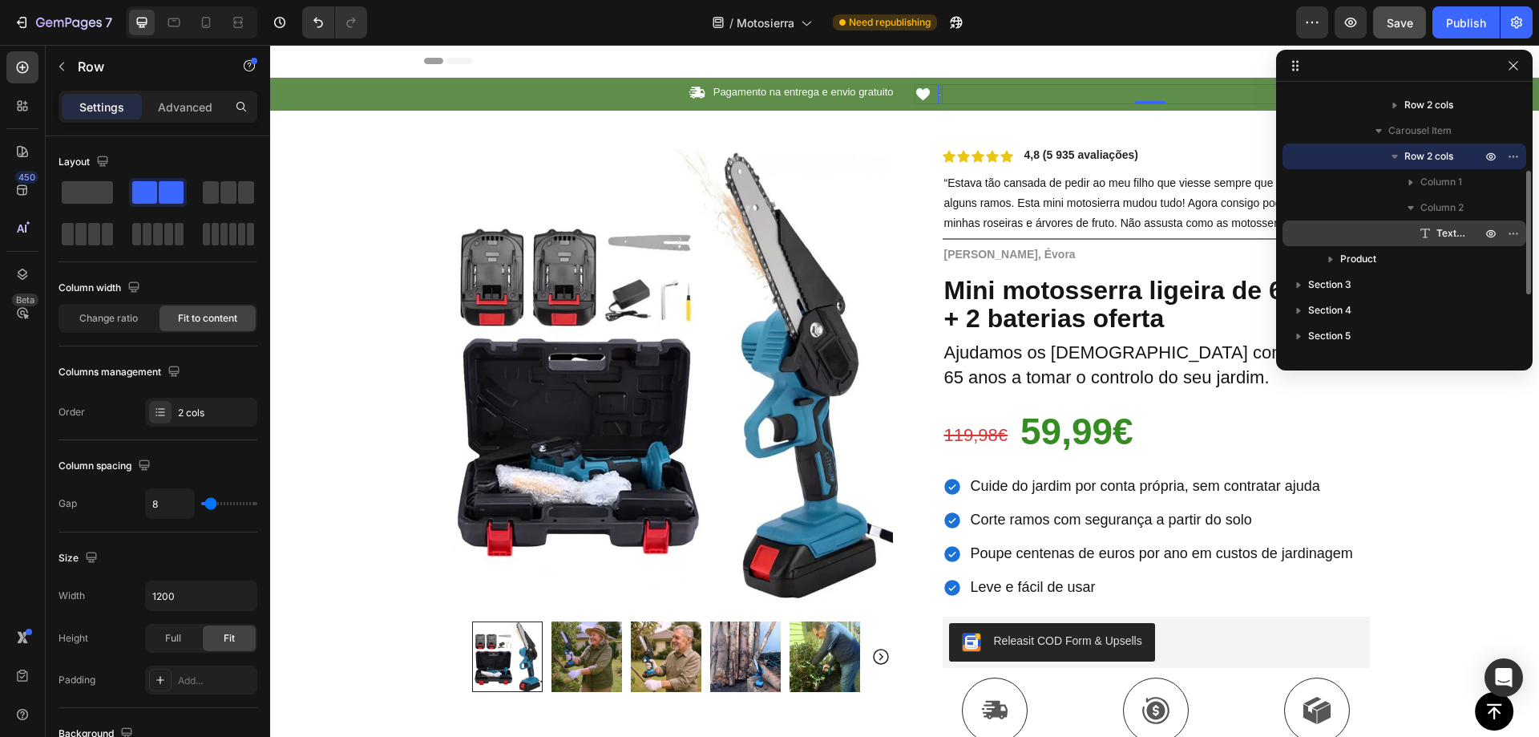
click at [1449, 228] on span "Text Block" at bounding box center [1451, 233] width 29 height 16
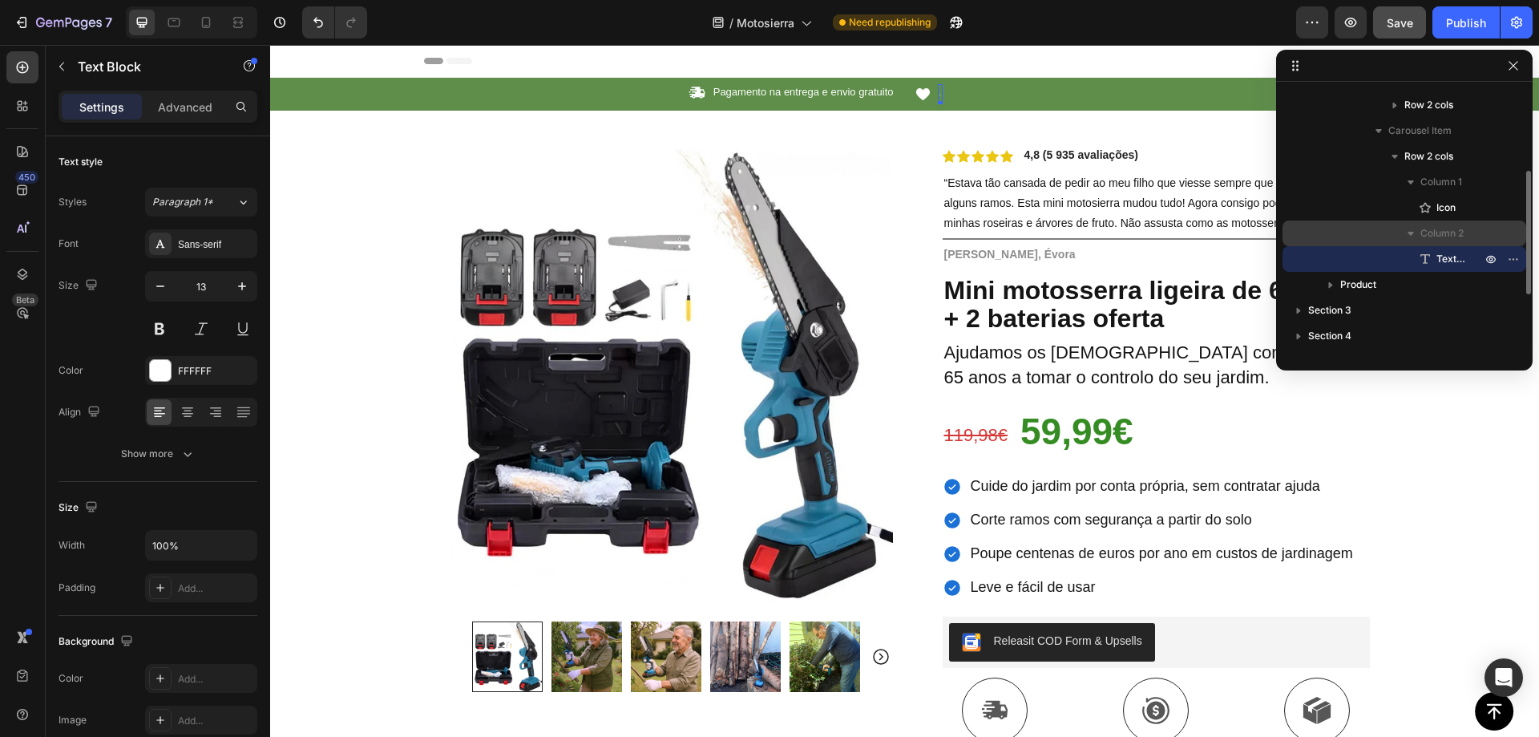
click at [1442, 238] on span "Column 2" at bounding box center [1442, 233] width 43 height 16
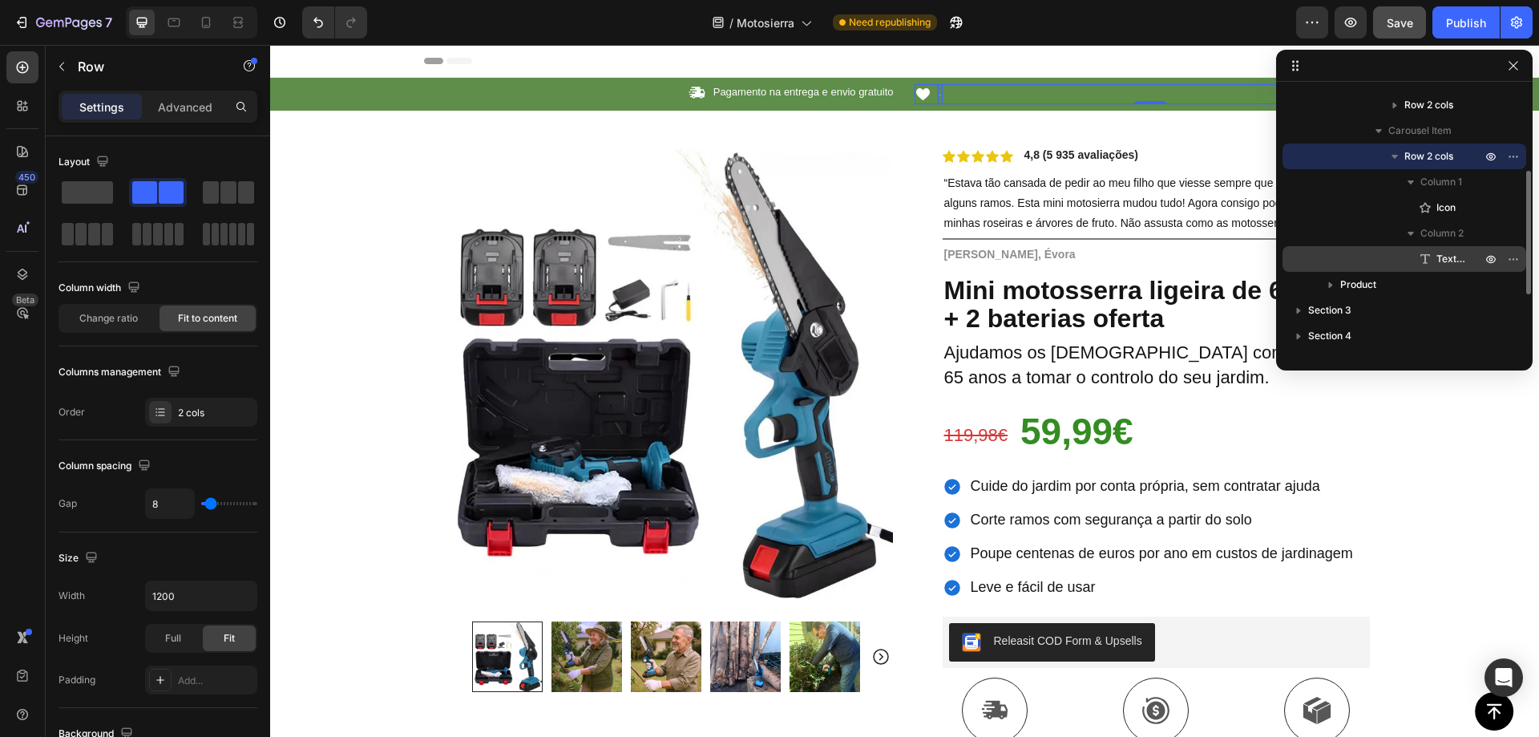
click at [1442, 250] on div "Text Block" at bounding box center [1404, 259] width 231 height 26
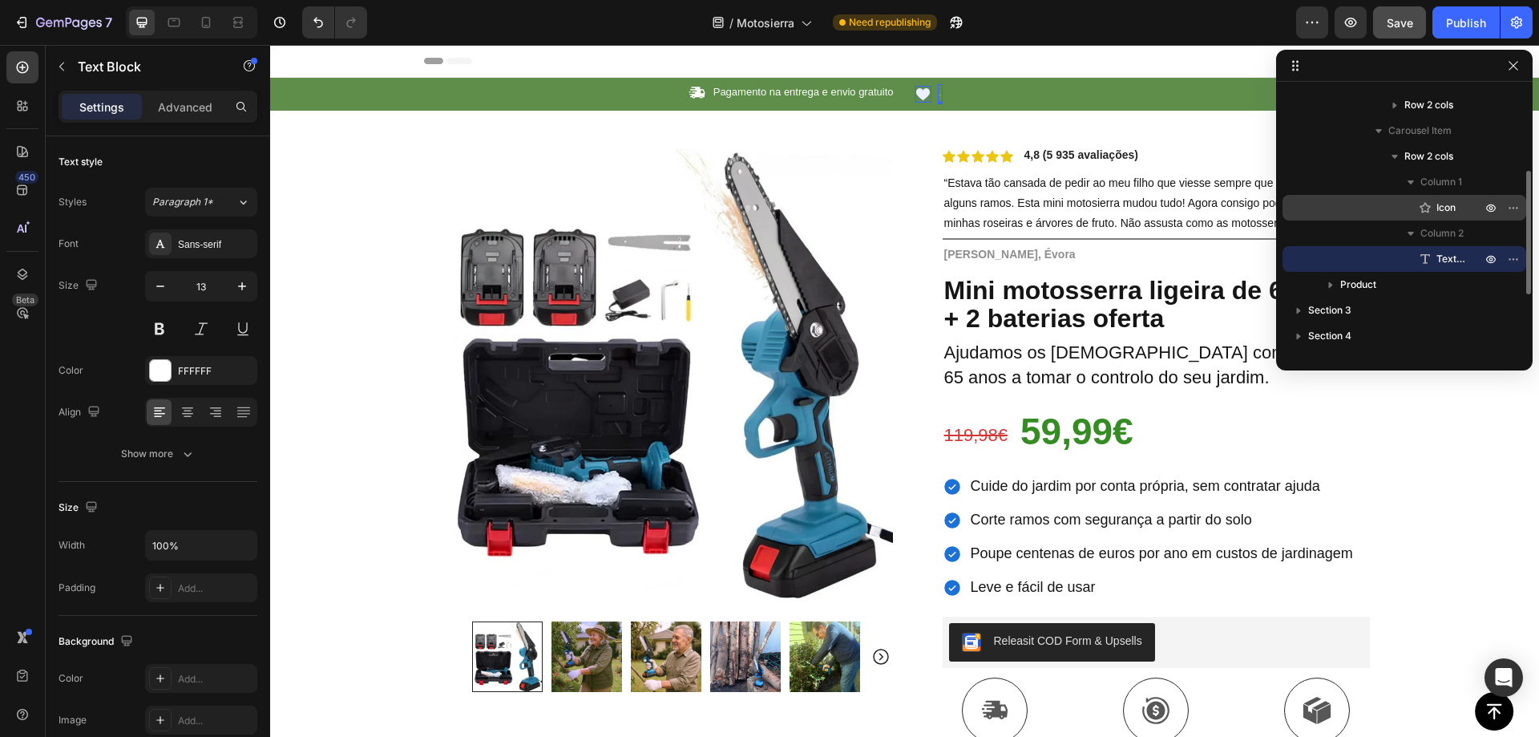
click at [1444, 212] on span "Icon" at bounding box center [1446, 208] width 19 height 16
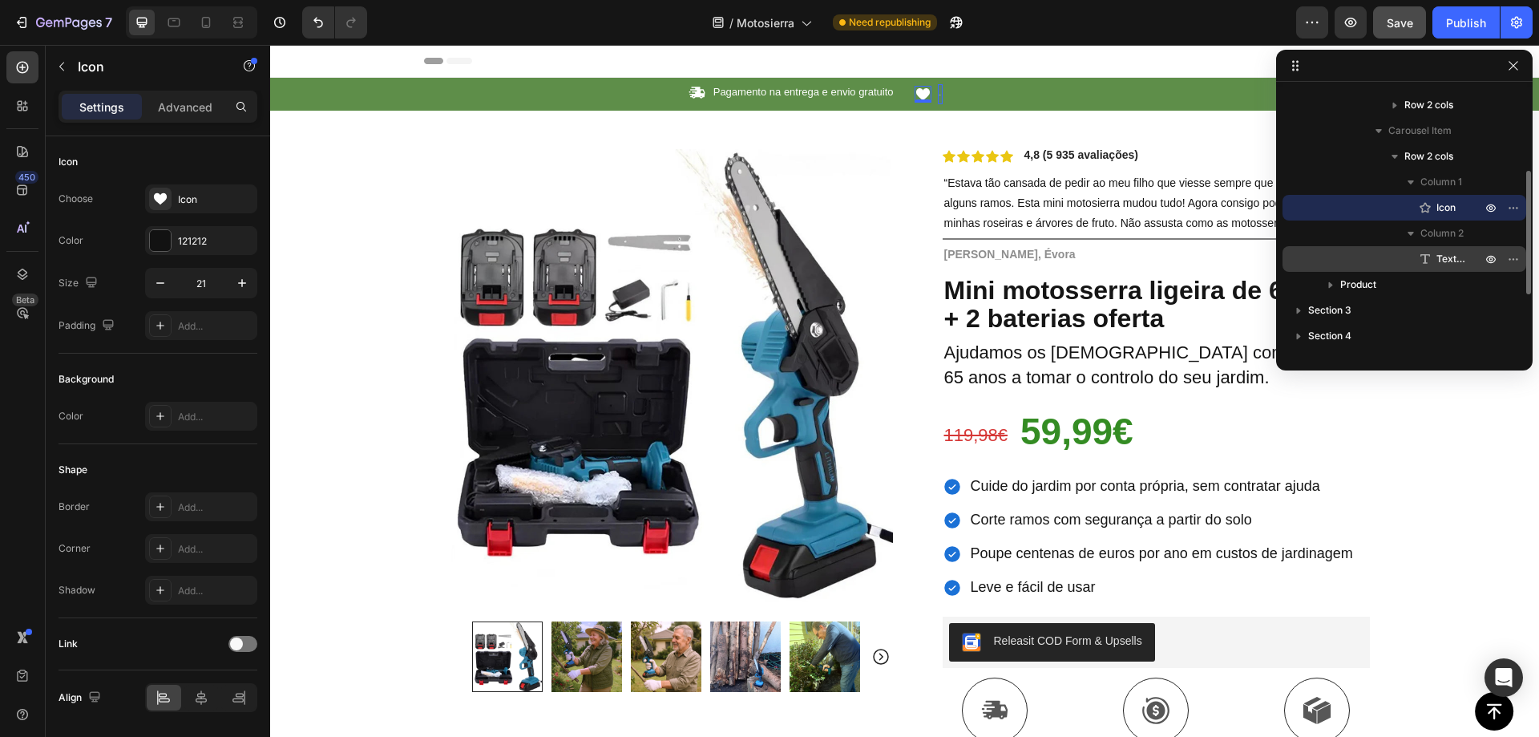
click at [1447, 253] on span "Text Block" at bounding box center [1451, 259] width 29 height 16
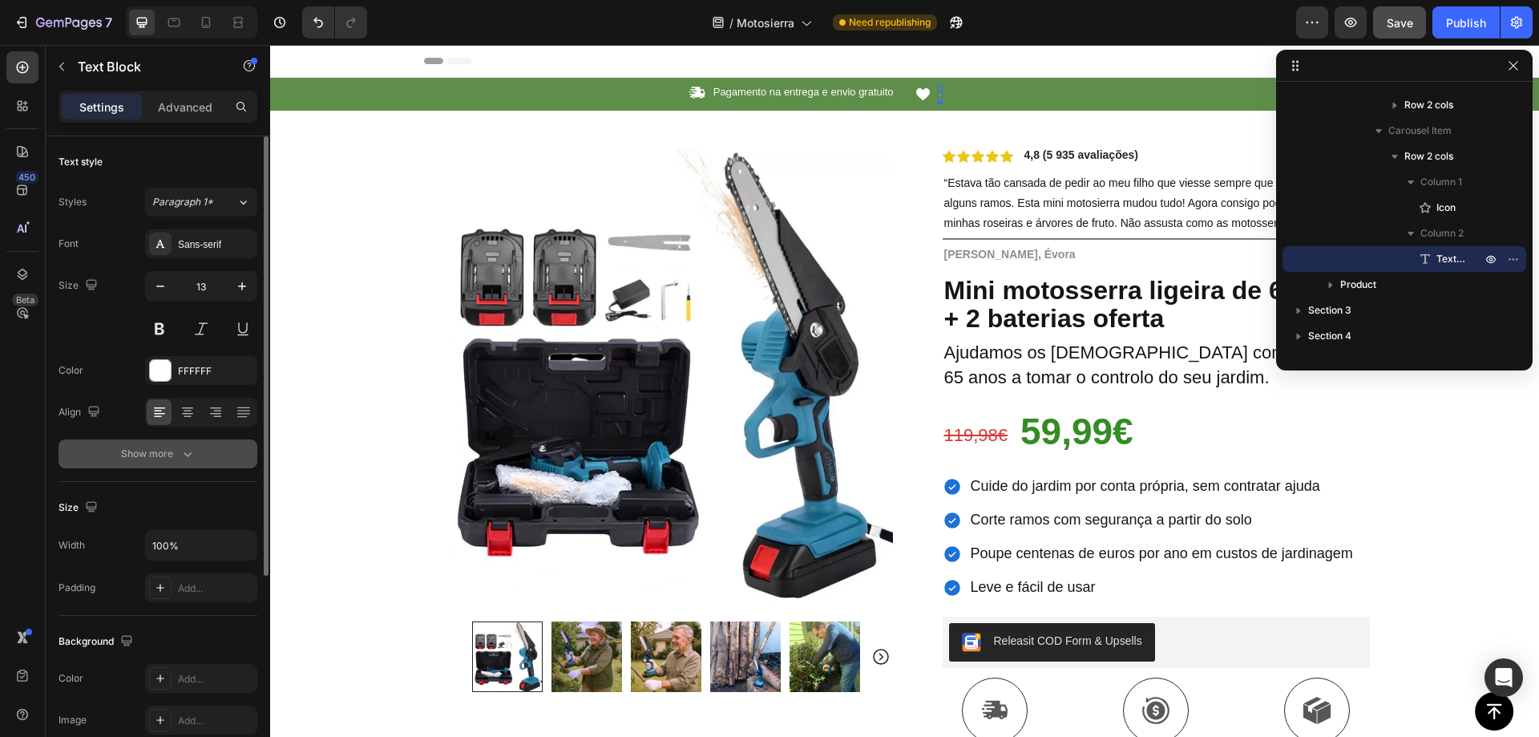
click at [196, 451] on button "Show more" at bounding box center [158, 453] width 199 height 29
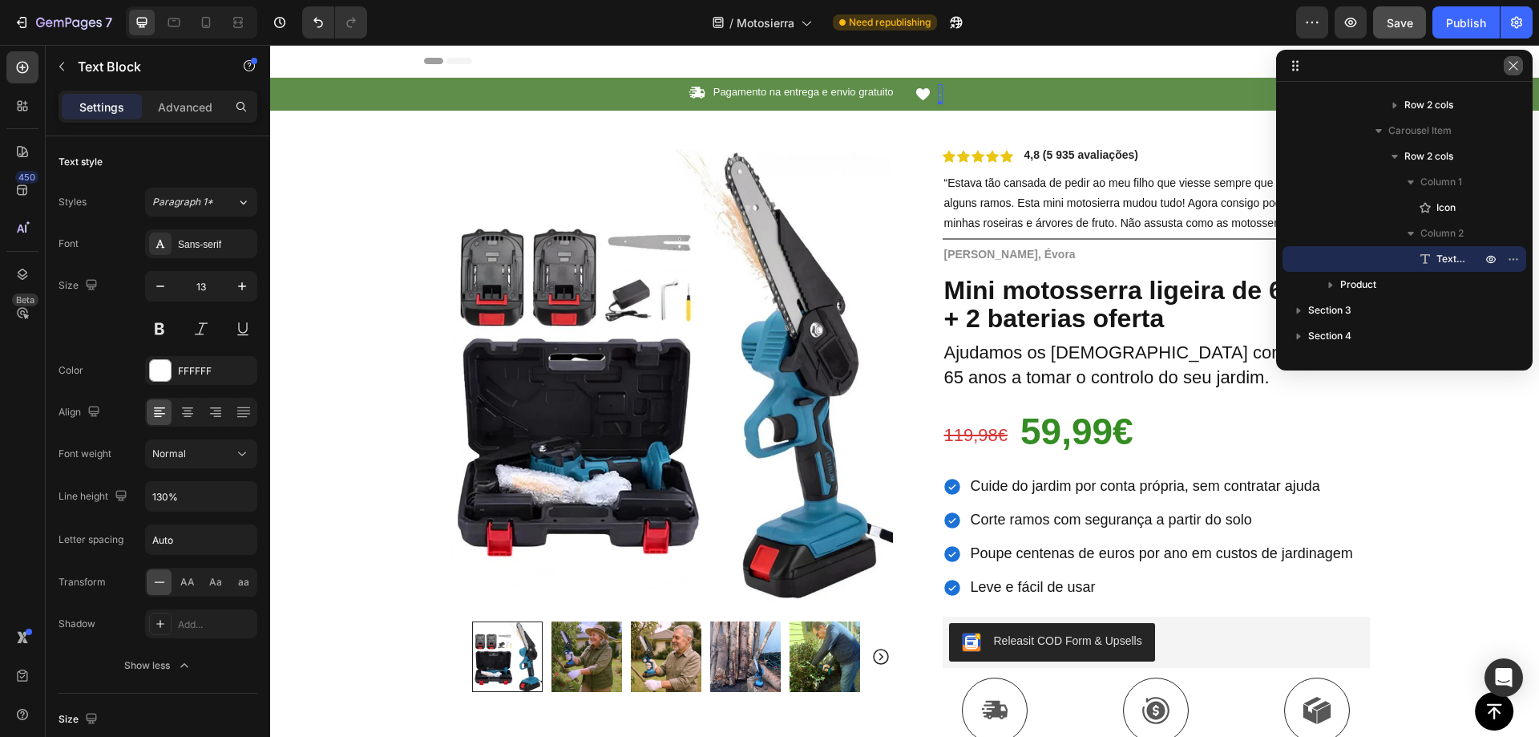
click at [1510, 67] on icon "button" at bounding box center [1513, 65] width 13 height 13
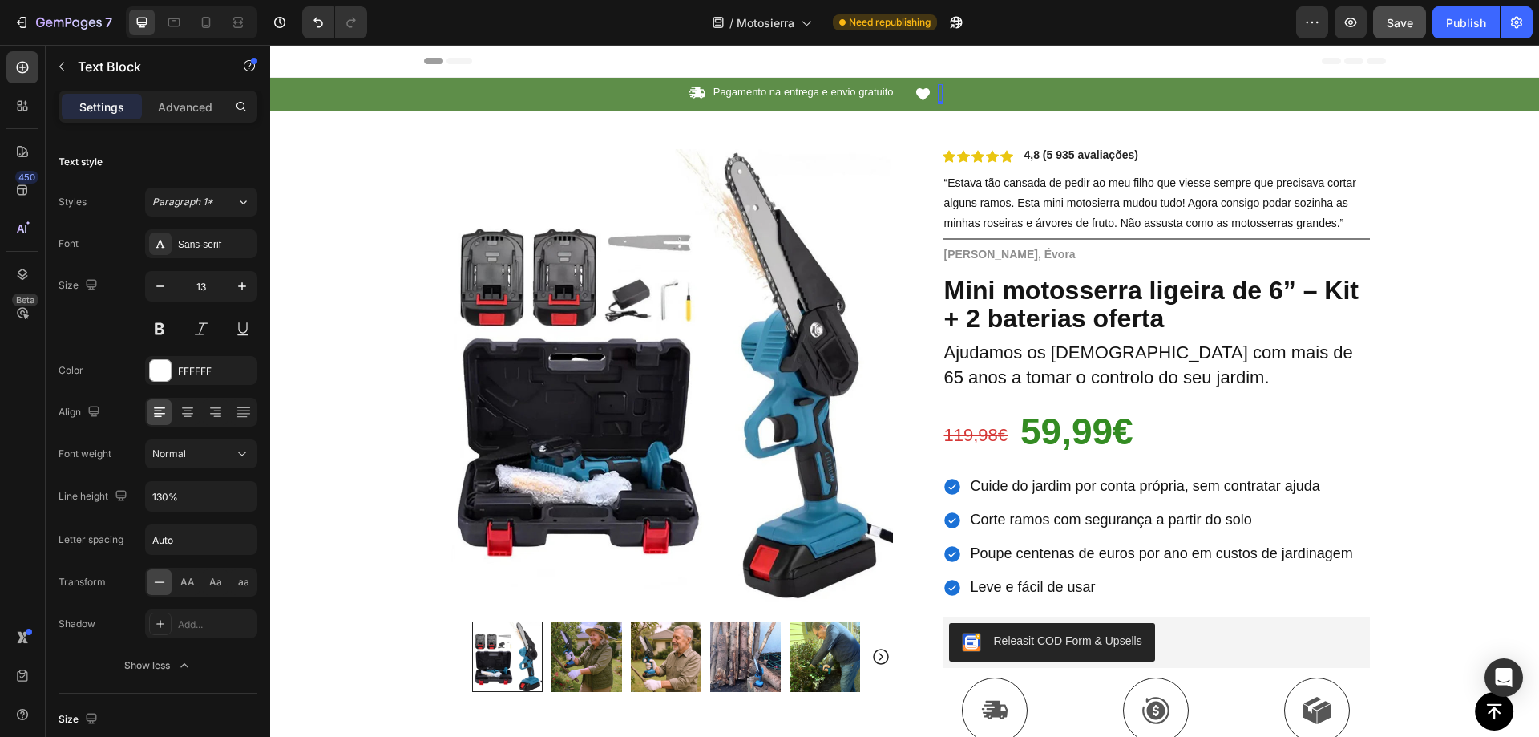
click at [938, 91] on div "hello" at bounding box center [940, 94] width 5 height 20
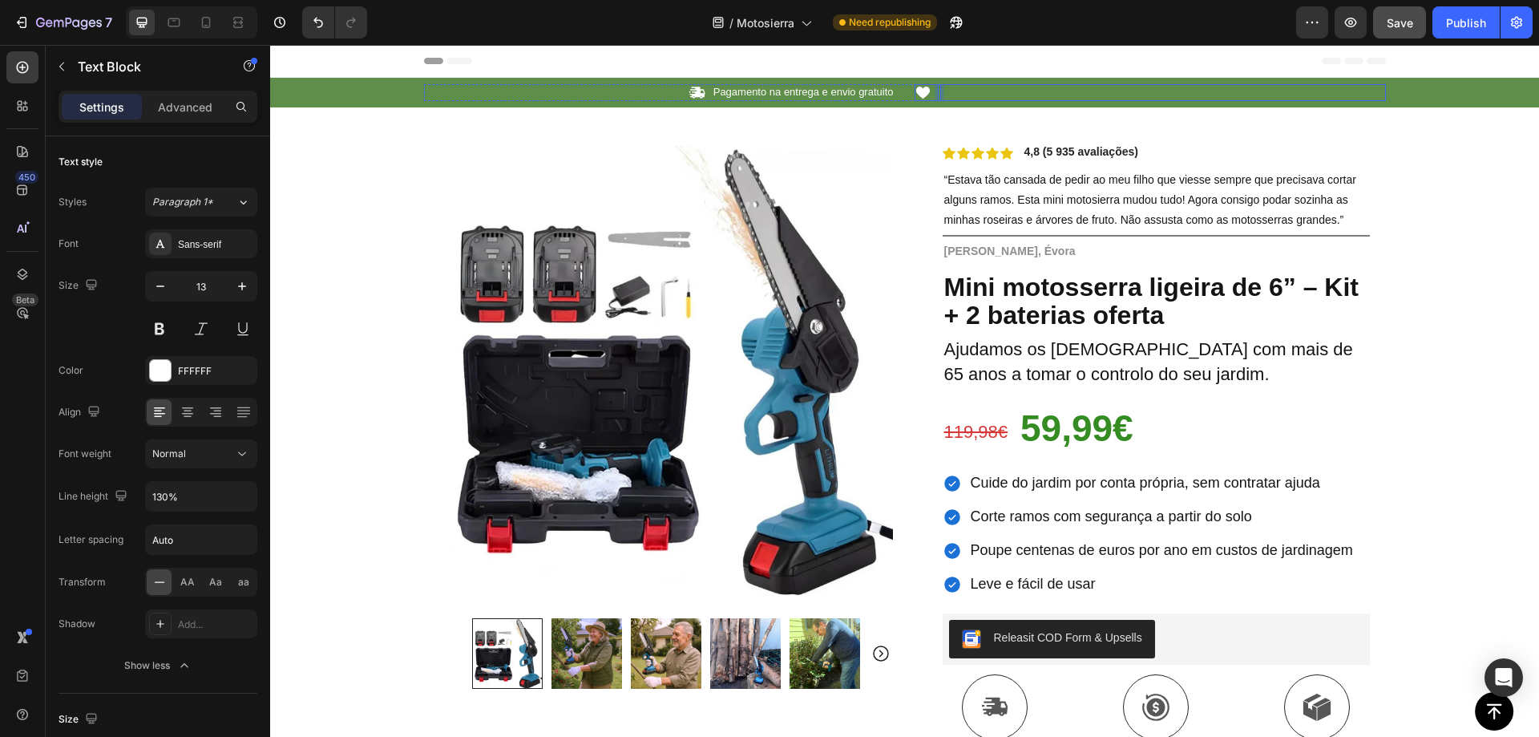
click at [1061, 88] on div "Icon Text Block 0 Row" at bounding box center [1150, 92] width 471 height 17
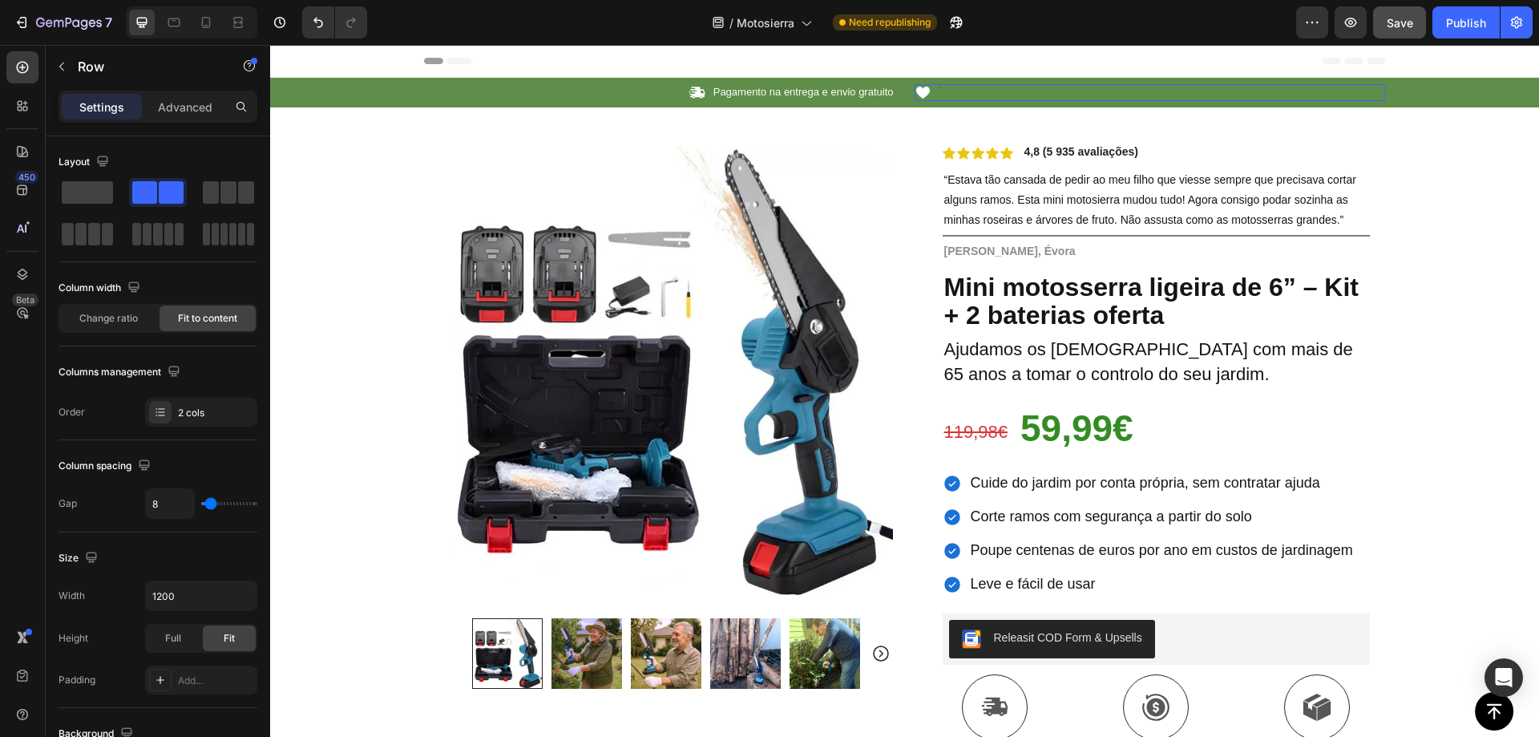
click at [1004, 91] on div "Icon Text Block Row 0" at bounding box center [1150, 92] width 471 height 17
click at [943, 91] on div "Icon Text Block Row 0" at bounding box center [1150, 92] width 471 height 17
click at [915, 92] on icon at bounding box center [922, 93] width 14 height 12
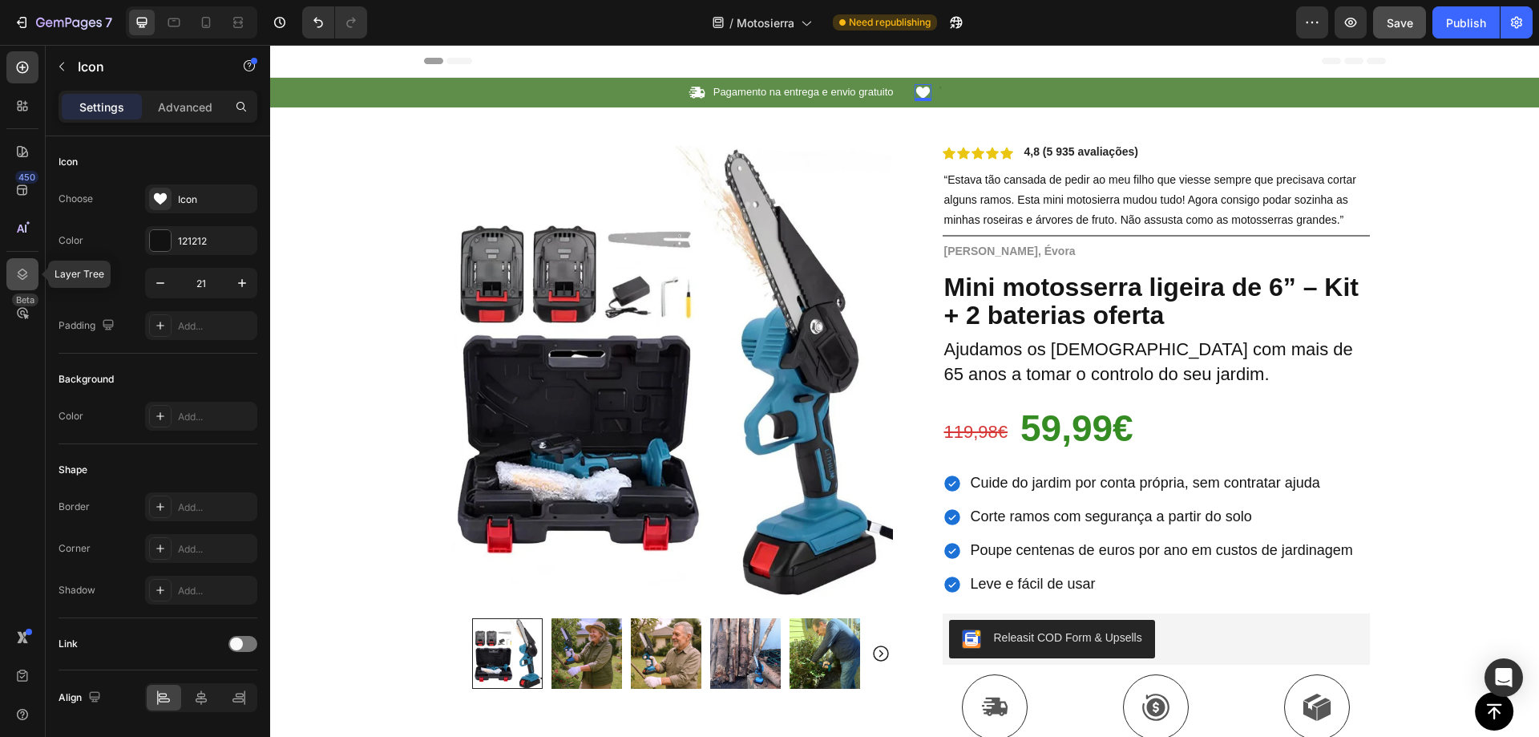
click at [18, 269] on icon at bounding box center [22, 274] width 16 height 16
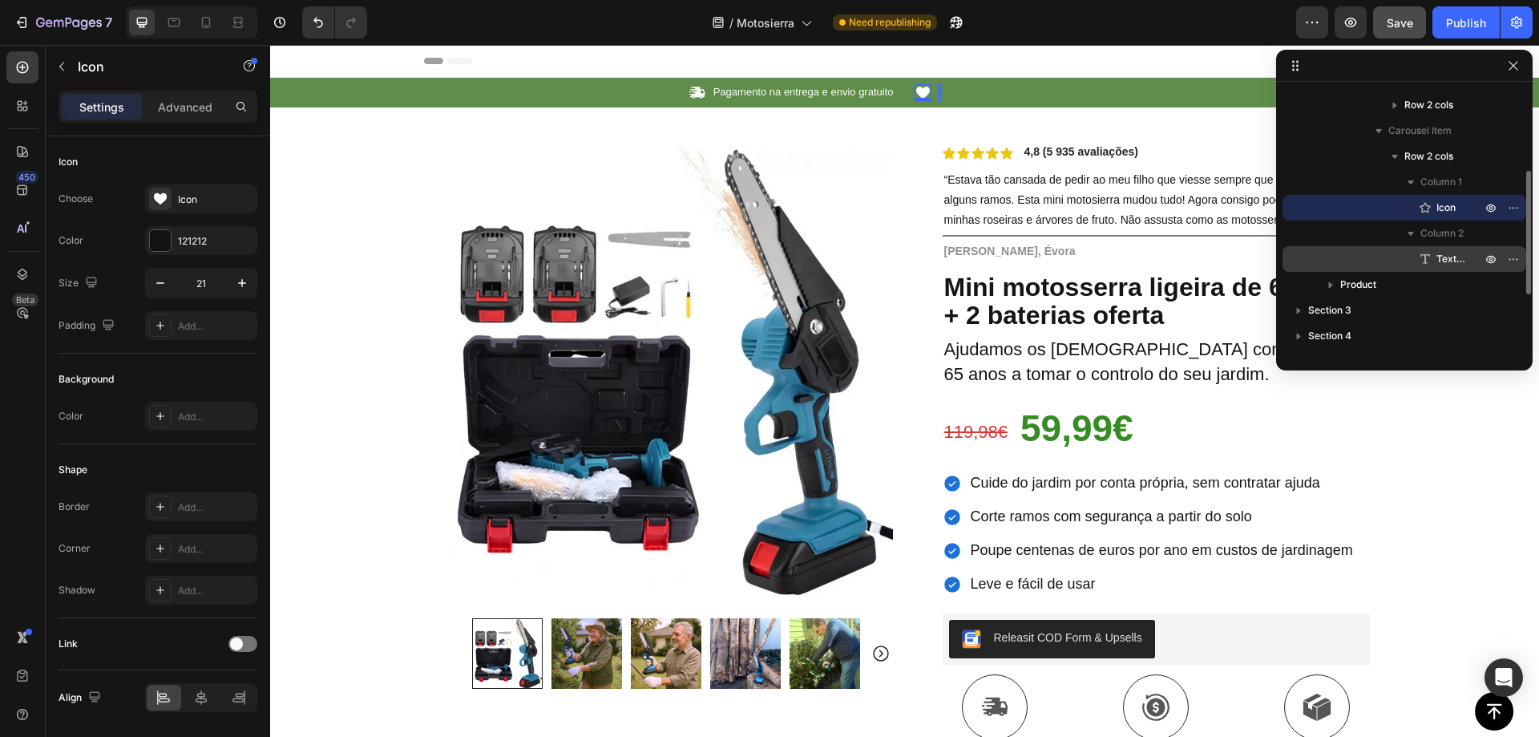
click at [1441, 261] on span "Text Block" at bounding box center [1451, 259] width 29 height 16
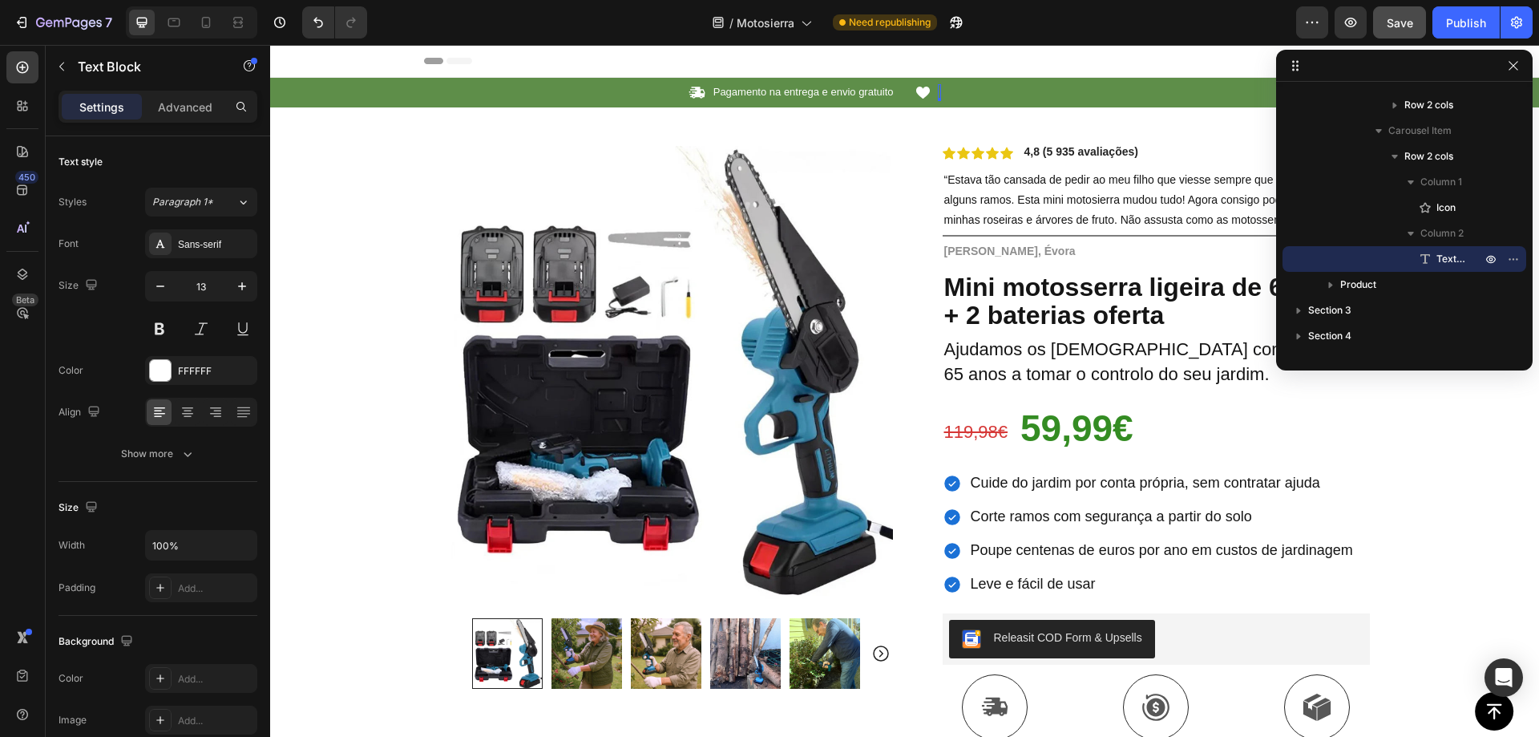
click at [938, 90] on div "Rich Text Editor. Editing area: main" at bounding box center [939, 92] width 3 height 17
click at [938, 92] on div "Rich Text Editor. Editing area: main" at bounding box center [939, 92] width 3 height 17
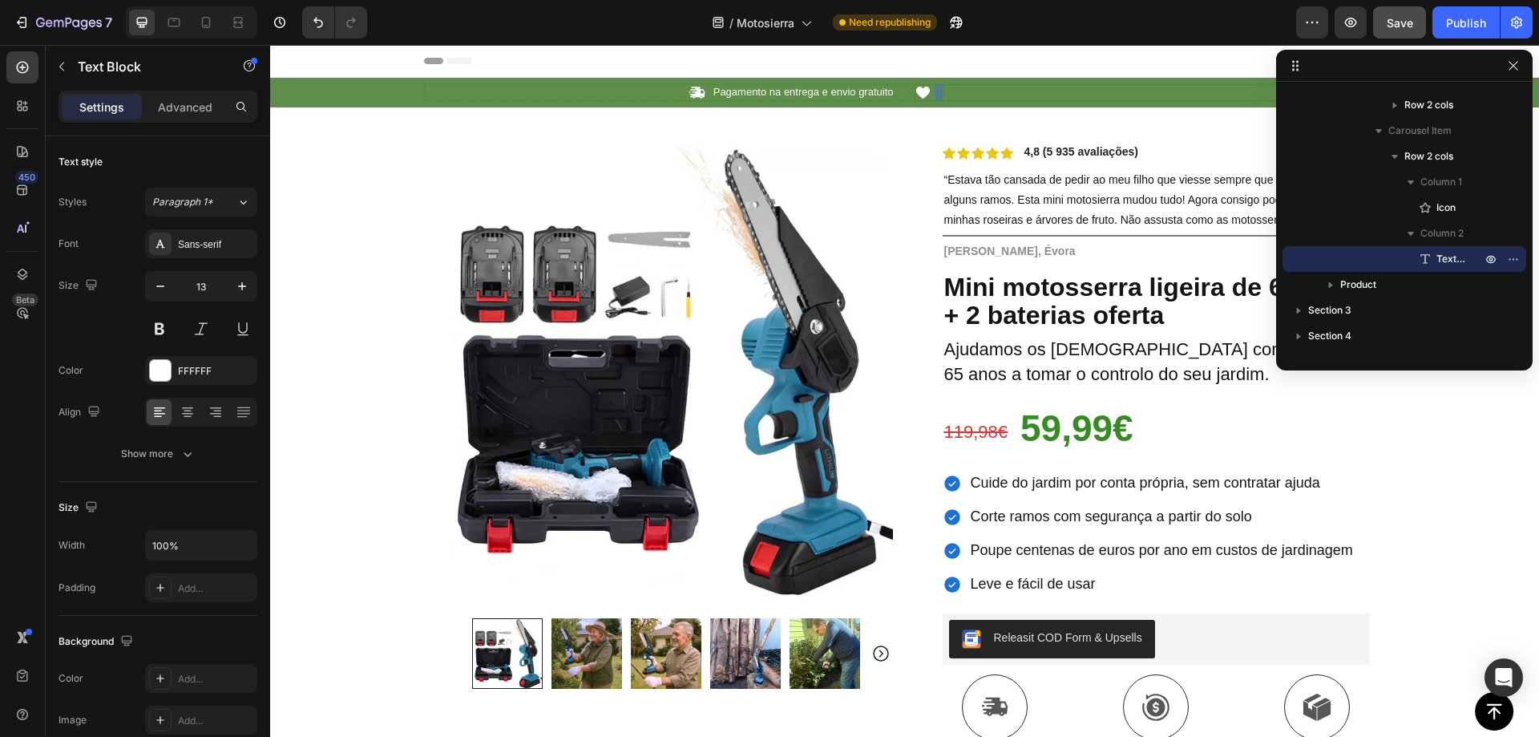
click at [942, 91] on div "Icon Text Block 0 Row" at bounding box center [1150, 92] width 471 height 17
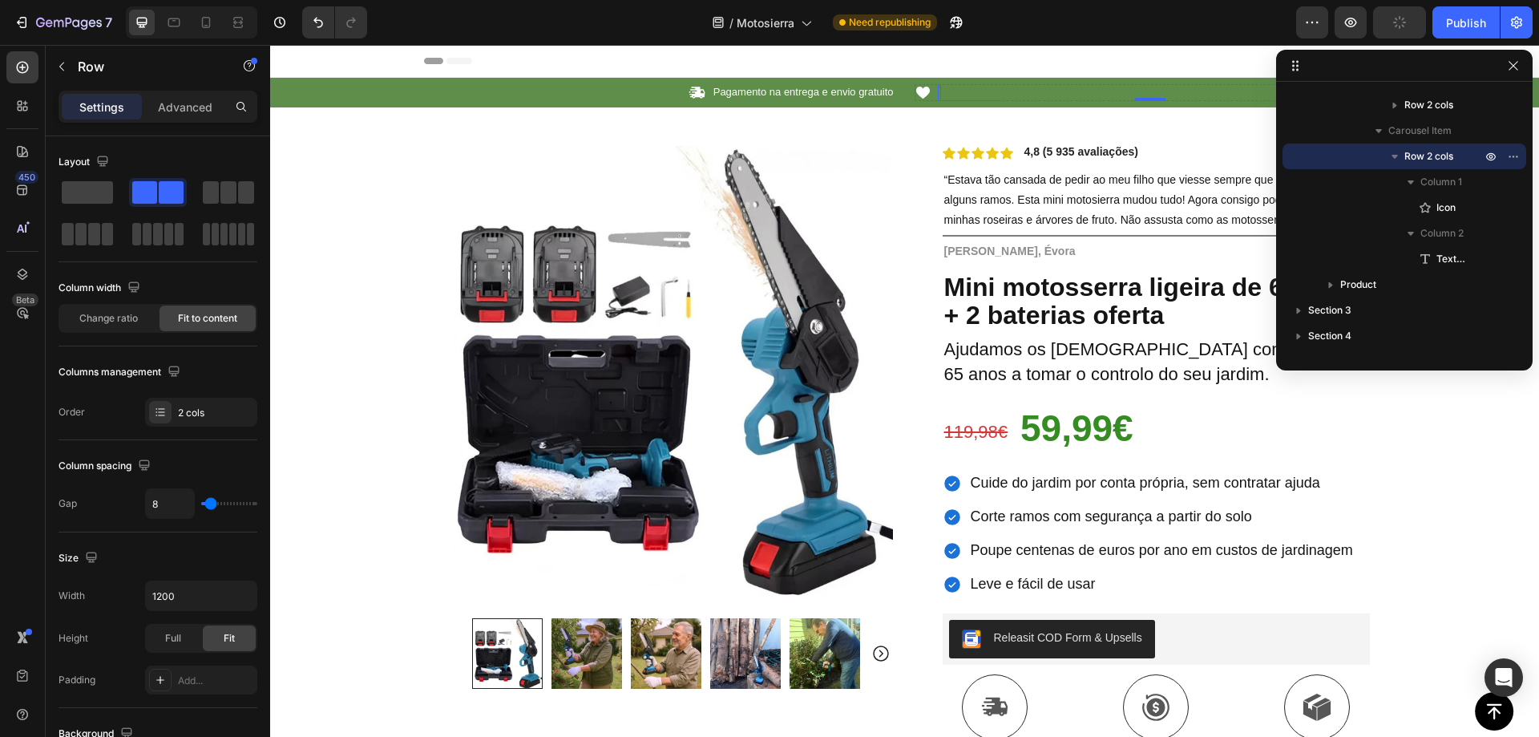
click at [938, 93] on div "Rich Text Editor. Editing area: main" at bounding box center [939, 92] width 3 height 17
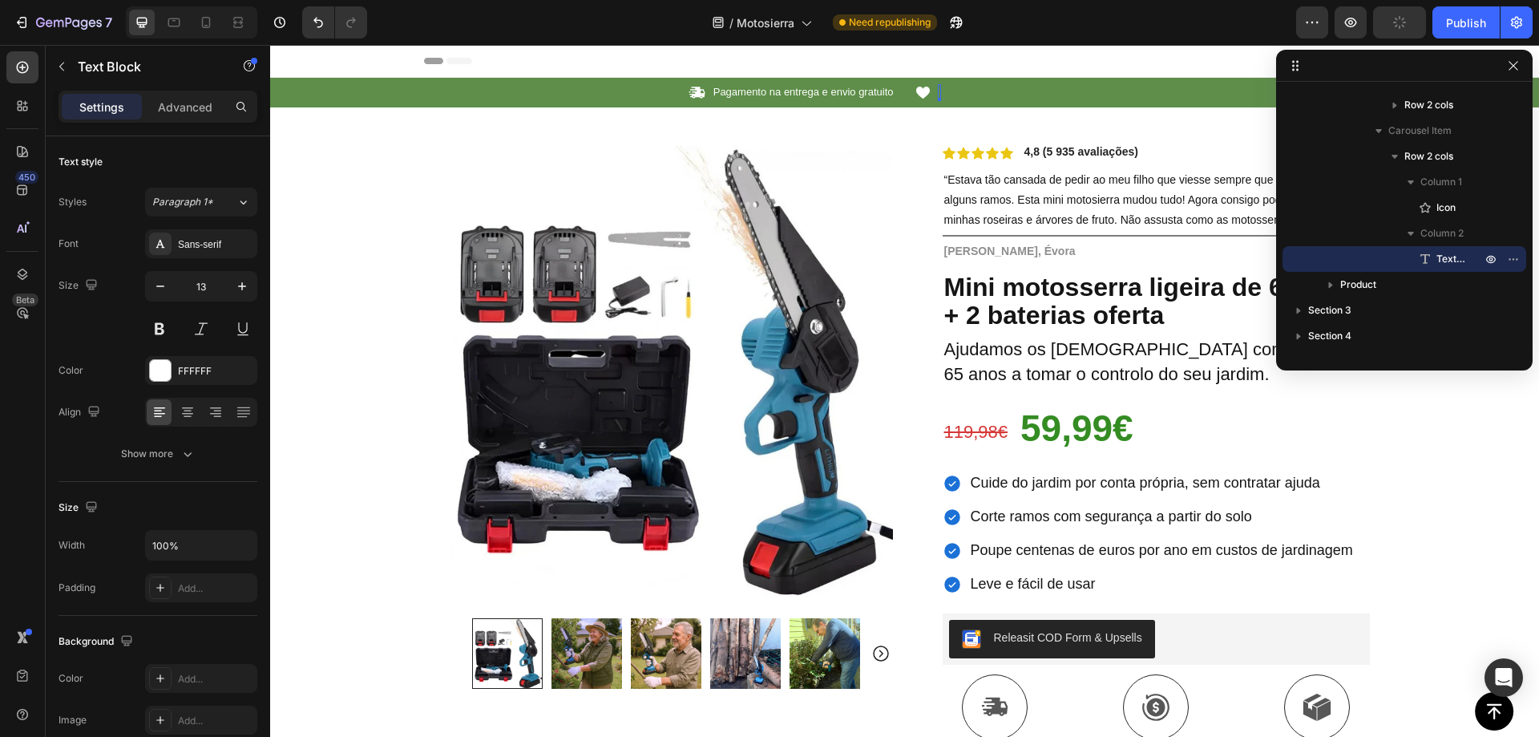
click at [938, 93] on div "Rich Text Editor. Editing area: main" at bounding box center [939, 92] width 3 height 17
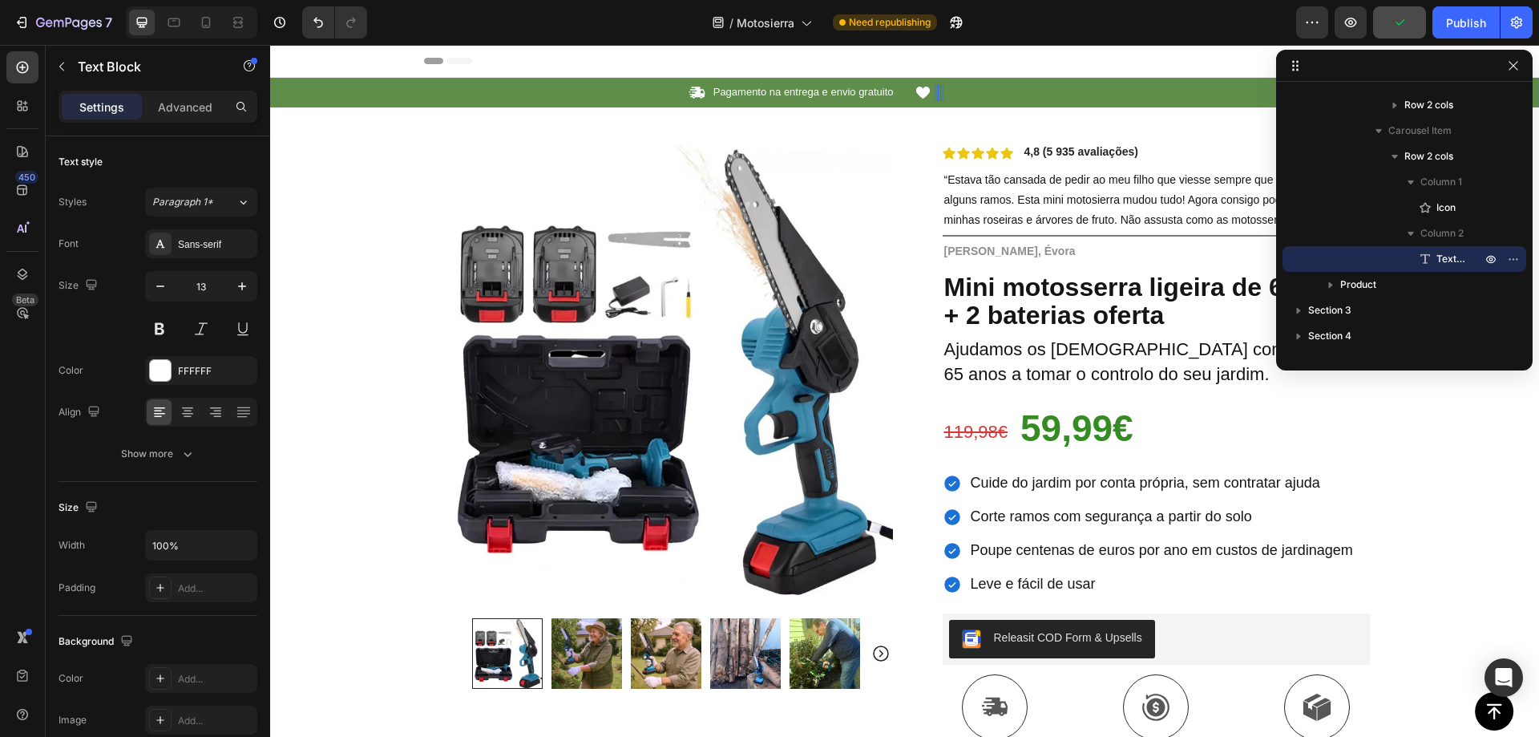
click at [938, 93] on div "Rich Text Editor. Editing area: main" at bounding box center [939, 92] width 3 height 17
click at [946, 88] on p "hhhh" at bounding box center [951, 93] width 23 height 14
drag, startPoint x: 1444, startPoint y: 27, endPoint x: 1219, endPoint y: 329, distance: 375.8
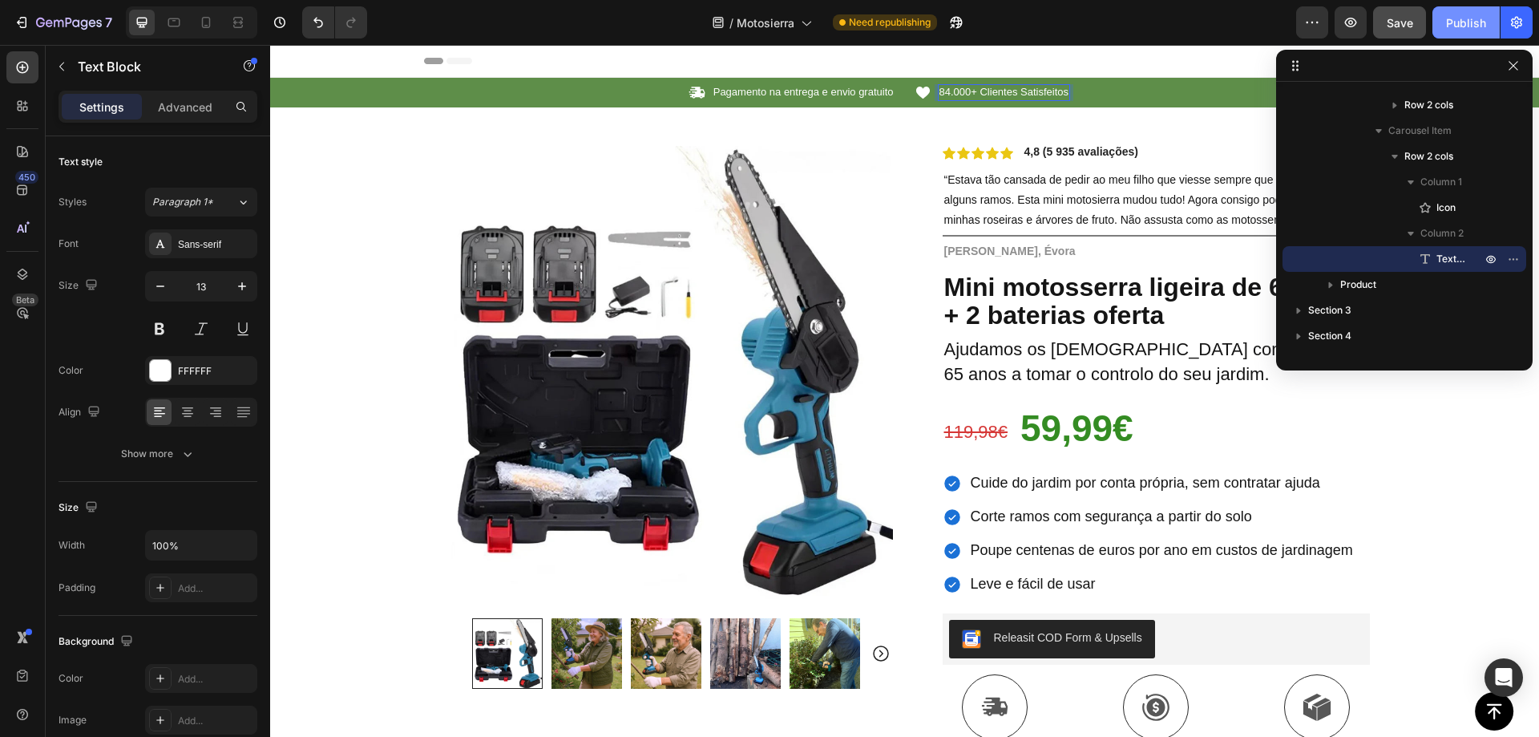
click at [1444, 27] on button "Publish" at bounding box center [1466, 22] width 67 height 32
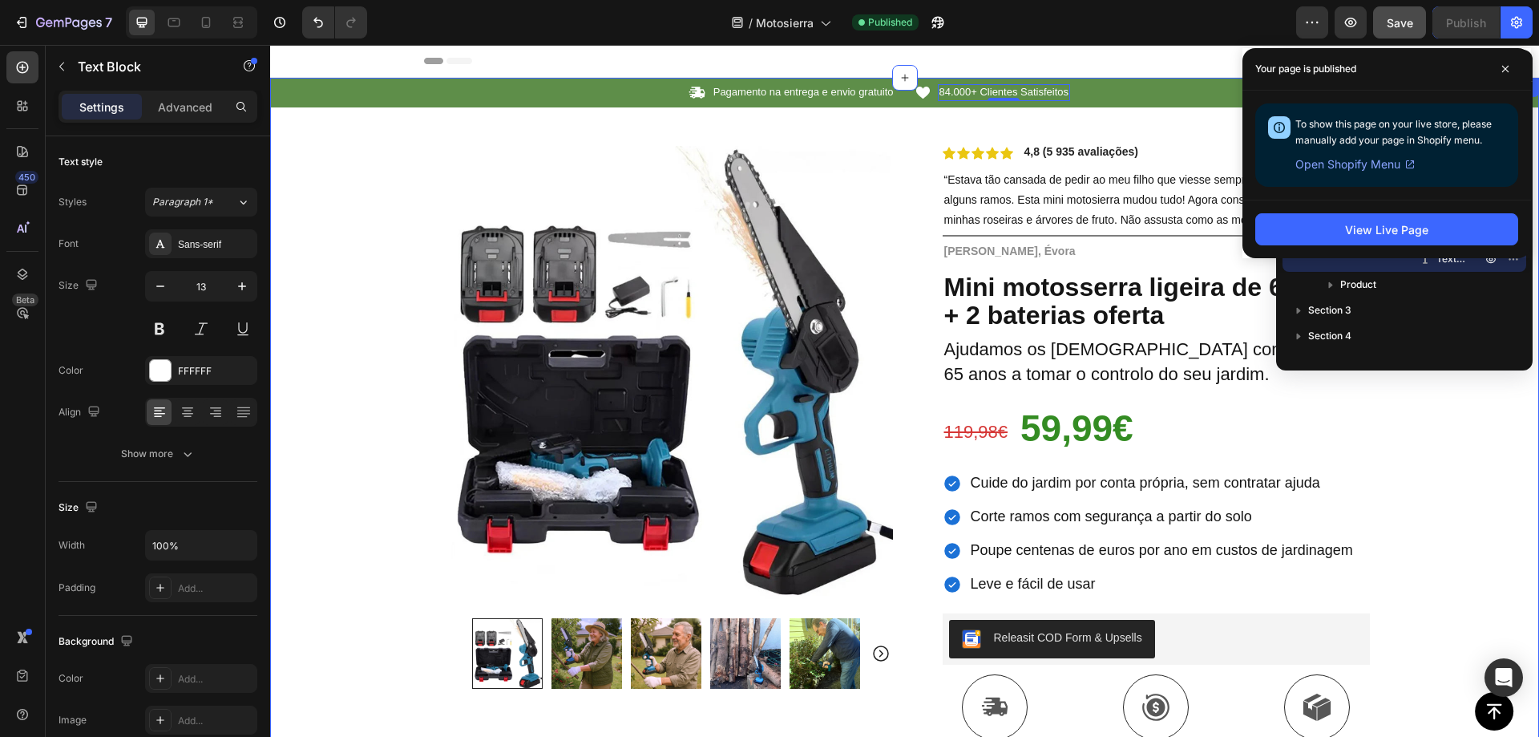
drag, startPoint x: 377, startPoint y: 135, endPoint x: 735, endPoint y: 135, distance: 358.3
click at [377, 135] on div "Icon Pagamento na entrega e envio gratuito Text Block Row Icon 84.000+ Clientes…" at bounding box center [904, 573] width 1269 height 990
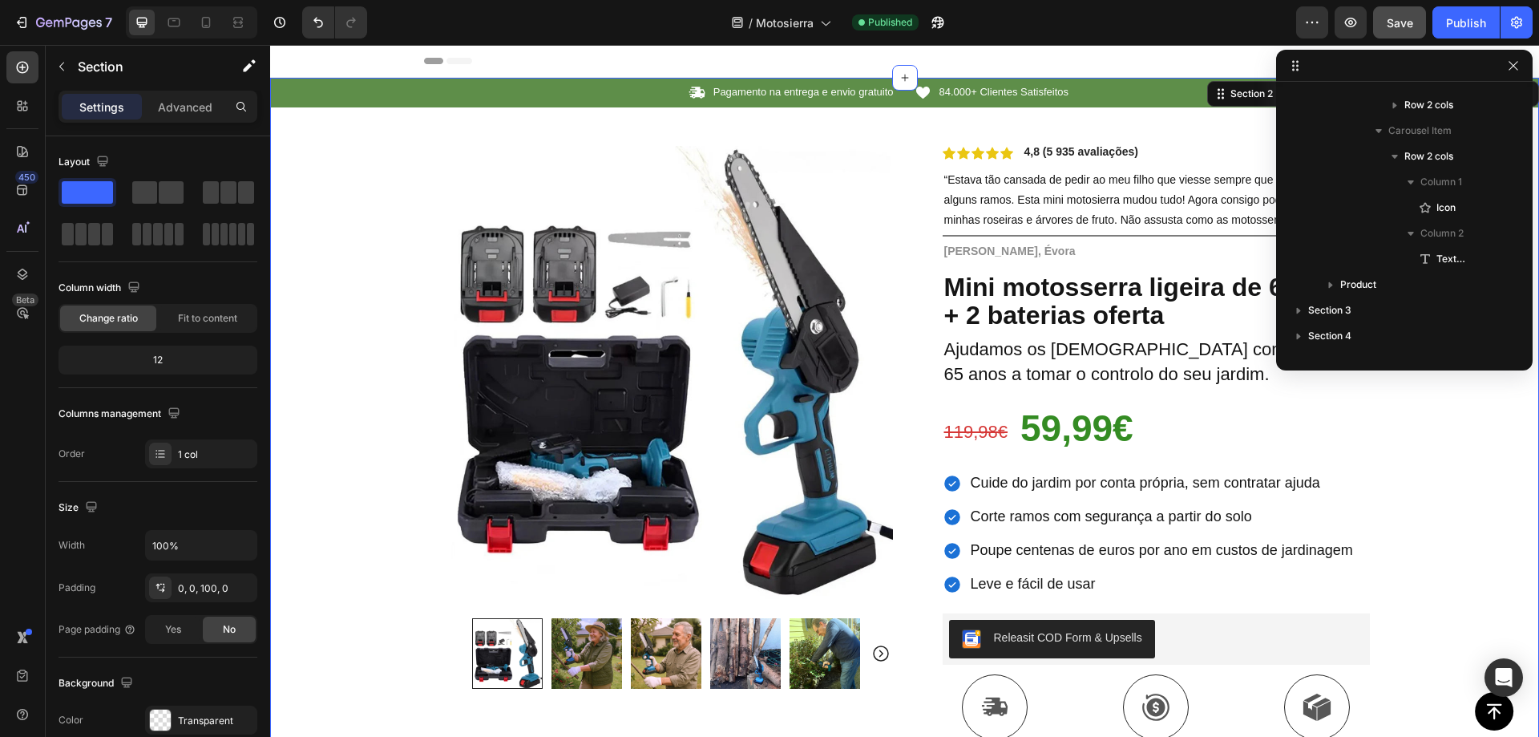
scroll to position [0, 0]
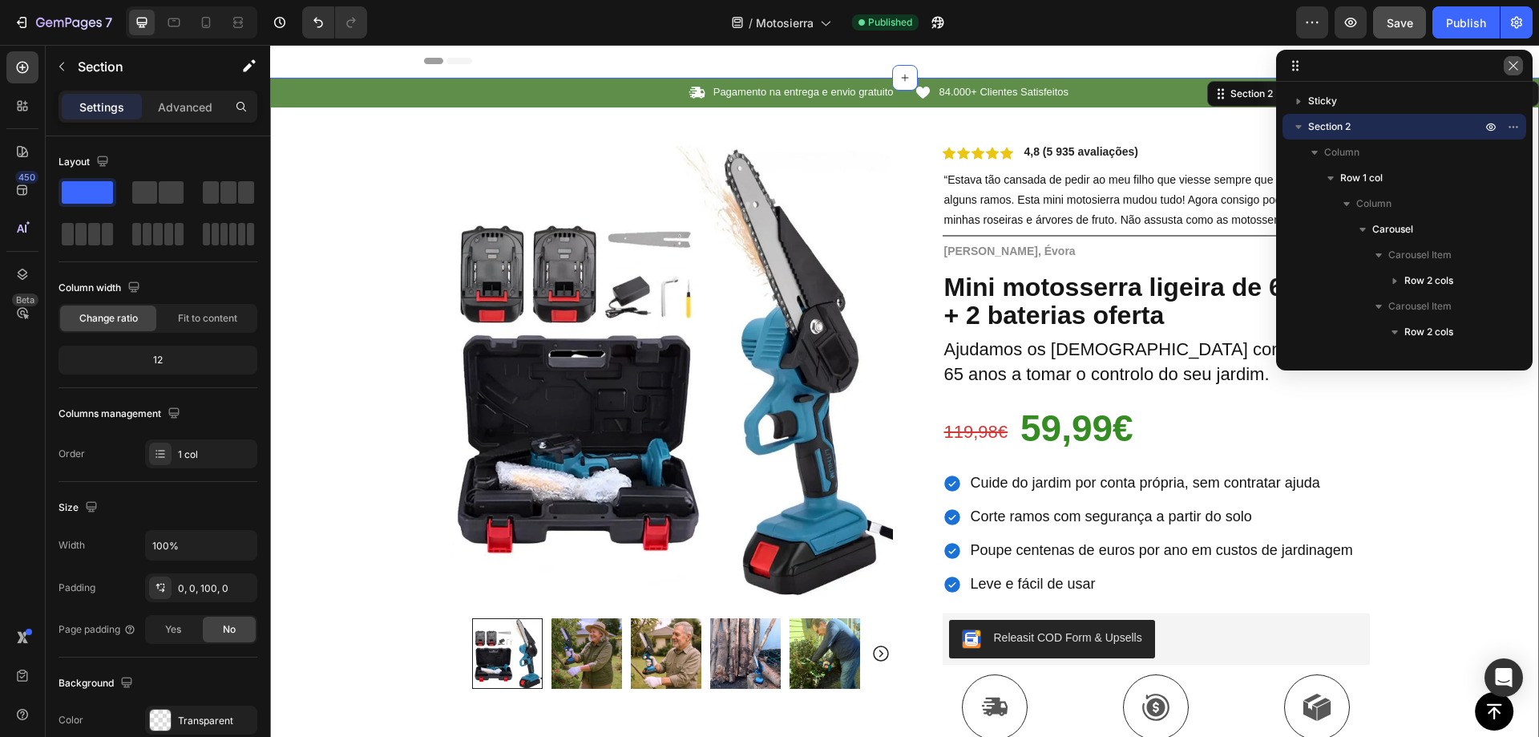
click at [1513, 64] on icon "button" at bounding box center [1513, 65] width 13 height 13
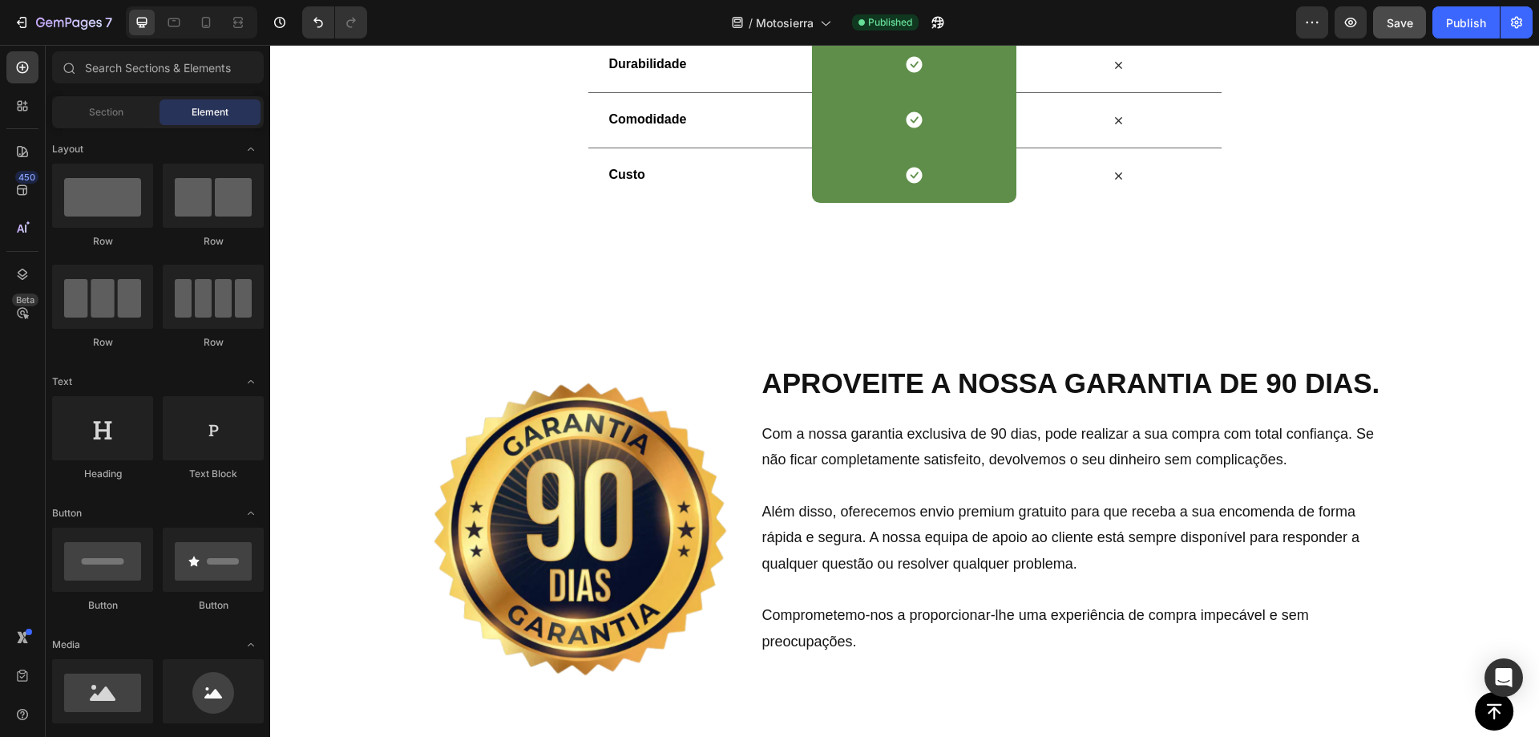
scroll to position [3306, 0]
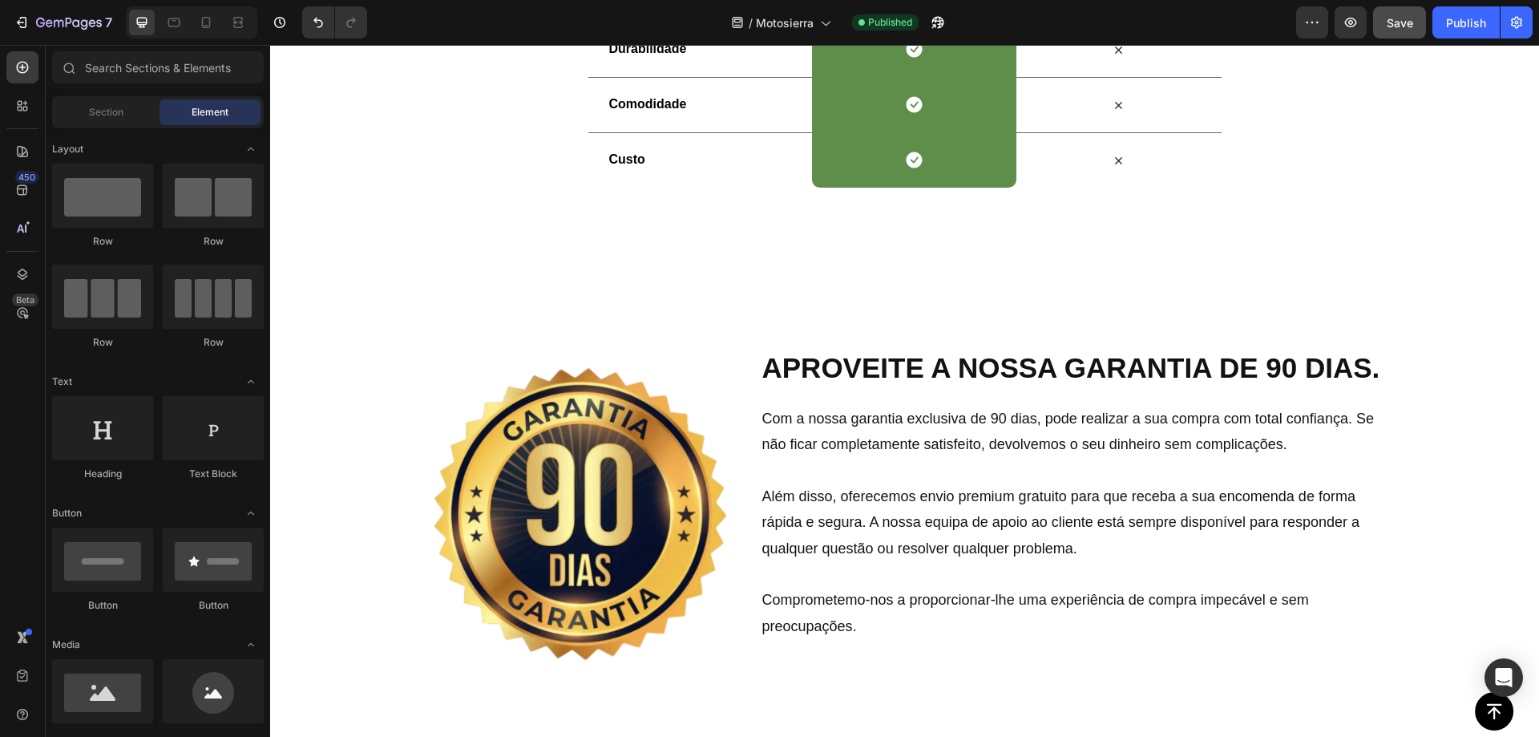
drag, startPoint x: 1538, startPoint y: 337, endPoint x: 1402, endPoint y: 77, distance: 294.0
click at [617, 449] on img at bounding box center [580, 514] width 313 height 313
click at [629, 402] on img at bounding box center [580, 514] width 313 height 313
click at [657, 358] on img at bounding box center [580, 514] width 313 height 313
click at [752, 268] on div "Image APROVEITE A NOSSA GARANTIA DE 90 DIAS. Heading Row Com a nossa garantia e…" at bounding box center [904, 513] width 1269 height 491
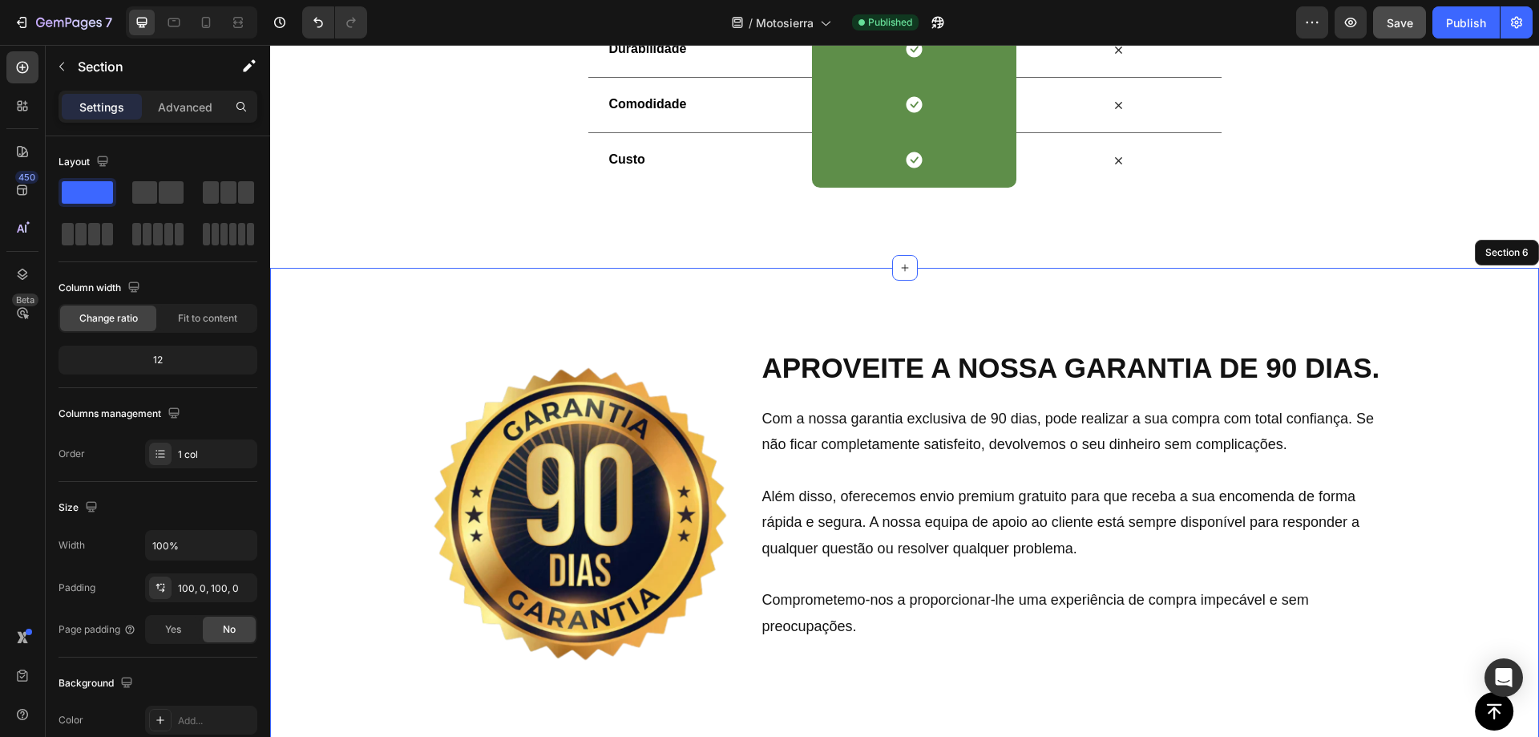
scroll to position [3391, 0]
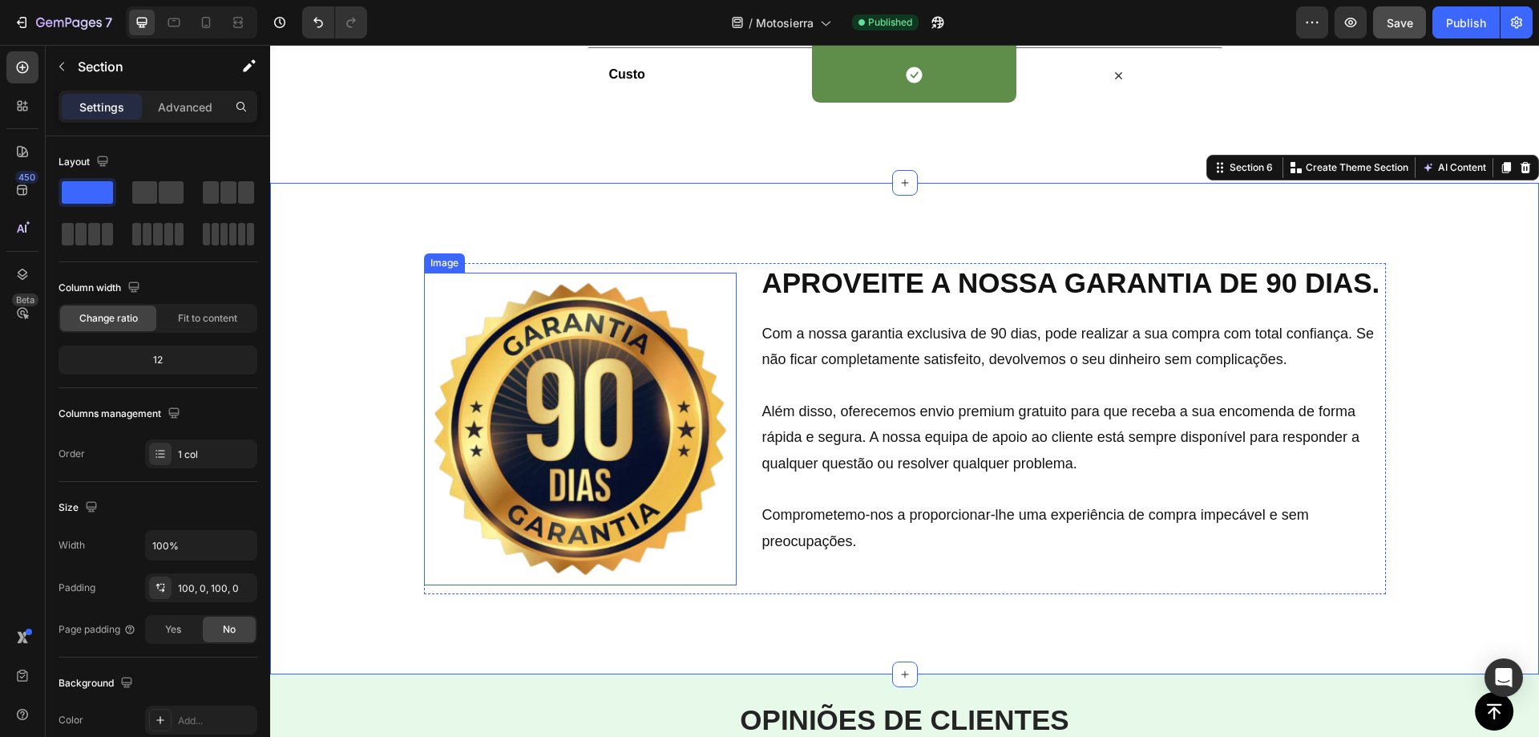
click at [621, 381] on img at bounding box center [580, 429] width 313 height 313
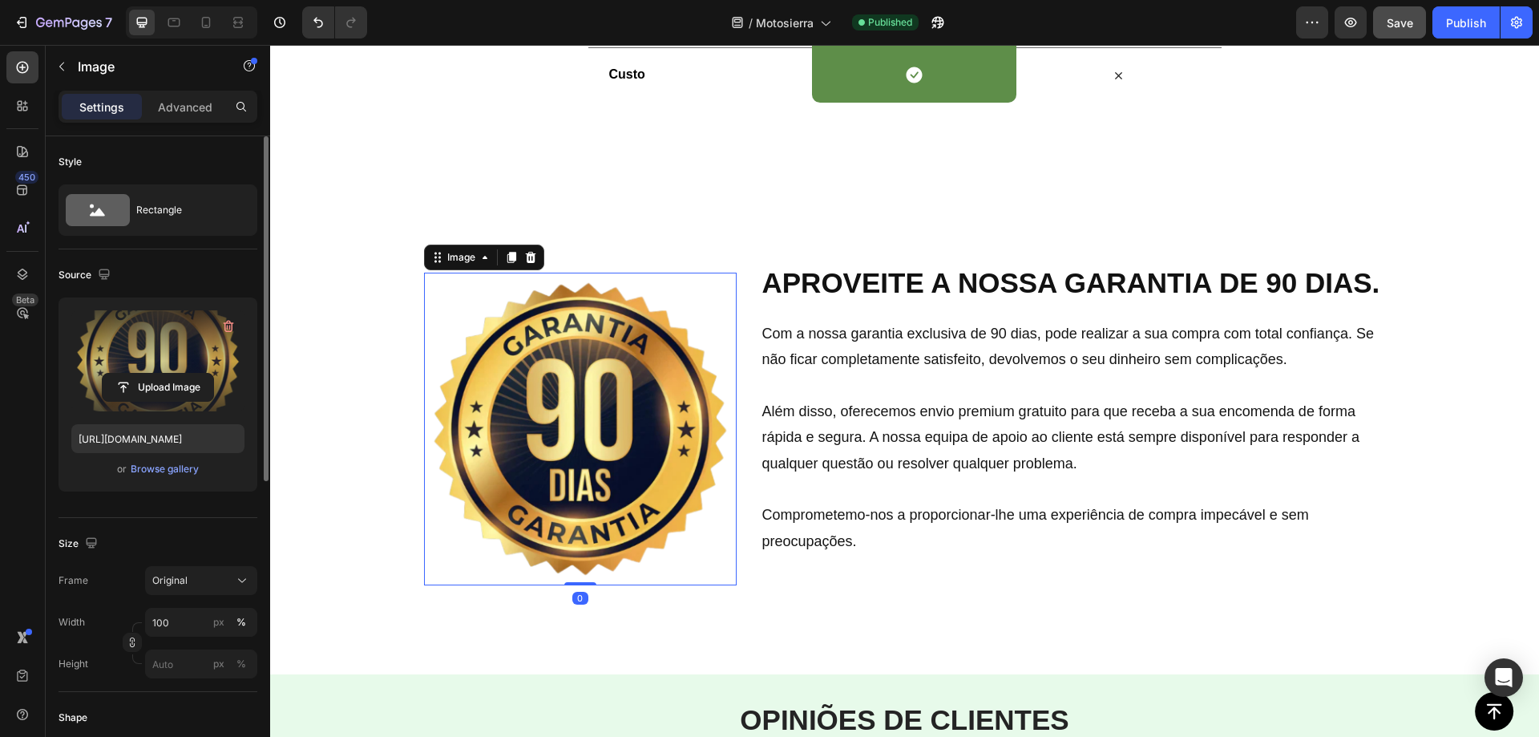
click at [180, 368] on label at bounding box center [157, 360] width 173 height 101
click at [180, 374] on input "file" at bounding box center [158, 387] width 111 height 27
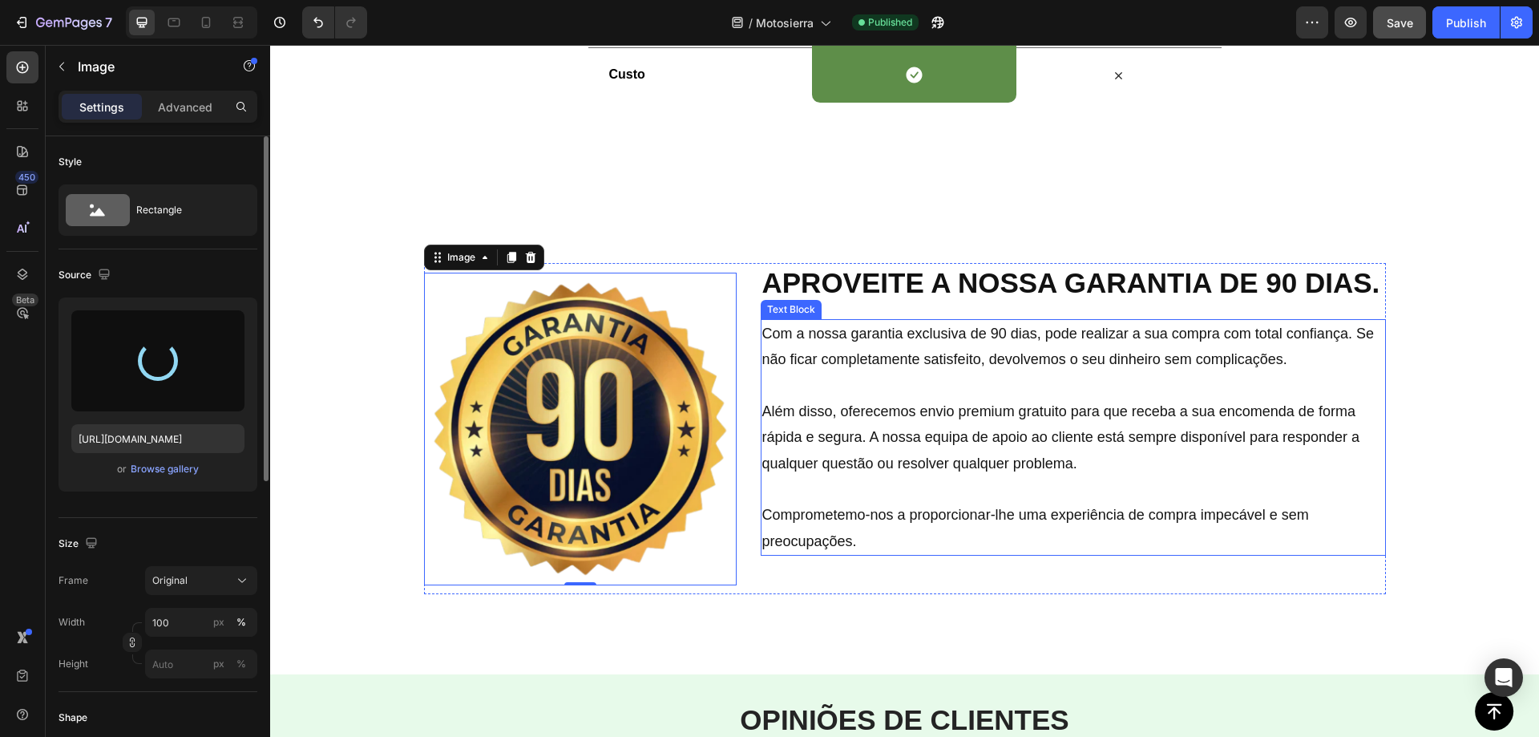
type input "https://cdn.shopify.com/s/files/1/0703/3851/1023/files/gempages_571322371441427…"
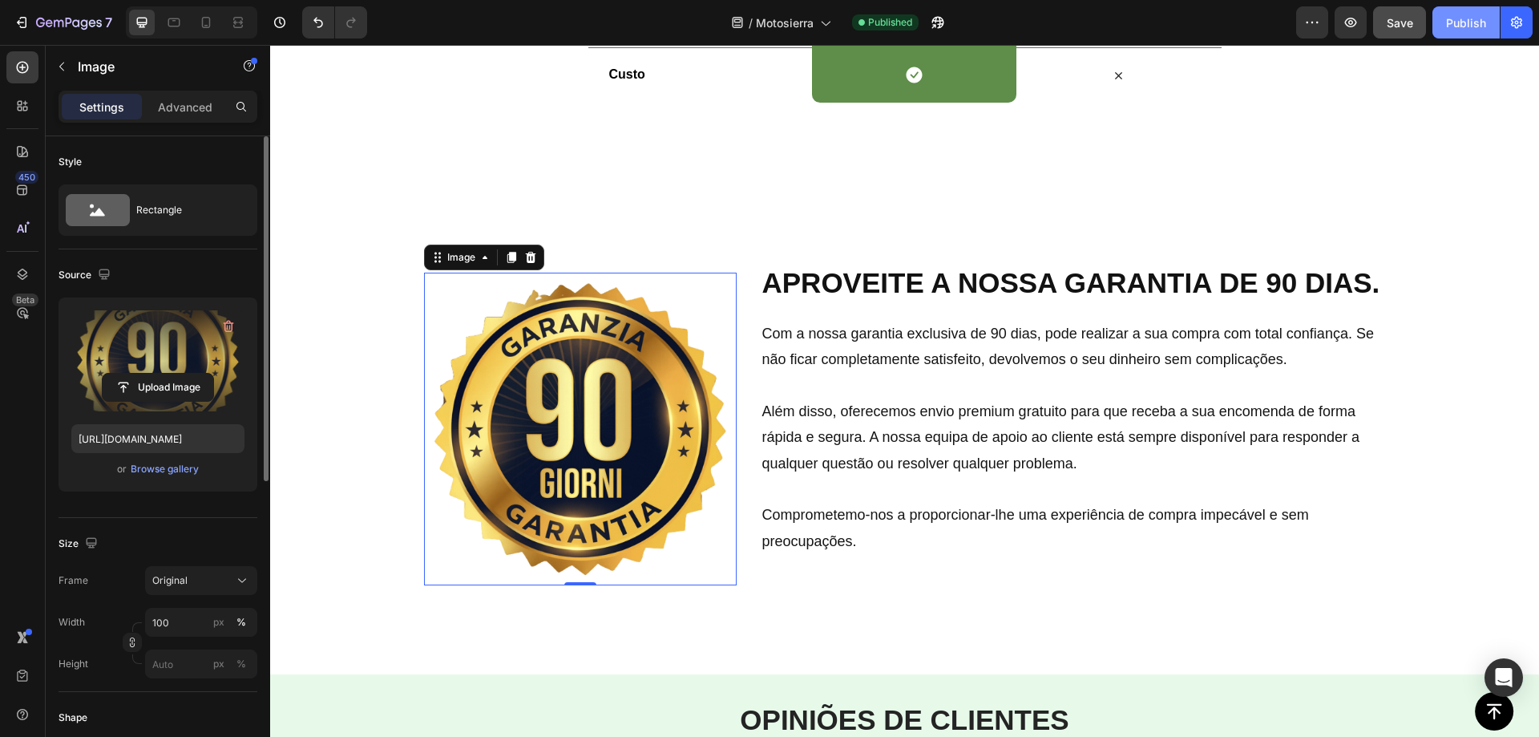
click at [1456, 25] on div "Publish" at bounding box center [1466, 22] width 40 height 17
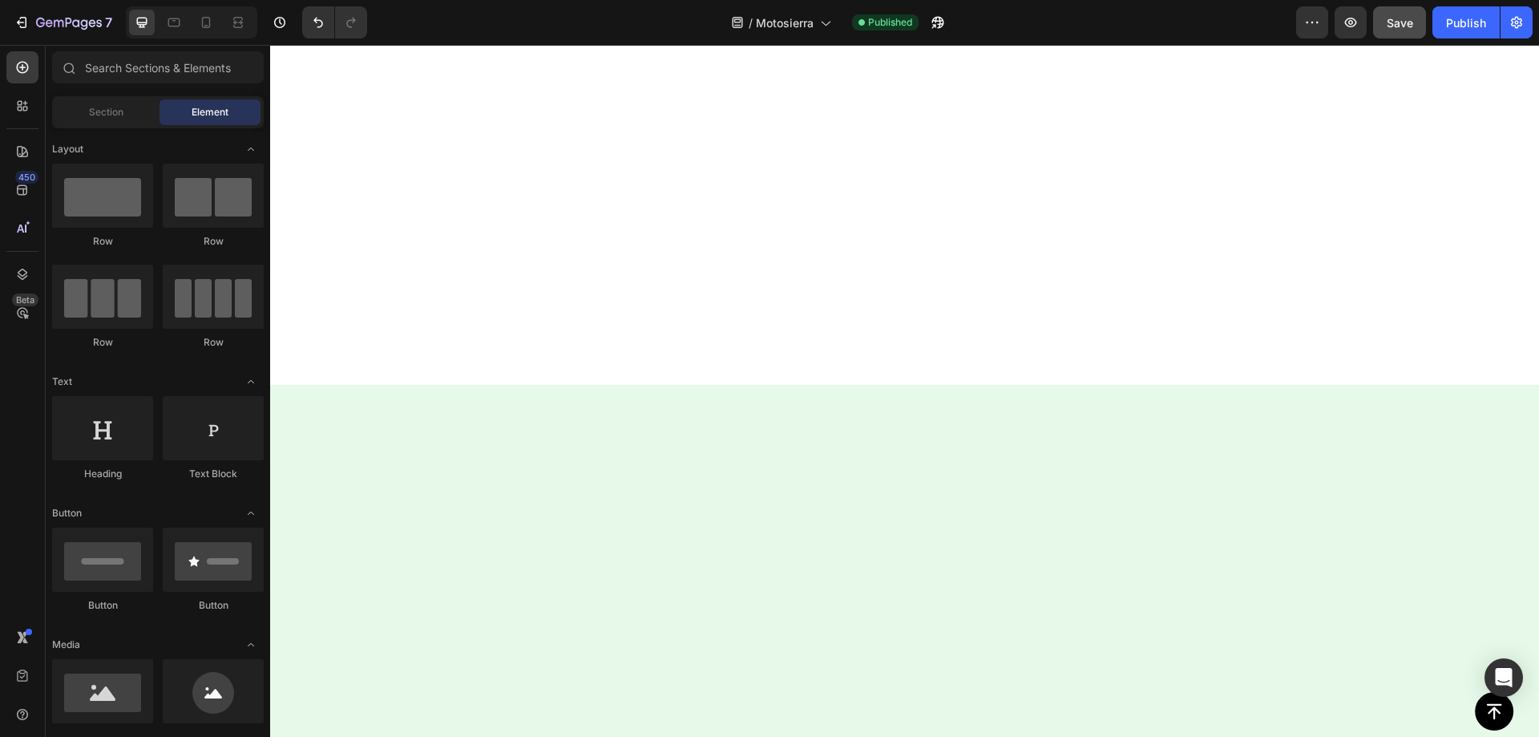
scroll to position [0, 0]
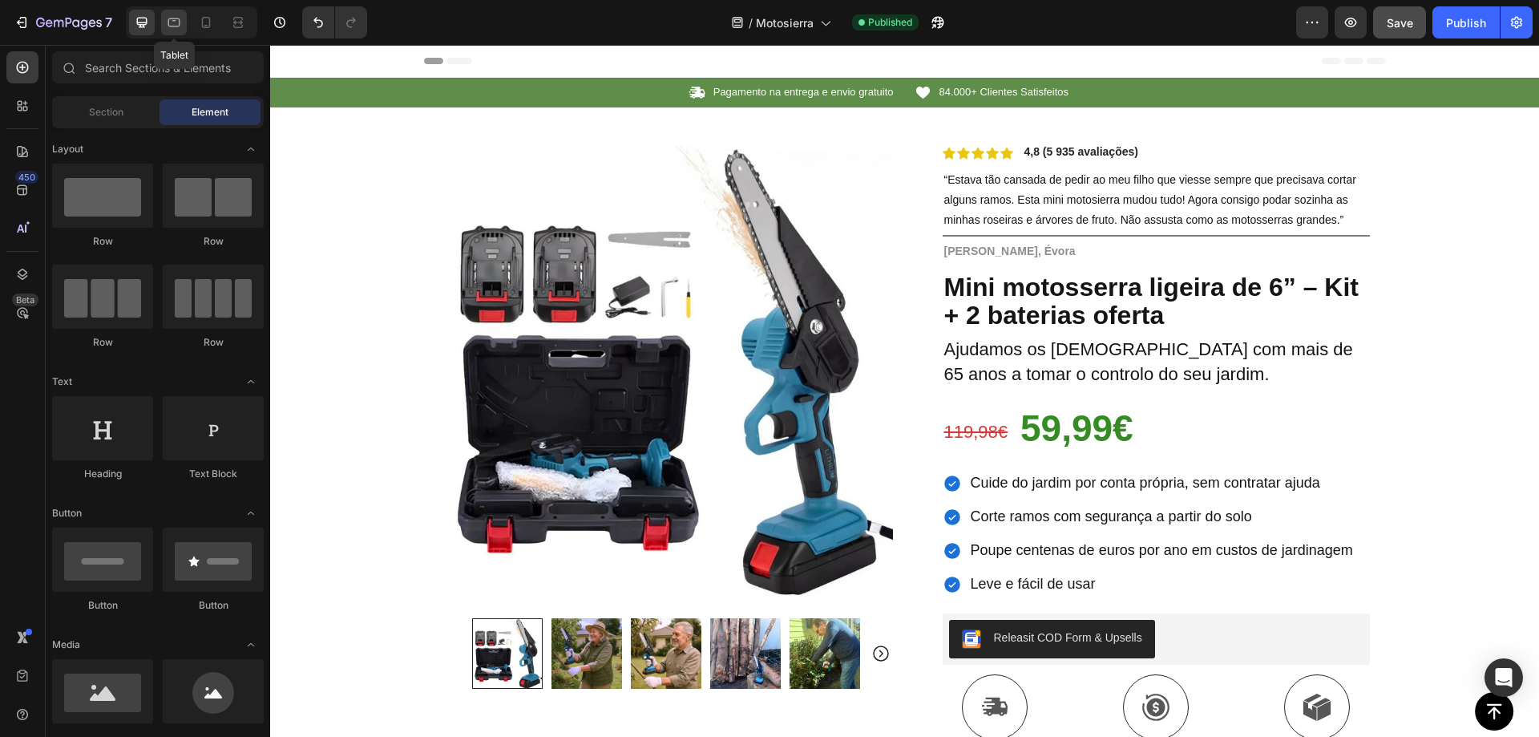
click at [182, 25] on icon at bounding box center [174, 22] width 16 height 16
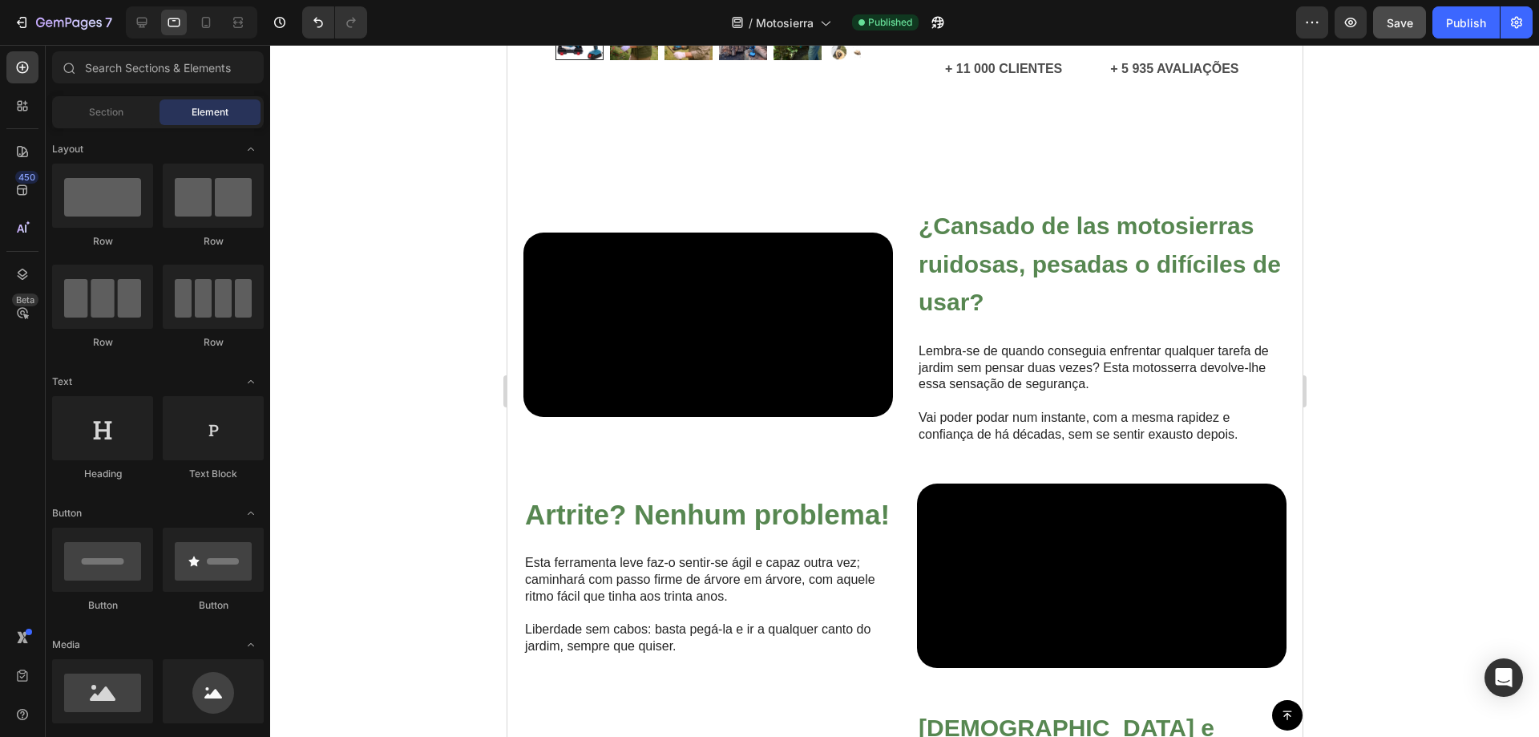
scroll to position [1263, 0]
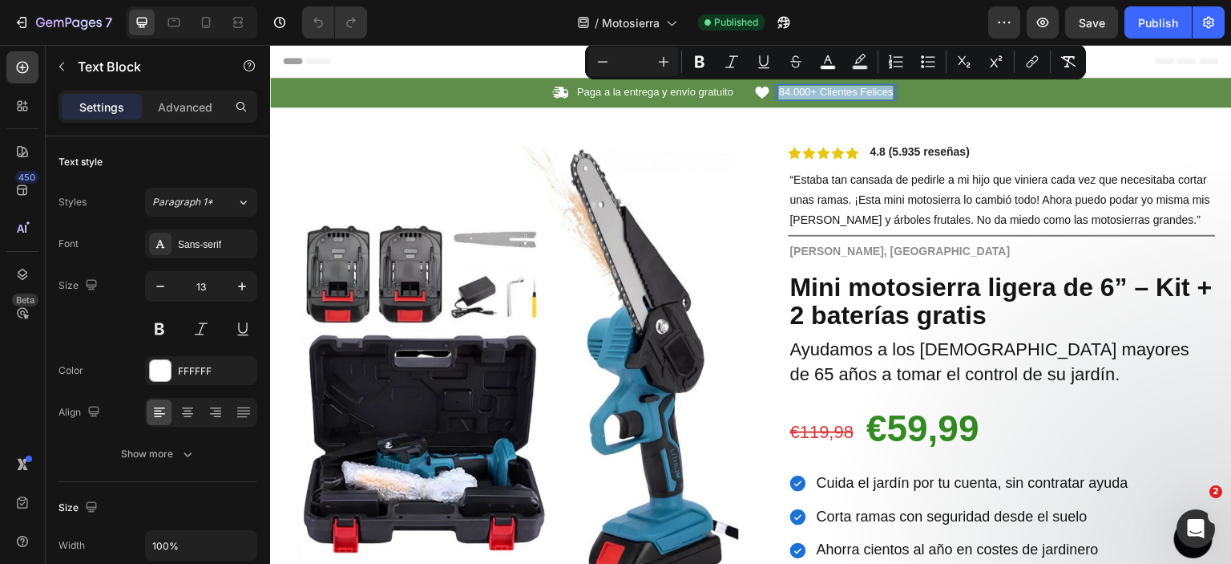
copy span "84.000+ Clientes Felices"
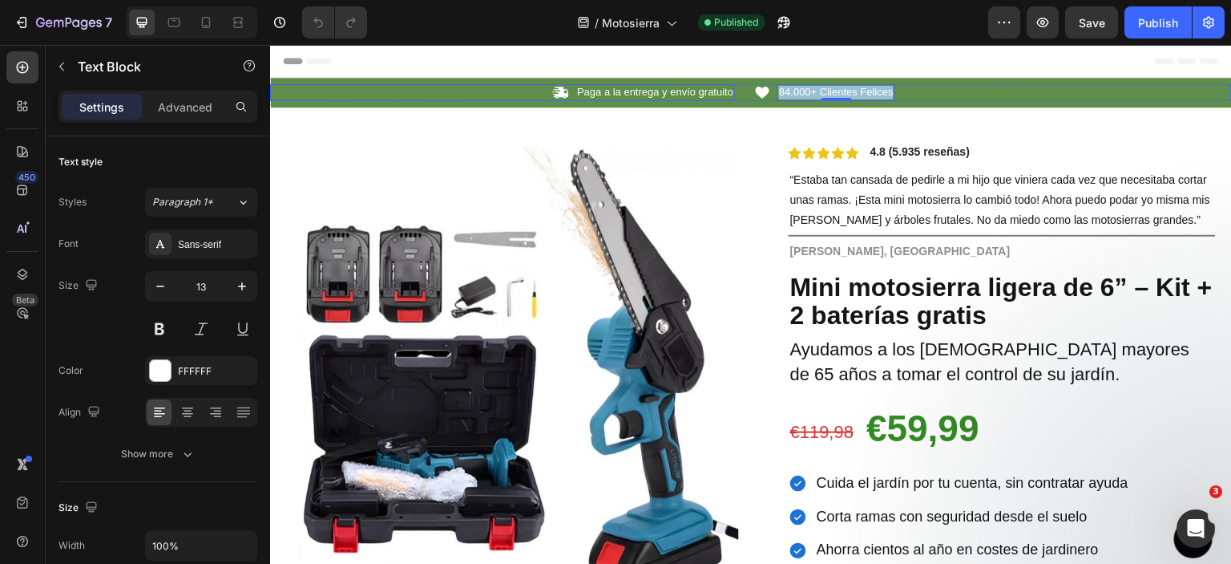
click at [463, 86] on div "Icon Paga a la entrega y envío gratuito Text Block Row" at bounding box center [502, 92] width 465 height 17
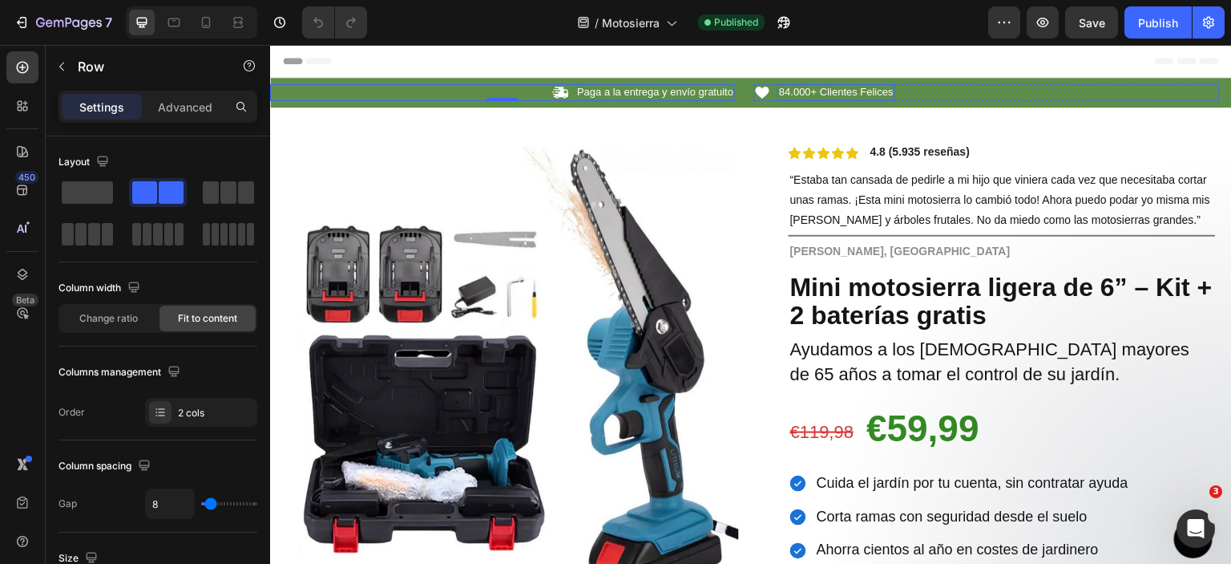
click at [796, 90] on span "84.000+ Clientes Felices" at bounding box center [836, 92] width 115 height 12
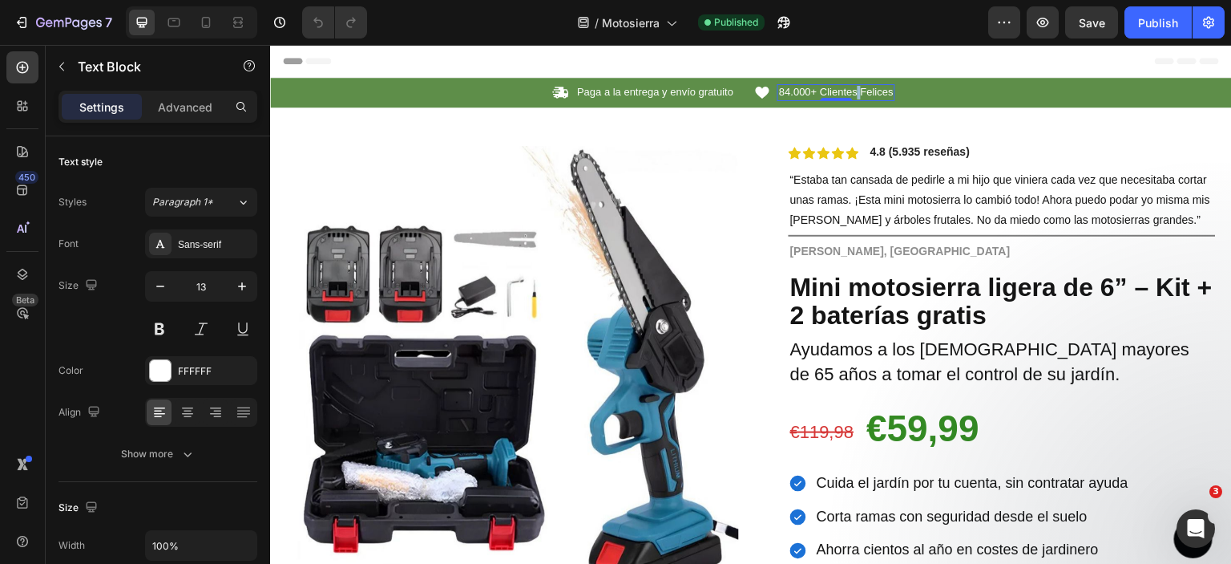
click at [859, 91] on span "84.000+ Clientes Felices" at bounding box center [836, 92] width 115 height 12
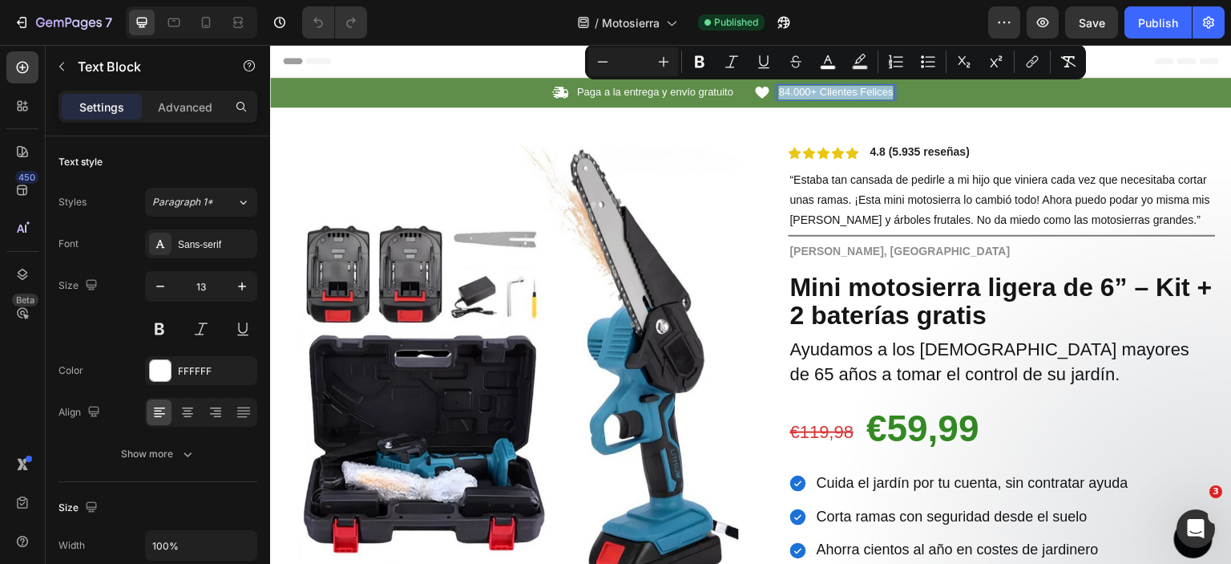
copy span "84.000+ Clientes Felices"
click at [855, 97] on span "84.000+ Clientes Felices" at bounding box center [836, 92] width 115 height 12
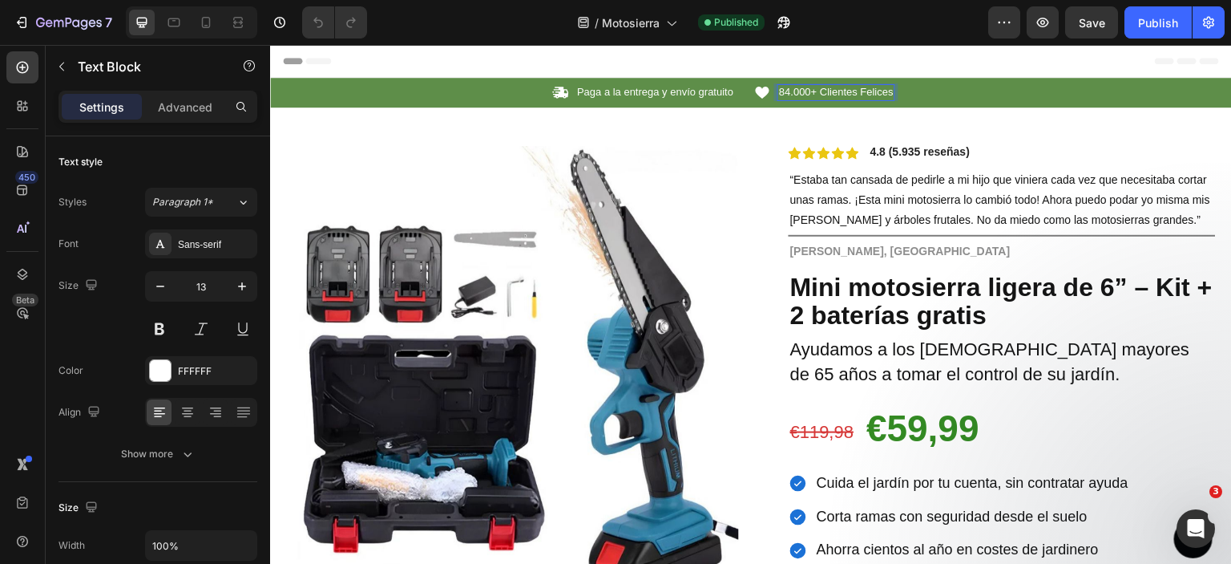
click at [841, 95] on span "84.000+ Clientes Felices" at bounding box center [836, 92] width 115 height 12
click at [180, 25] on icon at bounding box center [174, 22] width 16 height 16
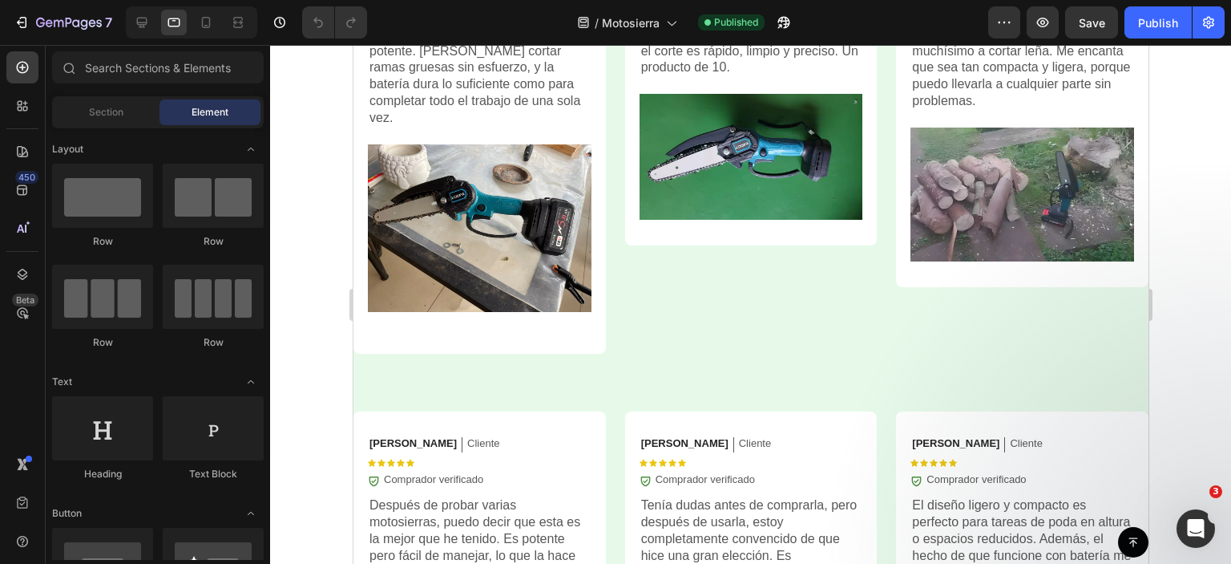
scroll to position [4634, 0]
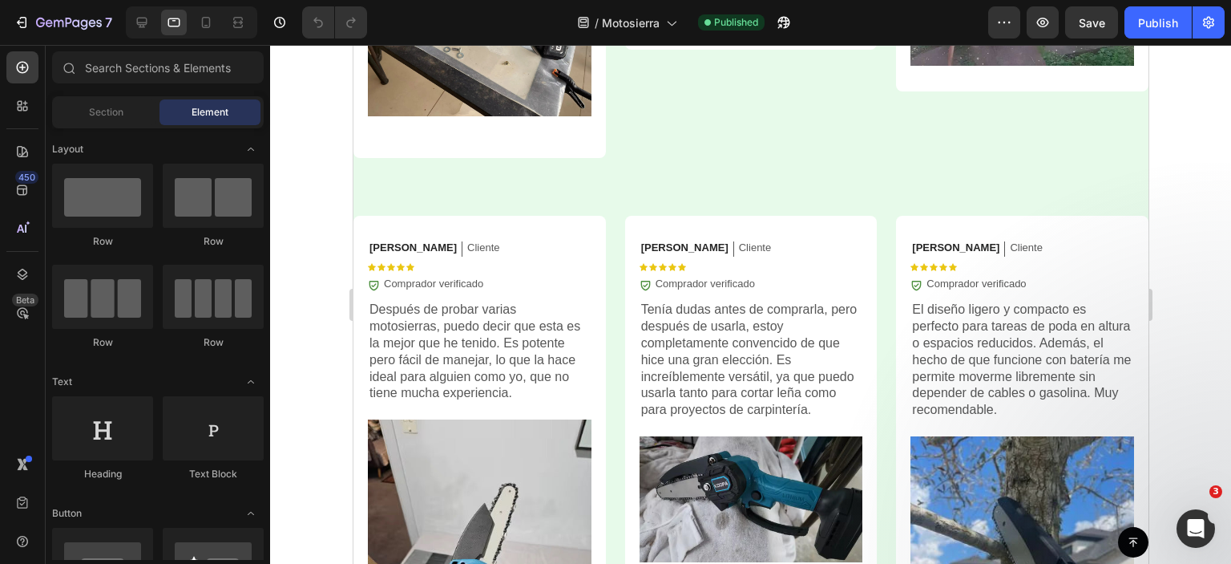
drag, startPoint x: 1141, startPoint y: 395, endPoint x: 1510, endPoint y: 573, distance: 409.5
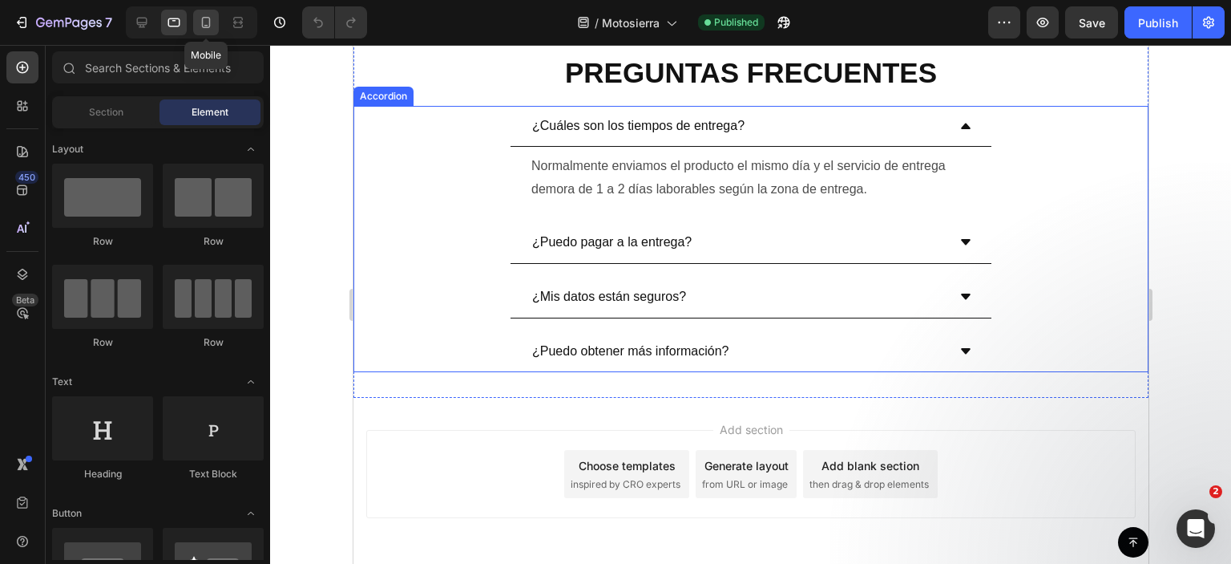
click at [203, 26] on icon at bounding box center [206, 22] width 16 height 16
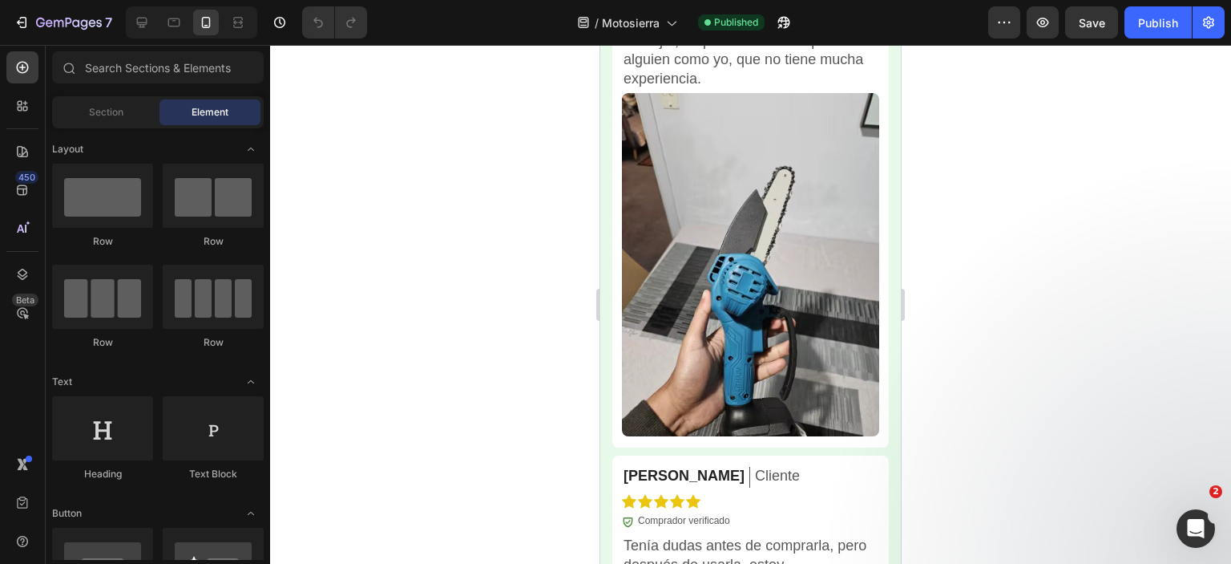
scroll to position [6378, 0]
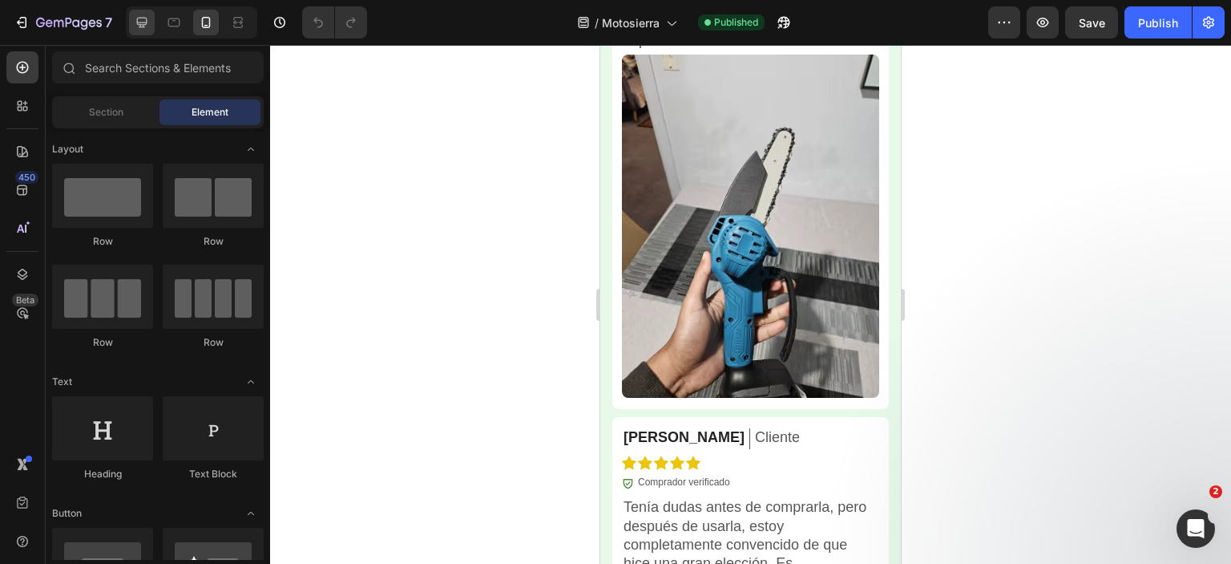
click at [143, 22] on icon at bounding box center [142, 22] width 16 height 16
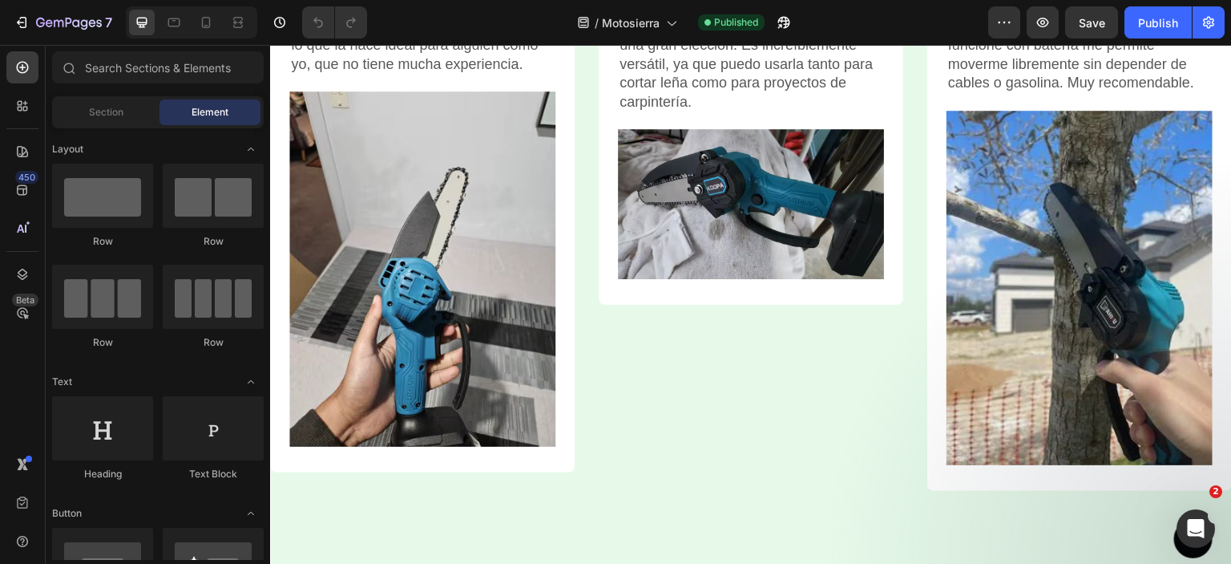
click at [142, 23] on icon at bounding box center [142, 22] width 16 height 16
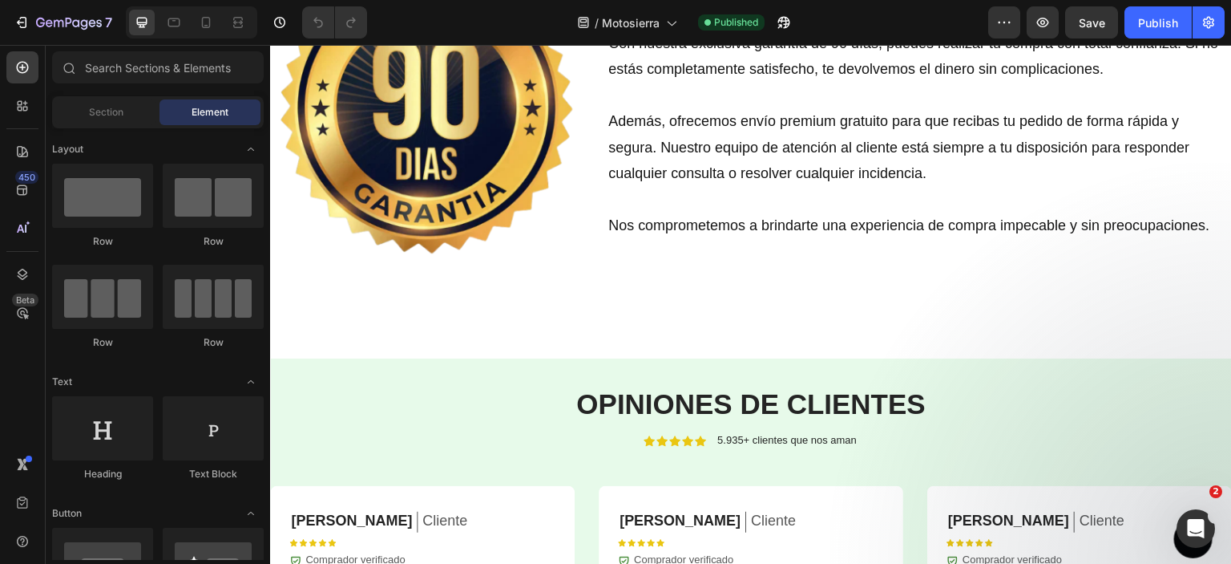
scroll to position [4889, 0]
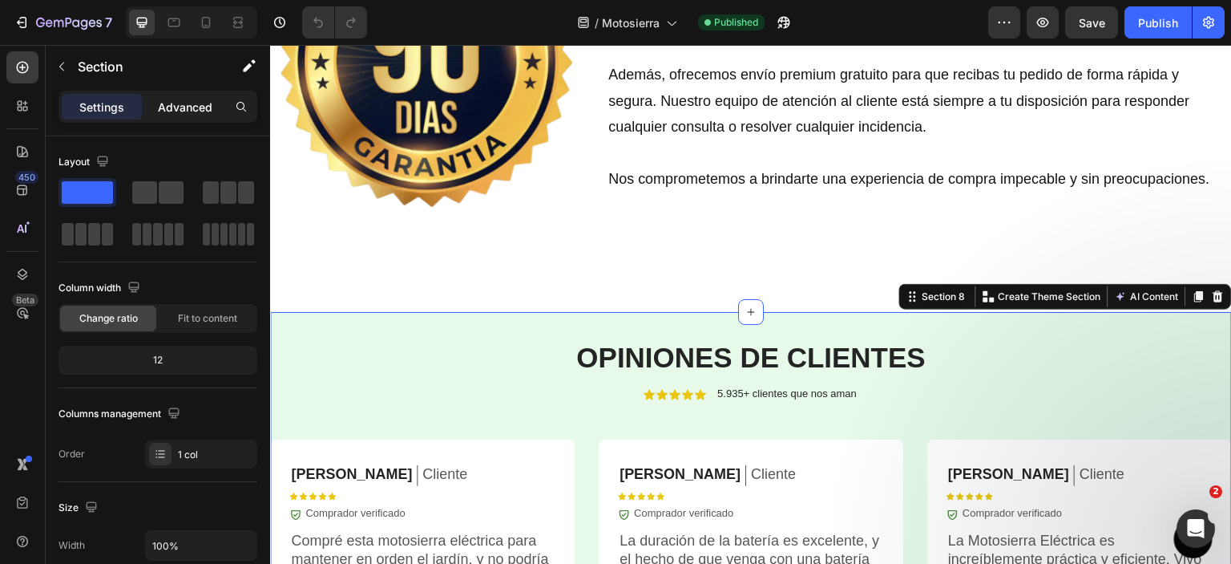
click at [180, 107] on p "Advanced" at bounding box center [185, 107] width 55 height 17
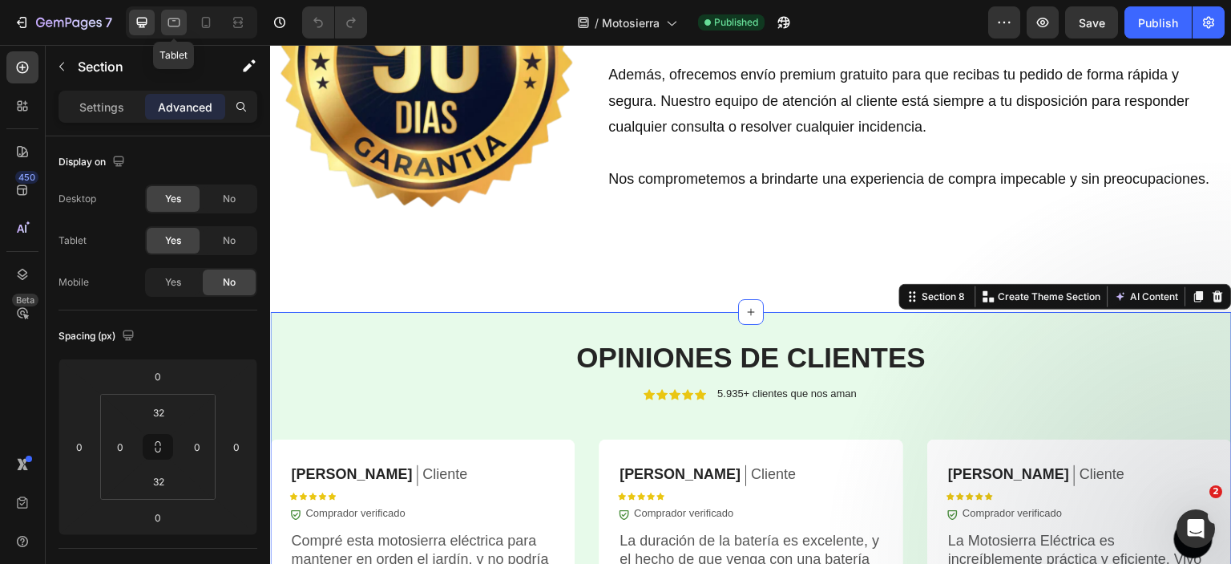
click at [174, 22] on icon at bounding box center [174, 22] width 16 height 16
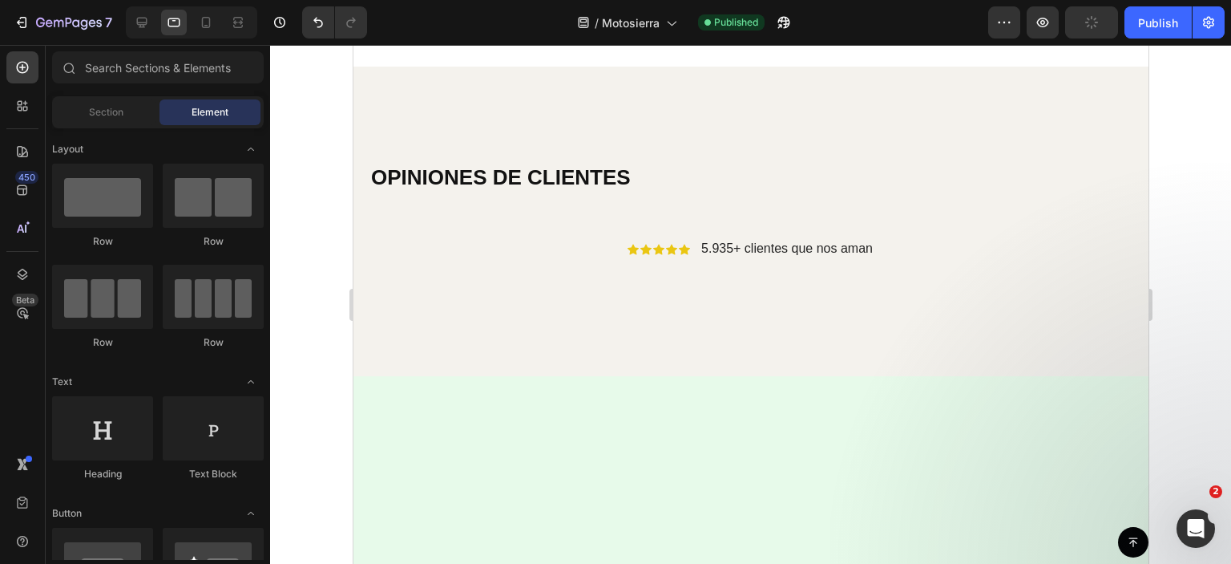
scroll to position [4806, 0]
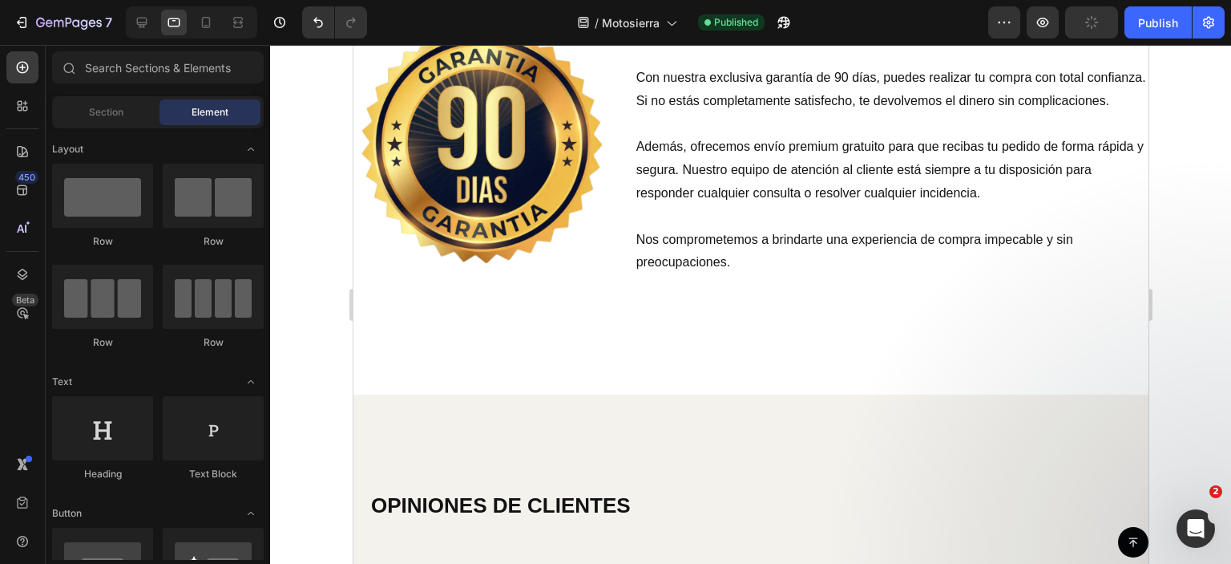
click at [546, 394] on div "OPINIONES DE CLIENTES Heading Icon Icon Icon Icon Icon Icon List 5.935+ cliente…" at bounding box center [750, 548] width 795 height 309
click at [530, 394] on div "OPINIONES DE CLIENTES Heading Icon Icon Icon Icon Icon Icon List 5.935+ cliente…" at bounding box center [750, 548] width 795 height 309
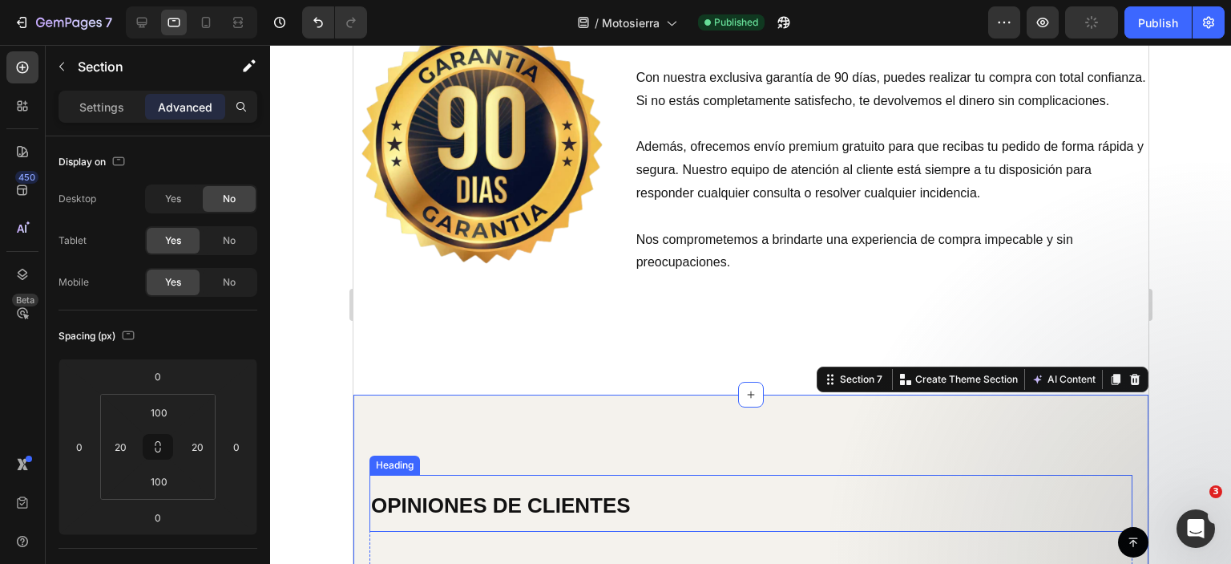
scroll to position [5086, 0]
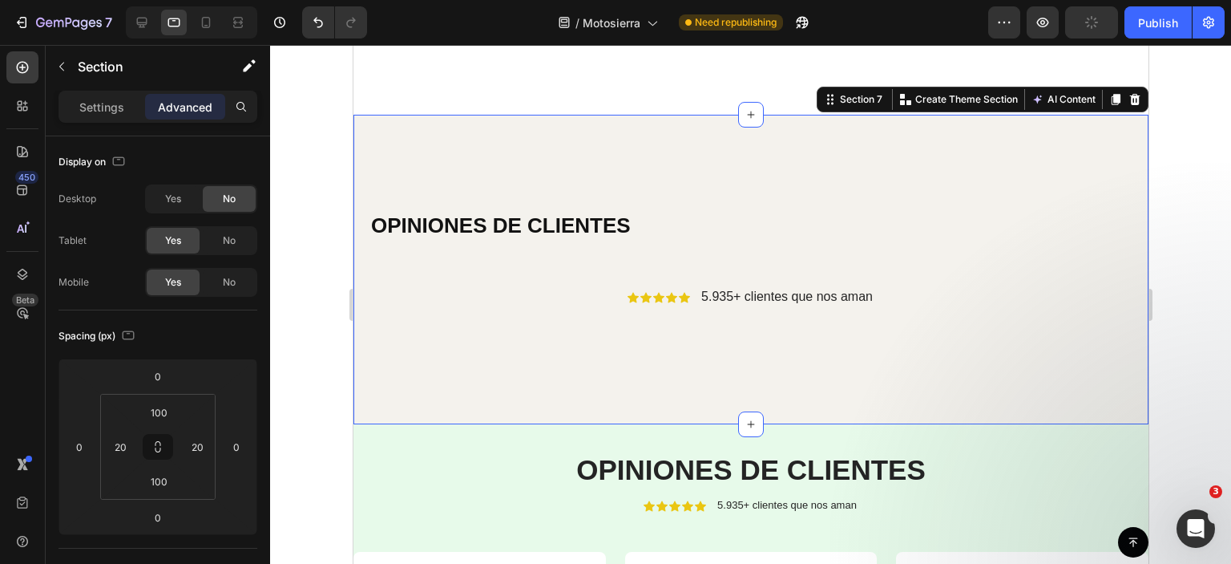
click at [550, 161] on div "OPINIONES DE CLIENTES Heading Icon Icon Icon Icon Icon Icon List 5.935+ cliente…" at bounding box center [750, 269] width 795 height 309
click at [403, 172] on div "OPINIONES DE CLIENTES Heading Icon Icon Icon Icon Icon Icon List 5.935+ cliente…" at bounding box center [750, 269] width 795 height 309
click at [456, 160] on div "OPINIONES DE CLIENTES Heading Icon Icon Icon Icon Icon Icon List 5.935+ cliente…" at bounding box center [750, 269] width 795 height 309
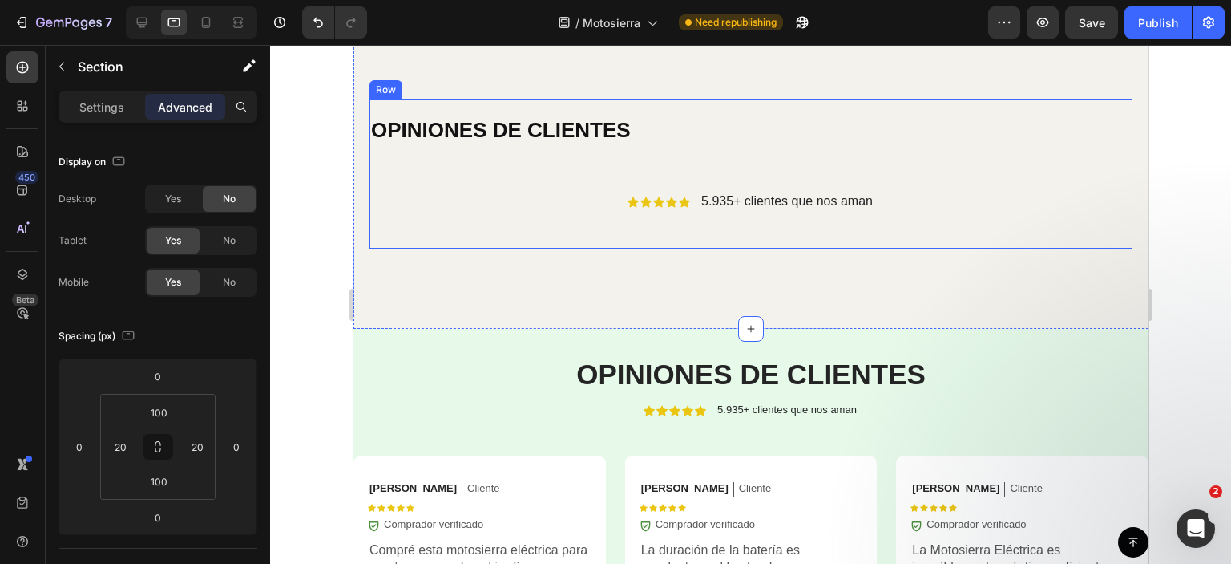
scroll to position [5246, 0]
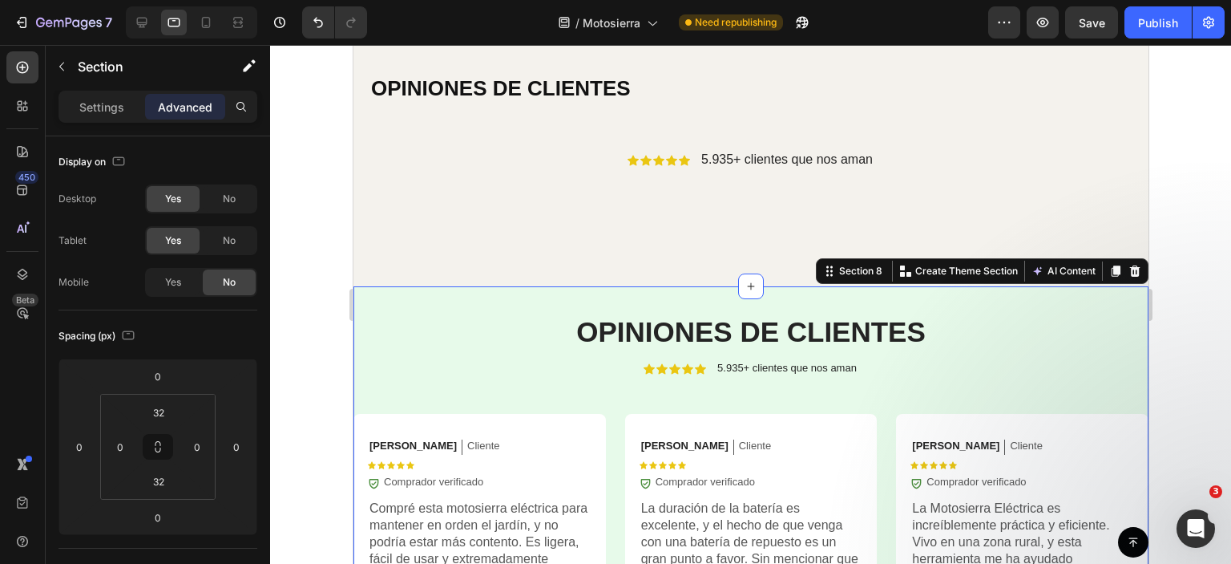
click at [208, 23] on icon at bounding box center [206, 22] width 16 height 16
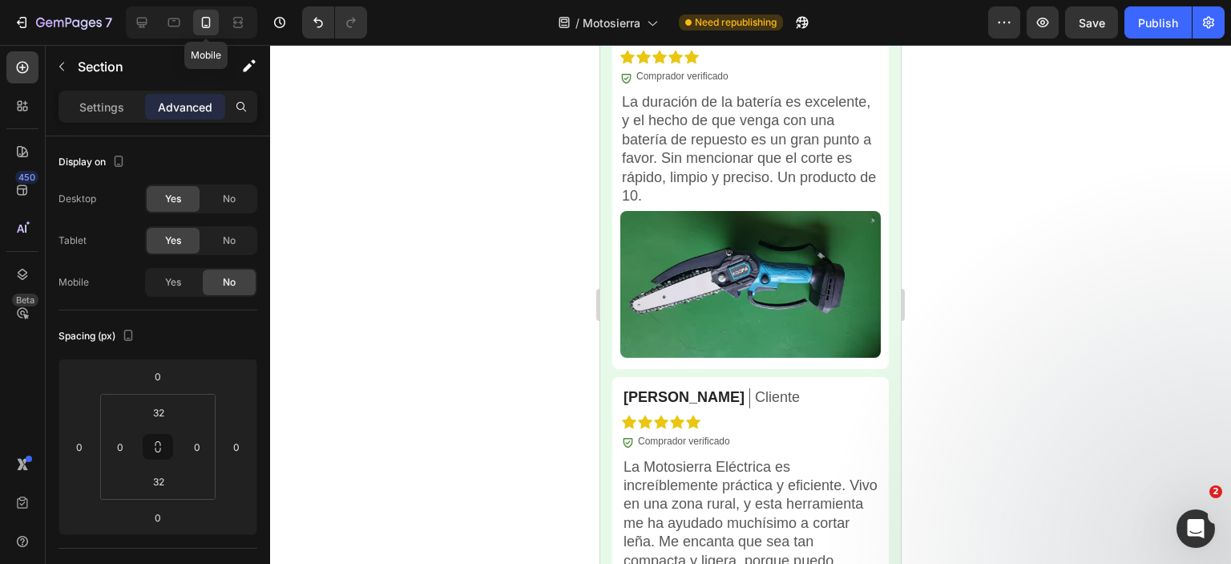
scroll to position [5228, 0]
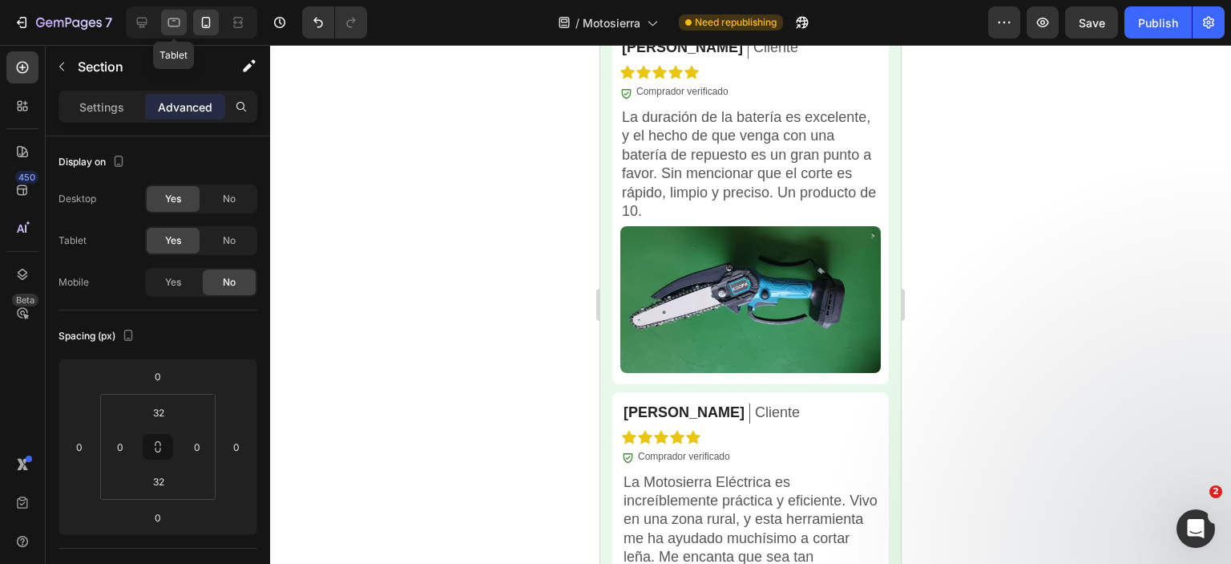
click at [174, 30] on icon at bounding box center [174, 22] width 16 height 16
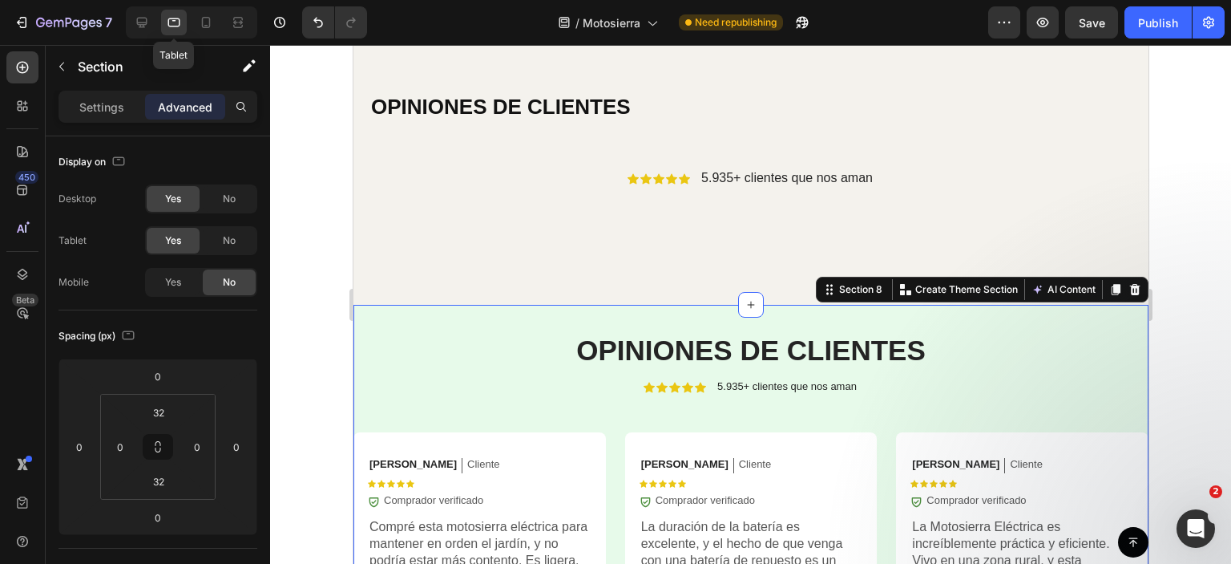
scroll to position [5431, 0]
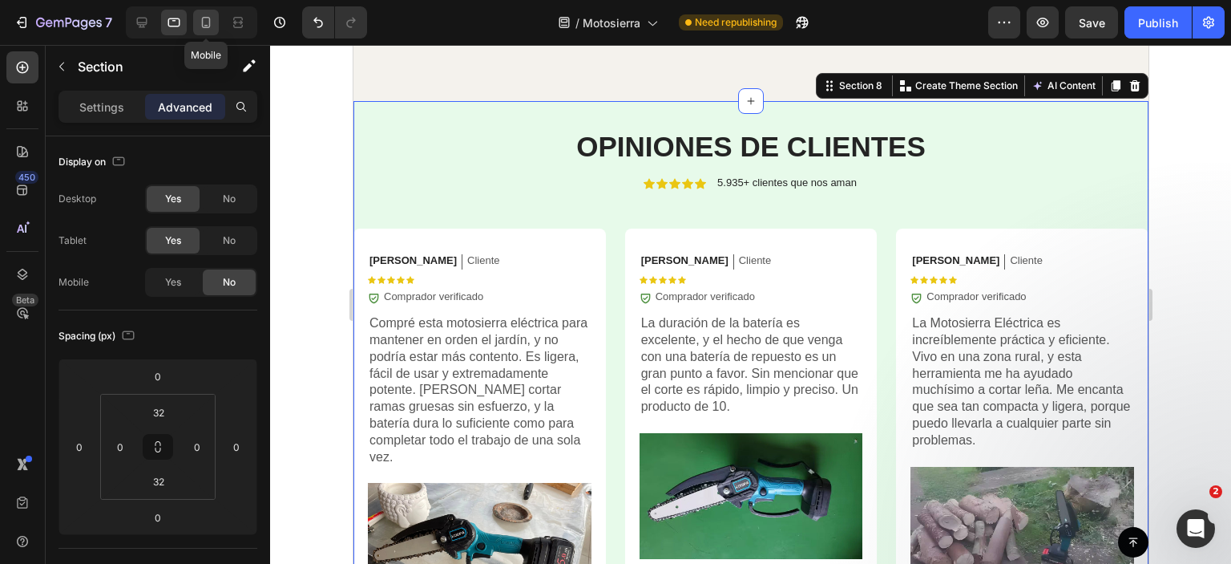
click at [199, 23] on icon at bounding box center [206, 22] width 16 height 16
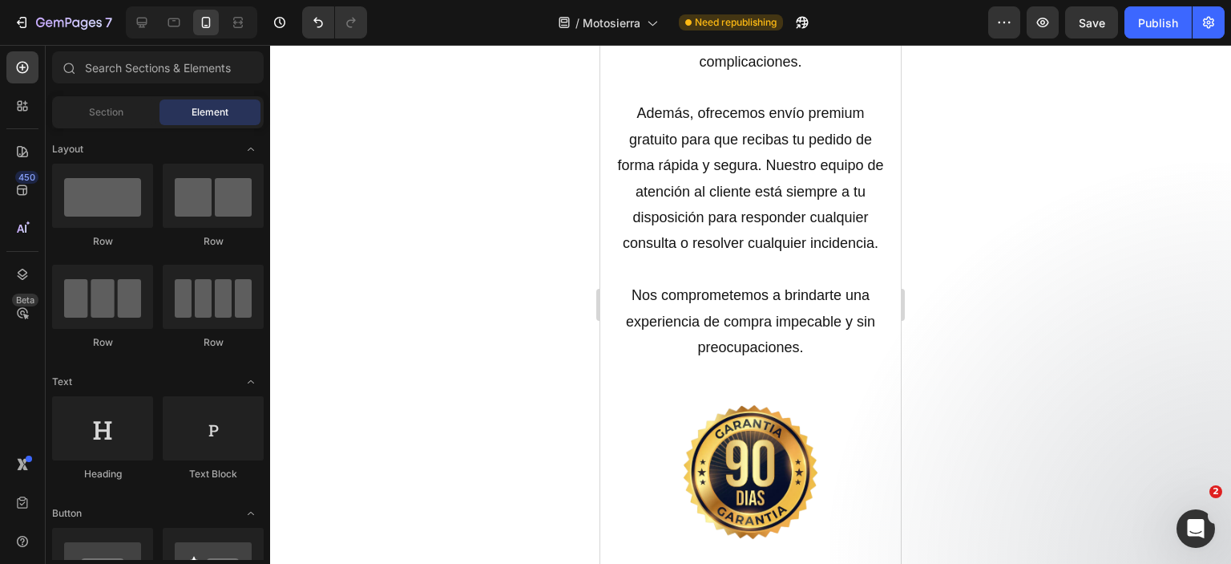
scroll to position [4473, 0]
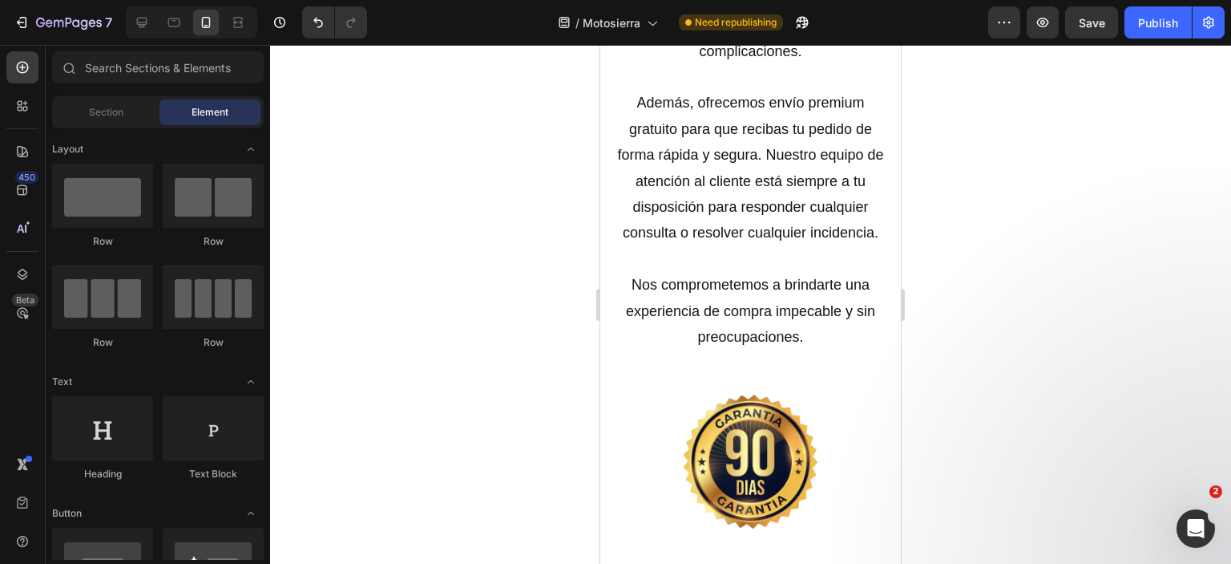
drag, startPoint x: 893, startPoint y: 78, endPoint x: 1536, endPoint y: 216, distance: 657.7
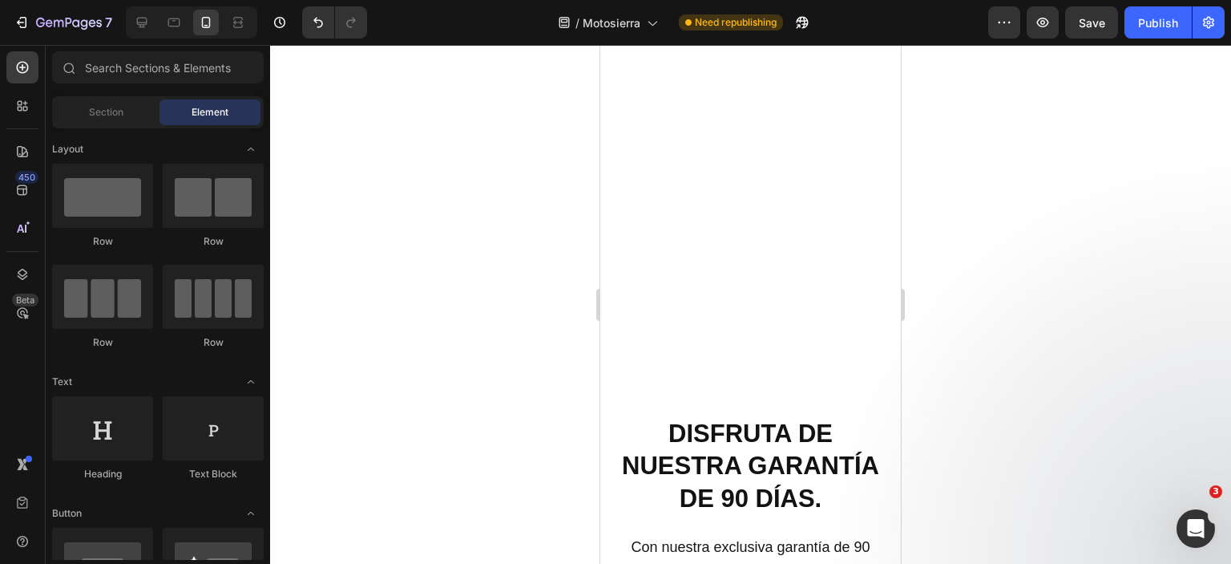
scroll to position [4864, 0]
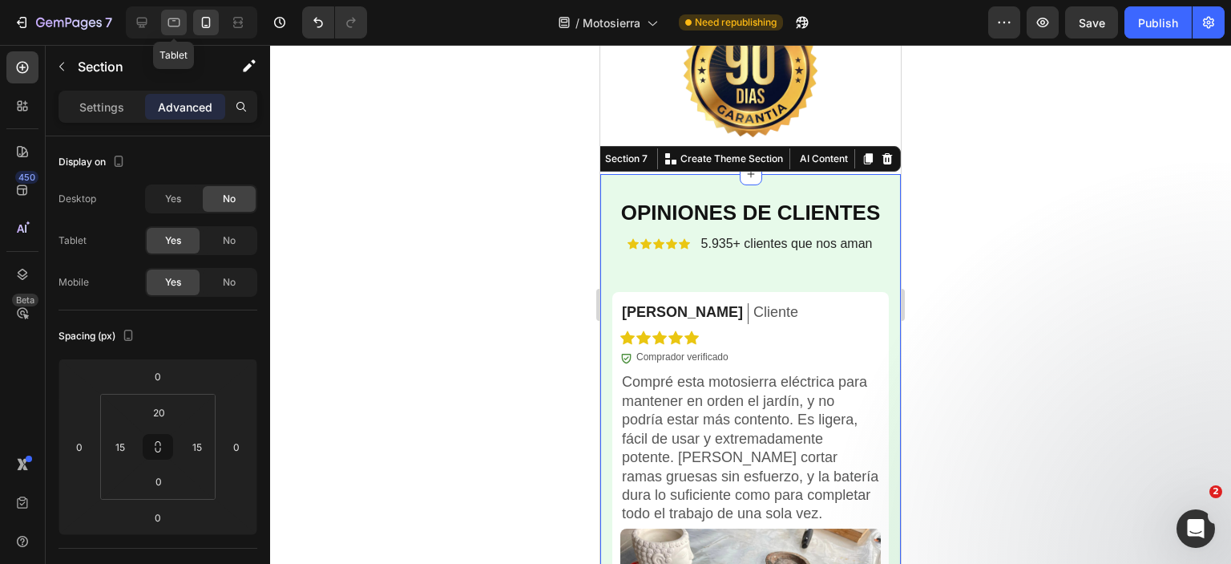
click at [170, 18] on icon at bounding box center [174, 22] width 12 height 9
type input "100"
type input "20"
type input "100"
type input "20"
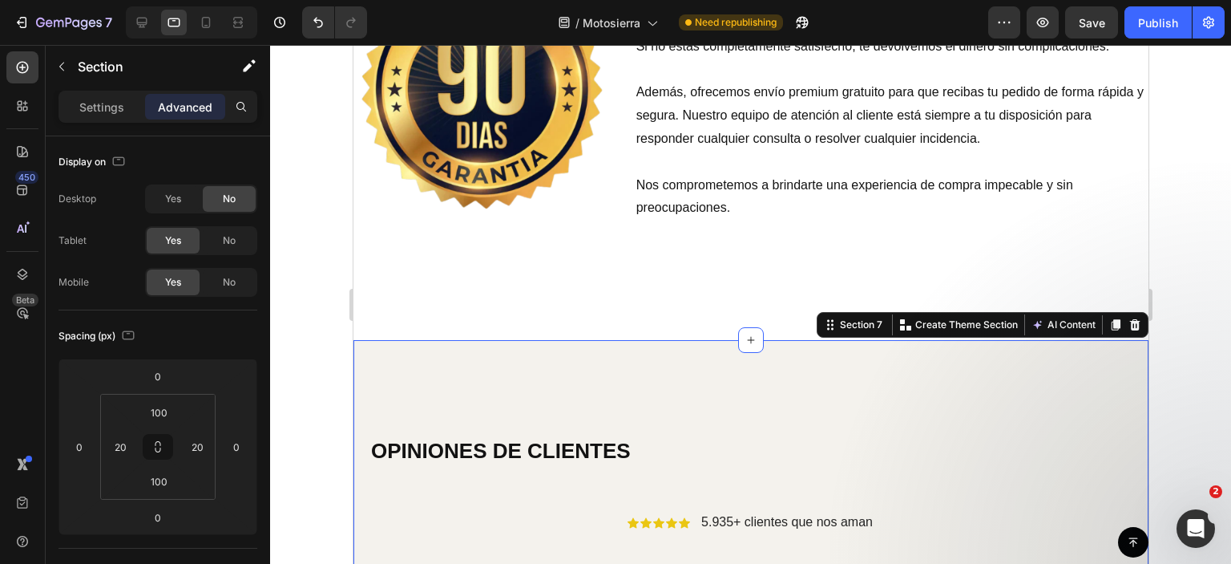
scroll to position [5145, 0]
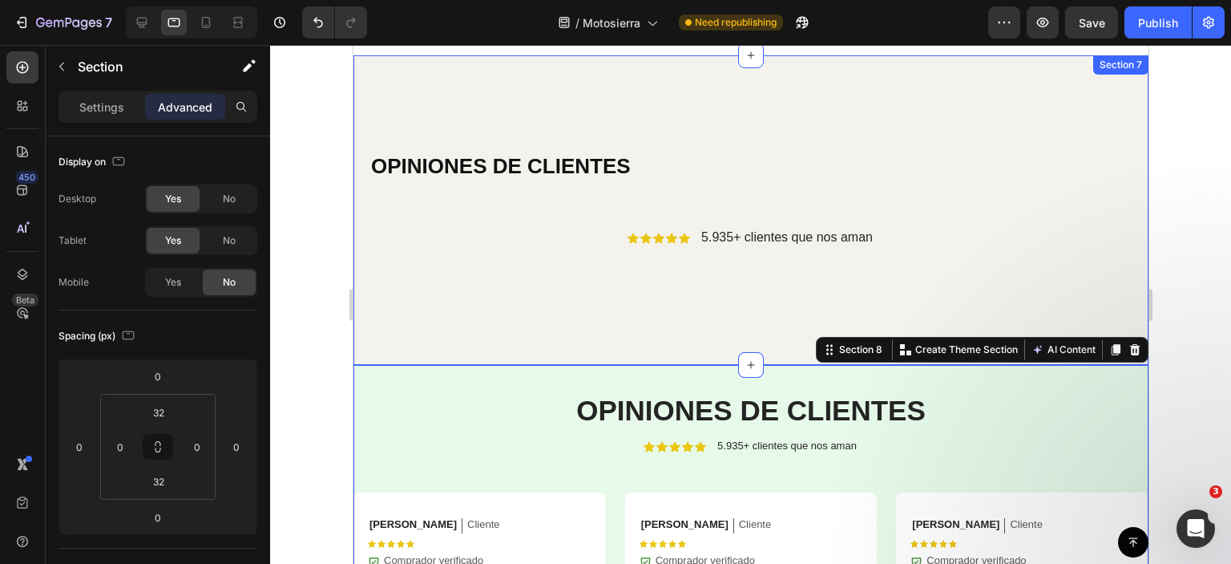
click at [398, 362] on div "OPINIONES DE CLIENTES Heading Icon Icon Icon Icon Icon Icon List 5.935+ cliente…" at bounding box center [750, 209] width 795 height 309
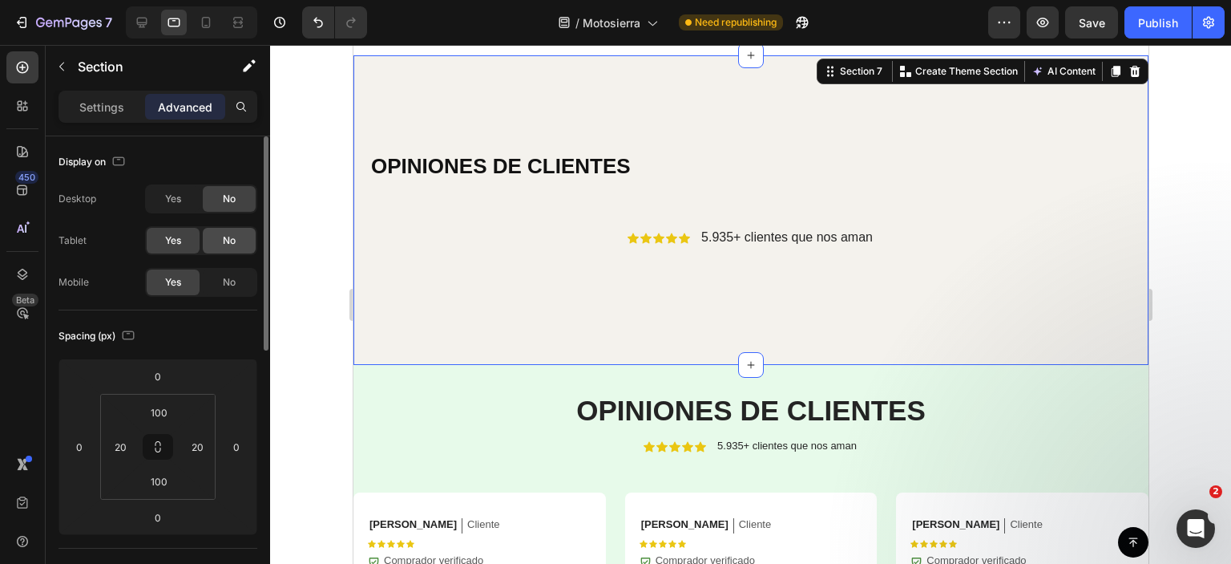
click at [238, 241] on div "No" at bounding box center [229, 241] width 53 height 26
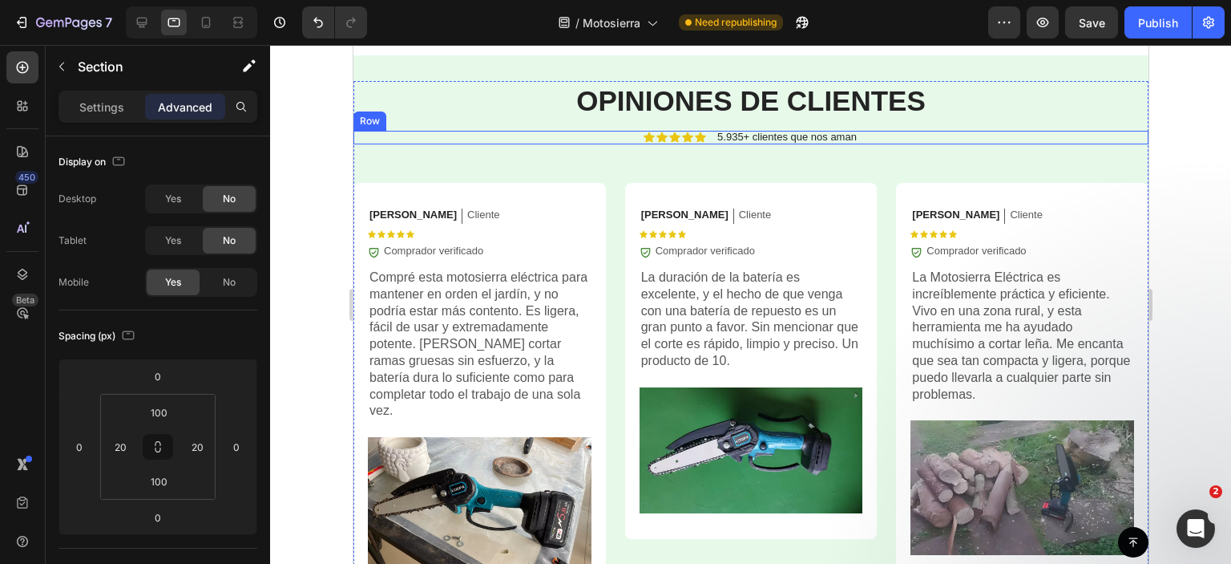
scroll to position [5386, 0]
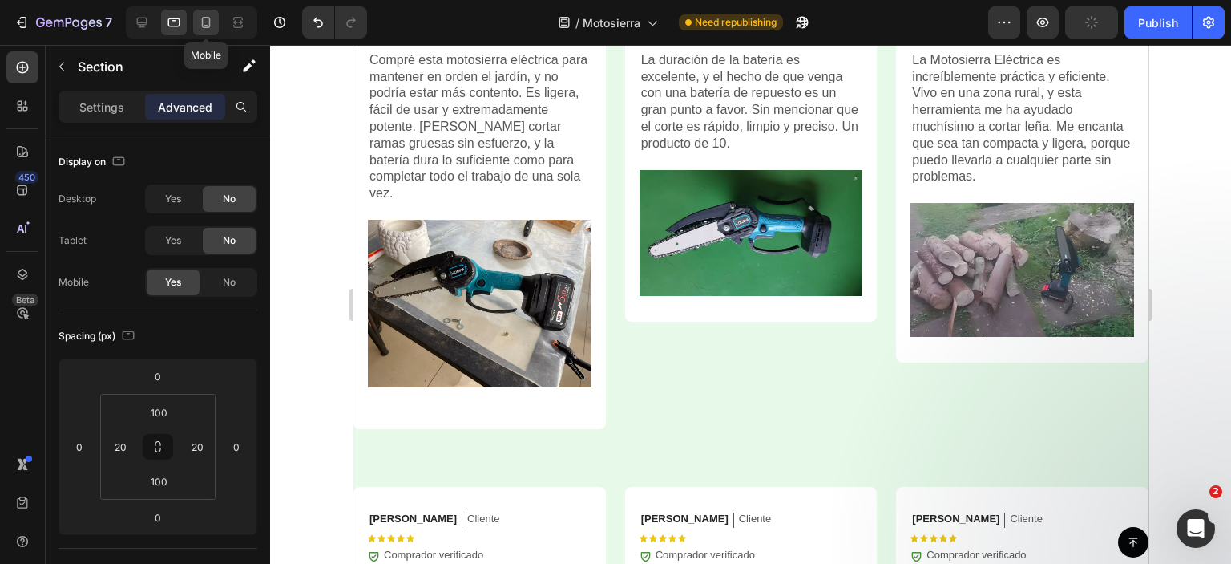
click at [201, 22] on icon at bounding box center [206, 22] width 16 height 16
type input "20"
type input "15"
type input "0"
type input "15"
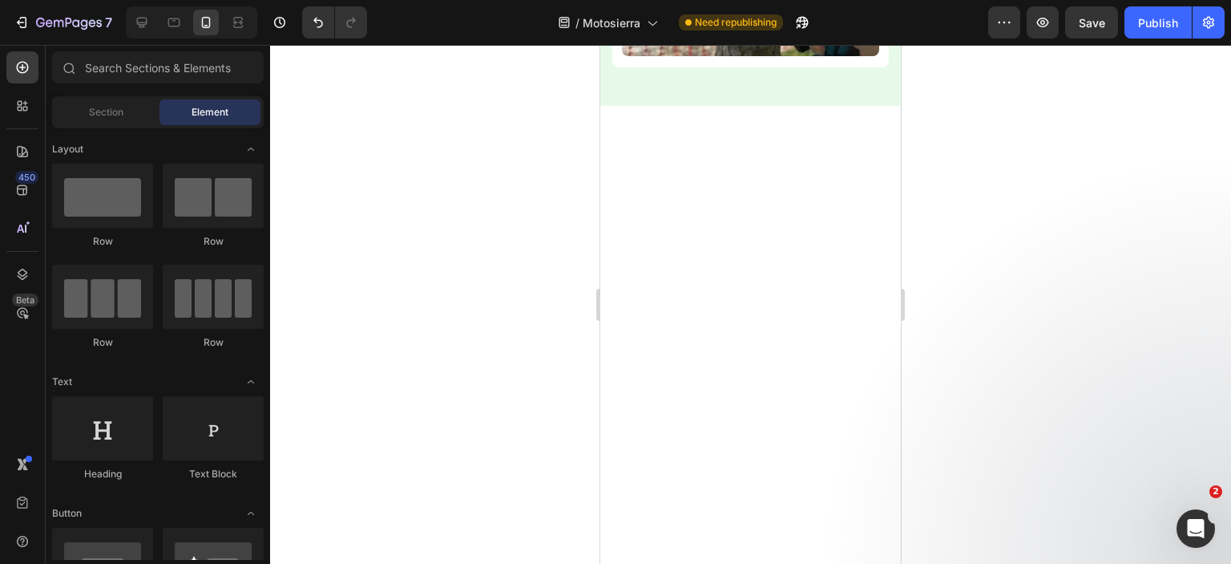
scroll to position [4858, 0]
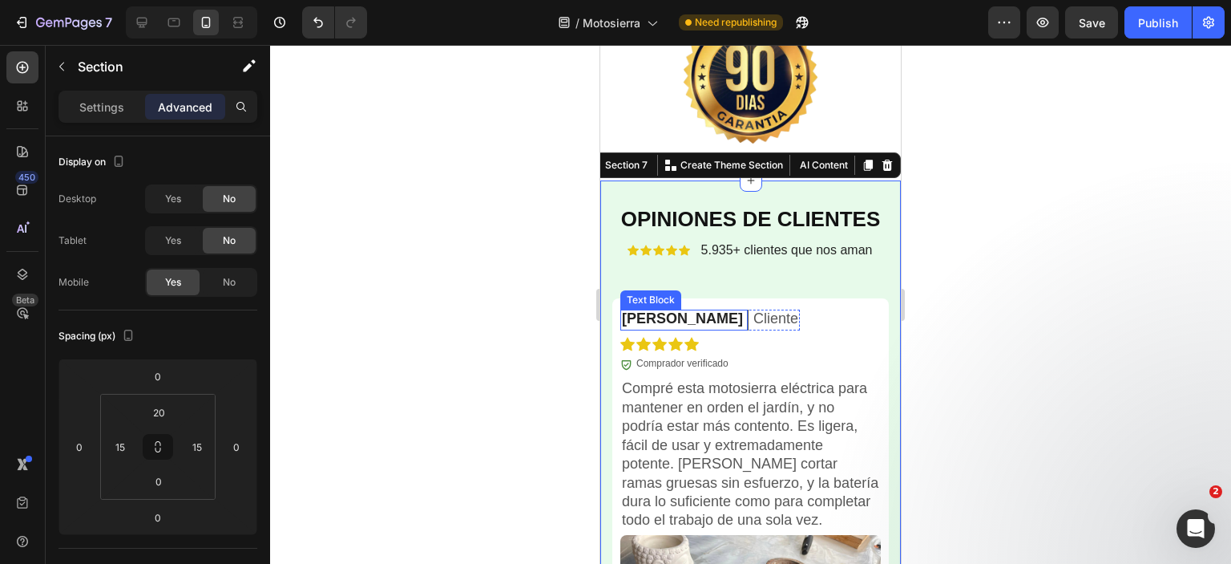
click at [646, 320] on p "Daniel C." at bounding box center [682, 318] width 121 height 18
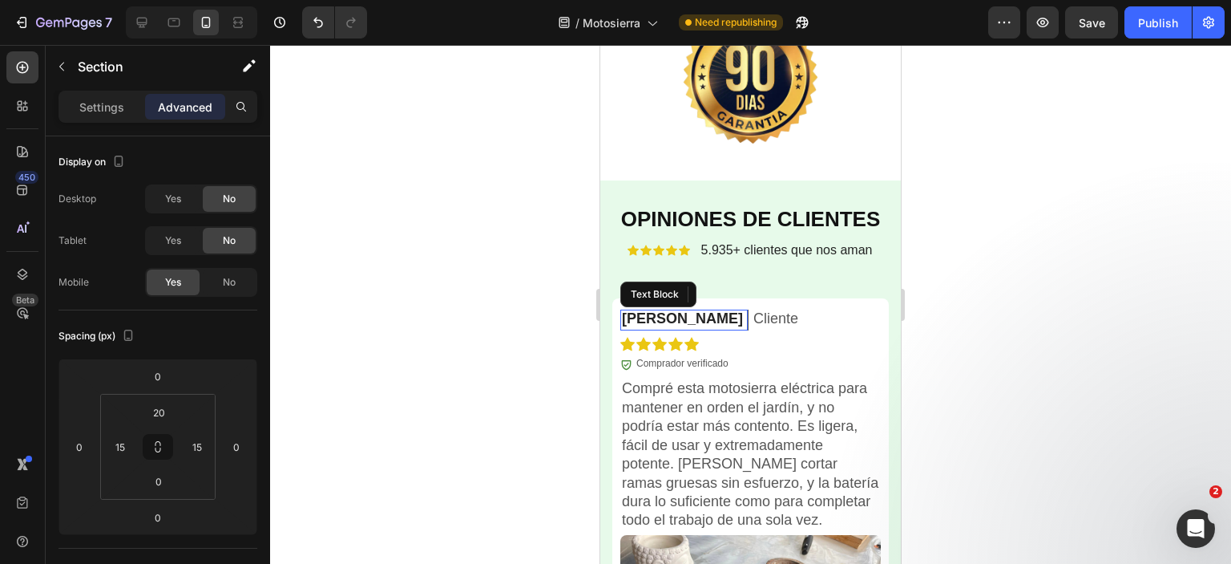
click at [646, 320] on p "Daniel C." at bounding box center [682, 318] width 121 height 18
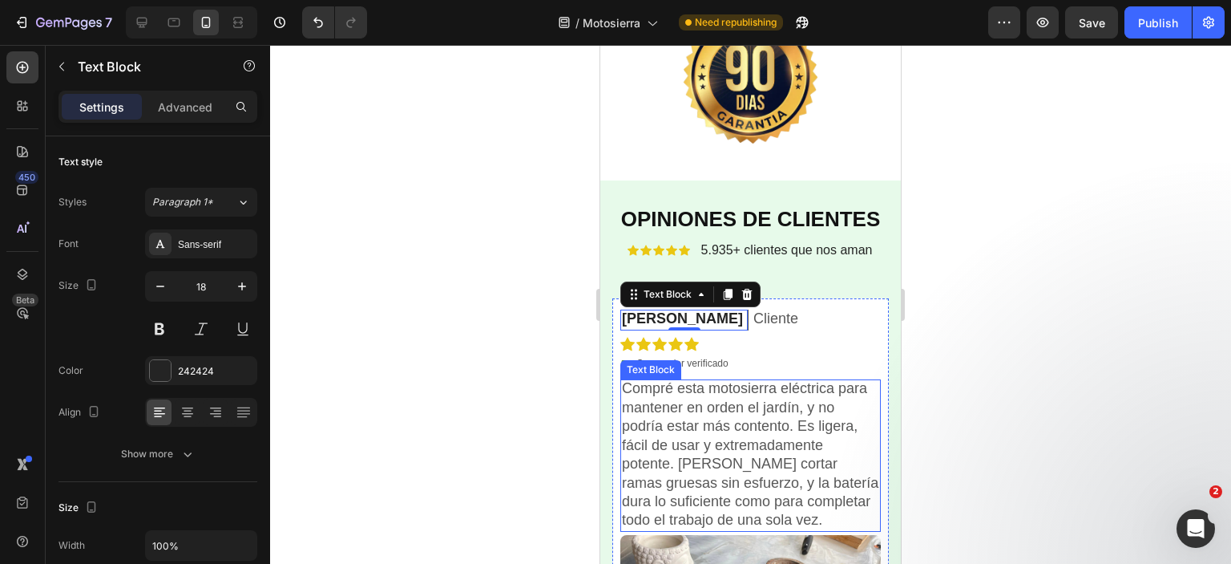
click at [716, 431] on p "Compré esta motosierra eléctrica para mantener en orden el jardín, y no podría …" at bounding box center [750, 454] width 257 height 150
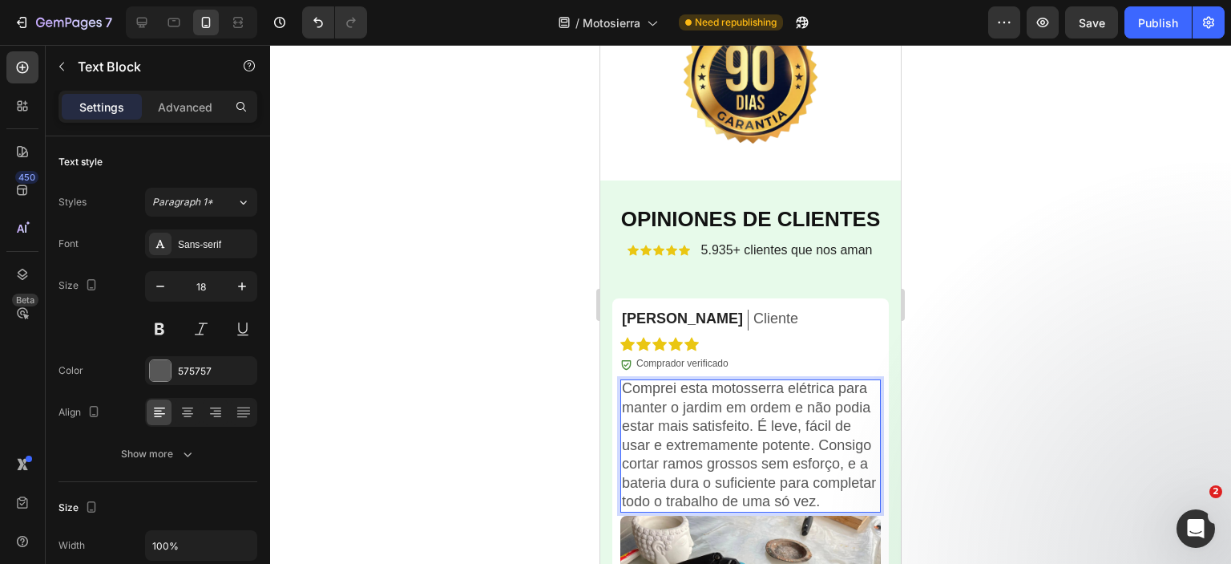
click at [963, 326] on div at bounding box center [750, 304] width 961 height 519
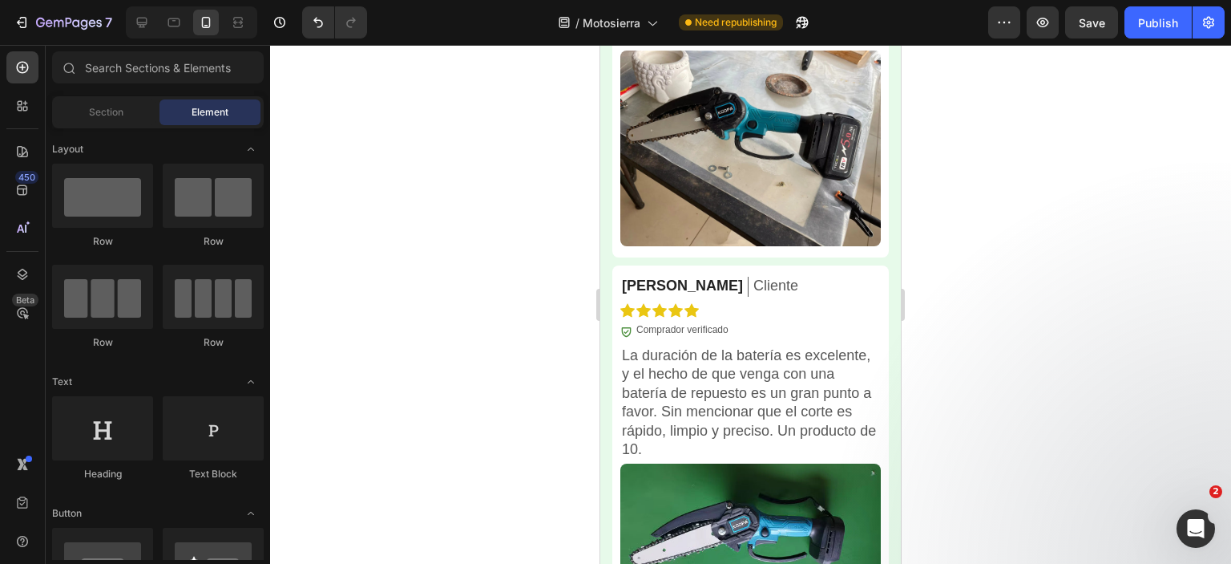
scroll to position [5357, 0]
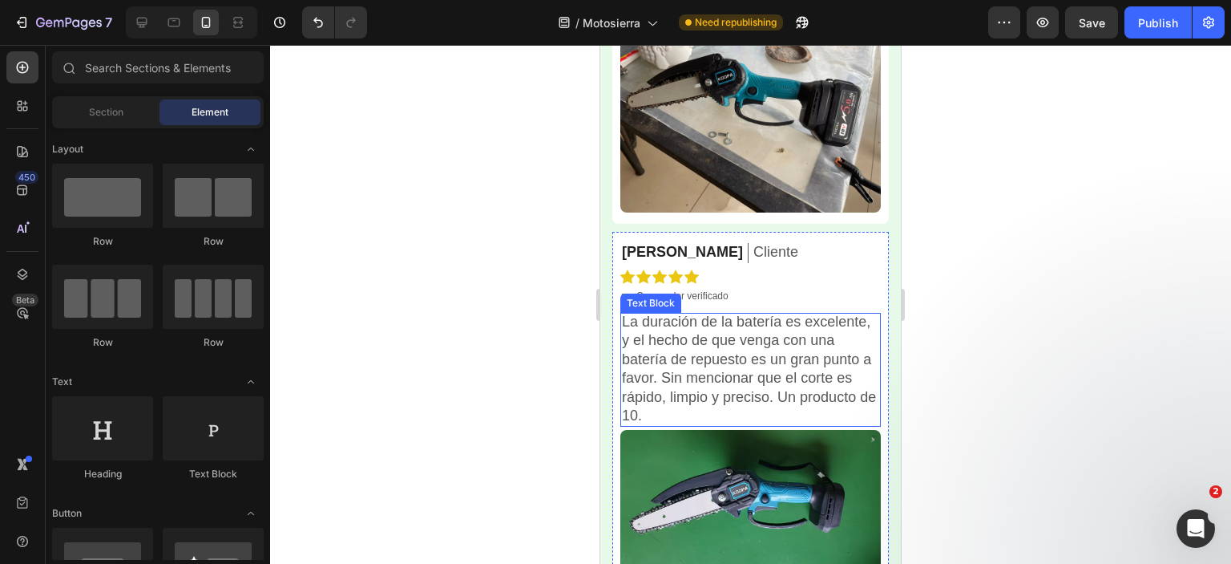
click at [731, 378] on p "La duración de la batería es excelente, y el hecho de que venga con una batería…" at bounding box center [750, 369] width 257 height 112
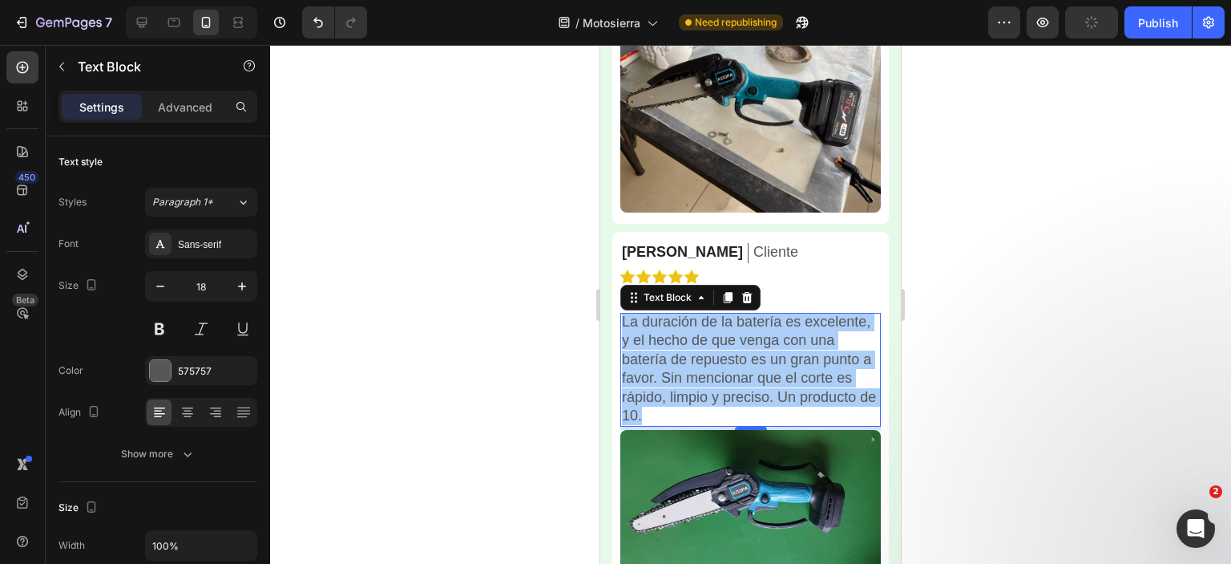
click at [1064, 249] on div at bounding box center [750, 304] width 961 height 519
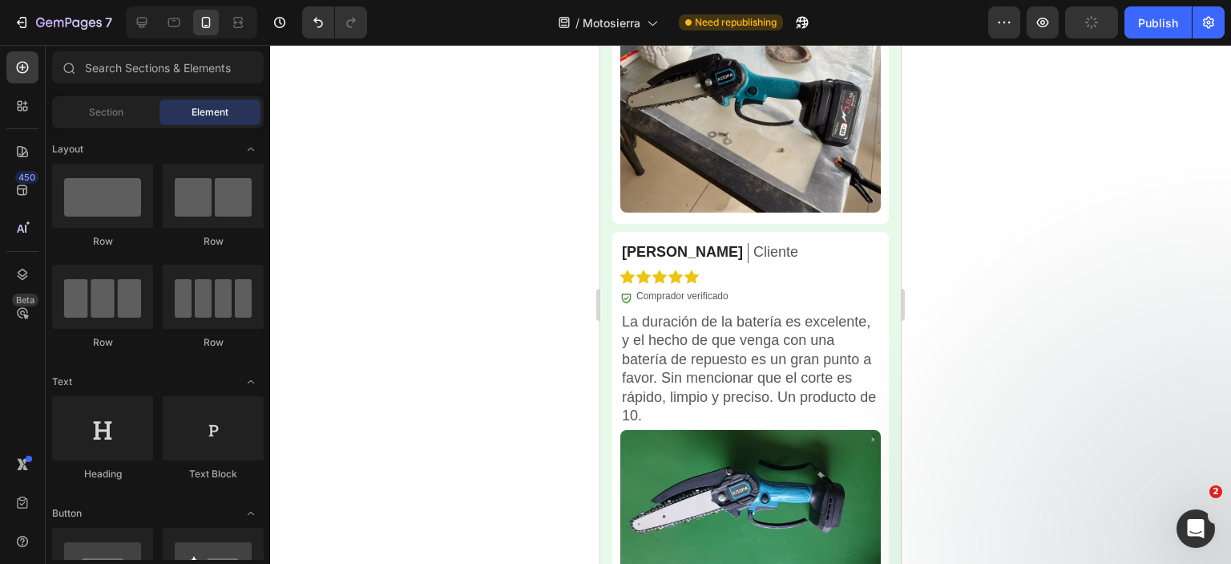
click at [1068, 269] on div at bounding box center [750, 304] width 961 height 519
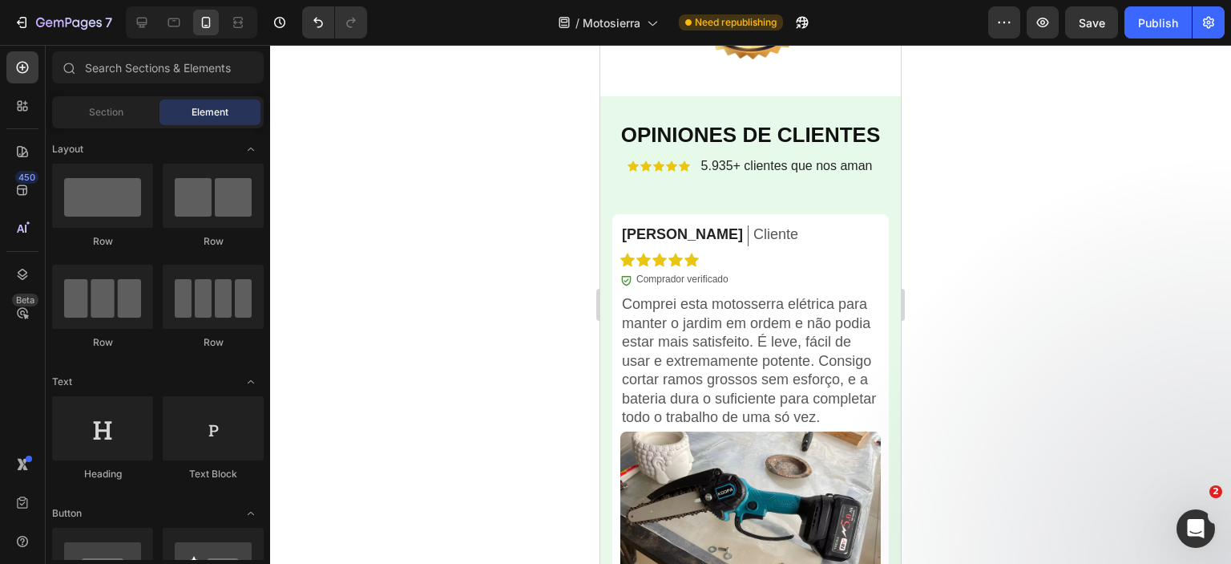
scroll to position [4954, 0]
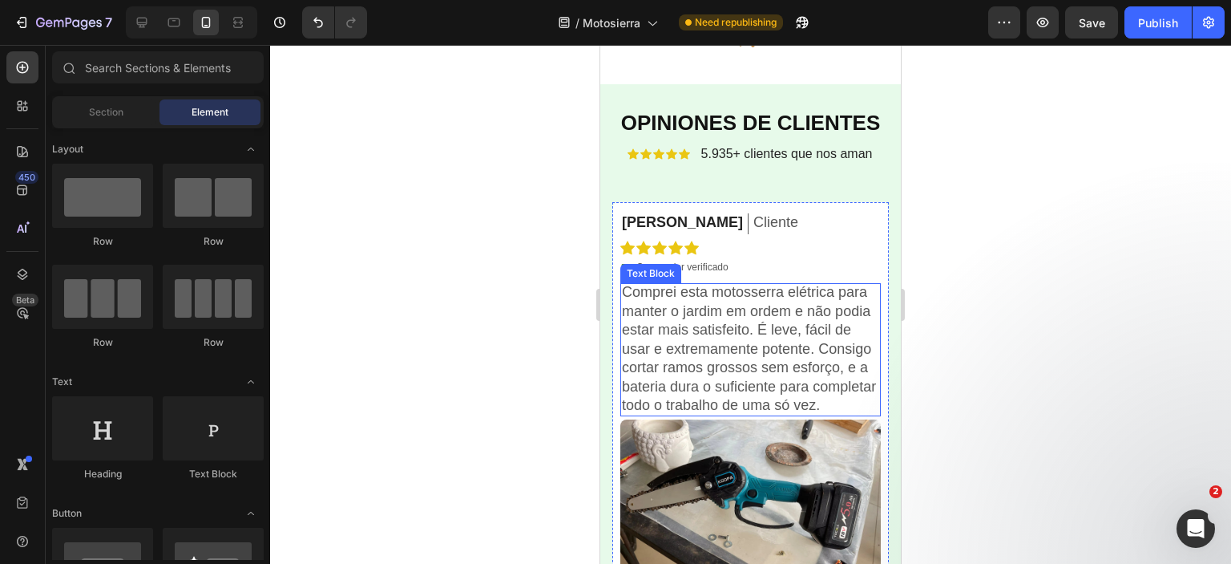
click at [742, 368] on p "Comprei esta motosserra elétrica para manter o jardim em ordem e não podia esta…" at bounding box center [750, 348] width 257 height 131
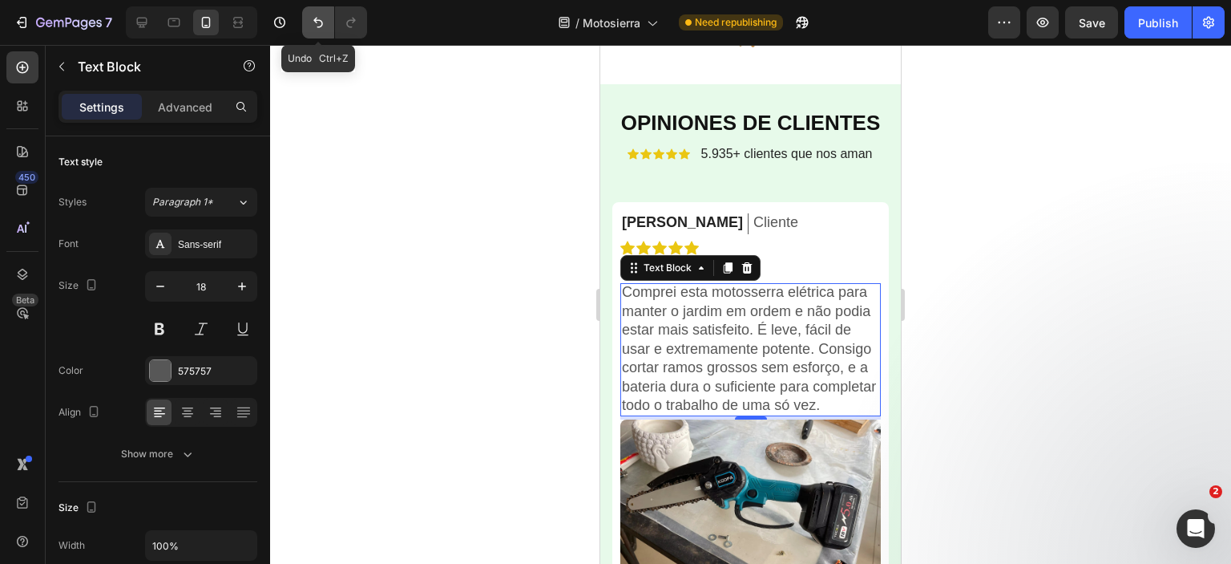
click at [314, 21] on icon "Undo/Redo" at bounding box center [318, 23] width 10 height 10
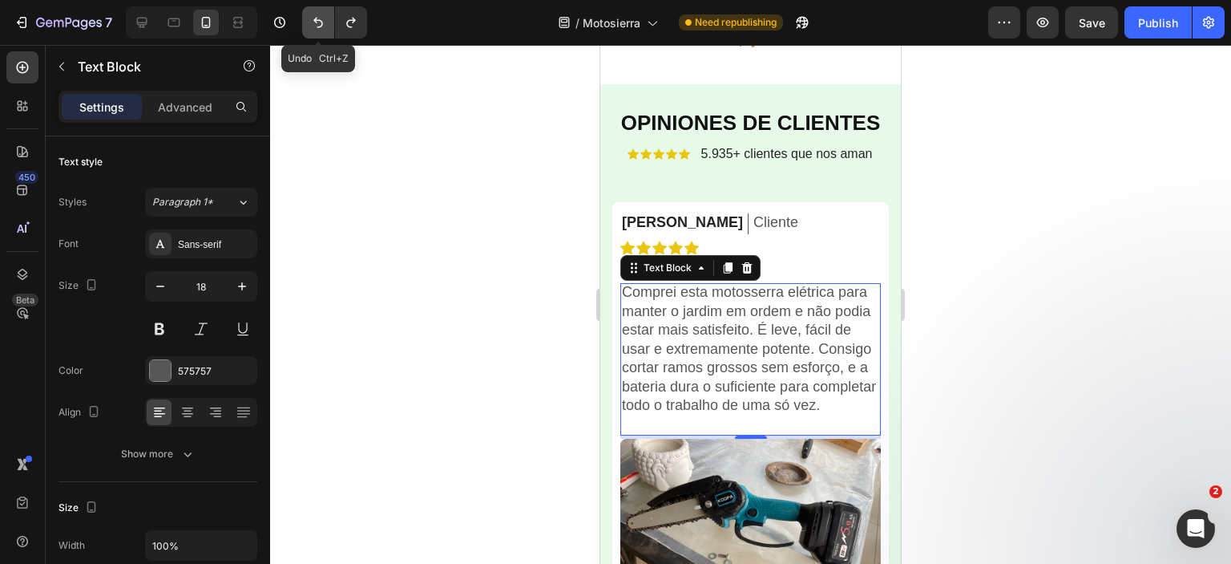
click at [321, 25] on icon "Undo/Redo" at bounding box center [318, 23] width 10 height 10
click at [321, 18] on icon "Undo/Redo" at bounding box center [318, 22] width 16 height 16
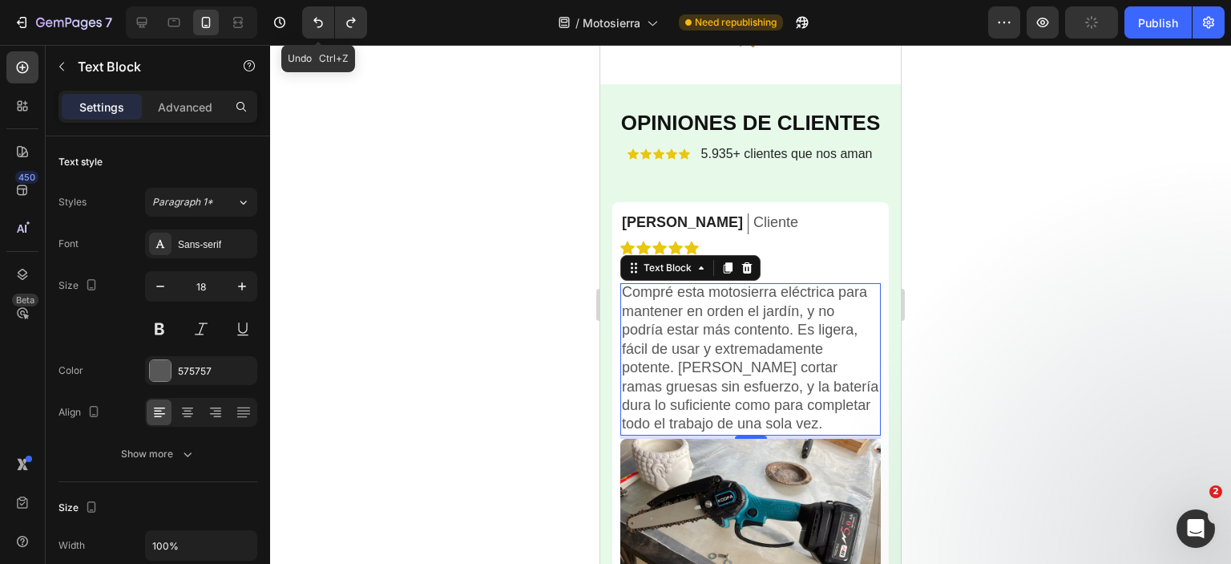
click at [320, 22] on icon "Undo/Redo" at bounding box center [318, 22] width 16 height 16
click at [319, 22] on icon "Undo/Redo" at bounding box center [318, 22] width 16 height 16
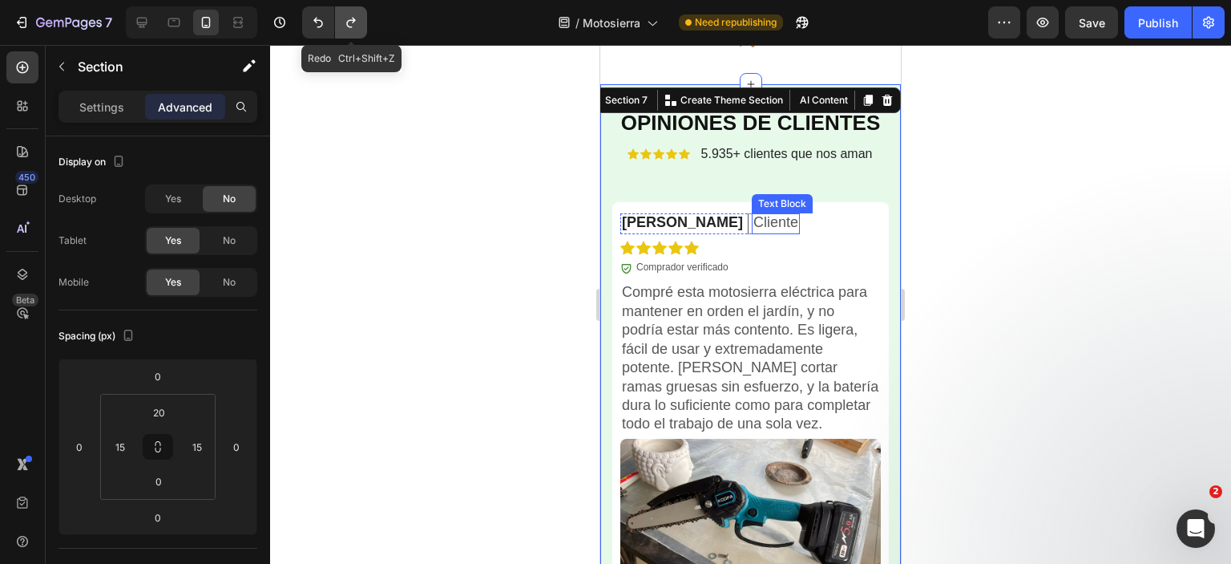
click at [355, 25] on icon "Undo/Redo" at bounding box center [351, 22] width 16 height 16
click at [349, 25] on icon "Undo/Redo" at bounding box center [351, 22] width 16 height 16
click at [320, 25] on icon "Undo/Redo" at bounding box center [318, 22] width 16 height 16
click at [1065, 208] on div at bounding box center [750, 304] width 961 height 519
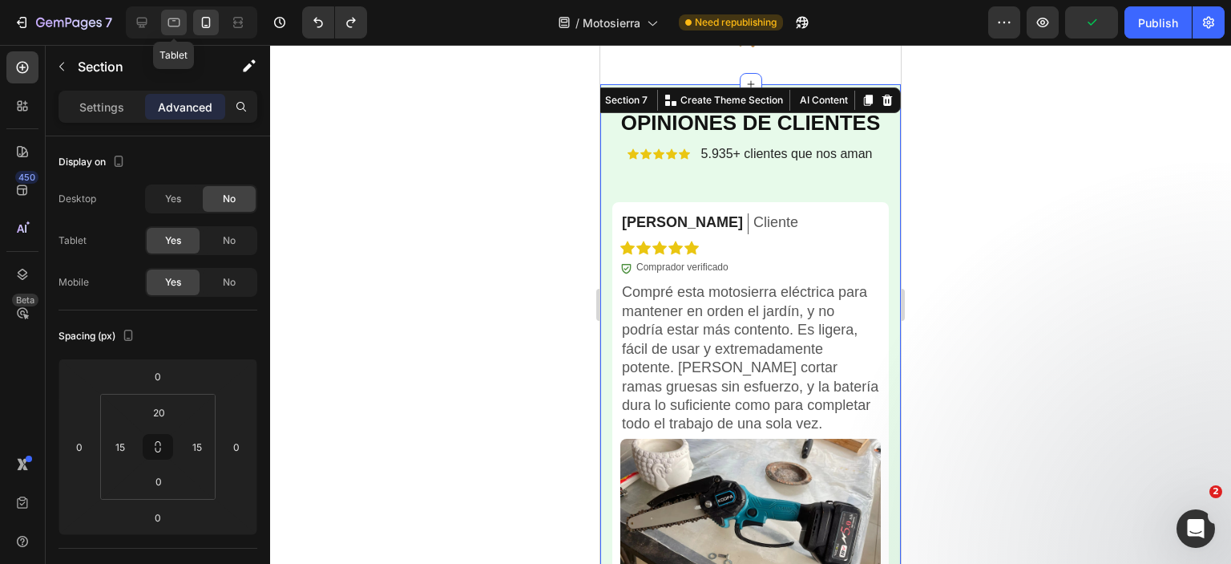
click at [173, 27] on icon at bounding box center [174, 22] width 16 height 16
type input "100"
type input "20"
type input "100"
type input "20"
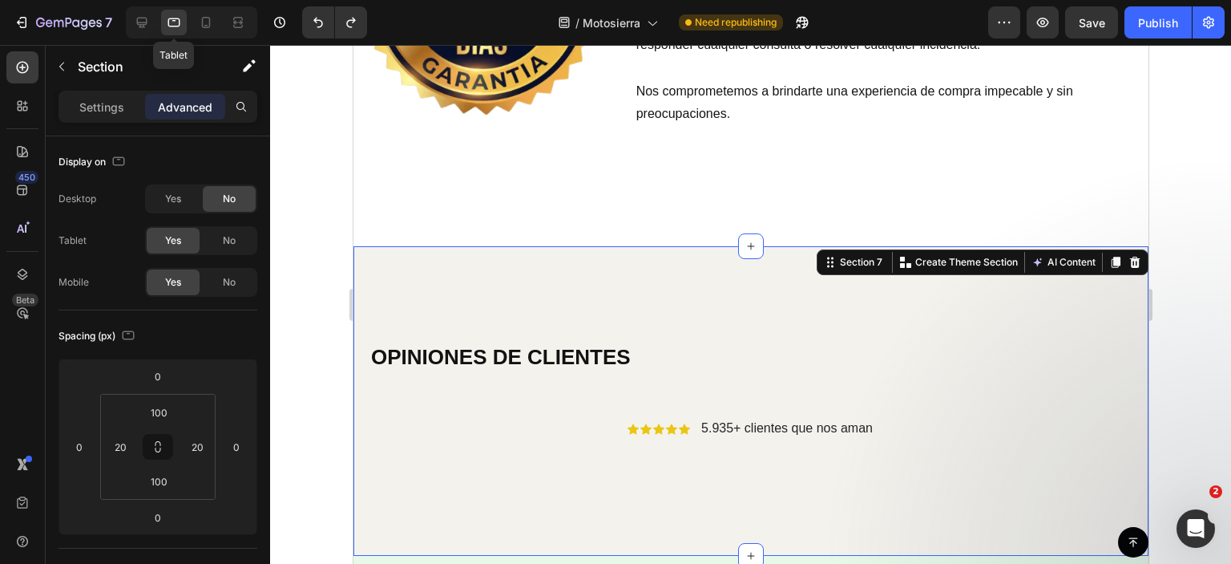
click at [321, 281] on div at bounding box center [750, 304] width 961 height 519
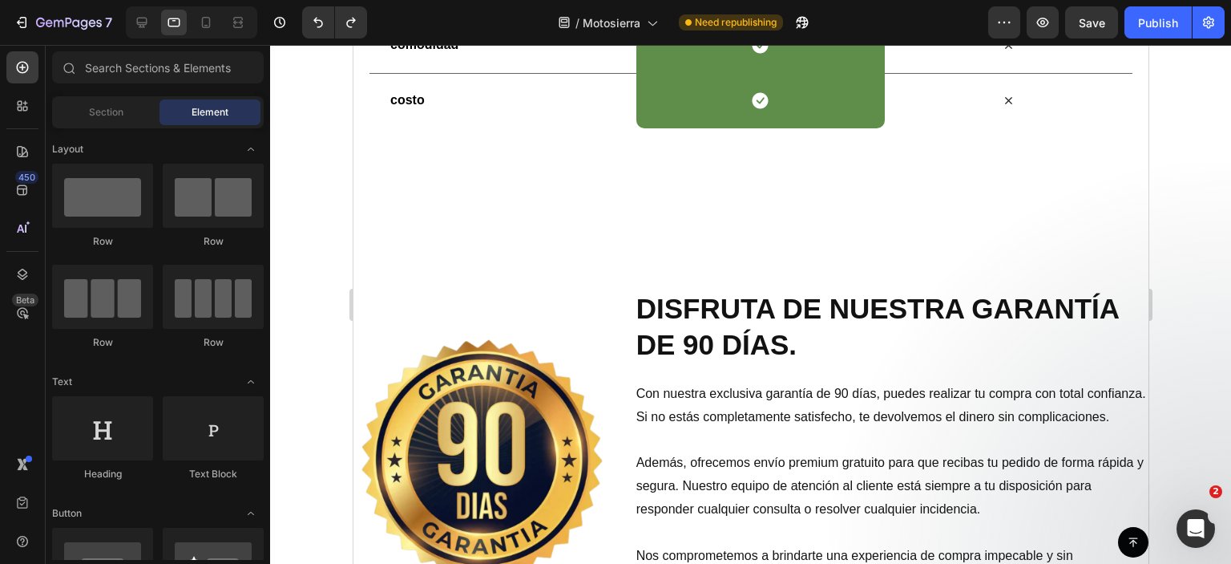
scroll to position [4752, 0]
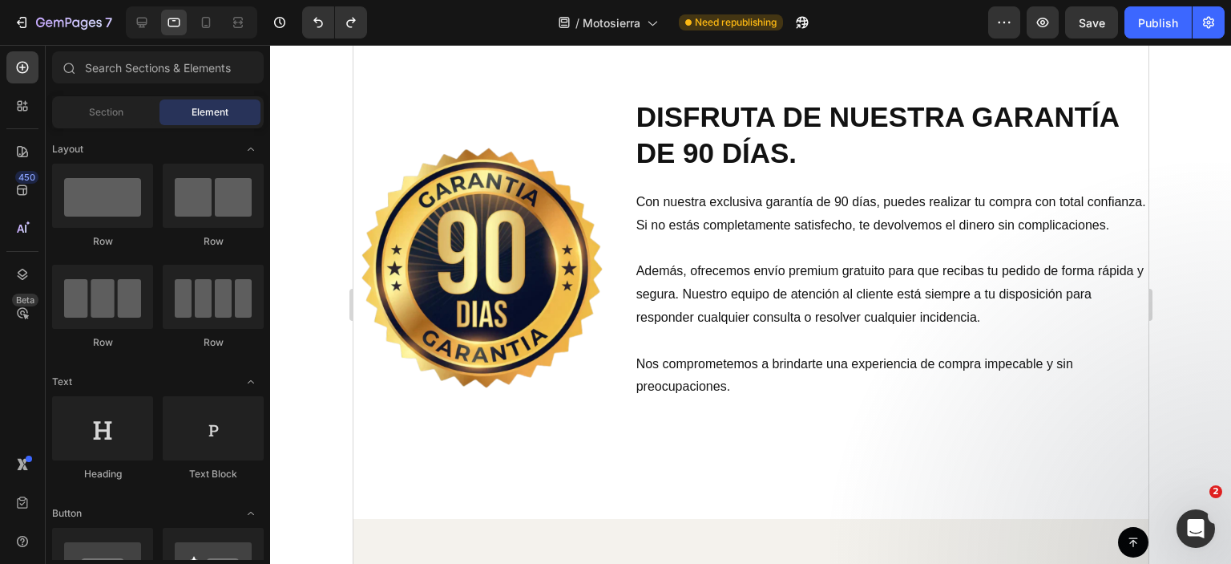
drag, startPoint x: 1142, startPoint y: 365, endPoint x: 855, endPoint y: 63, distance: 416.2
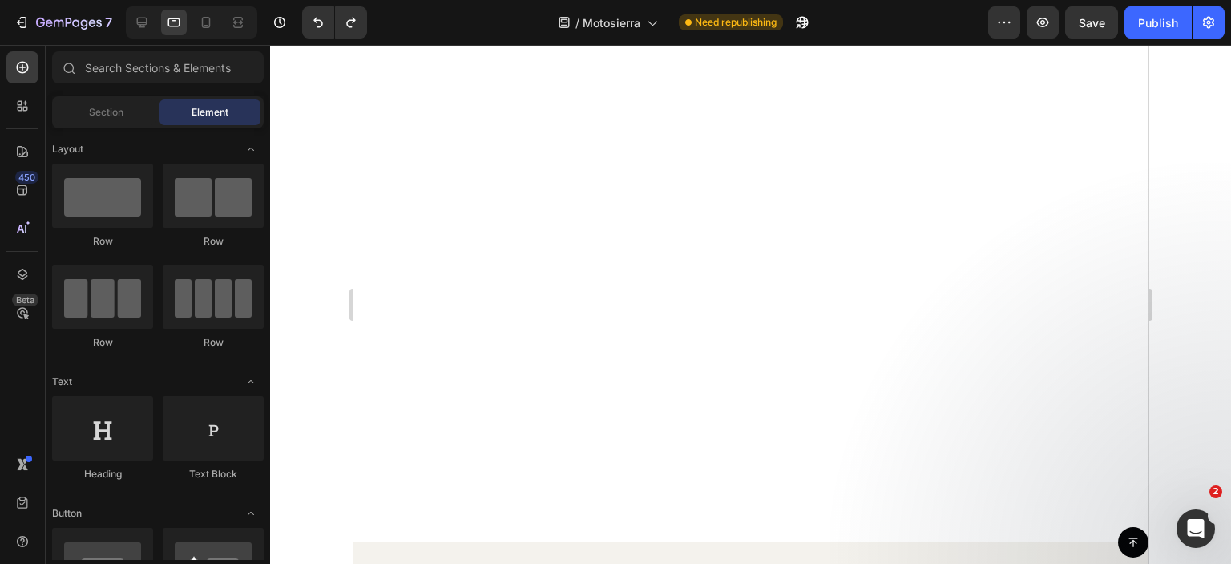
scroll to position [5134, 0]
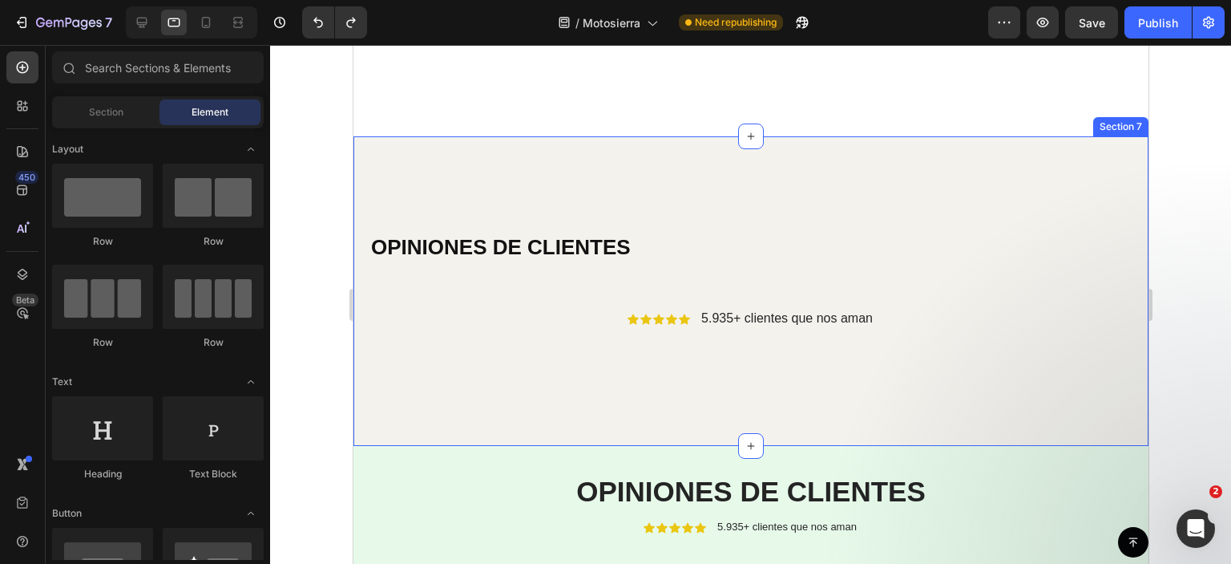
click at [449, 188] on div "OPINIONES DE CLIENTES Heading Icon Icon Icon Icon Icon Icon List 5.935+ cliente…" at bounding box center [750, 290] width 795 height 309
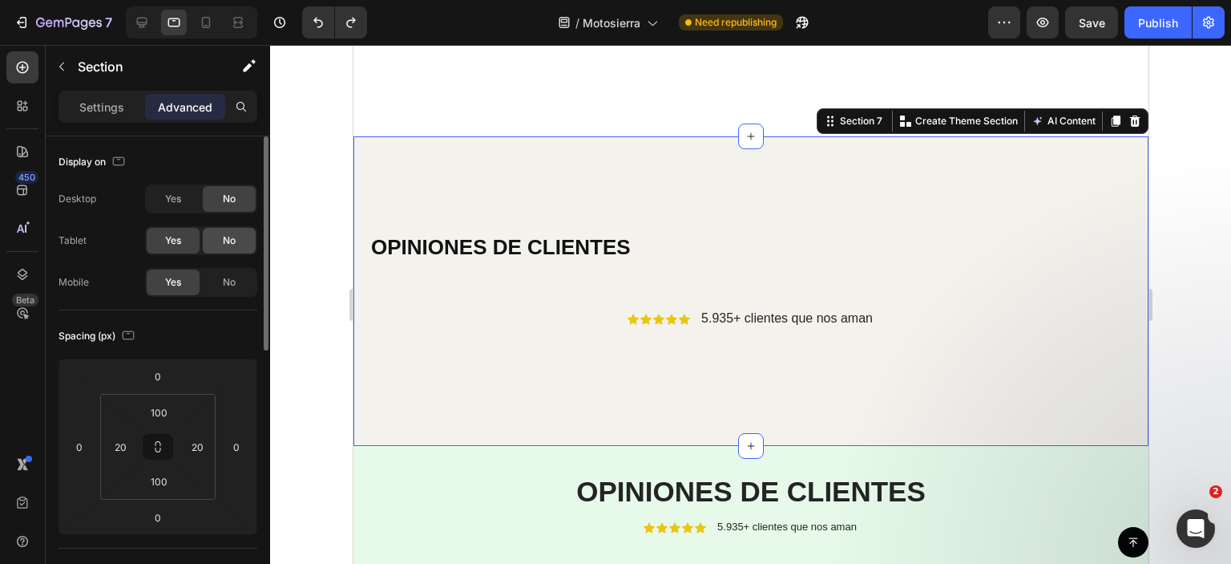
click at [218, 243] on div "No" at bounding box center [229, 241] width 53 height 26
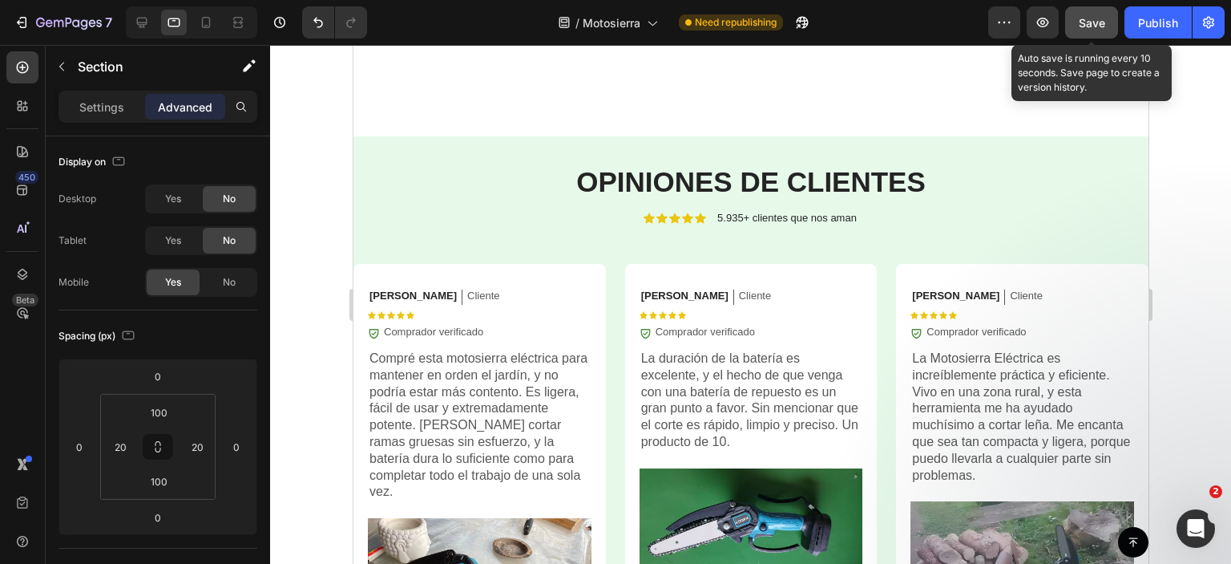
click at [1109, 22] on button "Save" at bounding box center [1091, 22] width 53 height 32
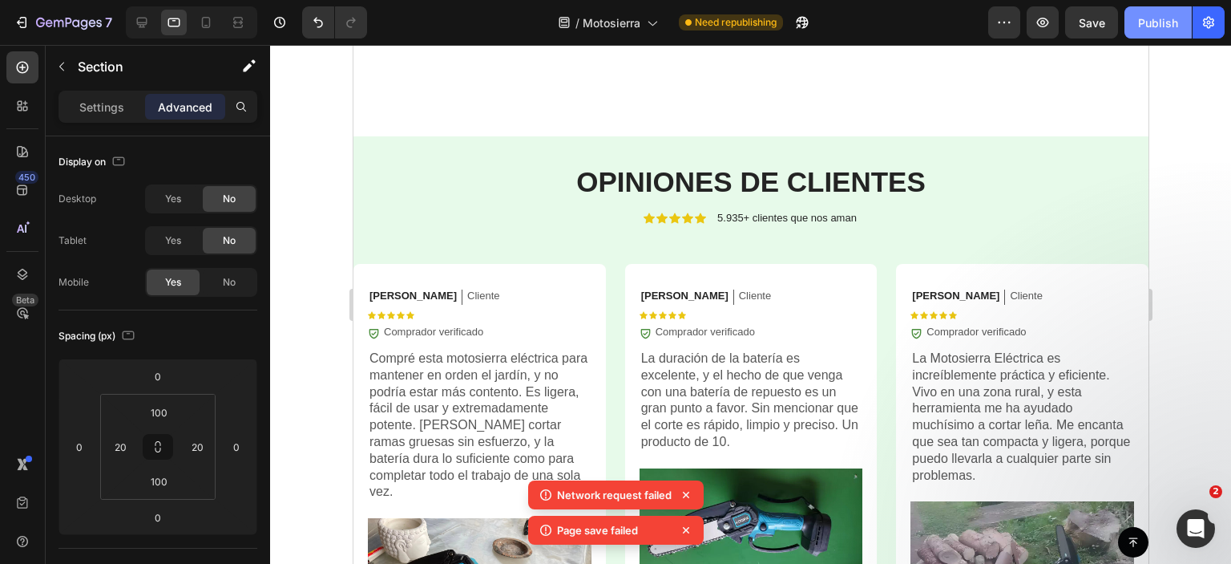
click at [1162, 25] on div "Publish" at bounding box center [1158, 22] width 40 height 17
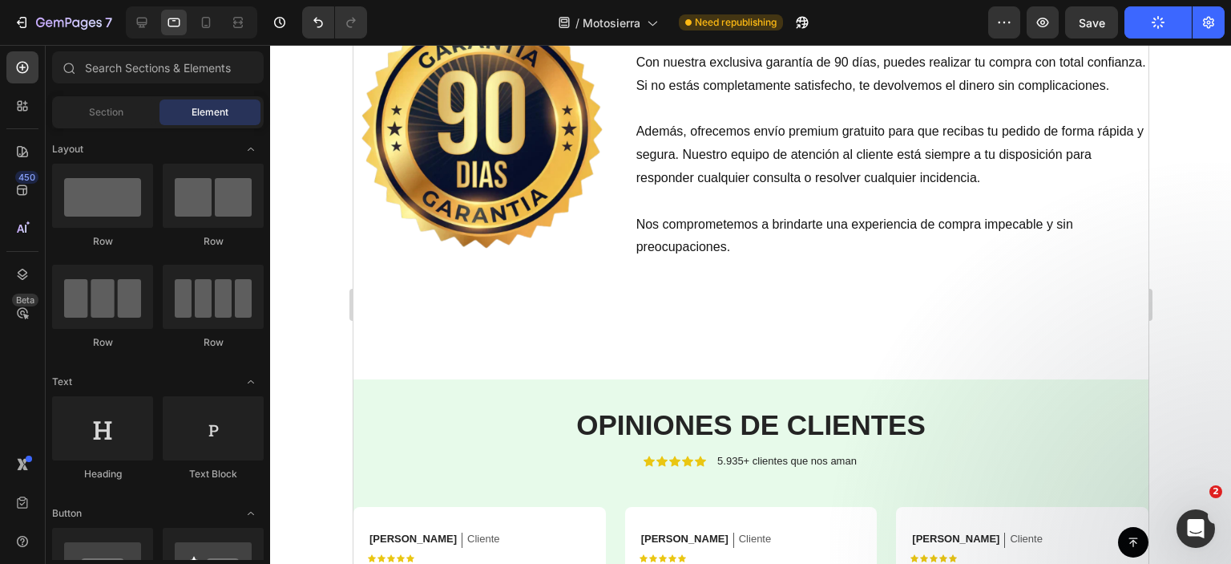
scroll to position [4825, 0]
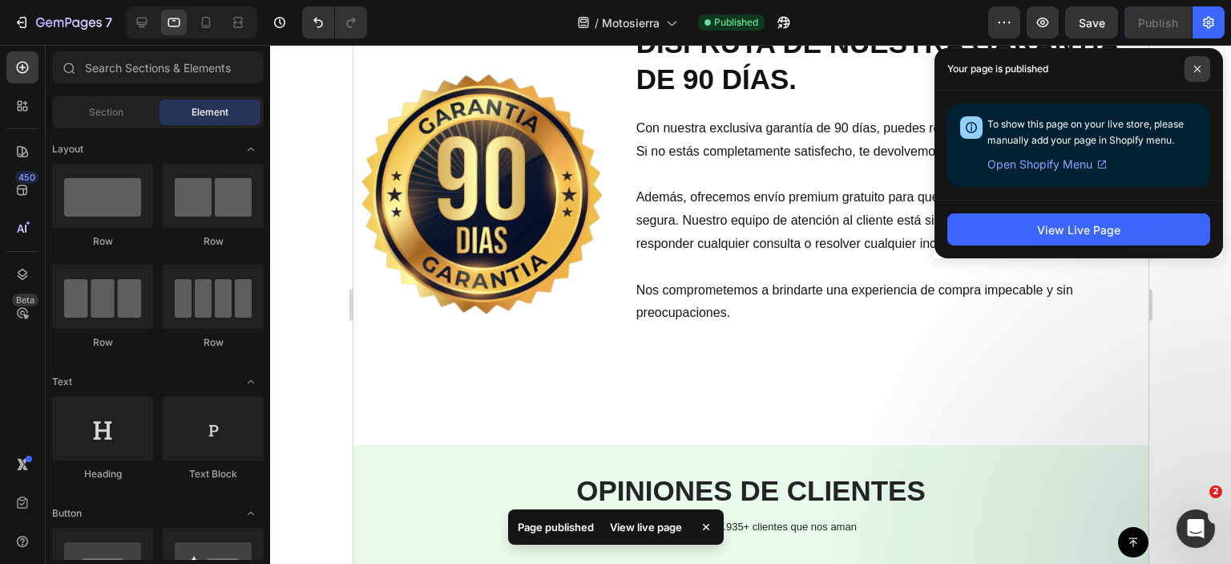
click at [1198, 70] on icon at bounding box center [1197, 69] width 6 height 6
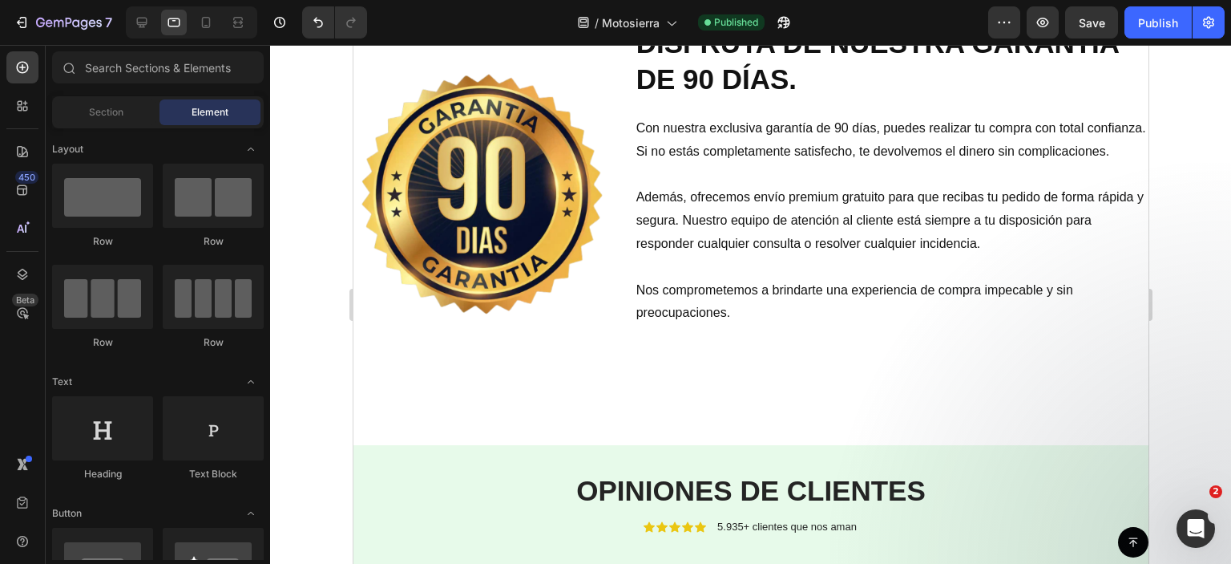
scroll to position [1211, 0]
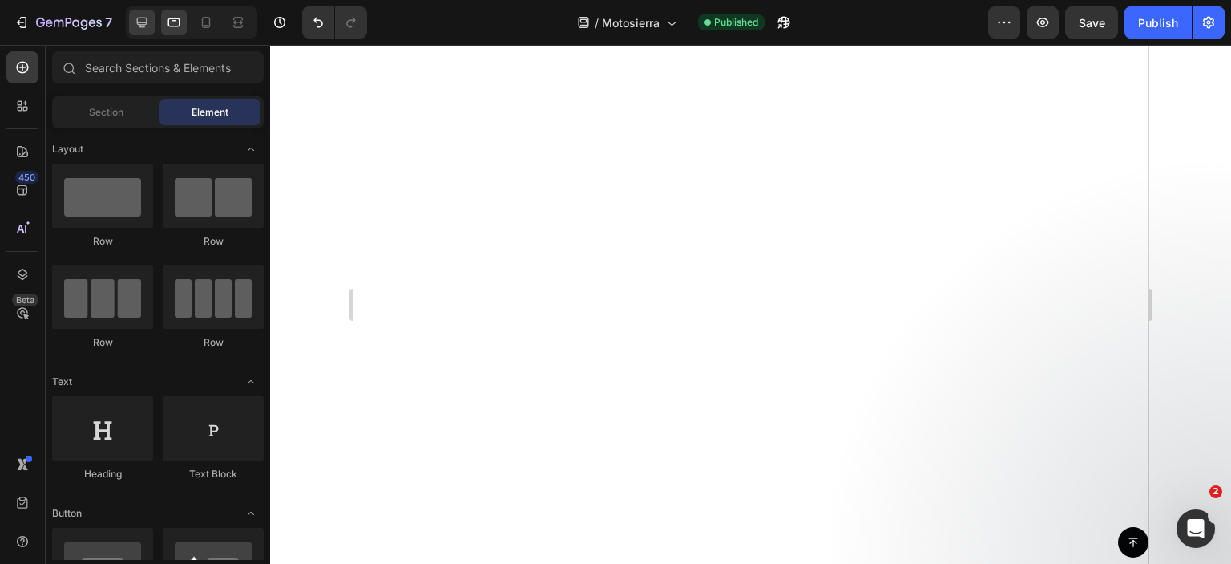
click at [144, 23] on icon at bounding box center [142, 22] width 16 height 16
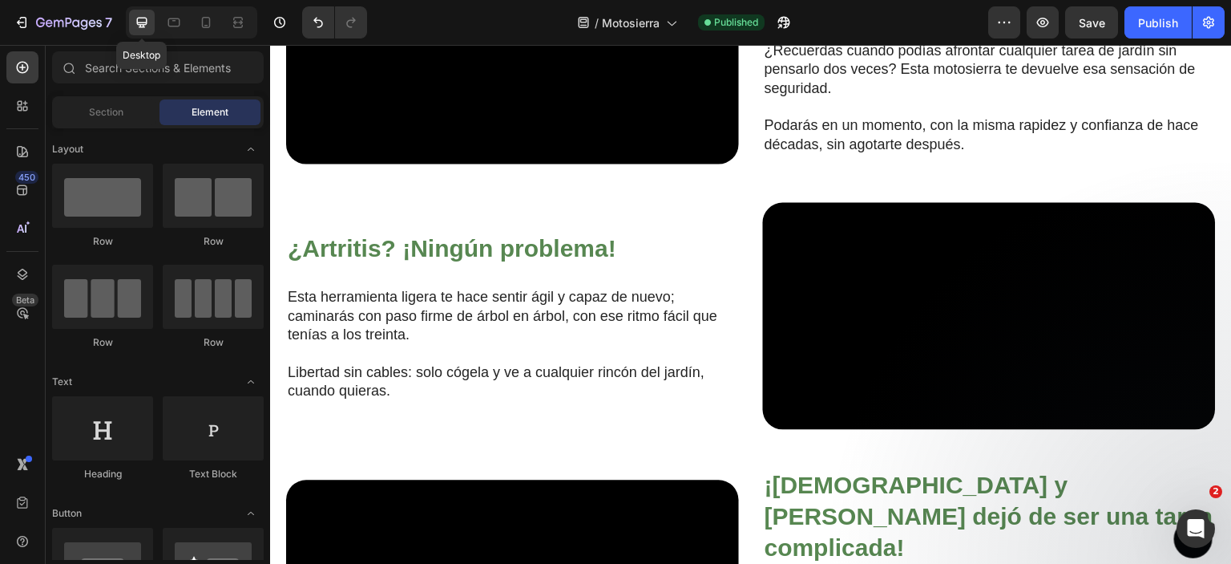
click at [140, 21] on icon at bounding box center [142, 22] width 16 height 16
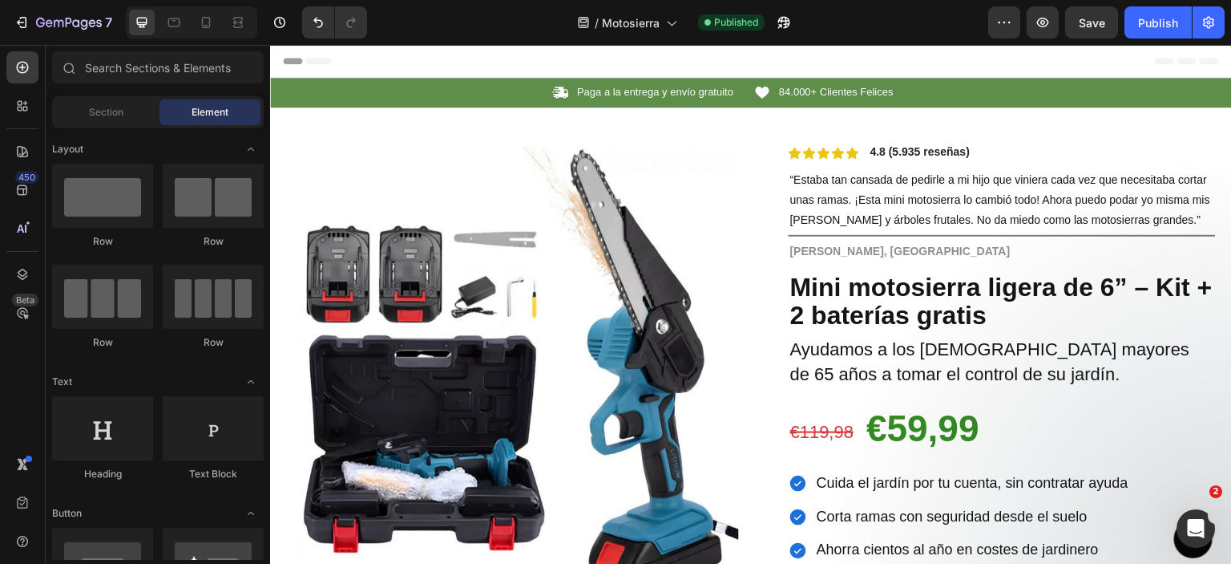
click at [286, 57] on icon at bounding box center [288, 60] width 11 height 11
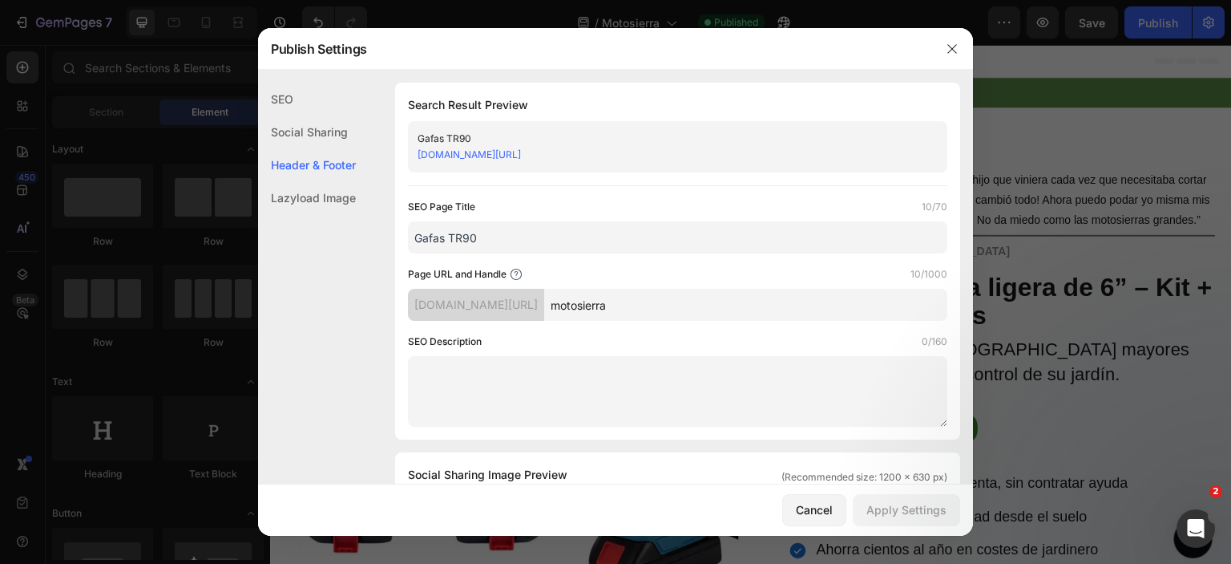
scroll to position [750, 0]
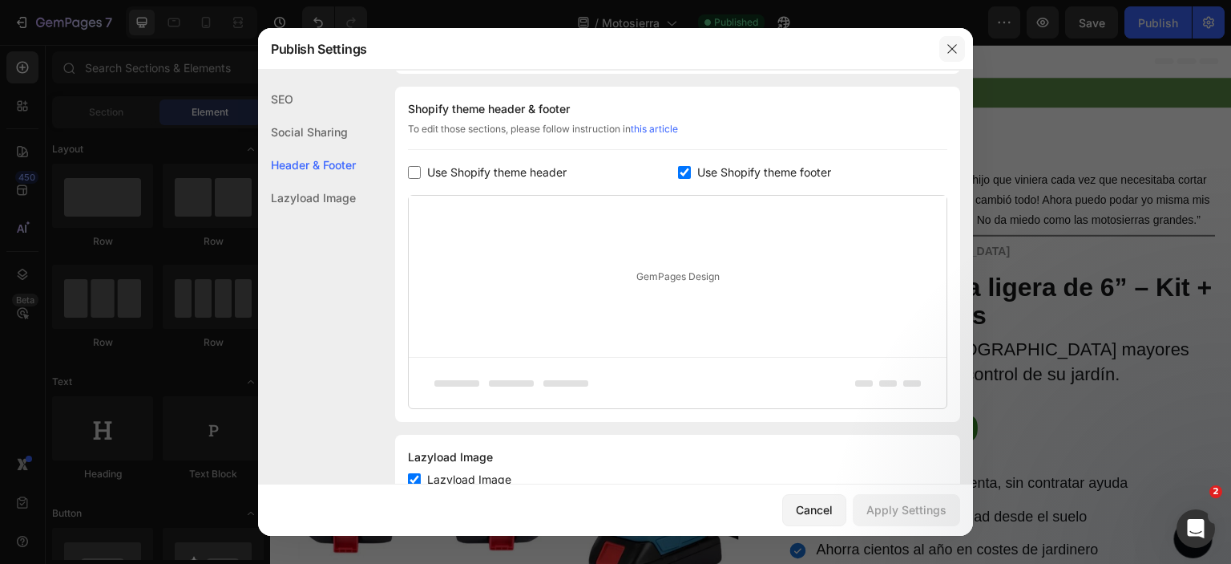
click at [952, 49] on icon "button" at bounding box center [952, 48] width 9 height 9
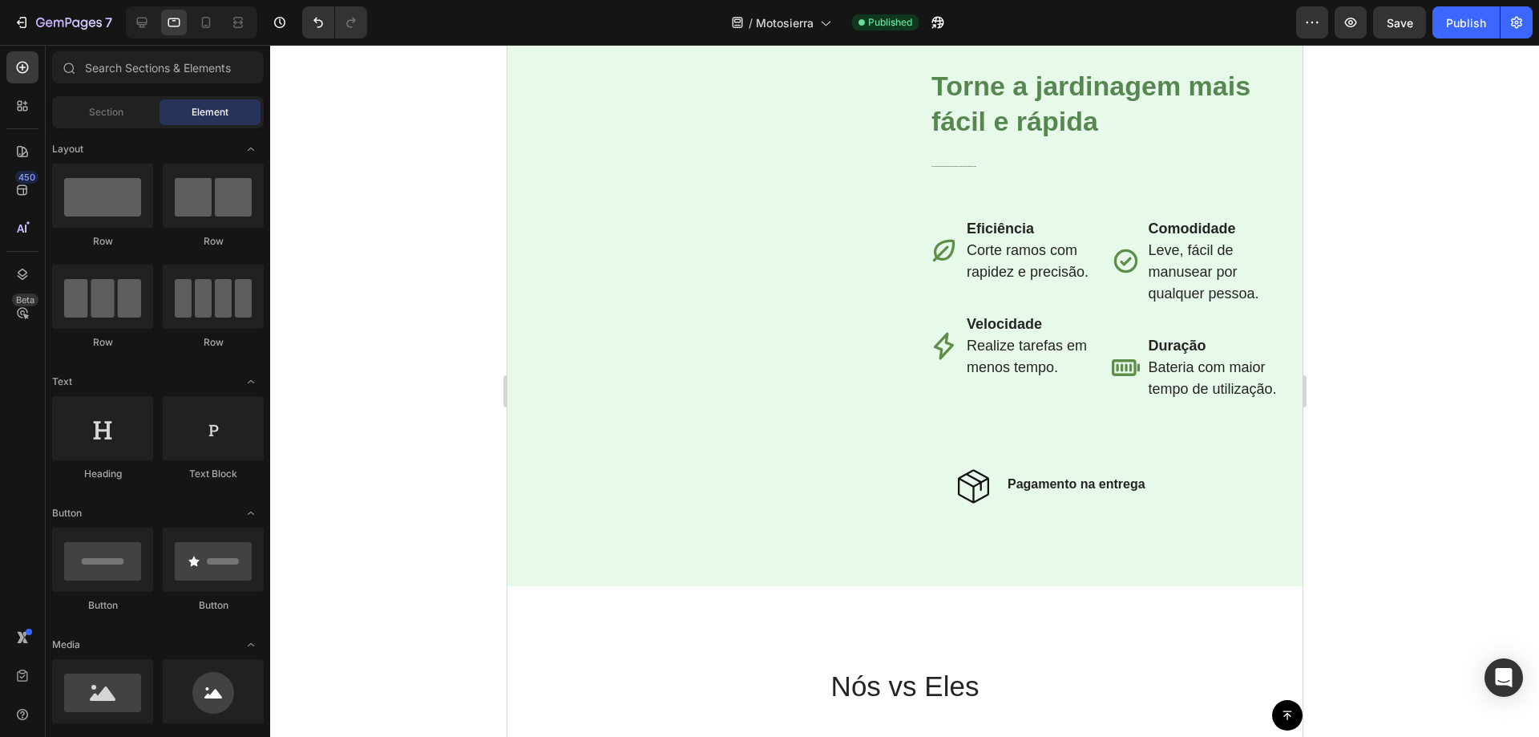
scroll to position [2368, 0]
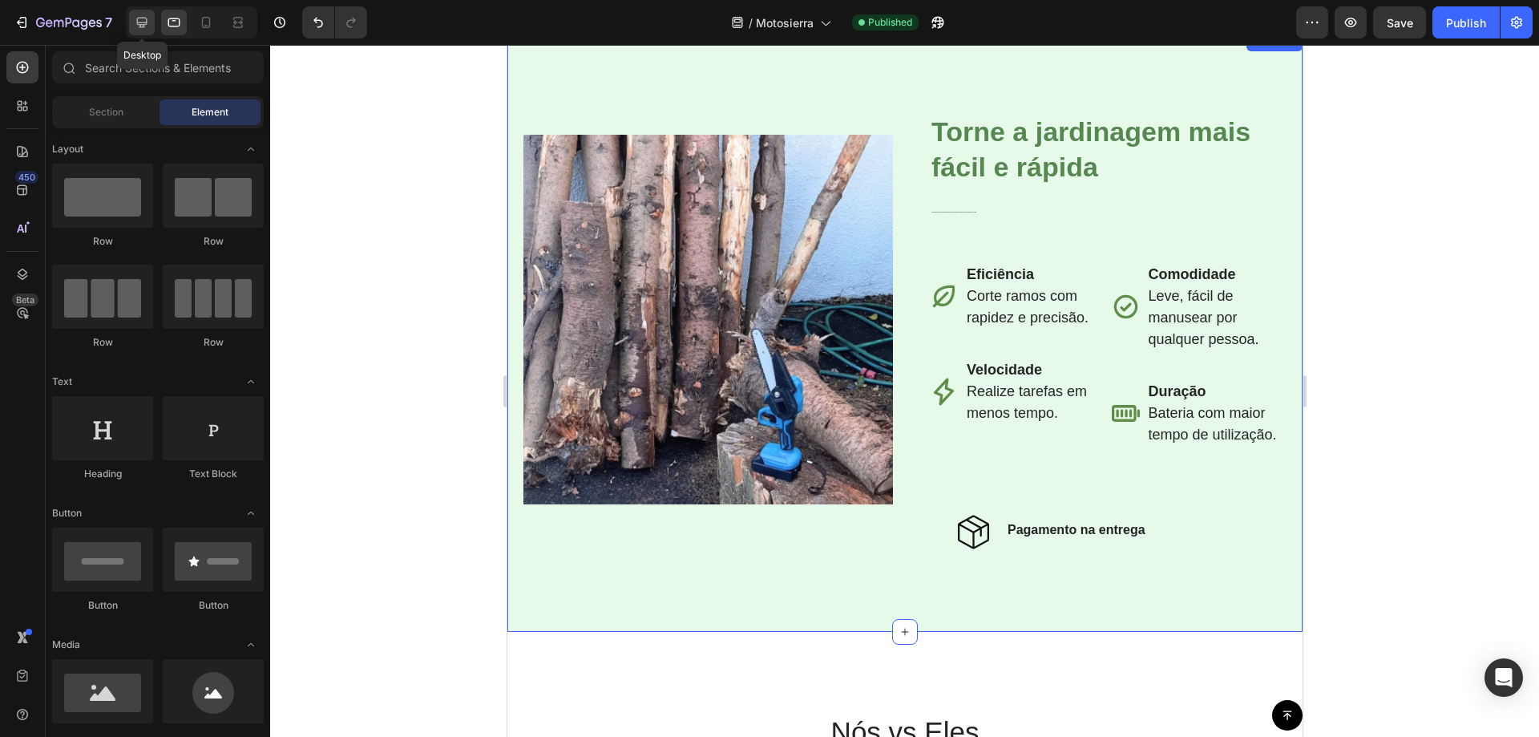
click at [141, 30] on icon at bounding box center [142, 22] width 16 height 16
click at [177, 31] on div at bounding box center [174, 23] width 26 height 26
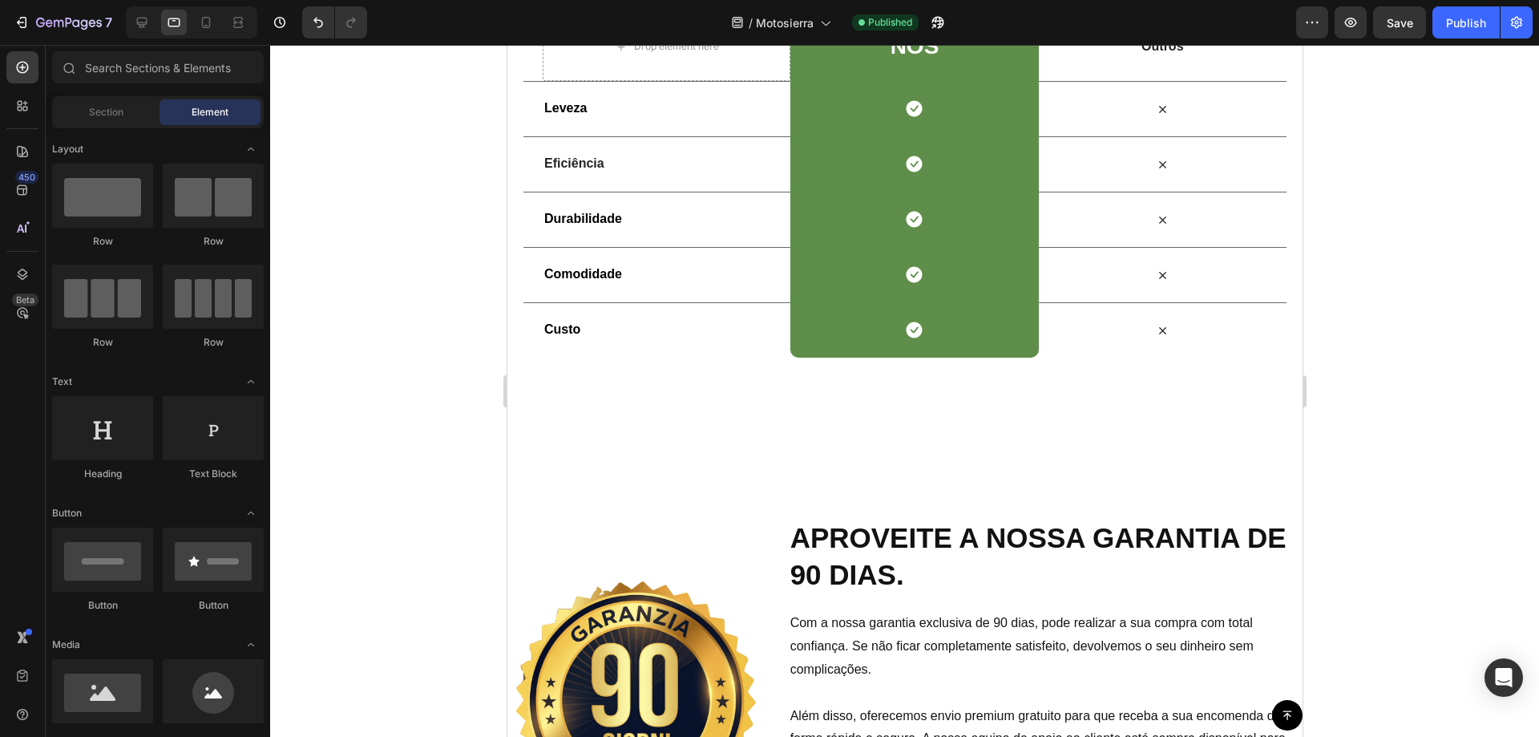
scroll to position [3276, 0]
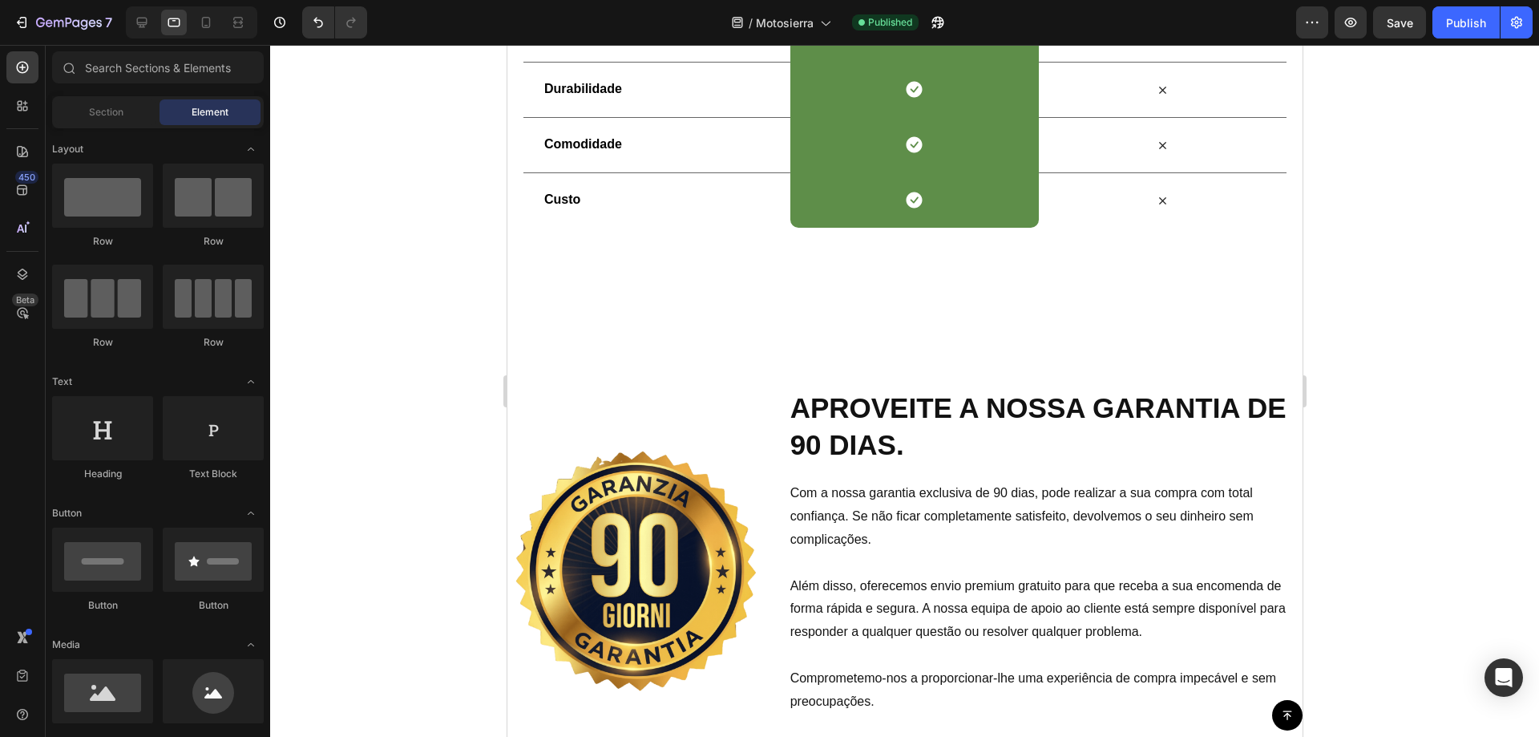
drag, startPoint x: 1296, startPoint y: 310, endPoint x: 517, endPoint y: 465, distance: 794.4
click at [707, 459] on img at bounding box center [635, 571] width 257 height 257
click at [721, 451] on img at bounding box center [635, 571] width 257 height 257
click at [641, 467] on img at bounding box center [635, 571] width 257 height 257
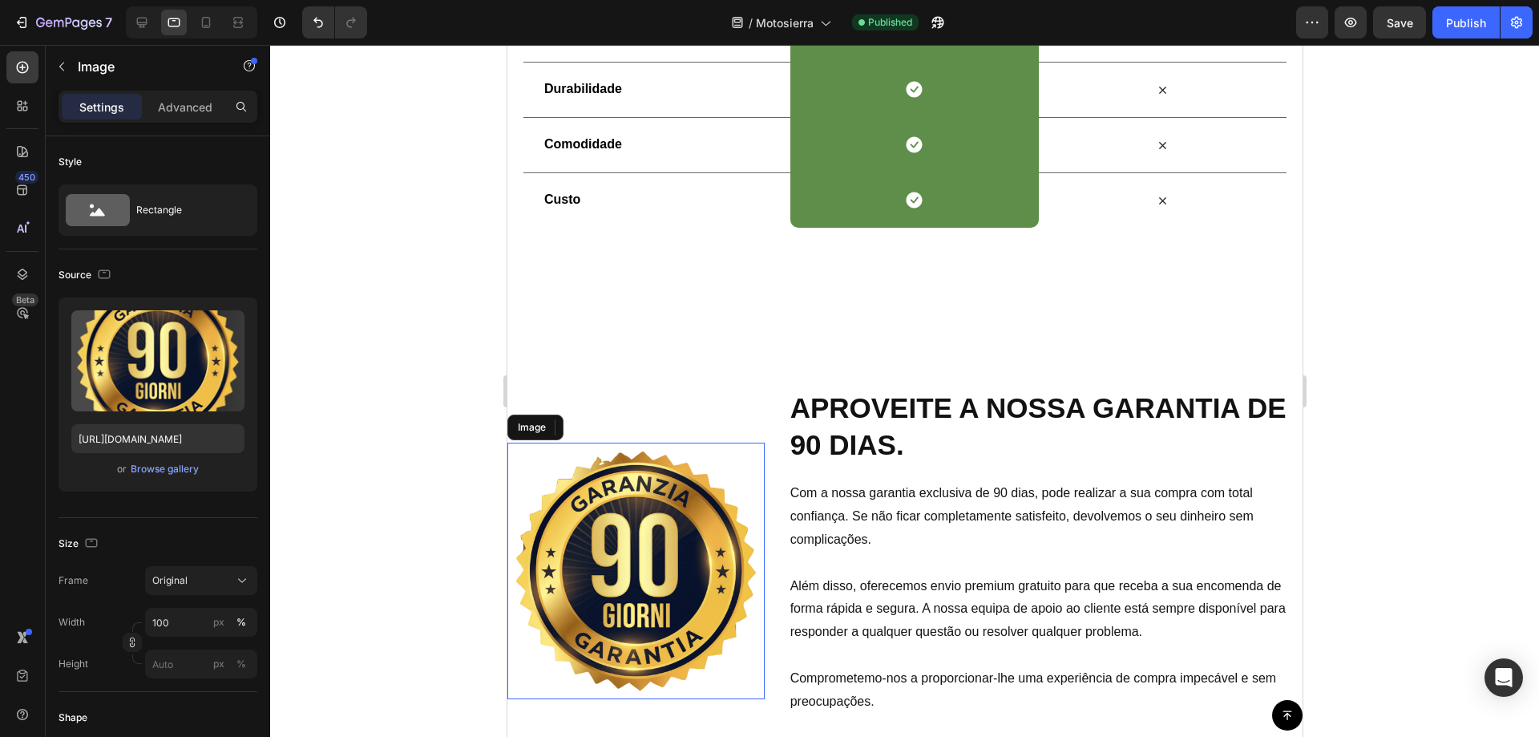
scroll to position [3405, 0]
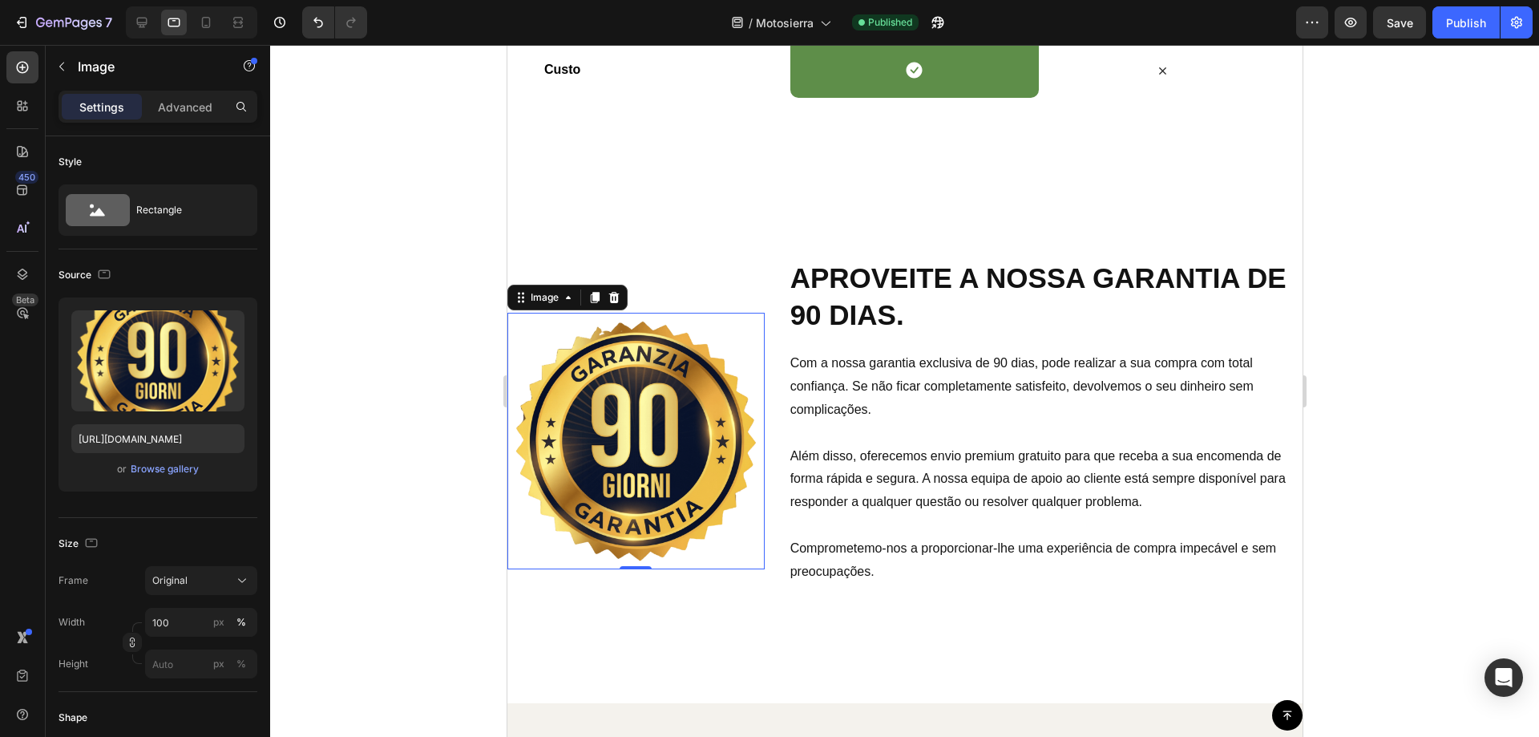
click at [608, 440] on img at bounding box center [635, 441] width 257 height 257
click at [1365, 312] on div at bounding box center [904, 391] width 1269 height 692
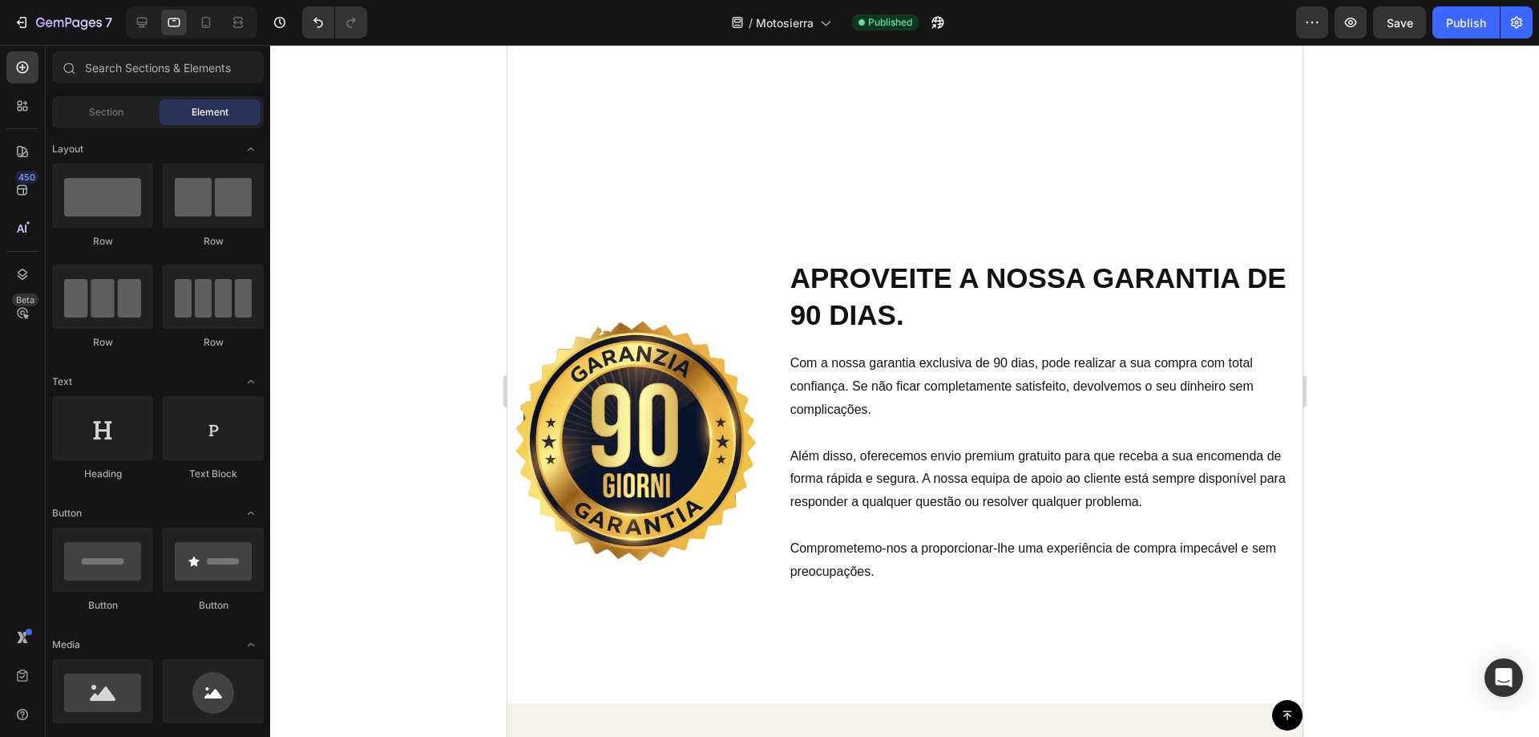
click at [1432, 305] on div at bounding box center [904, 391] width 1269 height 692
click at [1408, 425] on div at bounding box center [904, 391] width 1269 height 692
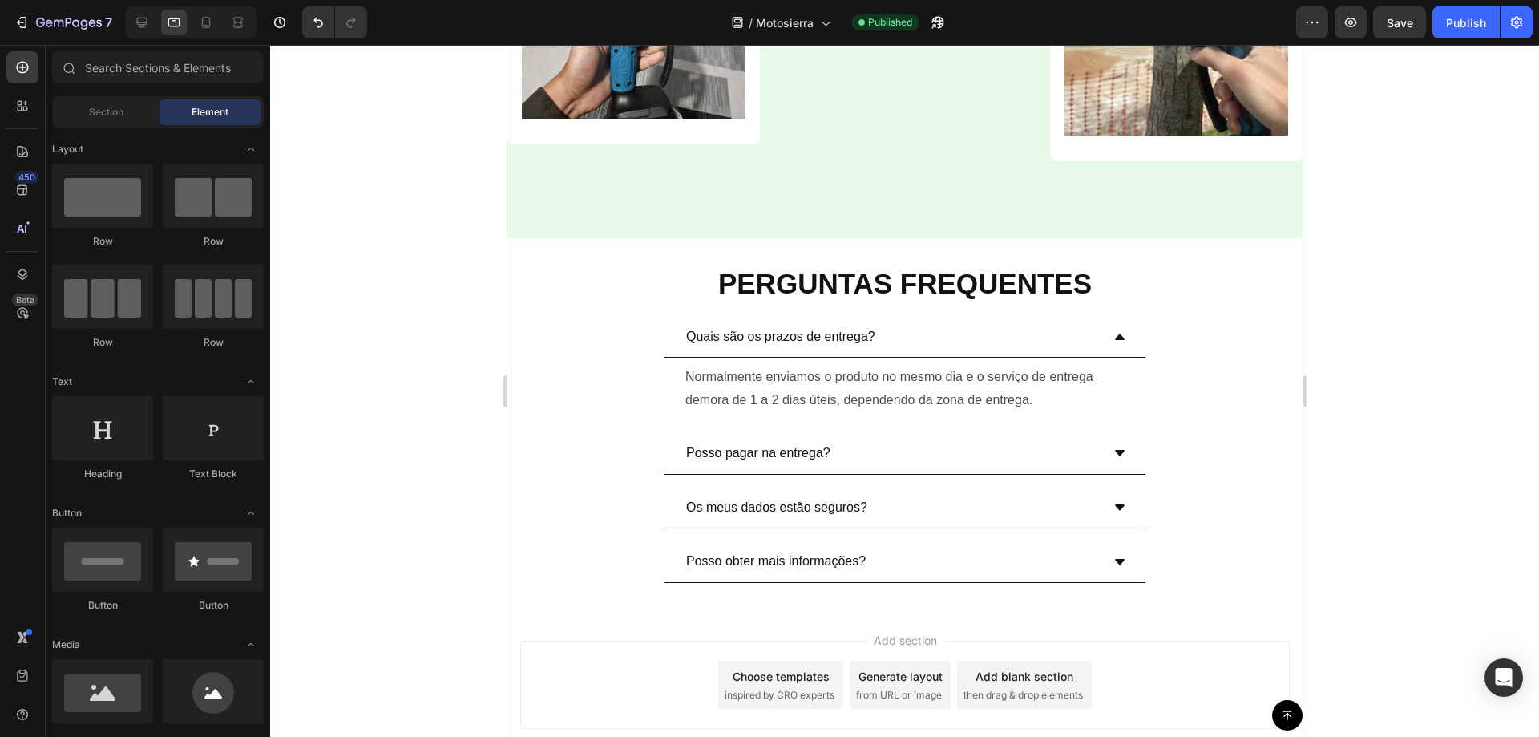
scroll to position [5455, 0]
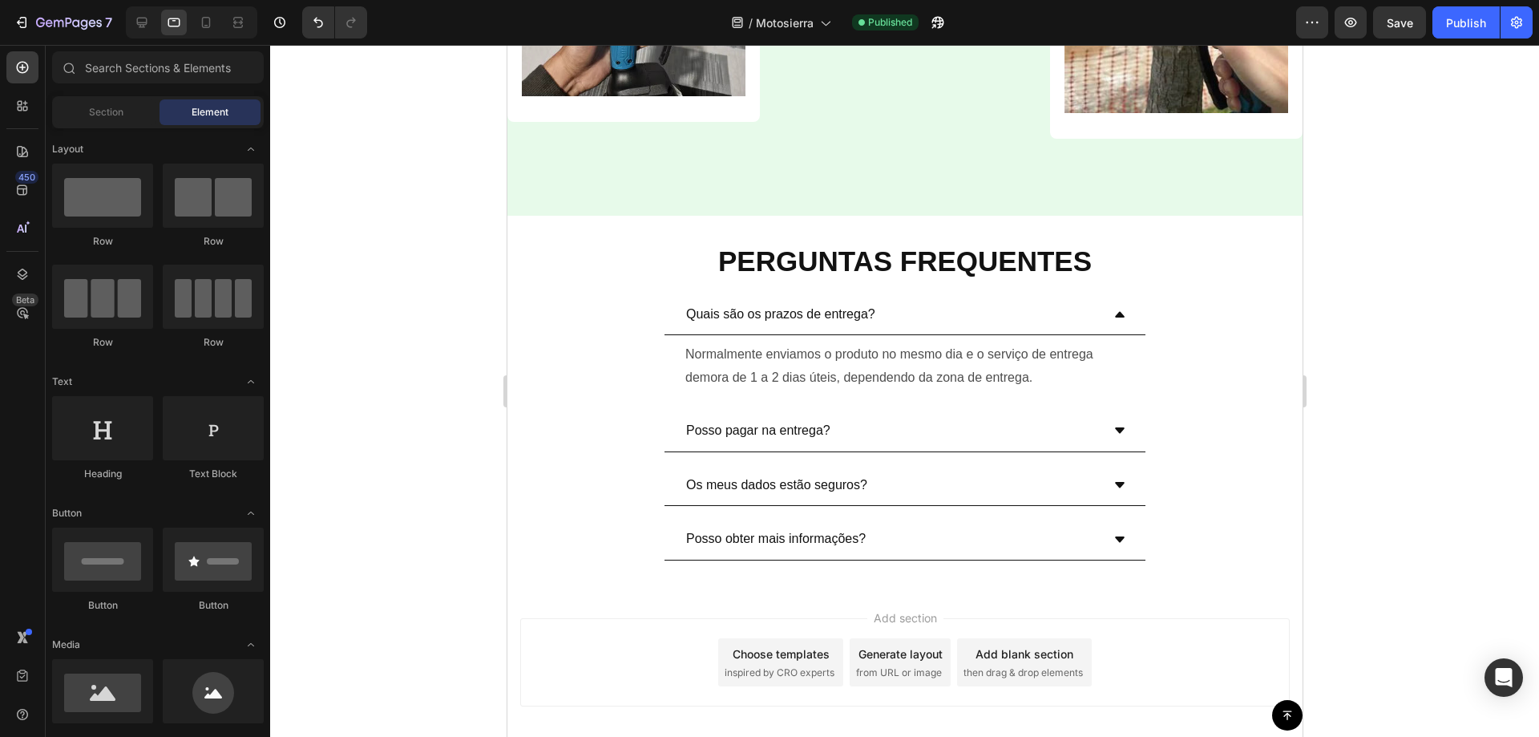
click at [1376, 596] on div at bounding box center [904, 391] width 1269 height 692
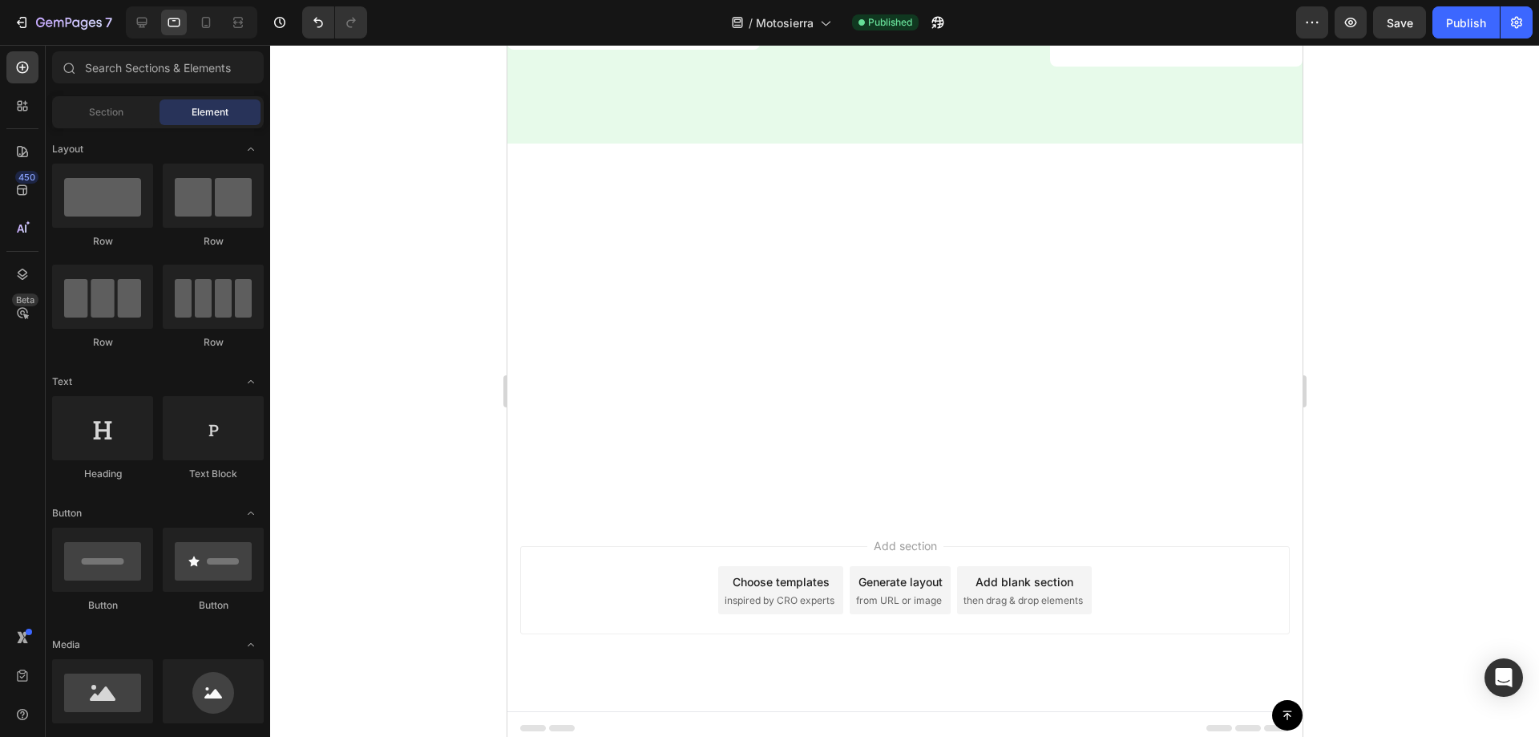
drag, startPoint x: 1298, startPoint y: 667, endPoint x: 1916, endPoint y: 362, distance: 689.1
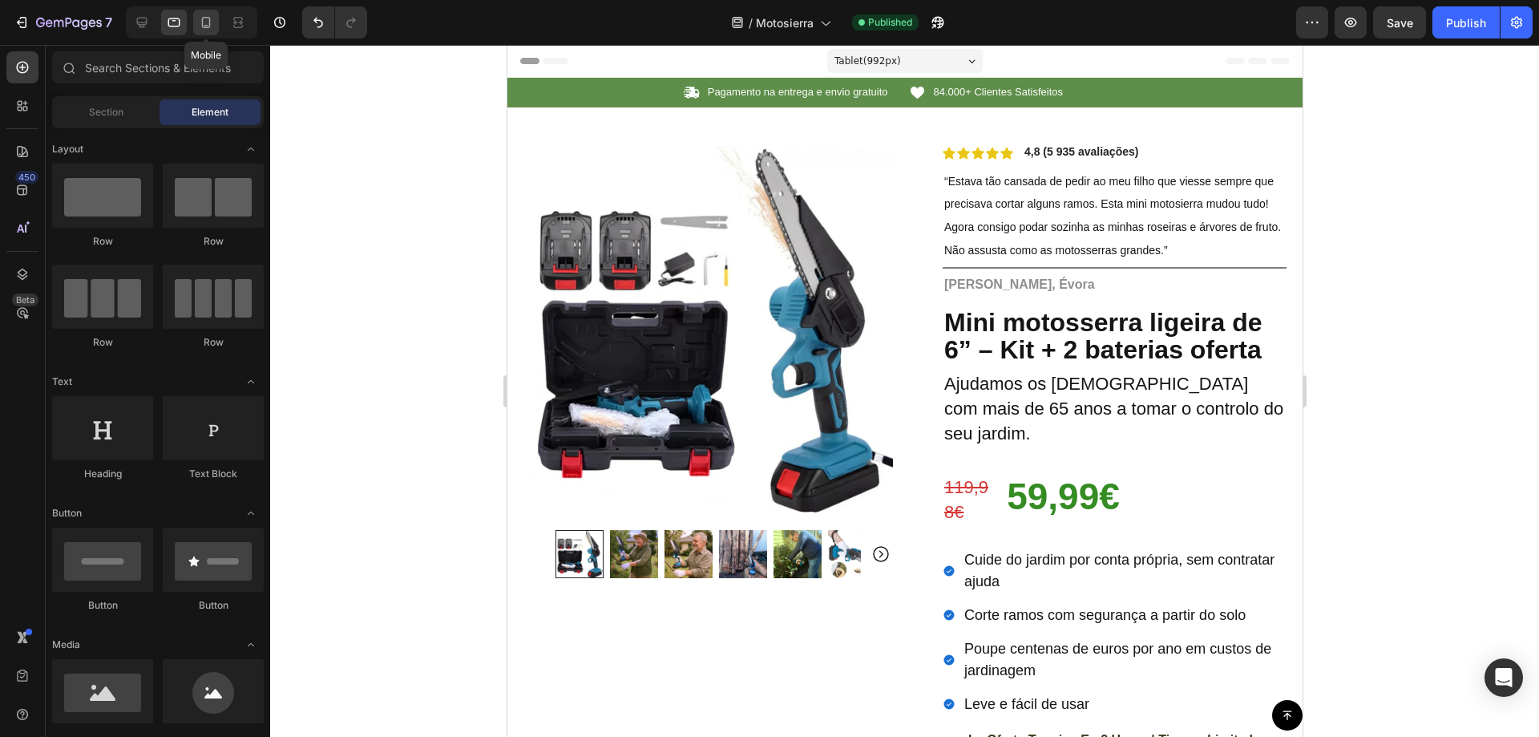
click at [214, 22] on icon at bounding box center [206, 22] width 16 height 16
click at [1406, 28] on span "Save" at bounding box center [1400, 23] width 26 height 14
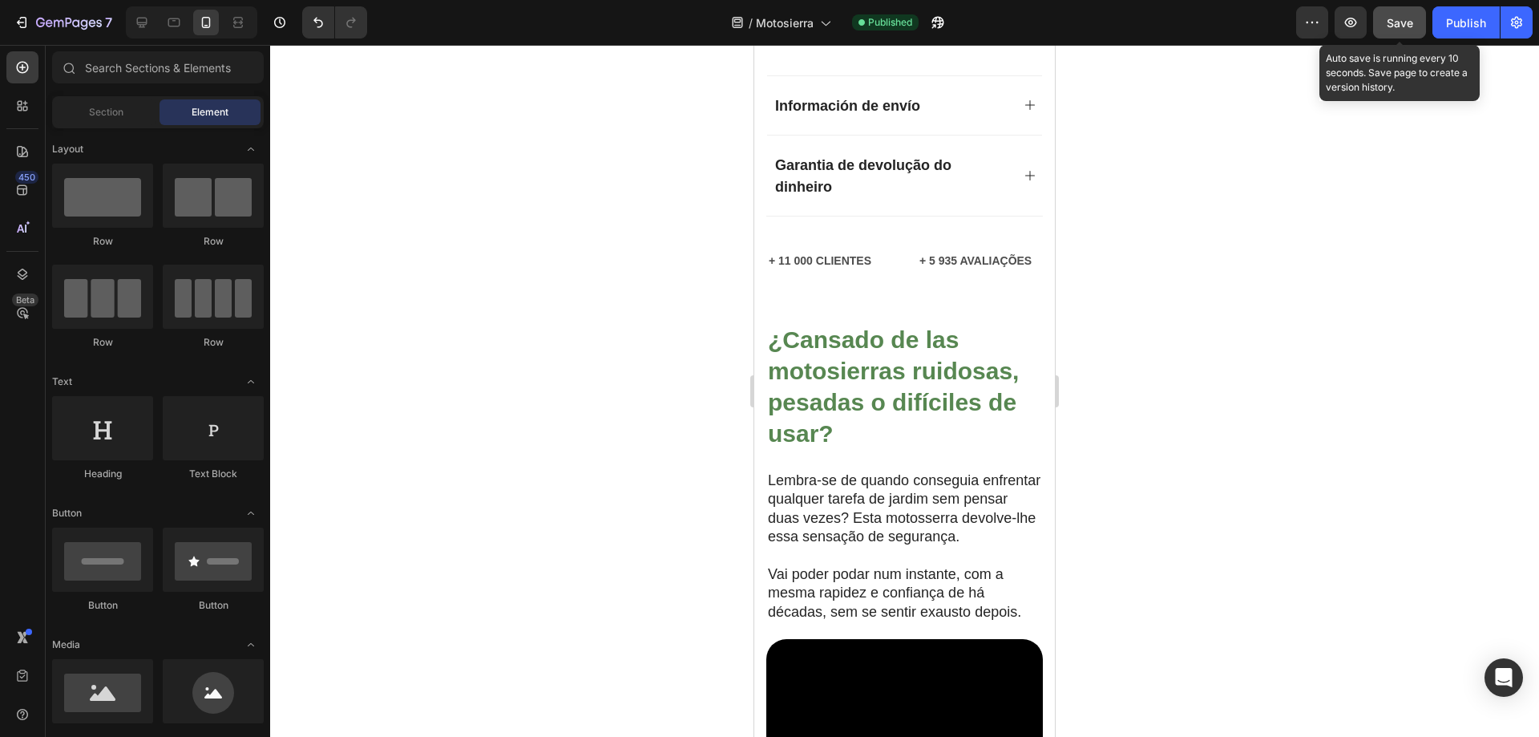
scroll to position [1492, 0]
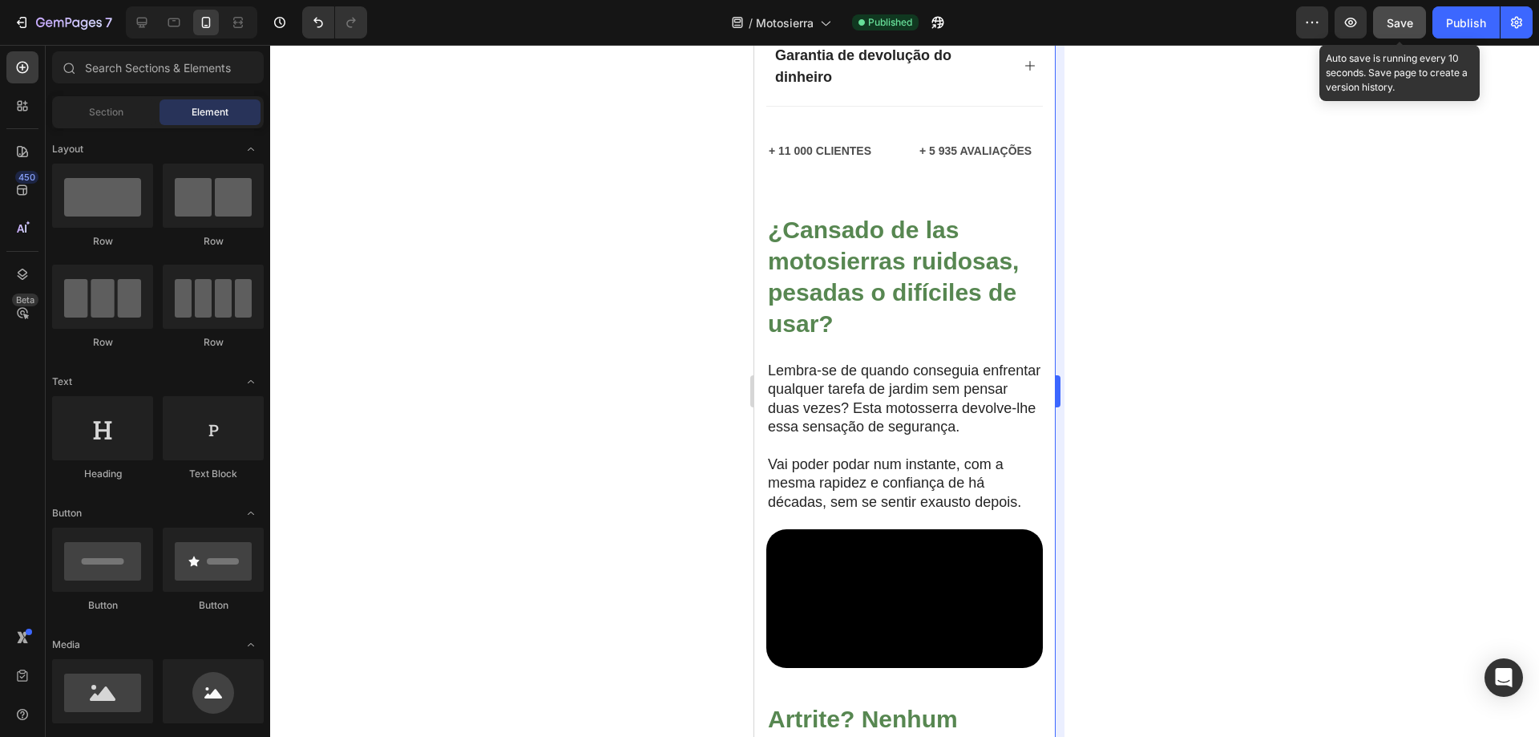
drag, startPoint x: 1199, startPoint y: 350, endPoint x: 1062, endPoint y: 341, distance: 137.4
click at [1199, 350] on div at bounding box center [904, 391] width 1269 height 692
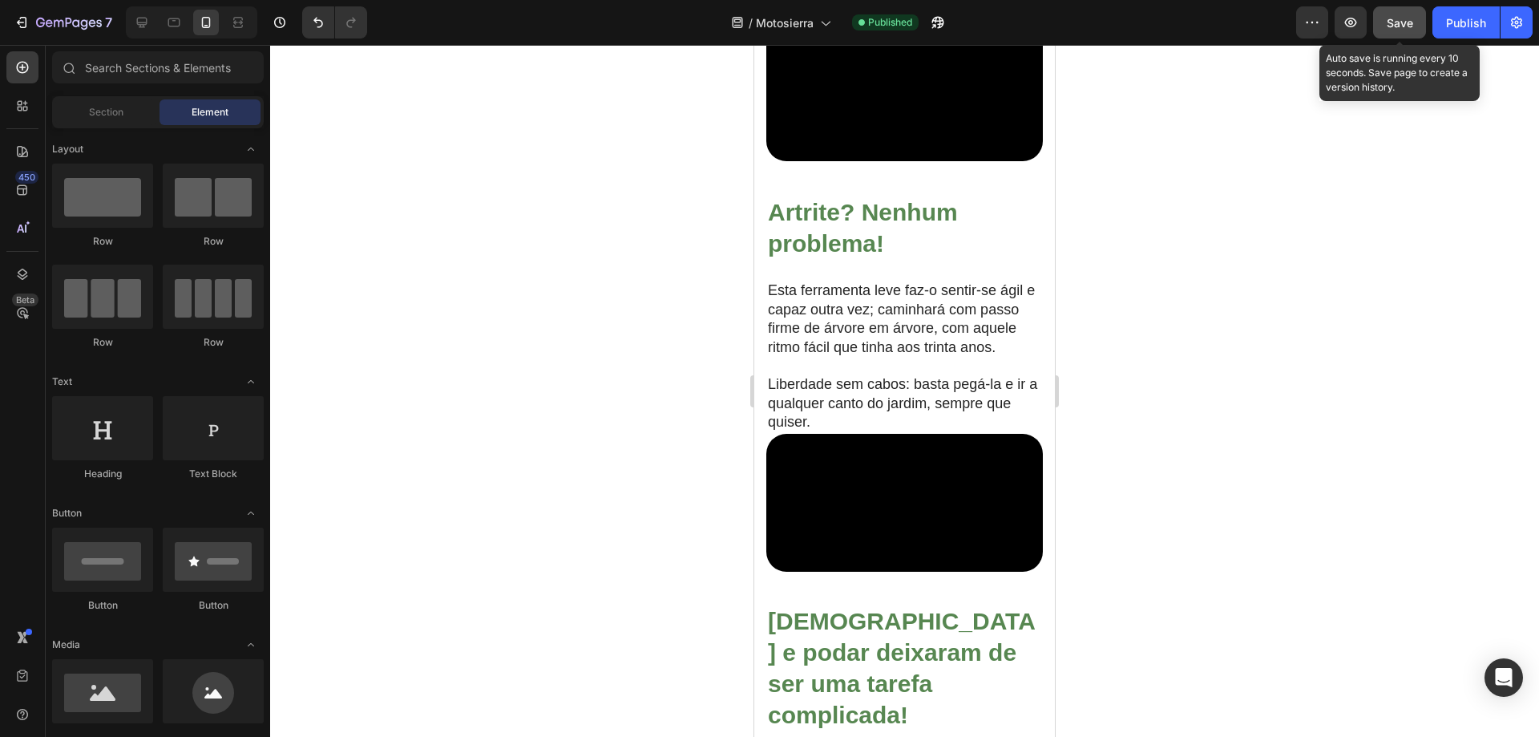
scroll to position [1685, 0]
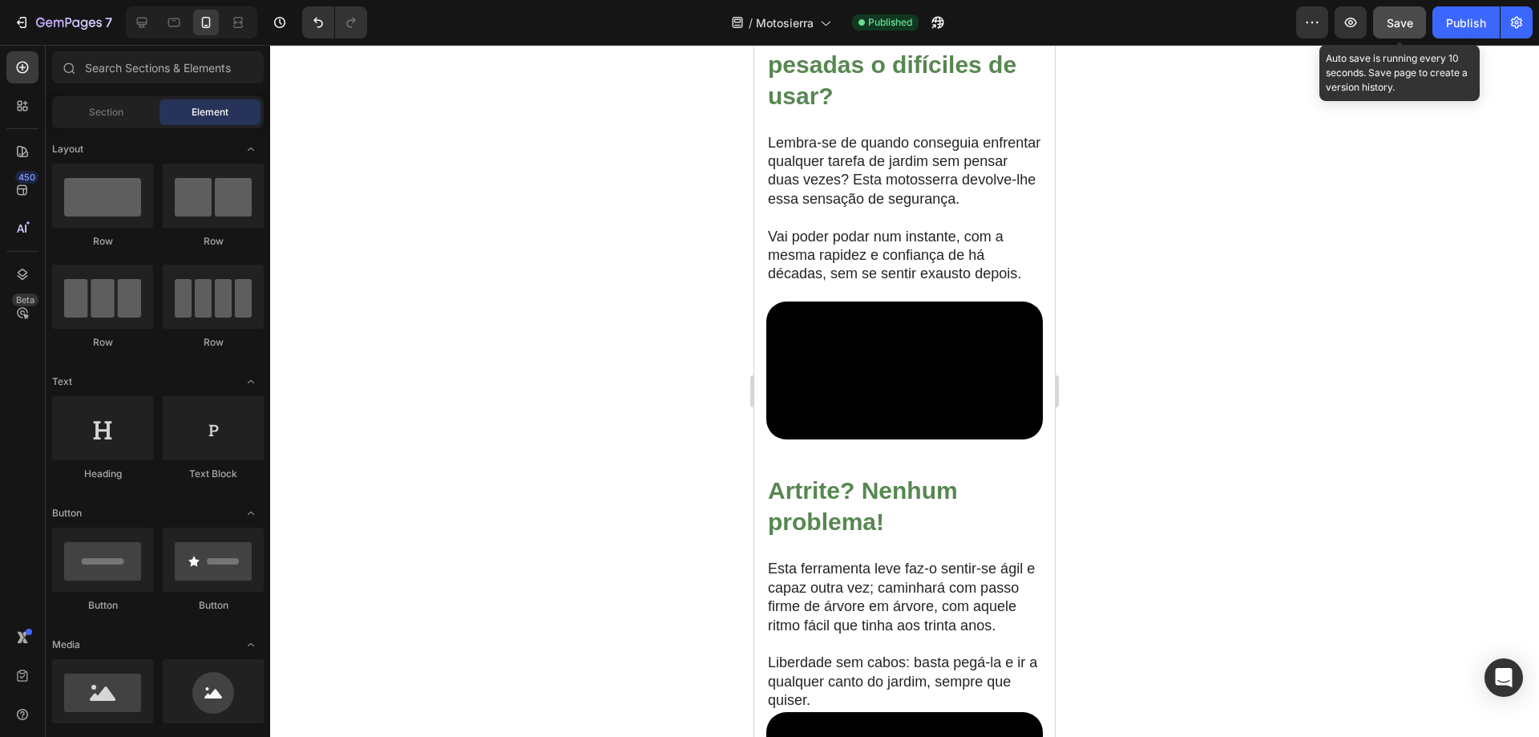
click at [880, 434] on video at bounding box center [904, 370] width 277 height 139
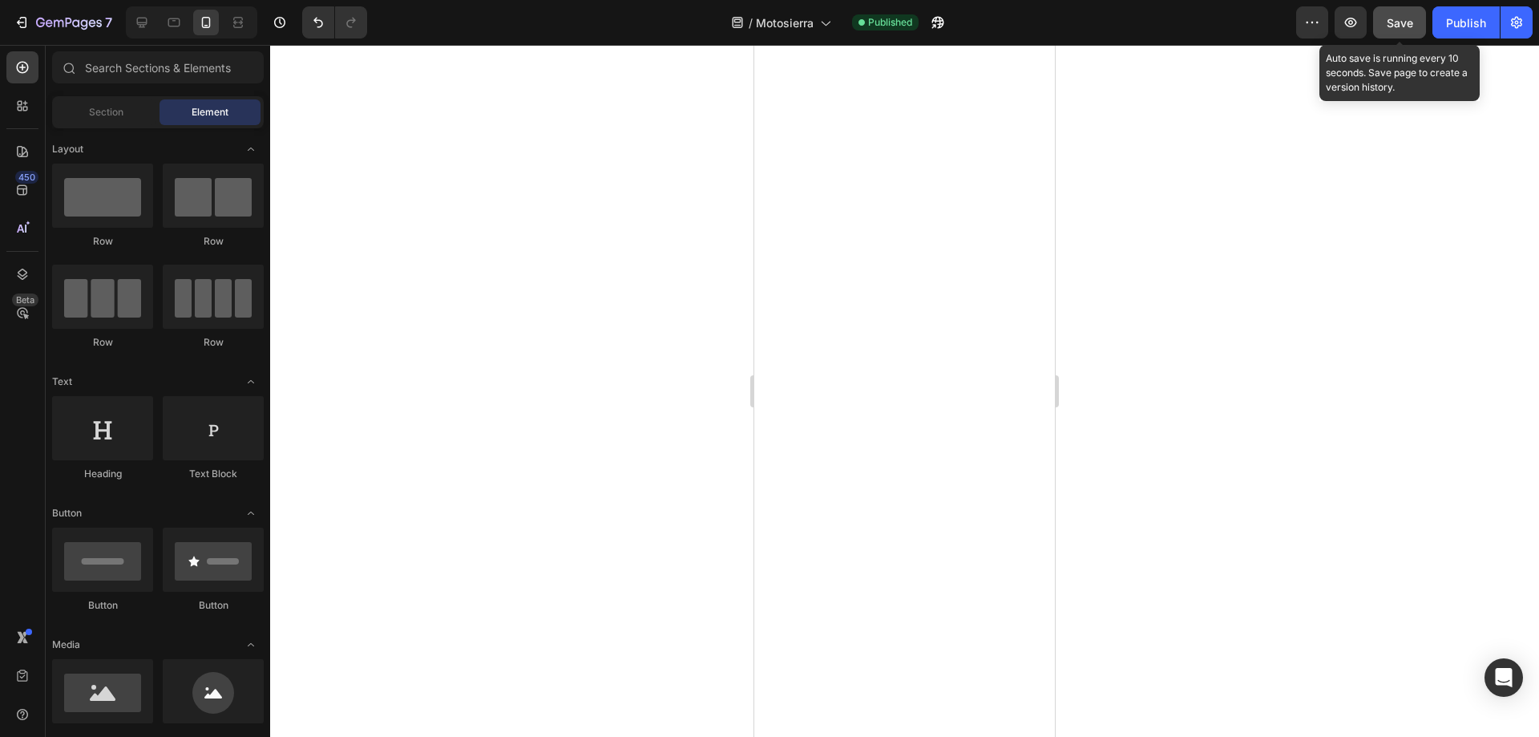
scroll to position [6, 0]
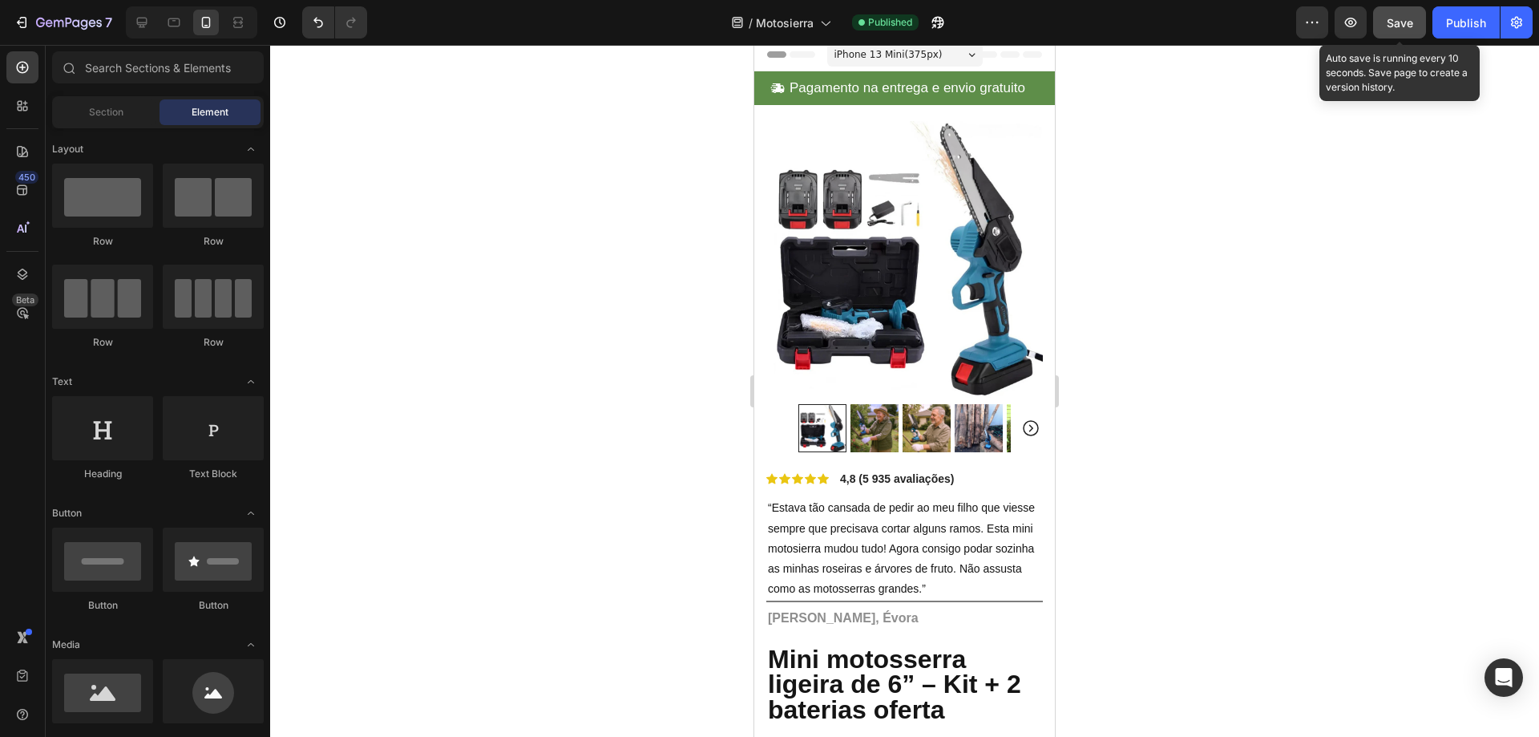
click at [1271, 307] on div at bounding box center [904, 391] width 1269 height 692
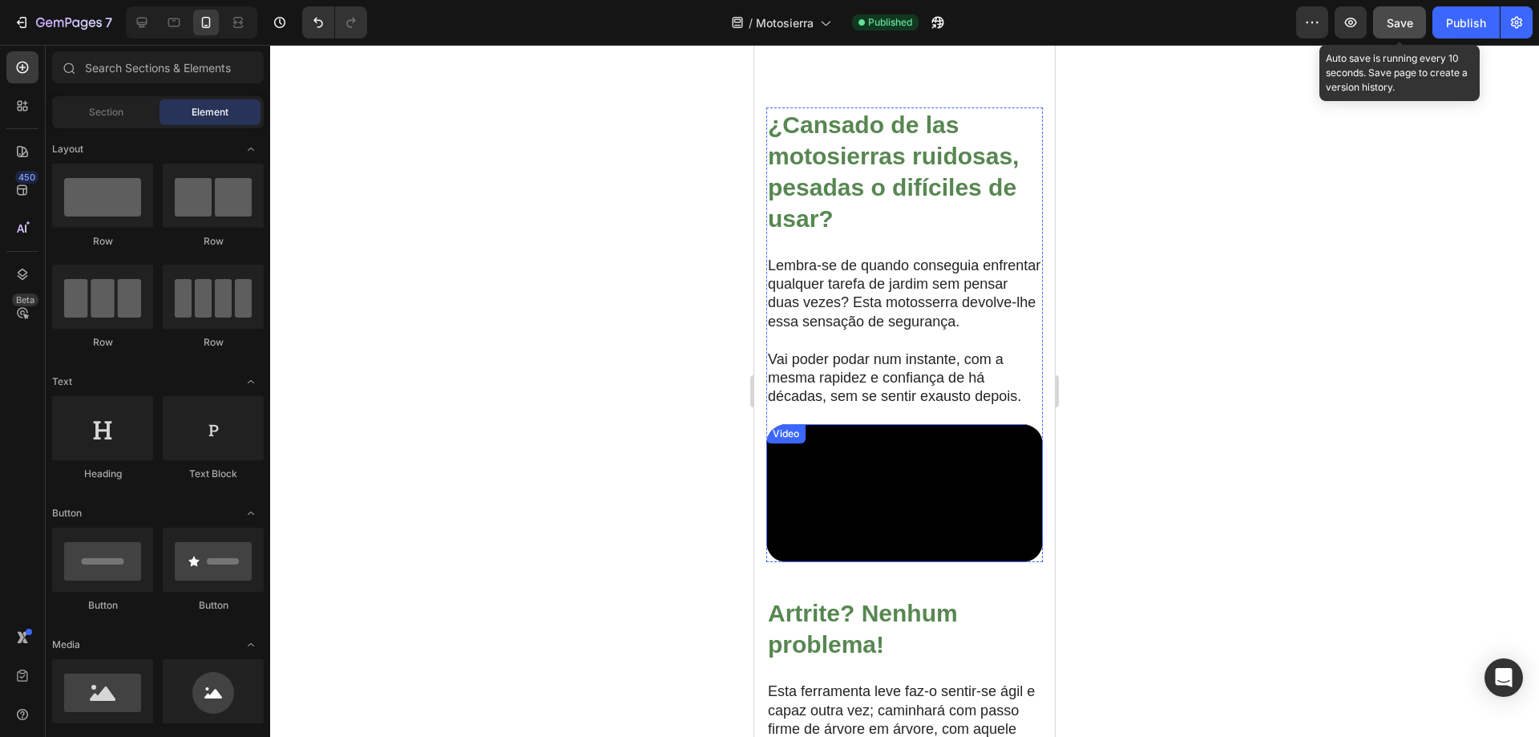
scroll to position [1666, 0]
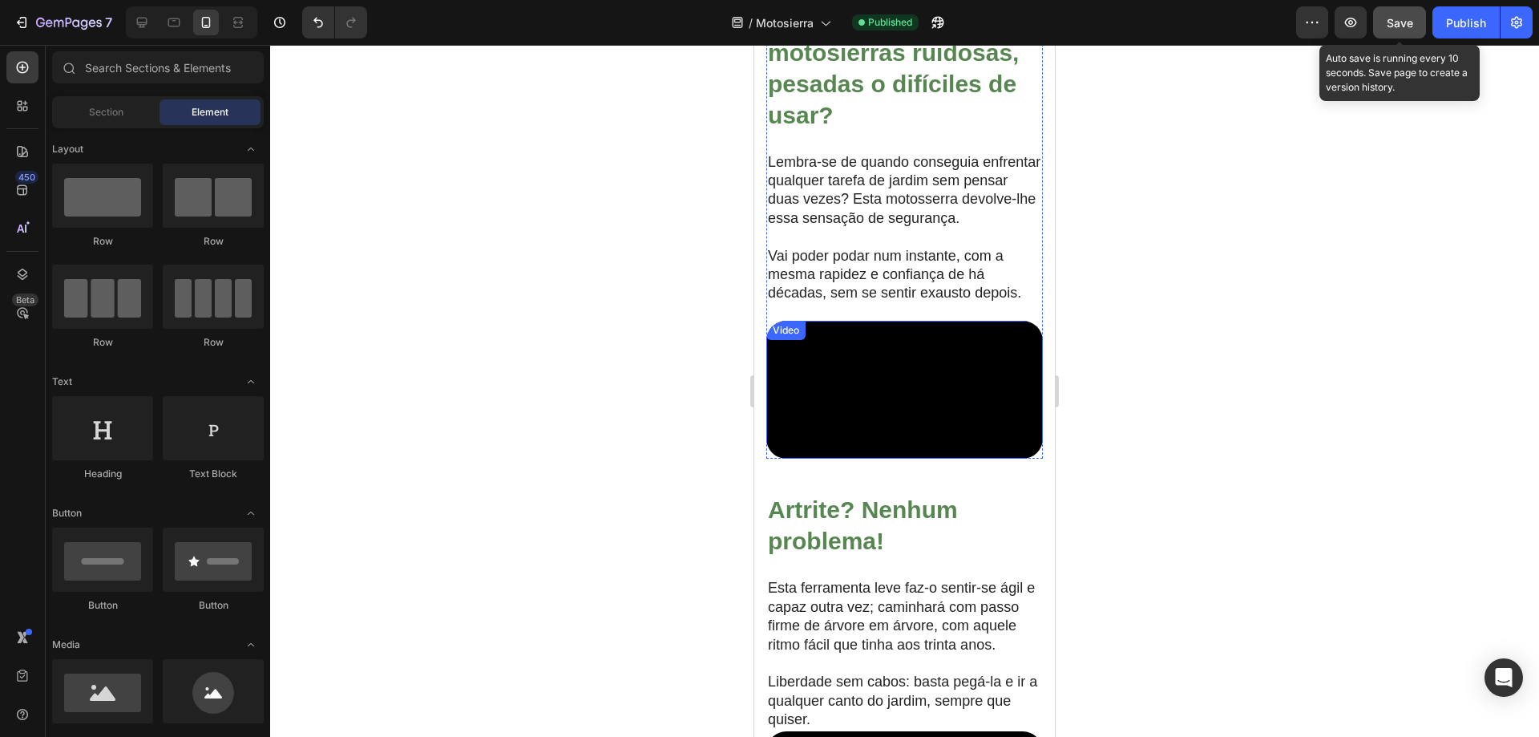
click at [915, 415] on video at bounding box center [904, 390] width 277 height 139
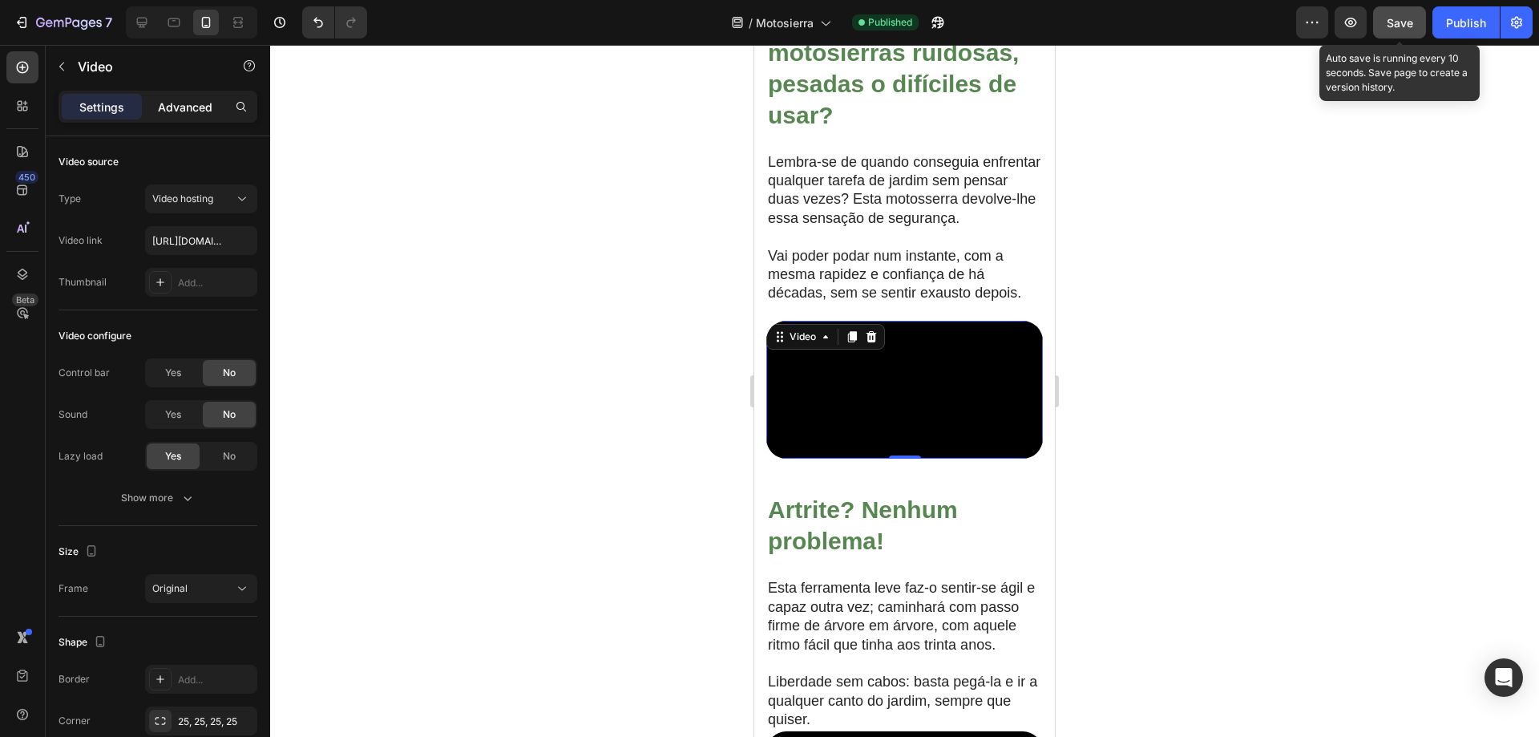
click at [180, 107] on p "Advanced" at bounding box center [185, 107] width 55 height 17
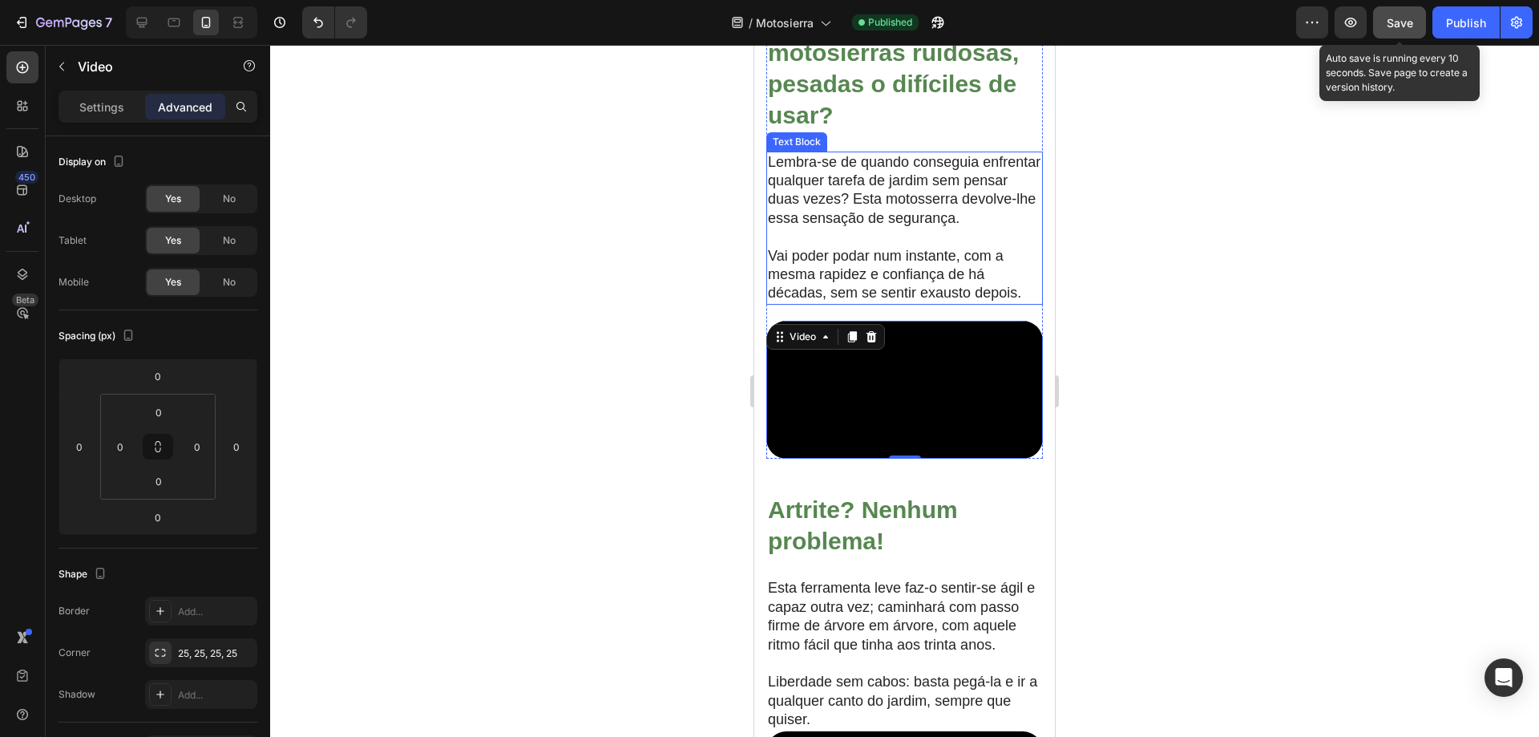
click at [882, 289] on p "Vai poder podar num instante, com a mesma rapidez e confiança de há décadas, se…" at bounding box center [904, 275] width 273 height 56
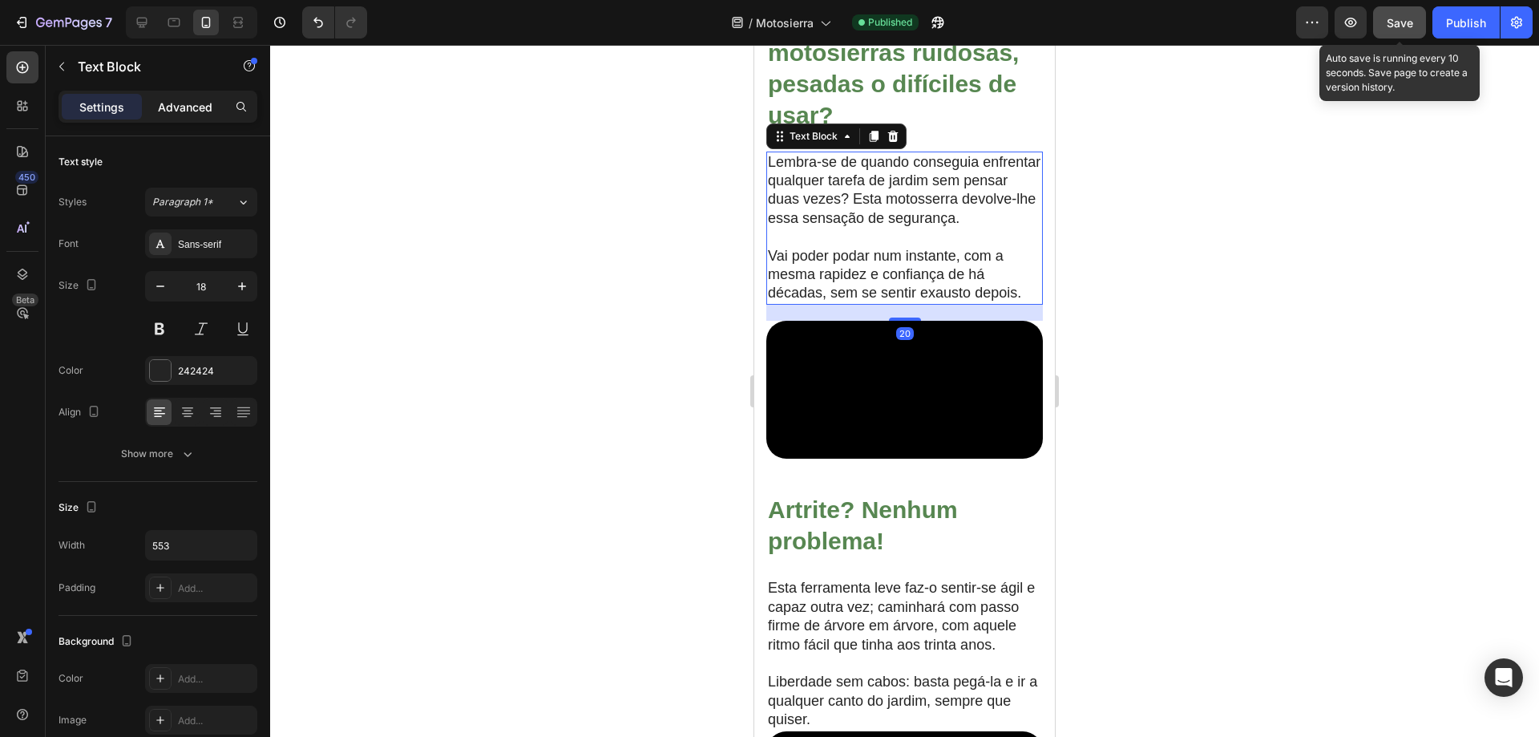
click at [170, 104] on p "Advanced" at bounding box center [185, 107] width 55 height 17
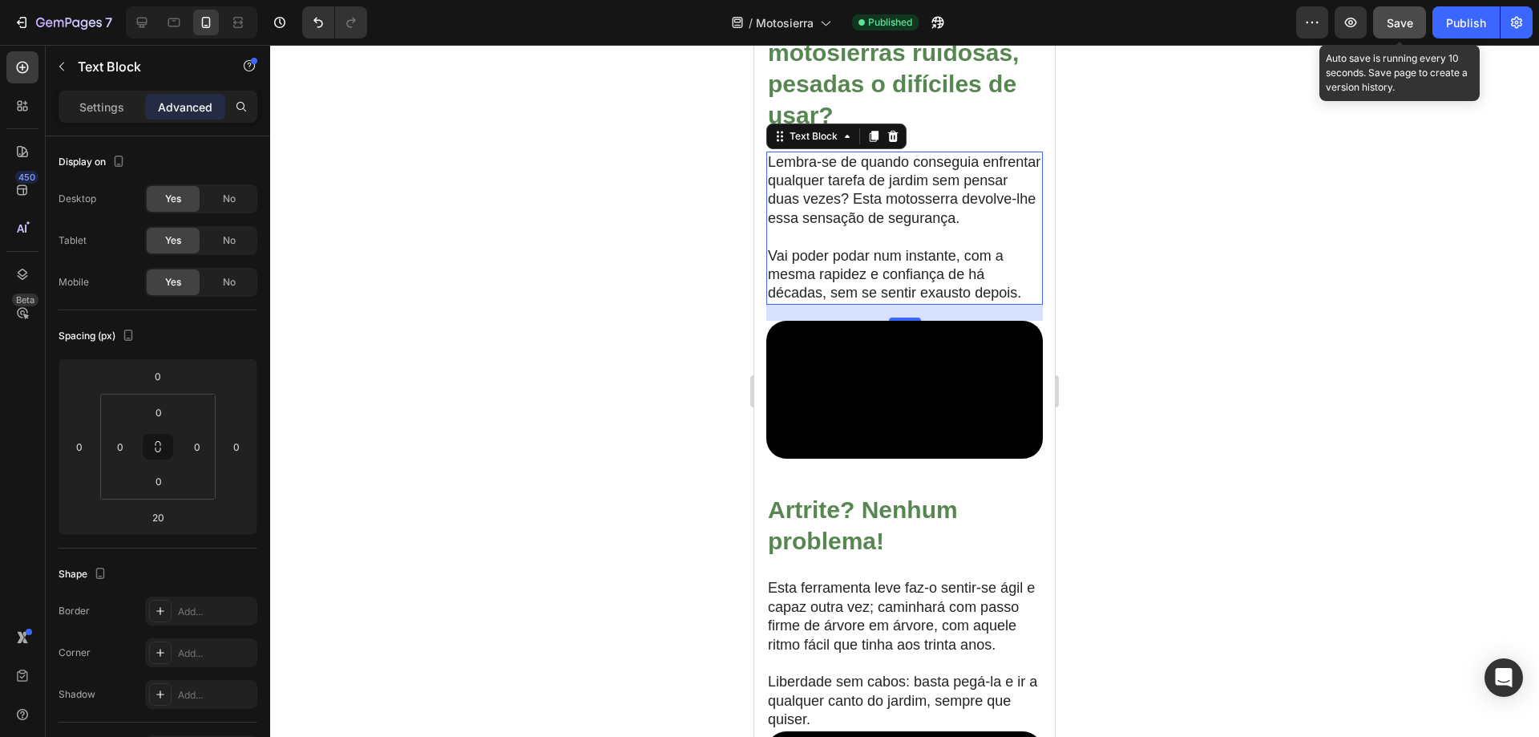
click at [1255, 357] on div at bounding box center [904, 391] width 1269 height 692
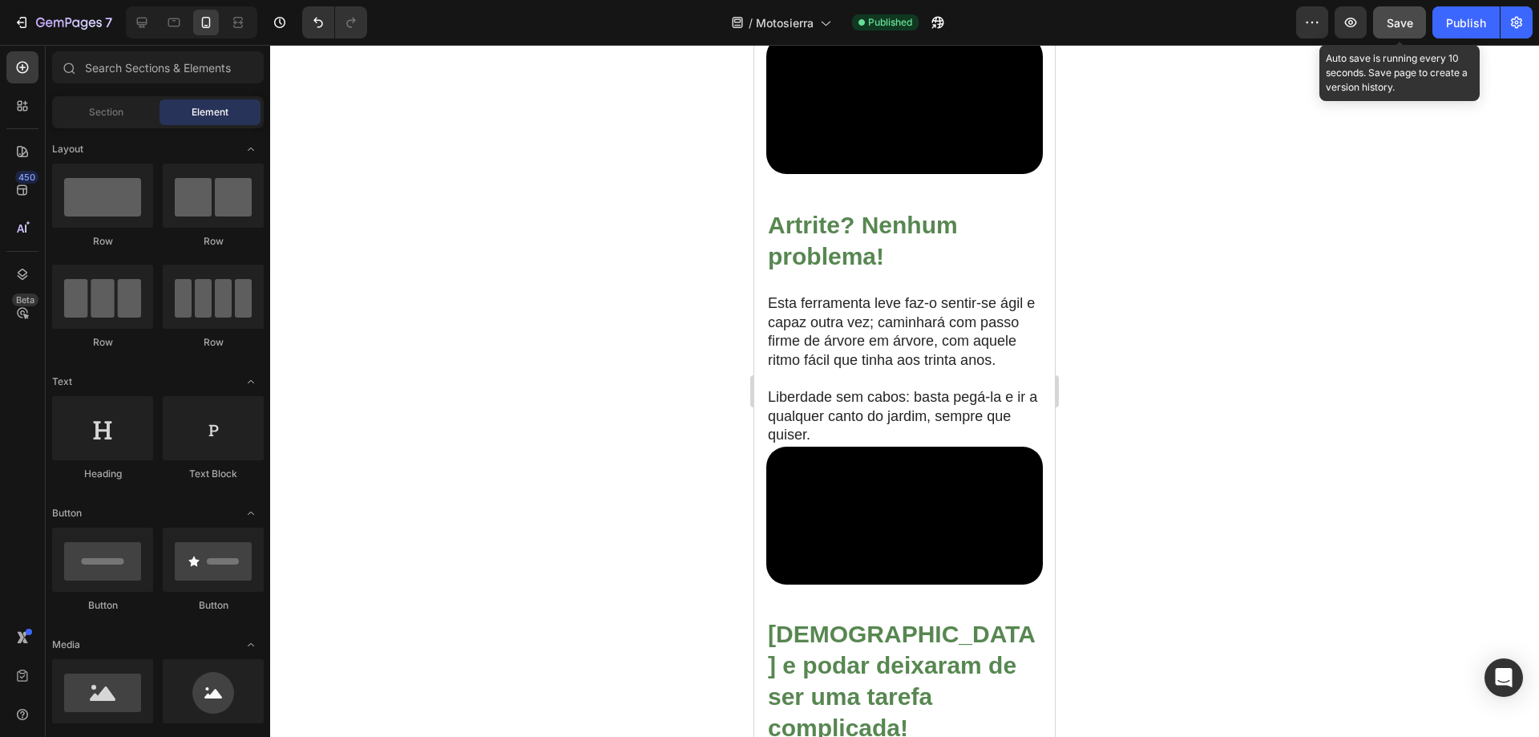
scroll to position [2099, 0]
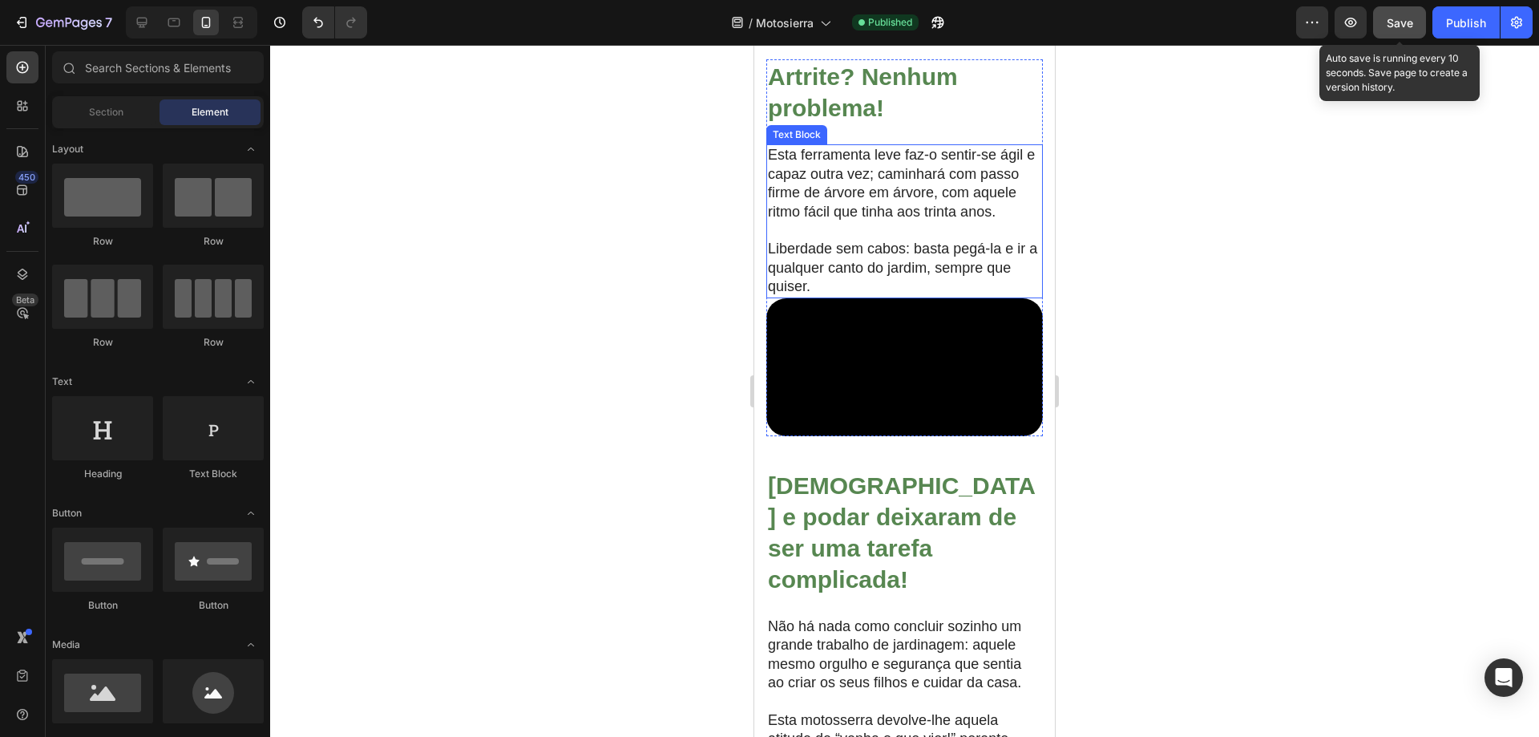
click at [928, 240] on p at bounding box center [904, 230] width 273 height 18
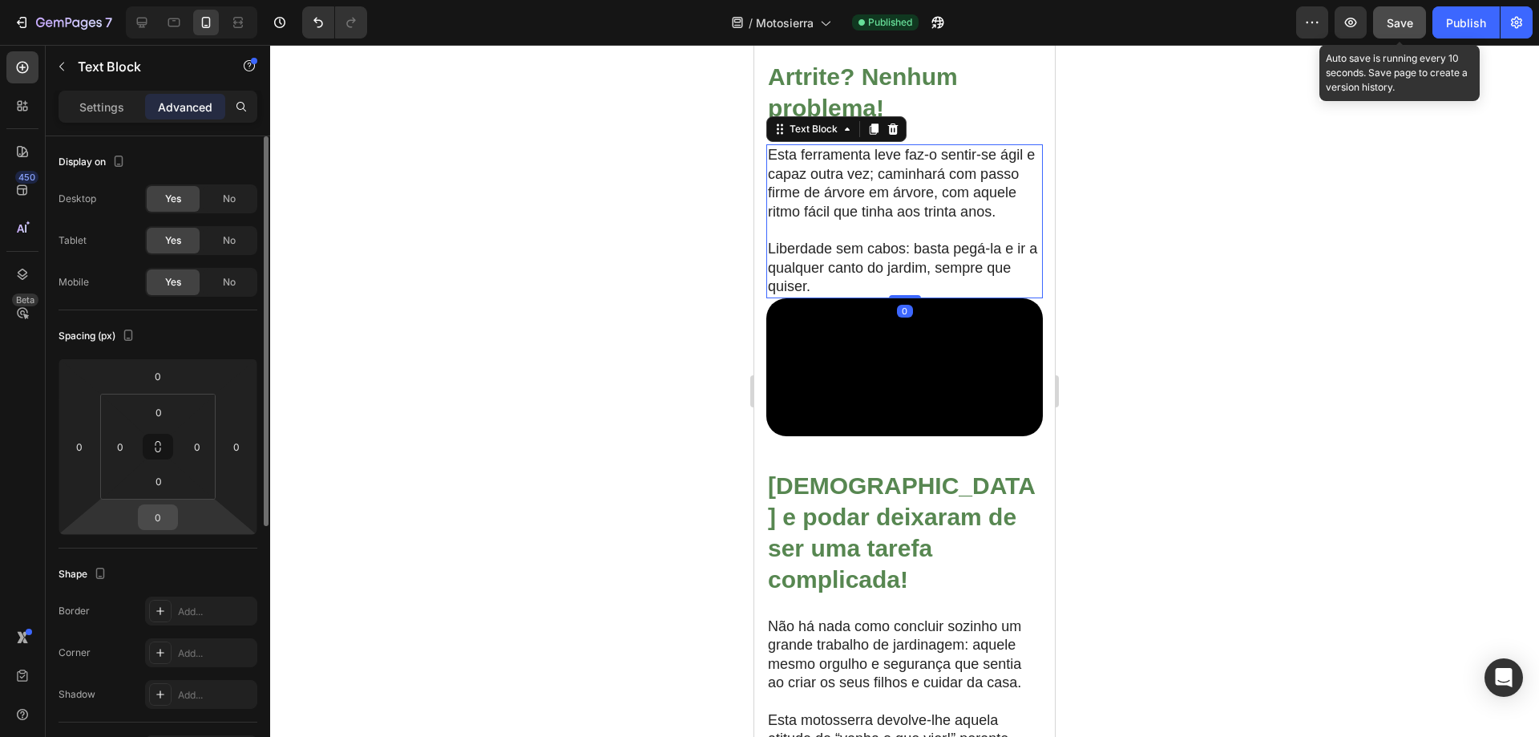
drag, startPoint x: 164, startPoint y: 512, endPoint x: 167, endPoint y: 527, distance: 14.6
click at [164, 512] on input "0" at bounding box center [158, 517] width 32 height 24
click at [157, 519] on input "0" at bounding box center [158, 517] width 32 height 24
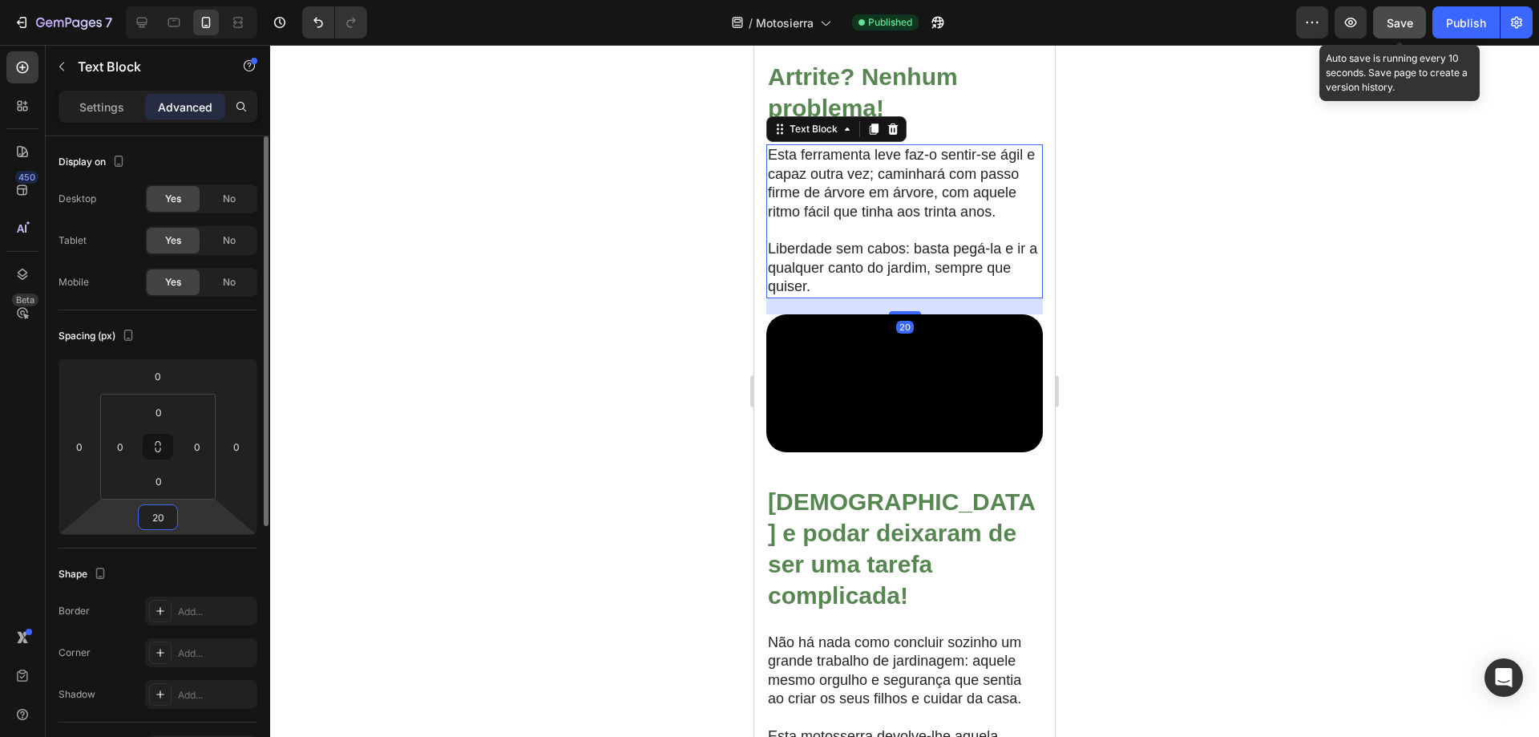
type input "20"
click at [1336, 525] on div at bounding box center [904, 391] width 1269 height 692
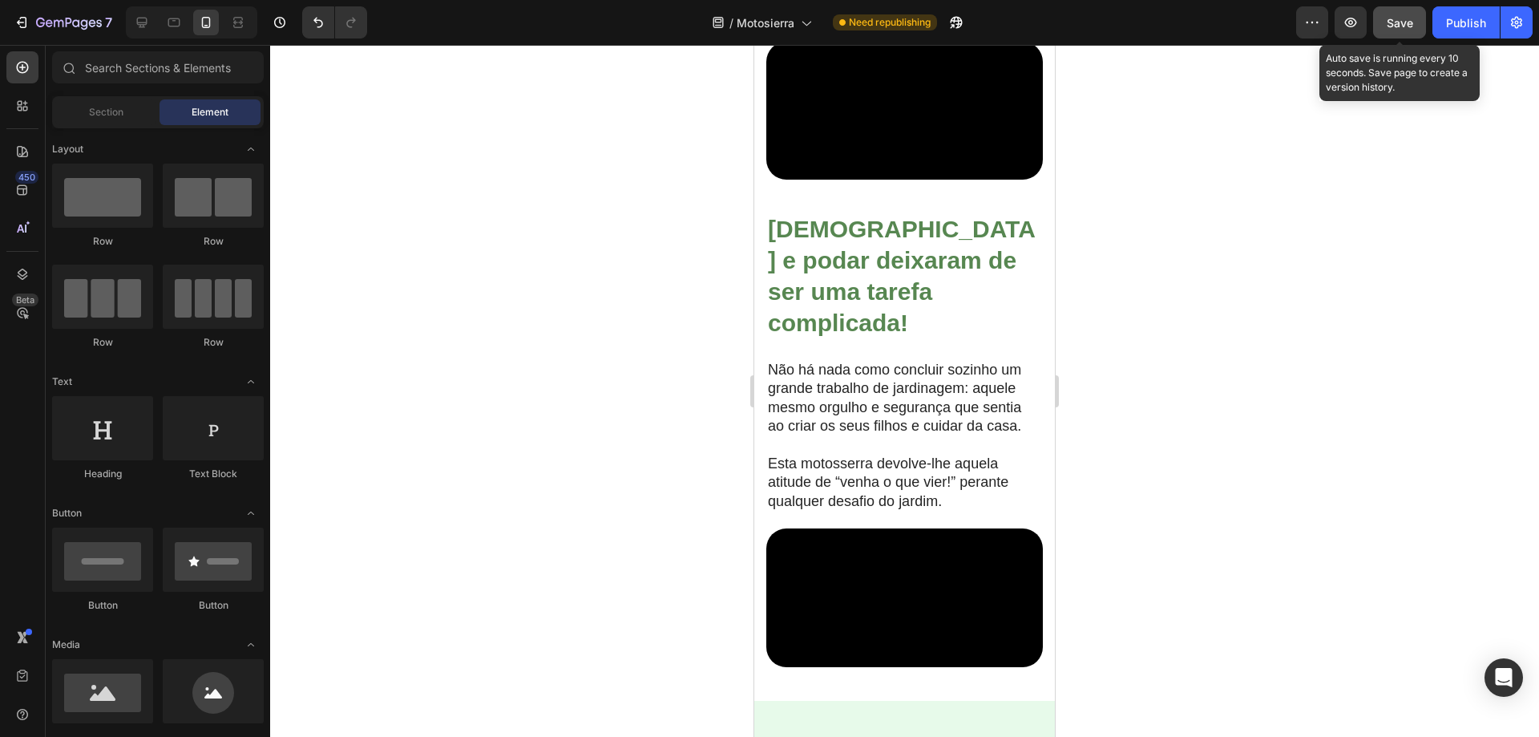
scroll to position [2481, 0]
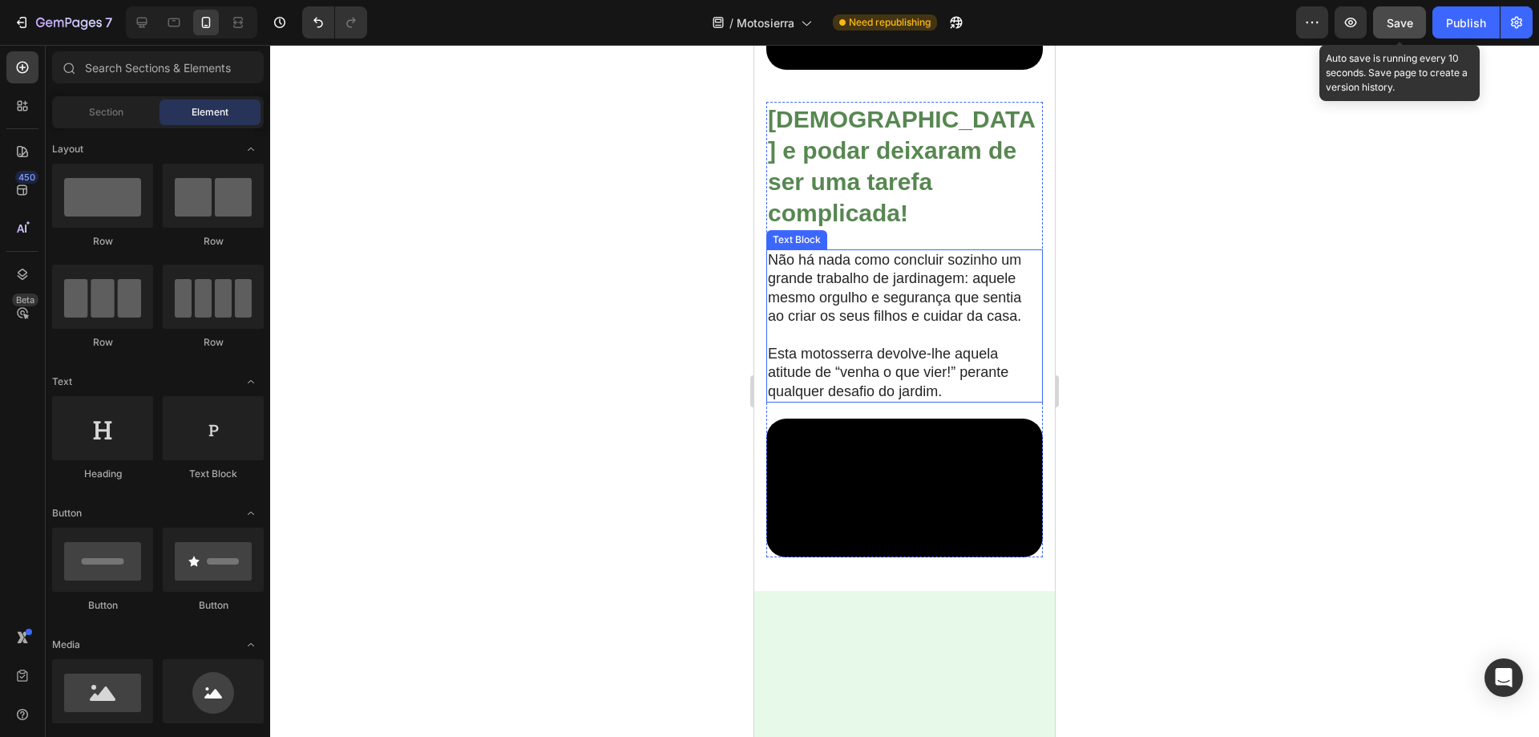
click at [988, 326] on p "Não há nada como concluir sozinho um grande trabalho de jardinagem: aquele mesm…" at bounding box center [904, 288] width 273 height 75
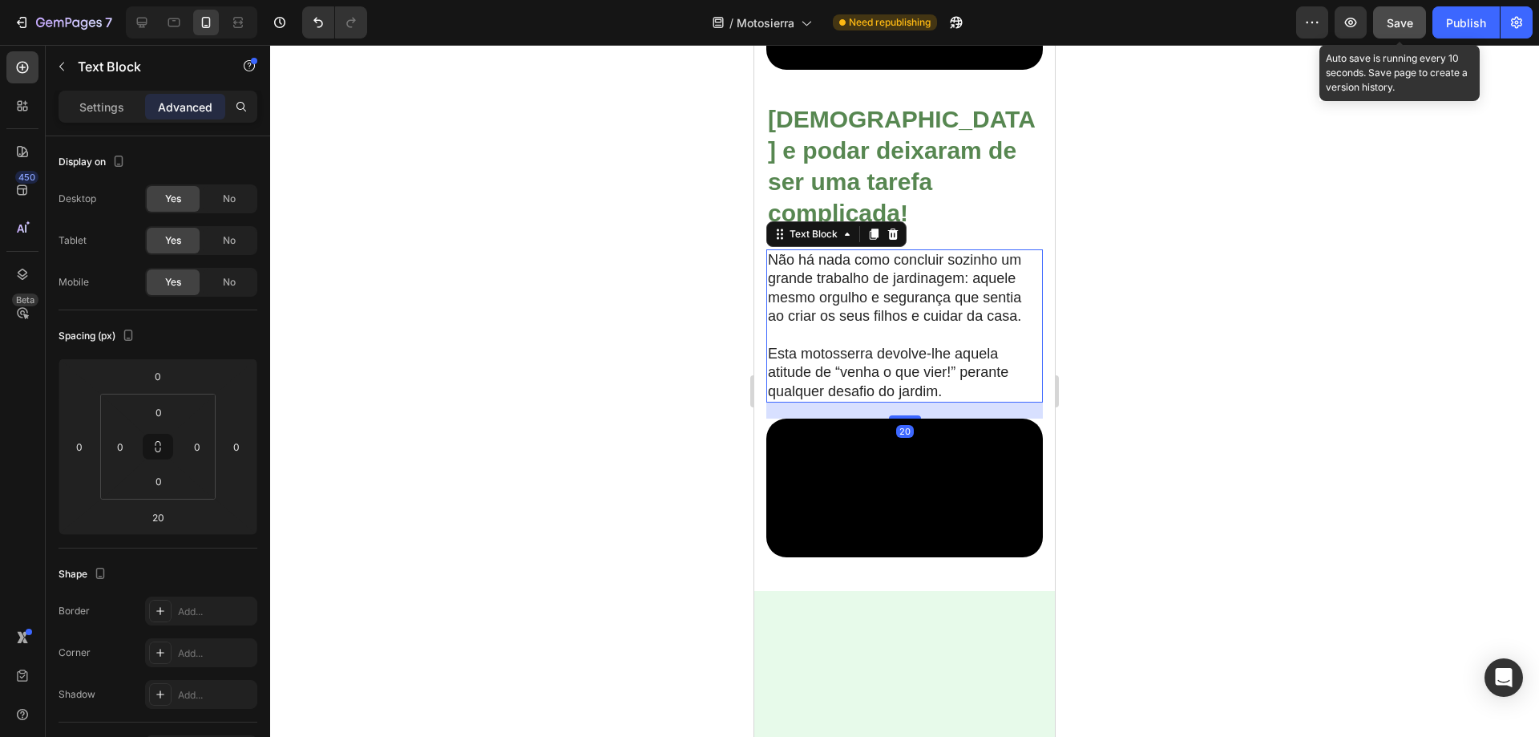
click at [1227, 407] on div at bounding box center [904, 391] width 1269 height 692
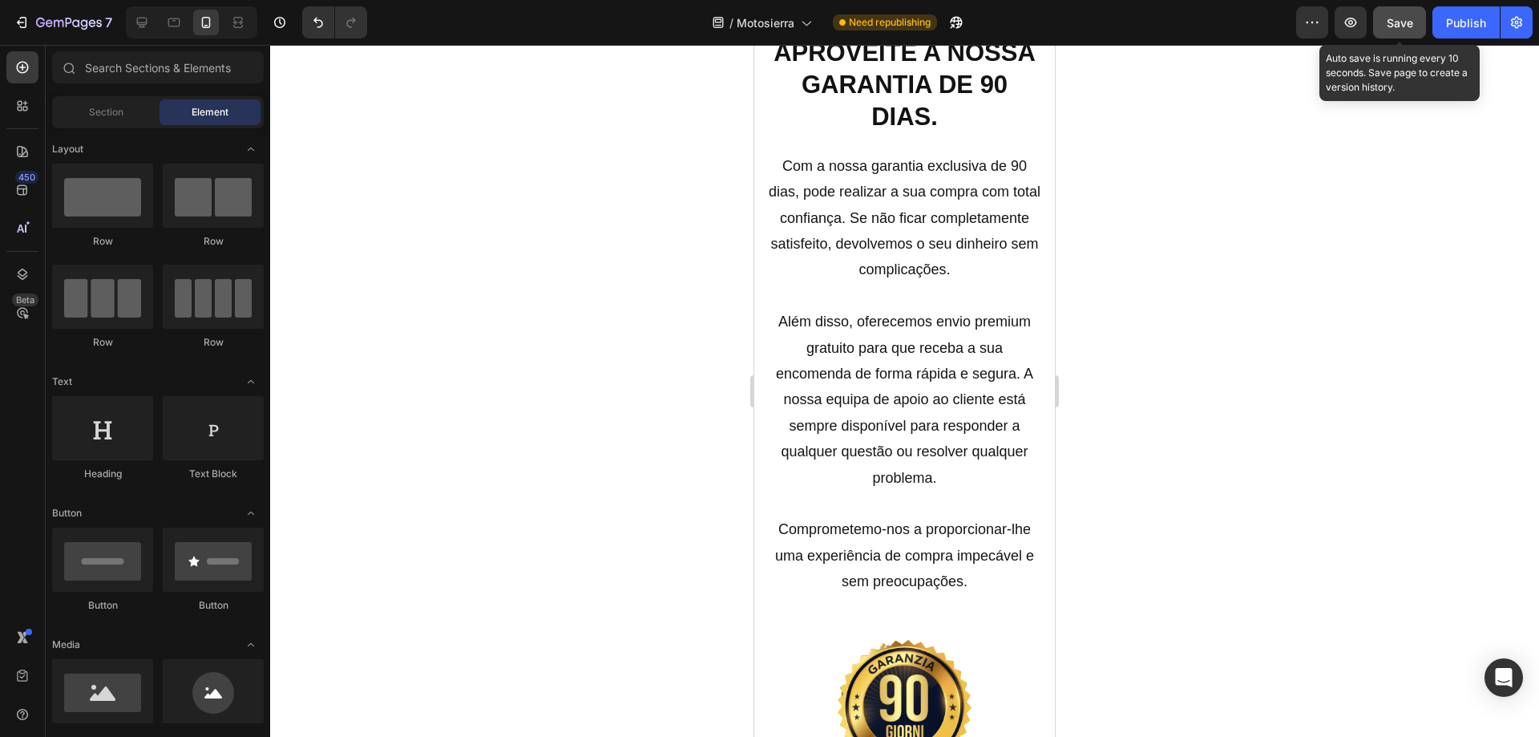
scroll to position [4395, 0]
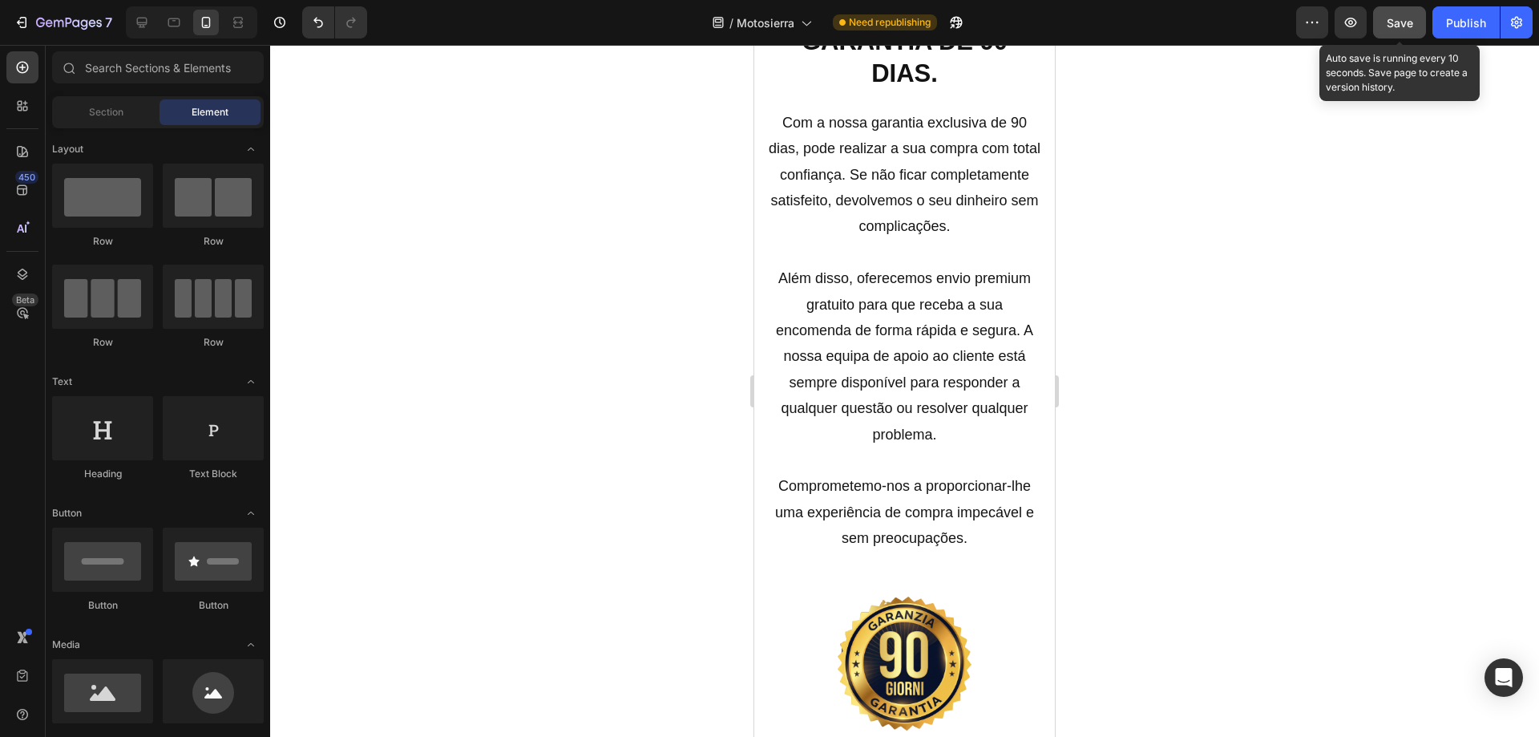
click at [1198, 477] on div at bounding box center [904, 391] width 1269 height 692
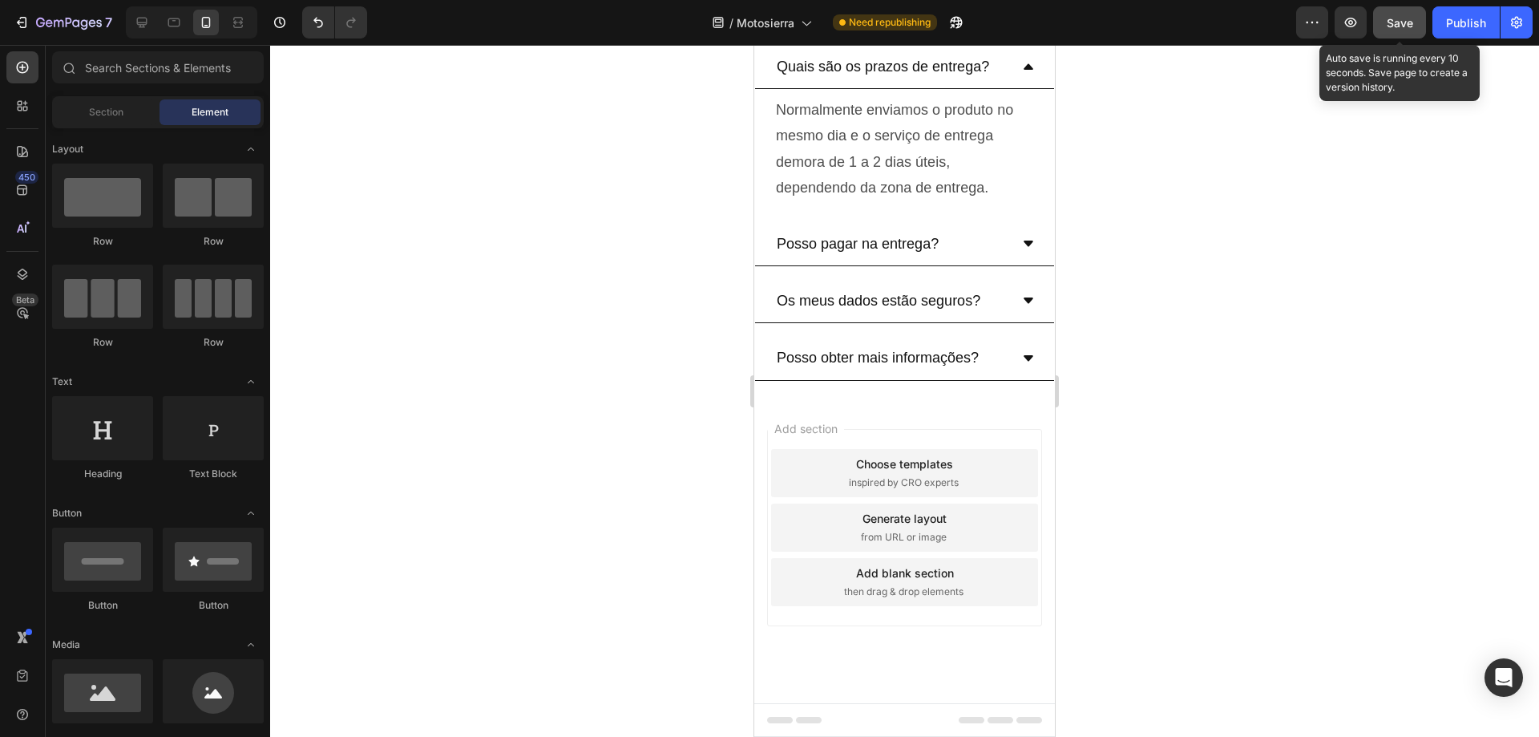
scroll to position [7027, 0]
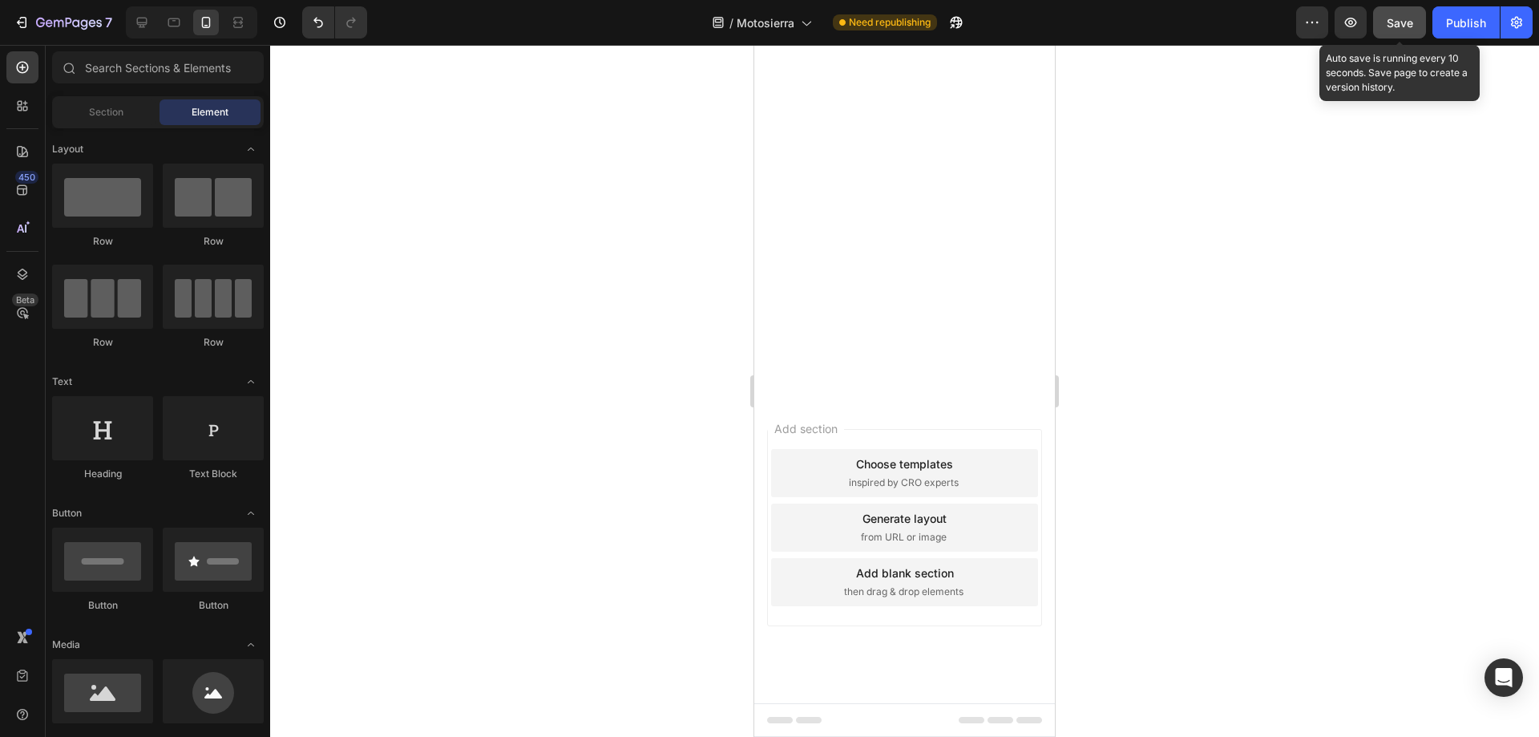
drag, startPoint x: 1306, startPoint y: 633, endPoint x: 1153, endPoint y: 611, distance: 154.6
click at [1305, 633] on div at bounding box center [904, 391] width 1269 height 692
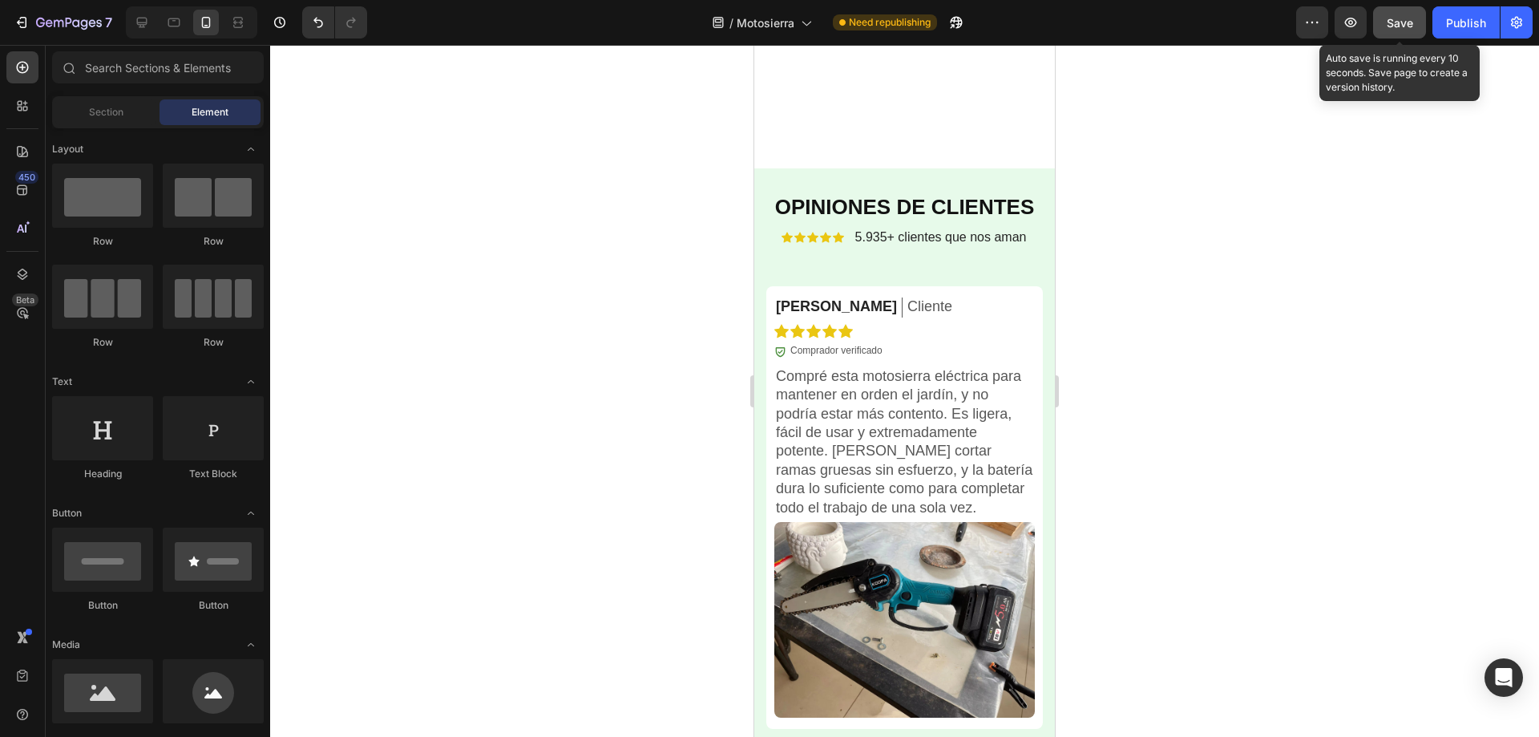
scroll to position [5163, 0]
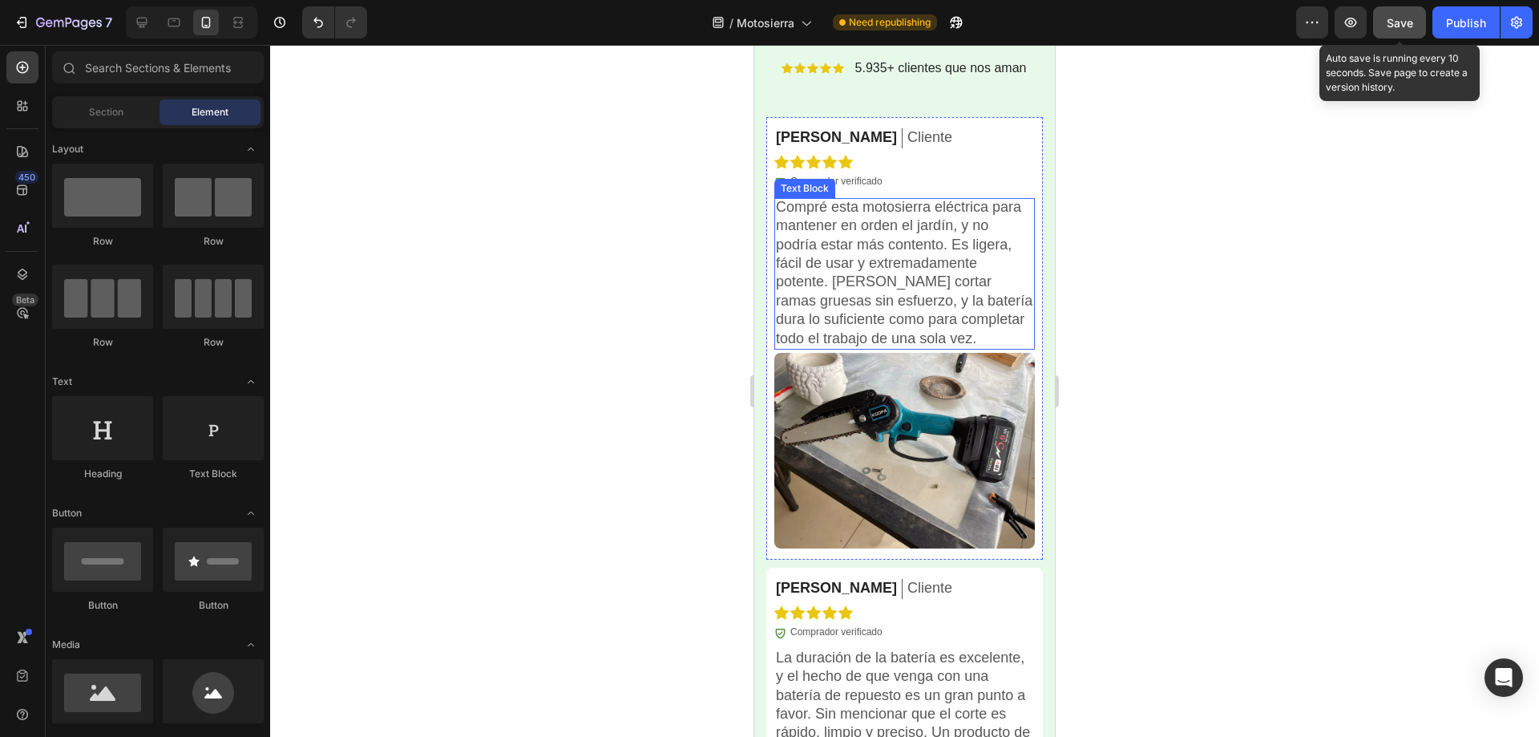
click at [821, 273] on p "Compré esta motosierra eléctrica para mantener en orden el jardín, y no podría …" at bounding box center [904, 273] width 257 height 150
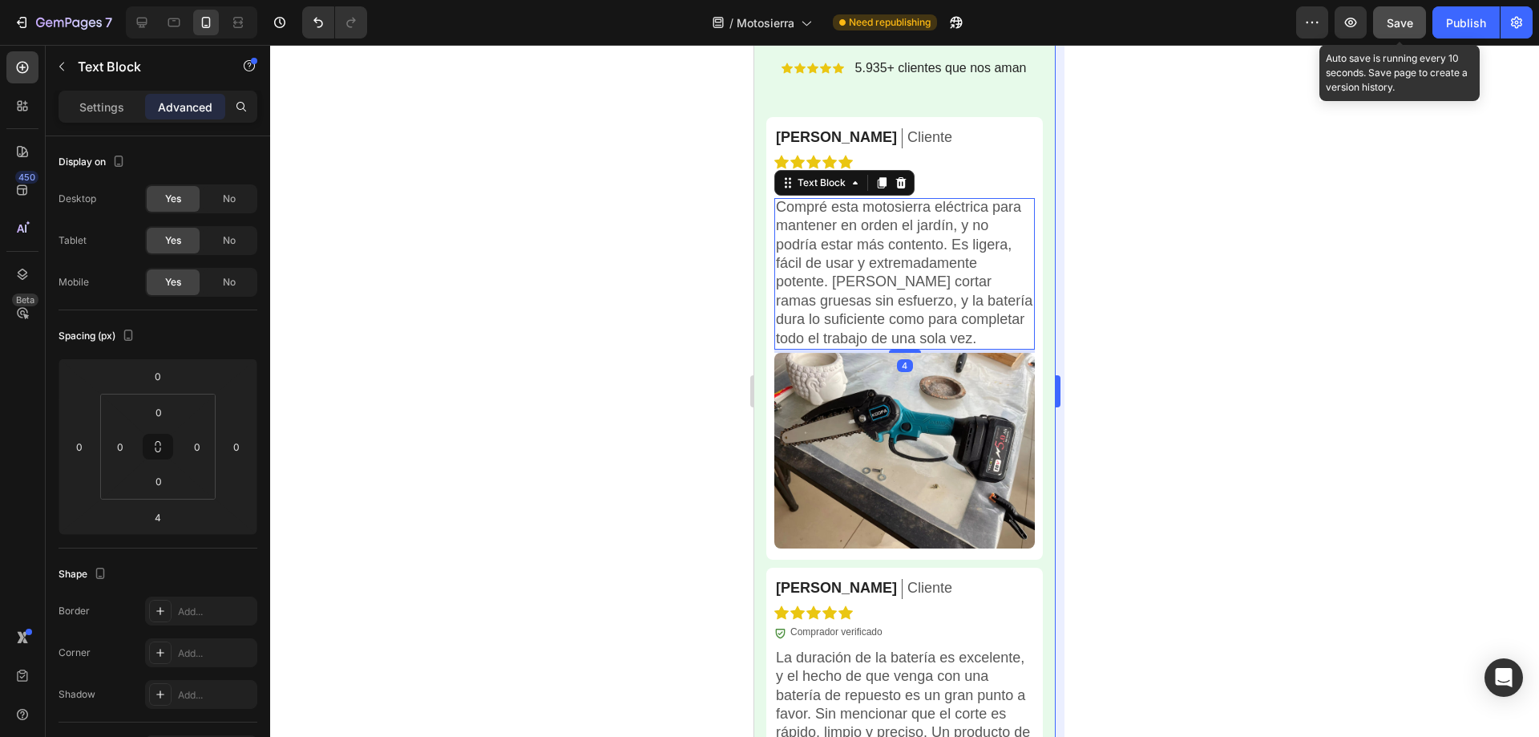
click at [1215, 346] on div at bounding box center [904, 391] width 1269 height 692
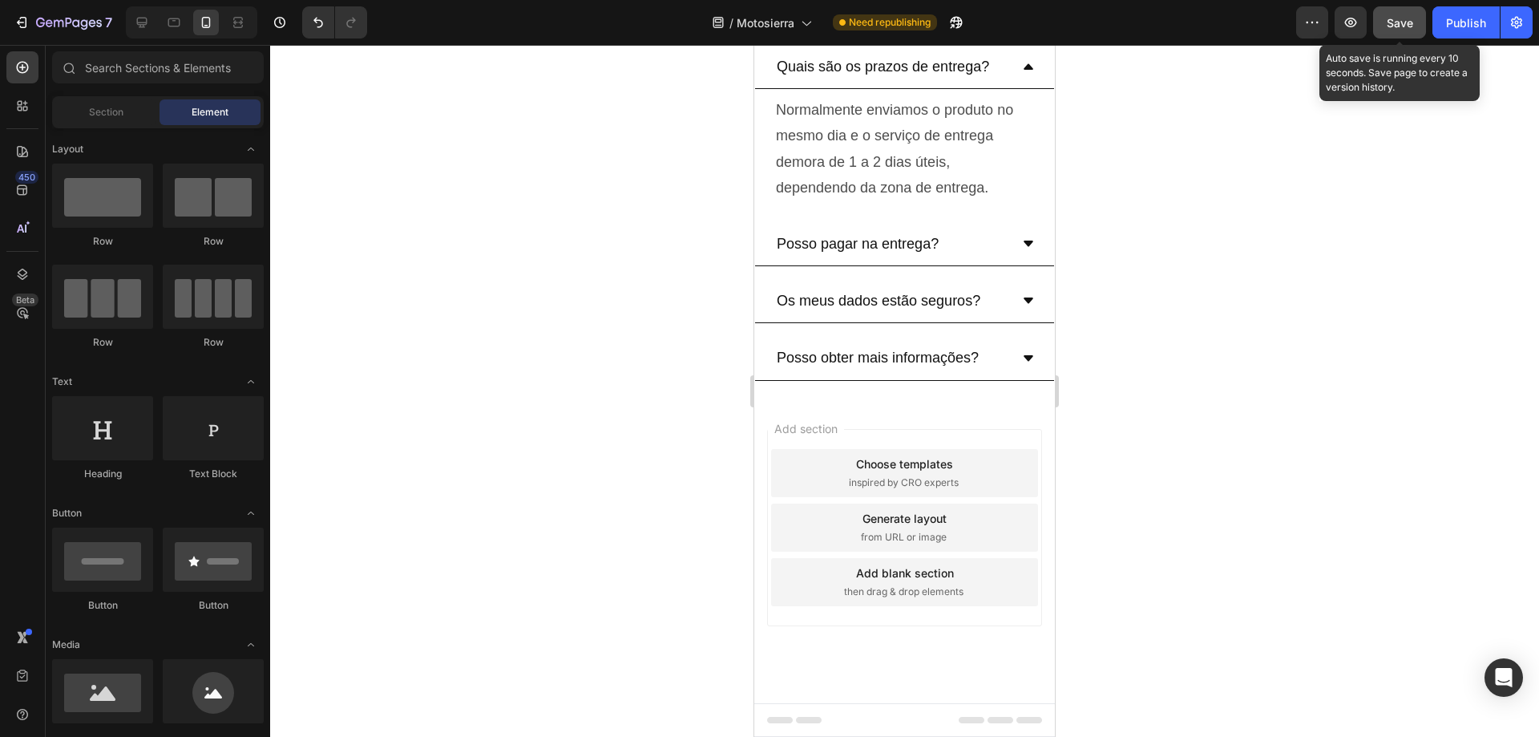
scroll to position [7762, 0]
click at [1150, 408] on div at bounding box center [904, 391] width 1269 height 692
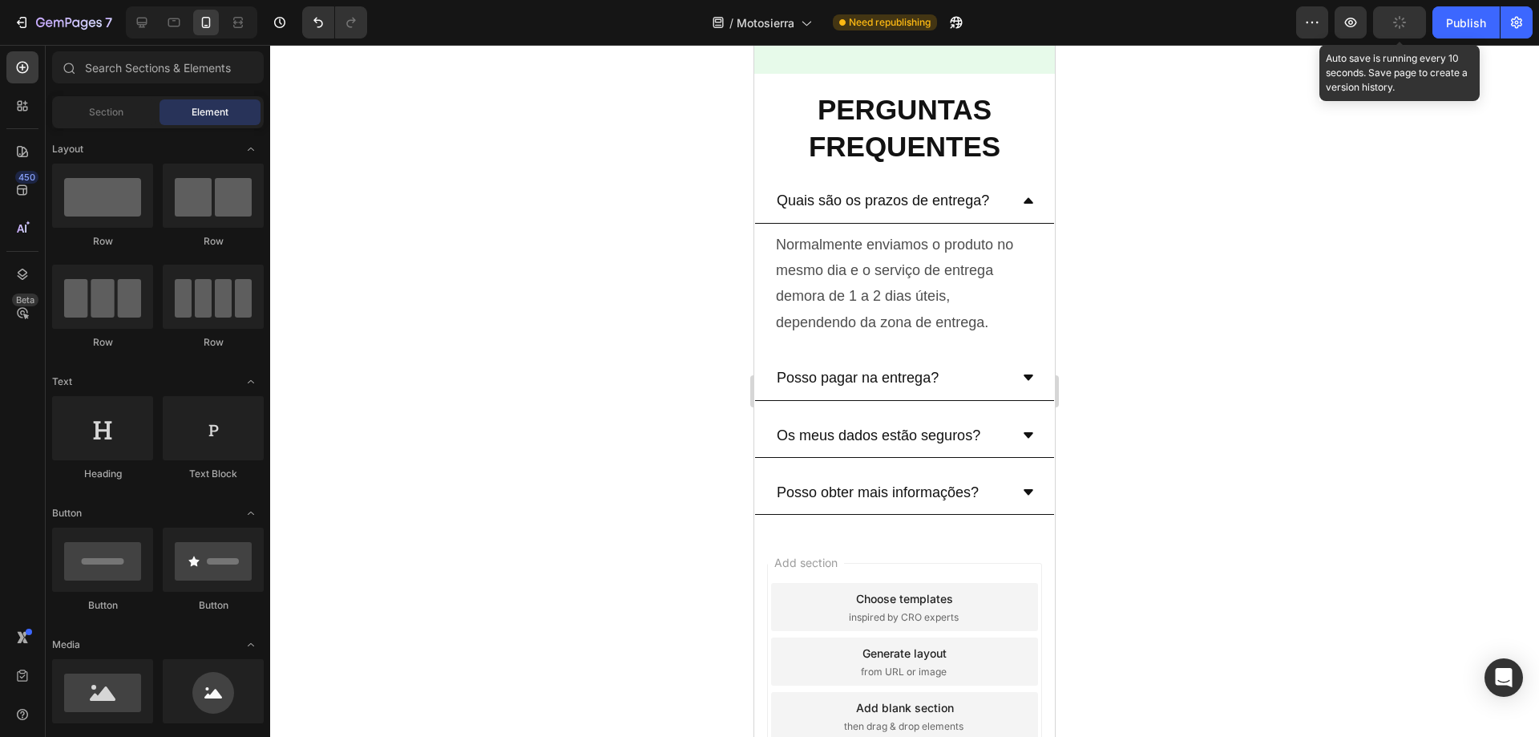
scroll to position [8054, 0]
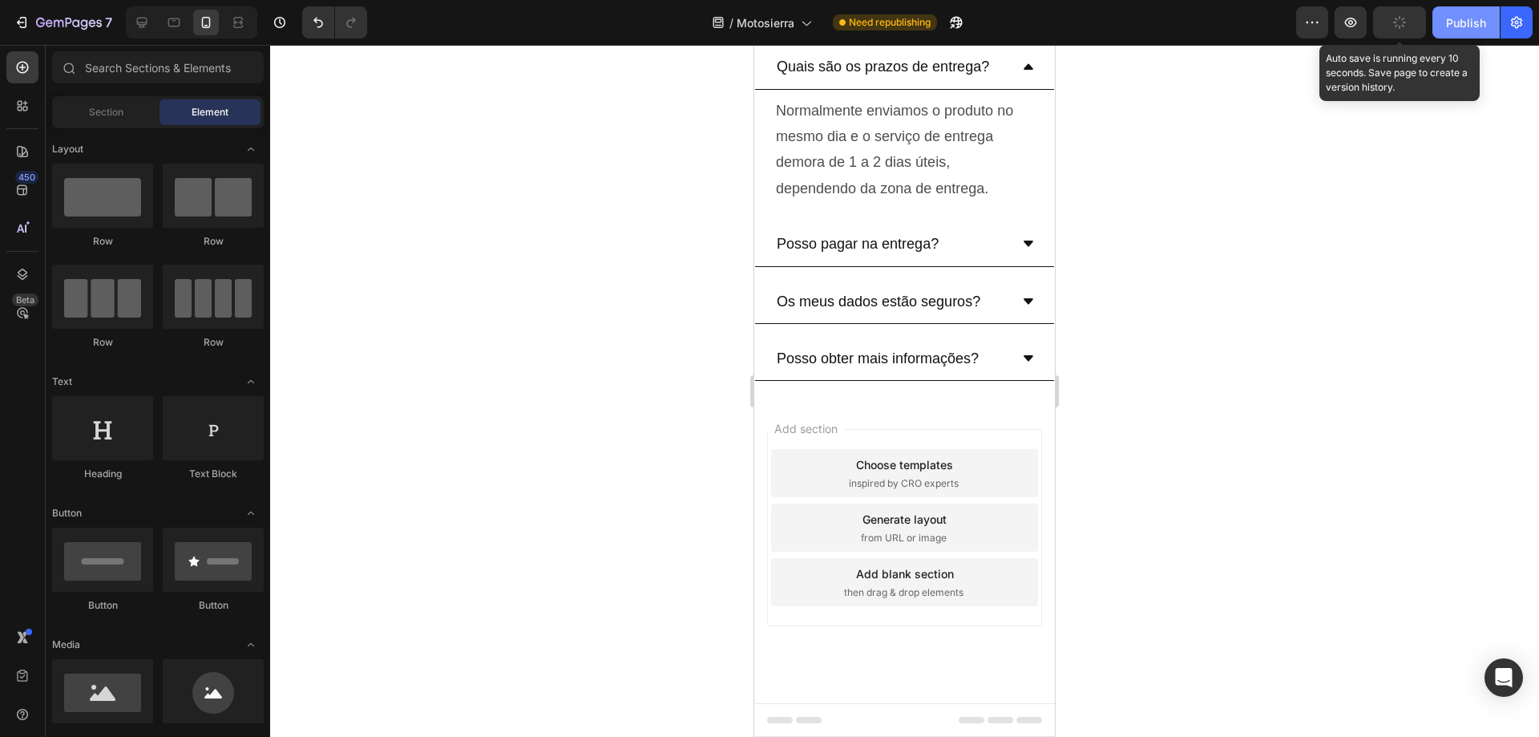
click at [1453, 13] on button "Publish" at bounding box center [1466, 22] width 67 height 32
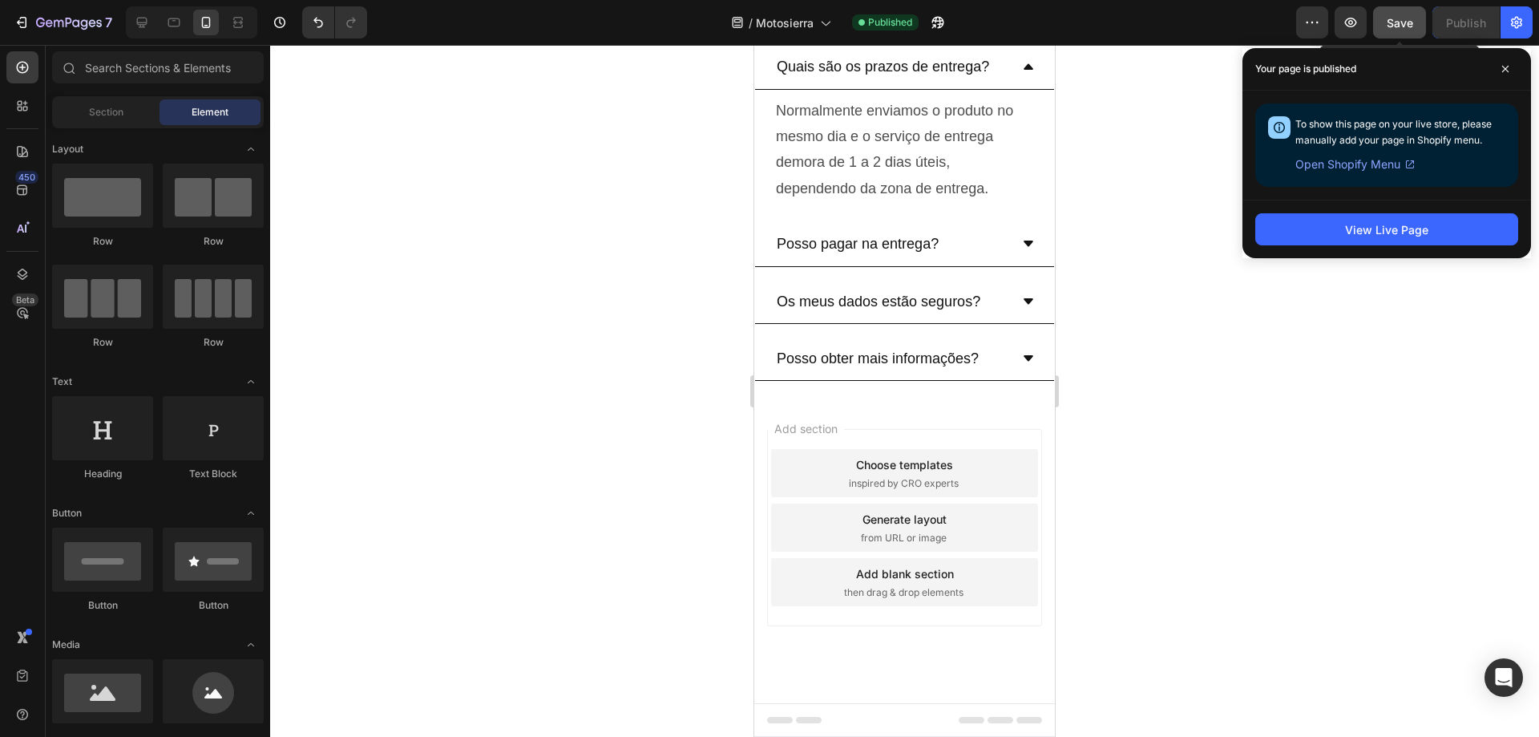
drag, startPoint x: 1286, startPoint y: 626, endPoint x: 1279, endPoint y: 575, distance: 51.8
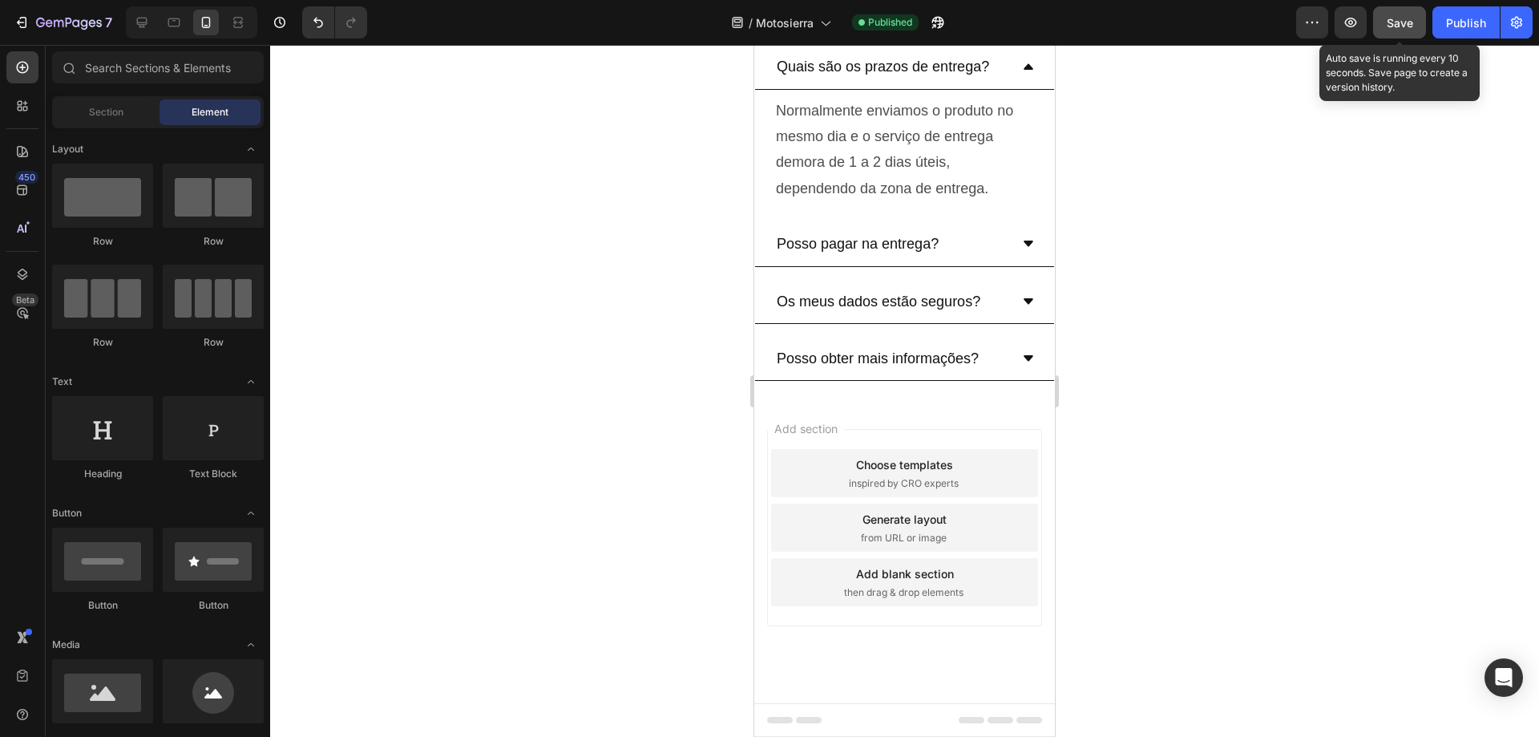
click at [1263, 488] on div at bounding box center [904, 391] width 1269 height 692
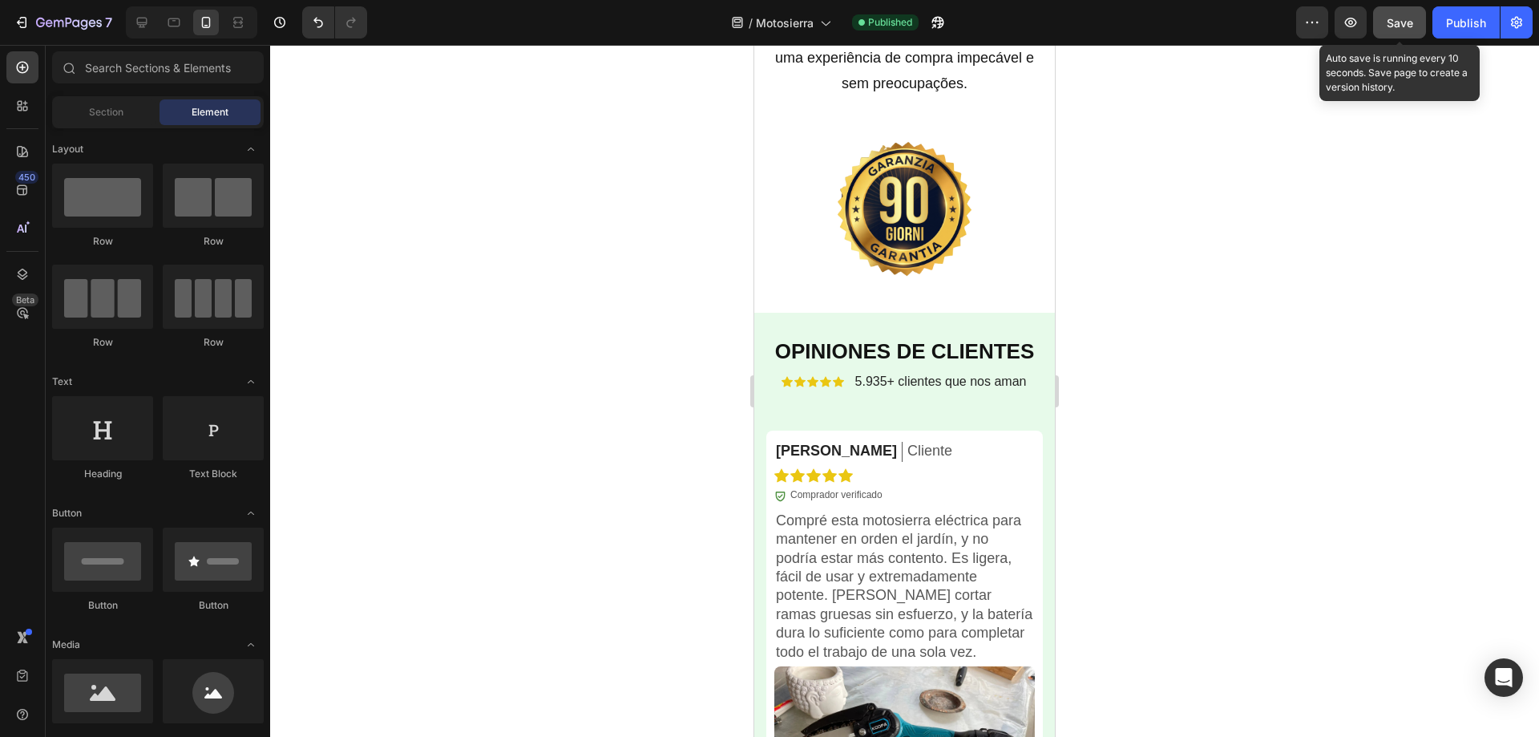
scroll to position [4891, 0]
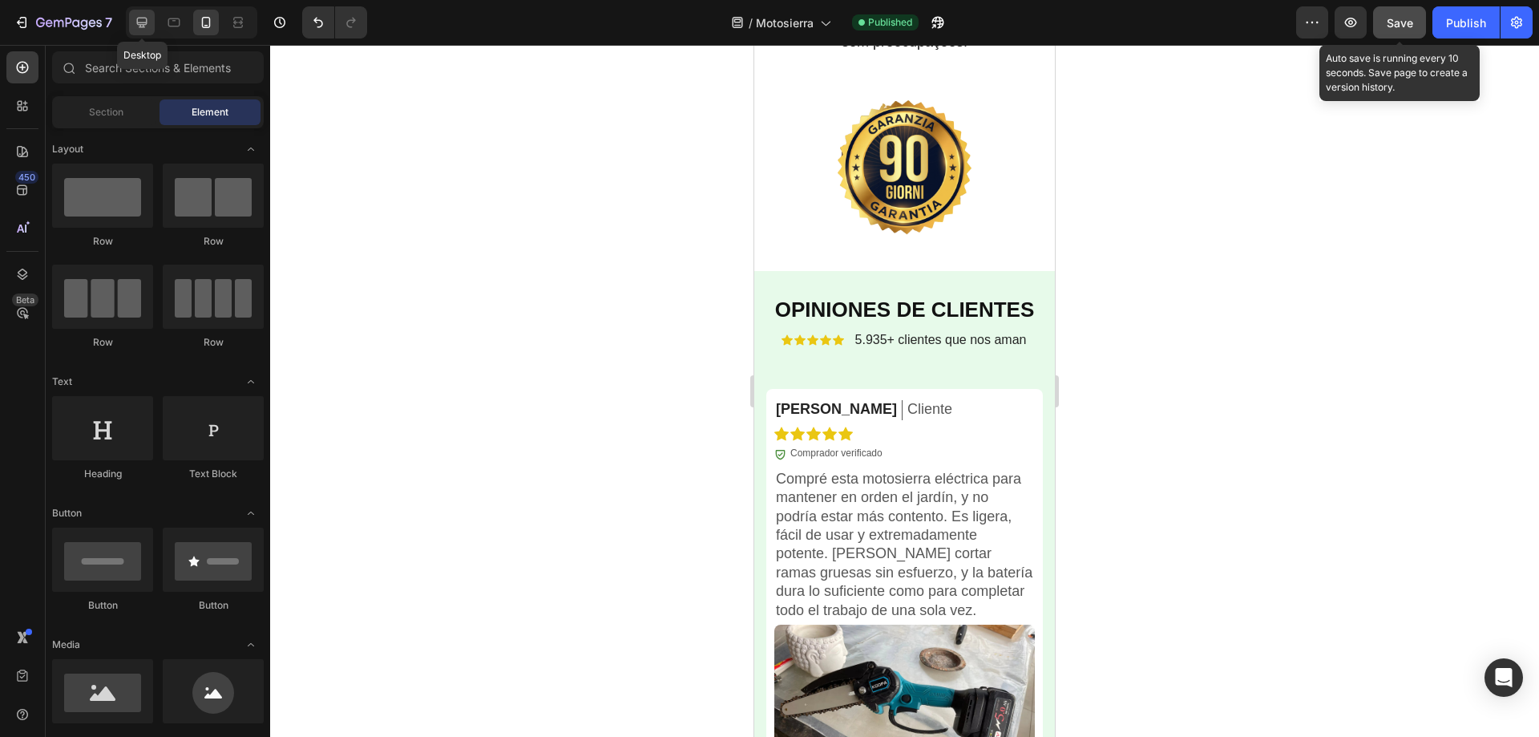
click at [139, 19] on icon at bounding box center [142, 22] width 16 height 16
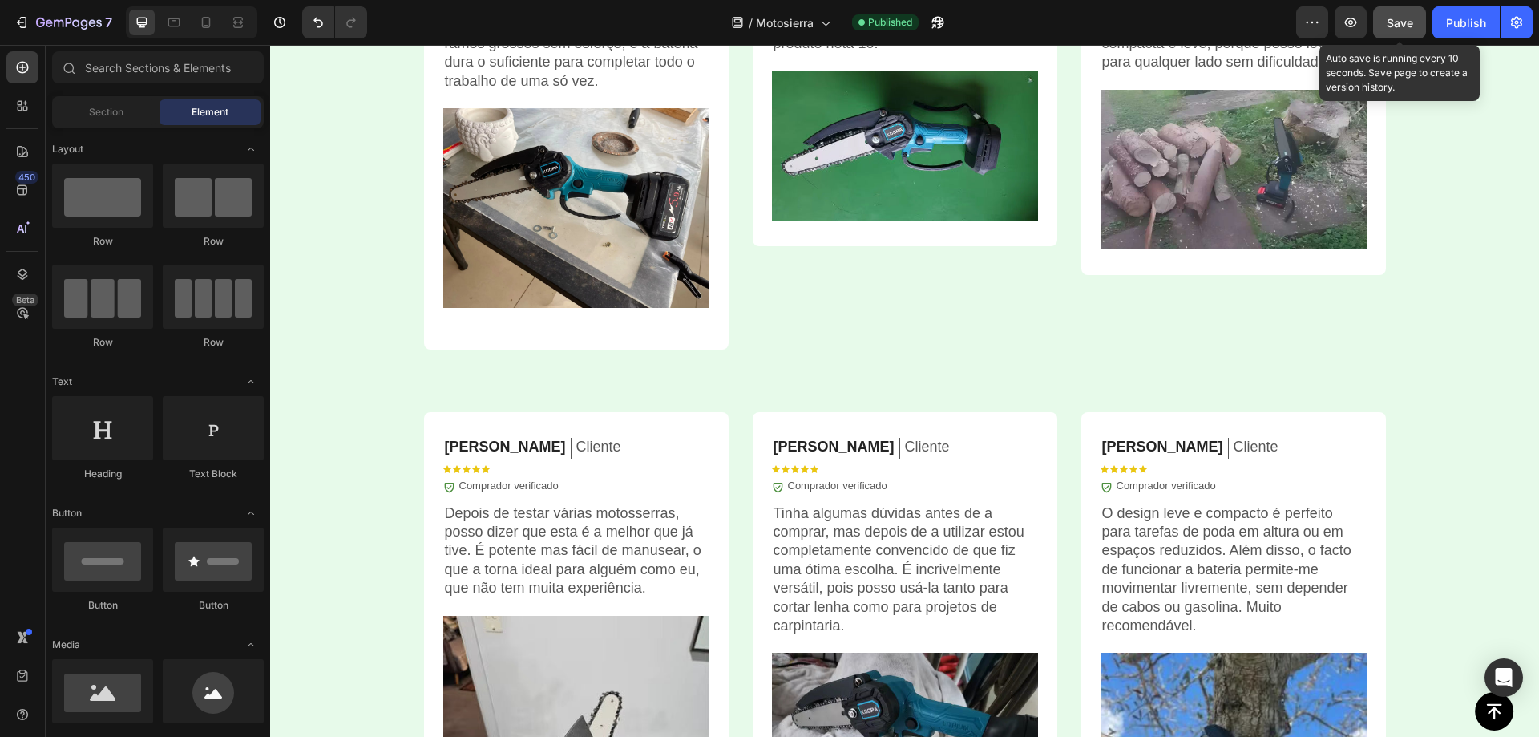
scroll to position [5326, 0]
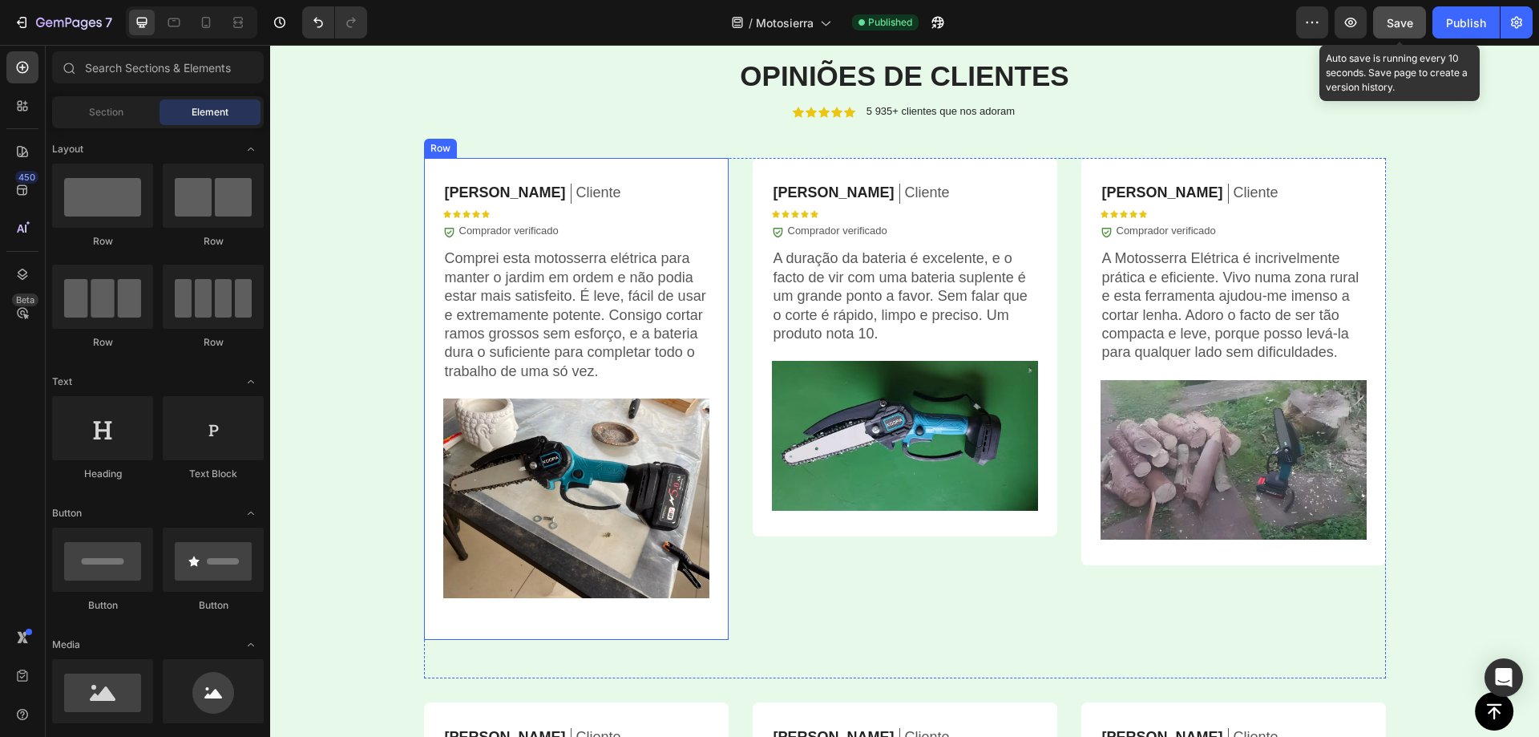
click at [478, 168] on div "Tiago M. Text Block Cliente Text Block Row Icon Icon Icon Icon Icon Icon List I…" at bounding box center [576, 399] width 305 height 482
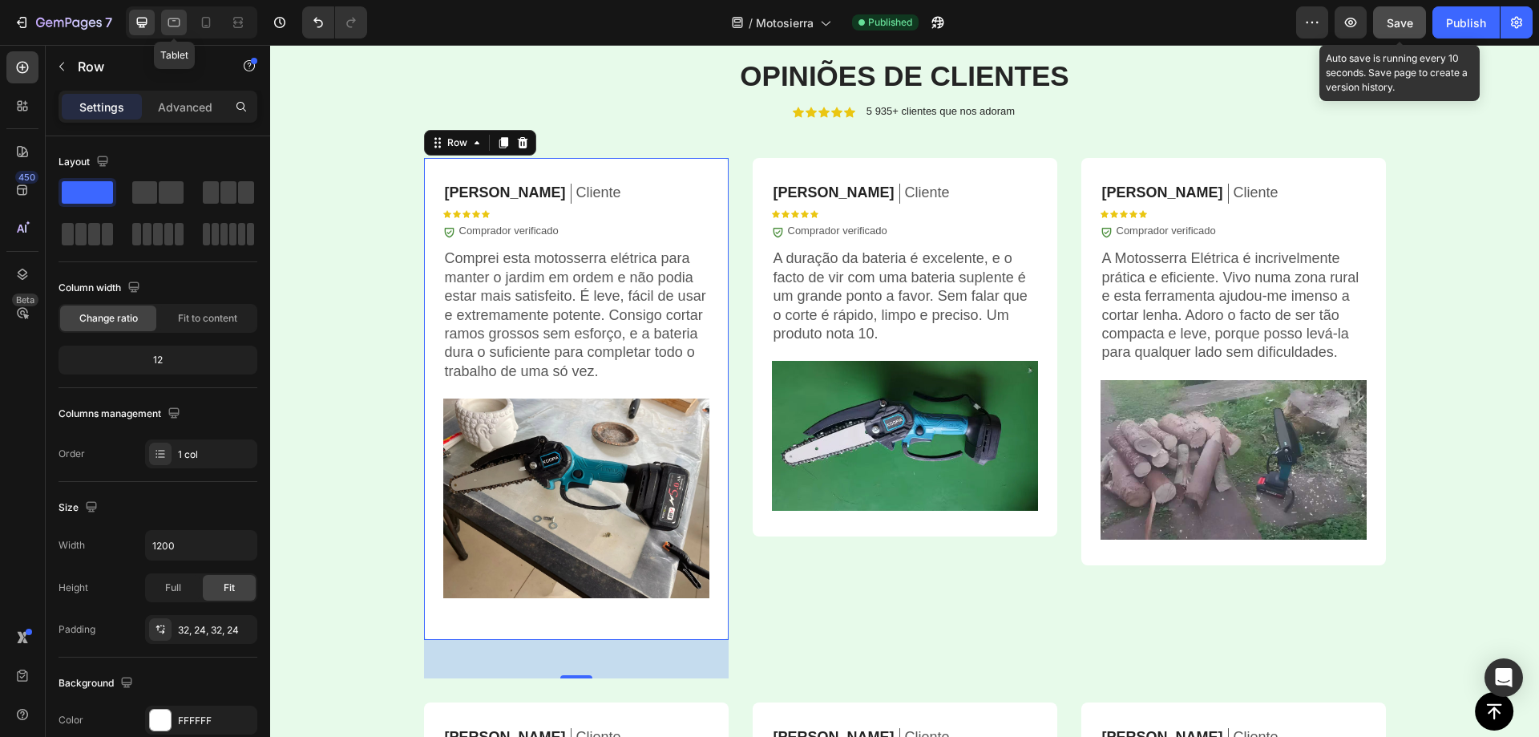
click at [183, 30] on div at bounding box center [174, 23] width 26 height 26
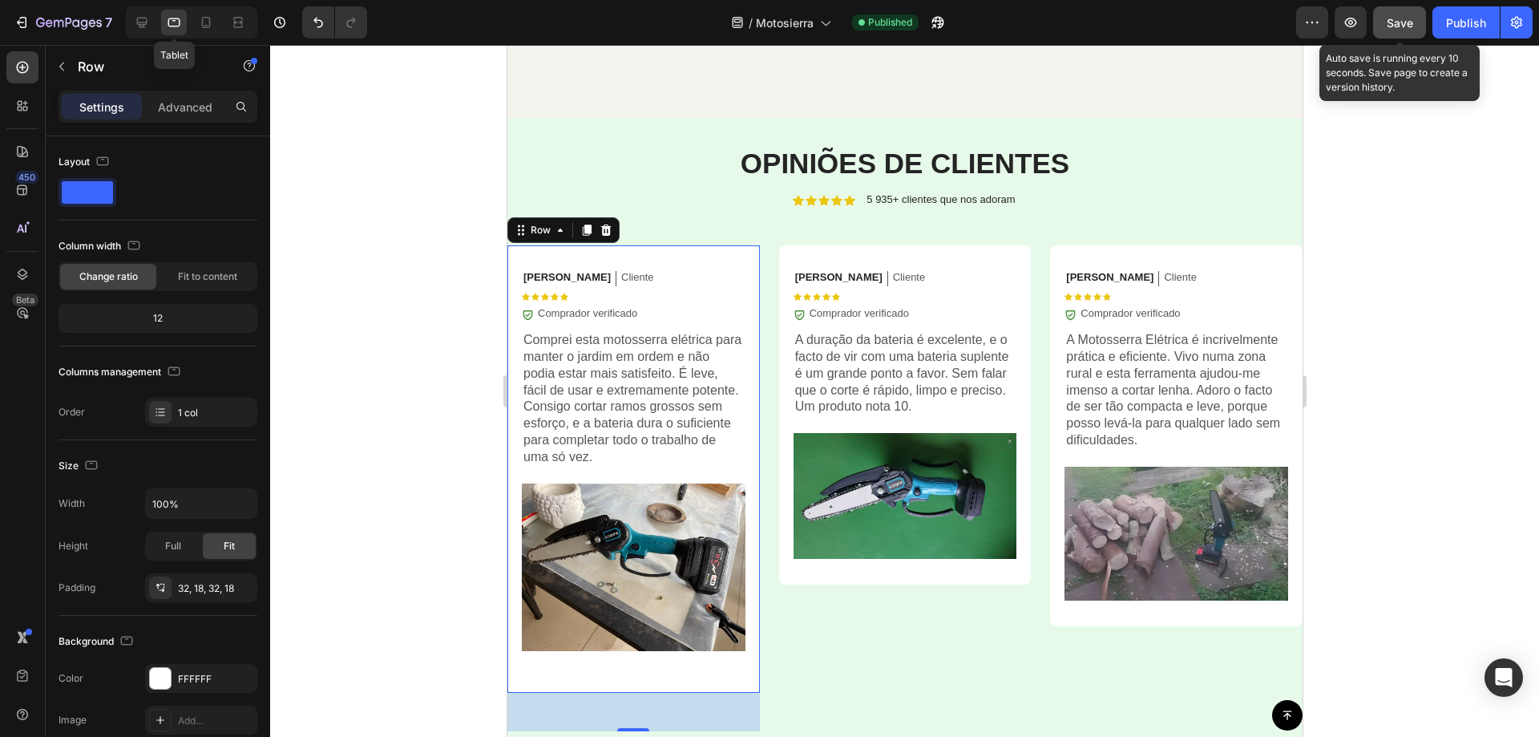
scroll to position [5692, 0]
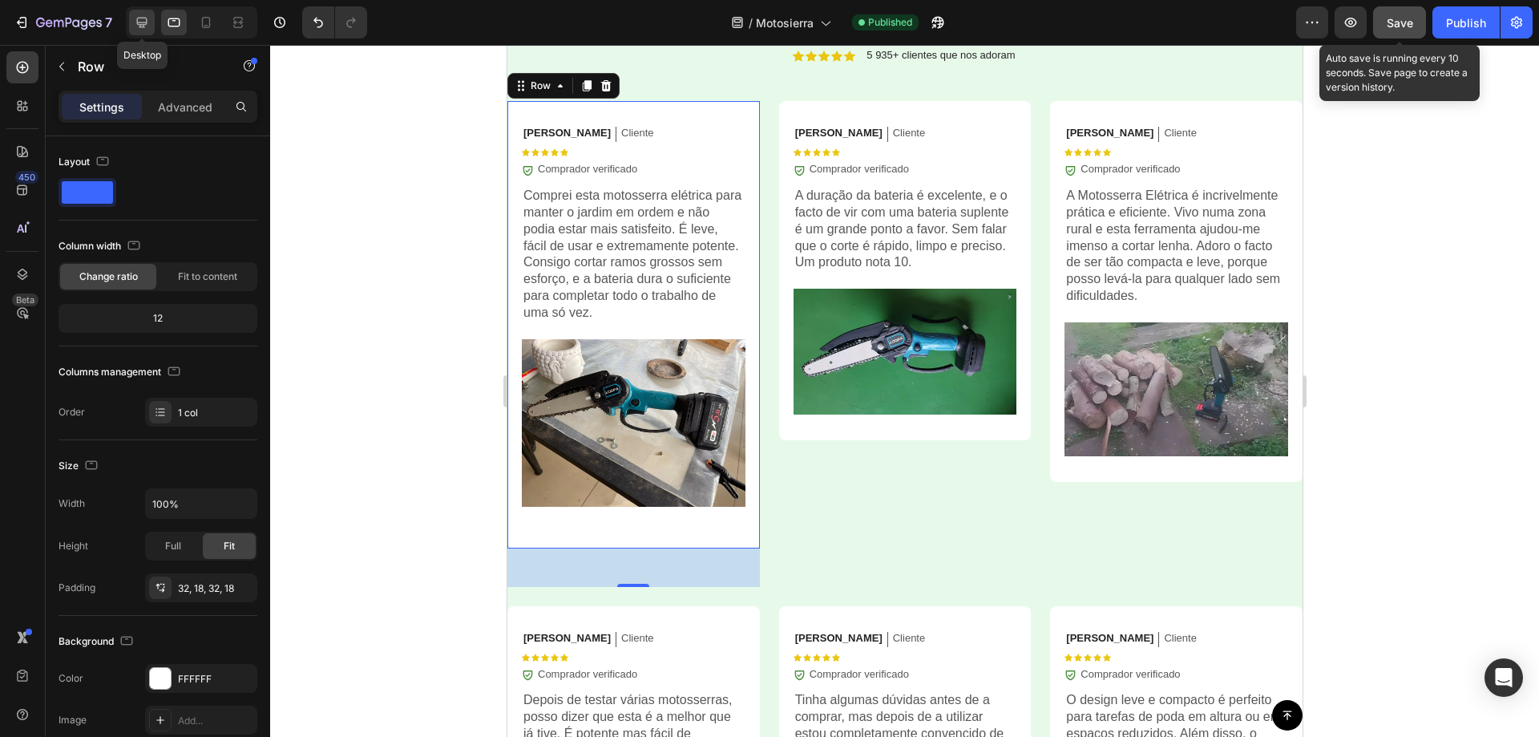
click at [150, 26] on icon at bounding box center [142, 22] width 16 height 16
type input "1200"
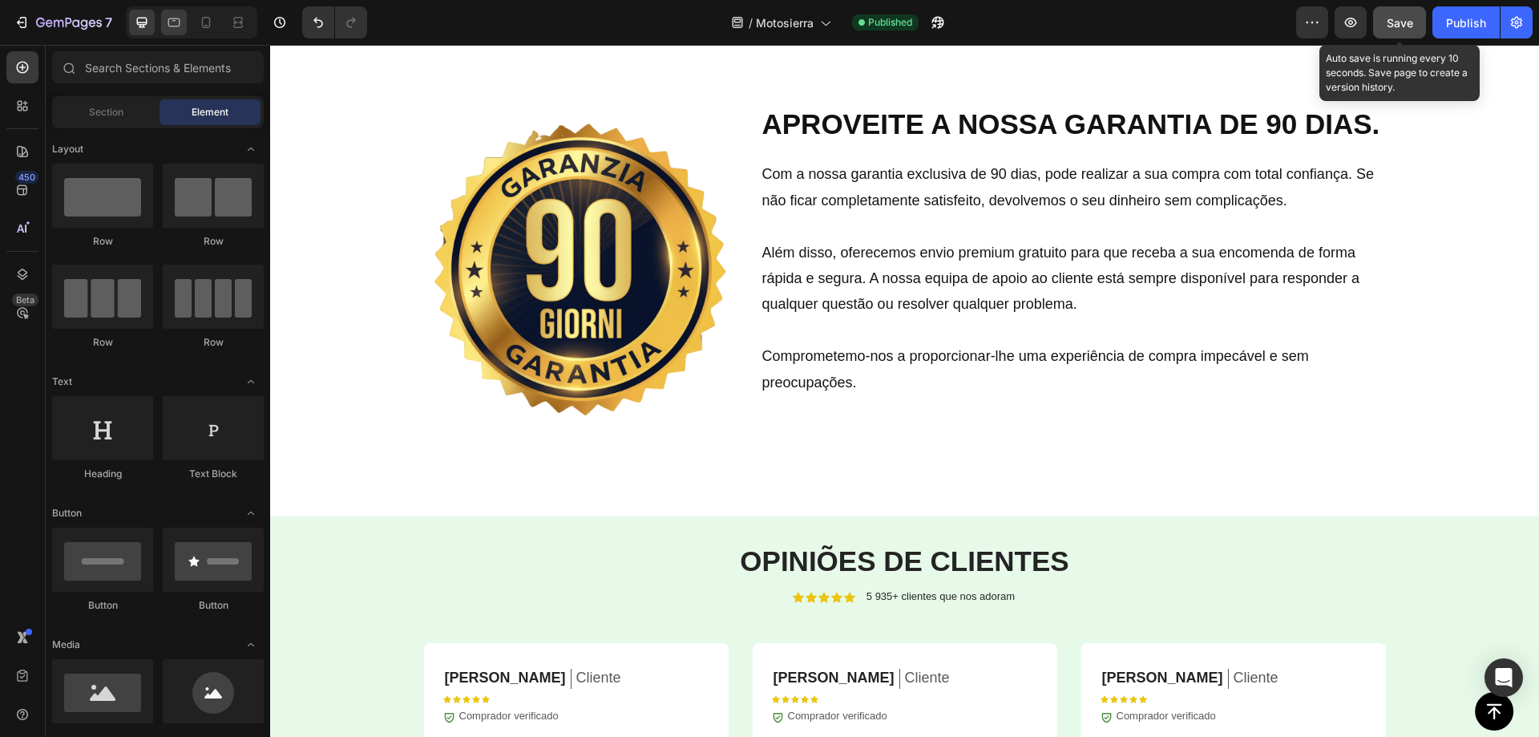
scroll to position [5036, 0]
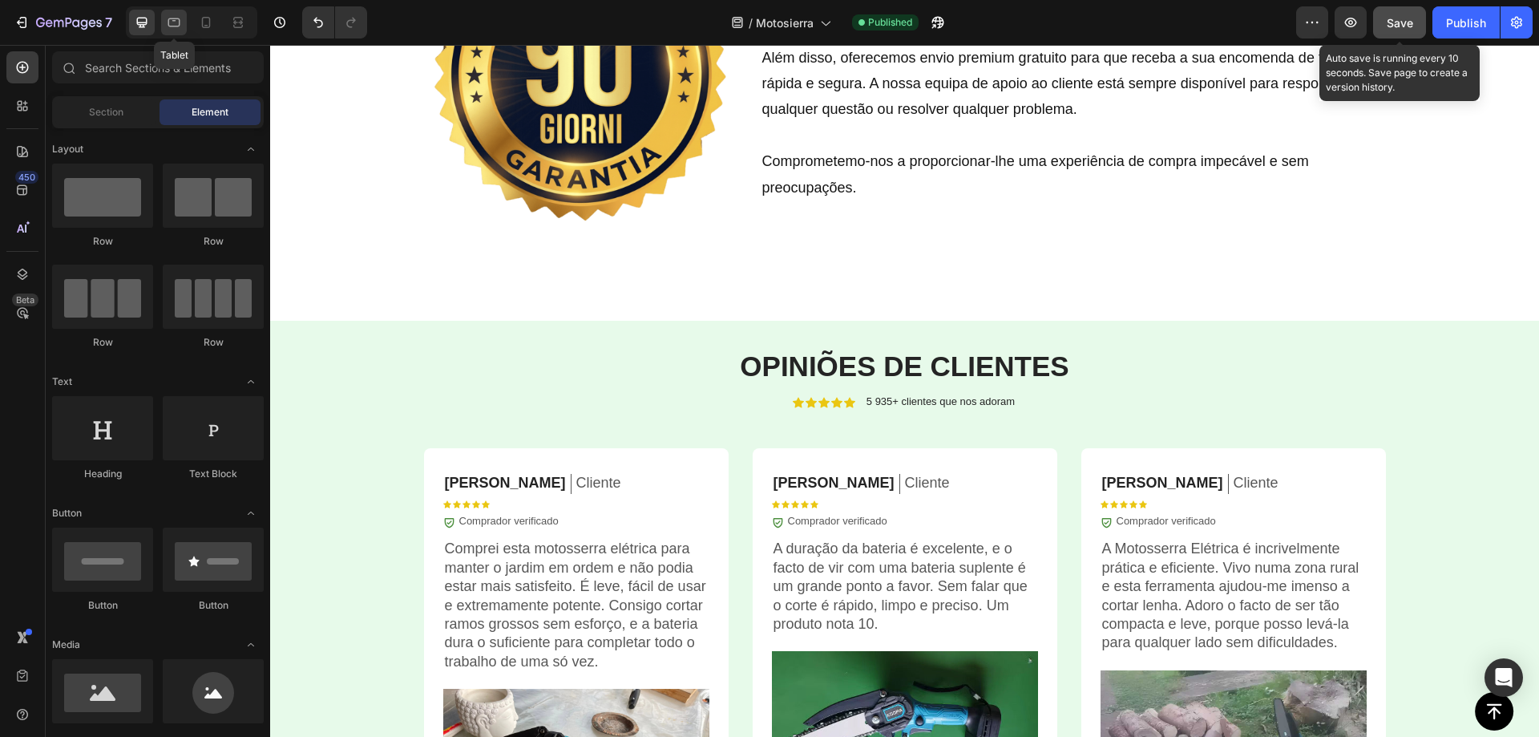
click at [172, 21] on icon at bounding box center [174, 22] width 16 height 16
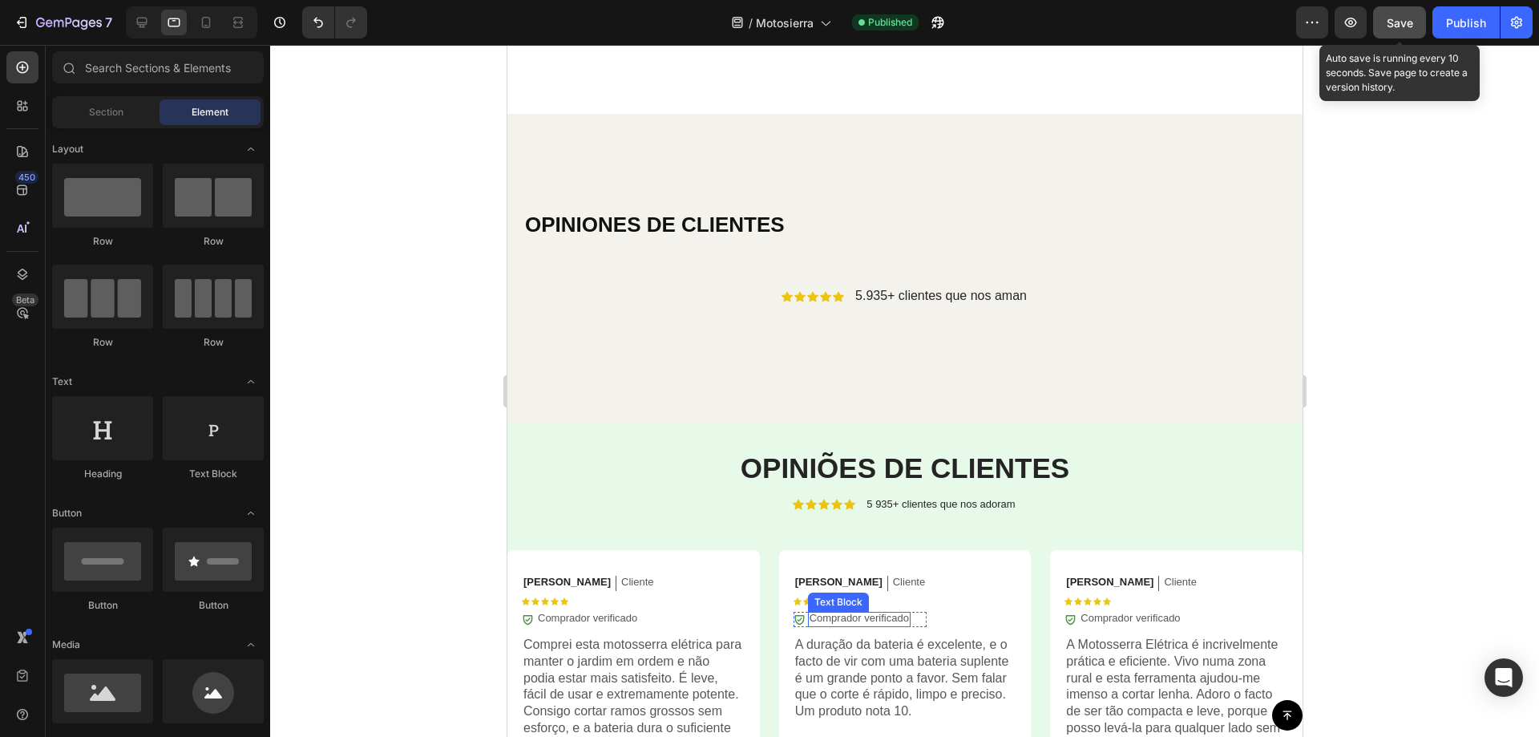
scroll to position [5437, 0]
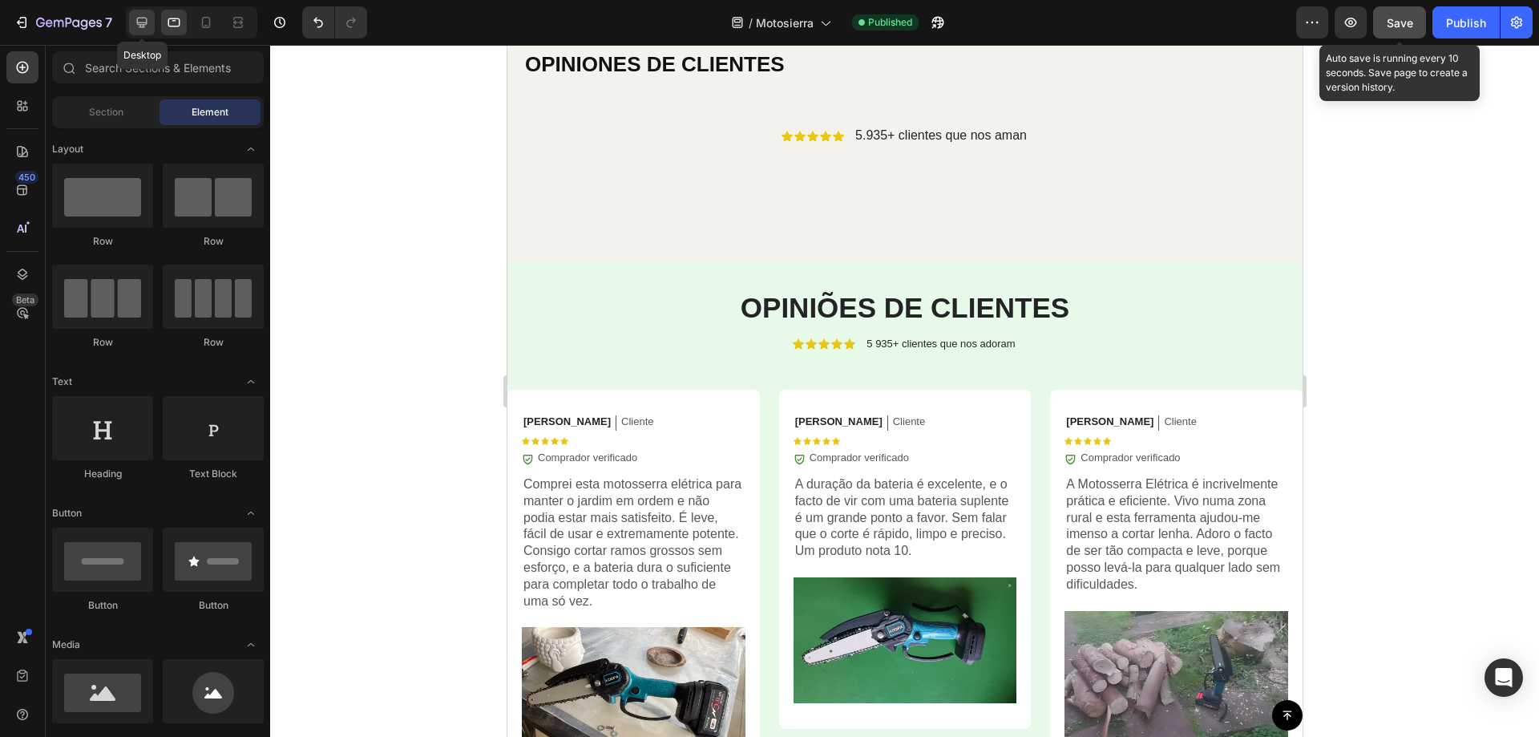
click at [136, 20] on icon at bounding box center [142, 22] width 16 height 16
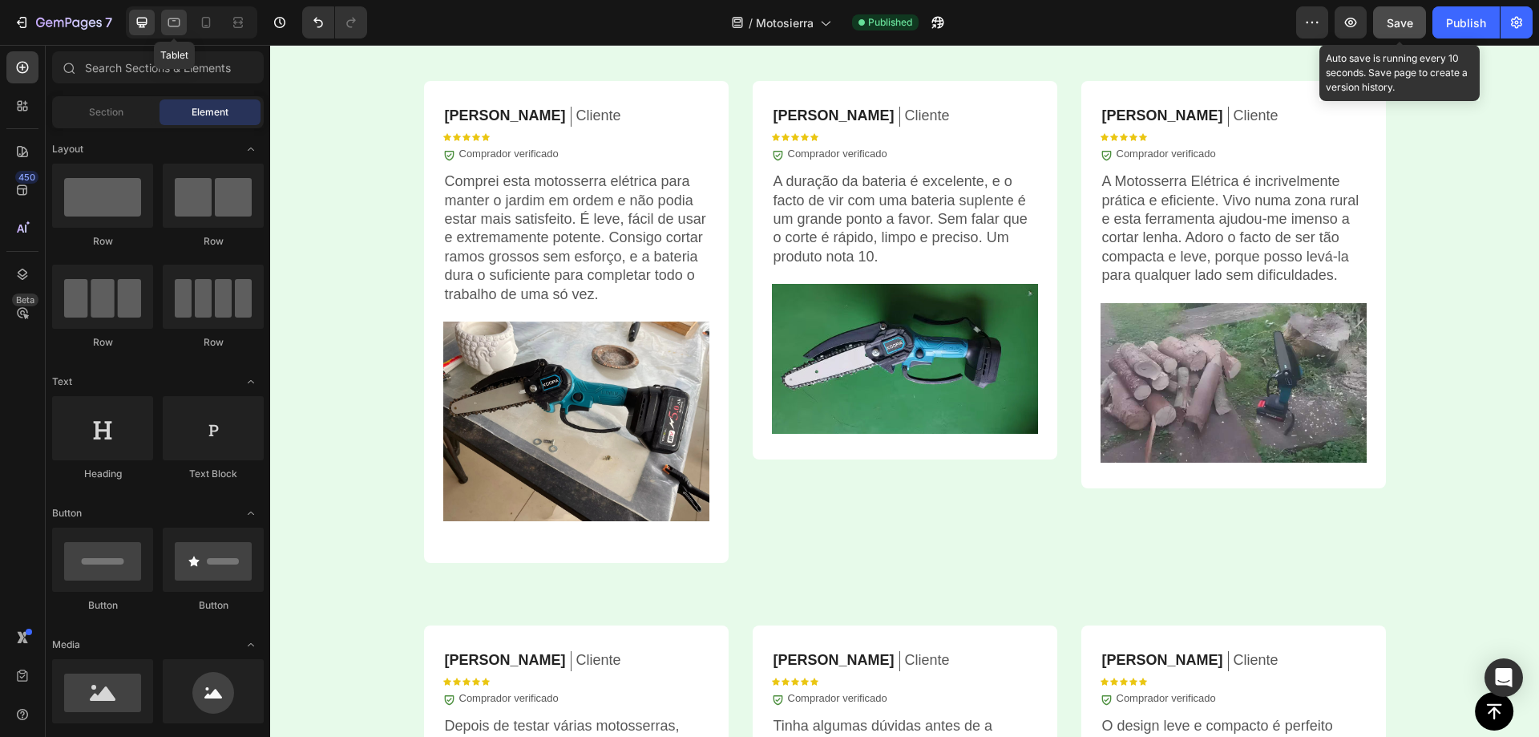
click at [177, 17] on icon at bounding box center [174, 22] width 16 height 16
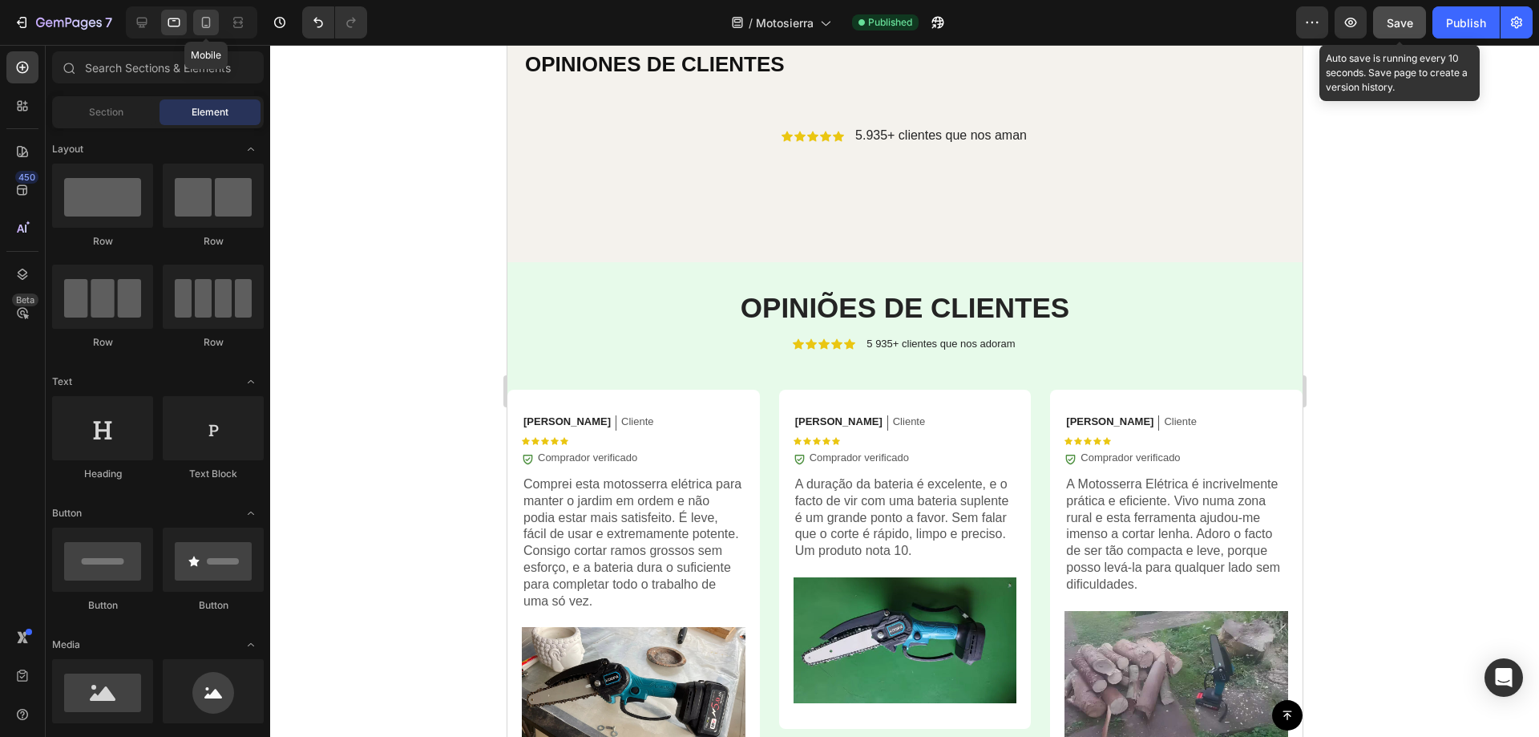
click at [214, 23] on icon at bounding box center [206, 22] width 16 height 16
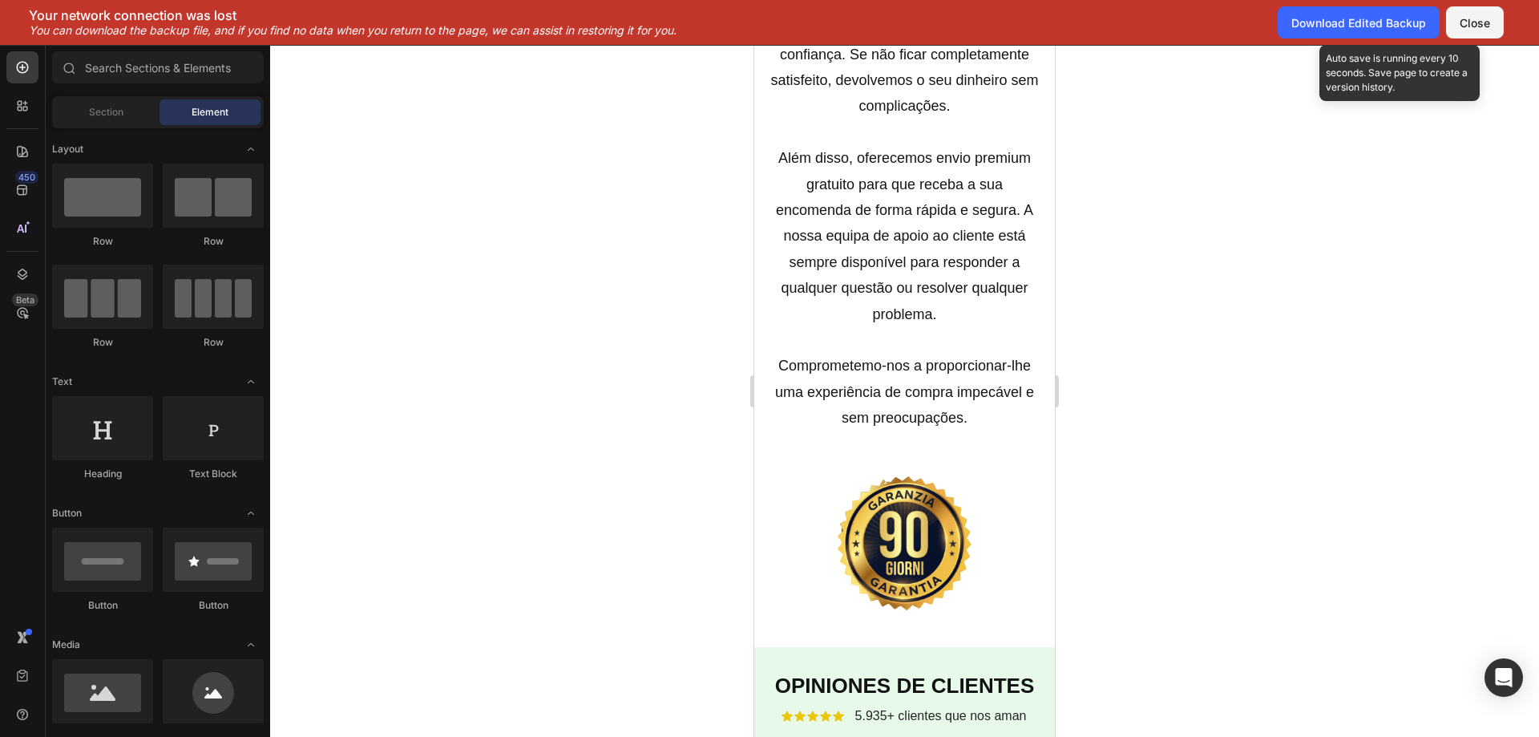
scroll to position [4671, 0]
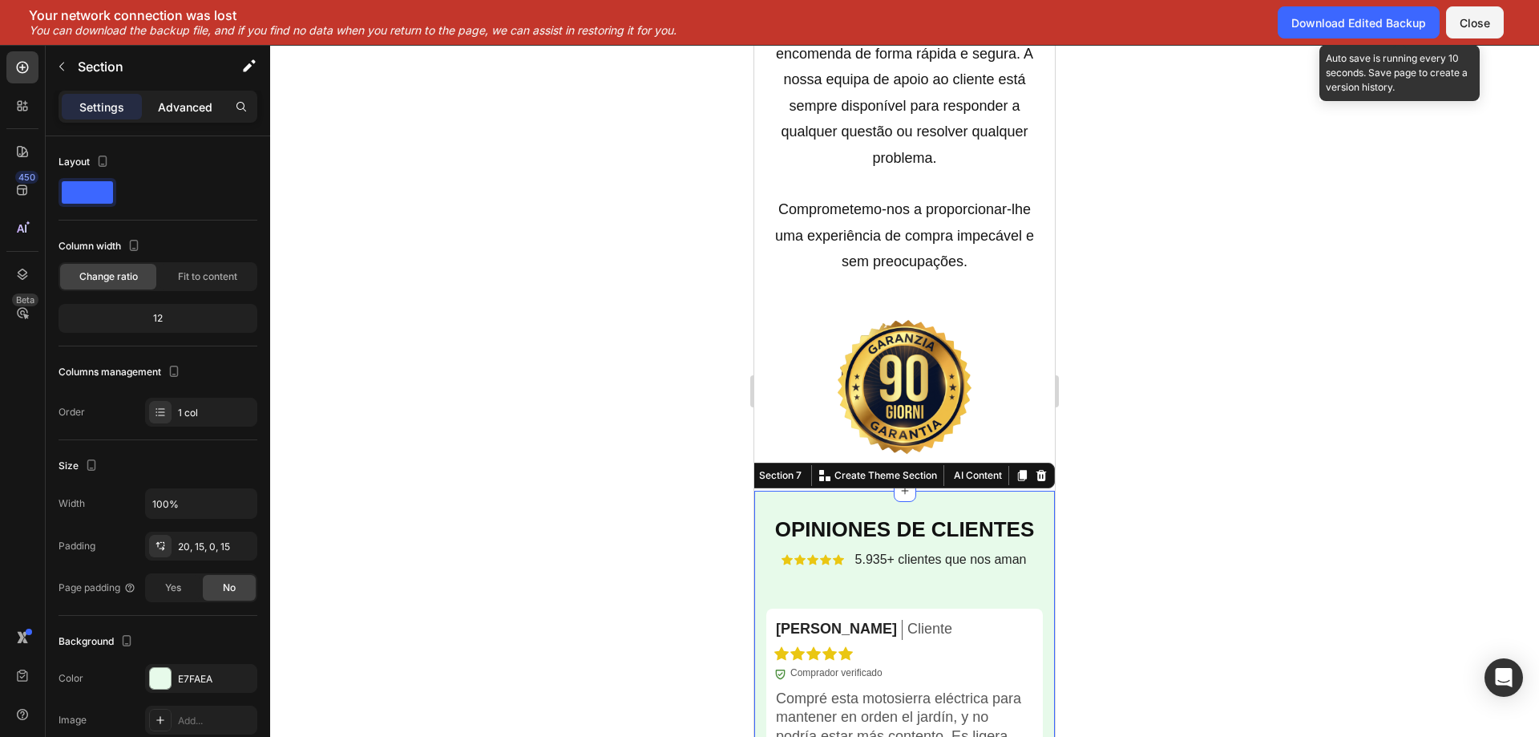
click at [180, 103] on p "Advanced" at bounding box center [185, 107] width 55 height 17
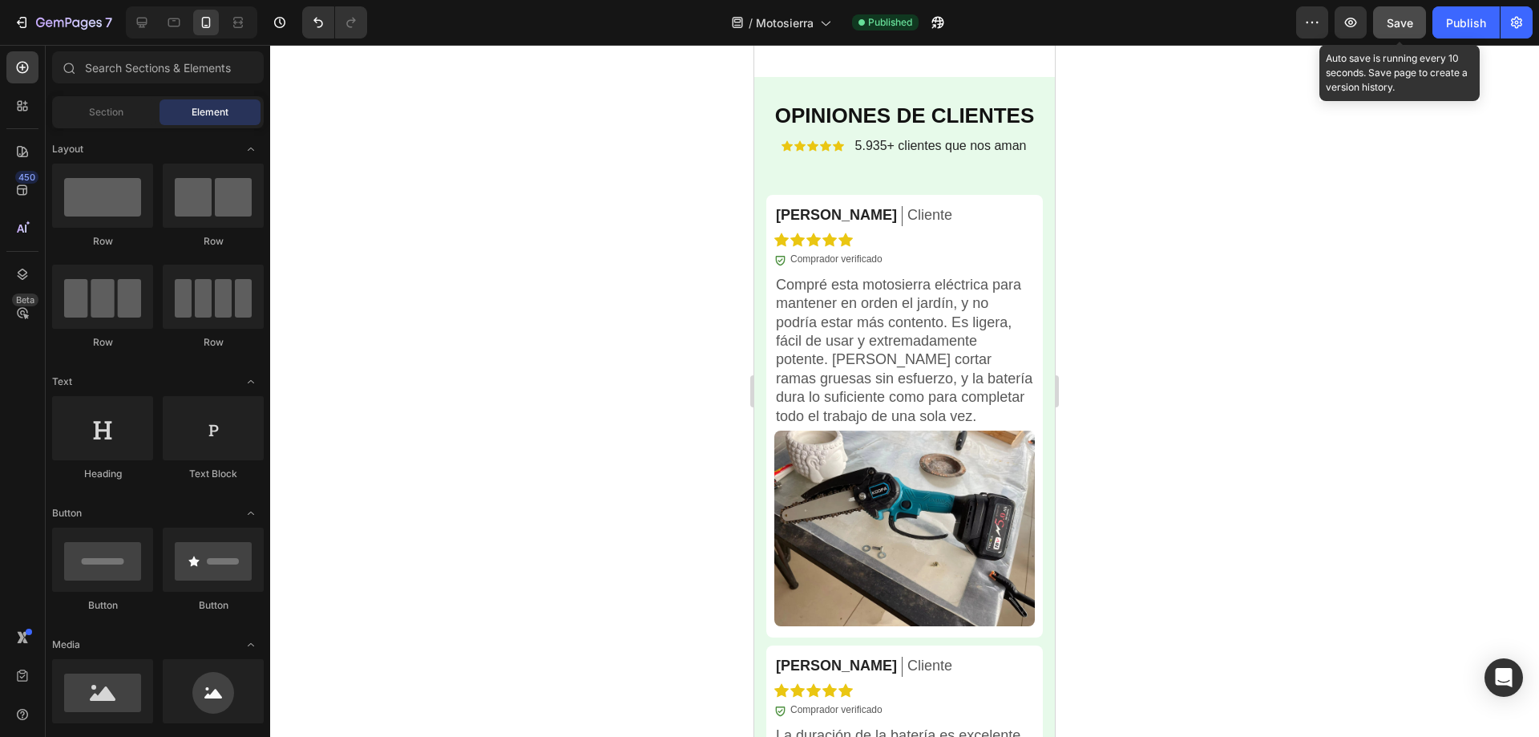
scroll to position [4948, 0]
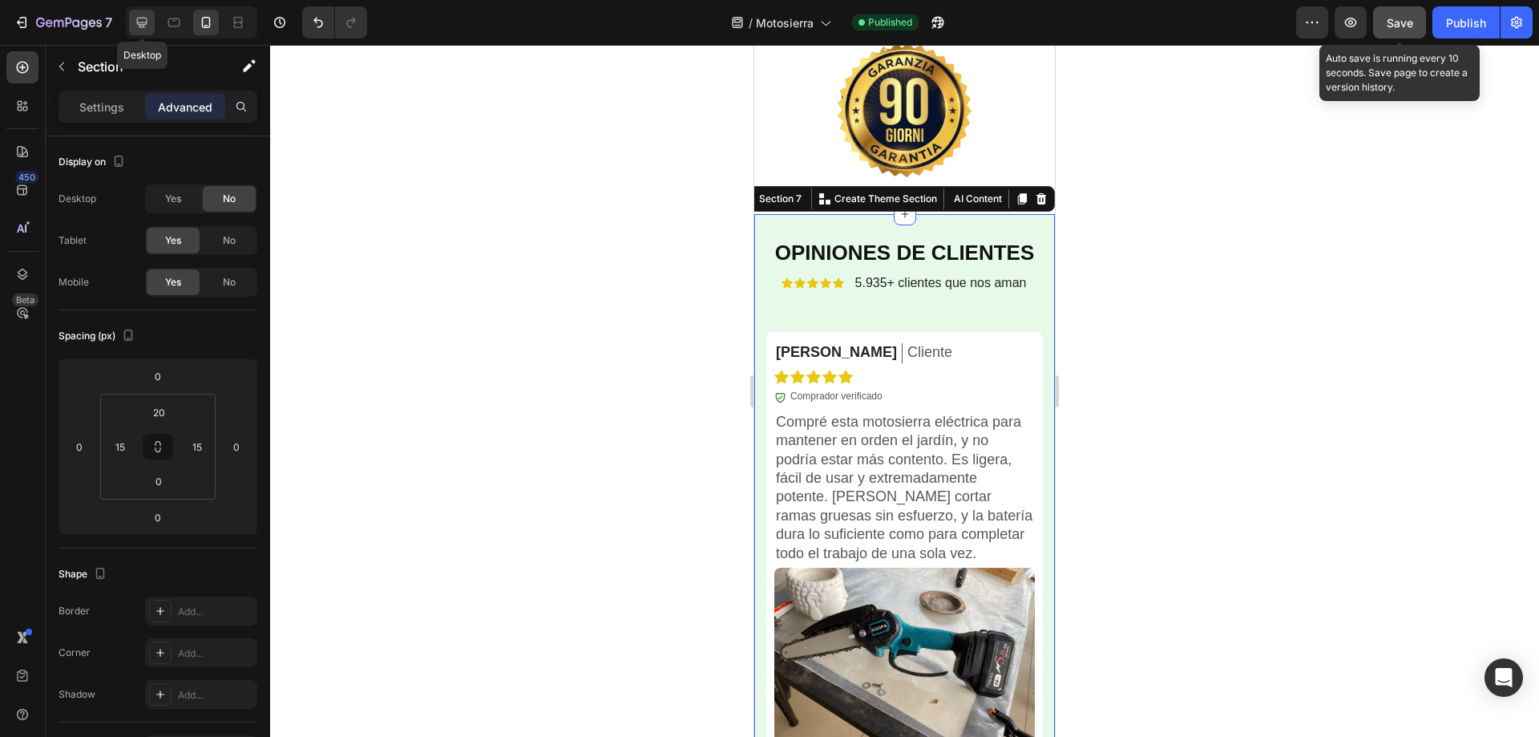
click at [147, 22] on icon at bounding box center [142, 23] width 10 height 10
type input "80"
type input "20"
type input "80"
type input "20"
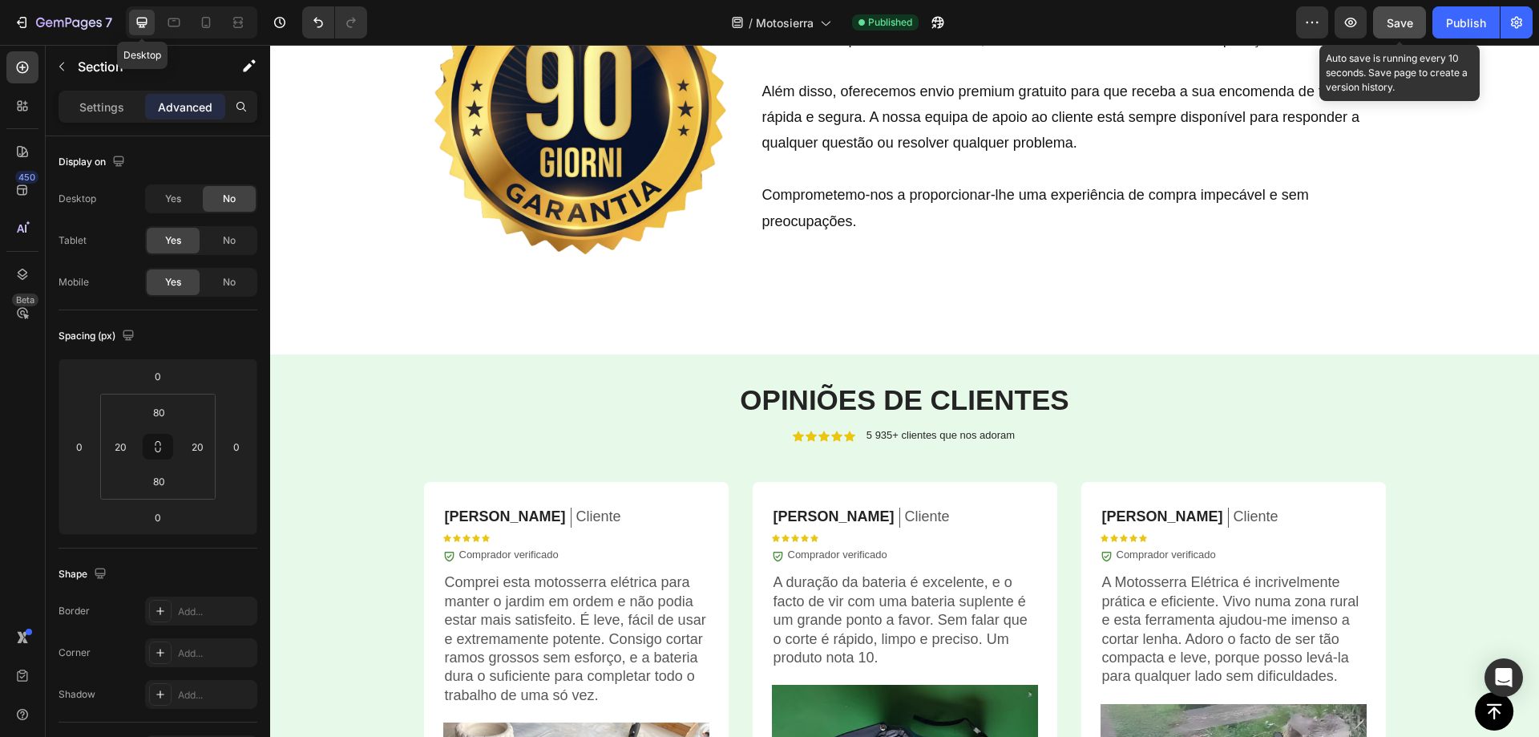
scroll to position [4892, 0]
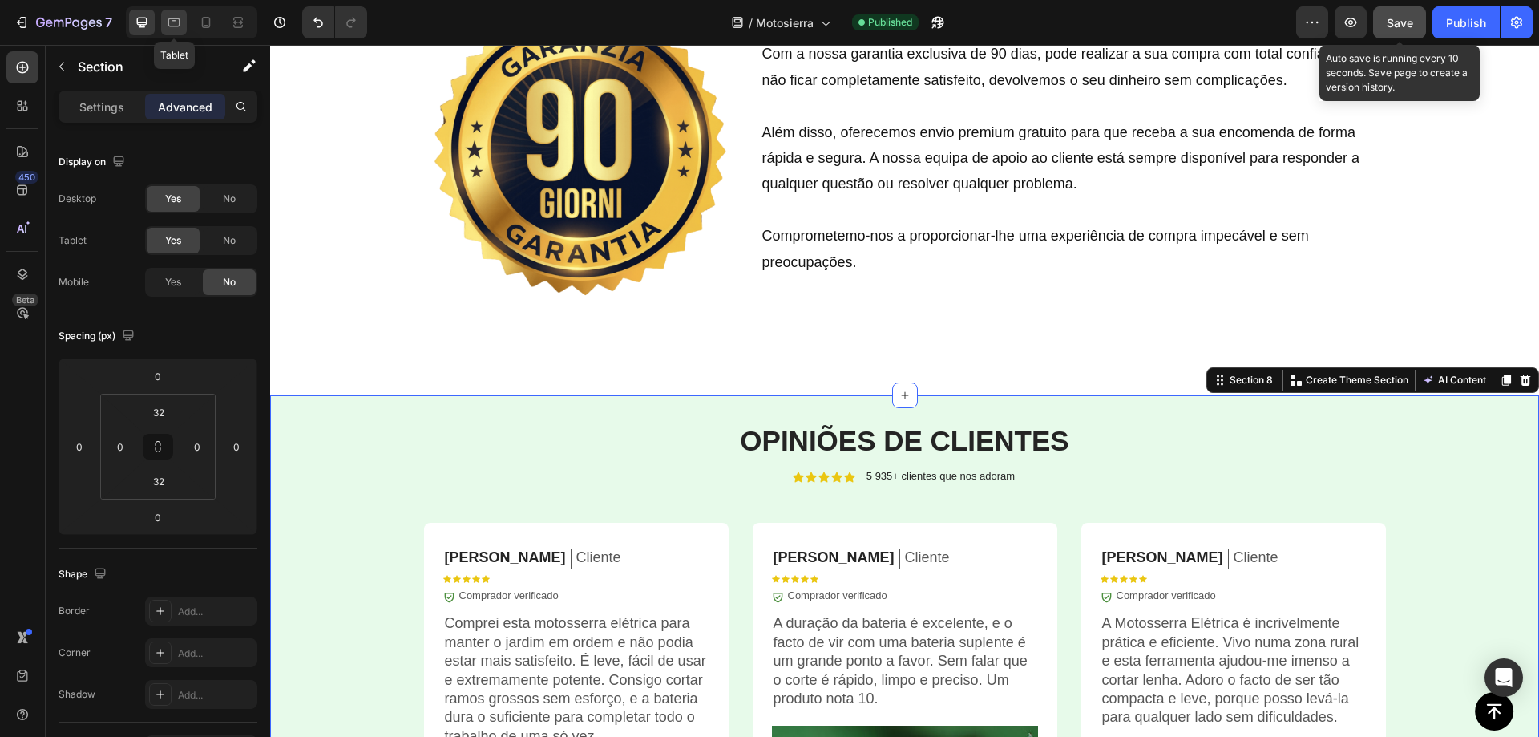
click at [173, 20] on icon at bounding box center [174, 22] width 12 height 9
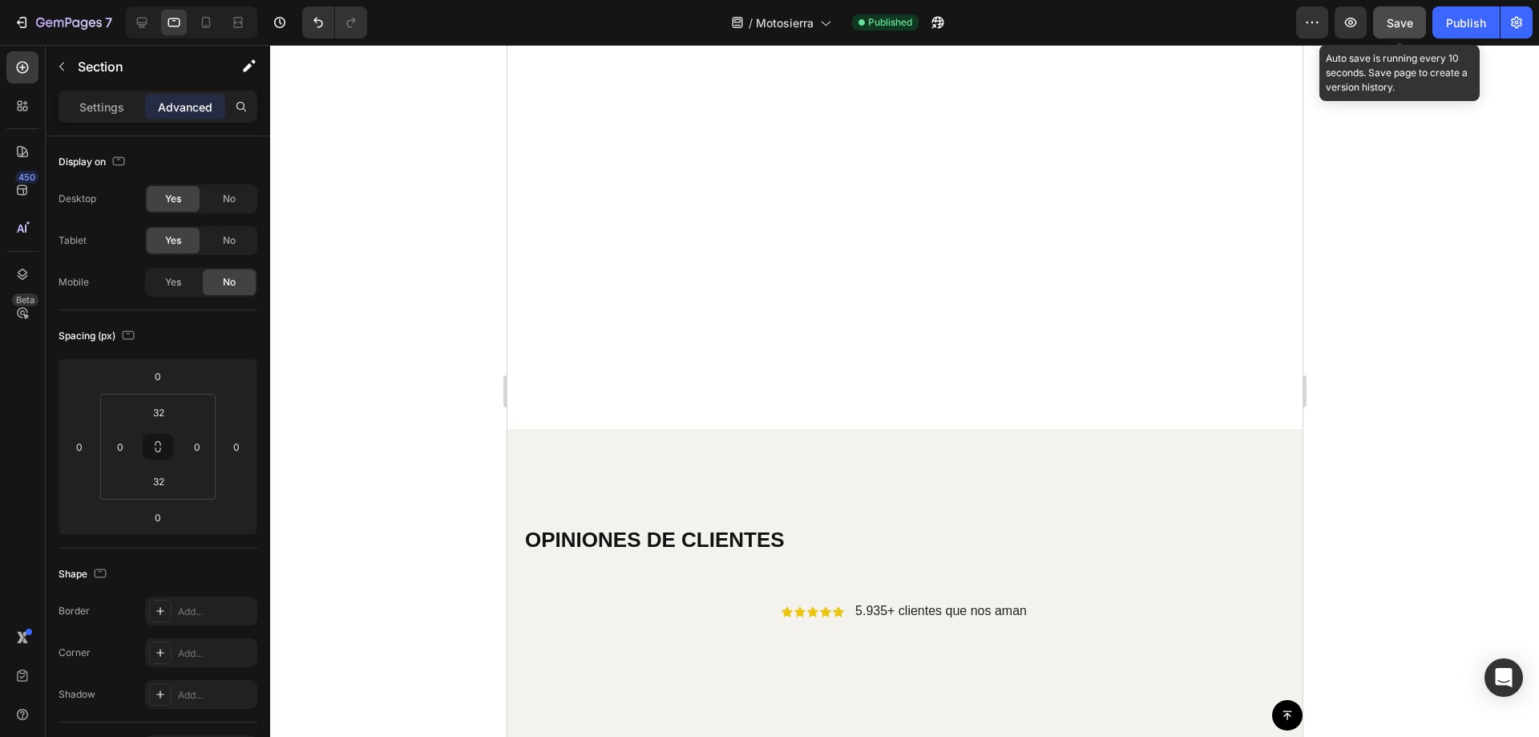
scroll to position [5528, 0]
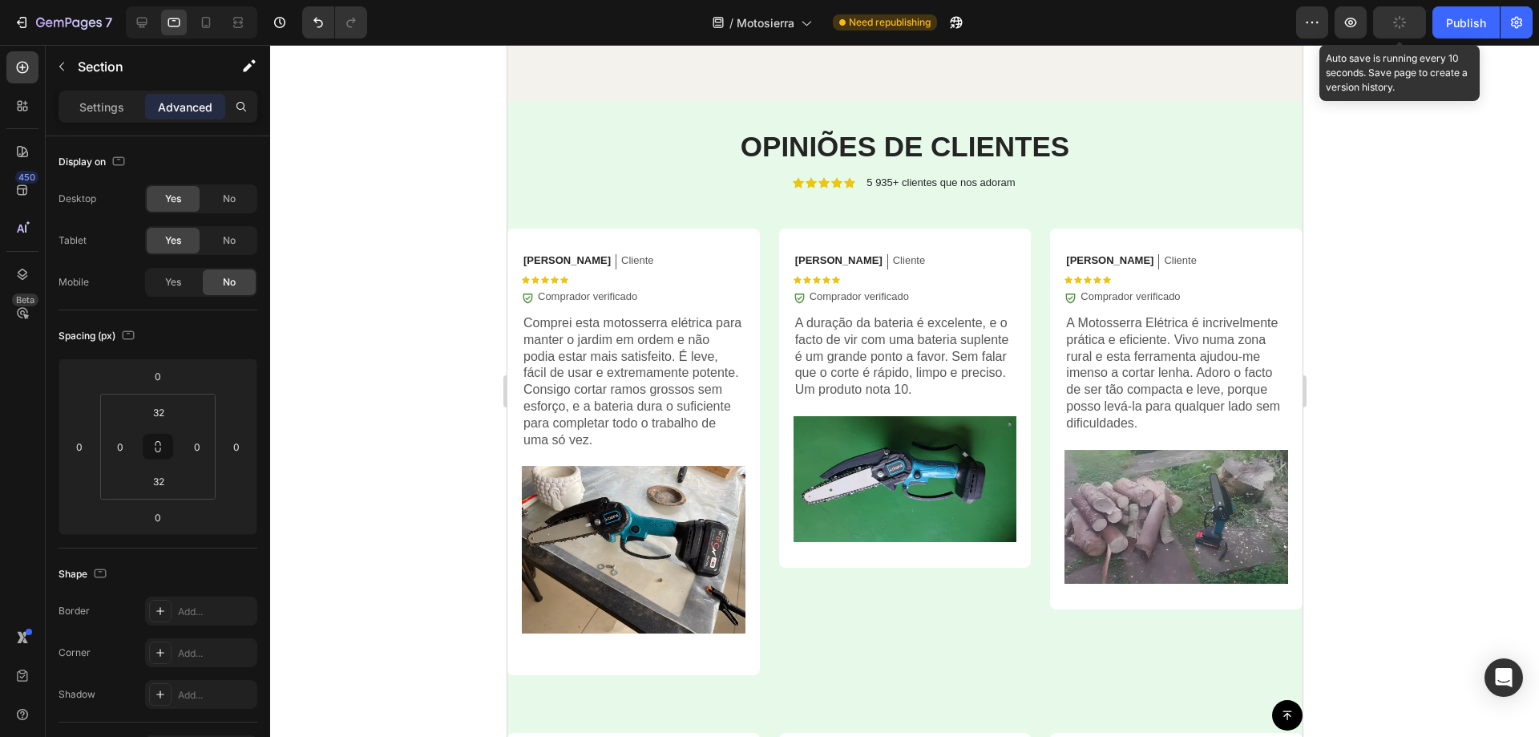
click at [591, 125] on div "OPINIÕES DE CLIENTES Heading Icon Icon Icon Icon Icon Icon List 5 935+ clientes…" at bounding box center [904, 727] width 795 height 1253
click at [607, 108] on div "OPINIÕES DE CLIENTES Heading Icon Icon Icon Icon Icon Icon List 5 935+ clientes…" at bounding box center [904, 727] width 795 height 1253
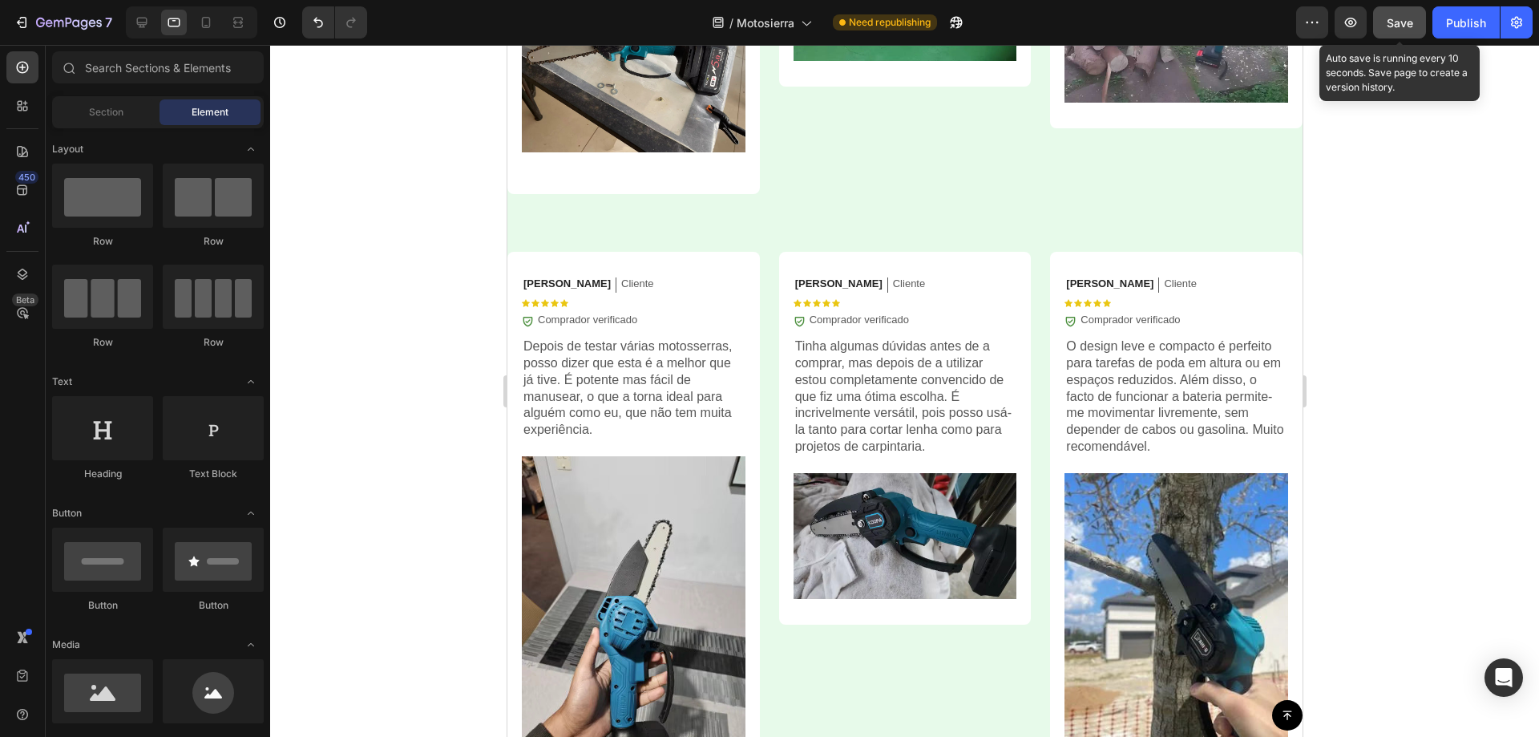
scroll to position [5487, 0]
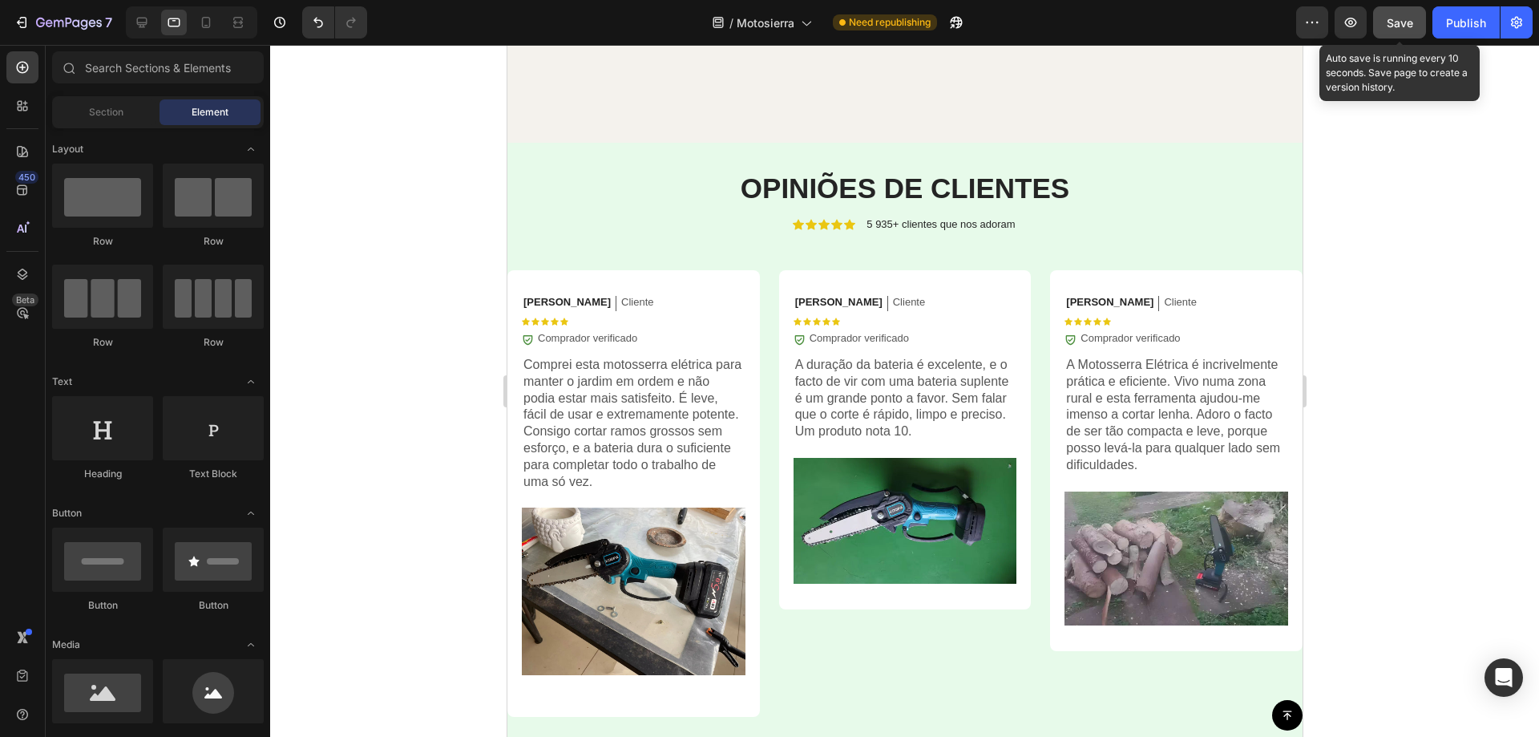
drag, startPoint x: 1295, startPoint y: 614, endPoint x: 1469, endPoint y: 46, distance: 593.9
drag, startPoint x: 1296, startPoint y: 465, endPoint x: 1858, endPoint y: 233, distance: 607.8
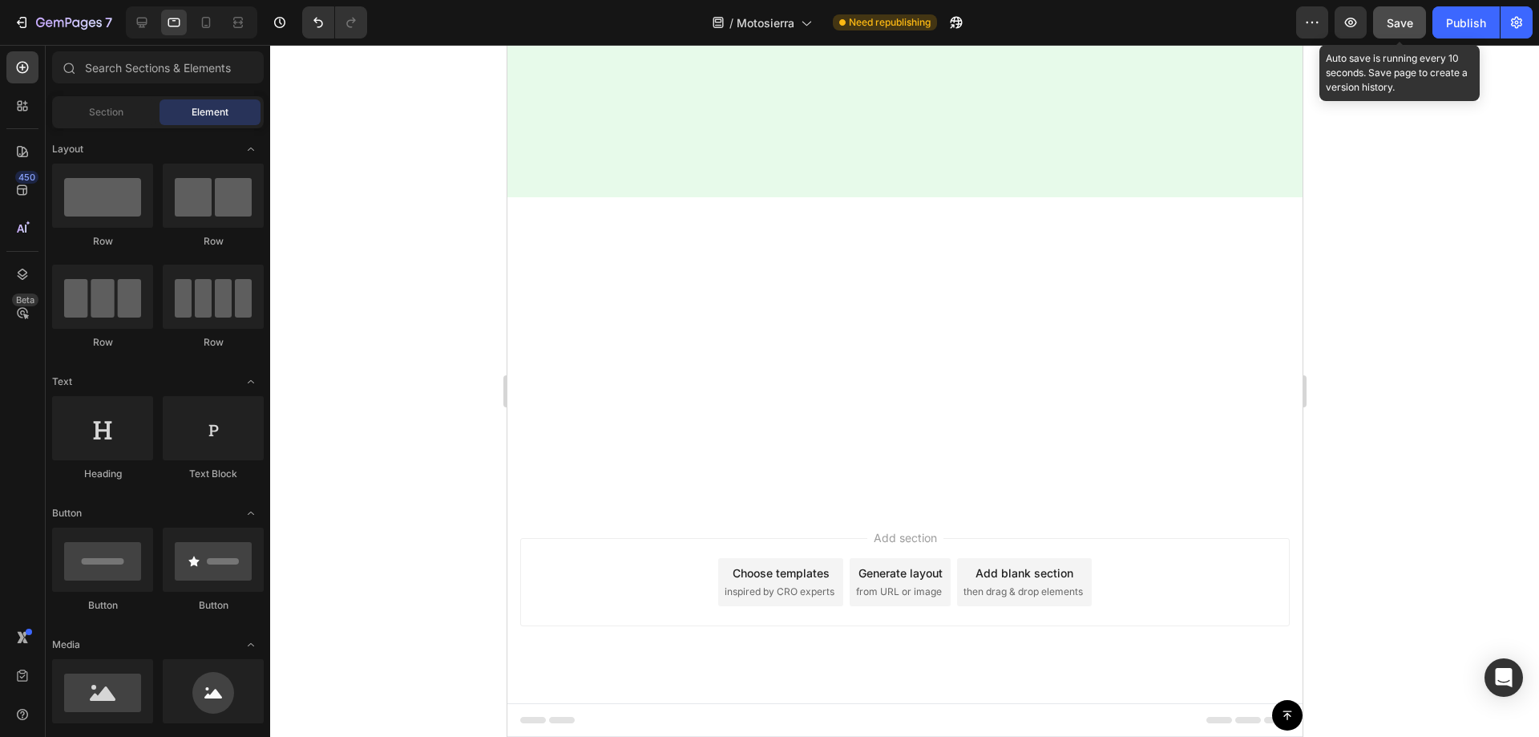
scroll to position [0, 0]
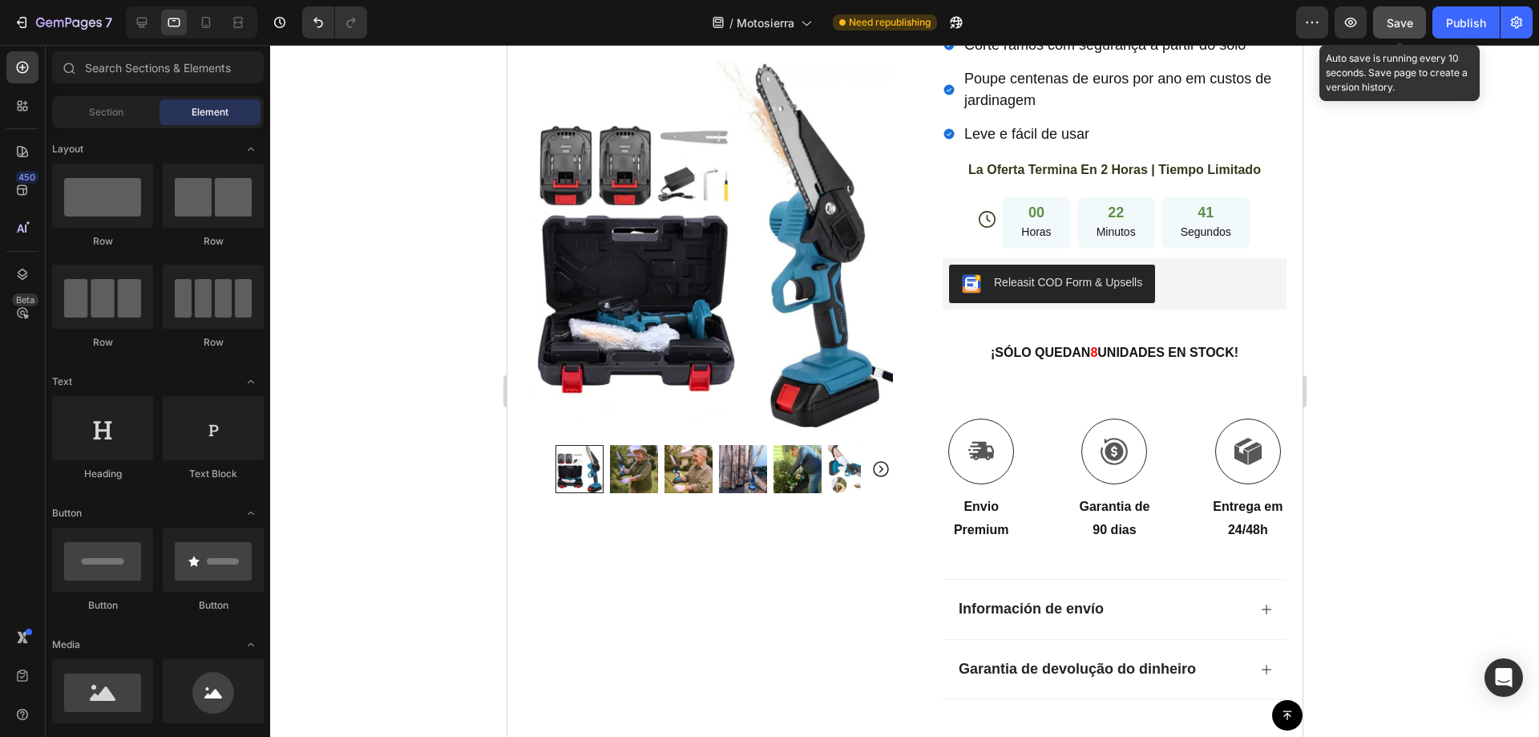
drag, startPoint x: 1293, startPoint y: 108, endPoint x: 1820, endPoint y: 288, distance: 556.5
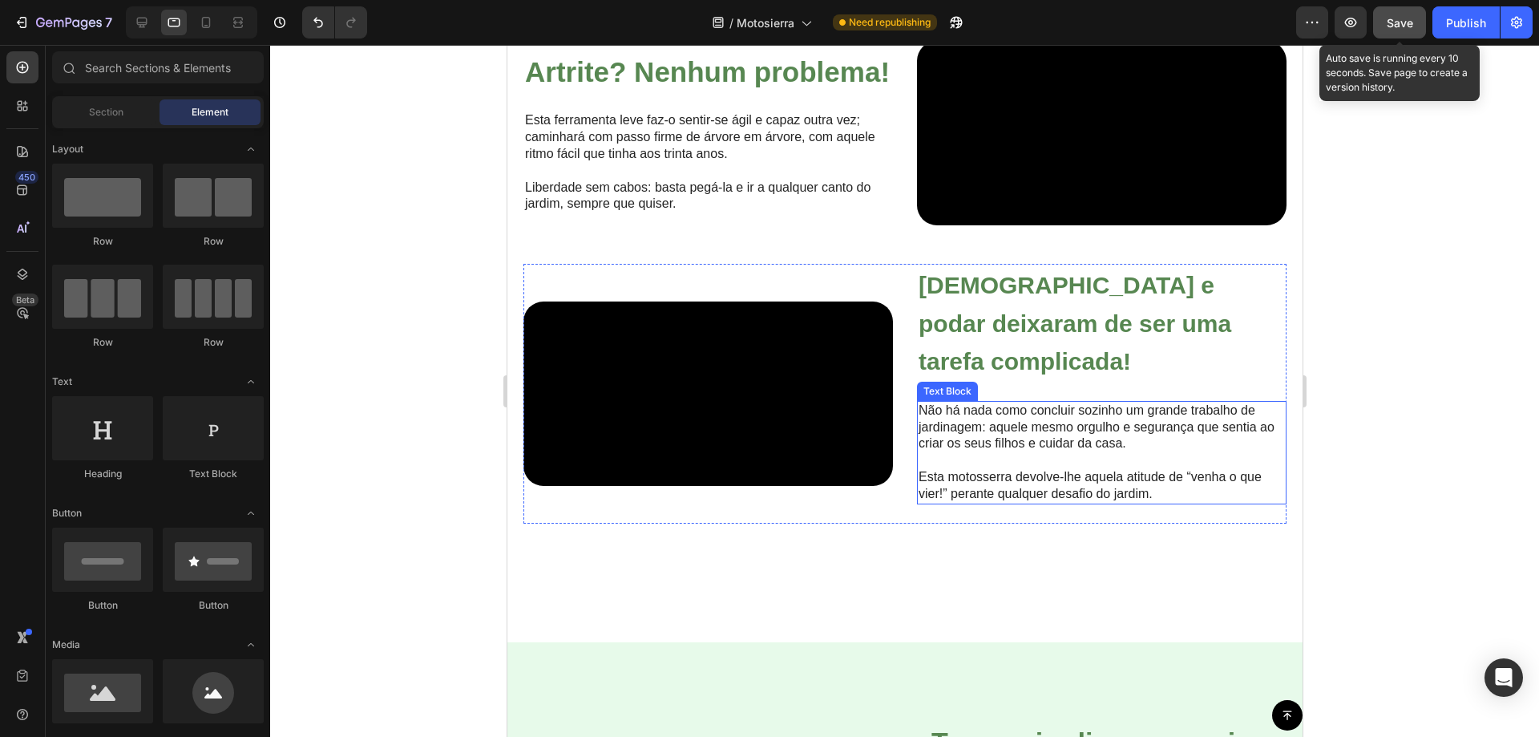
scroll to position [1992, 0]
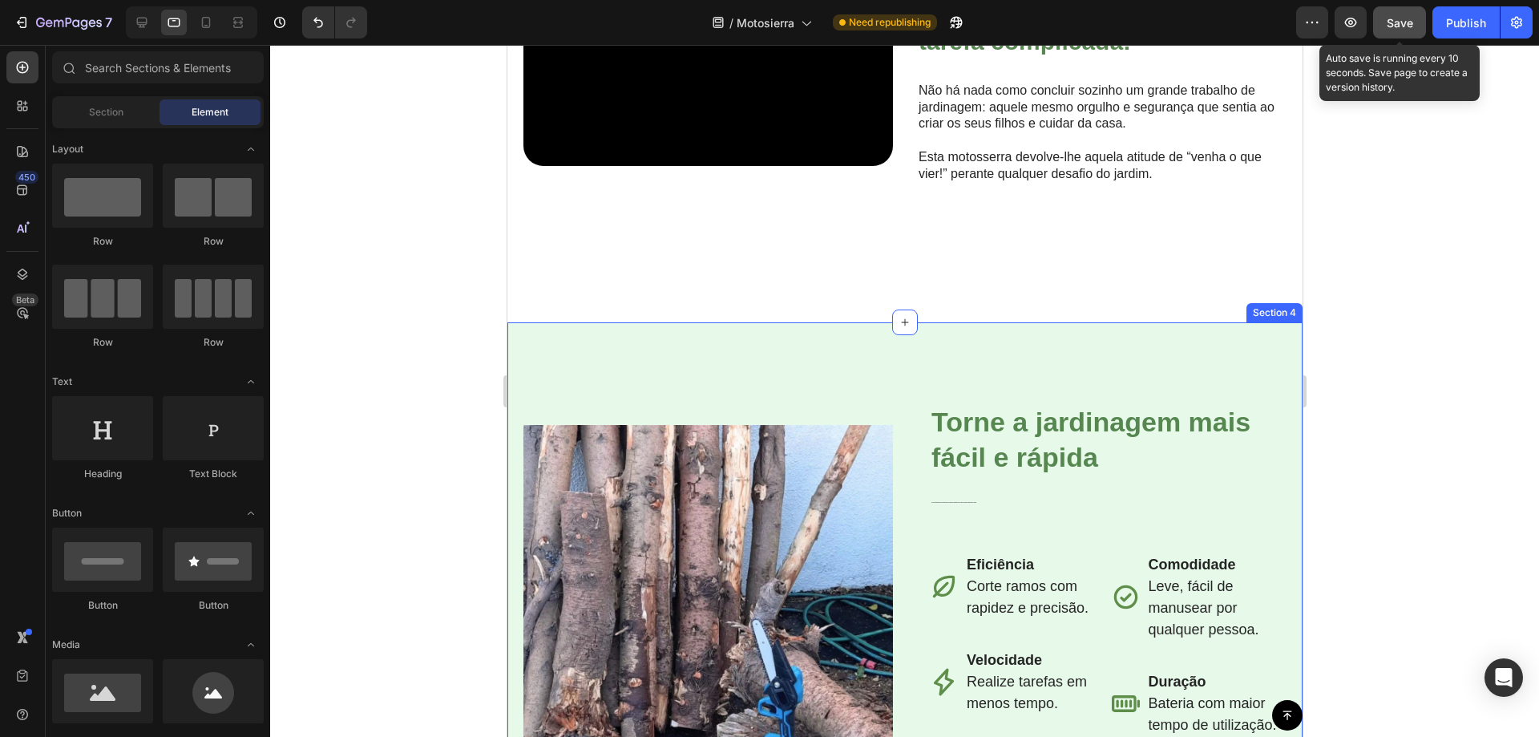
click at [685, 445] on div "Image Row Torne a jardinagem mais fácil e rápida Heading La mini motosierra elé…" at bounding box center [904, 622] width 795 height 600
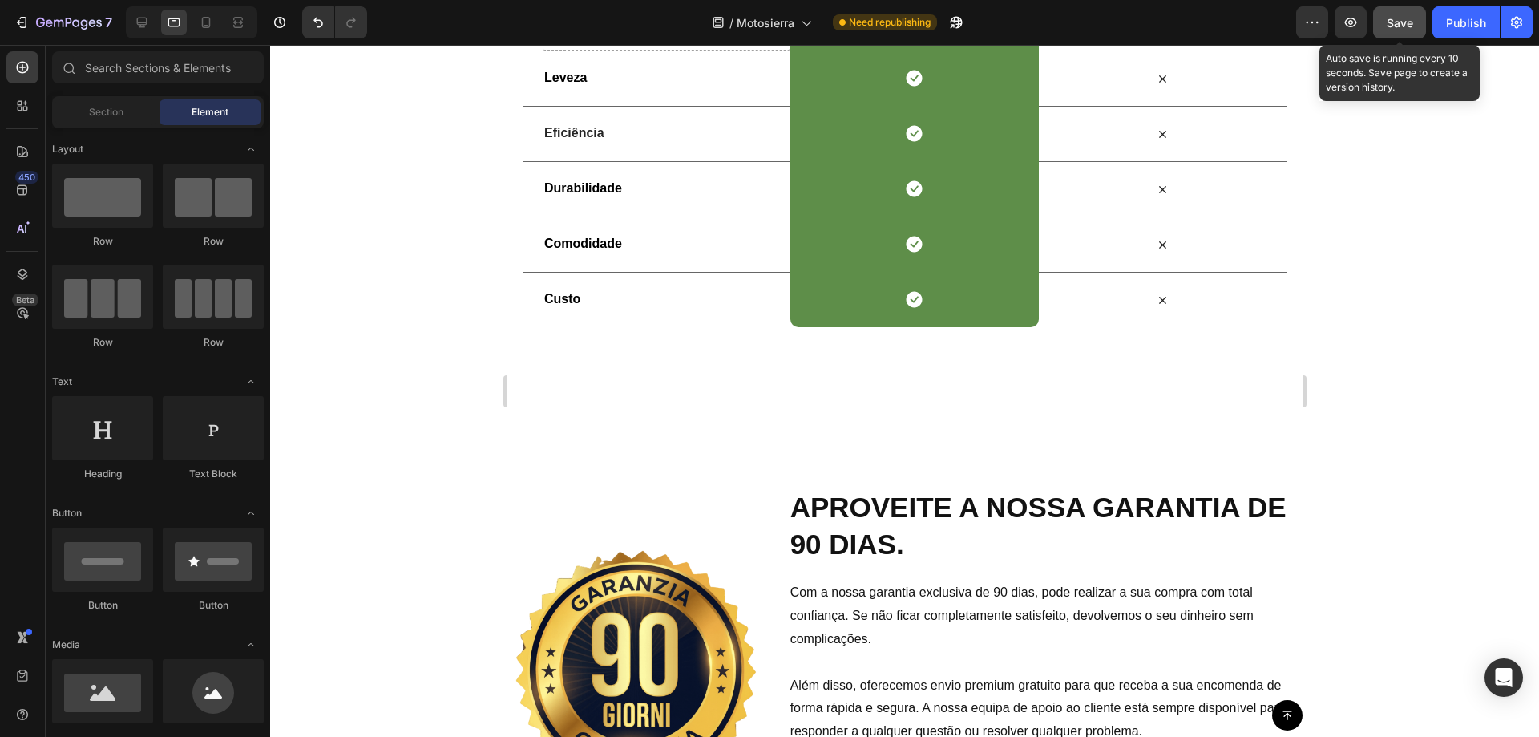
scroll to position [3183, 0]
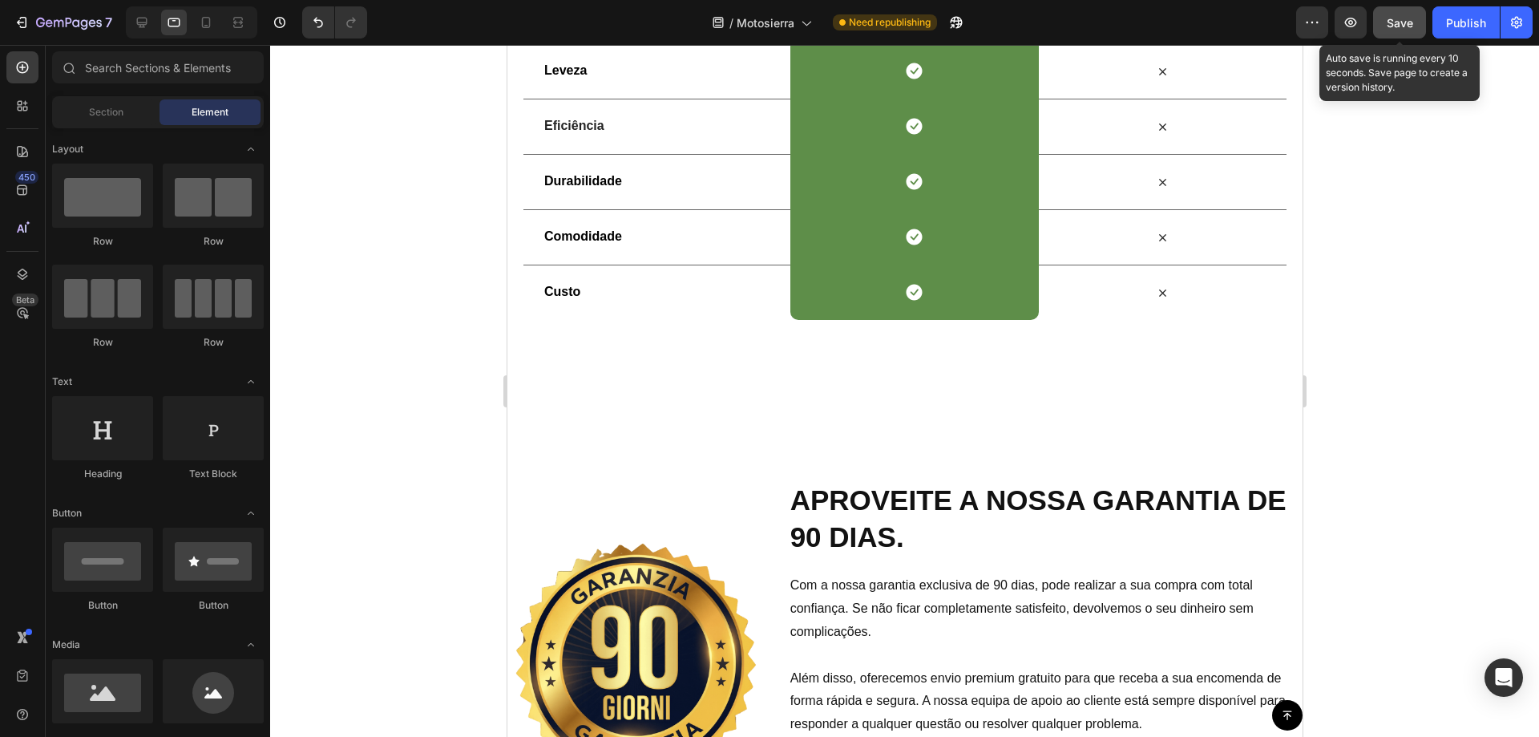
click at [1377, 453] on div at bounding box center [904, 391] width 1269 height 692
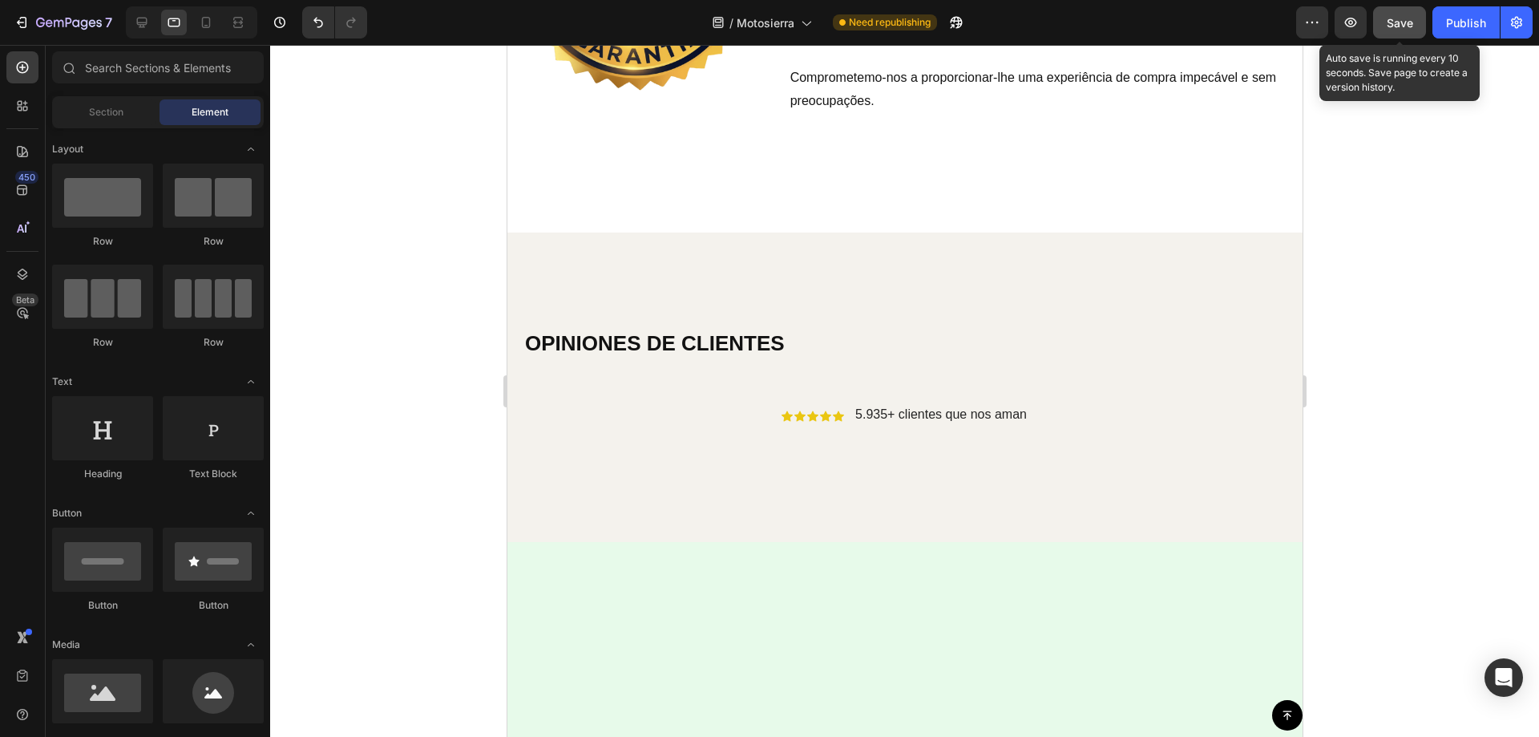
click at [568, 261] on div "OPINIONES DE CLIENTES Heading Icon Icon Icon Icon Icon Icon List 5.935+ cliente…" at bounding box center [904, 386] width 795 height 309
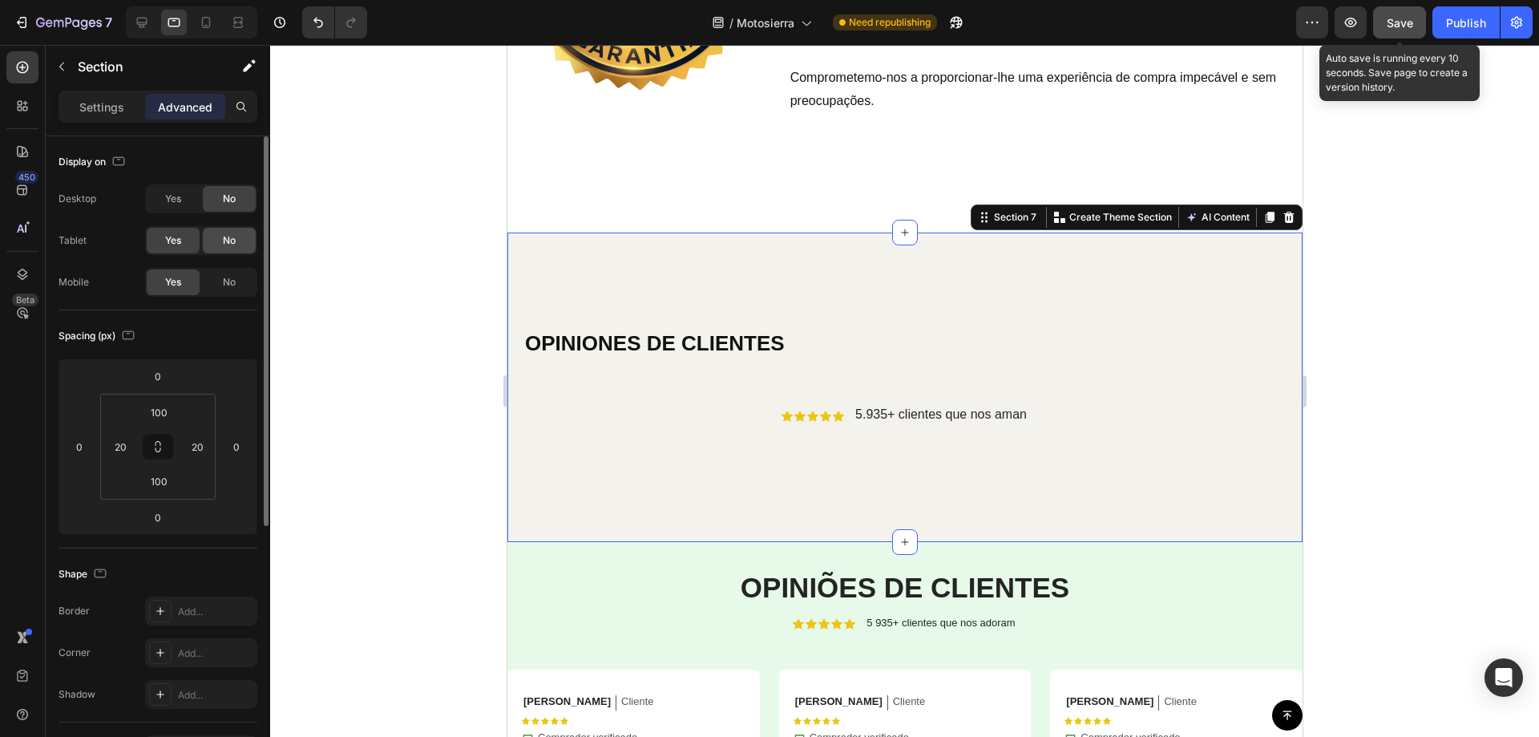
click at [223, 243] on span "No" at bounding box center [229, 240] width 13 height 14
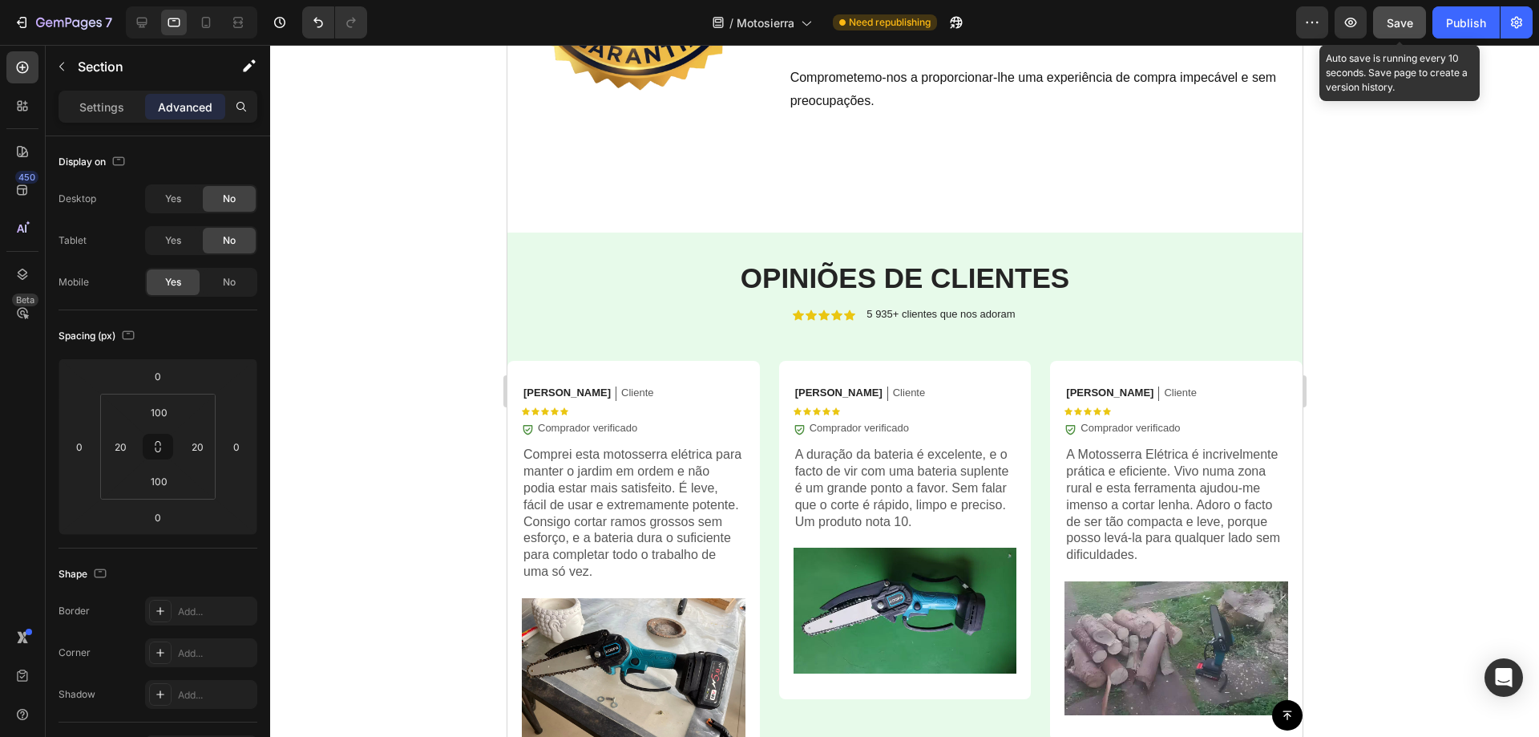
click at [1412, 21] on span "Save" at bounding box center [1400, 23] width 26 height 14
click at [1471, 21] on div "Publish" at bounding box center [1466, 22] width 40 height 17
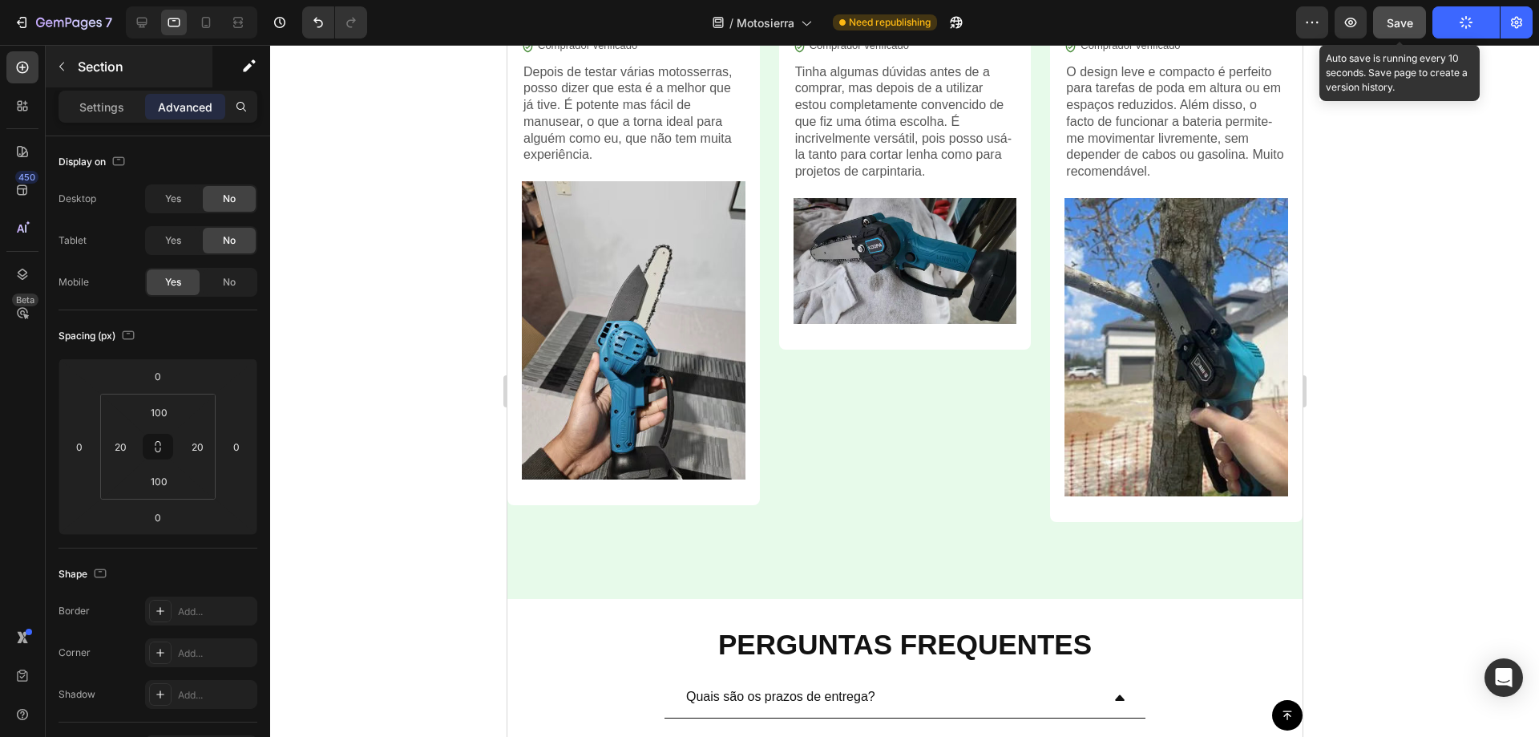
scroll to position [4918, 0]
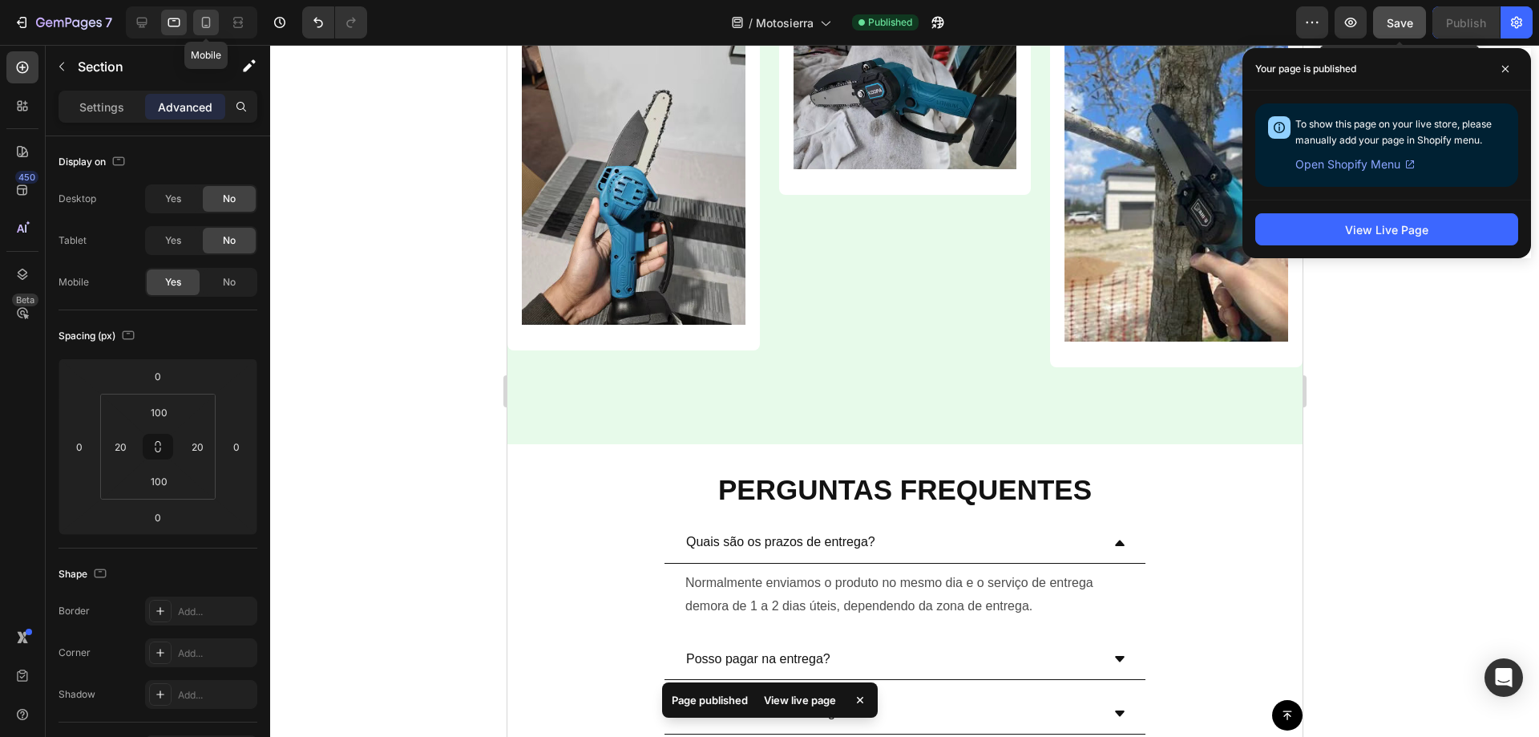
click at [208, 27] on icon at bounding box center [206, 22] width 9 height 11
type input "20"
type input "15"
type input "0"
type input "15"
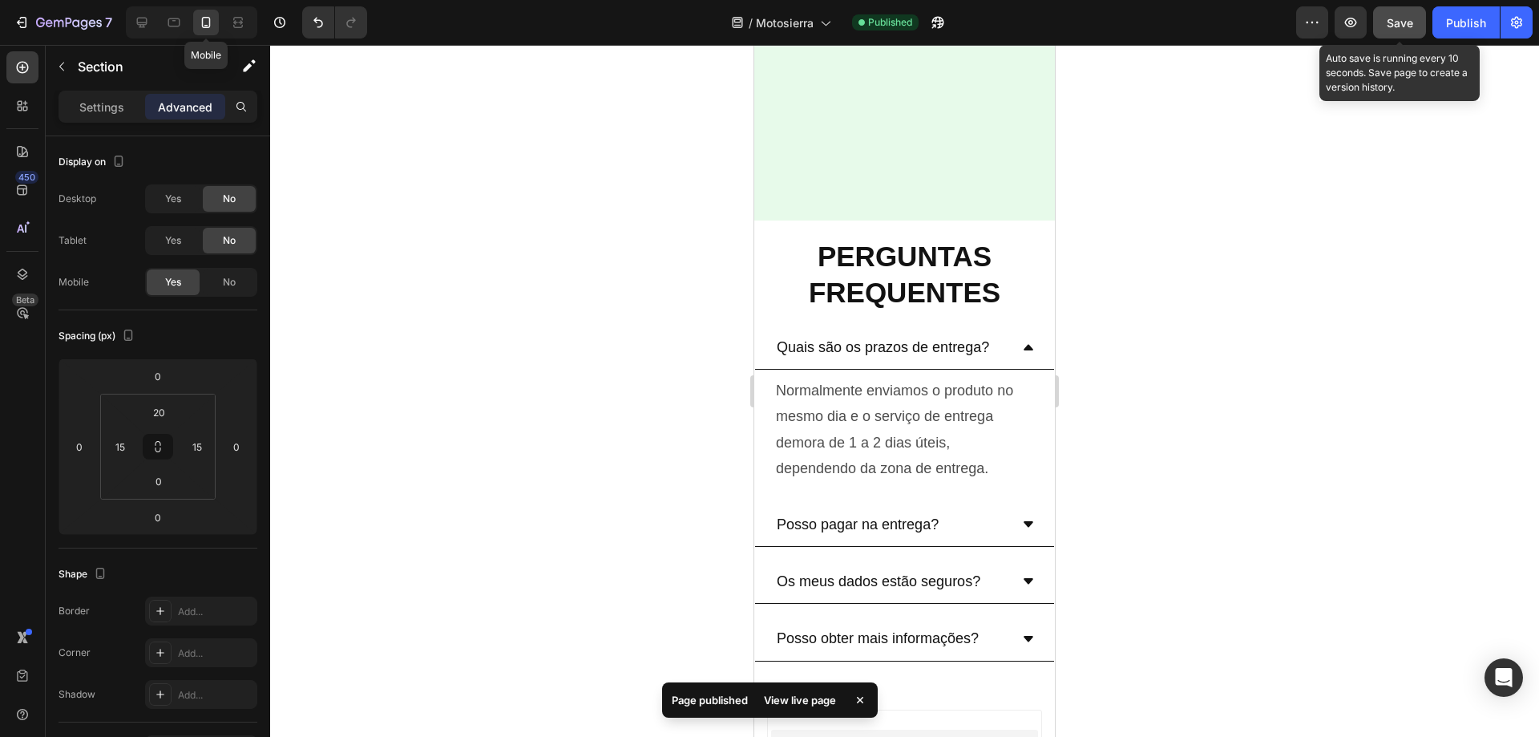
scroll to position [5199, 0]
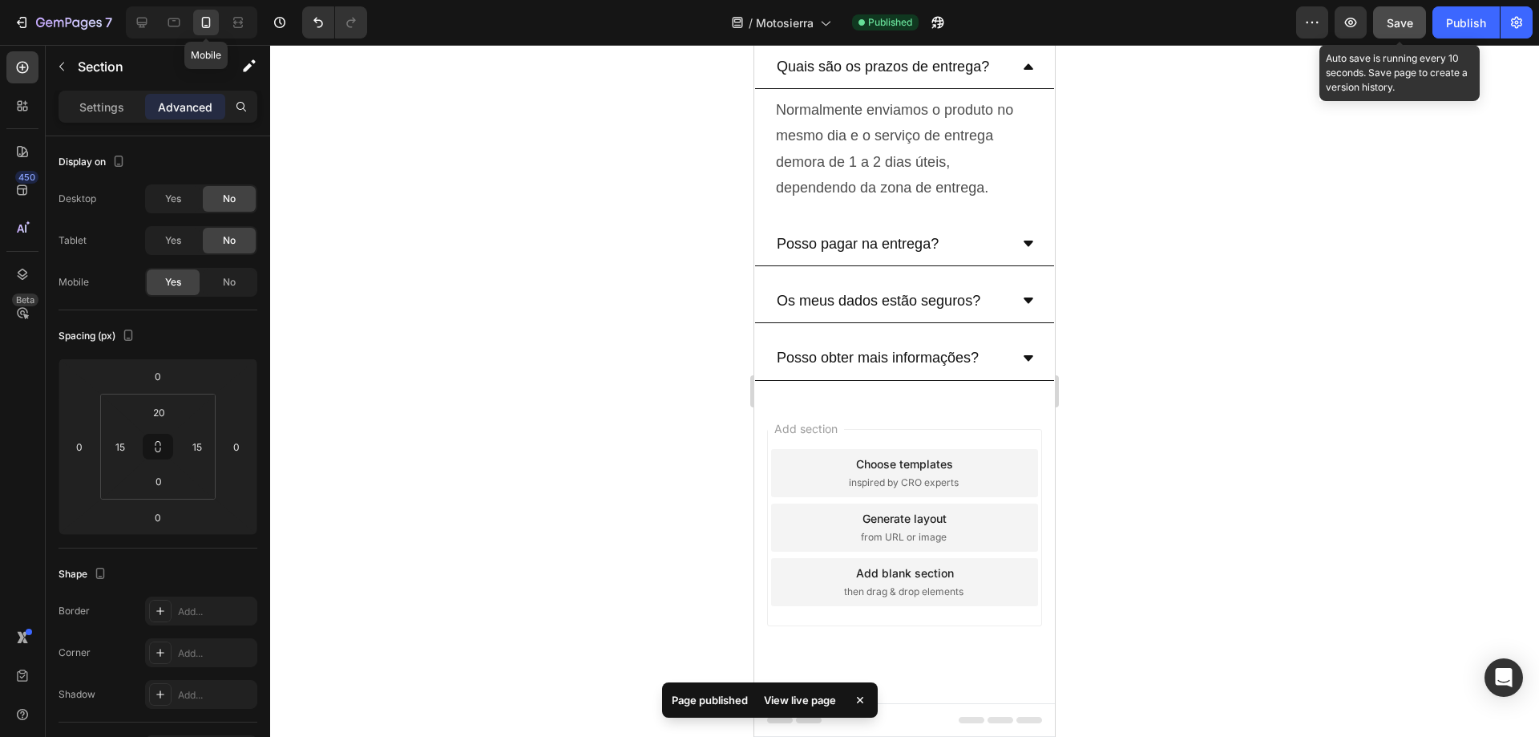
click at [1185, 557] on div at bounding box center [904, 391] width 1269 height 692
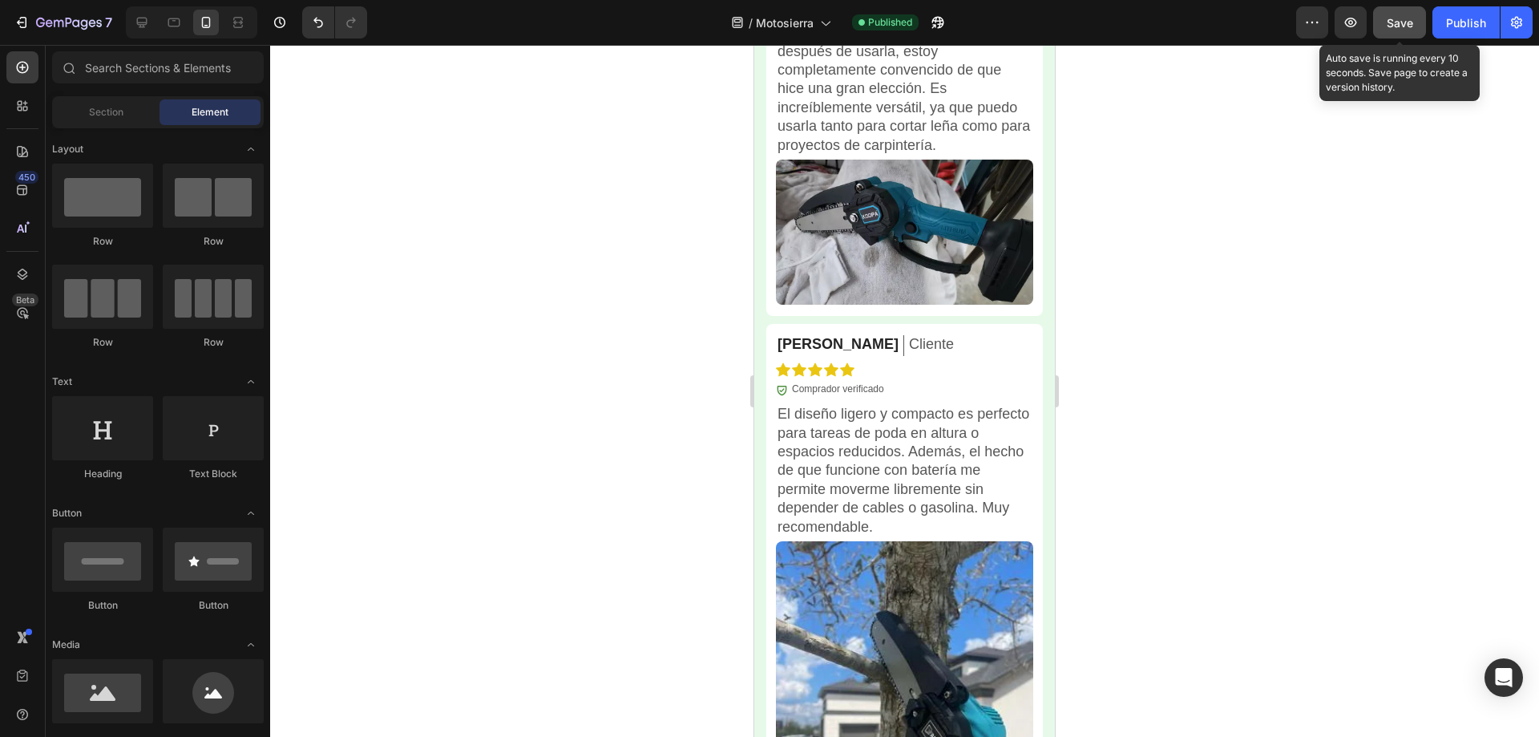
scroll to position [6439, 0]
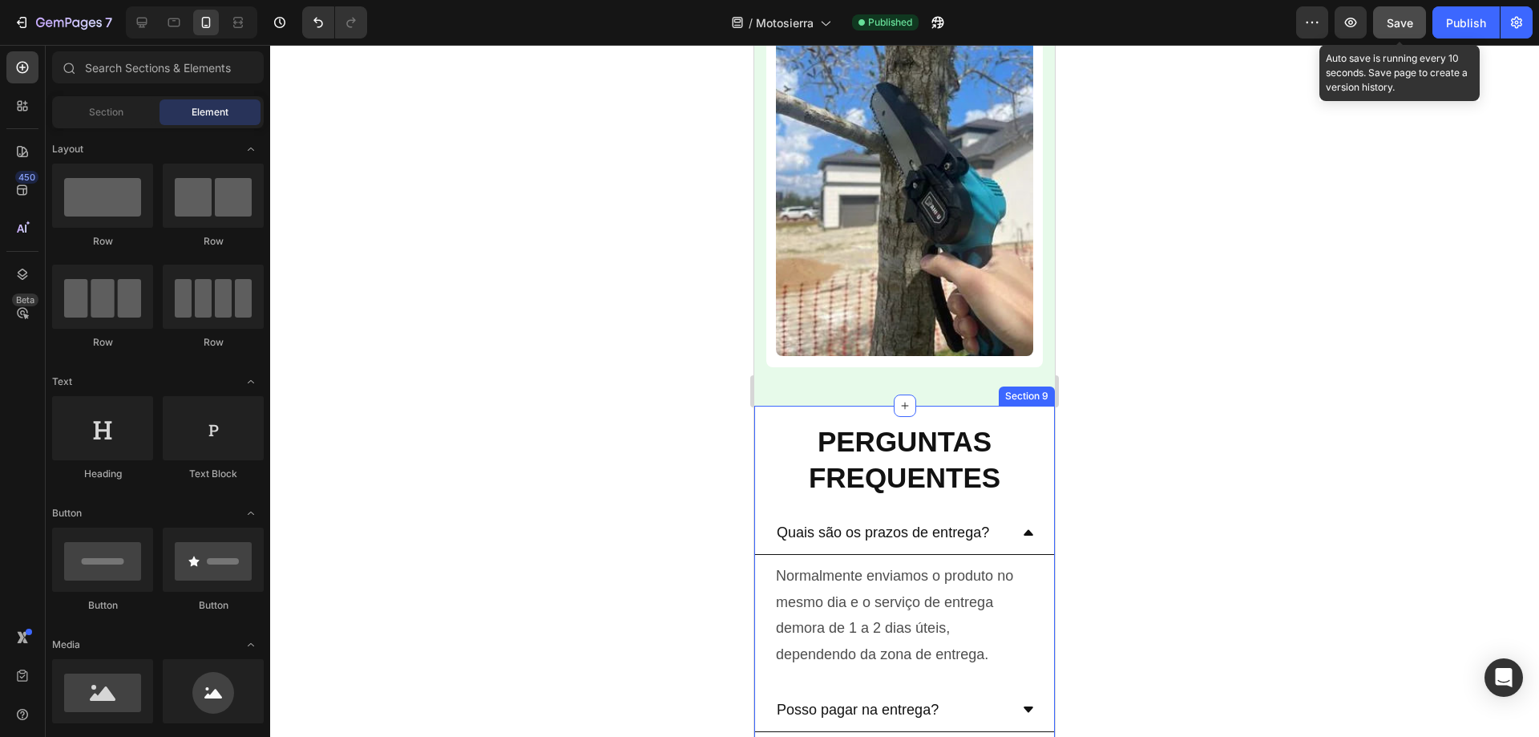
click at [828, 406] on div "PERGUNTAS FREQUENTES Heading Quais são os prazos de entrega? Normalmente enviam…" at bounding box center [904, 634] width 301 height 457
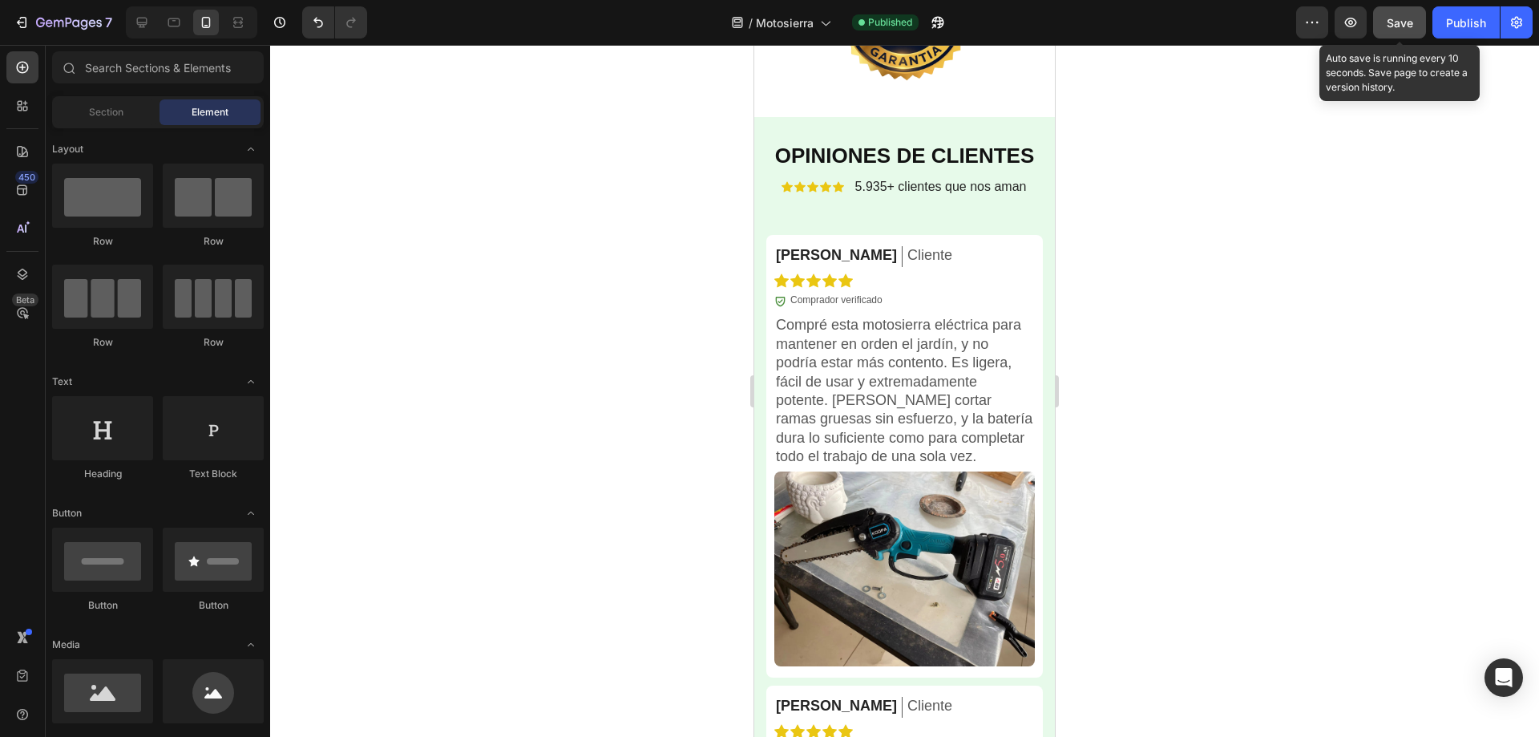
scroll to position [3805, 0]
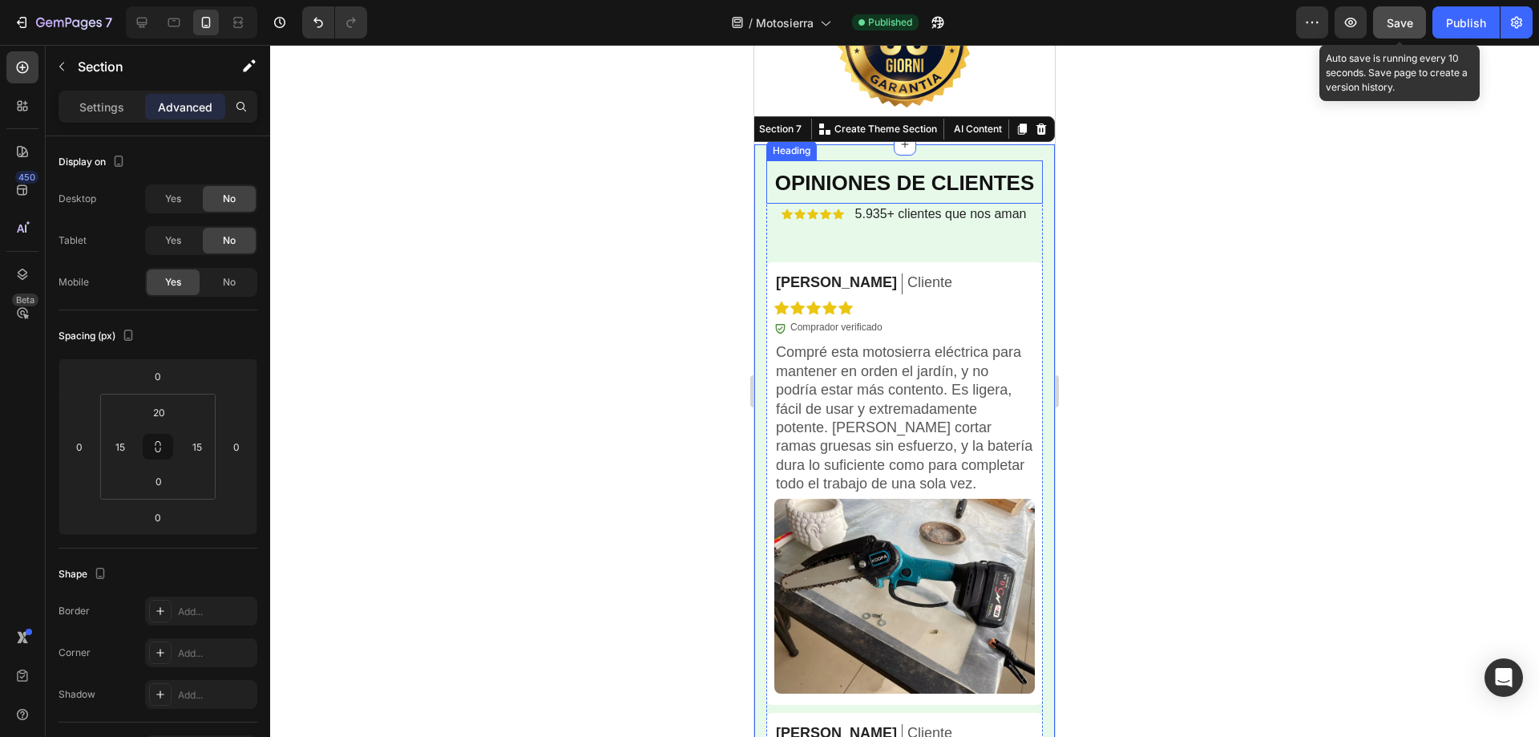
click at [864, 183] on strong "OPINIONES DE CLIENTES" at bounding box center [905, 183] width 260 height 24
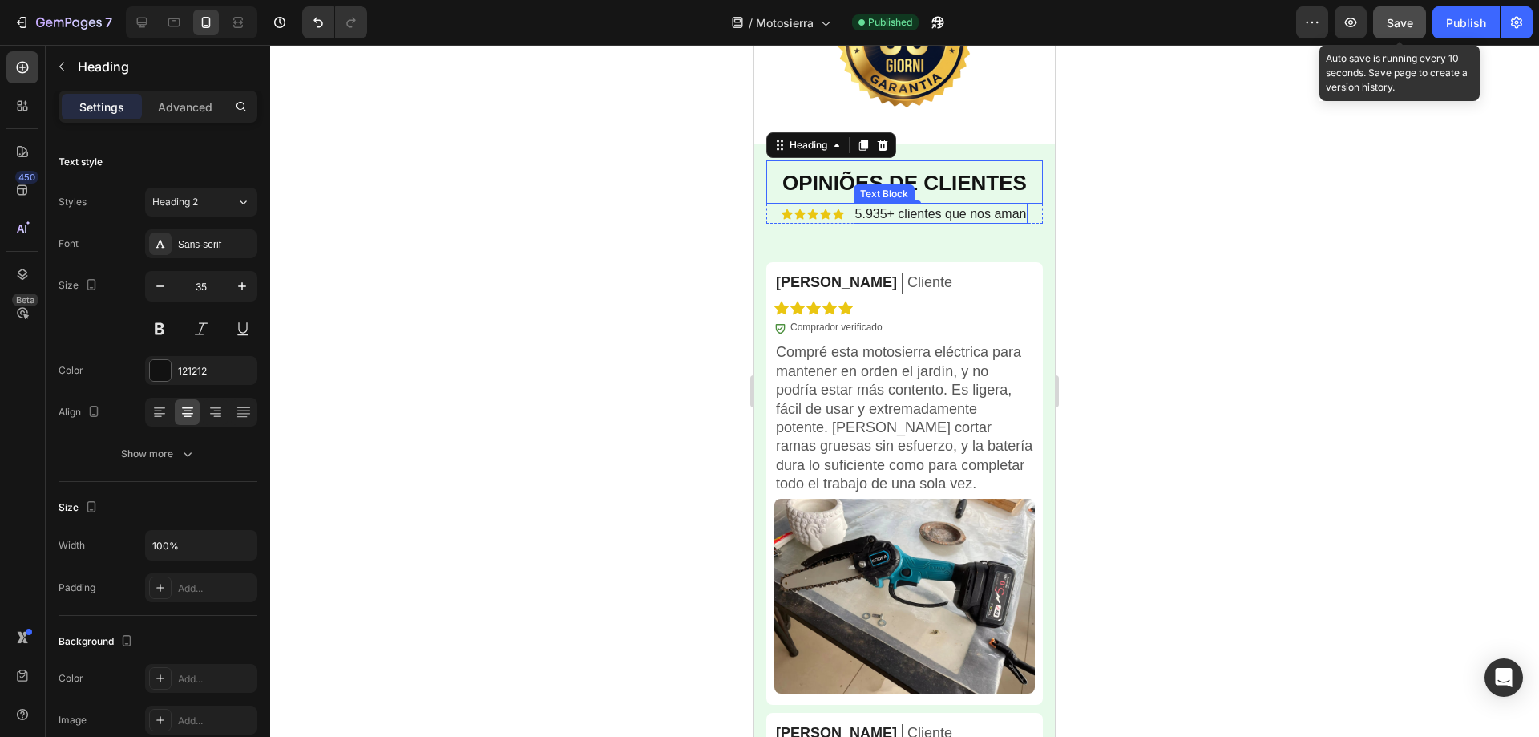
click at [951, 215] on span "5.935+ clientes que nos aman" at bounding box center [941, 214] width 172 height 14
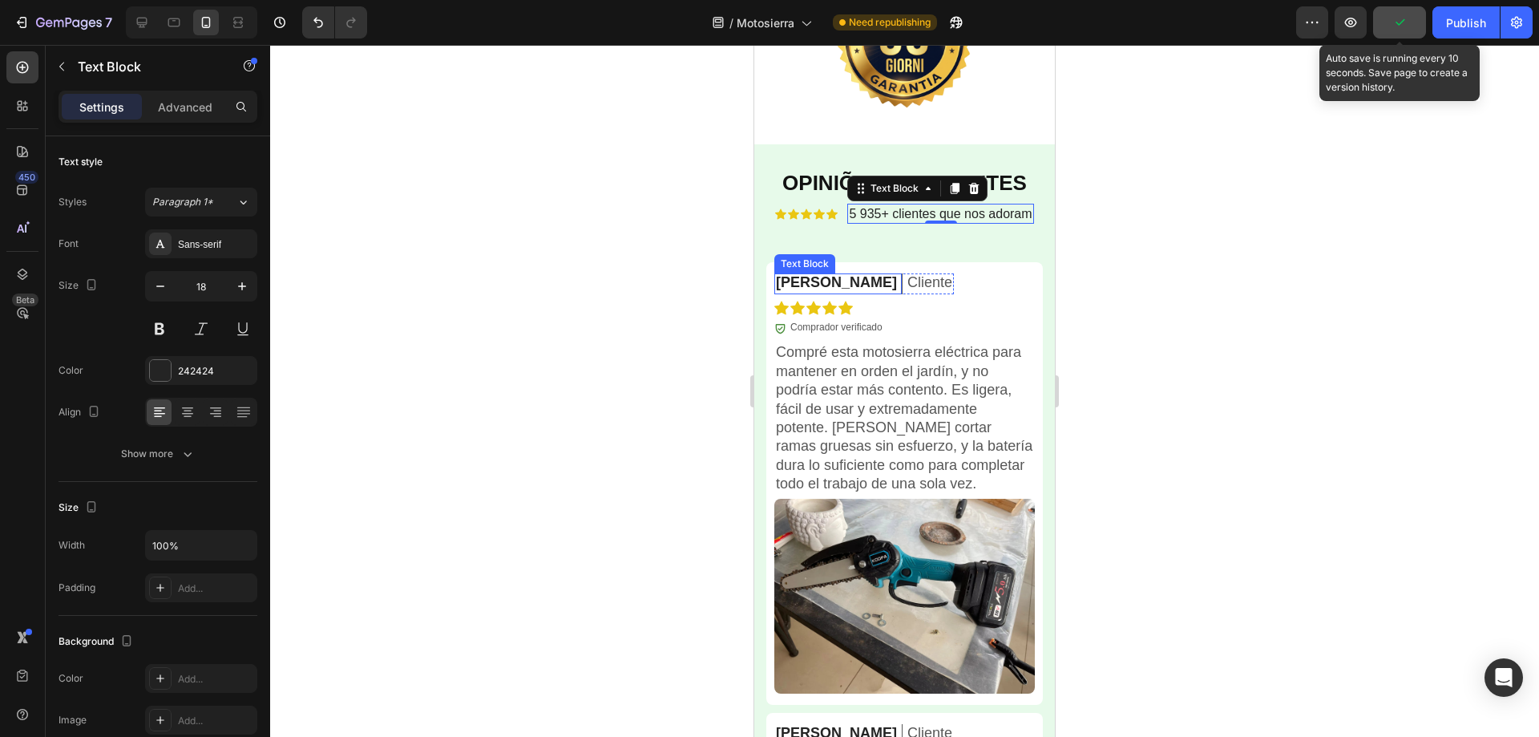
click at [794, 281] on p "Daniel C." at bounding box center [836, 282] width 121 height 18
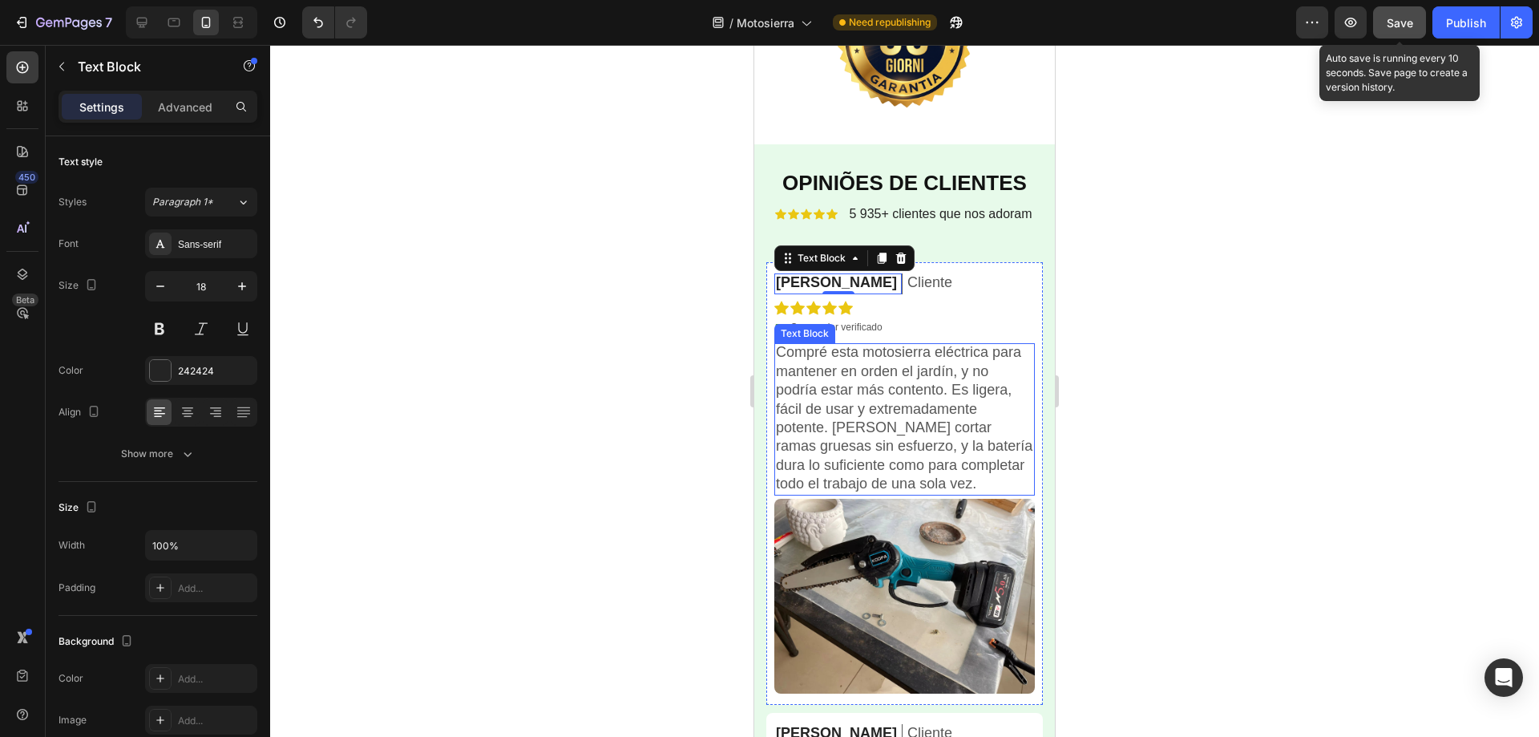
click at [901, 426] on p "Compré esta motosierra eléctrica para mantener en orden el jardín, y no podría …" at bounding box center [904, 418] width 257 height 150
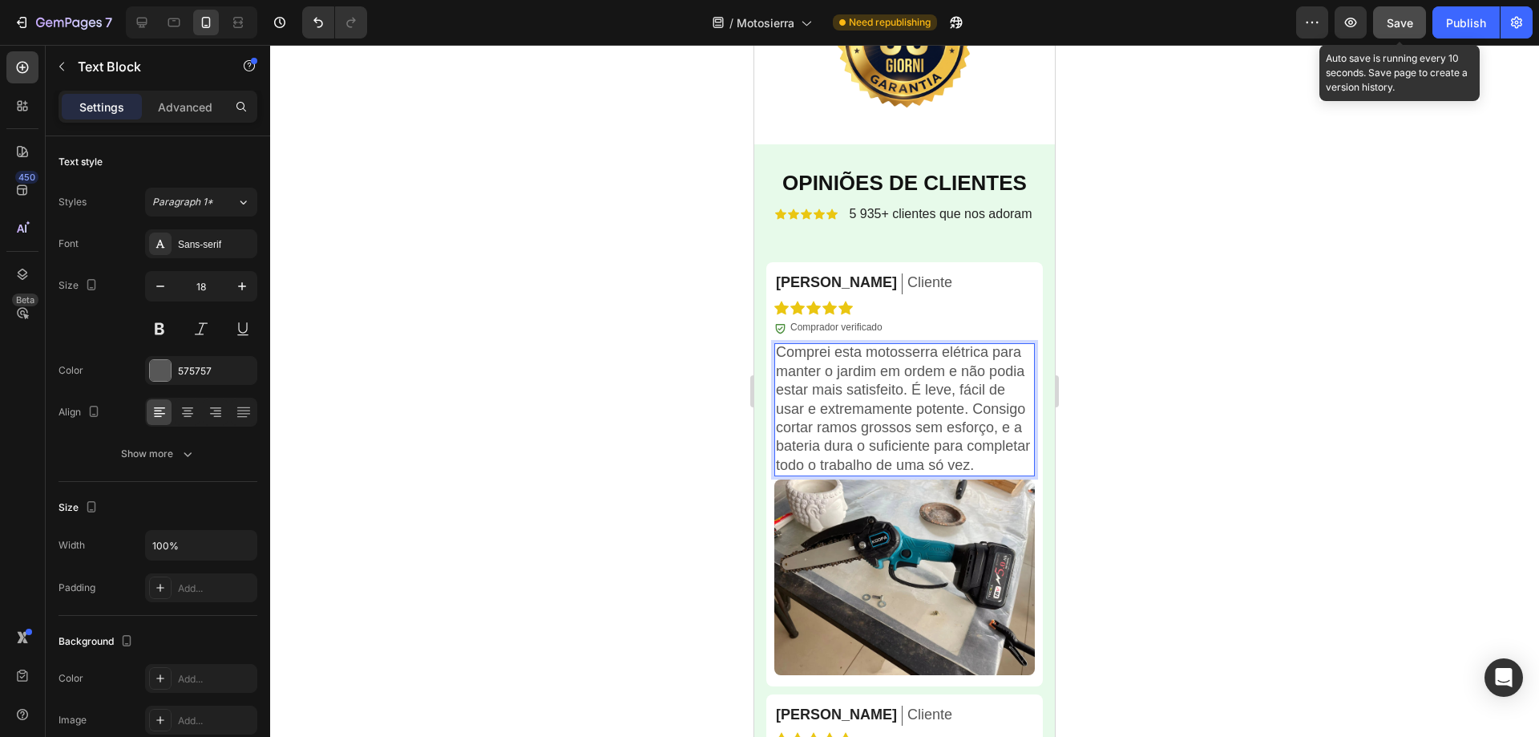
click at [1147, 382] on div at bounding box center [904, 391] width 1269 height 692
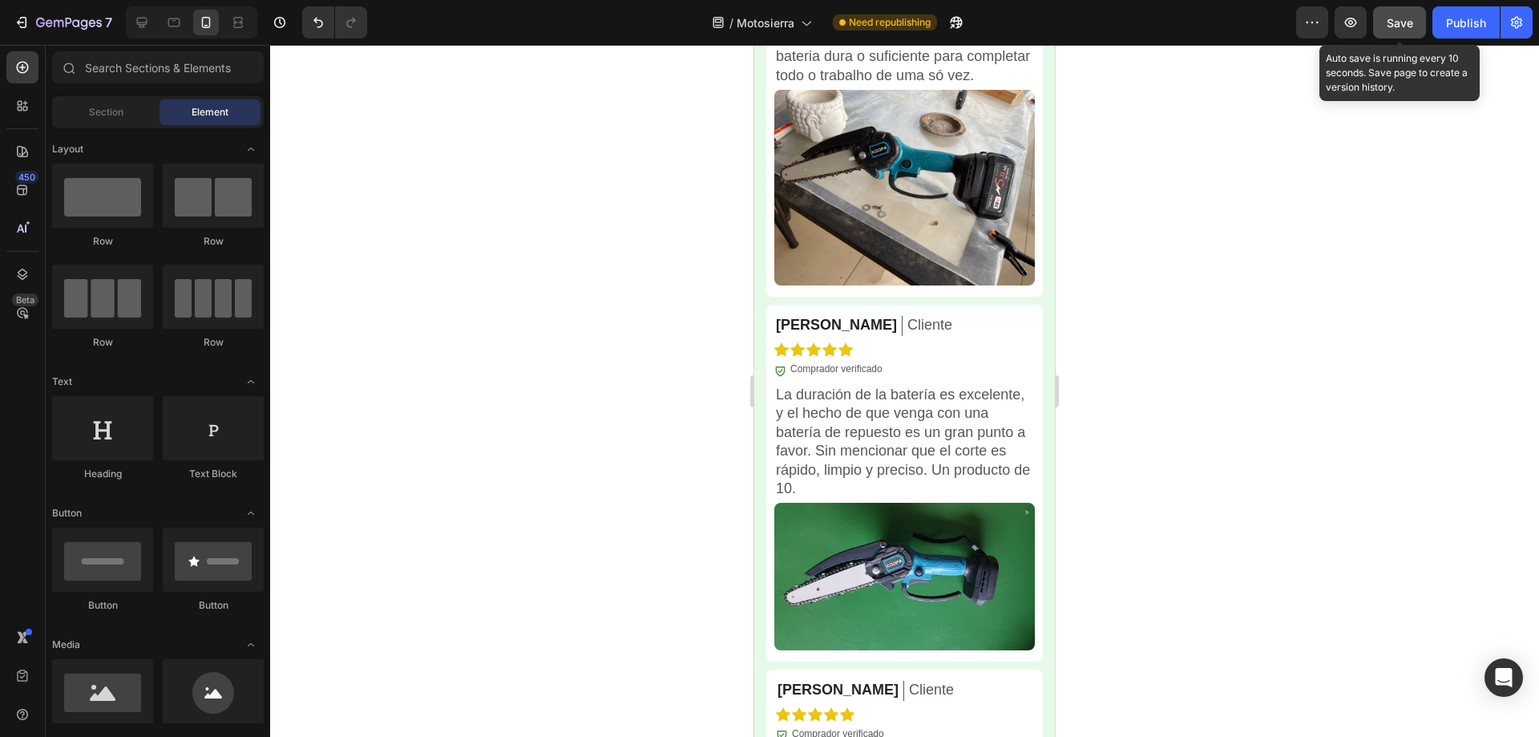
scroll to position [4241, 0]
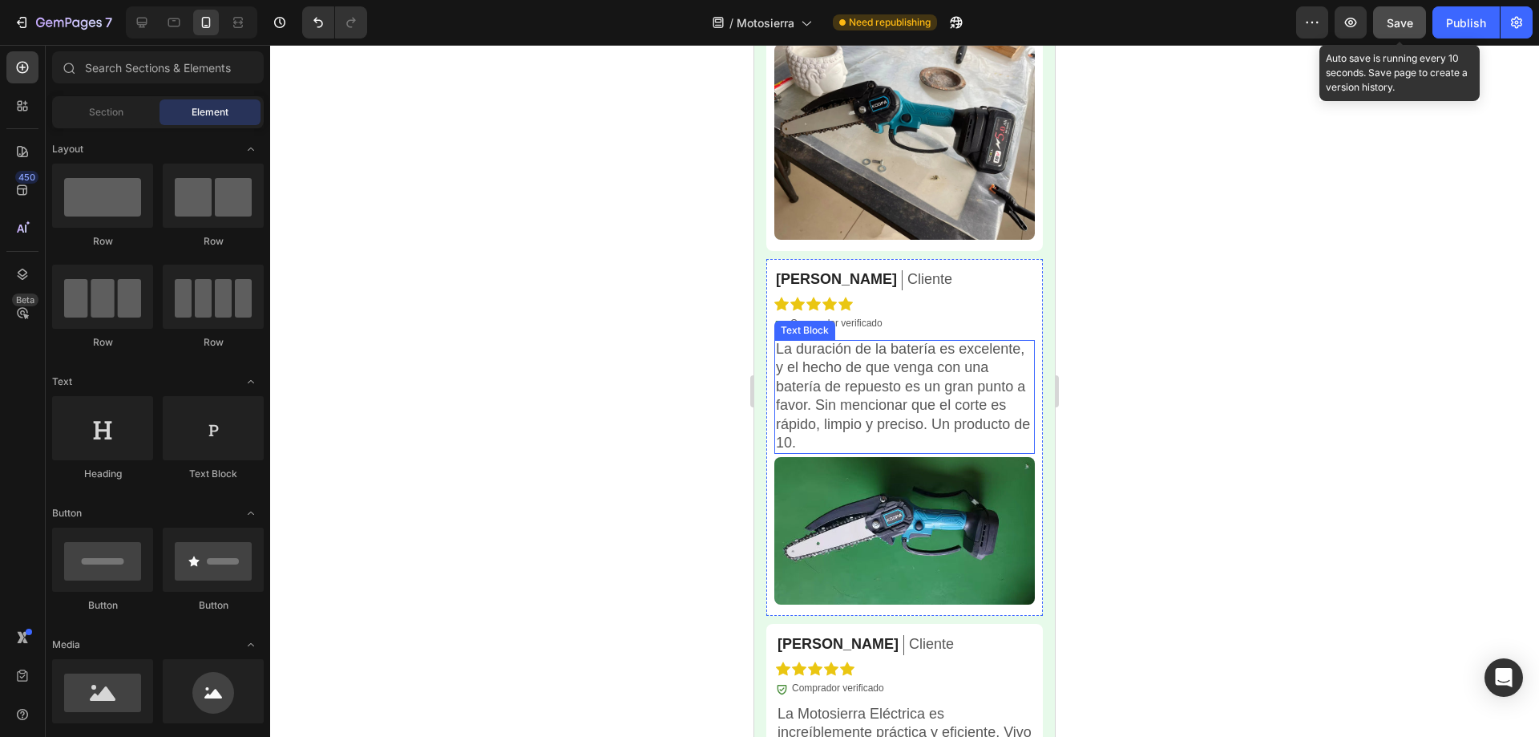
click at [859, 382] on p "La duración de la batería es excelente, y el hecho de que venga con una batería…" at bounding box center [904, 396] width 257 height 112
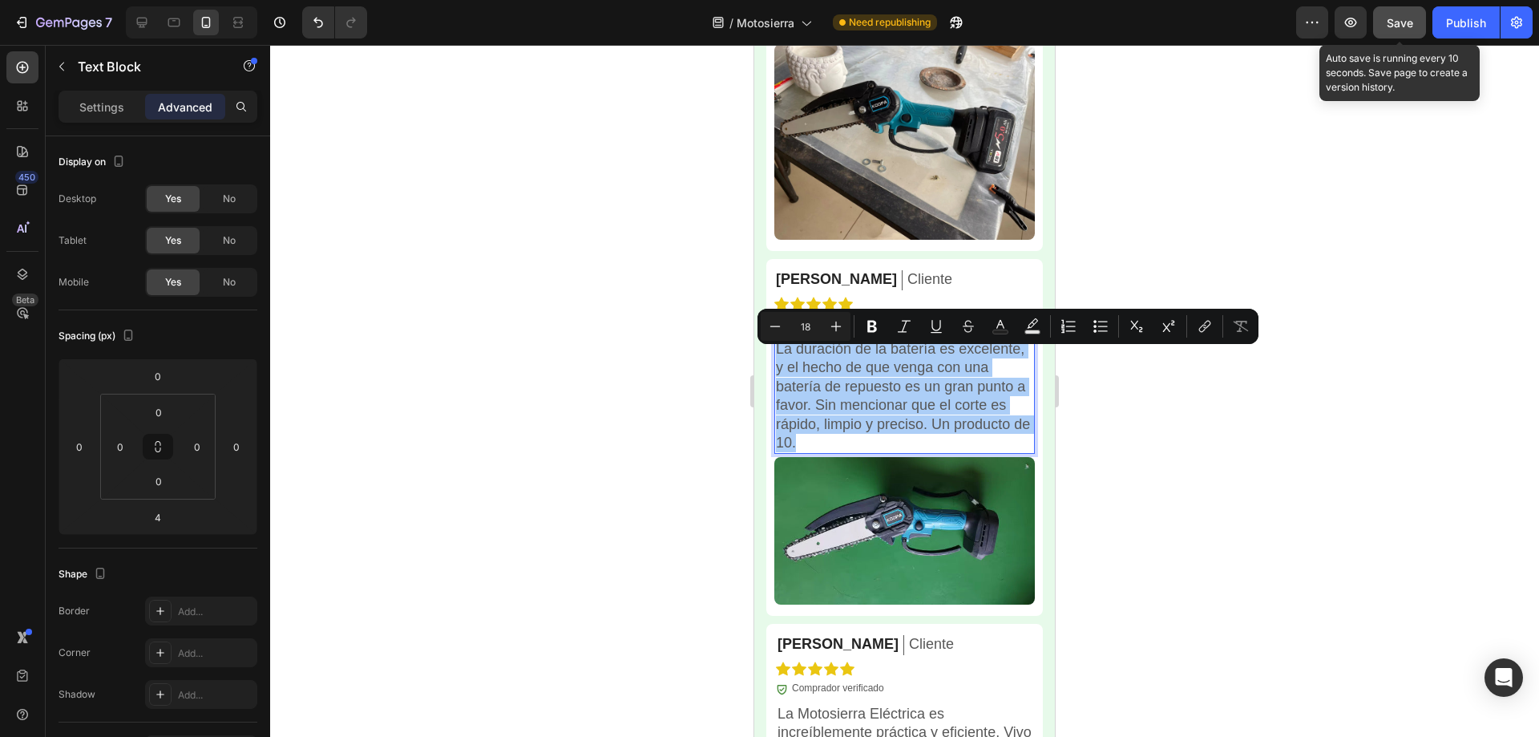
click at [1269, 245] on div at bounding box center [904, 391] width 1269 height 692
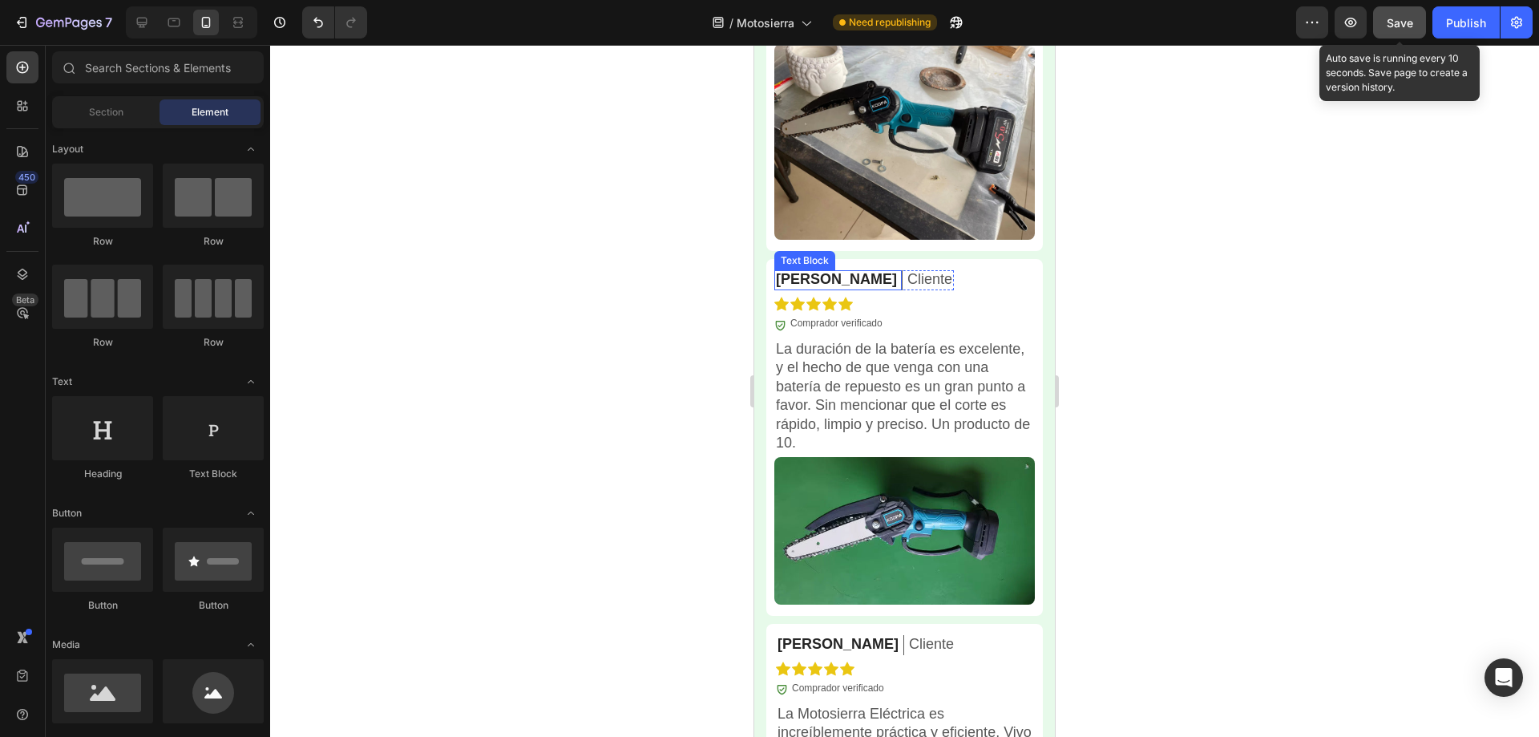
click at [806, 289] on p "Maria G." at bounding box center [836, 279] width 121 height 18
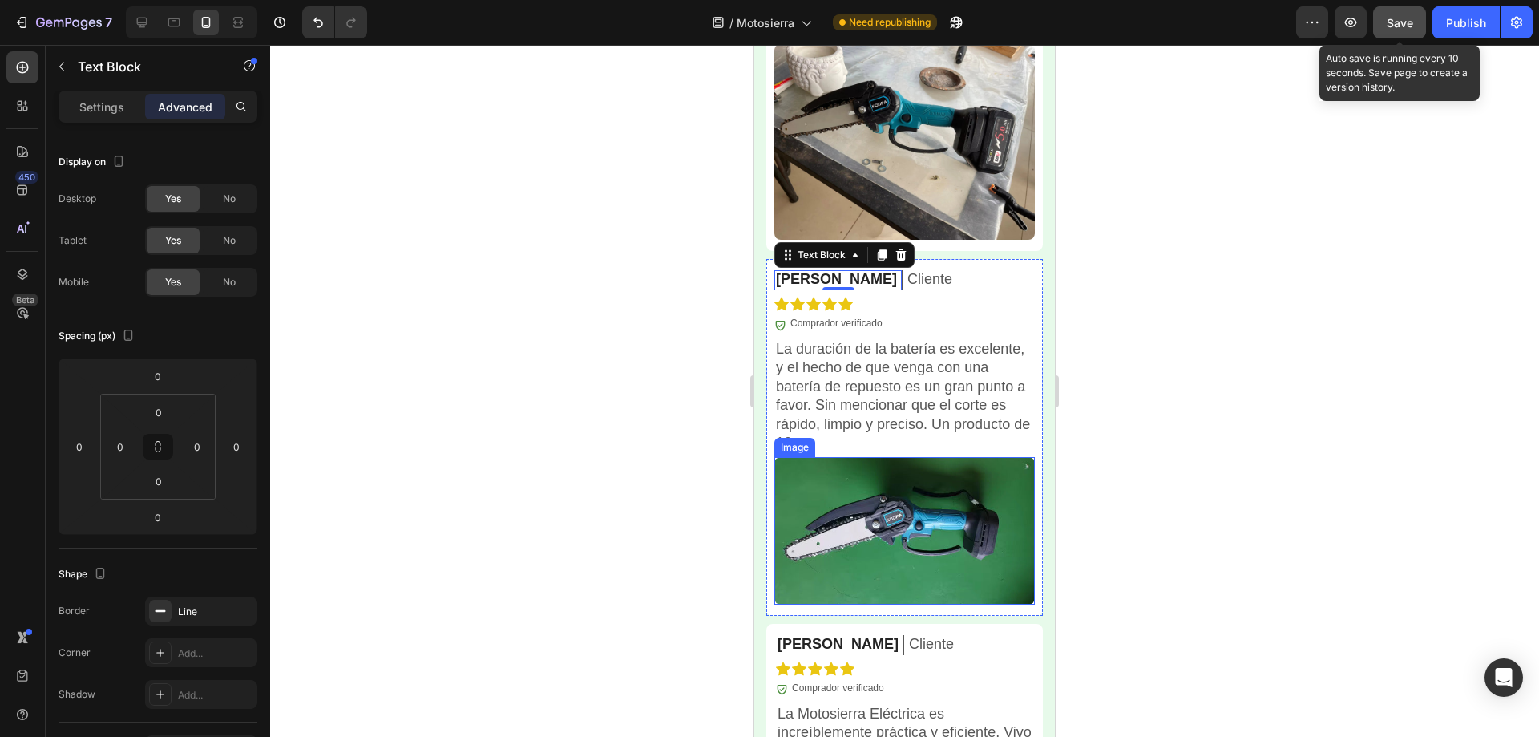
click at [880, 433] on p "La duración de la batería es excelente, y el hecho de que venga con una batería…" at bounding box center [904, 396] width 257 height 112
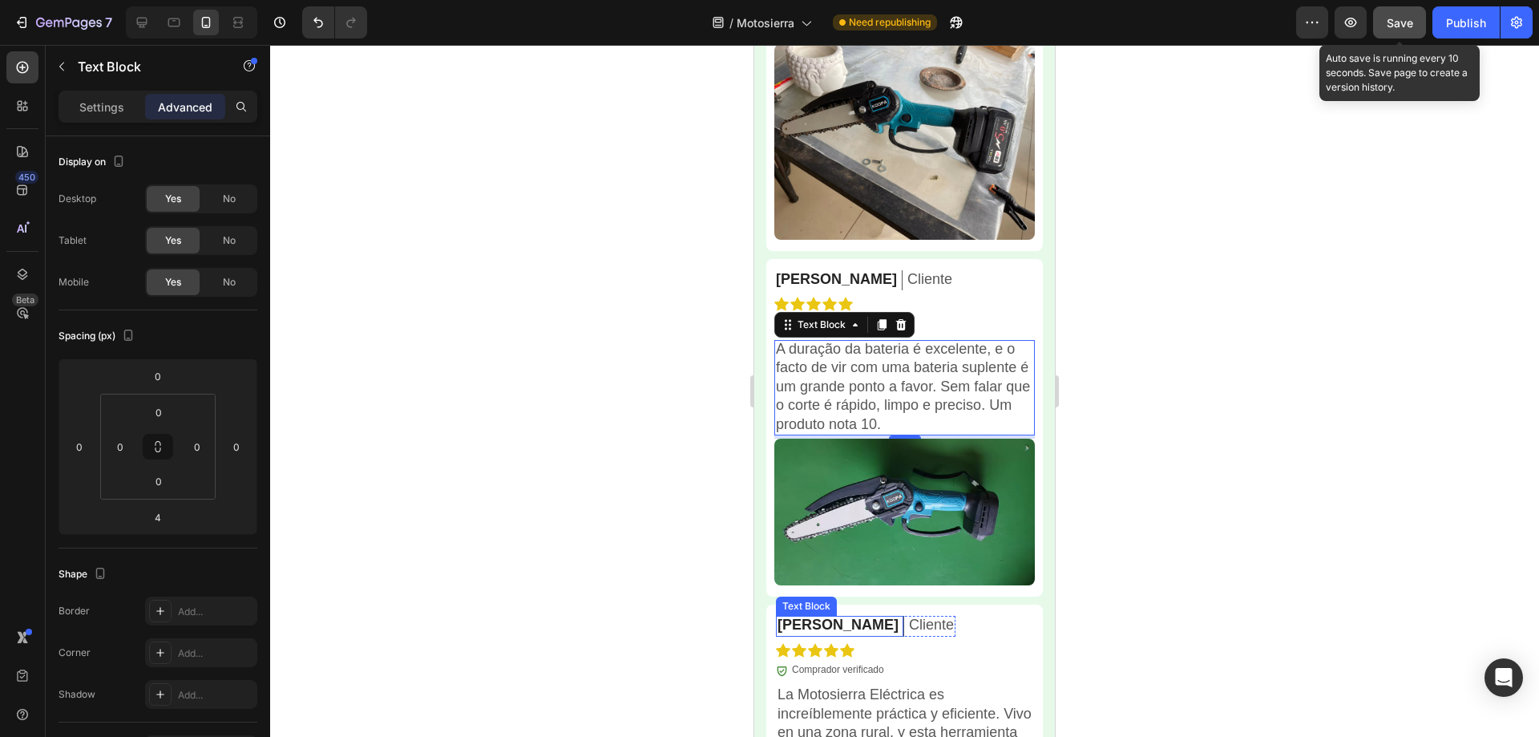
click at [817, 628] on p "Simon B." at bounding box center [838, 625] width 121 height 18
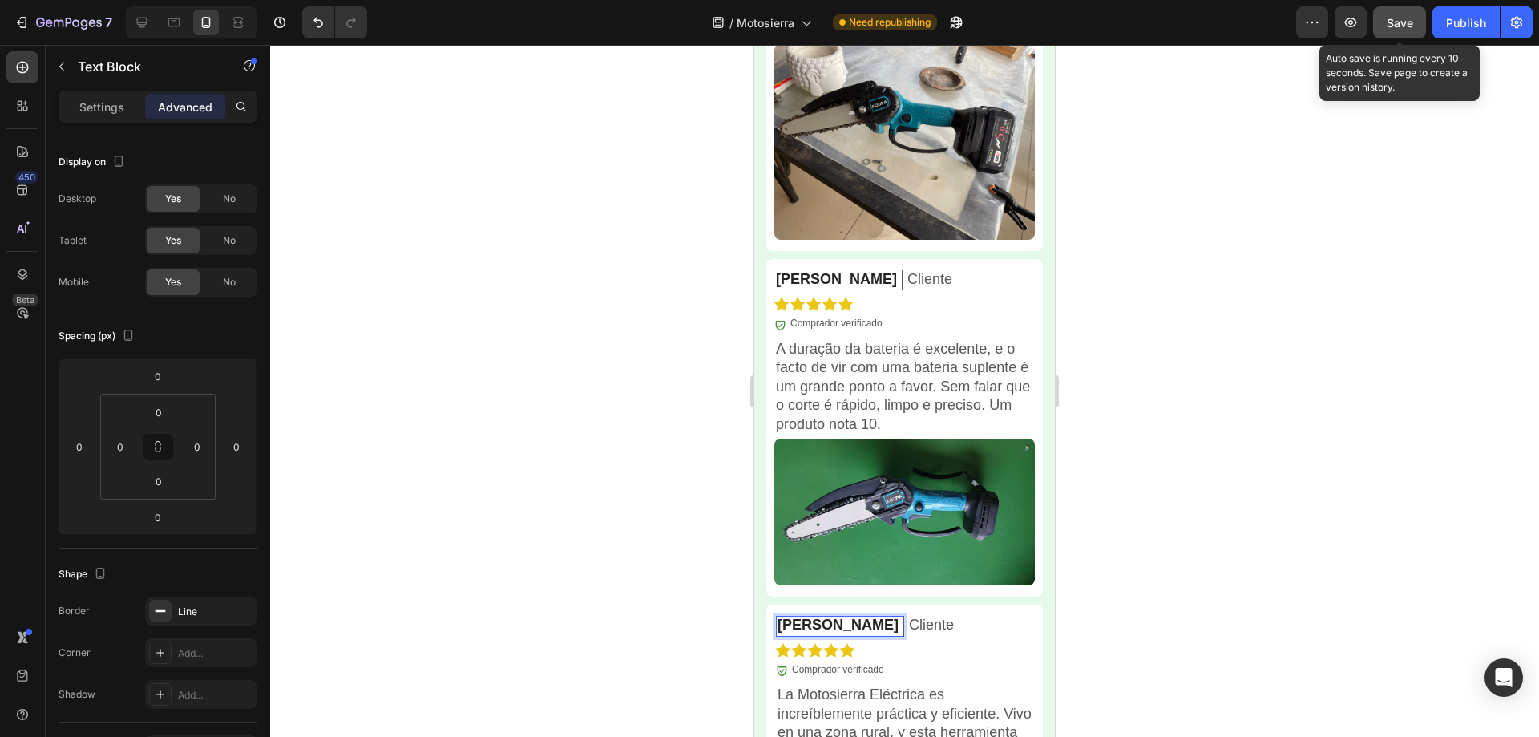
click at [1230, 464] on div at bounding box center [904, 391] width 1269 height 692
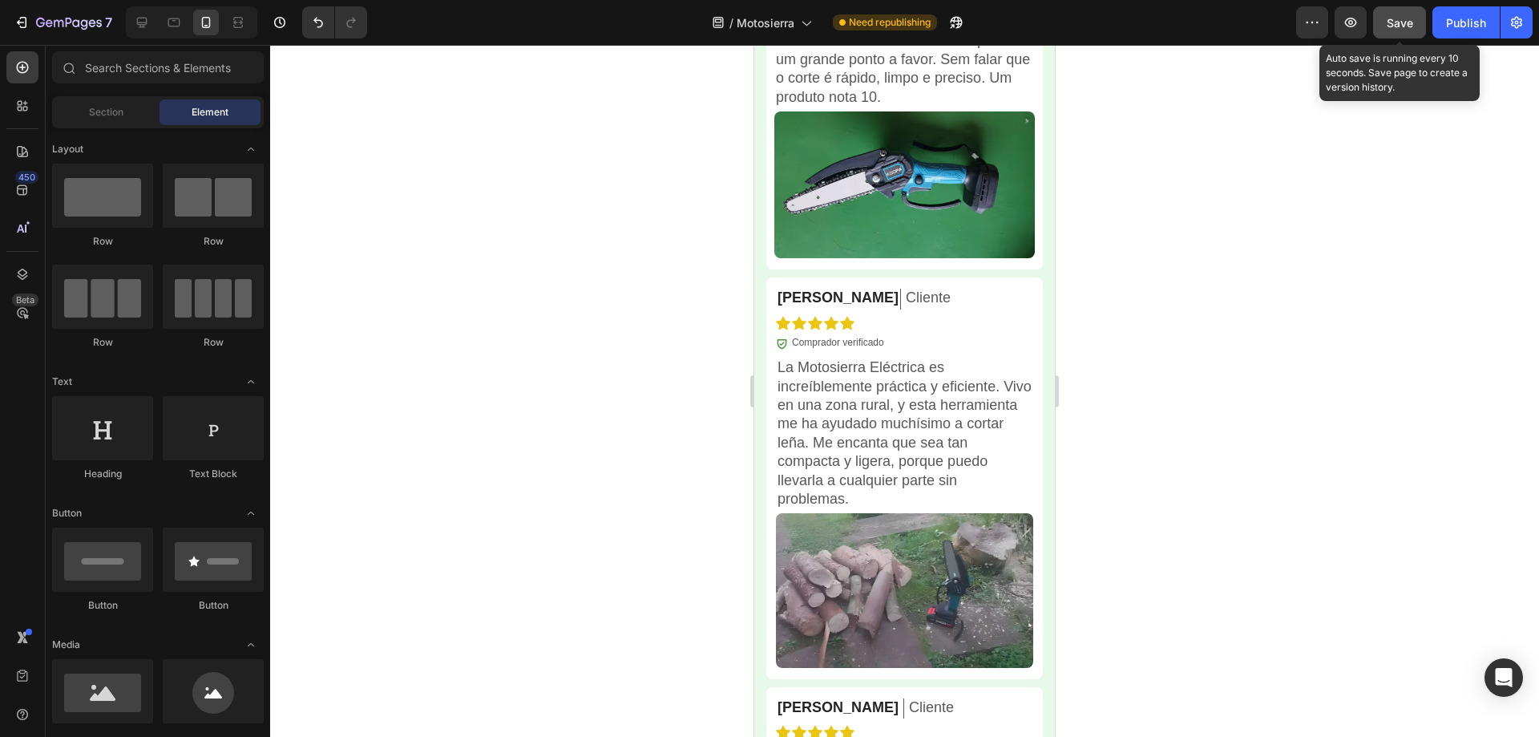
scroll to position [4577, 0]
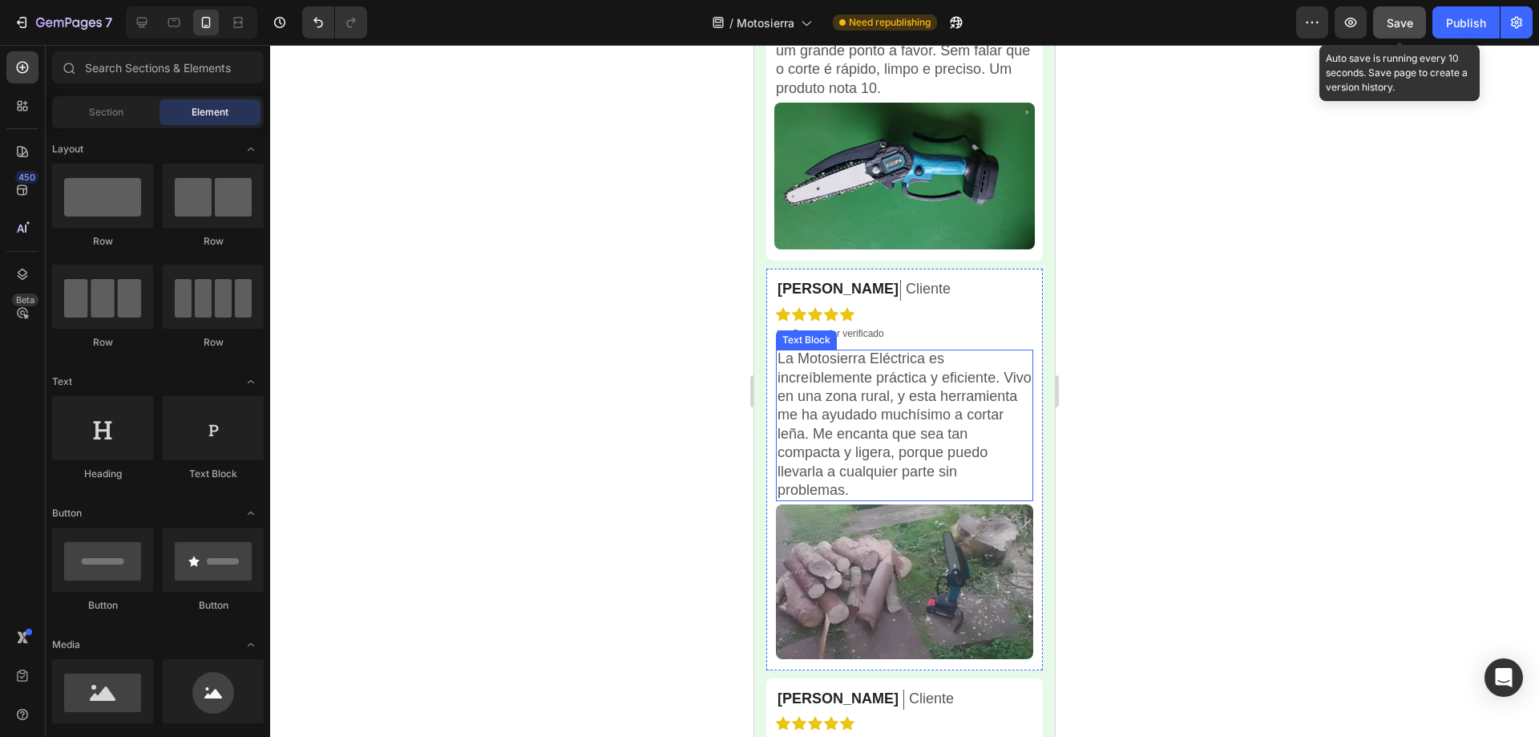
click at [870, 405] on p "La Motosierra Eléctrica es increíblemente práctica y eficiente. Vivo en una zon…" at bounding box center [905, 425] width 254 height 150
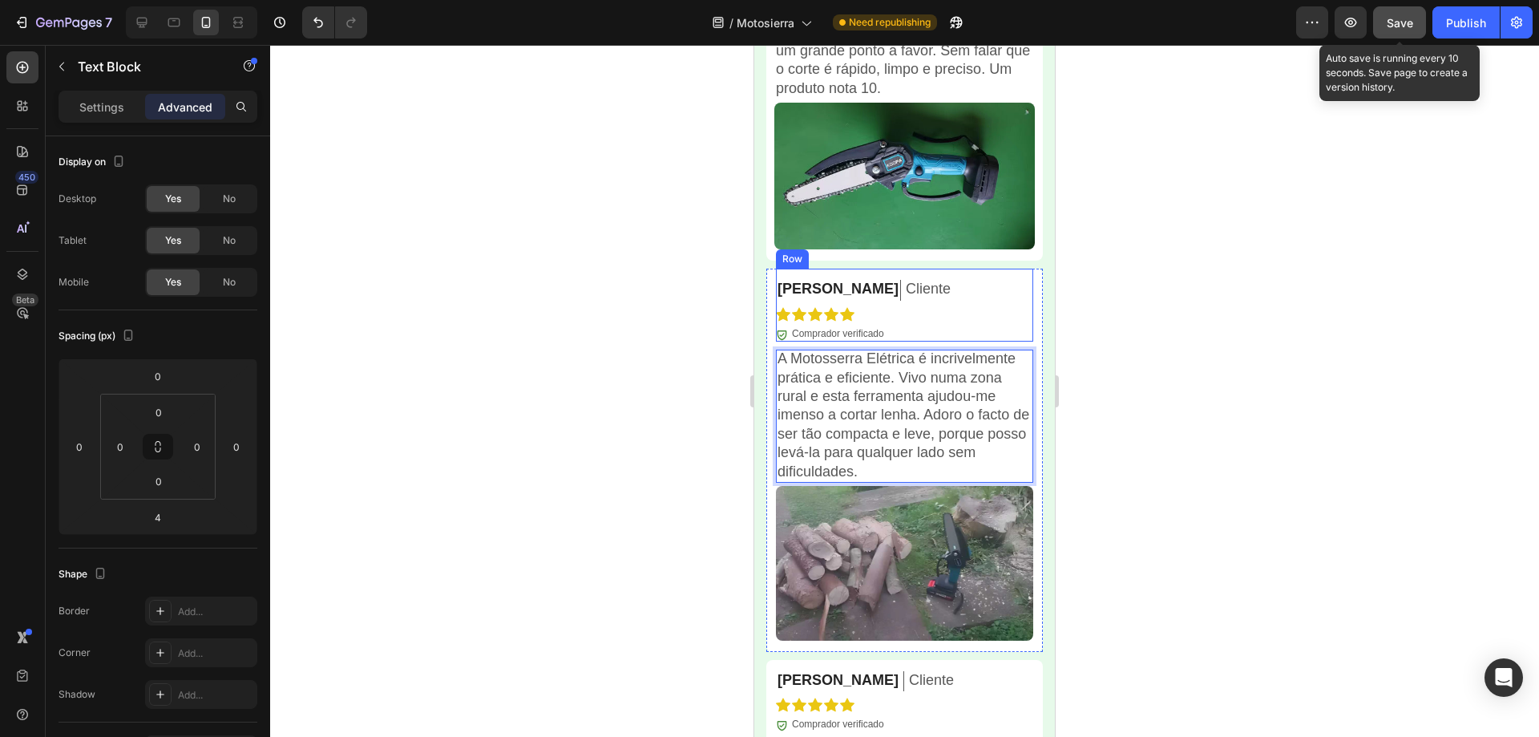
click at [1127, 277] on div at bounding box center [904, 391] width 1269 height 692
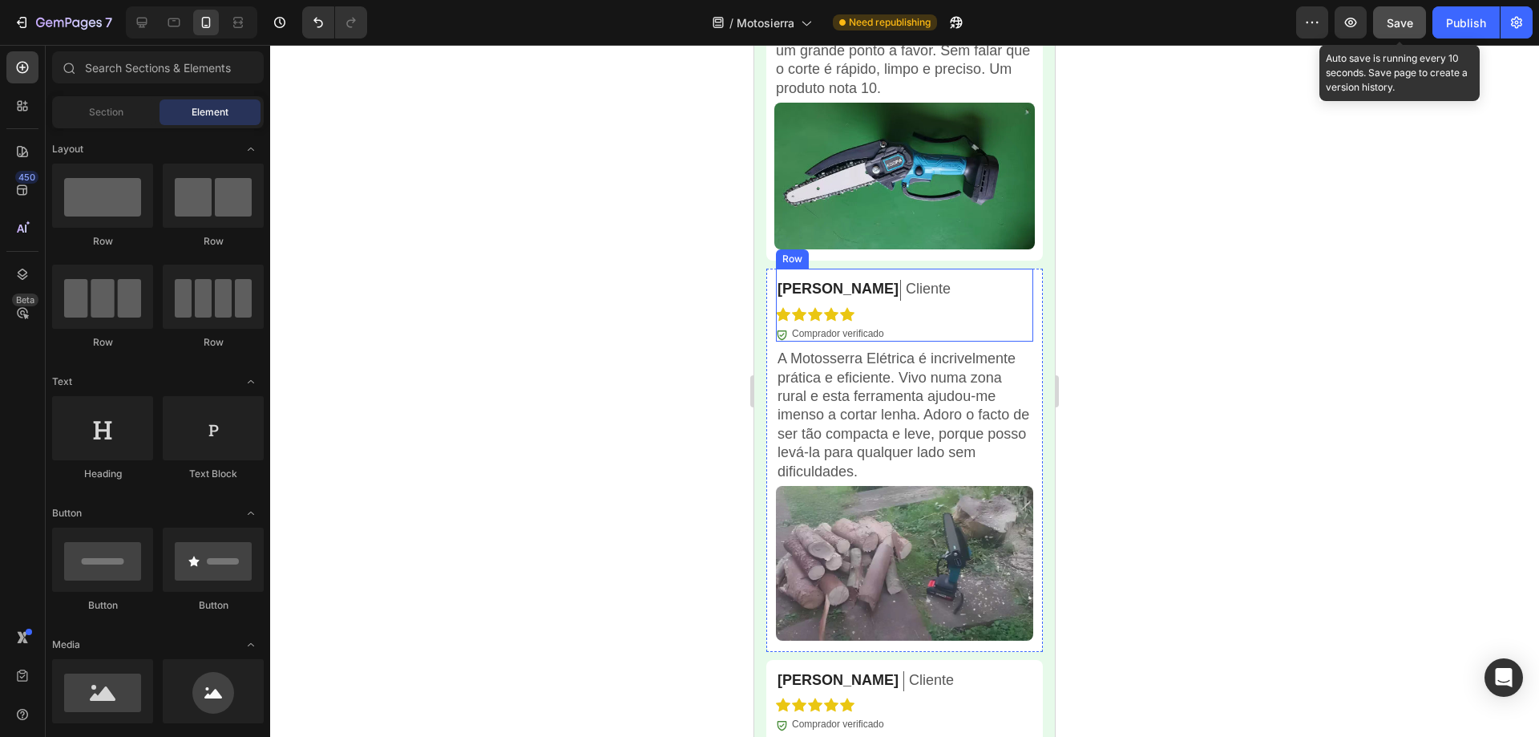
click at [1396, 29] on span "Save" at bounding box center [1400, 23] width 26 height 14
drag, startPoint x: 18, startPoint y: 410, endPoint x: 1, endPoint y: 414, distance: 18.1
click at [18, 410] on div "450 Beta" at bounding box center [22, 336] width 32 height 570
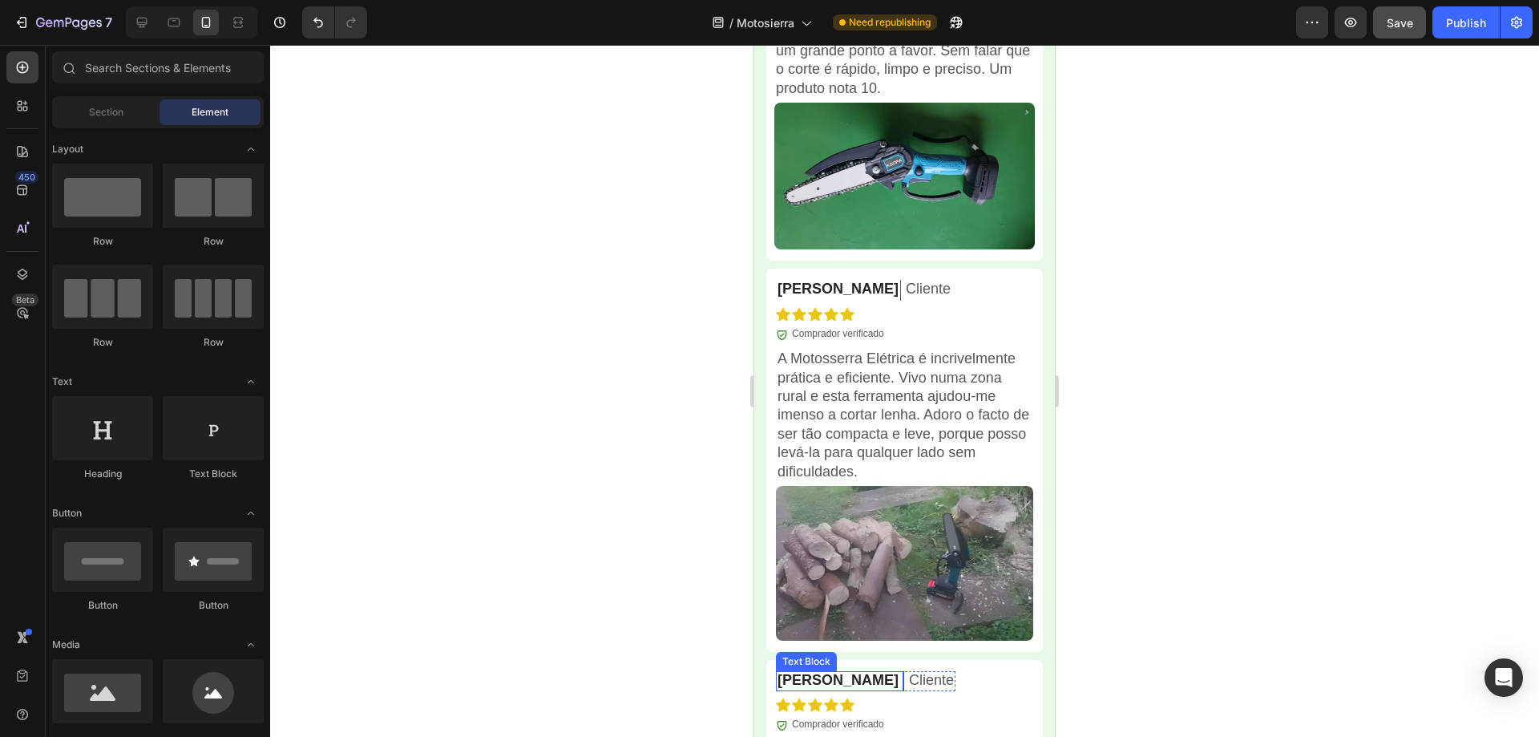
click at [821, 677] on p "Alejandro F." at bounding box center [838, 680] width 121 height 18
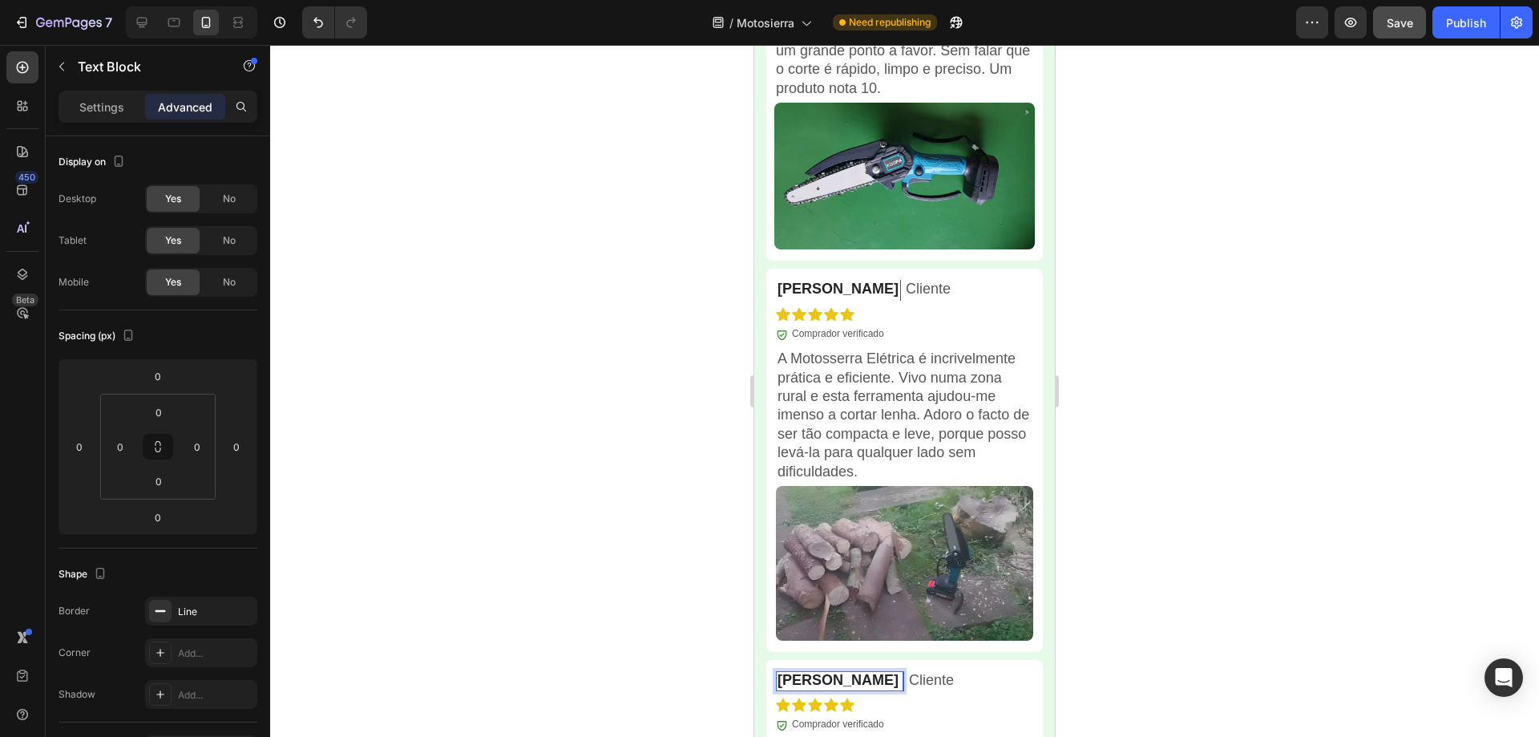
click at [1112, 521] on div at bounding box center [904, 391] width 1269 height 692
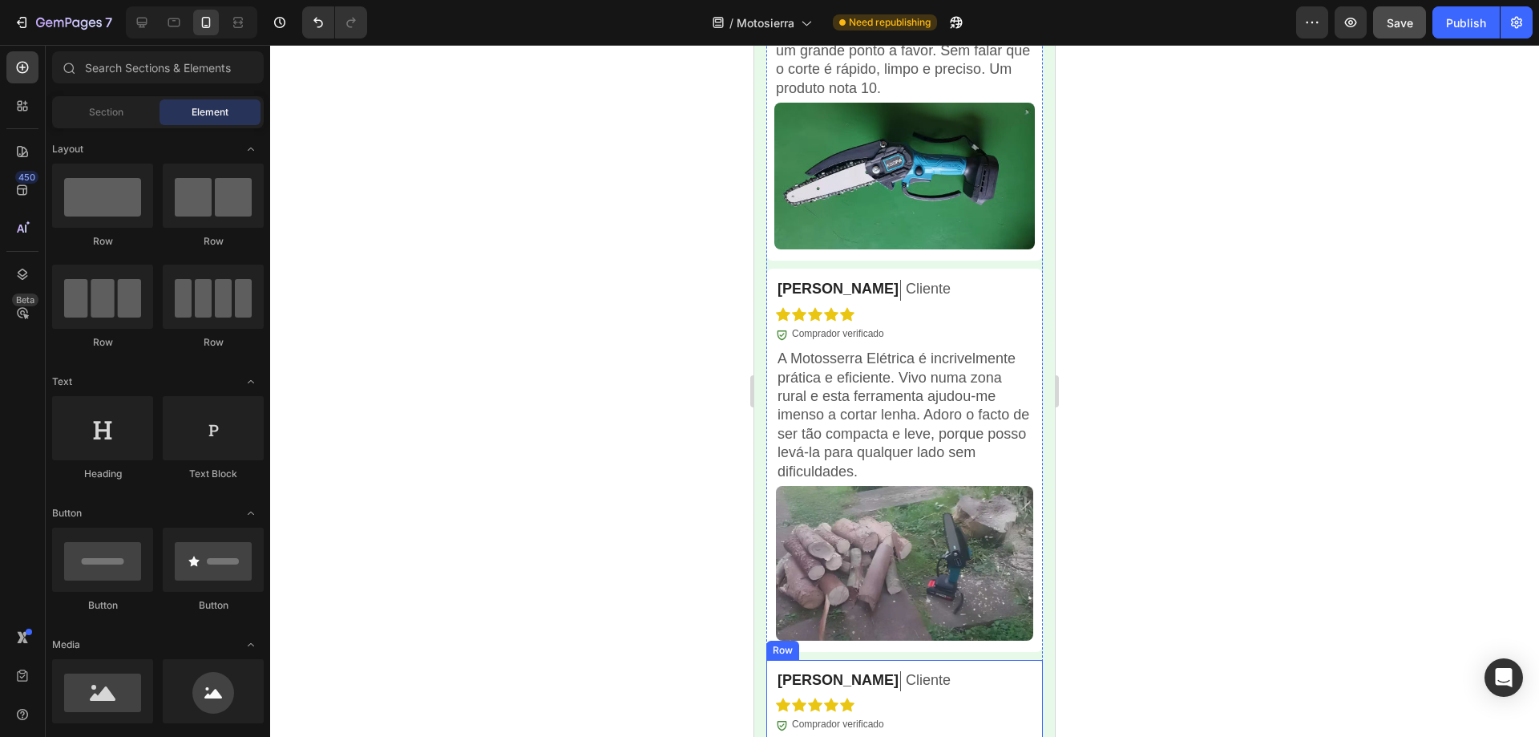
scroll to position [4957, 0]
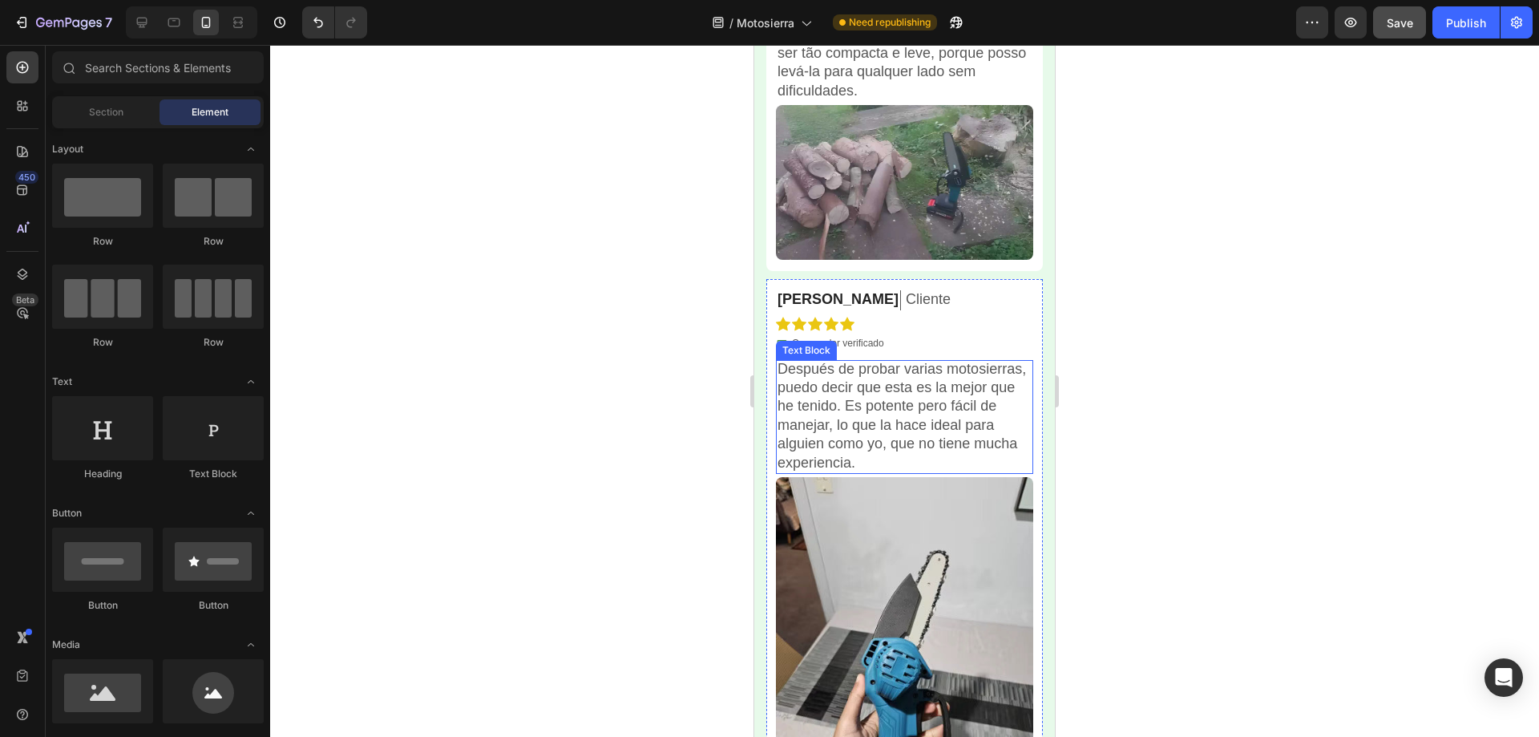
click at [867, 406] on p "Después de probar varias motosierras, puedo decir que esta es la mejor que he t…" at bounding box center [905, 416] width 254 height 112
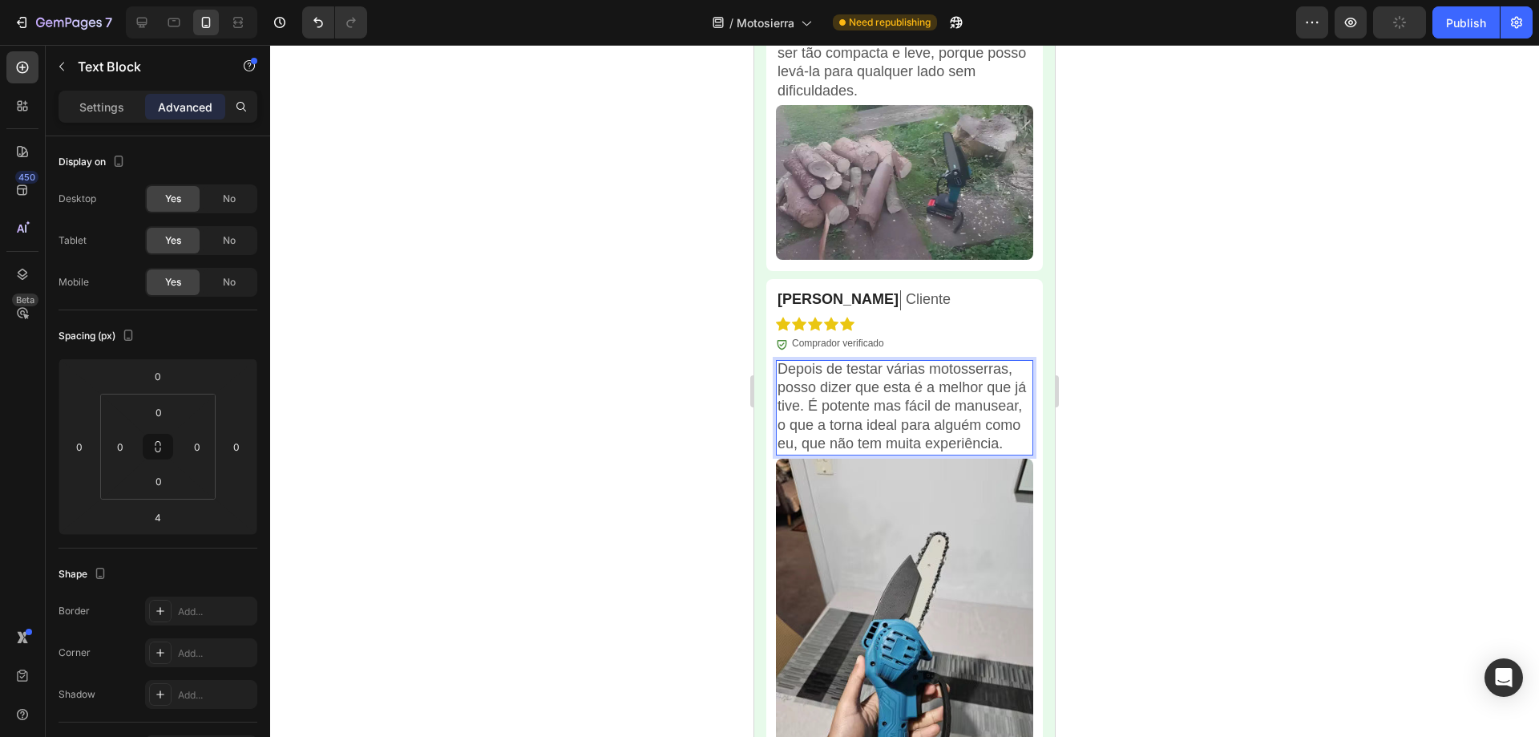
click at [1170, 425] on div at bounding box center [904, 391] width 1269 height 692
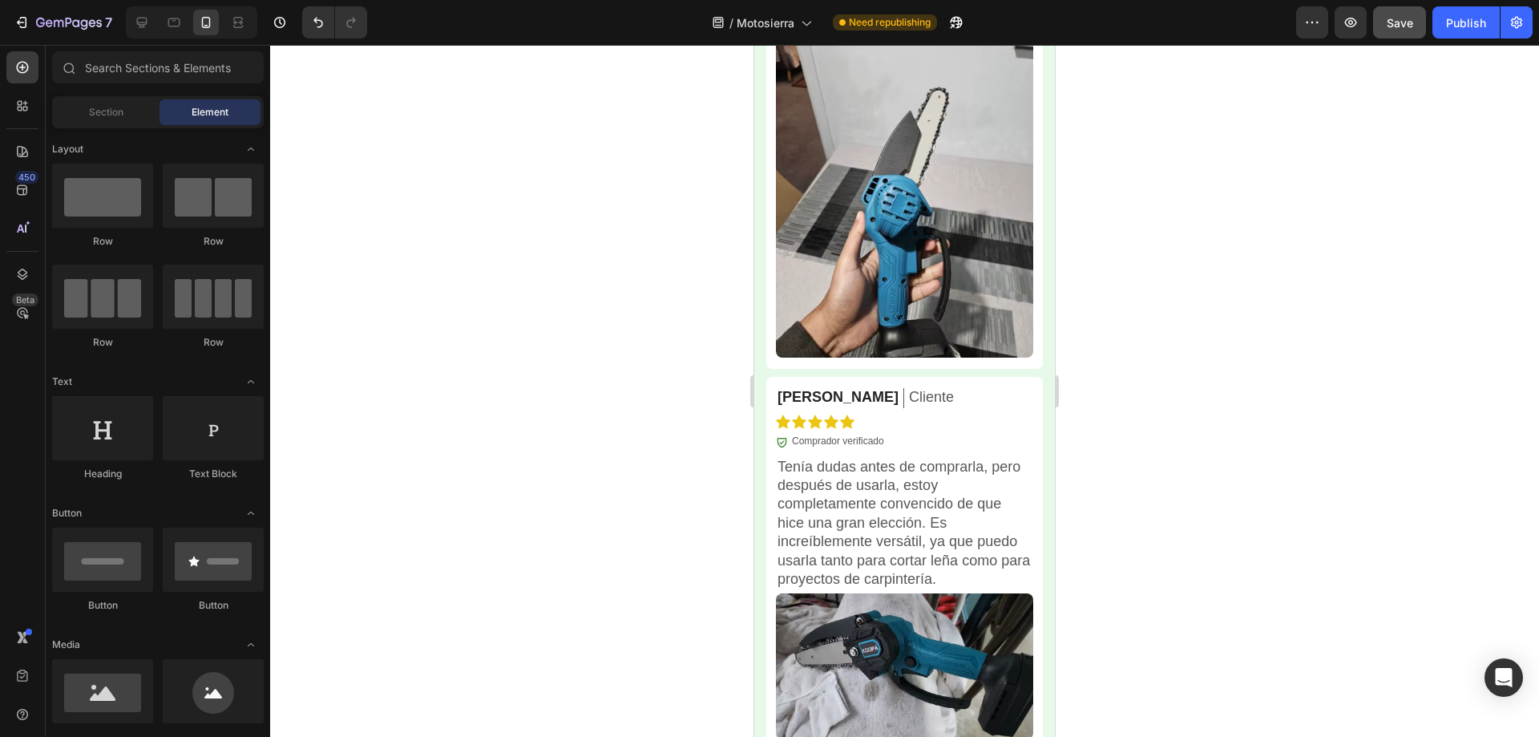
scroll to position [5429, 0]
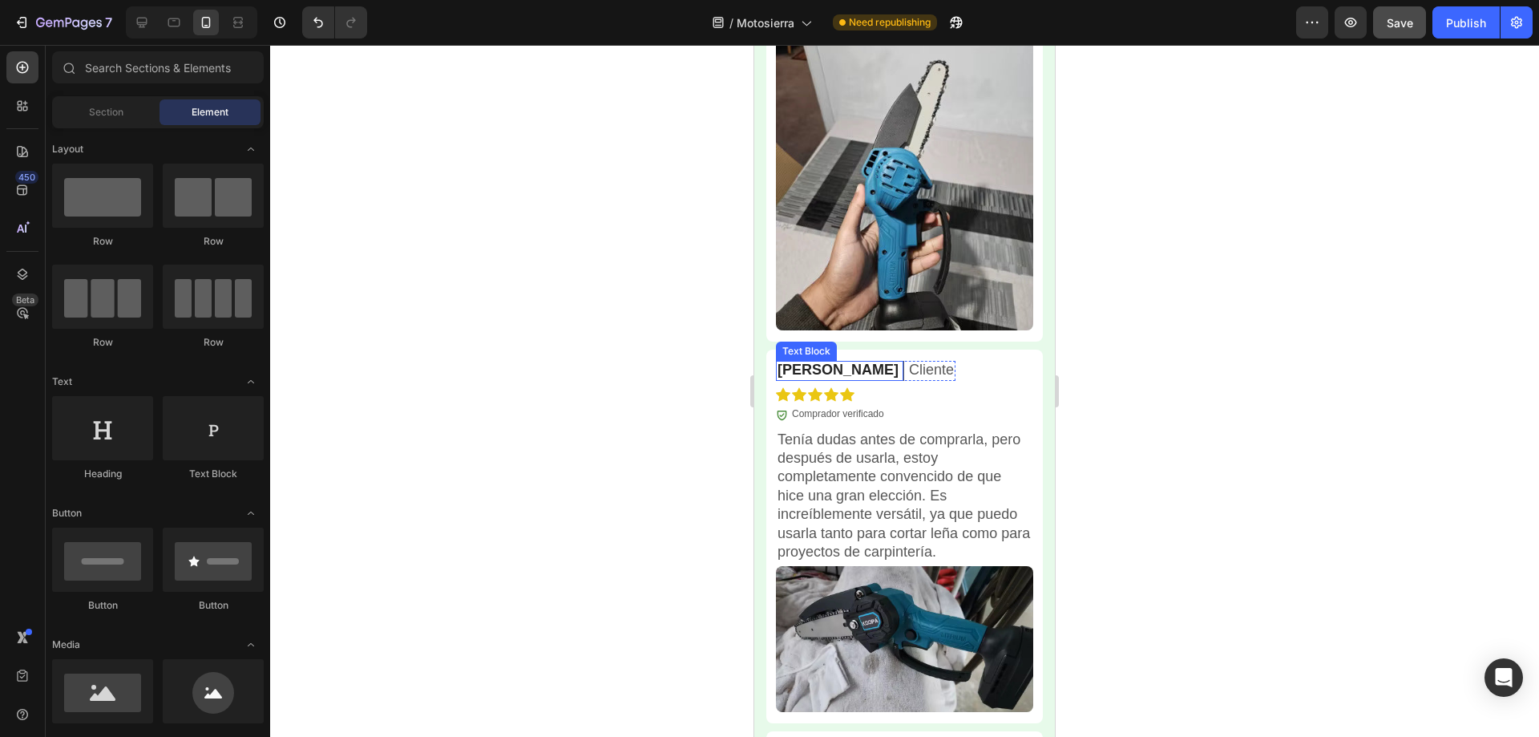
click at [815, 369] on p "Veronica C." at bounding box center [838, 370] width 121 height 18
click at [815, 368] on p "Veronica C." at bounding box center [838, 370] width 121 height 18
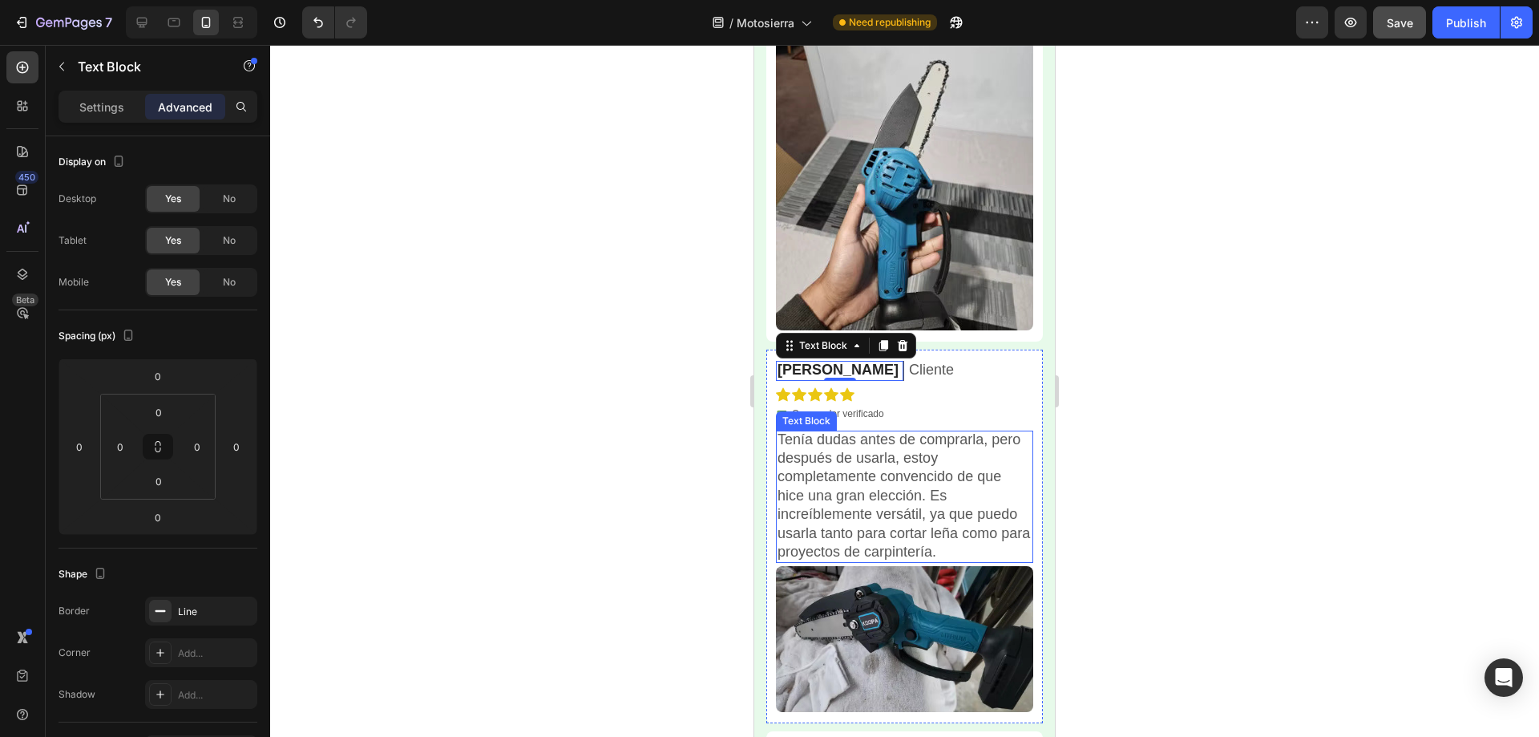
click at [885, 467] on p "Tenía dudas antes de comprarla, pero después de usarla, estoy completamente con…" at bounding box center [905, 495] width 254 height 131
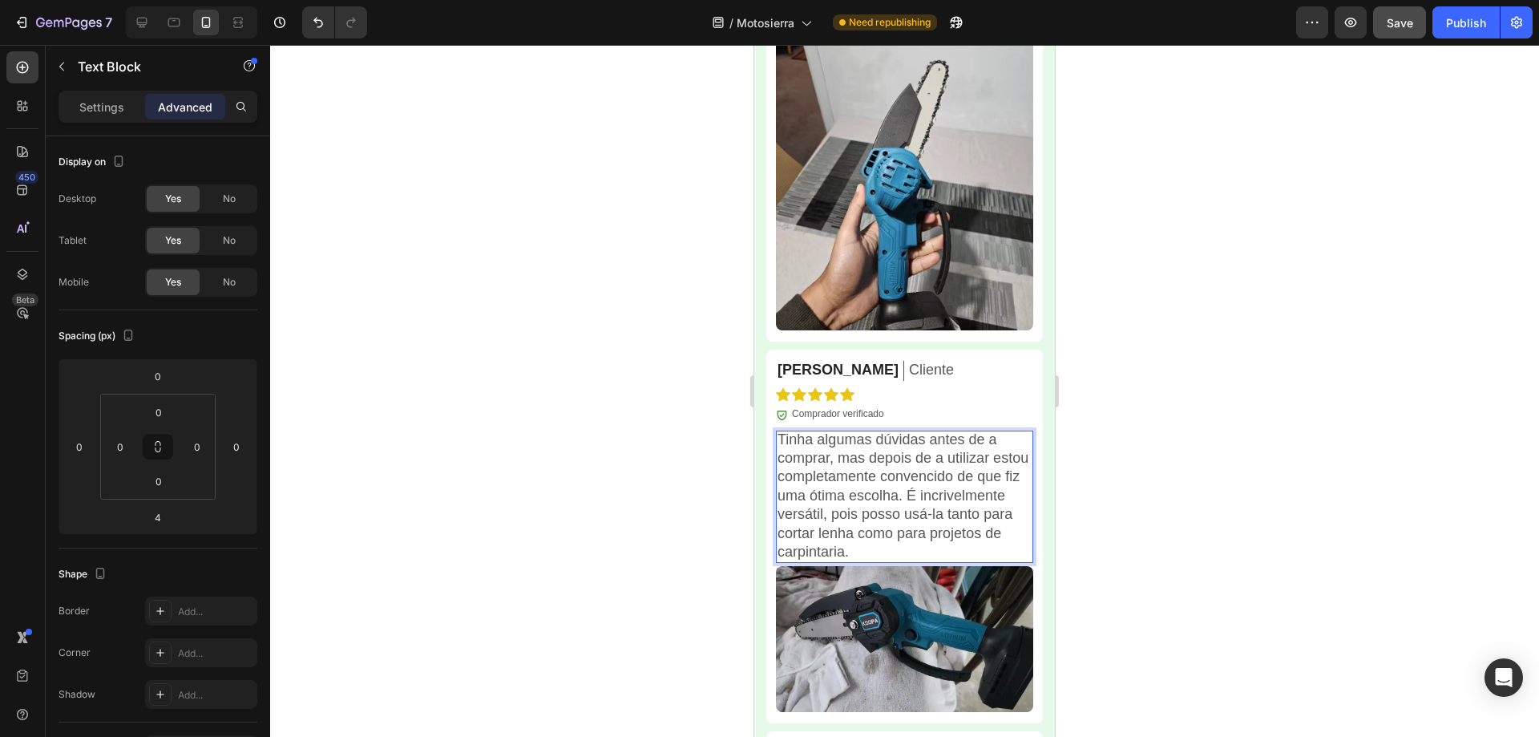
click at [1193, 396] on div at bounding box center [904, 391] width 1269 height 692
click at [1231, 386] on div at bounding box center [904, 391] width 1269 height 692
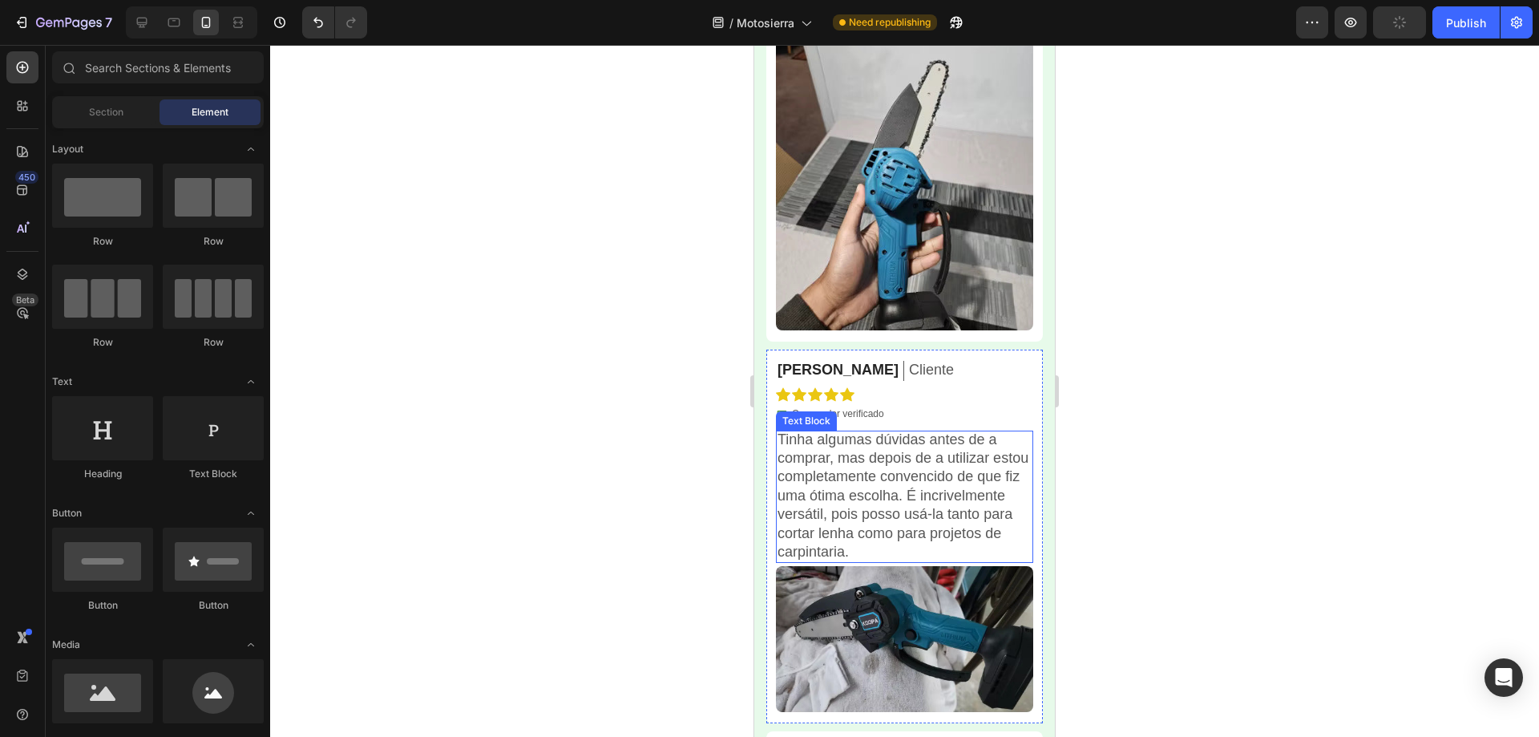
click at [898, 480] on p "Tinha algumas dúvidas antes de a comprar, mas depois de a utilizar estou comple…" at bounding box center [905, 495] width 254 height 131
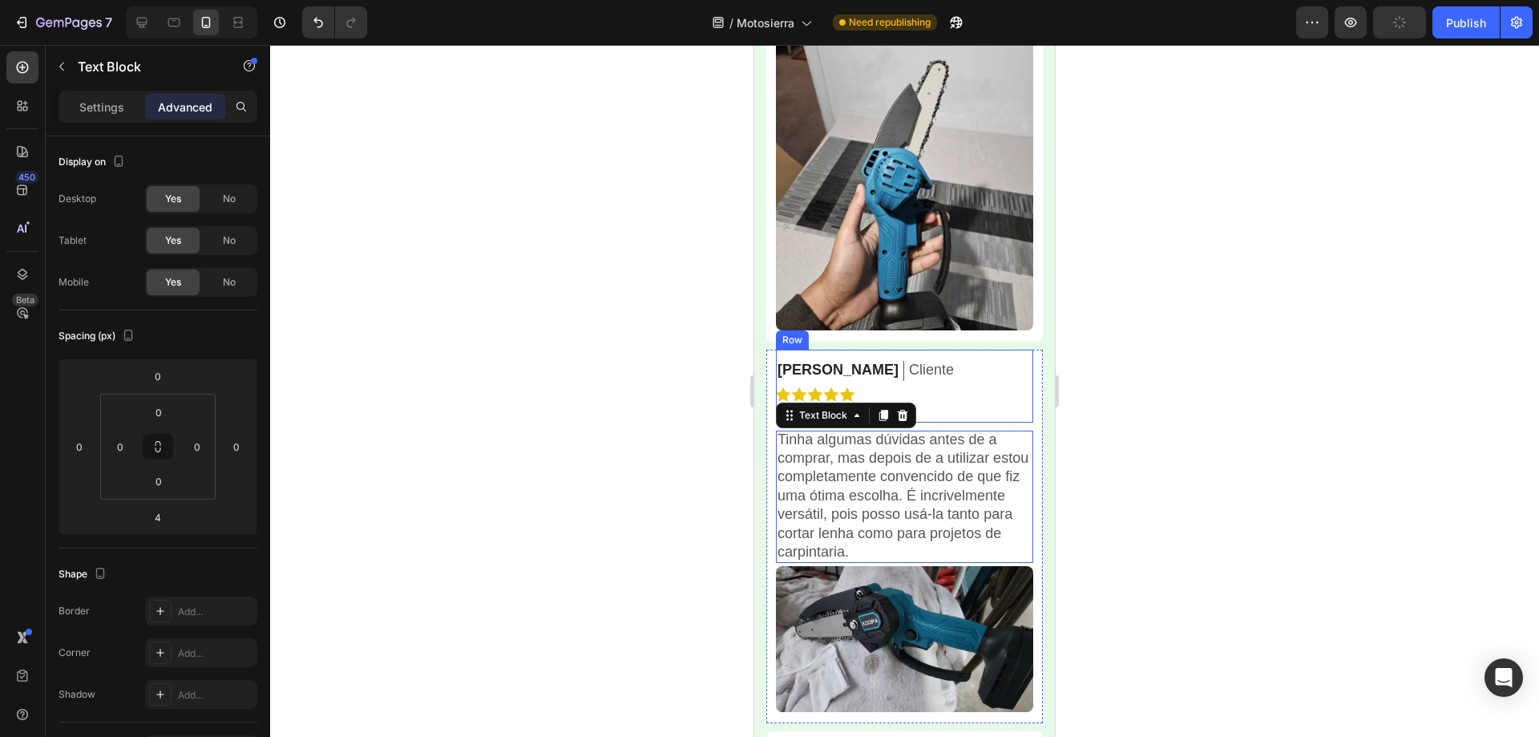
click at [1235, 386] on div at bounding box center [904, 391] width 1269 height 692
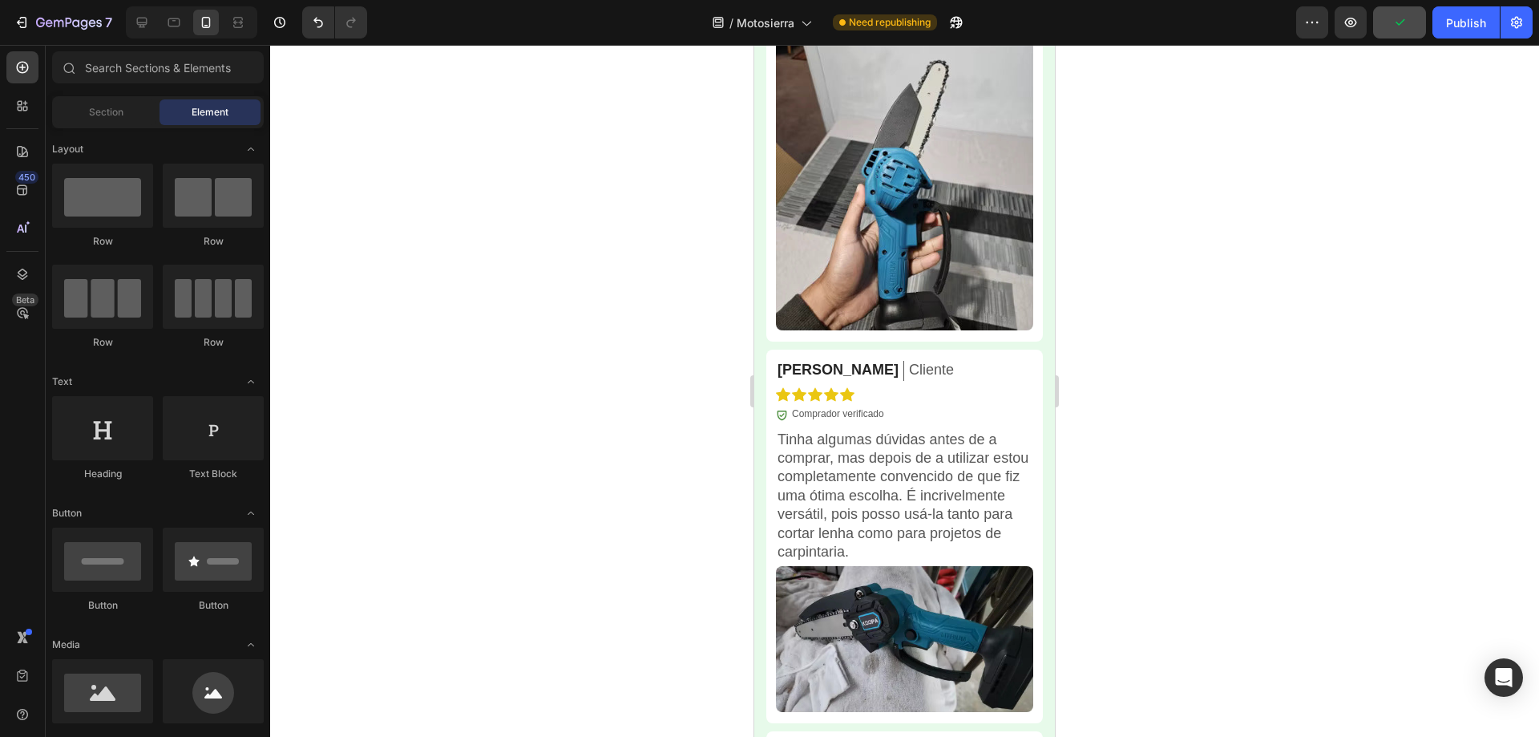
click at [1262, 411] on div at bounding box center [904, 391] width 1269 height 692
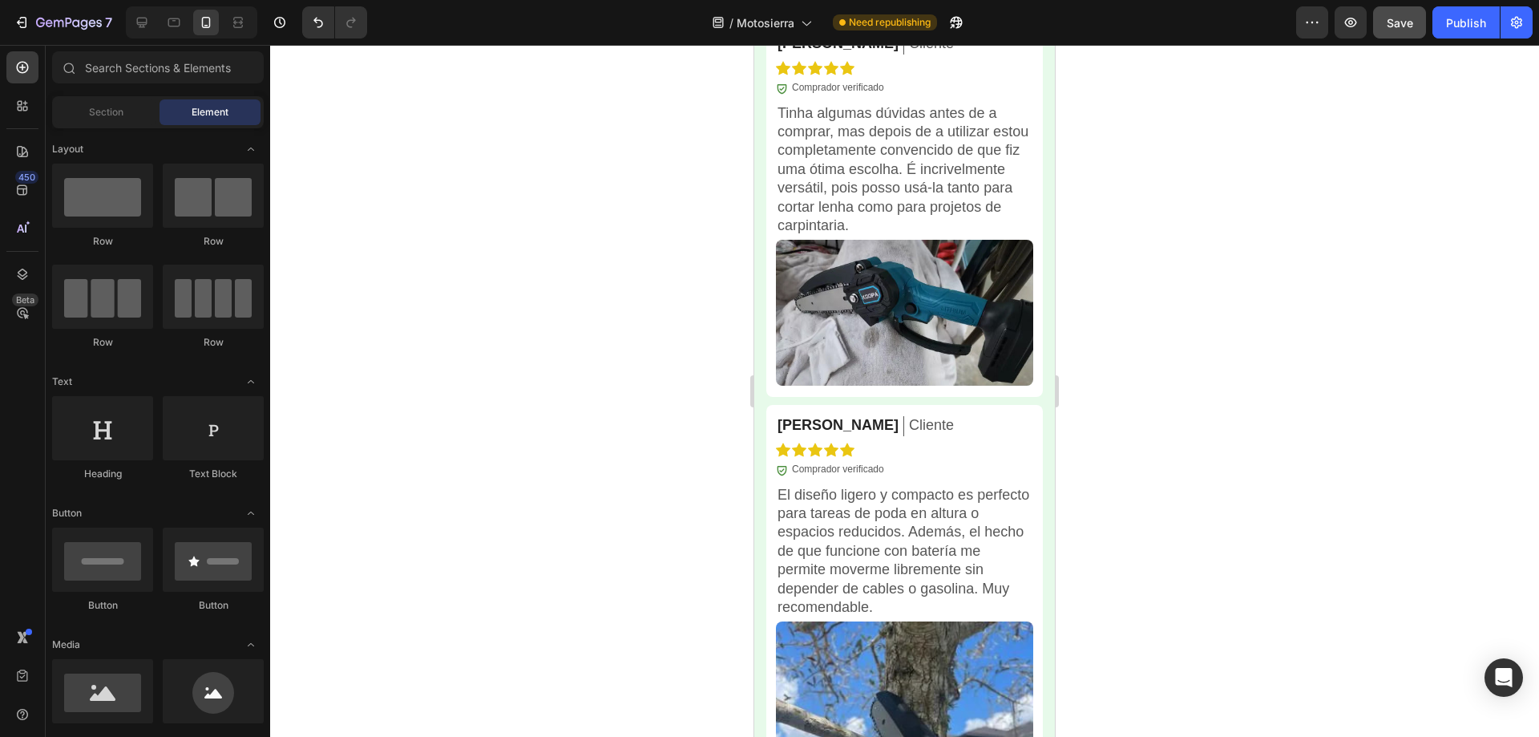
scroll to position [5800, 0]
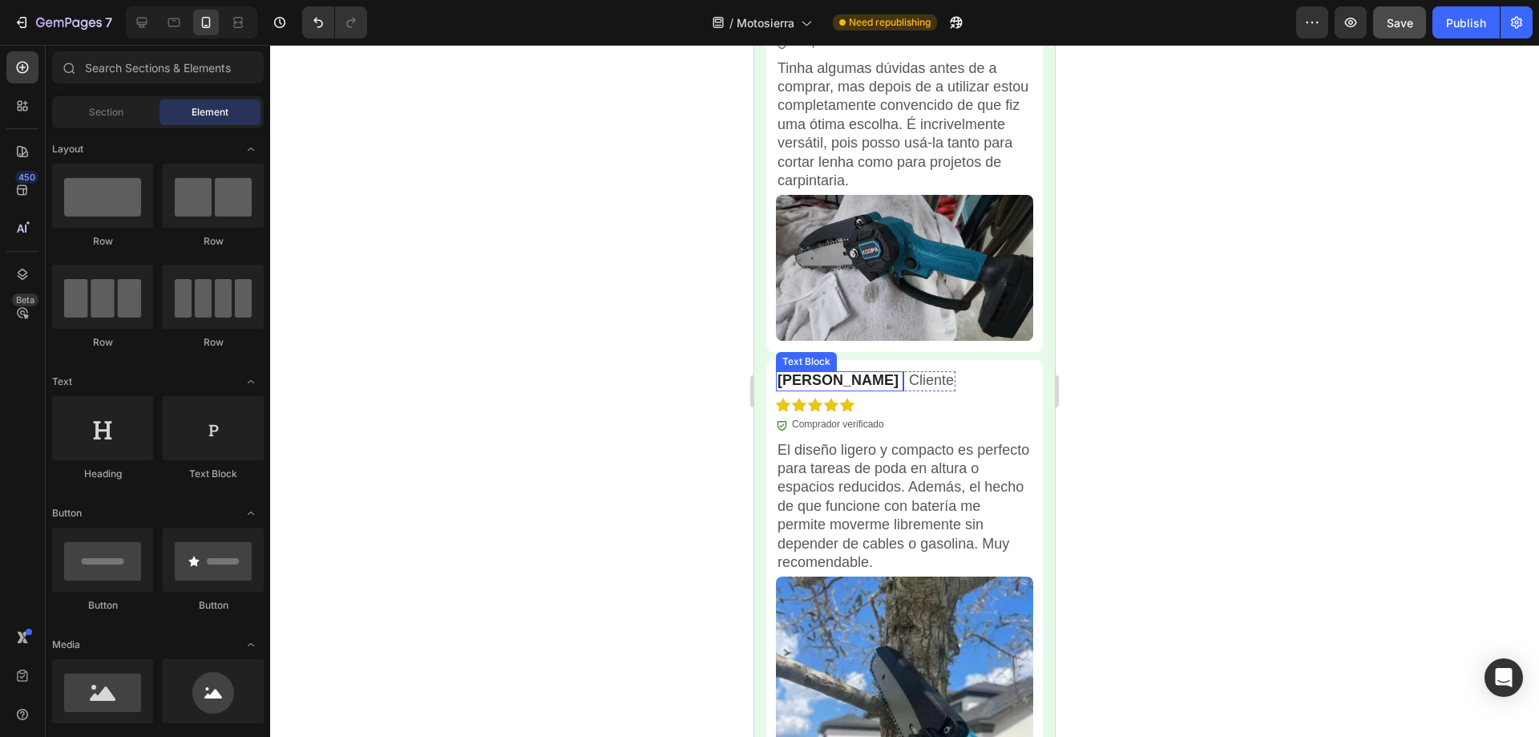
click at [798, 371] on p "Simon F." at bounding box center [838, 380] width 121 height 18
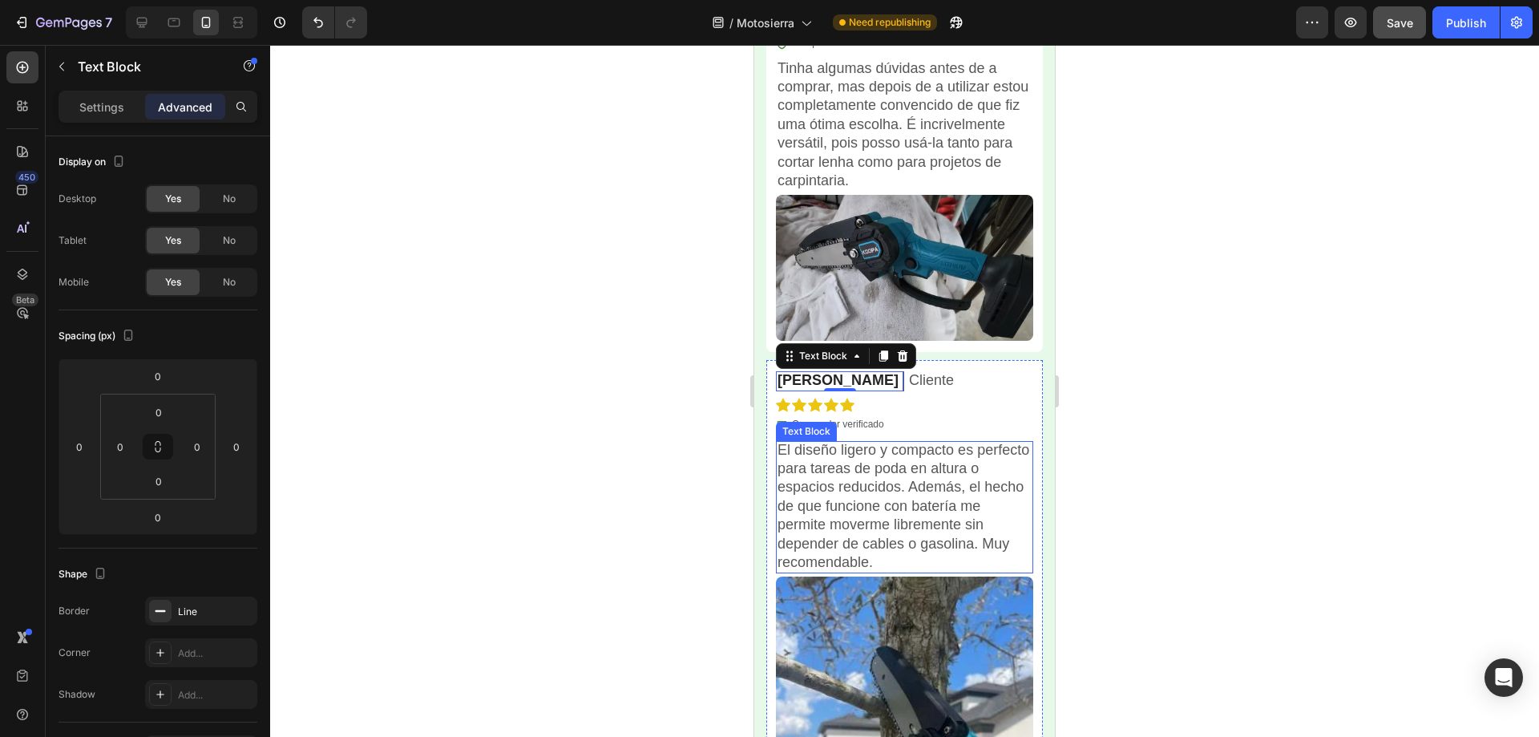
click at [847, 478] on p "El diseño ligero y compacto es perfecto para tareas de poda en altura o espacio…" at bounding box center [905, 506] width 254 height 131
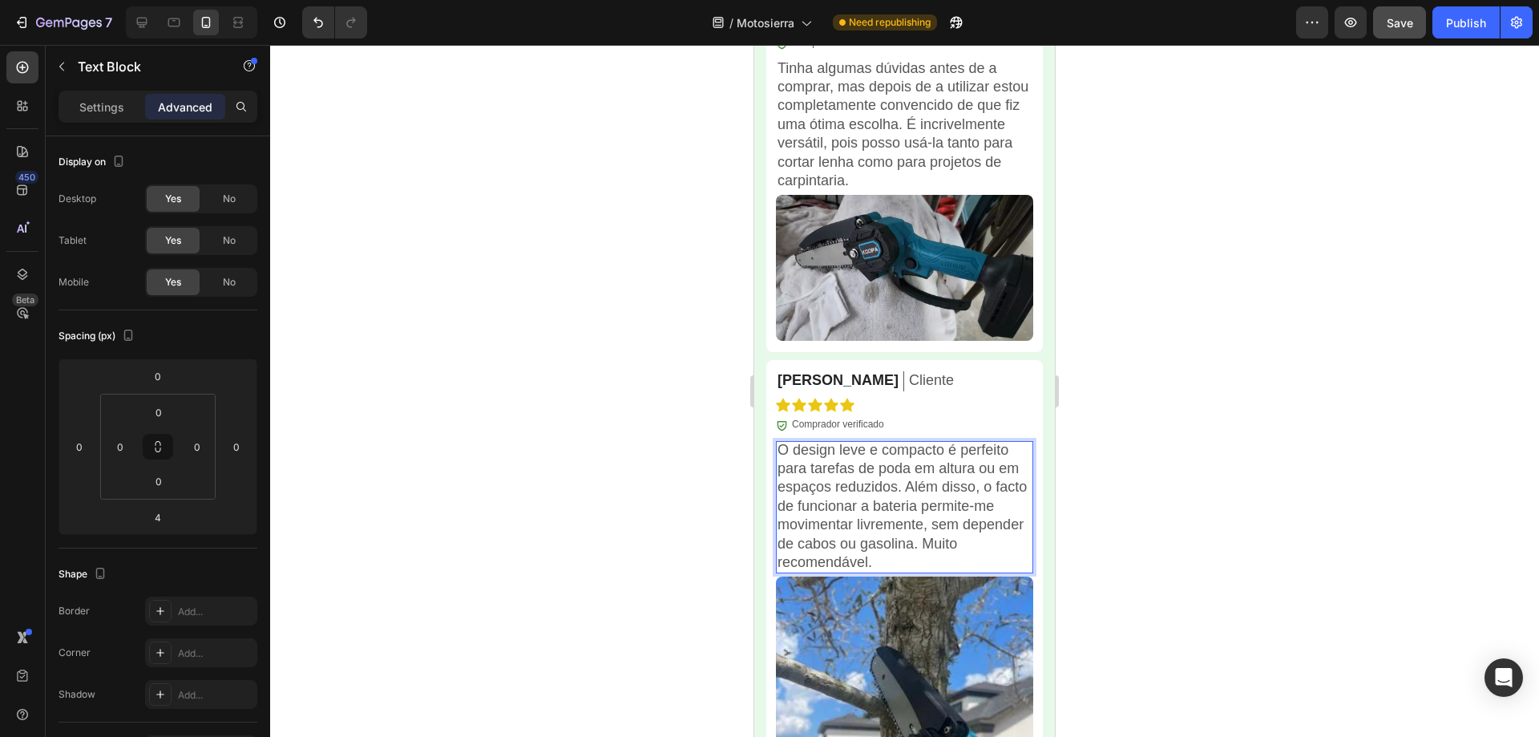
drag, startPoint x: 1277, startPoint y: 384, endPoint x: 1392, endPoint y: 83, distance: 322.8
click at [1277, 383] on div at bounding box center [904, 391] width 1269 height 692
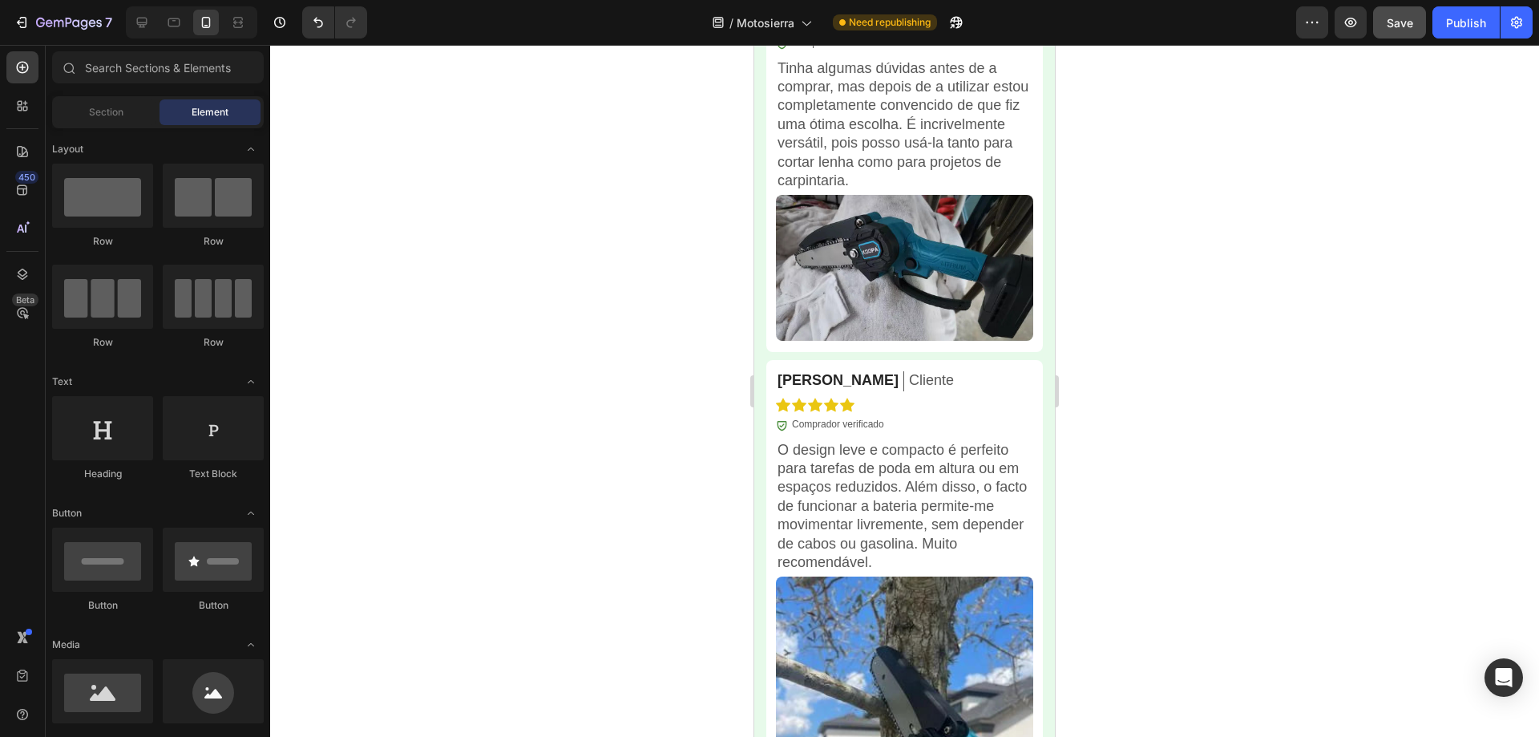
click at [1391, 30] on div "Save" at bounding box center [1400, 22] width 26 height 17
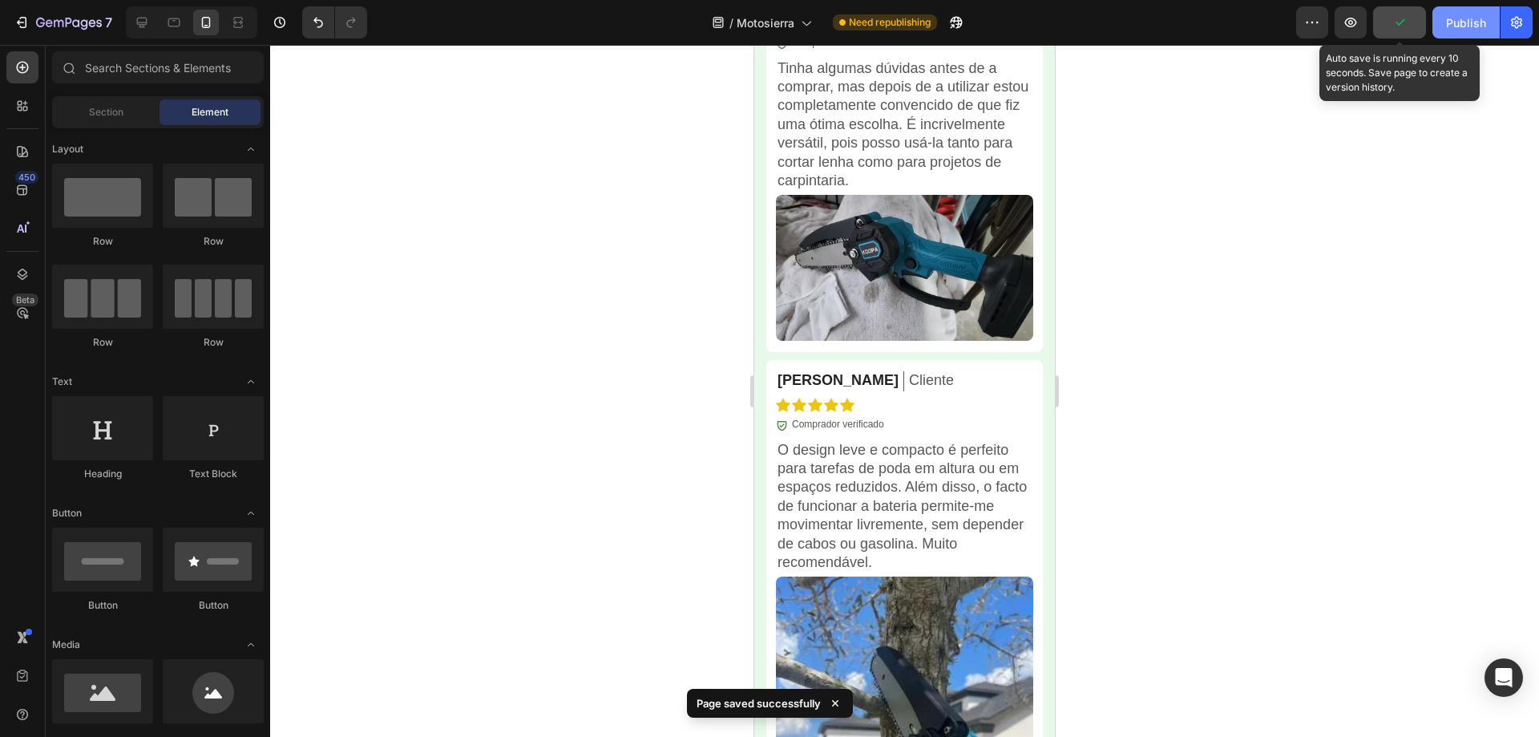
click at [1449, 26] on div "Publish" at bounding box center [1466, 22] width 40 height 17
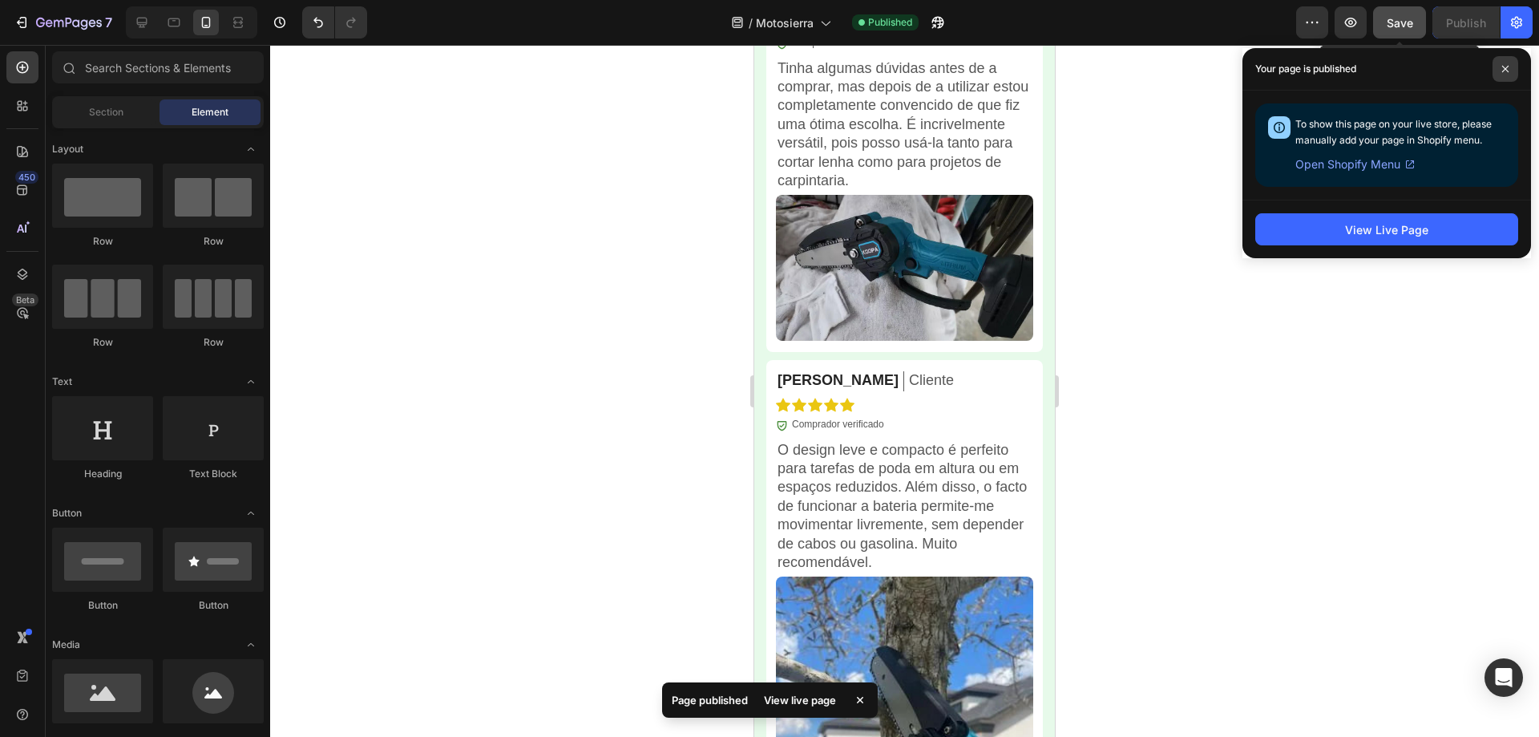
click at [1503, 69] on icon at bounding box center [1506, 69] width 8 height 8
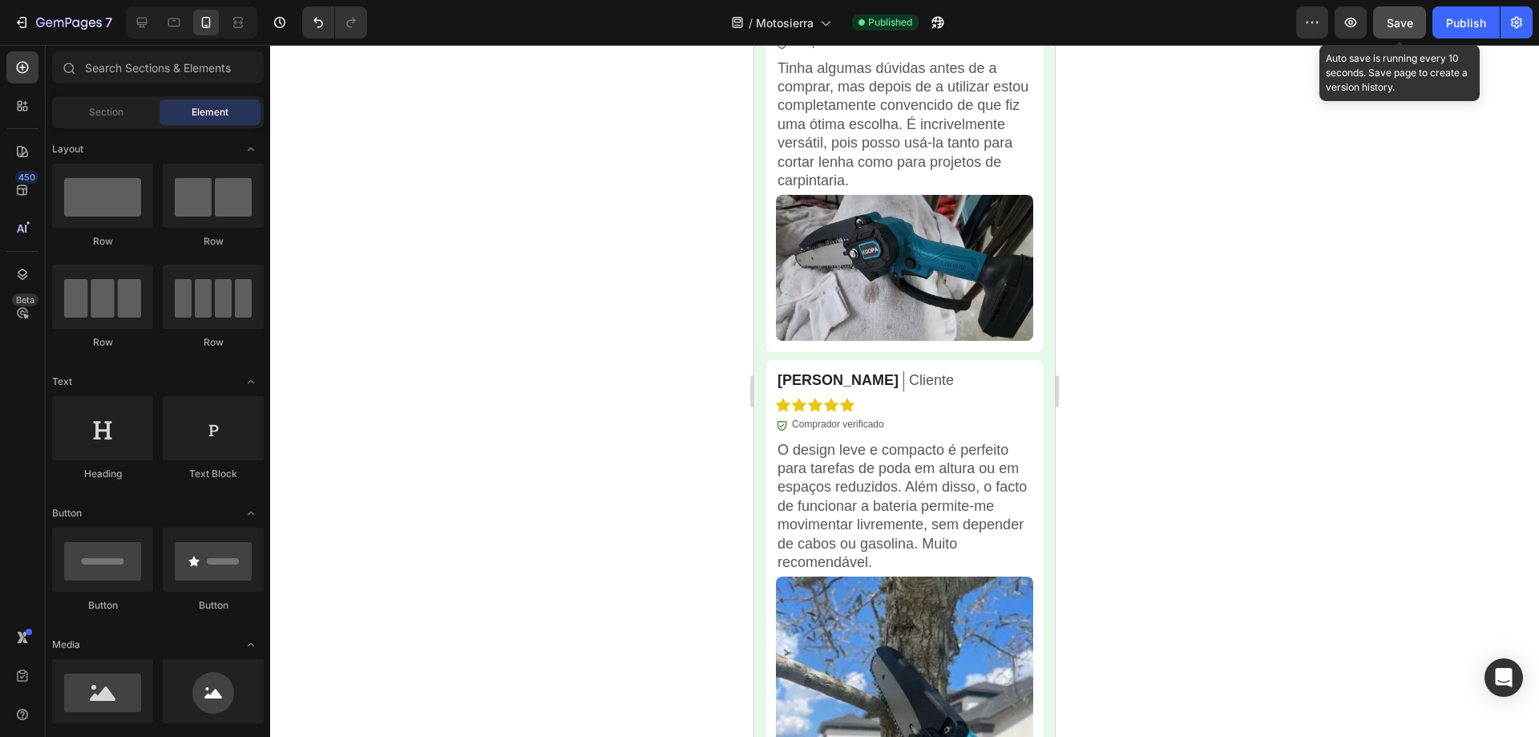
click at [1236, 519] on div at bounding box center [904, 391] width 1269 height 692
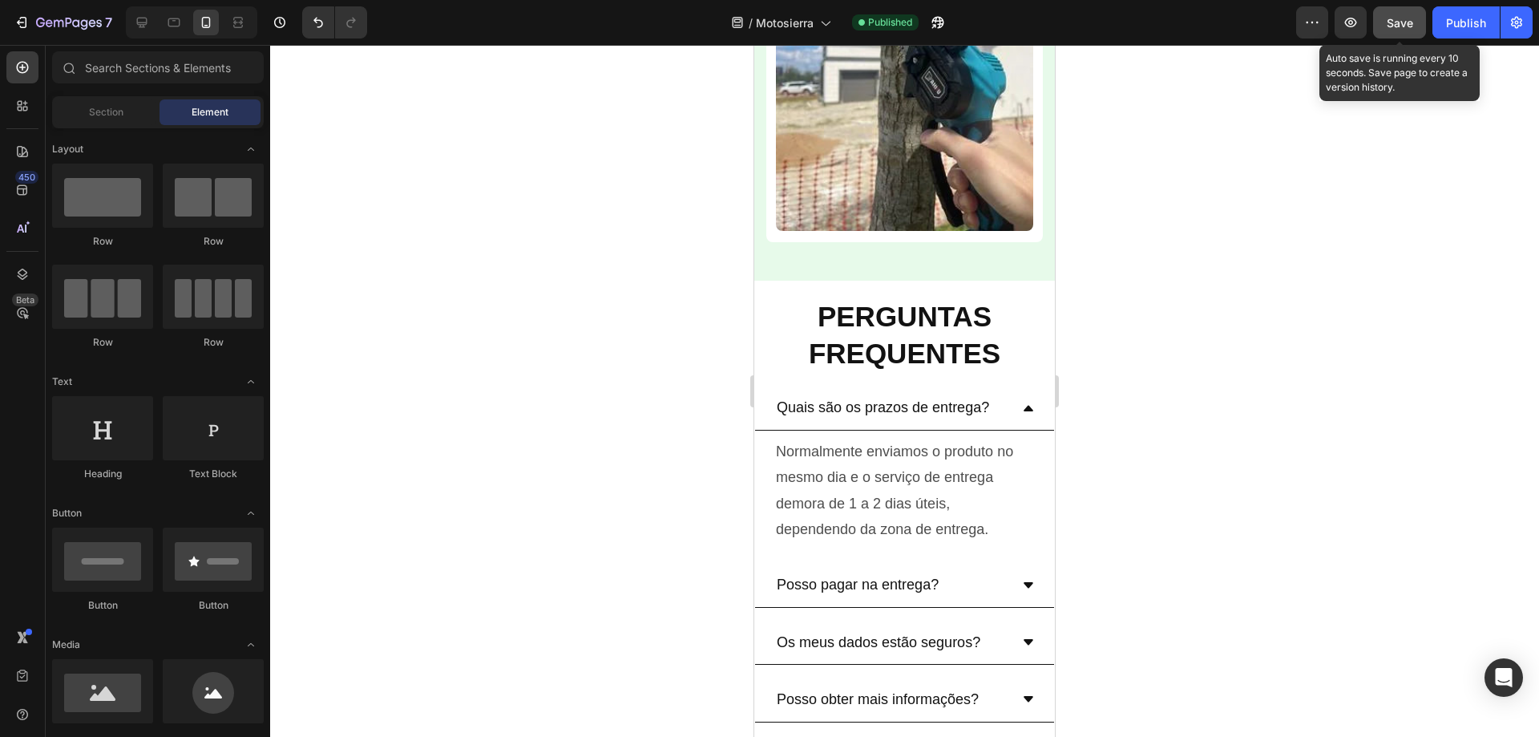
scroll to position [6634, 0]
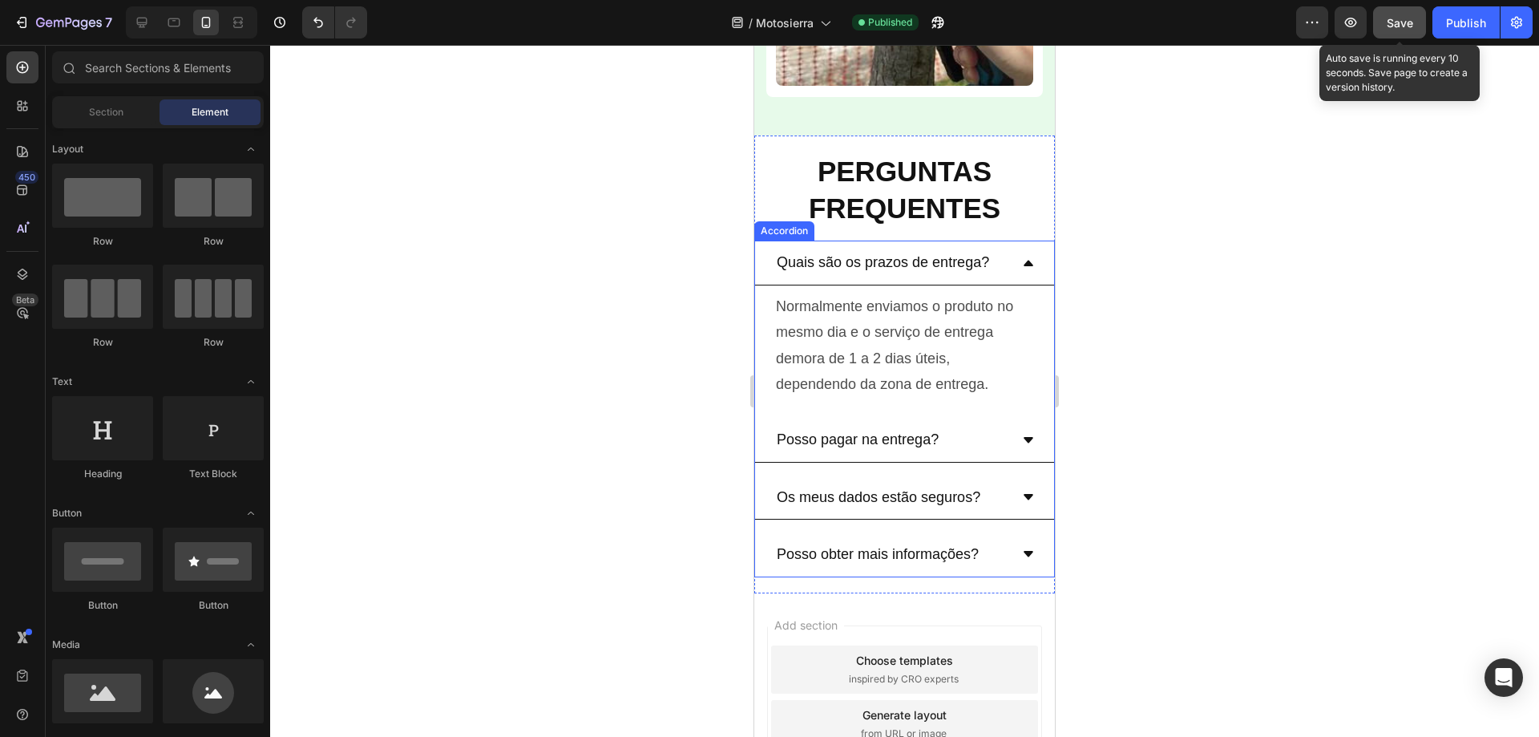
click at [1005, 532] on div "Posso obter mais informações?" at bounding box center [904, 554] width 299 height 44
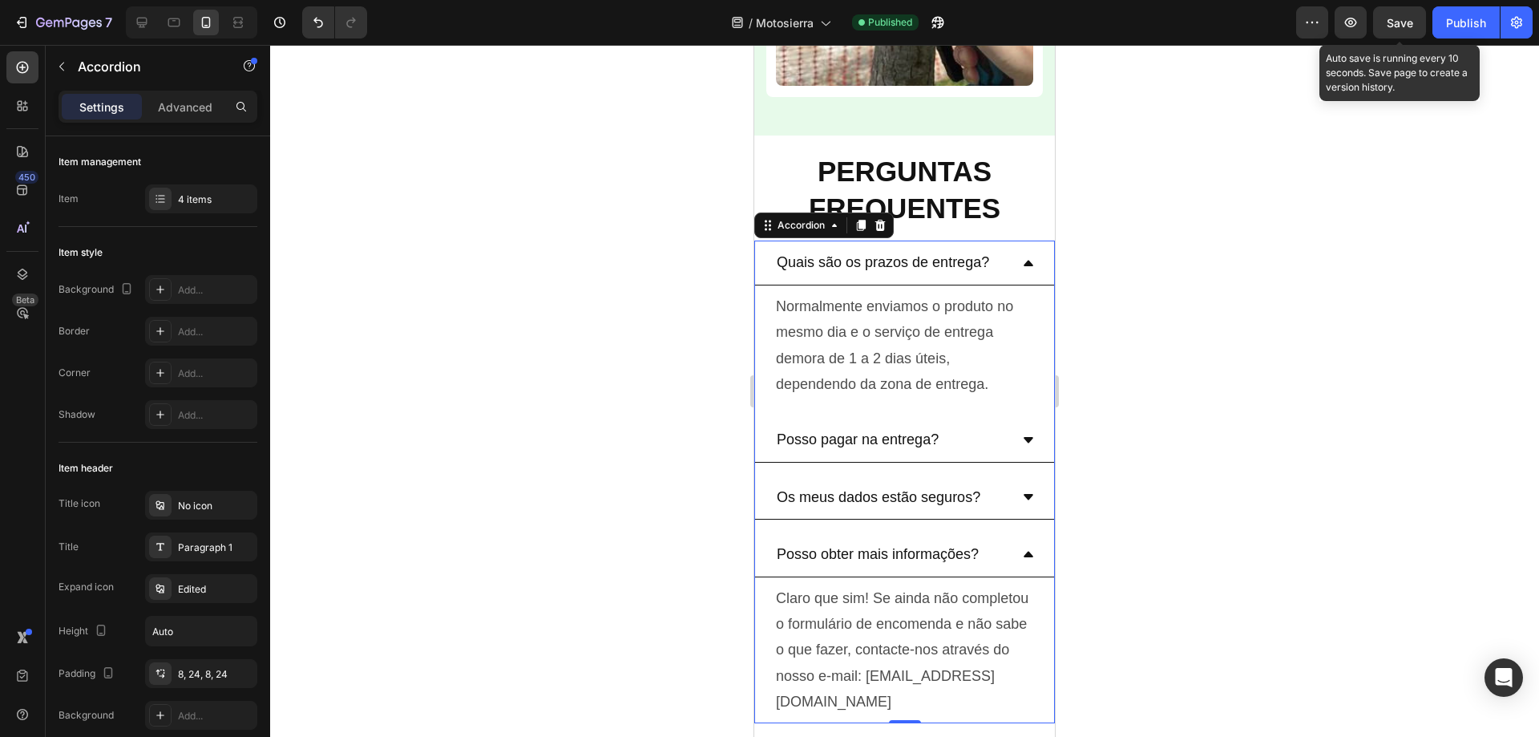
drag, startPoint x: 1400, startPoint y: 28, endPoint x: 1402, endPoint y: 43, distance: 15.3
click at [1400, 28] on span "Save" at bounding box center [1400, 23] width 26 height 14
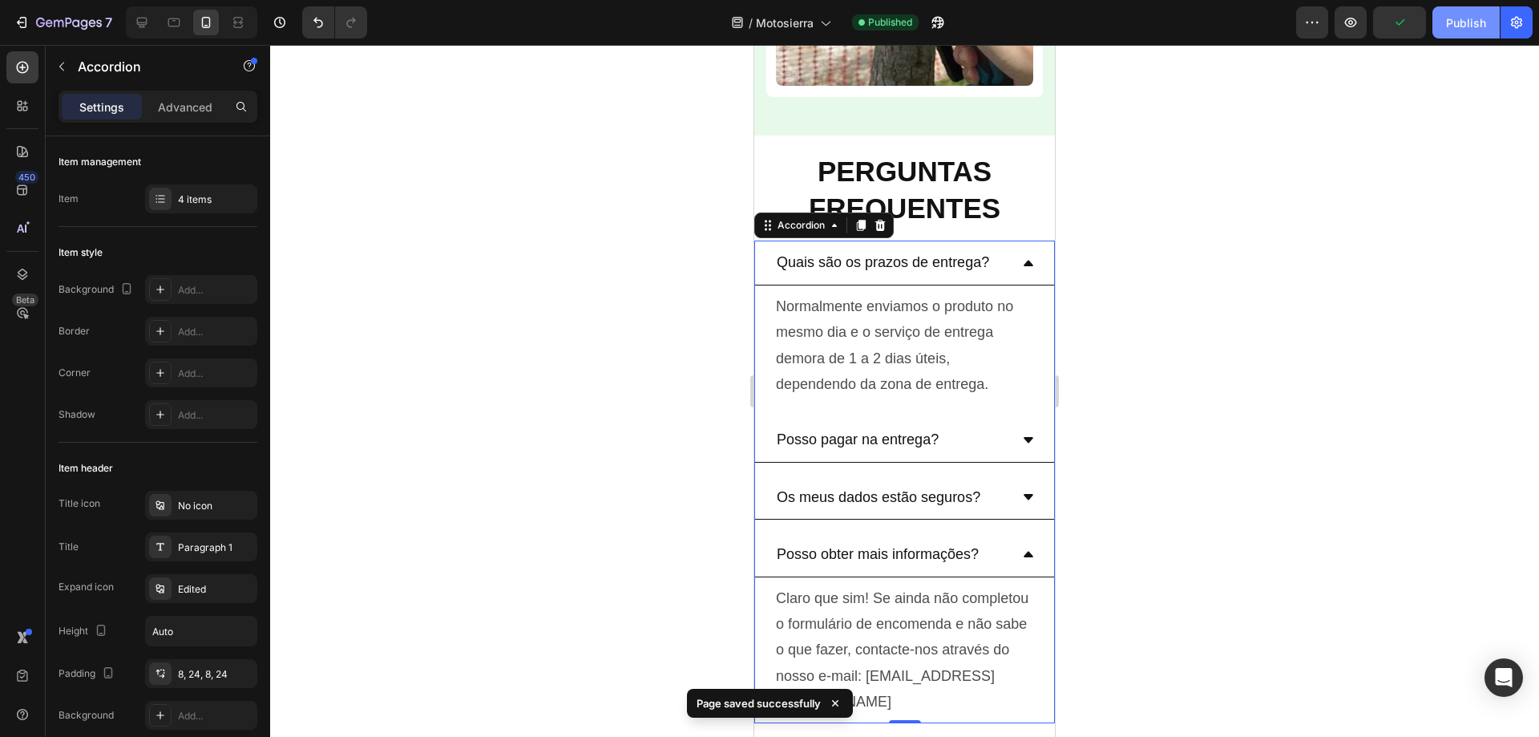
click at [1471, 23] on div "Publish" at bounding box center [1466, 22] width 40 height 17
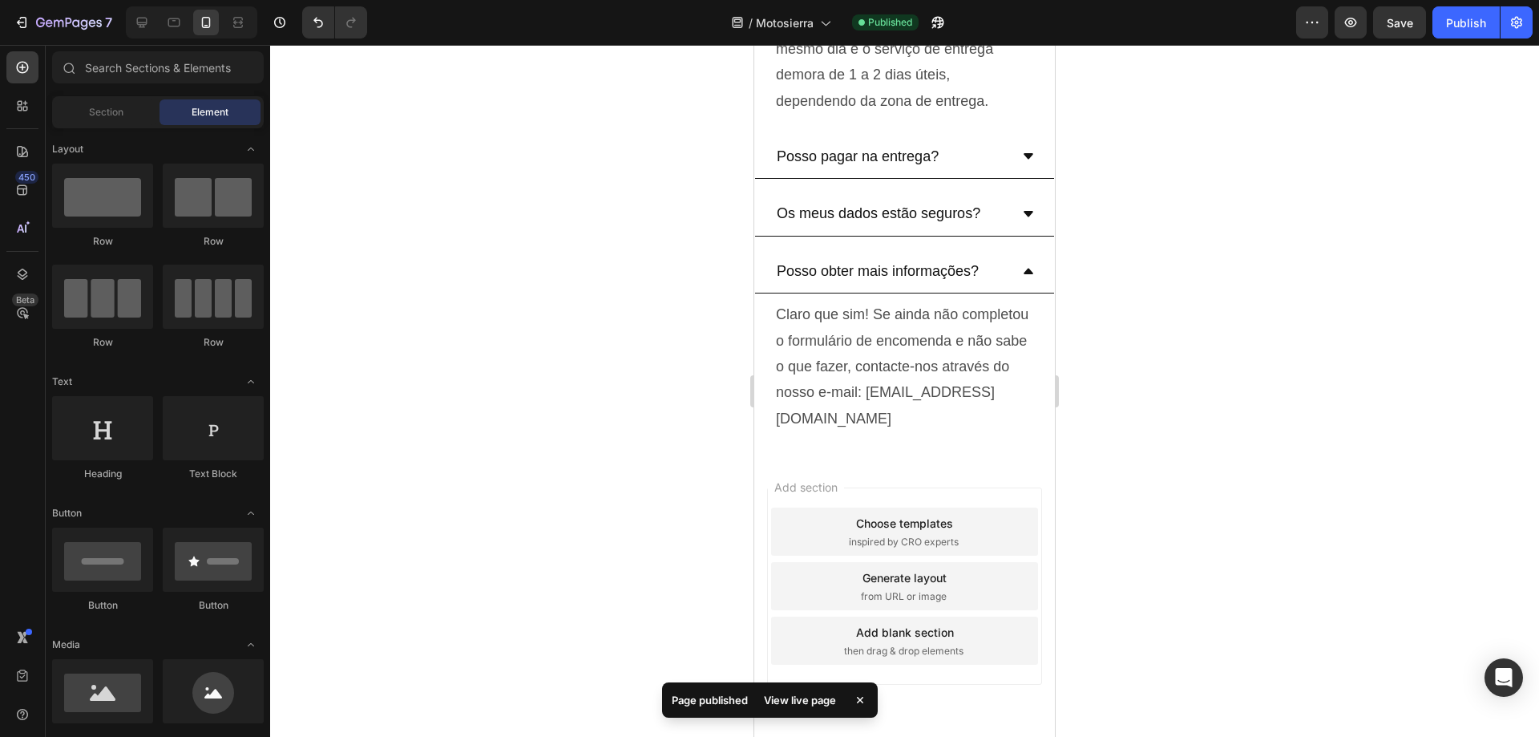
scroll to position [6951, 0]
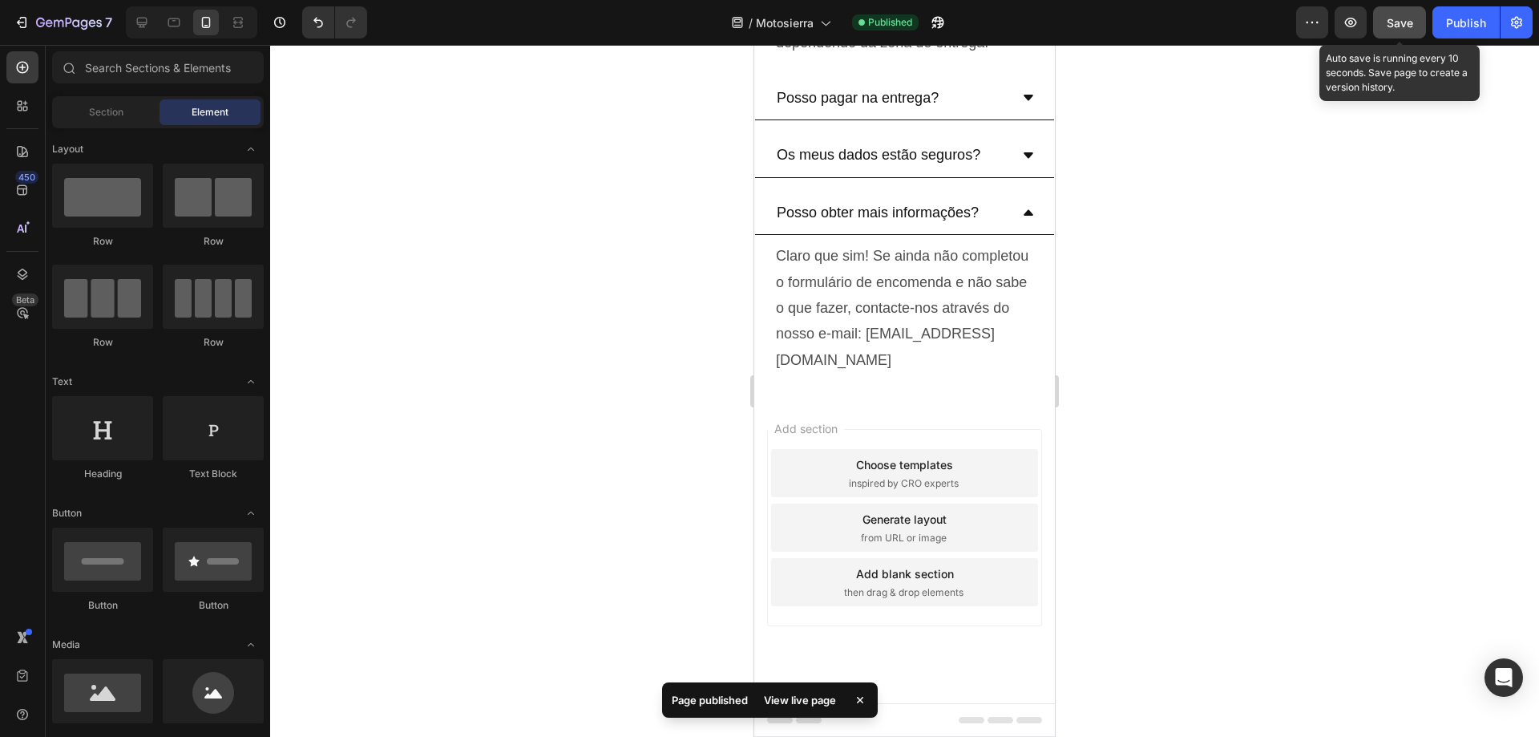
click at [1411, 24] on span "Save" at bounding box center [1400, 23] width 26 height 14
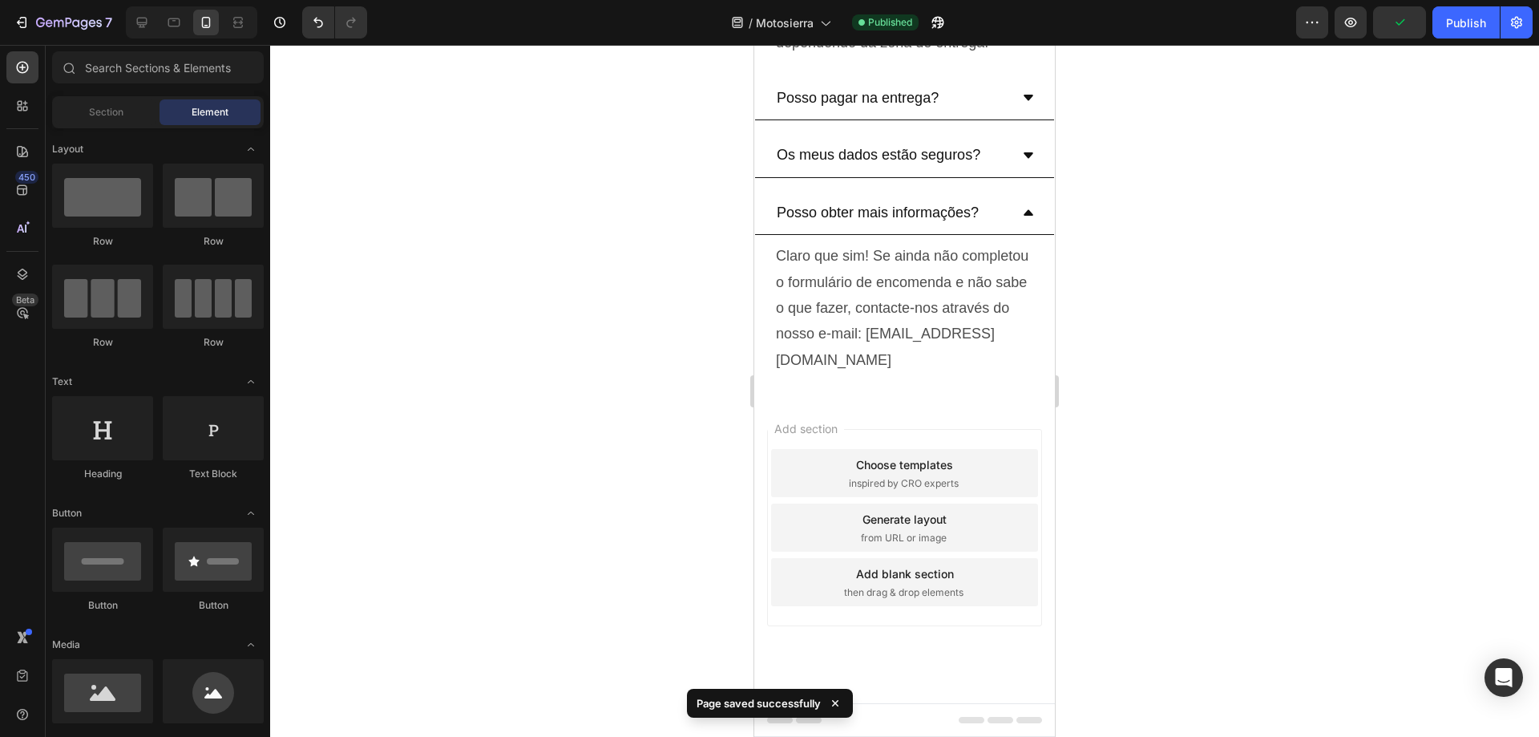
click at [1460, 6] on div "7 Version history / Motosierra Published Preview Publish" at bounding box center [769, 23] width 1539 height 46
click at [1453, 23] on div "Publish" at bounding box center [1466, 22] width 40 height 17
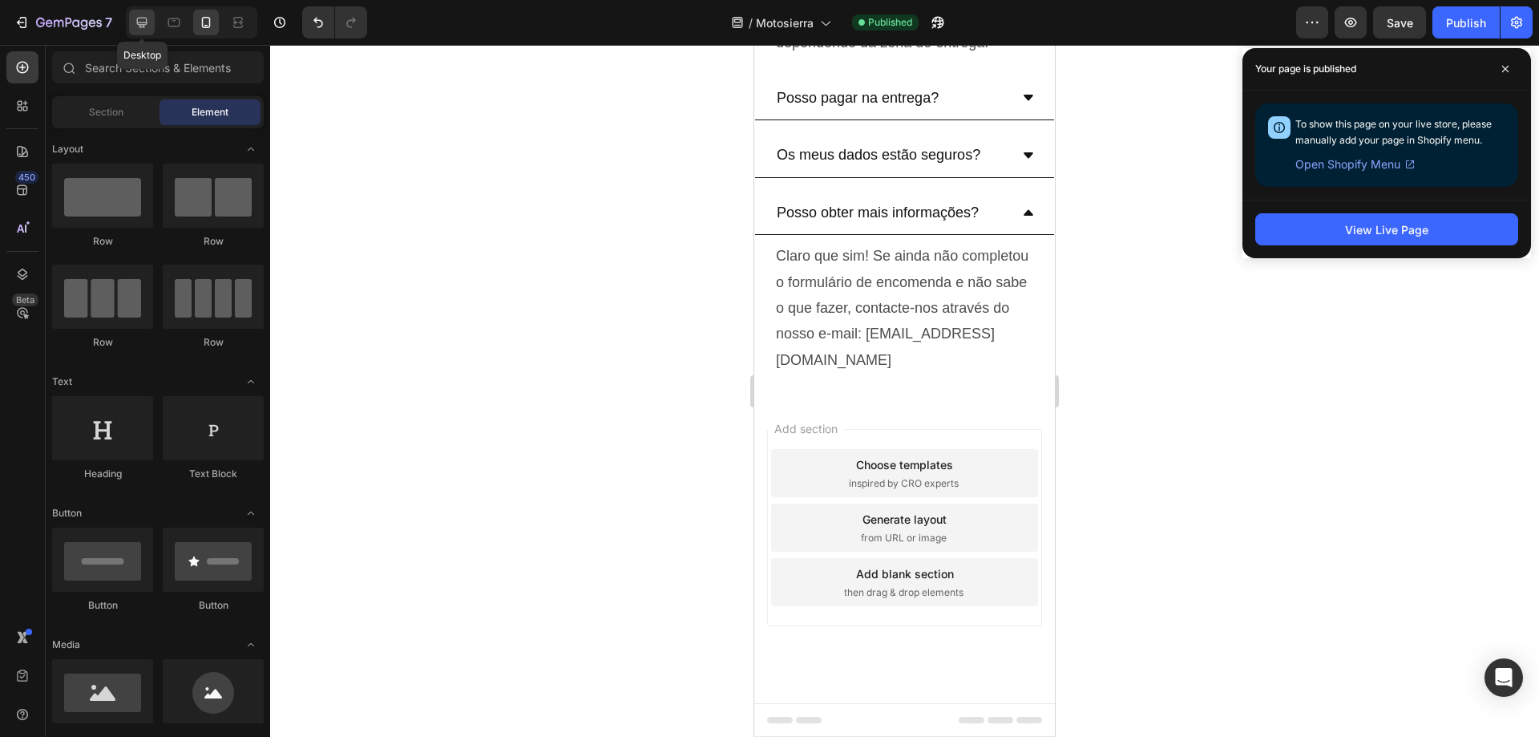
click at [143, 21] on icon at bounding box center [142, 22] width 16 height 16
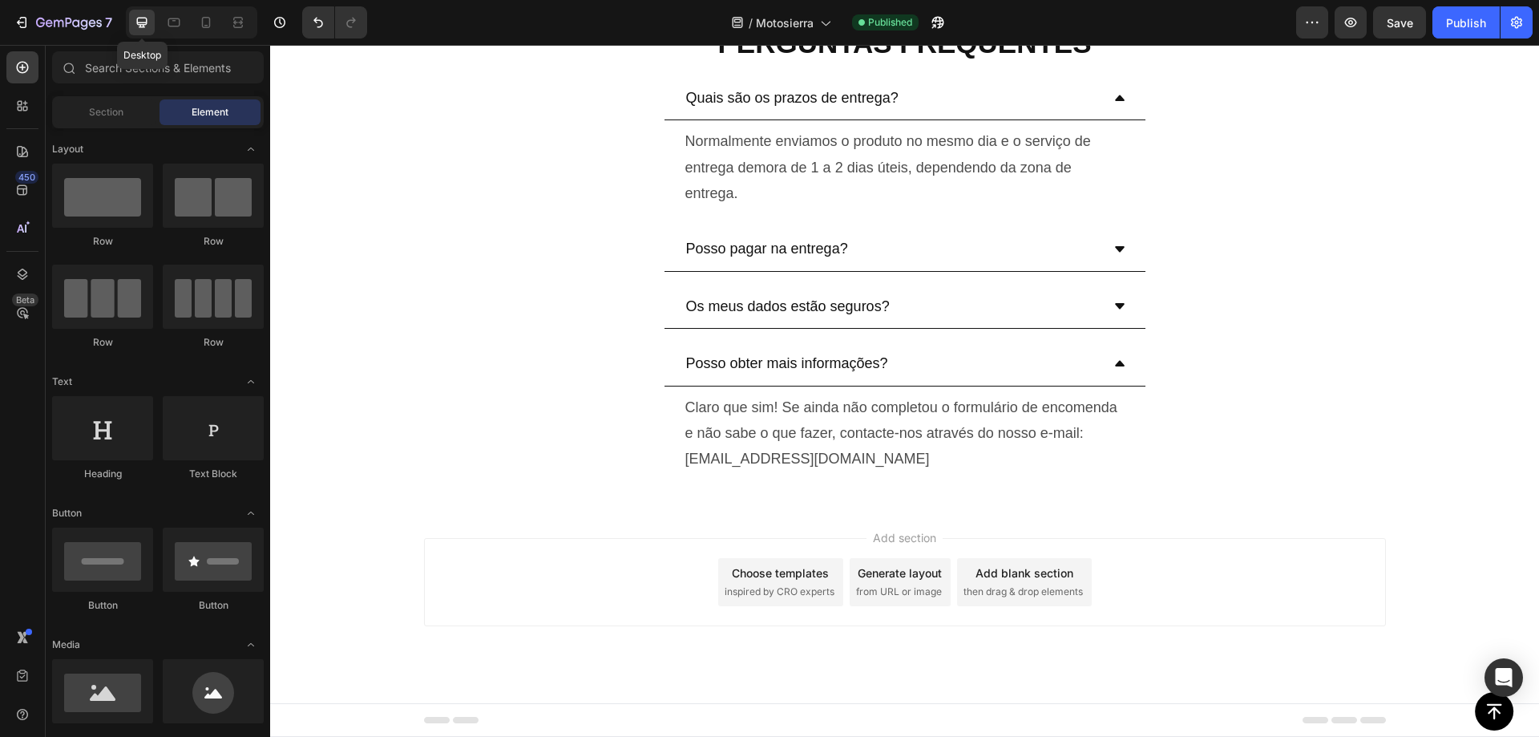
click at [1392, 18] on span "Save" at bounding box center [1400, 23] width 26 height 14
click at [1464, 23] on div "Publish" at bounding box center [1466, 22] width 40 height 17
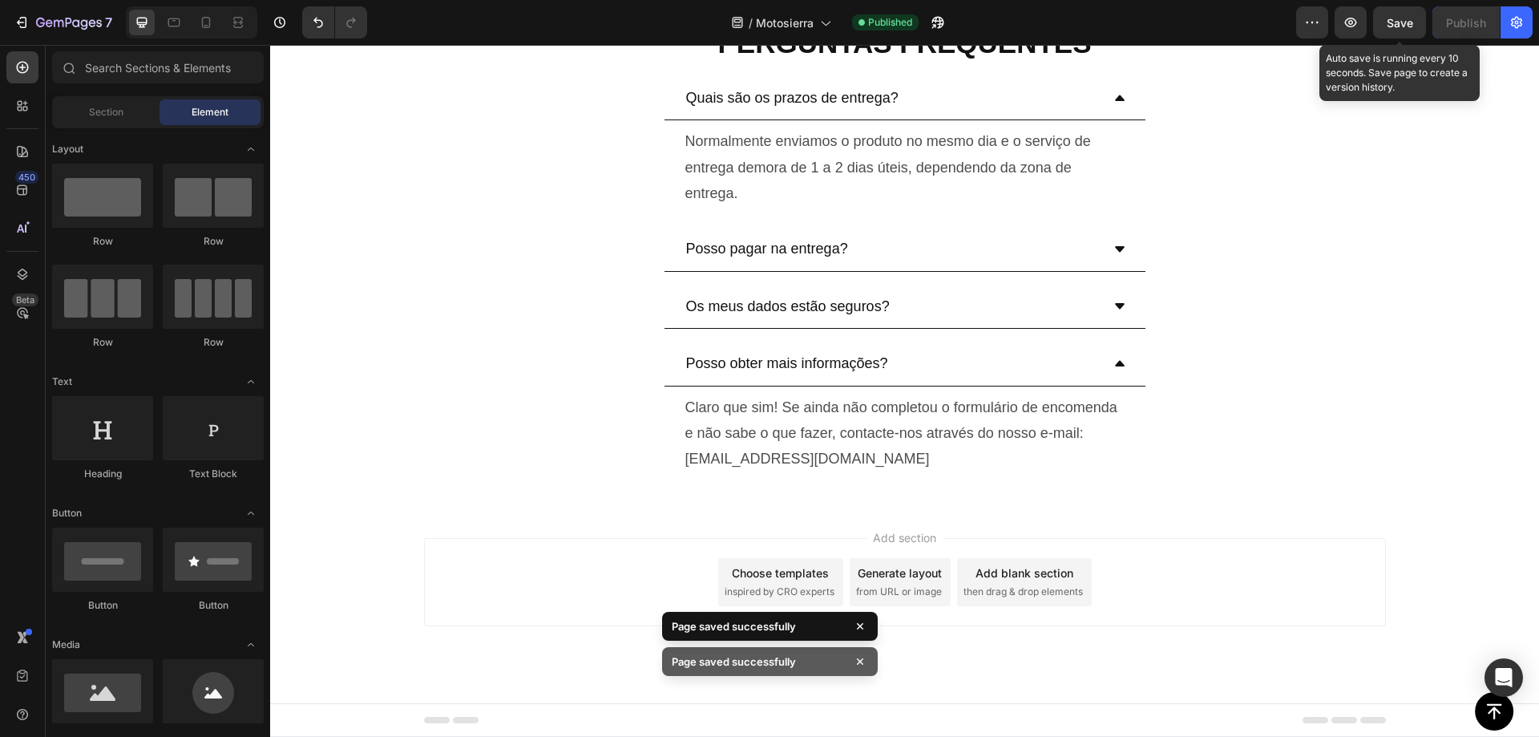
scroll to position [5859, 0]
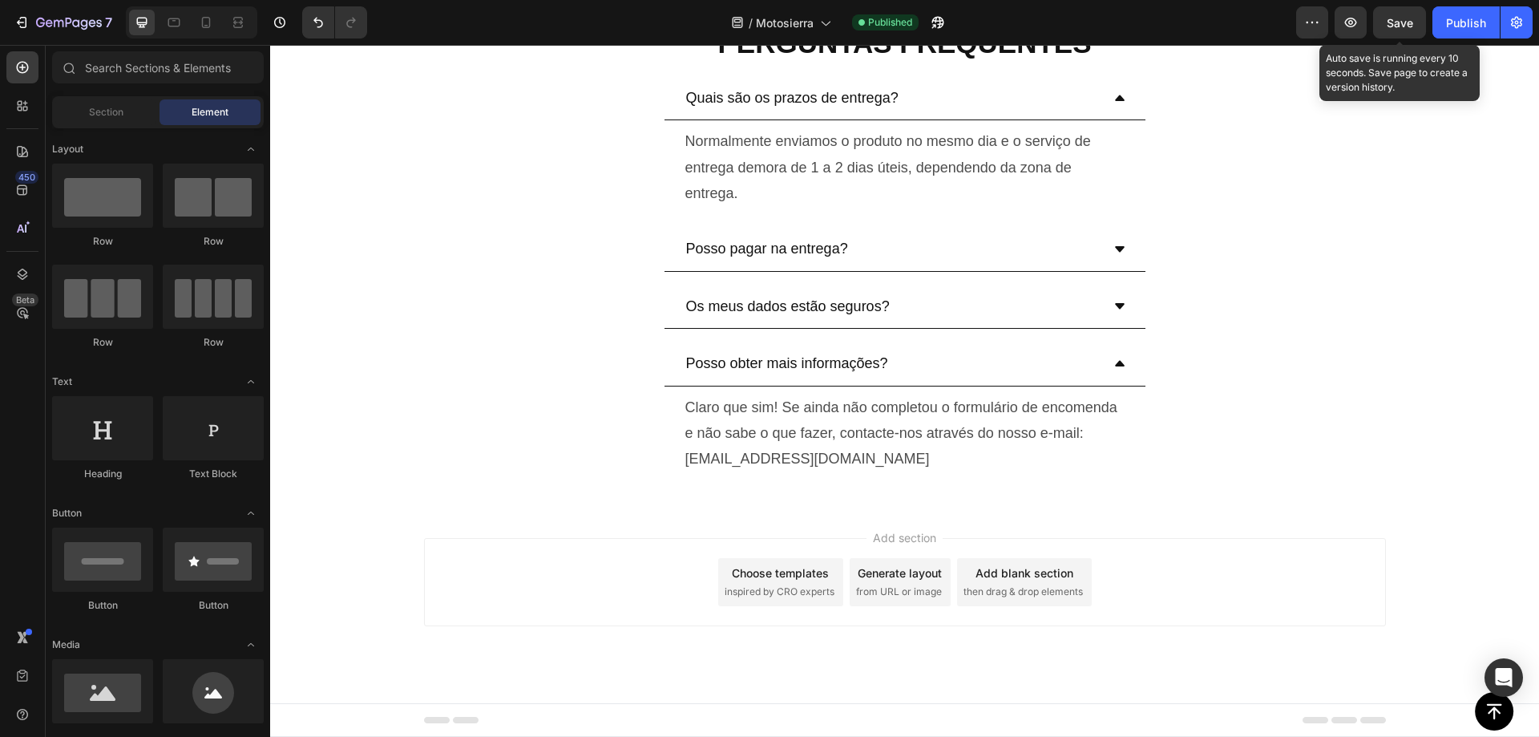
drag, startPoint x: 1538, startPoint y: 704, endPoint x: 1000, endPoint y: 48, distance: 848.2
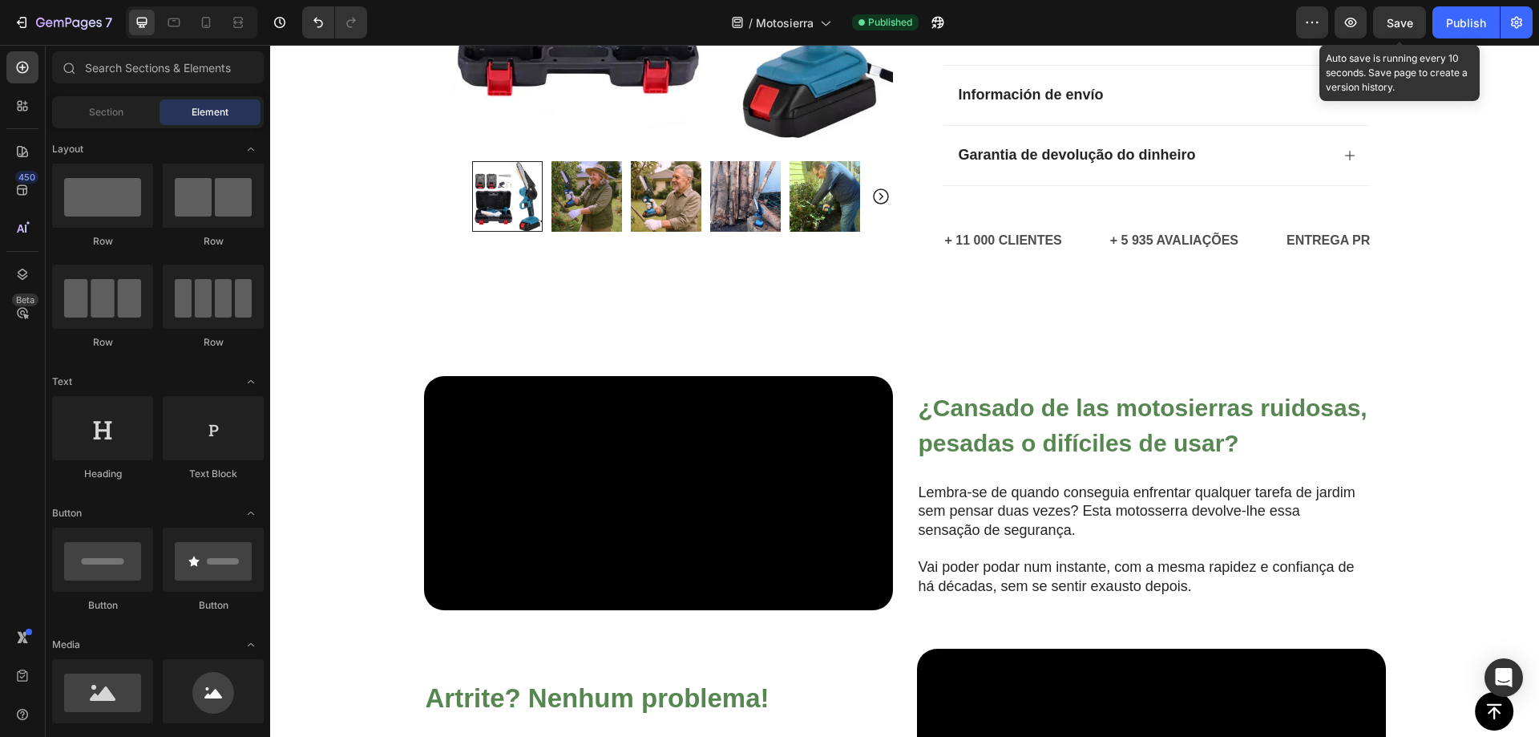
scroll to position [937, 0]
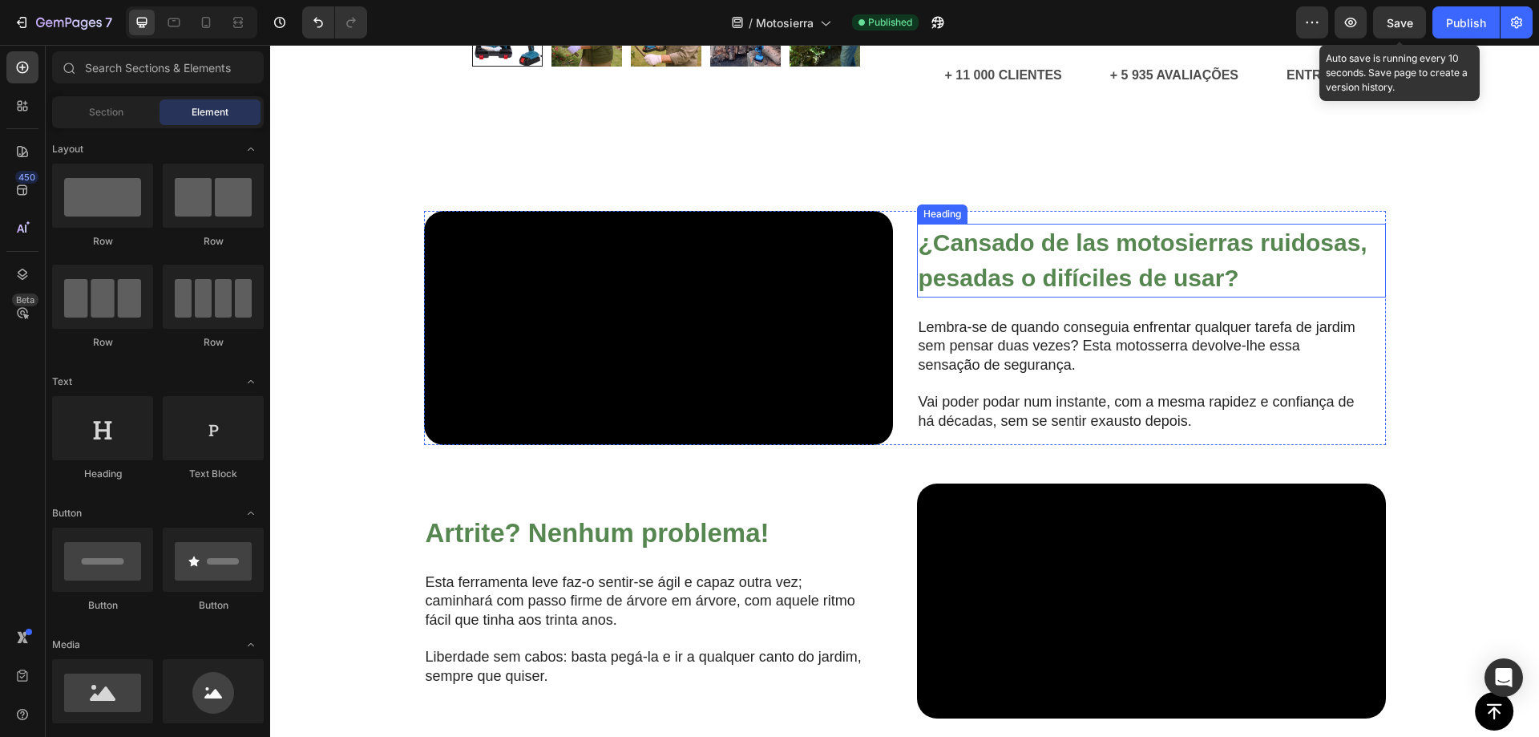
click at [1031, 291] on strong "¿Cansado de las motosierras ruidosas, pesadas o difíciles de usar?" at bounding box center [1143, 260] width 449 height 62
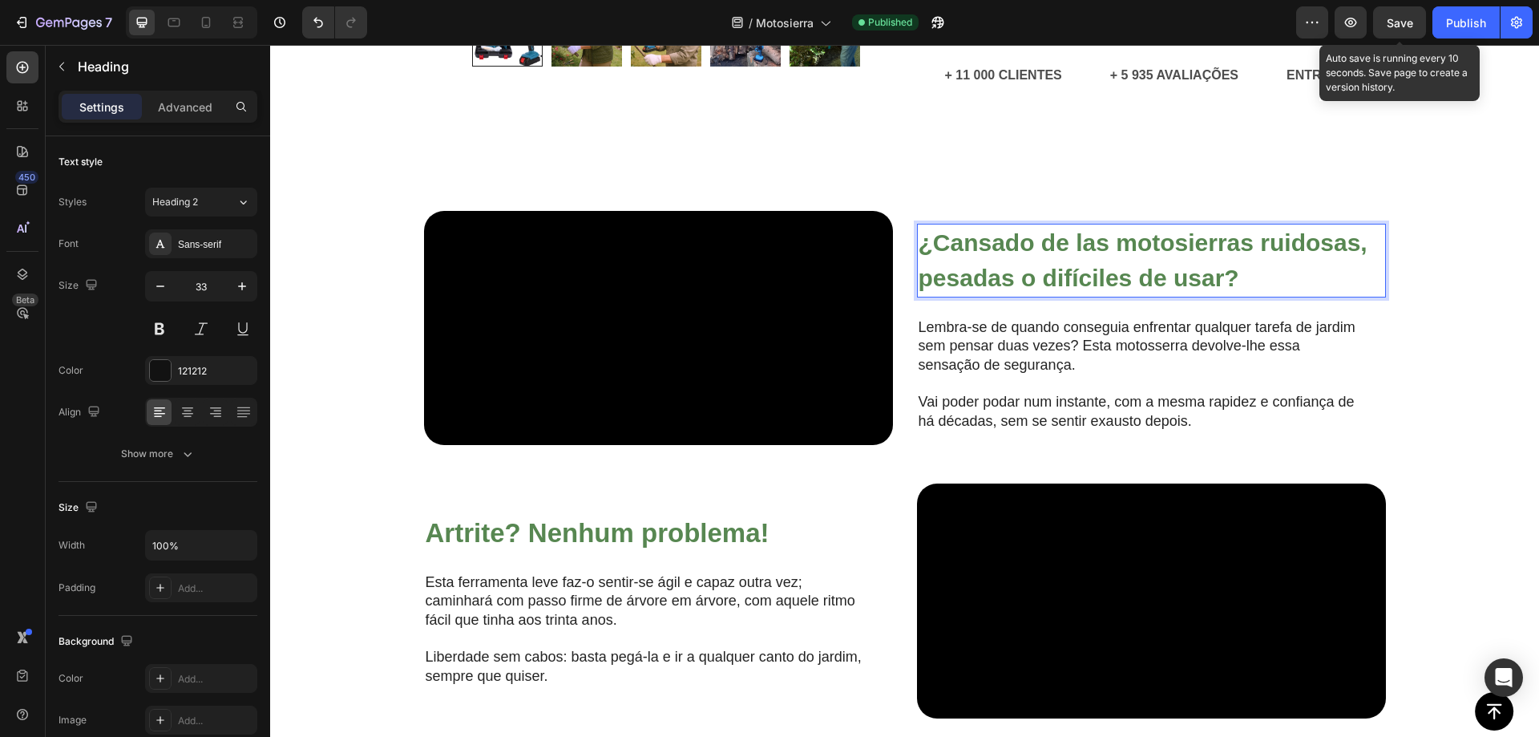
click at [1022, 291] on strong "¿Cansado de las motosierras ruidosas, pesadas o difíciles de usar?" at bounding box center [1143, 260] width 449 height 62
drag, startPoint x: 1400, startPoint y: 18, endPoint x: 1190, endPoint y: 6, distance: 209.6
click at [1400, 18] on span "Save" at bounding box center [1400, 23] width 26 height 14
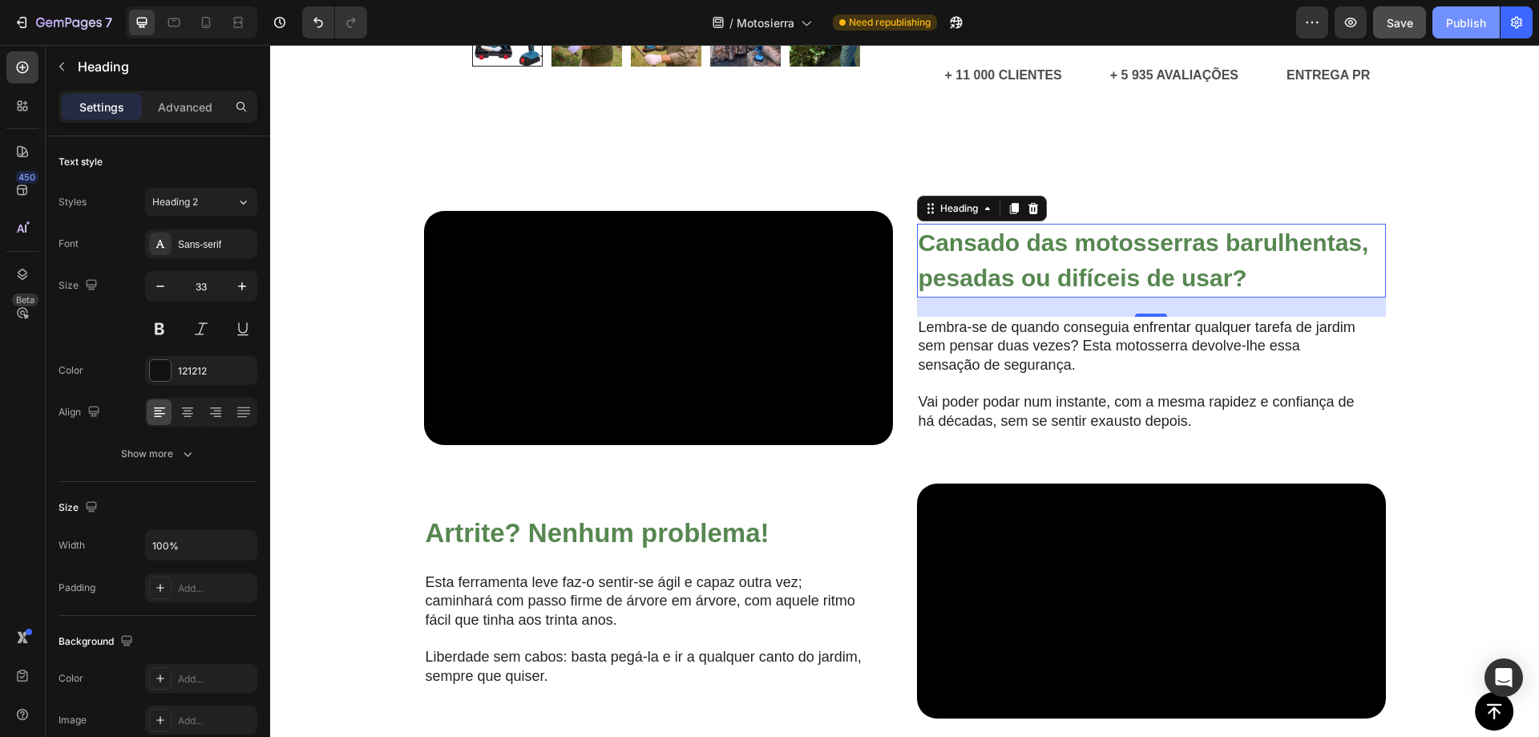
drag, startPoint x: 1461, startPoint y: 30, endPoint x: 1174, endPoint y: 111, distance: 298.2
click at [1461, 30] on div "Publish" at bounding box center [1466, 22] width 40 height 17
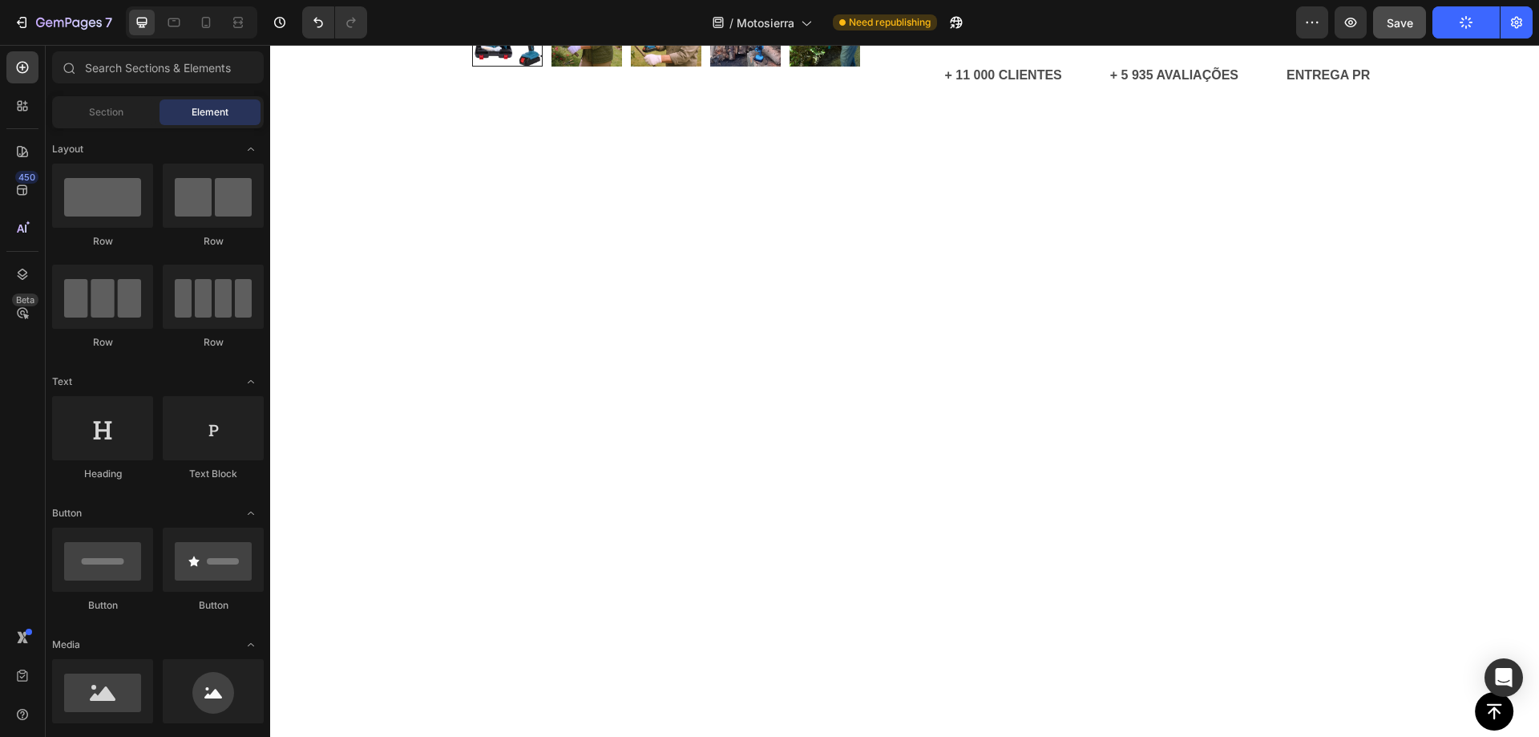
scroll to position [0, 0]
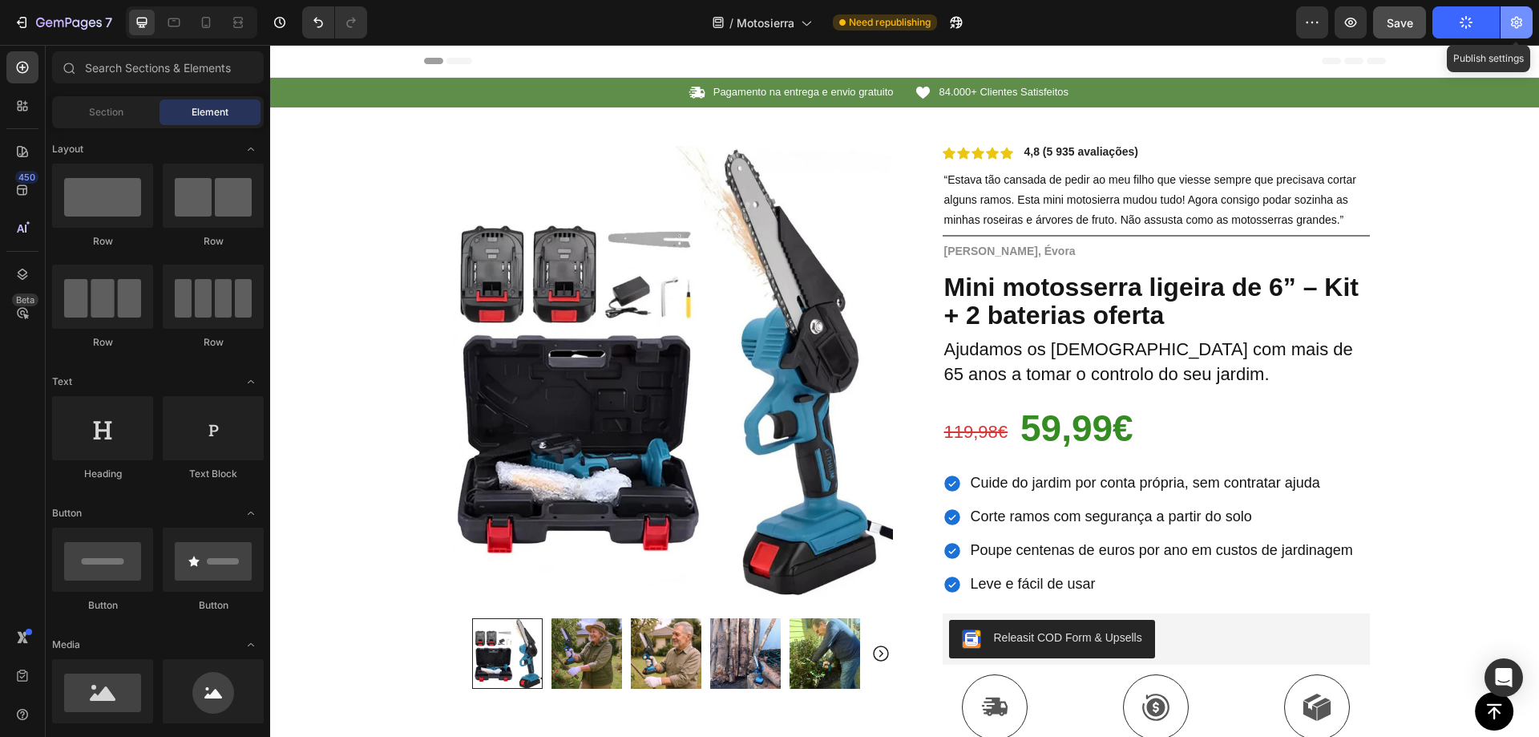
click at [1518, 23] on icon "button" at bounding box center [1516, 23] width 11 height 12
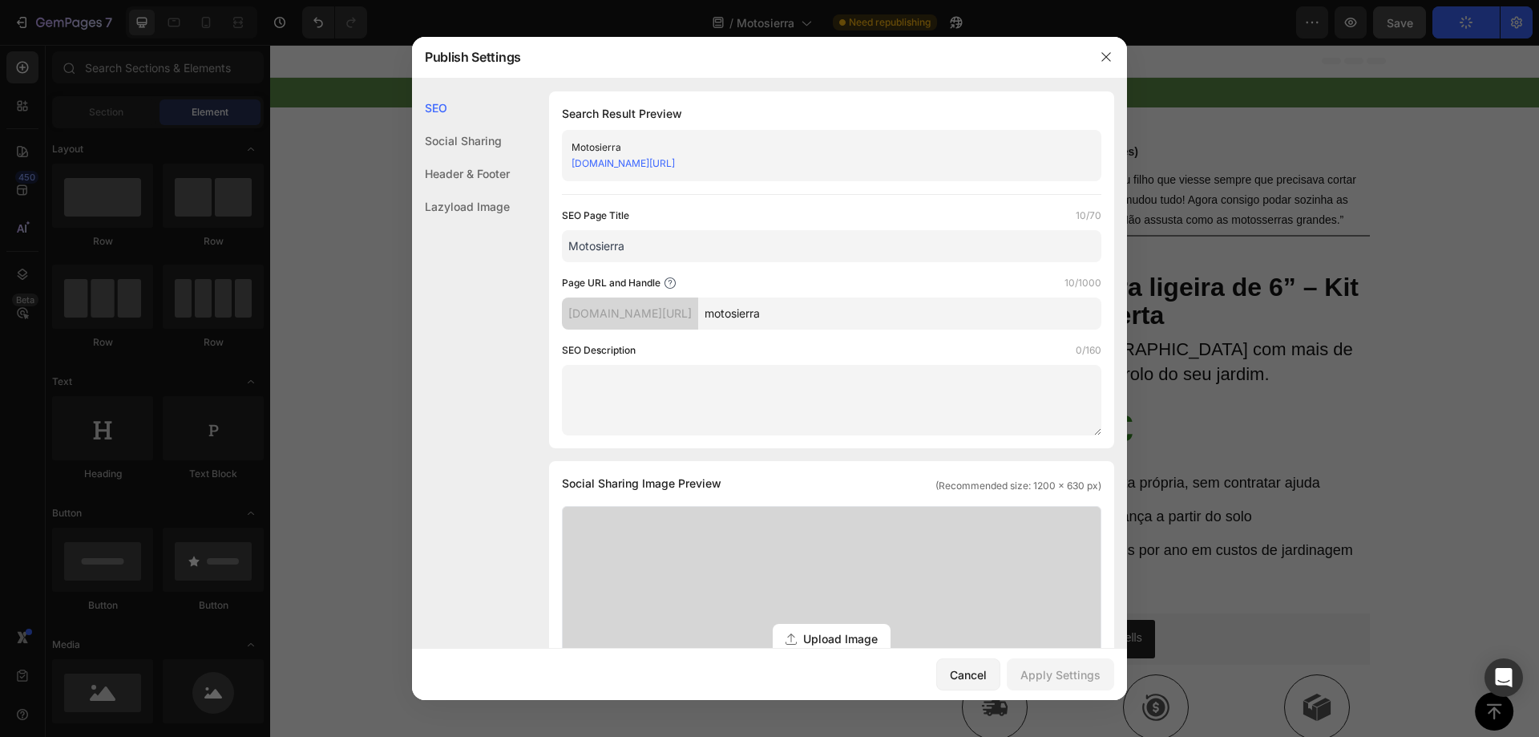
click at [675, 164] on link "3d1ga9-y5.myshopify.com/pages/motosierra" at bounding box center [623, 163] width 103 height 12
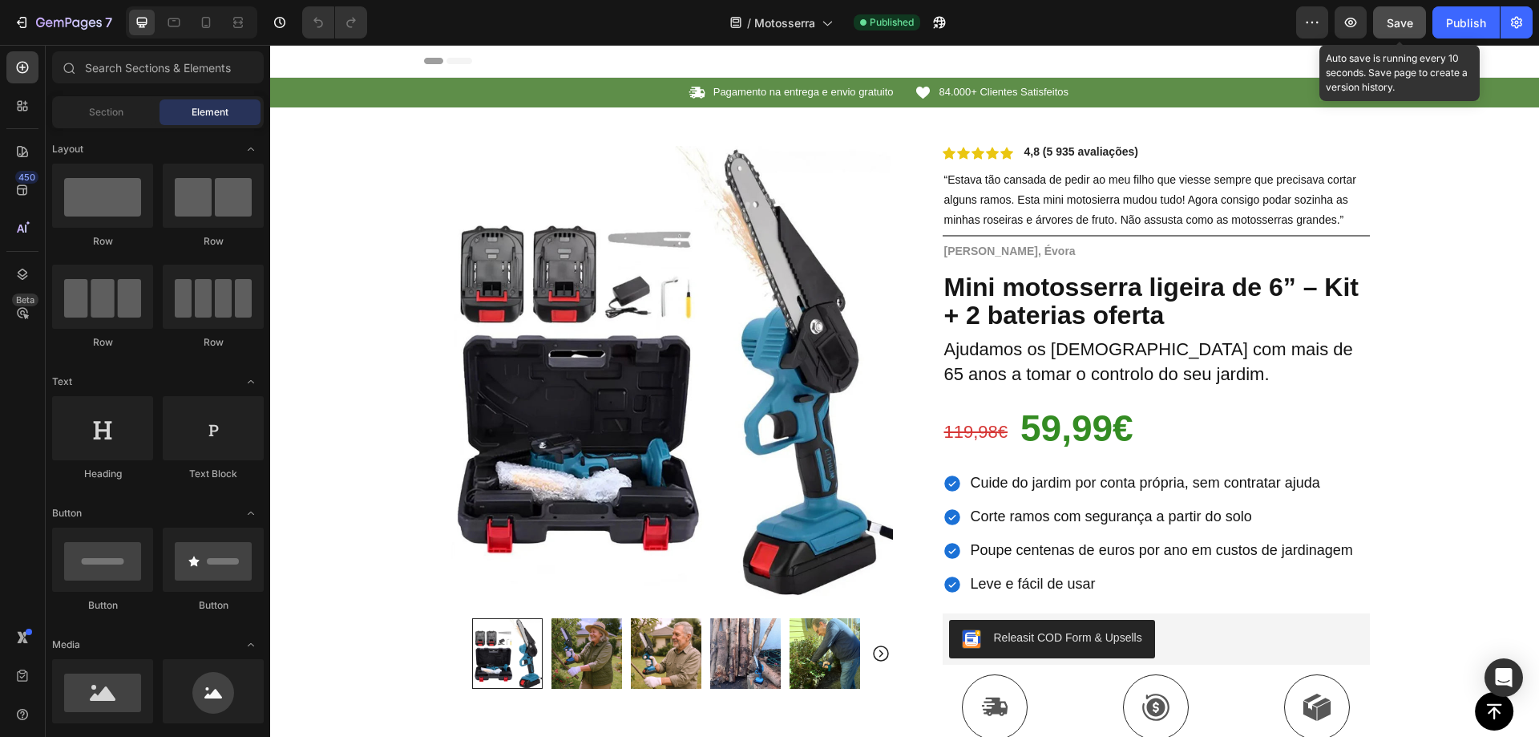
drag, startPoint x: 1403, startPoint y: 22, endPoint x: 1405, endPoint y: 35, distance: 13.7
click at [1403, 21] on span "Save" at bounding box center [1400, 23] width 26 height 14
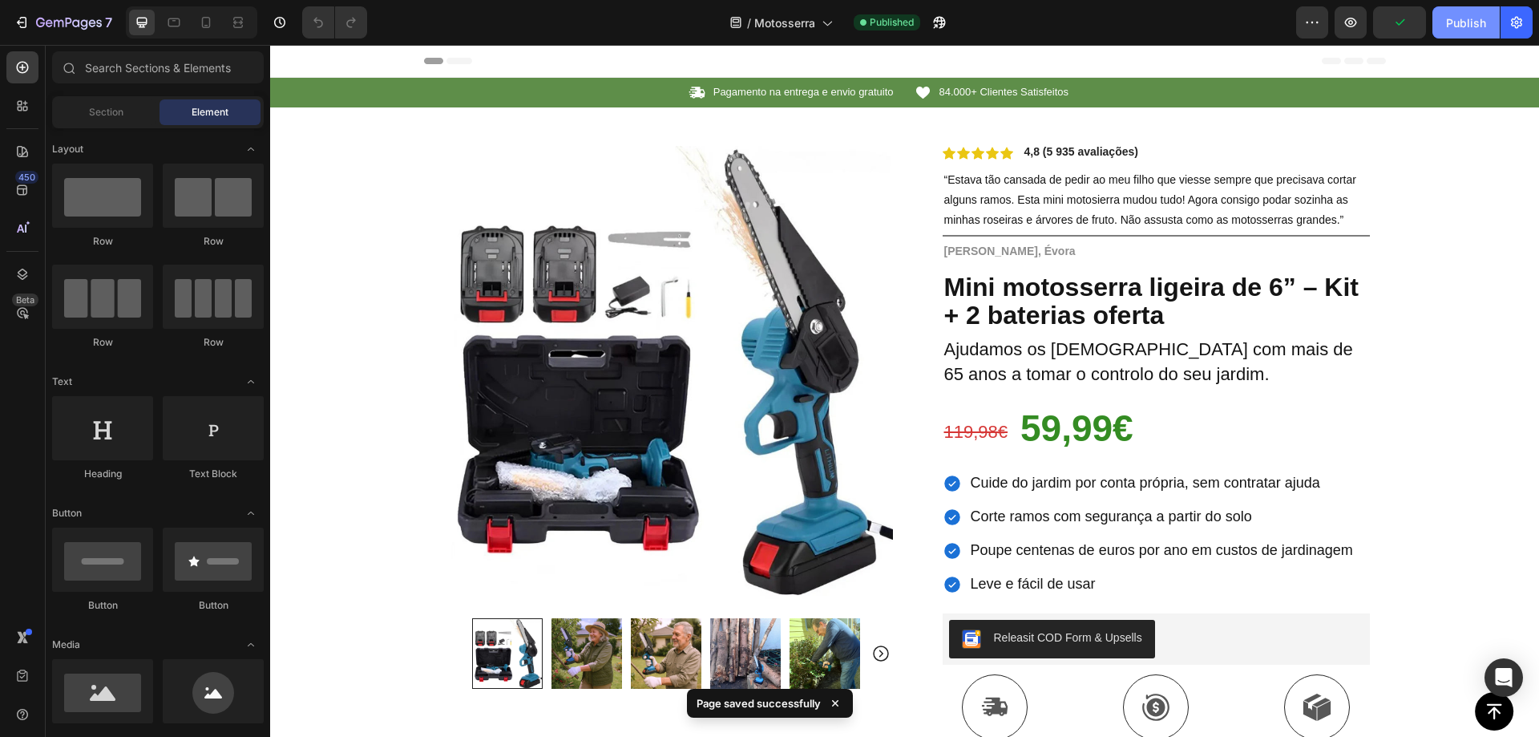
drag, startPoint x: 1454, startPoint y: 20, endPoint x: 1174, endPoint y: 18, distance: 279.8
click at [1454, 20] on div "Publish" at bounding box center [1466, 22] width 40 height 17
click at [1518, 26] on icon "button" at bounding box center [1516, 23] width 11 height 12
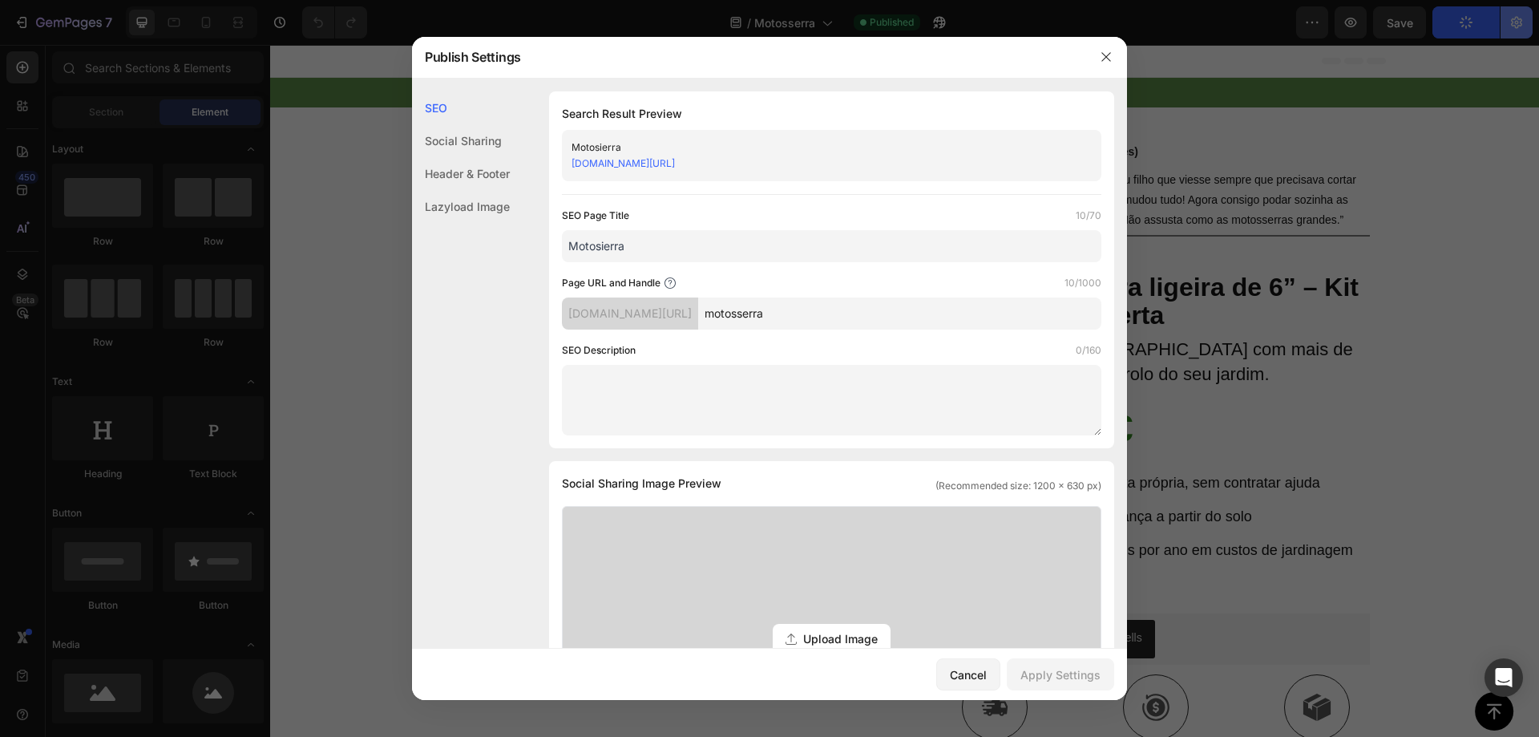
click at [1518, 26] on div at bounding box center [769, 368] width 1539 height 737
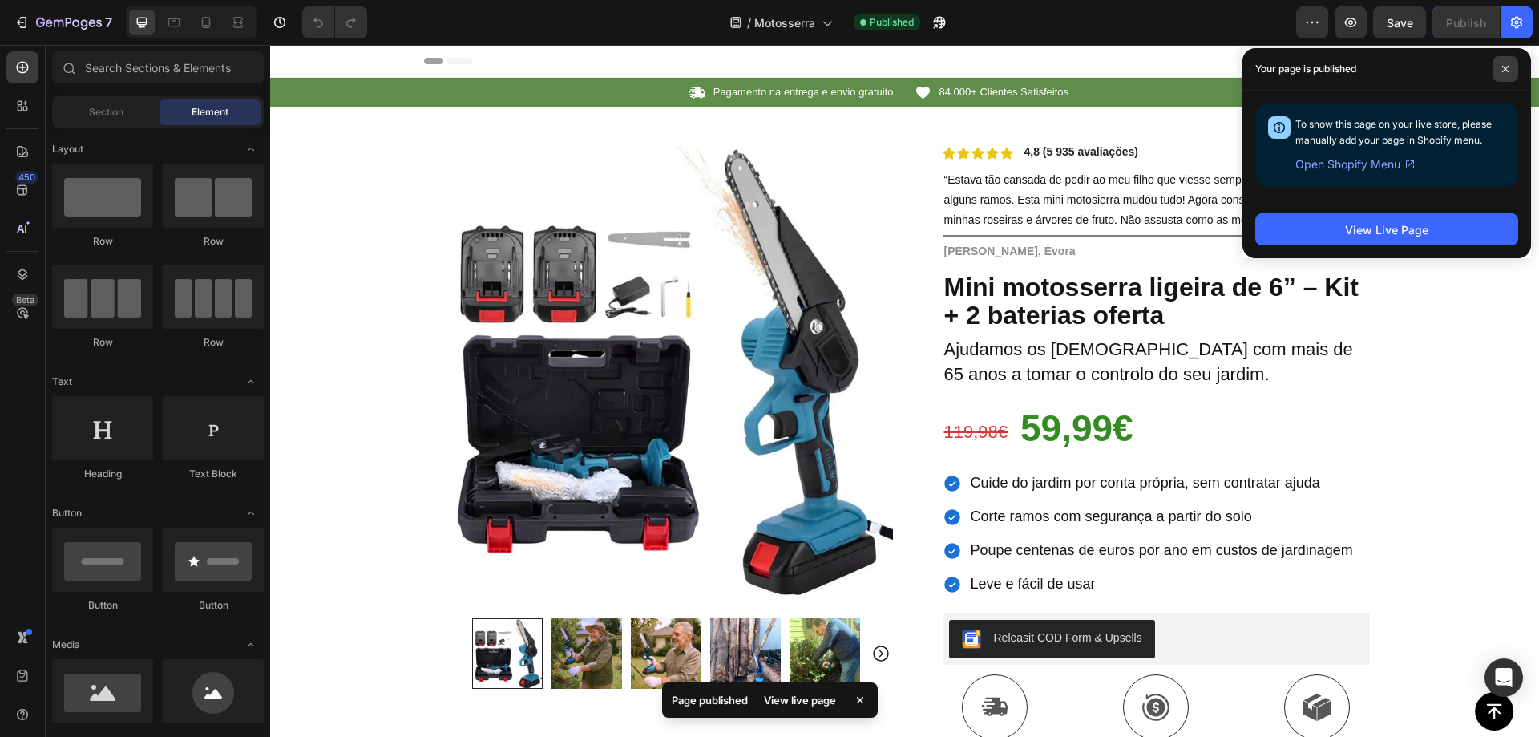
click at [1509, 67] on icon at bounding box center [1506, 69] width 8 height 8
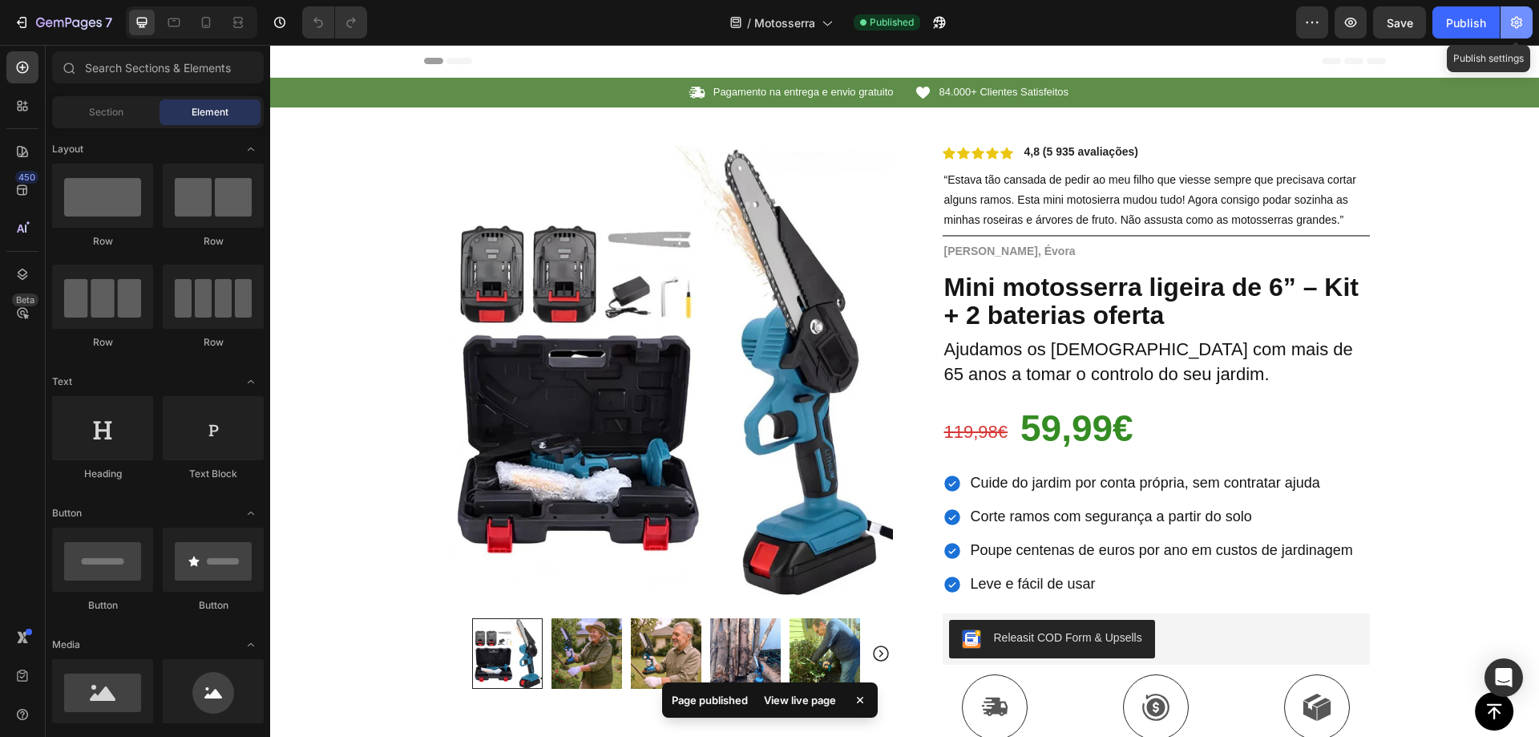
click at [1523, 22] on icon "button" at bounding box center [1517, 22] width 16 height 16
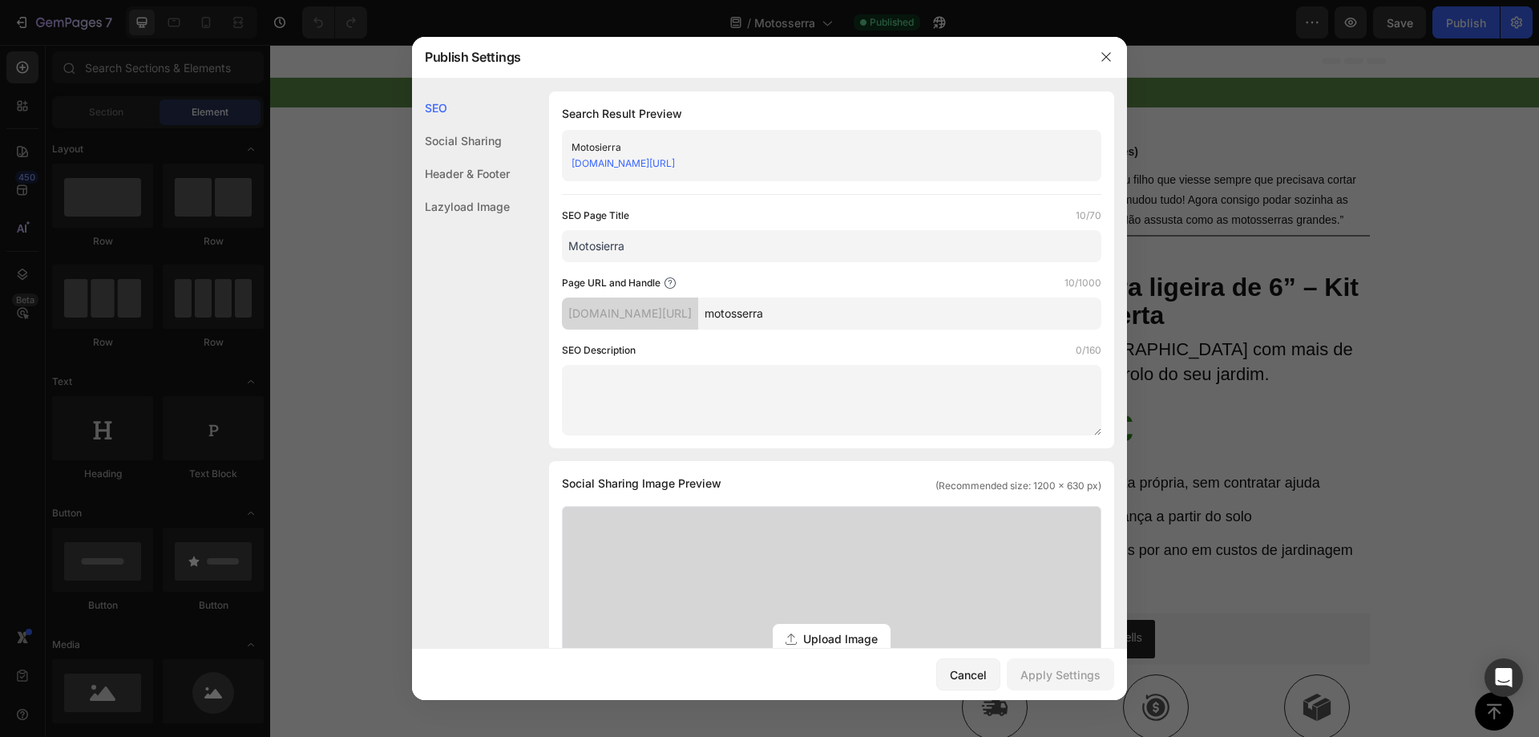
click at [642, 160] on link "[DOMAIN_NAME][URL]" at bounding box center [623, 163] width 103 height 12
drag, startPoint x: 1110, startPoint y: 60, endPoint x: 800, endPoint y: 6, distance: 315.0
click at [1110, 60] on icon "button" at bounding box center [1106, 57] width 13 height 13
